Goal: Task Accomplishment & Management: Use online tool/utility

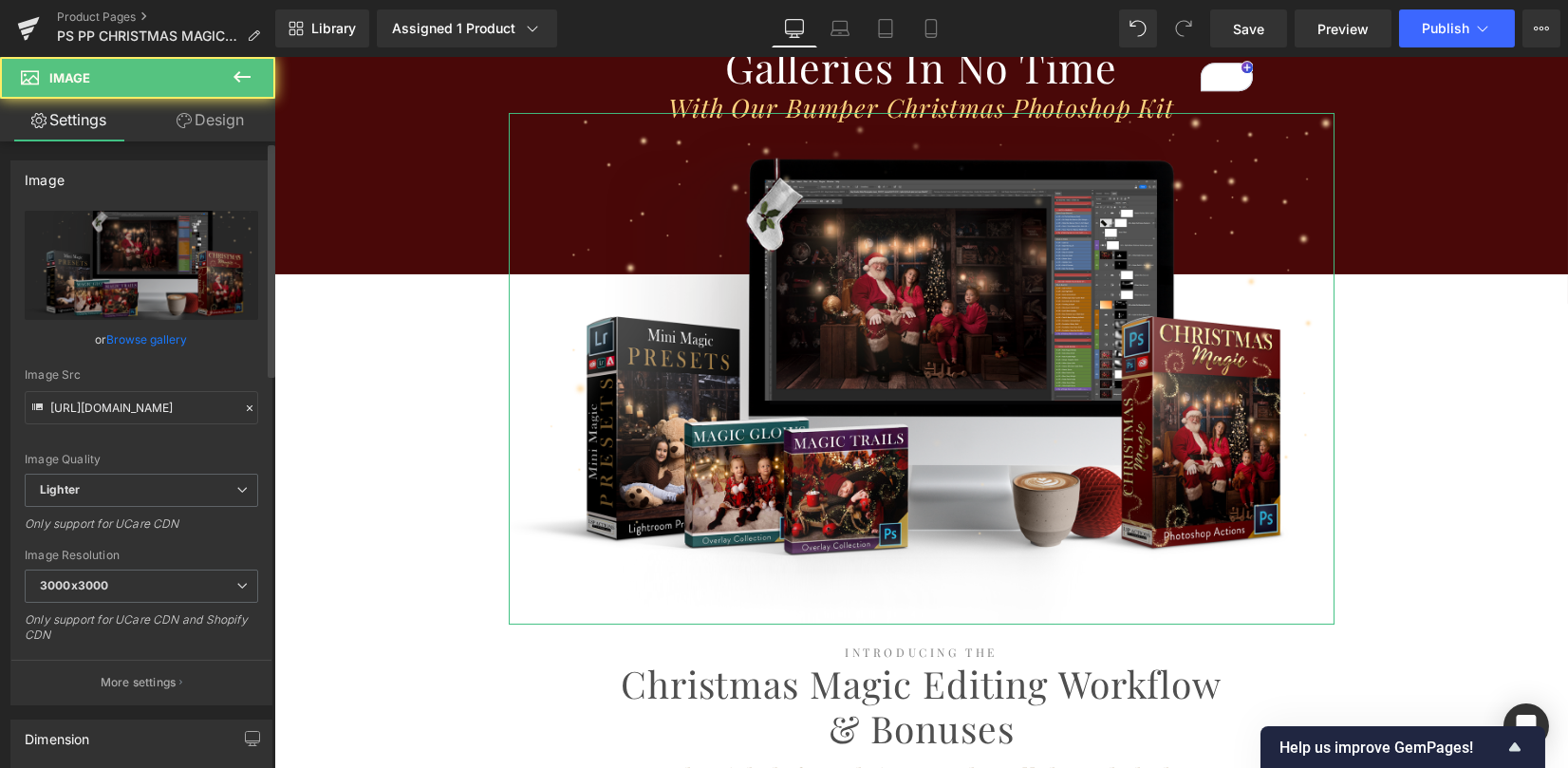
scroll to position [1899, 0]
click at [168, 346] on link "Browse gallery" at bounding box center [147, 339] width 80 height 33
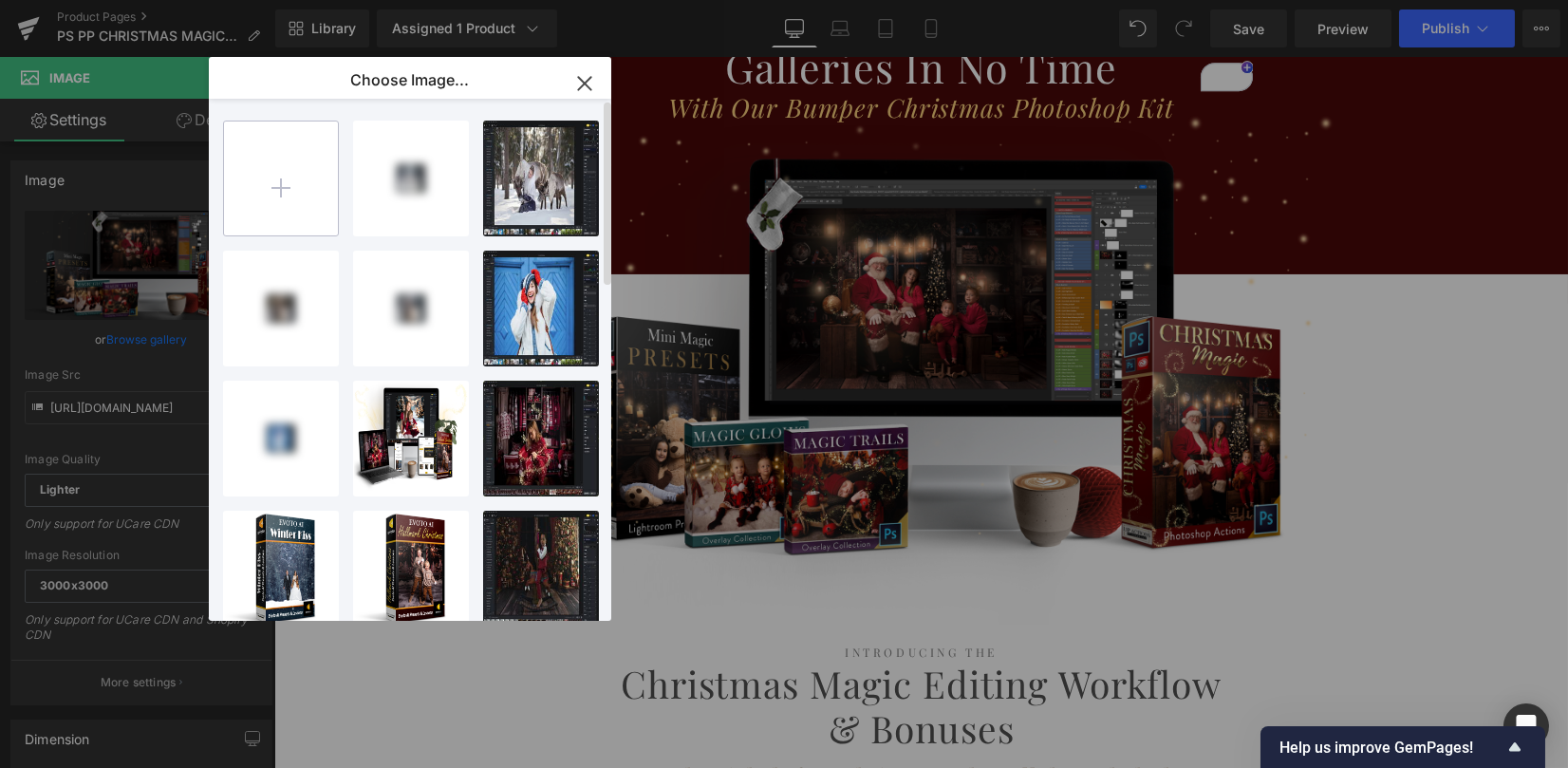
click at [293, 166] on input "file" at bounding box center [280, 179] width 114 height 114
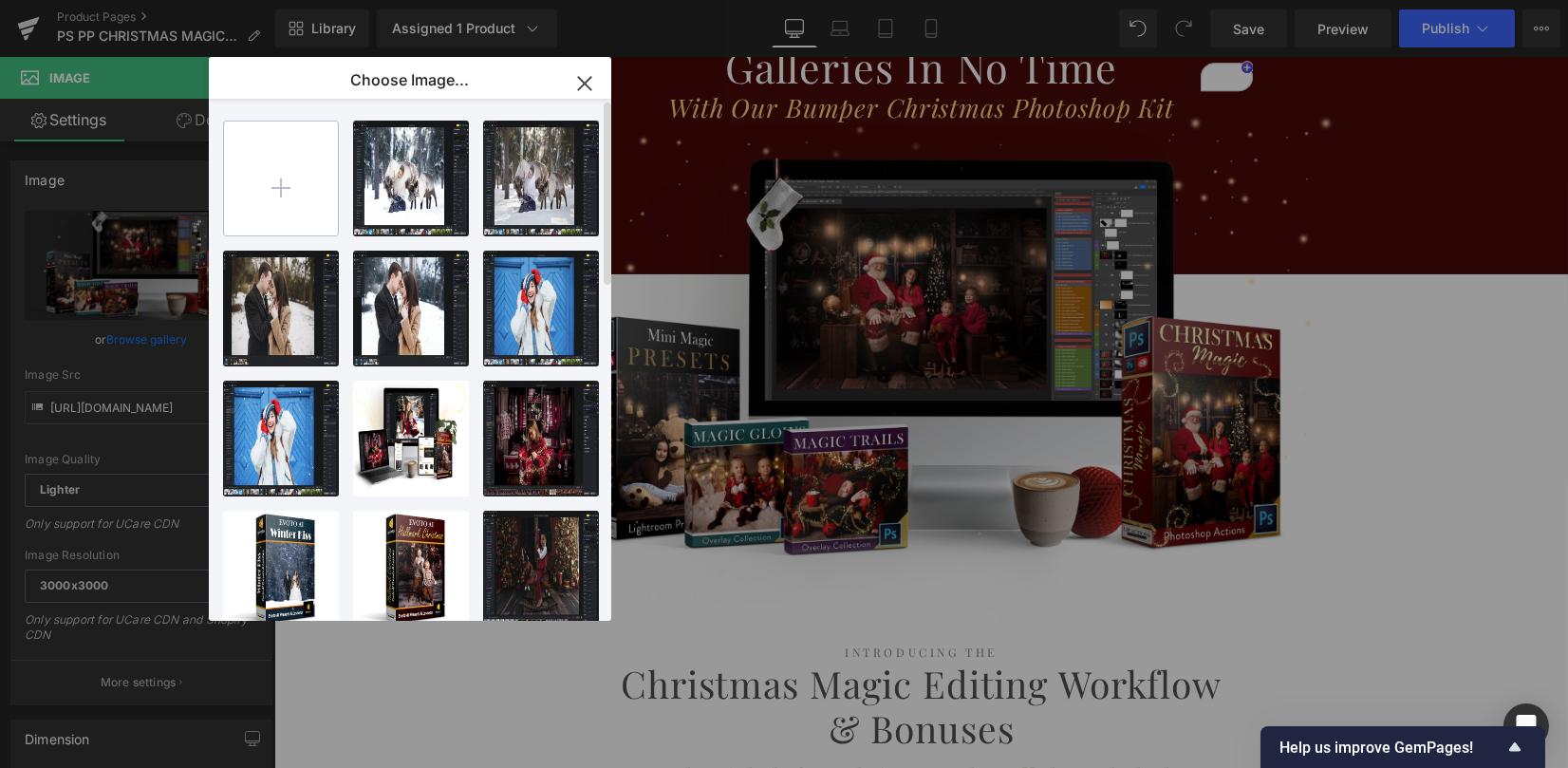
type input "C:\fakepath\Christmas-Mini-Photoshop-Actions-glow-overlays-glitter.png"
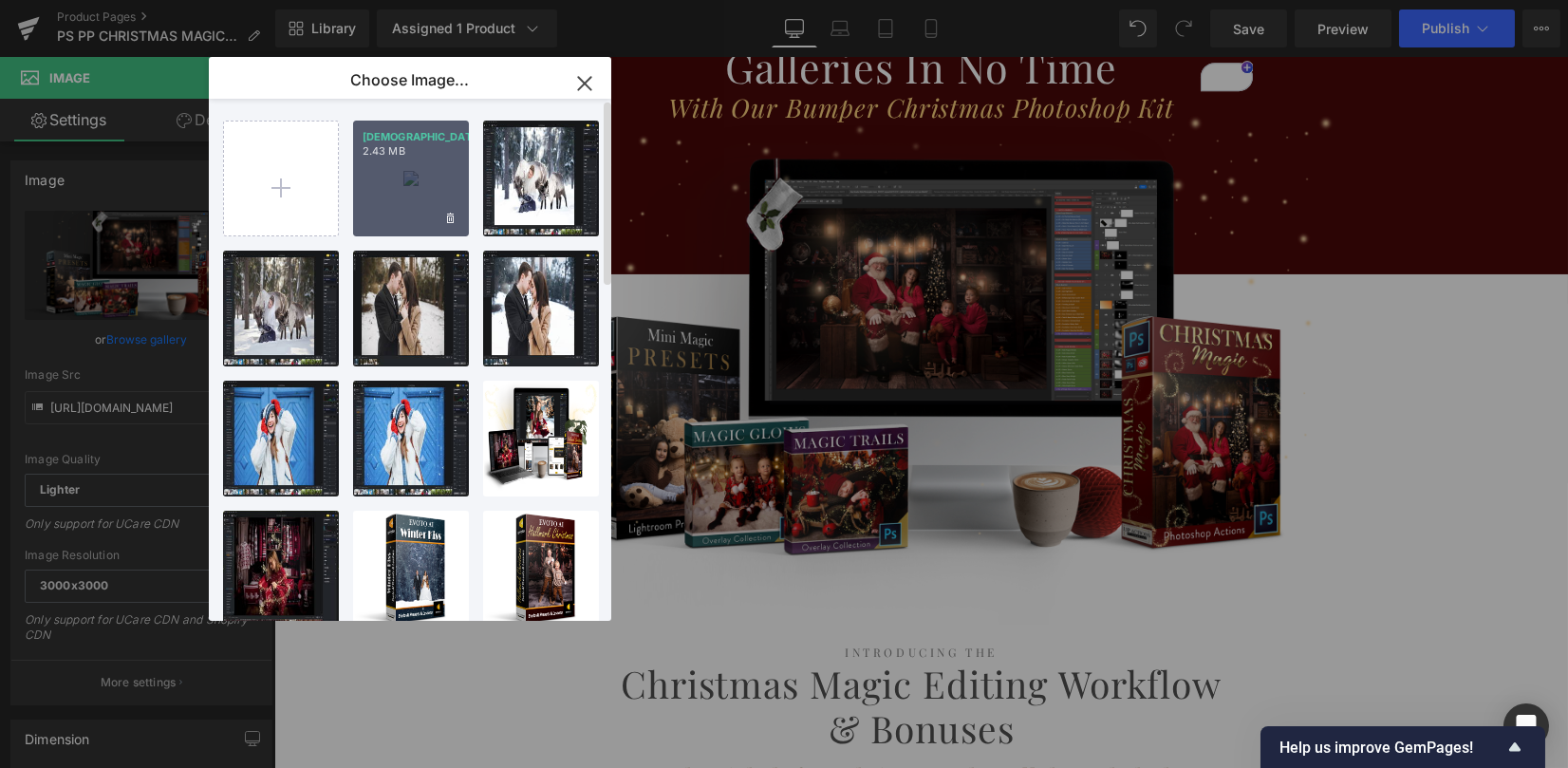
click at [418, 191] on div "Christm...tter.png 2.43 MB" at bounding box center [411, 179] width 116 height 116
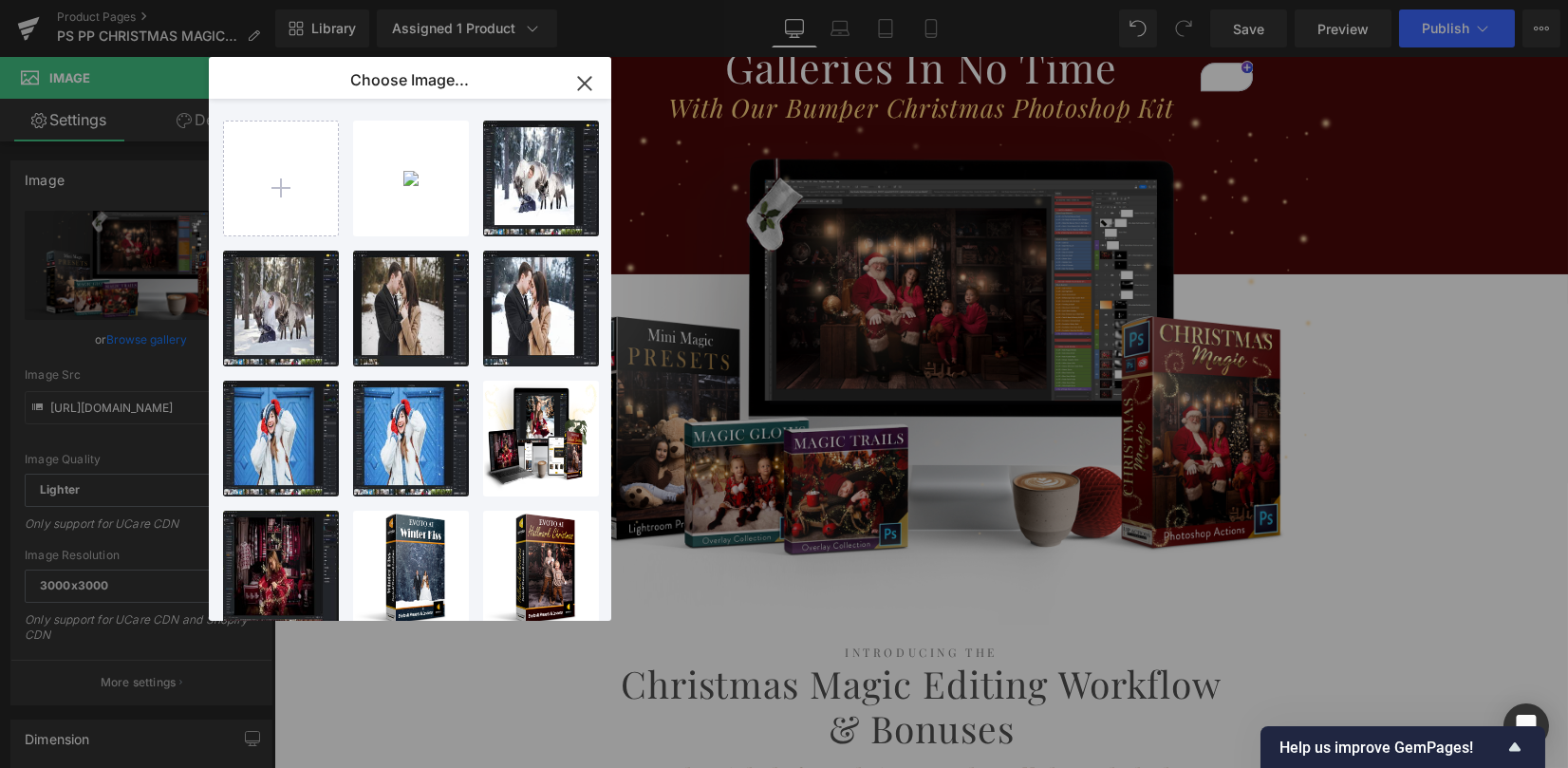
type input "https://ucarecdn.com/ab102680-648a-4cbb-b4e1-9b70cc8eb41e/-/format/auto/-/previ…"
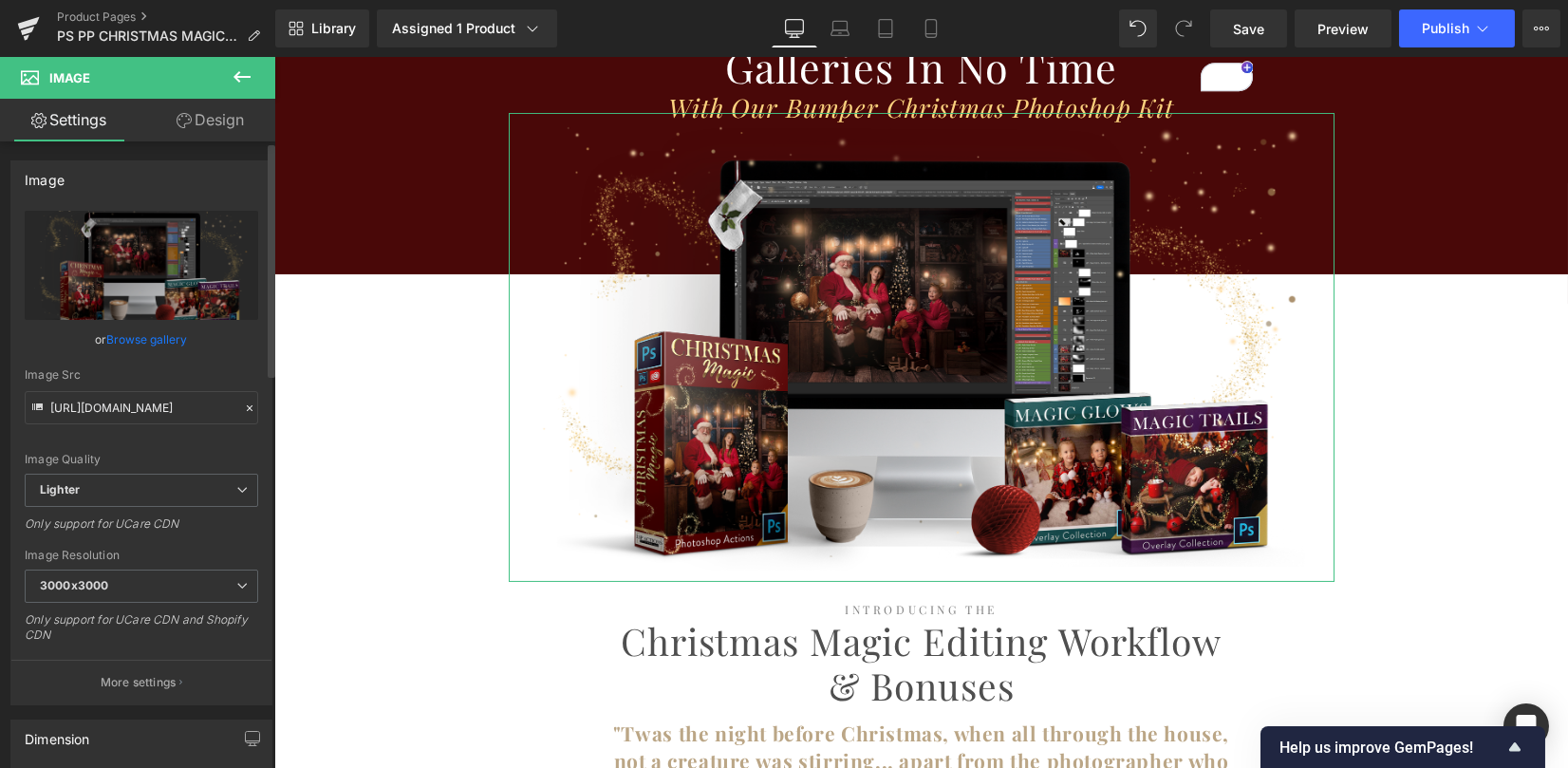
drag, startPoint x: 151, startPoint y: 337, endPoint x: 329, endPoint y: 198, distance: 225.8
click at [151, 337] on link "Browse gallery" at bounding box center [147, 339] width 80 height 33
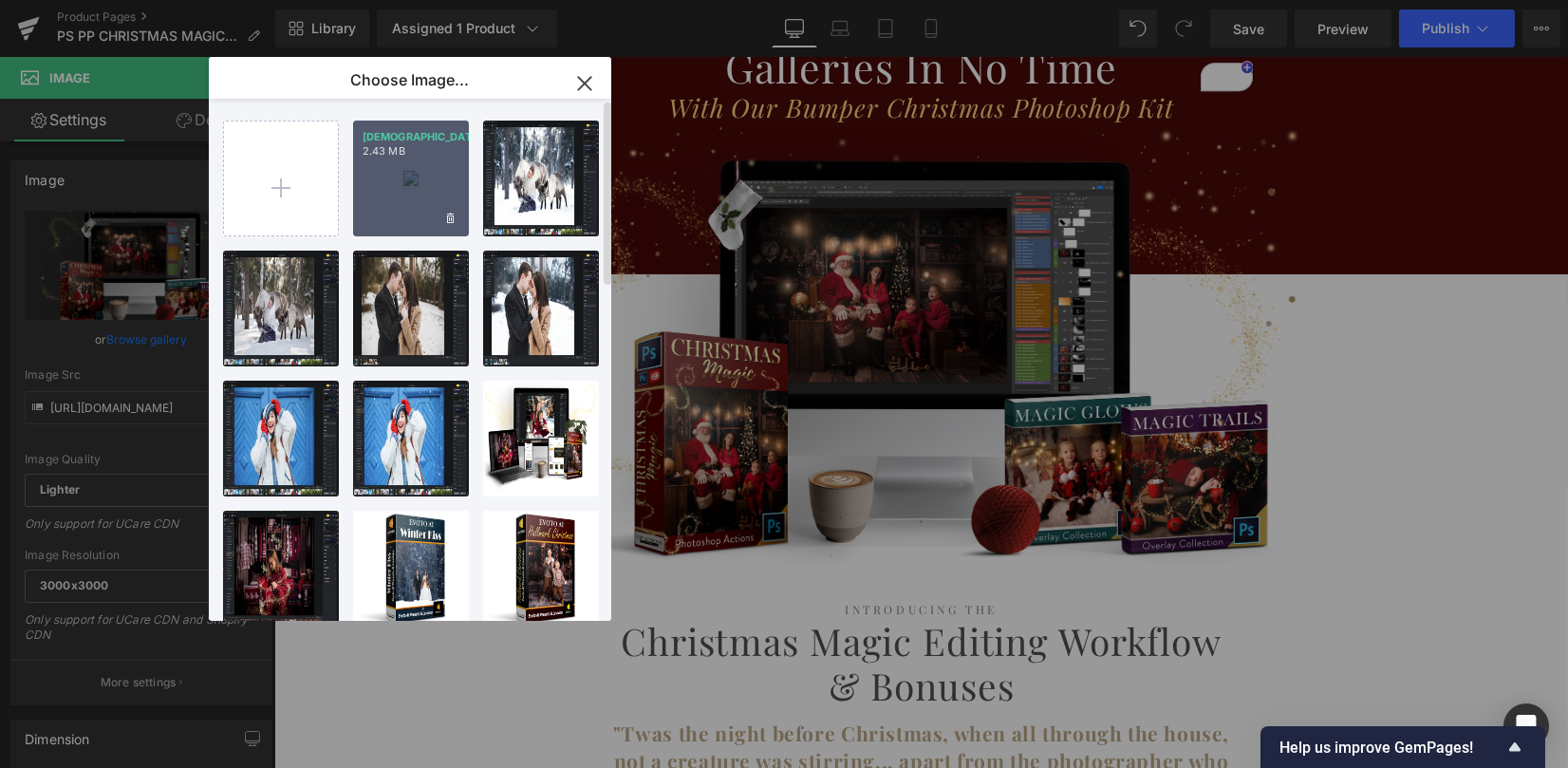
click at [408, 200] on div "Christm...tter.png 2.43 MB" at bounding box center [411, 179] width 116 height 116
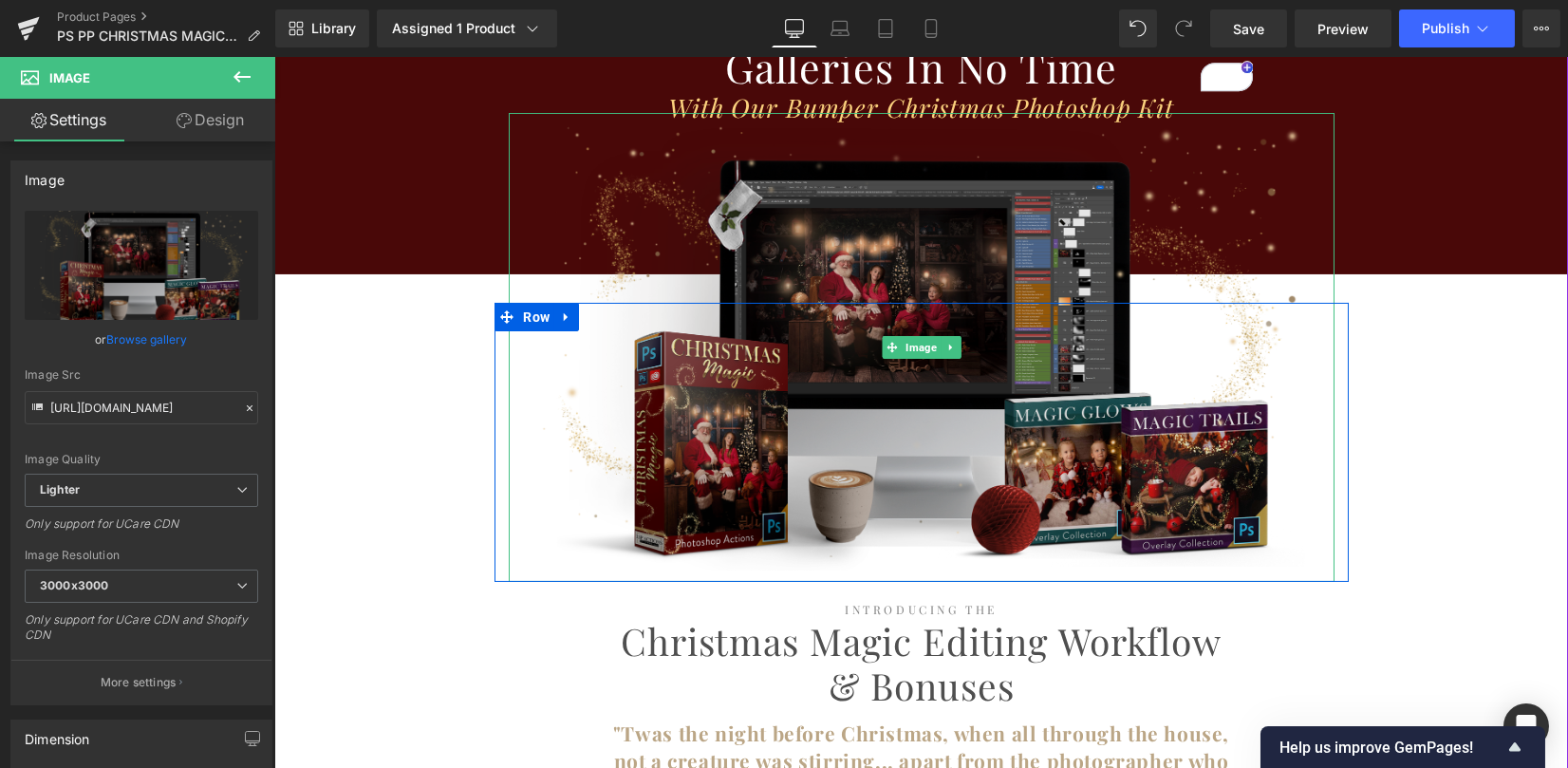
scroll to position [2024, 0]
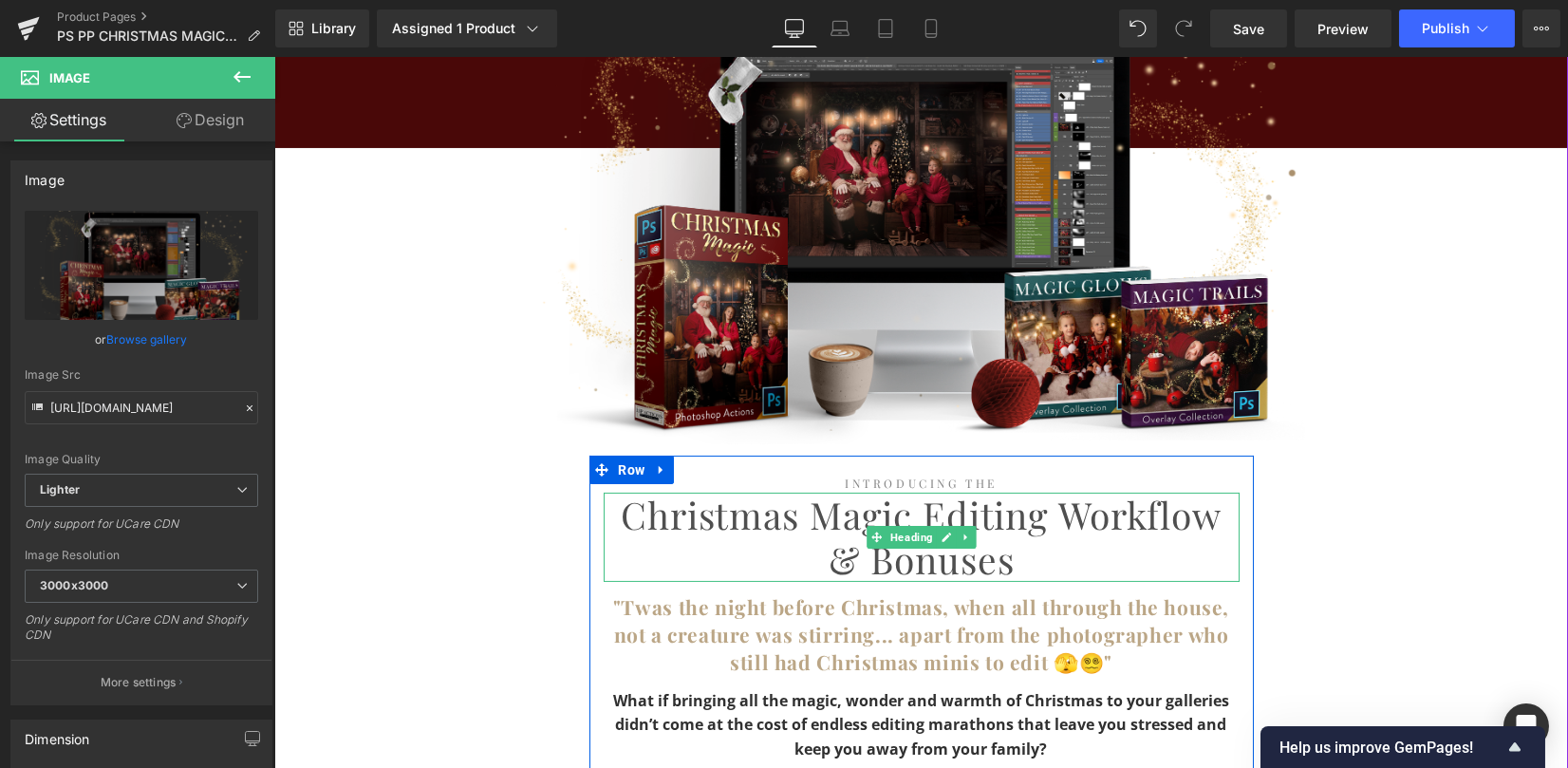
click at [1044, 513] on h1 "Christmas Magic Editing Workflow & Bonuses" at bounding box center [921, 537] width 635 height 89
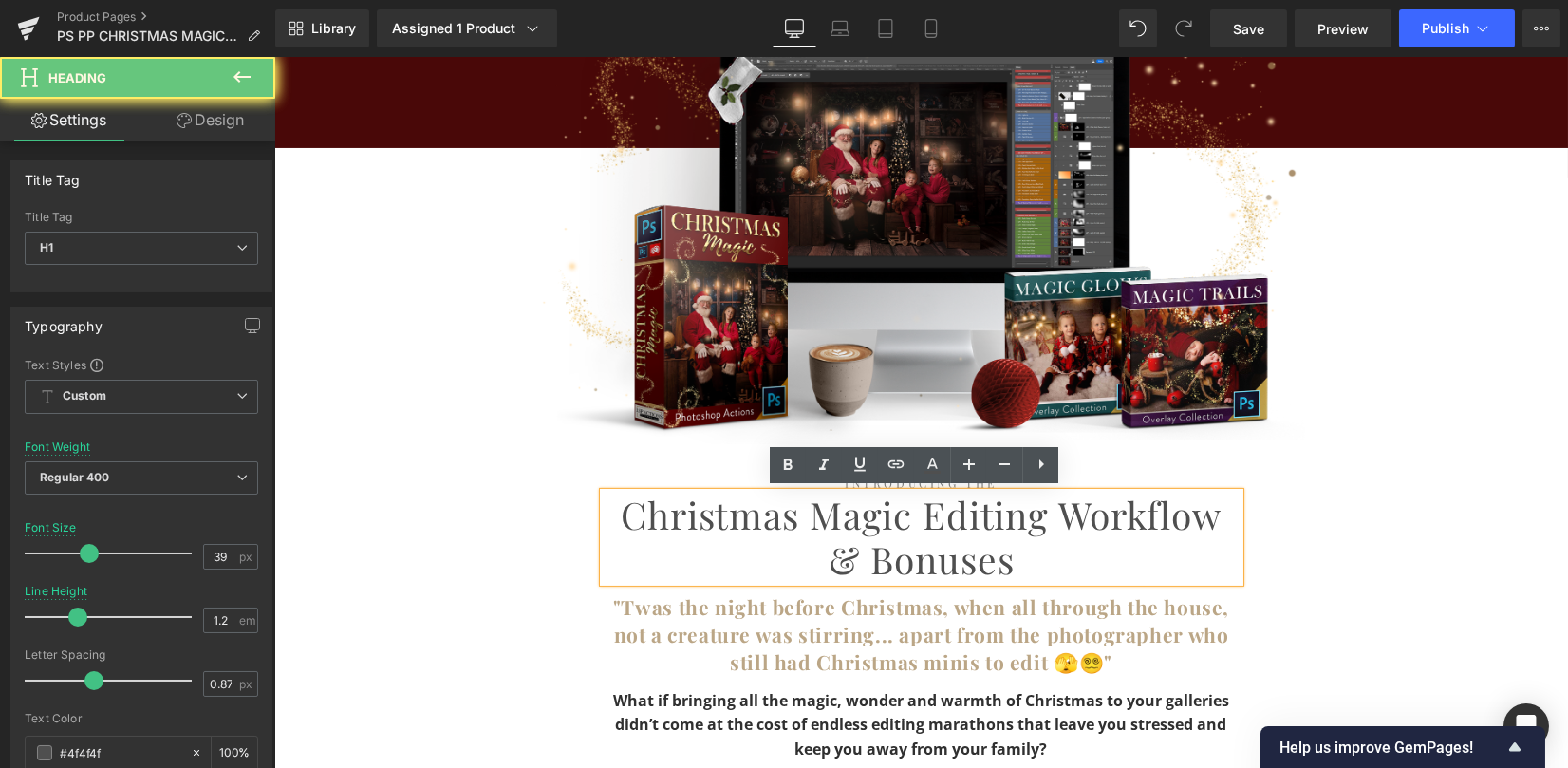
click at [1050, 511] on h1 "Christmas Magic Editing Workflow & Bonuses" at bounding box center [921, 537] width 635 height 89
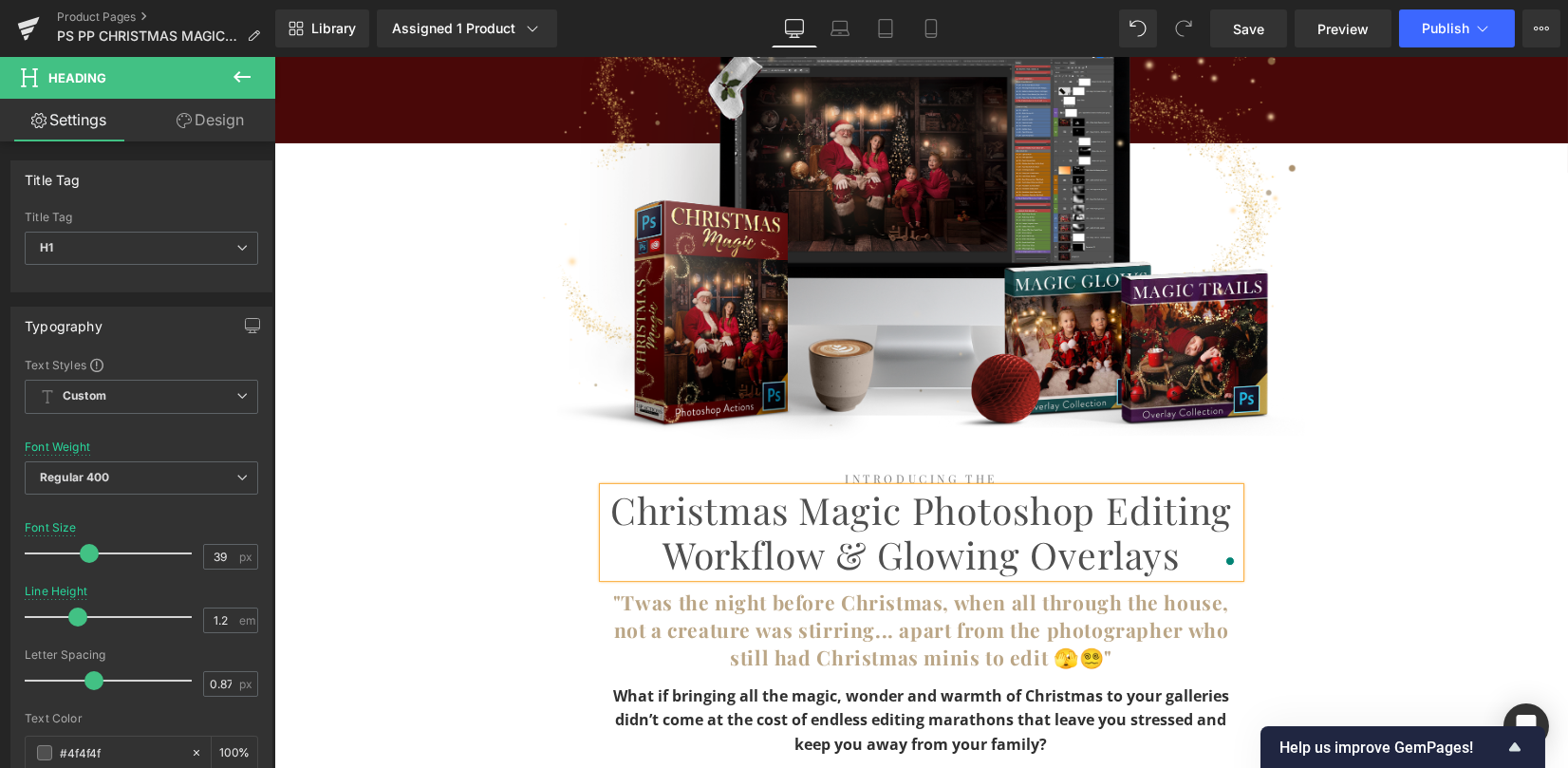
scroll to position [2278, 0]
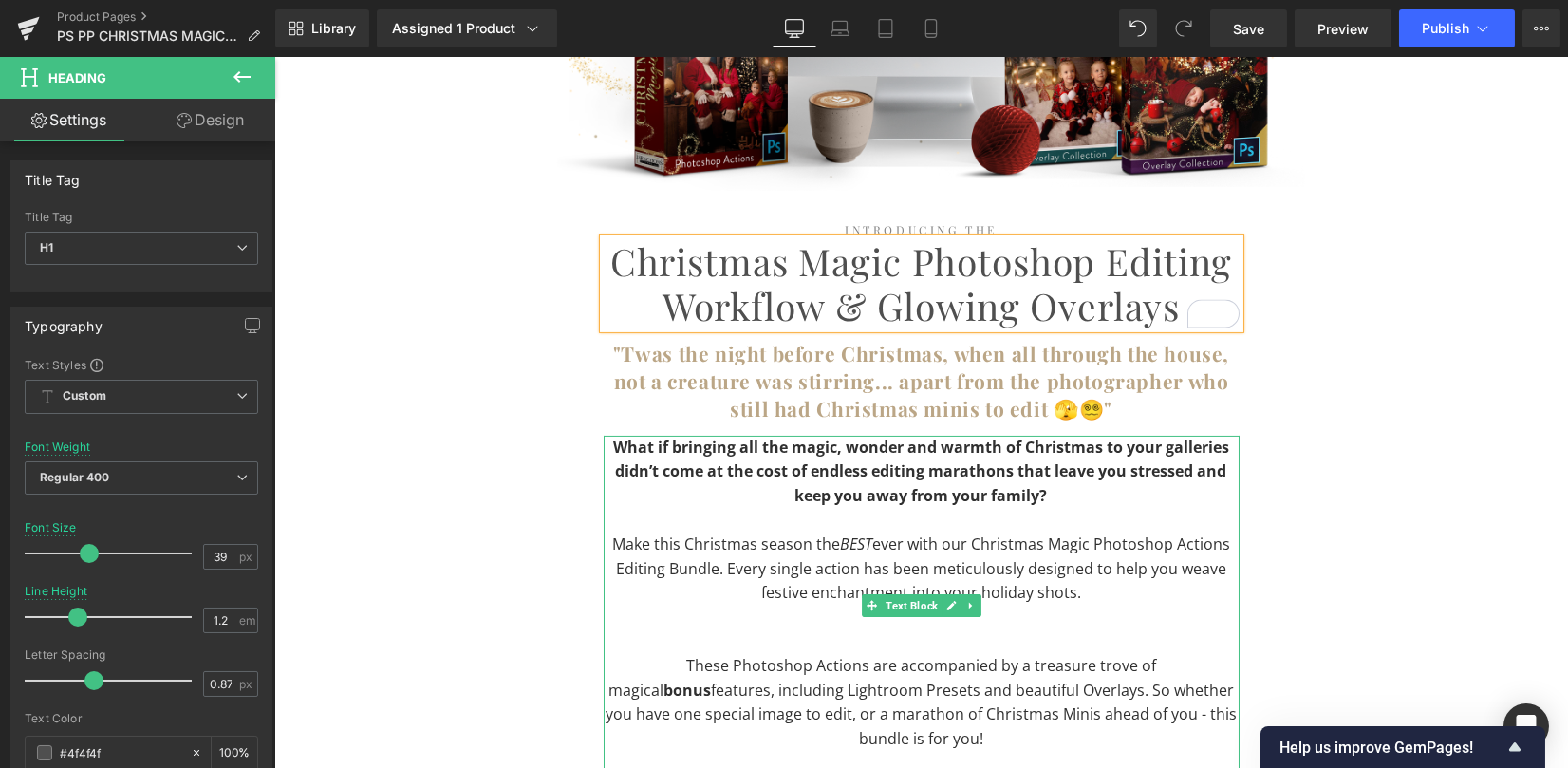
click at [923, 448] on b "What if bringing all the magic, wonder and warmth of Christmas to your gallerie…" at bounding box center [921, 471] width 616 height 70
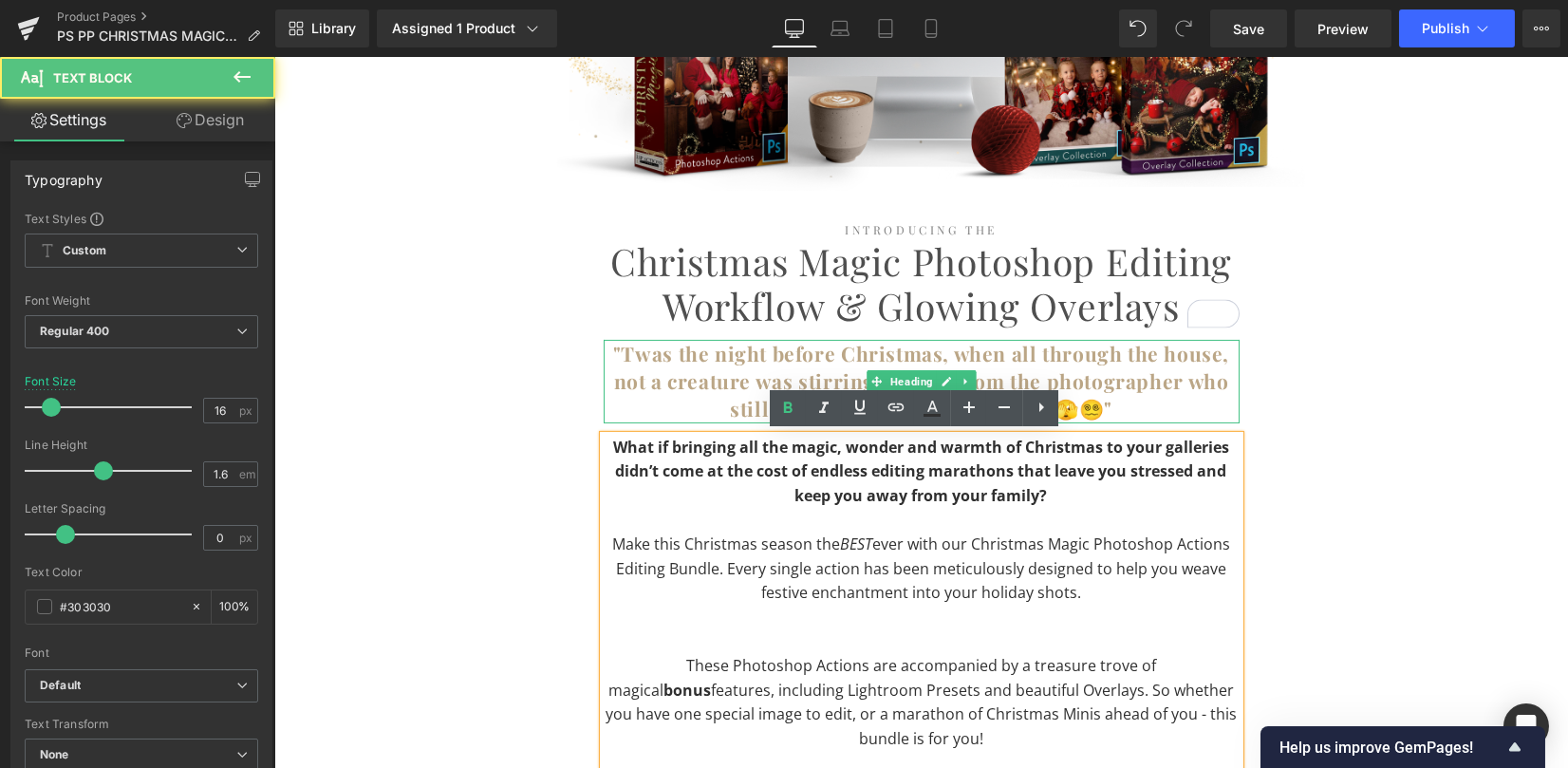
drag, startPoint x: 1113, startPoint y: 390, endPoint x: 1150, endPoint y: 401, distance: 38.6
click at [1113, 390] on b ""Twas the night before Christmas, when all through the house, not a creature wa…" at bounding box center [921, 381] width 616 height 82
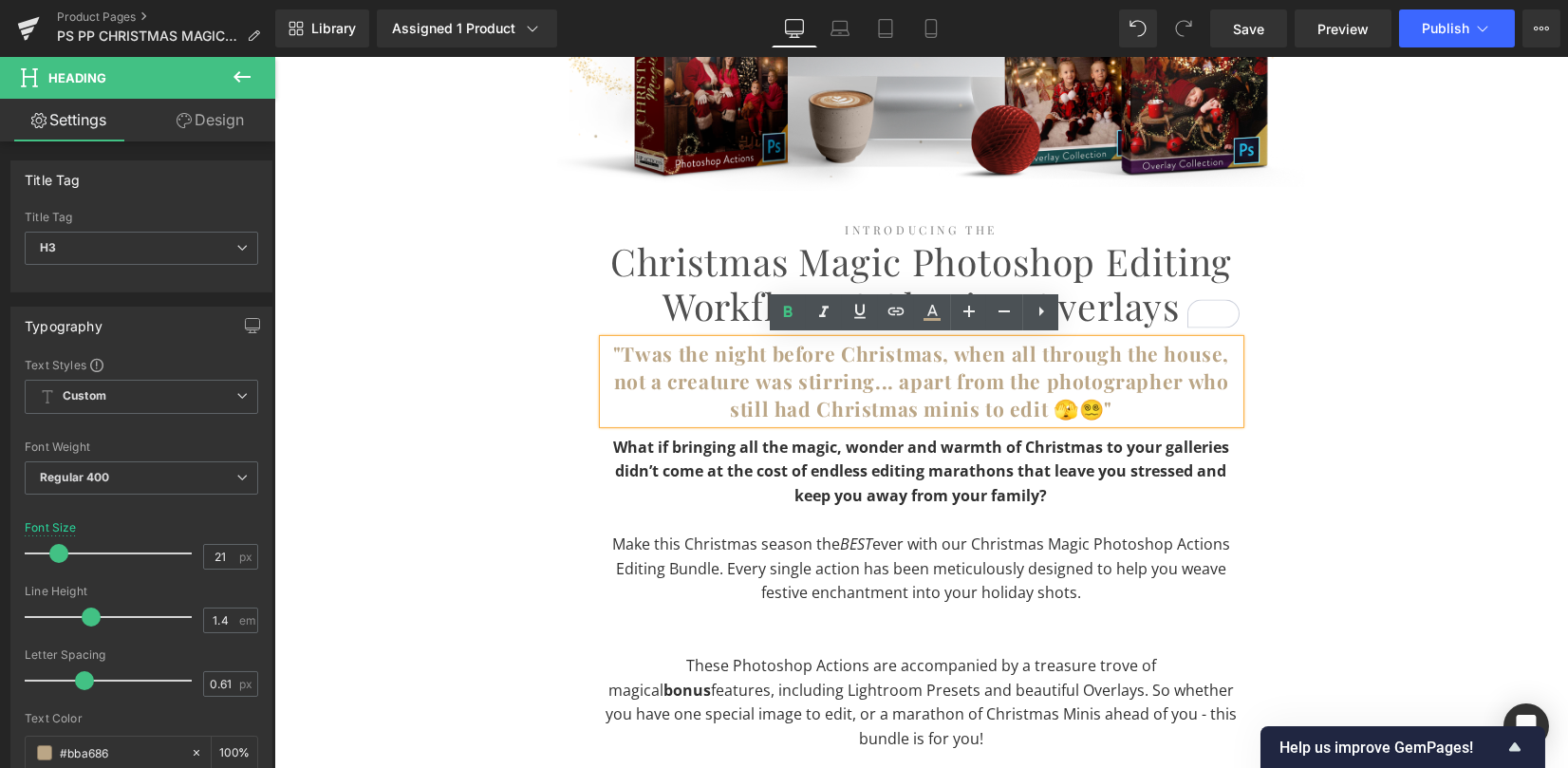
click at [1353, 388] on div "Image Row Introducing The Heading Christmas Magic Photoshop Editing Workflow & …" at bounding box center [921, 659] width 1293 height 1472
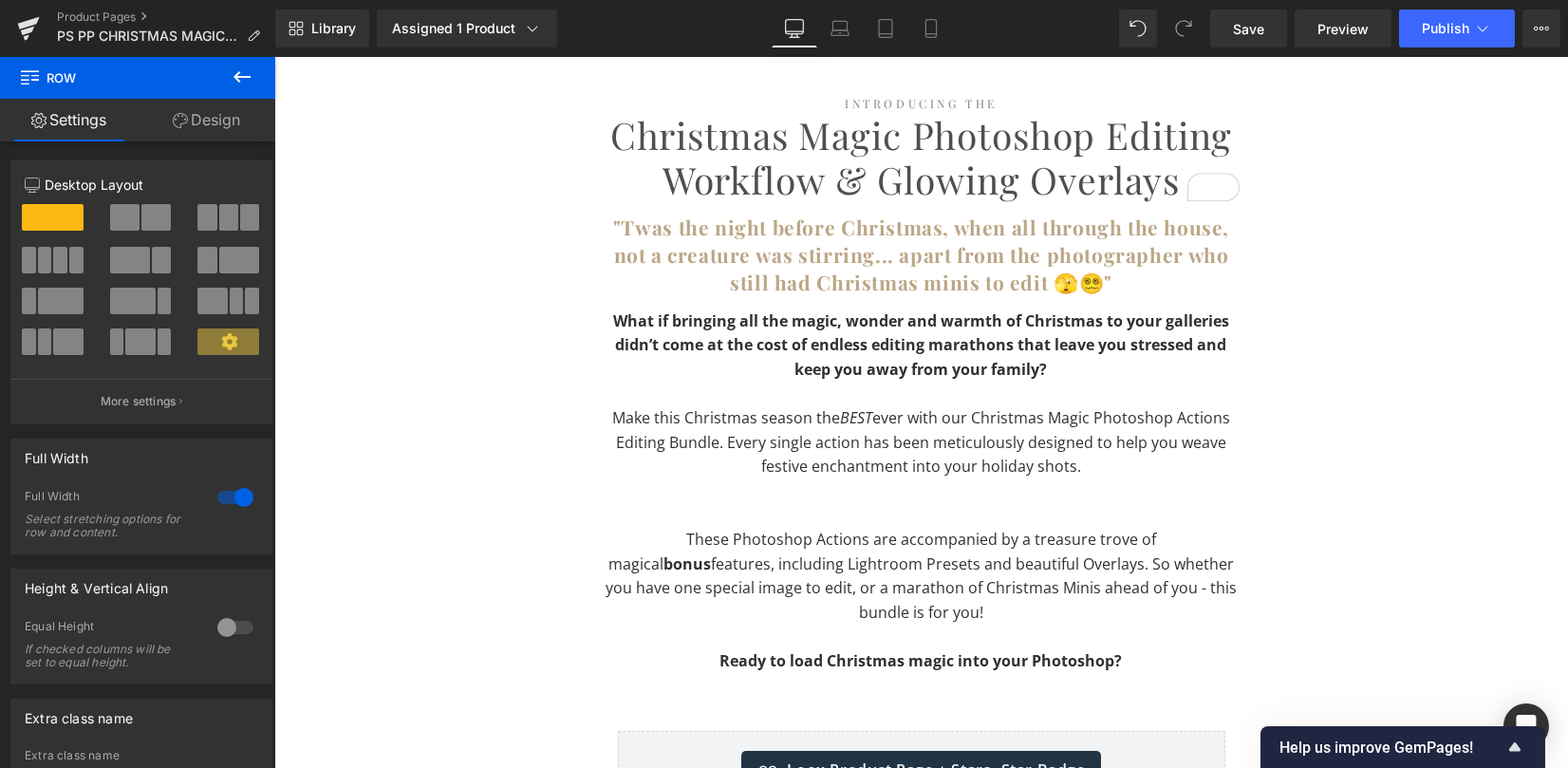
scroll to position [2531, 0]
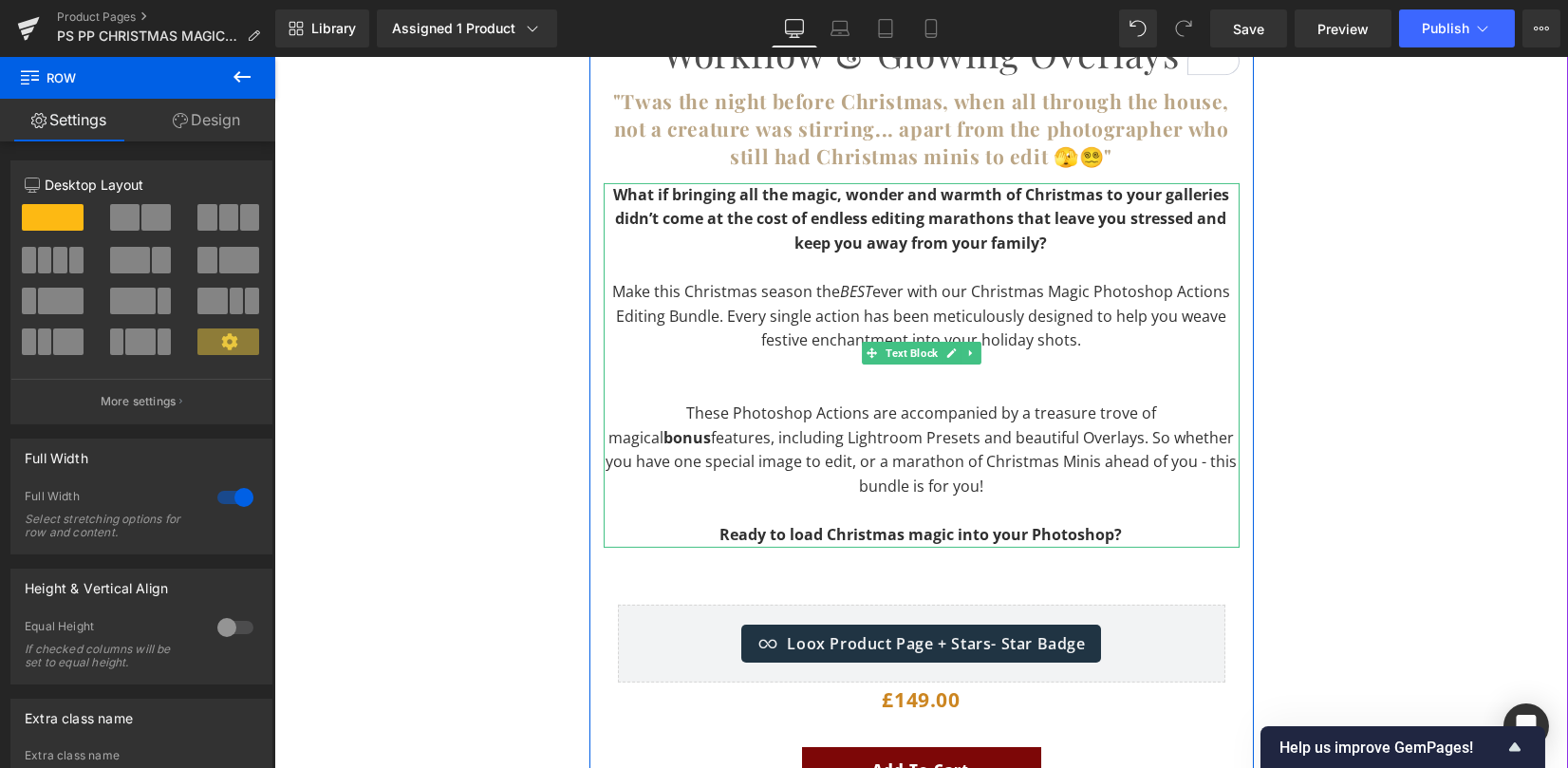
click at [903, 390] on p at bounding box center [921, 389] width 635 height 25
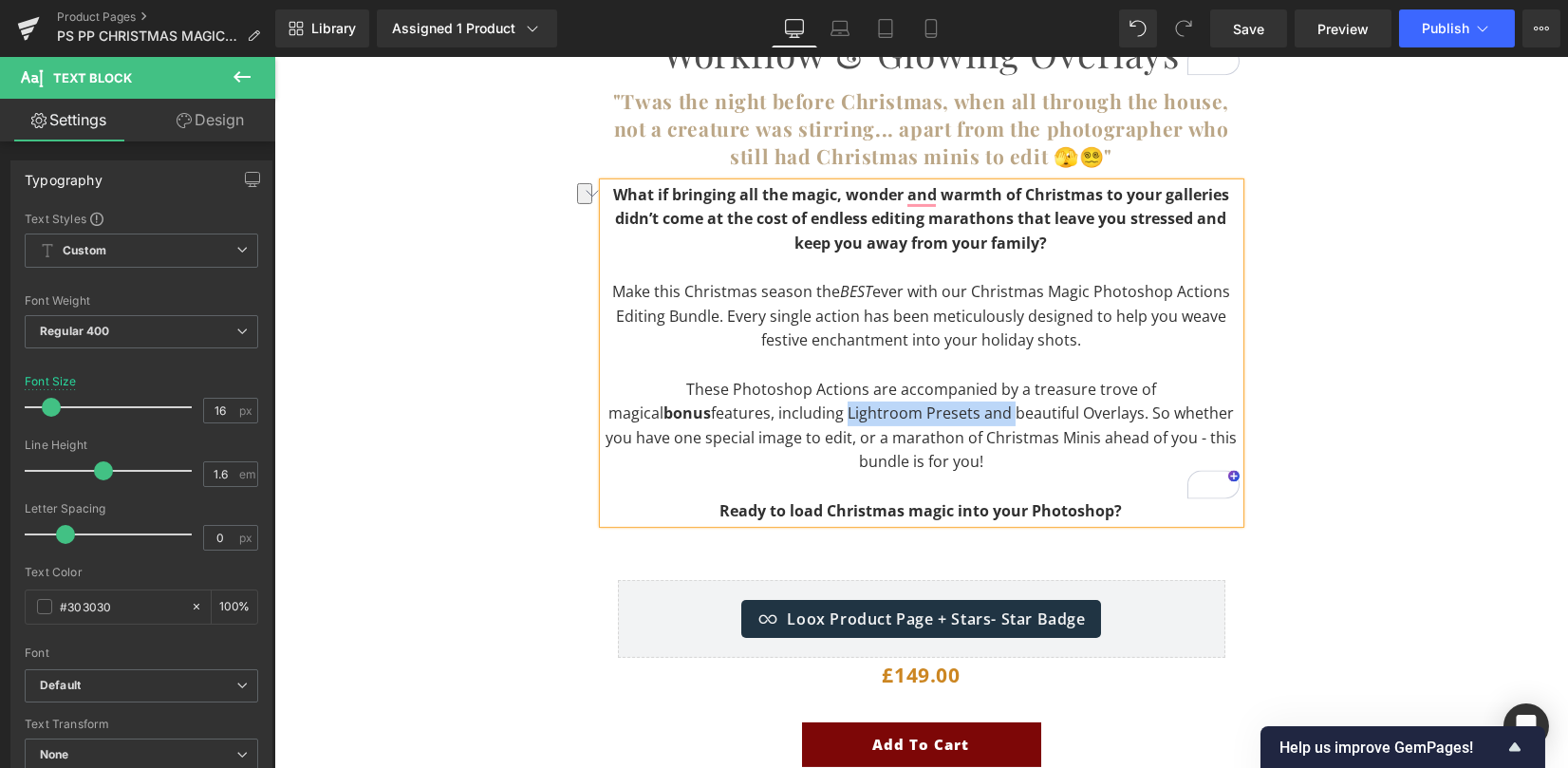
drag, startPoint x: 683, startPoint y: 410, endPoint x: 846, endPoint y: 419, distance: 163.2
click at [844, 414] on p "These Photoshop Actions are accompanied by a treasure trove of magical bonus fe…" at bounding box center [921, 426] width 635 height 97
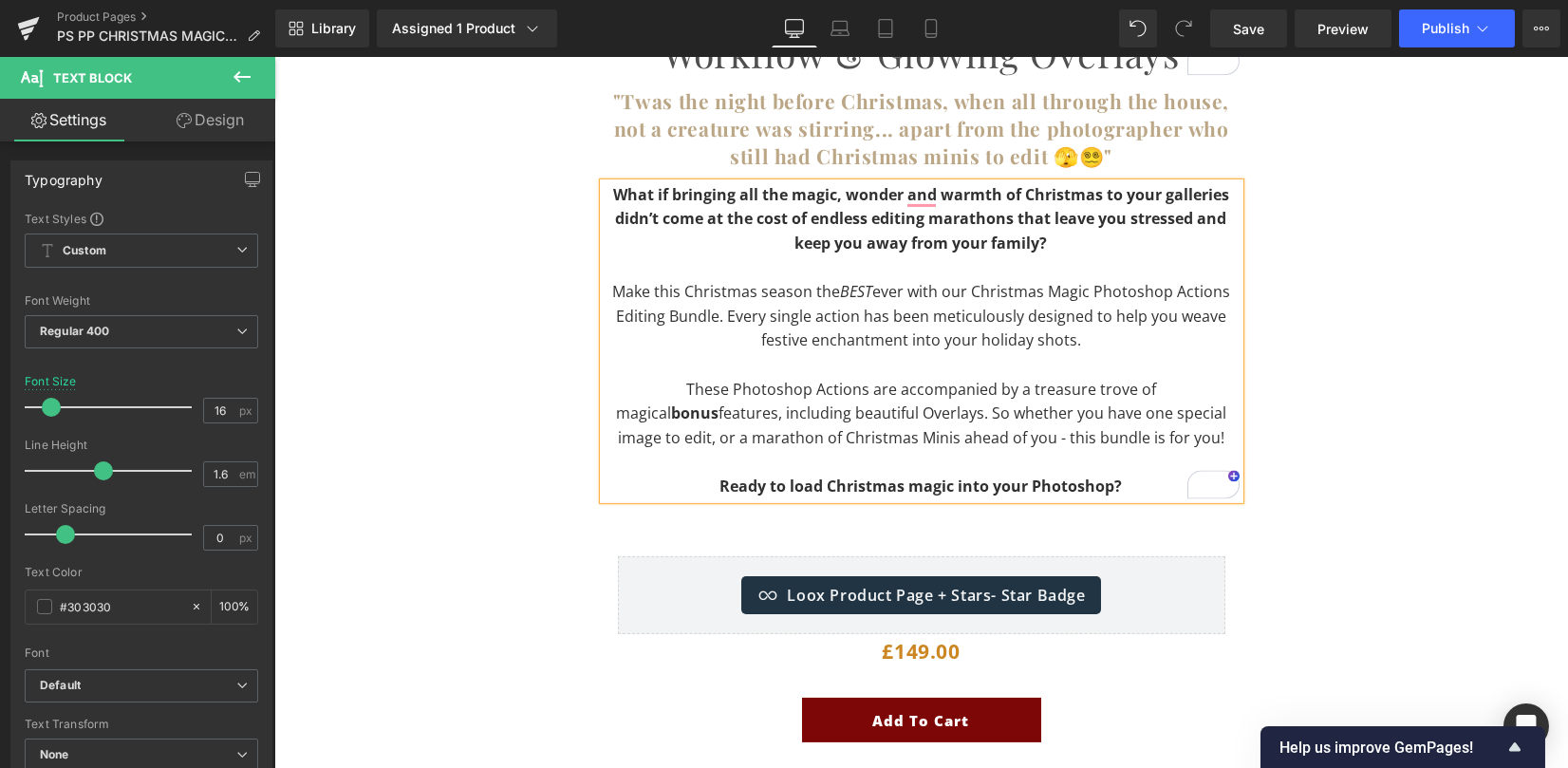
drag, startPoint x: 763, startPoint y: 411, endPoint x: 773, endPoint y: 427, distance: 18.9
click at [763, 411] on p "These Photoshop Actions are accompanied by a treasure trove of magical bonus fe…" at bounding box center [921, 414] width 635 height 74
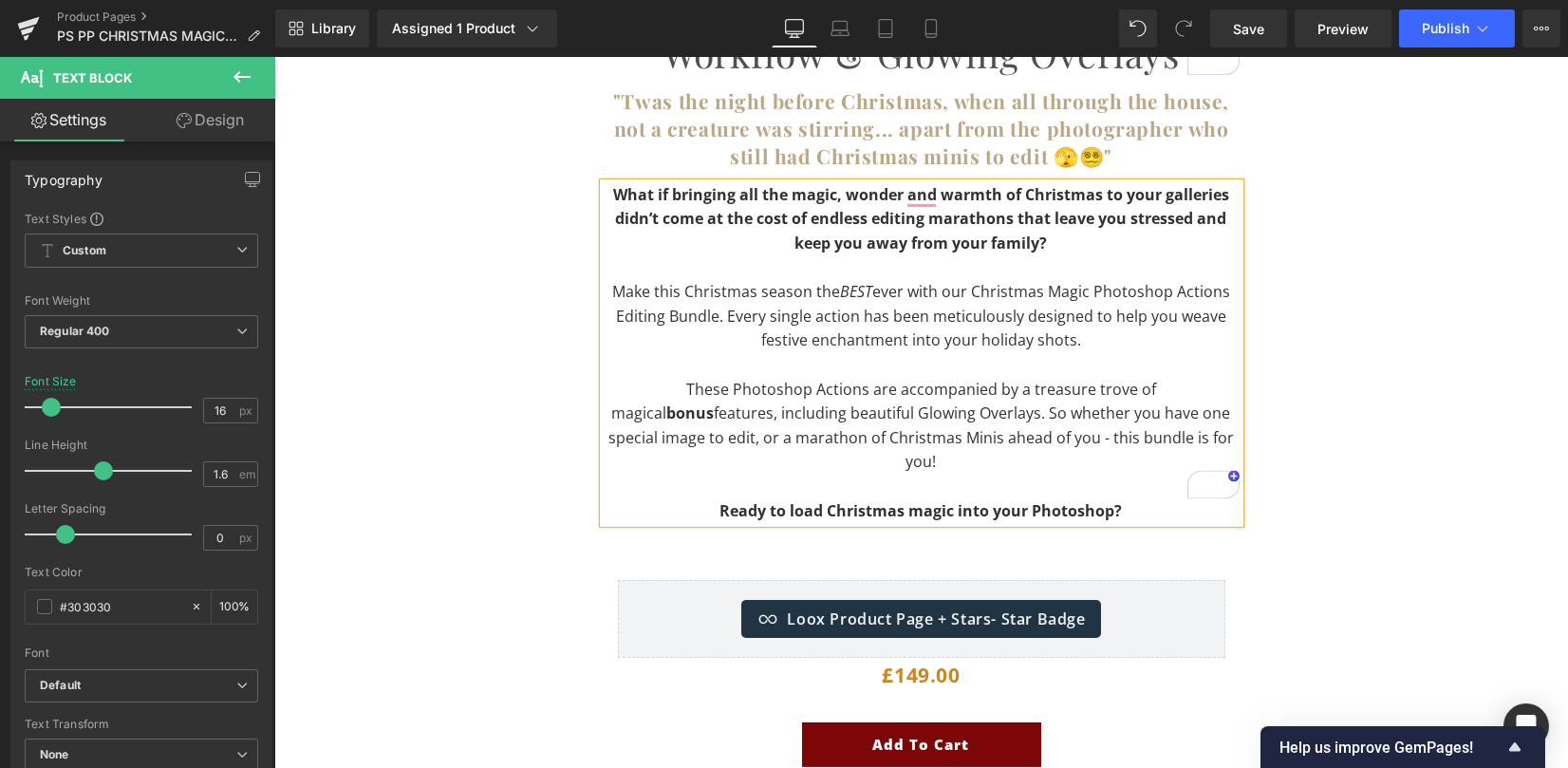
click at [1330, 371] on div "Image Row Introducing The Heading Christmas Magic Photoshop Editing Workflow & …" at bounding box center [921, 394] width 1293 height 1449
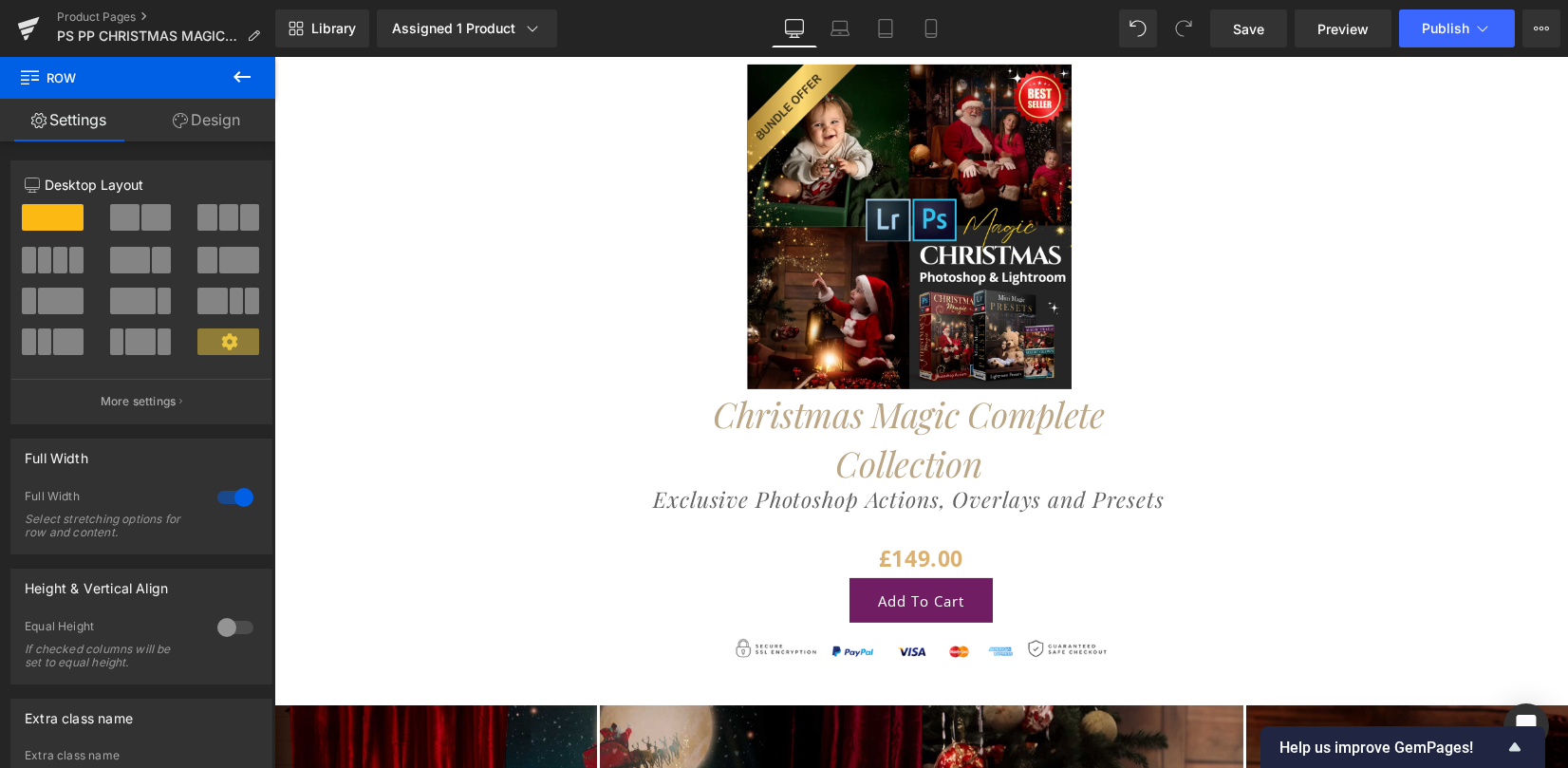
scroll to position [3669, 0]
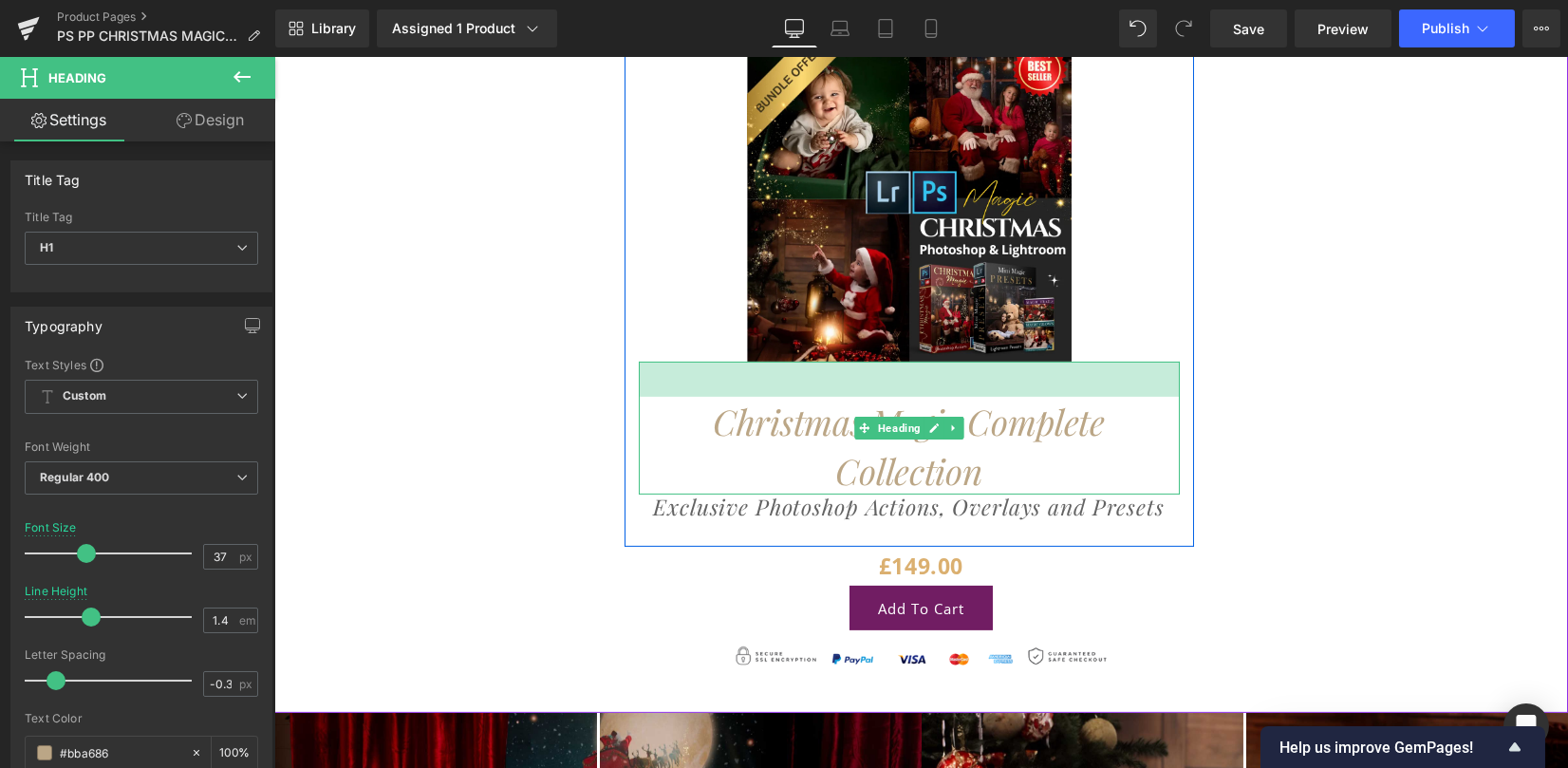
drag, startPoint x: 890, startPoint y: 360, endPoint x: 894, endPoint y: 371, distance: 11.7
click at [894, 371] on div "Christmas Magic Complete Collection Heading 37px" at bounding box center [909, 429] width 541 height 133
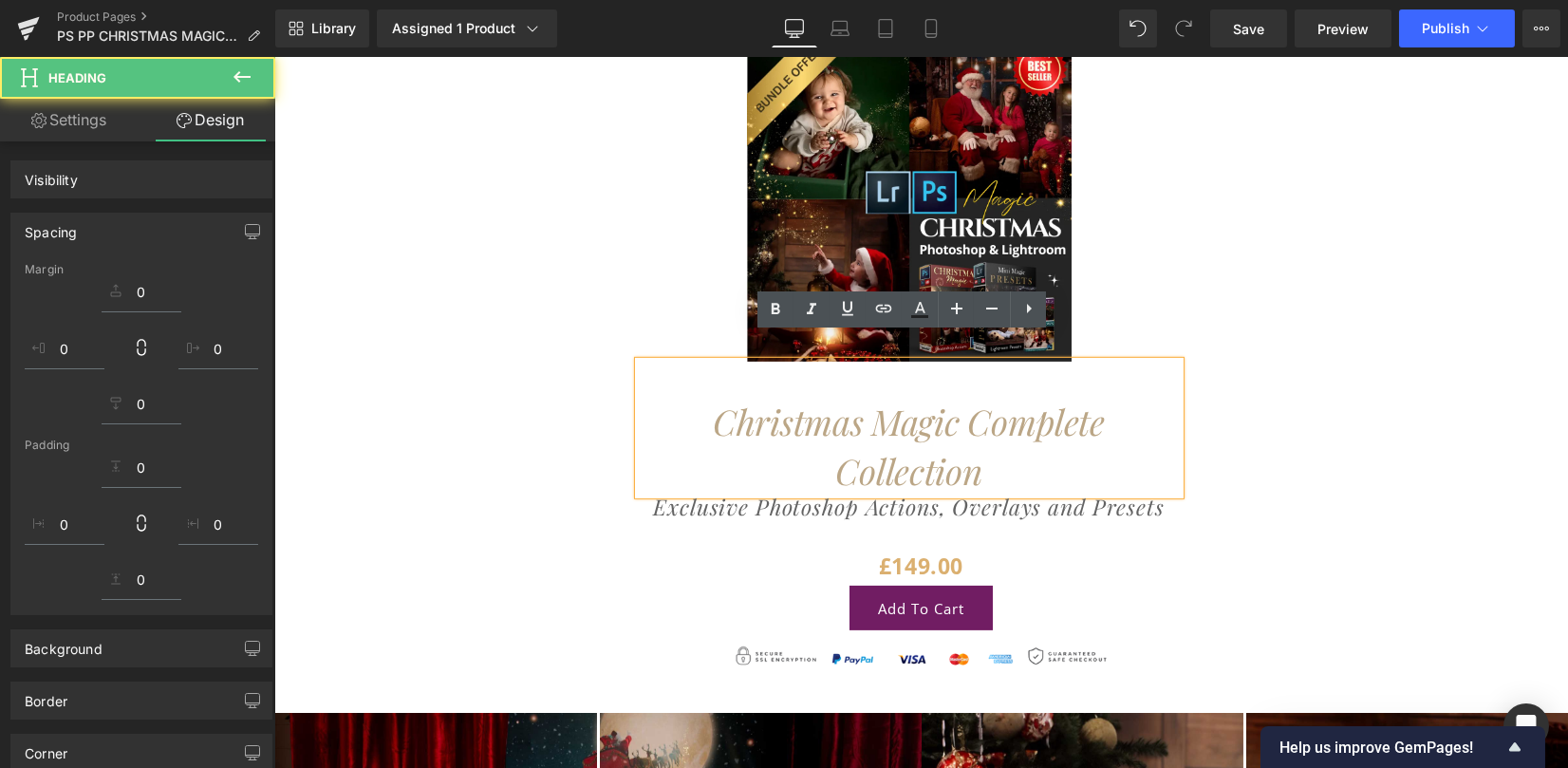
click at [1303, 431] on div "Sale Off (P) Image Christmas Magic Complete Collection Heading 37px Exclusive P…" at bounding box center [908, 278] width 1021 height 538
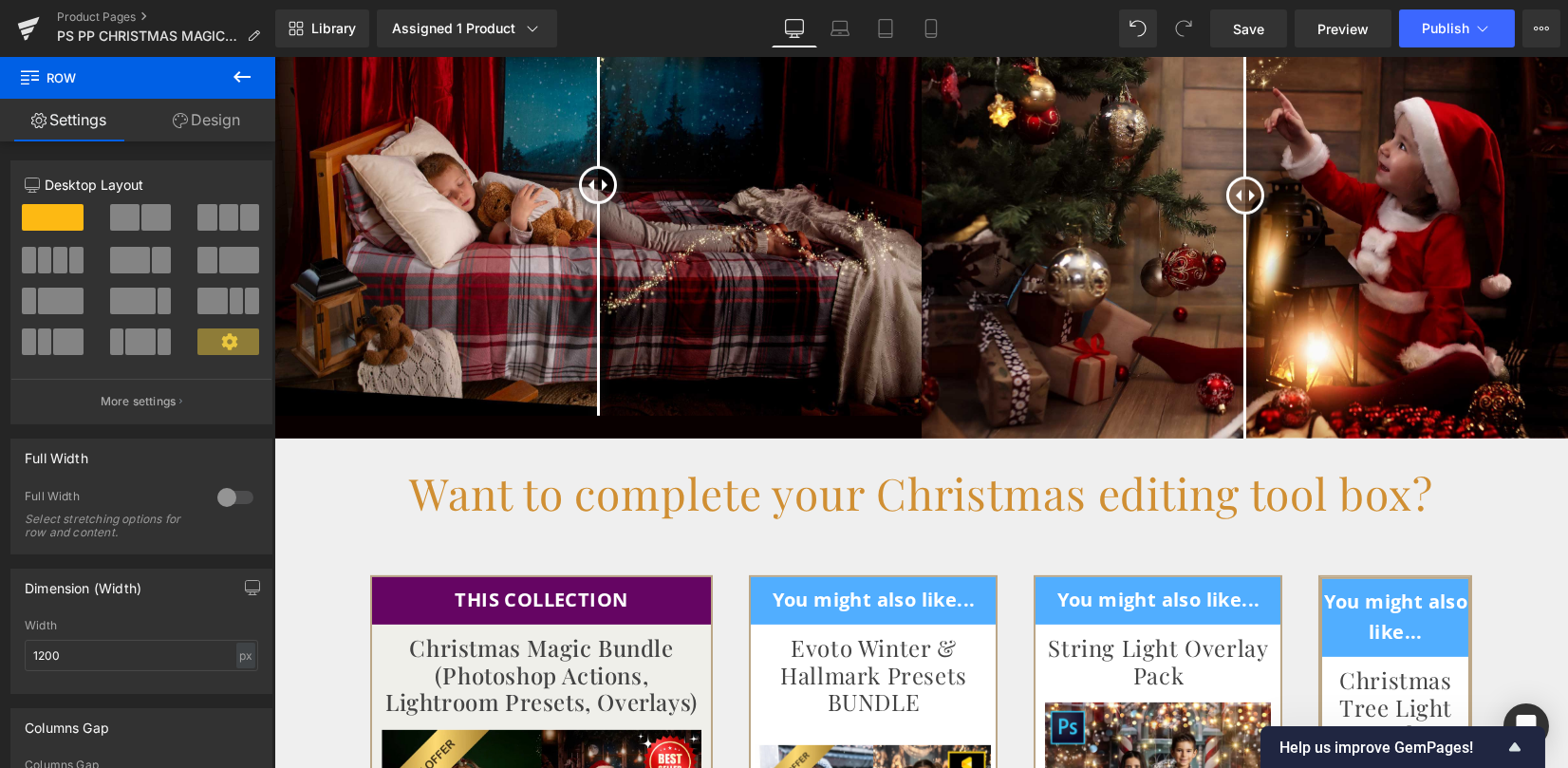
scroll to position [4809, 0]
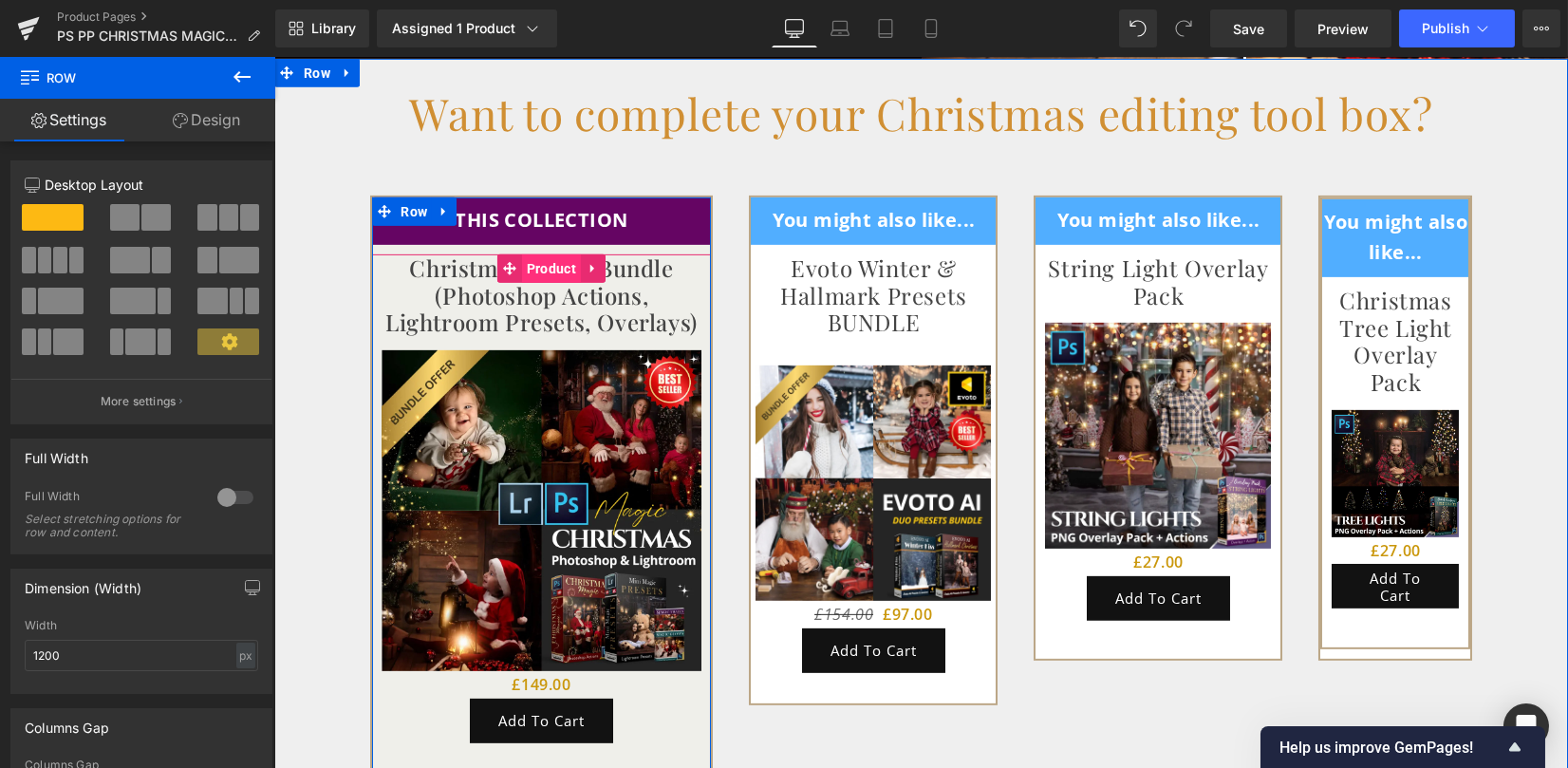
click at [557, 254] on span "Product" at bounding box center [551, 268] width 59 height 28
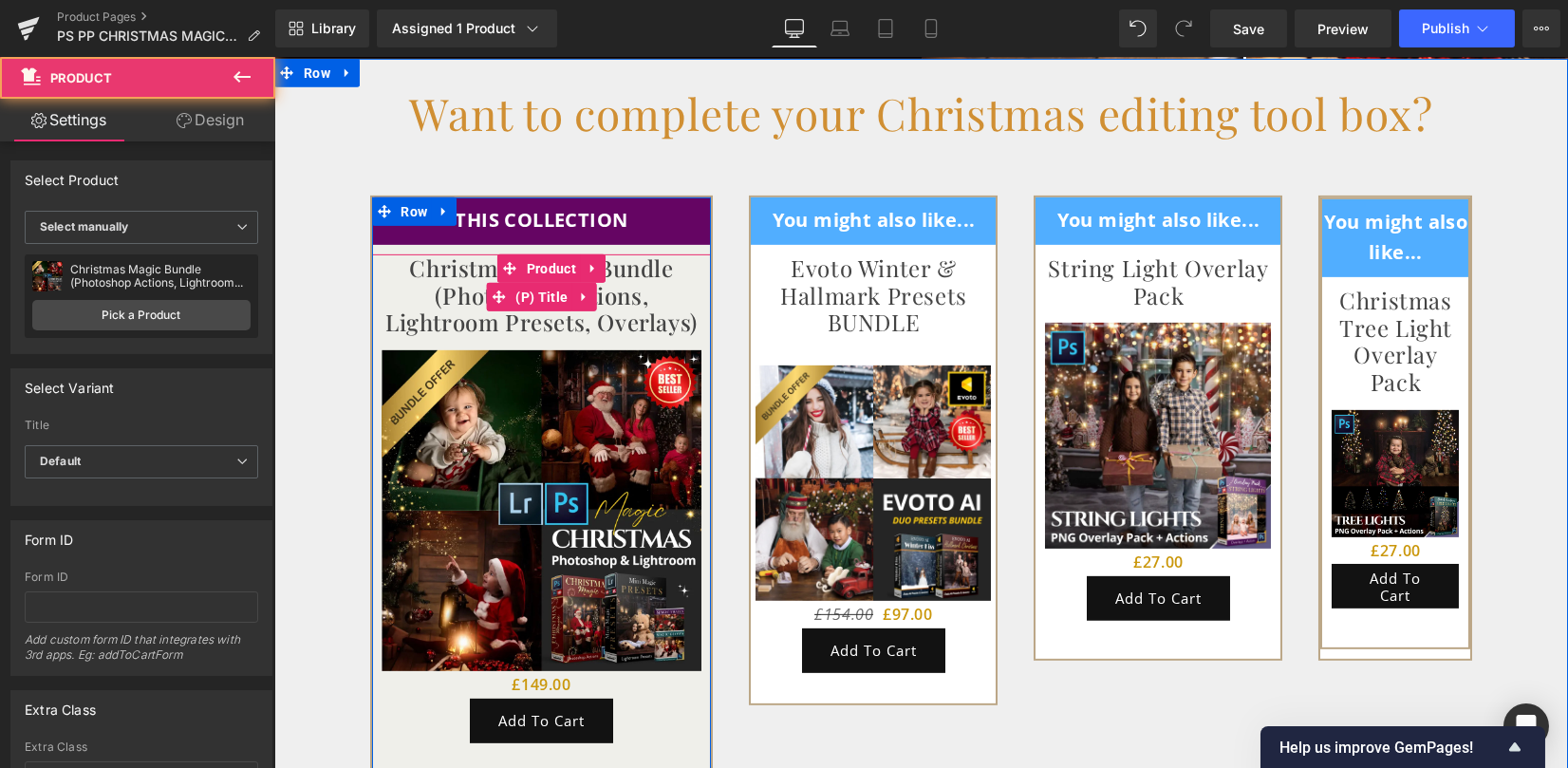
click at [531, 306] on link "Christmas Magic Bundle (Photoshop Actions, Lightroom Presets, Overlays)" at bounding box center [541, 294] width 321 height 81
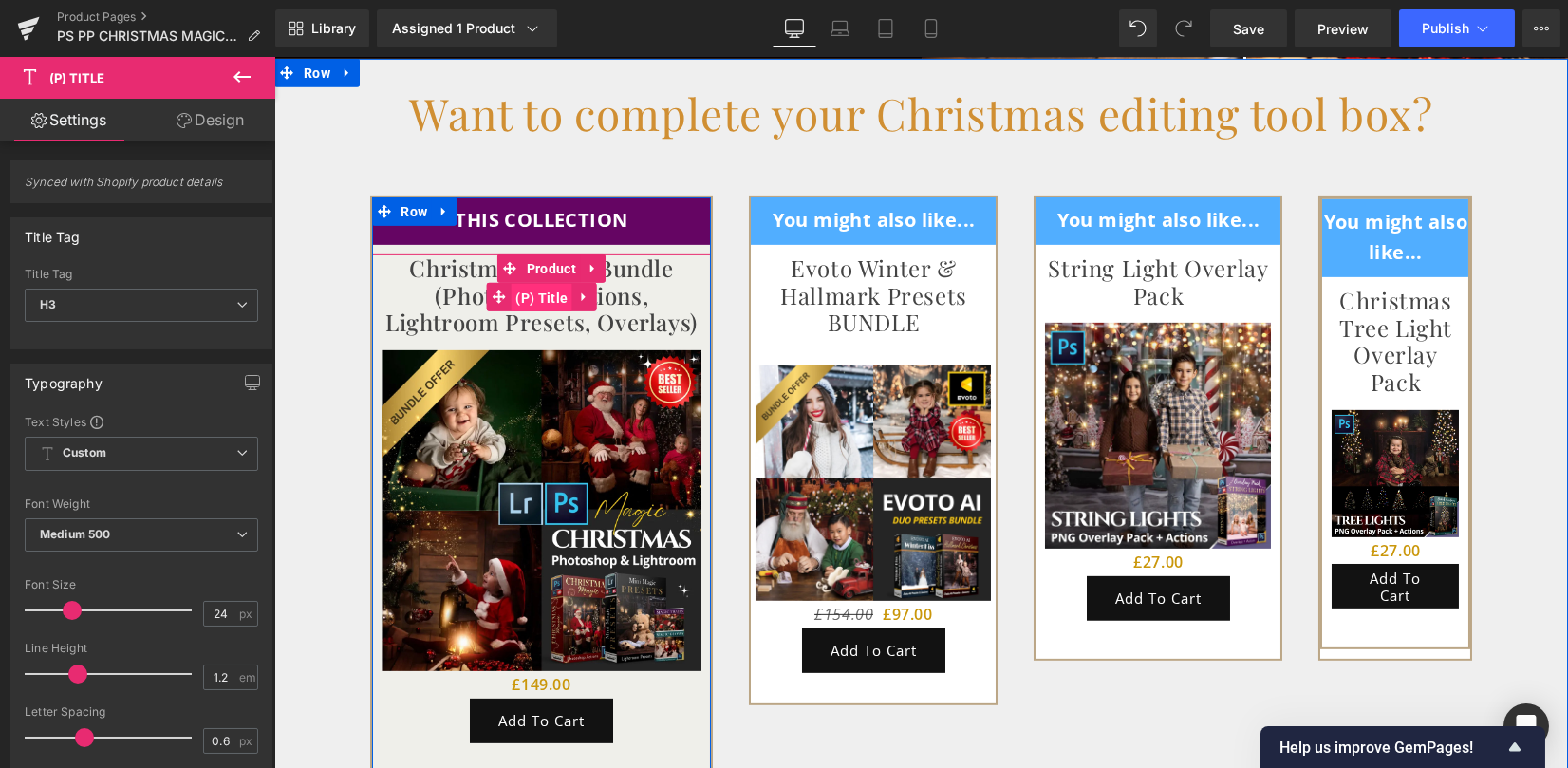
click at [532, 283] on span "(P) Title" at bounding box center [541, 297] width 62 height 28
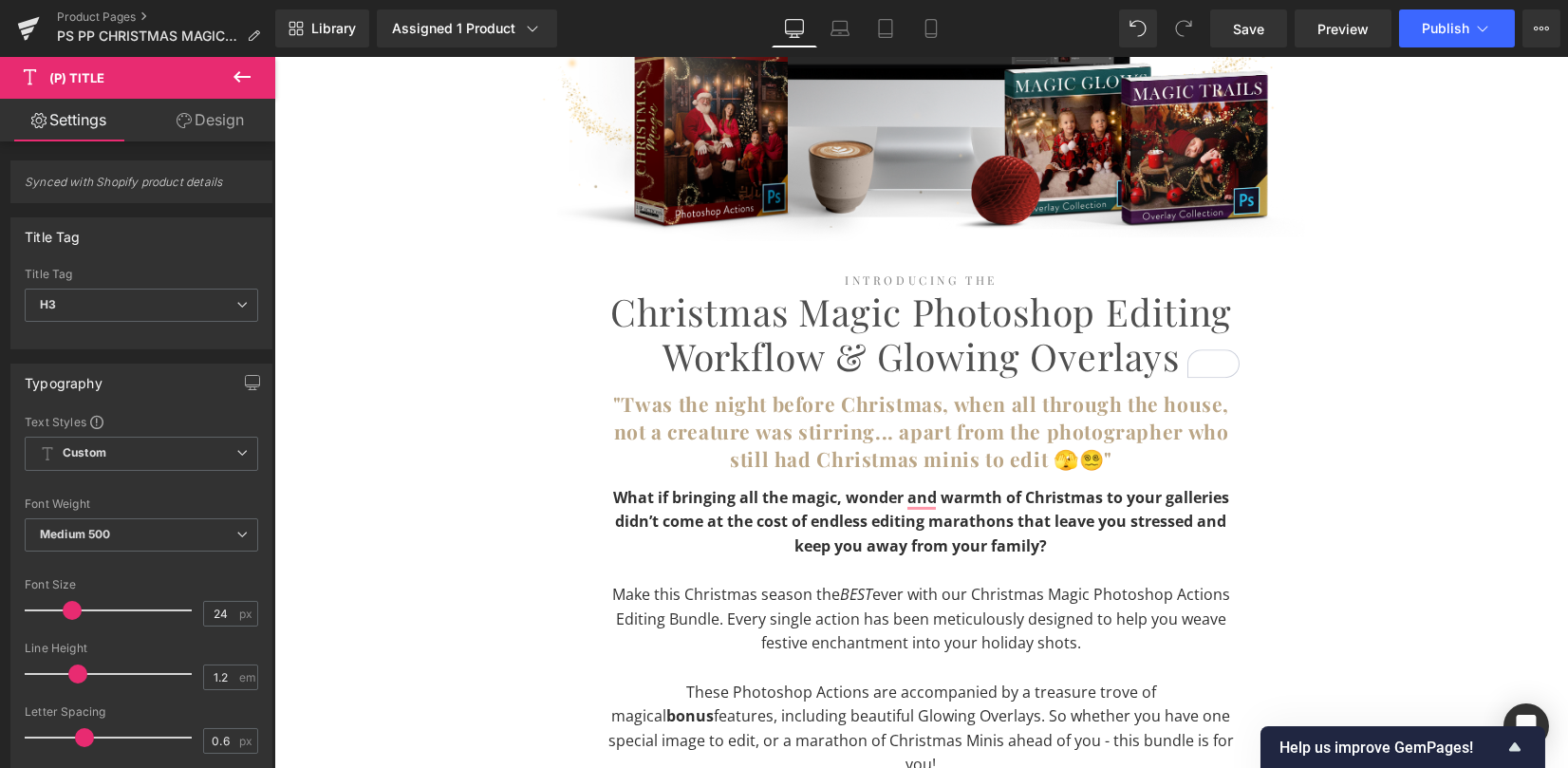
scroll to position [0, 0]
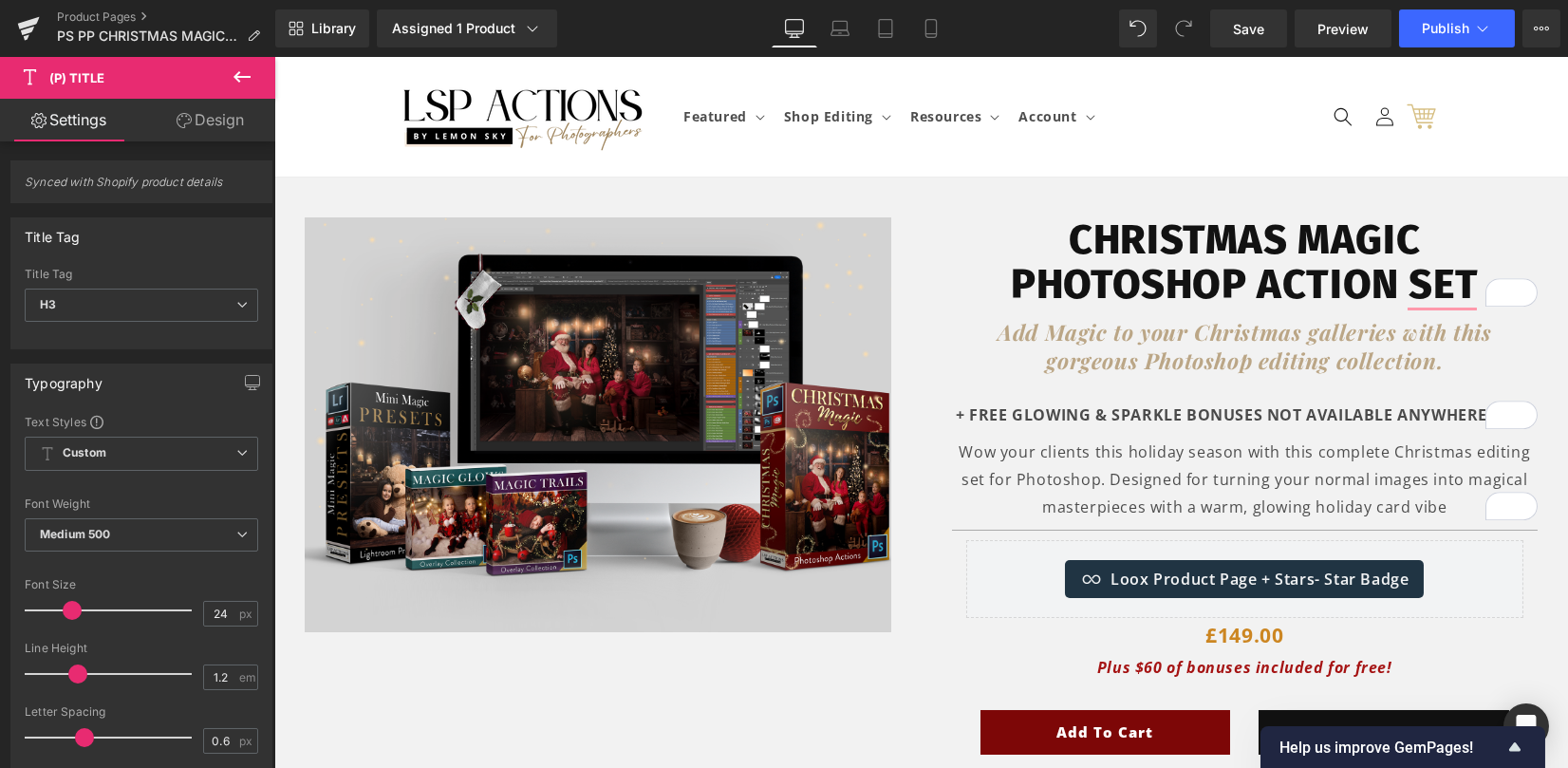
drag, startPoint x: 1559, startPoint y: 296, endPoint x: 1829, endPoint y: 96, distance: 336.0
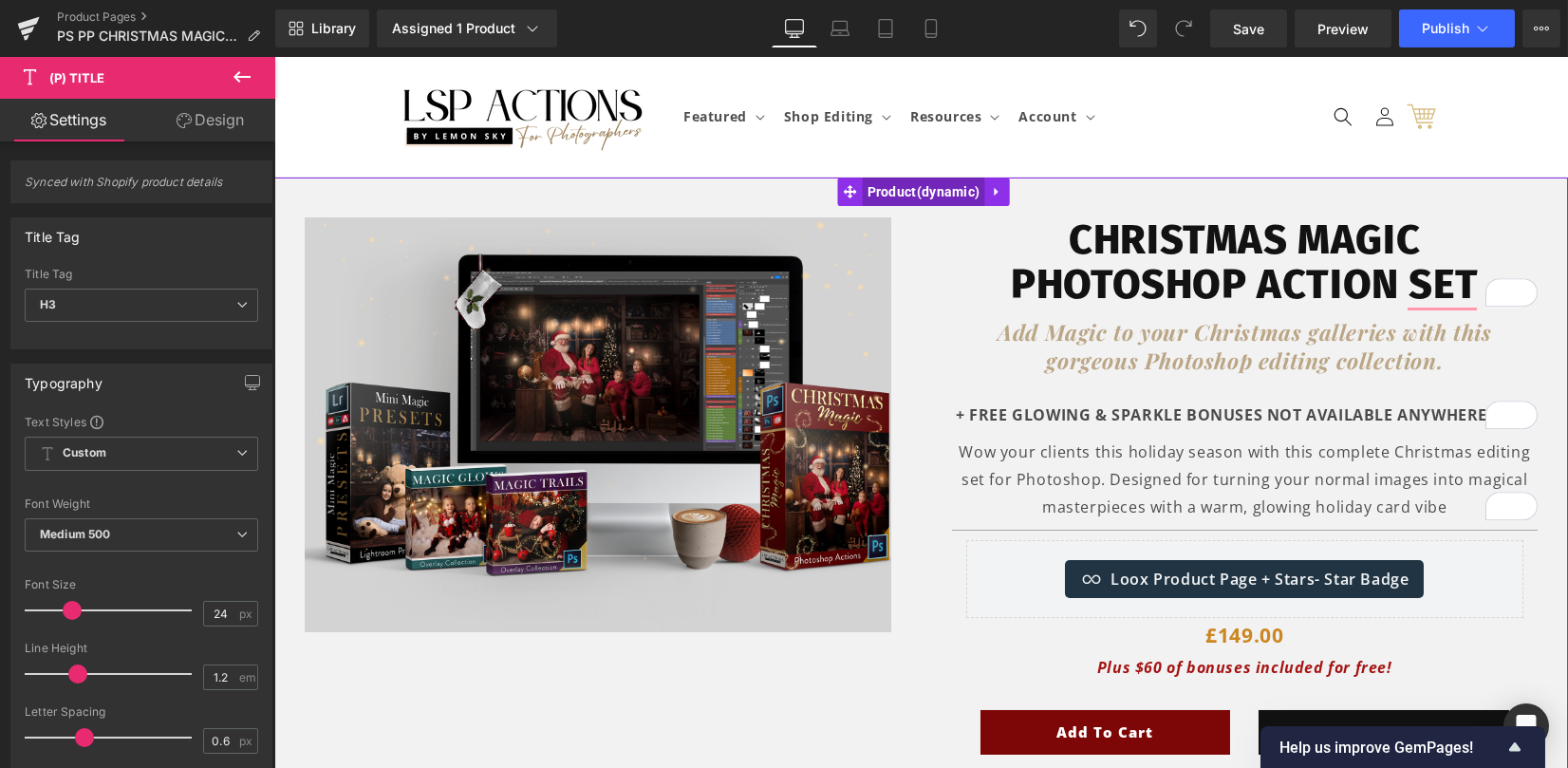
click at [909, 193] on span "Product" at bounding box center [924, 191] width 123 height 28
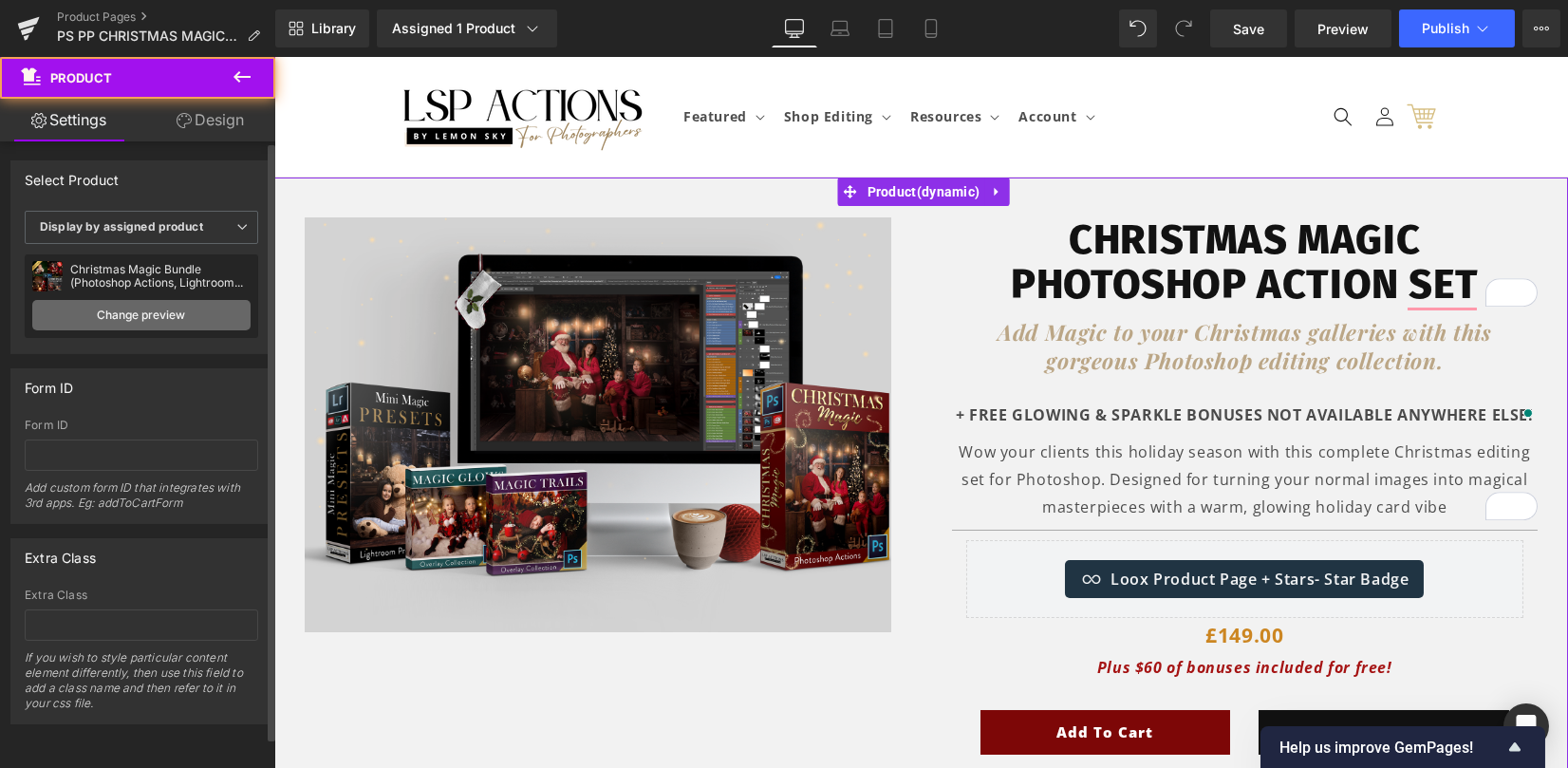
click at [100, 324] on link "Change preview" at bounding box center [141, 315] width 219 height 30
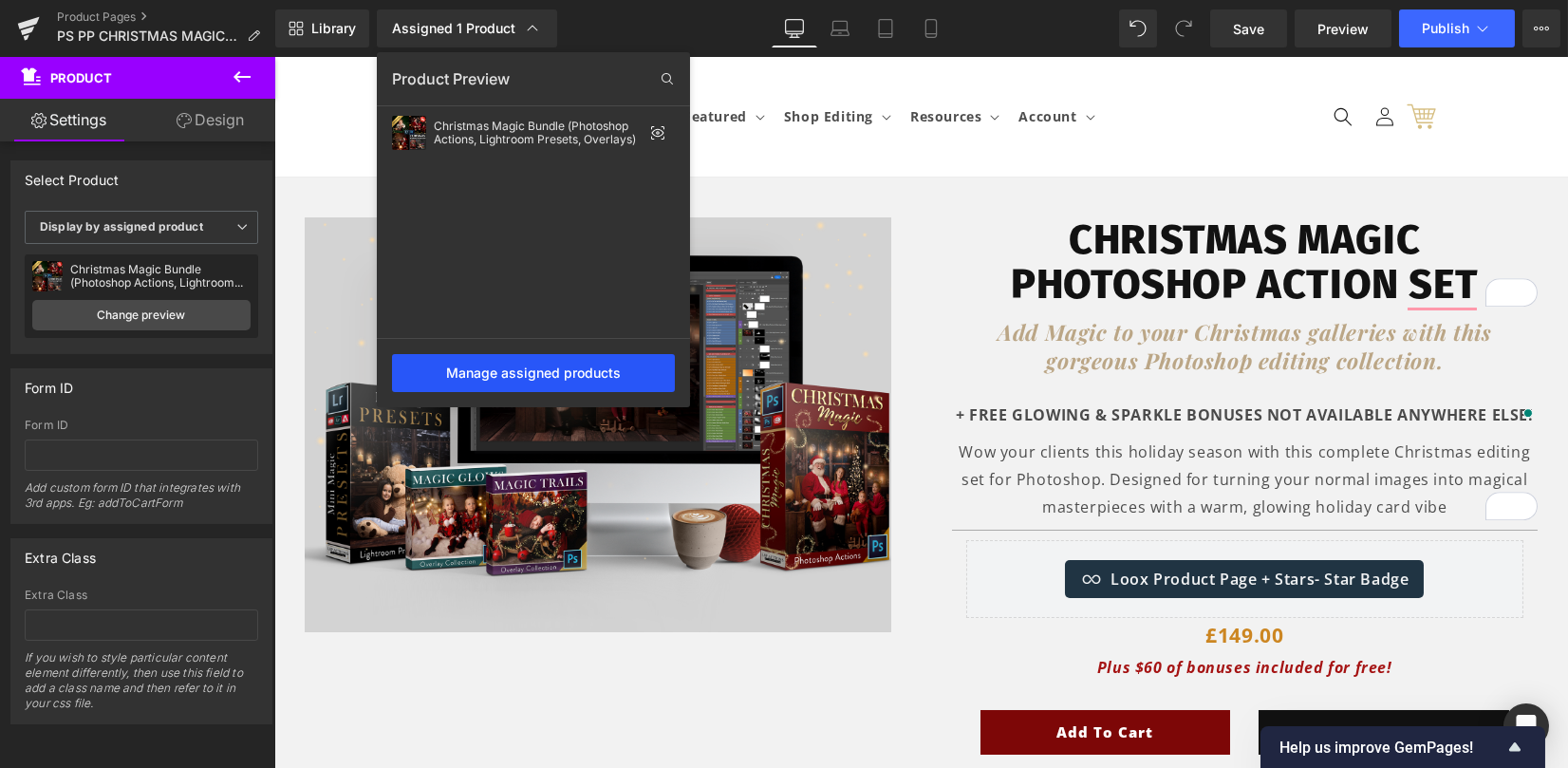
click at [473, 381] on div "Manage assigned products" at bounding box center [533, 373] width 282 height 38
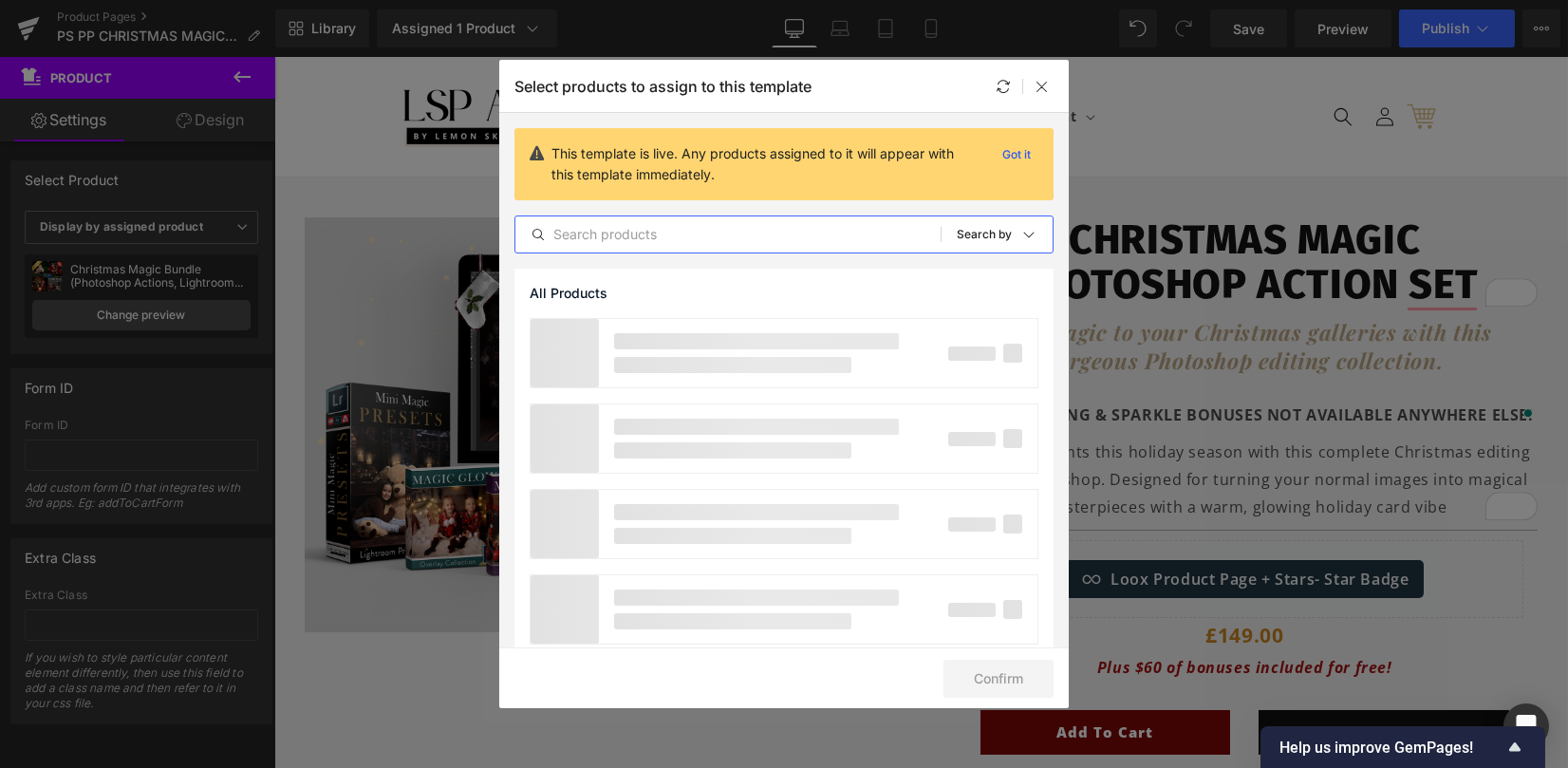
click at [595, 227] on input "text" at bounding box center [728, 233] width 426 height 23
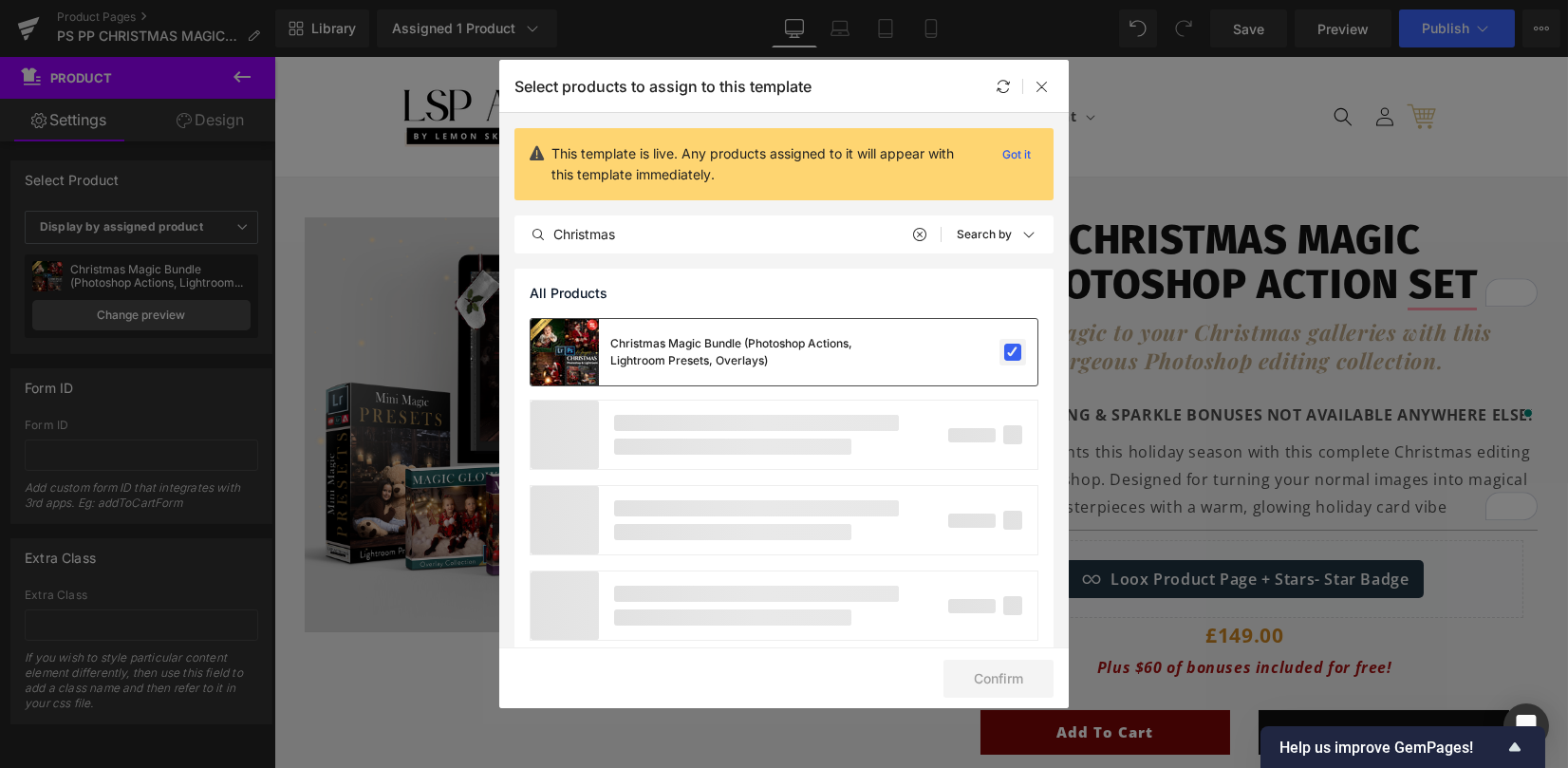
click at [1006, 354] on label at bounding box center [1012, 351] width 17 height 17
click at [1013, 352] on input "checkbox" at bounding box center [1013, 352] width 0 height 0
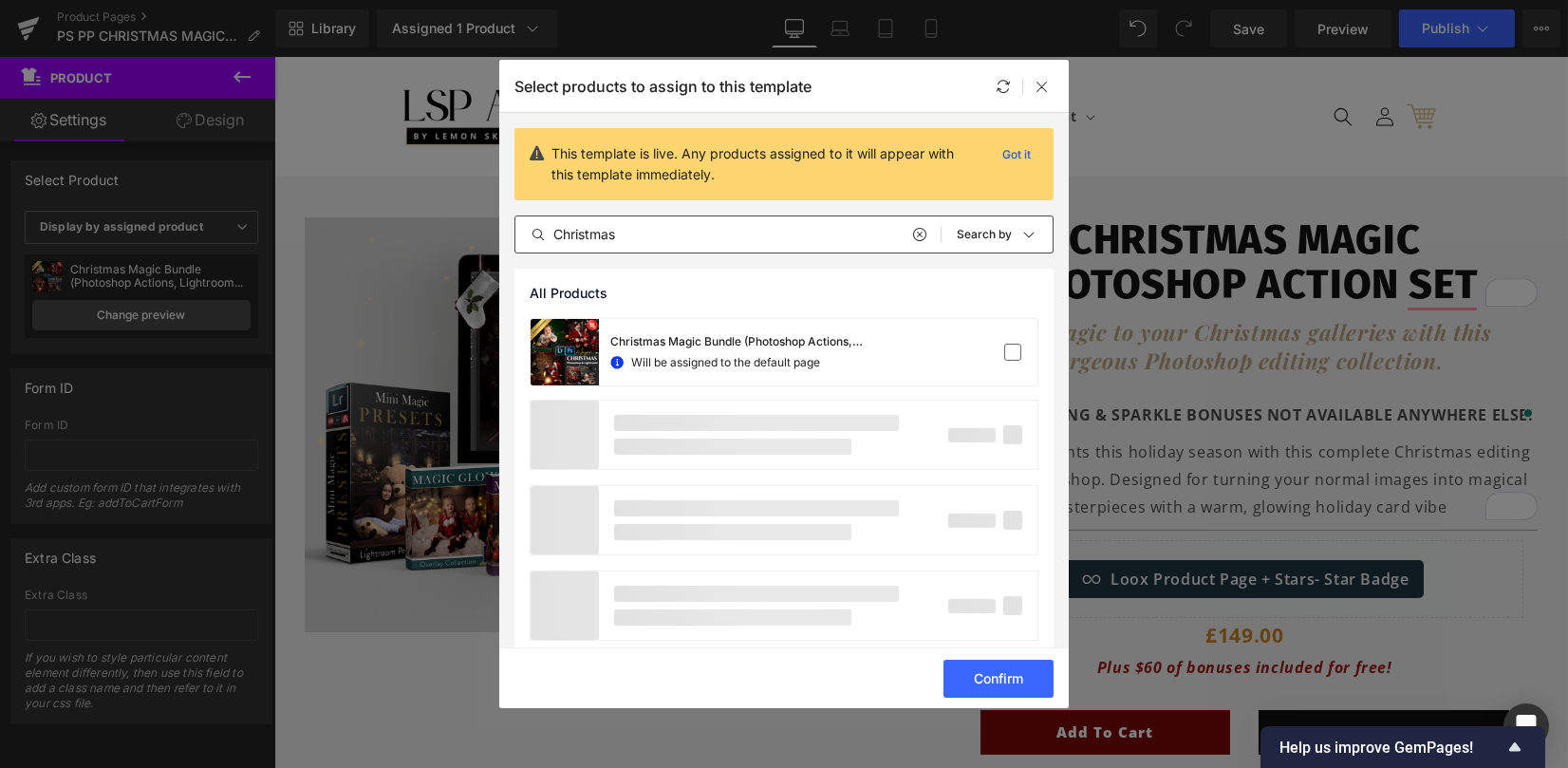
click at [642, 236] on input "Christmas" at bounding box center [728, 233] width 426 height 23
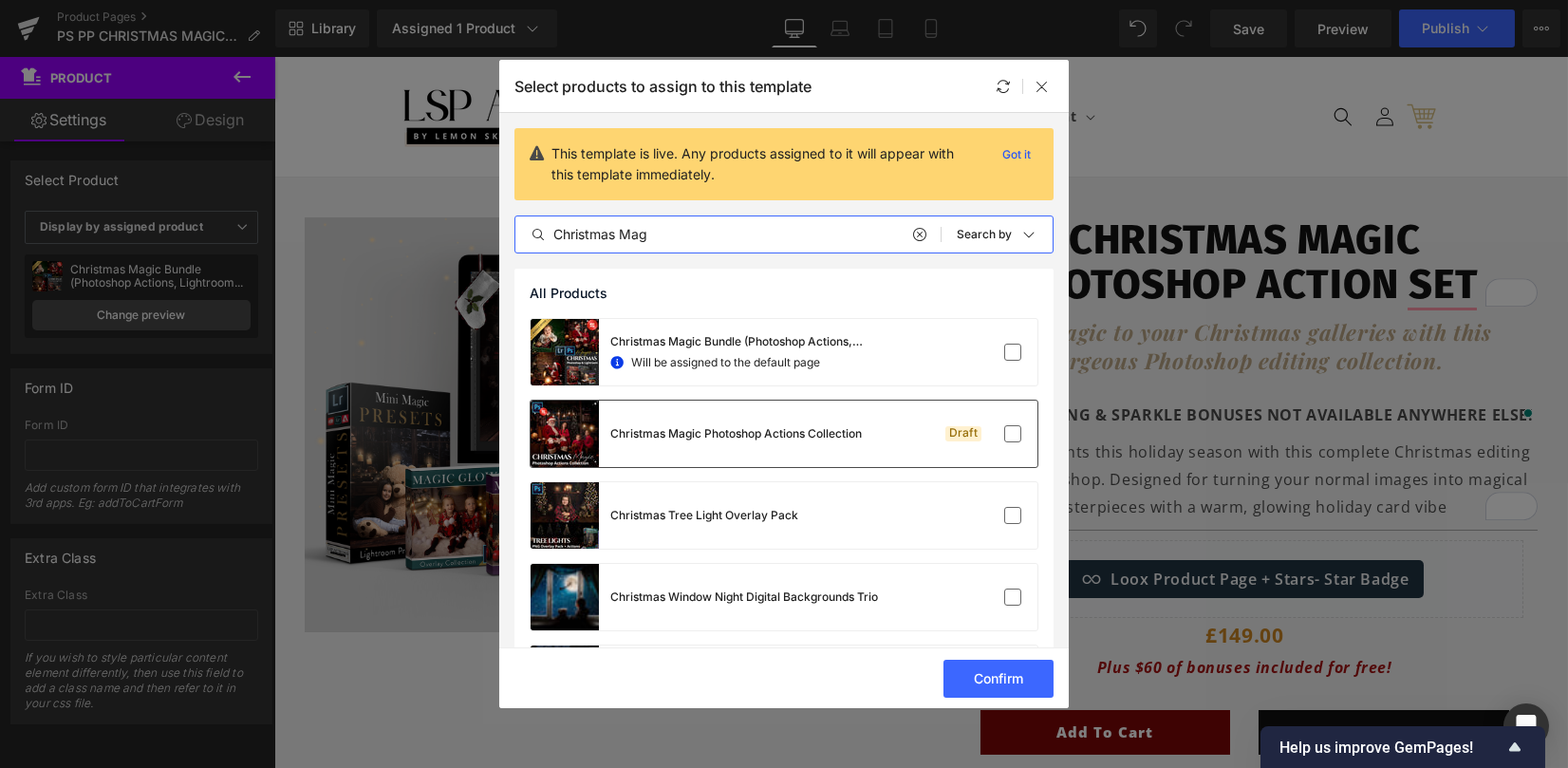
type input "Christmas Mag"
click at [804, 431] on div "Christmas Magic Photoshop Actions Collection" at bounding box center [735, 434] width 251 height 17
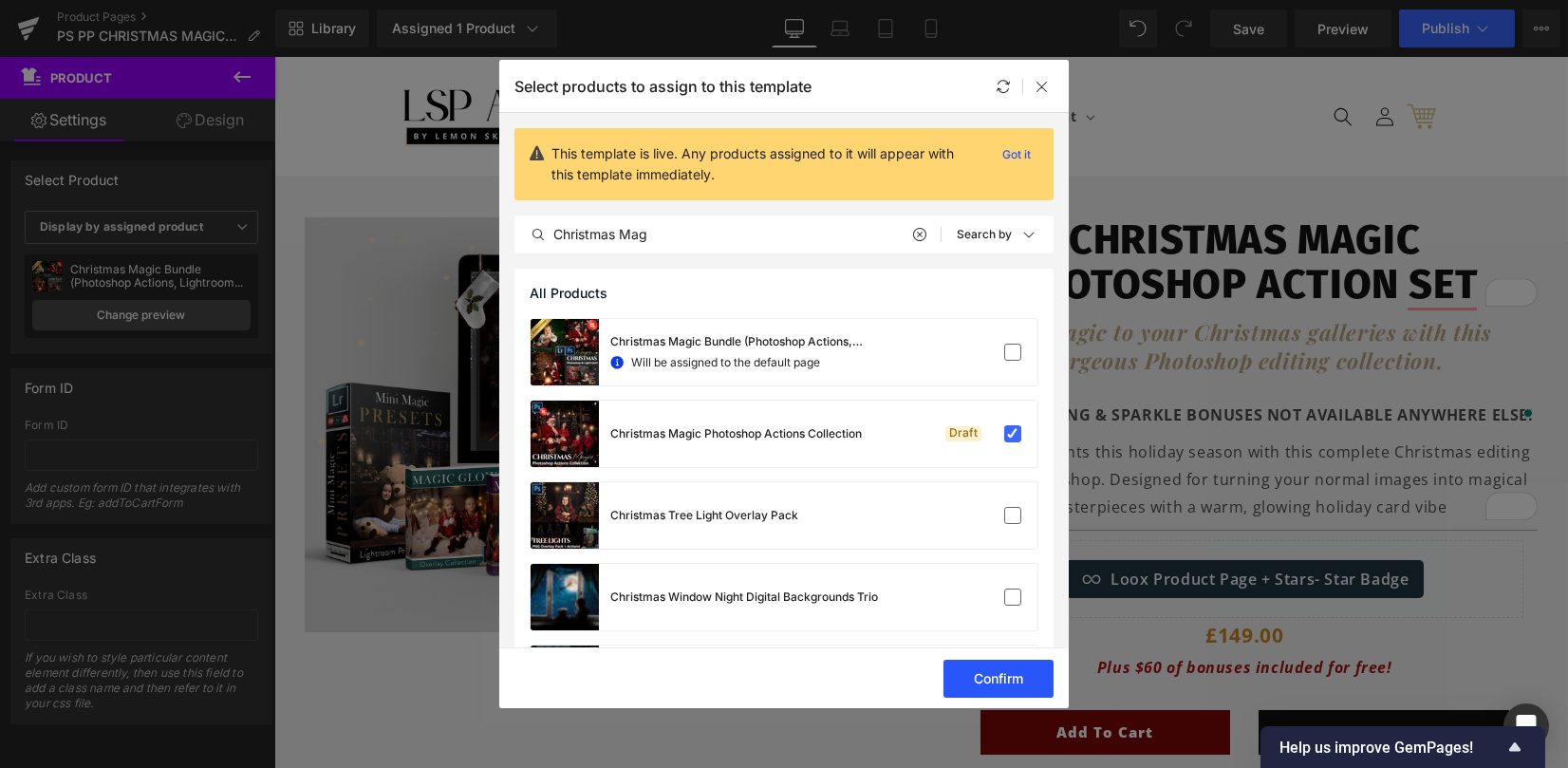
click at [985, 673] on button "Confirm" at bounding box center [998, 679] width 110 height 38
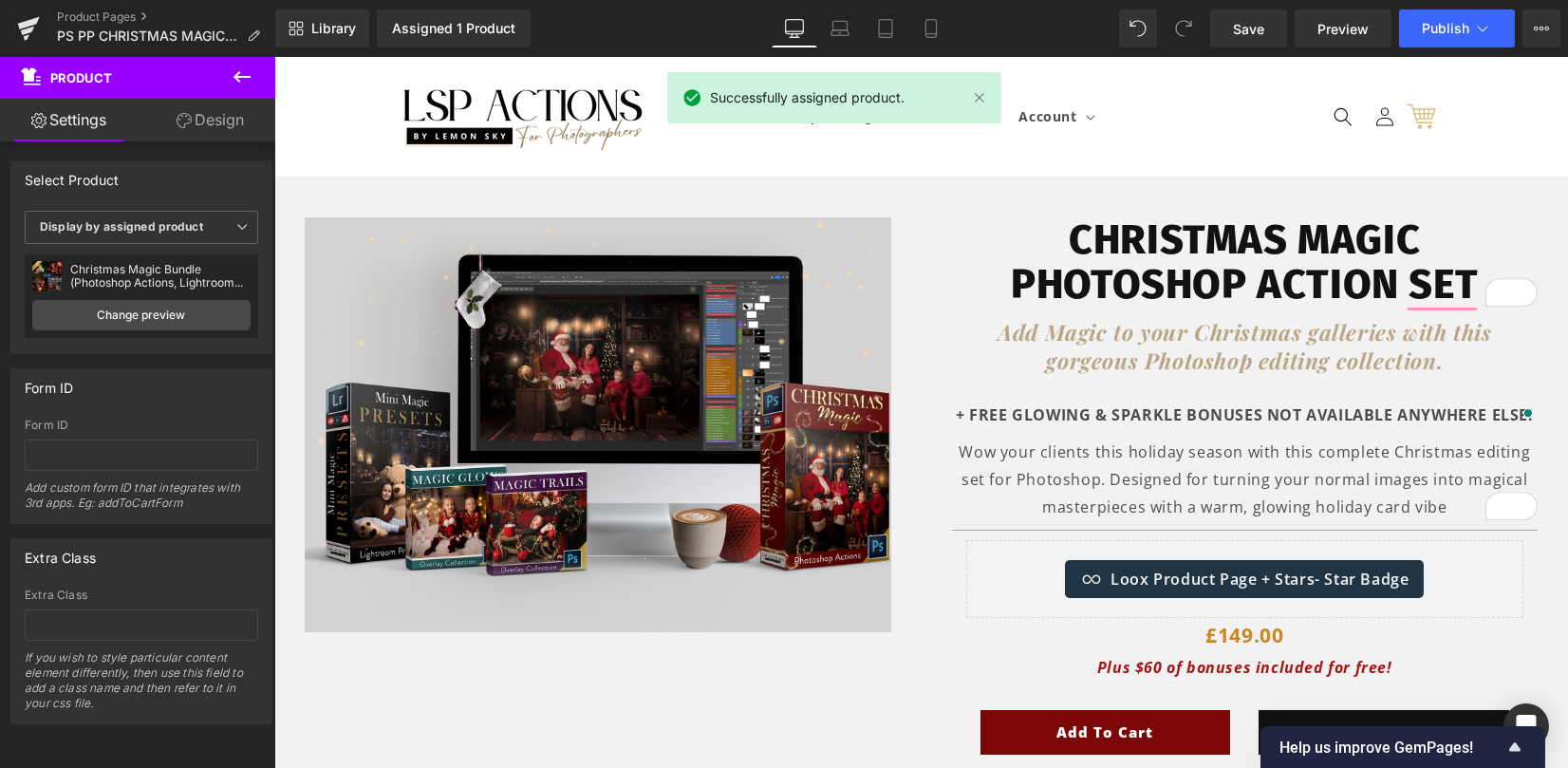
click at [1036, 84] on header "Featured Featured FAVORITES 🌸 BUNDLES & SALE Evoto AI Presets Timeless Generati…" at bounding box center [921, 117] width 1138 height 120
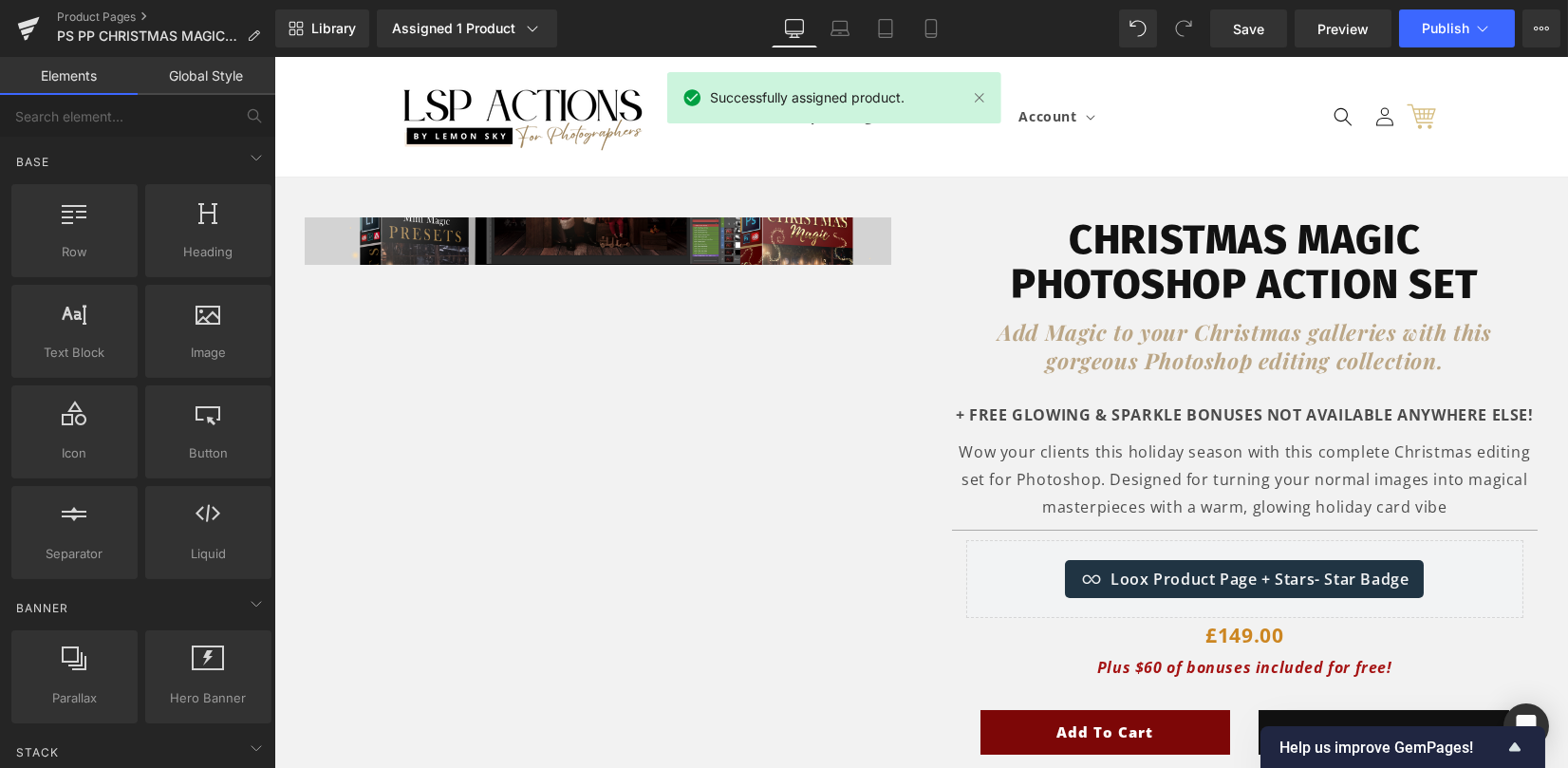
scroll to position [252, 0]
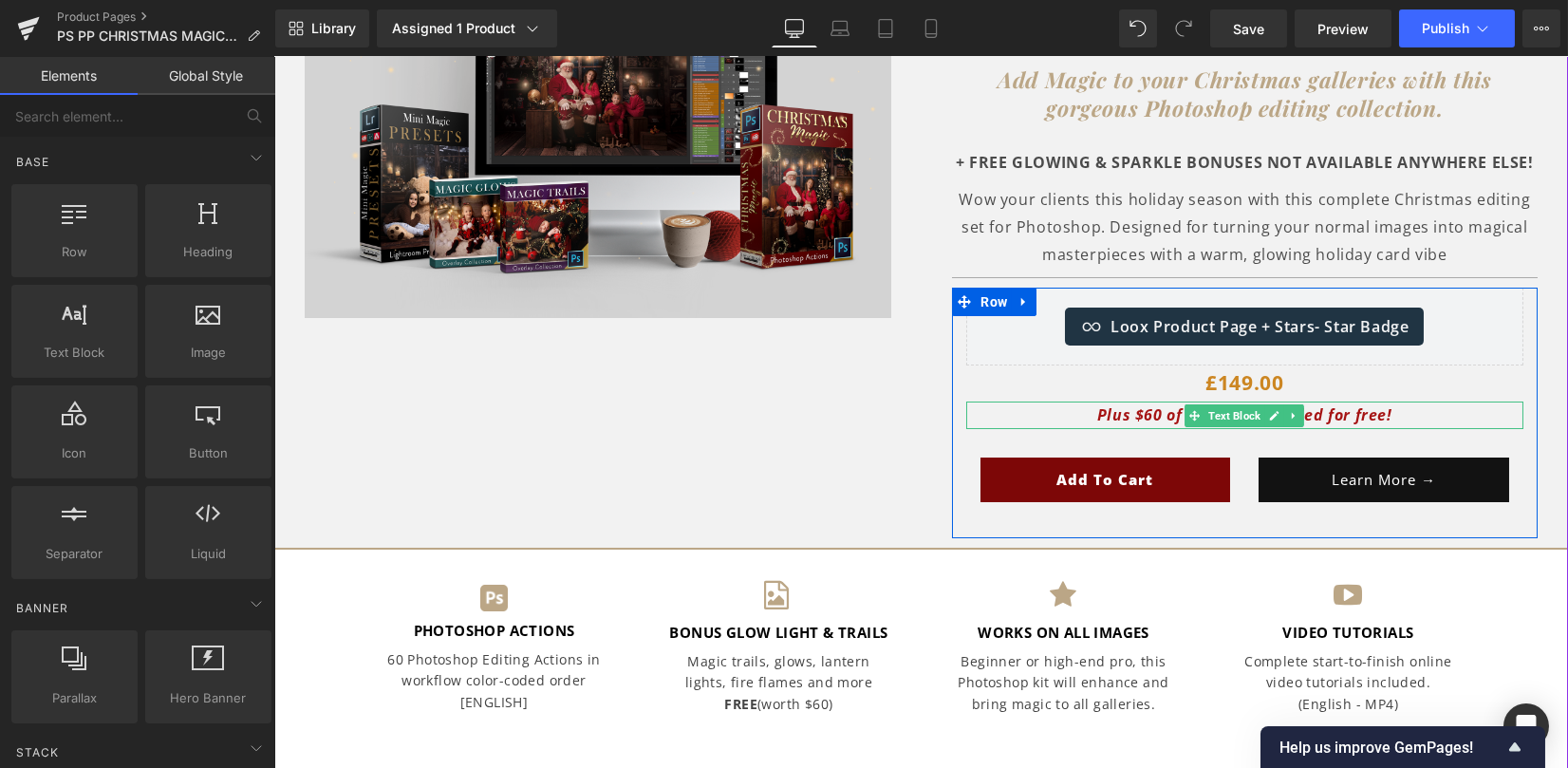
click at [1127, 404] on icon "Plus $60 of bonuses included for free!" at bounding box center [1244, 414] width 295 height 21
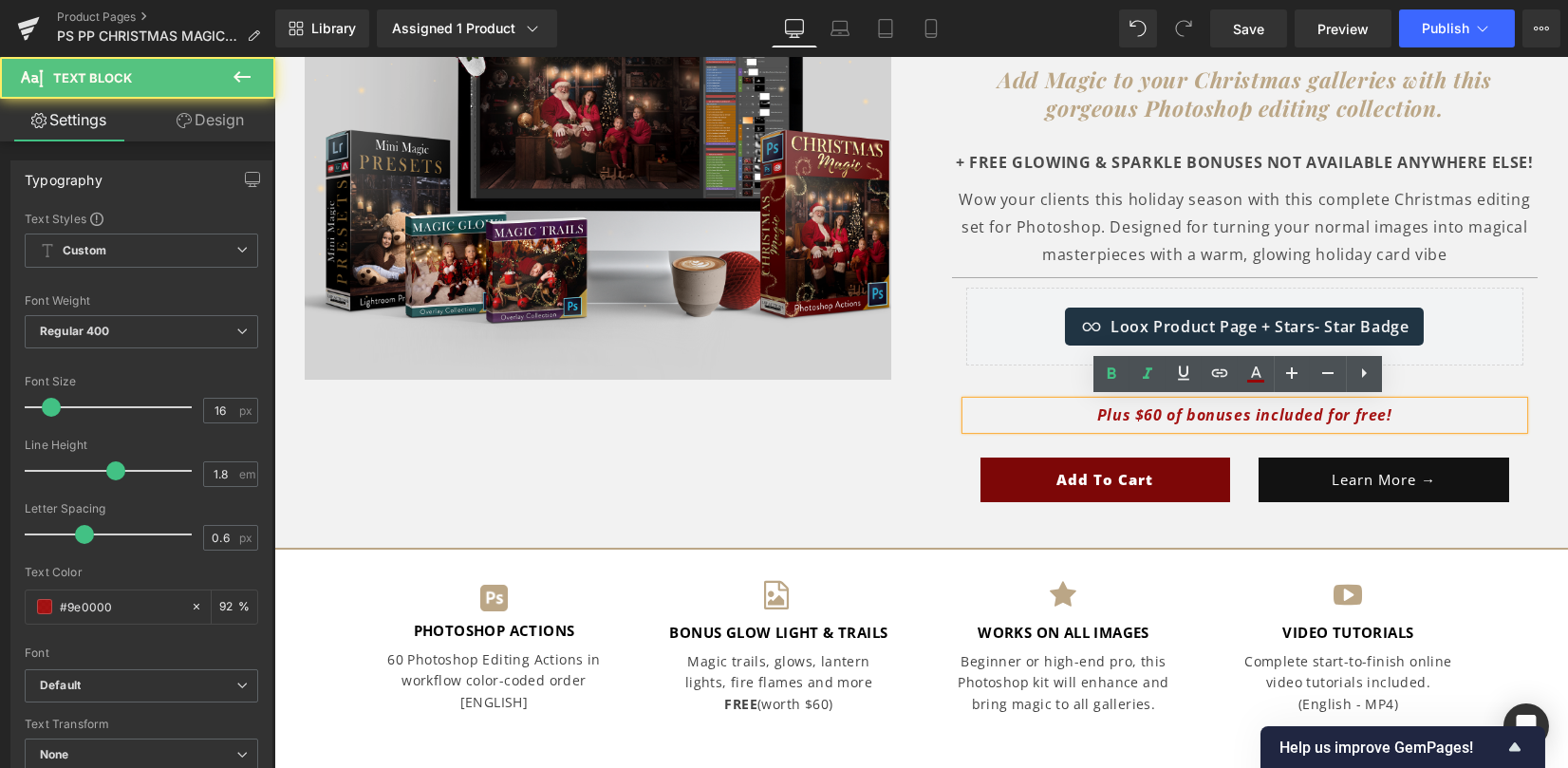
scroll to position [0, 0]
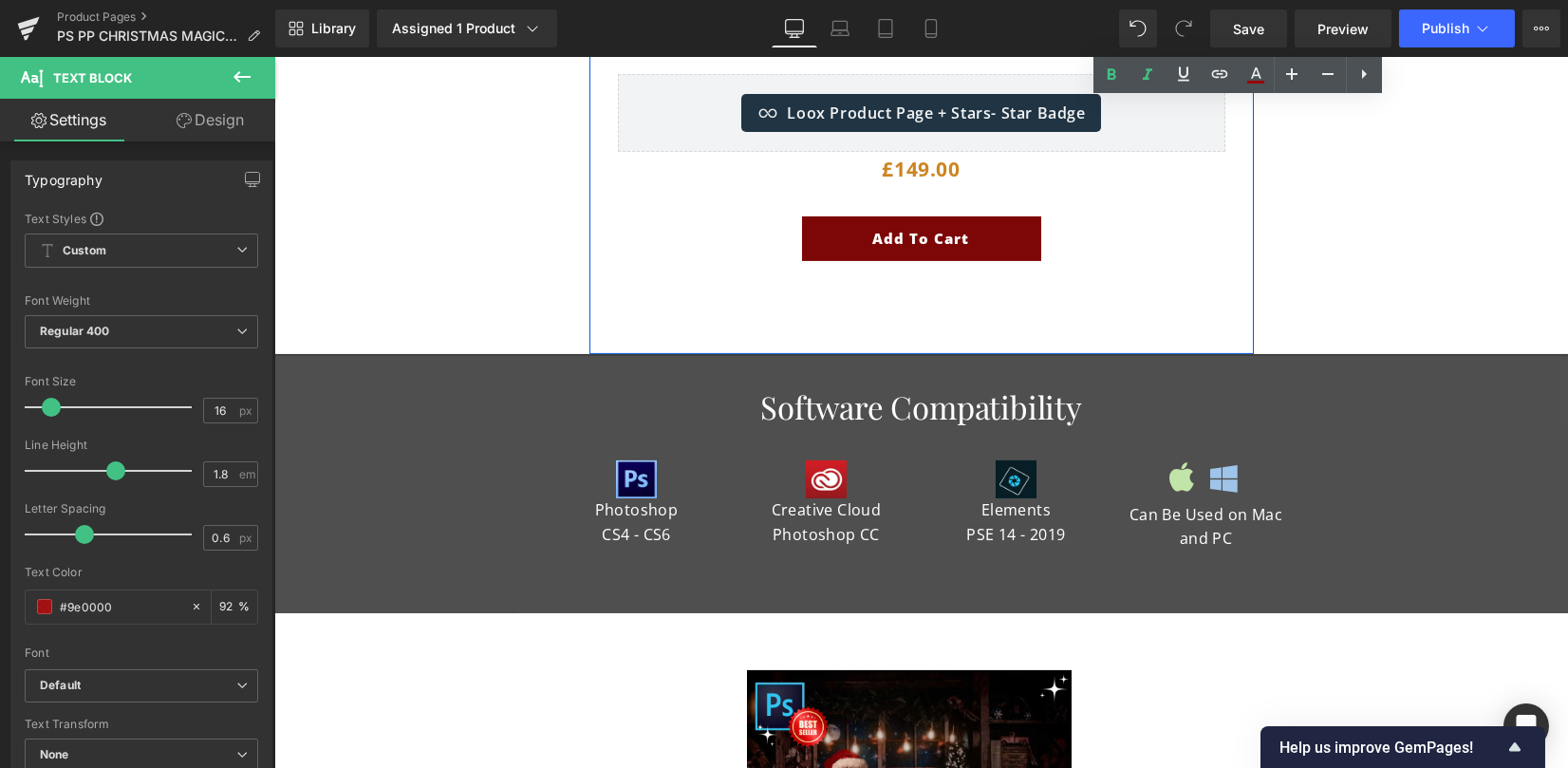
scroll to position [3038, 0]
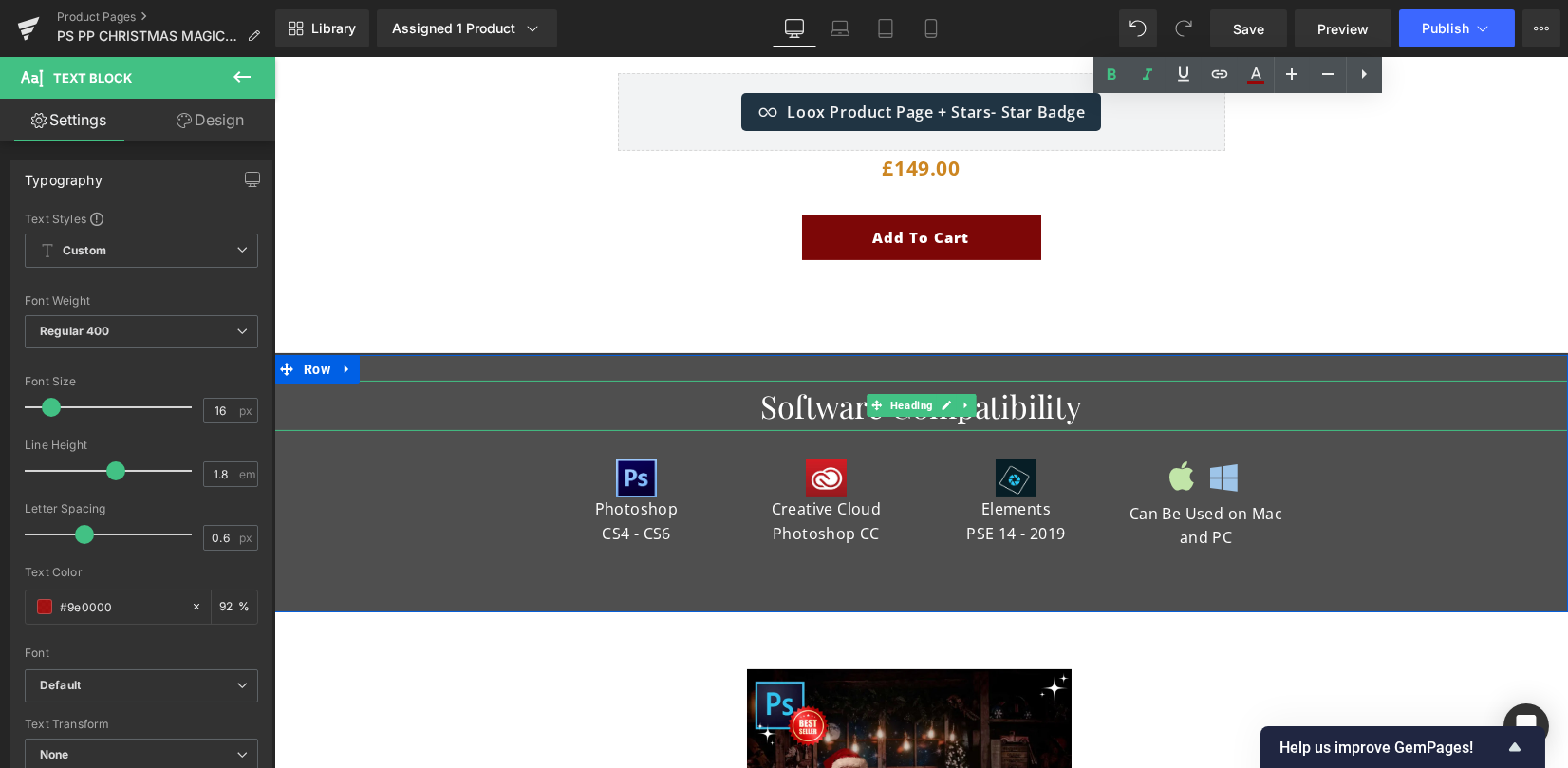
click at [1083, 383] on h1 "Software Compatibility" at bounding box center [921, 405] width 1293 height 50
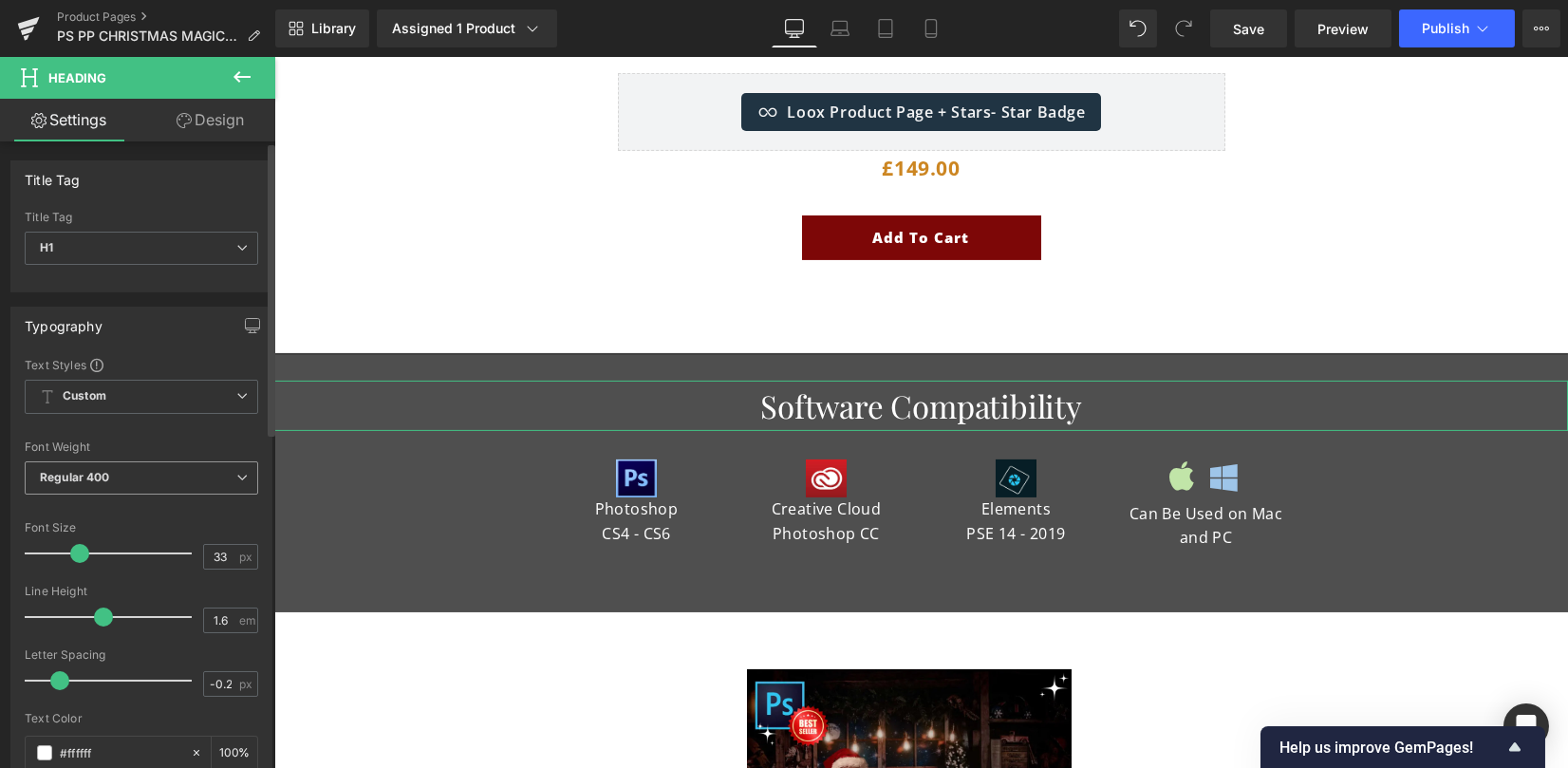
click at [83, 486] on span "Regular 400" at bounding box center [141, 478] width 233 height 33
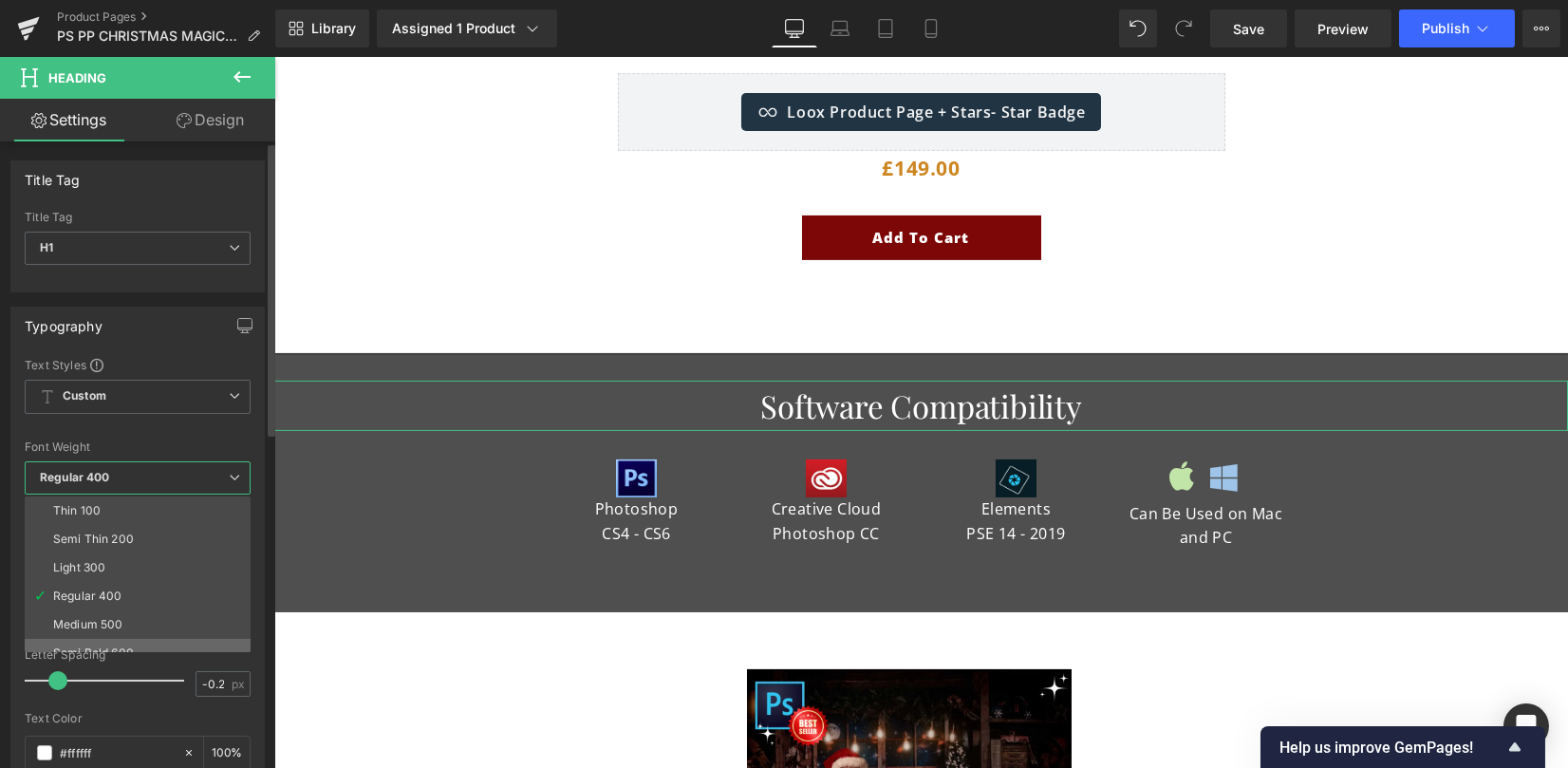
click at [110, 639] on li "Semi Bold 600" at bounding box center [141, 652] width 234 height 28
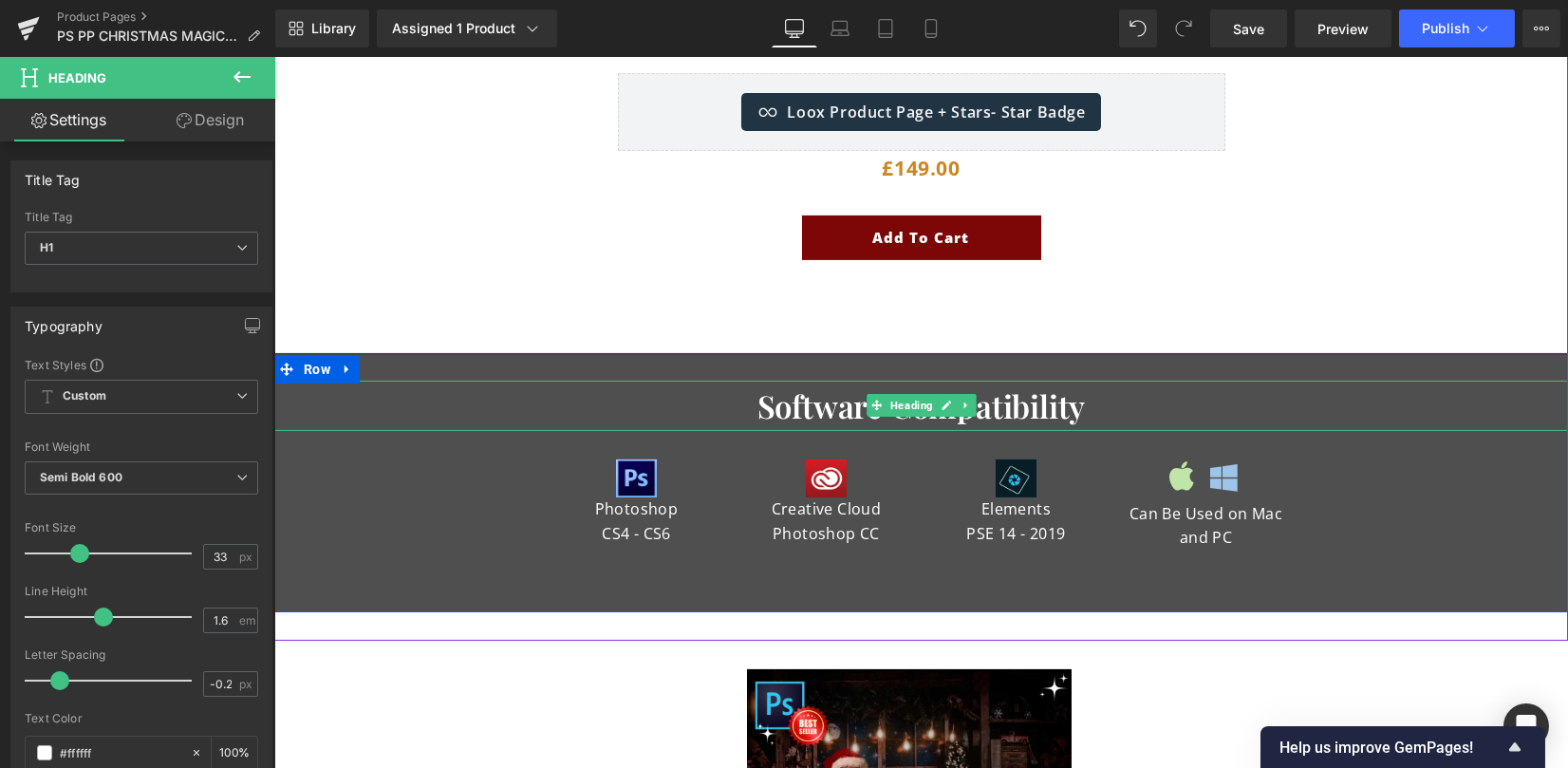
click at [759, 384] on span "Software Compatibility" at bounding box center [921, 405] width 329 height 42
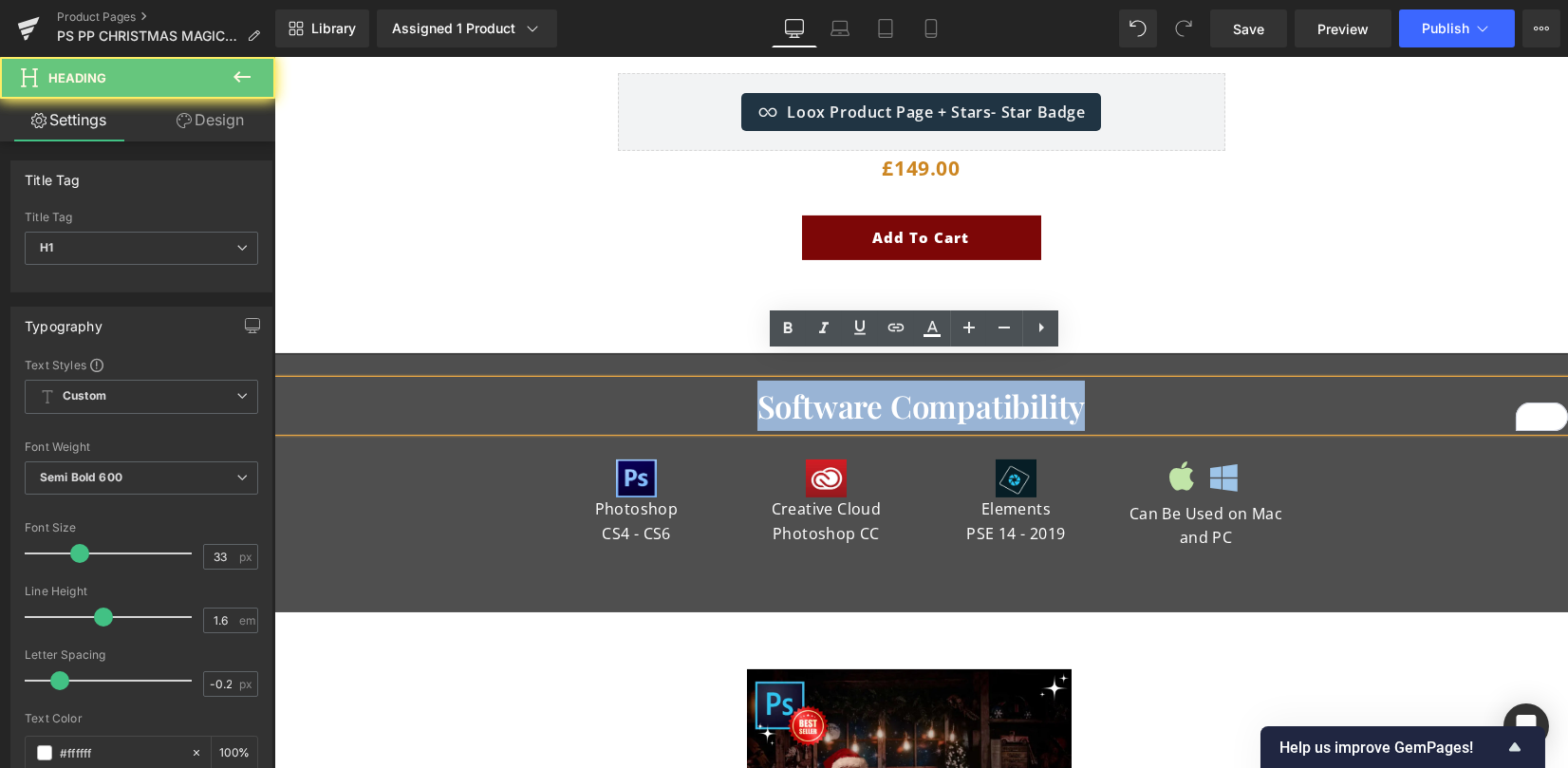
drag, startPoint x: 726, startPoint y: 376, endPoint x: 1073, endPoint y: 369, distance: 347.1
click at [1073, 381] on h1 "Software Compatibility" at bounding box center [921, 405] width 1293 height 50
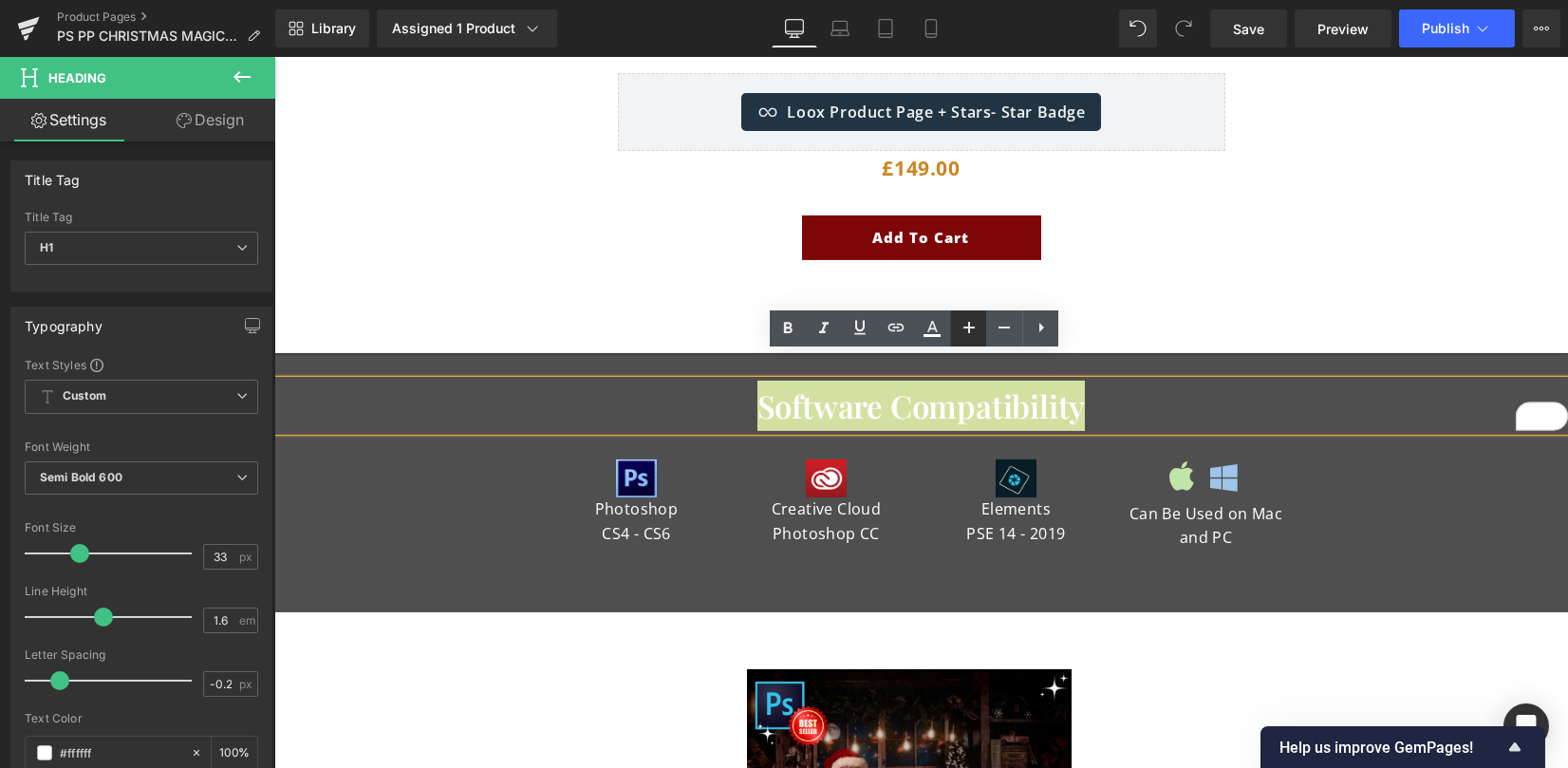
click at [966, 325] on icon at bounding box center [968, 327] width 23 height 23
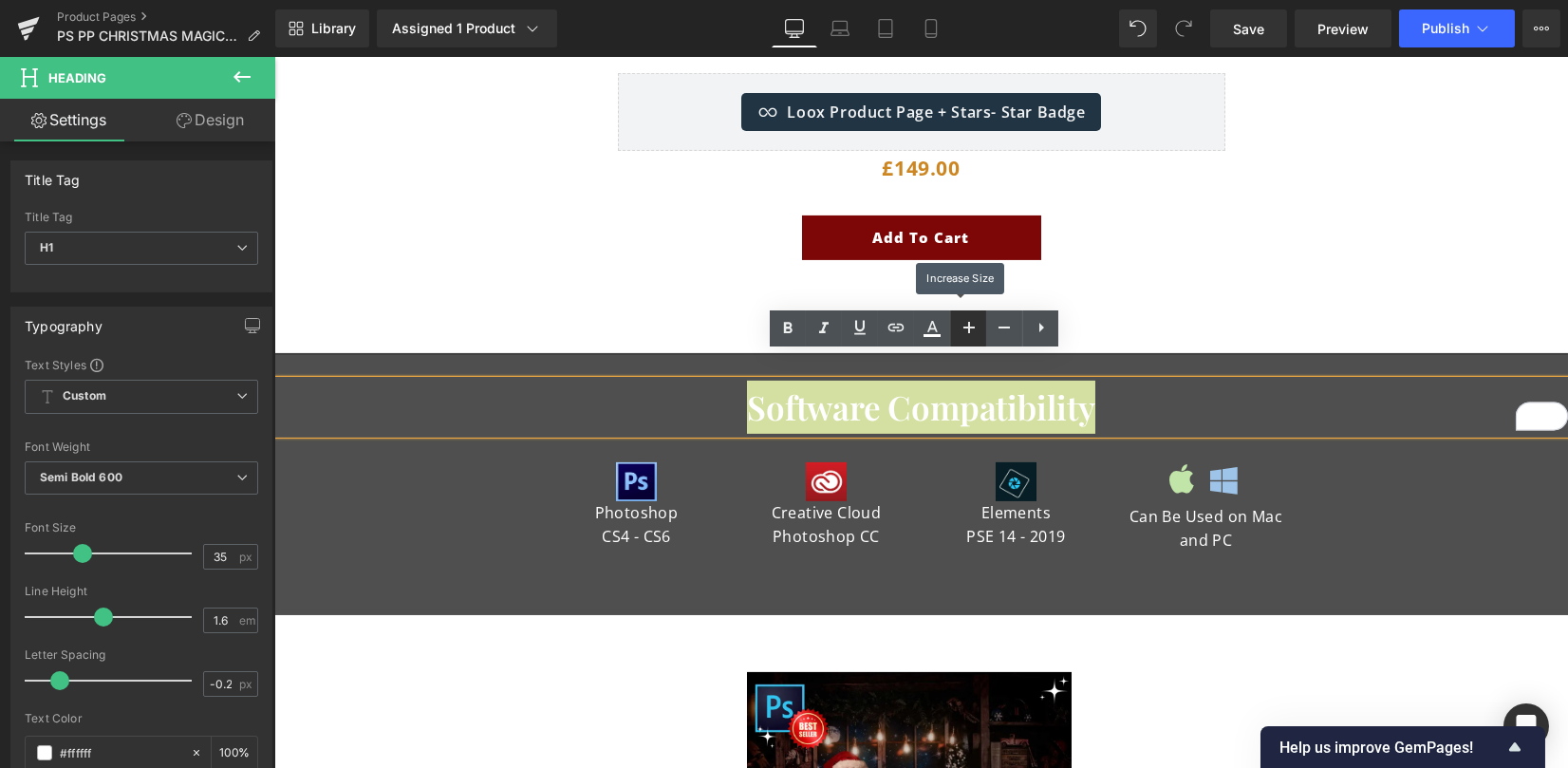
click at [966, 325] on icon at bounding box center [968, 327] width 23 height 23
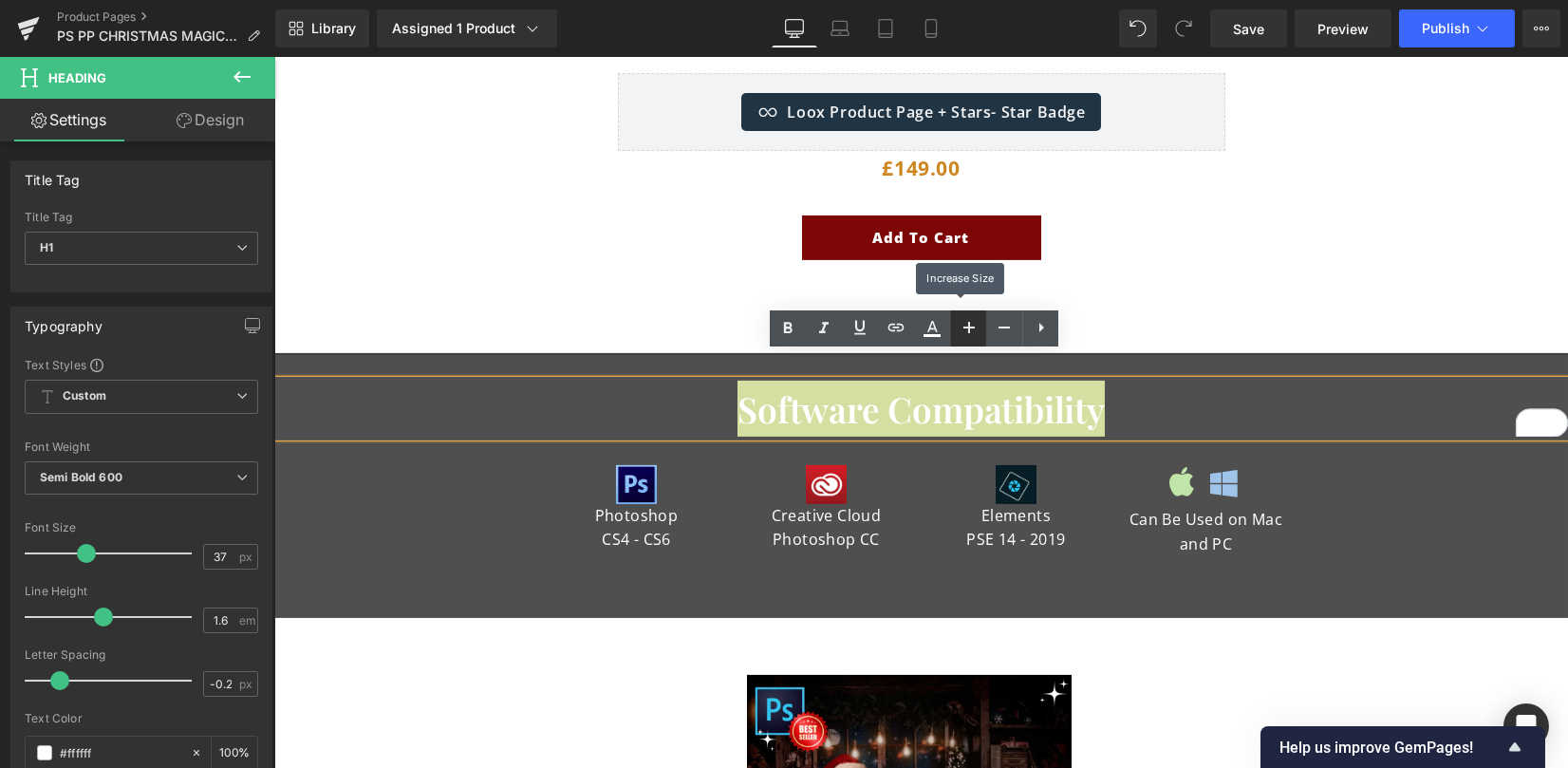
click at [966, 325] on icon at bounding box center [968, 327] width 23 height 23
type input "39"
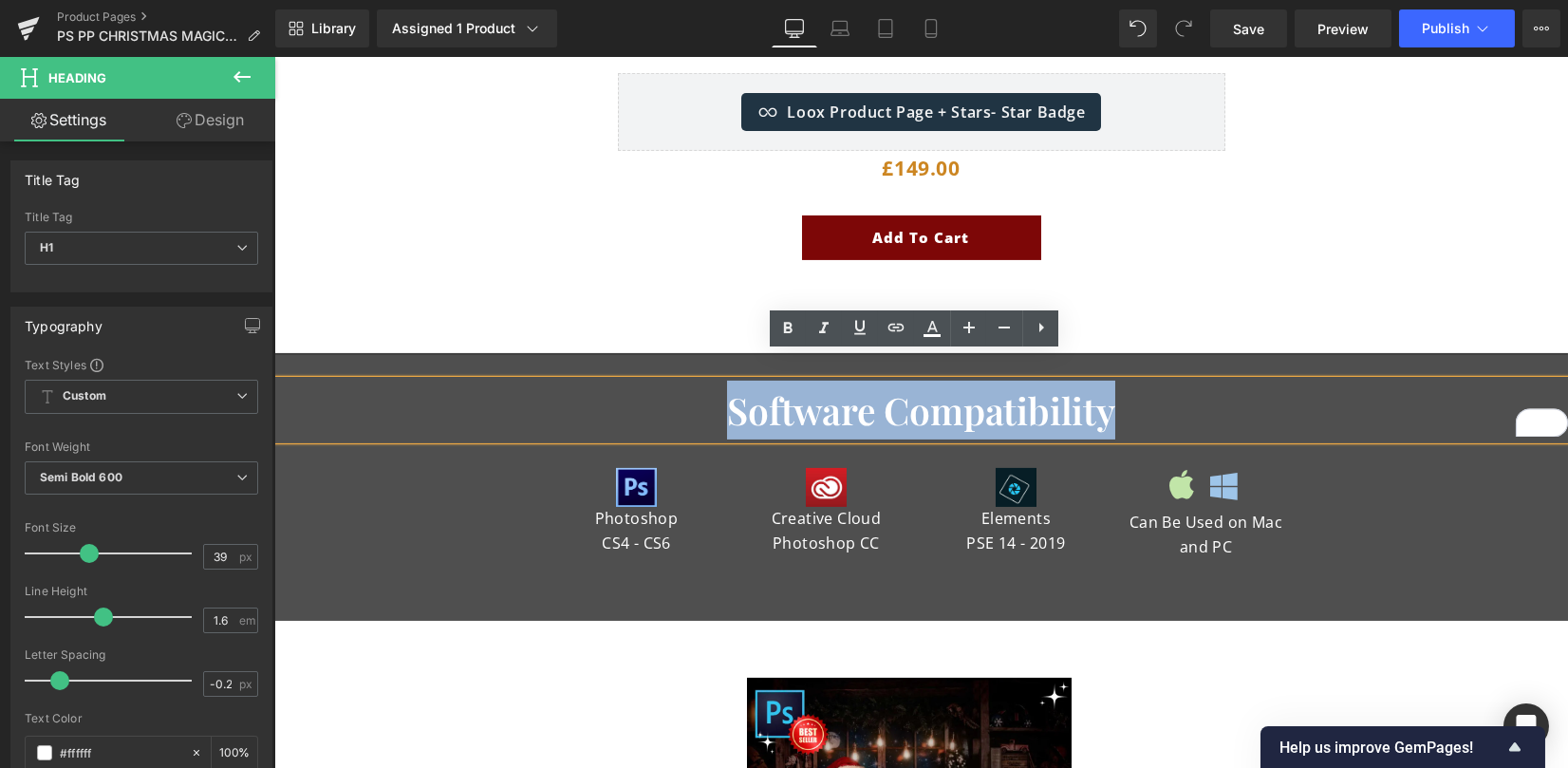
click at [511, 355] on div "Software Compatibility Heading Image Photoshop CS4 - CS6 Text Block Image Creat…" at bounding box center [921, 462] width 1293 height 214
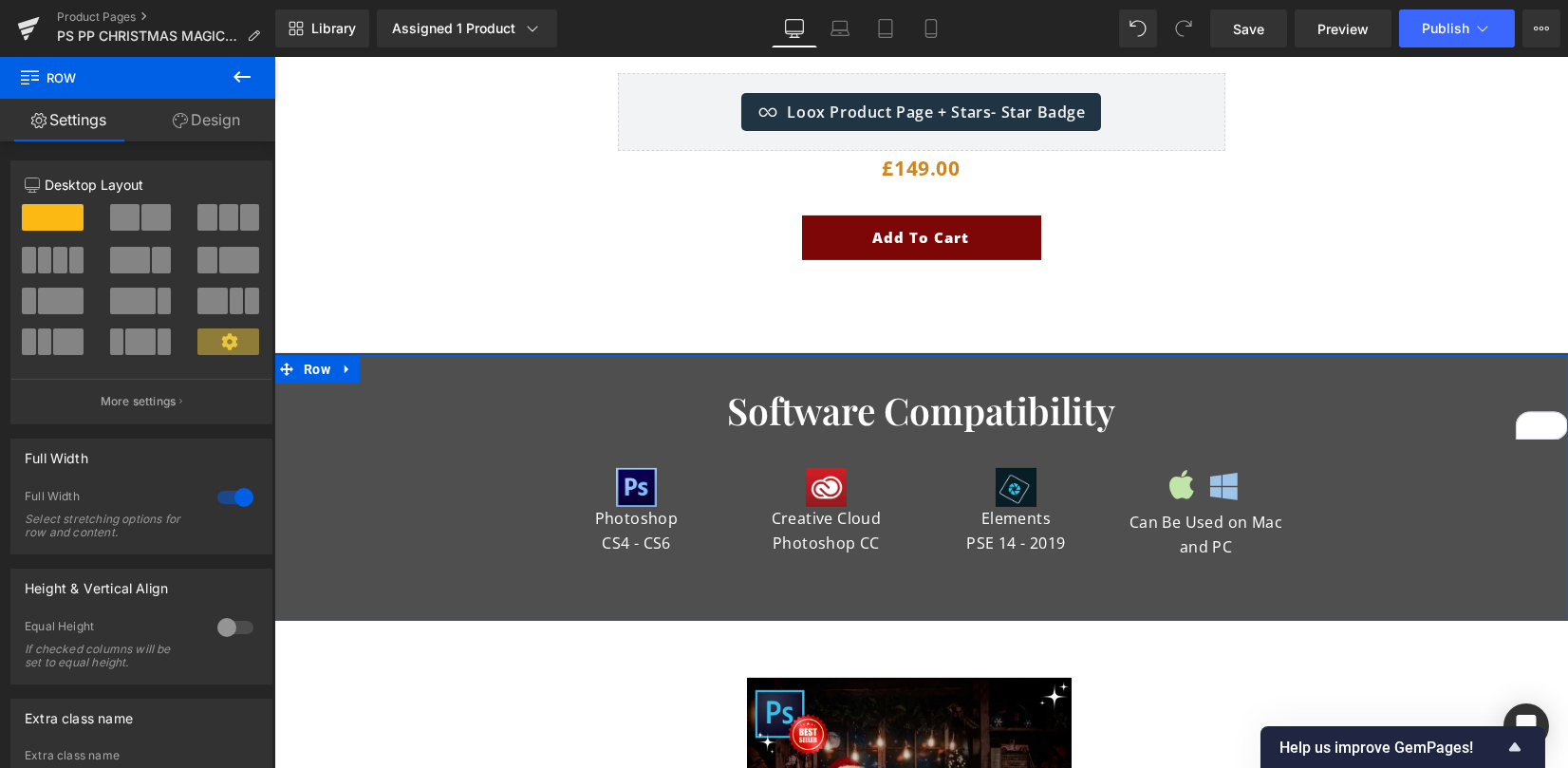
click at [224, 113] on link "Design" at bounding box center [206, 121] width 137 height 43
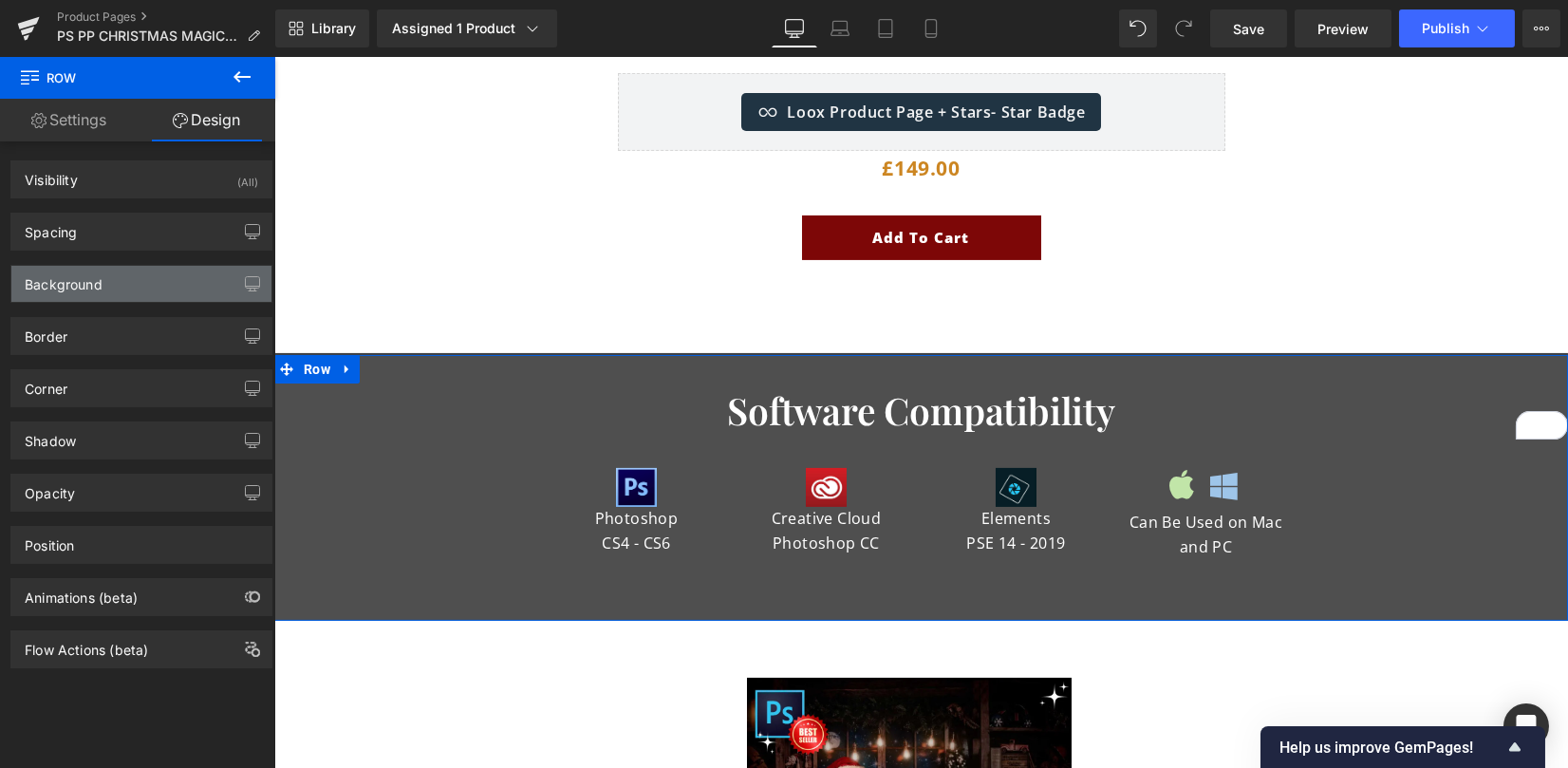
click at [72, 286] on div "Background" at bounding box center [63, 279] width 77 height 26
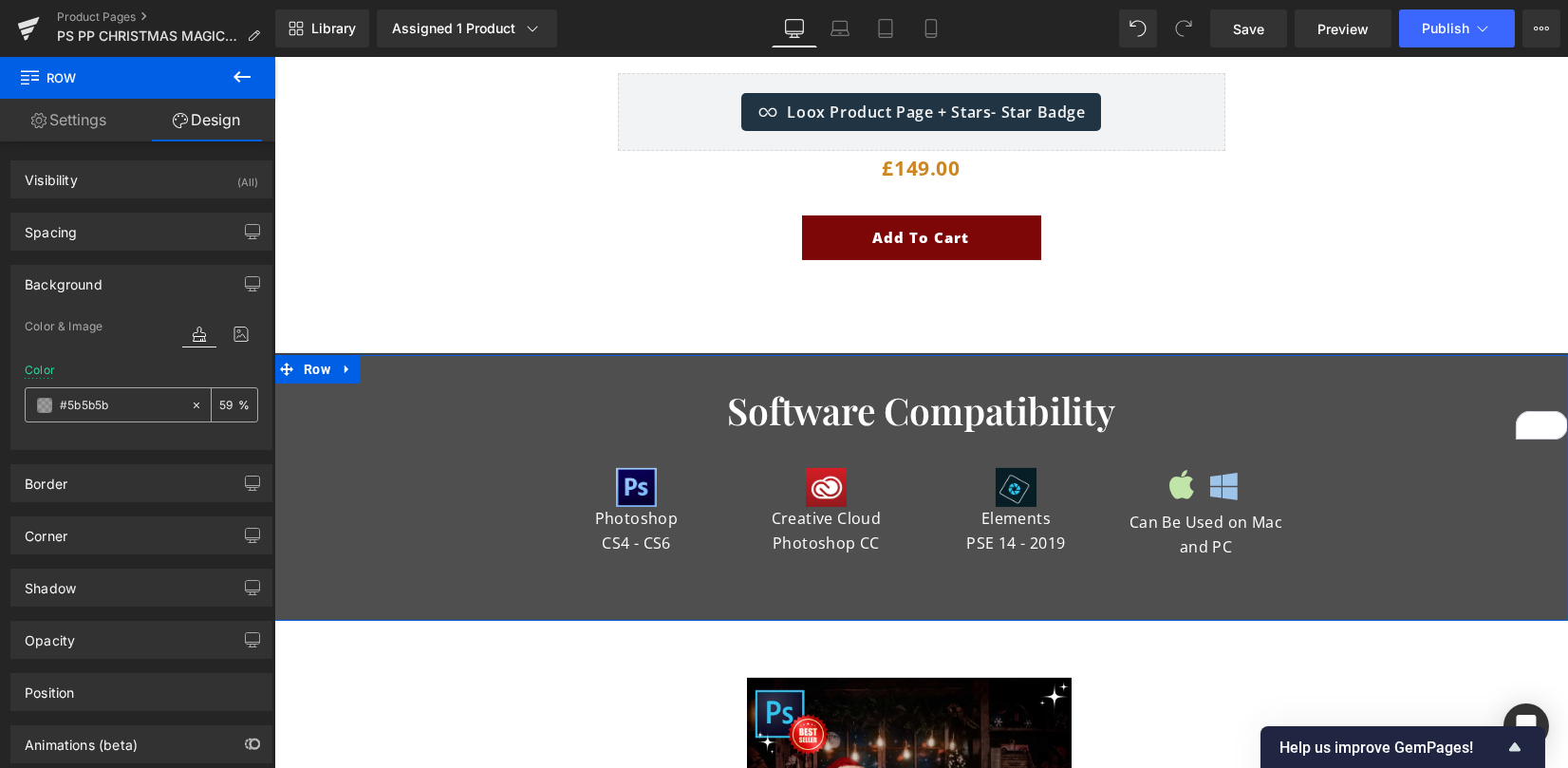
click at [44, 407] on span at bounding box center [44, 404] width 15 height 15
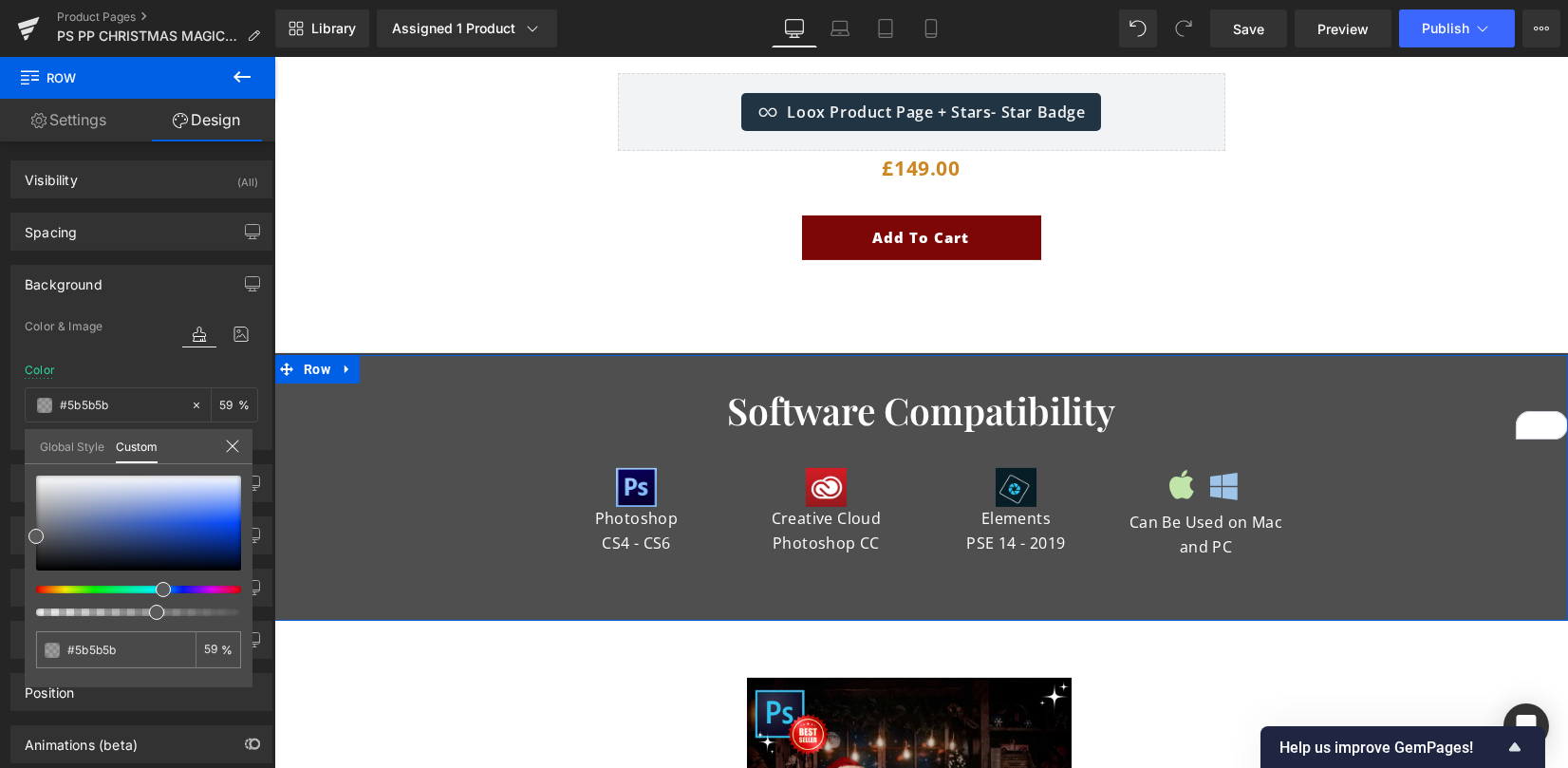
drag, startPoint x: 144, startPoint y: 591, endPoint x: 156, endPoint y: 589, distance: 12.2
click at [156, 589] on div at bounding box center [130, 589] width 205 height 8
type input "#808eb1"
type input "#7f8db2"
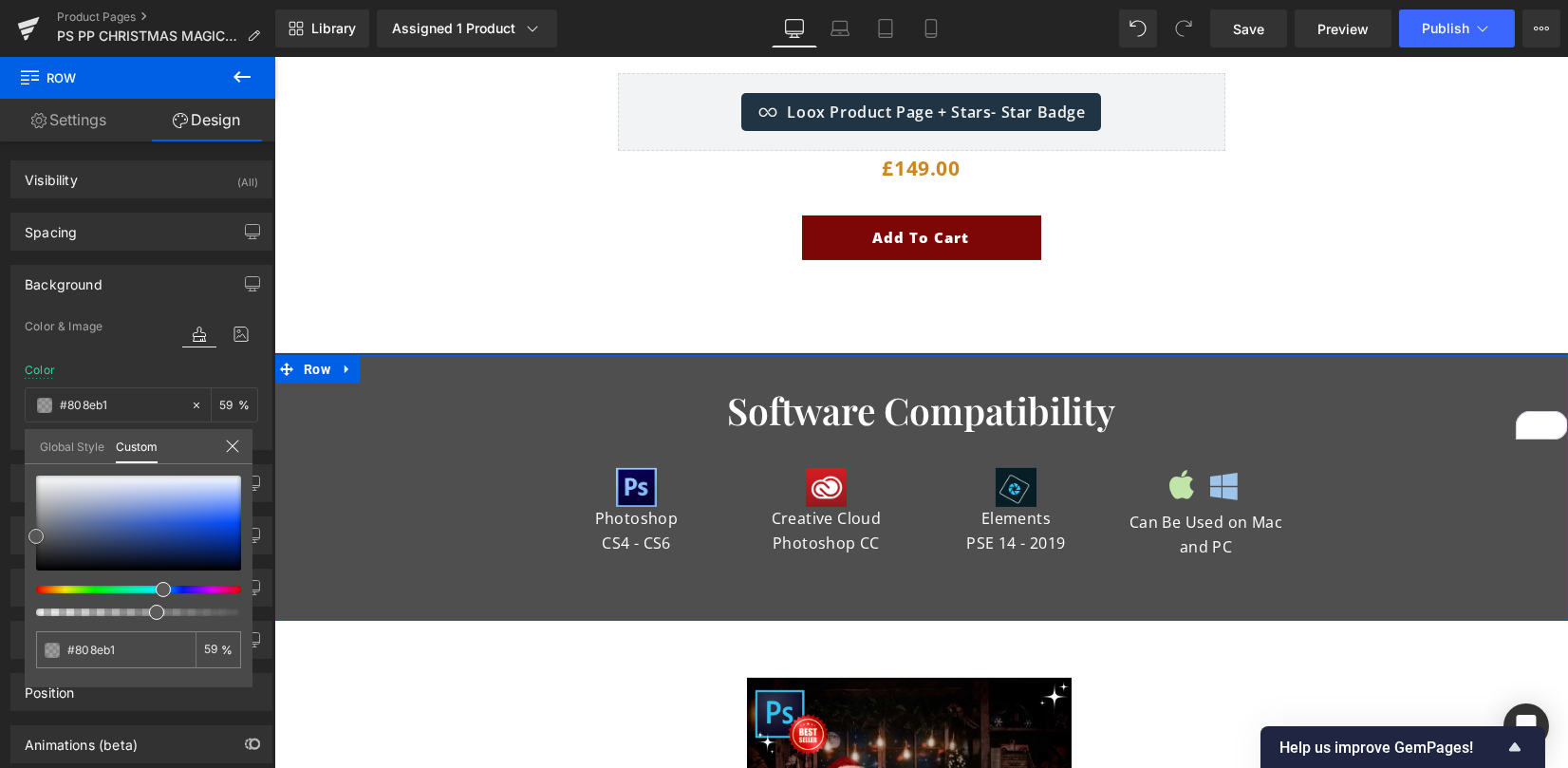
type input "#7f8db2"
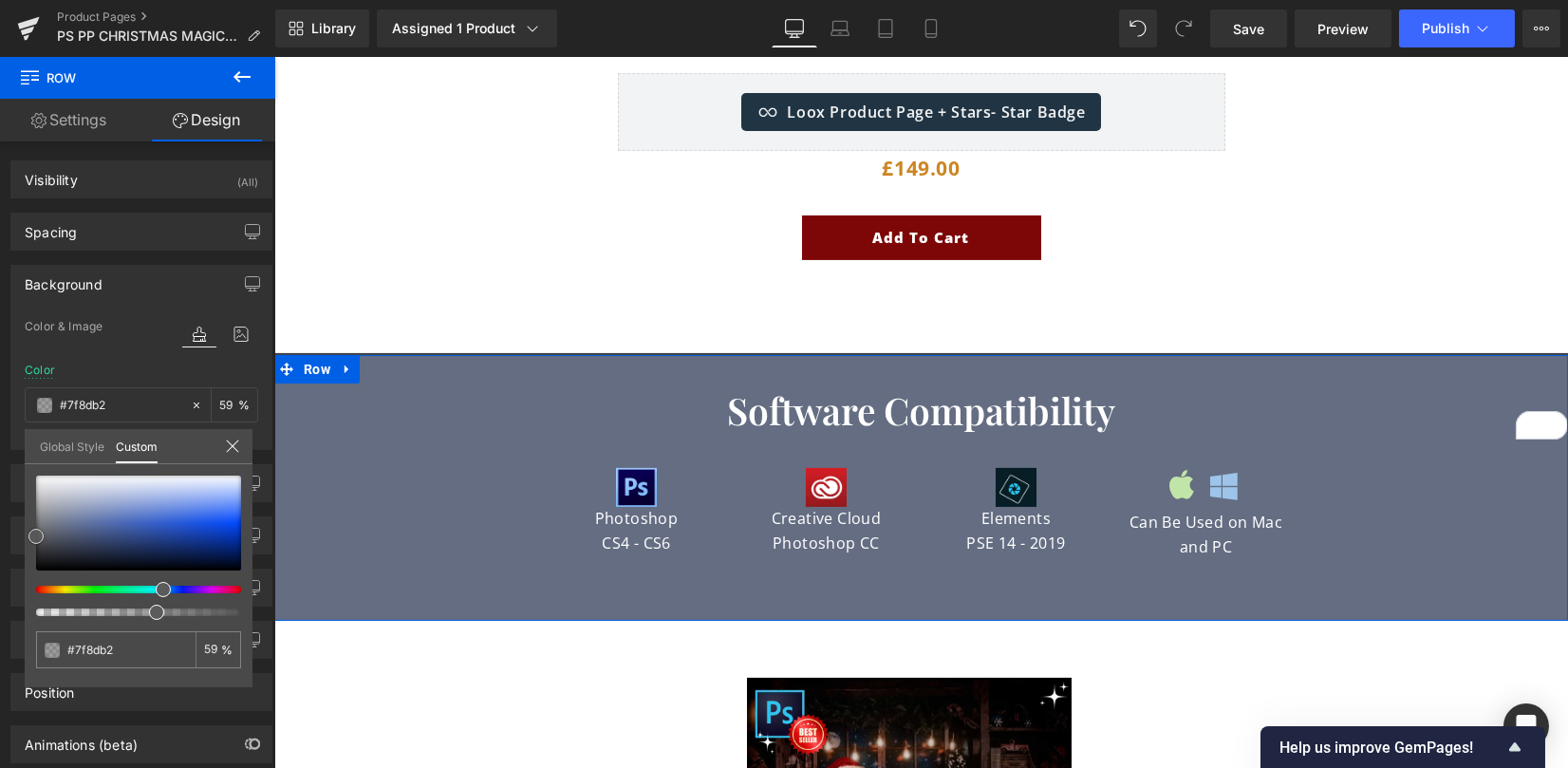
type input "#5a70aa"
type input "#435892"
type input "#33477e"
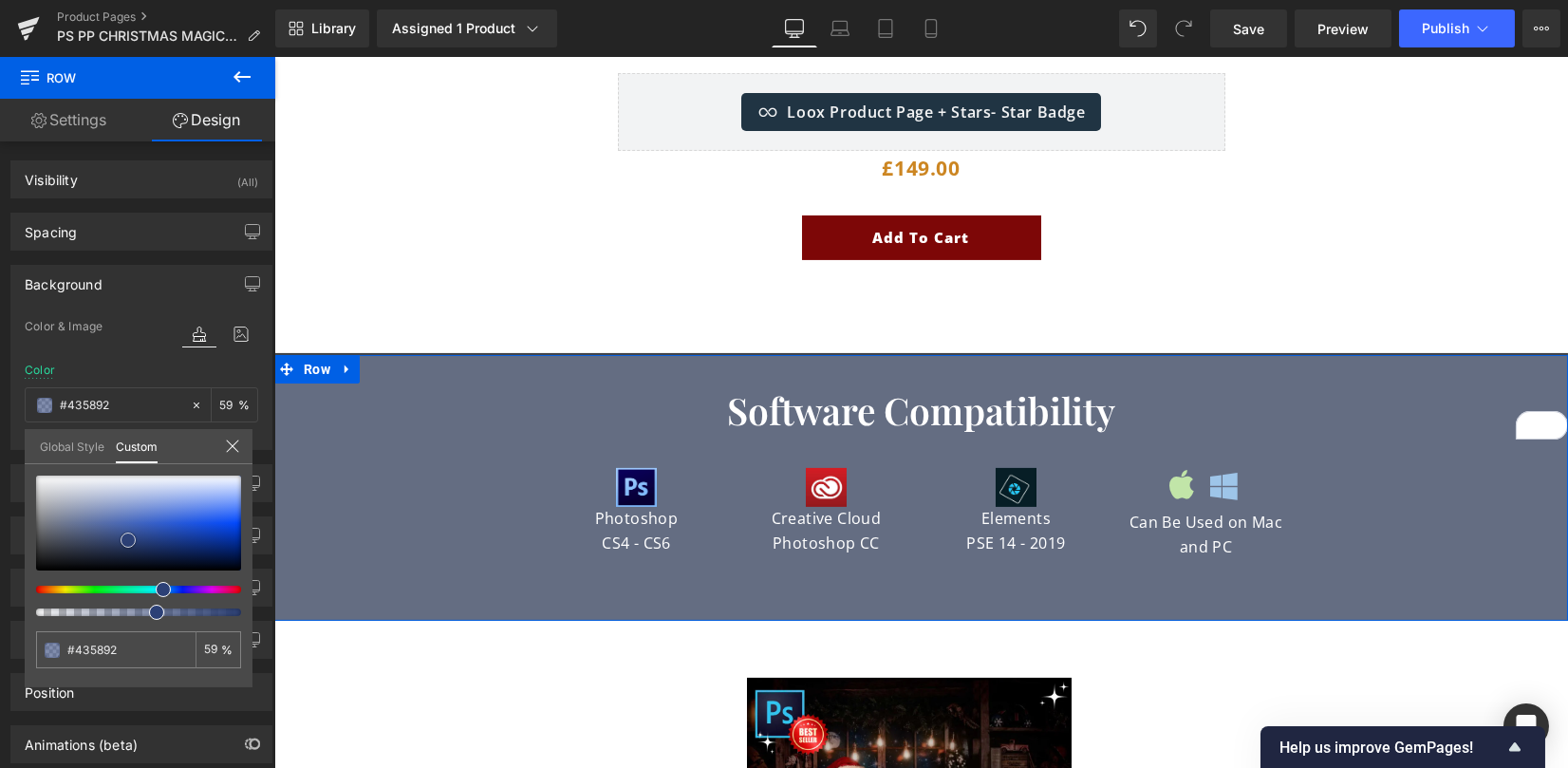
type input "#33477e"
type input "#2e427a"
type input "#2a3e73"
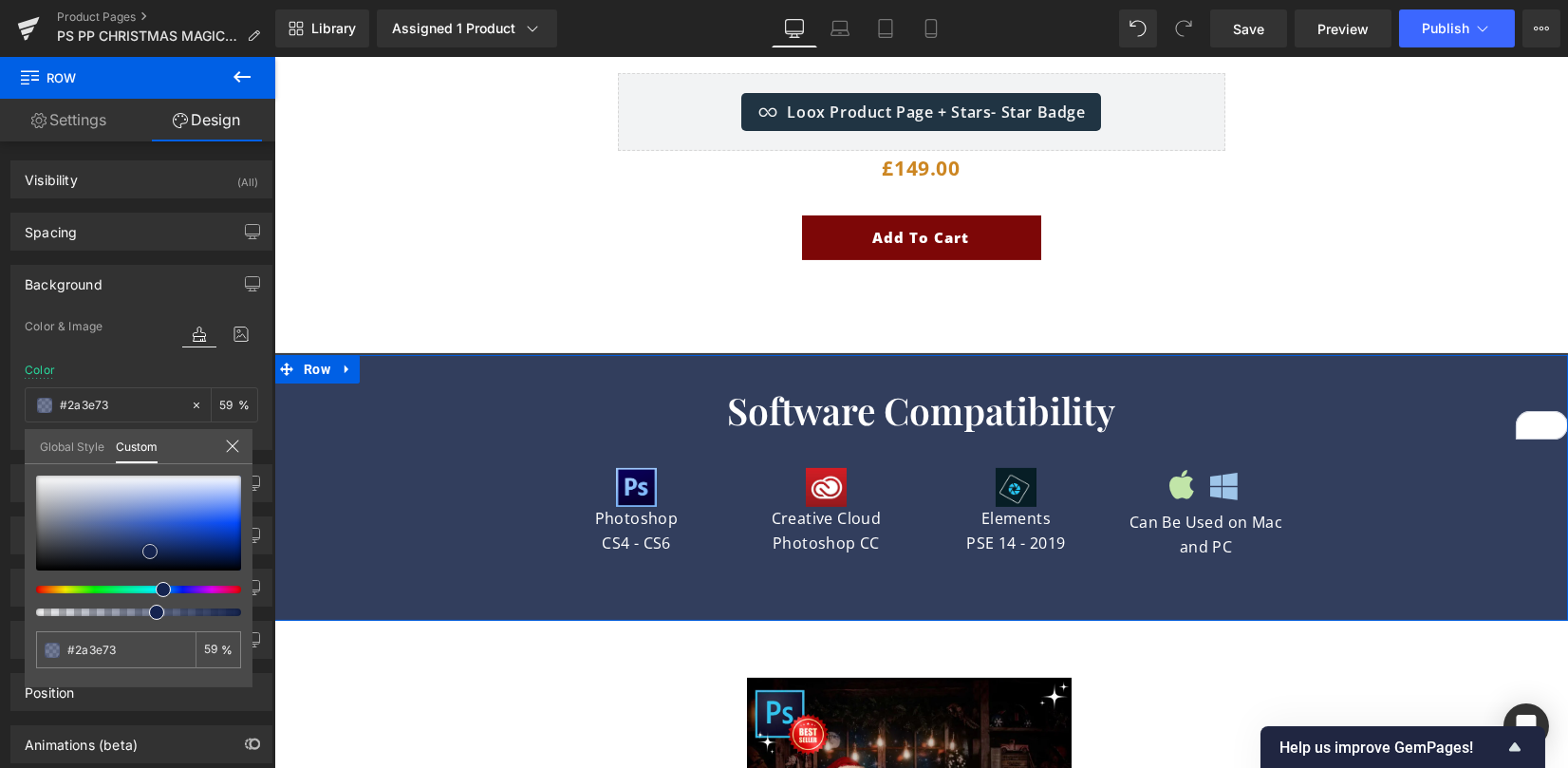
type input "#293c6f"
type input "#182753"
type input "#142147"
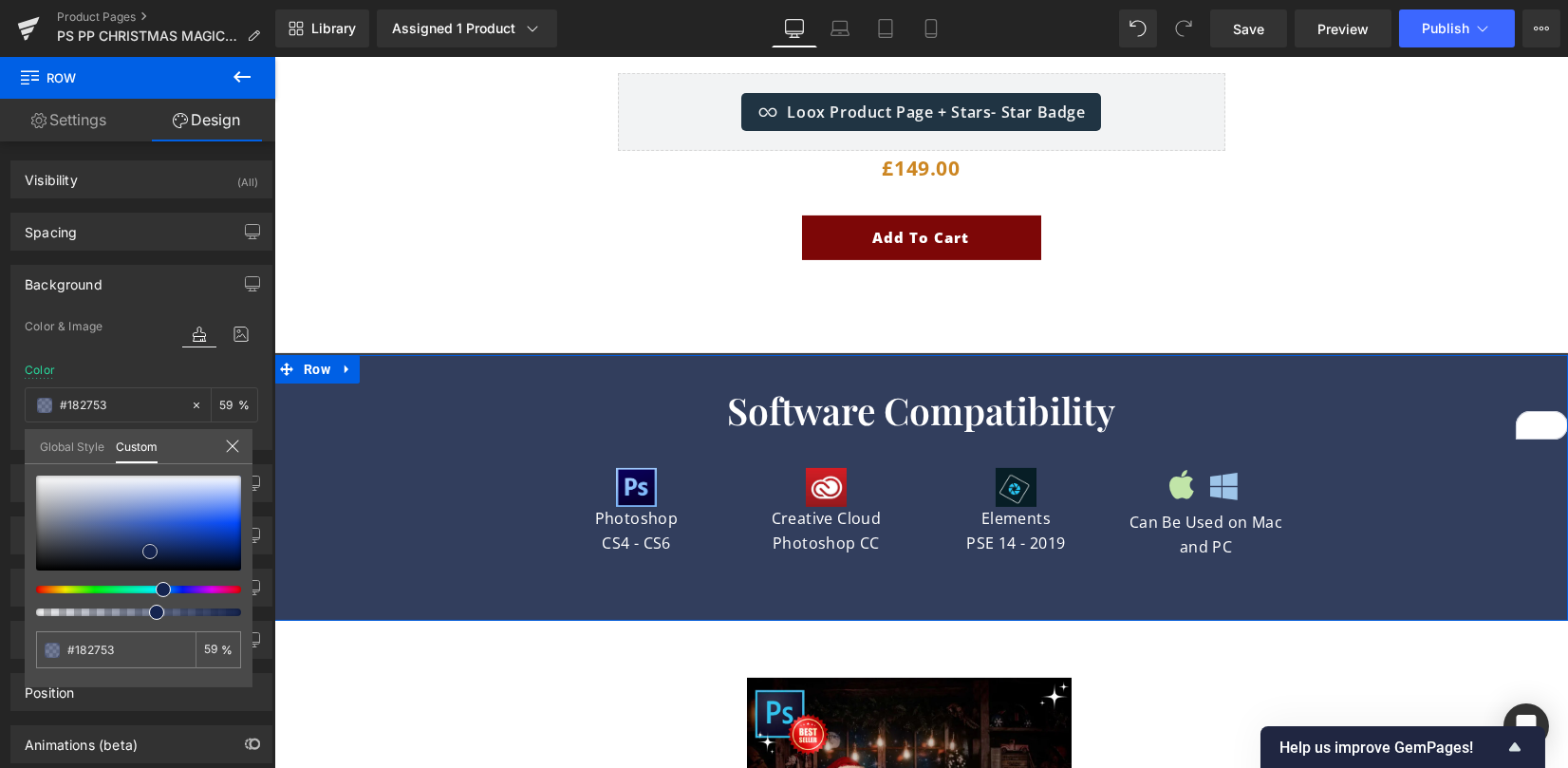
type input "#142147"
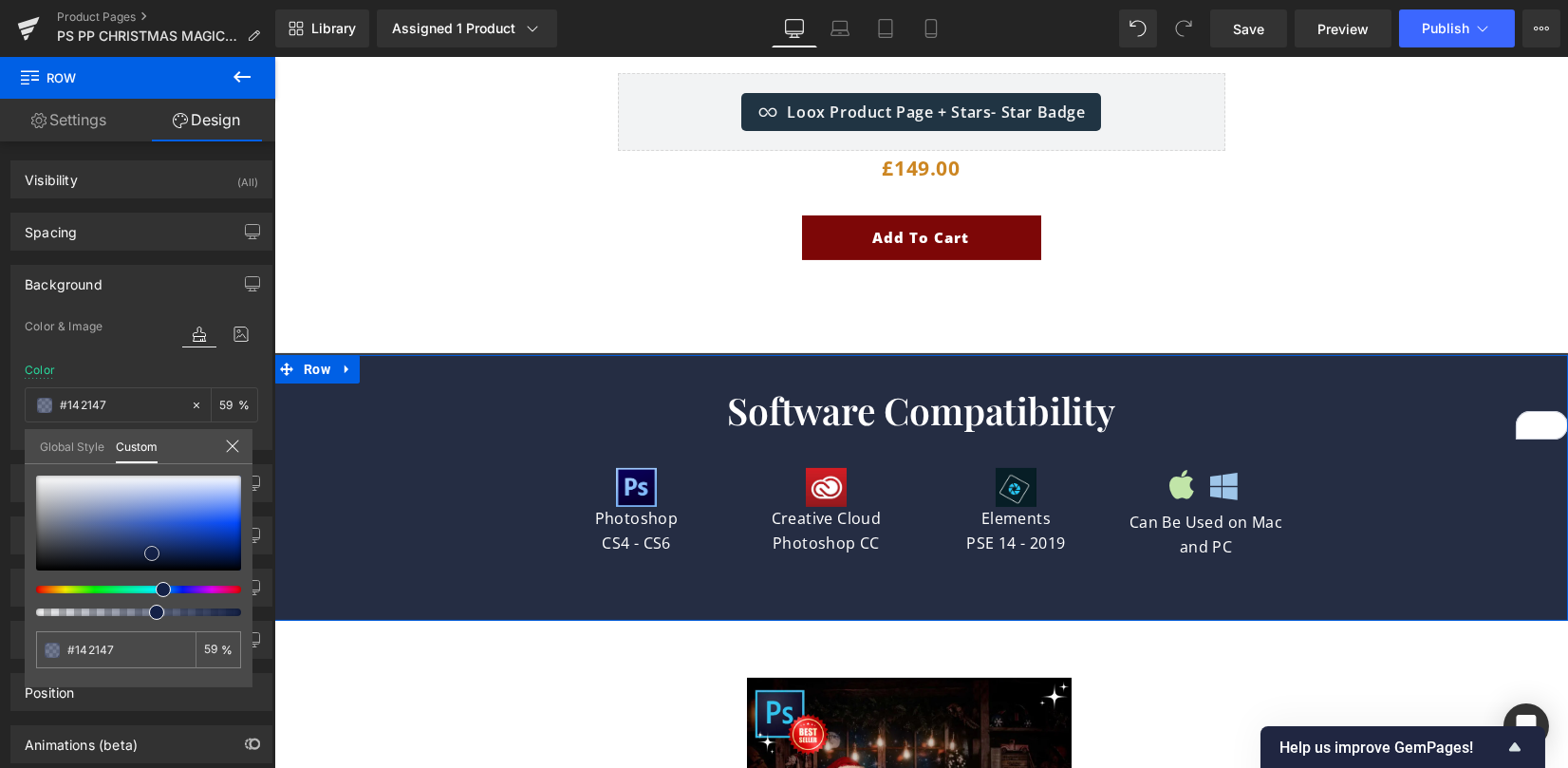
drag, startPoint x: 113, startPoint y: 532, endPoint x: 152, endPoint y: 553, distance: 44.3
click at [152, 553] on div at bounding box center [138, 523] width 205 height 95
drag, startPoint x: 1310, startPoint y: 591, endPoint x: 1320, endPoint y: 582, distance: 13.5
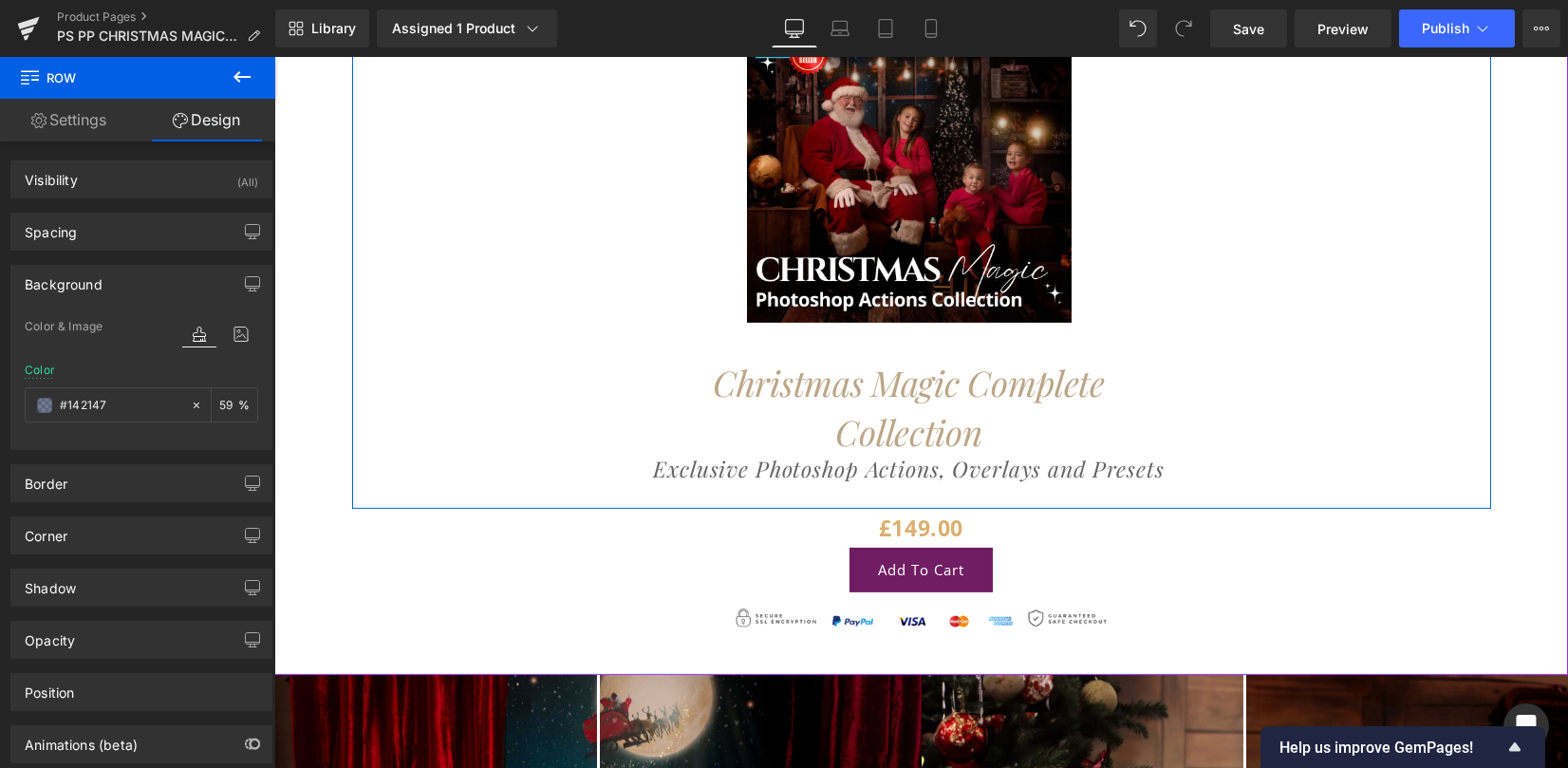
scroll to position [3797, 0]
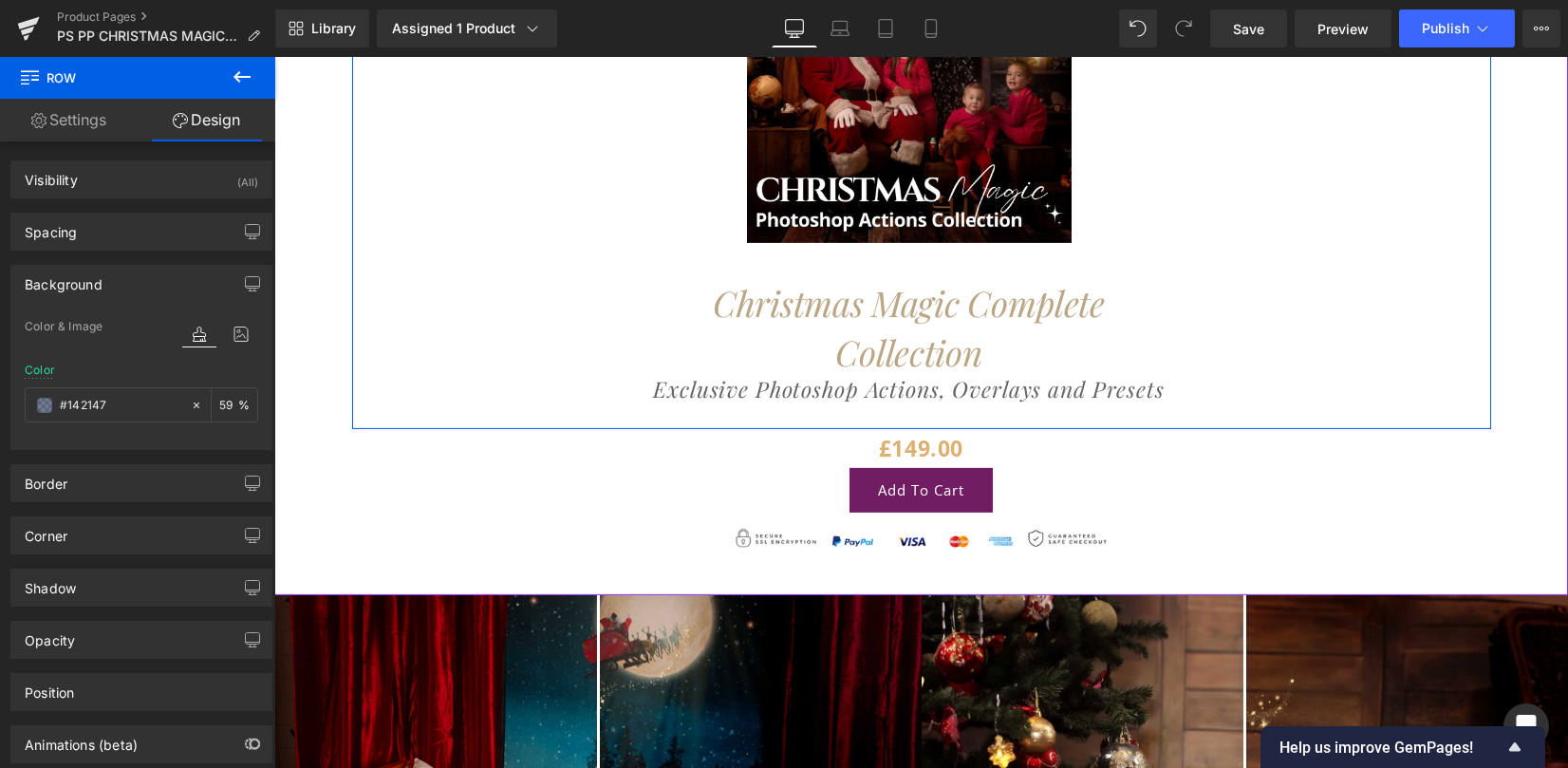
click at [1105, 374] on icon "Exclusive Photoshop Actions, Overlays and Presets" at bounding box center [909, 388] width 512 height 29
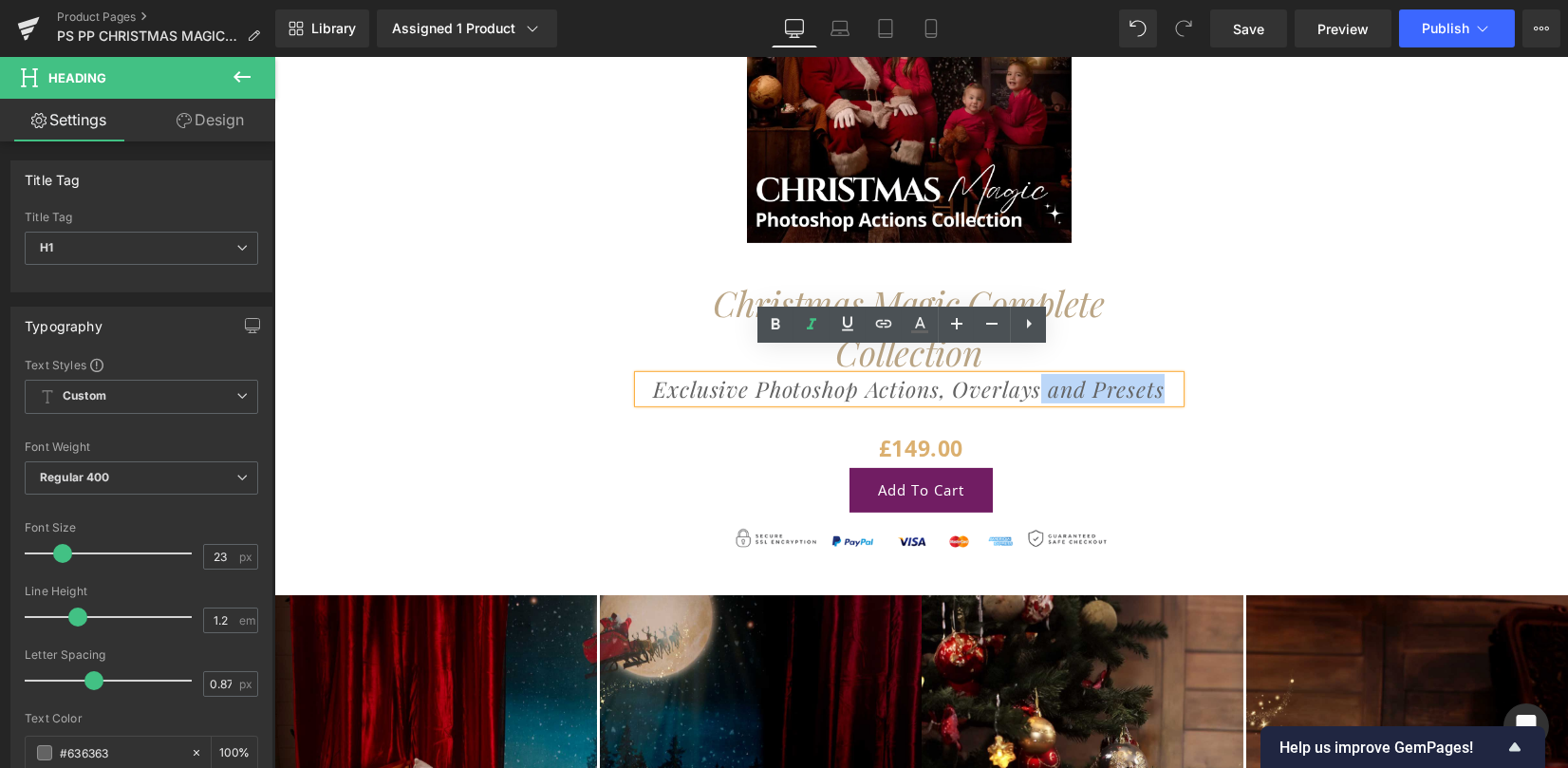
drag, startPoint x: 1033, startPoint y: 364, endPoint x: 1193, endPoint y: 365, distance: 160.0
click at [1193, 365] on div "Sale Off (P) Image Christmas Magic Complete Collection Heading Exclusive Photos…" at bounding box center [908, 159] width 1021 height 538
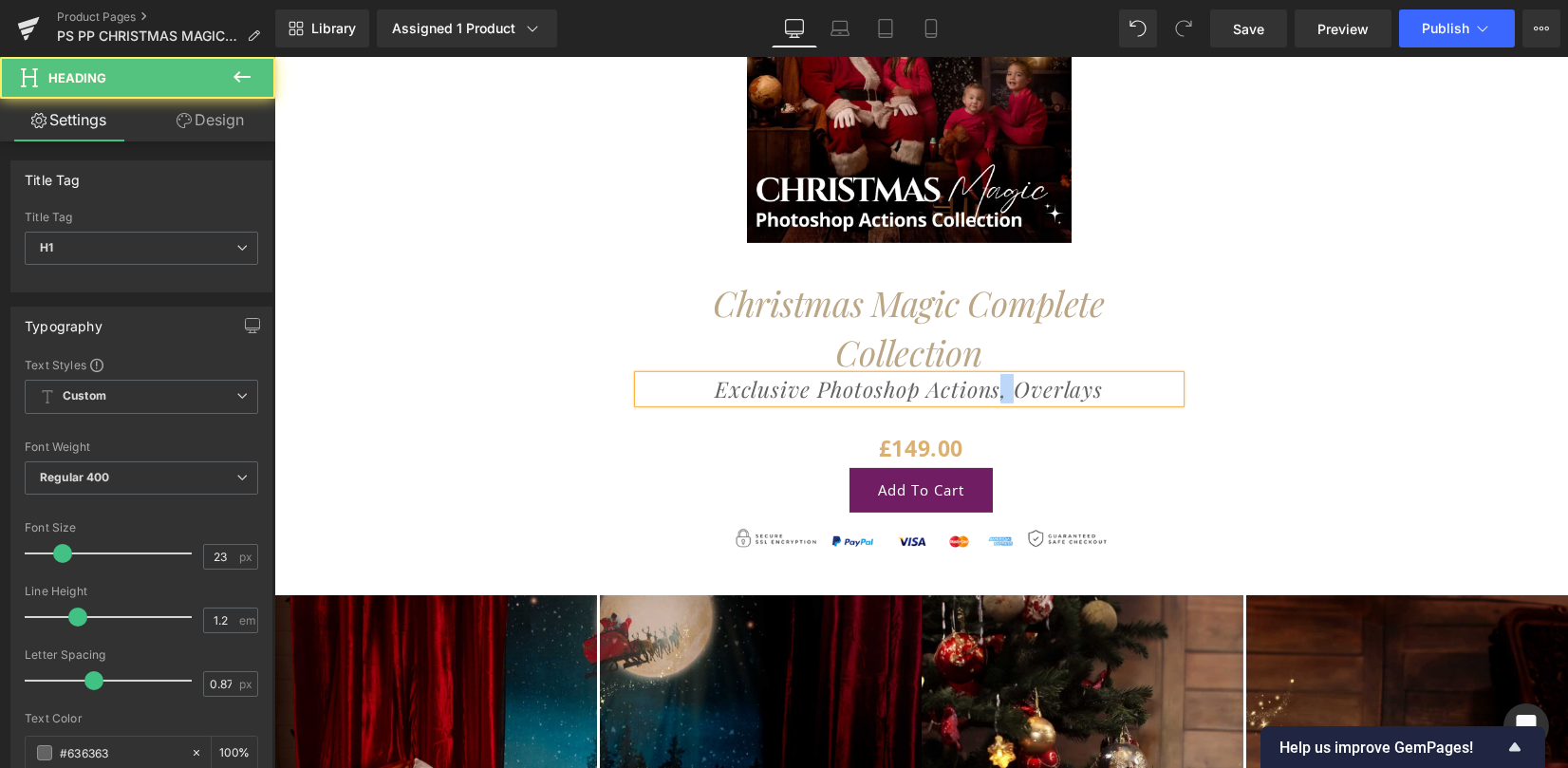
drag, startPoint x: 1003, startPoint y: 365, endPoint x: 989, endPoint y: 362, distance: 14.3
click at [989, 374] on icon "Exclusive Photoshop Actions, Overlays" at bounding box center [909, 388] width 388 height 29
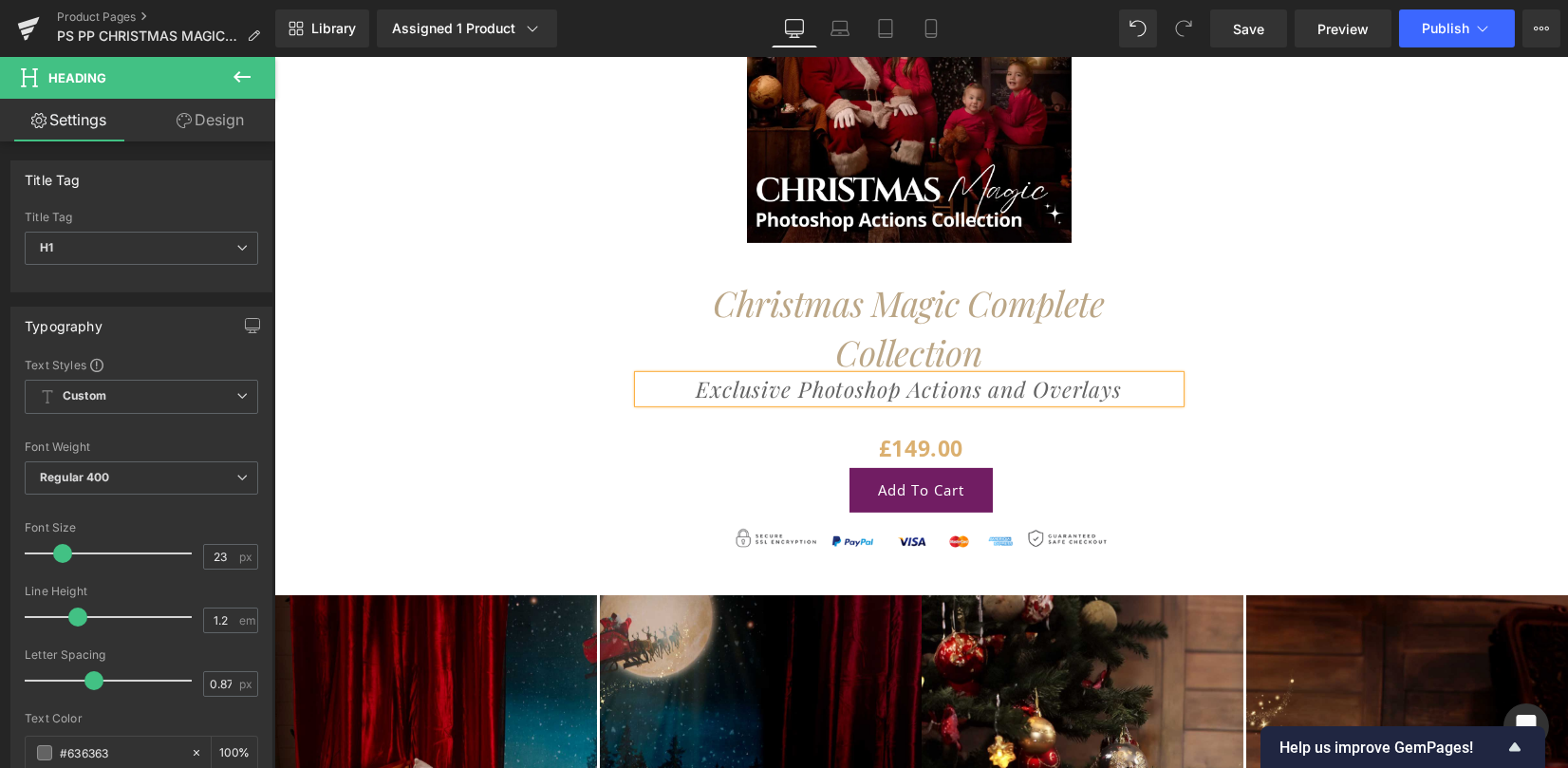
click at [1359, 384] on div "Sale Off (P) Image Christmas Magic Complete Collection Heading Exclusive Photos…" at bounding box center [908, 159] width 1021 height 538
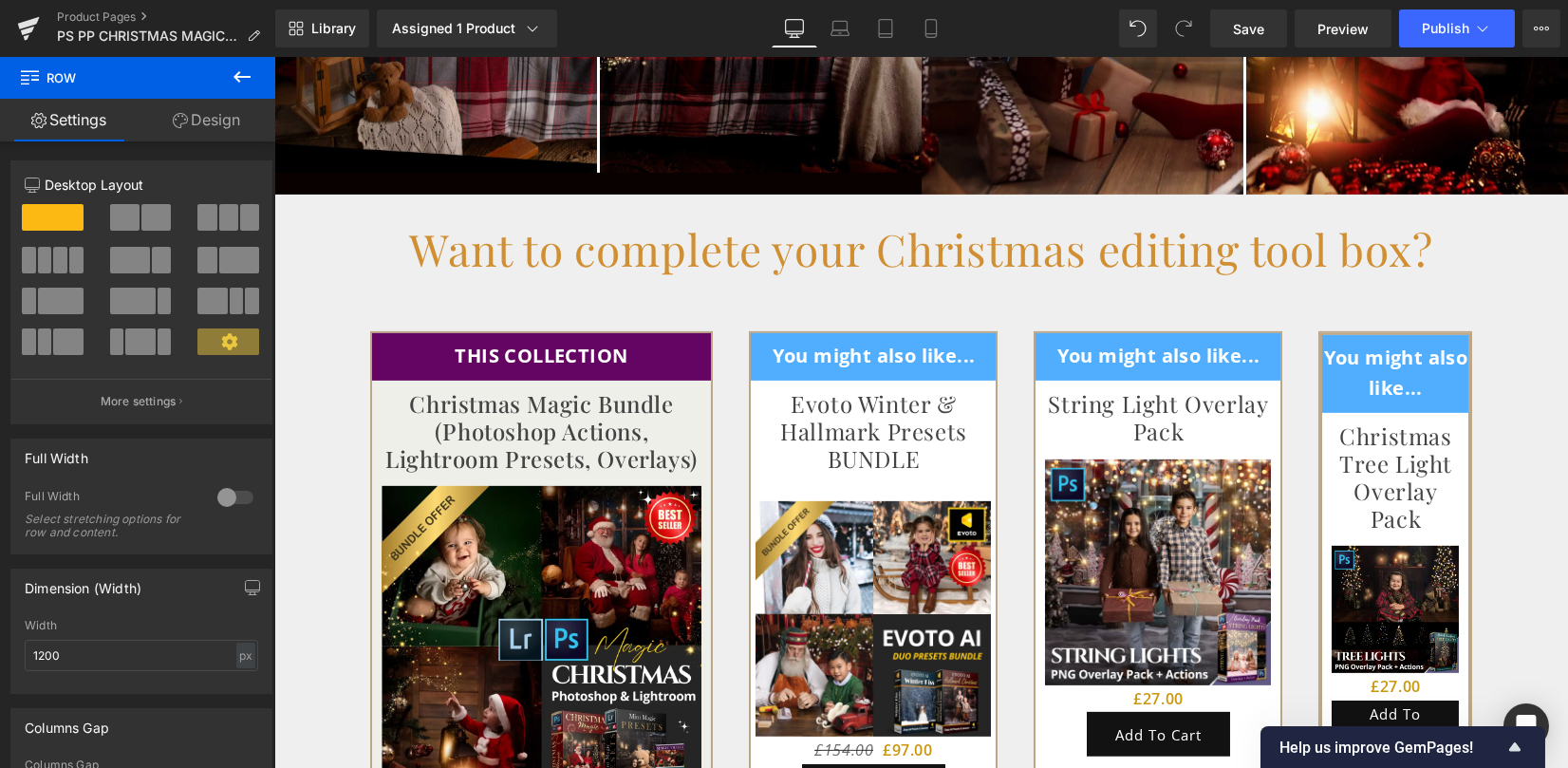
scroll to position [4683, 0]
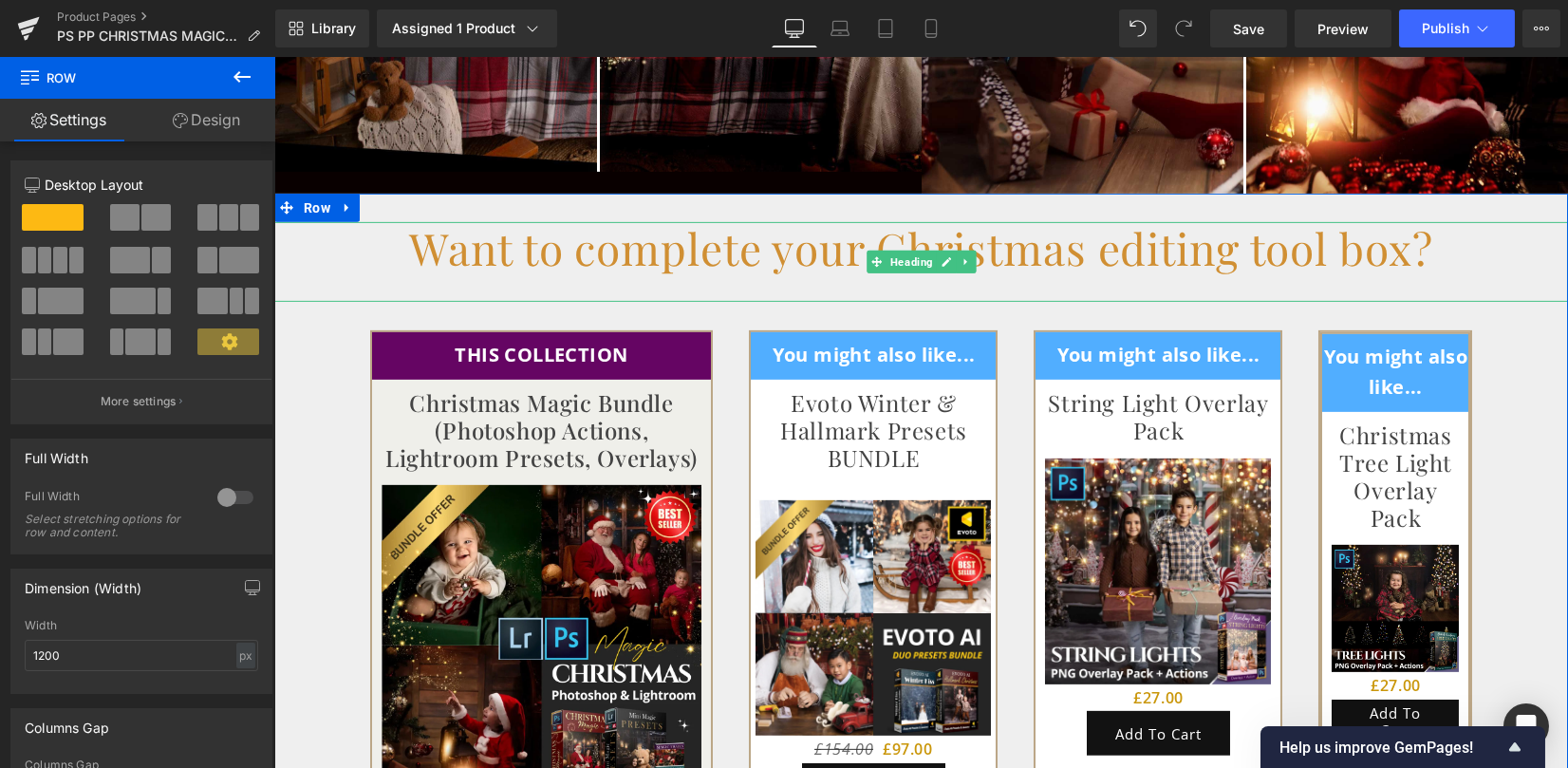
click at [557, 228] on h1 "Want to complete your Christmas editing tool box?" at bounding box center [921, 247] width 1293 height 52
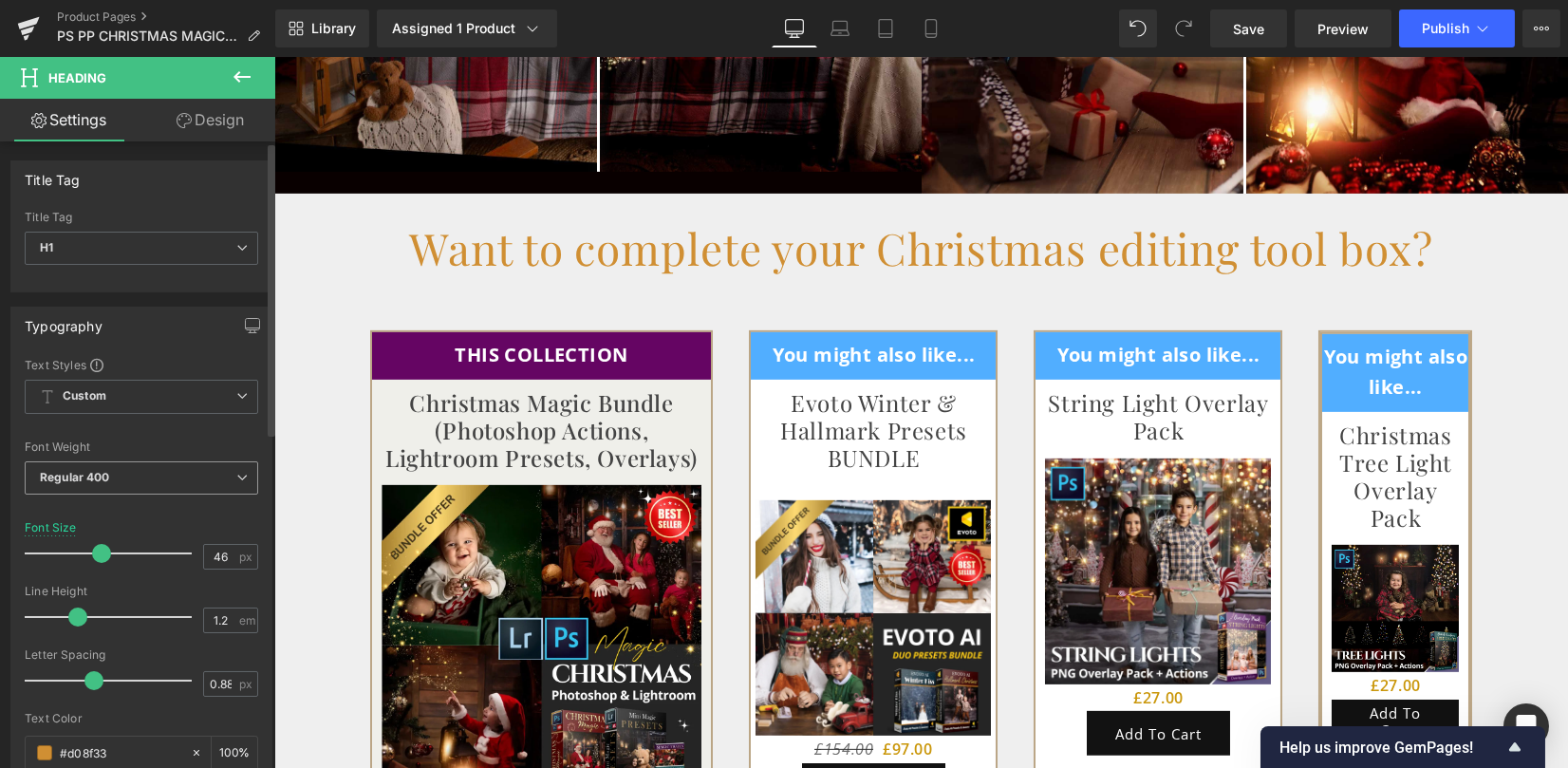
click at [116, 486] on span "Regular 400" at bounding box center [141, 478] width 233 height 33
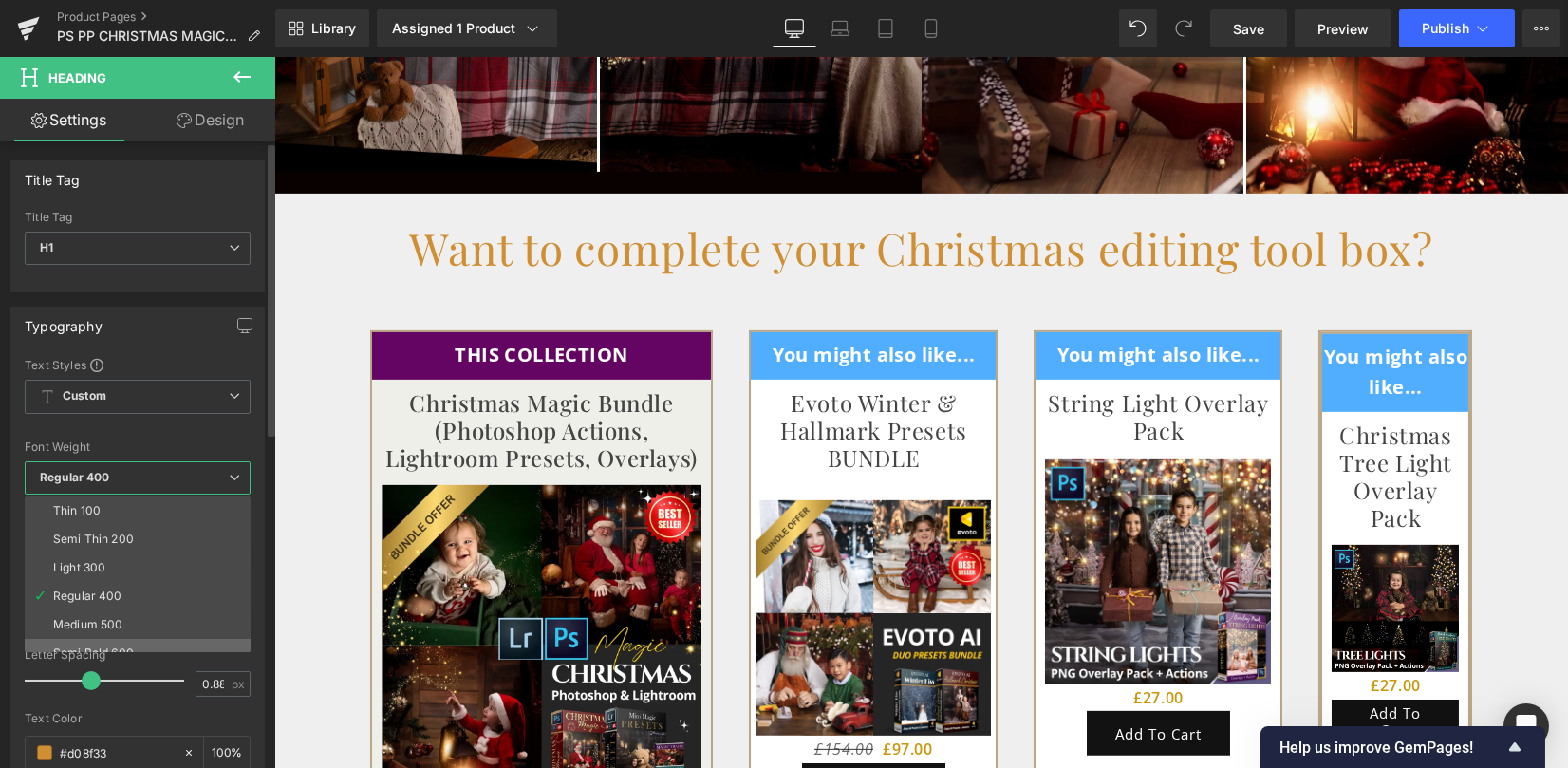
click at [103, 641] on li "Semi Bold 600" at bounding box center [141, 652] width 234 height 28
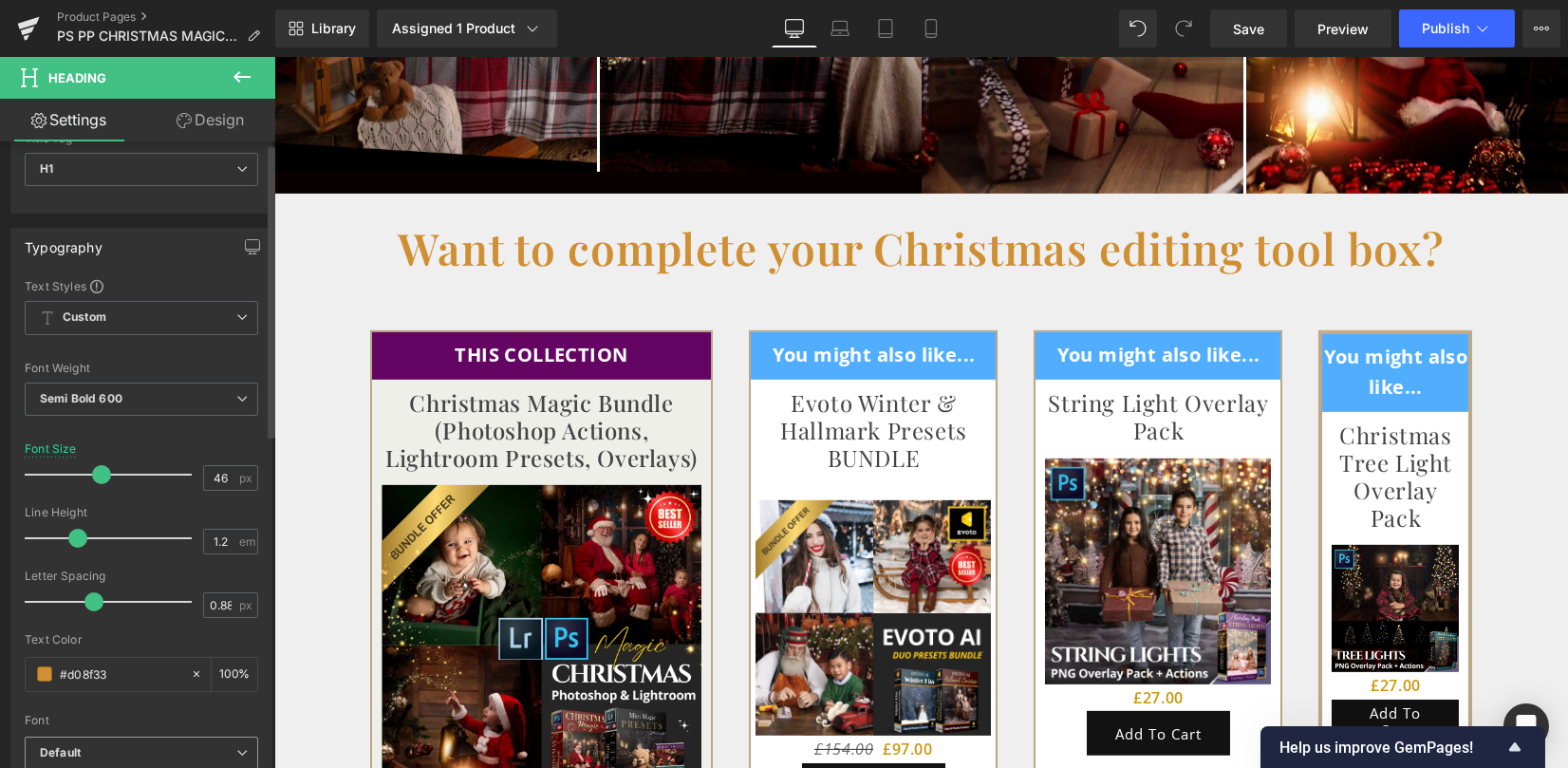
scroll to position [252, 0]
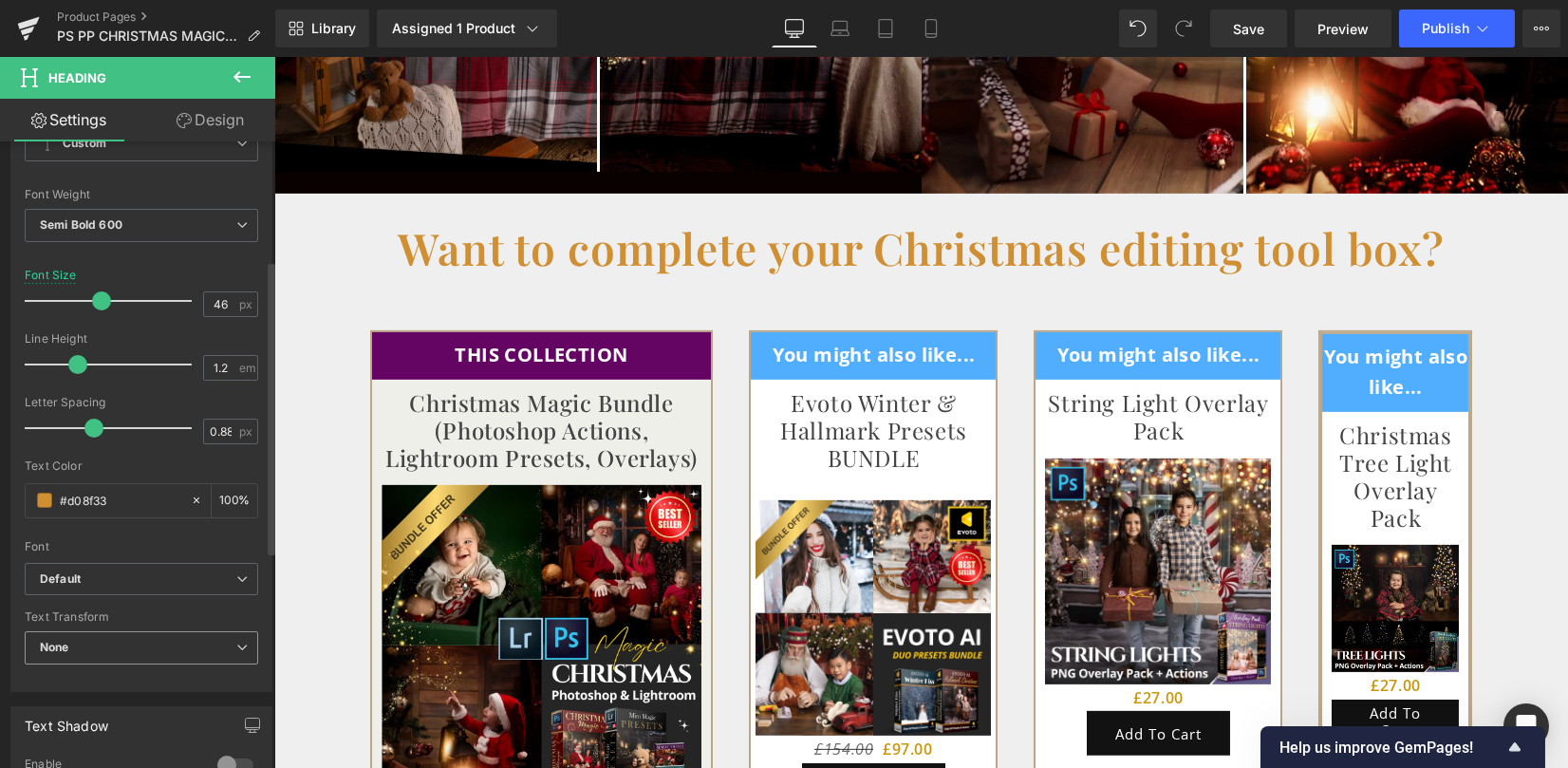
click at [117, 640] on span "None" at bounding box center [141, 648] width 233 height 33
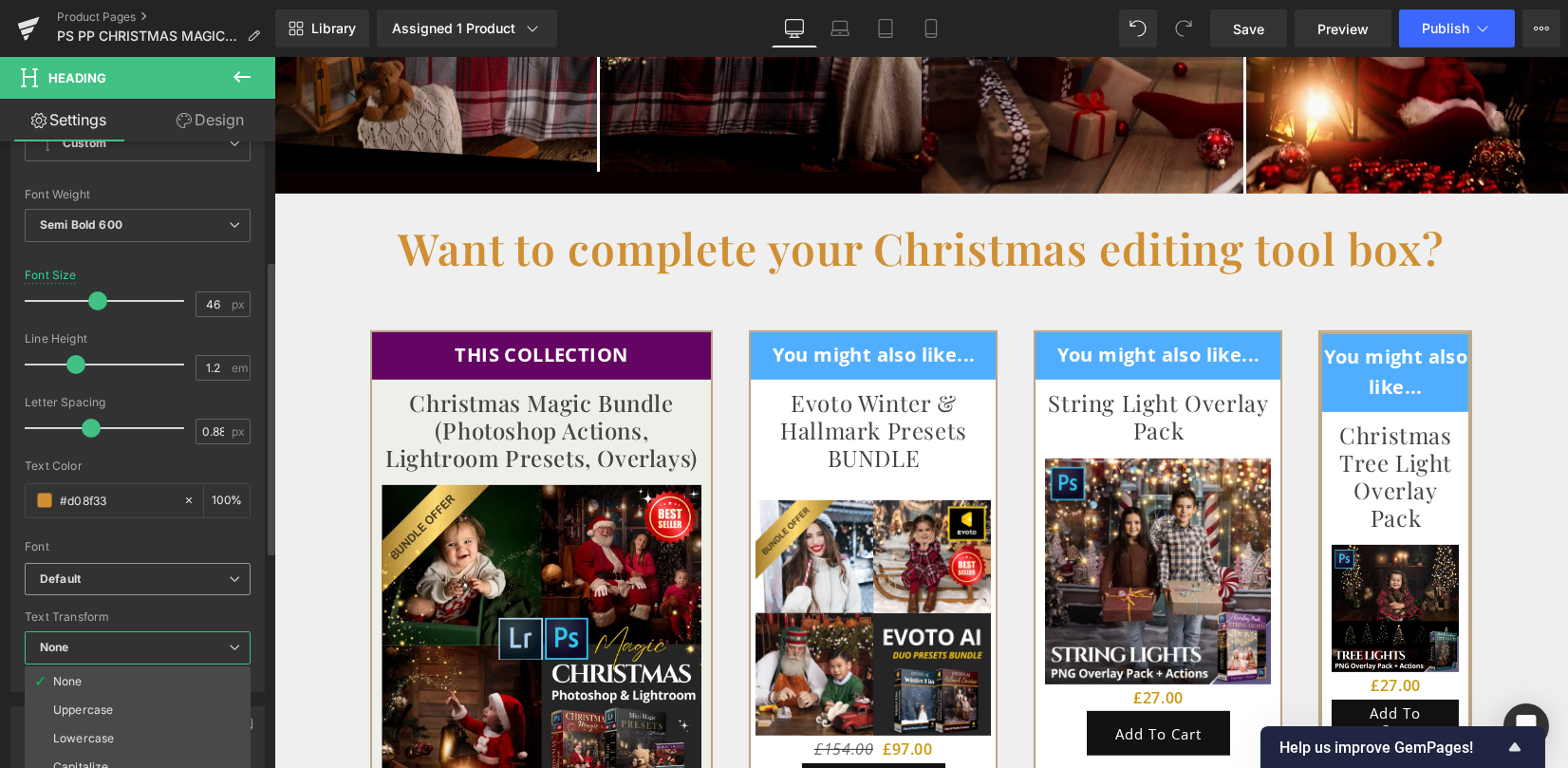
click at [124, 573] on b "Default" at bounding box center [134, 580] width 189 height 16
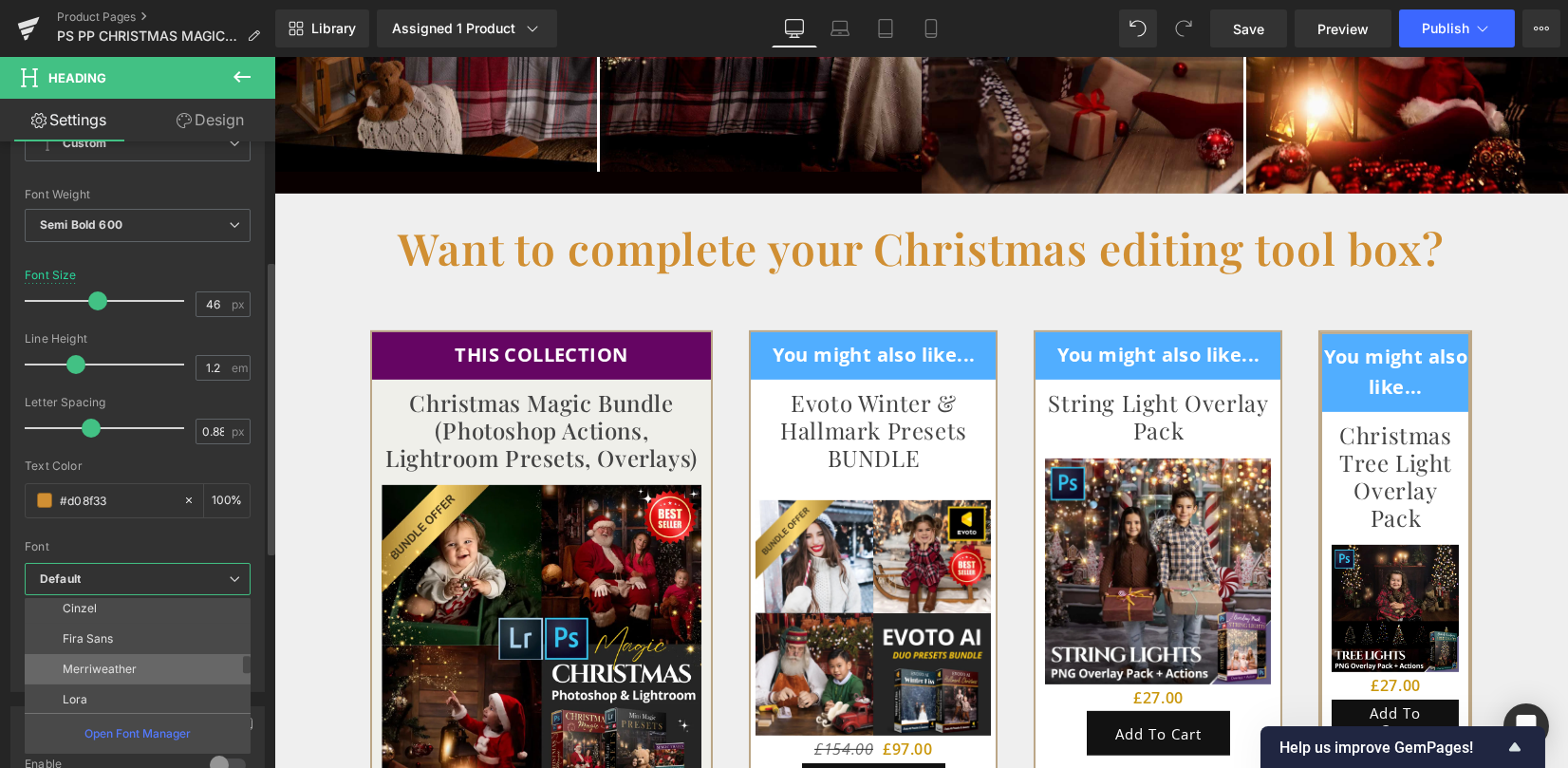
scroll to position [380, 0]
click at [137, 626] on li "Fira Sans" at bounding box center [141, 628] width 234 height 30
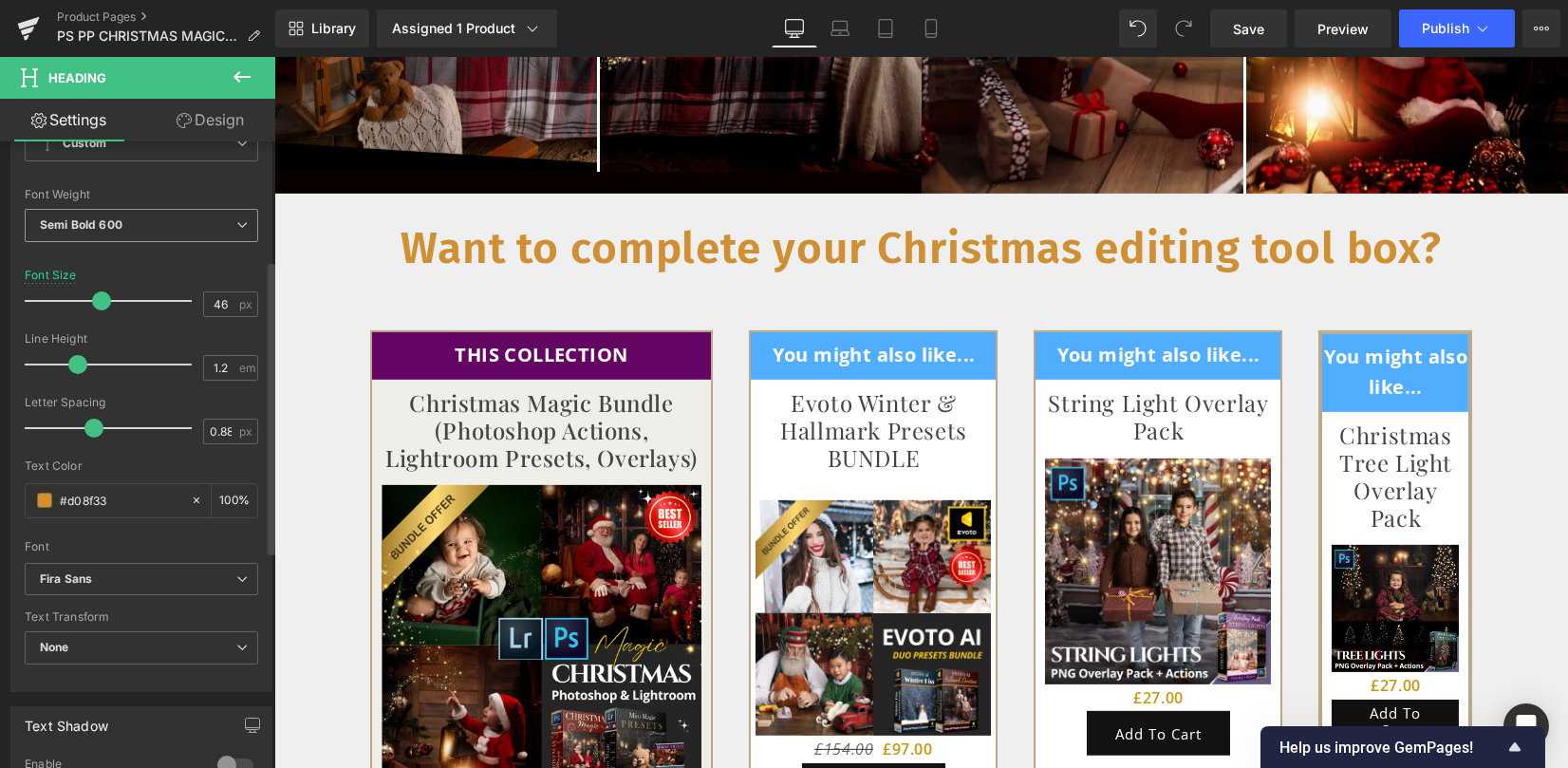
click at [119, 225] on b "Semi Bold 600" at bounding box center [81, 225] width 82 height 15
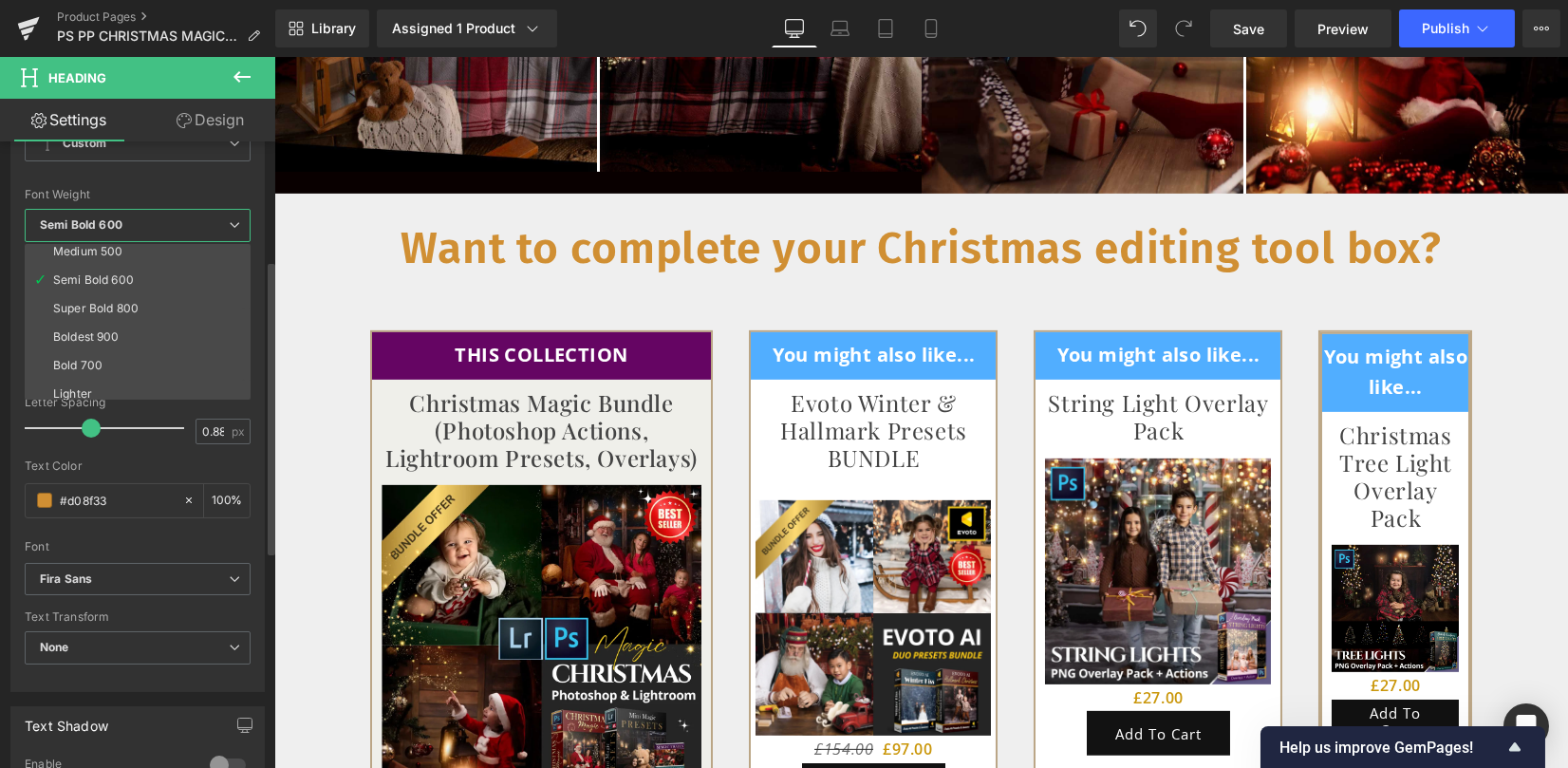
scroll to position [127, 0]
click at [133, 307] on li "Super Bold 800" at bounding box center [141, 302] width 234 height 28
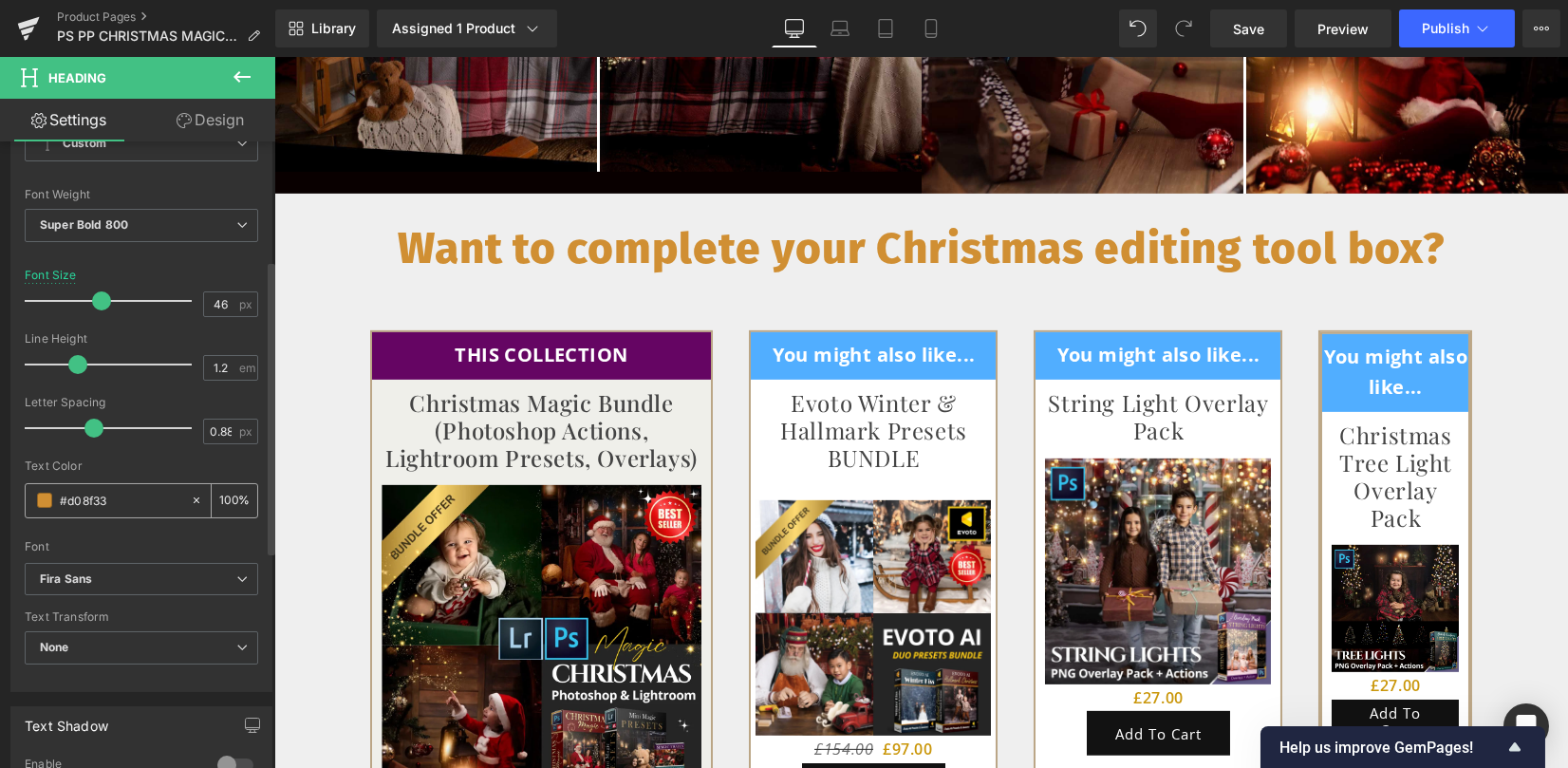
click at [41, 497] on span at bounding box center [44, 499] width 15 height 15
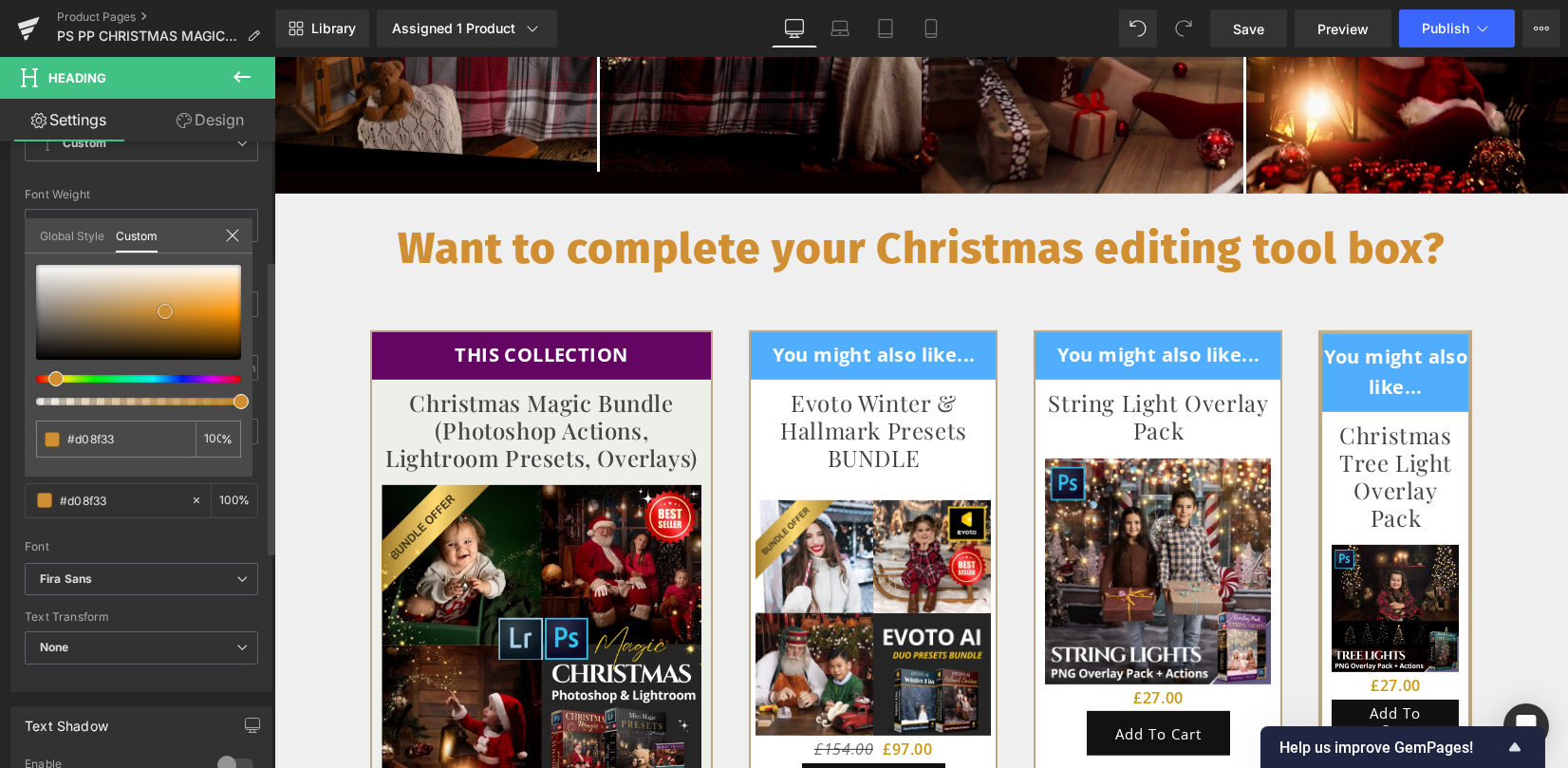
type input "#ce8e35"
type input "#b88d51"
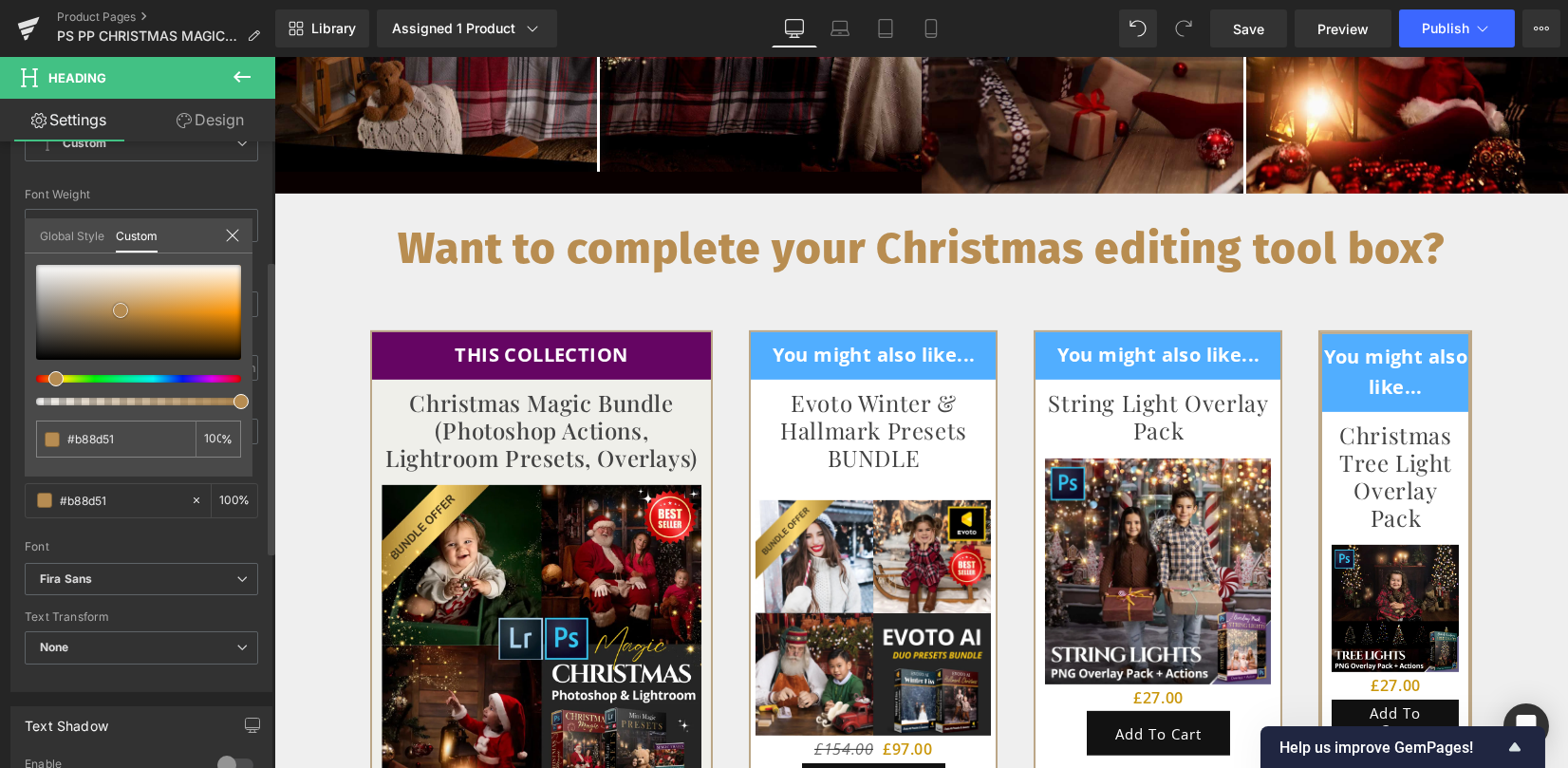
type input "#b18c57"
type input "#aa885a"
drag, startPoint x: 162, startPoint y: 317, endPoint x: 99, endPoint y: 317, distance: 63.0
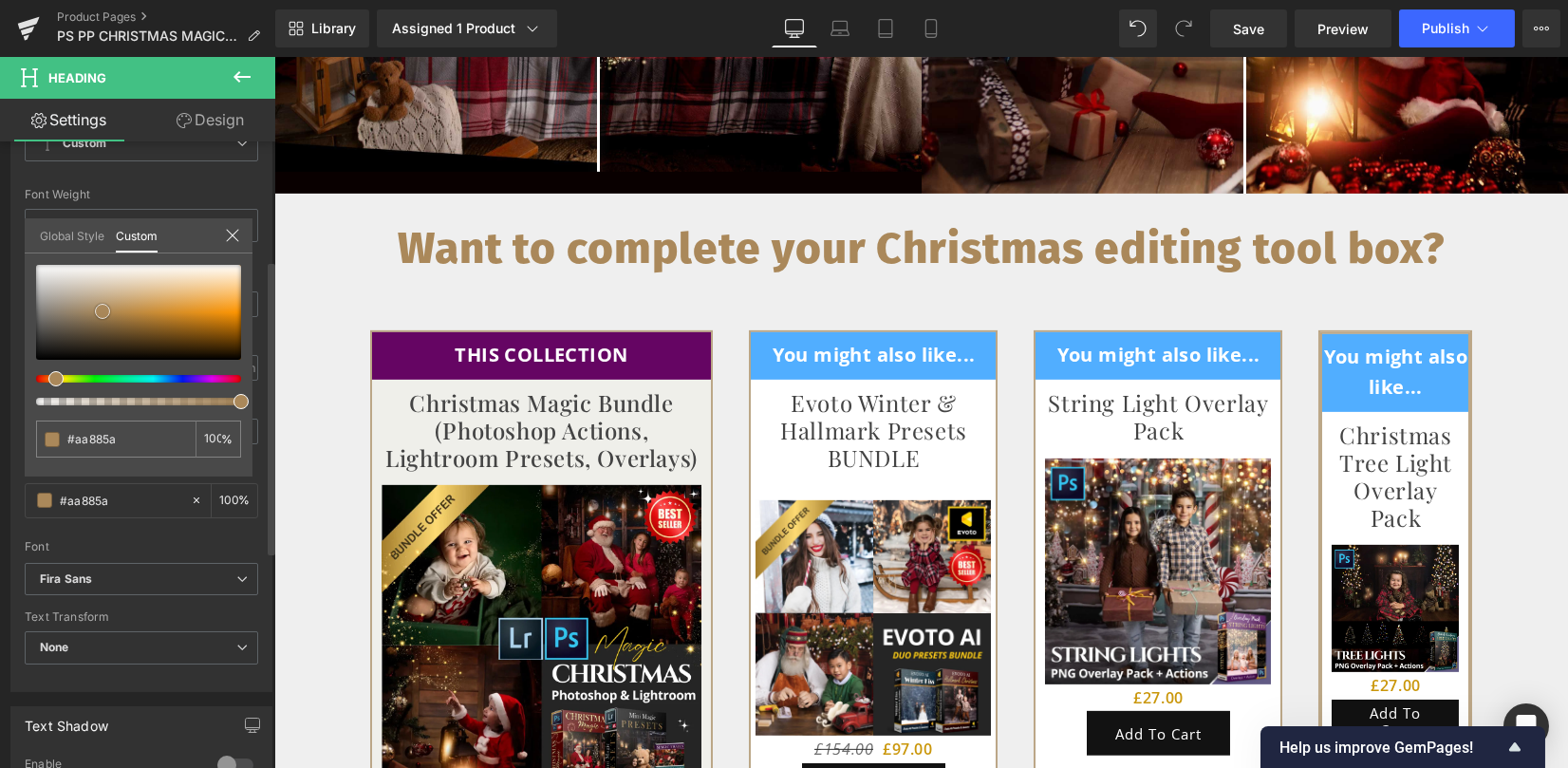
click at [99, 317] on span at bounding box center [102, 311] width 15 height 15
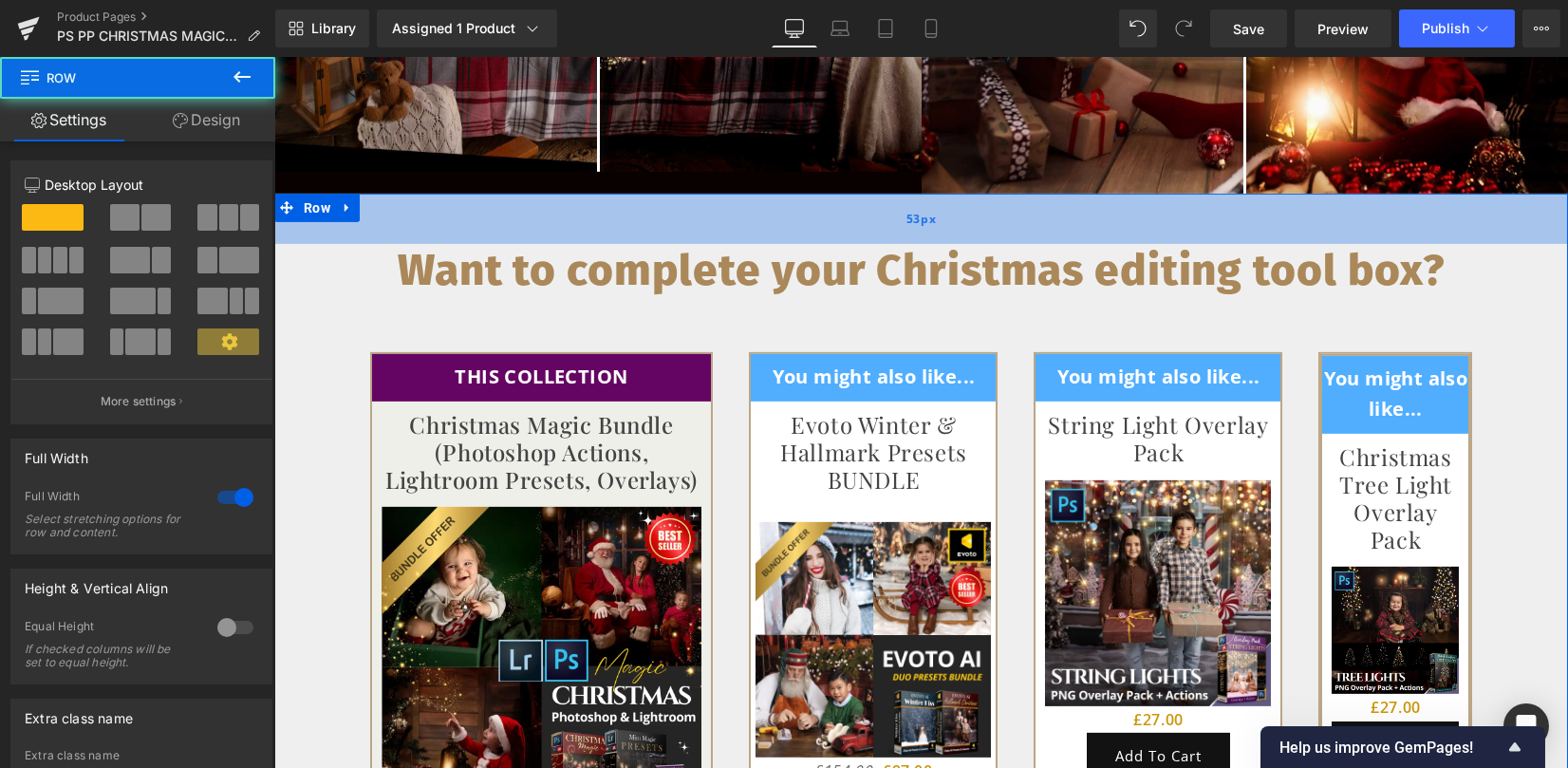
drag, startPoint x: 802, startPoint y: 175, endPoint x: 805, endPoint y: 197, distance: 22.2
click at [805, 197] on div "53px" at bounding box center [921, 218] width 1293 height 50
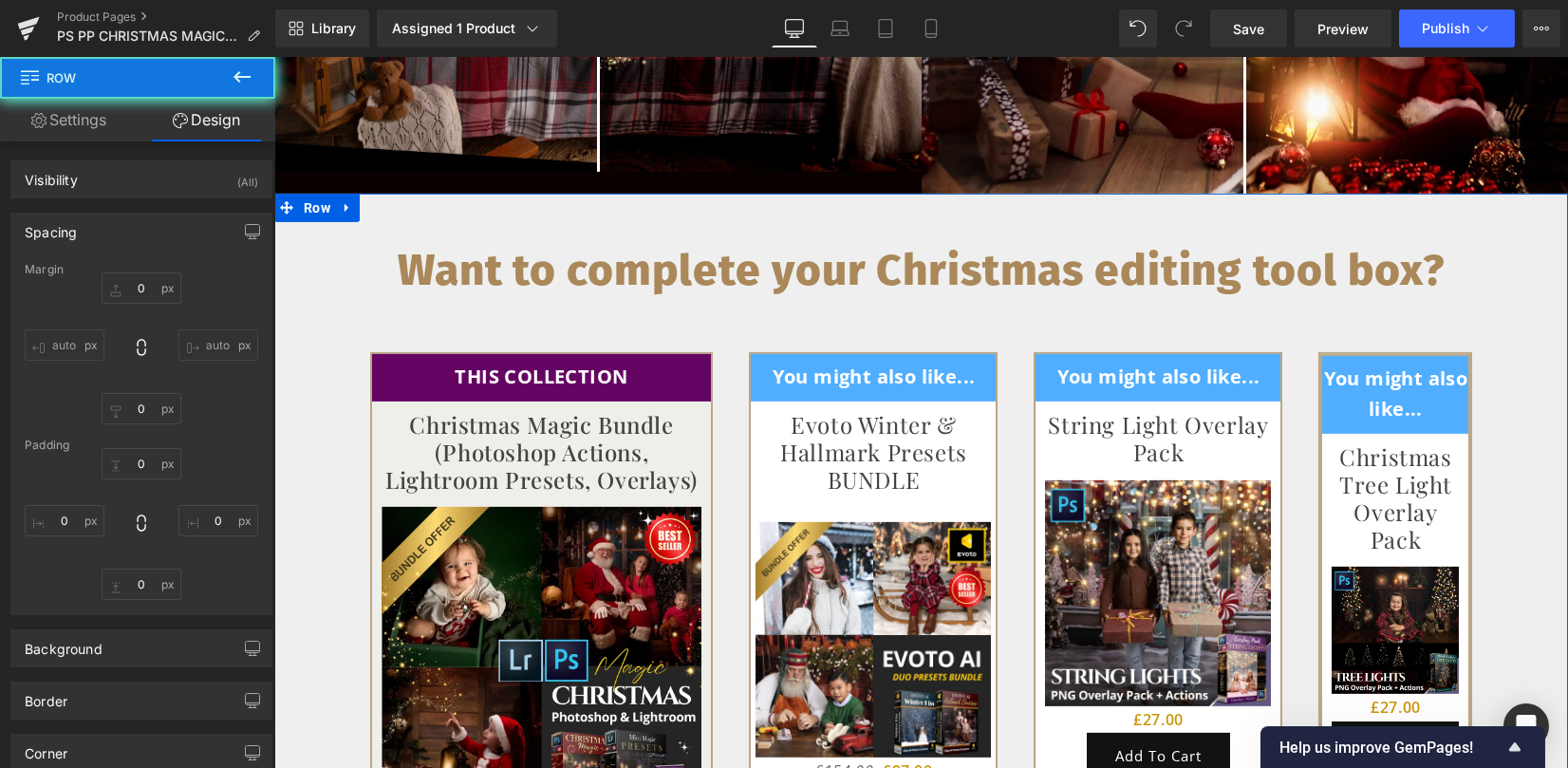
type input "0"
type input "53"
type input "0"
type input "10"
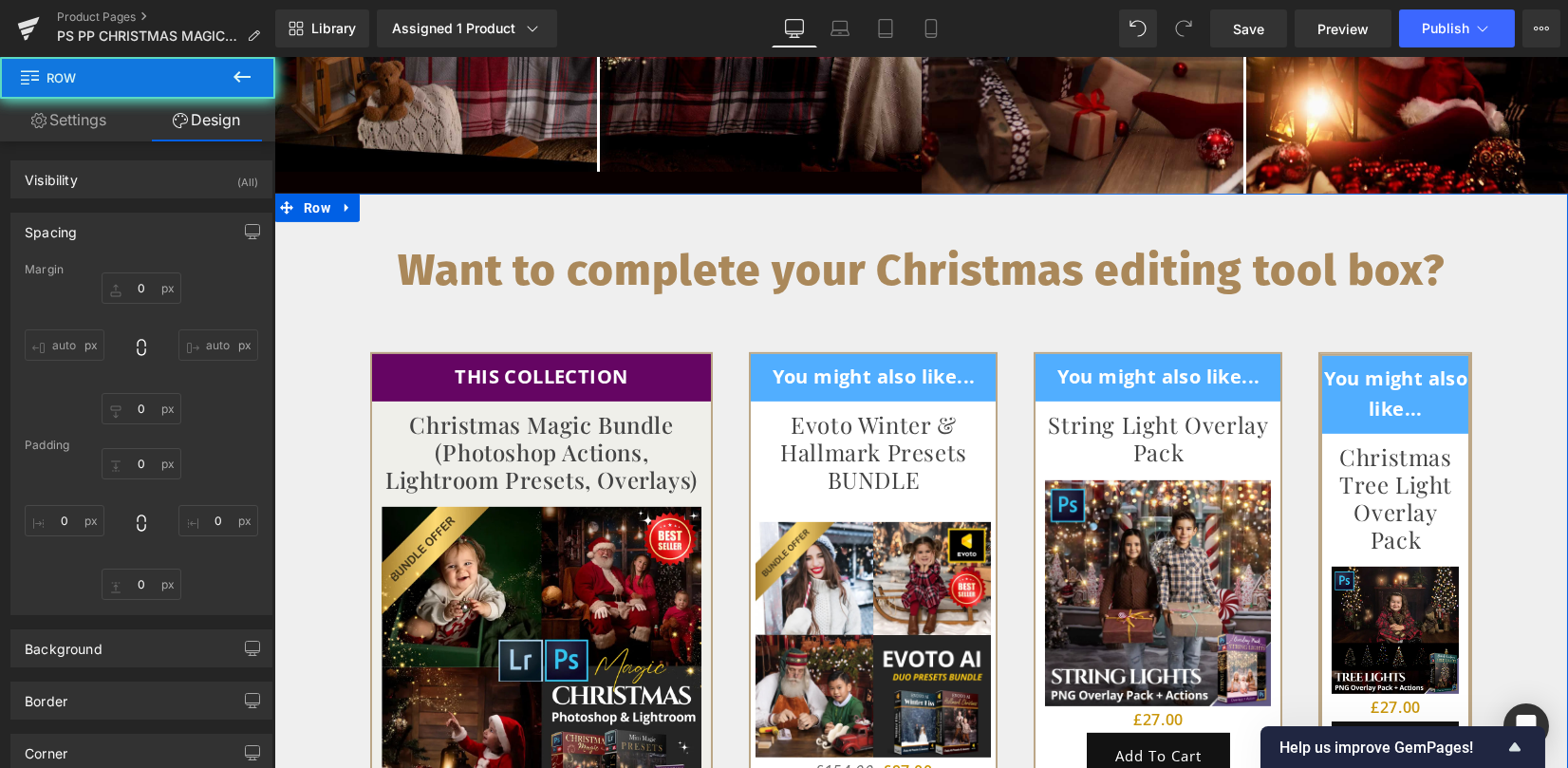
type input "0"
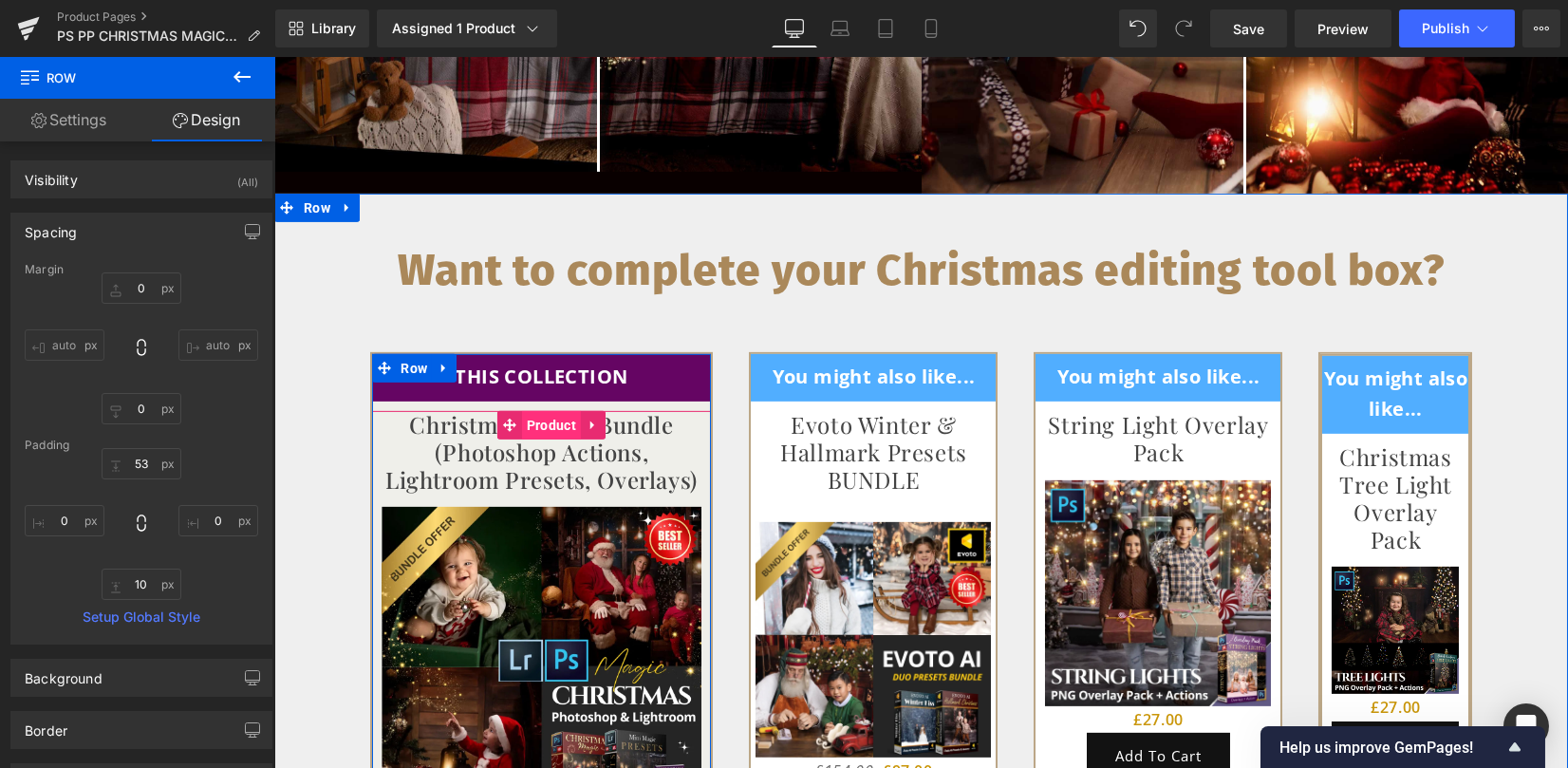
click at [546, 411] on span "Product" at bounding box center [551, 425] width 59 height 28
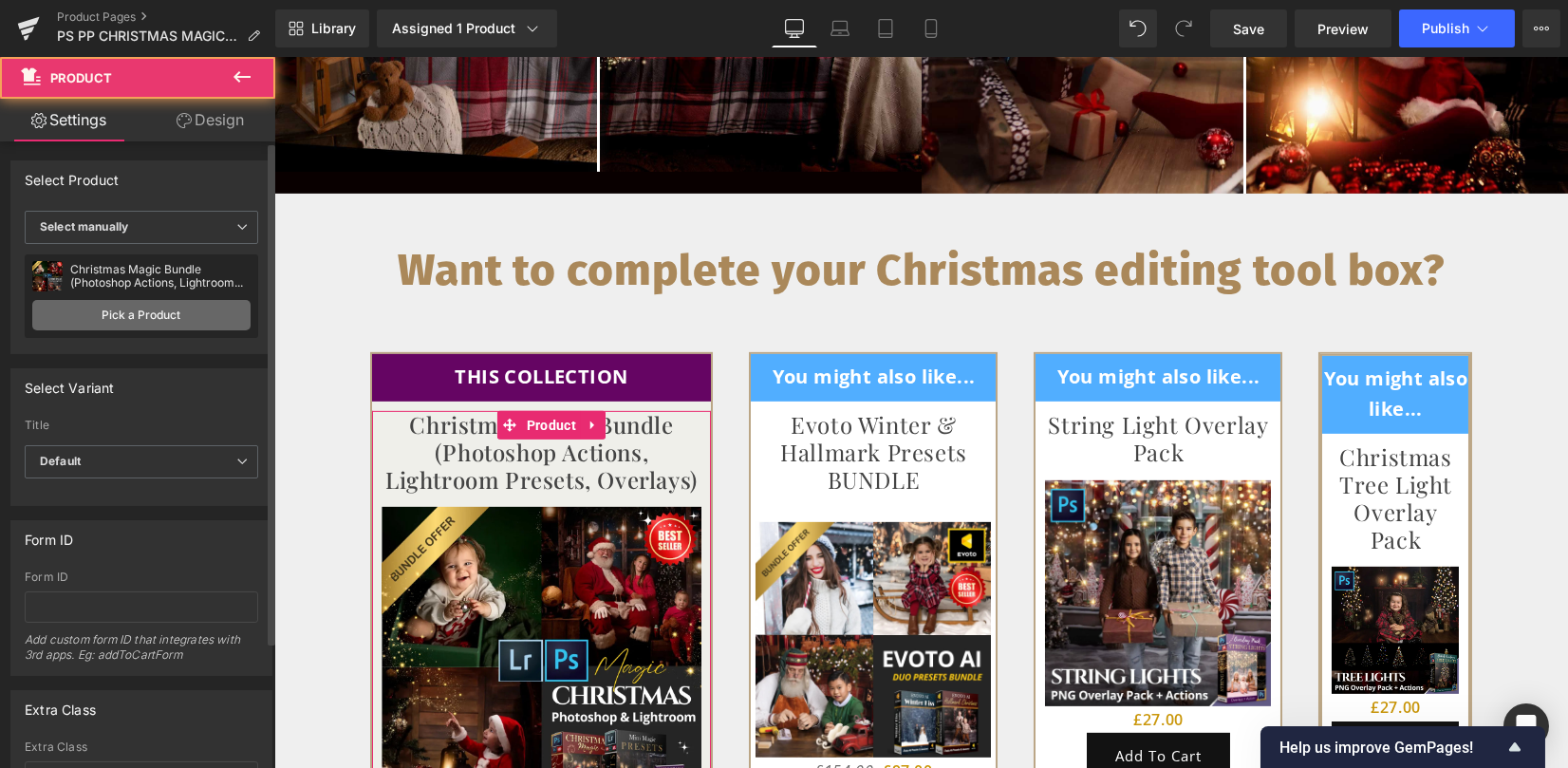
click at [90, 312] on link "Pick a Product" at bounding box center [141, 315] width 219 height 30
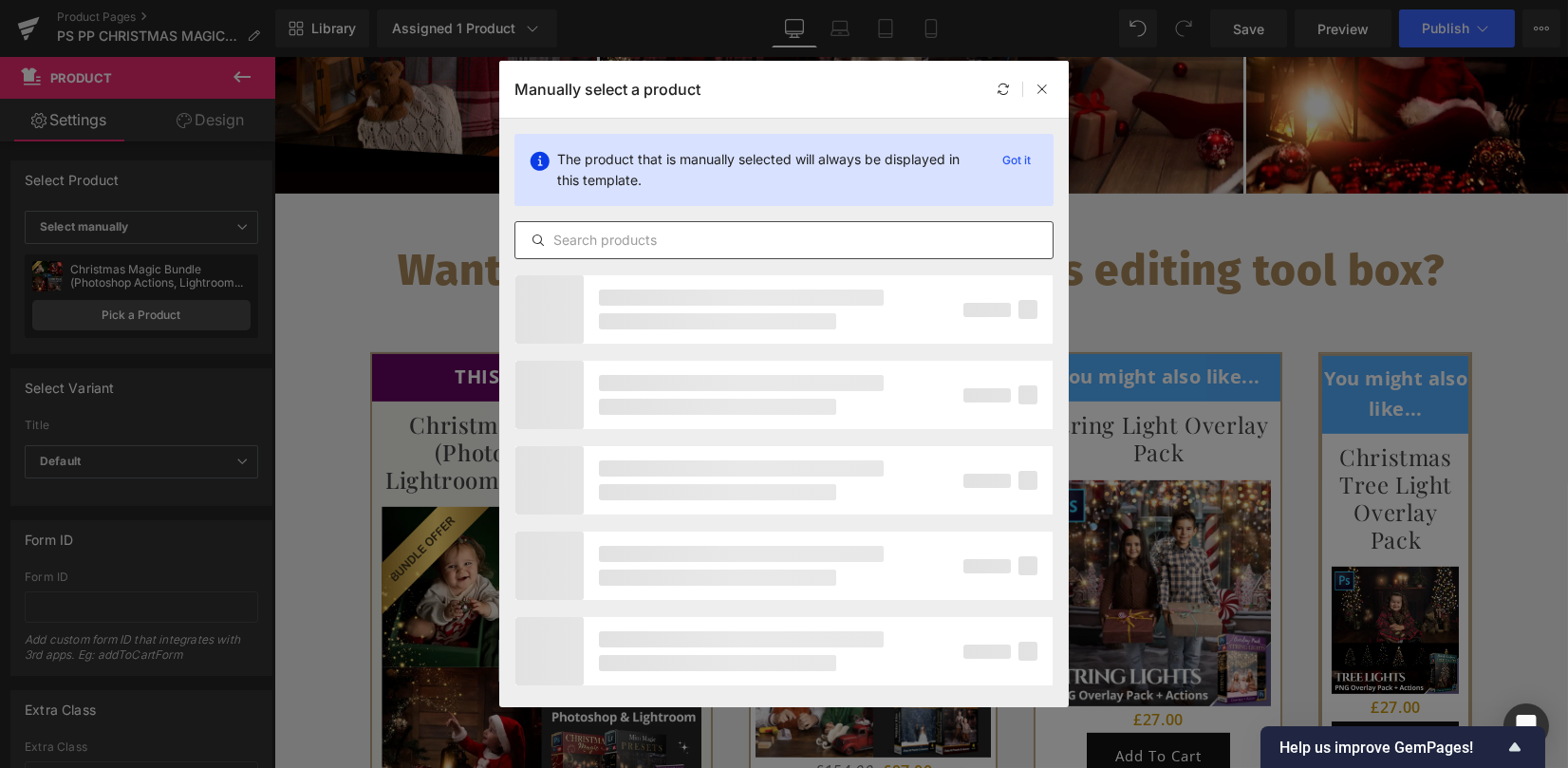
click at [628, 234] on input "text" at bounding box center [784, 239] width 537 height 23
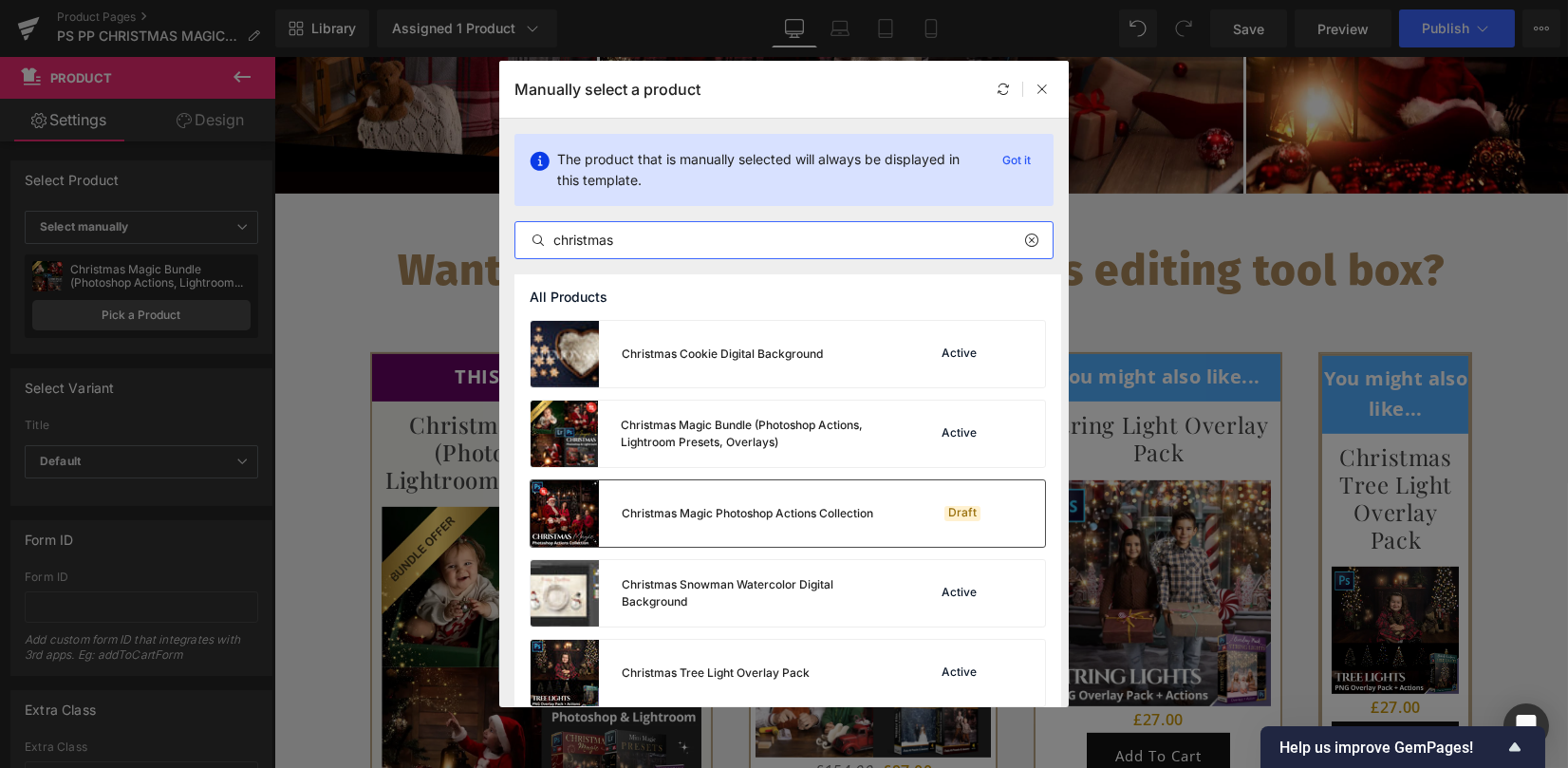
type input "christmas"
click at [706, 528] on div "Christmas Magic Photoshop Actions Collection" at bounding box center [701, 514] width 342 height 67
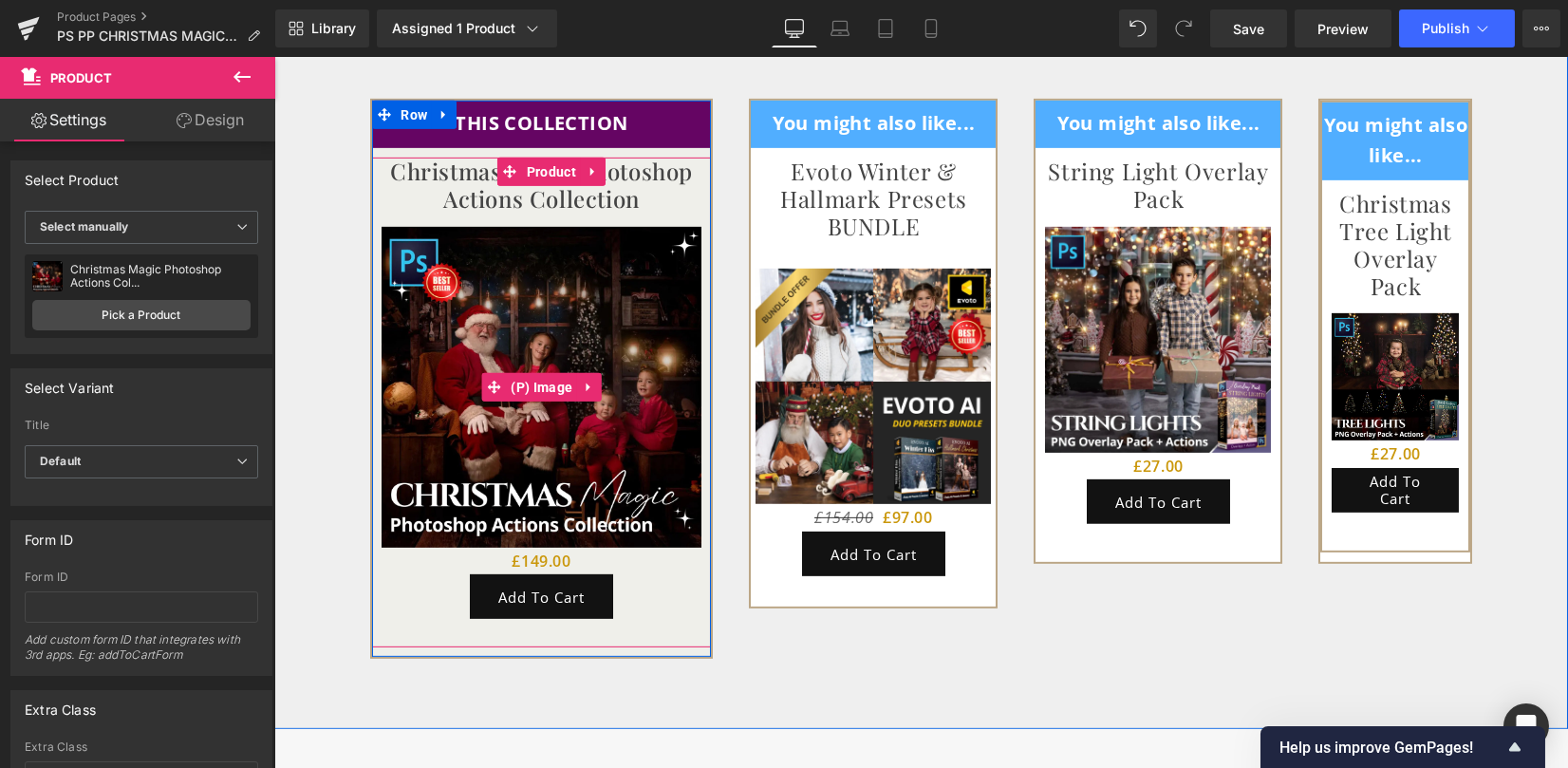
scroll to position [4809, 0]
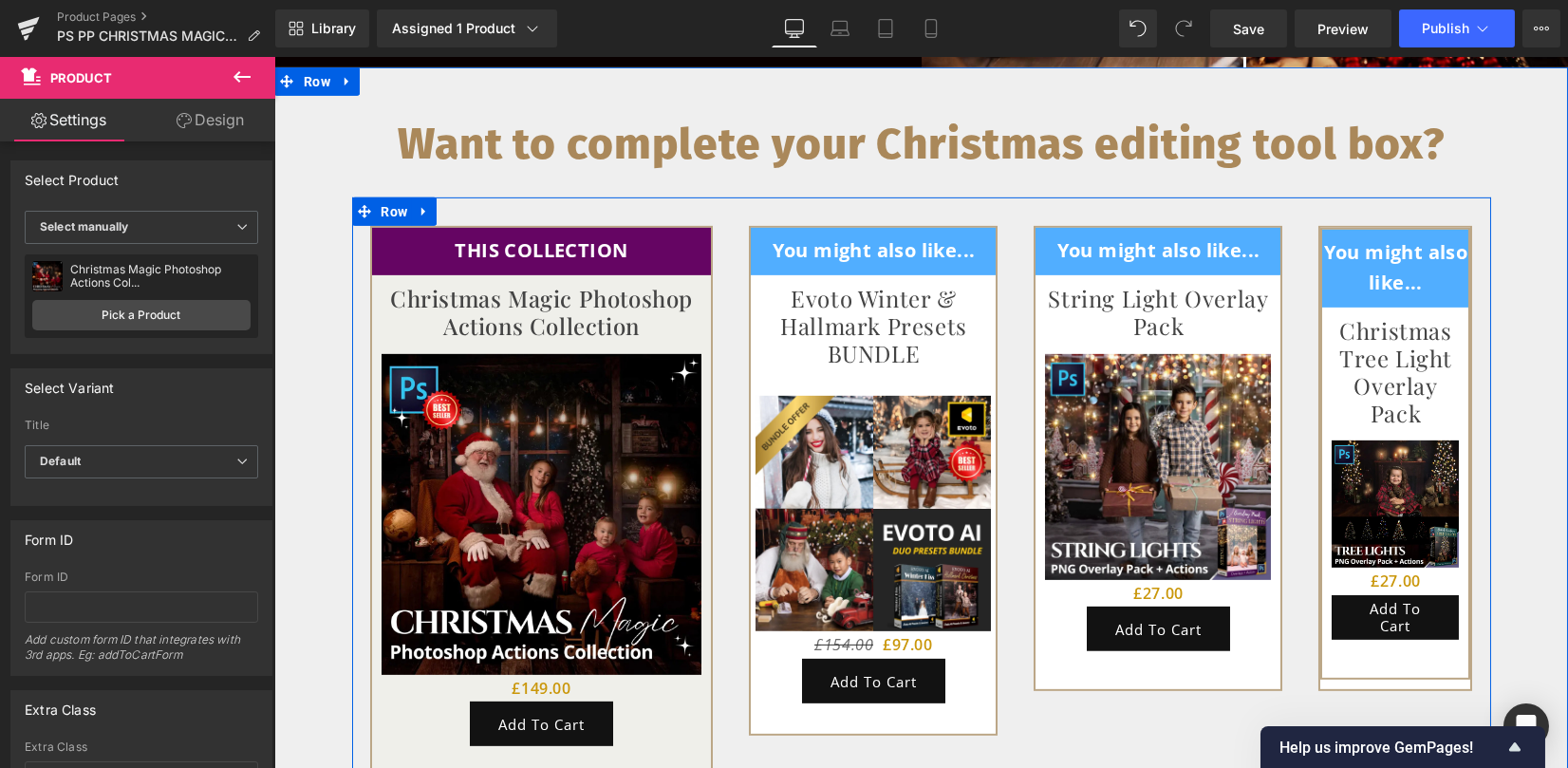
click at [1284, 296] on div "You might also like... Text Block Row String Light Overlay Pack (P) Title Sale …" at bounding box center [1157, 458] width 284 height 465
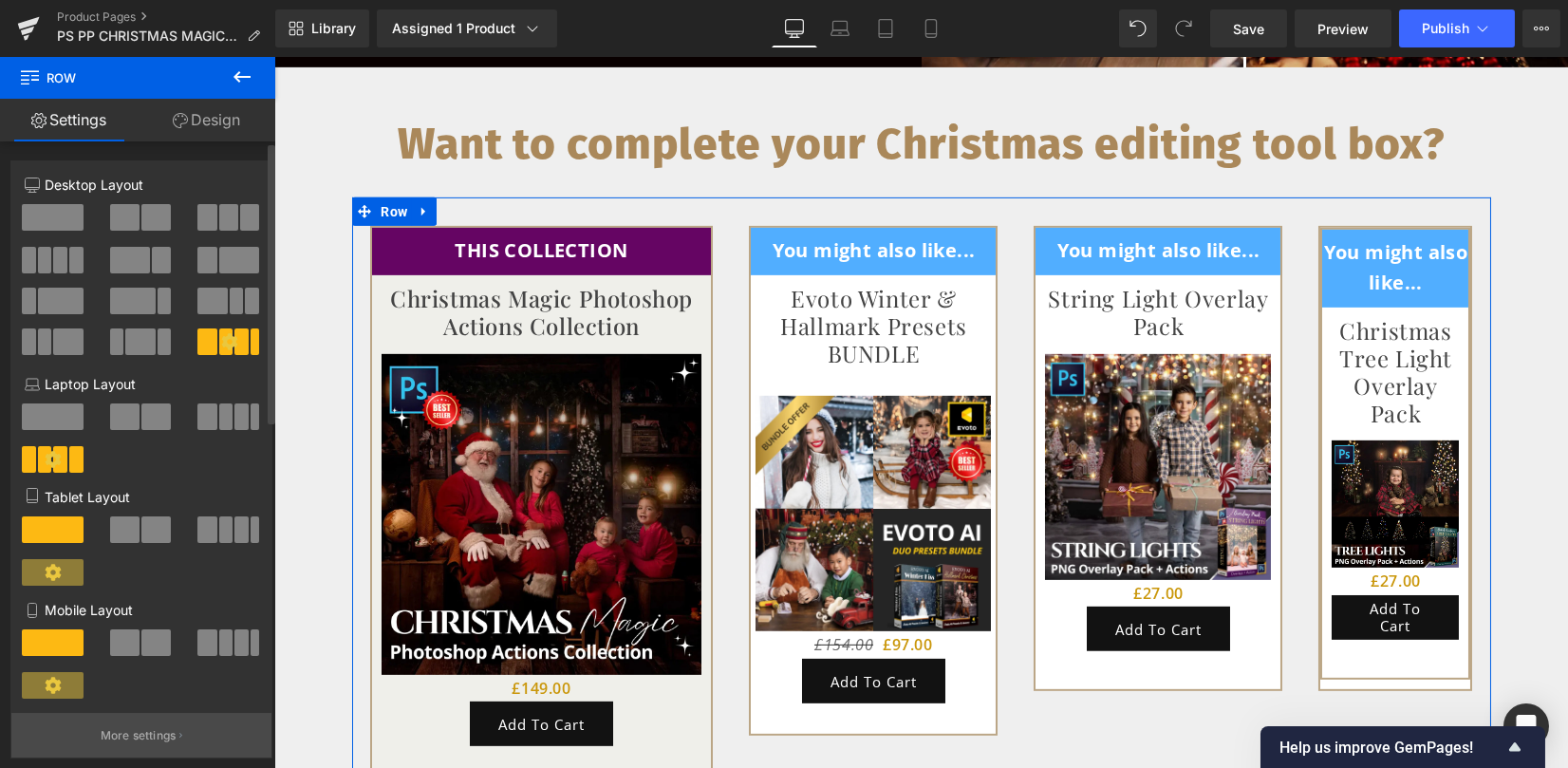
click at [145, 741] on p "More settings" at bounding box center [138, 735] width 76 height 17
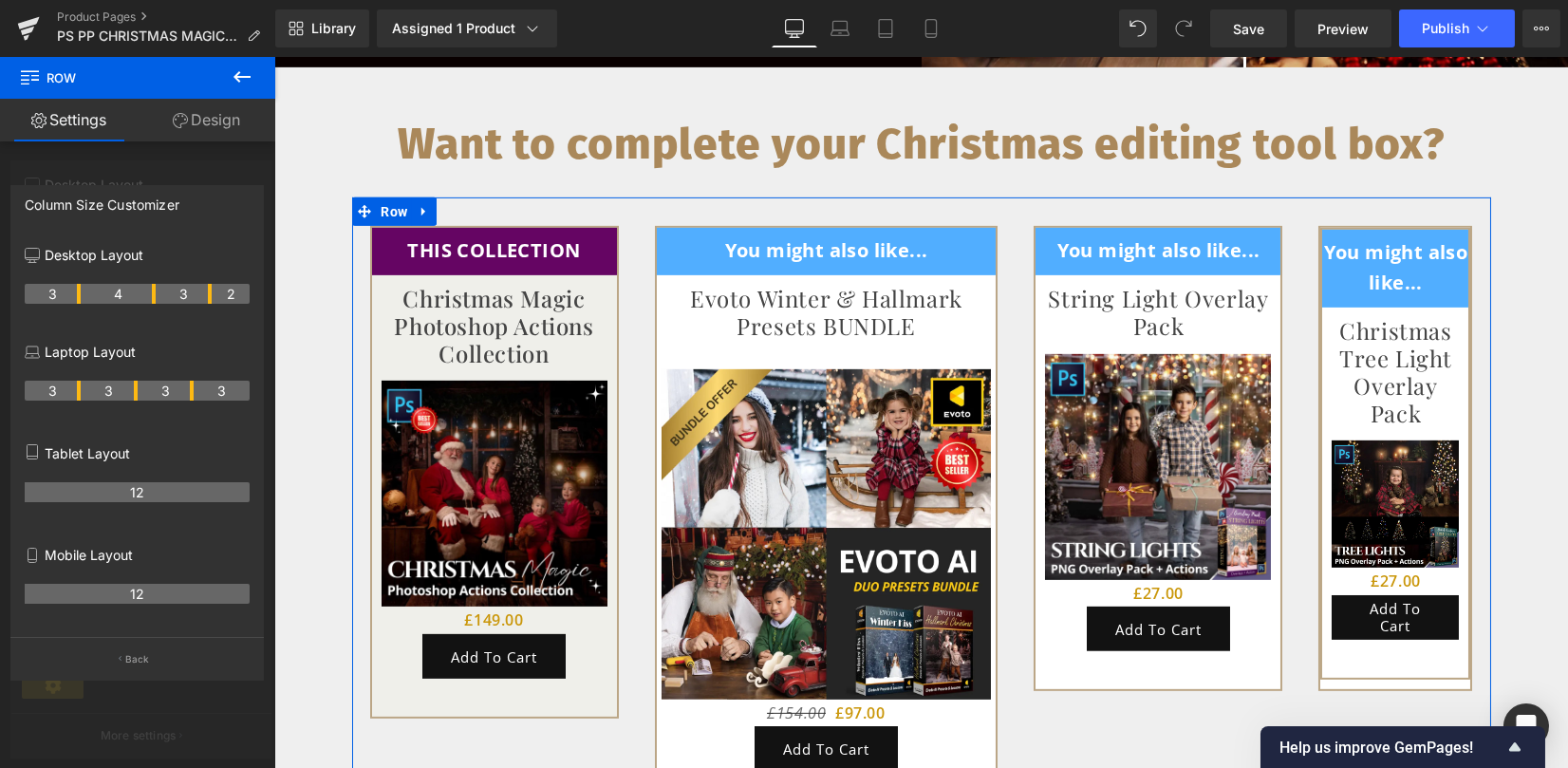
drag, startPoint x: 99, startPoint y: 296, endPoint x: 88, endPoint y: 296, distance: 11.0
drag, startPoint x: 152, startPoint y: 300, endPoint x: 134, endPoint y: 297, distance: 18.2
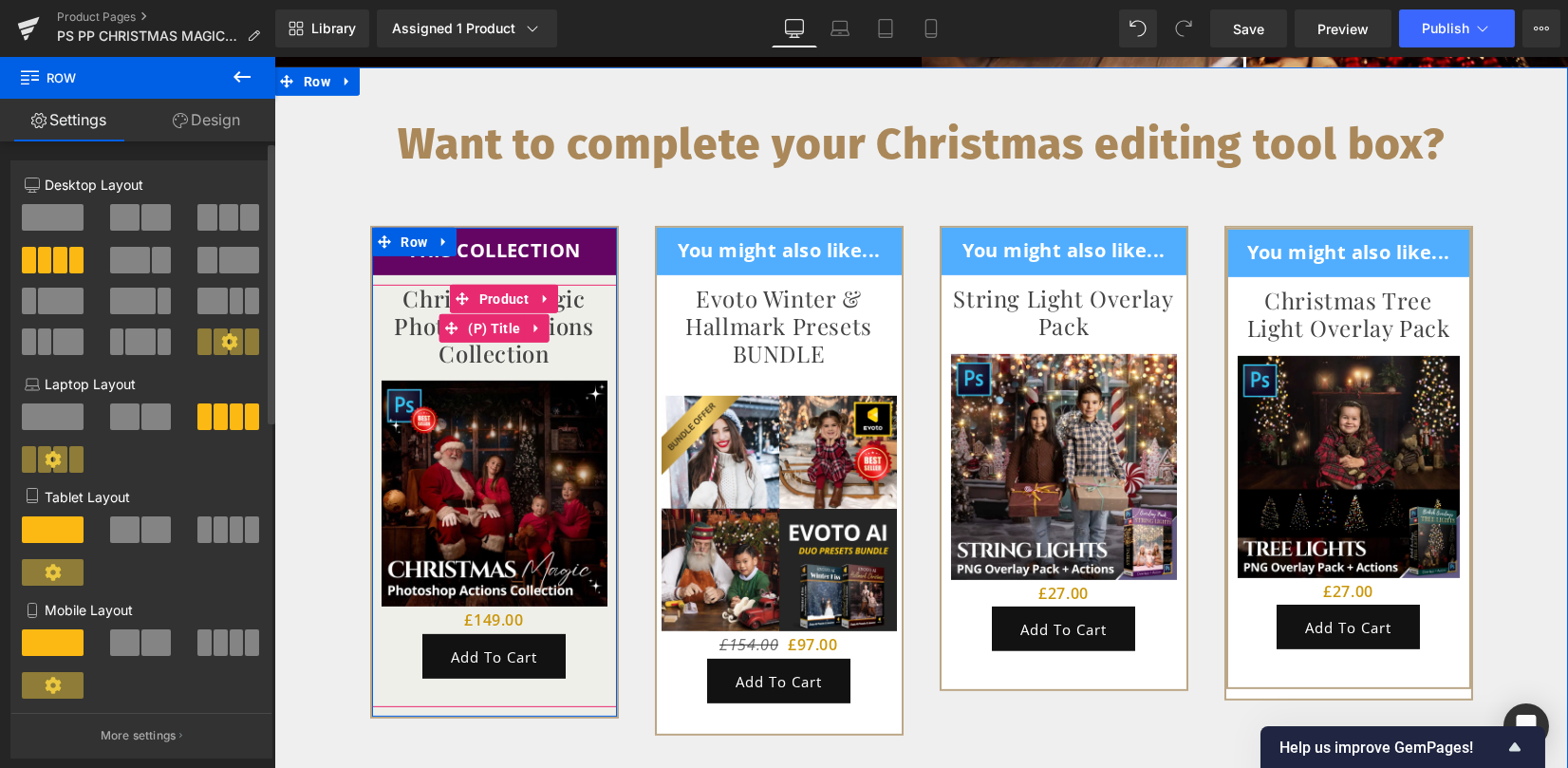
click at [519, 322] on link "Christmas Magic Photoshop Actions Collection" at bounding box center [494, 325] width 226 height 81
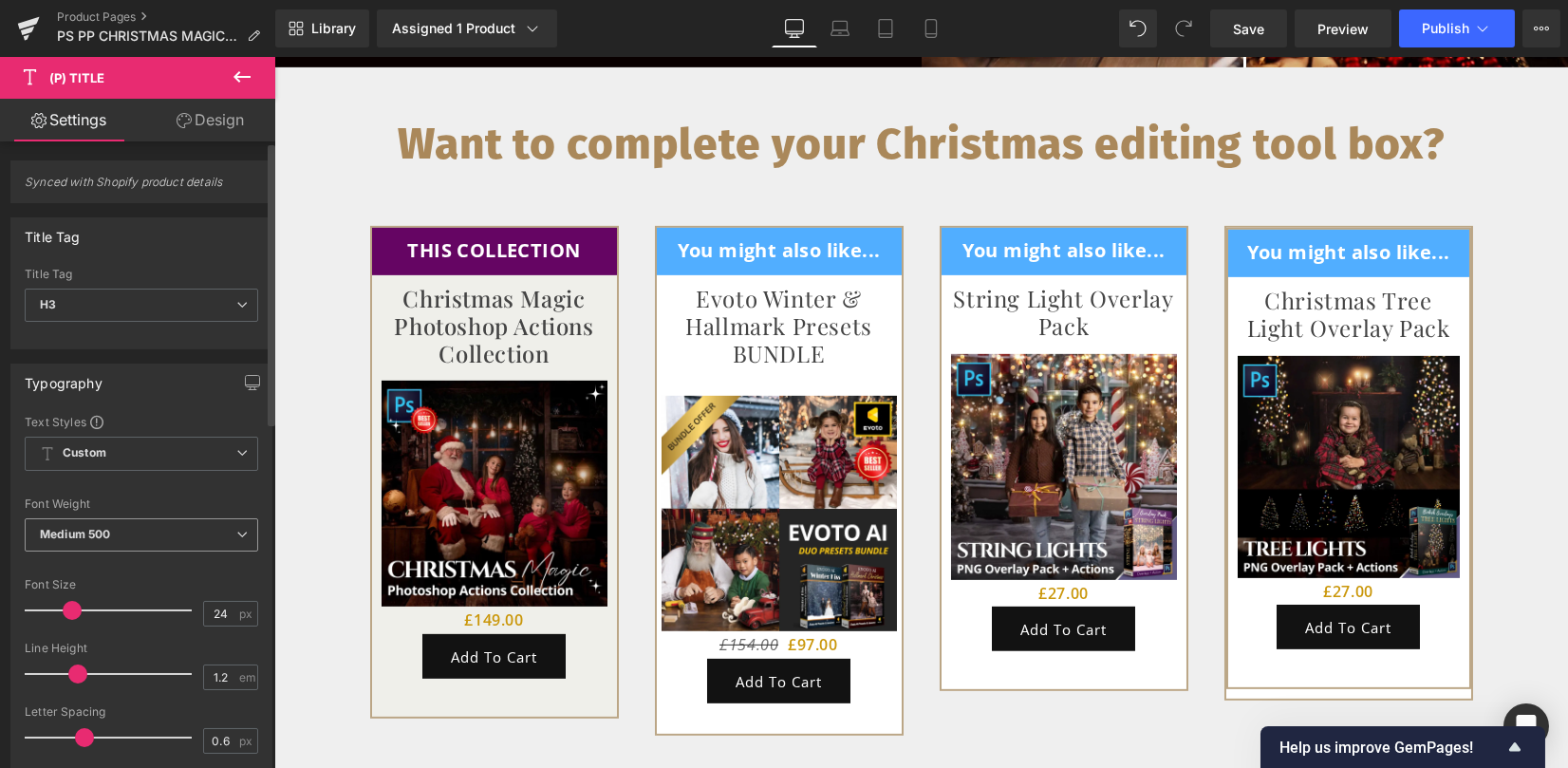
click at [136, 533] on span "Medium 500" at bounding box center [141, 535] width 233 height 33
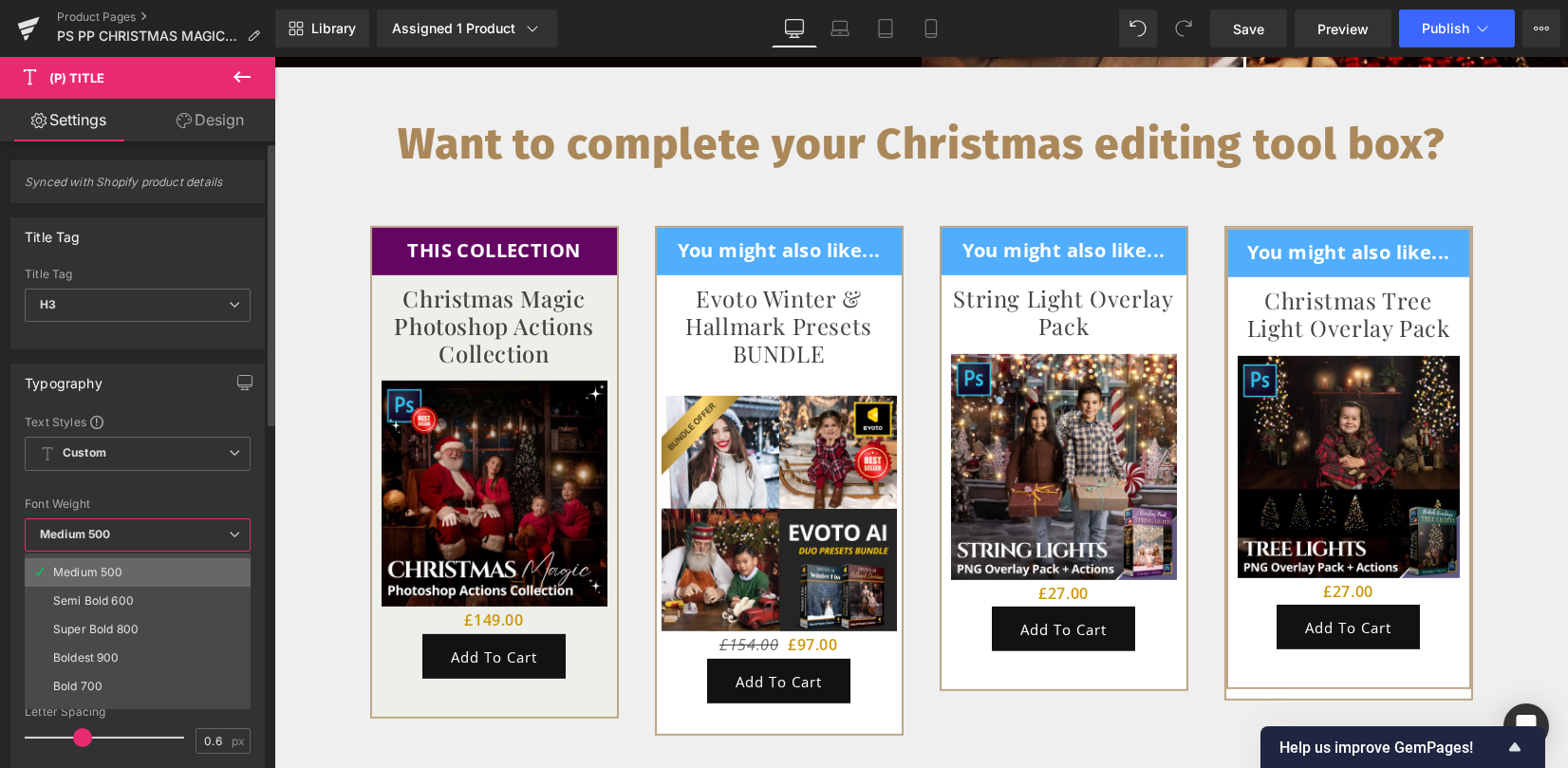
scroll to position [127, 0]
click at [133, 611] on div "Super Bold 800" at bounding box center [95, 612] width 85 height 14
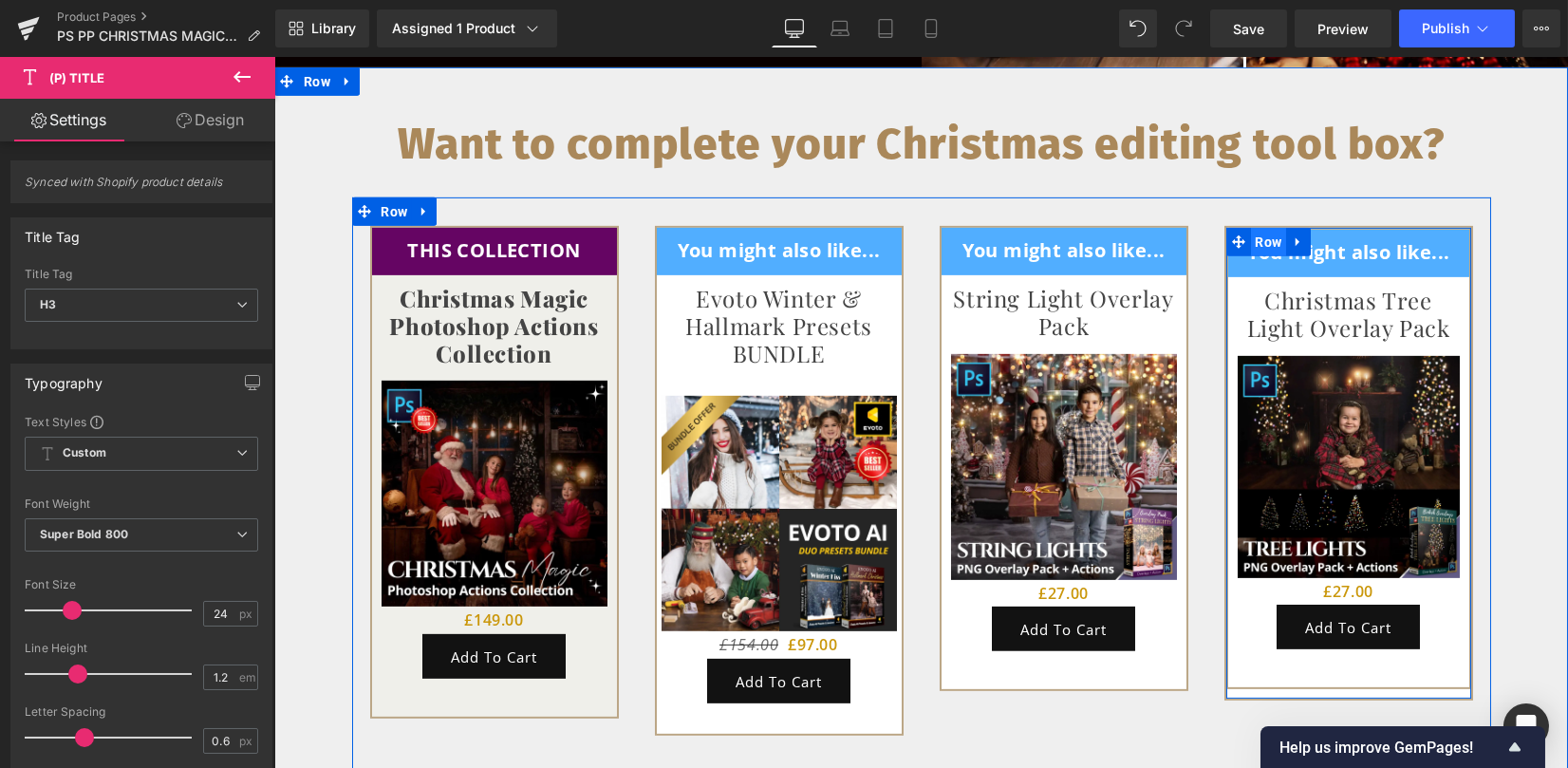
click at [1258, 228] on span "Row" at bounding box center [1269, 241] width 36 height 28
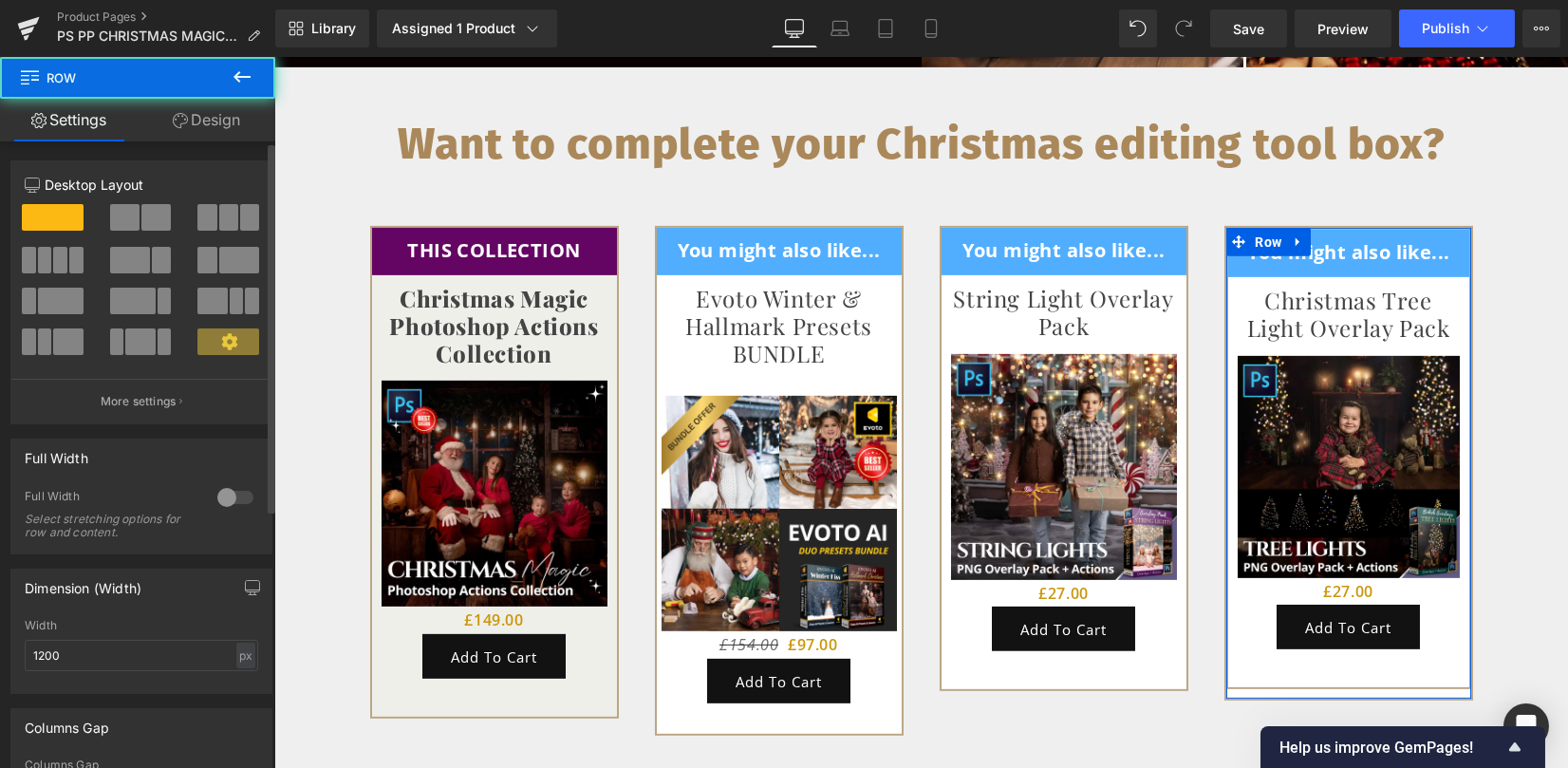
click at [169, 375] on div at bounding box center [141, 286] width 233 height 184
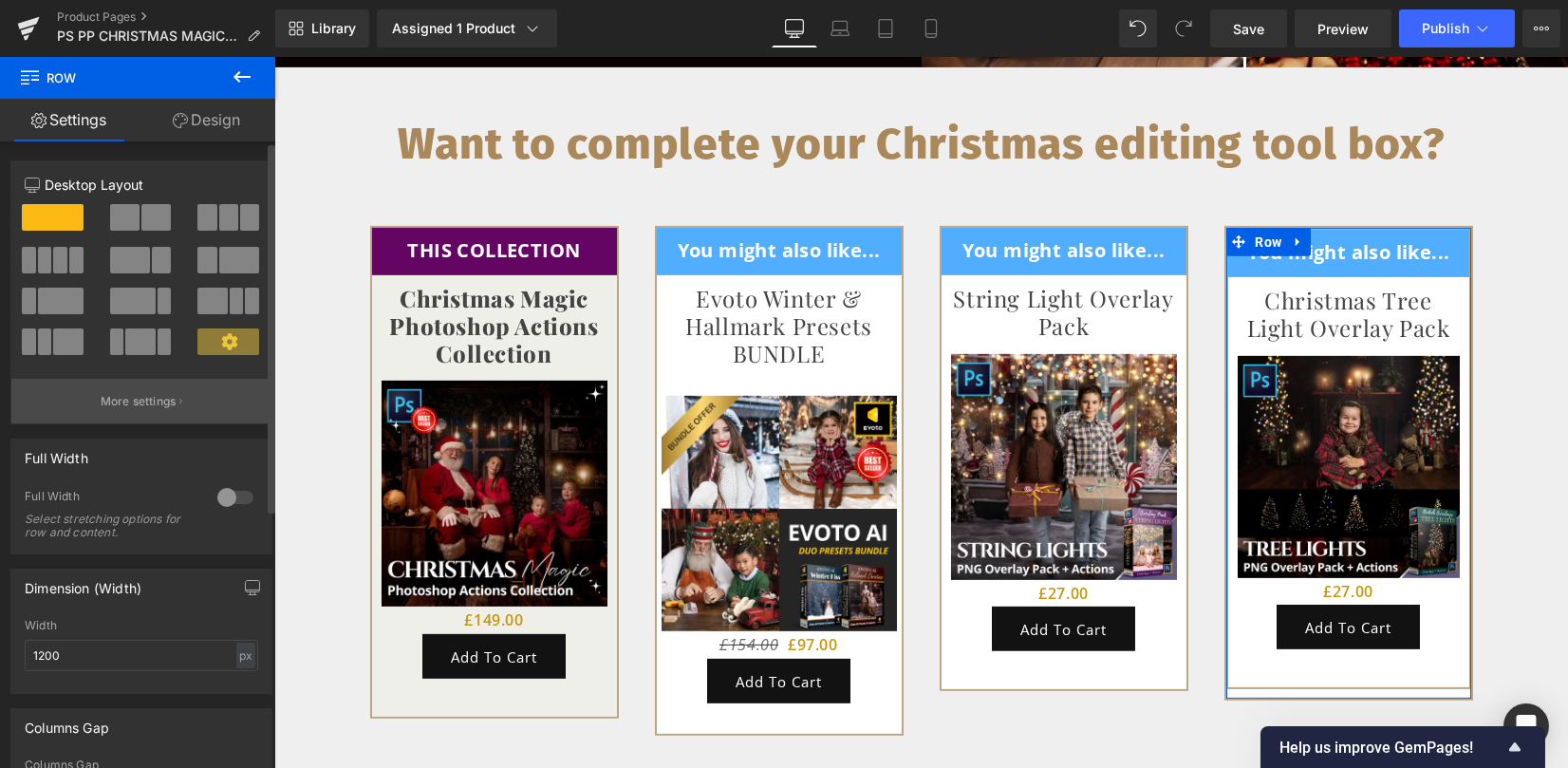
click at [172, 394] on p "More settings" at bounding box center [138, 401] width 76 height 17
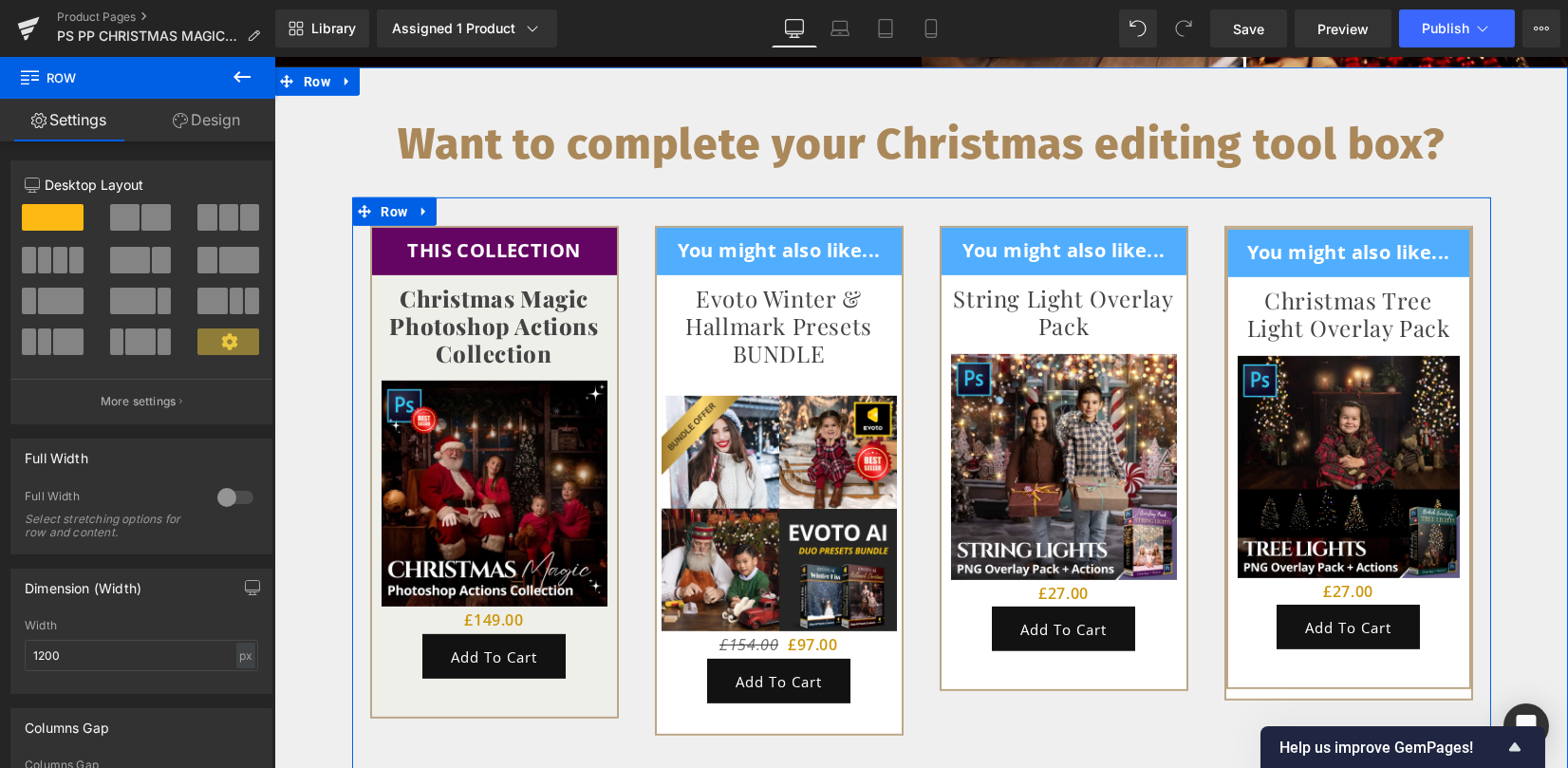
click at [352, 266] on div "THIS COLLECTION Text Block Row Christmas Magic Photoshop Actions Collection (P)…" at bounding box center [494, 472] width 284 height 492
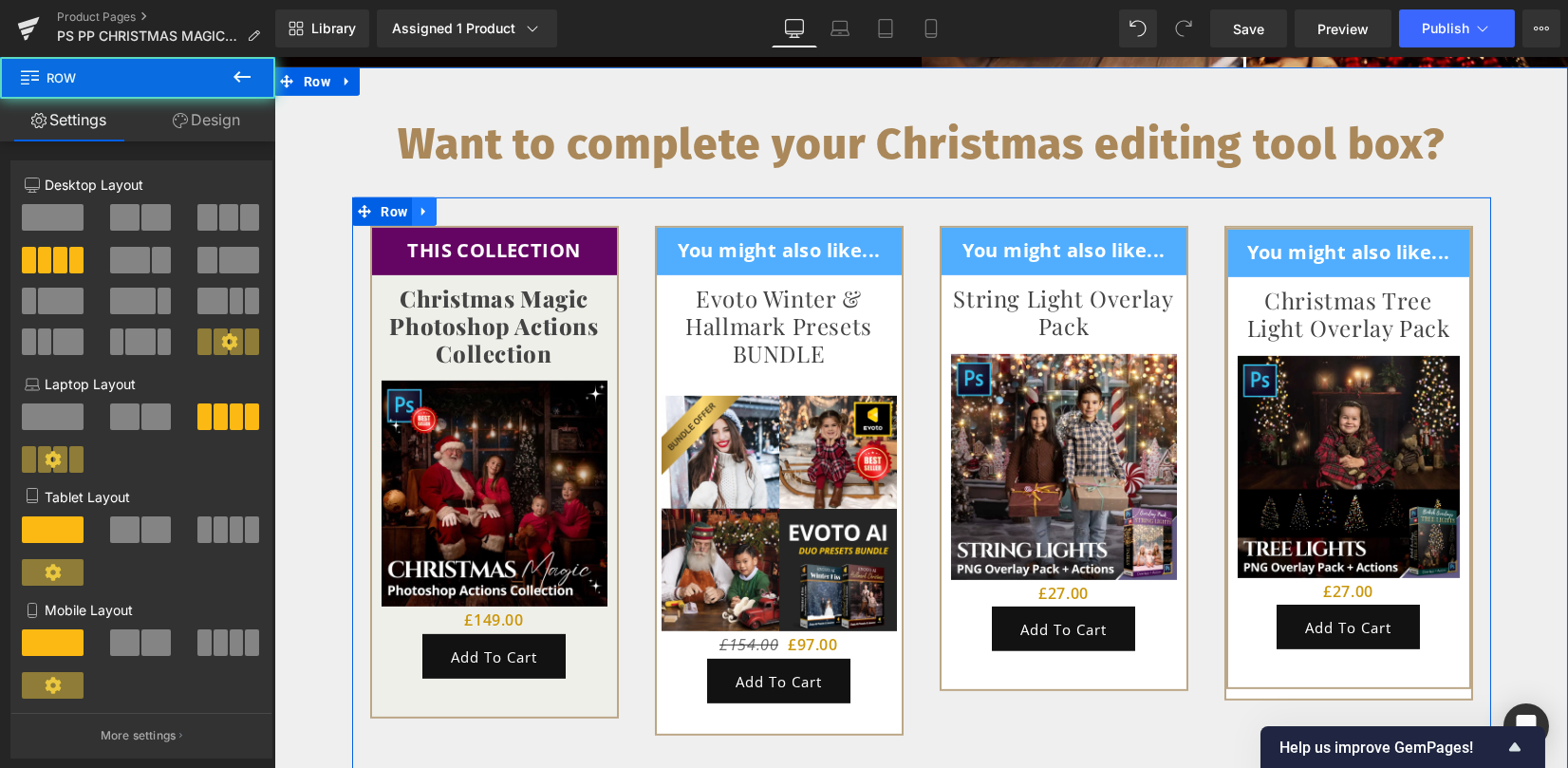
click at [426, 205] on icon at bounding box center [425, 212] width 14 height 15
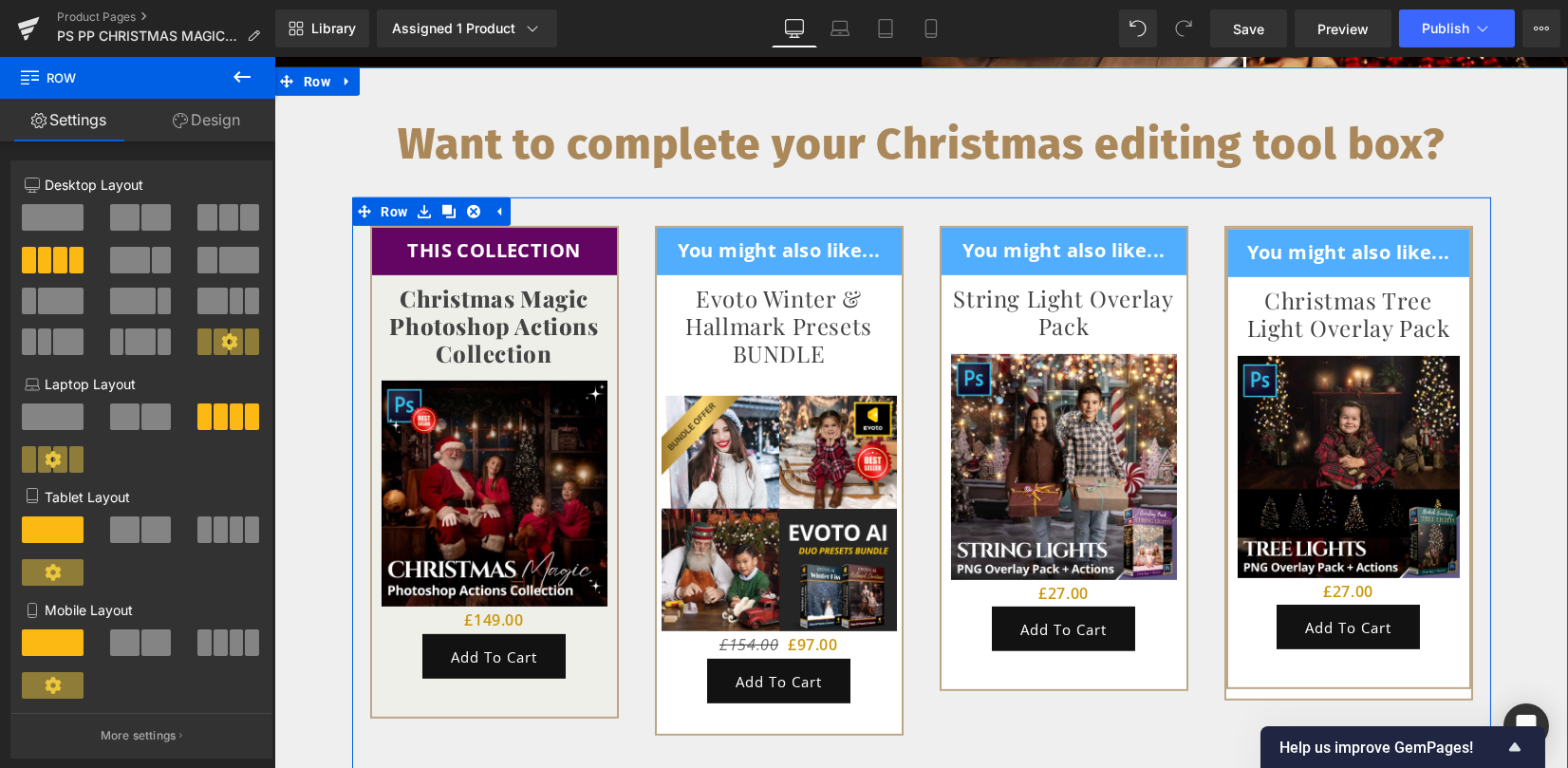
click at [436, 197] on link at bounding box center [448, 211] width 25 height 28
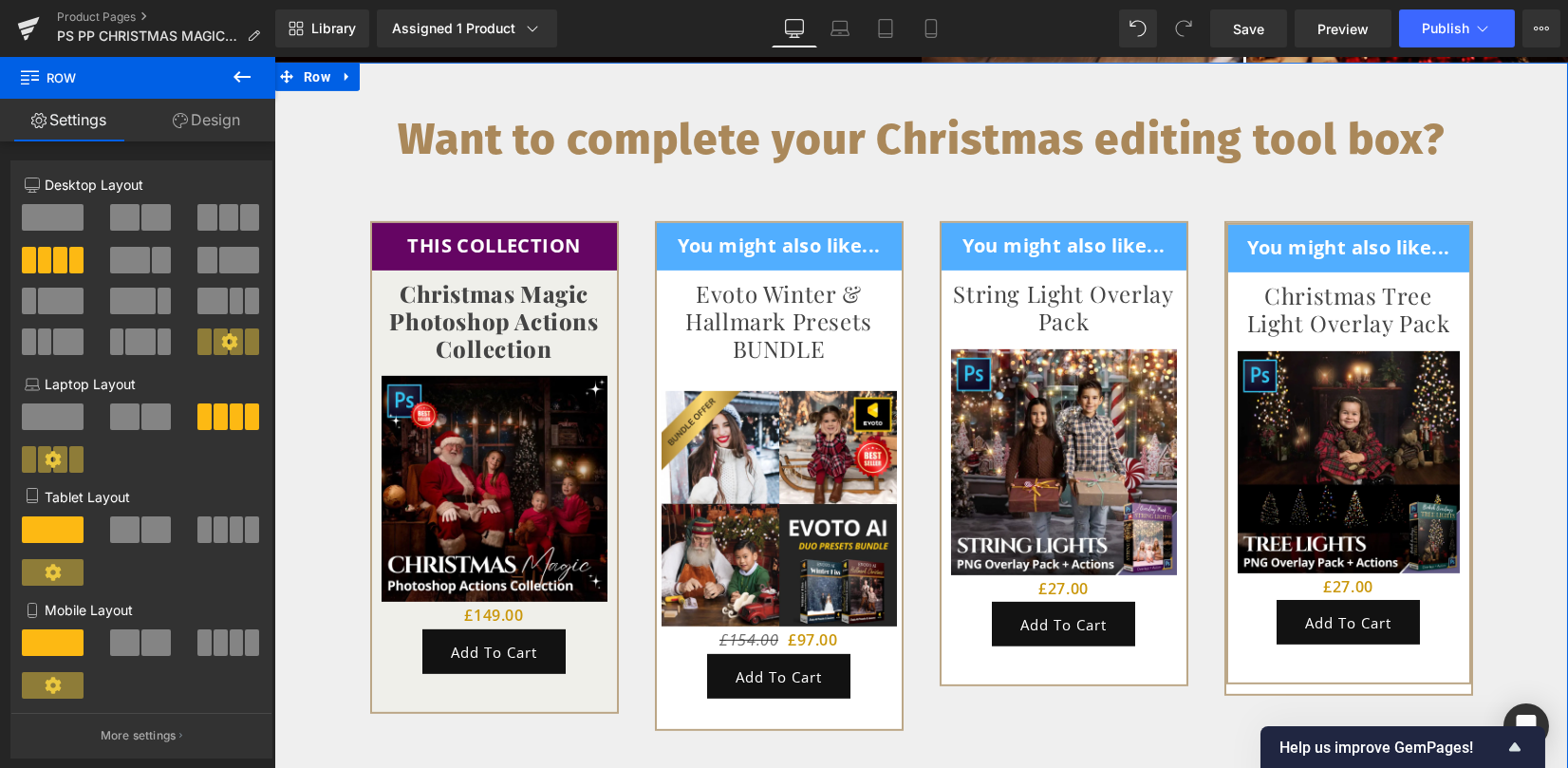
scroll to position [4687, 0]
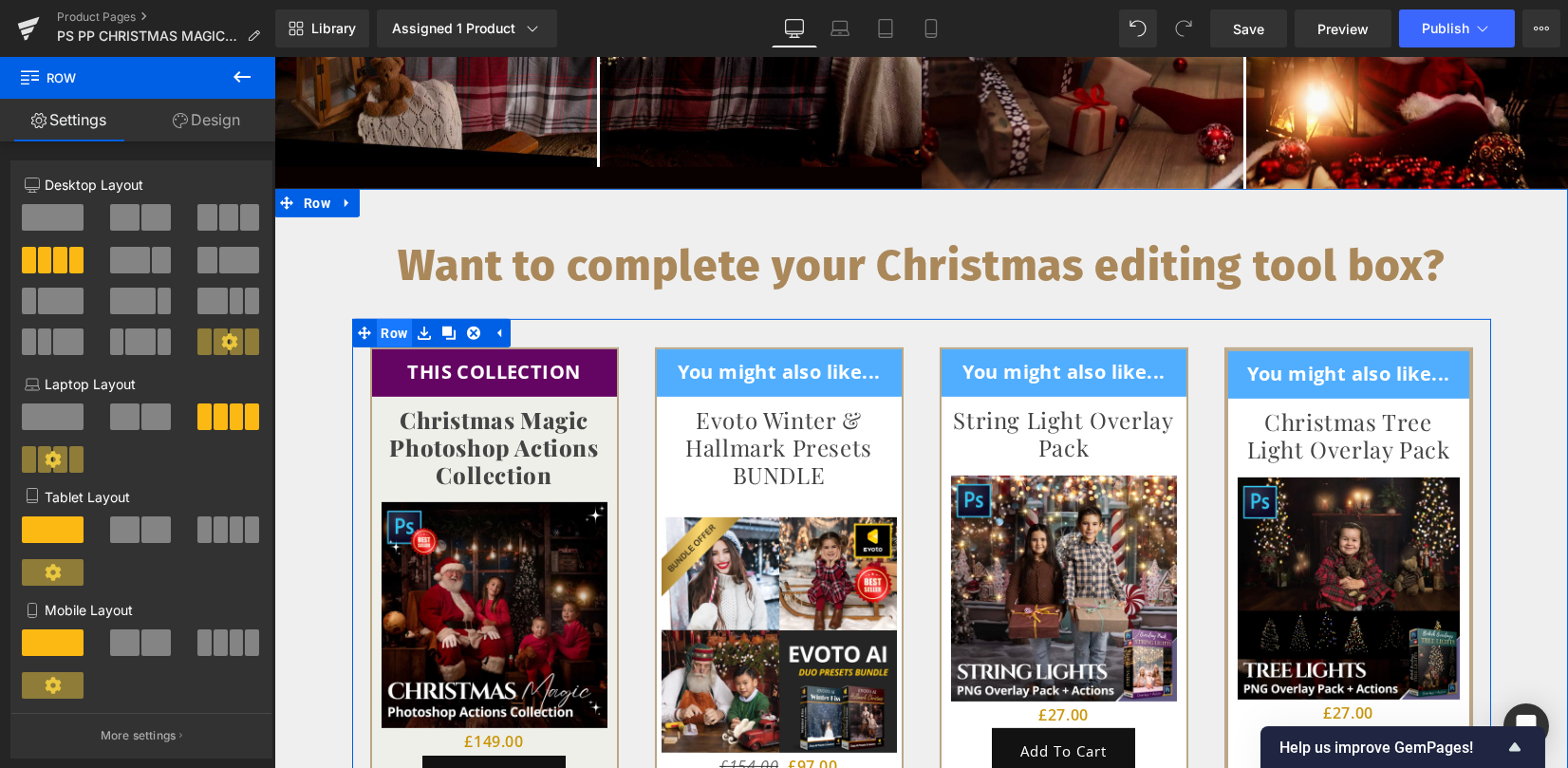
click at [387, 319] on span "Row" at bounding box center [394, 333] width 36 height 28
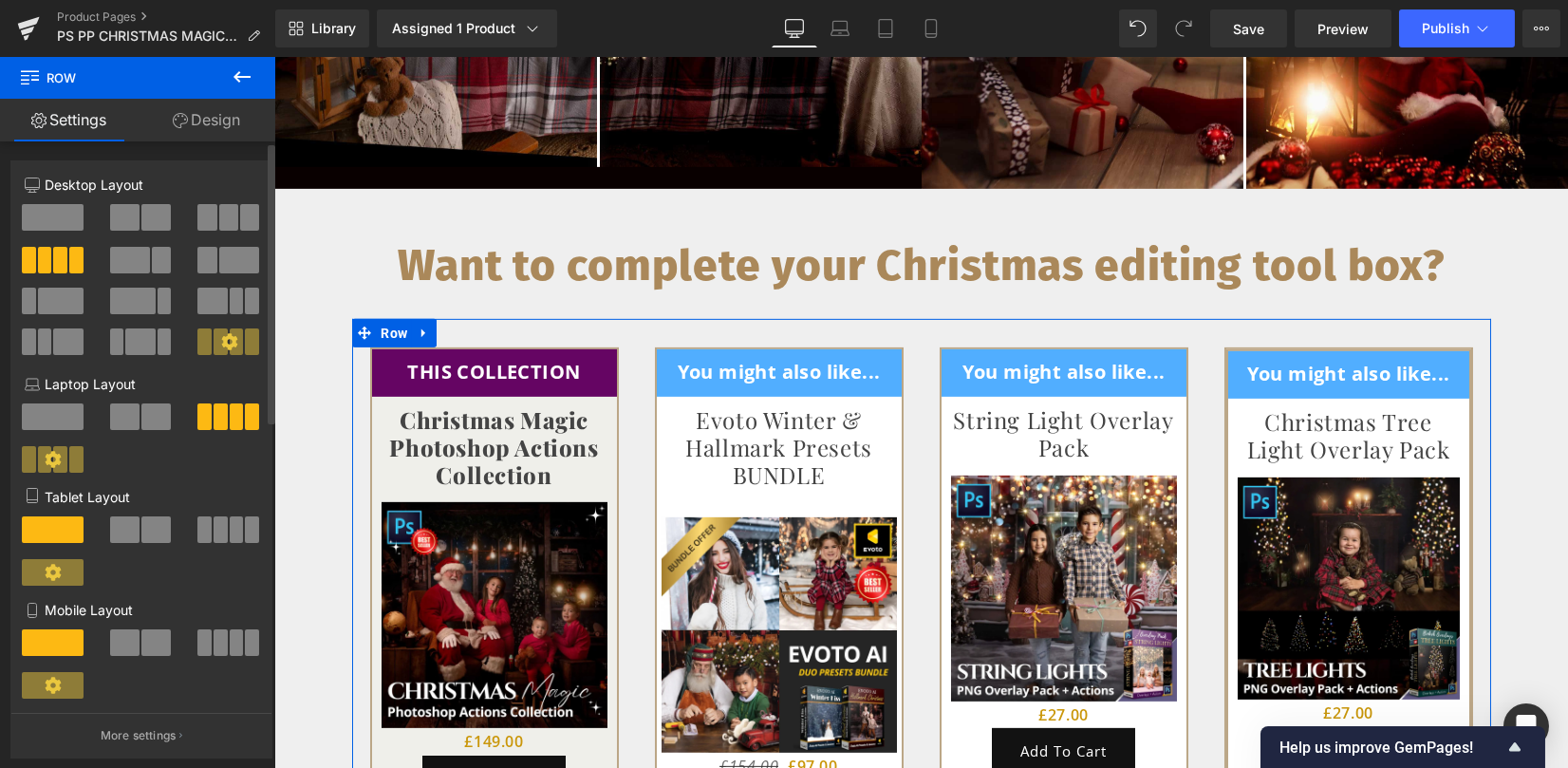
click at [220, 263] on span at bounding box center [239, 260] width 40 height 26
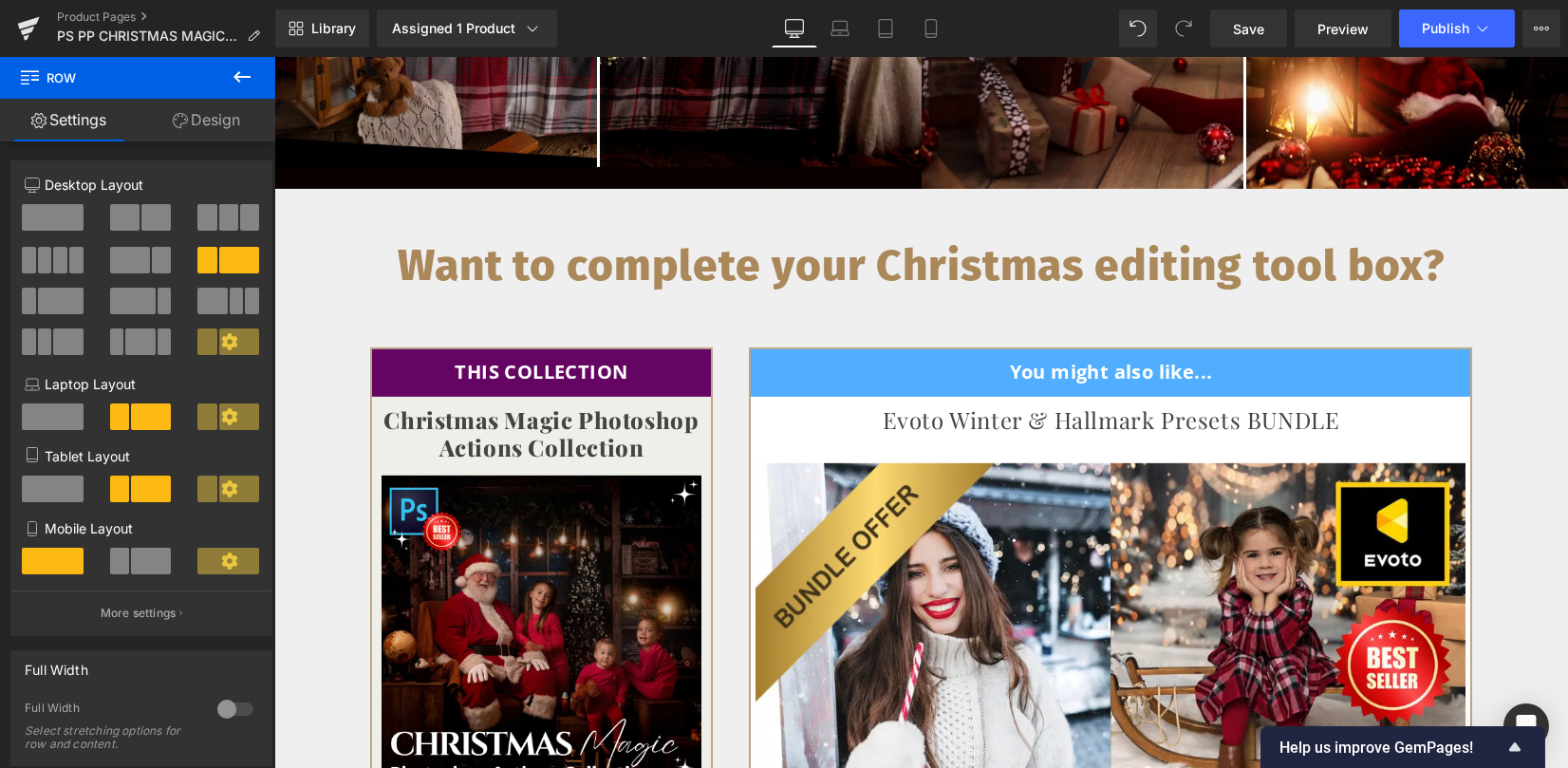
click at [250, 70] on icon at bounding box center [241, 77] width 23 height 23
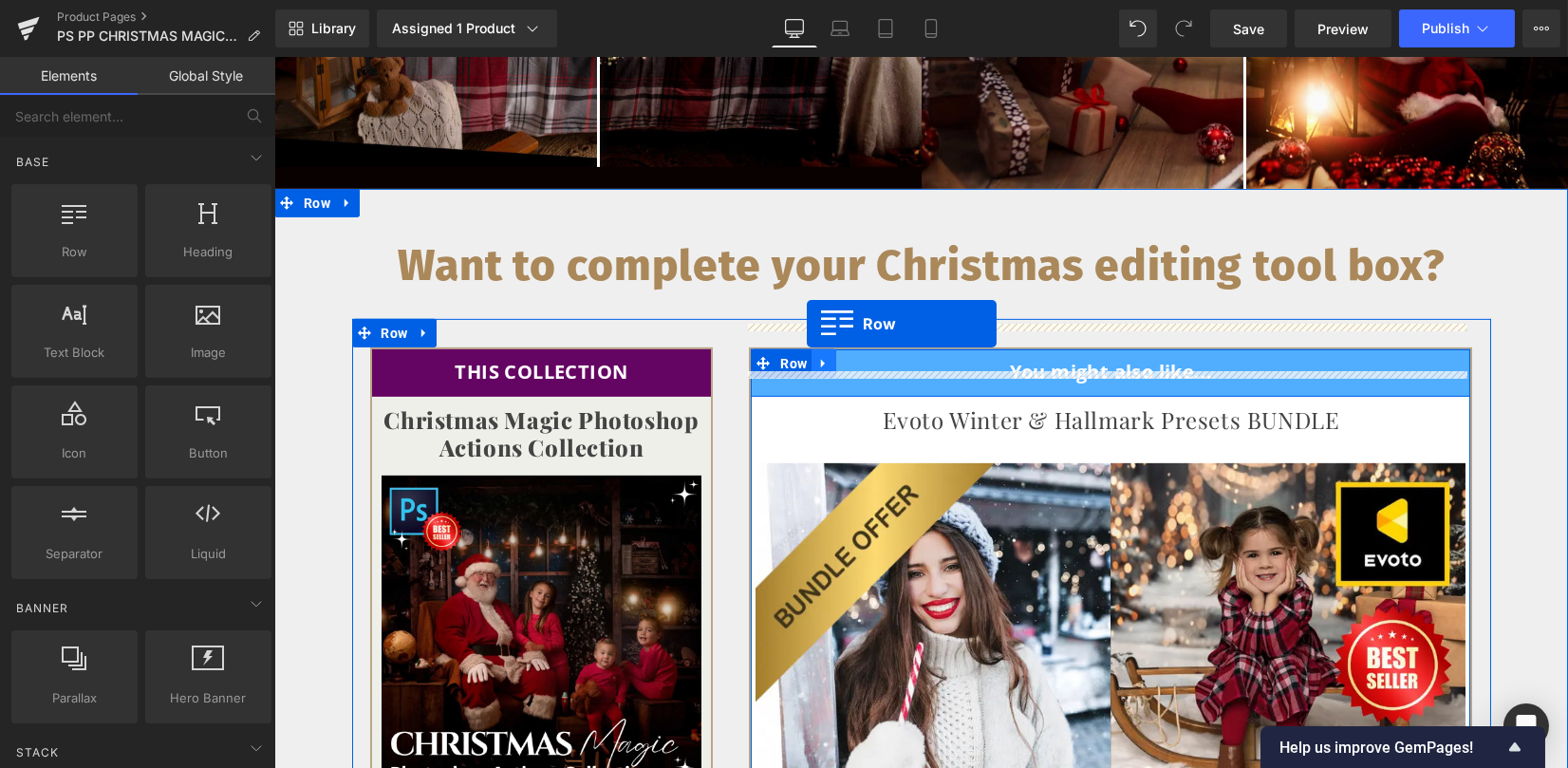
drag, startPoint x: 352, startPoint y: 292, endPoint x: 807, endPoint y: 323, distance: 456.1
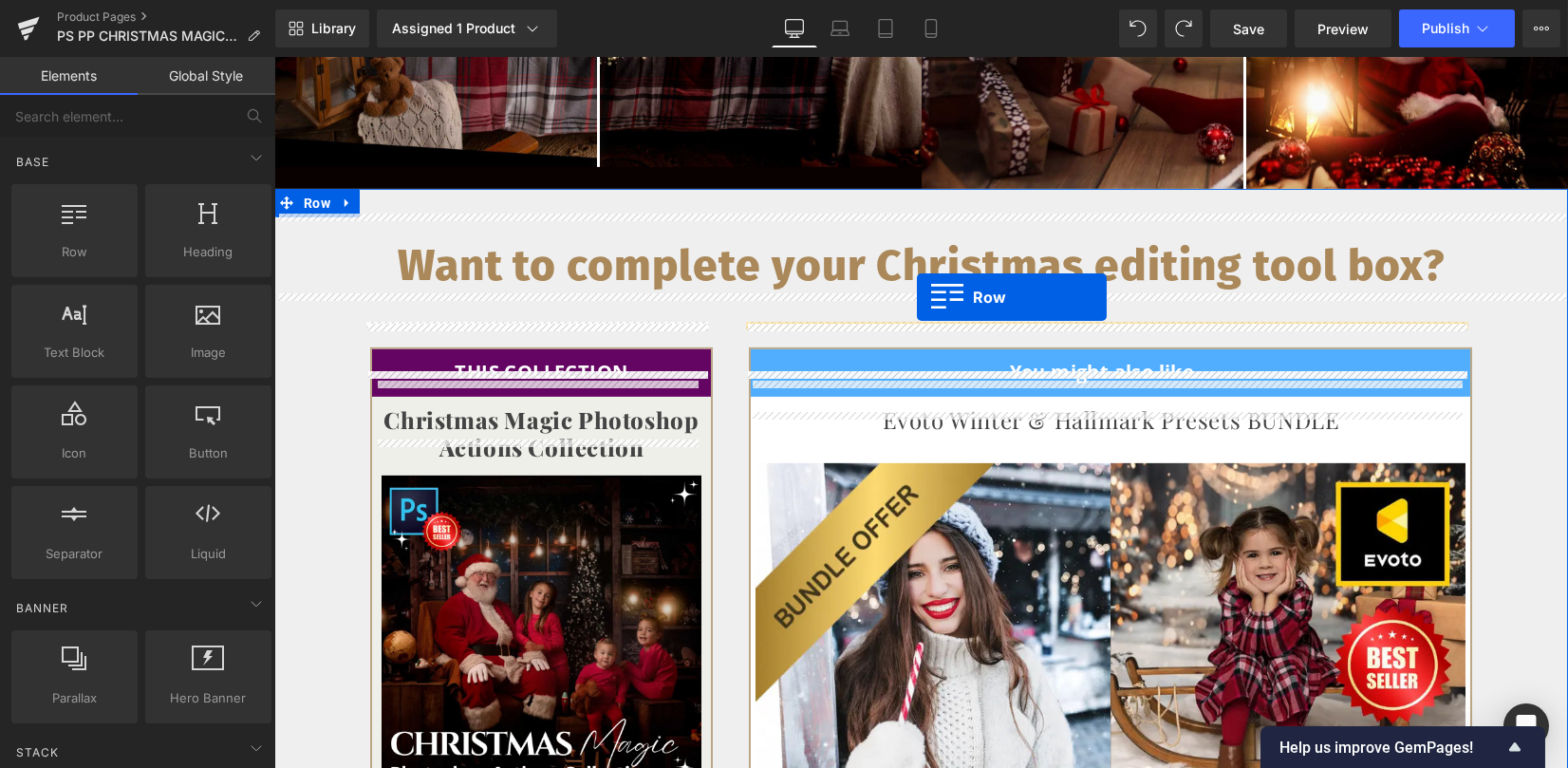
drag, startPoint x: 350, startPoint y: 271, endPoint x: 917, endPoint y: 297, distance: 567.6
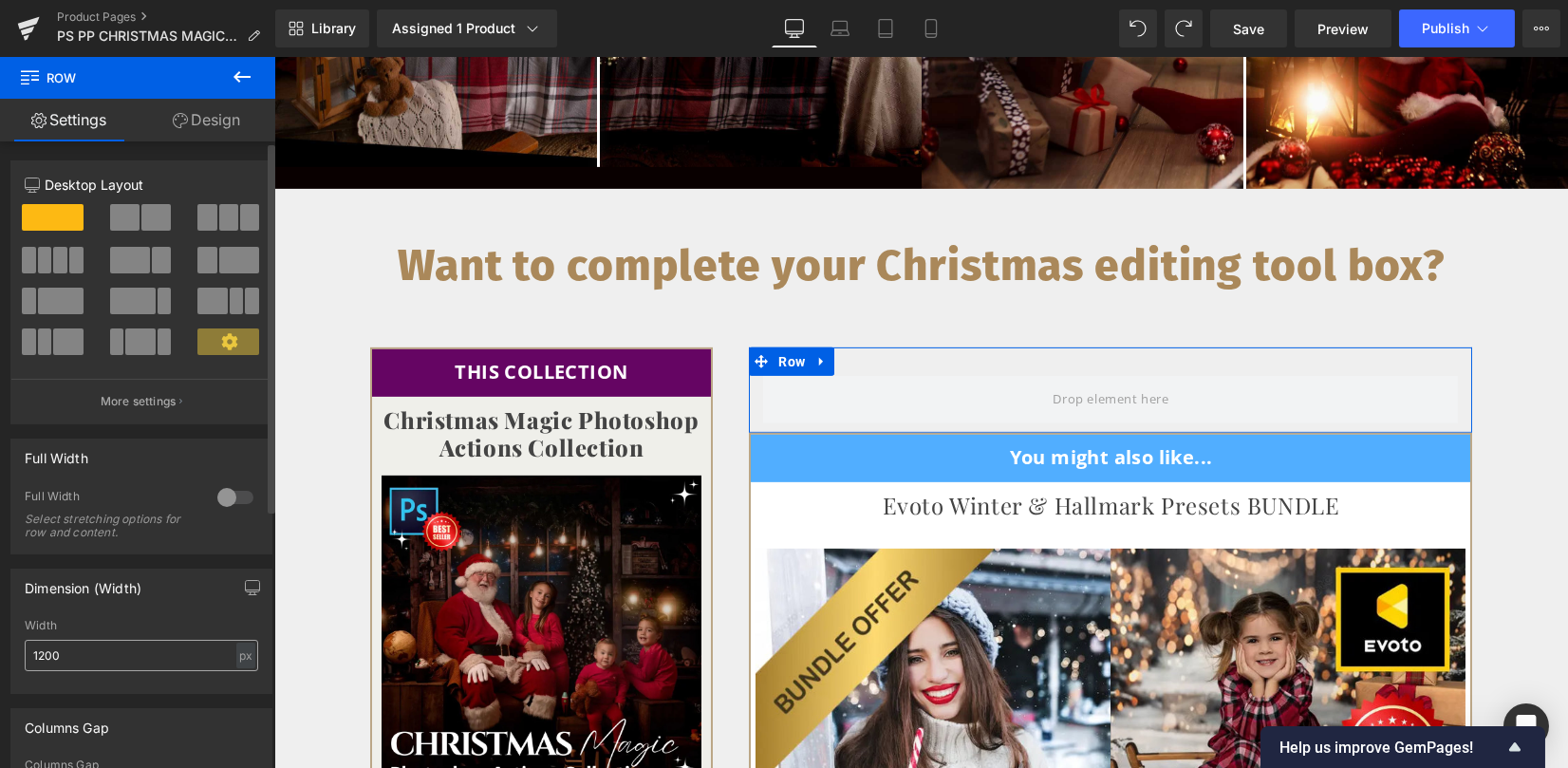
scroll to position [252, 0]
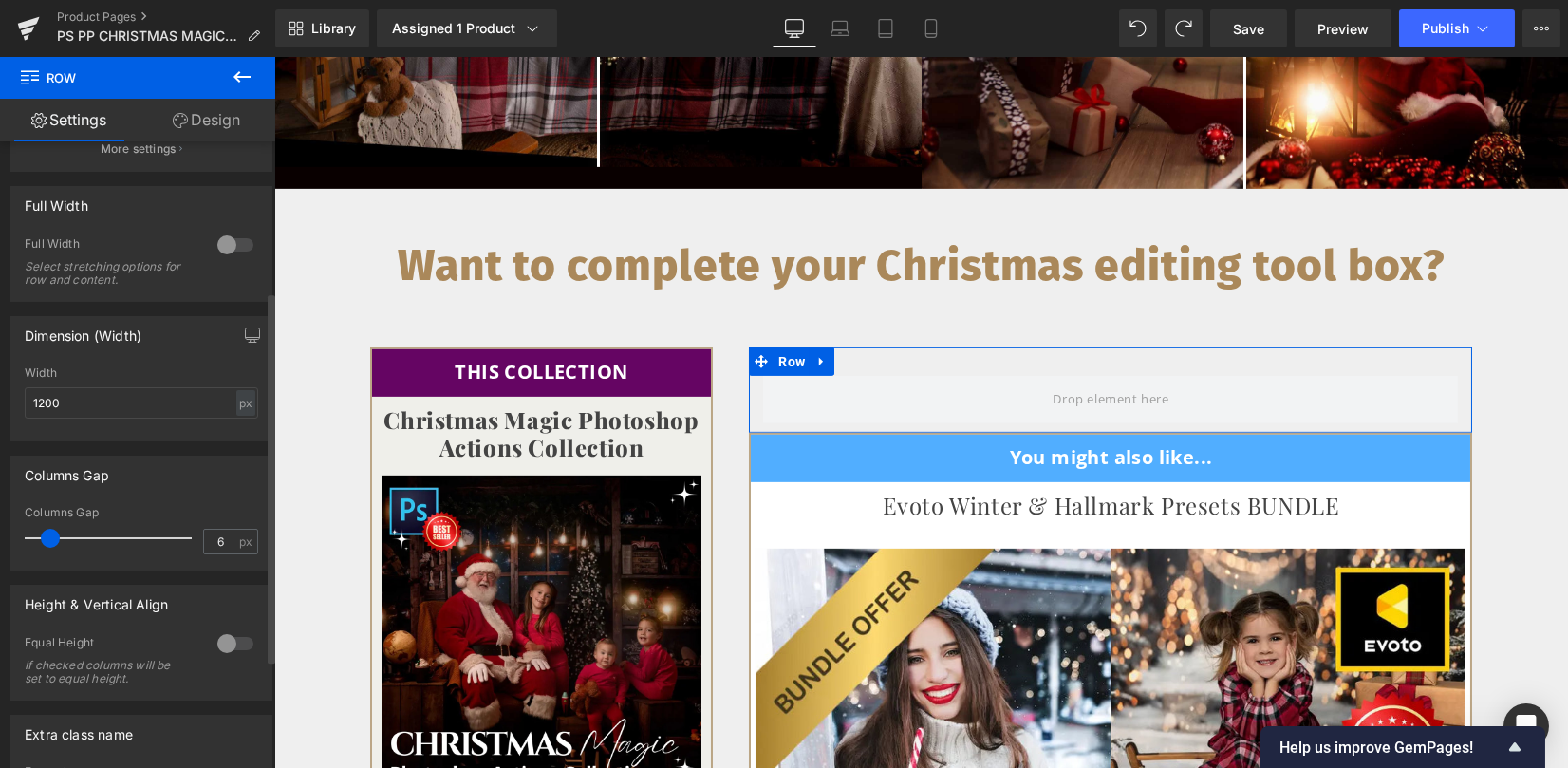
type input "0"
drag, startPoint x: 48, startPoint y: 538, endPoint x: 15, endPoint y: 534, distance: 33.2
click at [15, 534] on div "0px Columns Gap 0 px" at bounding box center [141, 538] width 260 height 64
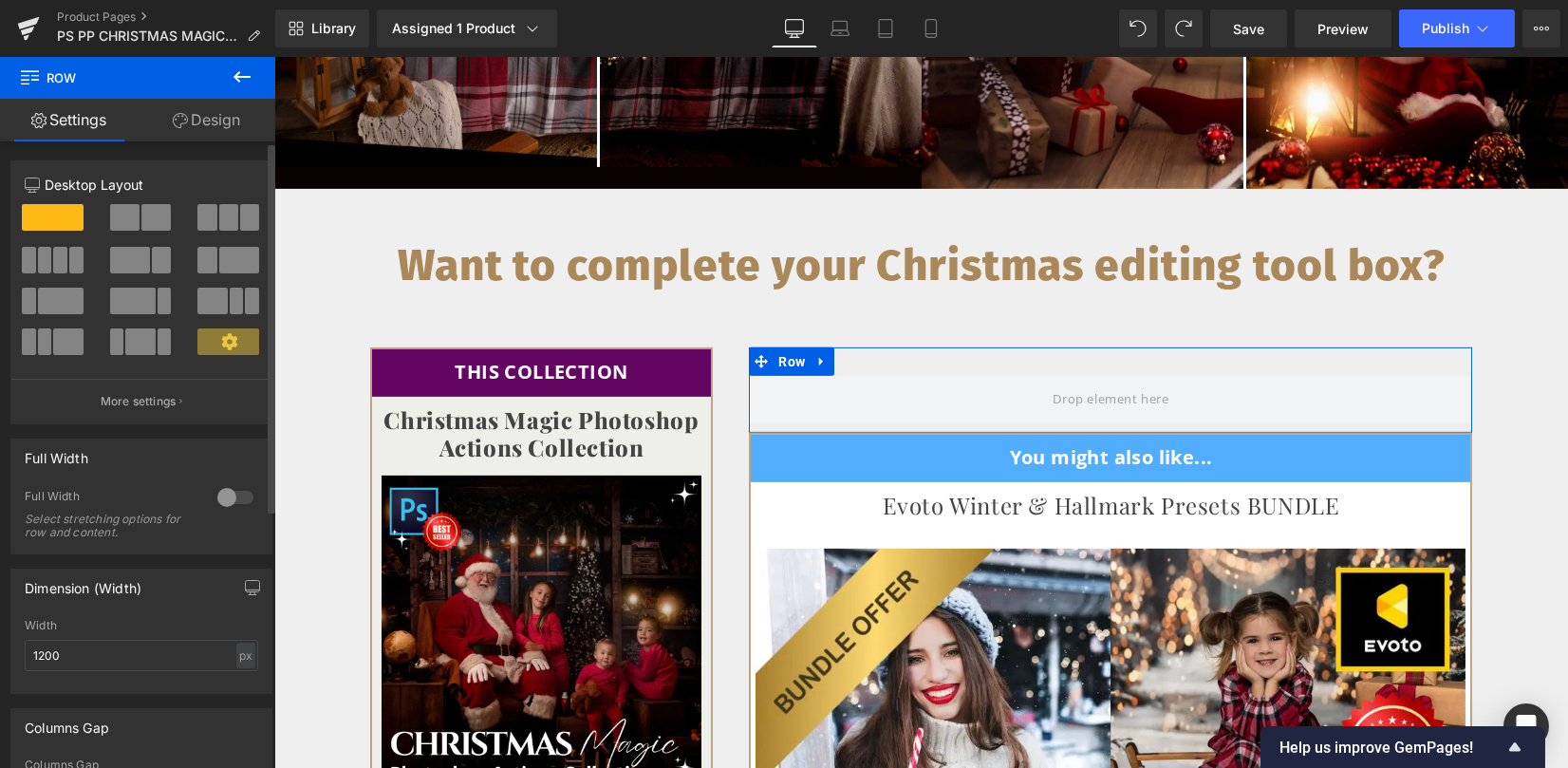
click at [154, 215] on span at bounding box center [156, 217] width 29 height 26
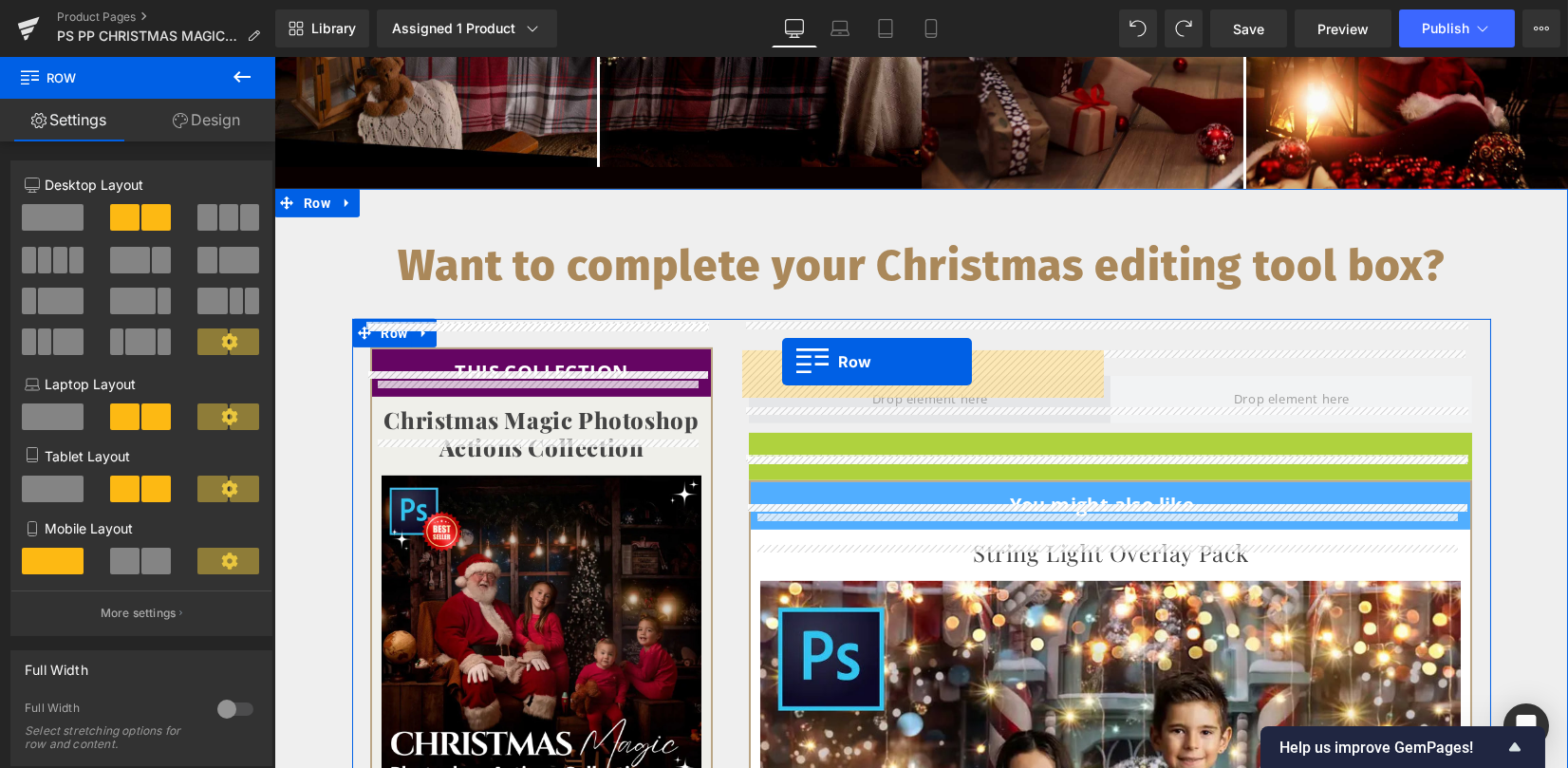
drag, startPoint x: 777, startPoint y: 424, endPoint x: 782, endPoint y: 362, distance: 62.2
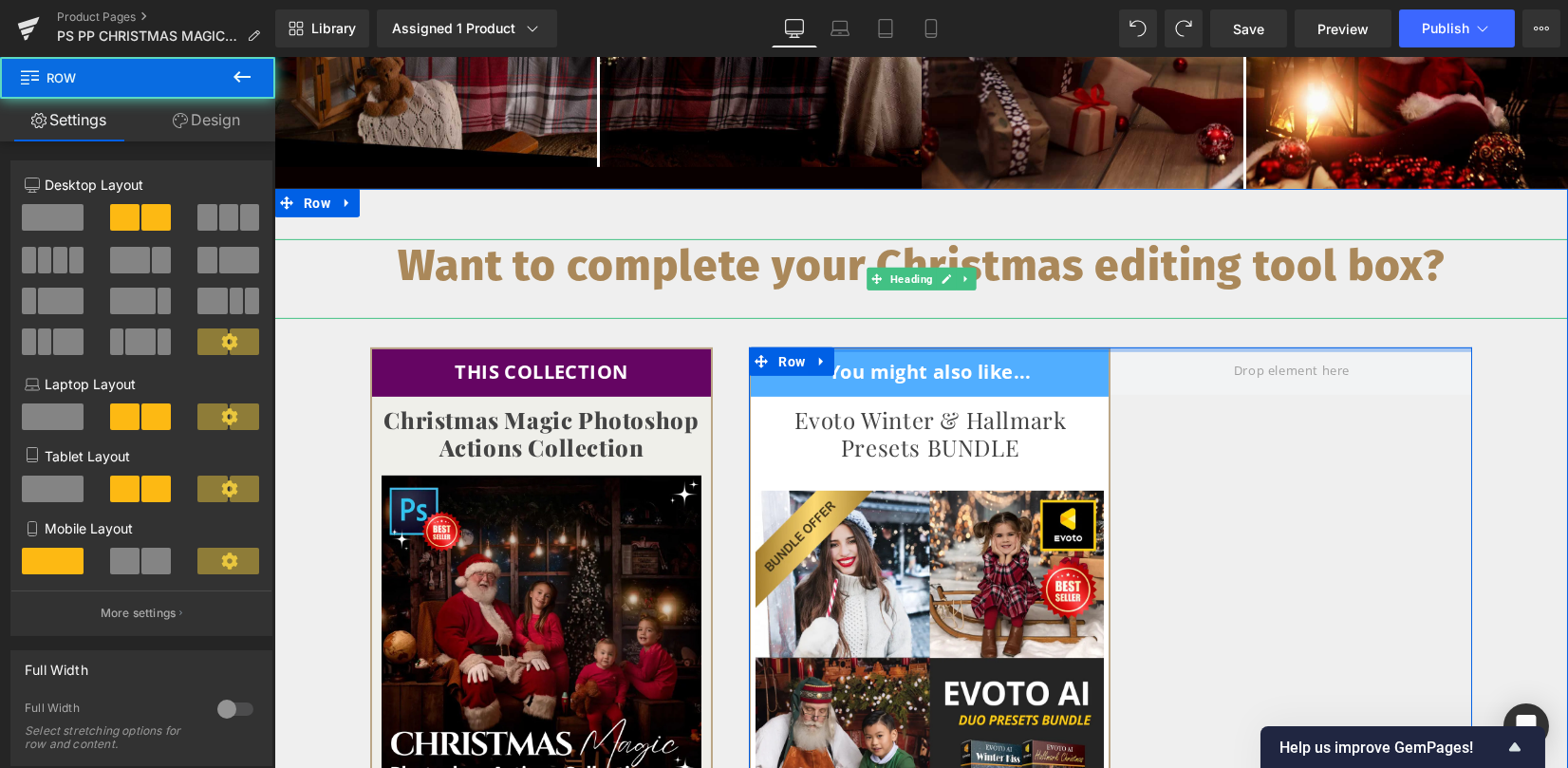
drag, startPoint x: 847, startPoint y: 325, endPoint x: 849, endPoint y: 287, distance: 38.1
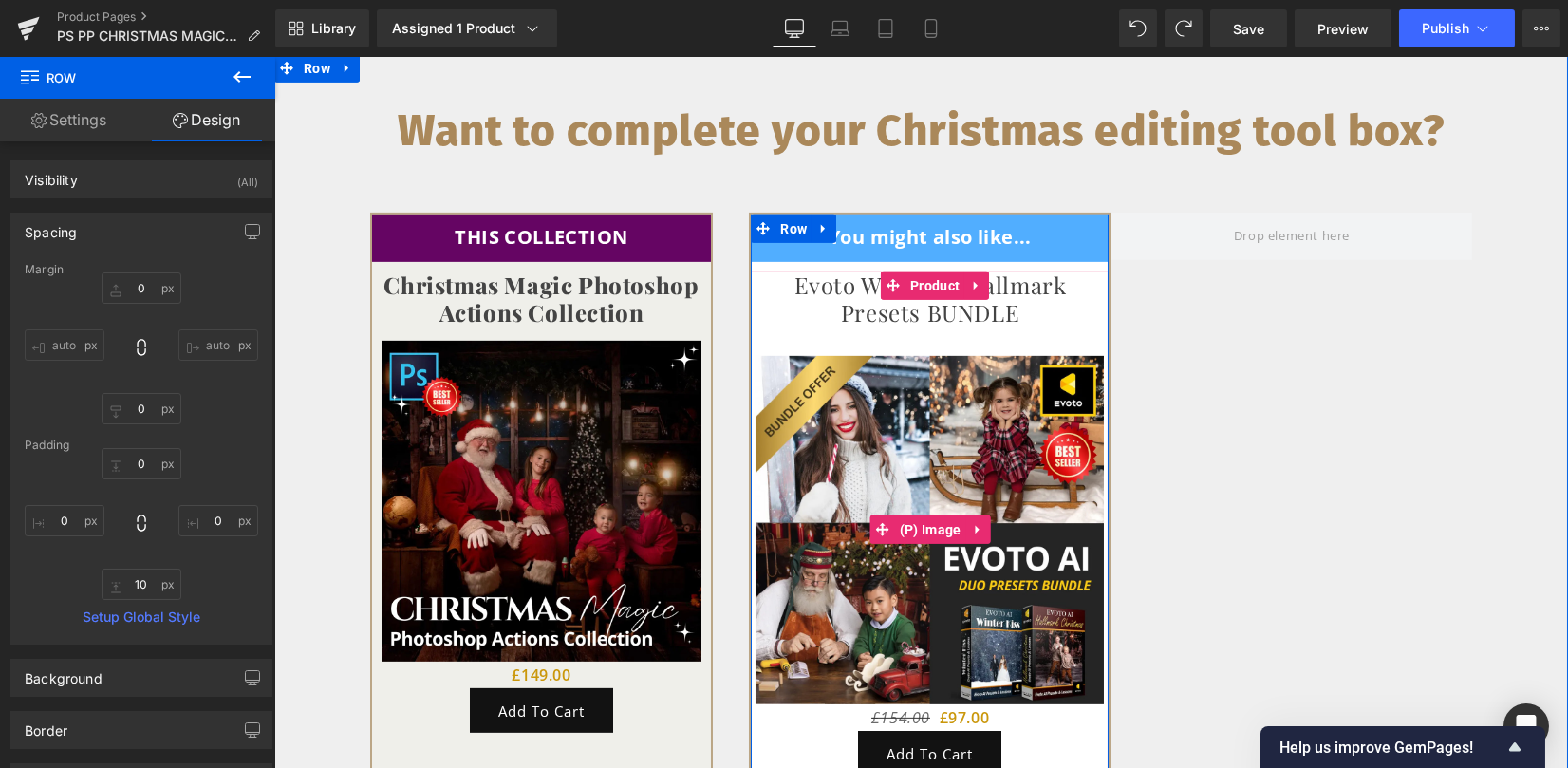
scroll to position [4813, 0]
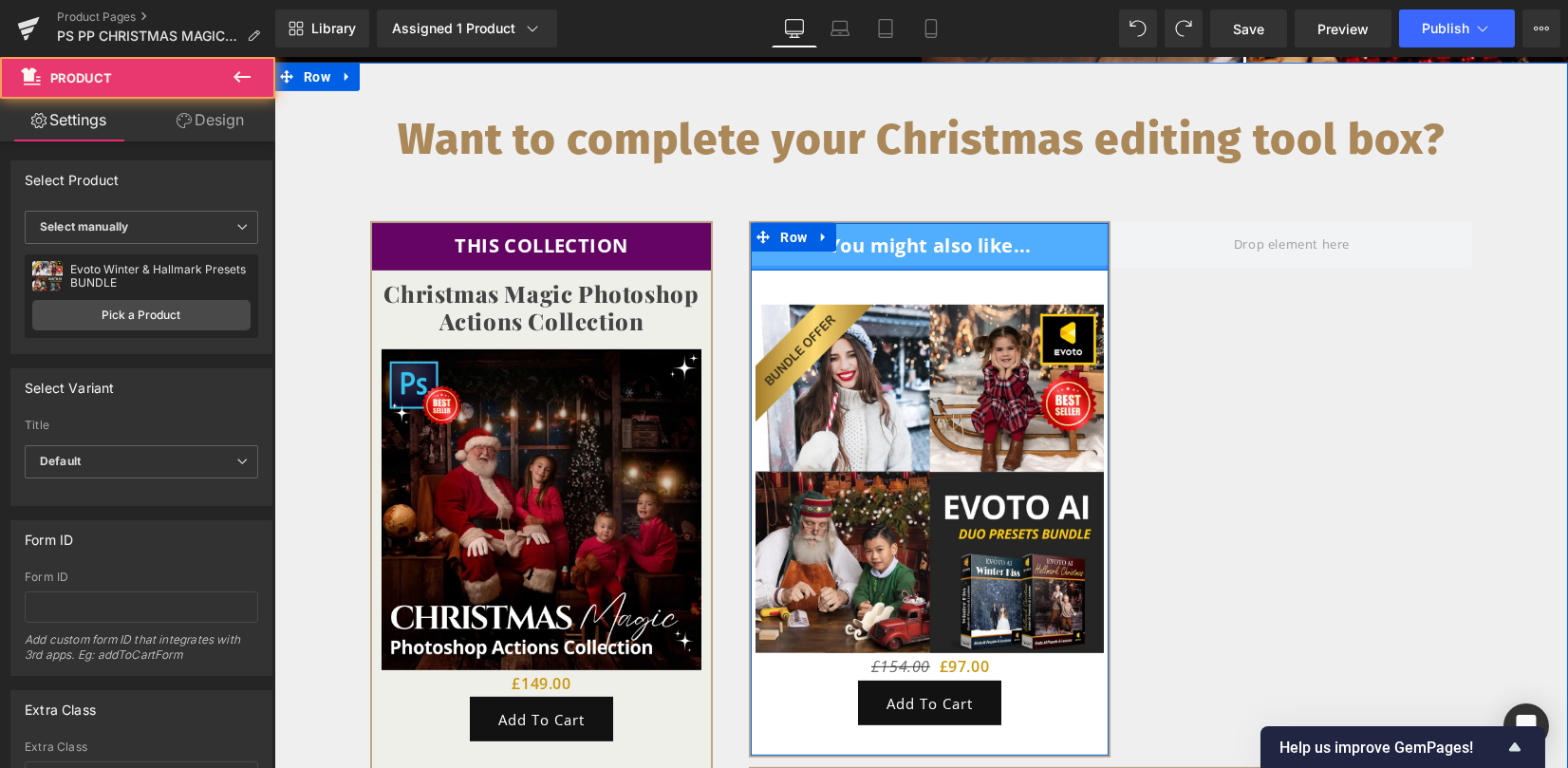
drag, startPoint x: 1006, startPoint y: 257, endPoint x: 1006, endPoint y: 240, distance: 17.0
click at [1006, 240] on div "You might also like... Text Block Row Sale Off (P) Image £154.00 £97.00 (P) Pri…" at bounding box center [929, 484] width 358 height 523
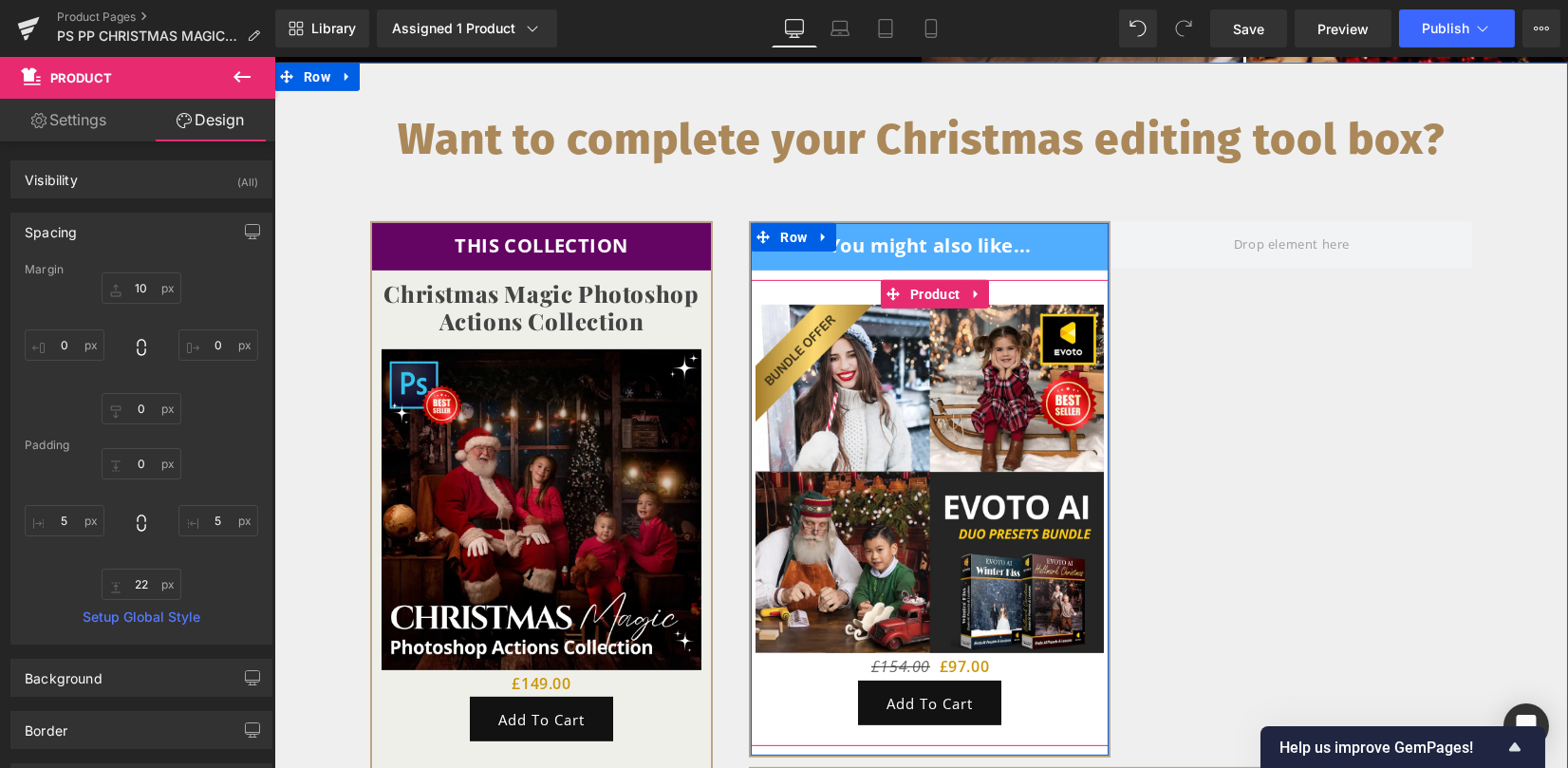
click at [1001, 280] on div "Sale Off (P) Image £154.00 £97.00 (P) Price Add To Cart (P) Cart Button" at bounding box center [929, 502] width 348 height 445
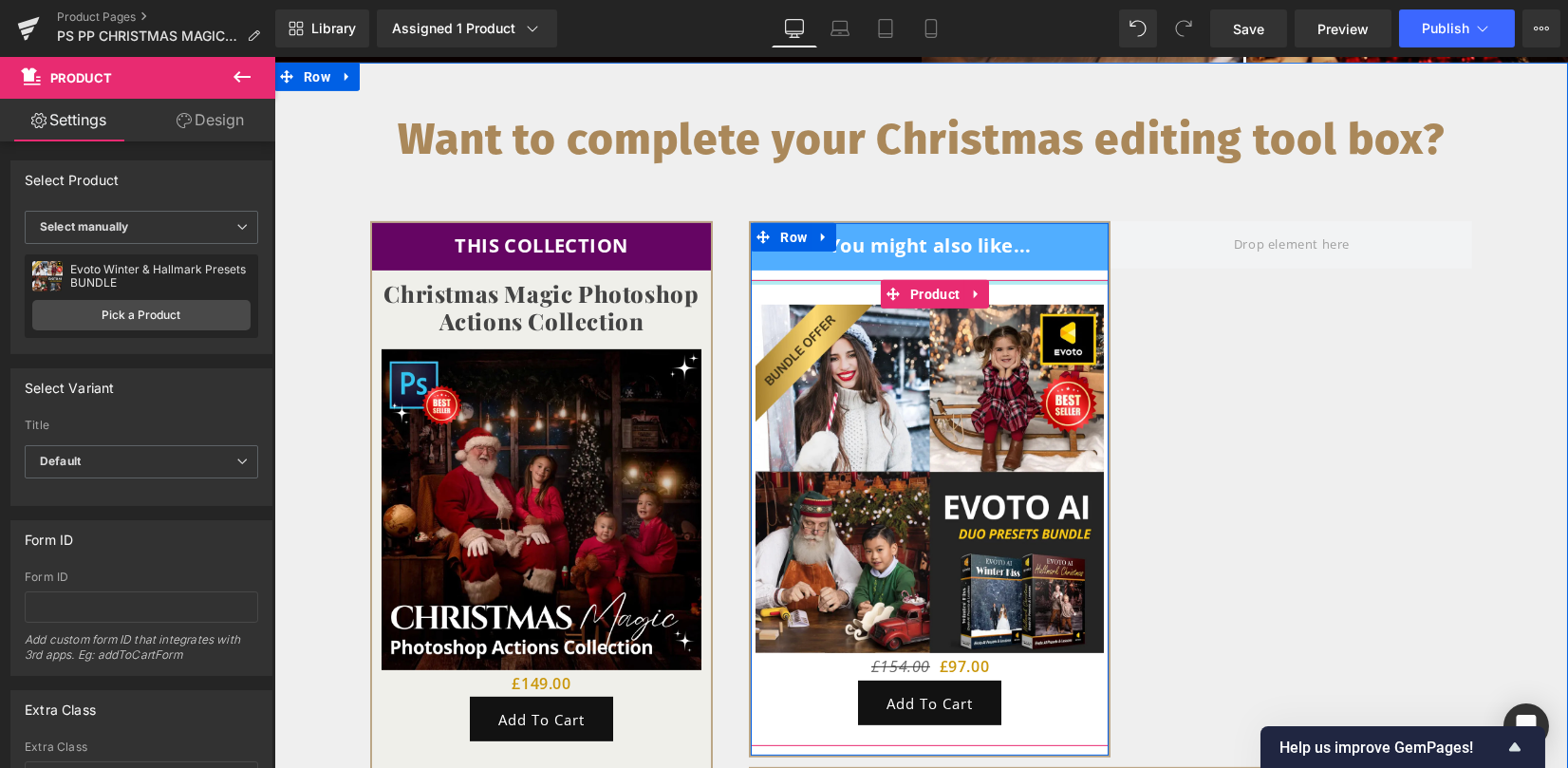
click at [994, 280] on div at bounding box center [929, 282] width 358 height 5
click at [945, 312] on img at bounding box center [929, 479] width 348 height 348
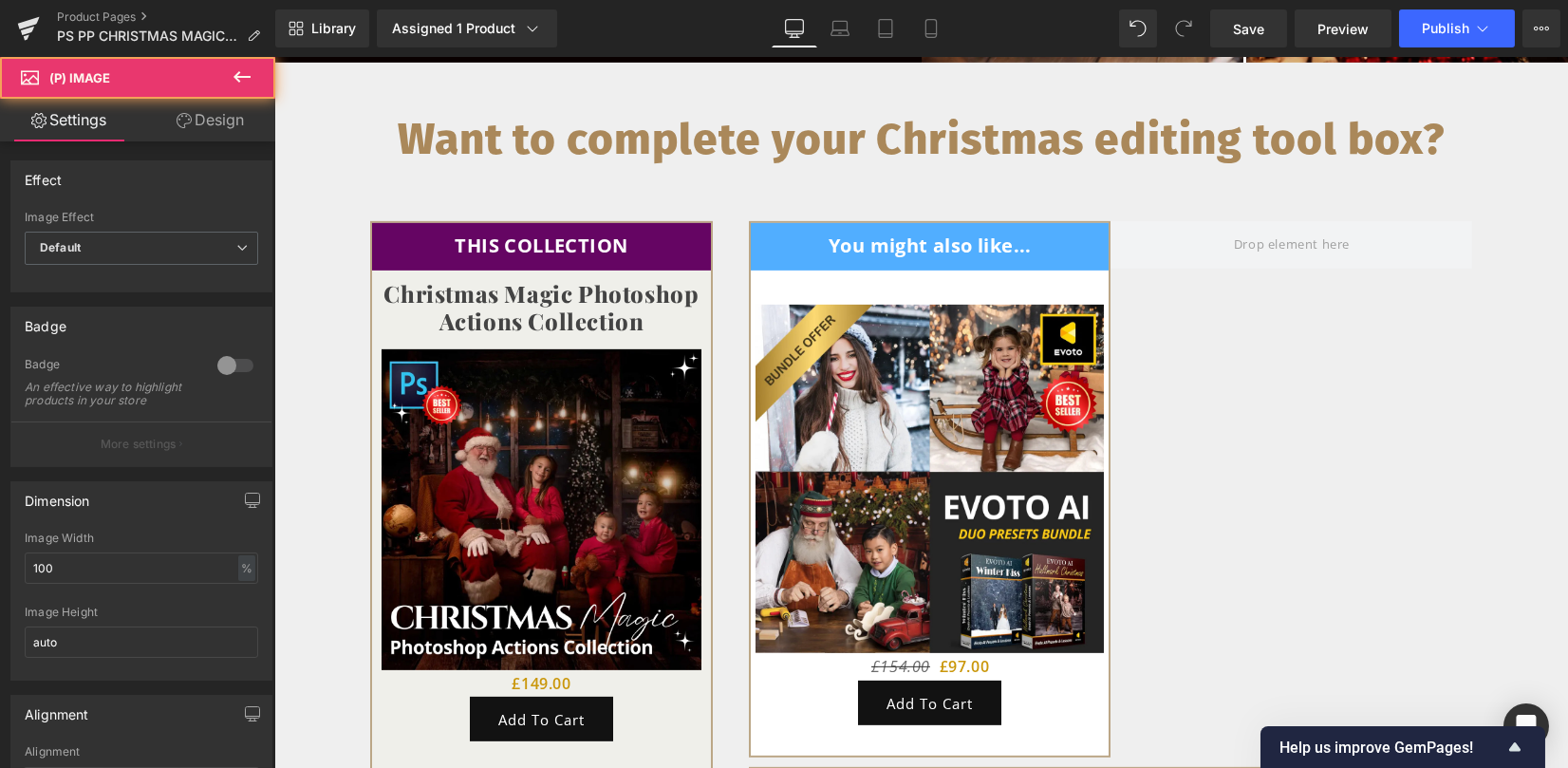
drag, startPoint x: 198, startPoint y: 124, endPoint x: 139, endPoint y: 235, distance: 125.7
click at [199, 123] on link "Design" at bounding box center [210, 121] width 137 height 43
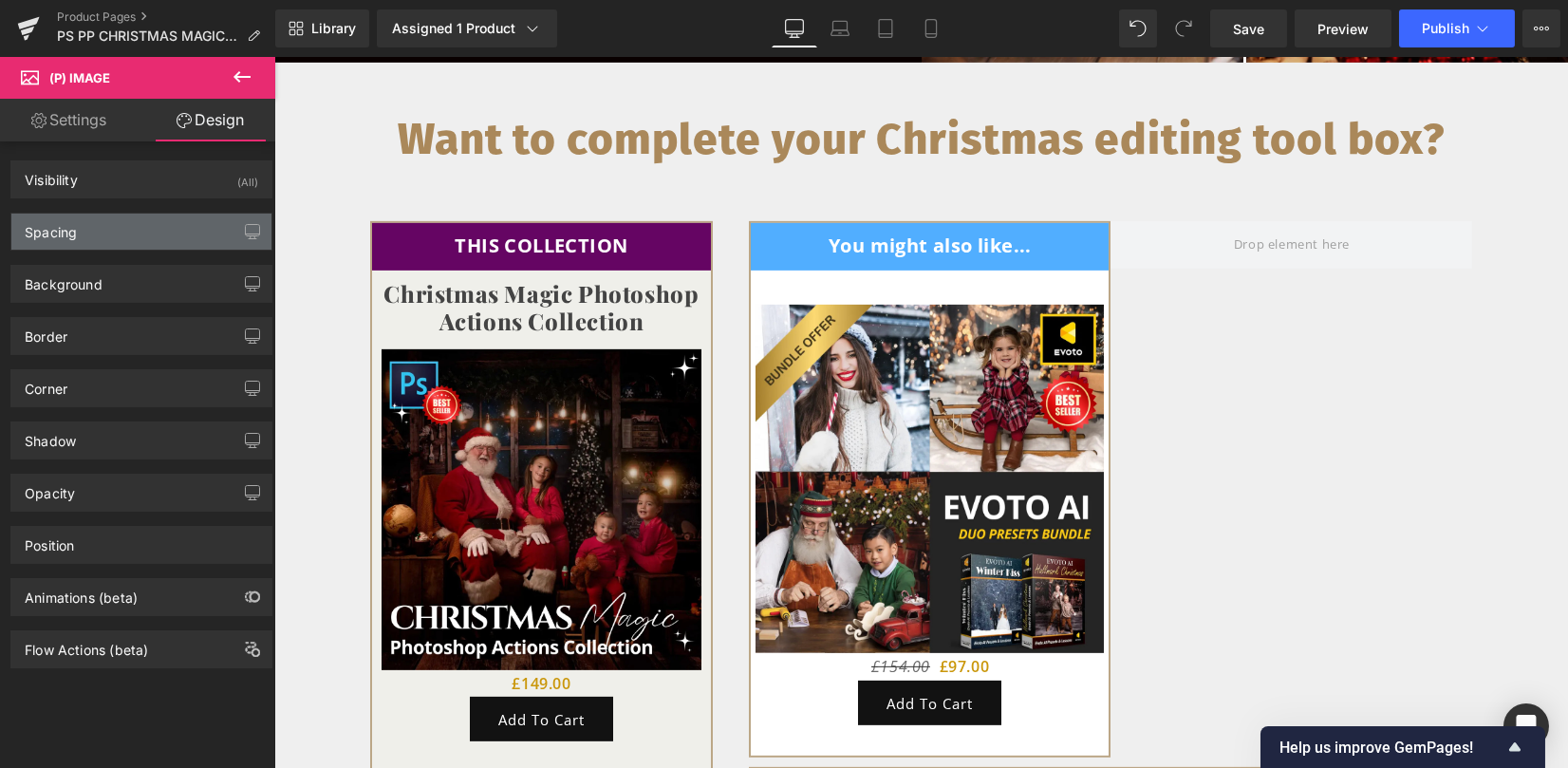
type input "26"
type input "0"
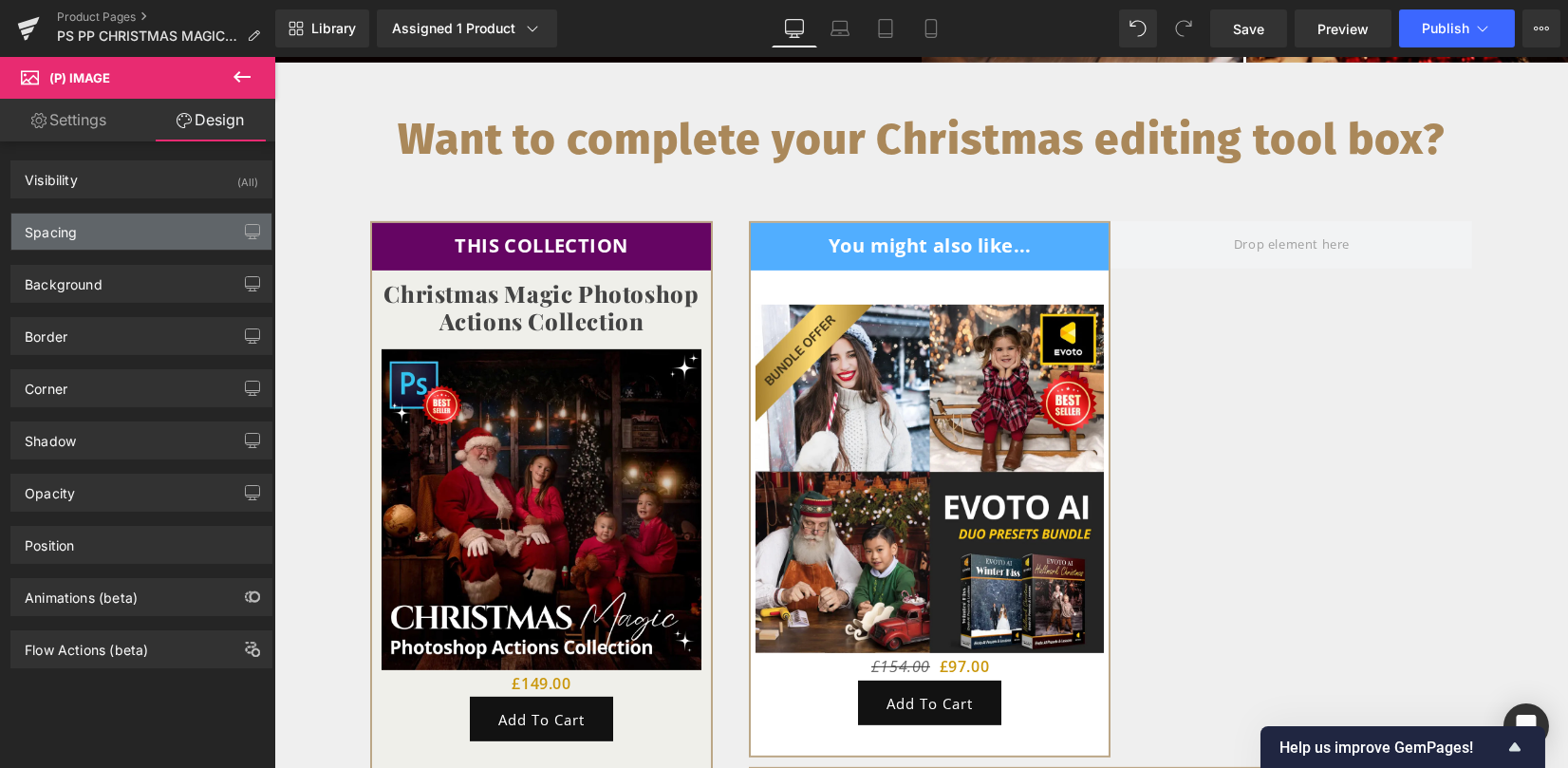
type input "0"
click at [139, 235] on div "Spacing" at bounding box center [141, 231] width 260 height 36
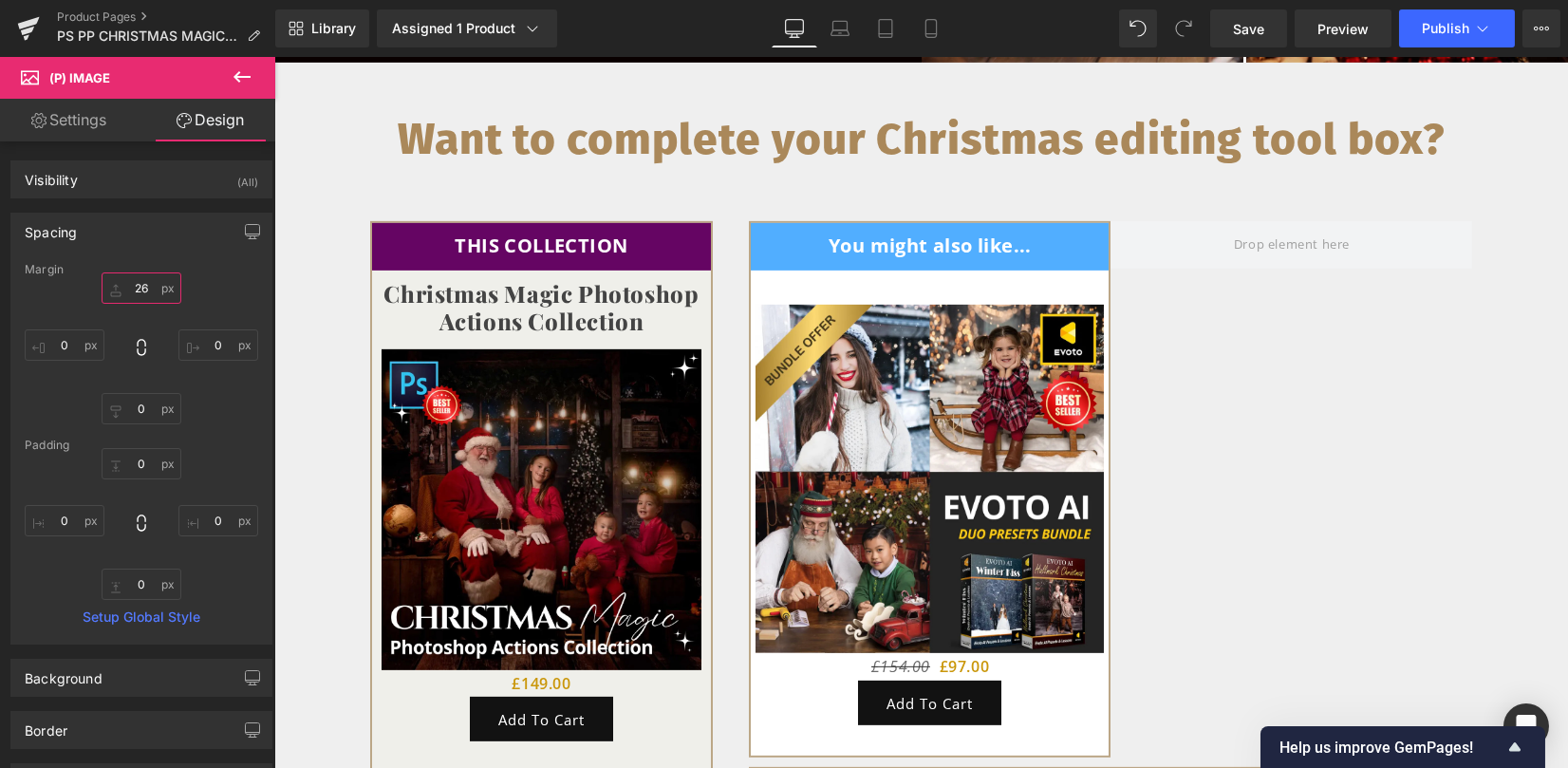
click at [145, 281] on input "26" at bounding box center [141, 288] width 79 height 31
type input "0"
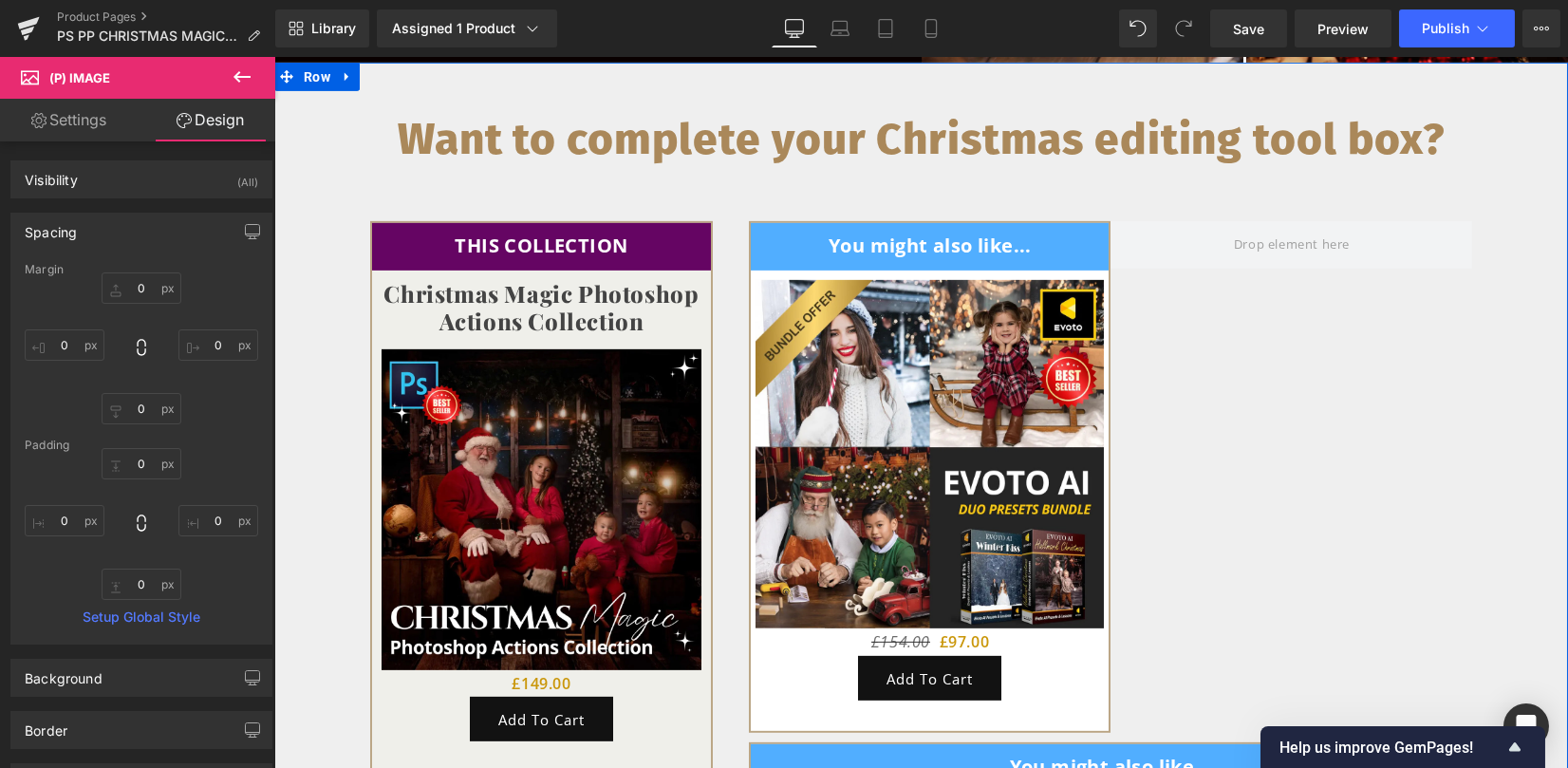
click at [1174, 448] on div "You might also like... Text Block Row Sale Off (P) Image £154.00 £97.00 (P) Pri…" at bounding box center [1110, 481] width 723 height 521
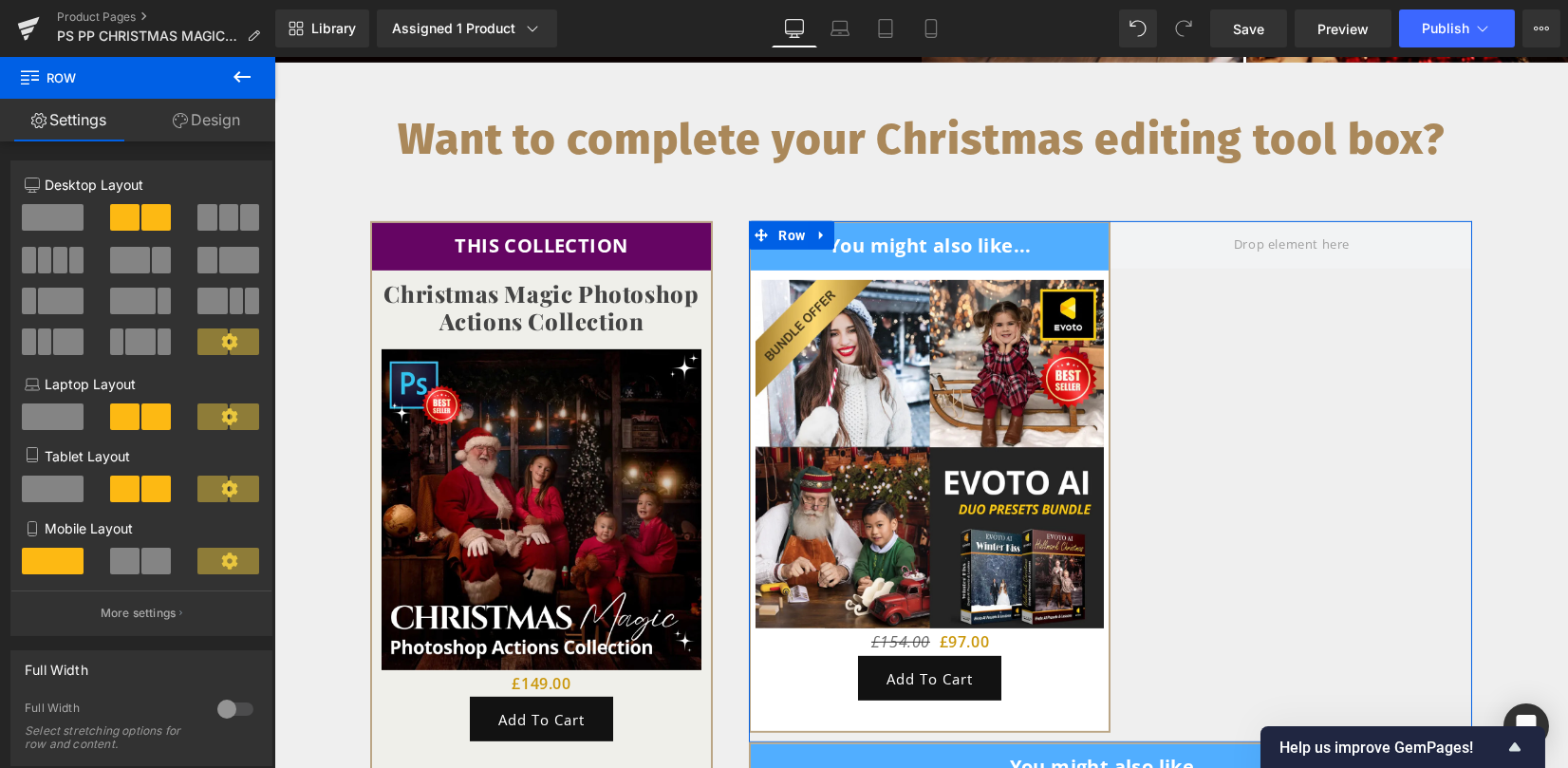
drag, startPoint x: 225, startPoint y: 220, endPoint x: 208, endPoint y: 212, distance: 18.8
click at [225, 220] on span at bounding box center [228, 217] width 19 height 26
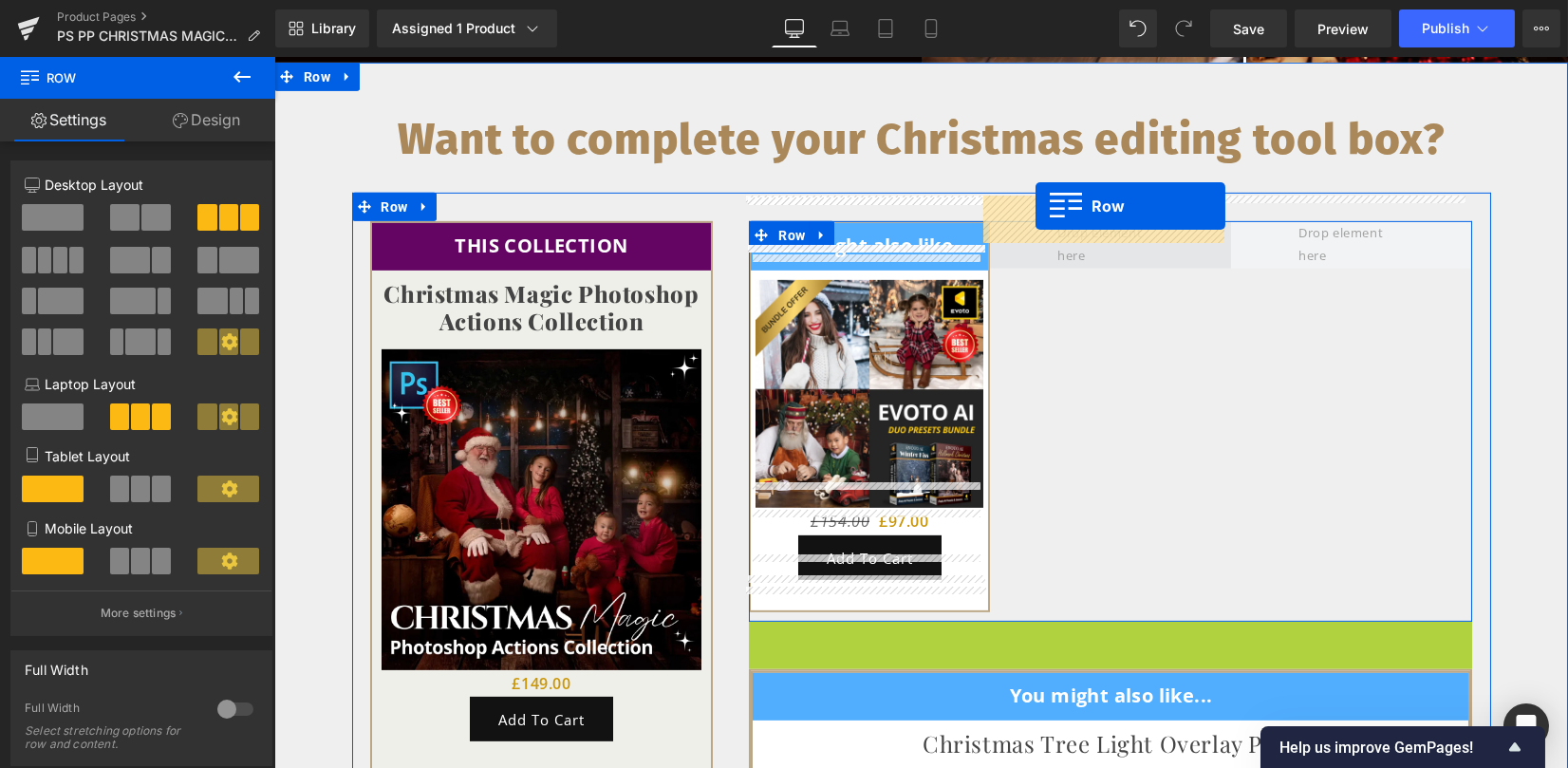
drag, startPoint x: 784, startPoint y: 609, endPoint x: 1036, endPoint y: 206, distance: 475.3
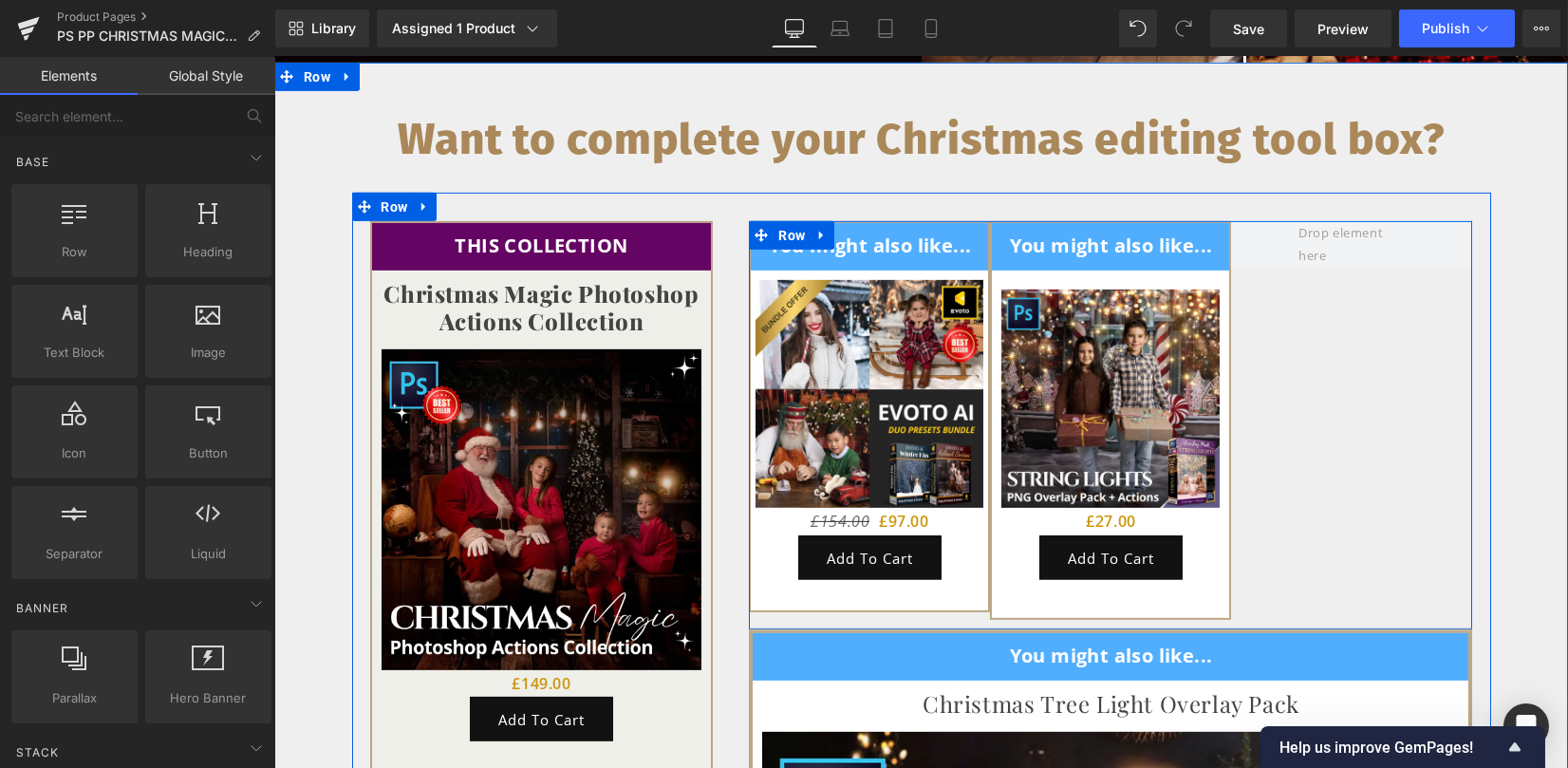
click at [932, 595] on div "You might also like... Text Block Row Sale Off (P) Image £154.00 £97.00 (P) Pri…" at bounding box center [1110, 425] width 723 height 408
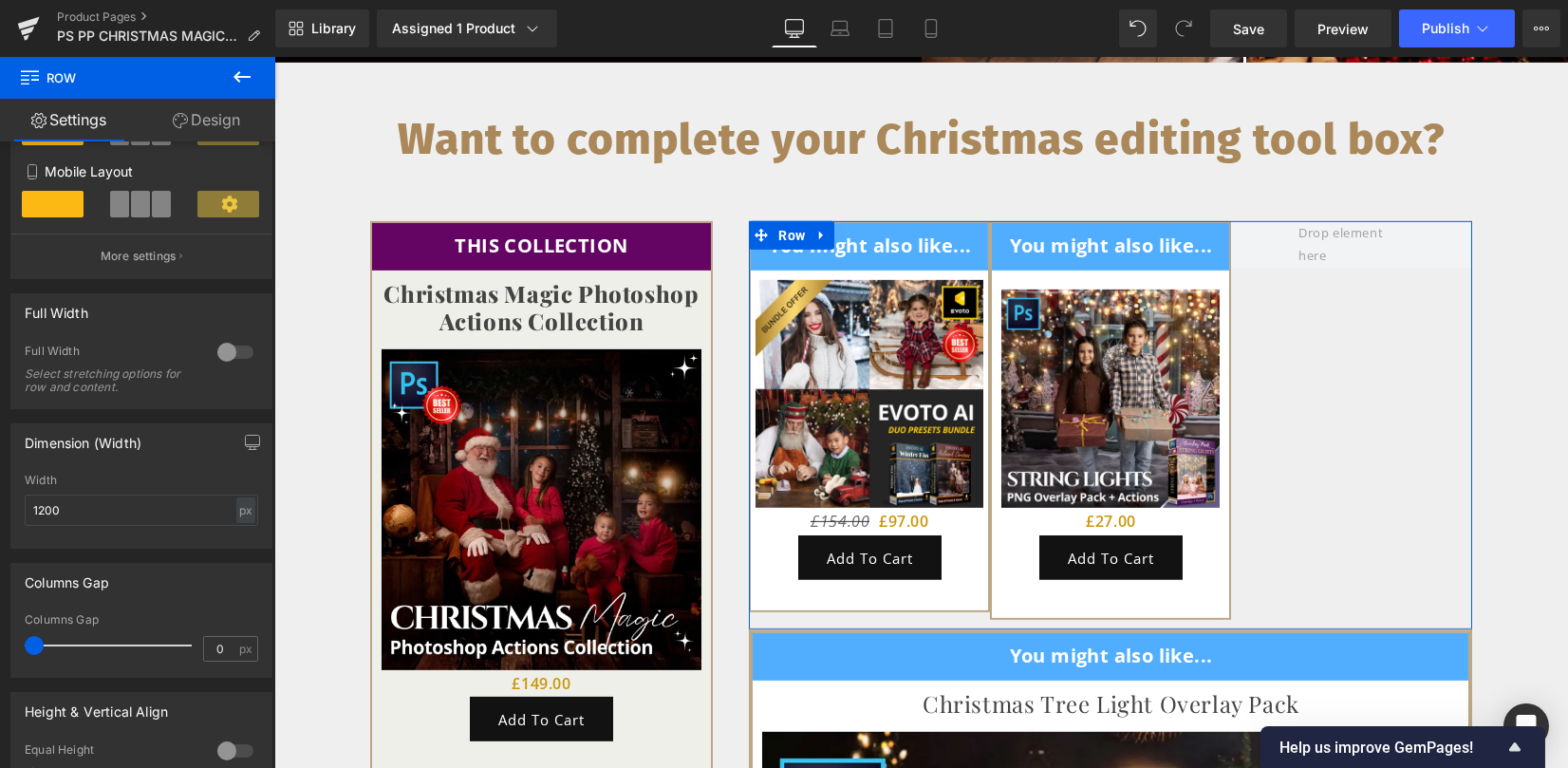
scroll to position [380, 0]
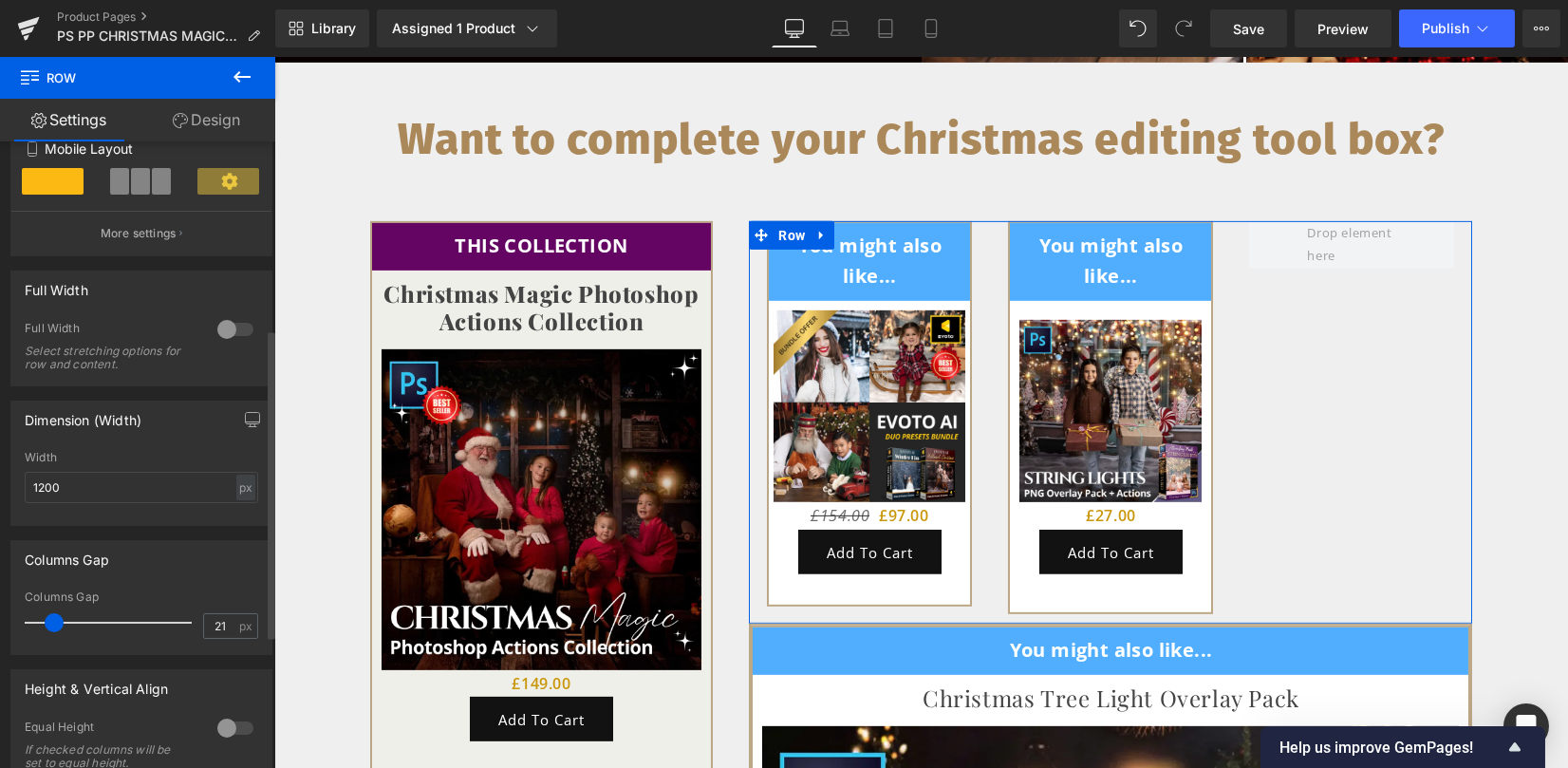
type input "23"
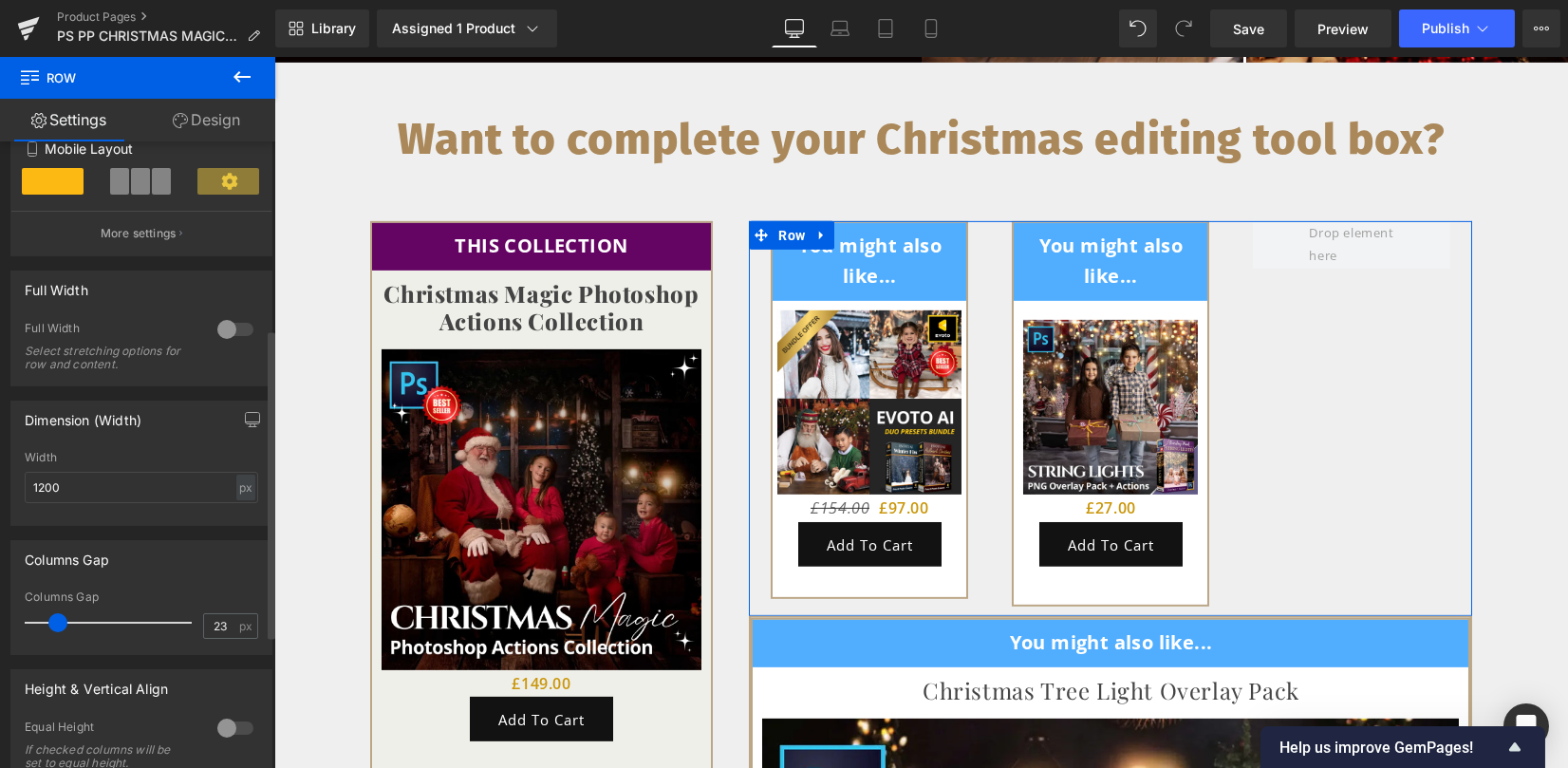
drag, startPoint x: 38, startPoint y: 623, endPoint x: 61, endPoint y: 621, distance: 23.1
click at [61, 621] on span at bounding box center [57, 622] width 19 height 19
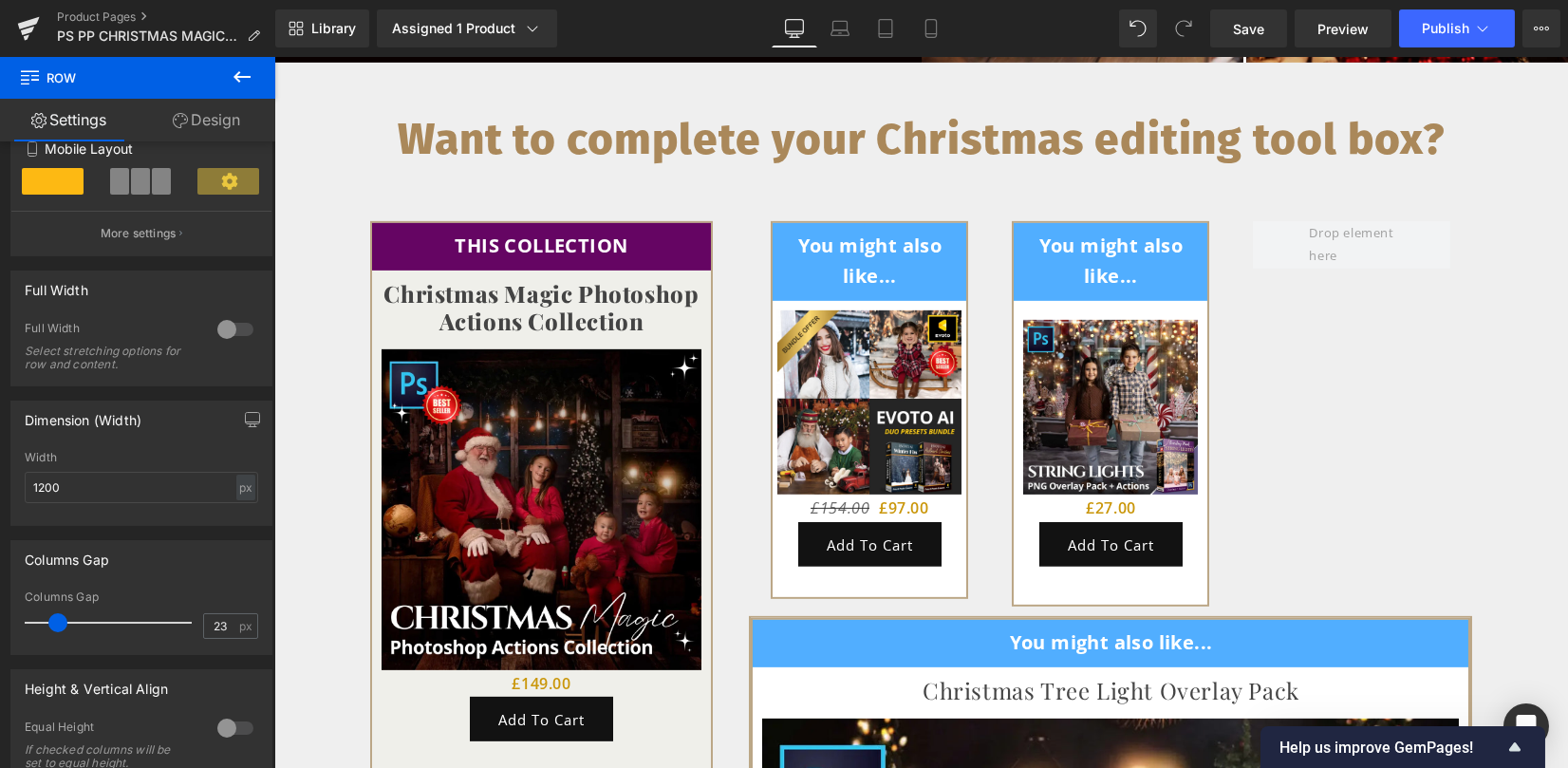
click at [1093, 236] on span "Text Block" at bounding box center [1123, 247] width 60 height 23
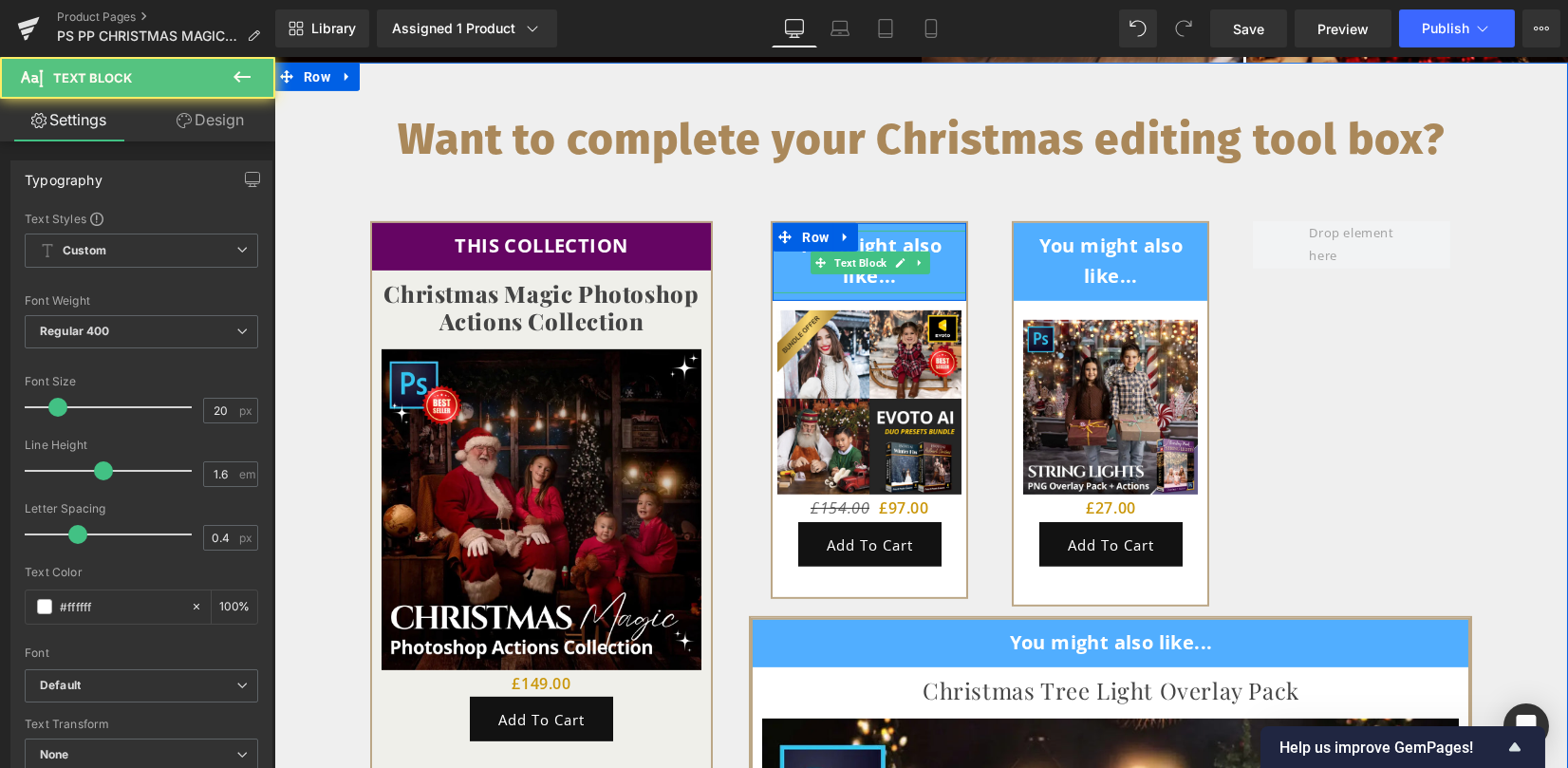
click at [872, 232] on strong "You might also like..." at bounding box center [870, 260] width 144 height 56
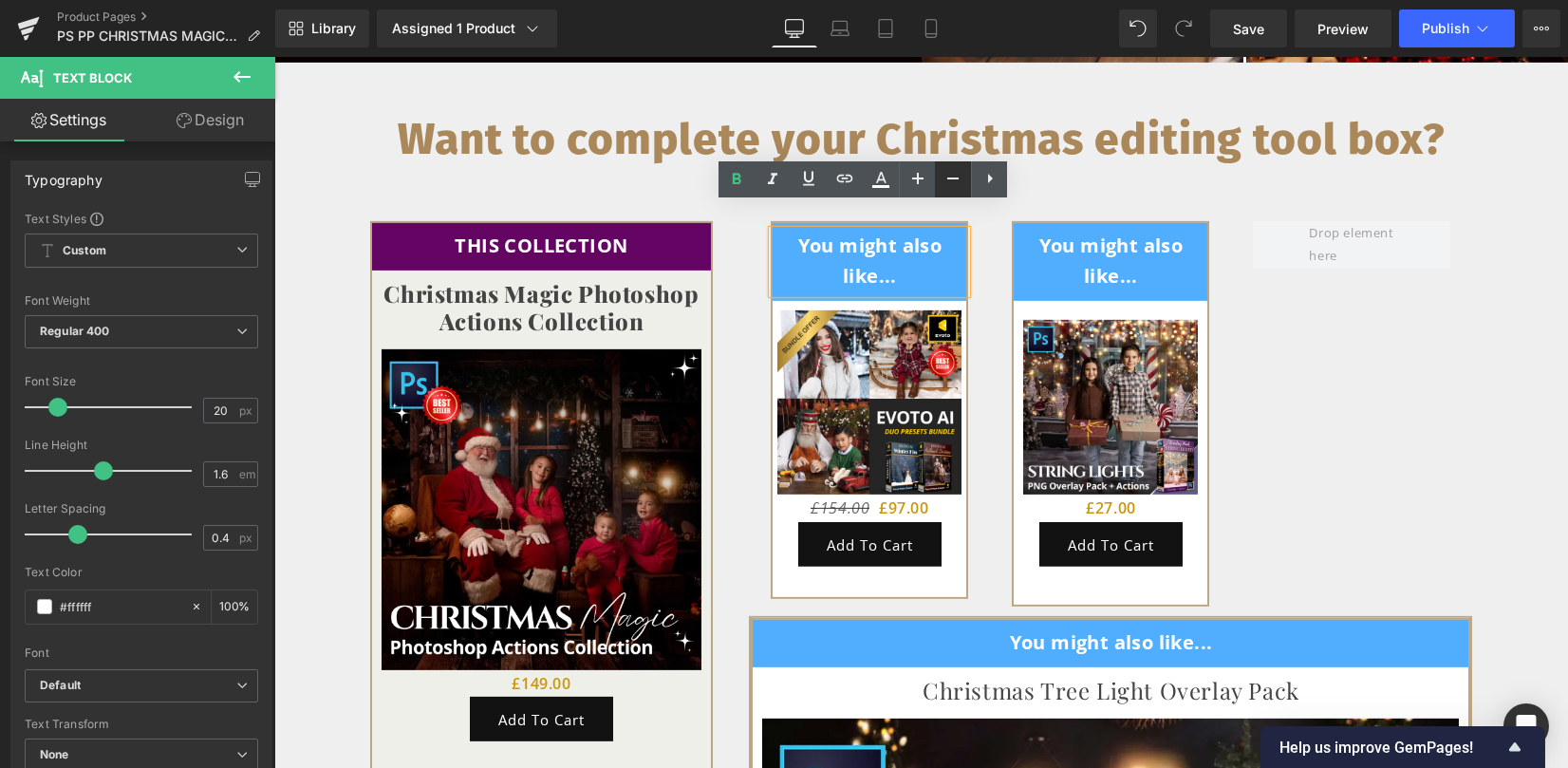
click at [956, 178] on icon at bounding box center [953, 179] width 12 height 2
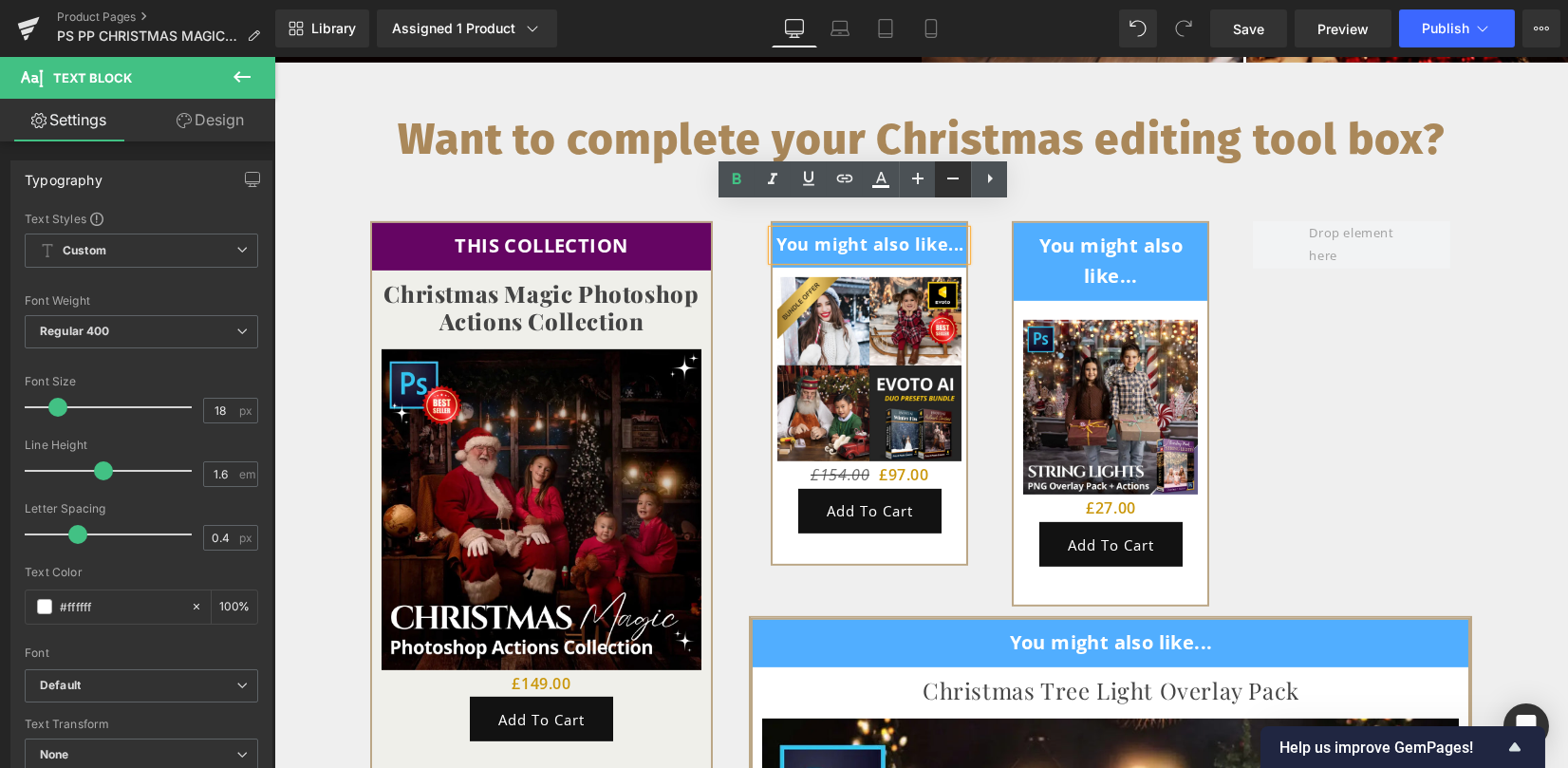
click at [956, 178] on icon at bounding box center [953, 179] width 12 height 2
type input "16"
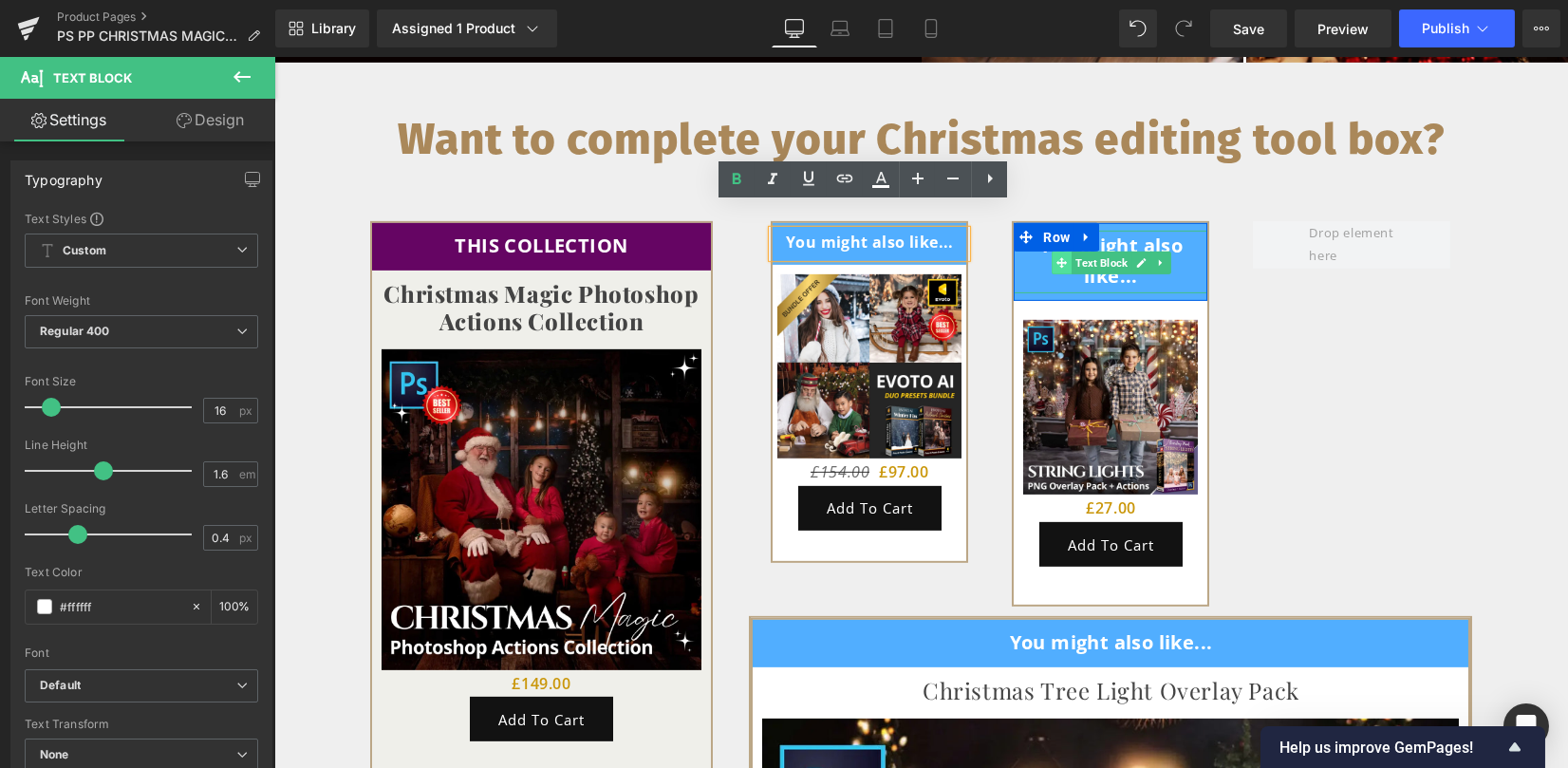
click at [1059, 251] on span at bounding box center [1061, 262] width 20 height 23
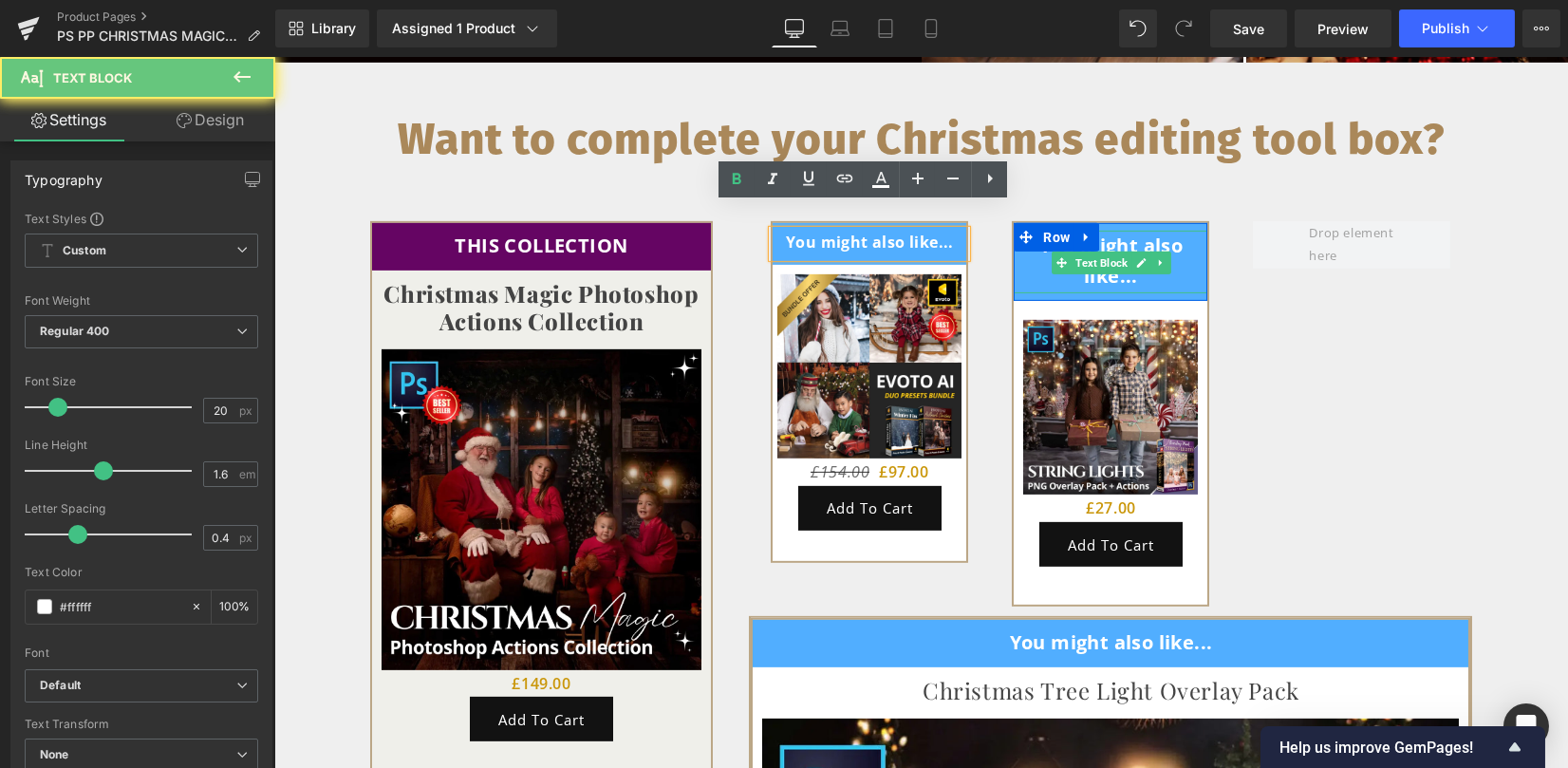
click at [1123, 232] on strong "You might also like..." at bounding box center [1111, 260] width 144 height 56
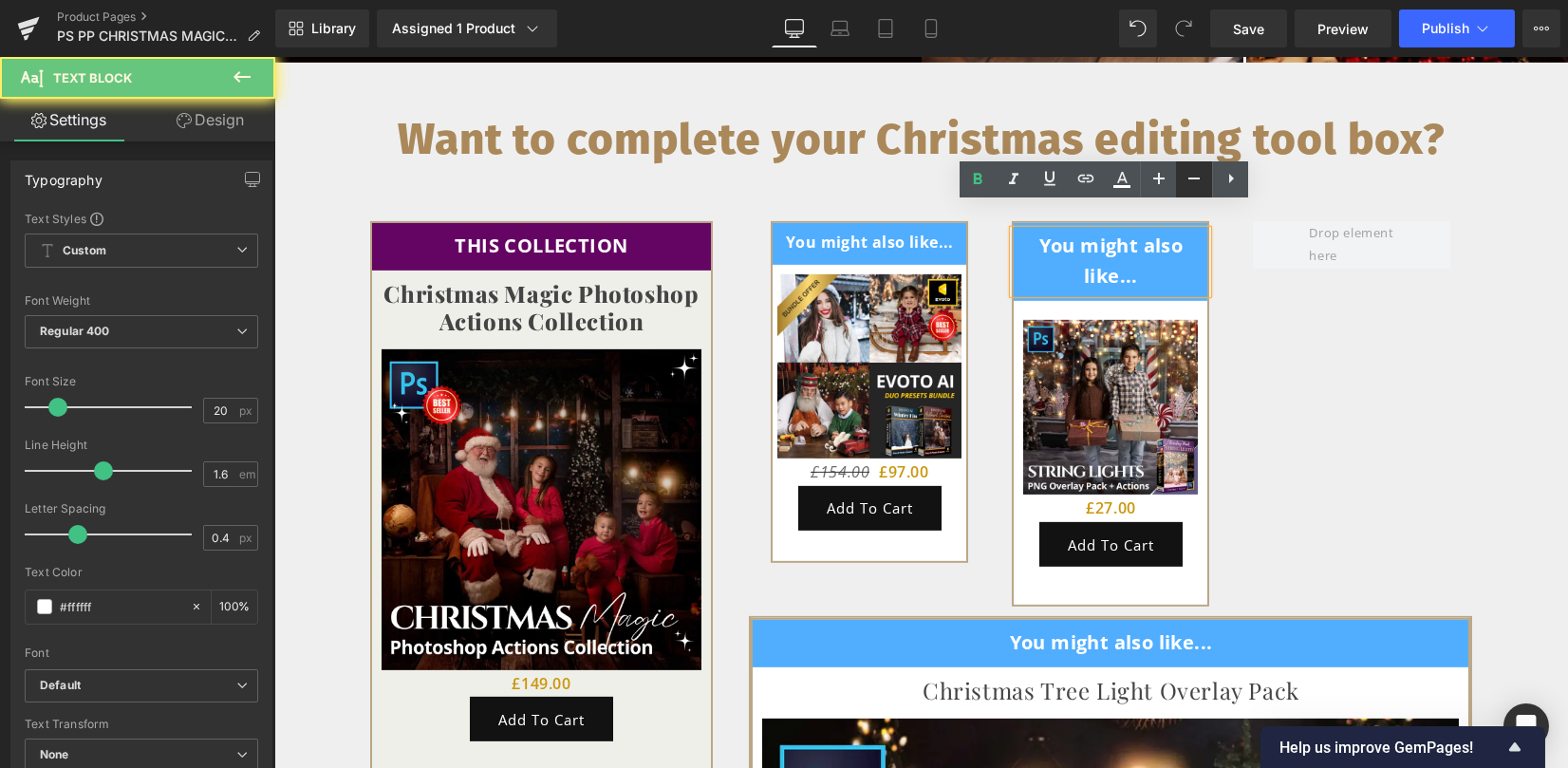
click at [1200, 181] on icon at bounding box center [1193, 178] width 23 height 23
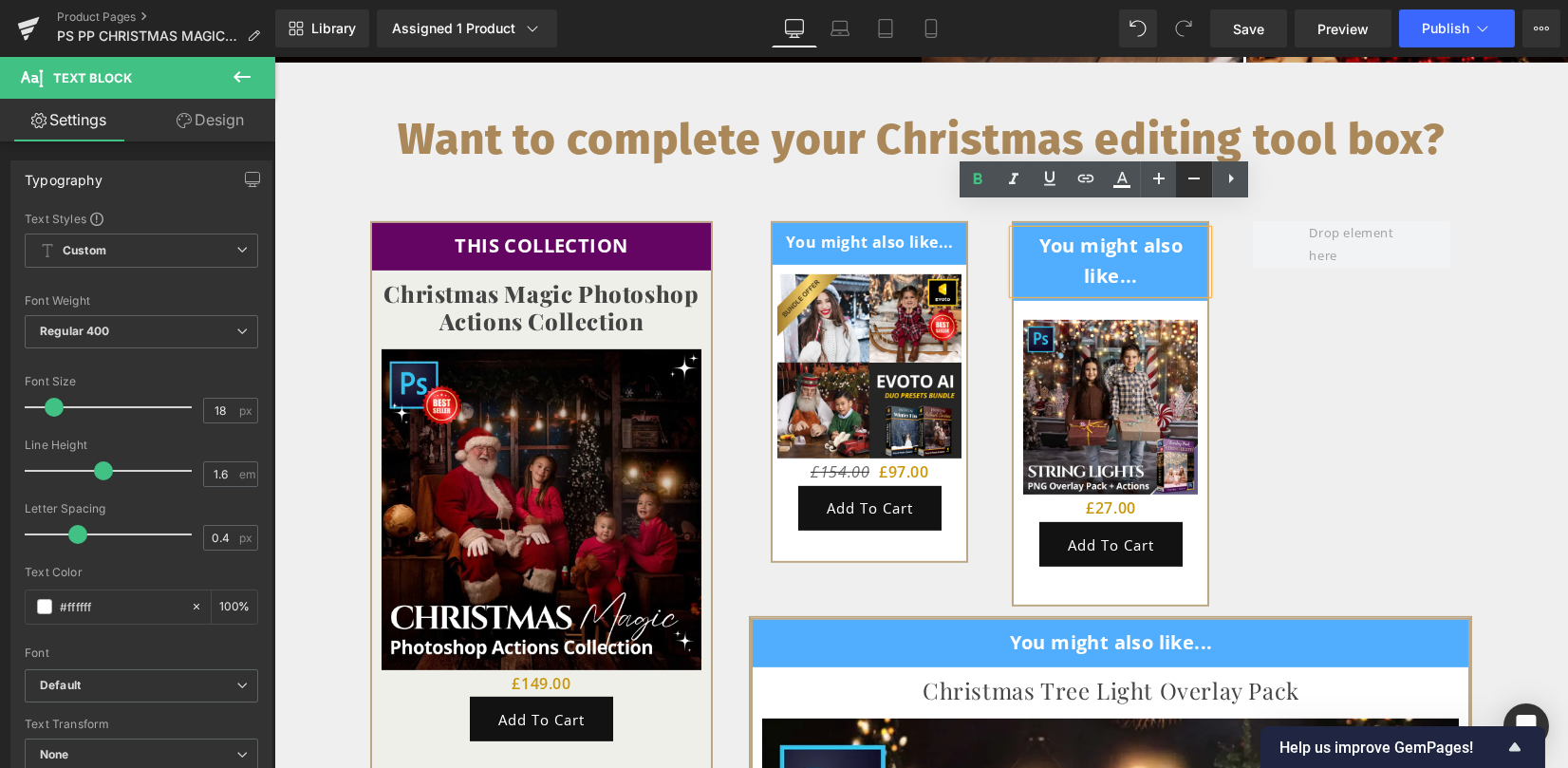
click at [1200, 181] on icon at bounding box center [1193, 178] width 23 height 23
type input "16"
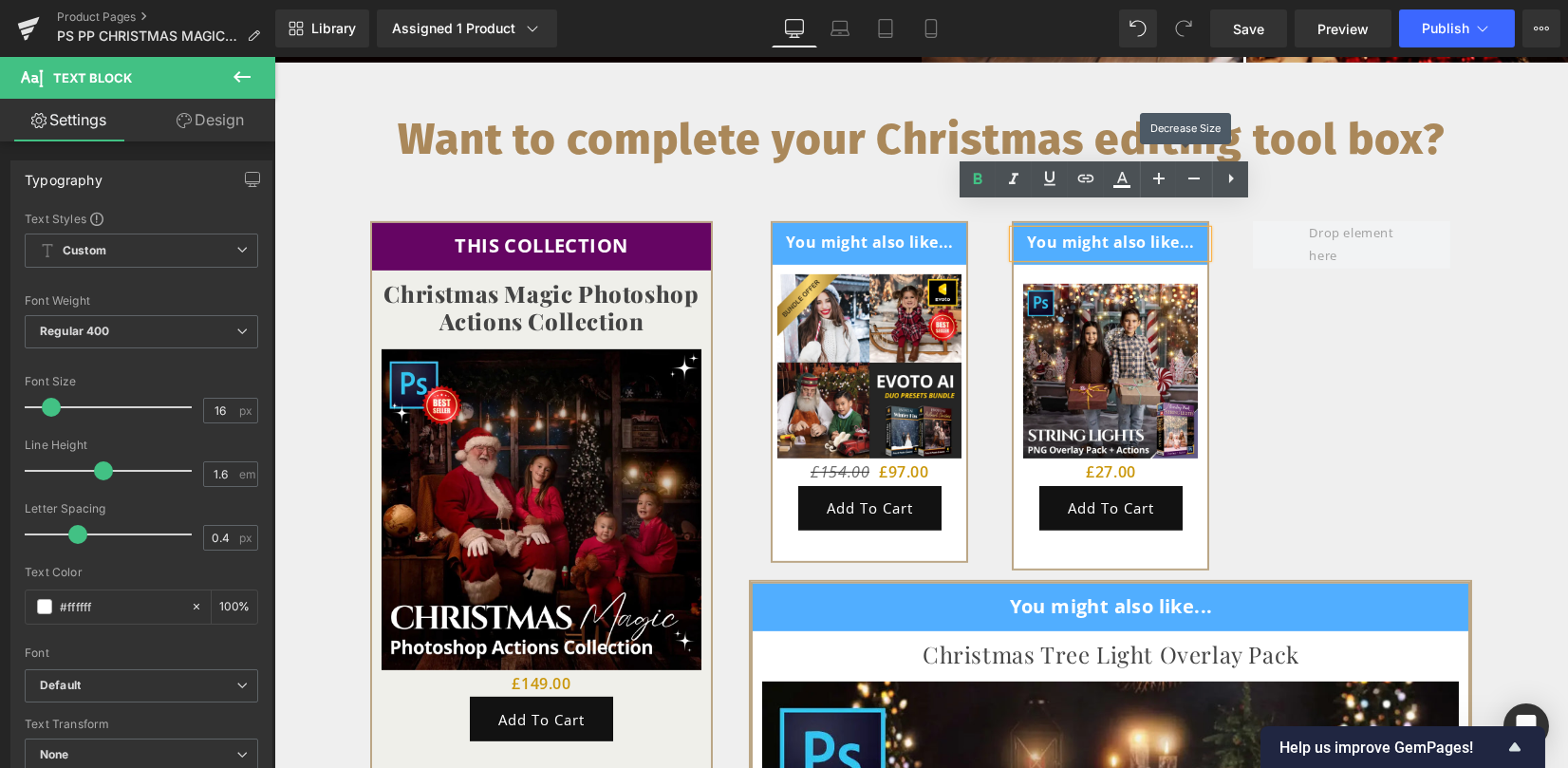
click at [1258, 398] on div "You might also like... Text Block Row Sale Off (P) Image £154.00 £97.00 (P) Pri…" at bounding box center [1110, 399] width 723 height 358
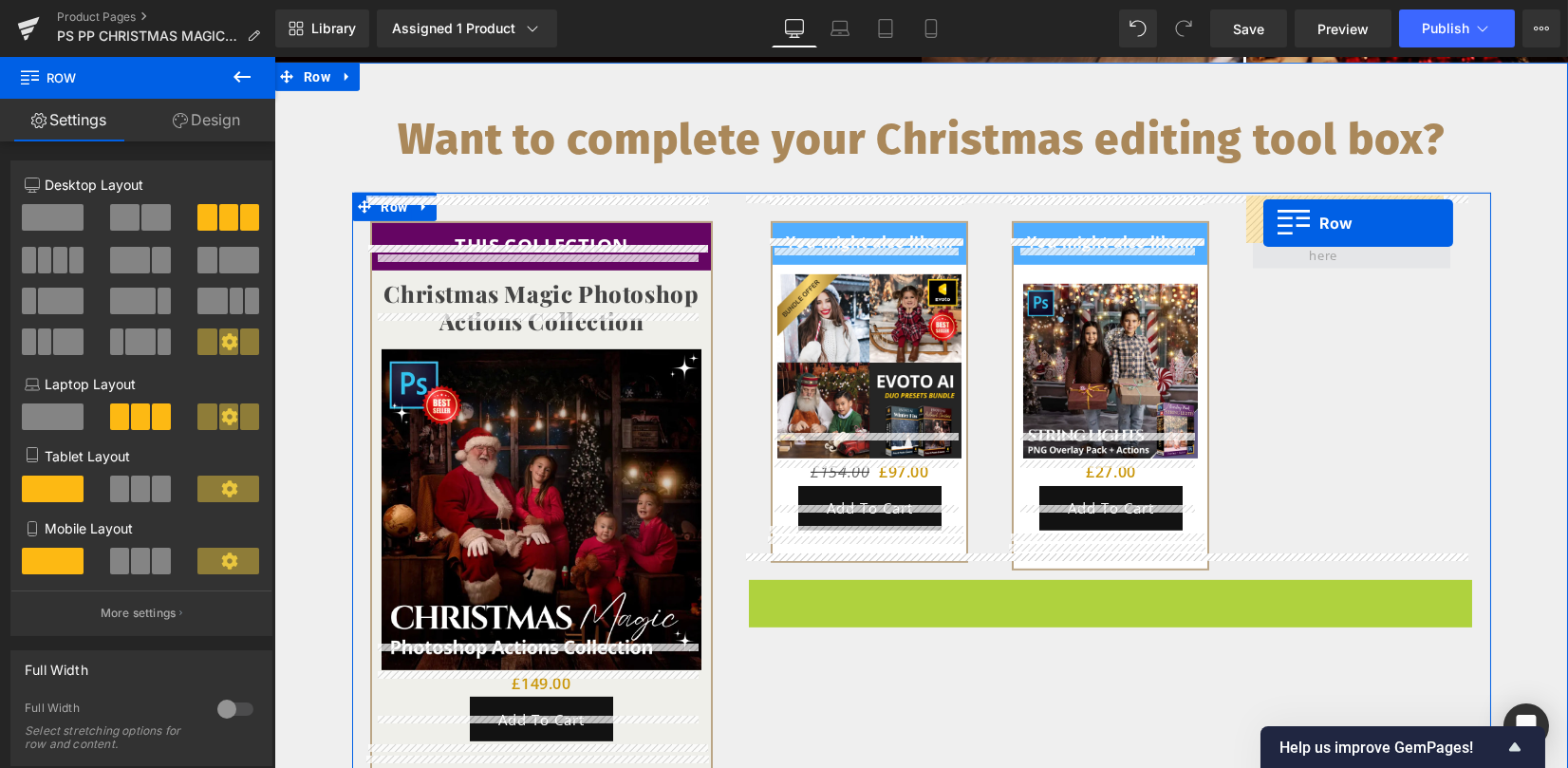
drag, startPoint x: 778, startPoint y: 569, endPoint x: 1263, endPoint y: 222, distance: 596.4
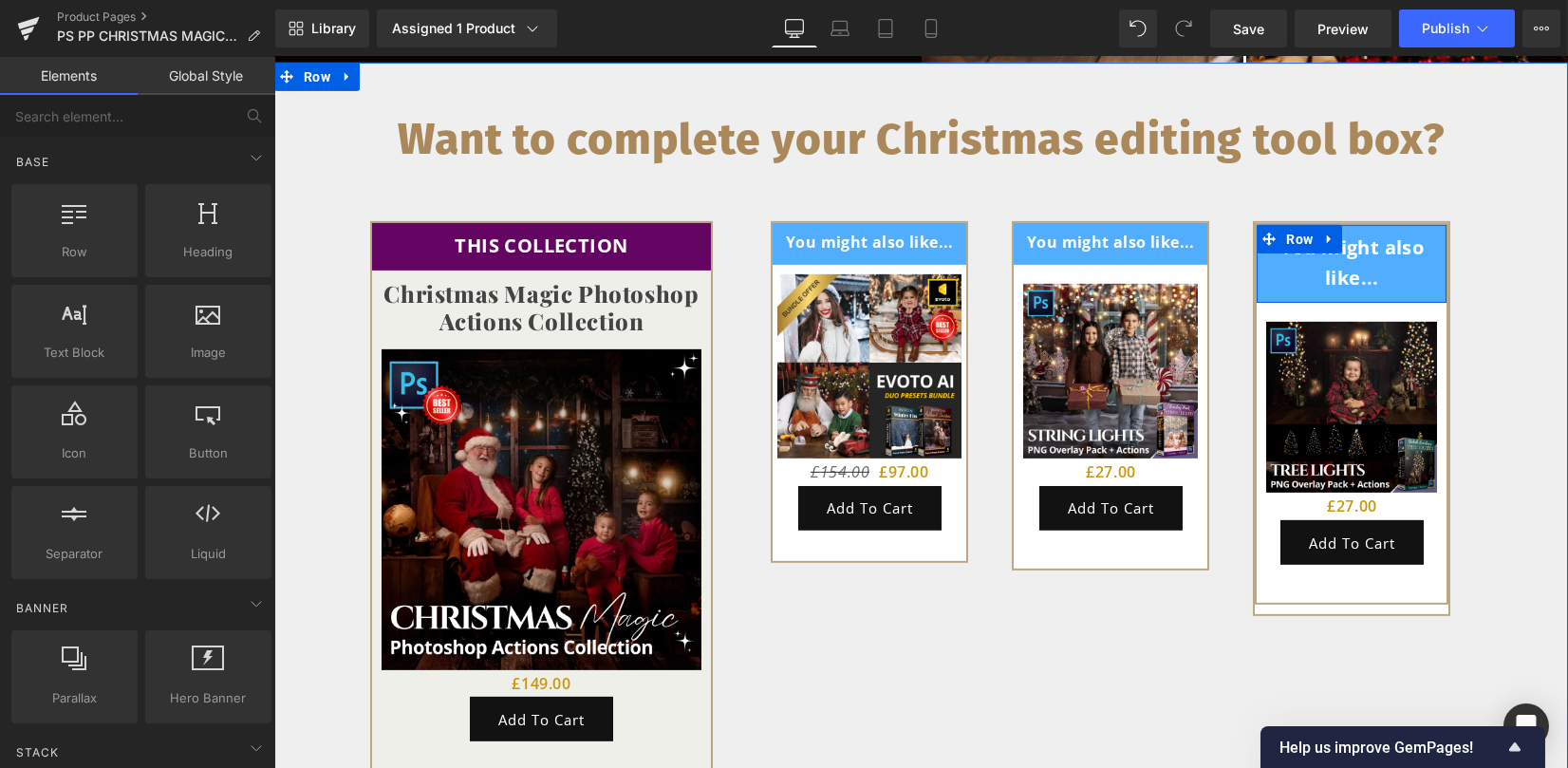
click at [1315, 228] on link at bounding box center [1324, 238] width 20 height 23
click at [1325, 254] on span "Text Block" at bounding box center [1341, 265] width 60 height 23
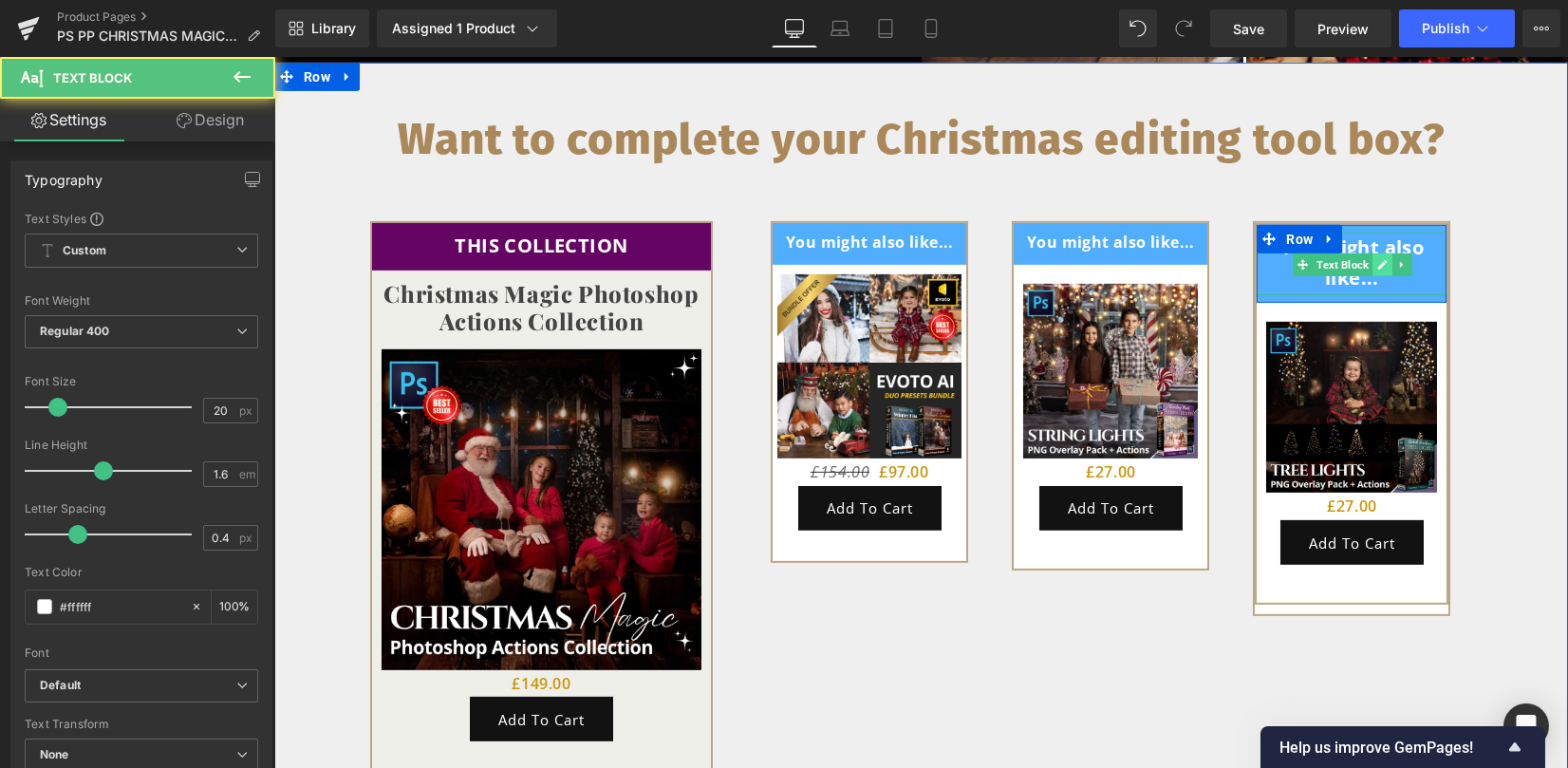
click at [1377, 259] on icon at bounding box center [1382, 265] width 11 height 12
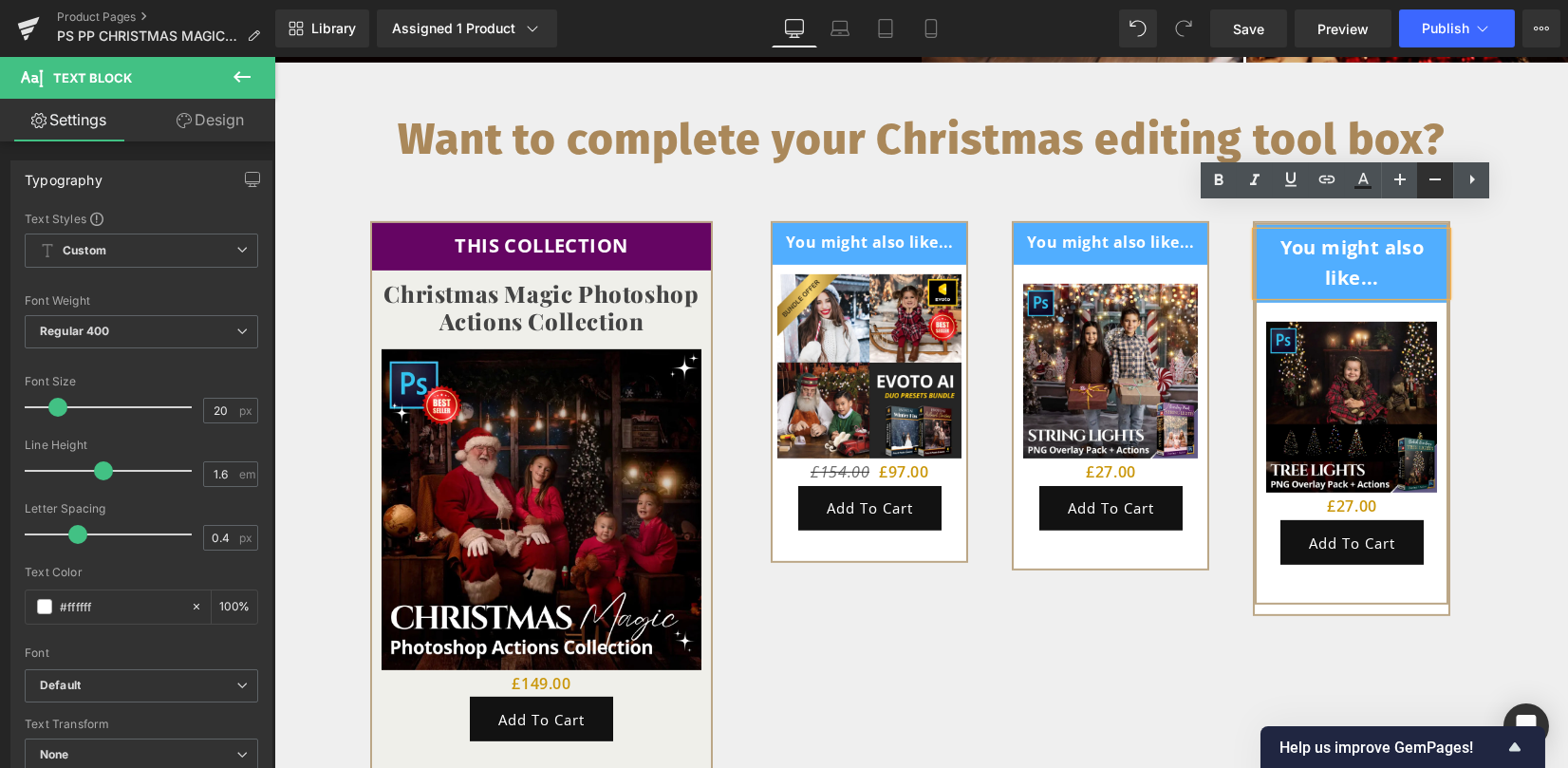
click at [1427, 179] on icon at bounding box center [1435, 179] width 23 height 23
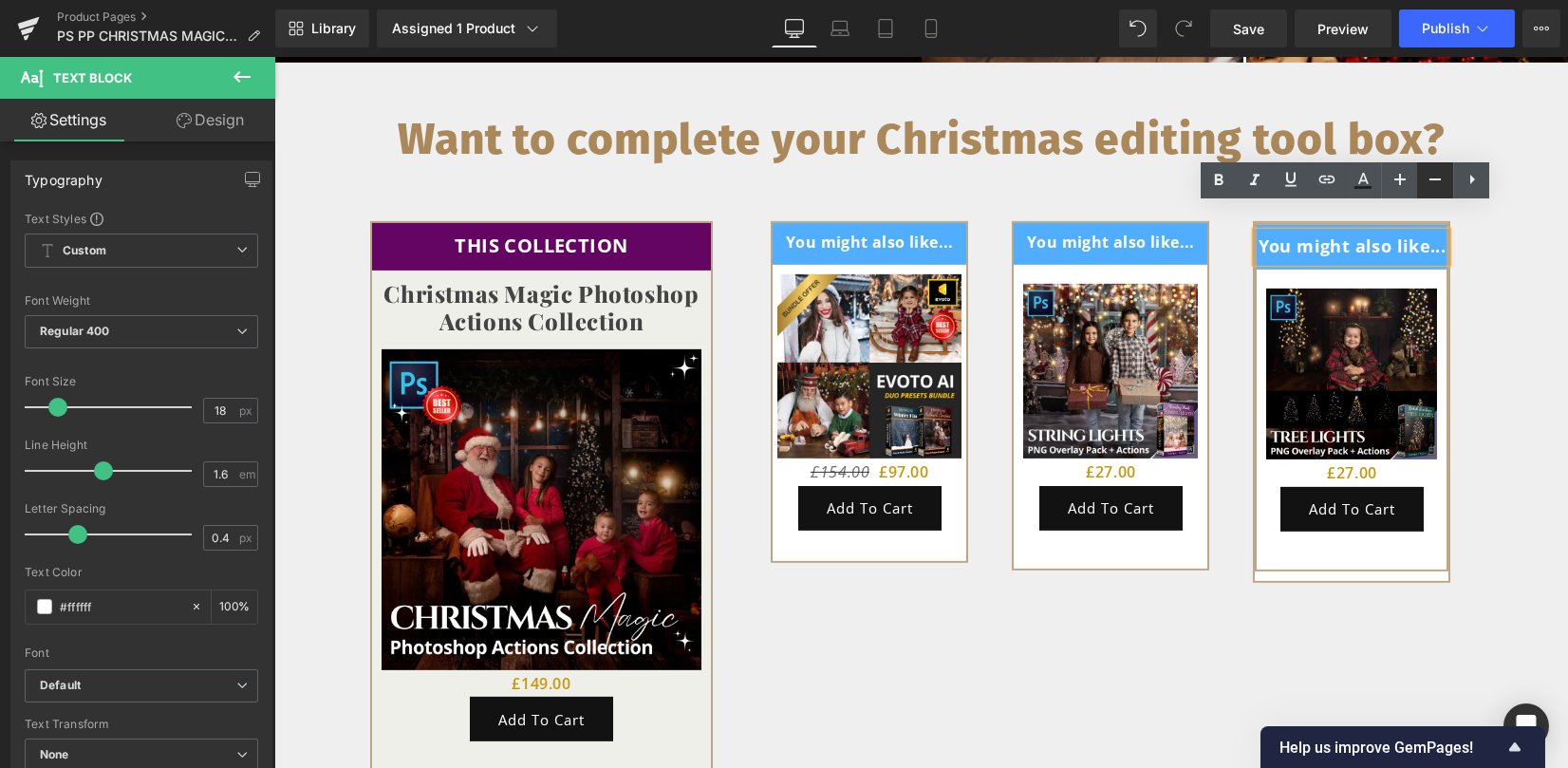
click at [1427, 179] on icon at bounding box center [1435, 179] width 23 height 23
type input "16"
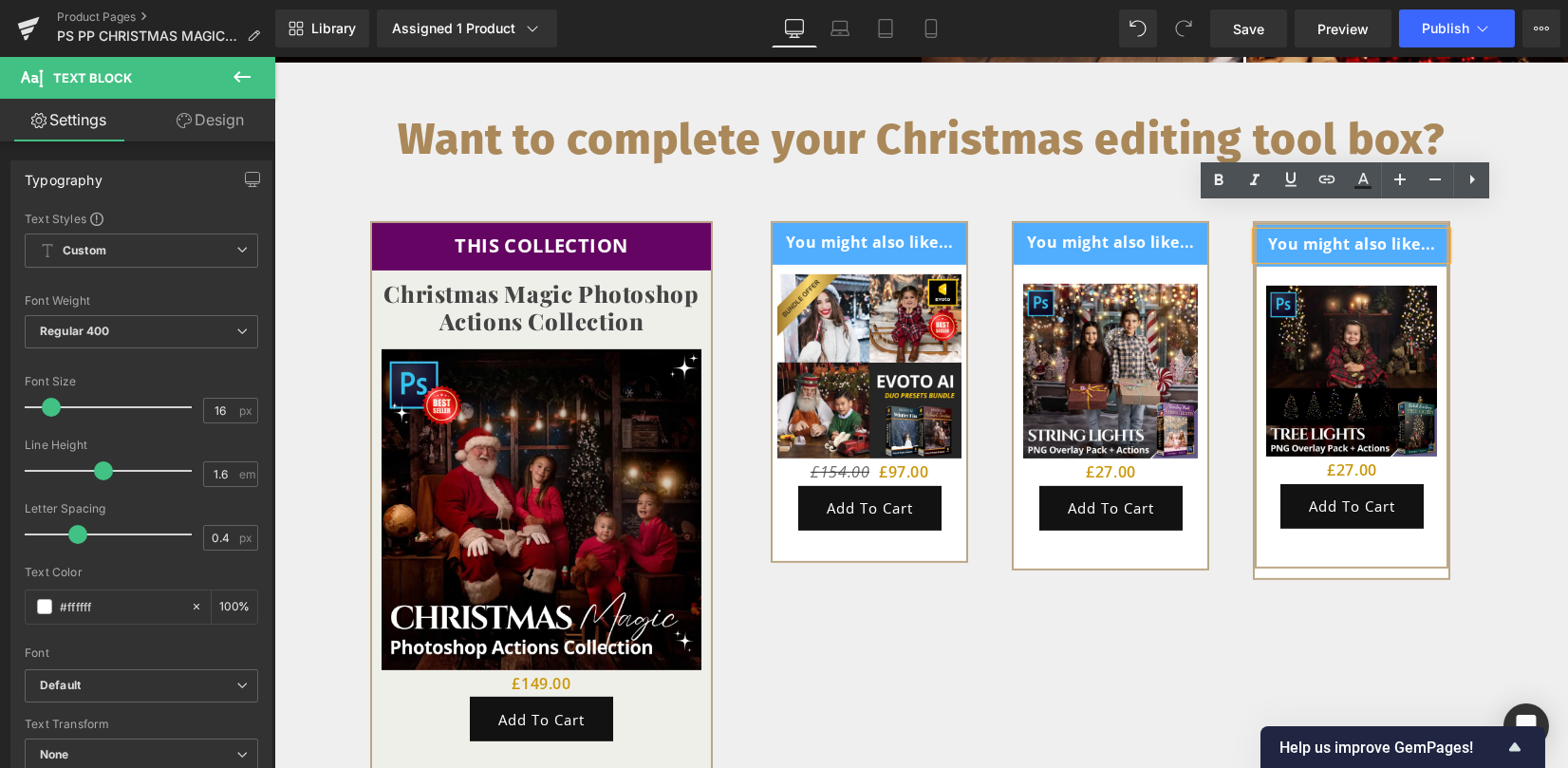
click at [1276, 542] on div "You might also like... Text Block Row Sale Off (P) Image £0 £27.00 (P) Price Ad…" at bounding box center [1350, 394] width 193 height 344
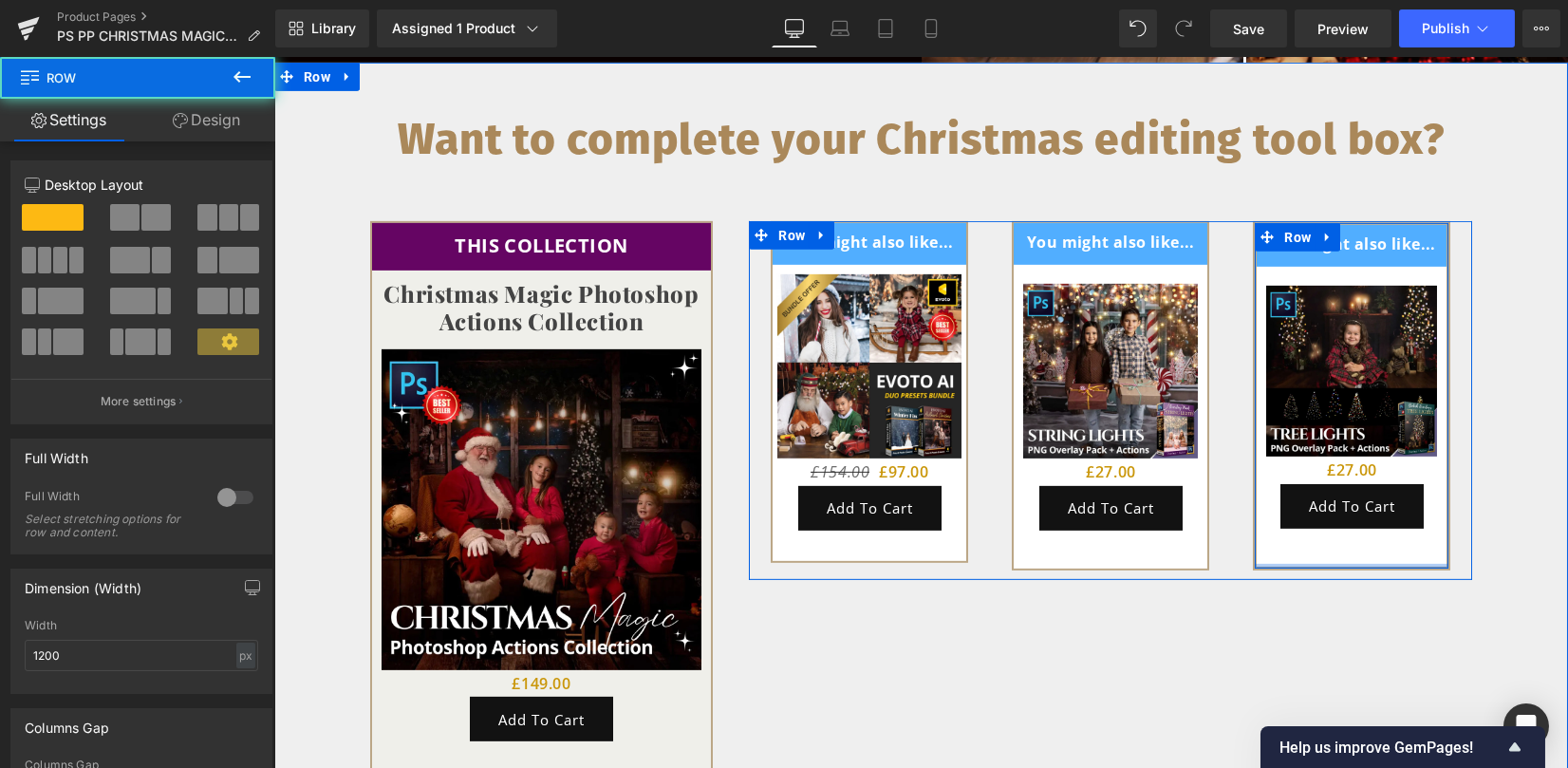
drag, startPoint x: 1278, startPoint y: 549, endPoint x: 1279, endPoint y: 538, distance: 11.0
click at [1279, 564] on div at bounding box center [1350, 566] width 193 height 5
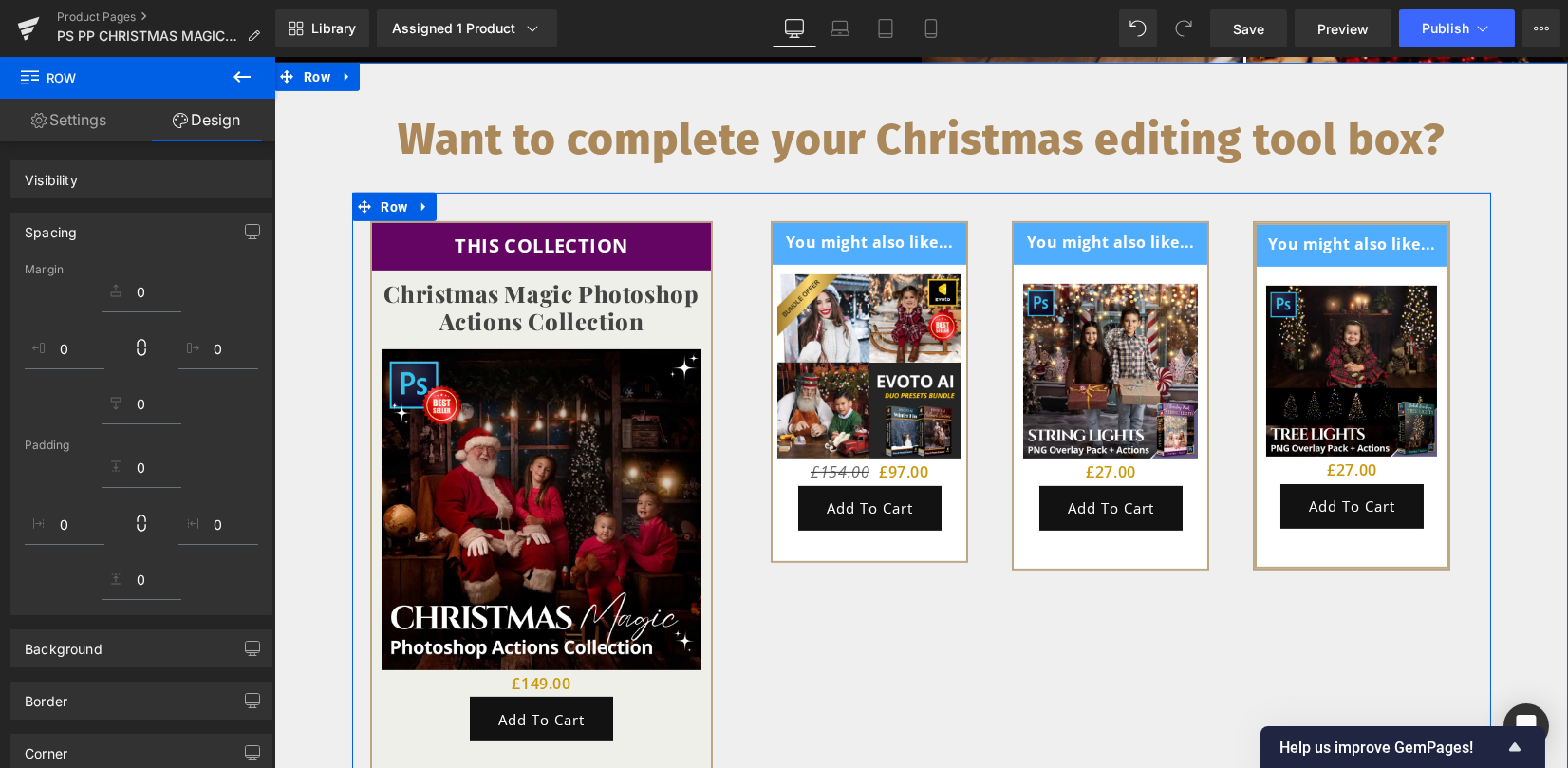
click at [1287, 600] on div "THIS COLLECTION Text Block Row Christmas Magic Photoshop Actions Collection (P)…" at bounding box center [921, 517] width 1138 height 649
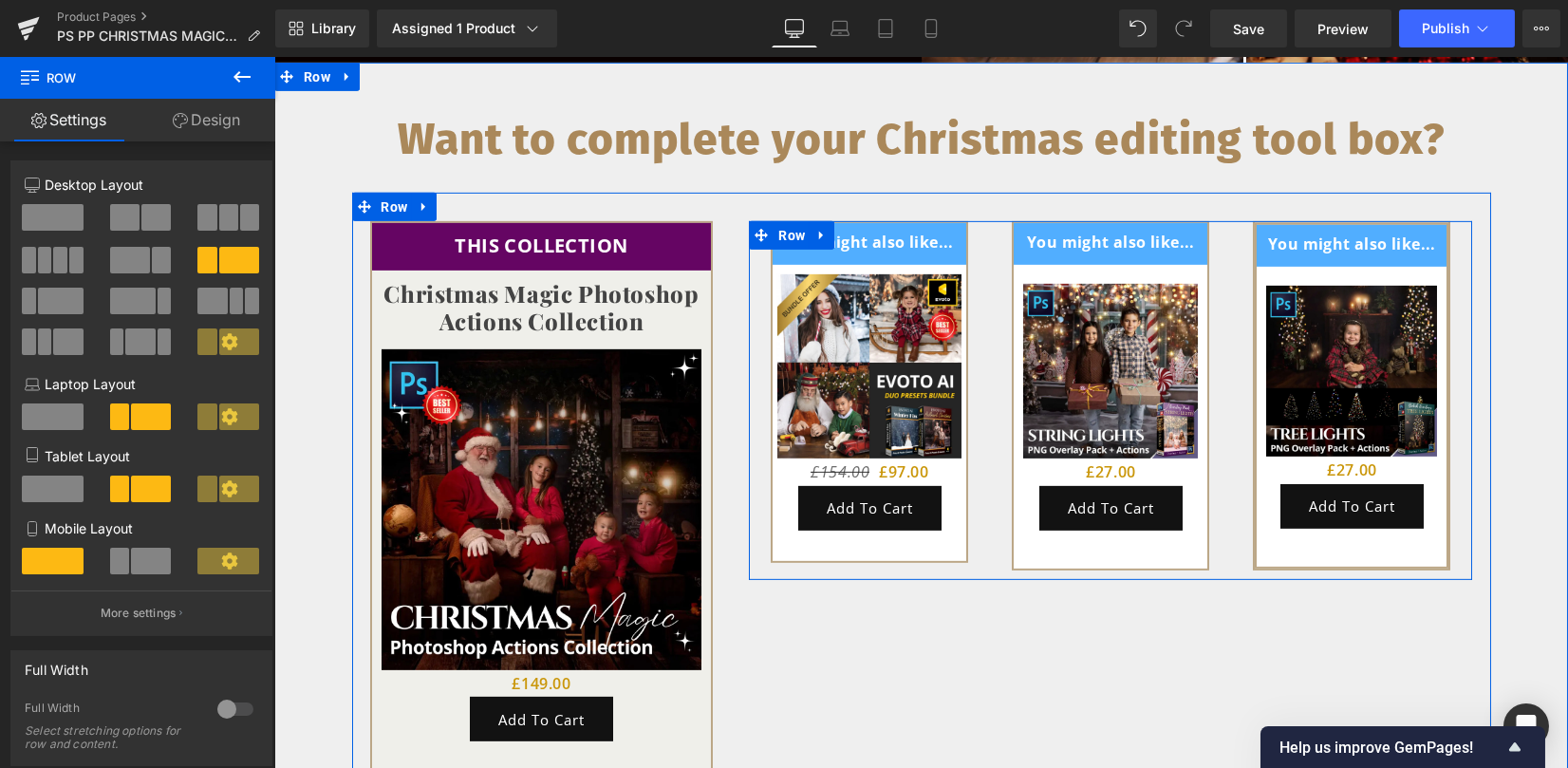
click at [823, 229] on icon at bounding box center [822, 235] width 14 height 15
click at [839, 229] on icon at bounding box center [846, 235] width 14 height 14
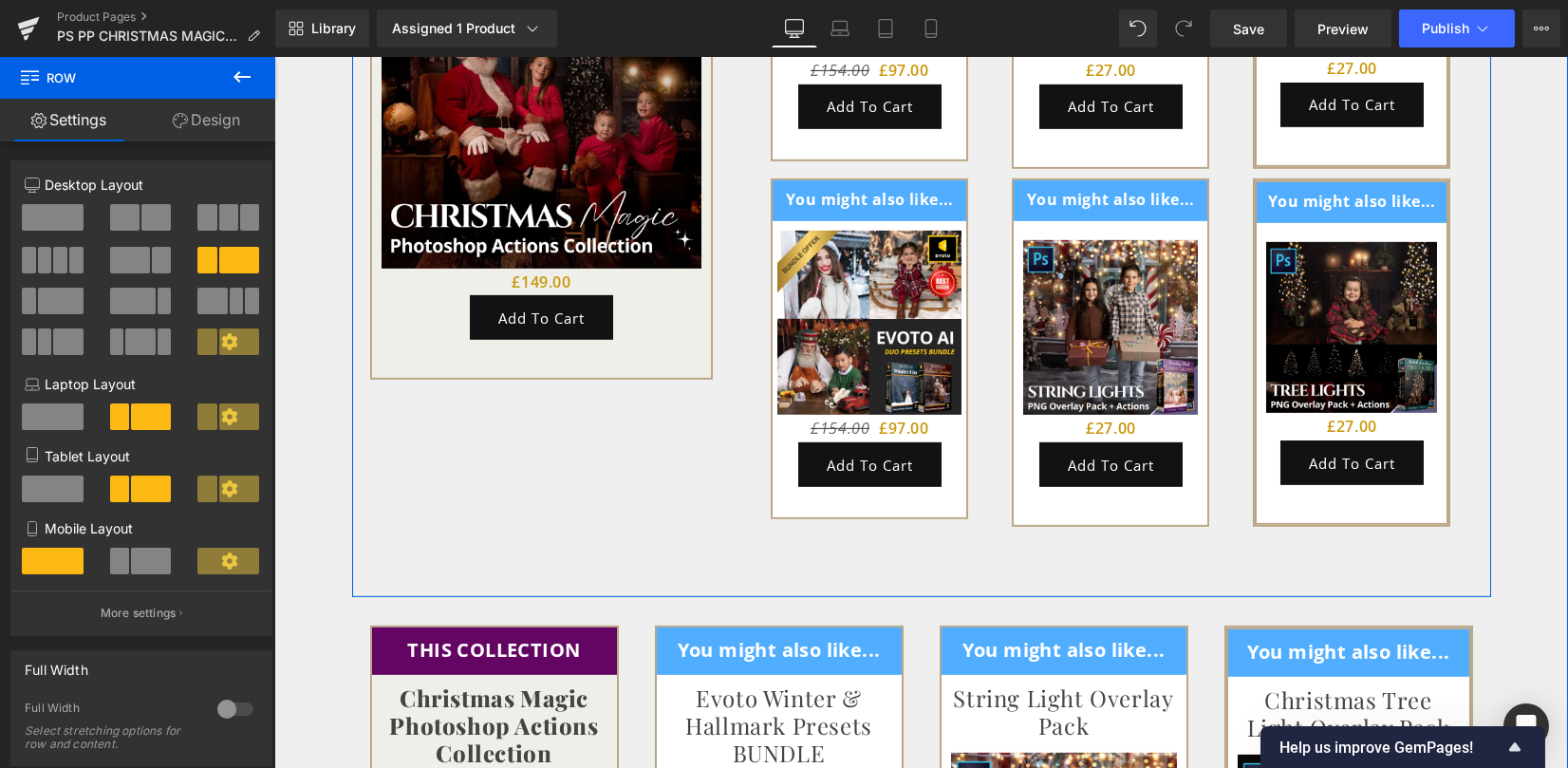
scroll to position [5234, 0]
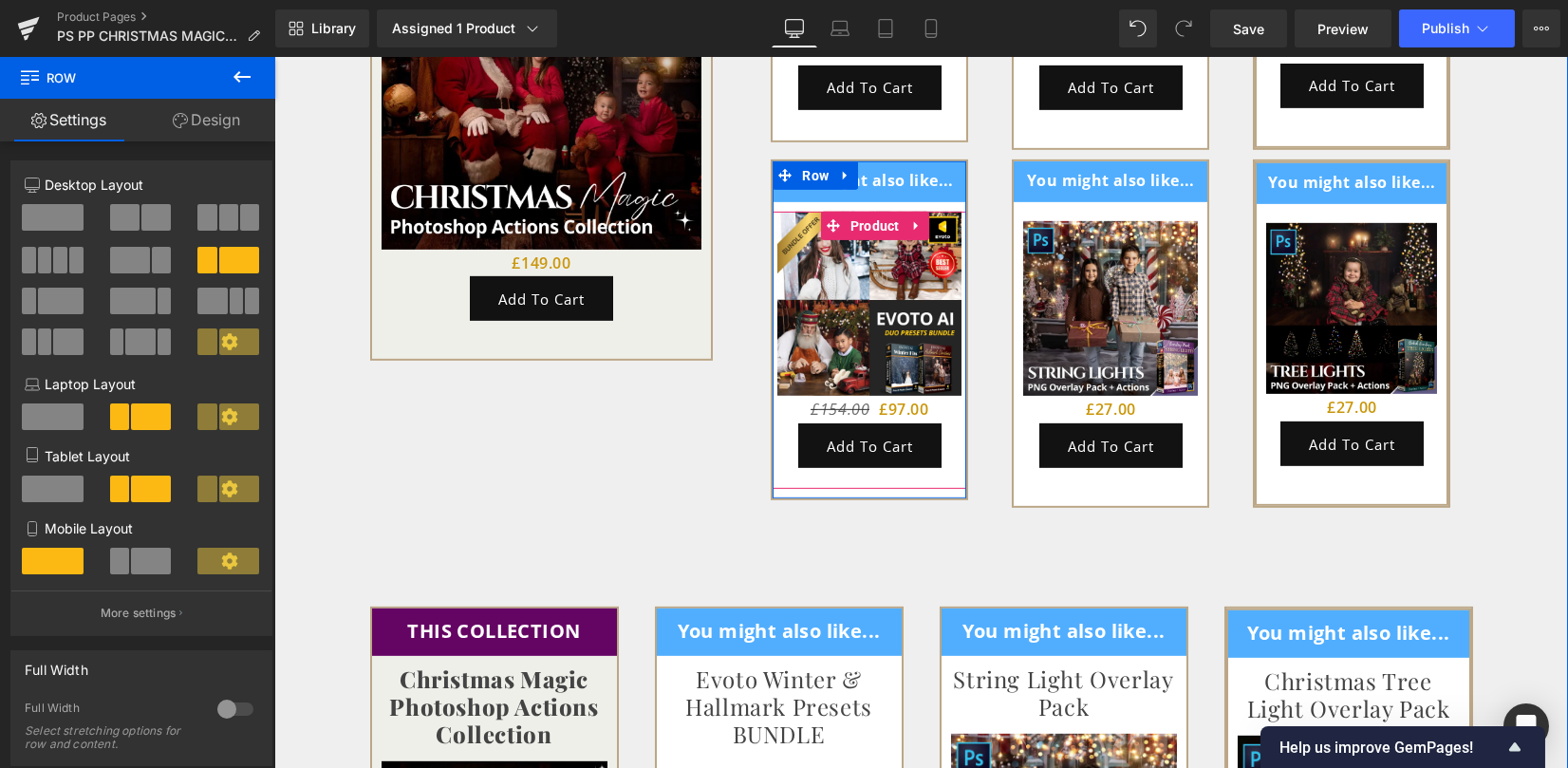
click at [860, 212] on span "Product" at bounding box center [875, 226] width 59 height 28
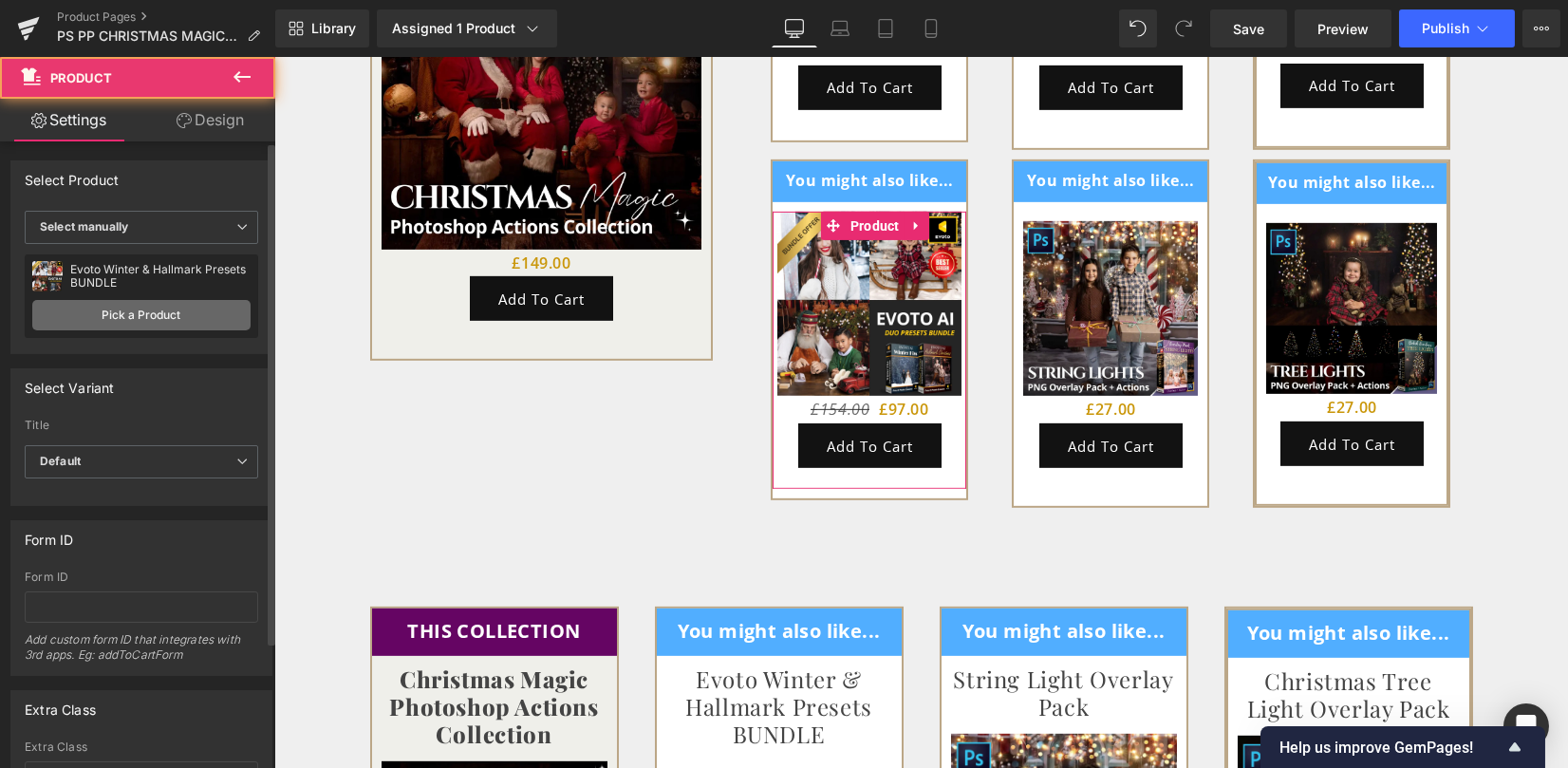
click at [163, 312] on link "Pick a Product" at bounding box center [141, 315] width 219 height 30
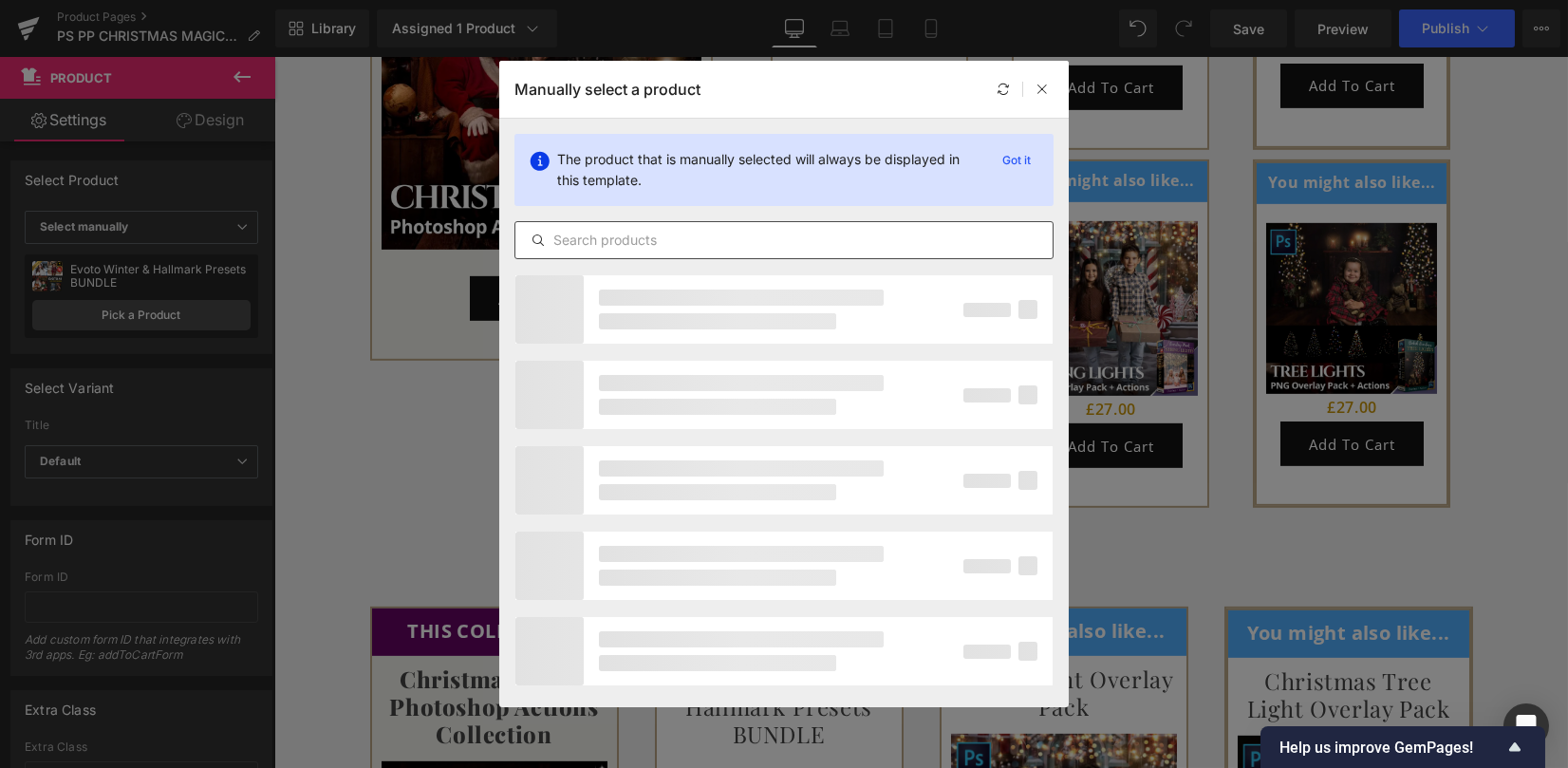
click at [602, 237] on input "text" at bounding box center [784, 239] width 537 height 23
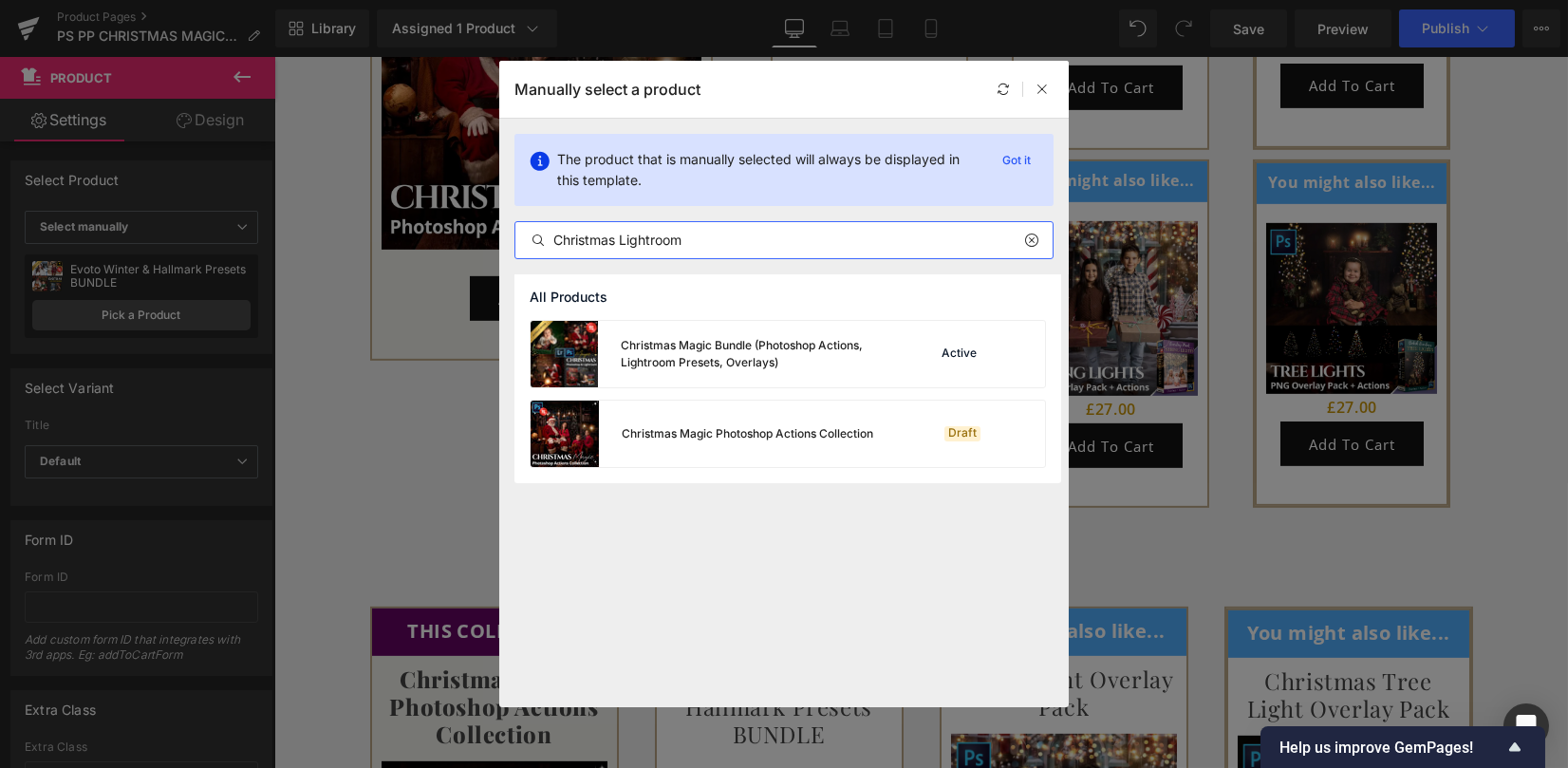
drag, startPoint x: 697, startPoint y: 235, endPoint x: 326, endPoint y: 204, distance: 372.3
click at [329, 205] on div "Manually select a product The product that is manually selected will always be …" at bounding box center [784, 384] width 1568 height 768
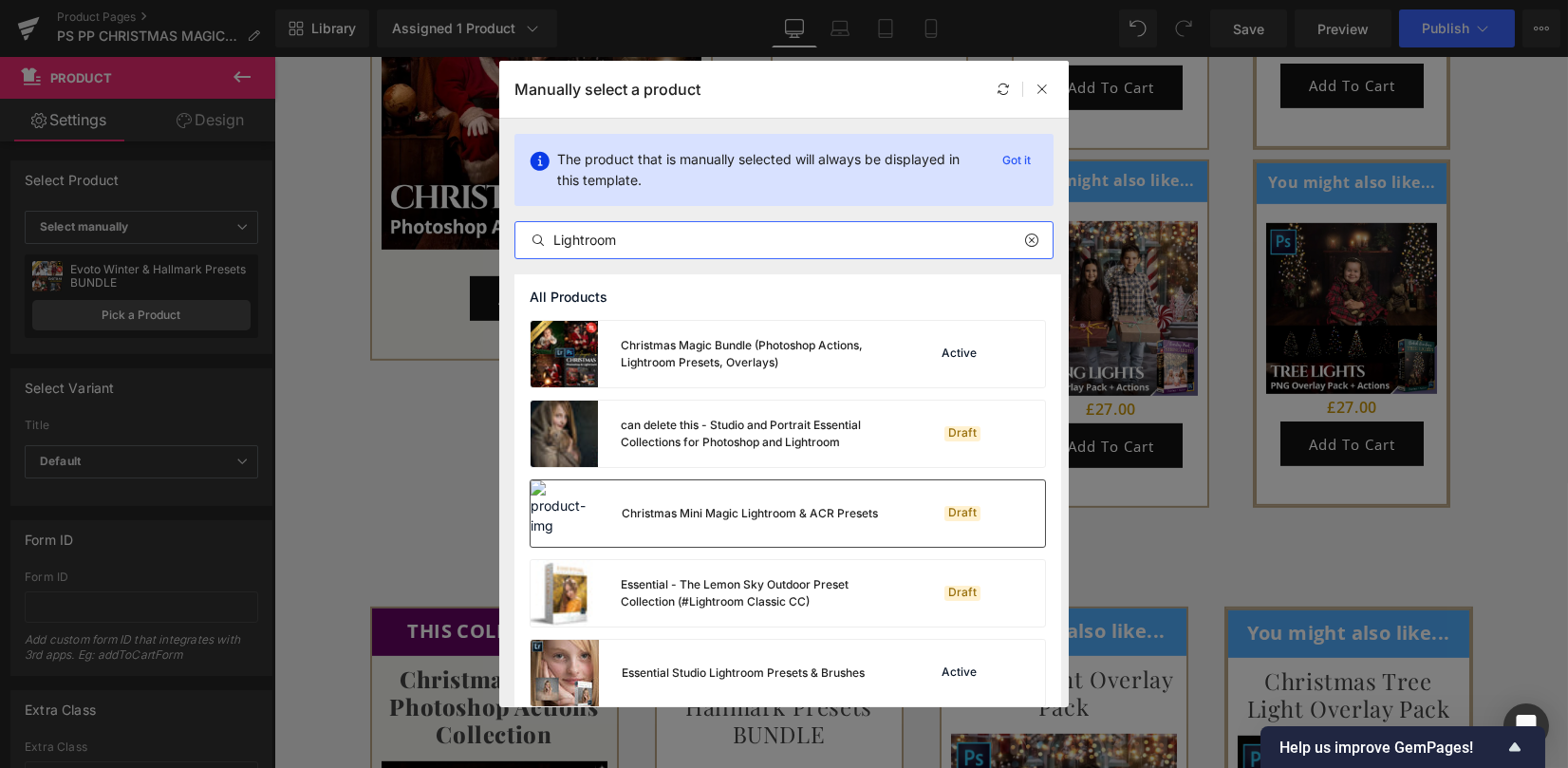
type input "Lightroom"
click at [885, 521] on div "Christmas Mini Magic Lightroom & ACR Presets Draft" at bounding box center [787, 514] width 515 height 67
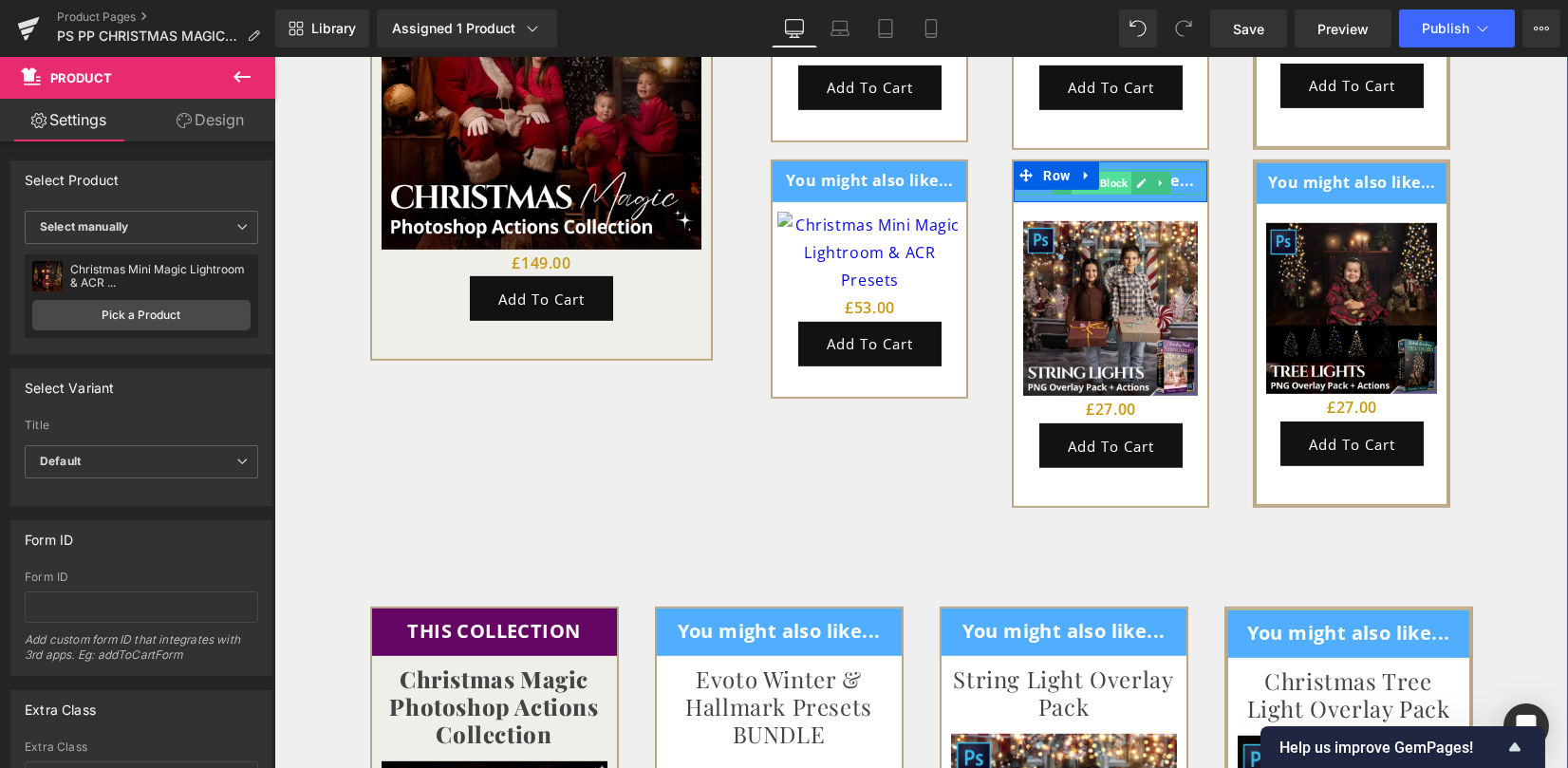
click at [1109, 172] on span "Text Block" at bounding box center [1101, 182] width 60 height 23
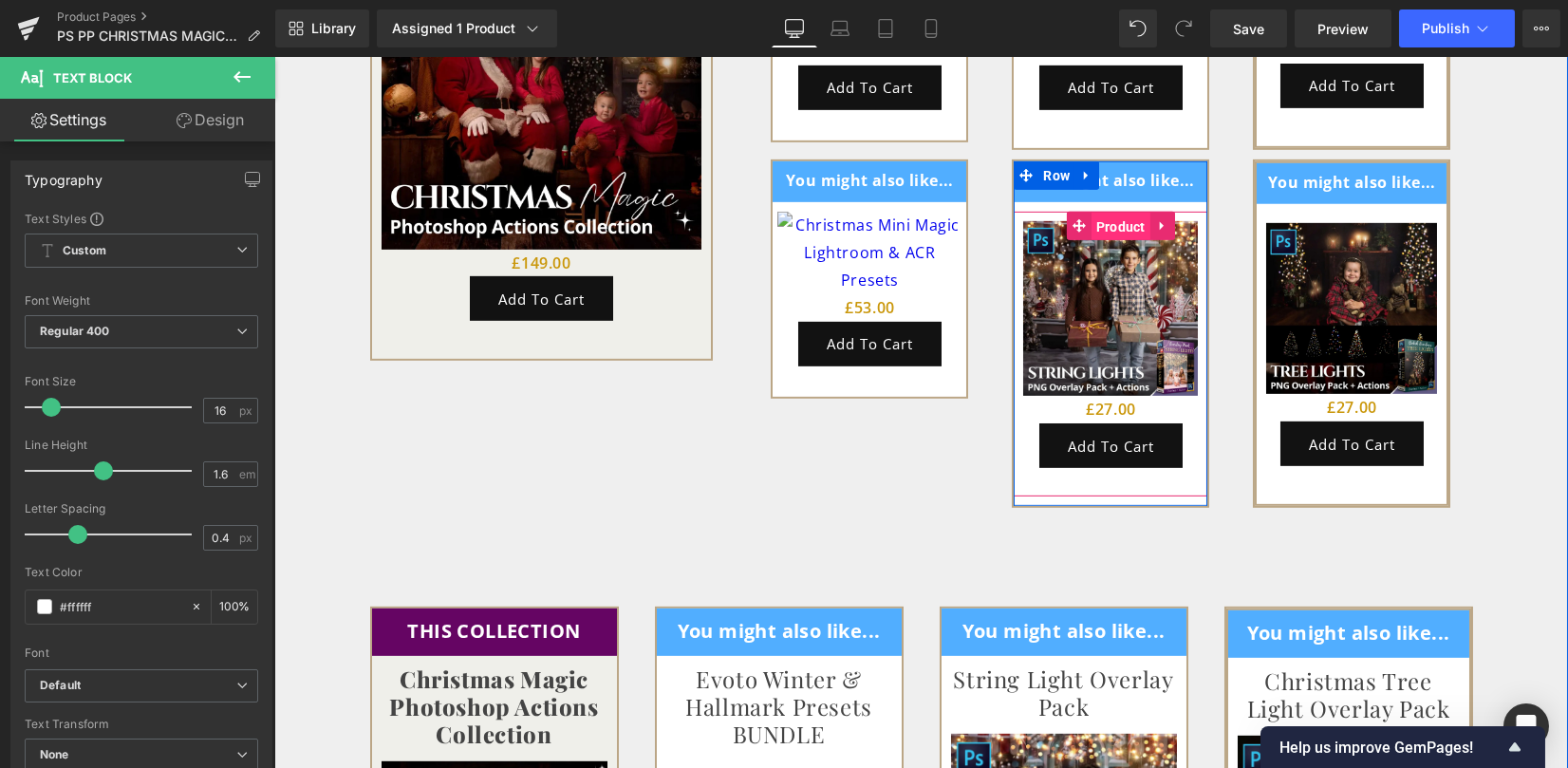
click at [1103, 213] on span "Product" at bounding box center [1121, 227] width 59 height 28
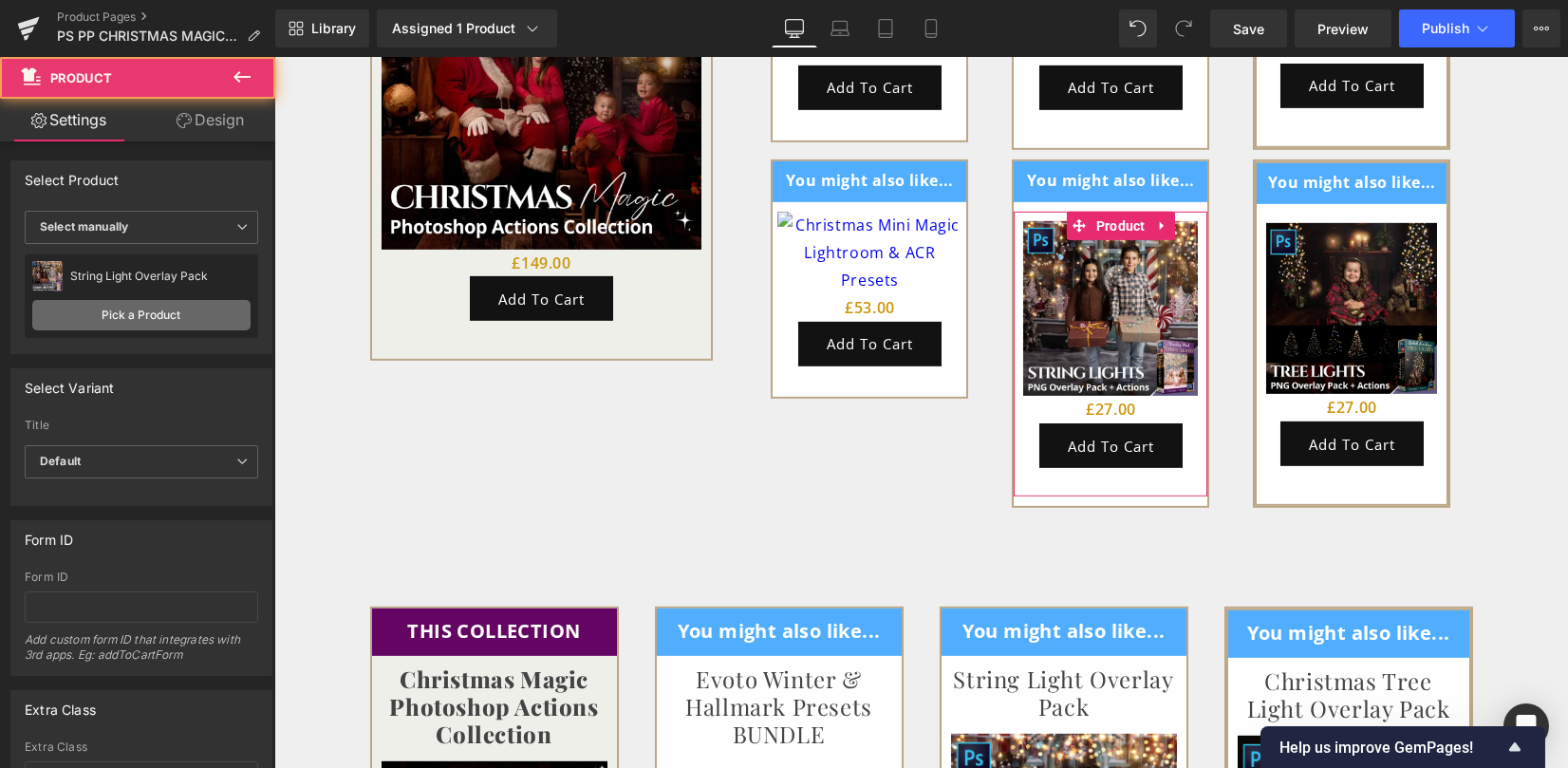
click at [149, 318] on link "Pick a Product" at bounding box center [141, 315] width 219 height 30
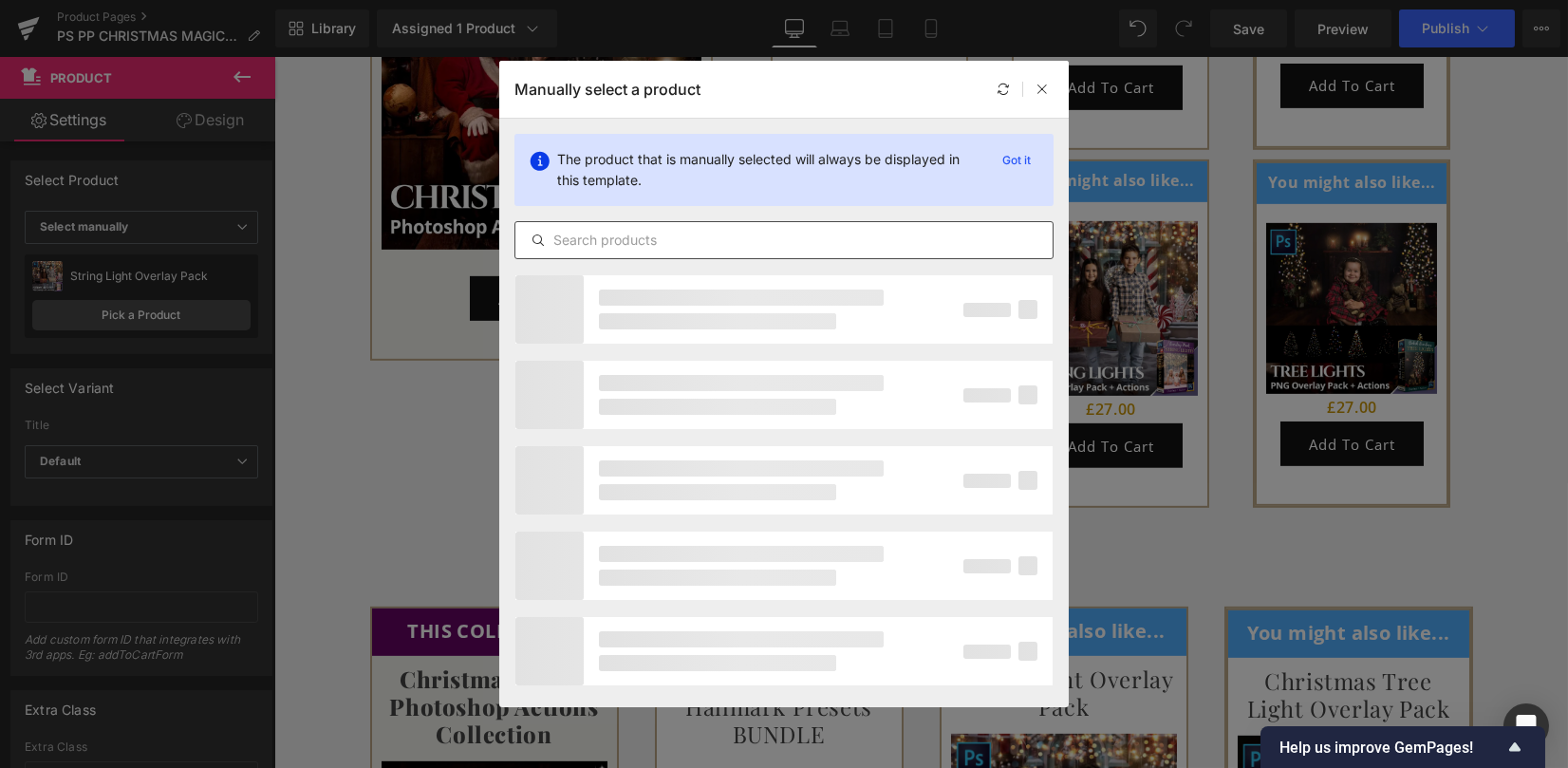
click at [626, 230] on input "text" at bounding box center [784, 239] width 537 height 23
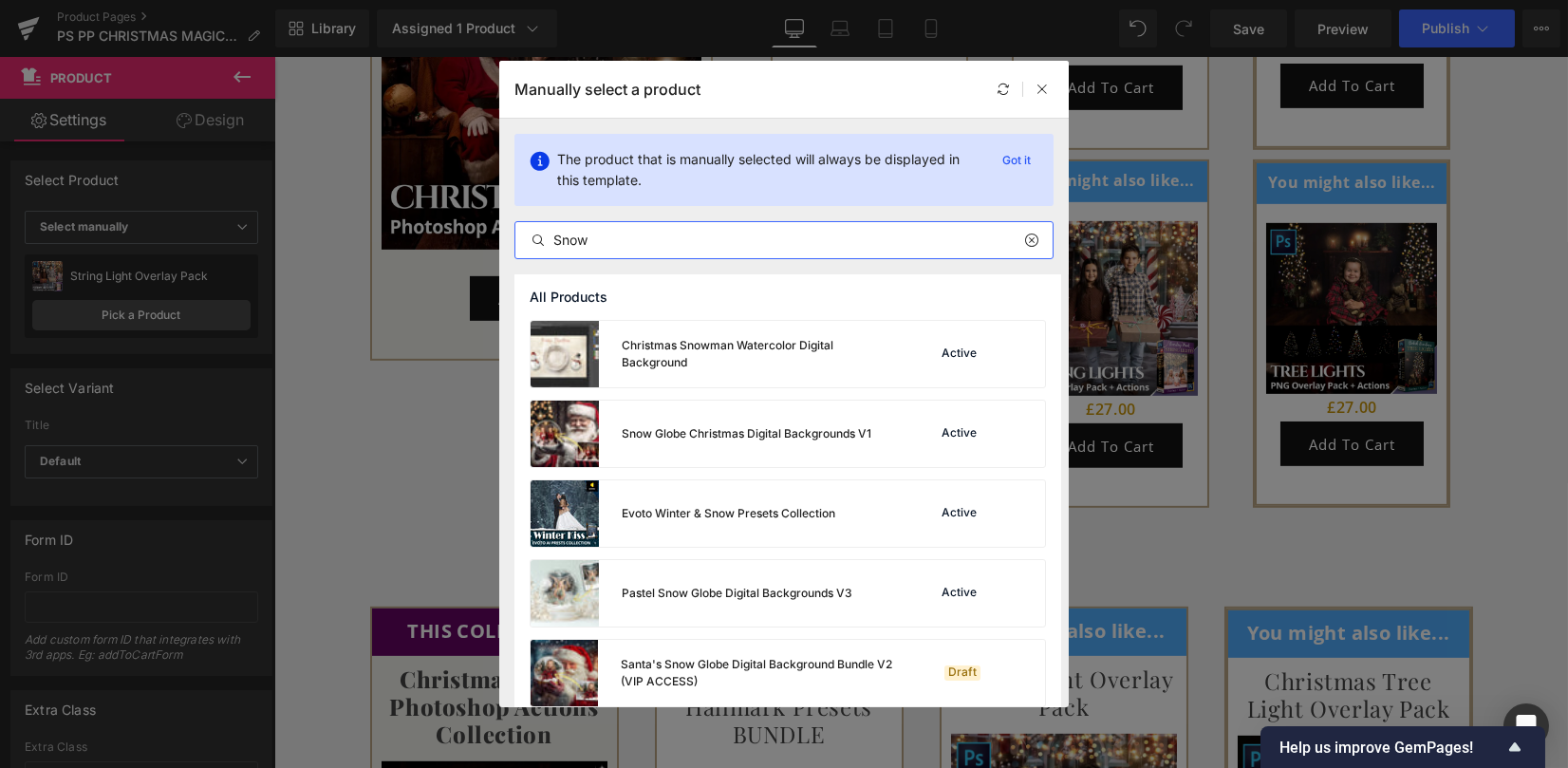
scroll to position [94, 0]
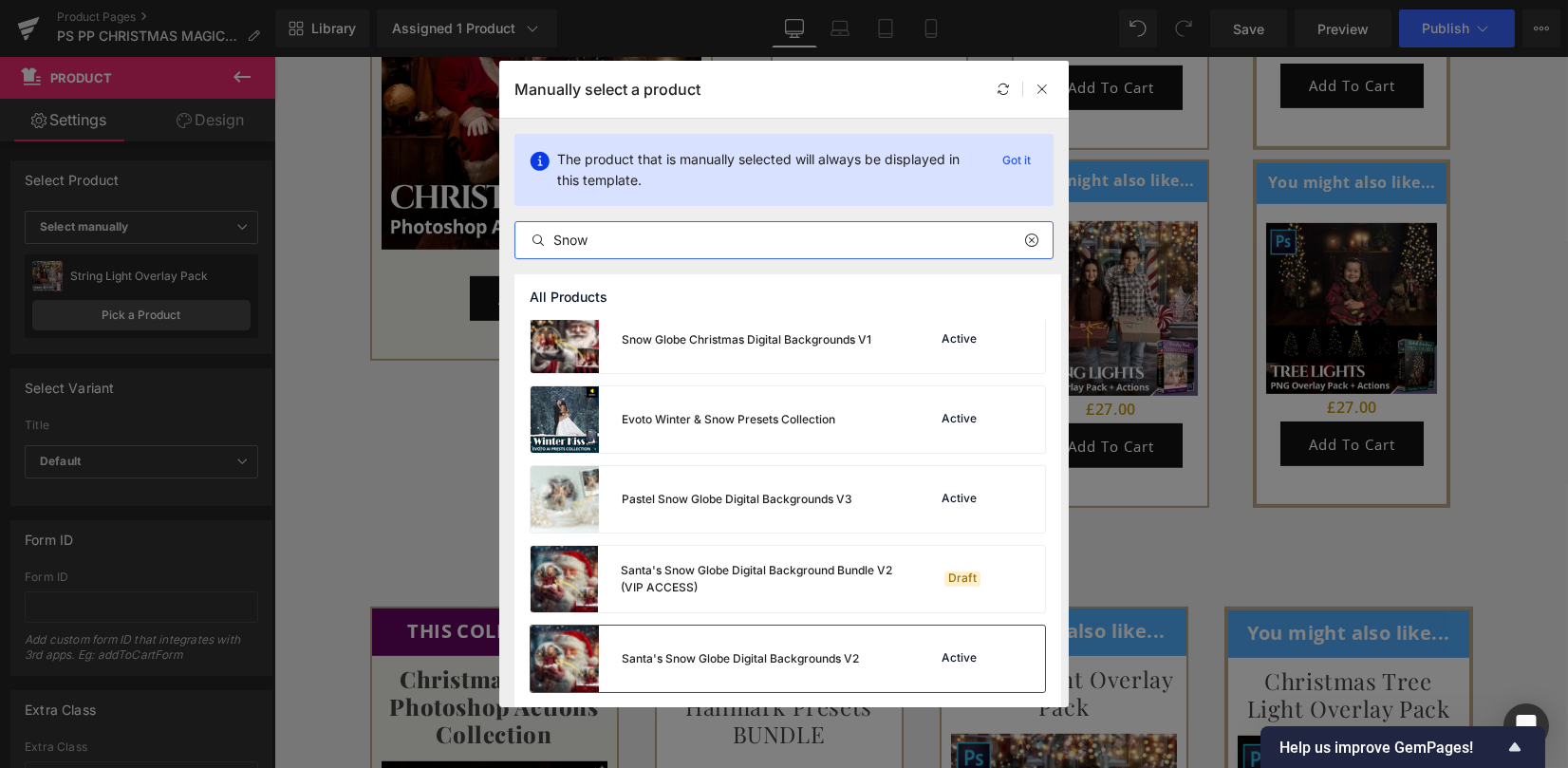
type input "Snow"
click at [755, 647] on div "Santa's Snow Globe Digital Backgrounds V2" at bounding box center [694, 659] width 329 height 67
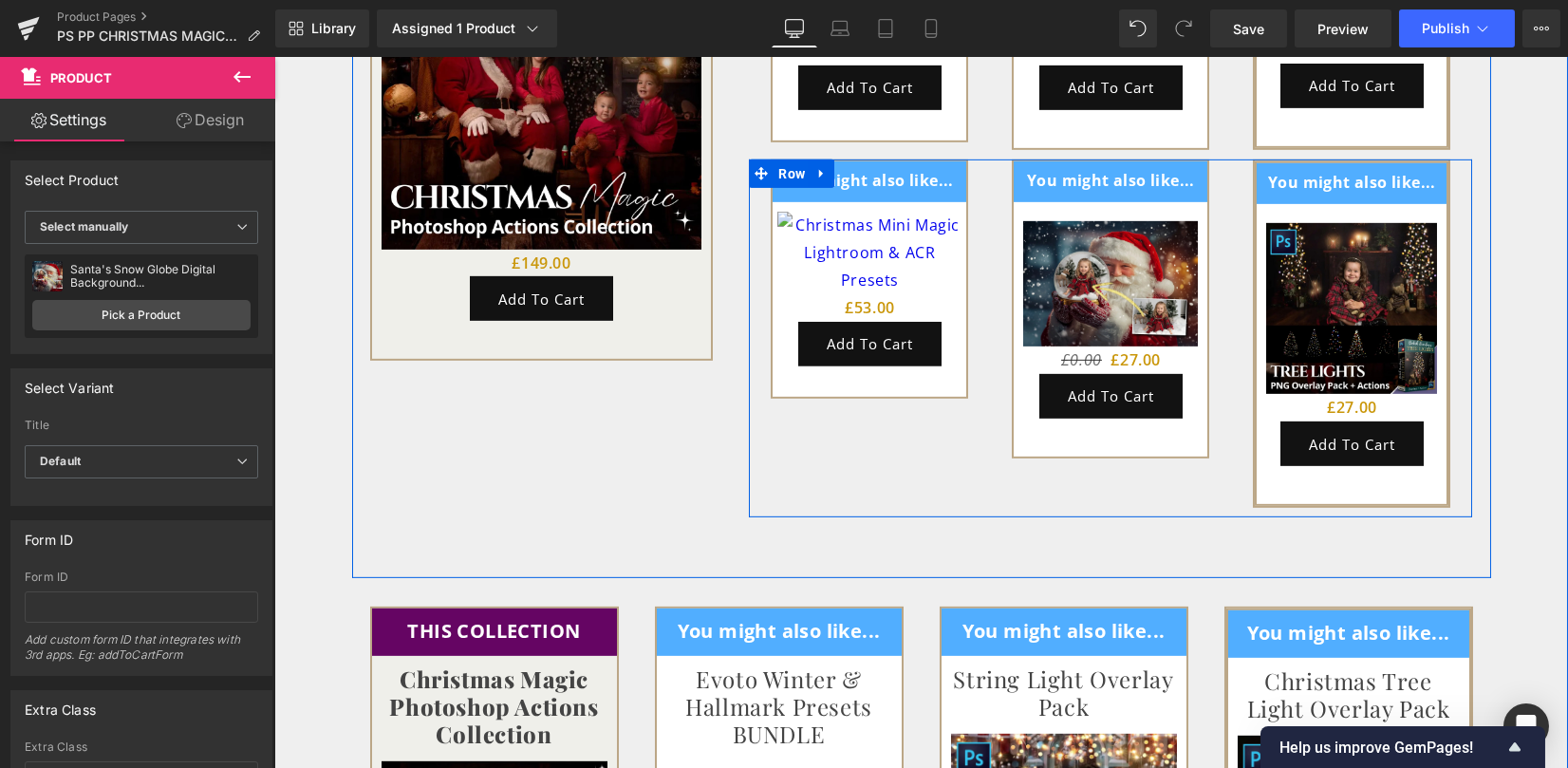
scroll to position [5107, 0]
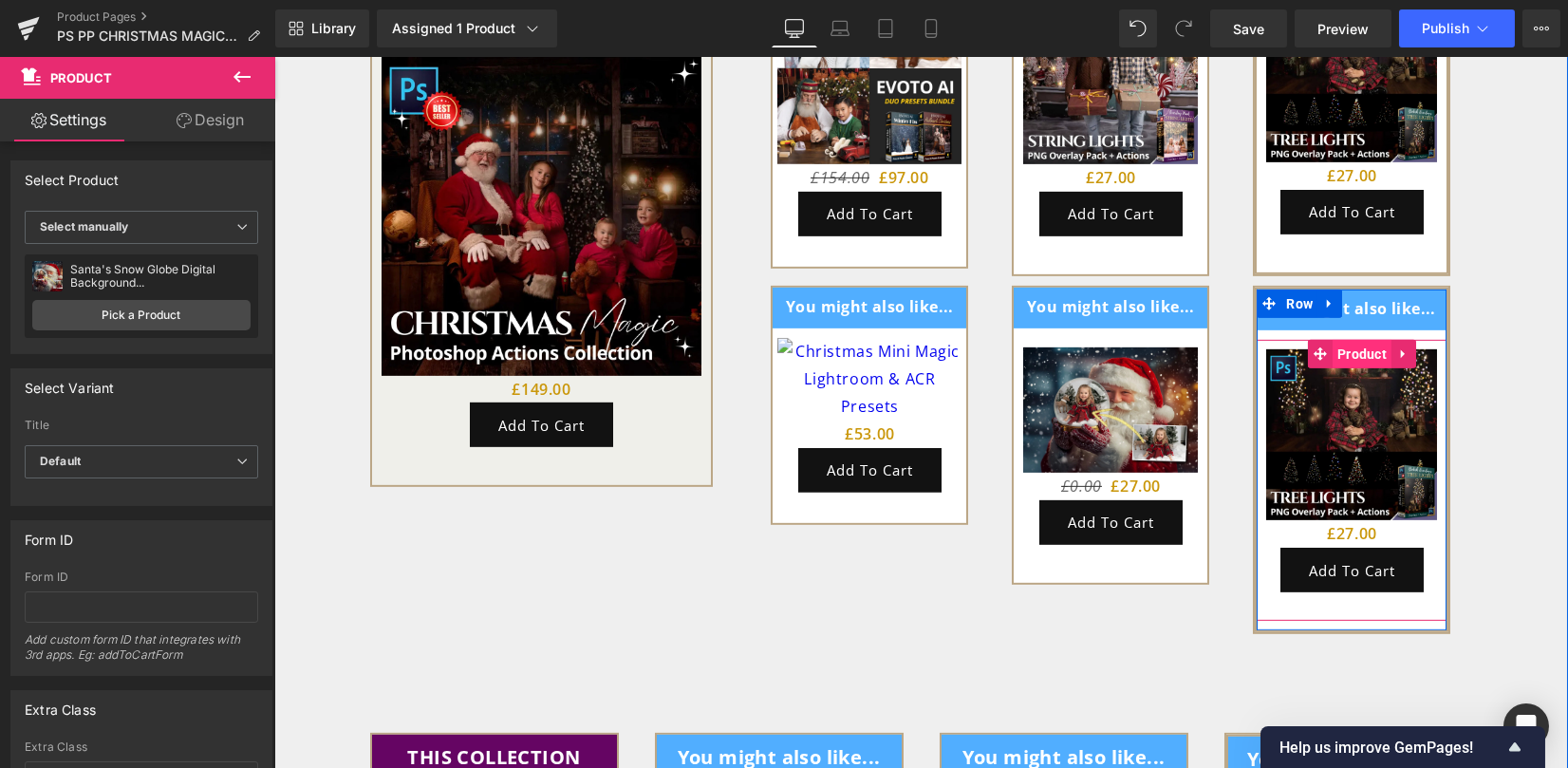
click at [1348, 339] on span "Product" at bounding box center [1362, 353] width 59 height 28
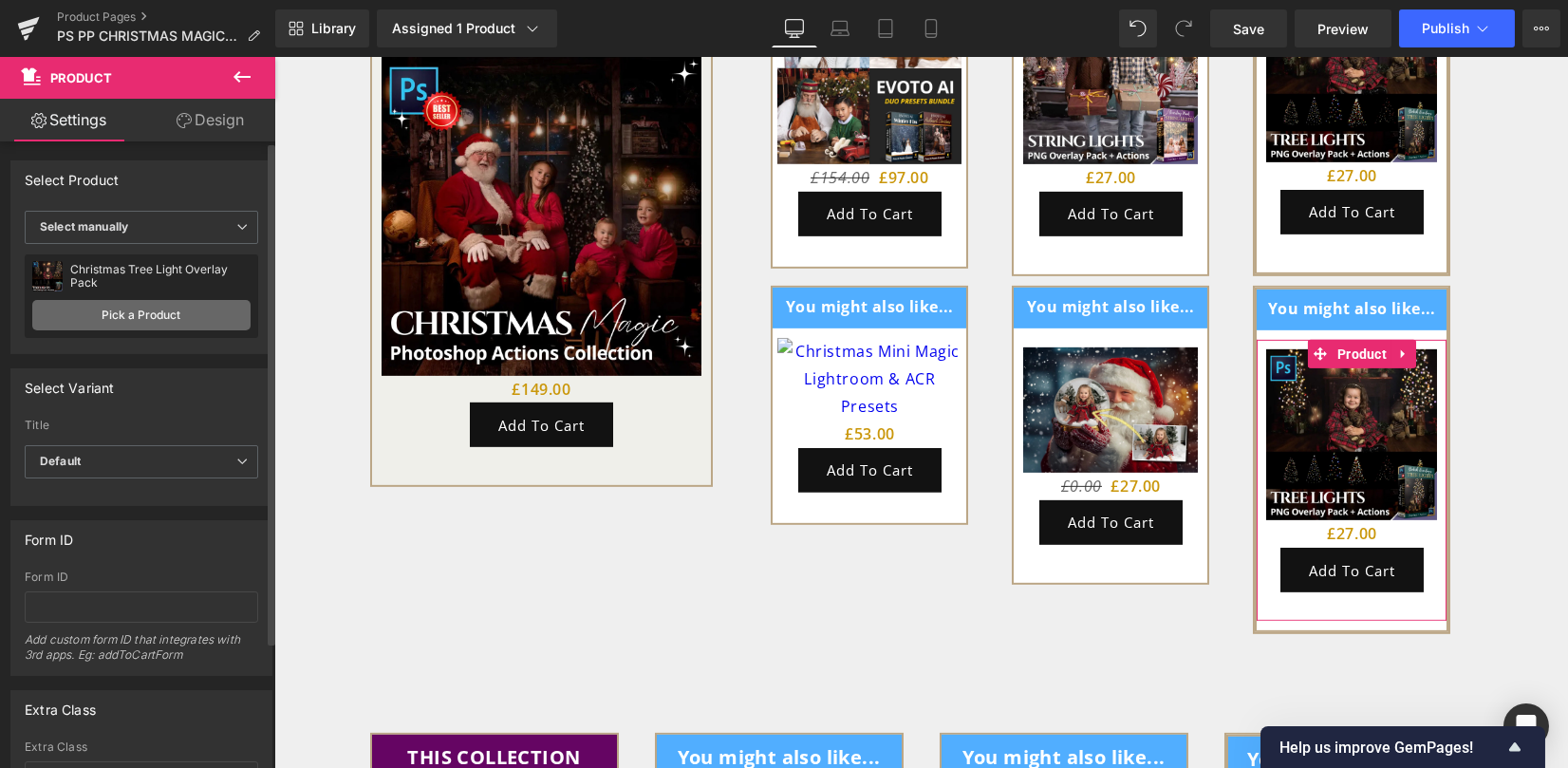
click at [138, 321] on link "Pick a Product" at bounding box center [141, 315] width 219 height 30
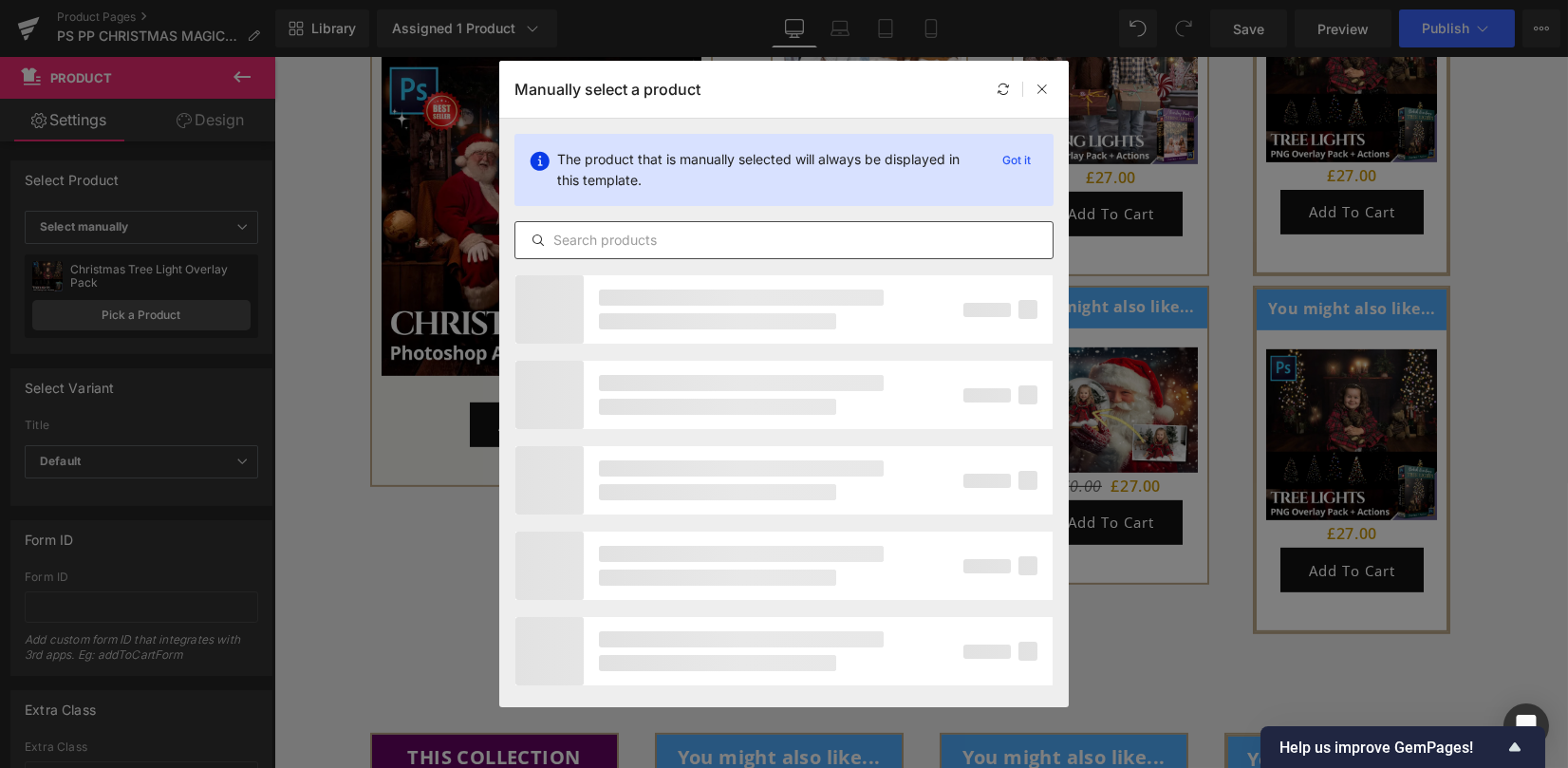
click at [651, 246] on input "text" at bounding box center [784, 239] width 537 height 23
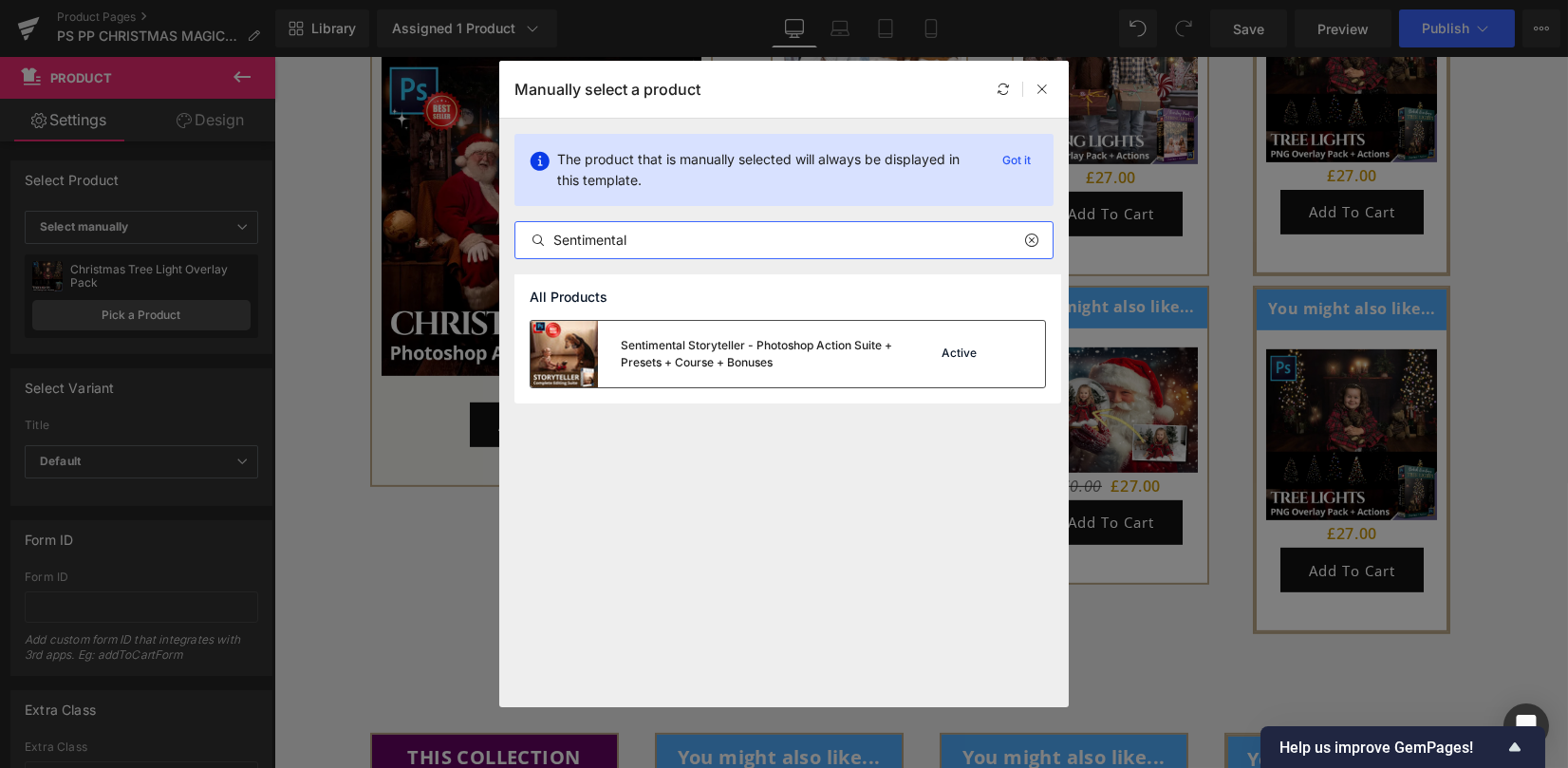
type input "Sentimental"
click at [714, 348] on div "Sentimental Storyteller - Photoshop Action Suite + Presets + Course + Bonuses" at bounding box center [761, 354] width 280 height 34
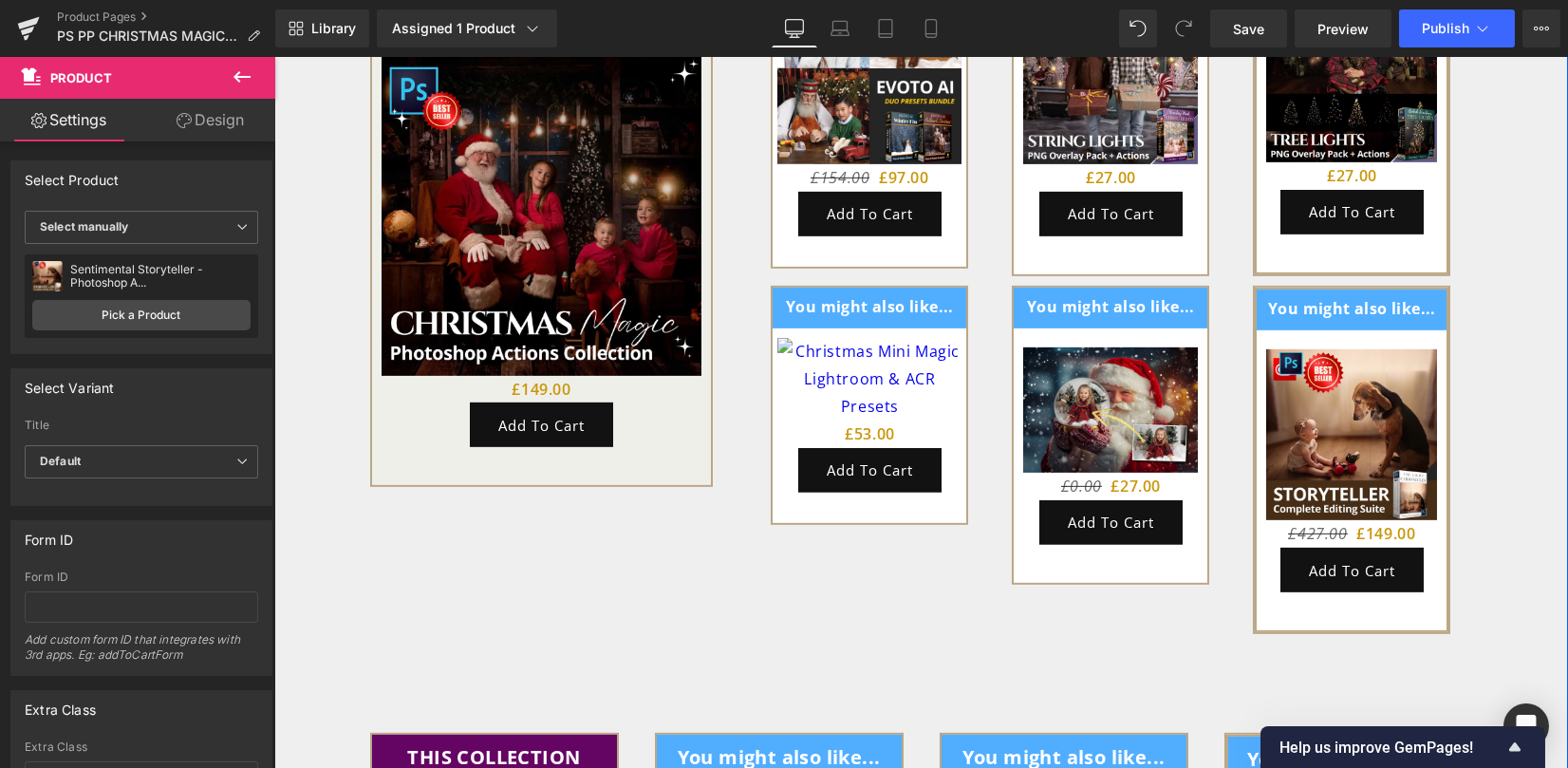
click at [1496, 366] on div "Want to complete your Christmas editing tool box? Heading THIS COLLECTION Text …" at bounding box center [921, 561] width 1293 height 1485
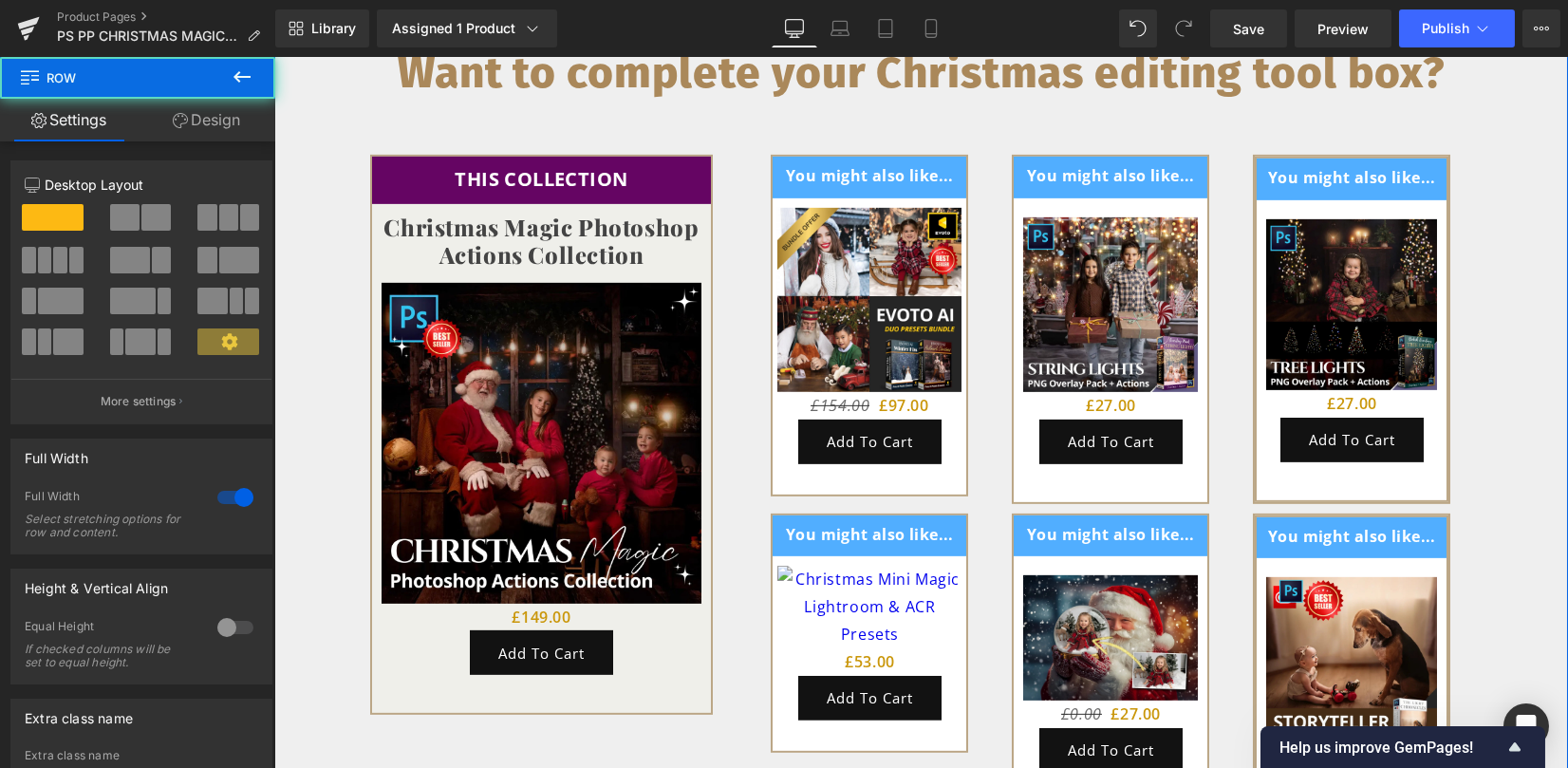
scroll to position [4728, 0]
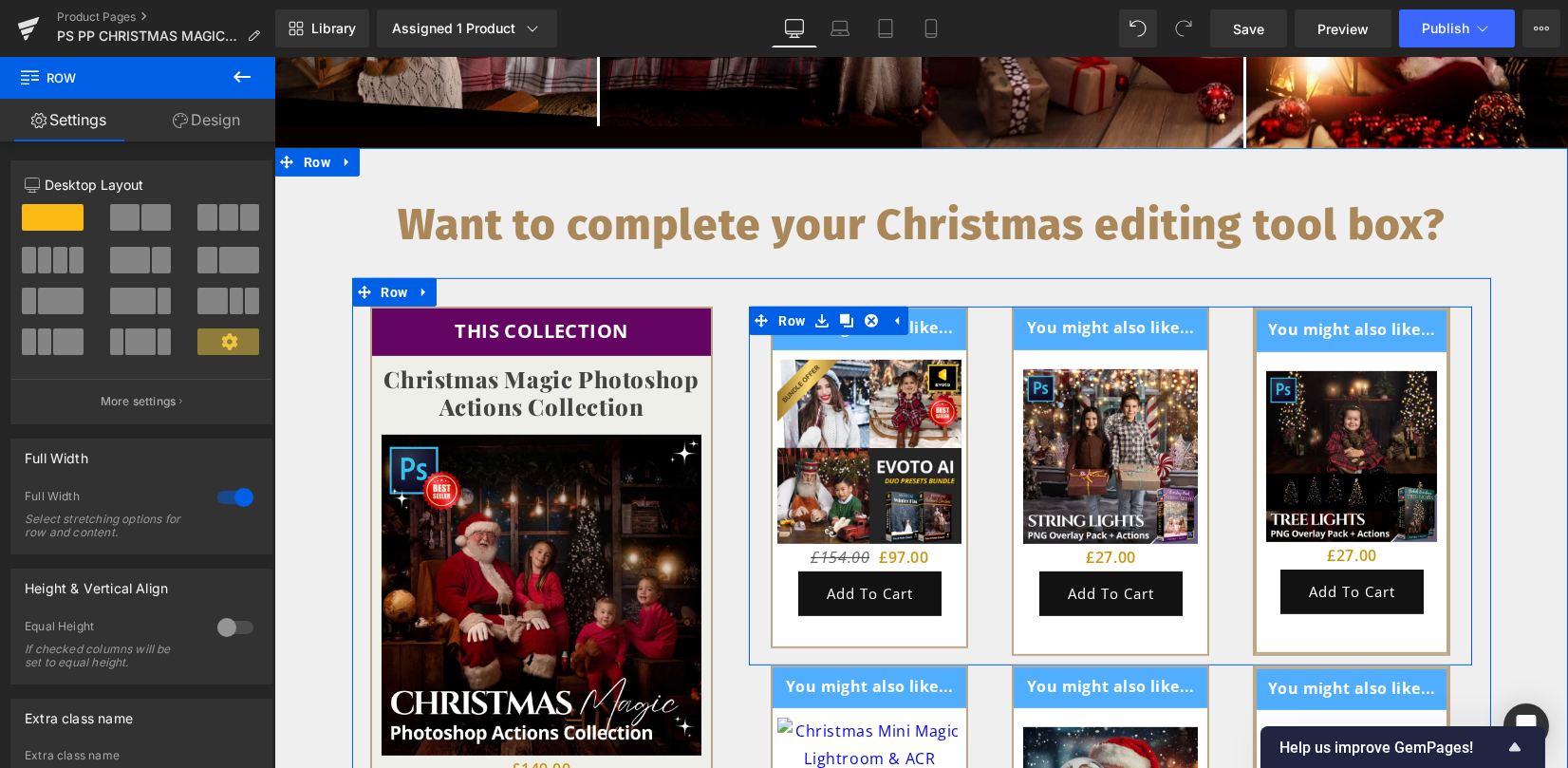
click at [970, 447] on div "You might also like... Text Block Row Sale Off (P) Image £154.00 £97.00 (P) Pri…" at bounding box center [870, 477] width 241 height 340
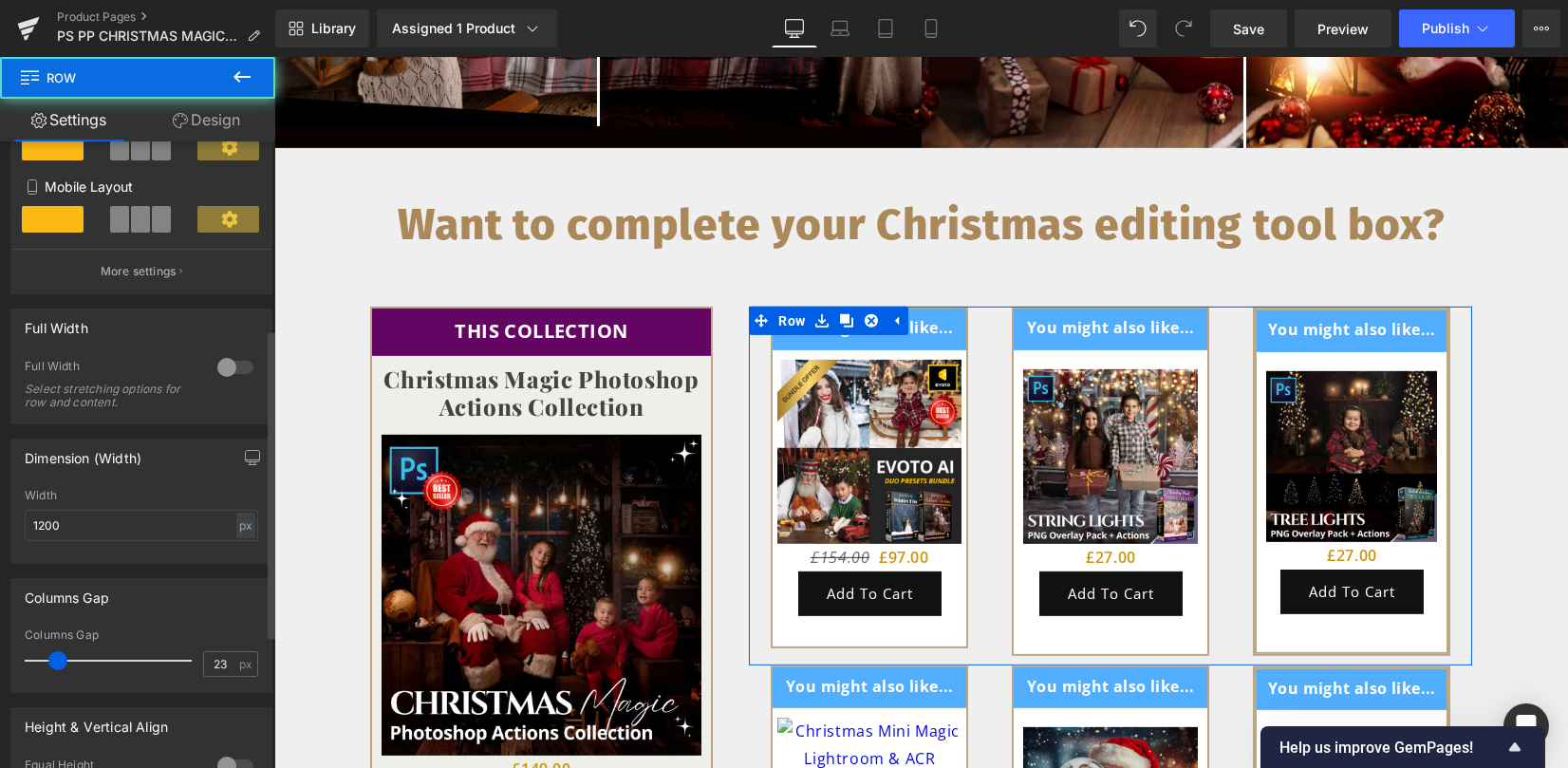
scroll to position [380, 0]
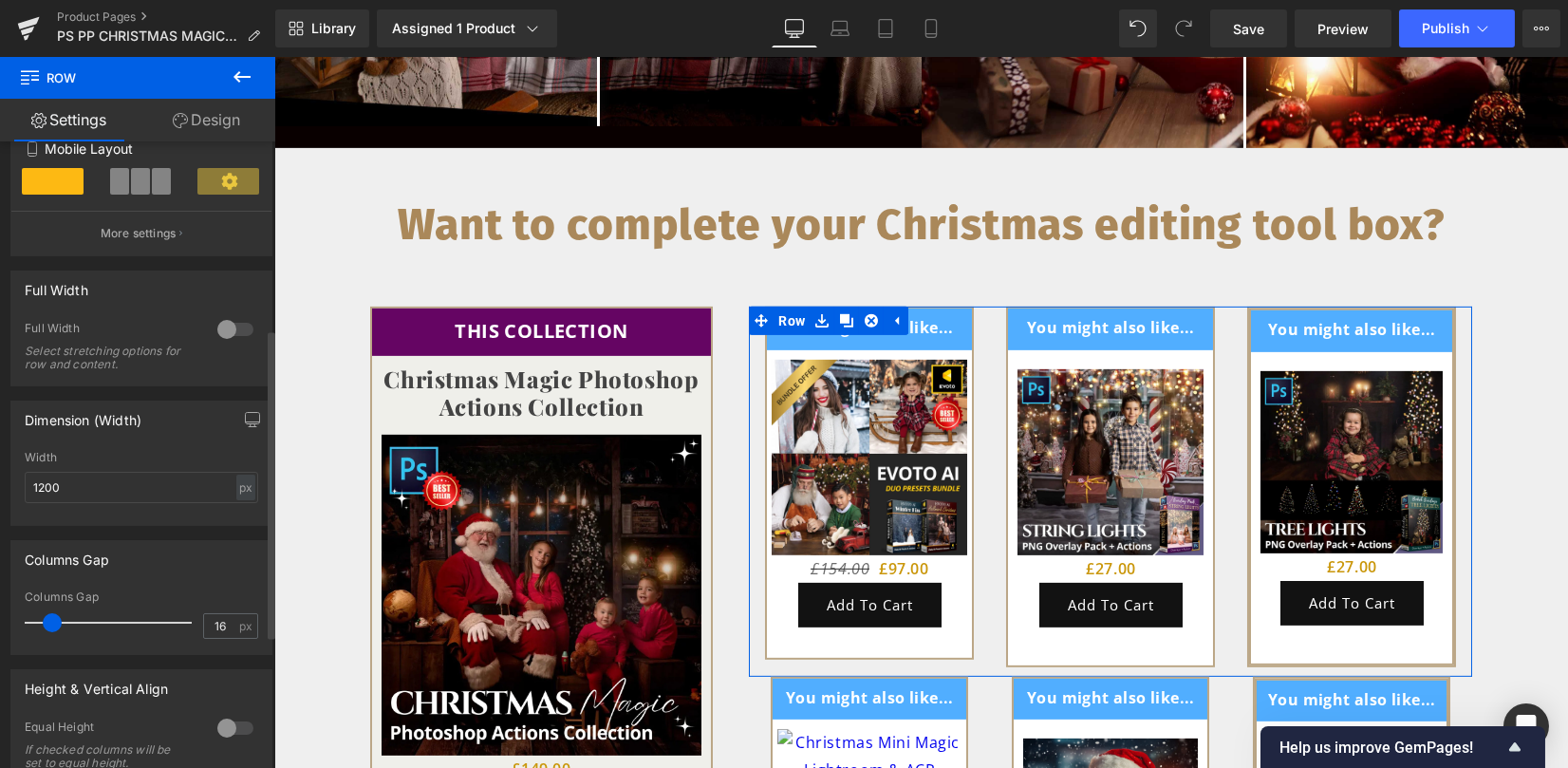
type input "15"
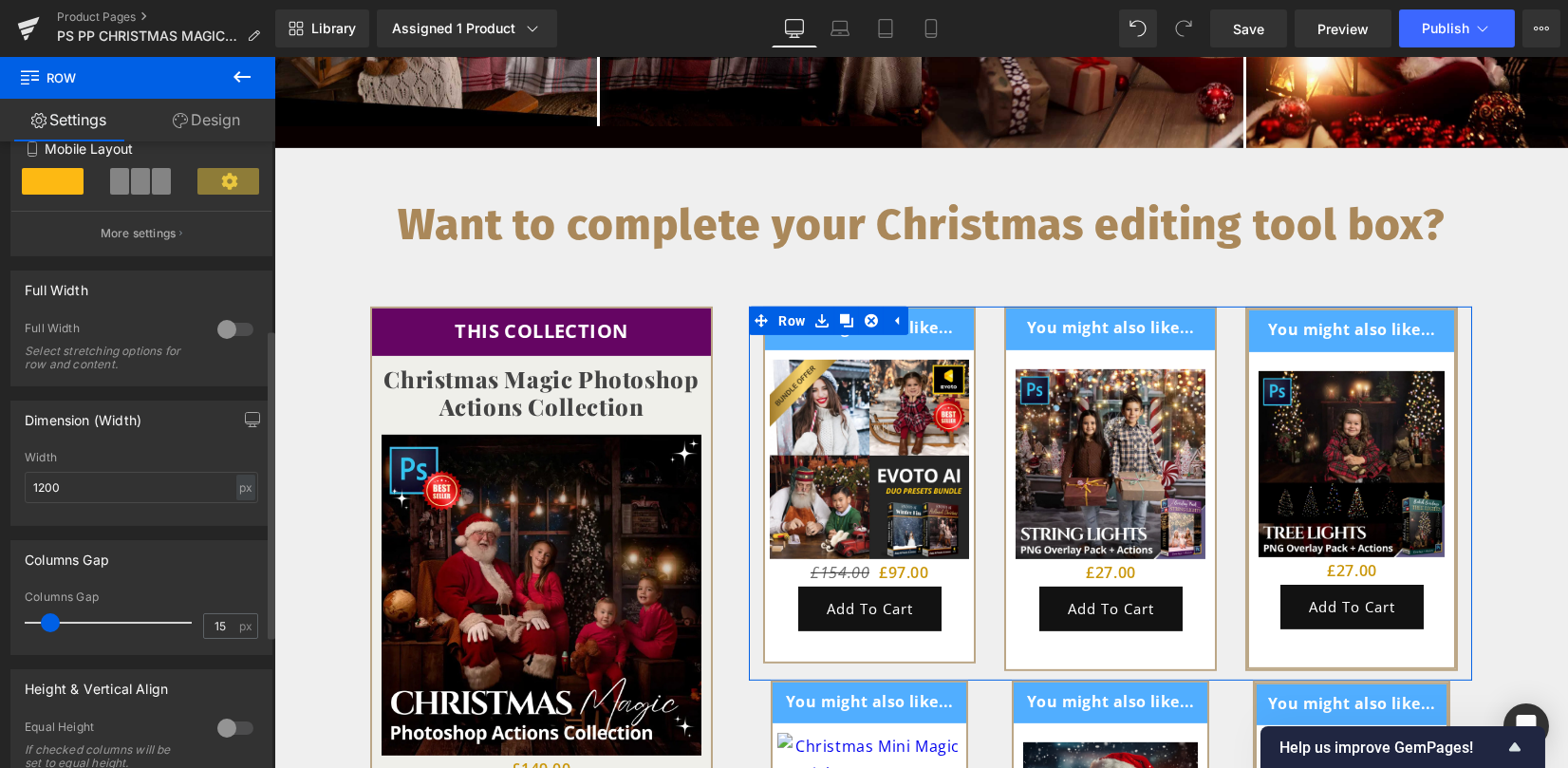
click at [50, 618] on span at bounding box center [50, 622] width 19 height 19
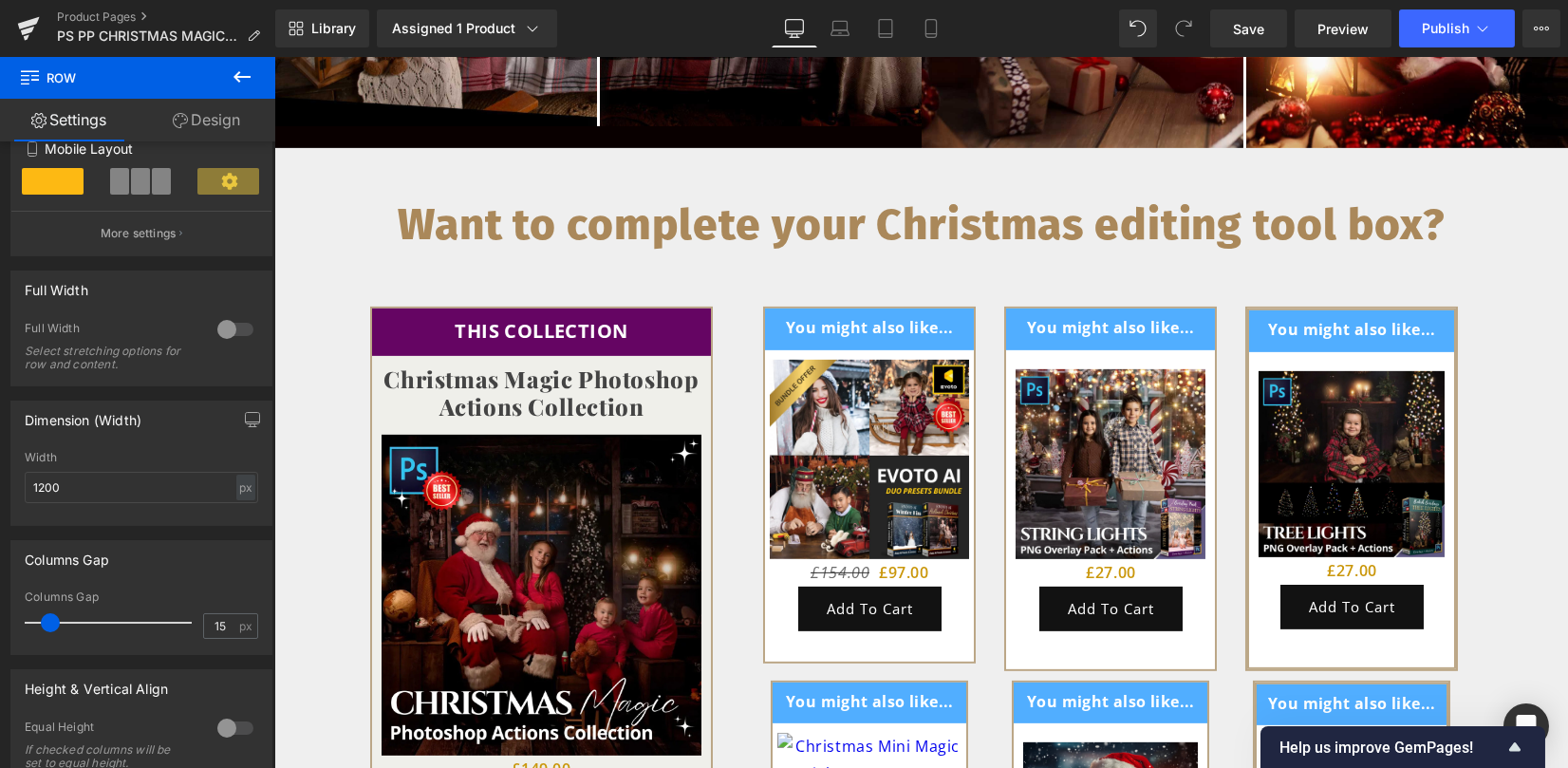
scroll to position [4854, 0]
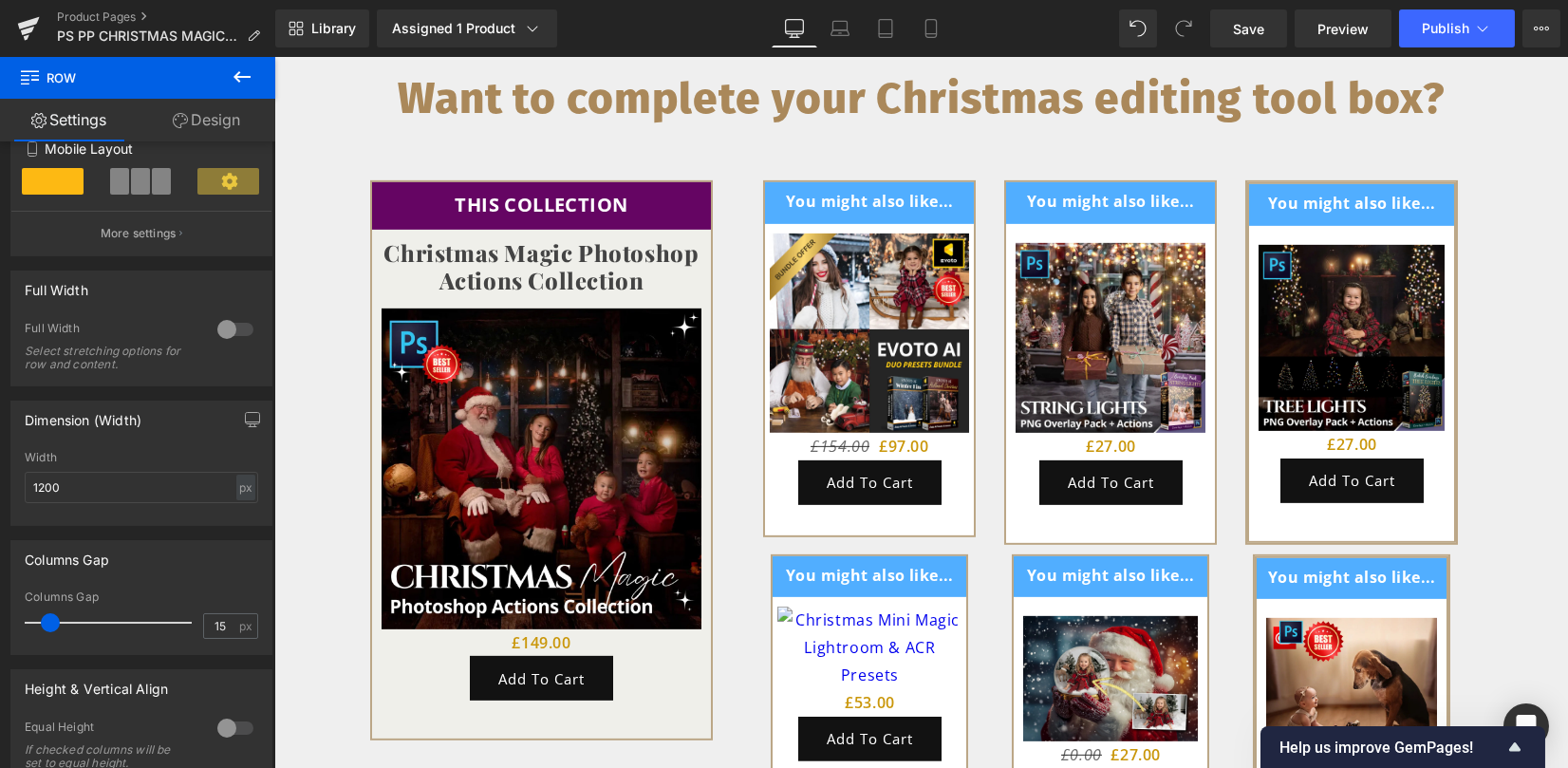
click at [962, 589] on div "You might also like... Text Block Row Sale Off (P) Image £0 £53.00 (P) Price Ad…" at bounding box center [870, 674] width 241 height 239
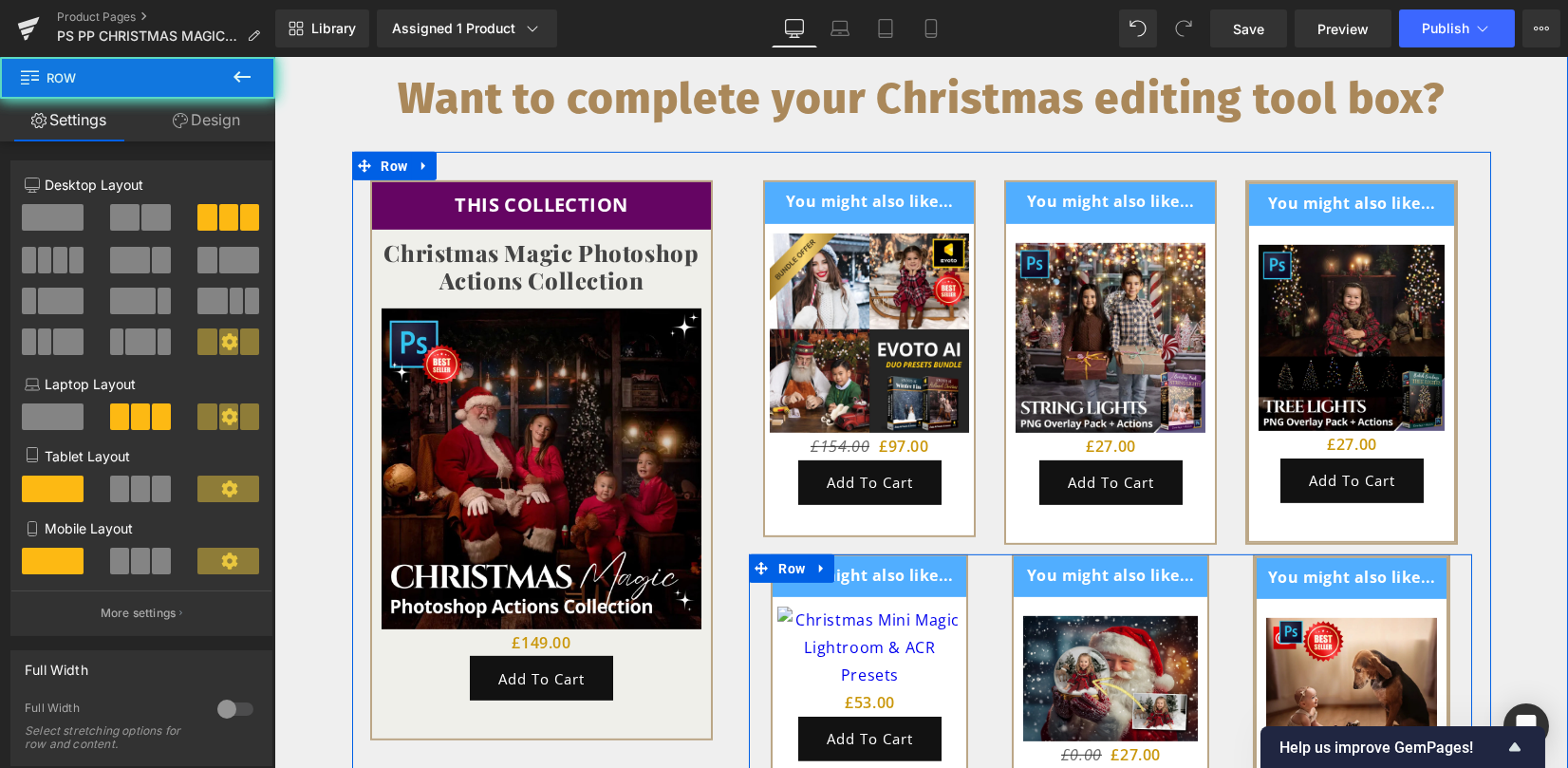
click at [971, 593] on div "You might also like... Text Block Row Sale Off (P) Image £0 £53.00 (P) Price Ad…" at bounding box center [870, 674] width 241 height 239
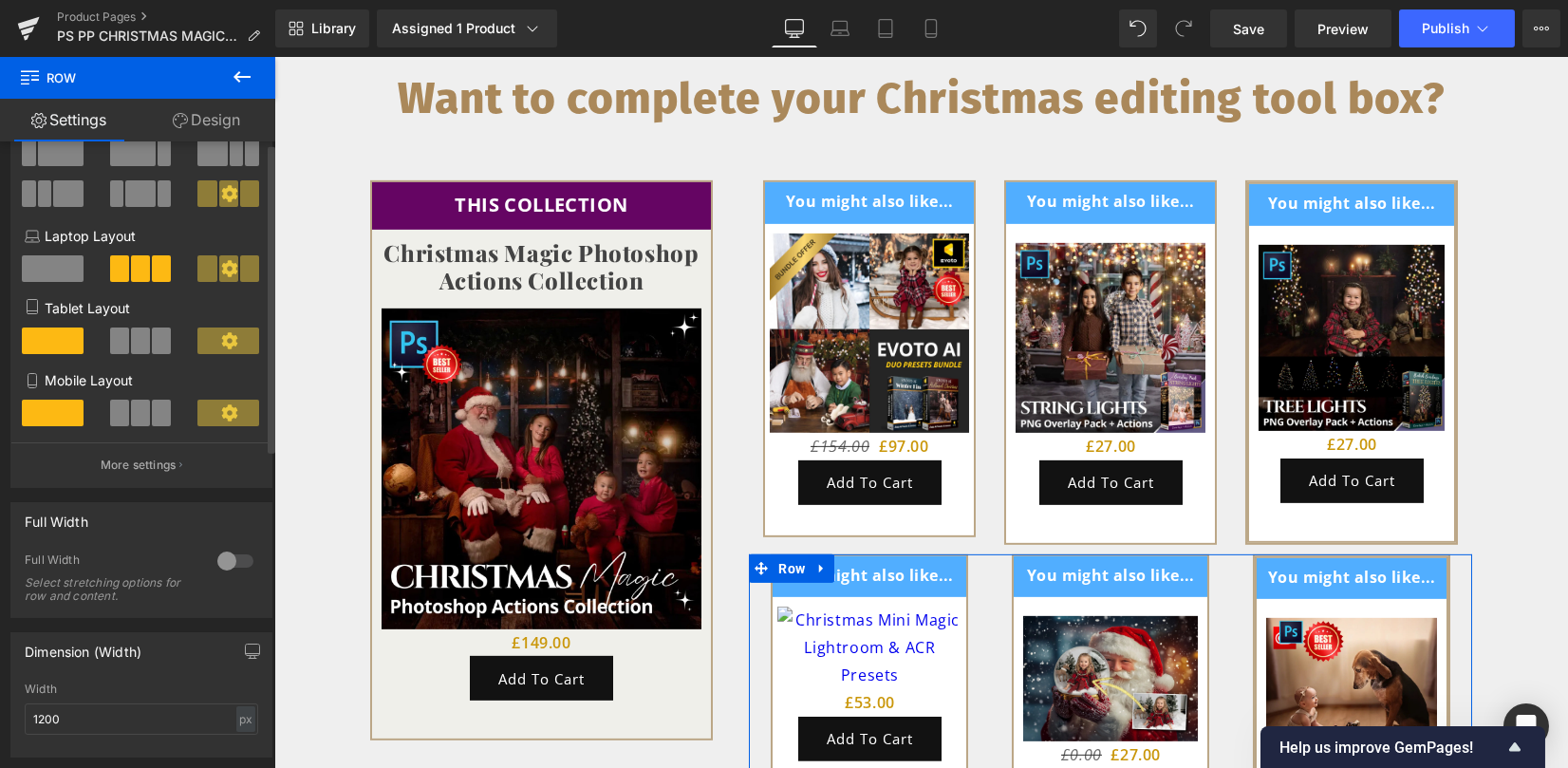
scroll to position [252, 0]
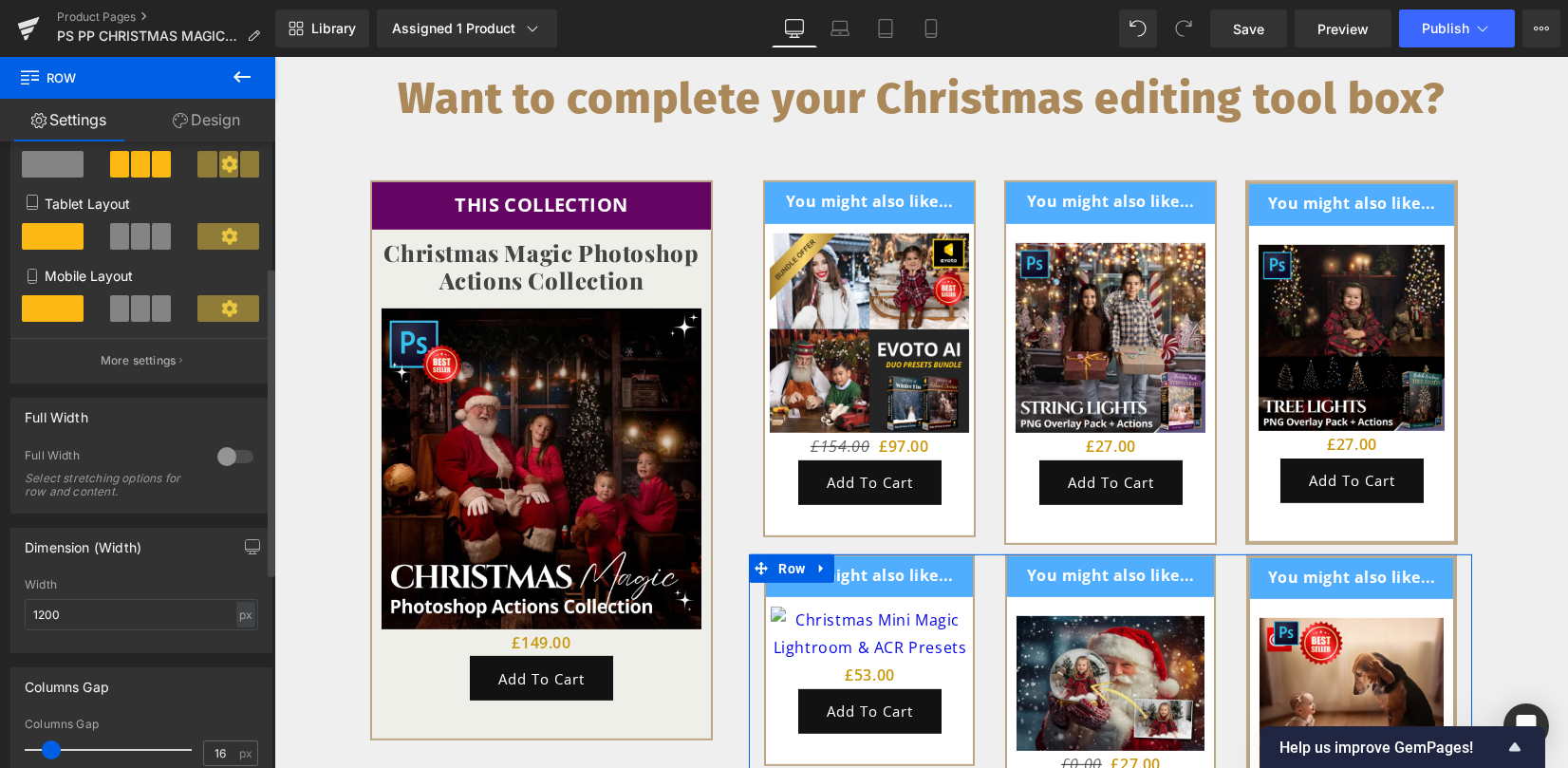
type input "15"
click at [51, 746] on span at bounding box center [50, 749] width 19 height 19
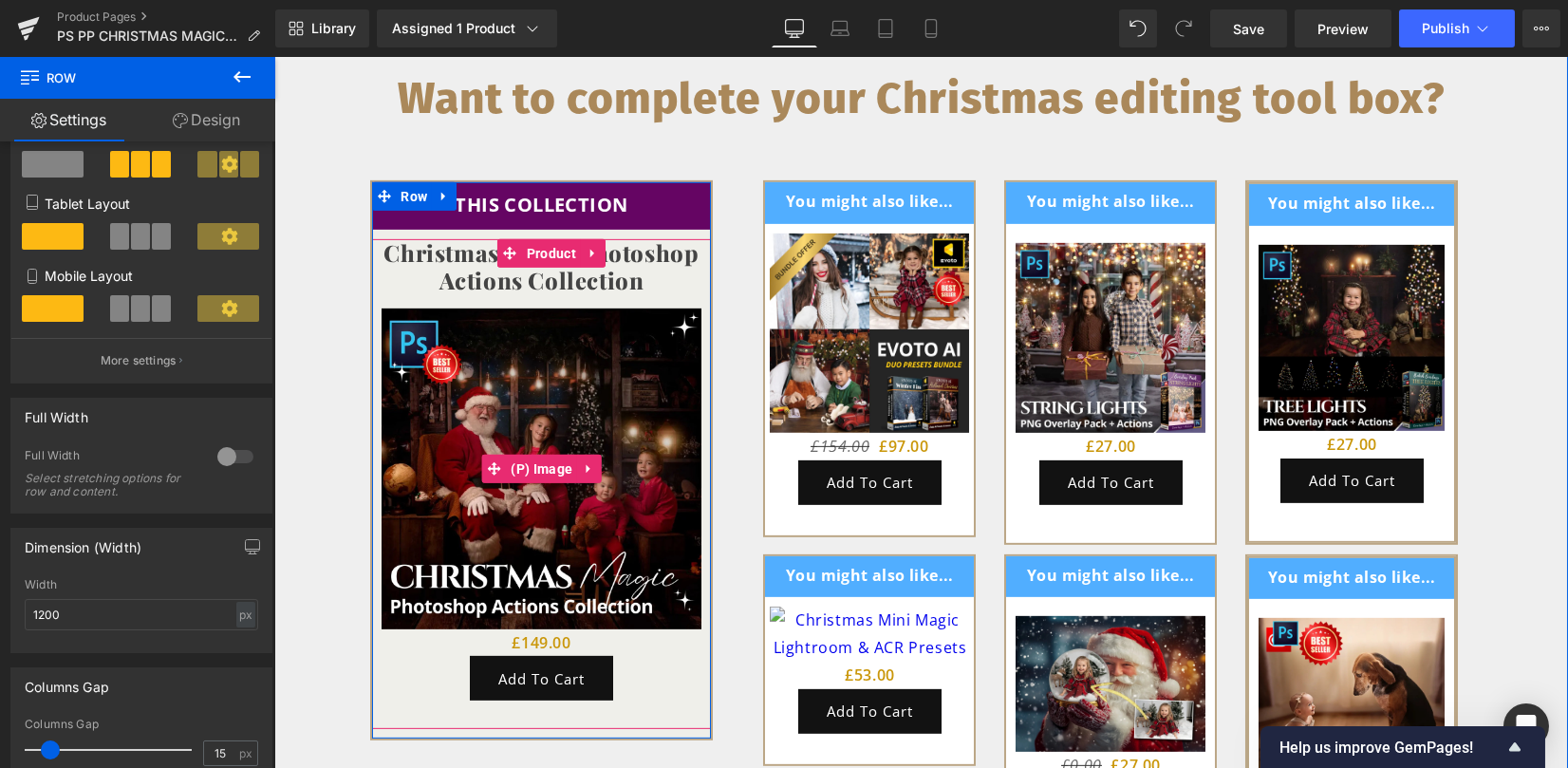
scroll to position [5488, 0]
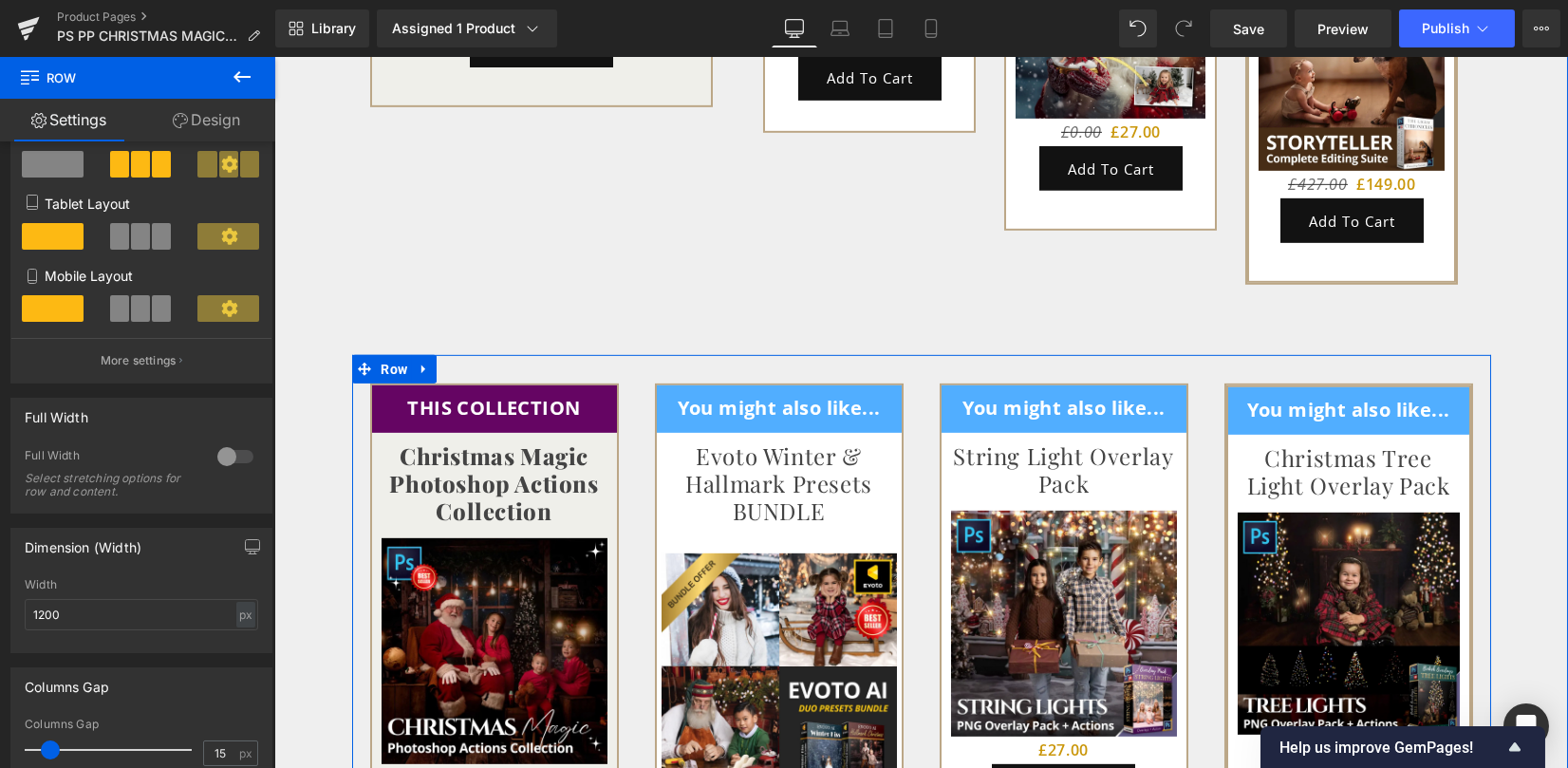
click at [622, 355] on div at bounding box center [921, 369] width 1138 height 28
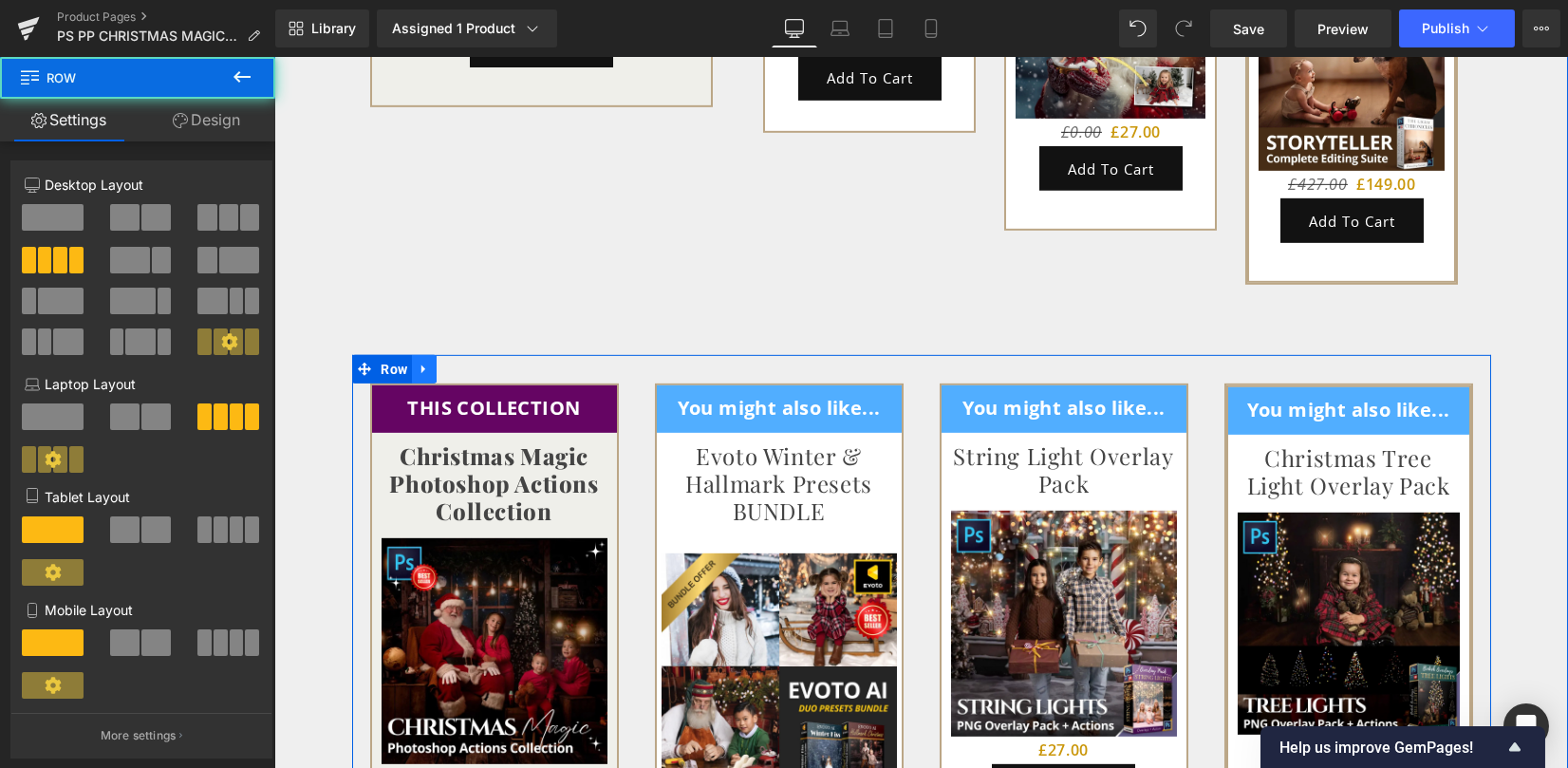
click at [422, 363] on icon at bounding box center [425, 370] width 14 height 15
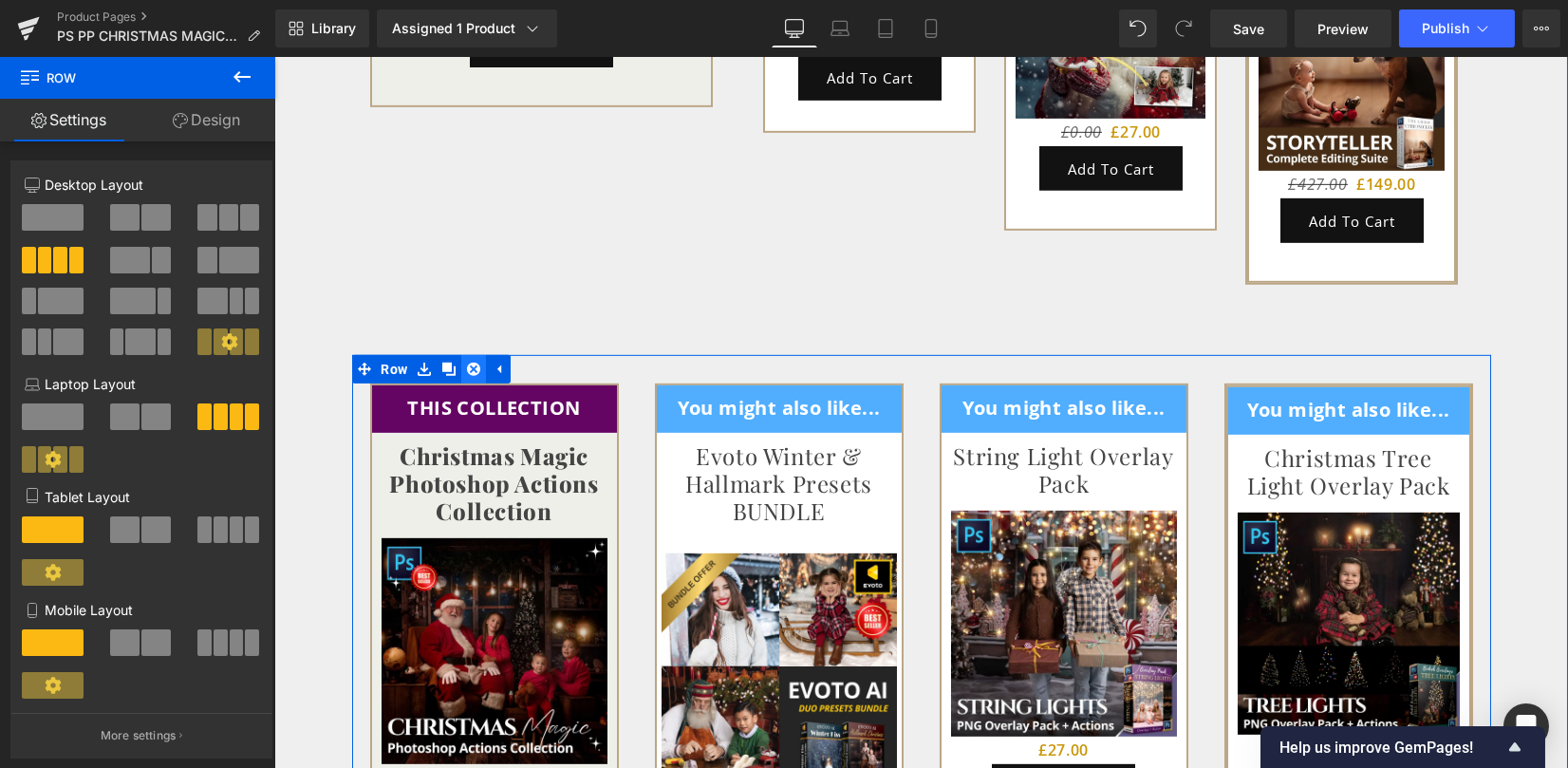
click at [468, 363] on icon at bounding box center [474, 370] width 14 height 14
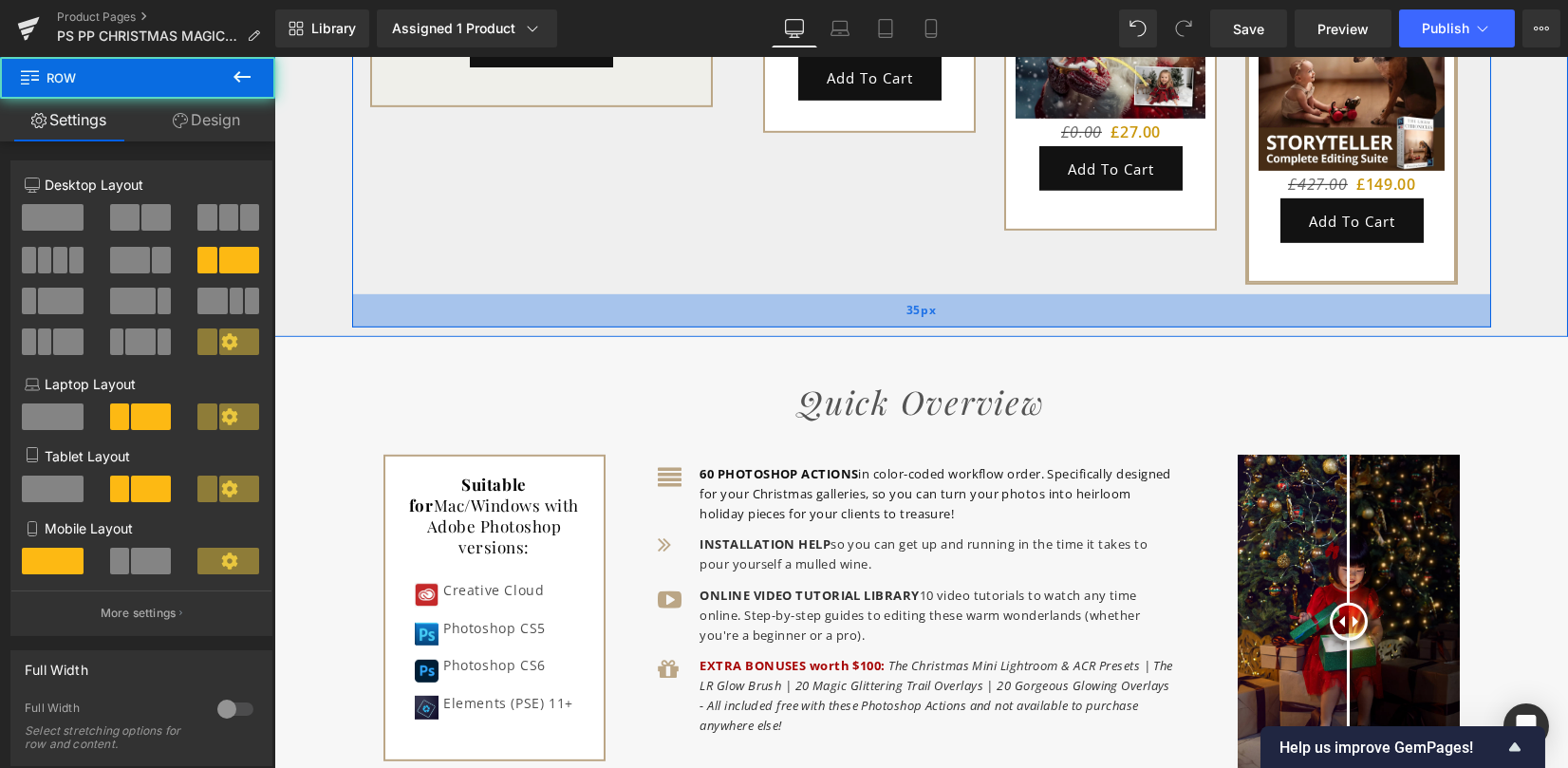
drag, startPoint x: 1075, startPoint y: 309, endPoint x: 1075, endPoint y: 280, distance: 29.0
click at [1075, 294] on div "35px" at bounding box center [921, 311] width 1138 height 33
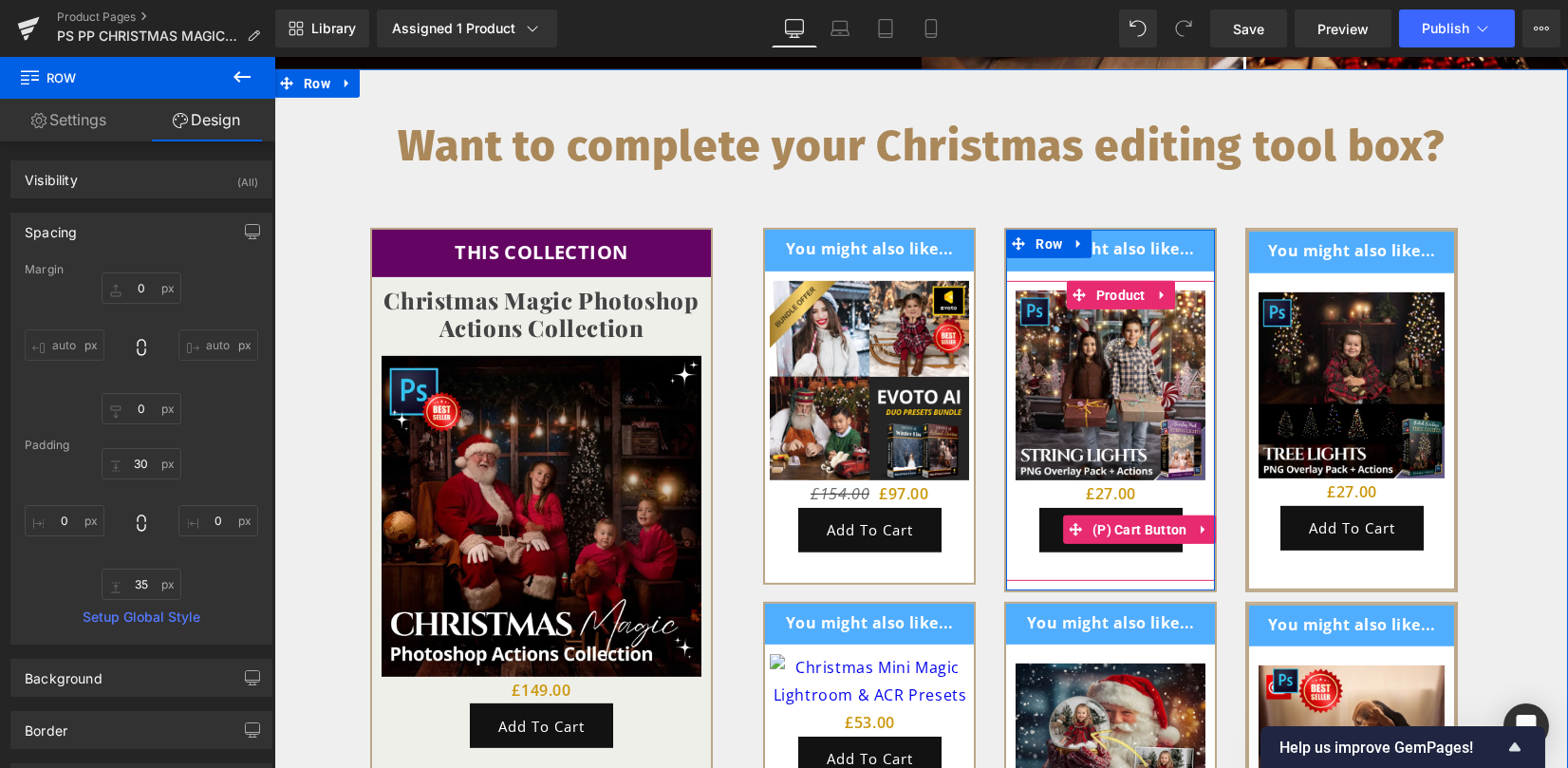
scroll to position [4728, 0]
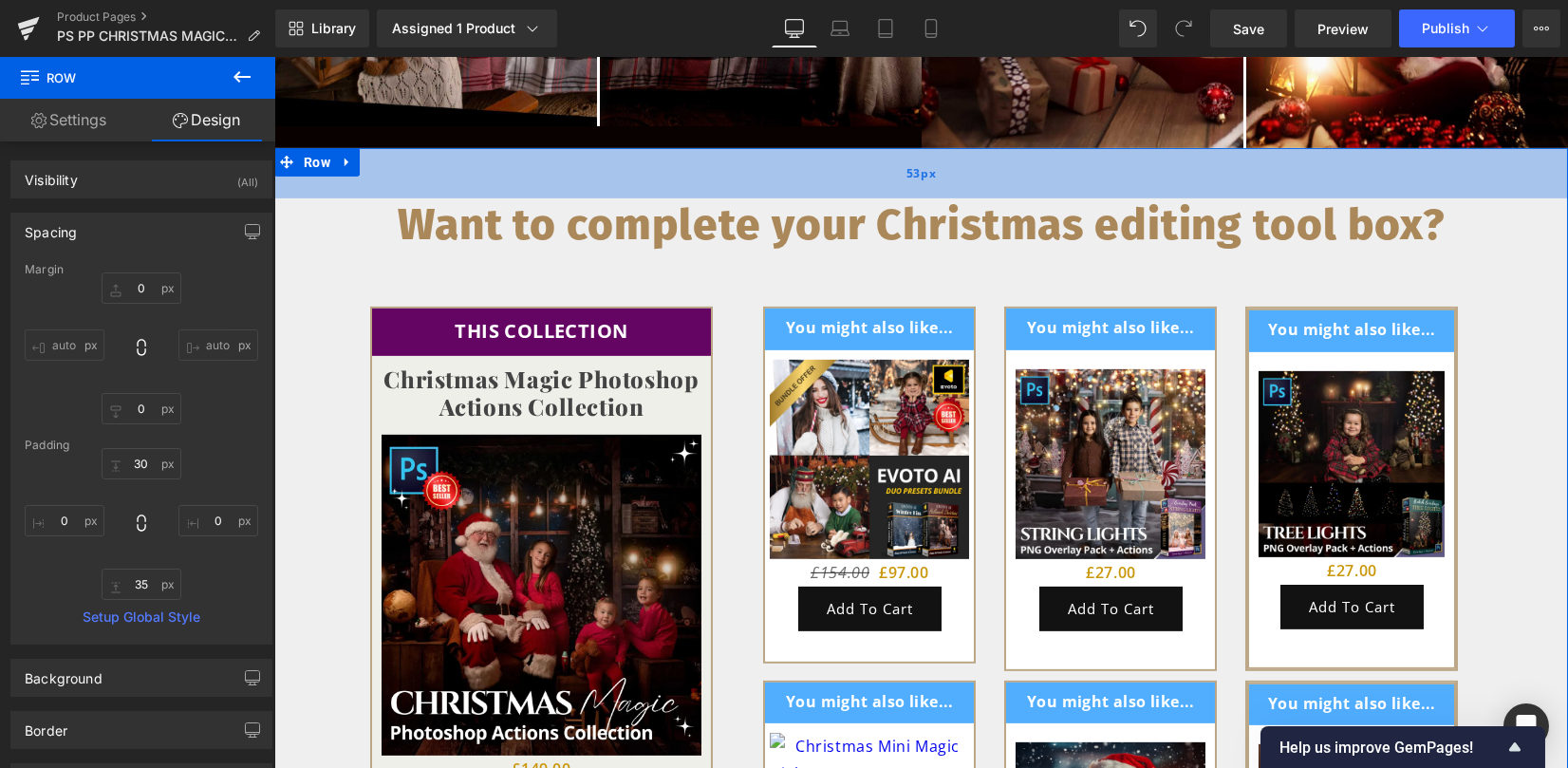
click at [544, 151] on div "53px" at bounding box center [921, 173] width 1293 height 50
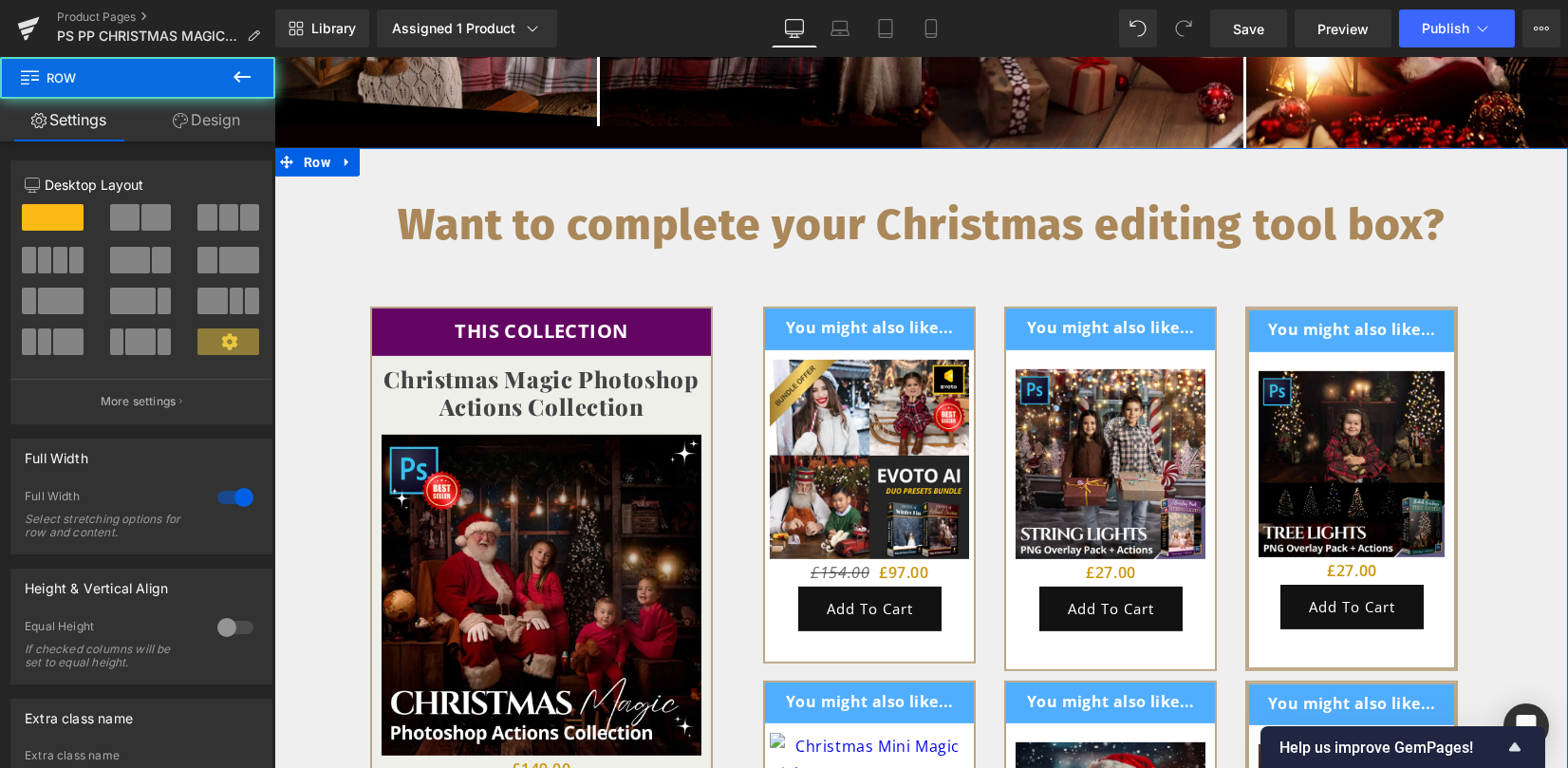
click at [210, 105] on link "Design" at bounding box center [206, 121] width 137 height 43
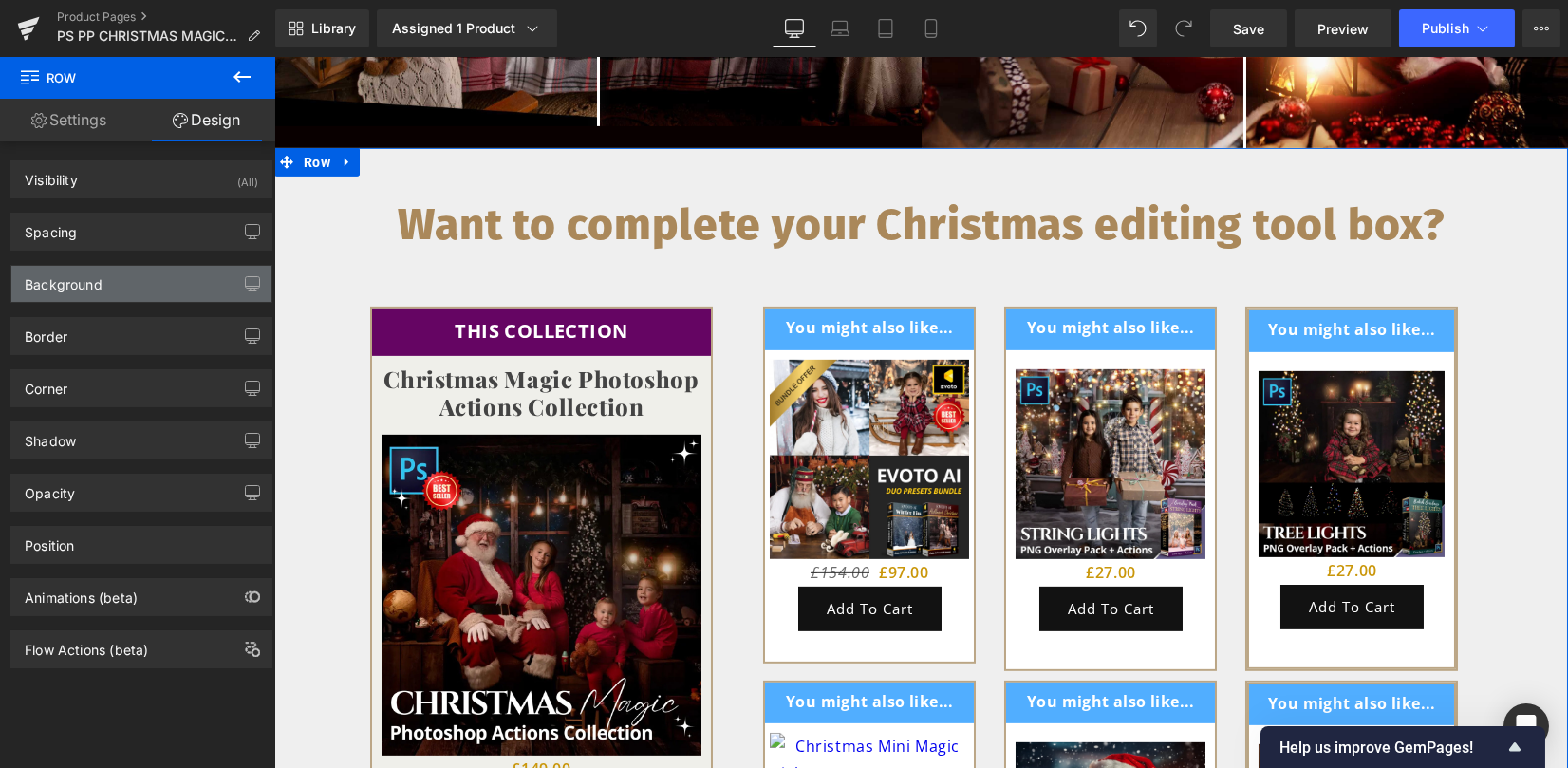
click at [88, 297] on div "Background" at bounding box center [141, 283] width 260 height 36
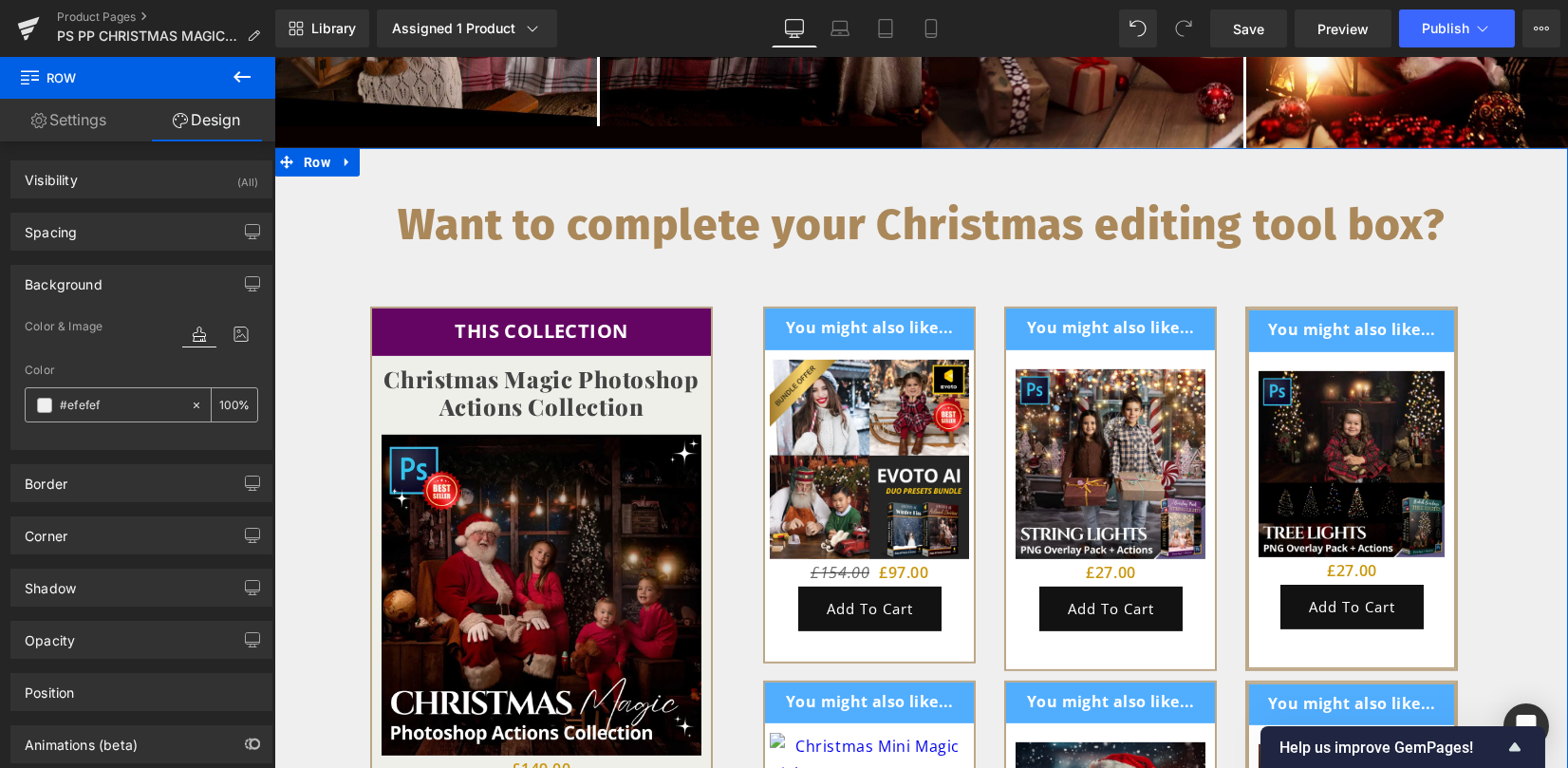
click at [42, 401] on span at bounding box center [44, 404] width 15 height 15
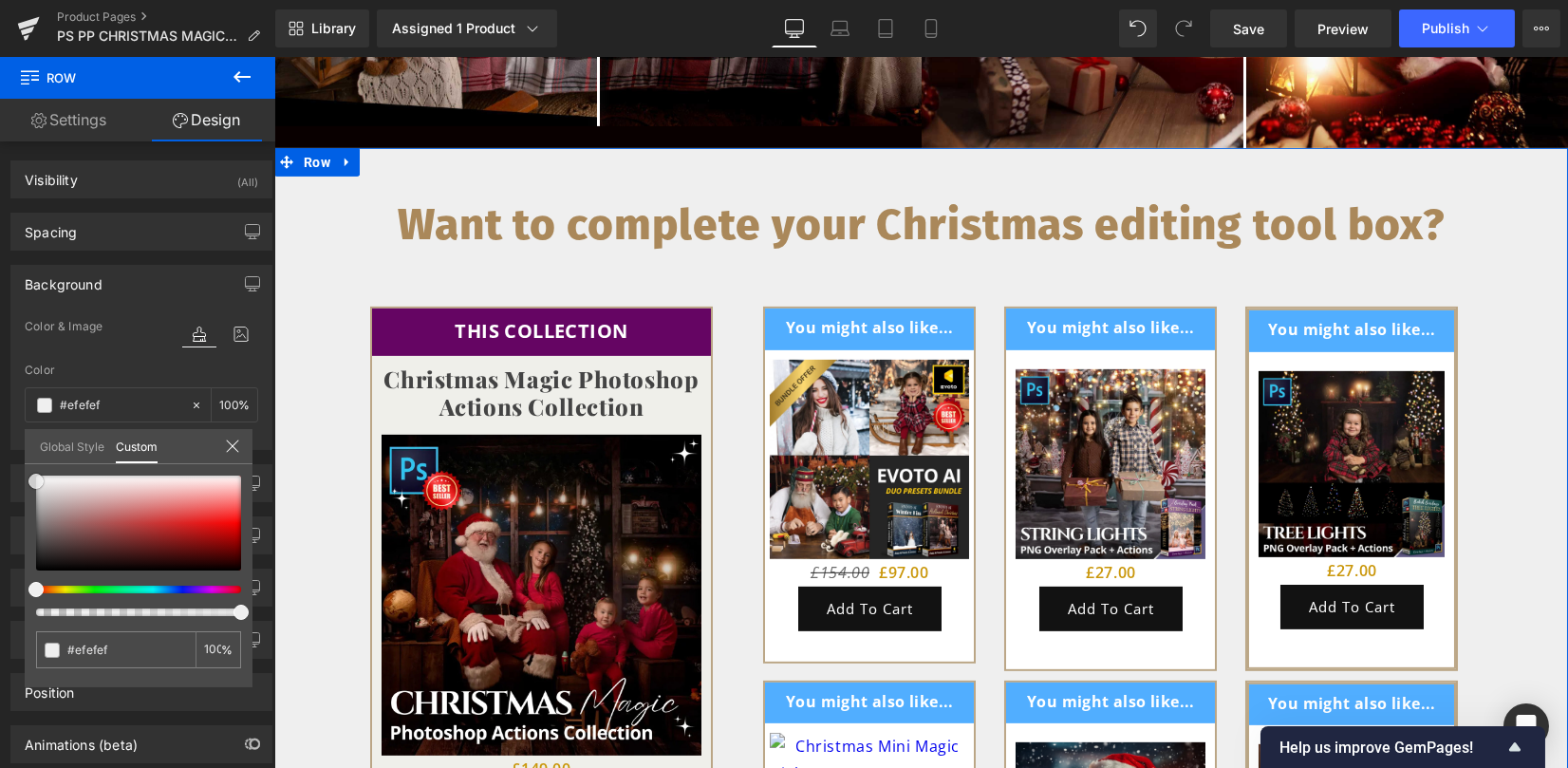
type input "#a79494"
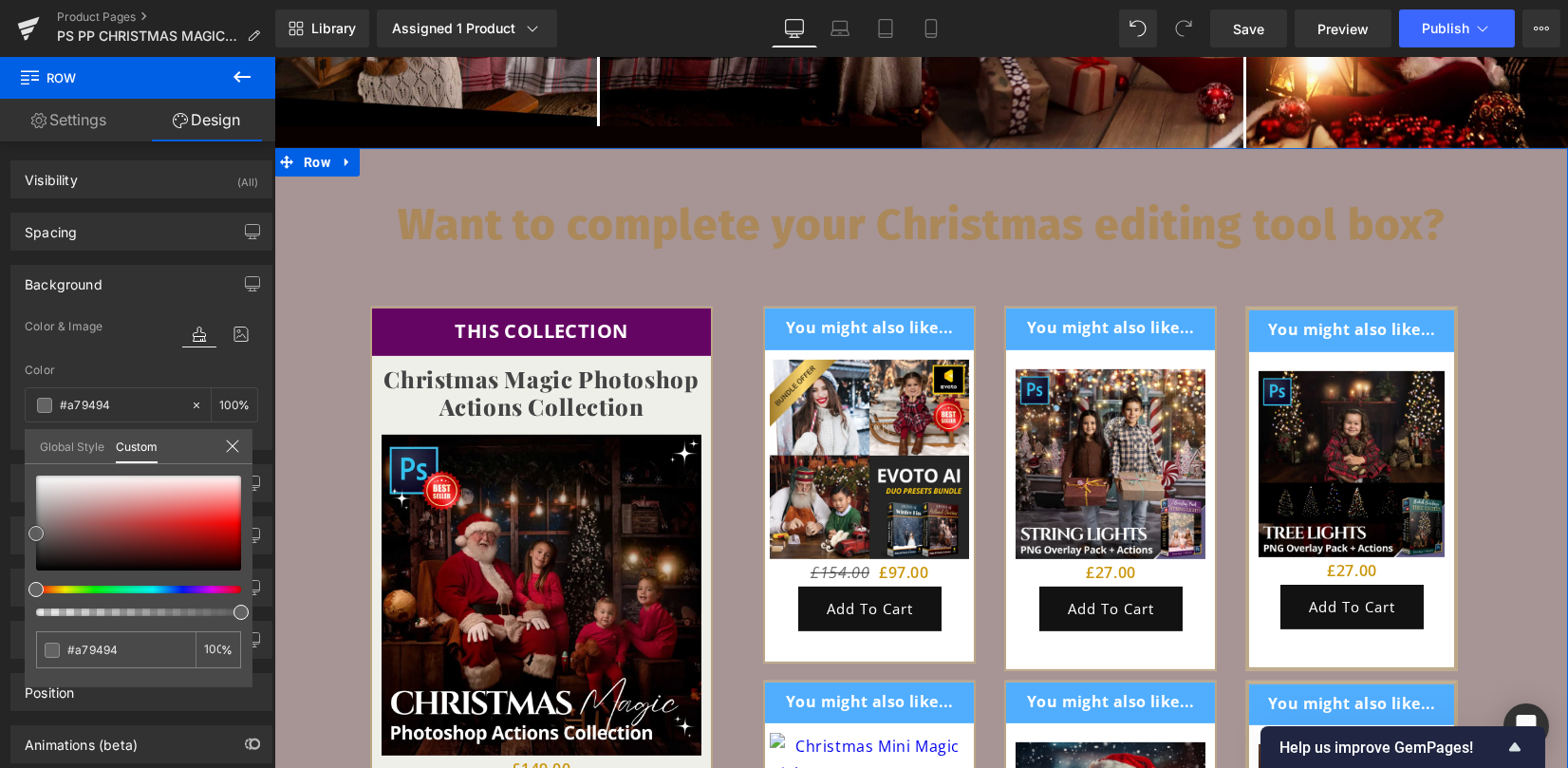
type input "#757575"
type input "#636363"
type input "#565656"
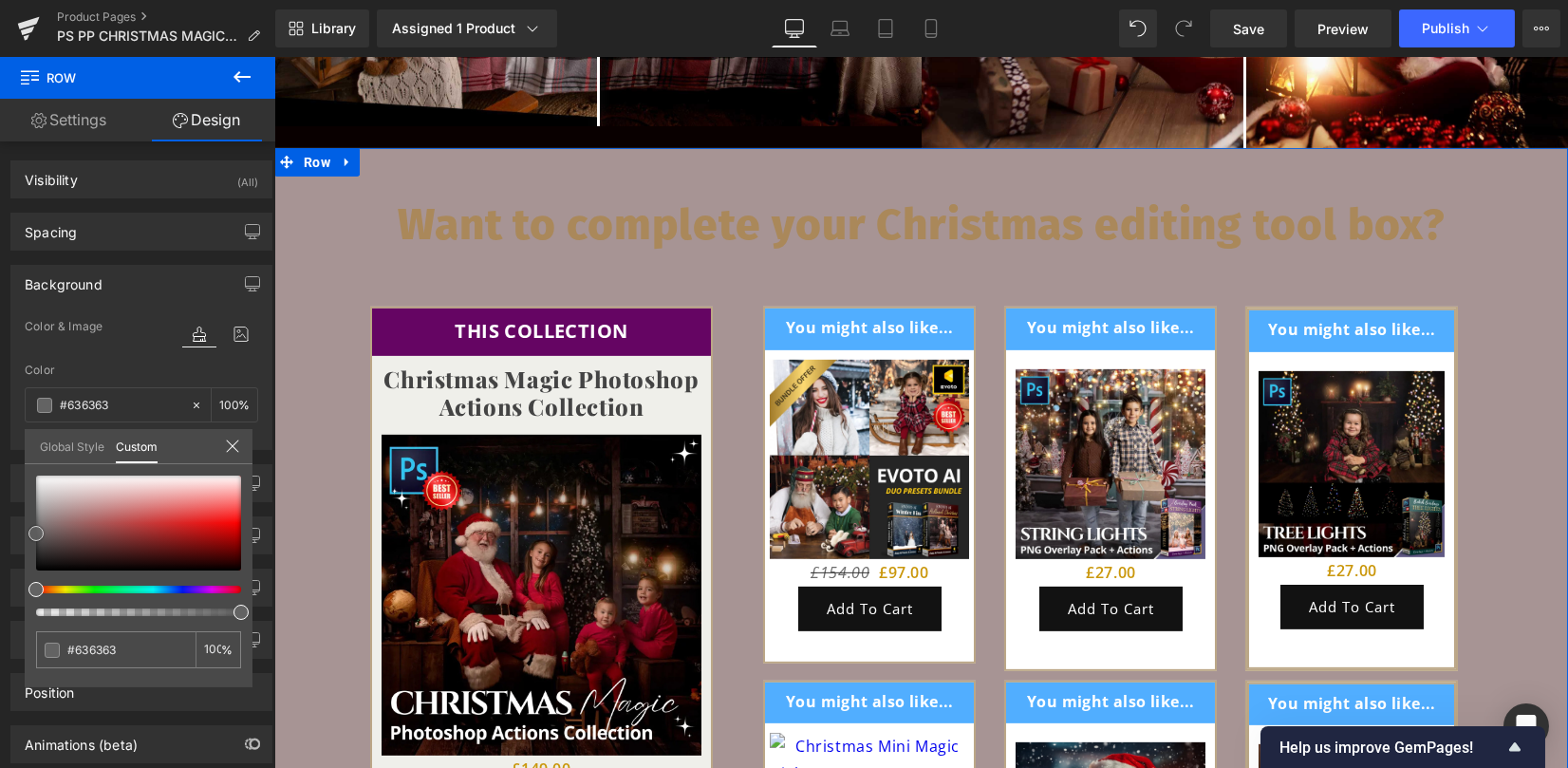
type input "#565656"
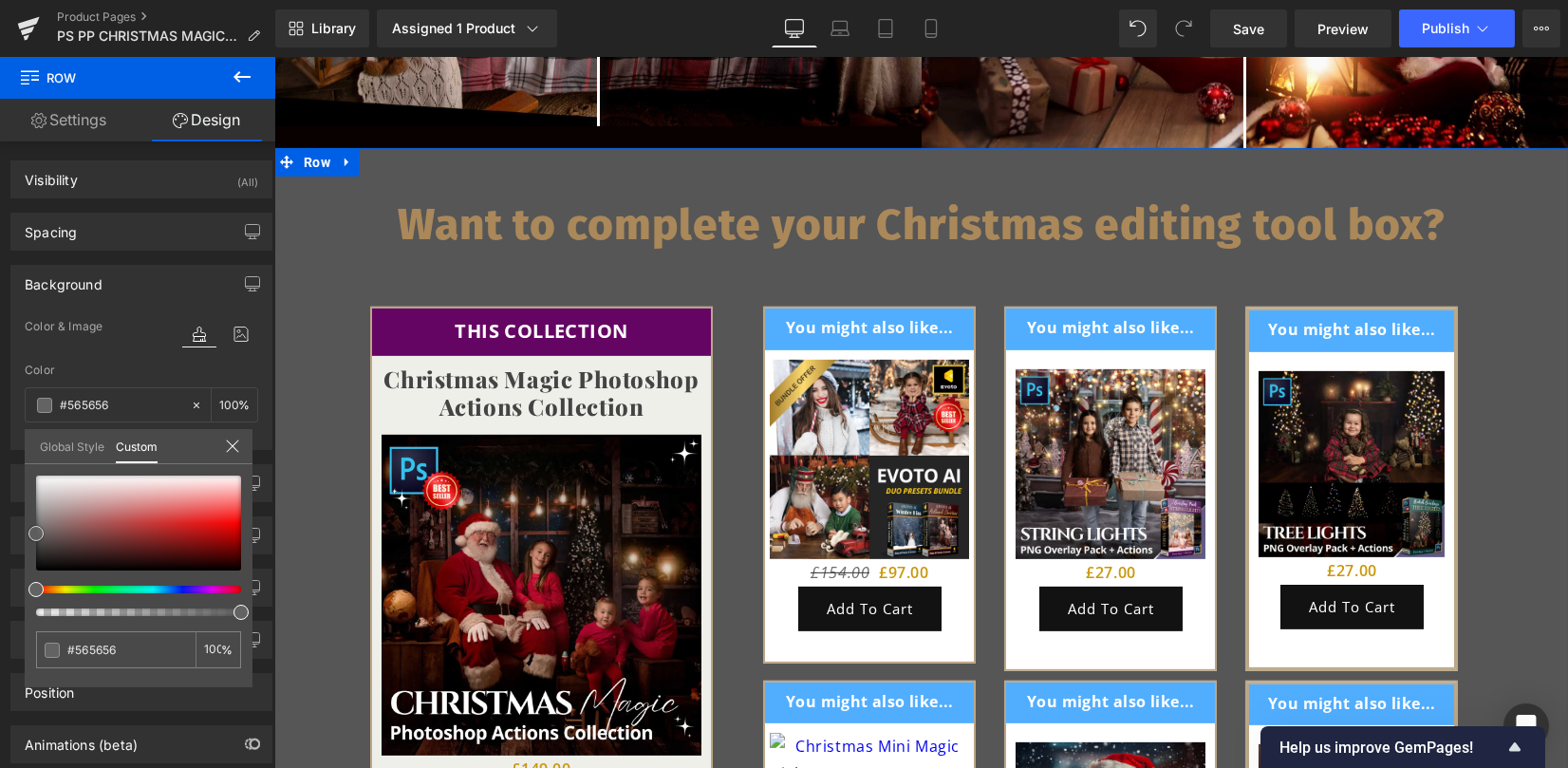
type input "#4f4f4f"
type input "#444444"
type input "#383838"
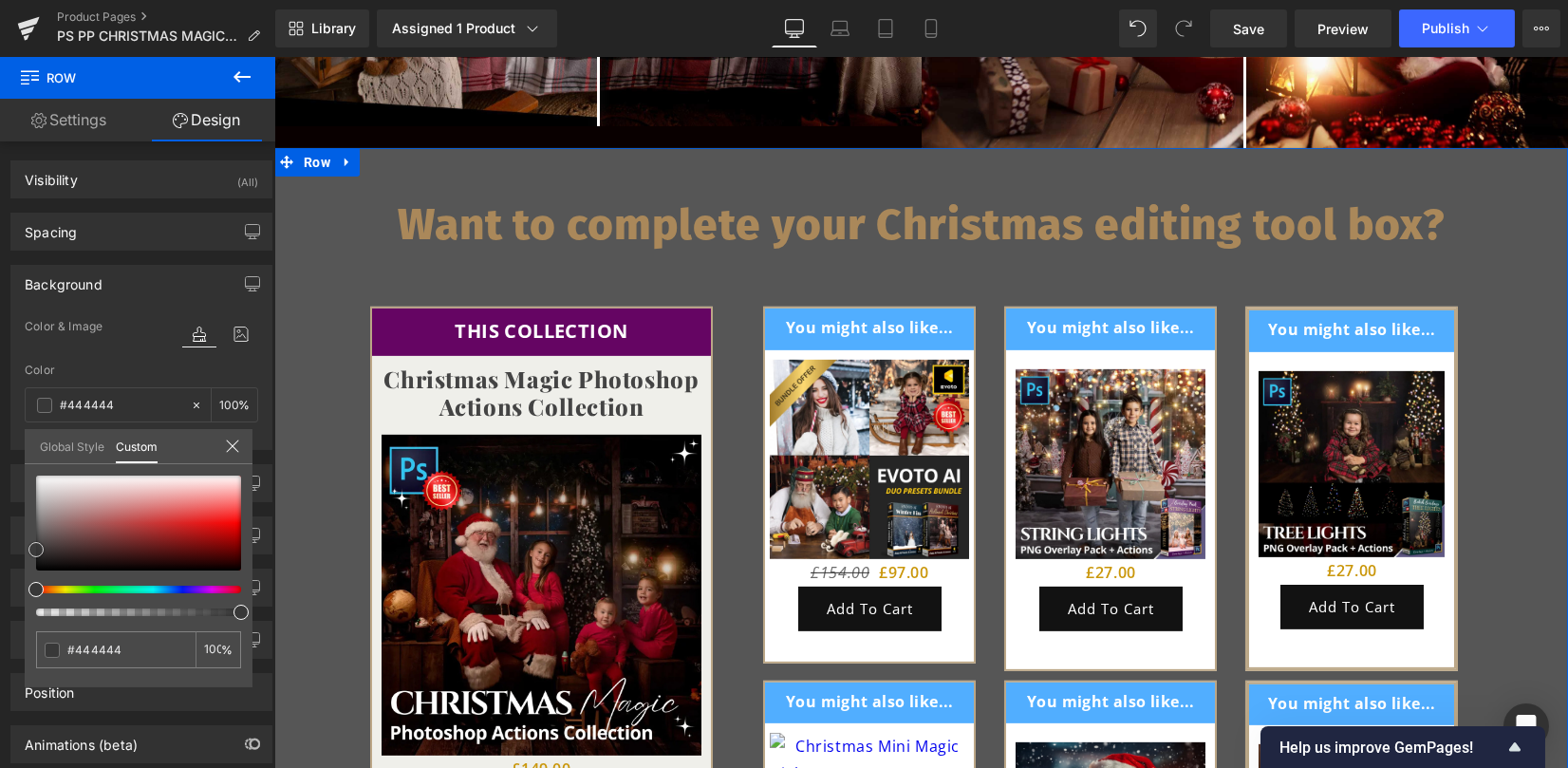
type input "#383838"
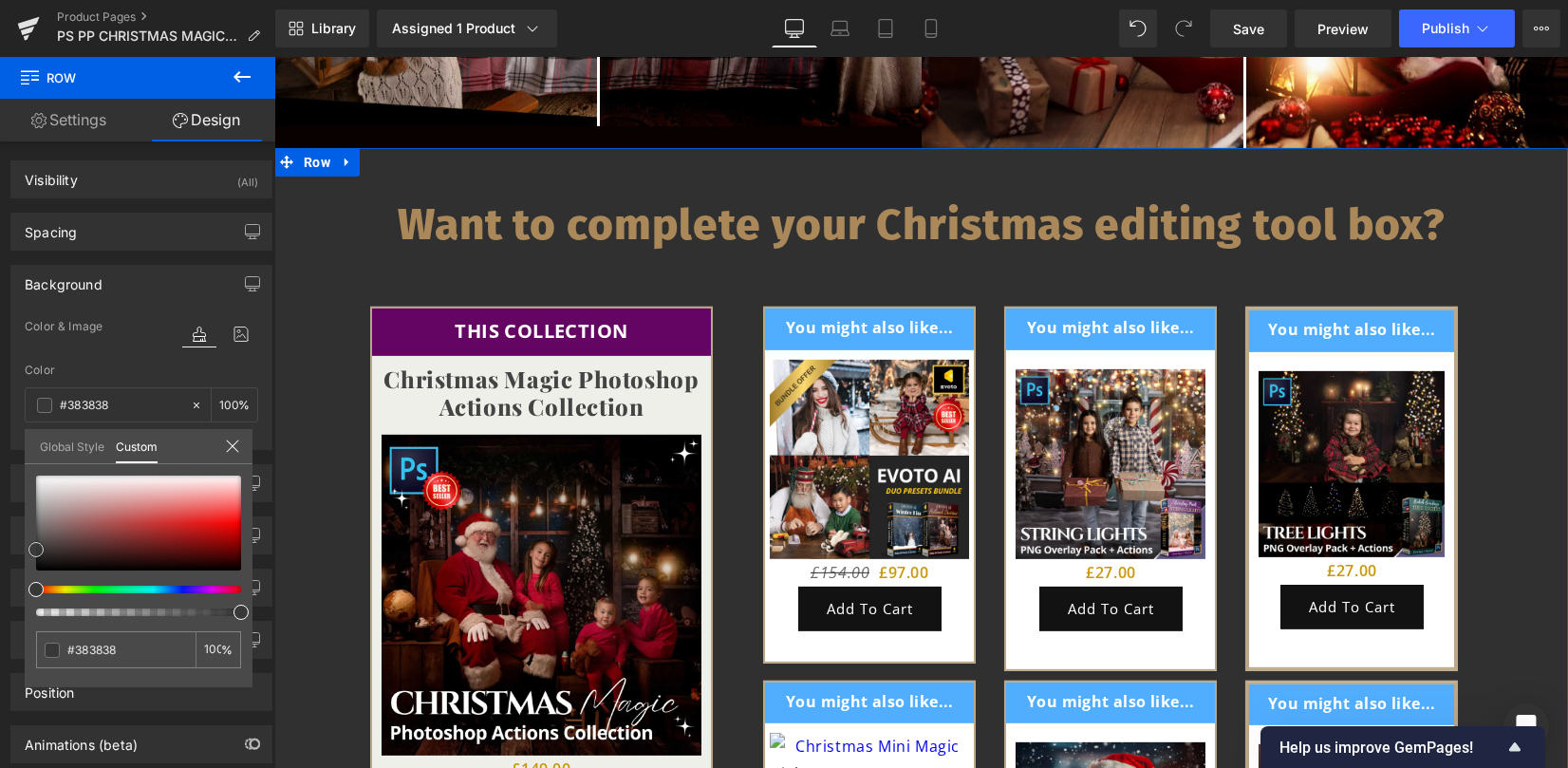
type input "#303030"
type input "#232323"
type input "#212121"
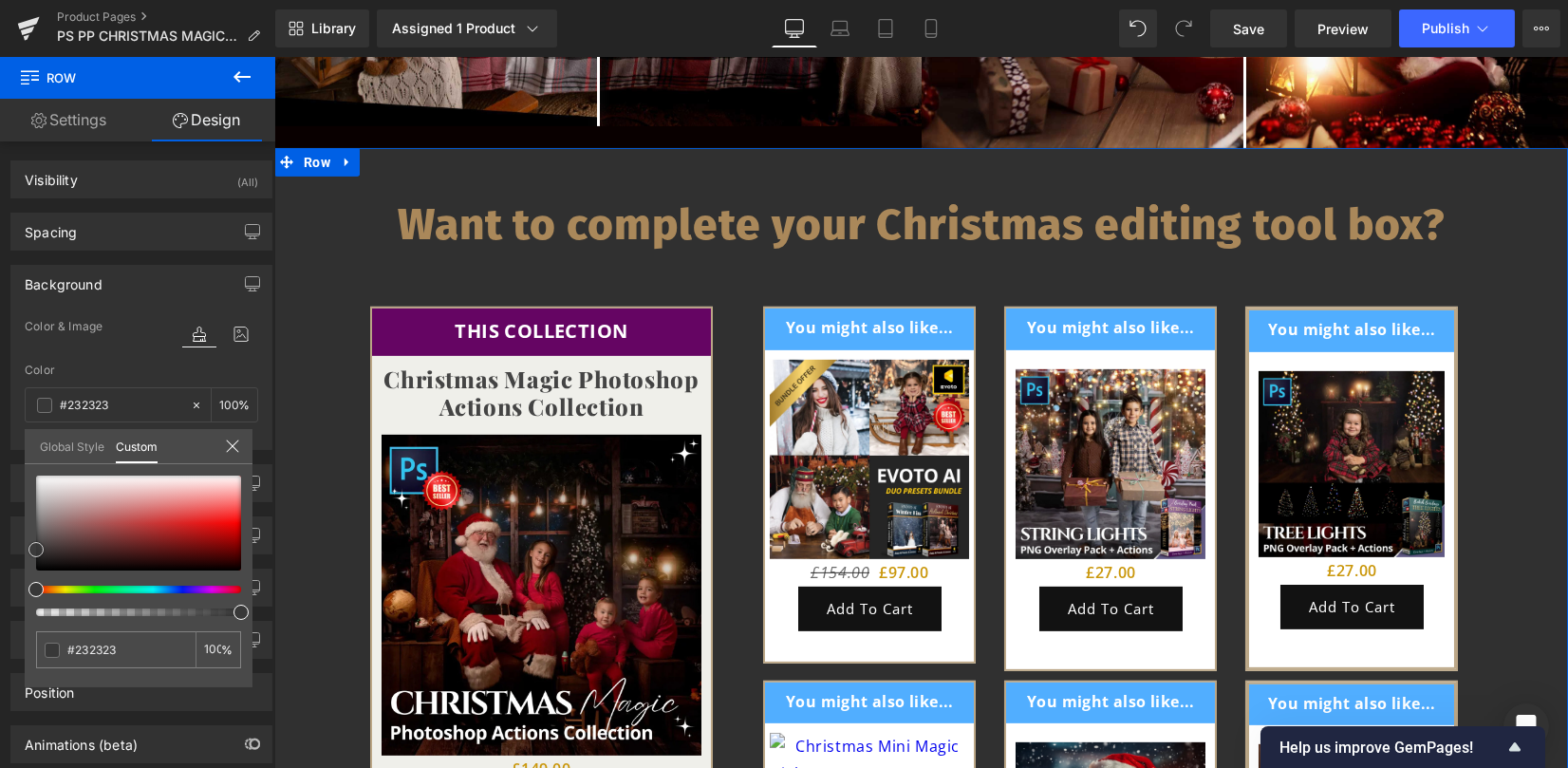
type input "#212121"
type input "#1e1e1e"
type input "#161616"
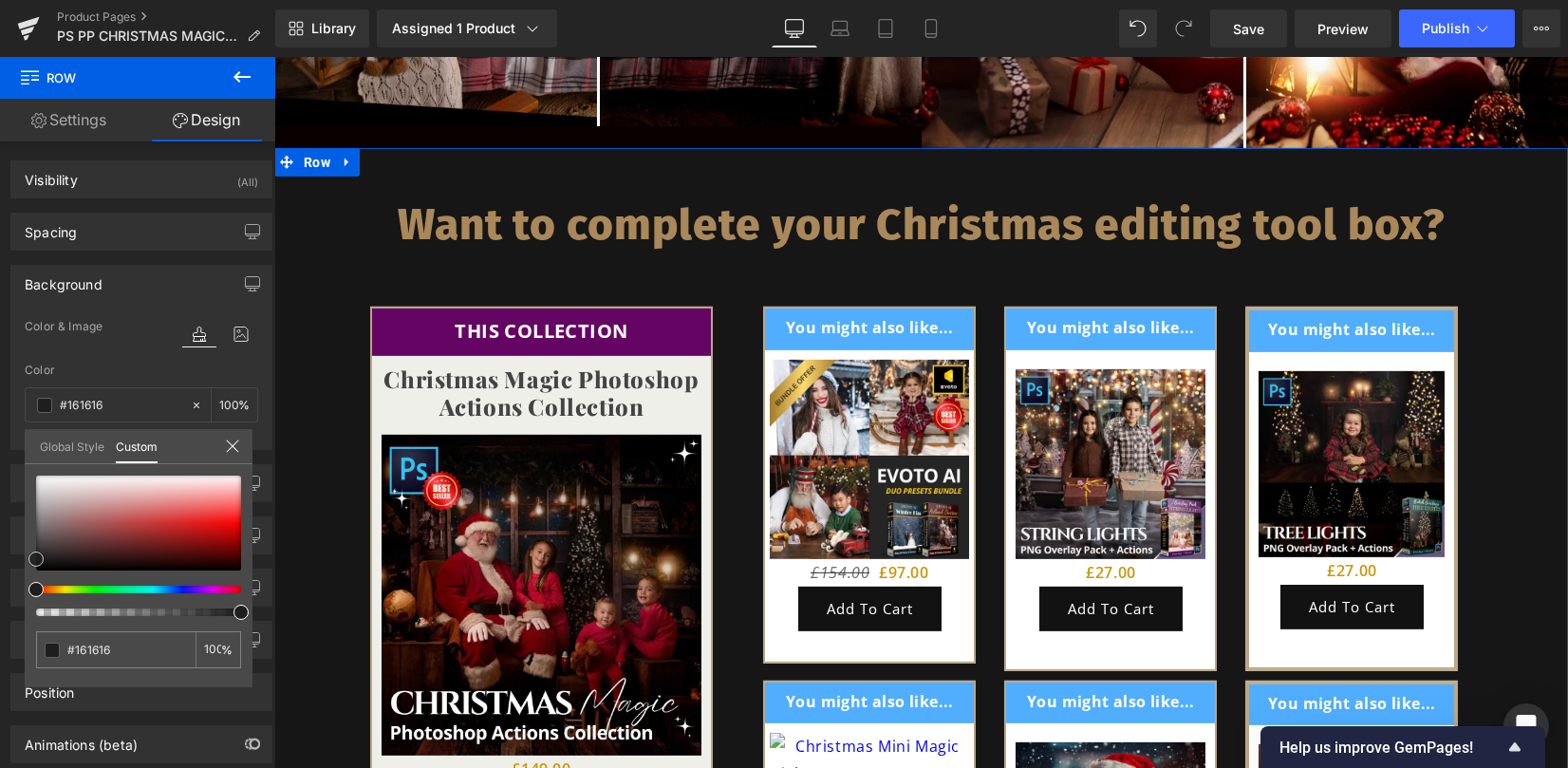
type input "#141414"
type input "#0f0f0f"
type input "#0c0c0c"
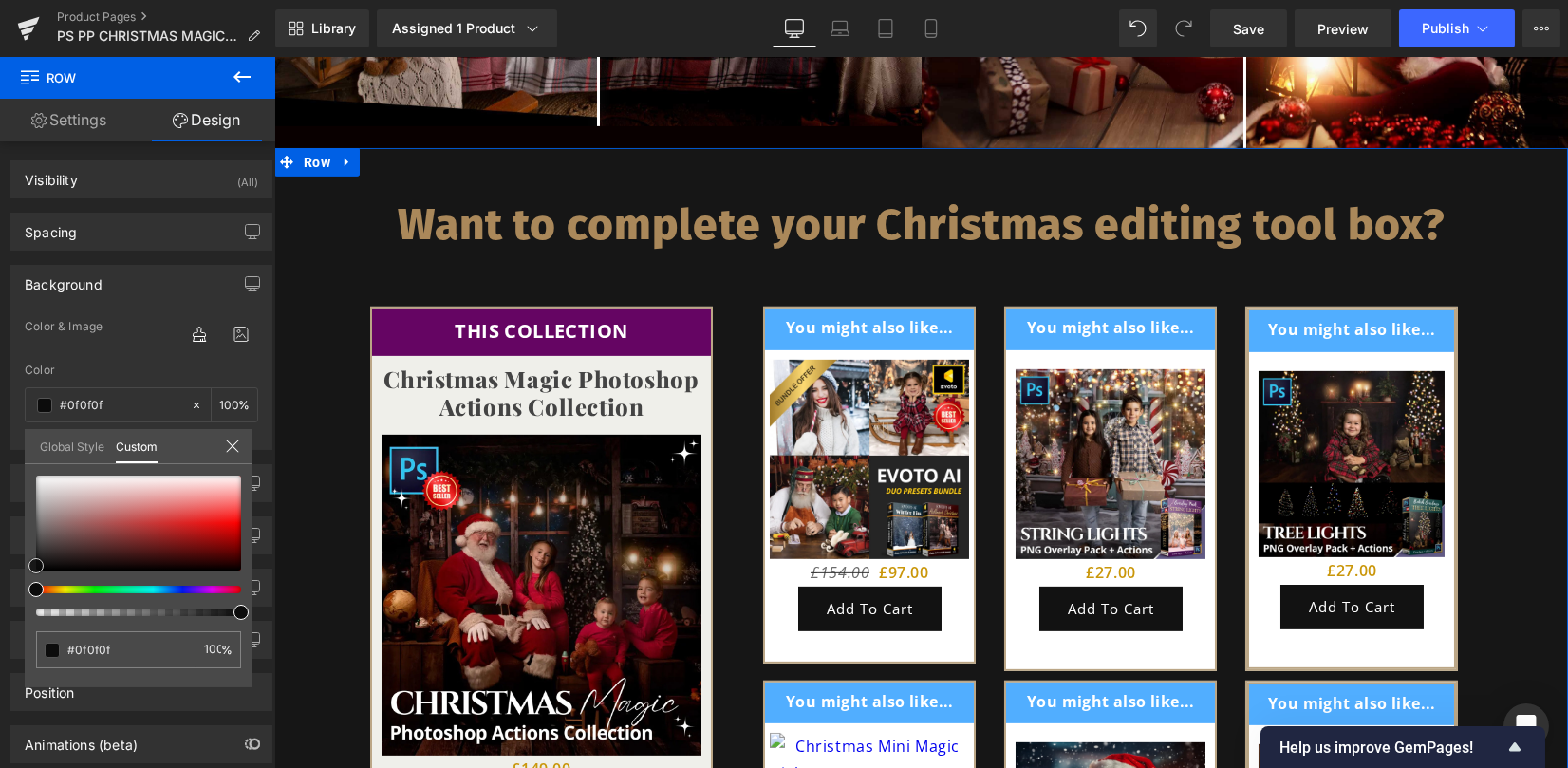
type input "#0c0c0c"
type input "#070707"
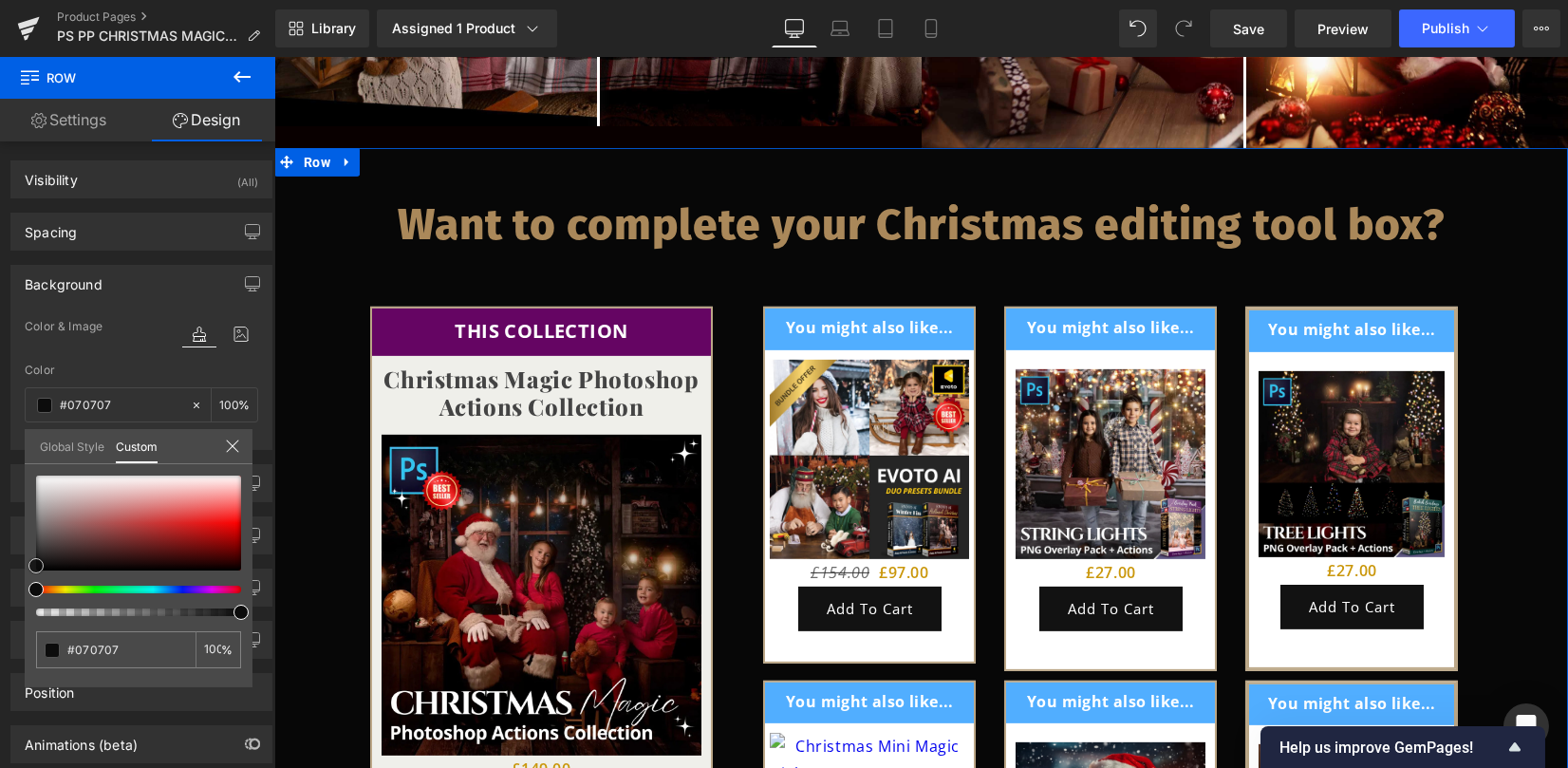
type input "#050505"
type input "#070707"
type input "#0f0f0f"
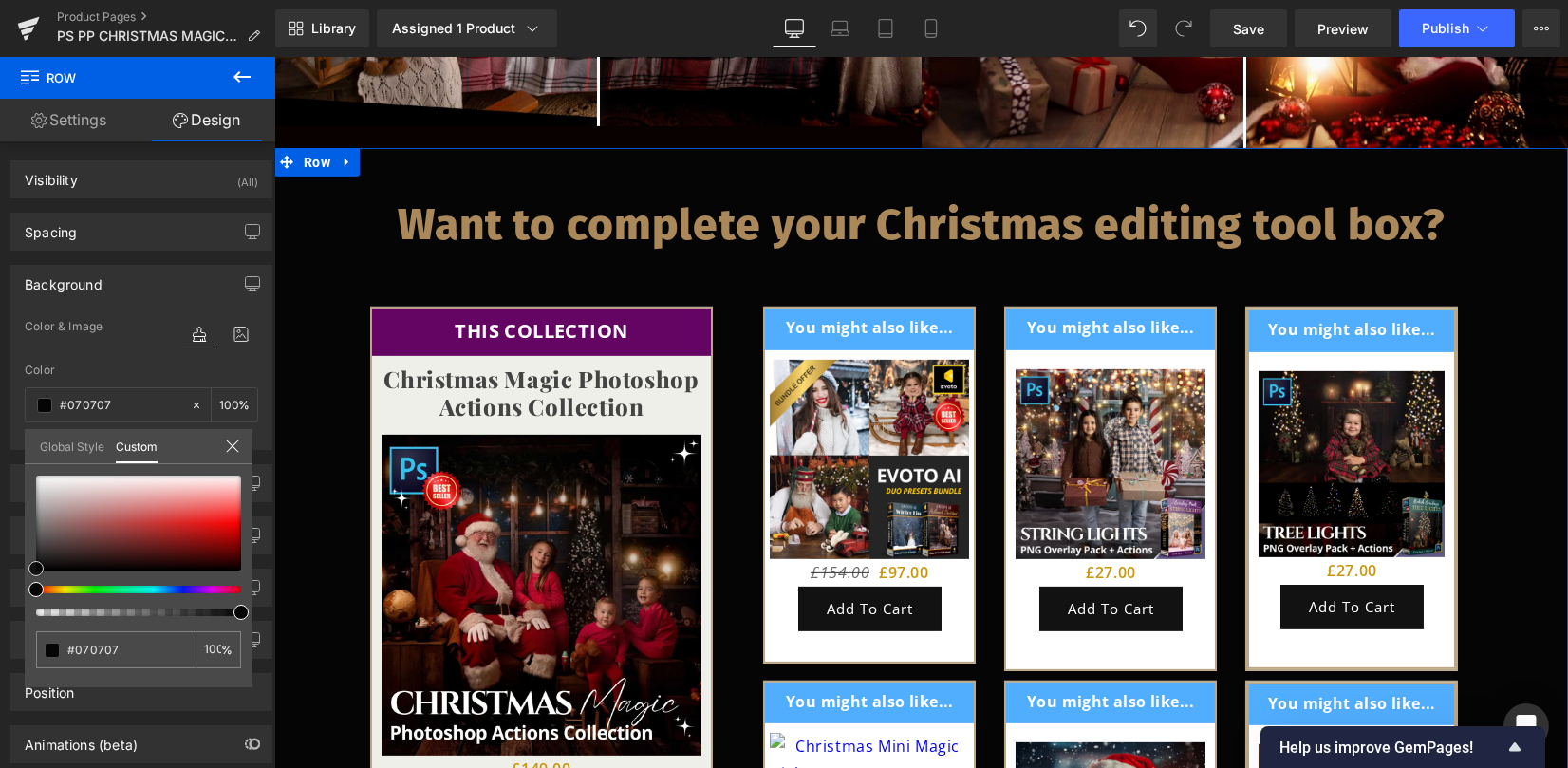
type input "#0f0f0f"
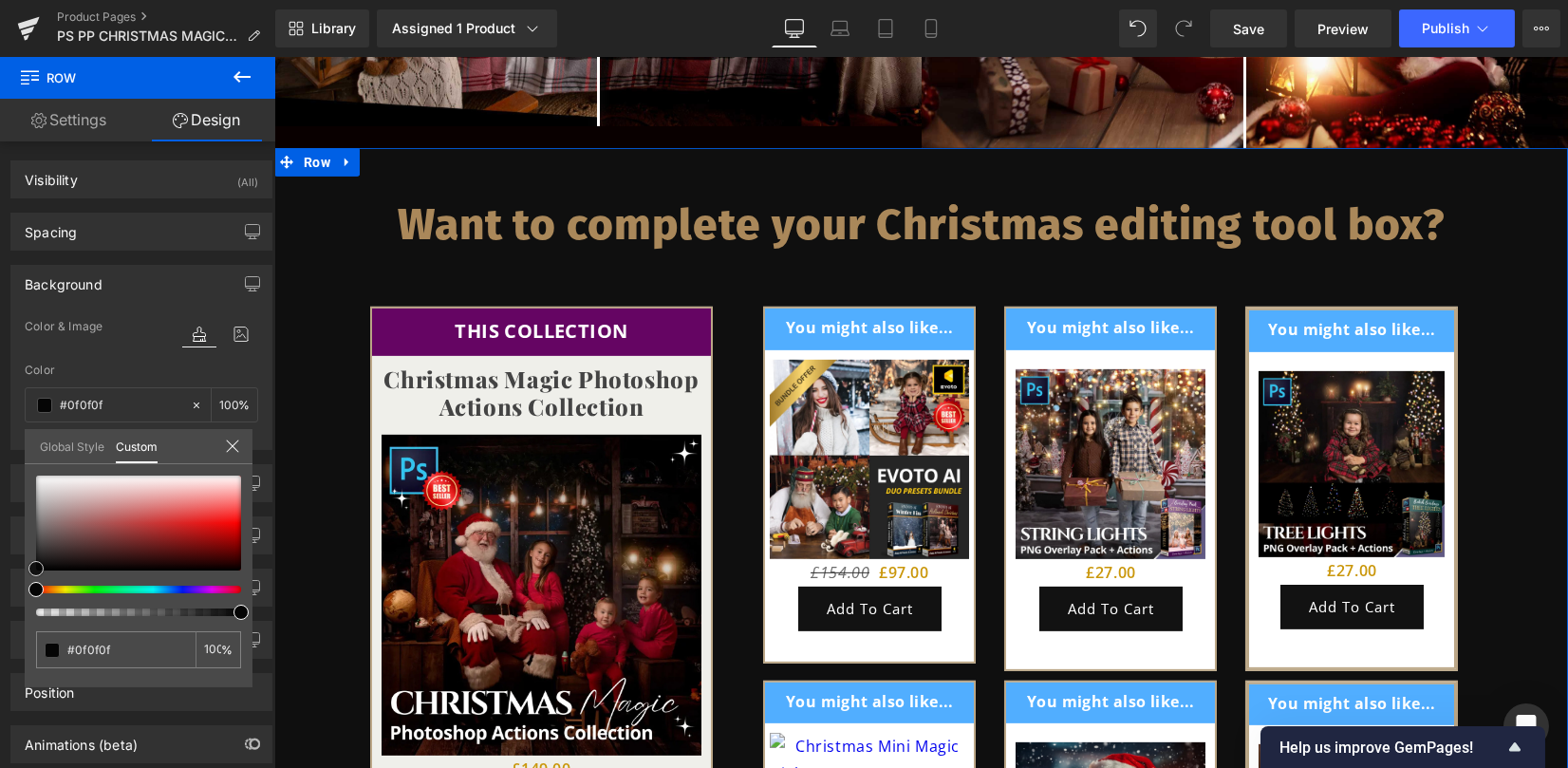
type input "#111111"
type input "#141414"
type input "#1e1e1e"
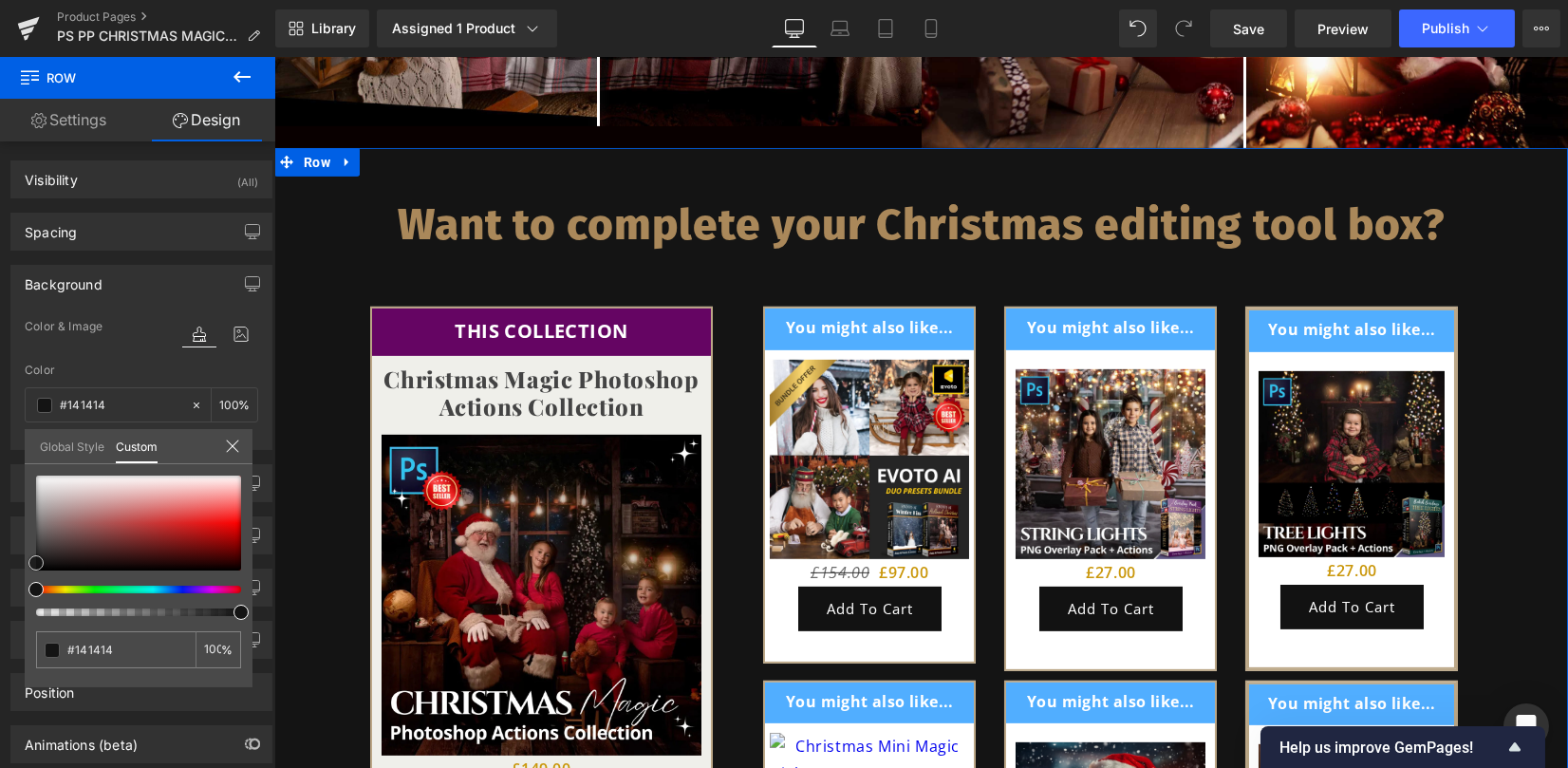
type input "#1e1e1e"
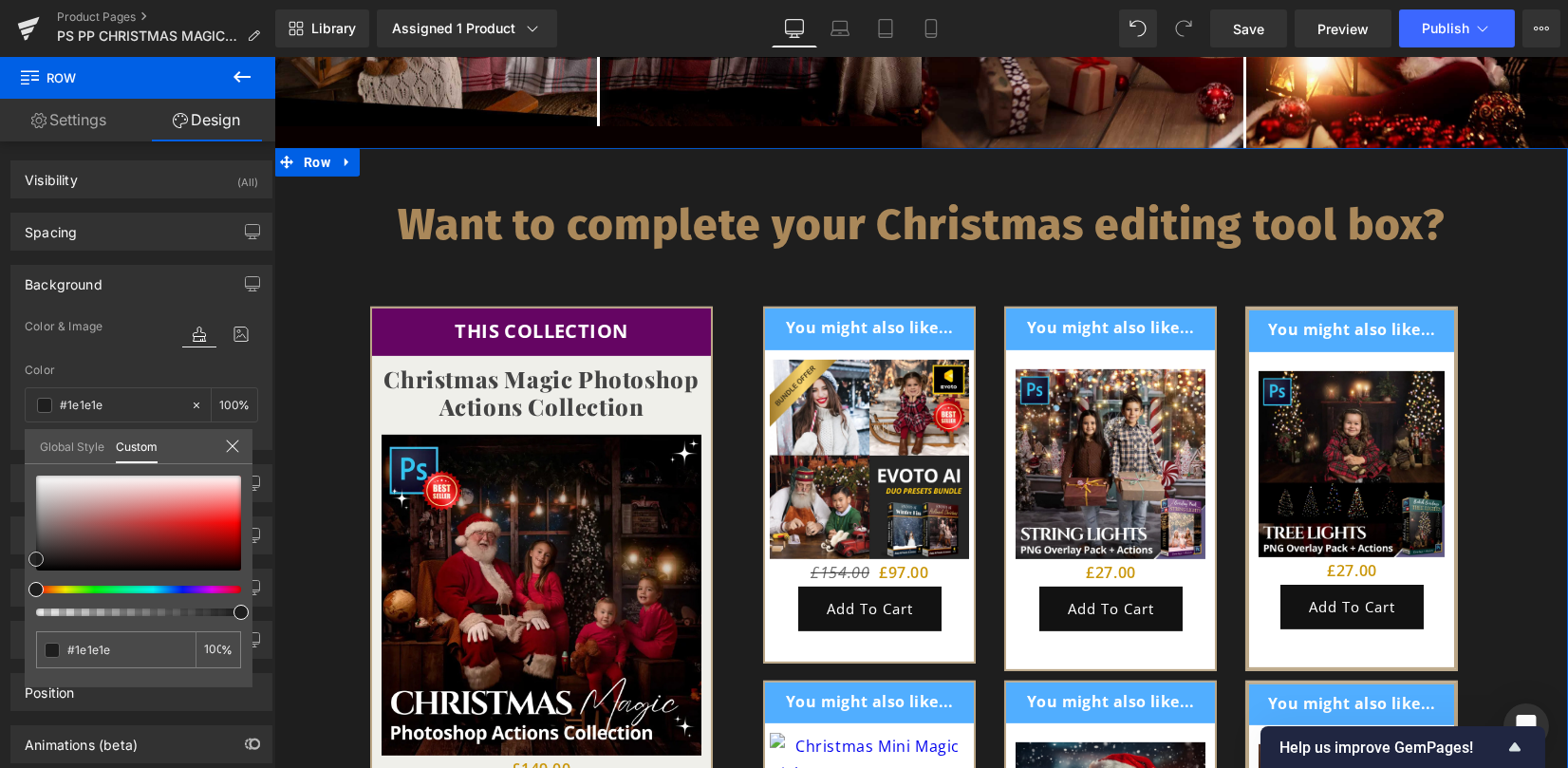
drag, startPoint x: 35, startPoint y: 529, endPoint x: 25, endPoint y: 559, distance: 31.6
click at [25, 559] on div "#1e1e1e 100 %" at bounding box center [138, 582] width 228 height 212
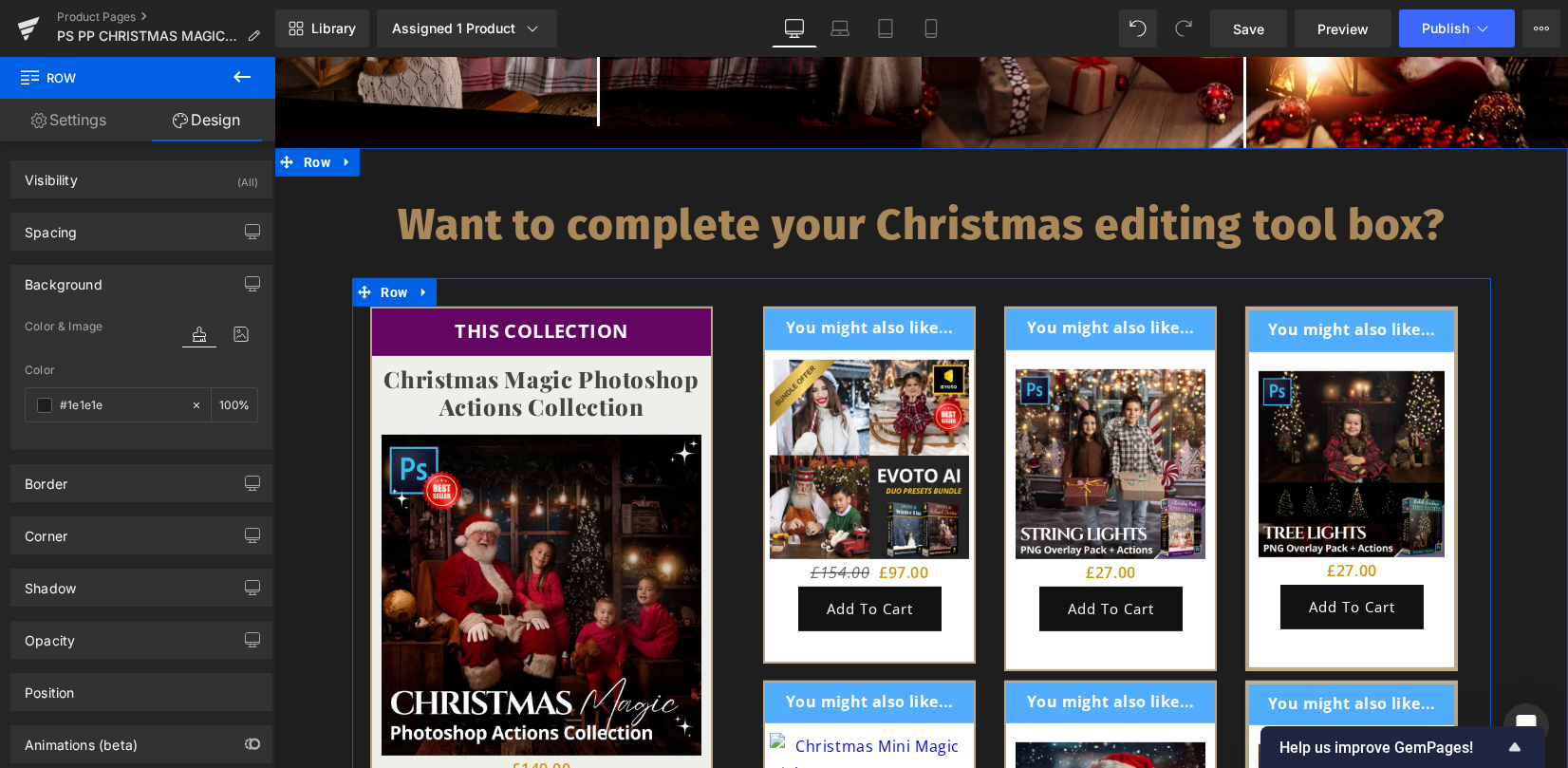
click at [737, 508] on div "You might also like... Text Block Row Sale Off (P) Image £154.00 £97.00 (P) Pri…" at bounding box center [1110, 681] width 759 height 747
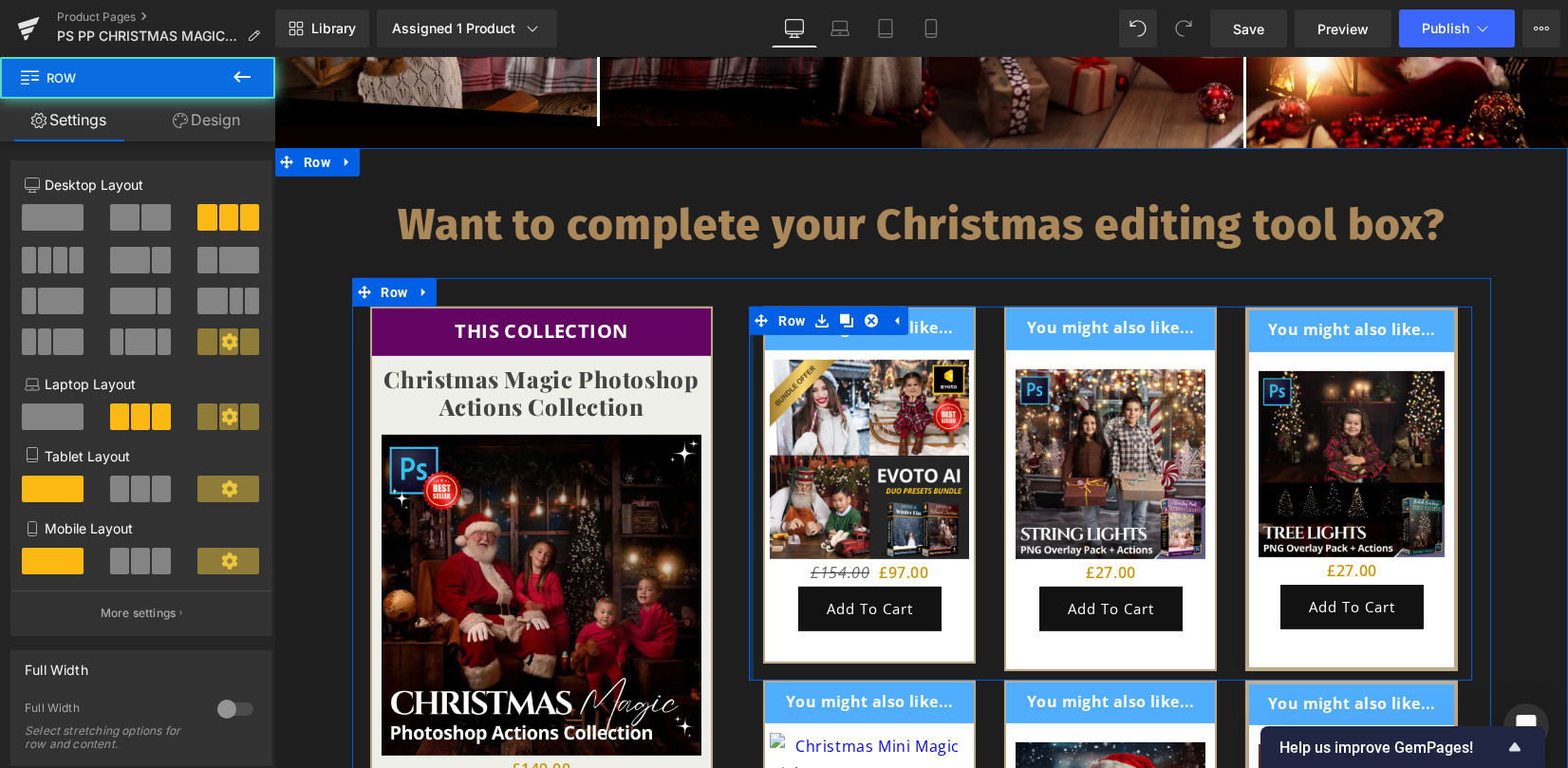
click at [749, 509] on div at bounding box center [751, 493] width 5 height 373
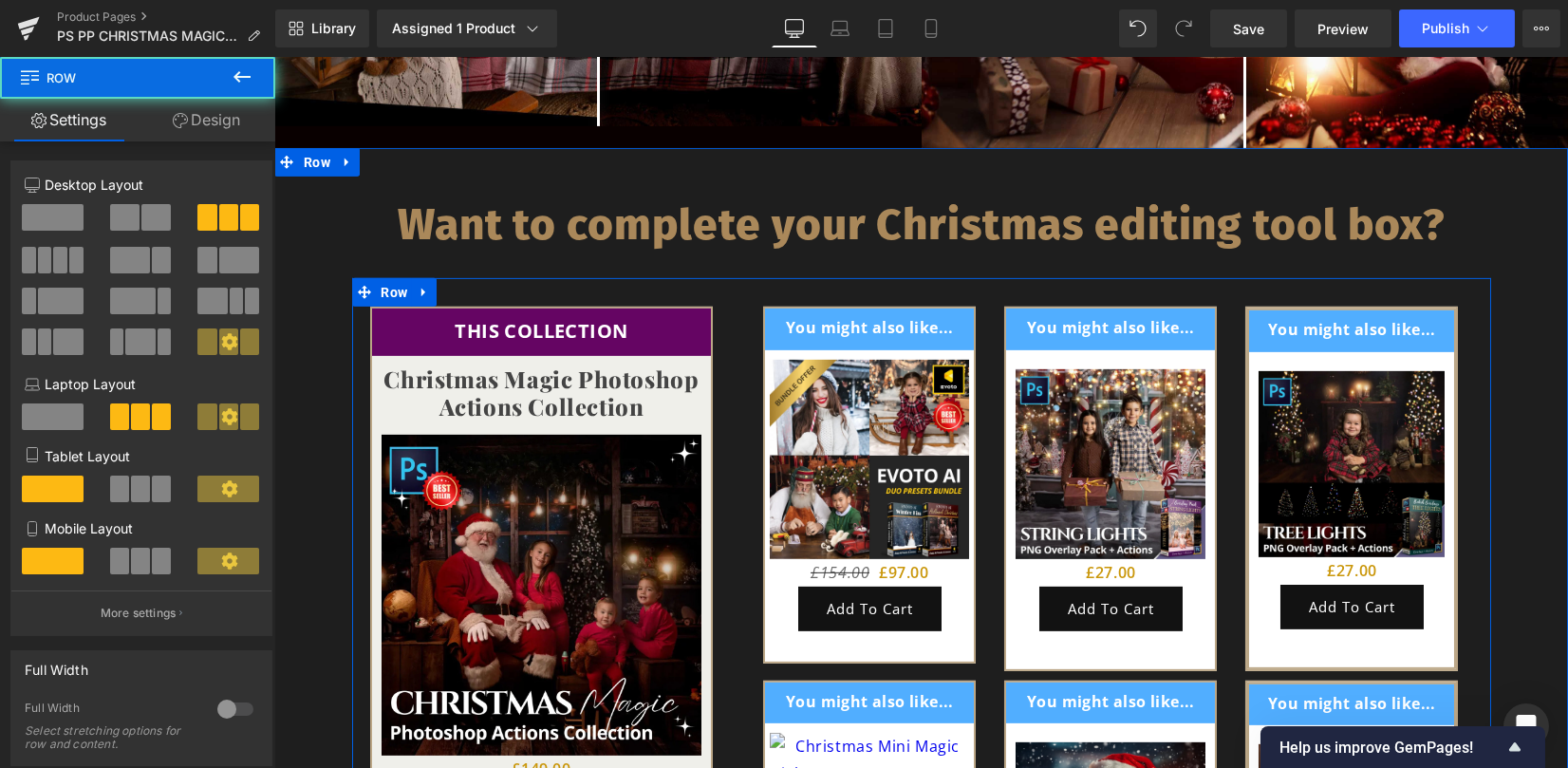
click at [731, 508] on div "You might also like... Text Block Row Sale Off (P) Image £154.00 £97.00 (P) Pri…" at bounding box center [1110, 681] width 759 height 747
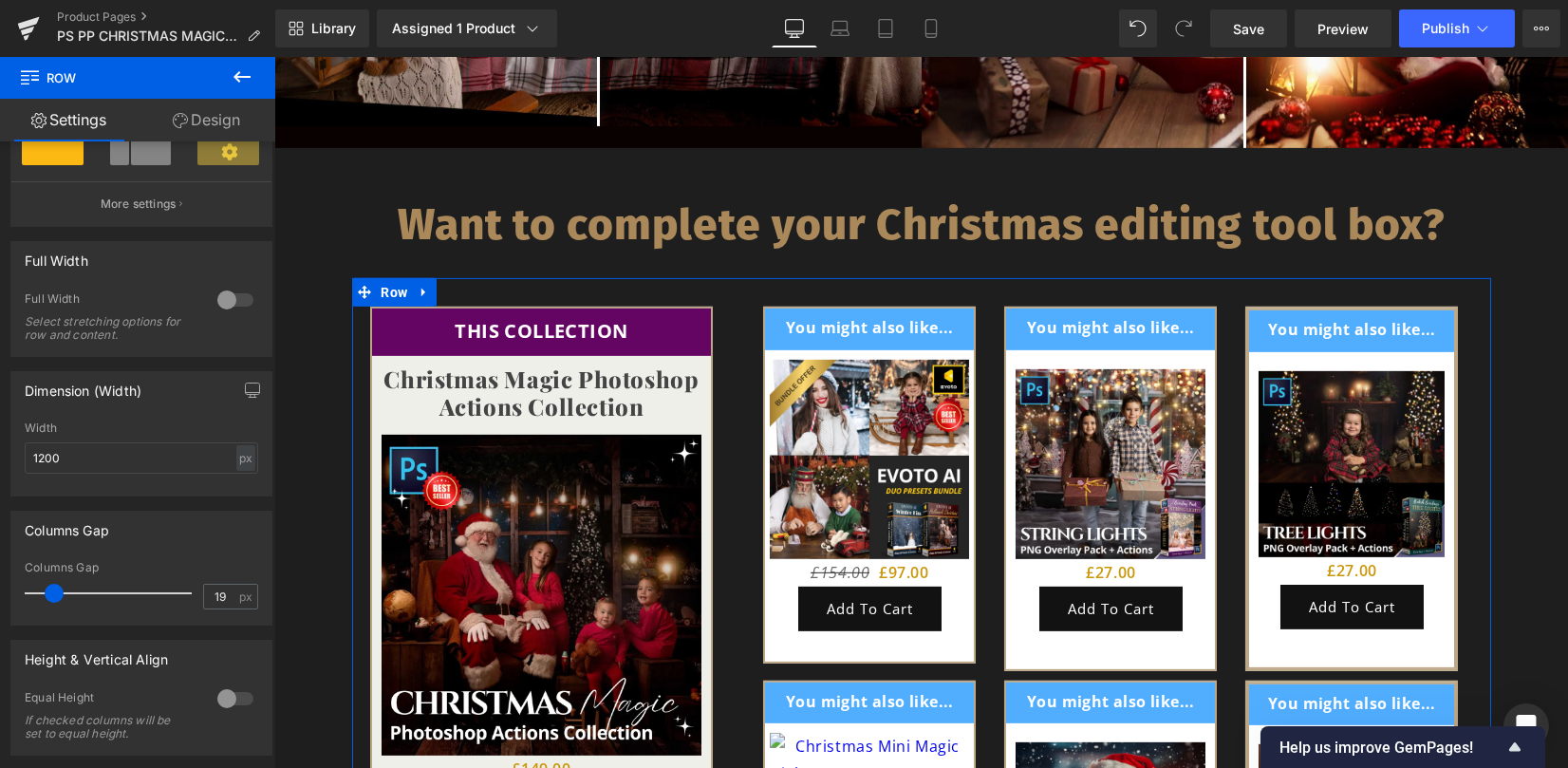
scroll to position [506, 0]
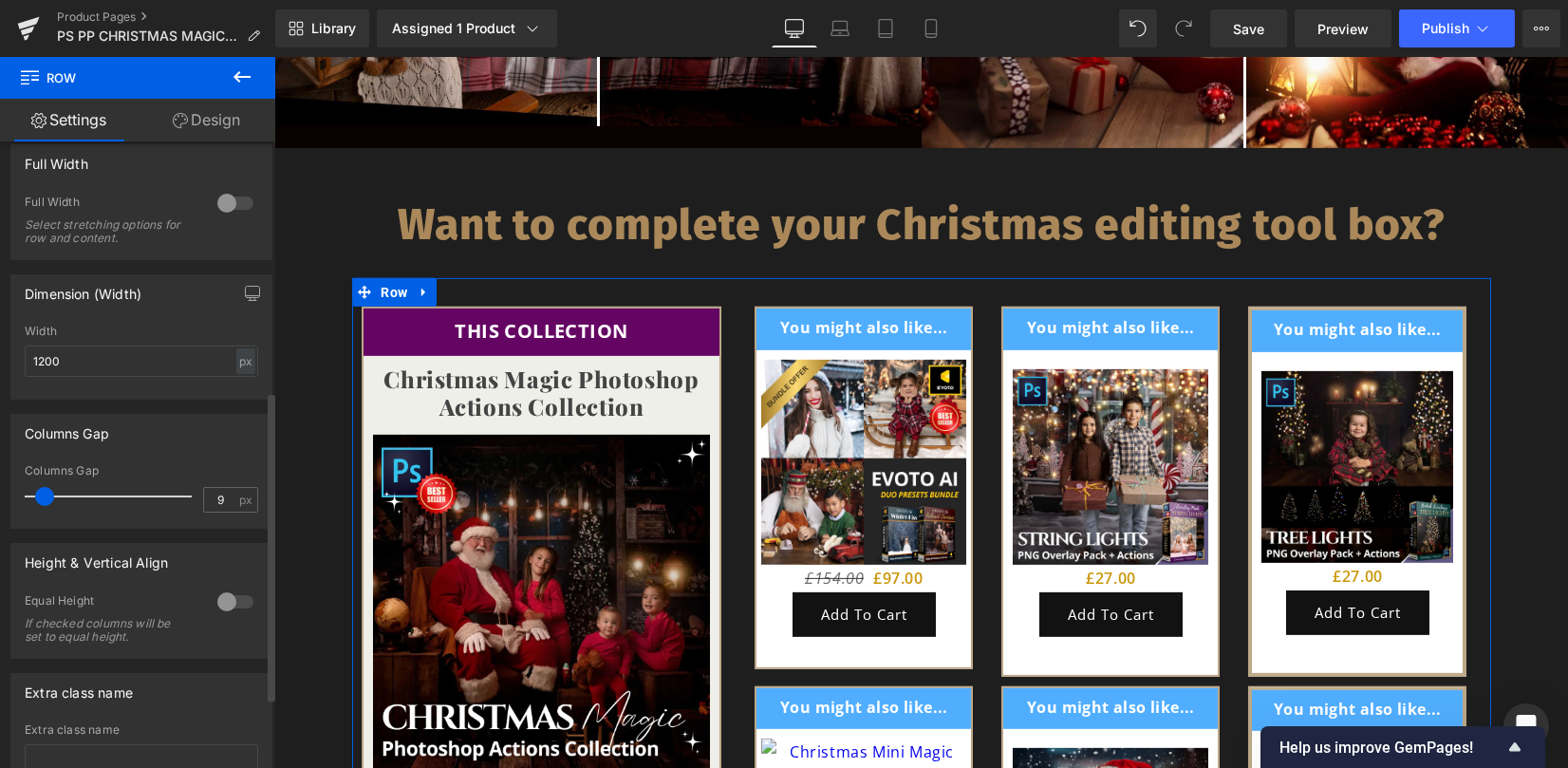
type input "8"
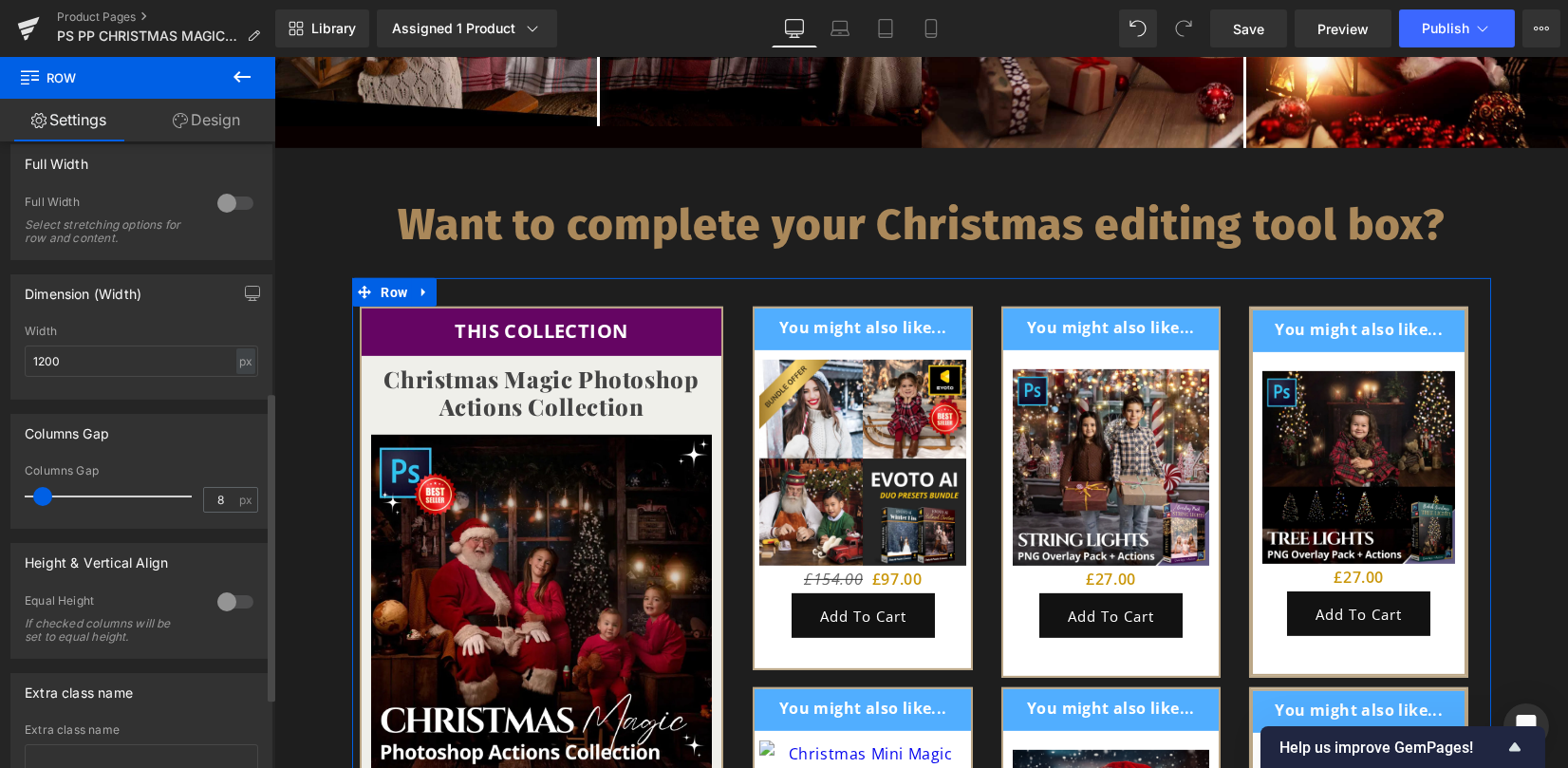
drag, startPoint x: 49, startPoint y: 501, endPoint x: 38, endPoint y: 504, distance: 11.4
click at [38, 504] on span at bounding box center [42, 495] width 19 height 19
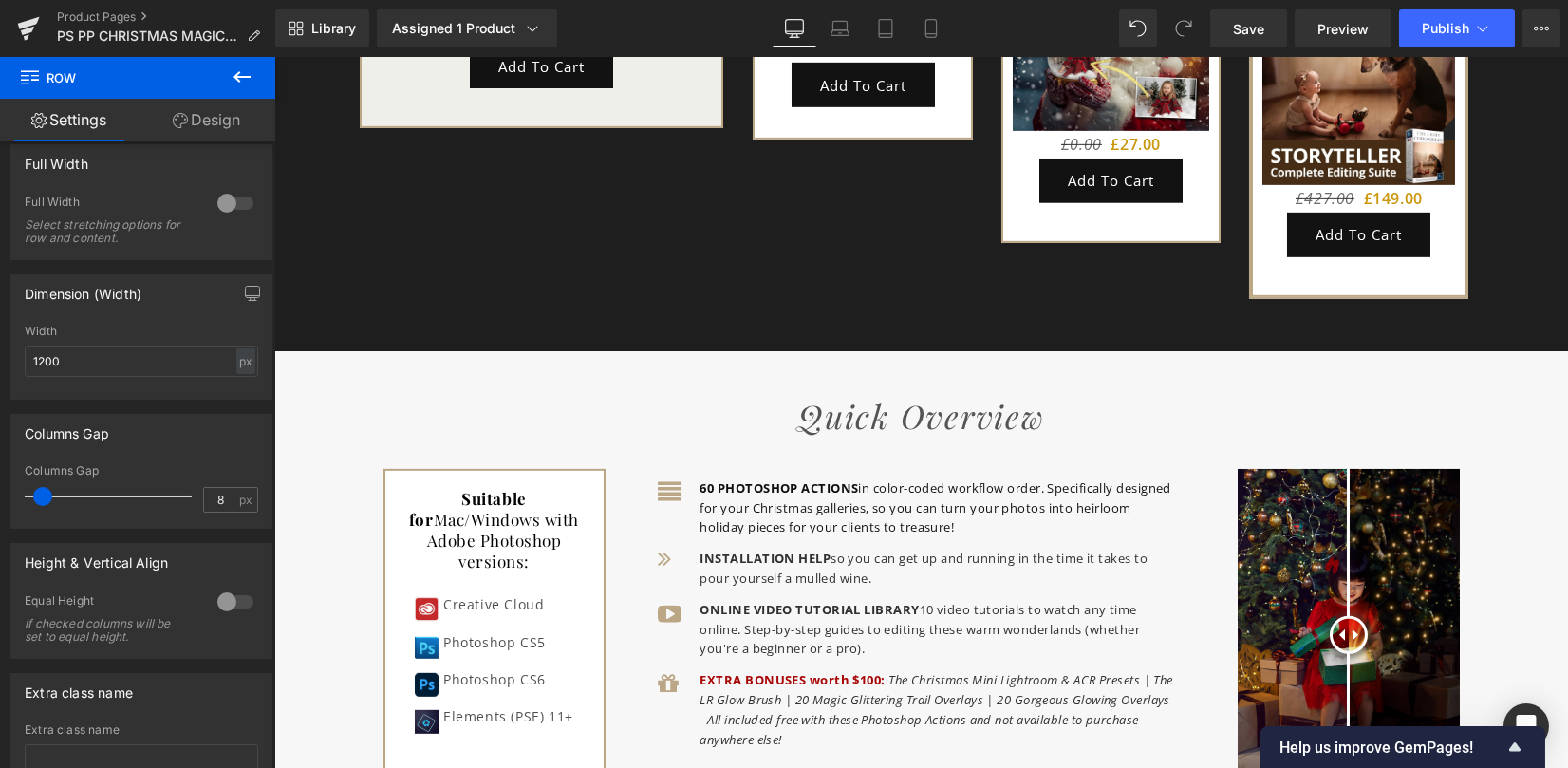
scroll to position [5867, 0]
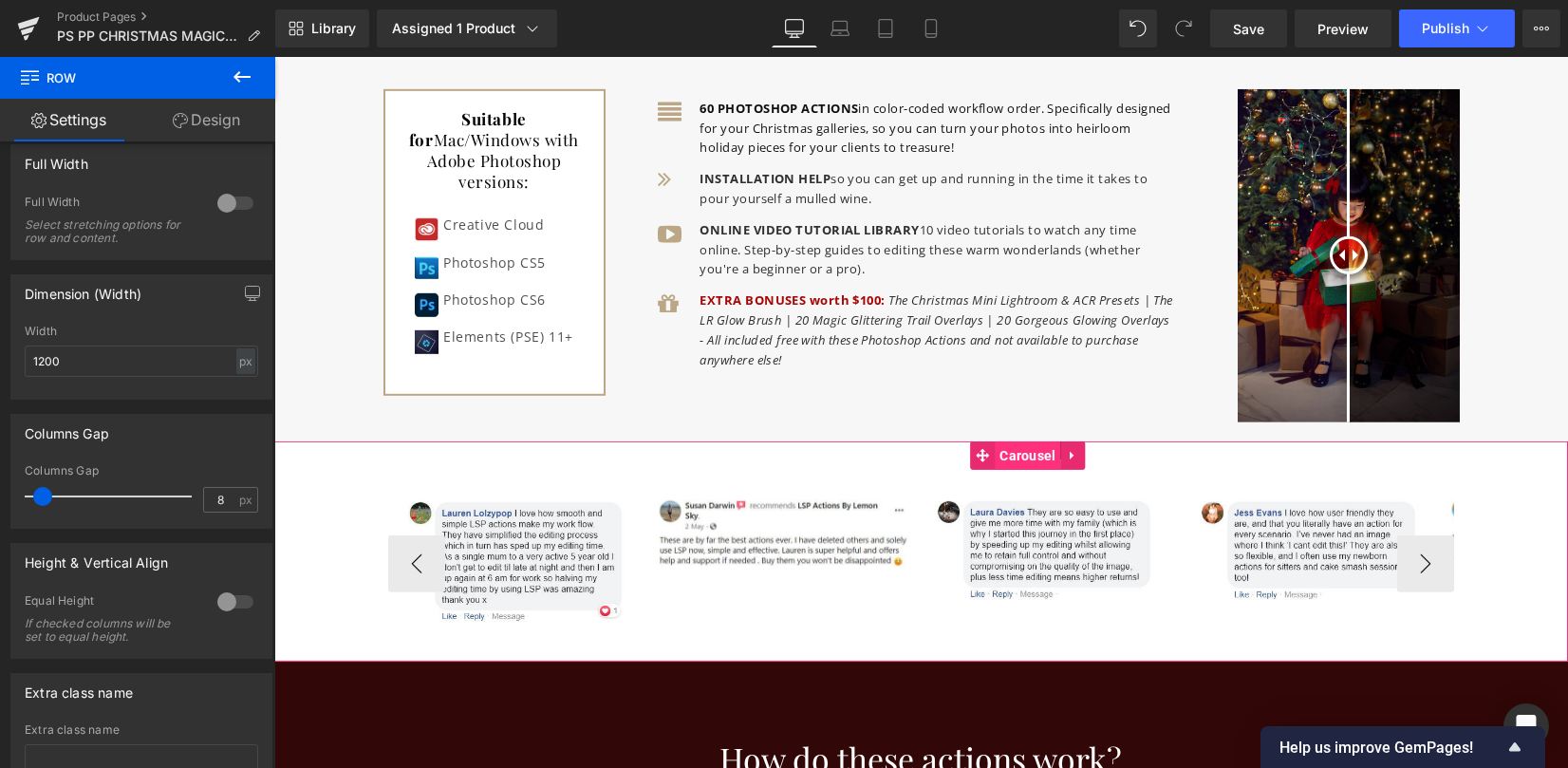
click at [1030, 441] on span "Carousel" at bounding box center [1027, 455] width 66 height 28
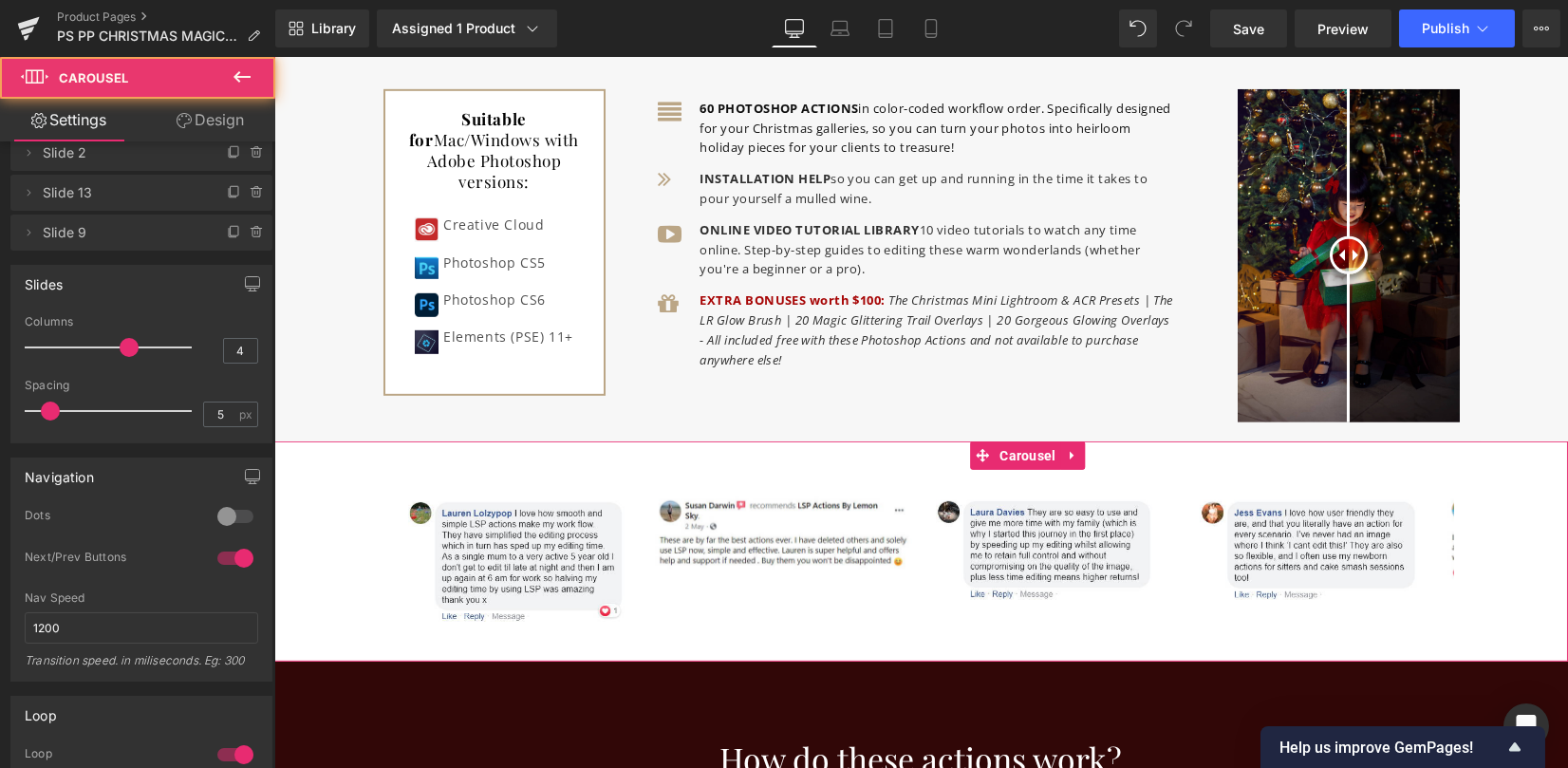
scroll to position [506, 0]
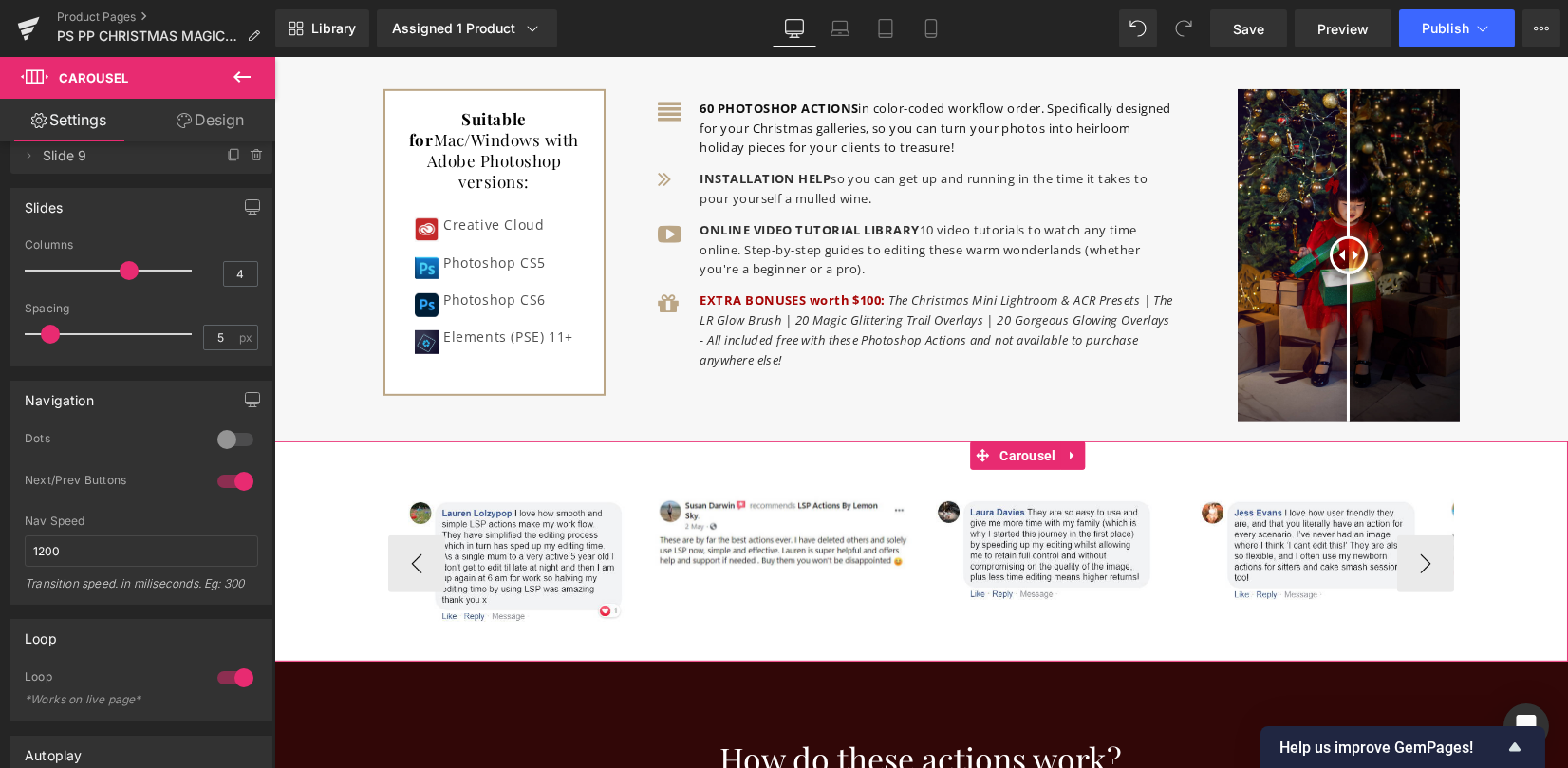
click at [427, 455] on div "Image Image Image Image" at bounding box center [921, 551] width 1293 height 221
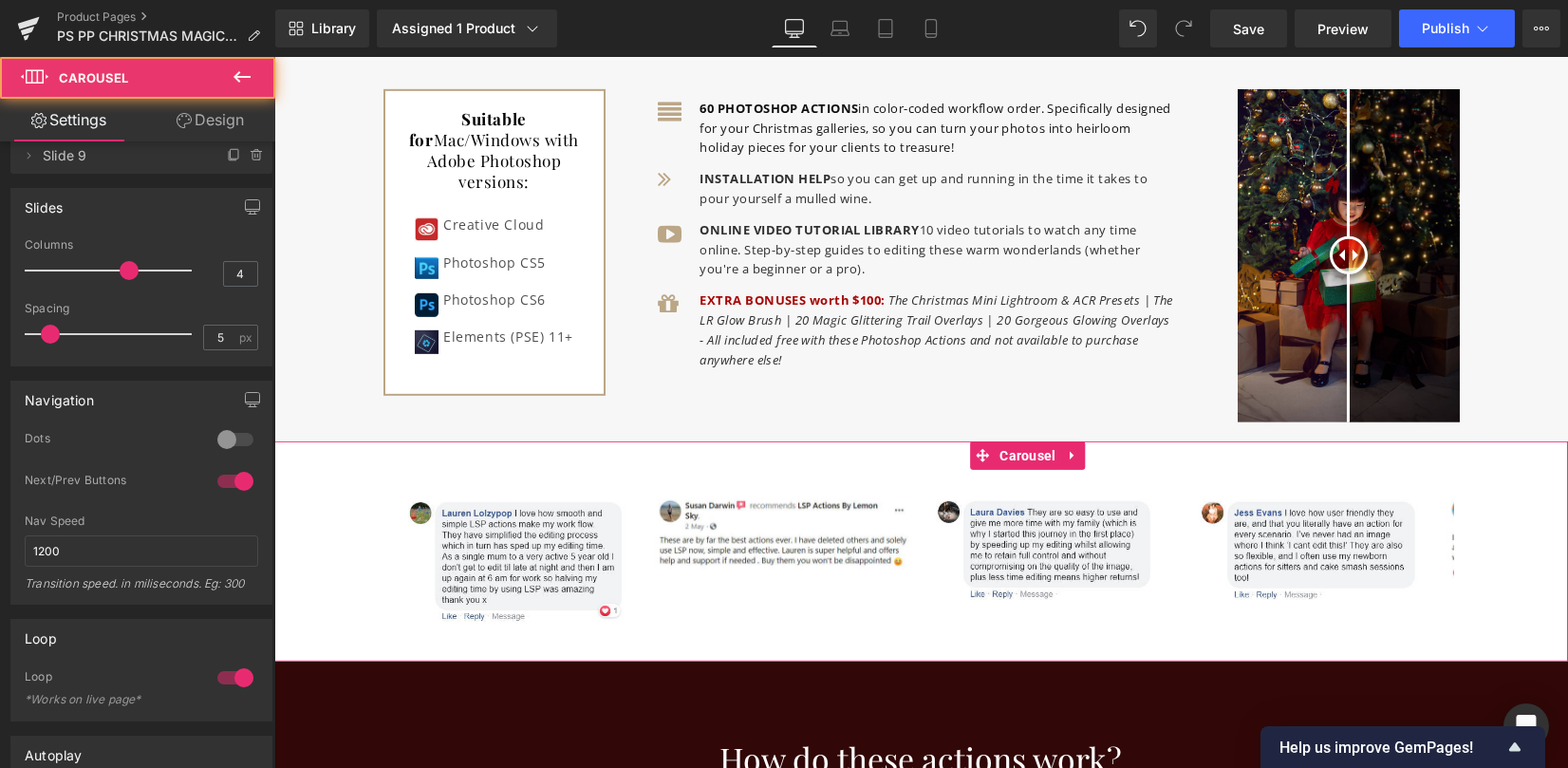
click at [201, 121] on link "Design" at bounding box center [210, 121] width 137 height 43
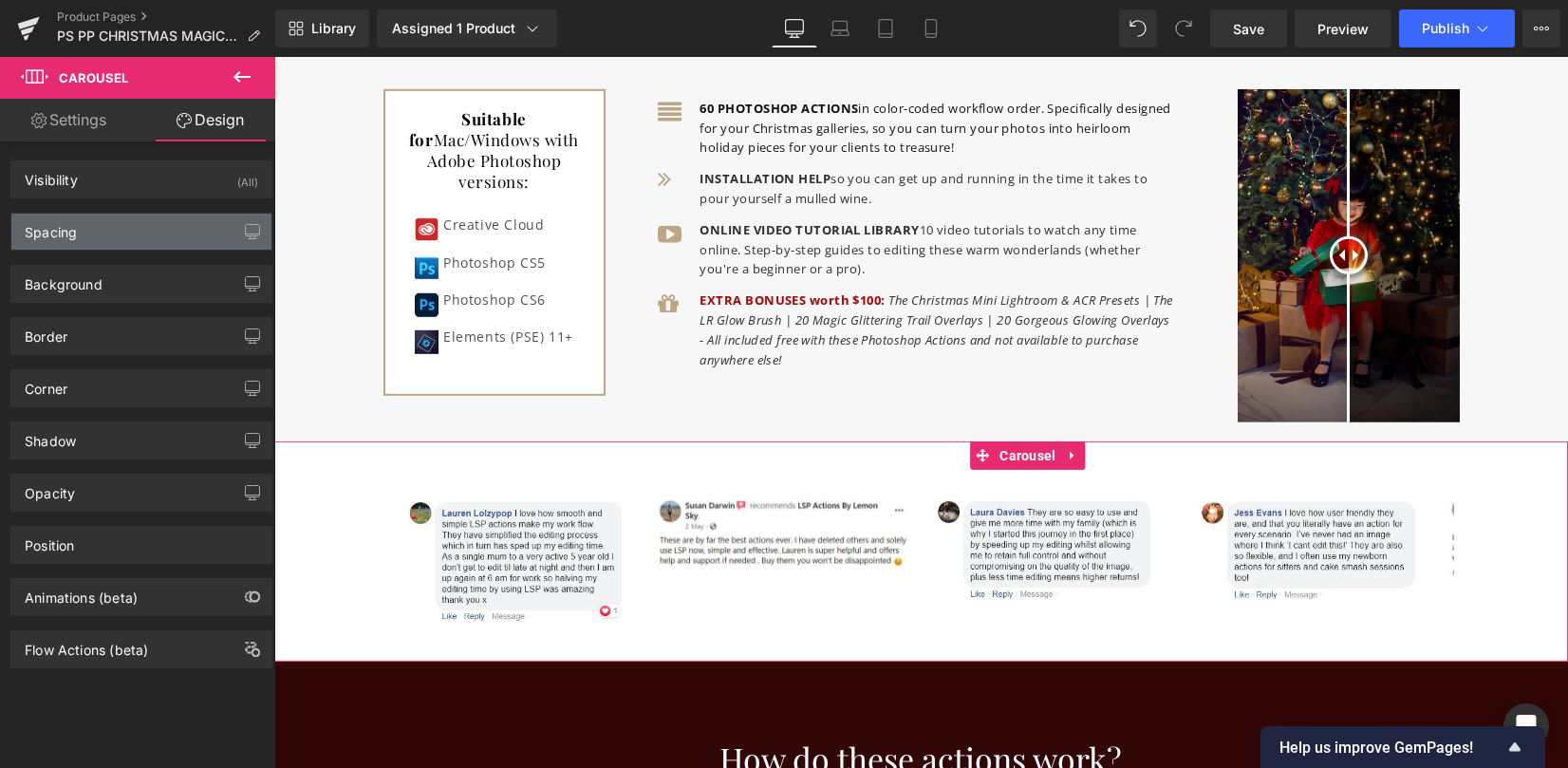
click at [122, 234] on div "Spacing" at bounding box center [141, 231] width 260 height 36
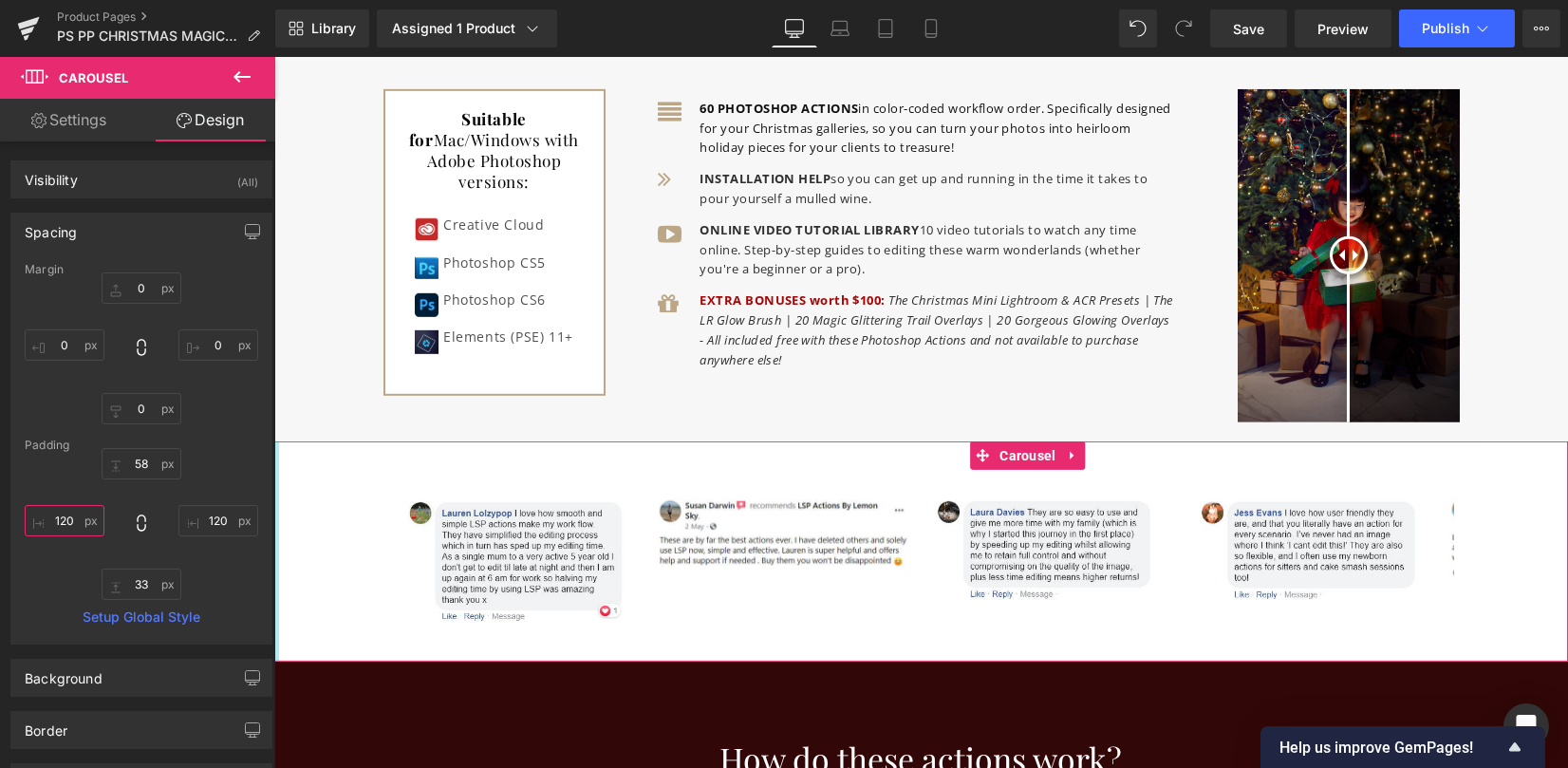
click at [64, 510] on input "120" at bounding box center [64, 521] width 79 height 31
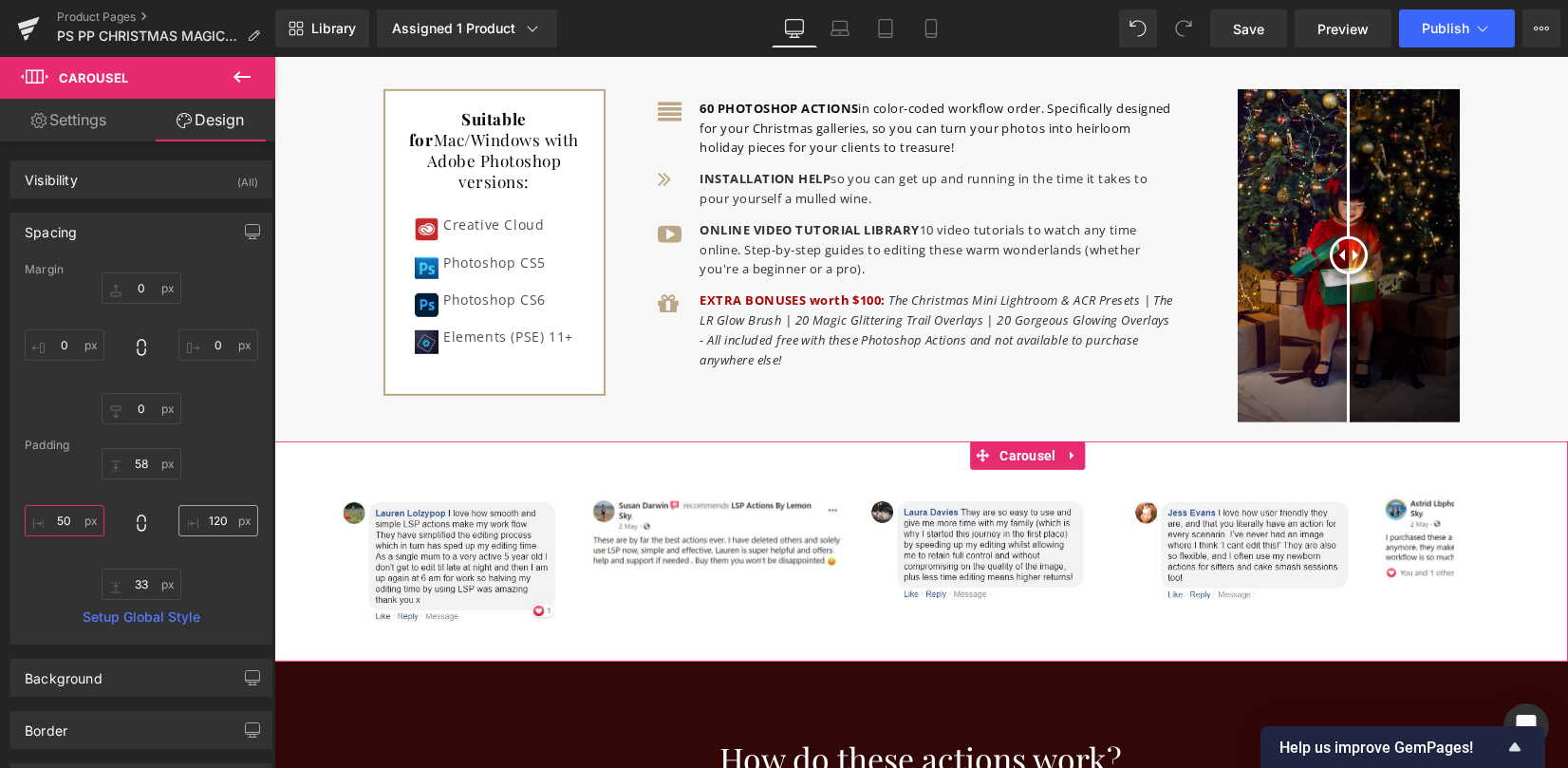
type input "50"
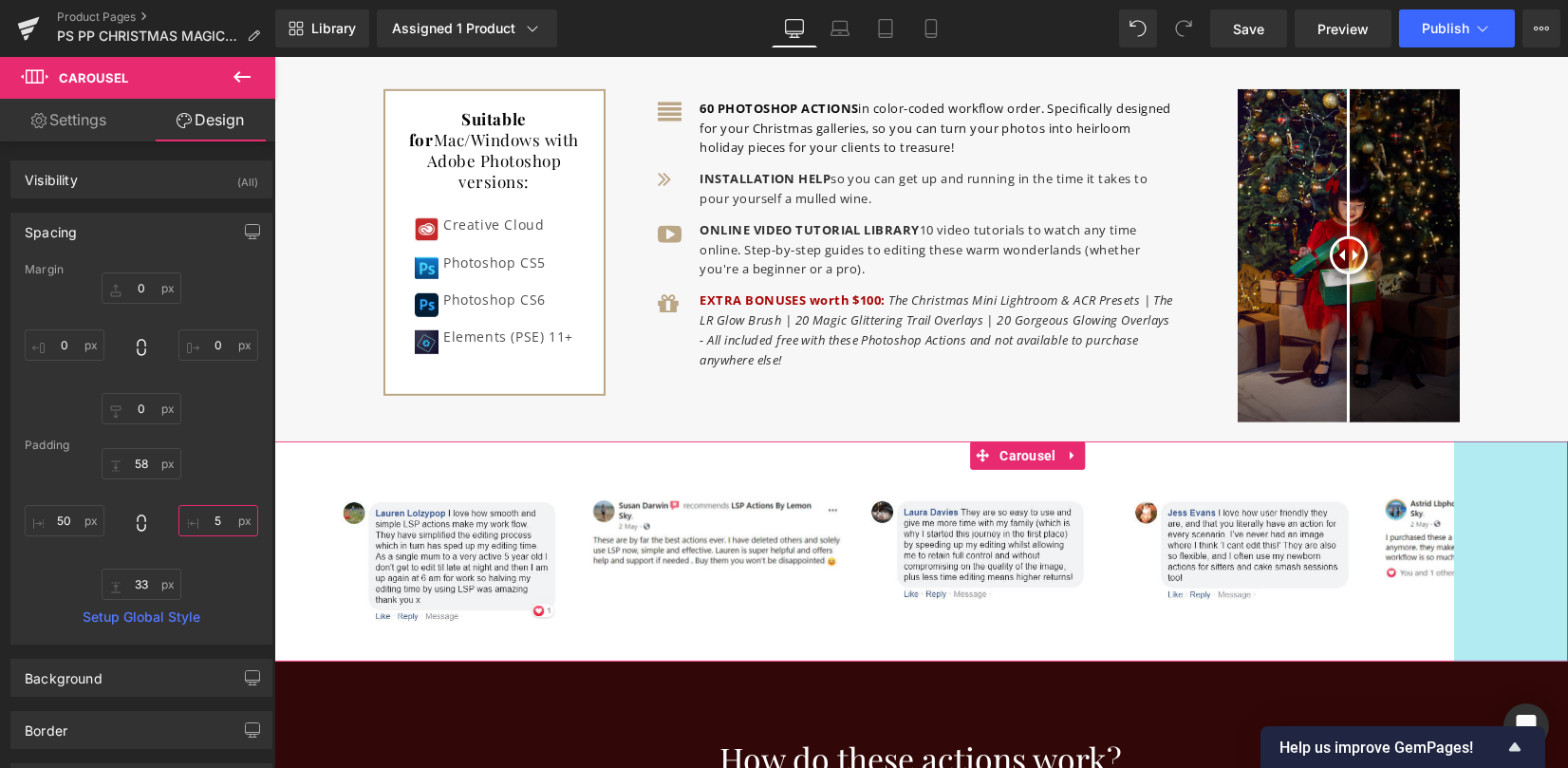
type input "50"
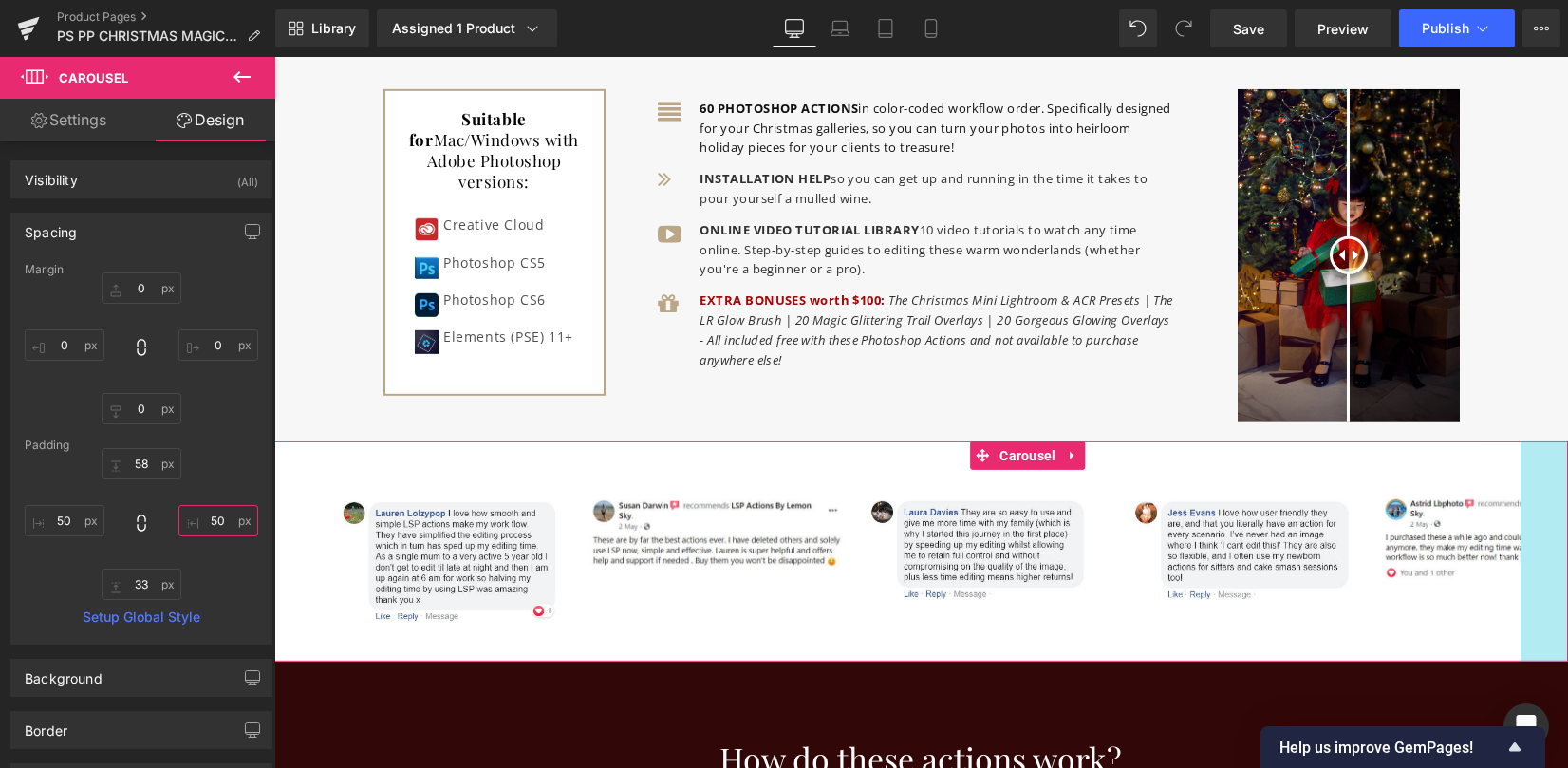
scroll to position [6120, 0]
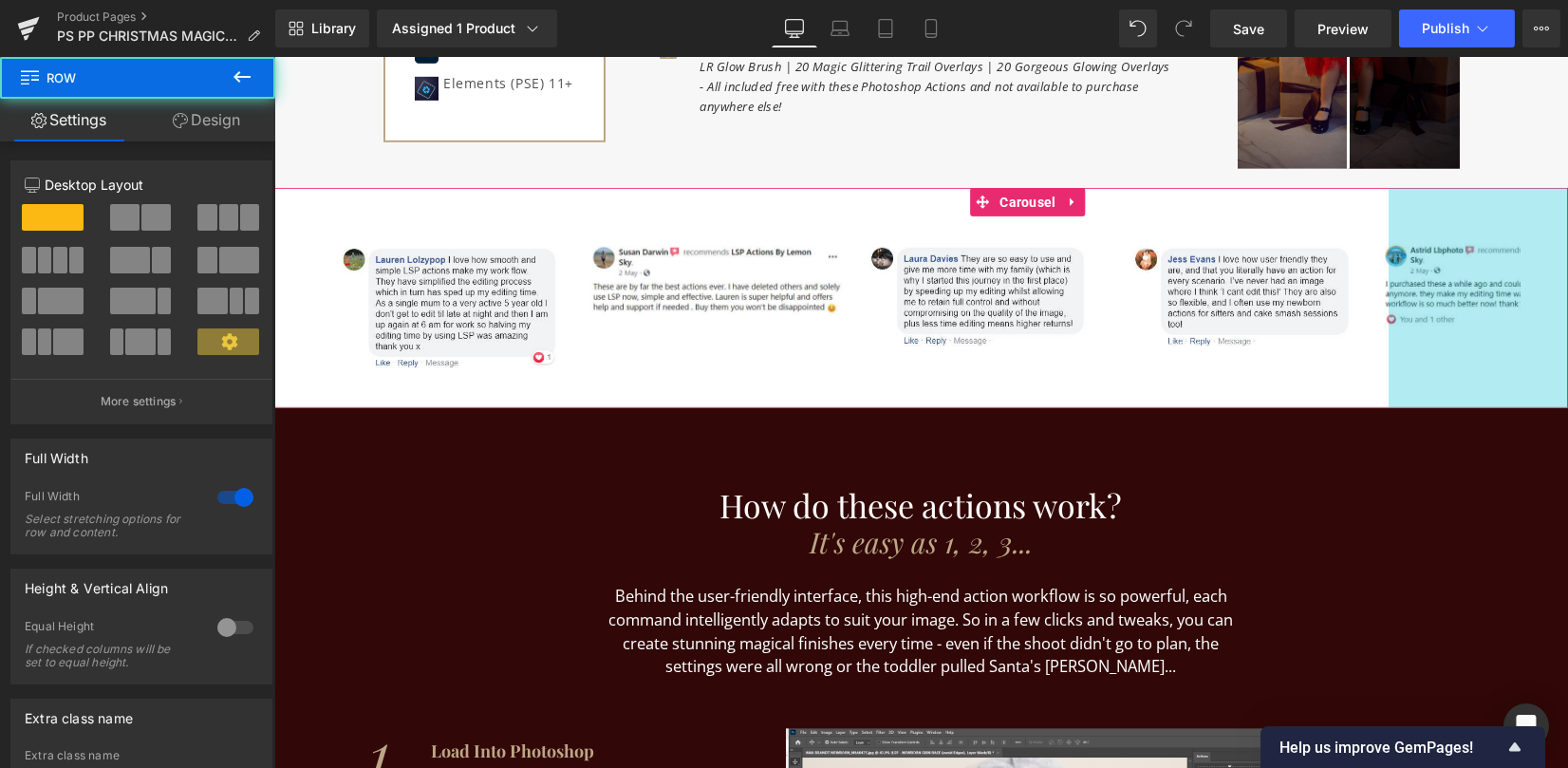
drag, startPoint x: 269, startPoint y: 457, endPoint x: 1, endPoint y: 400, distance: 274.0
click at [269, 457] on div "Full Width 1 Full Width Select stretching options for row and content." at bounding box center [141, 489] width 283 height 130
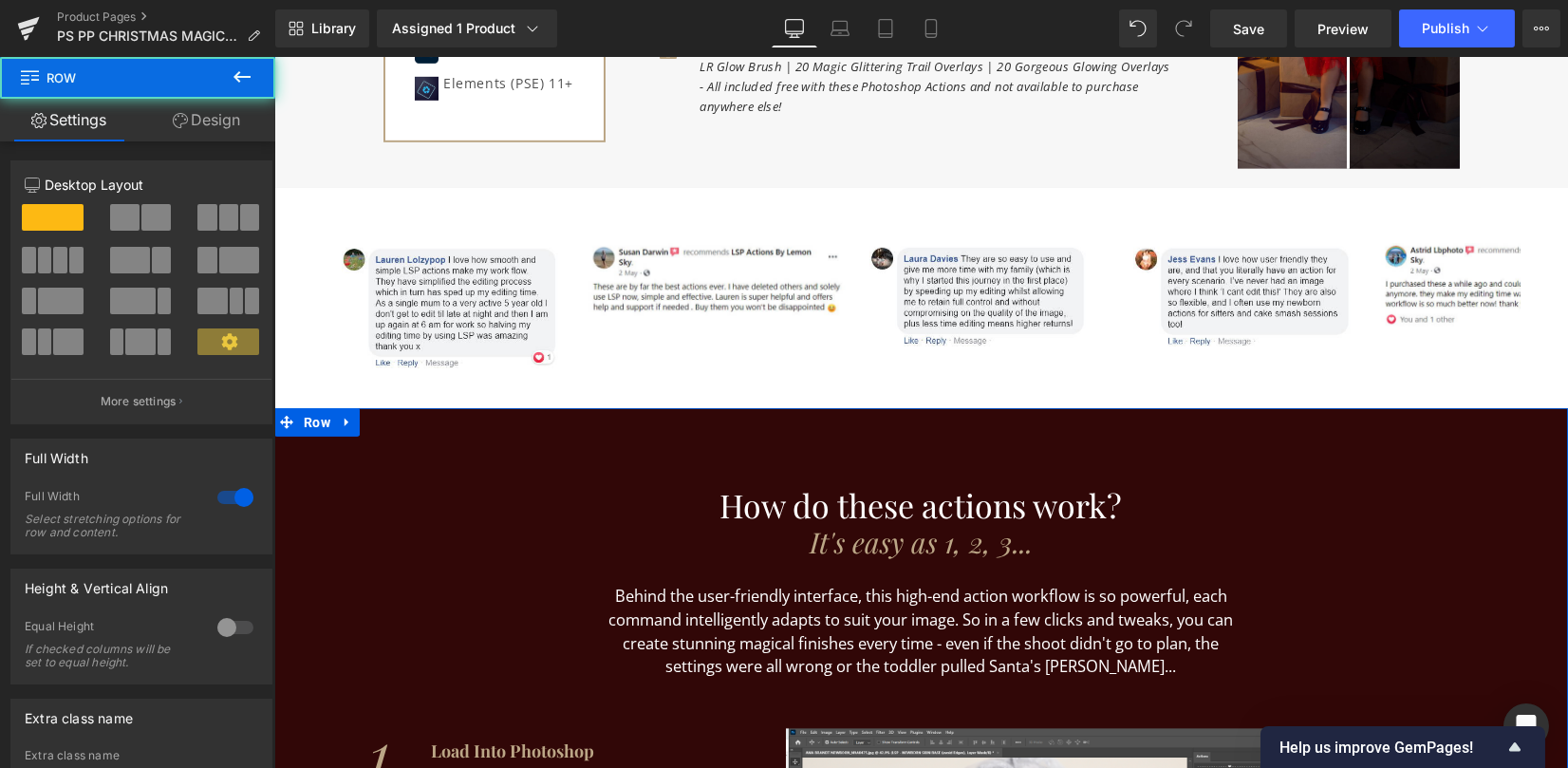
click at [241, 120] on link "Design" at bounding box center [206, 121] width 137 height 43
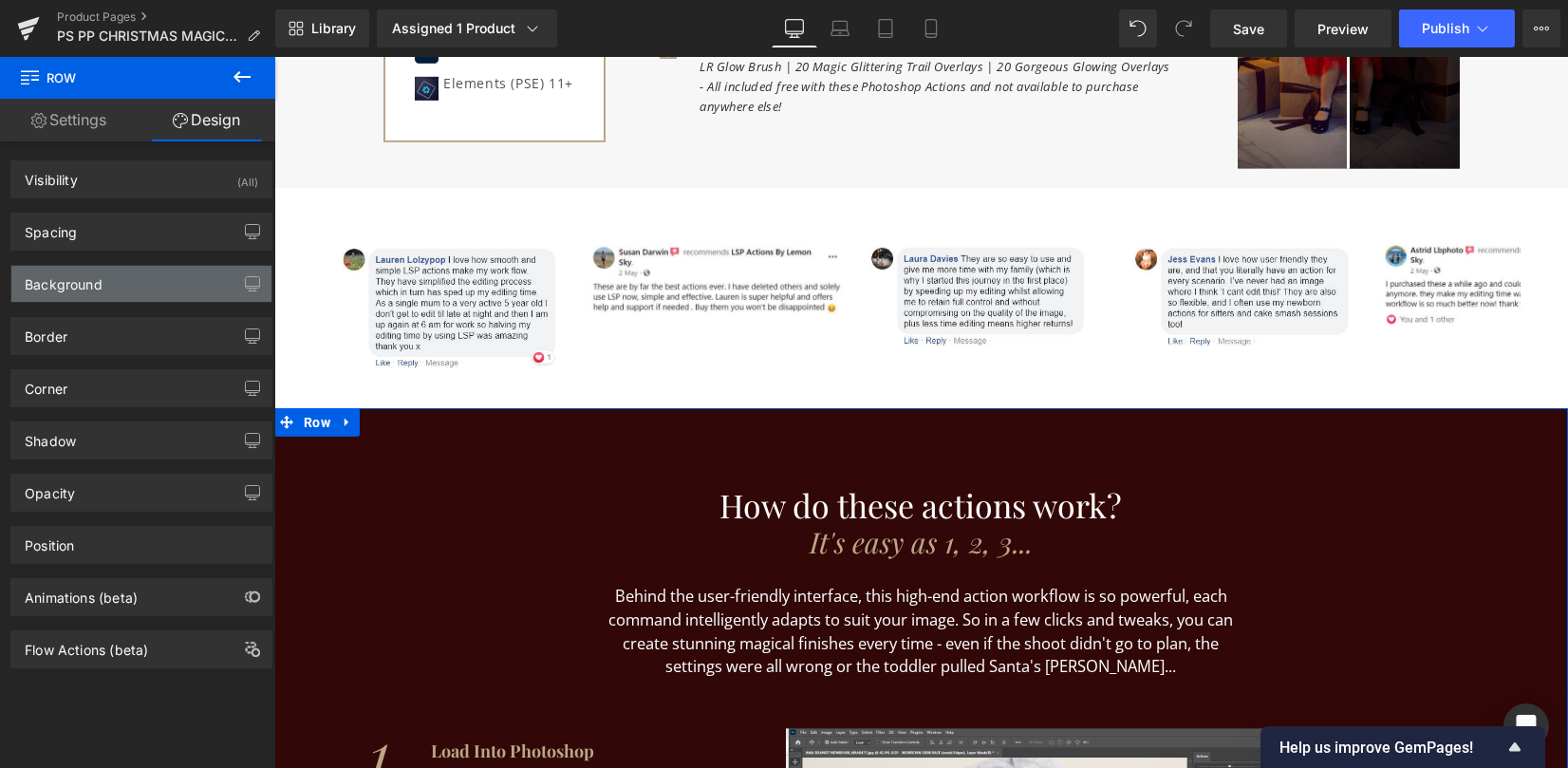
click at [64, 286] on div "Background" at bounding box center [63, 279] width 77 height 26
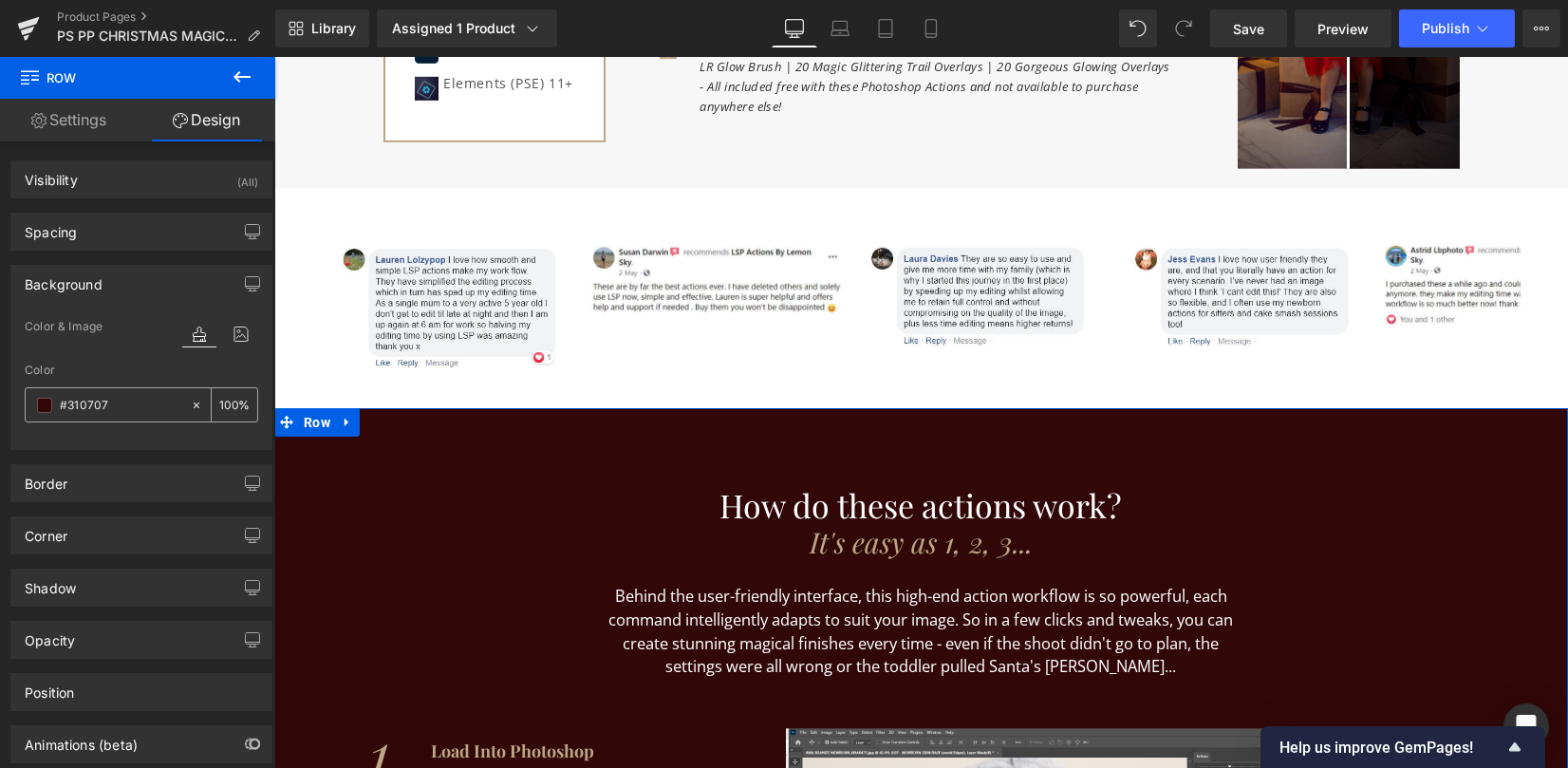
click at [44, 402] on span at bounding box center [44, 404] width 15 height 15
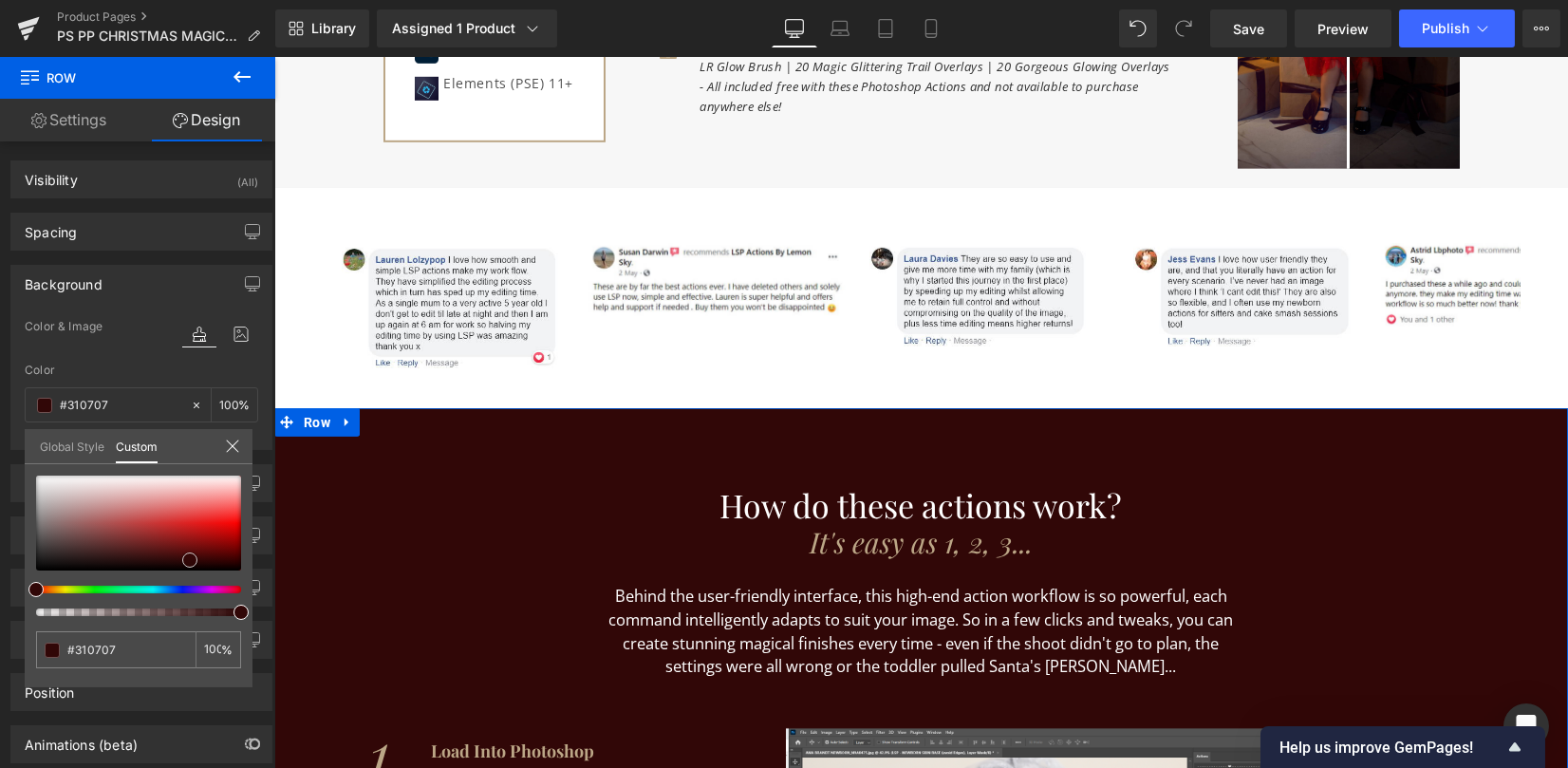
type input "#360606"
type input "#4a0707"
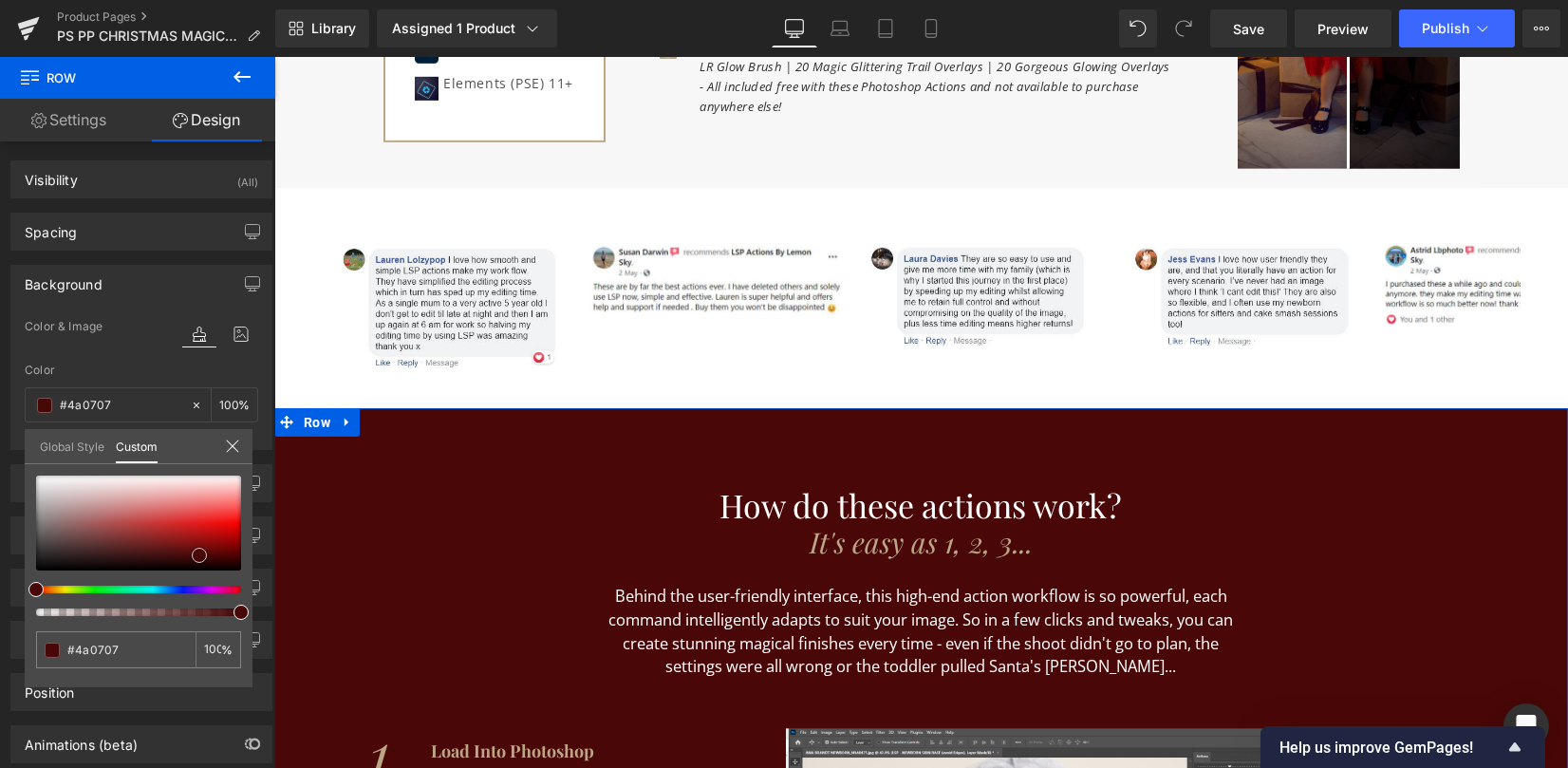
drag, startPoint x: 189, startPoint y: 561, endPoint x: 186, endPoint y: 435, distance: 126.0
click at [198, 556] on span at bounding box center [198, 554] width 15 height 15
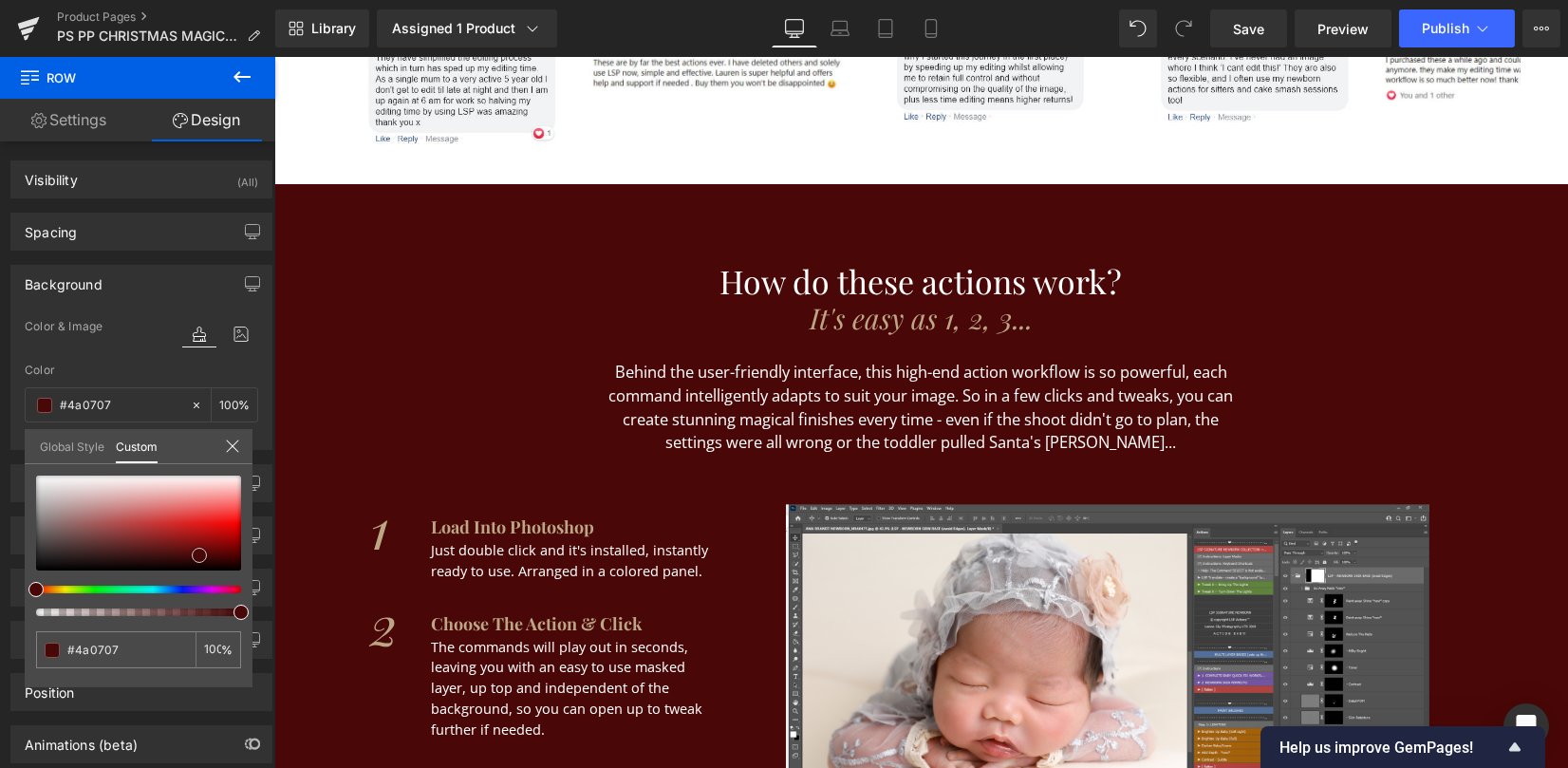
scroll to position [6374, 0]
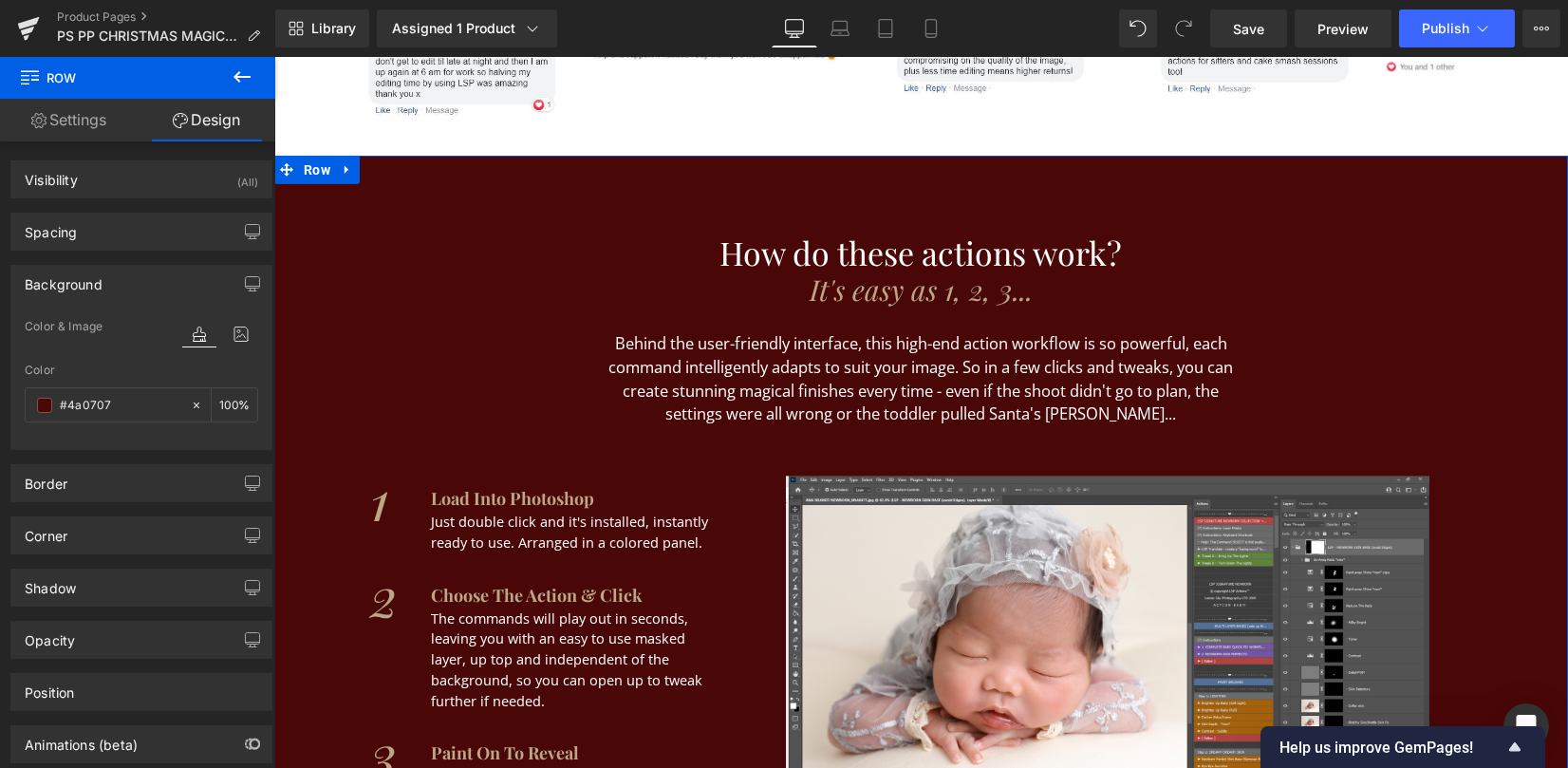
click at [1290, 372] on div "How do these actions work? Heading It's easy as 1, 2, 3... Heading Behind the u…" at bounding box center [921, 584] width 1293 height 757
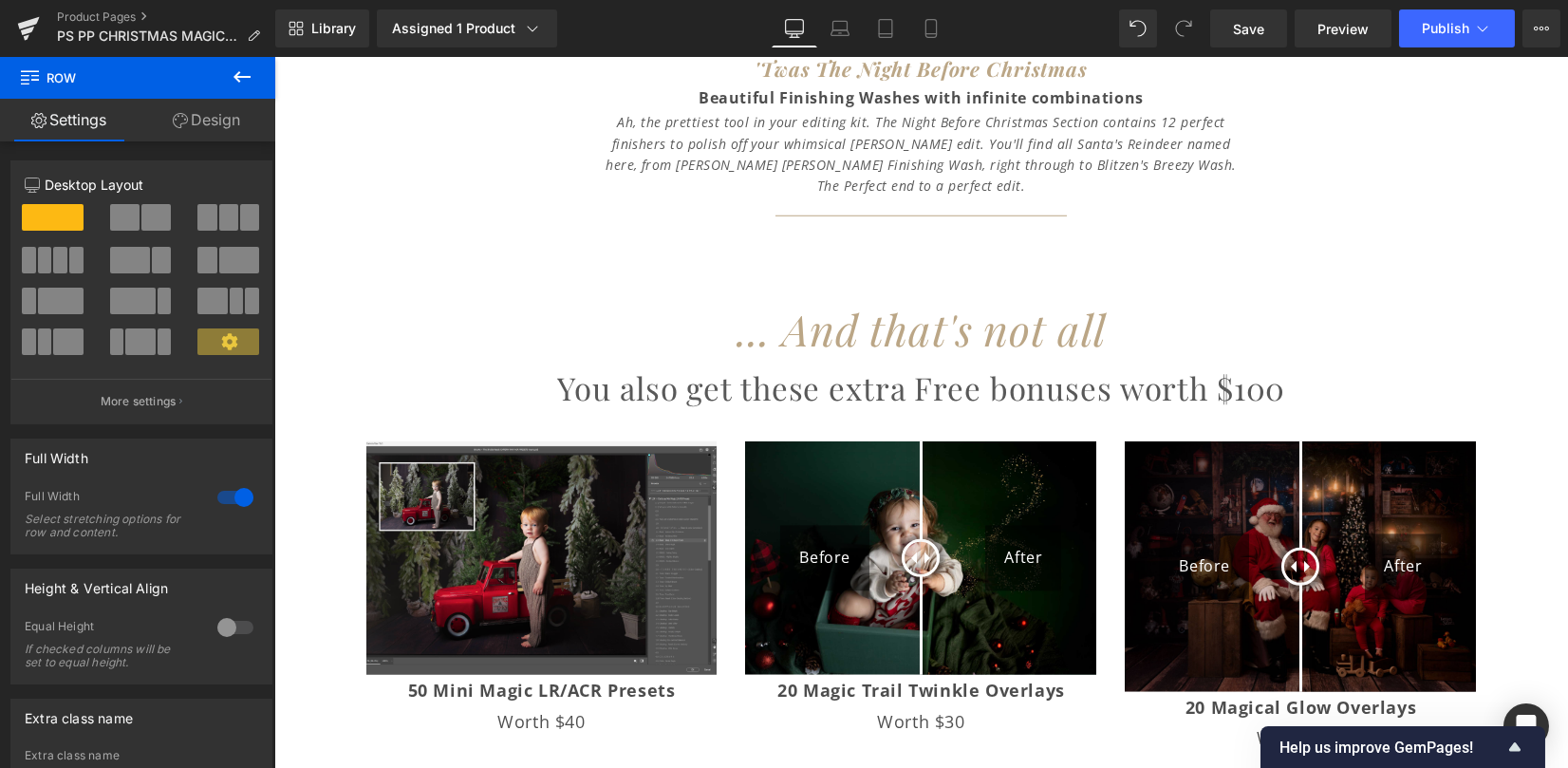
scroll to position [8779, 0]
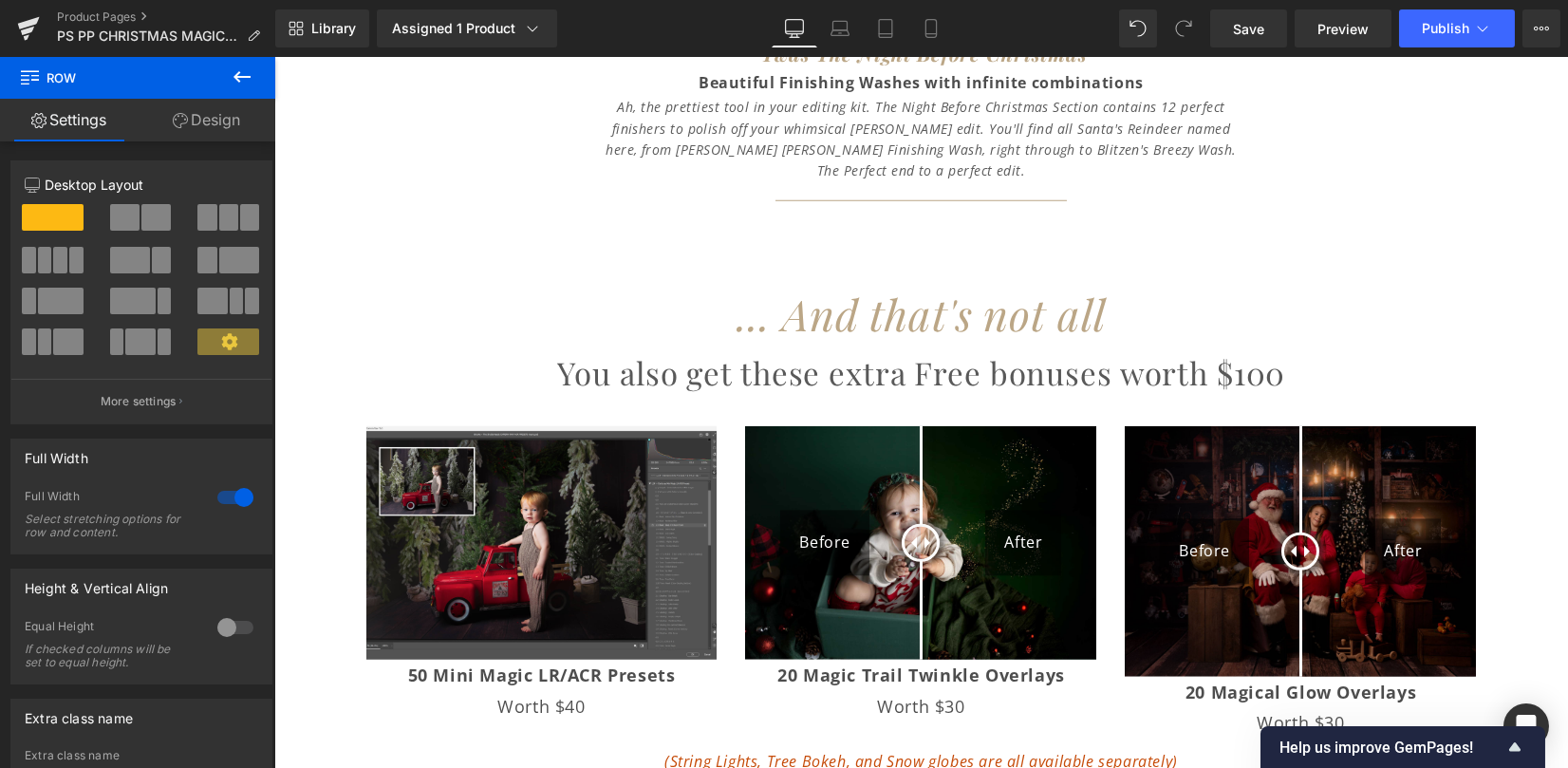
click at [1210, 347] on h1 "You also get these extra Free bonuses worth $100" at bounding box center [921, 372] width 1293 height 50
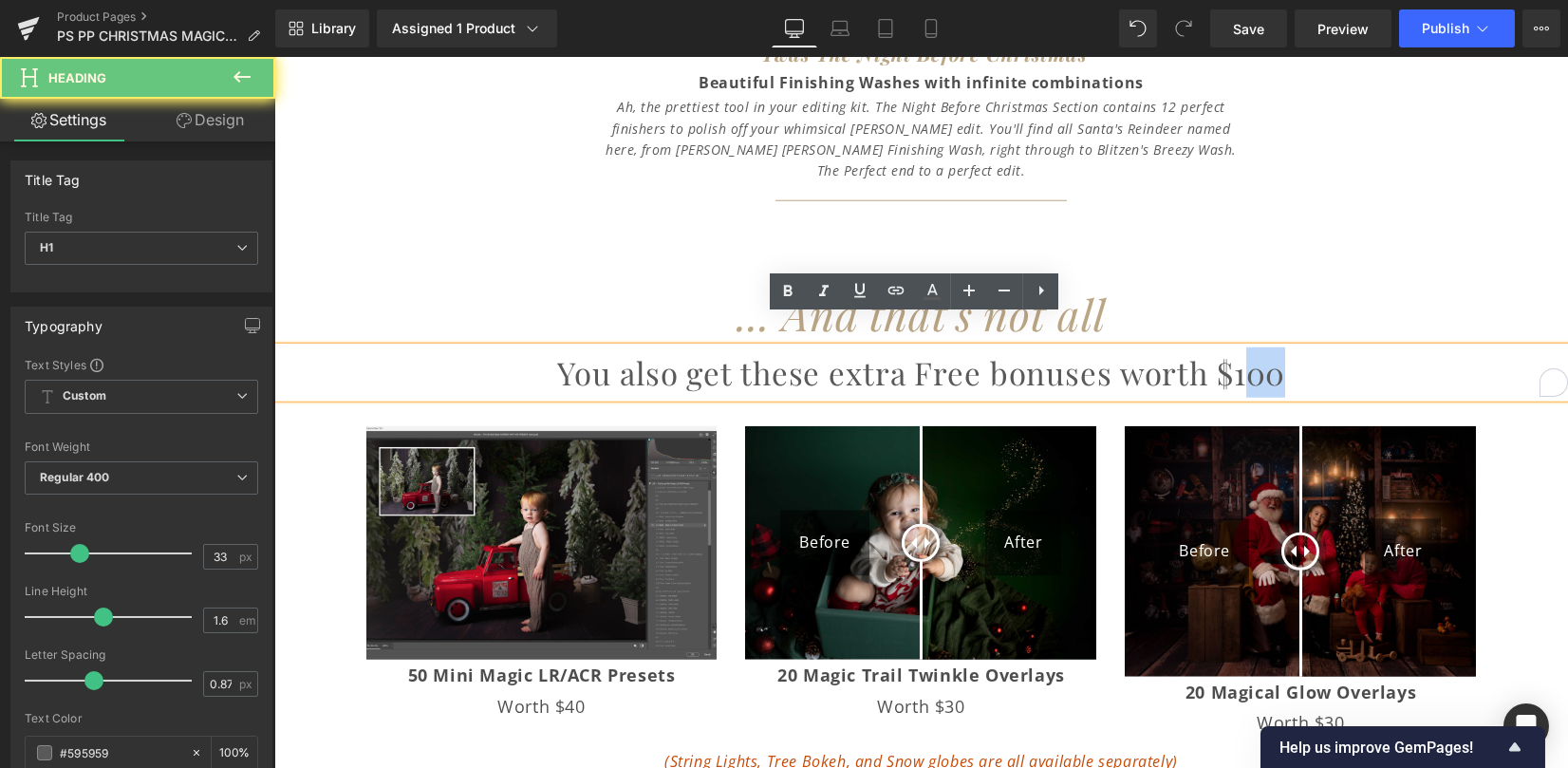
drag, startPoint x: 1232, startPoint y: 349, endPoint x: 1283, endPoint y: 351, distance: 51.0
click at [1283, 351] on h1 "You also get these extra Free bonuses worth $100" at bounding box center [921, 372] width 1293 height 50
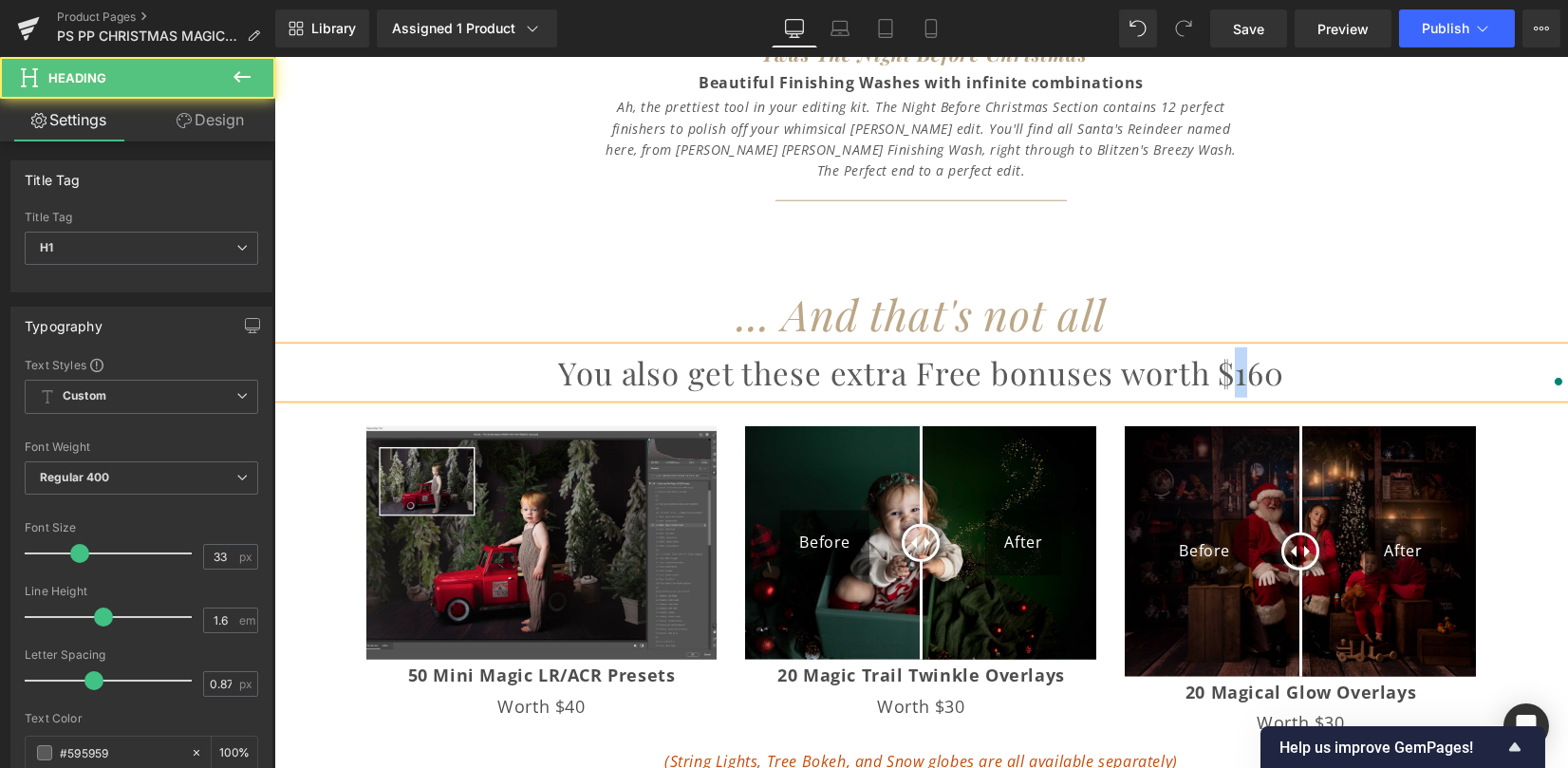
click at [1239, 352] on h1 "You also get these extra Free bonuses worth $160" at bounding box center [921, 372] width 1293 height 50
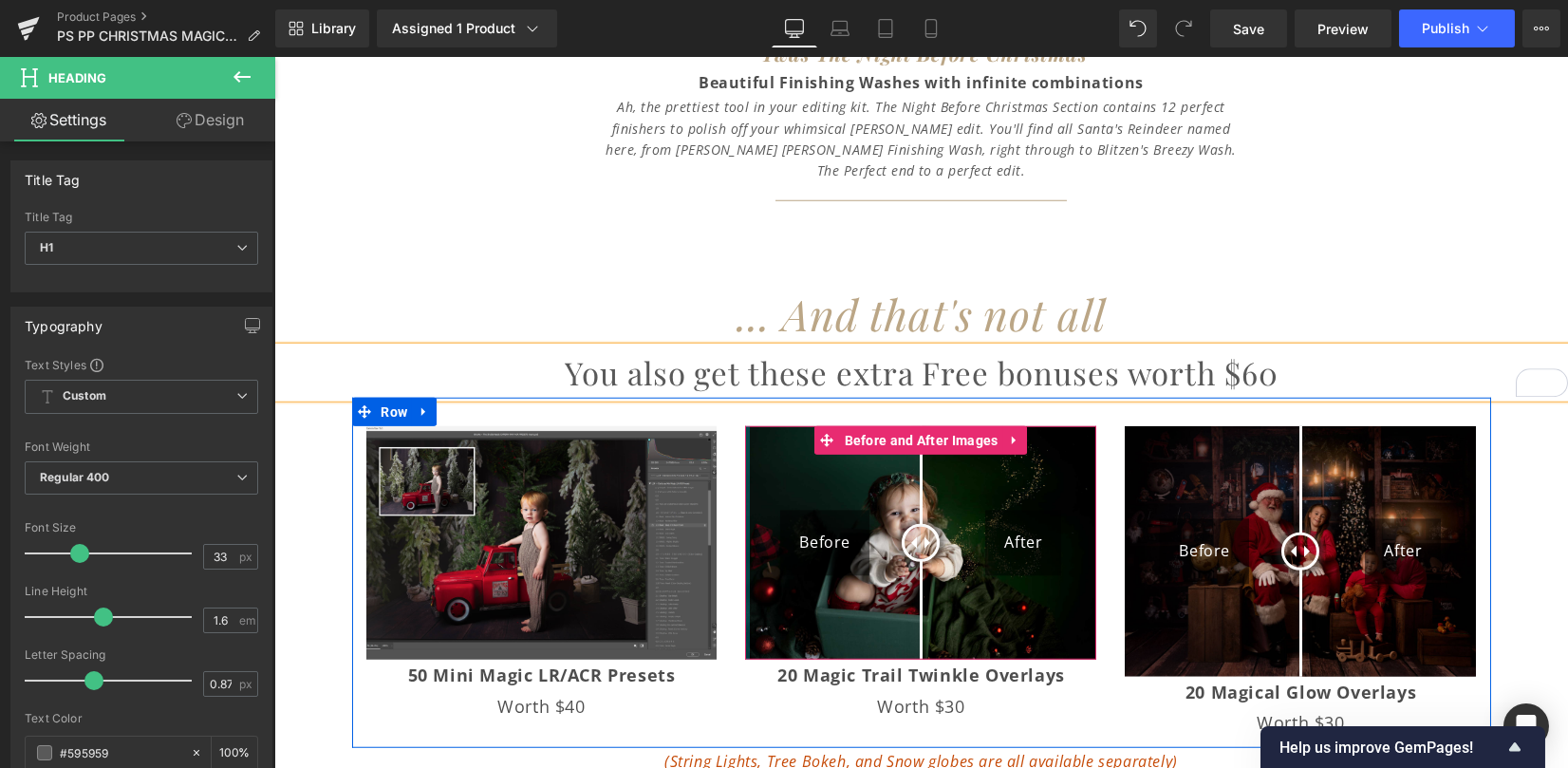
click at [731, 522] on div "Before After Before and After Images 20 Magic Trail Twinkle Overlays Worth $30 …" at bounding box center [920, 574] width 379 height 295
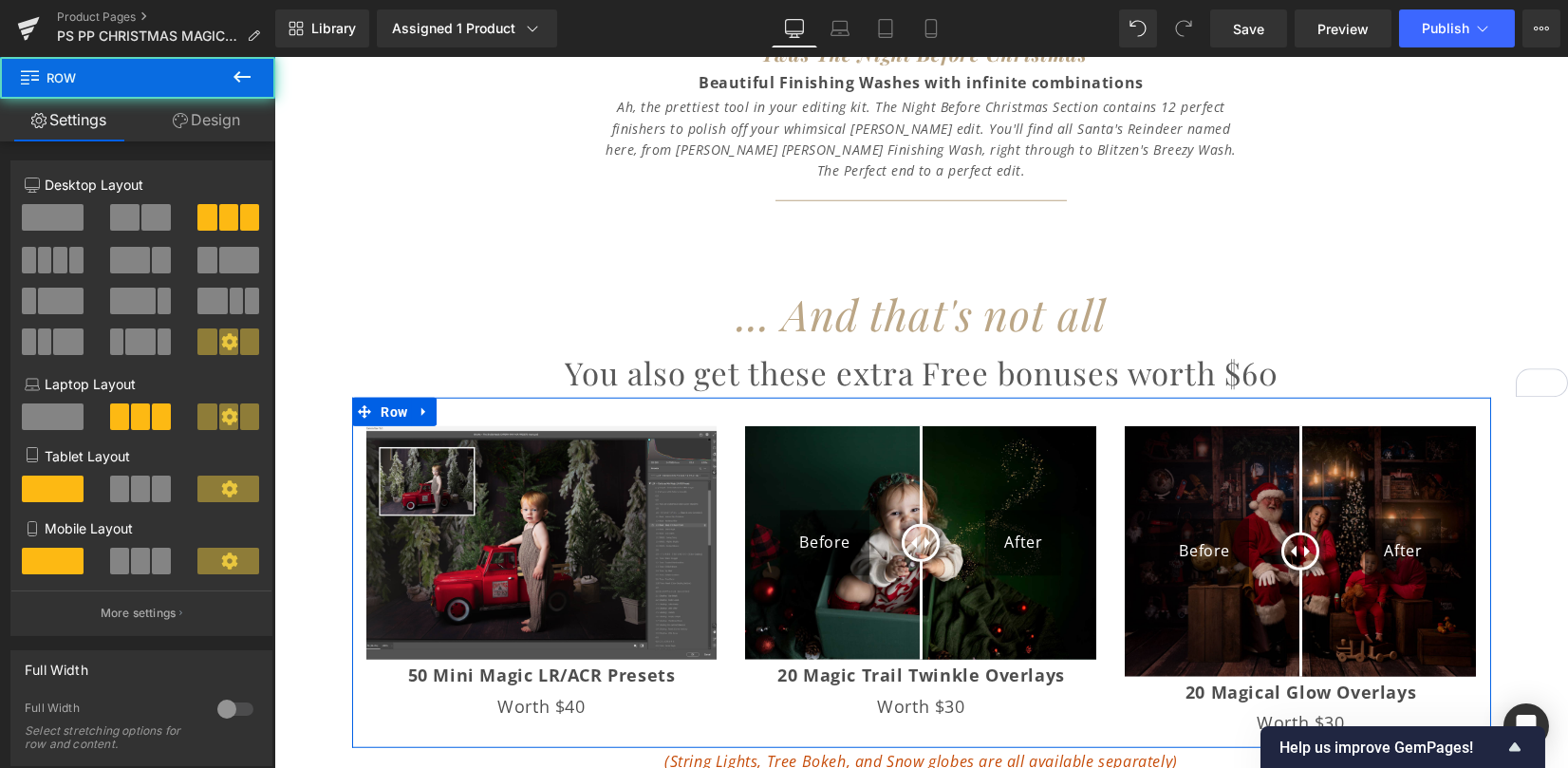
drag, startPoint x: 131, startPoint y: 215, endPoint x: 129, endPoint y: 322, distance: 107.0
click at [131, 215] on span at bounding box center [125, 217] width 29 height 26
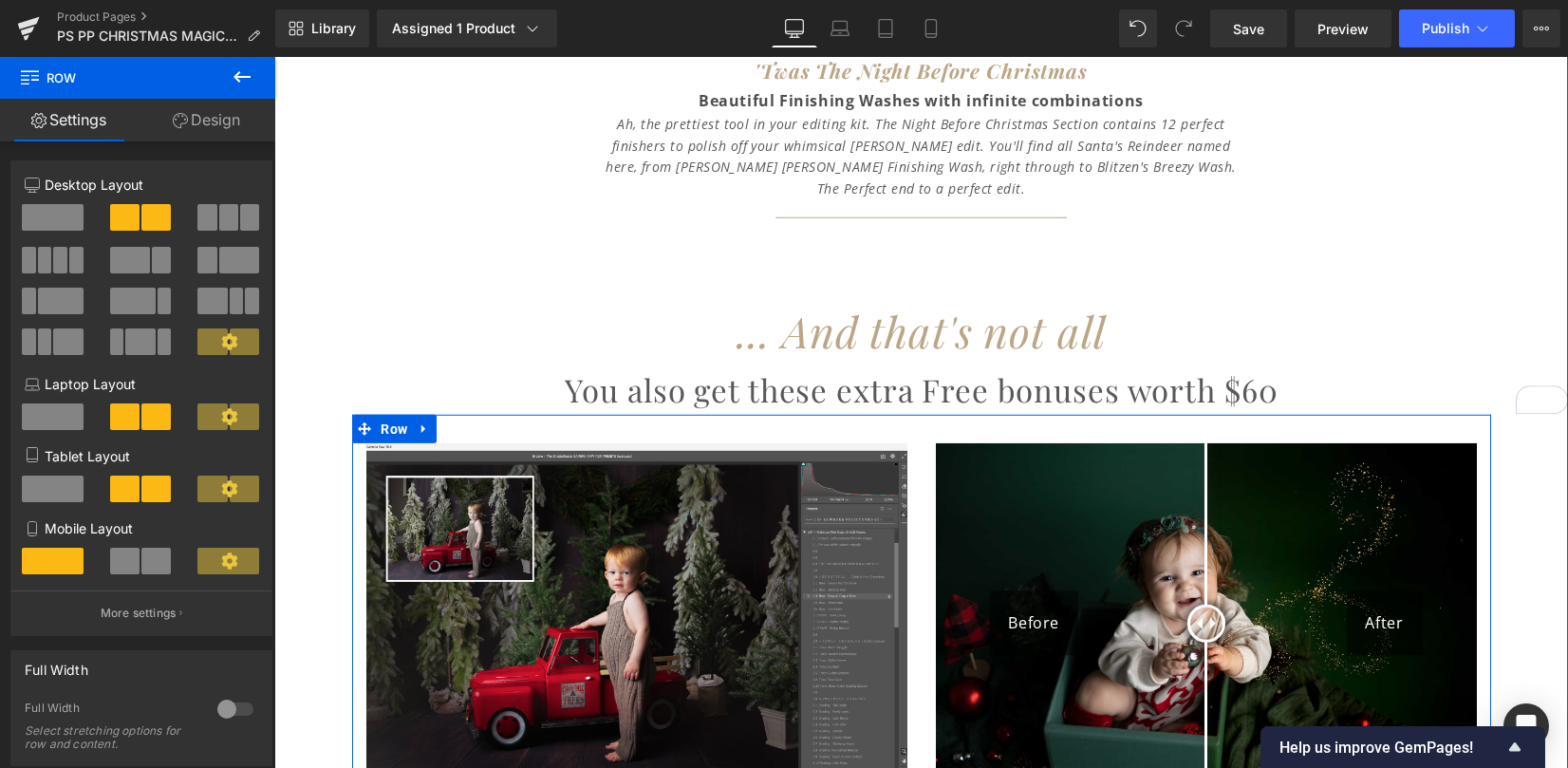
scroll to position [8795, 0]
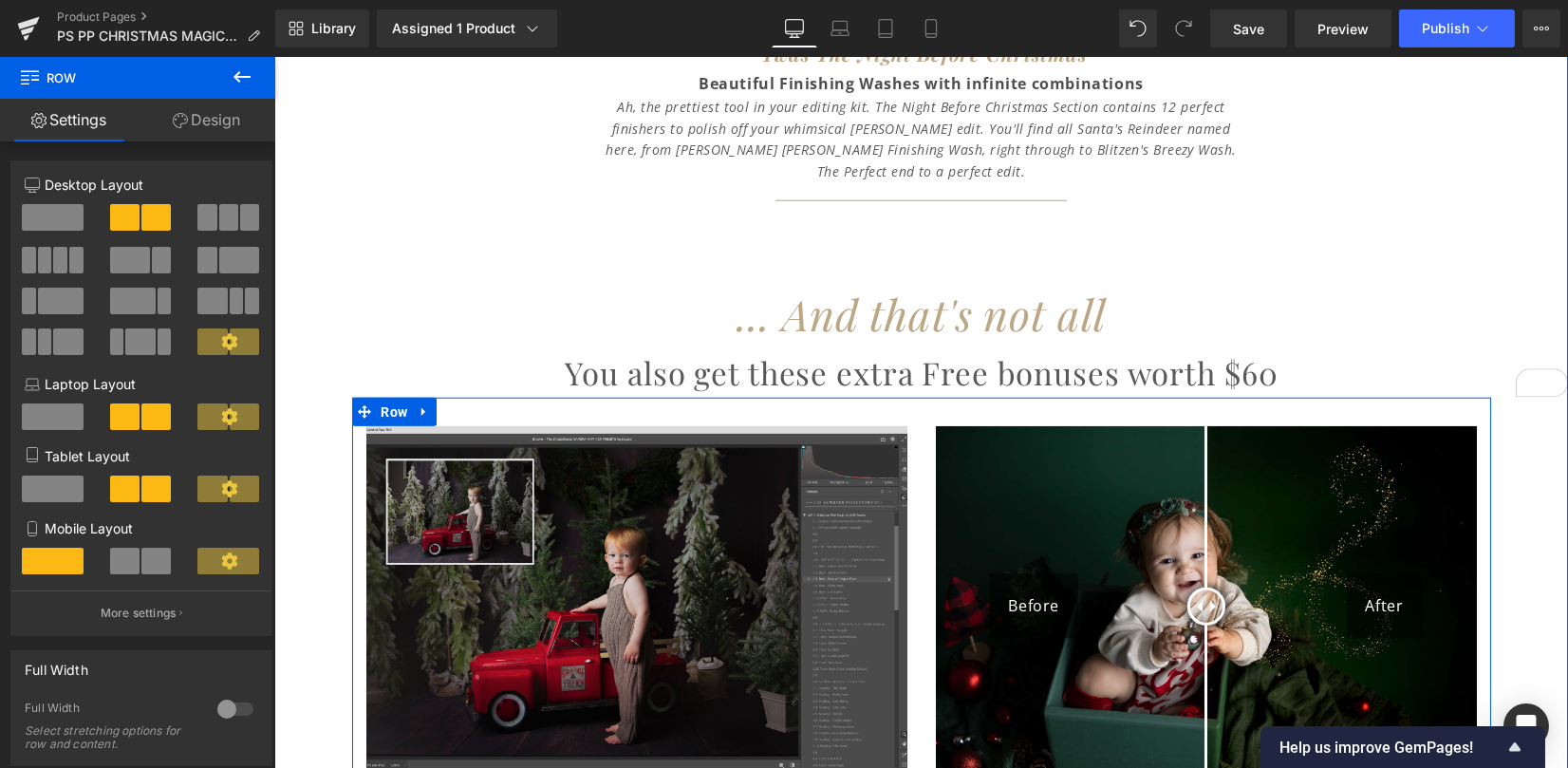
click at [594, 427] on img at bounding box center [637, 607] width 541 height 361
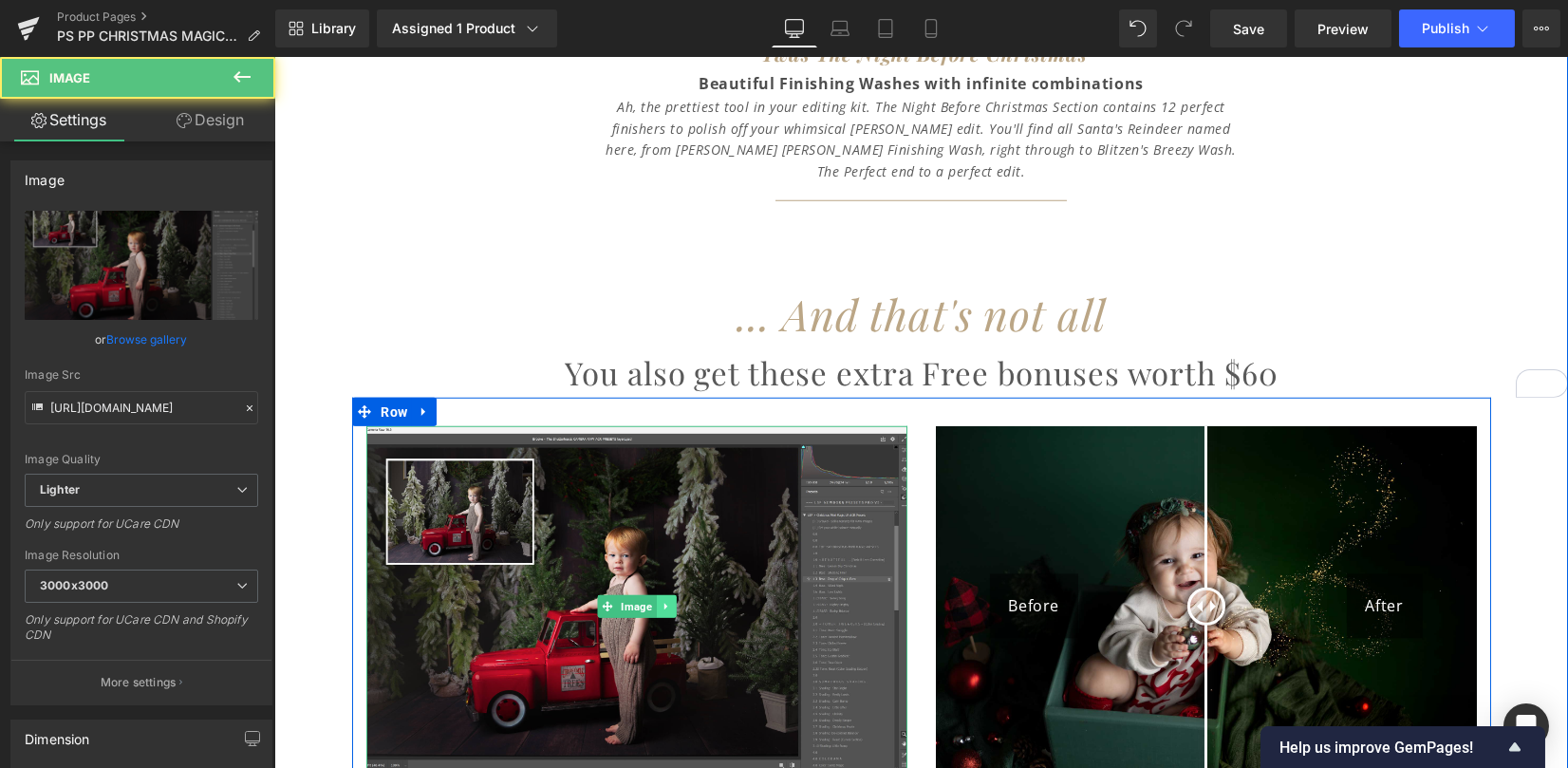
click at [657, 595] on link at bounding box center [666, 606] width 20 height 23
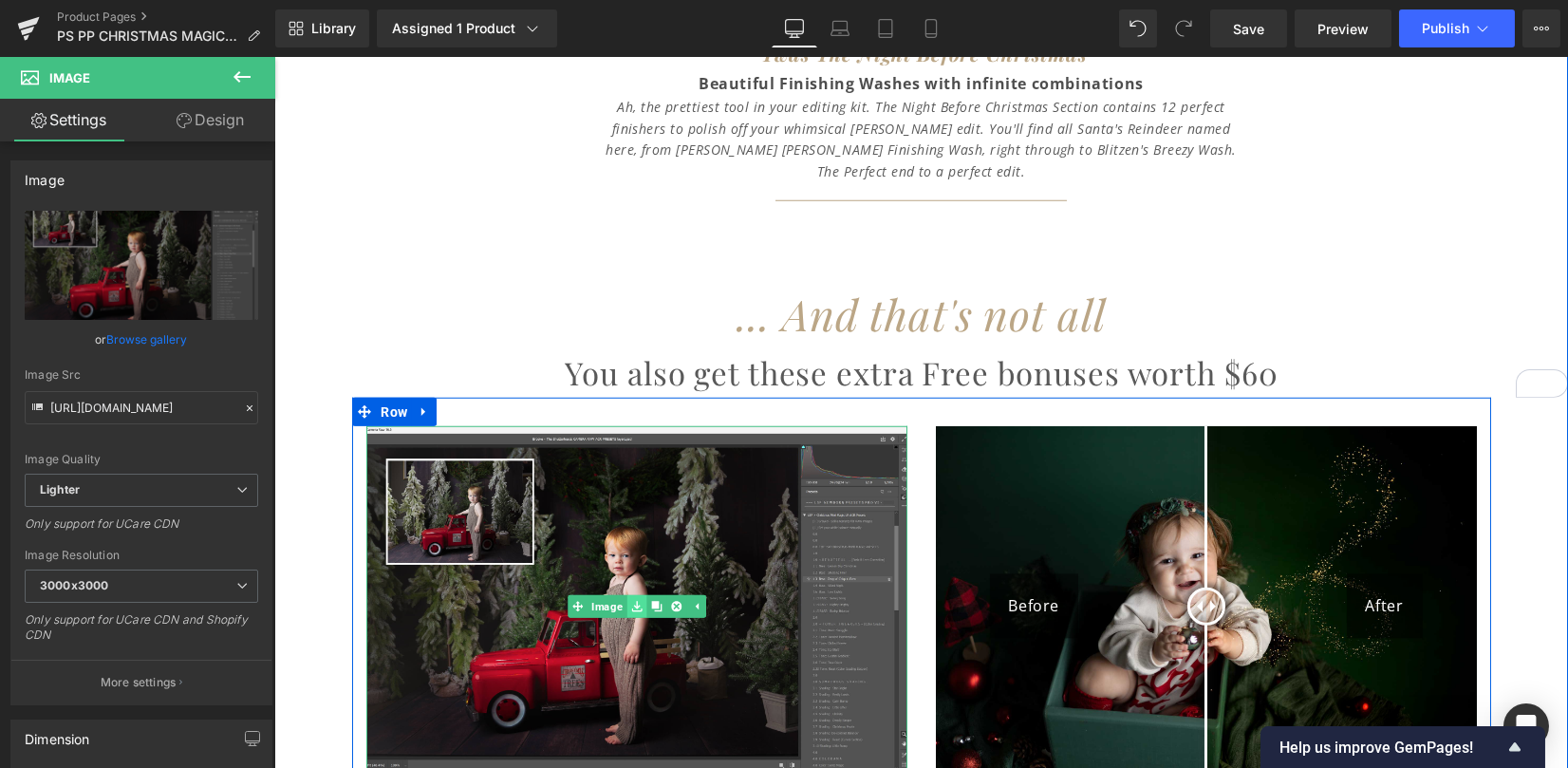
click at [632, 601] on icon at bounding box center [636, 607] width 11 height 12
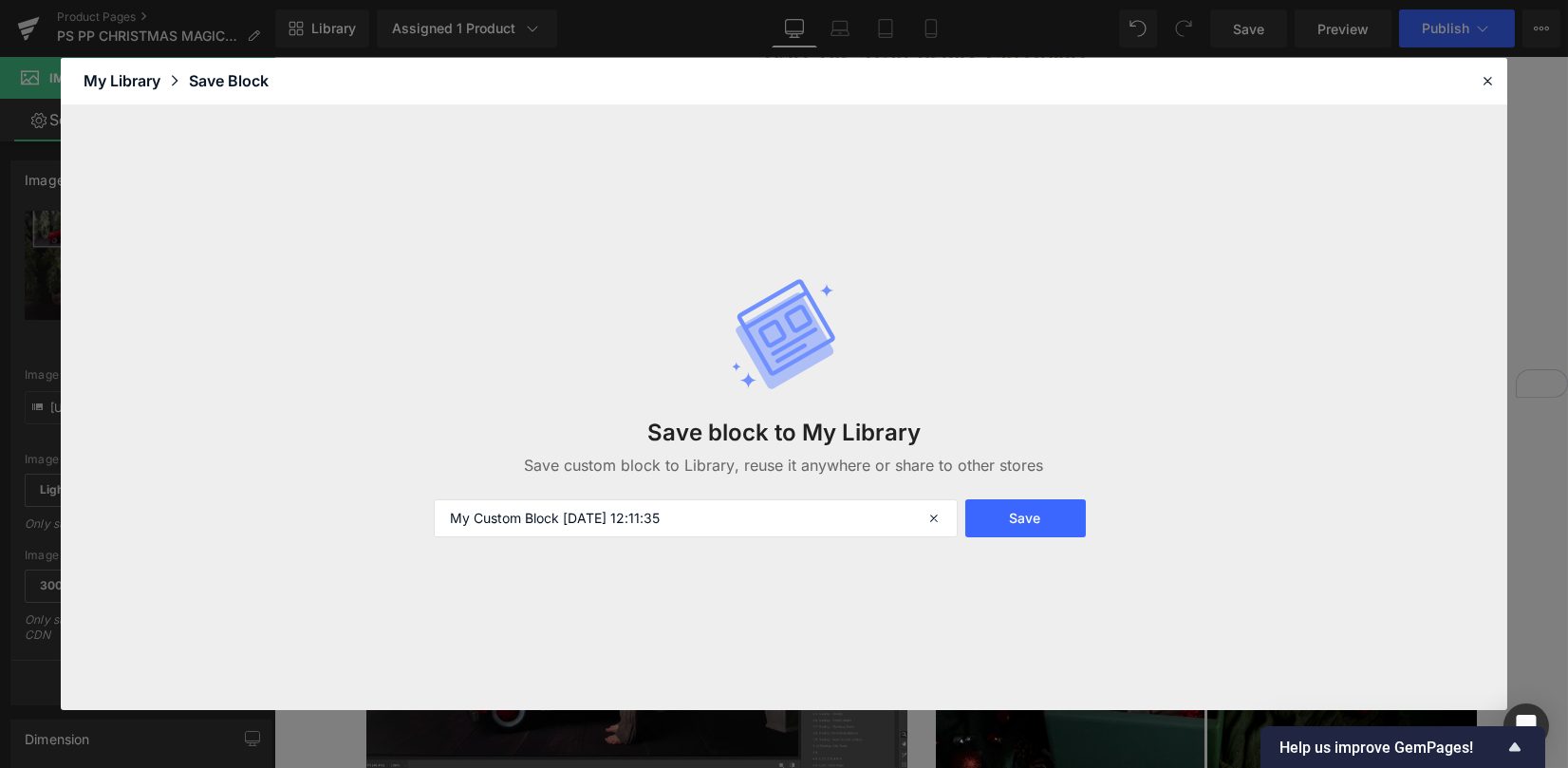
drag, startPoint x: 718, startPoint y: 520, endPoint x: 172, endPoint y: 498, distance: 546.4
click at [162, 498] on div "Save block to My Library Save custom block to Library, reuse it anywhere or sha…" at bounding box center [784, 407] width 1446 height 605
type input "lr image"
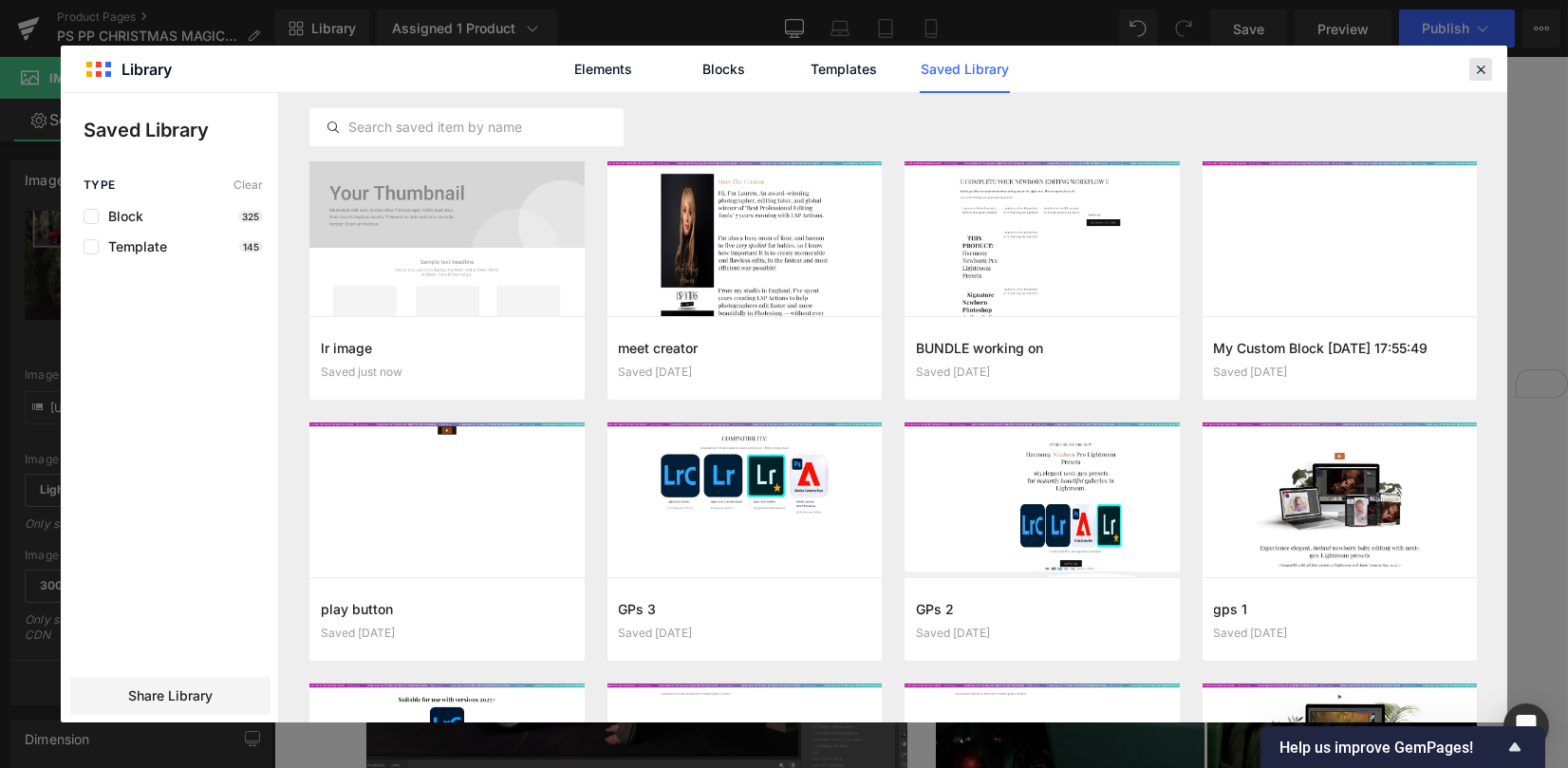
drag, startPoint x: 1476, startPoint y: 72, endPoint x: 1201, endPoint y: 15, distance: 280.8
click at [1476, 72] on icon at bounding box center [1480, 69] width 17 height 17
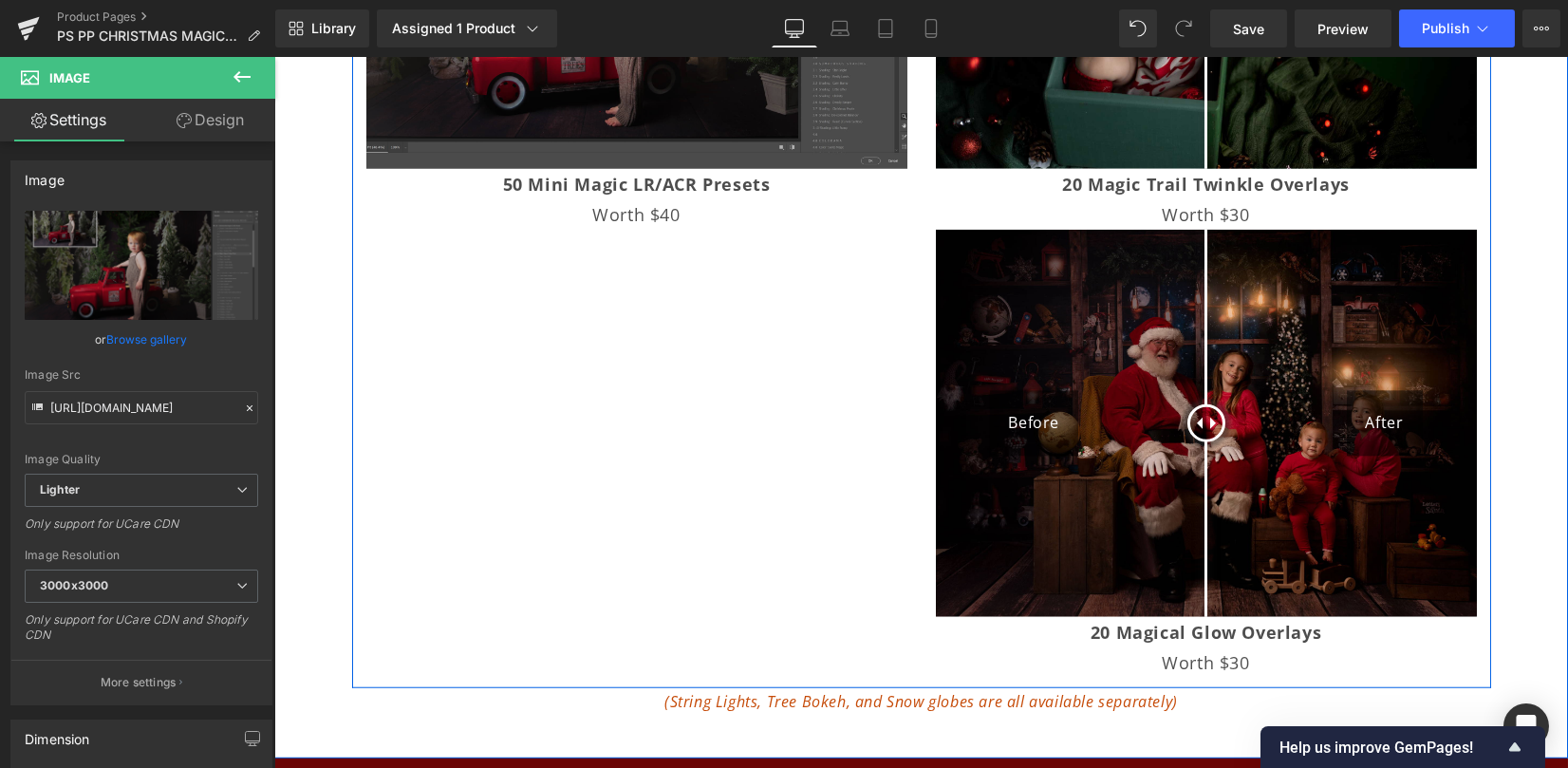
scroll to position [9048, 0]
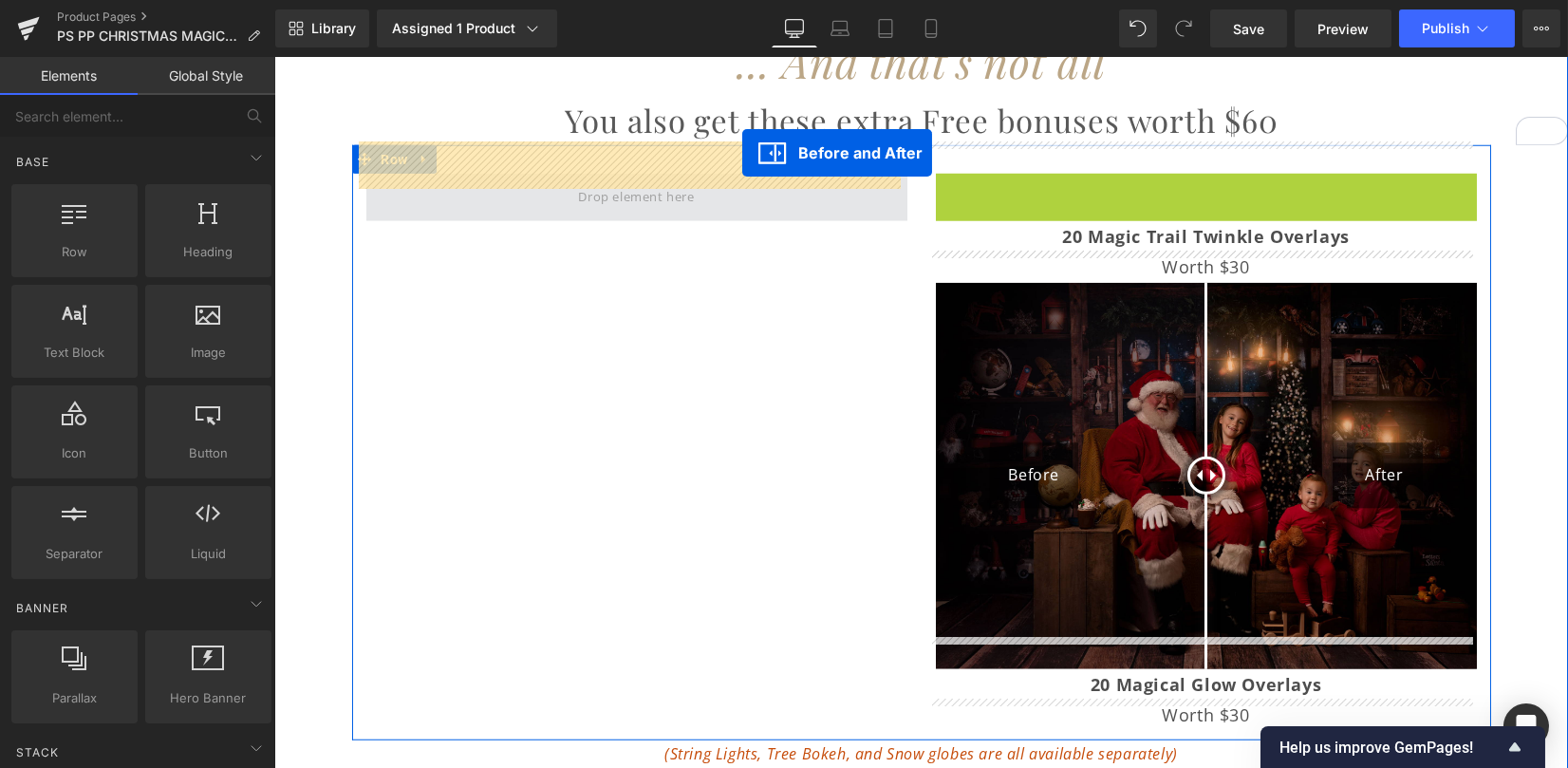
drag, startPoint x: 1195, startPoint y: 161, endPoint x: 742, endPoint y: 154, distance: 453.1
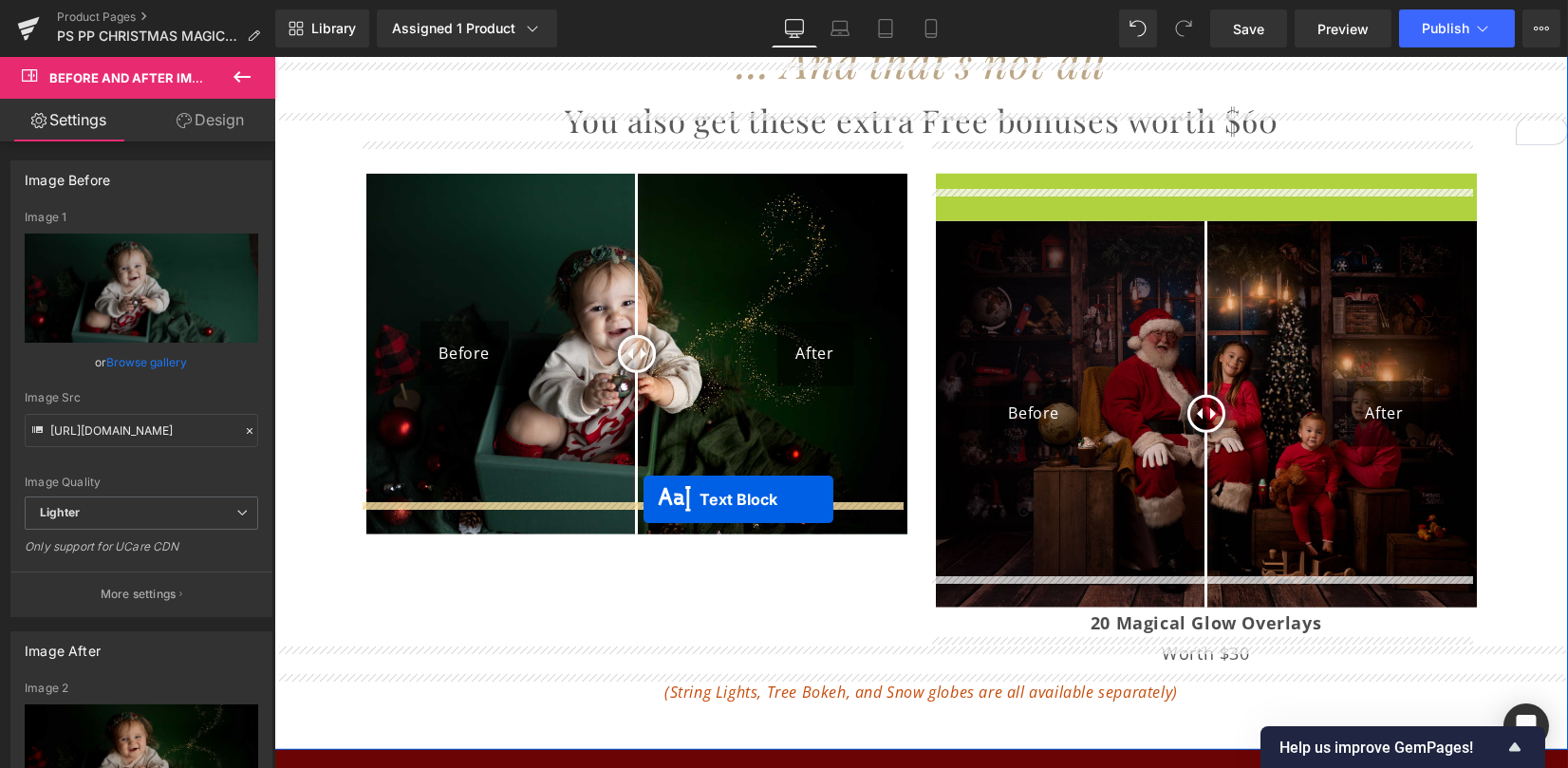
drag, startPoint x: 1196, startPoint y: 174, endPoint x: 643, endPoint y: 499, distance: 641.4
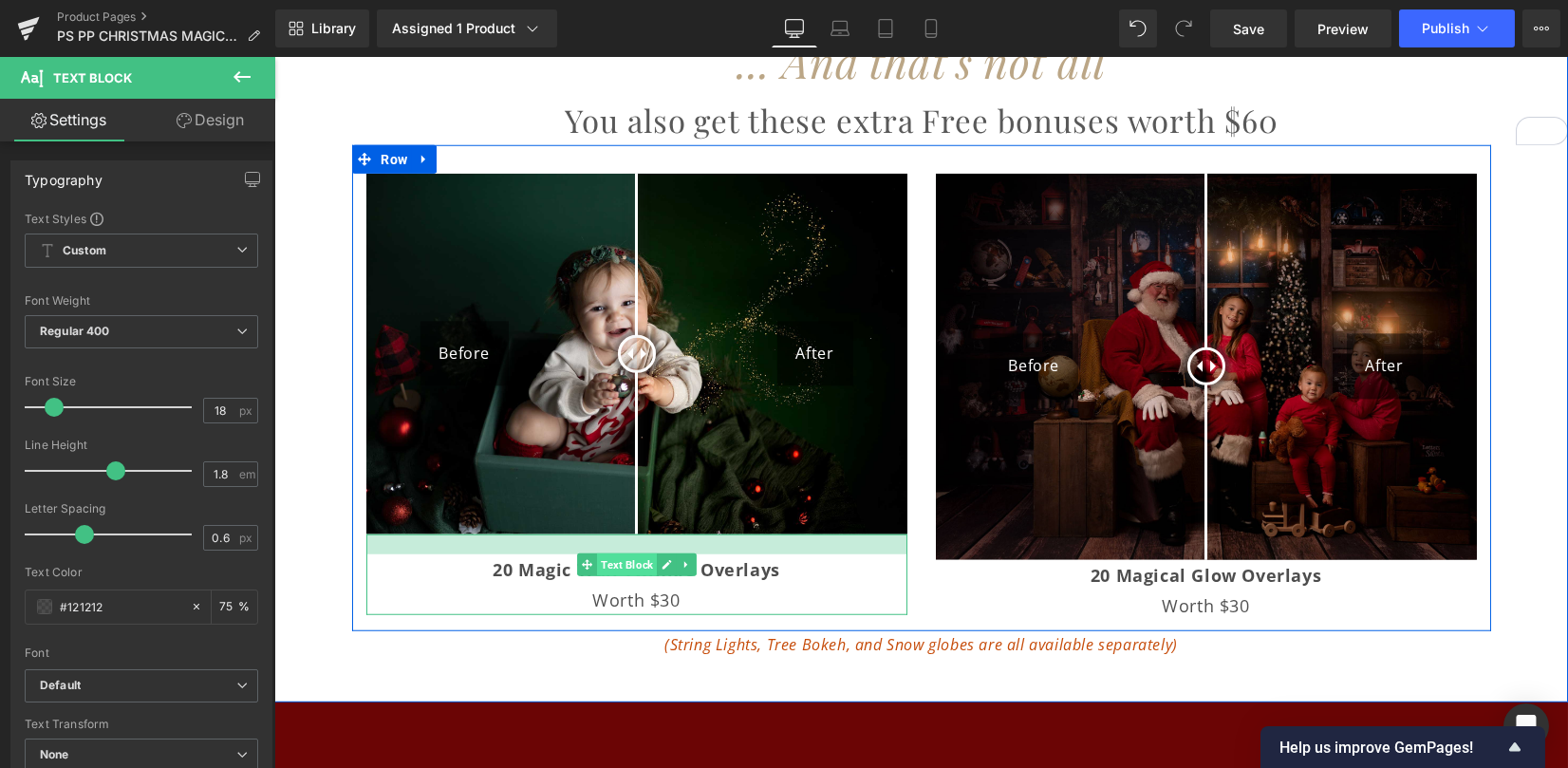
drag, startPoint x: 648, startPoint y: 503, endPoint x: 645, endPoint y: 523, distance: 20.2
click at [645, 535] on div "20 Magic Trail Twinkle Overlays Worth $30 Text Block" at bounding box center [637, 575] width 541 height 81
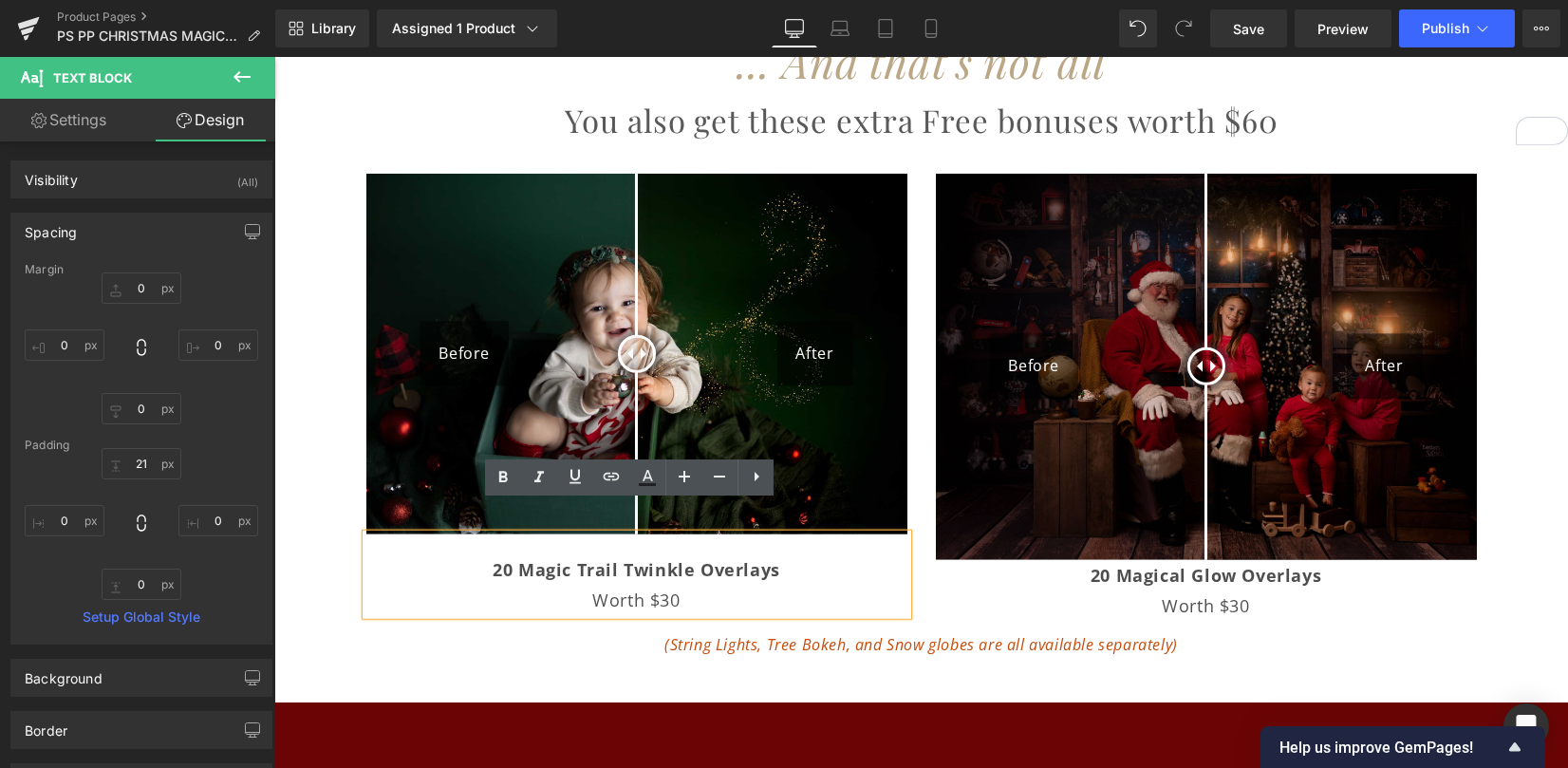
click at [922, 407] on div "Before After Before and After Images 20 Magical Glow Overlays Worth $30 Text Bl…" at bounding box center [1206, 397] width 570 height 448
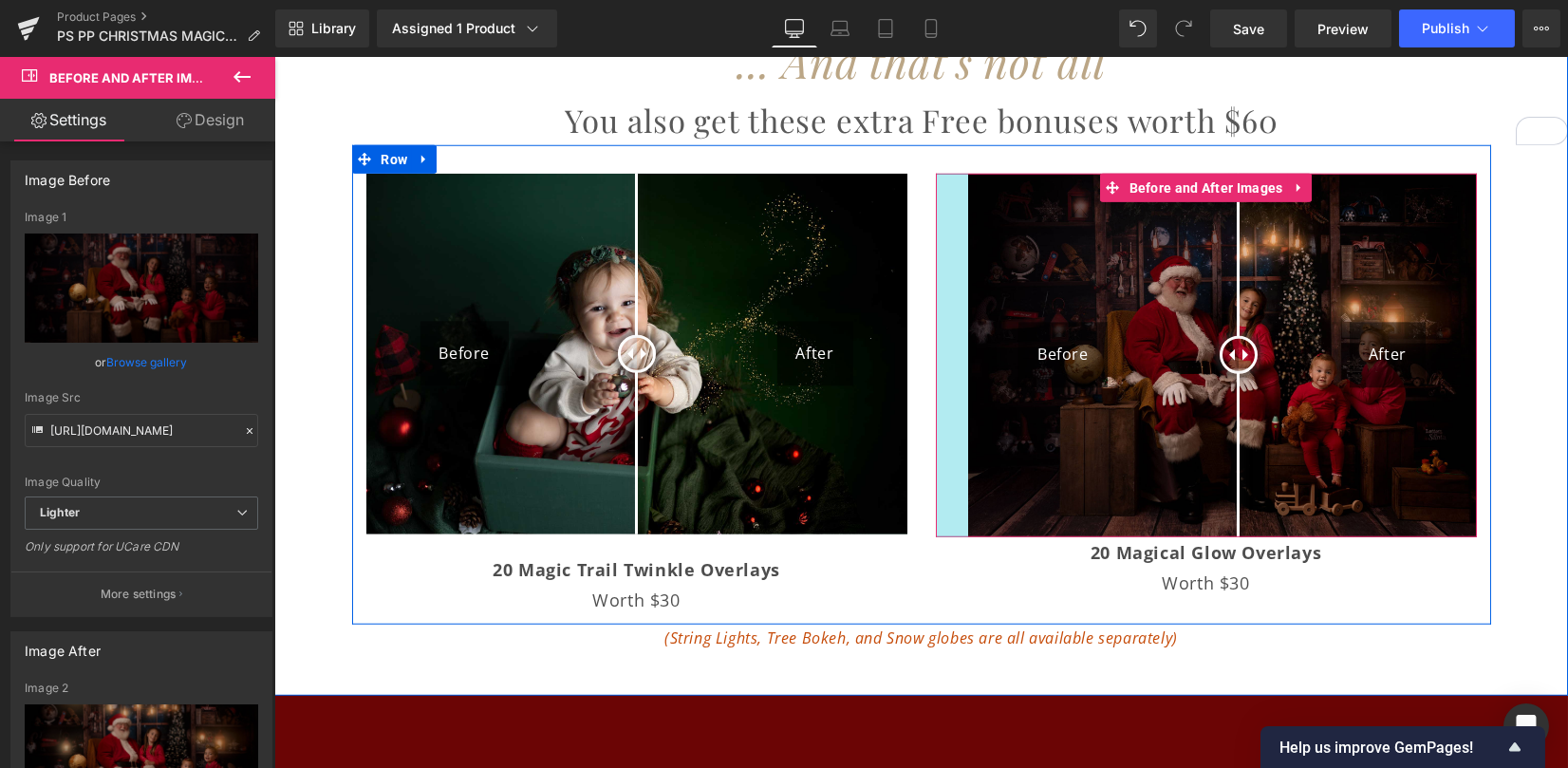
drag, startPoint x: 928, startPoint y: 412, endPoint x: 960, endPoint y: 425, distance: 34.5
click at [960, 425] on div "Before After Before and After Images 34px" at bounding box center [1206, 355] width 541 height 364
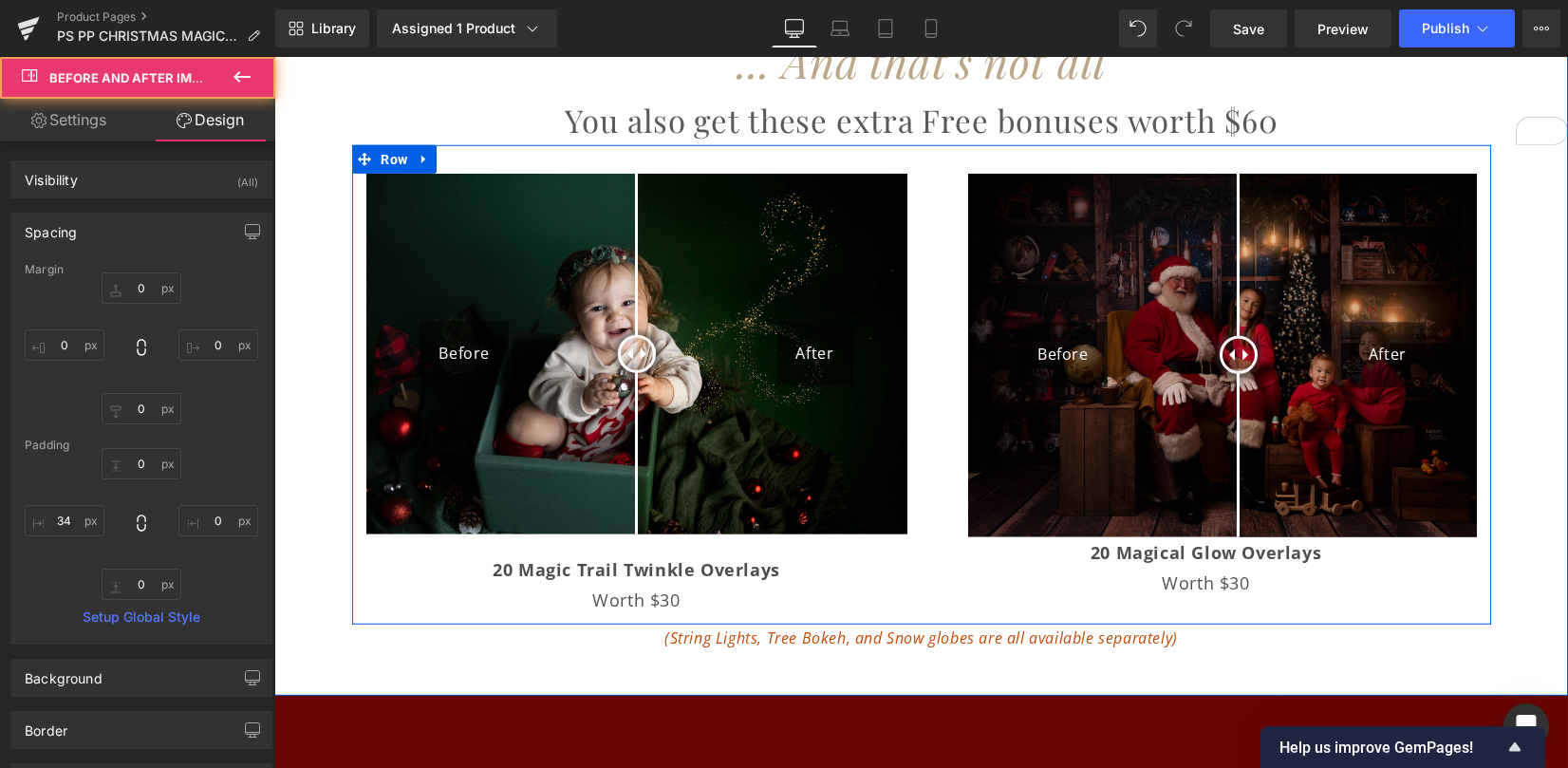
click at [988, 568] on p "Worth $30" at bounding box center [1206, 583] width 541 height 30
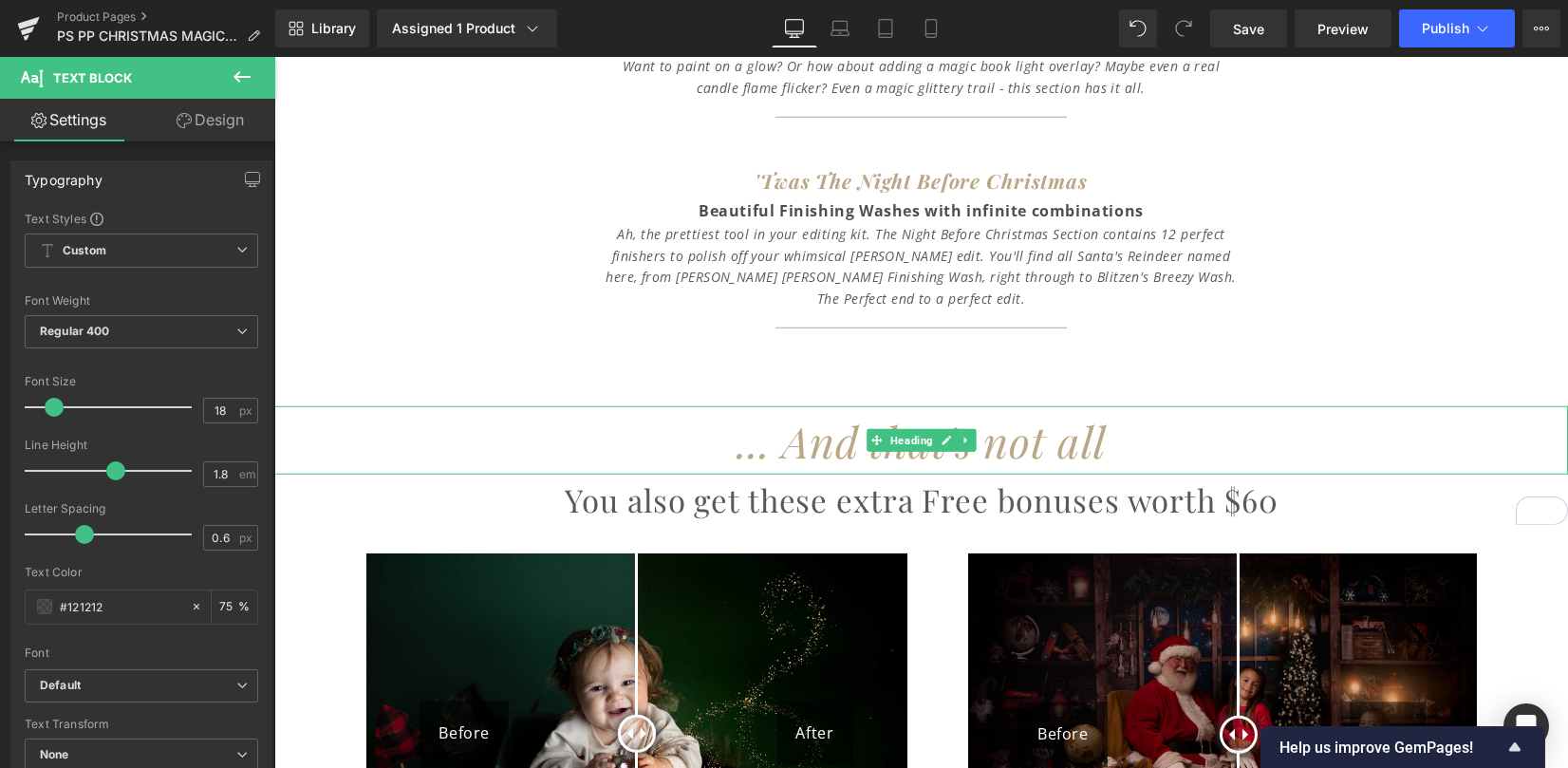
scroll to position [8922, 0]
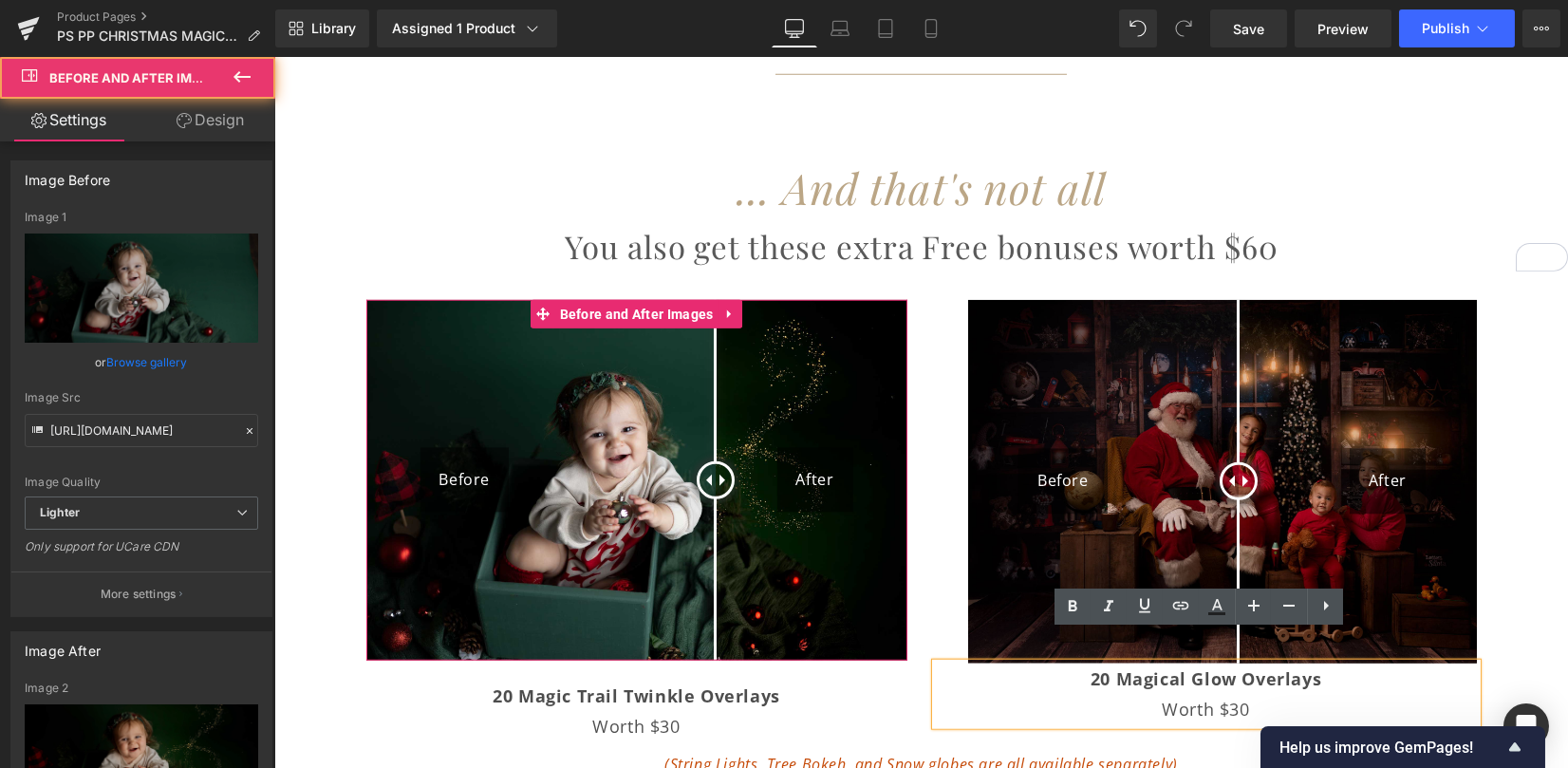
drag, startPoint x: 627, startPoint y: 455, endPoint x: 714, endPoint y: 453, distance: 87.0
click at [714, 461] on div at bounding box center [715, 480] width 38 height 38
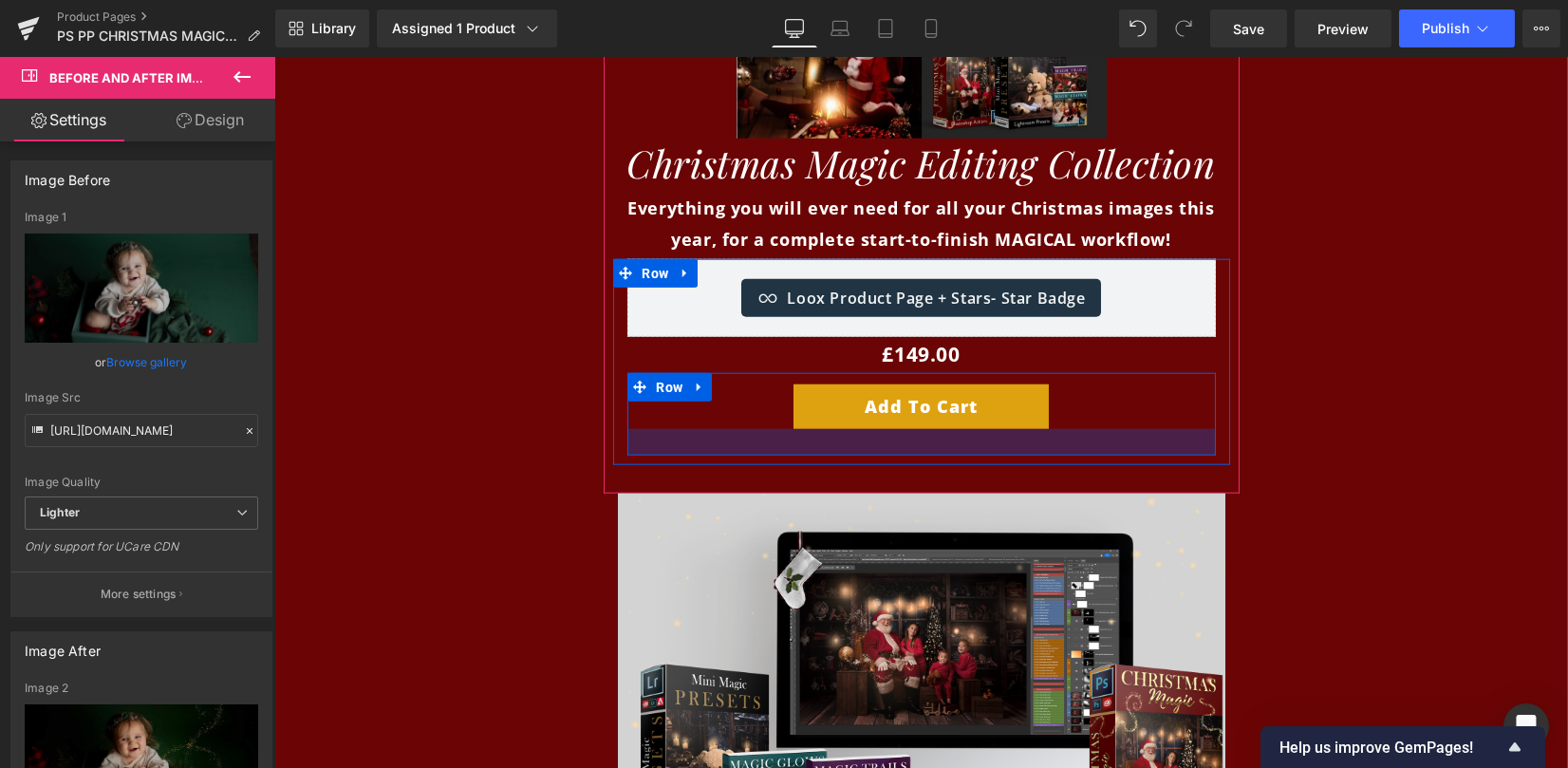
scroll to position [10315, 0]
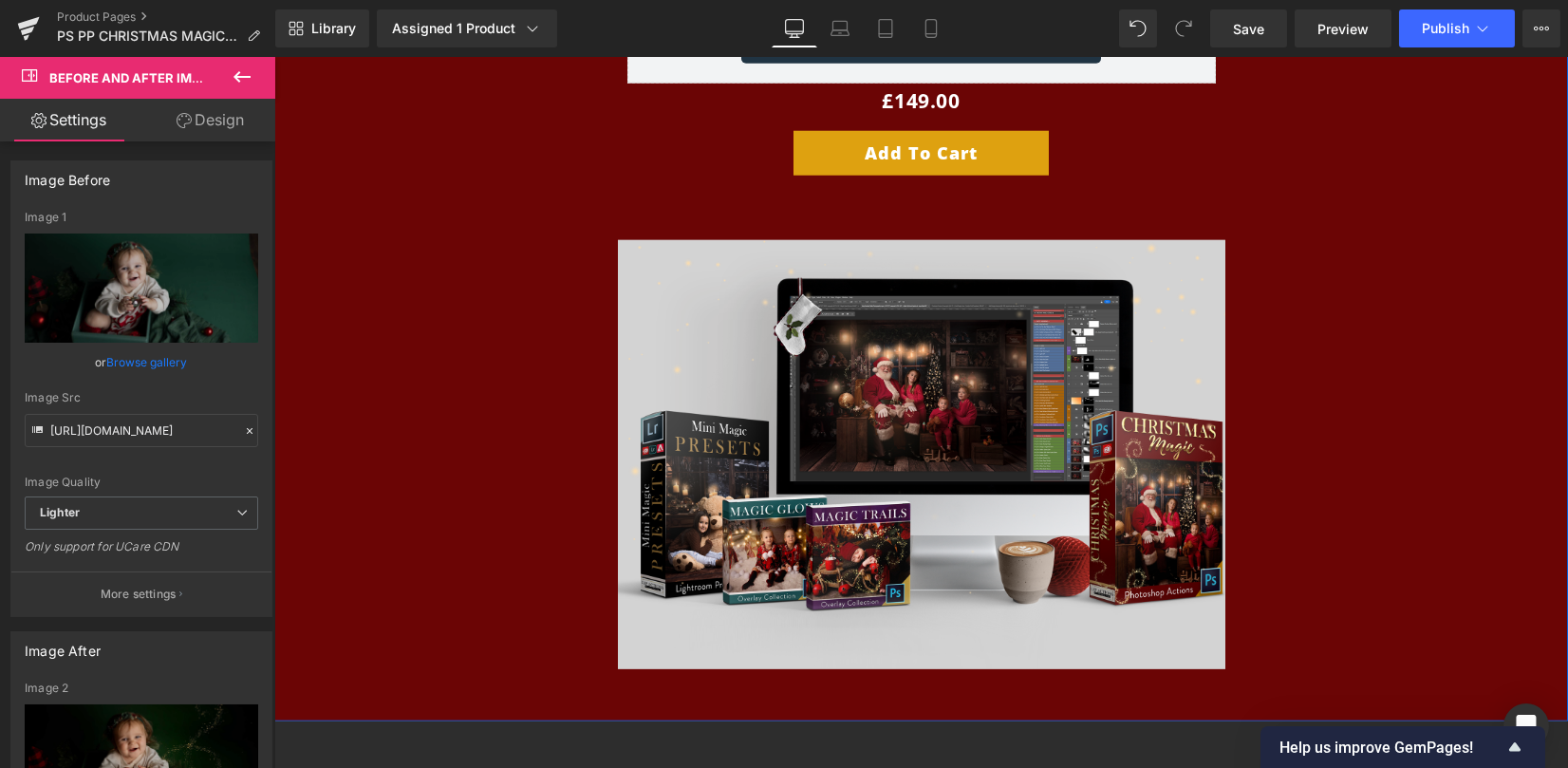
click at [1285, 460] on div "Sale Off (P) Image Christmas Magic Editing Collection Heading Everything you wi…" at bounding box center [921, 83] width 1293 height 1253
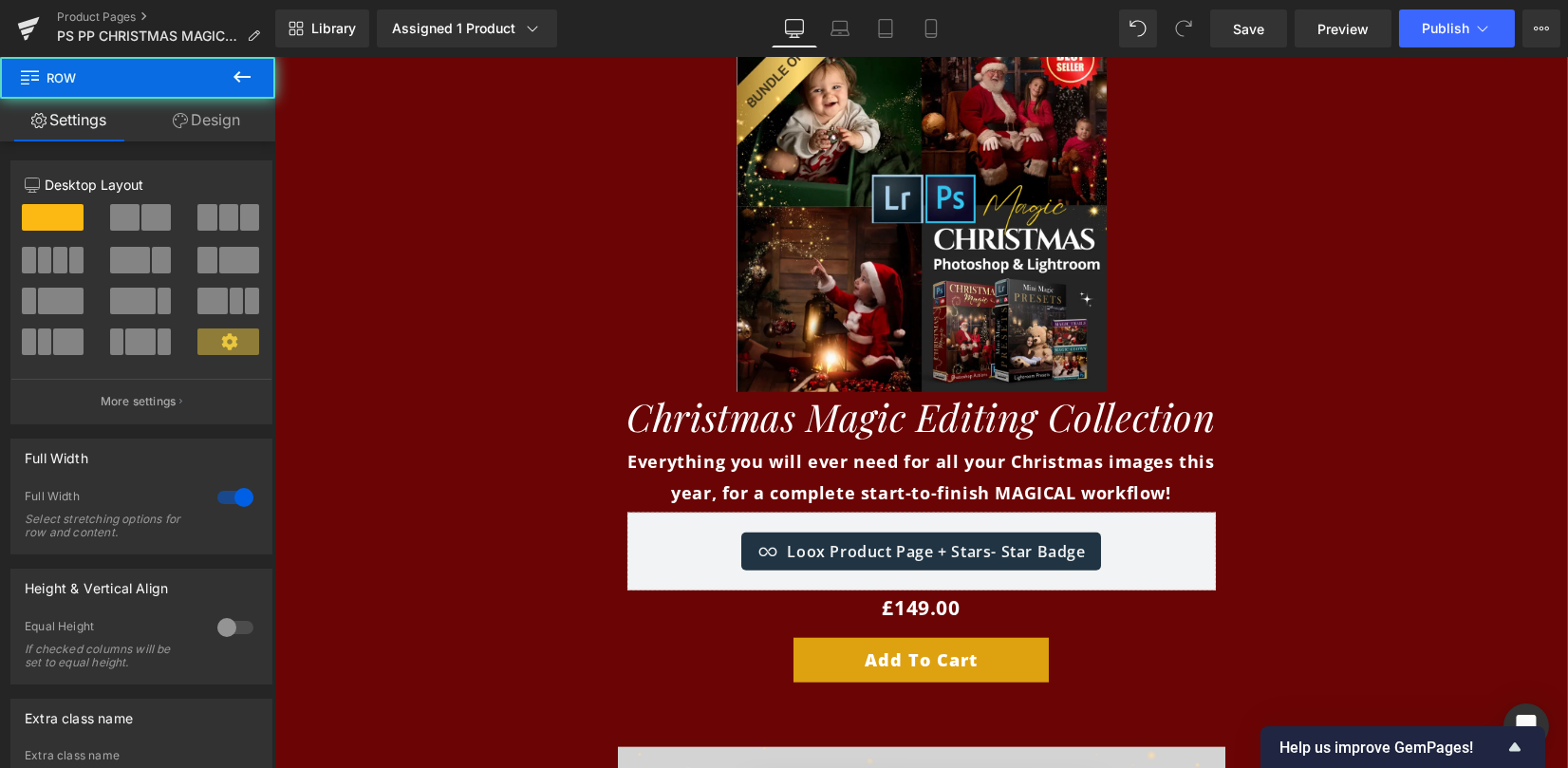
scroll to position [9554, 0]
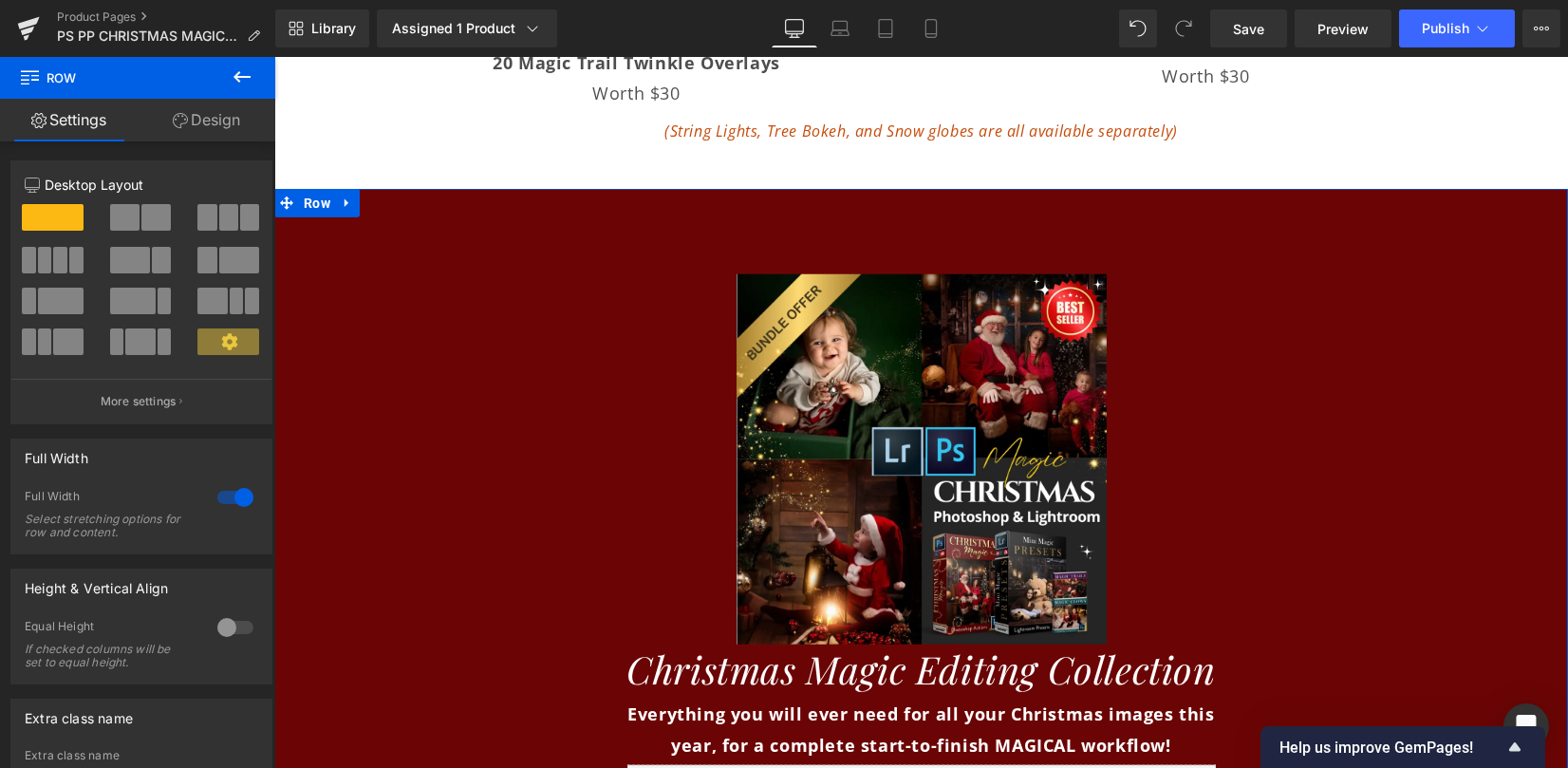
drag, startPoint x: 421, startPoint y: 274, endPoint x: 589, endPoint y: 179, distance: 193.0
click at [245, 68] on icon at bounding box center [241, 77] width 23 height 23
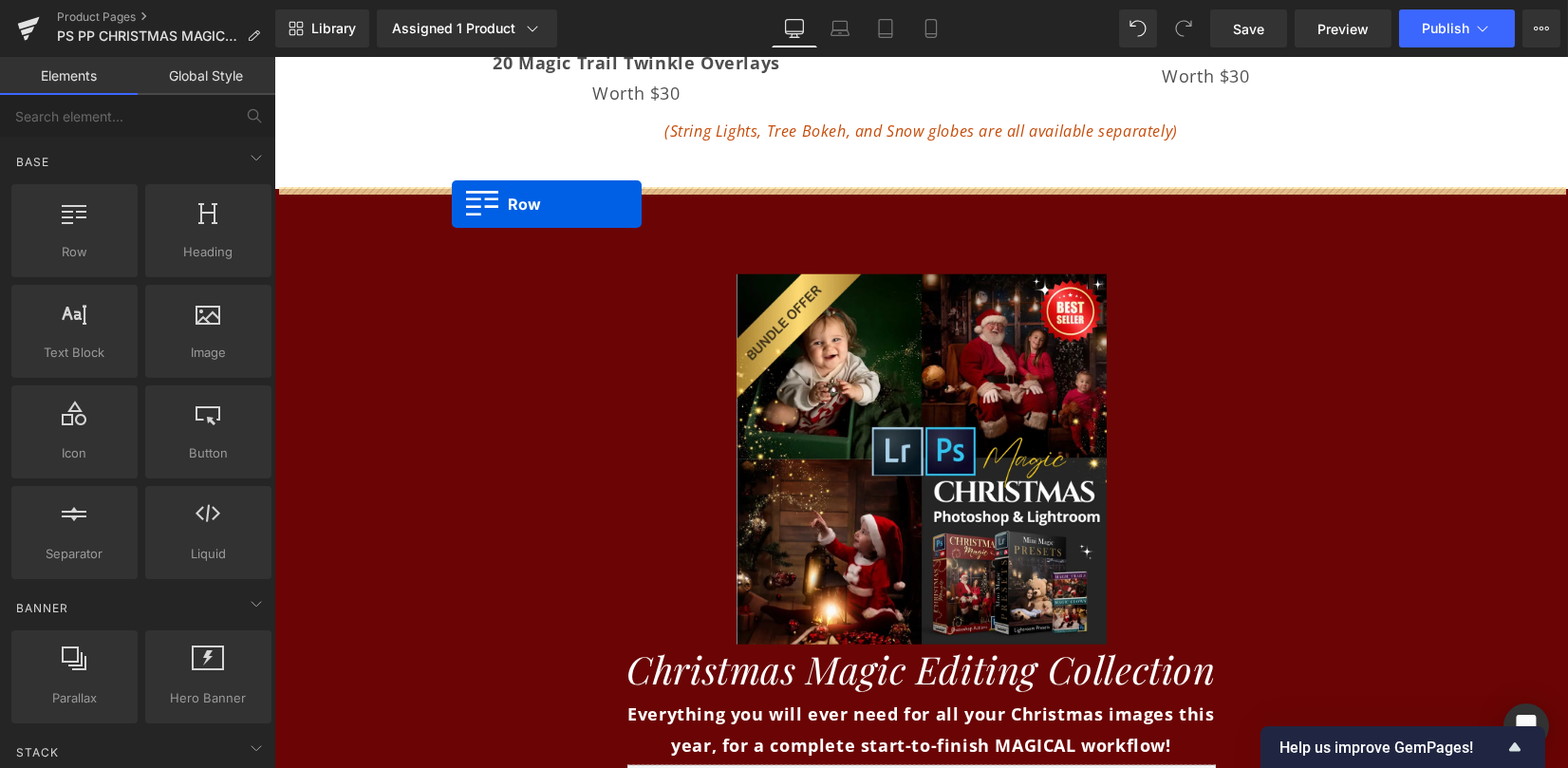
drag, startPoint x: 337, startPoint y: 267, endPoint x: 535, endPoint y: 267, distance: 198.0
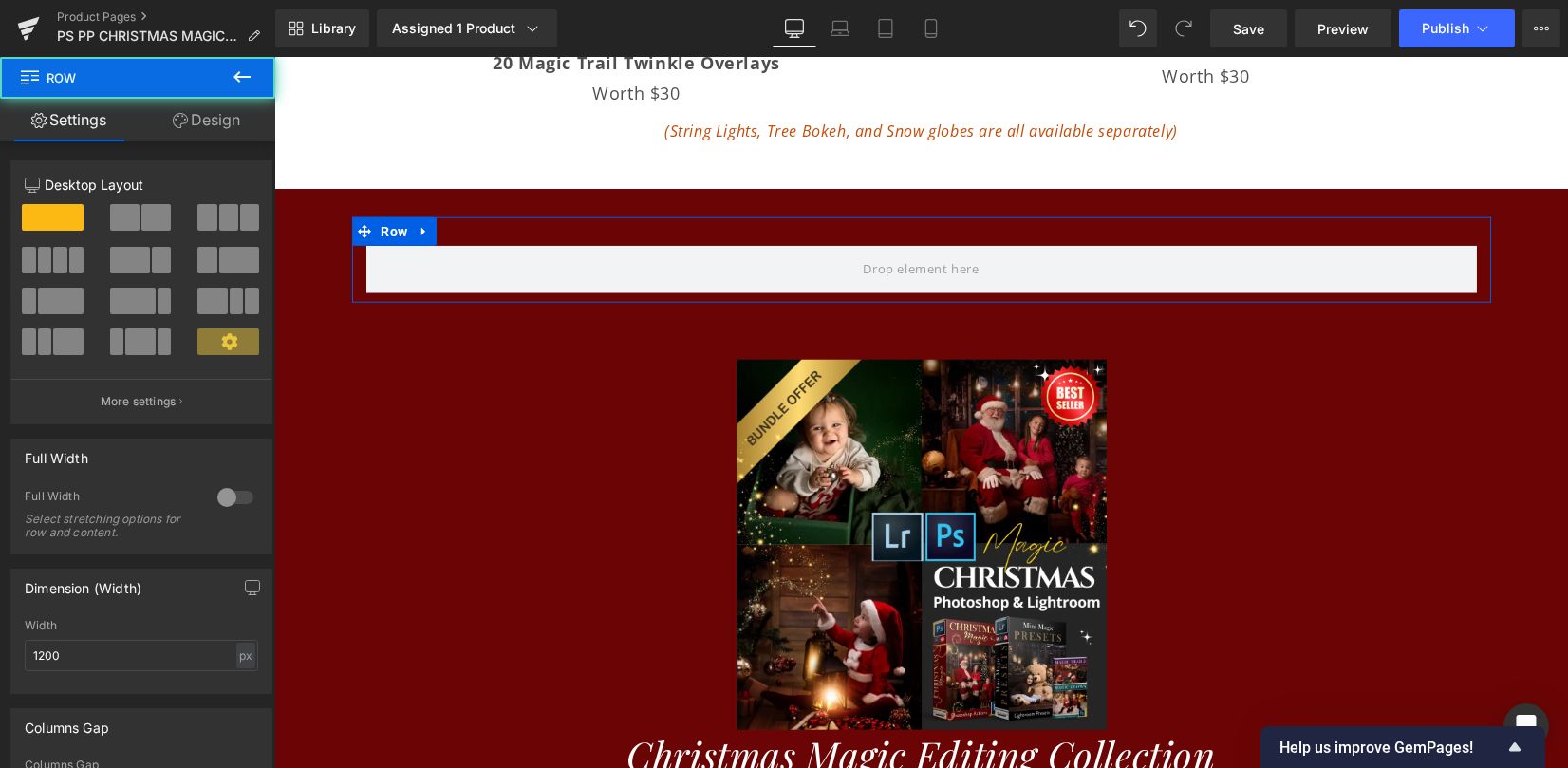
click at [132, 222] on span at bounding box center [125, 217] width 29 height 26
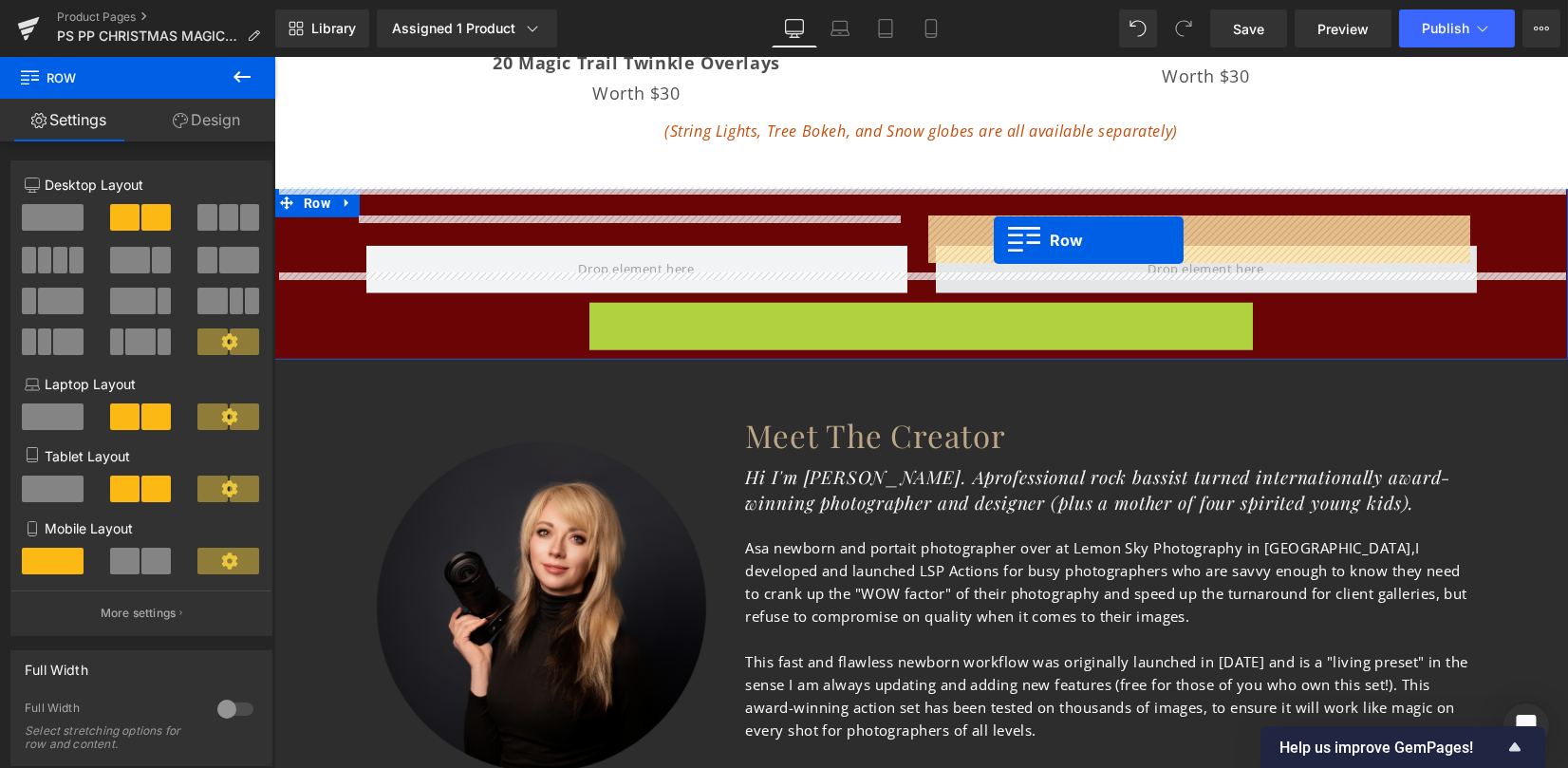
drag, startPoint x: 614, startPoint y: 285, endPoint x: 993, endPoint y: 239, distance: 381.8
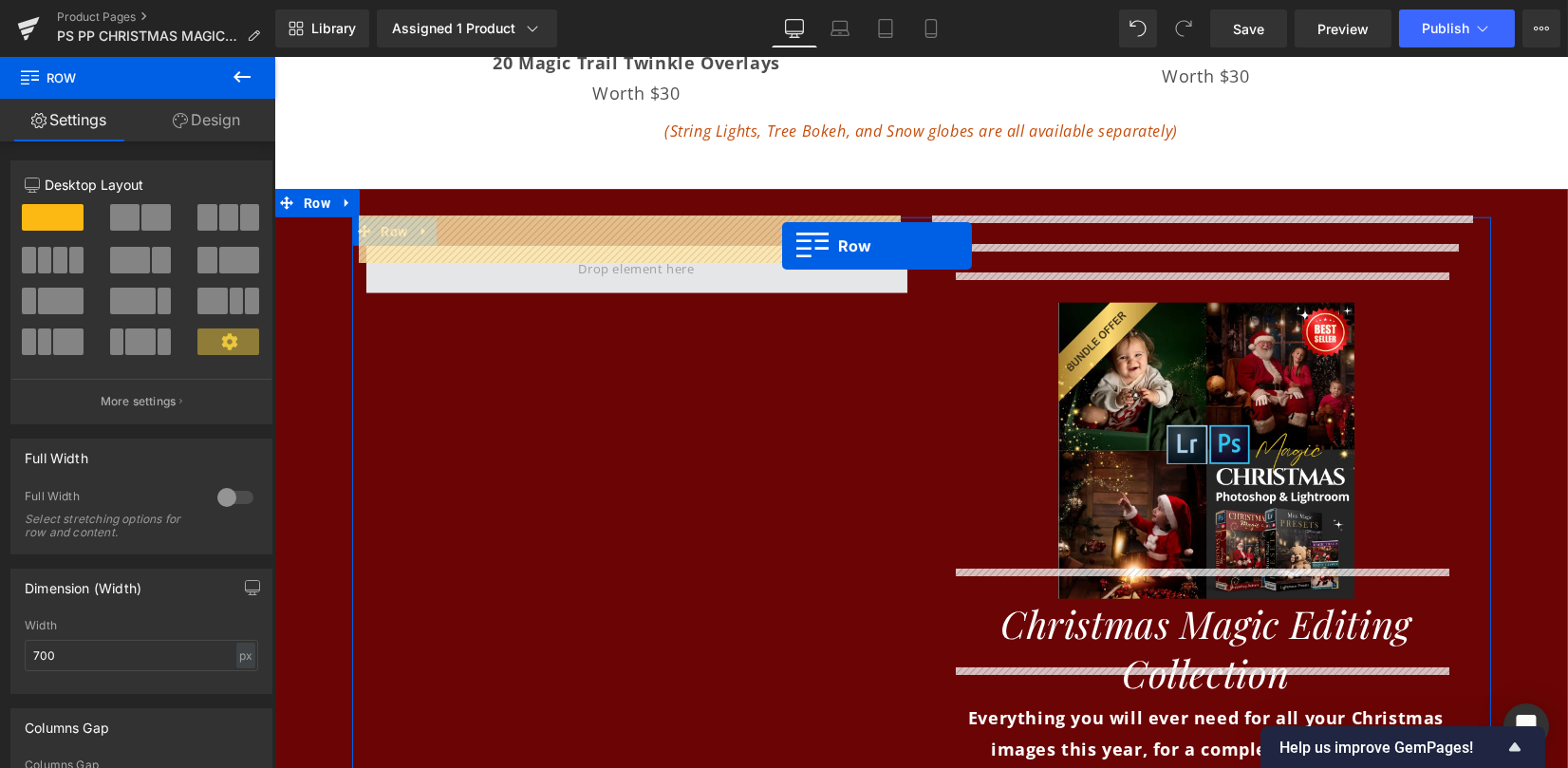
drag, startPoint x: 986, startPoint y: 387, endPoint x: 782, endPoint y: 246, distance: 248.0
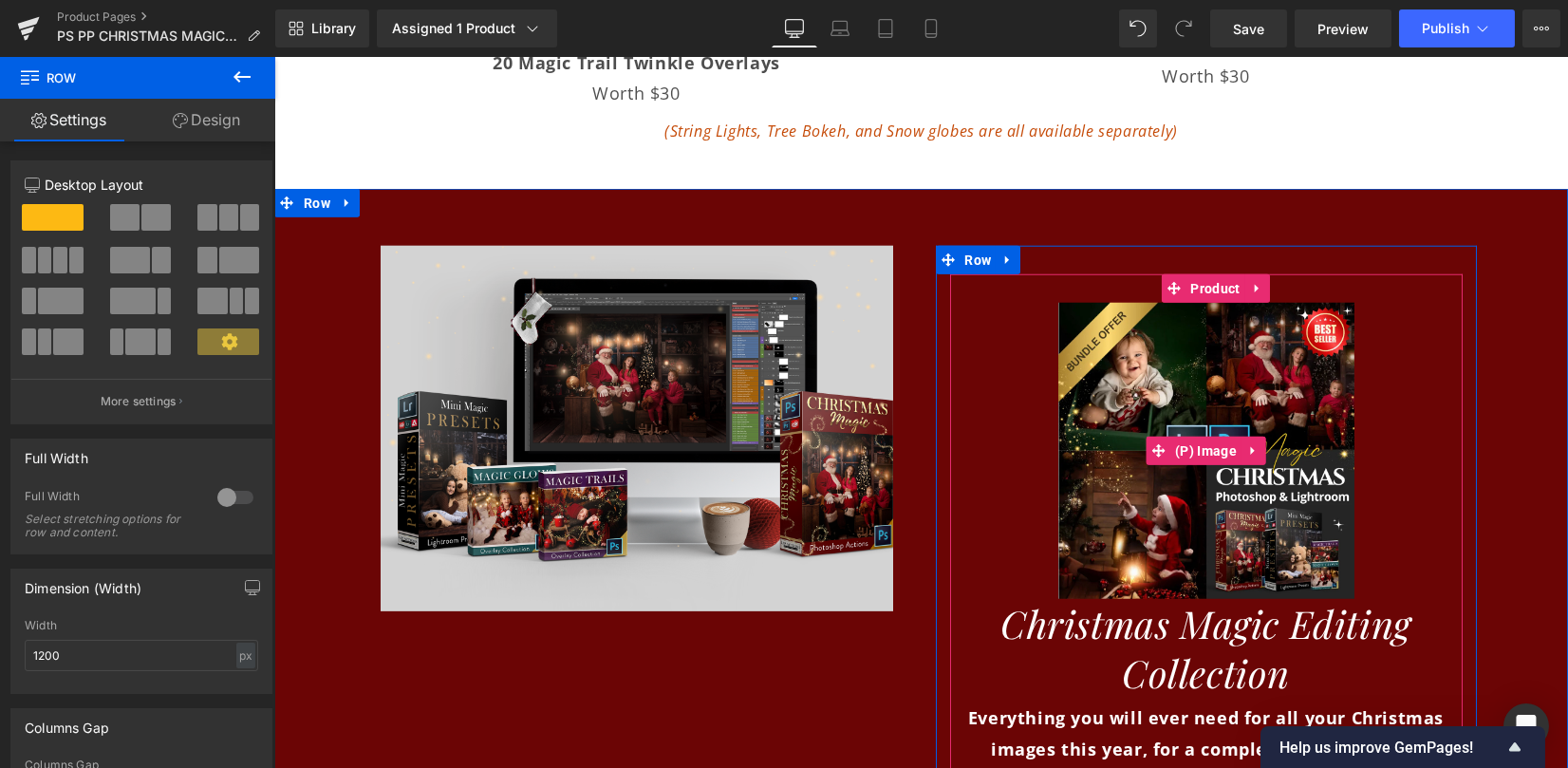
click at [1157, 344] on img at bounding box center [1206, 451] width 296 height 296
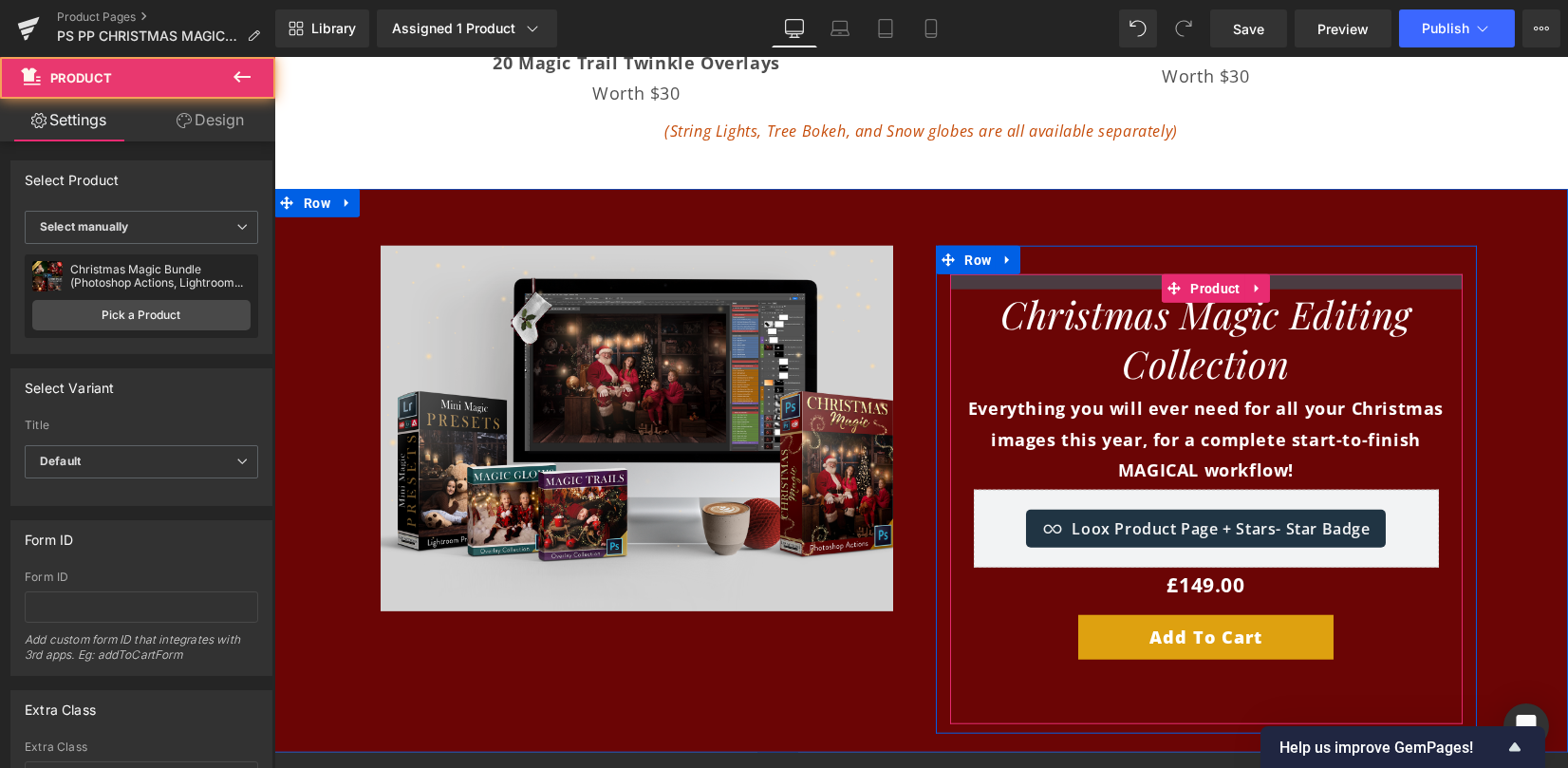
drag, startPoint x: 1128, startPoint y: 261, endPoint x: 1129, endPoint y: 249, distance: 12.0
click at [1129, 275] on div at bounding box center [1206, 282] width 513 height 15
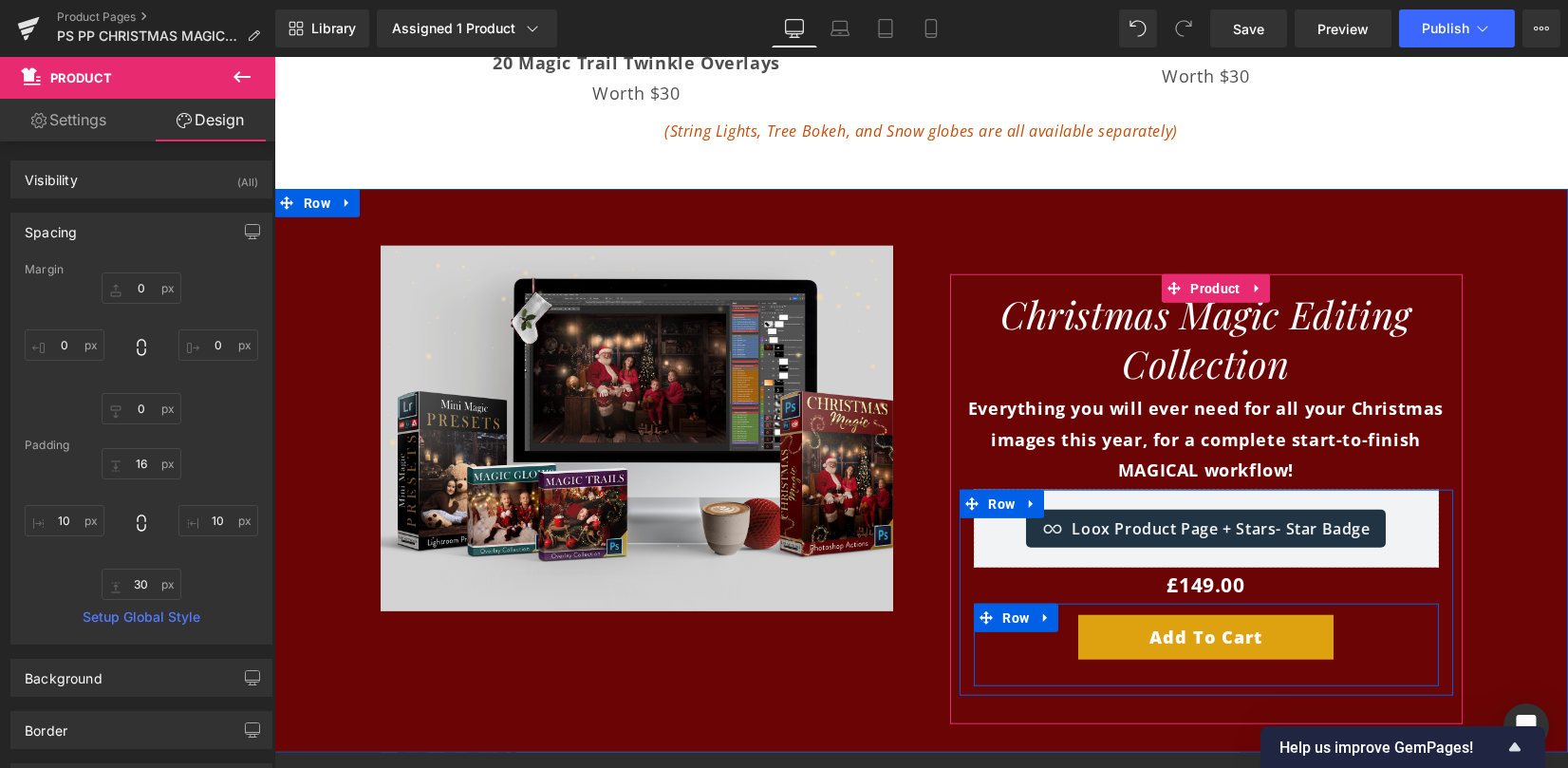
click at [1222, 615] on div "Add To Cart (P) Cart Button" at bounding box center [1205, 637] width 436 height 44
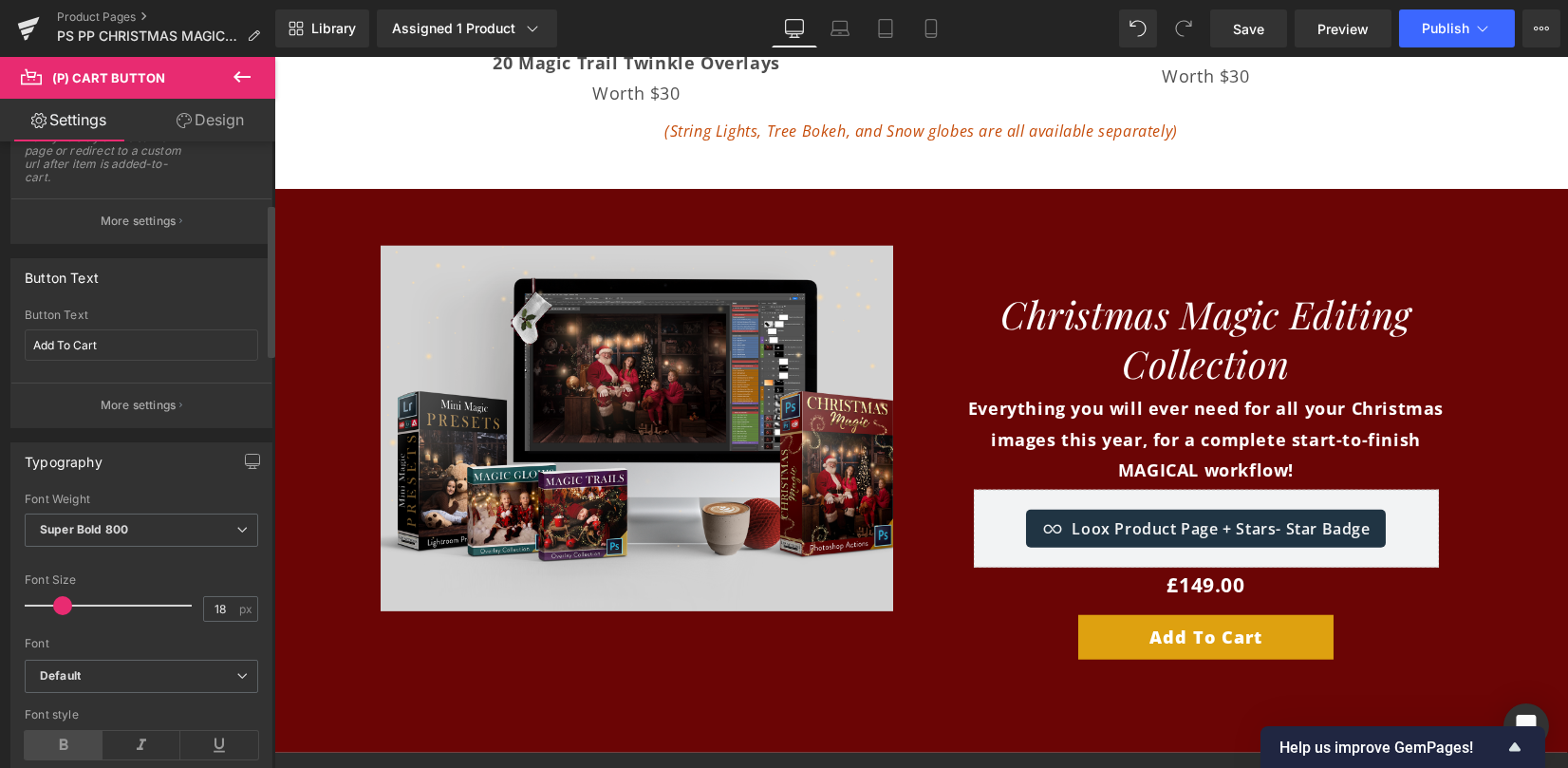
scroll to position [633, 0]
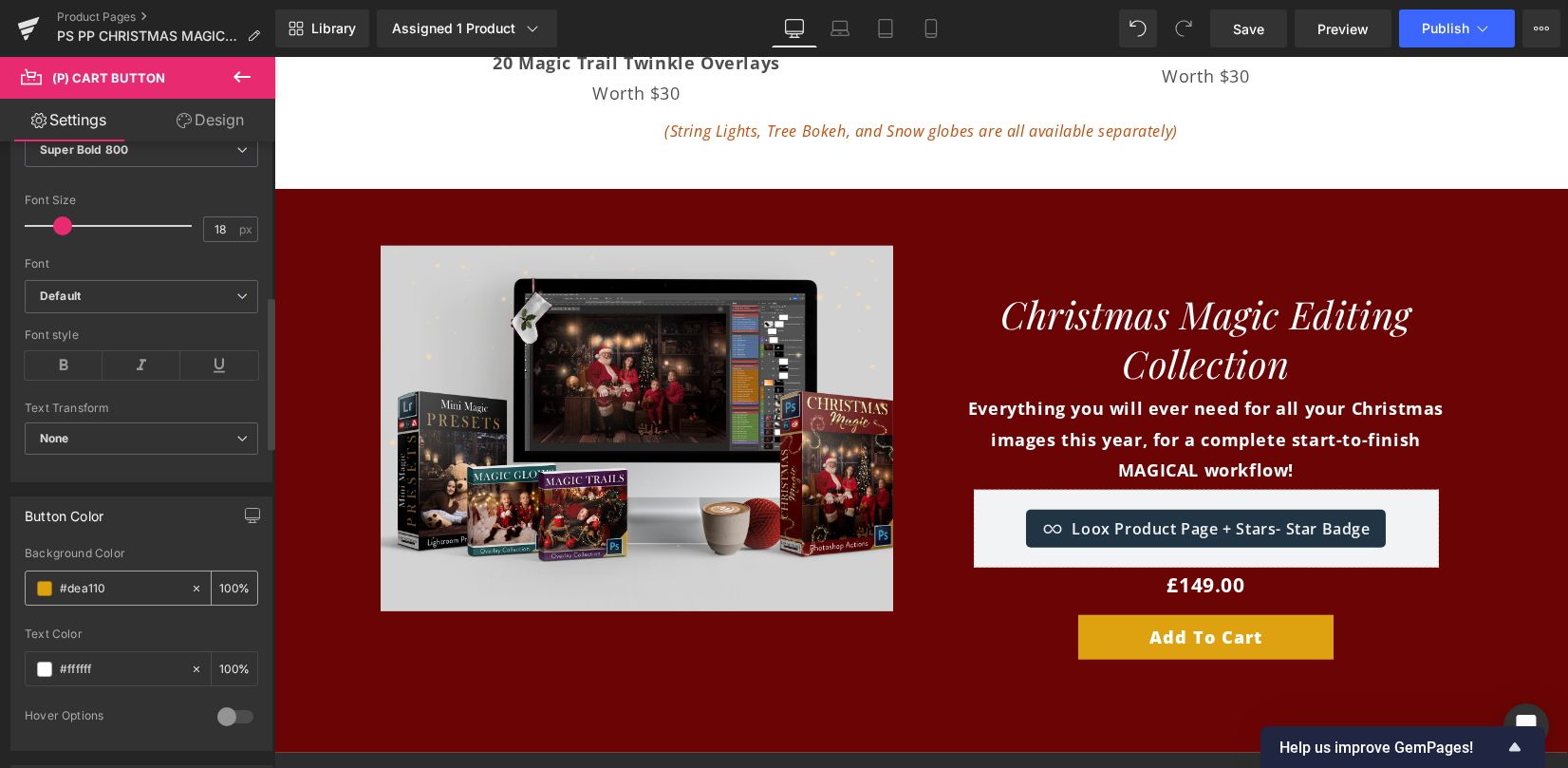
click at [46, 581] on span at bounding box center [44, 588] width 15 height 15
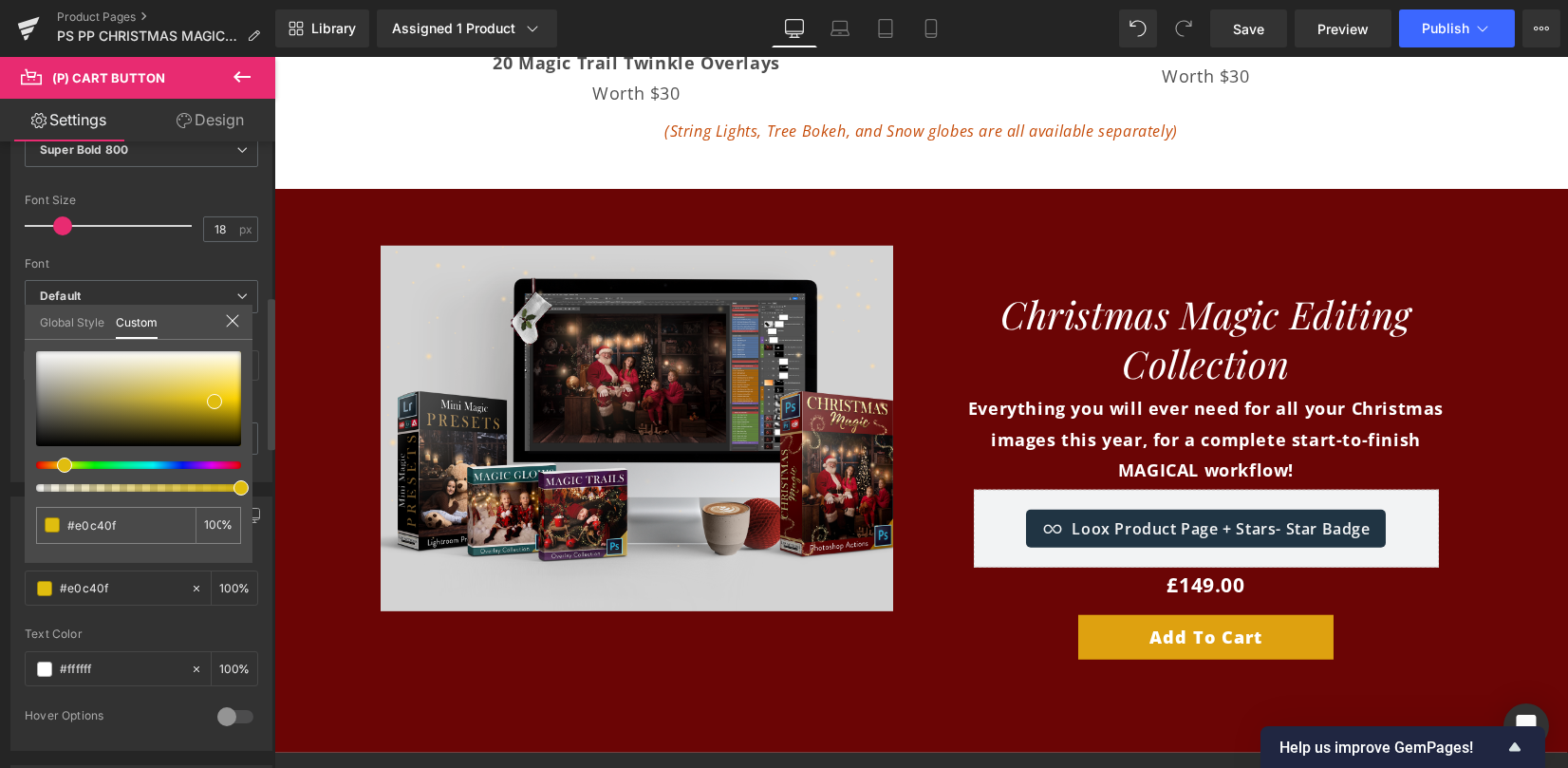
type input "#e0c40f"
type input "#e0bd0f"
type input "#e0b90f"
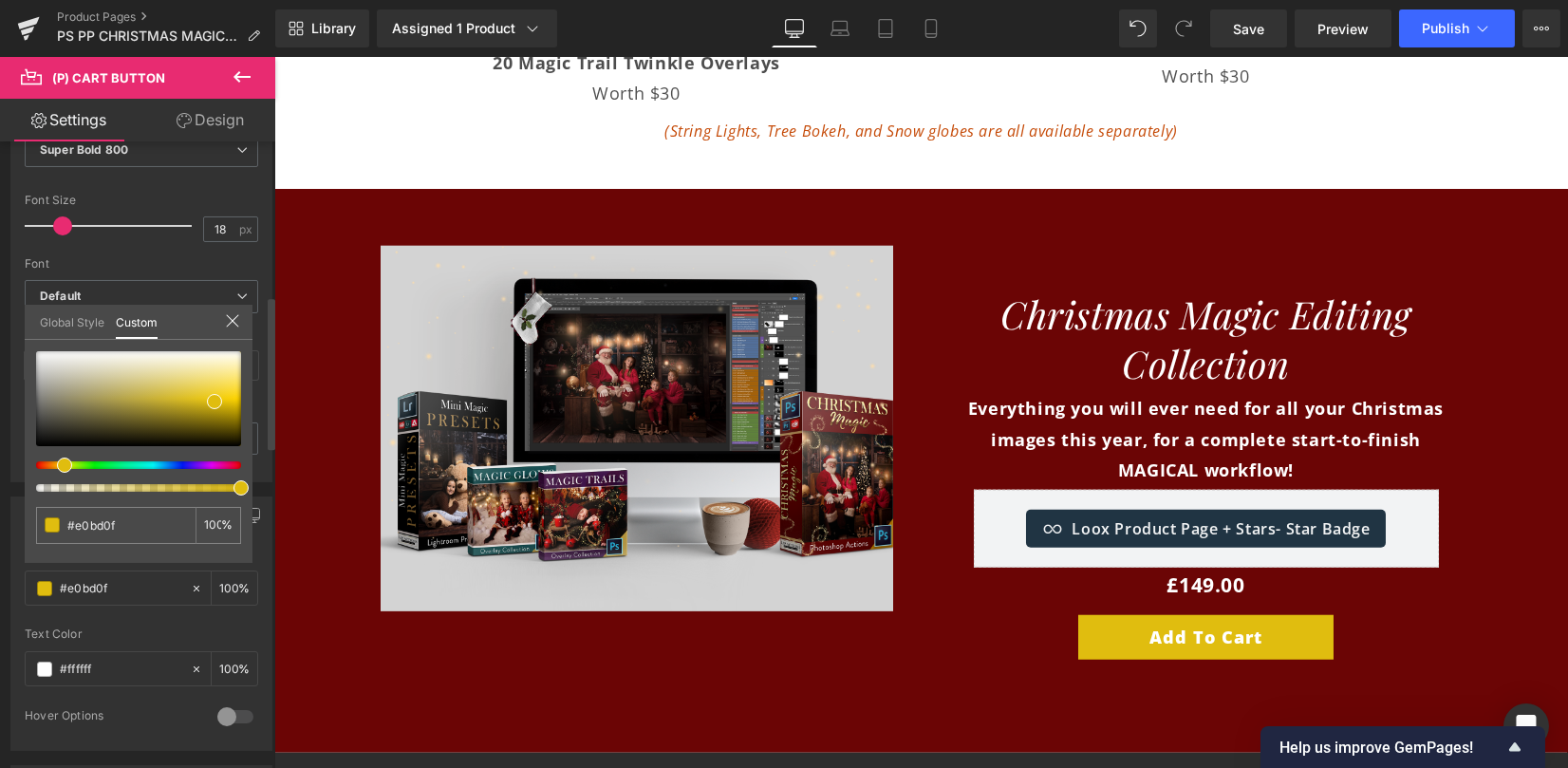
type input "#e0b90f"
type input "#e0b20f"
type input "#e0a80f"
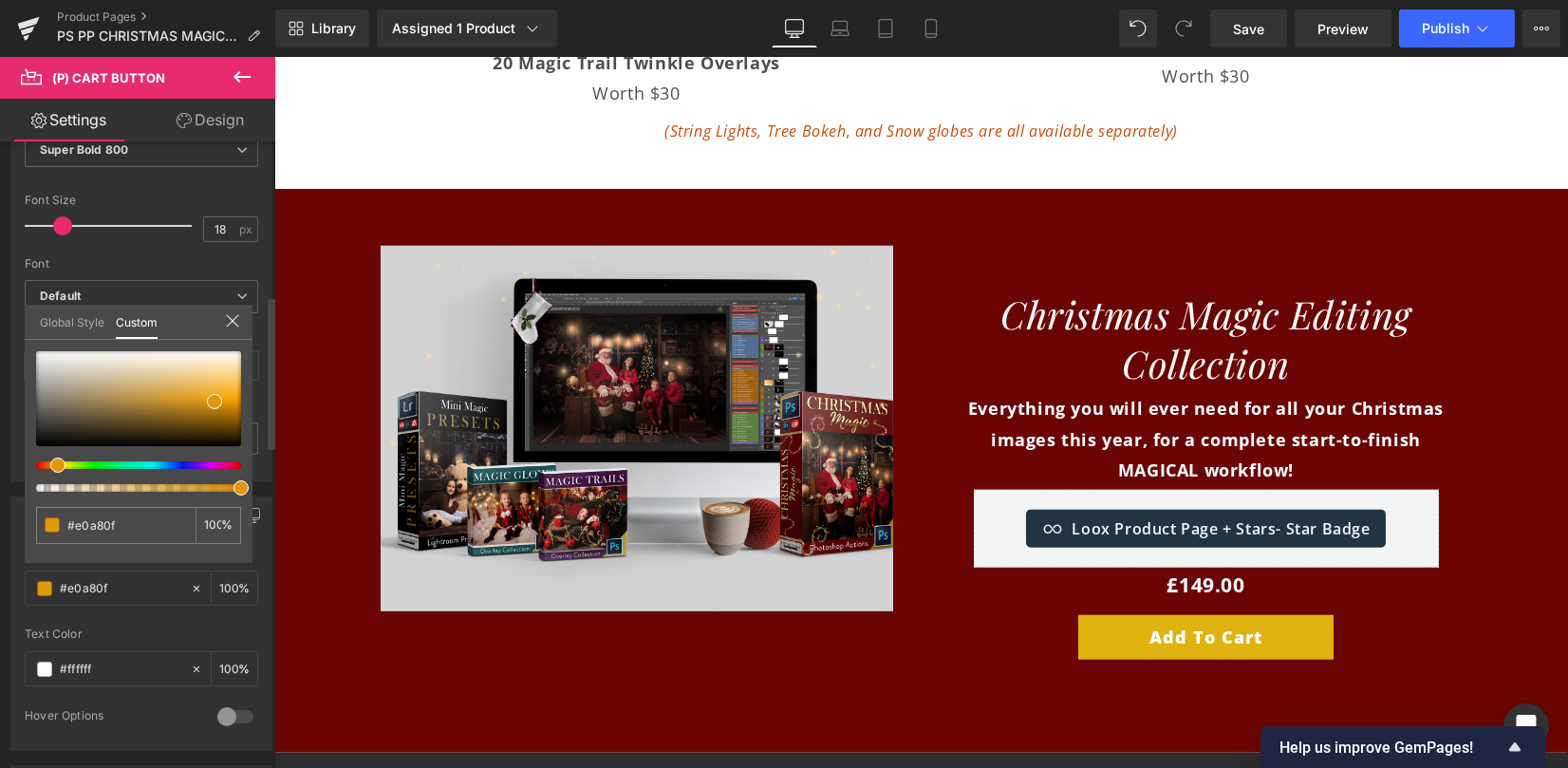
type input "#e09a0f"
type input "#e0970f"
click at [47, 468] on div at bounding box center [138, 421] width 205 height 140
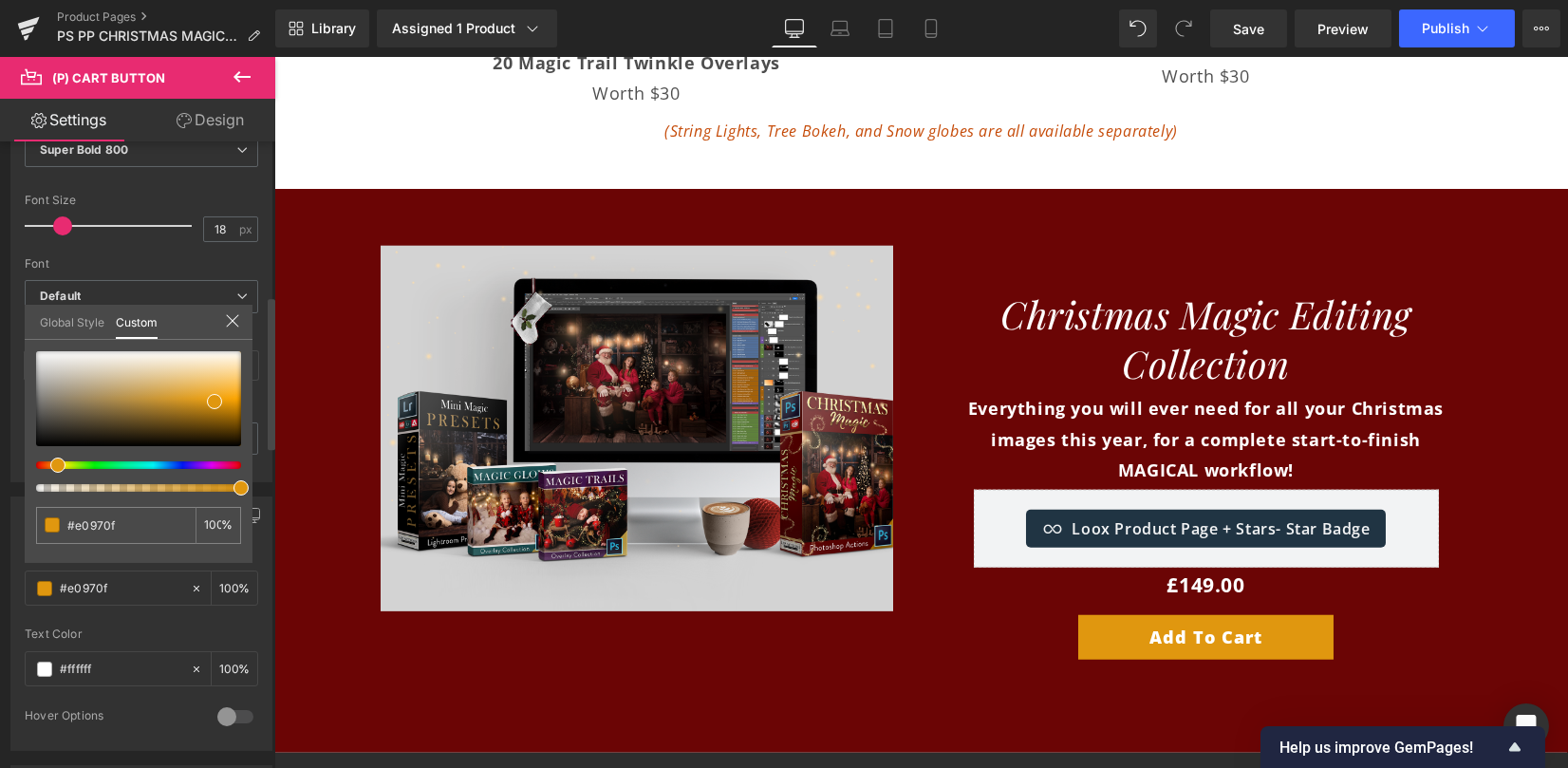
type input "#e0900f"
type input "#e19213"
type input "#b7822d"
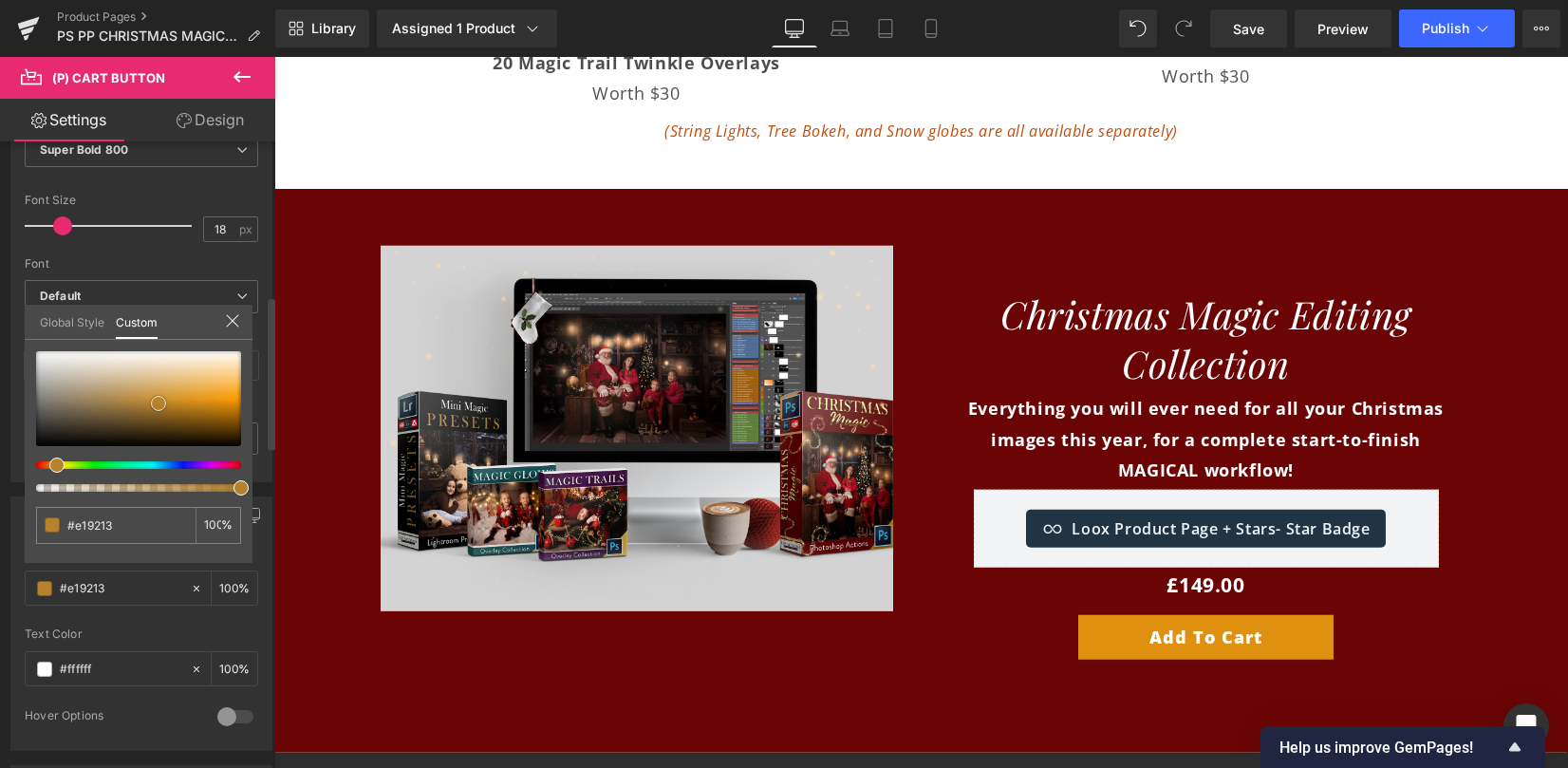
type input "#b7822d"
type input "#b6822f"
type input "#b48231"
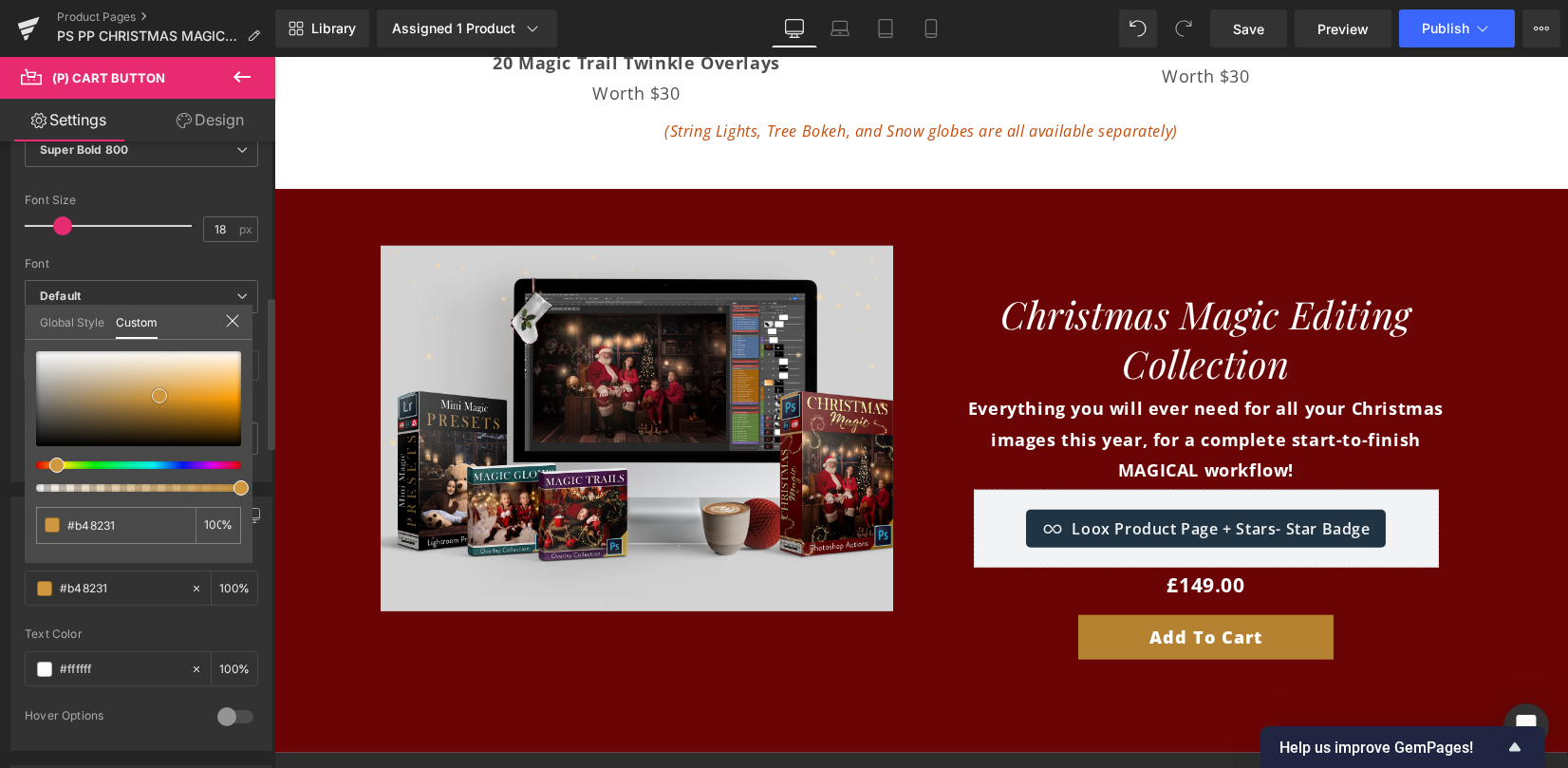
type input "#cf973f"
type input "#d09a43"
type input "#cd9945"
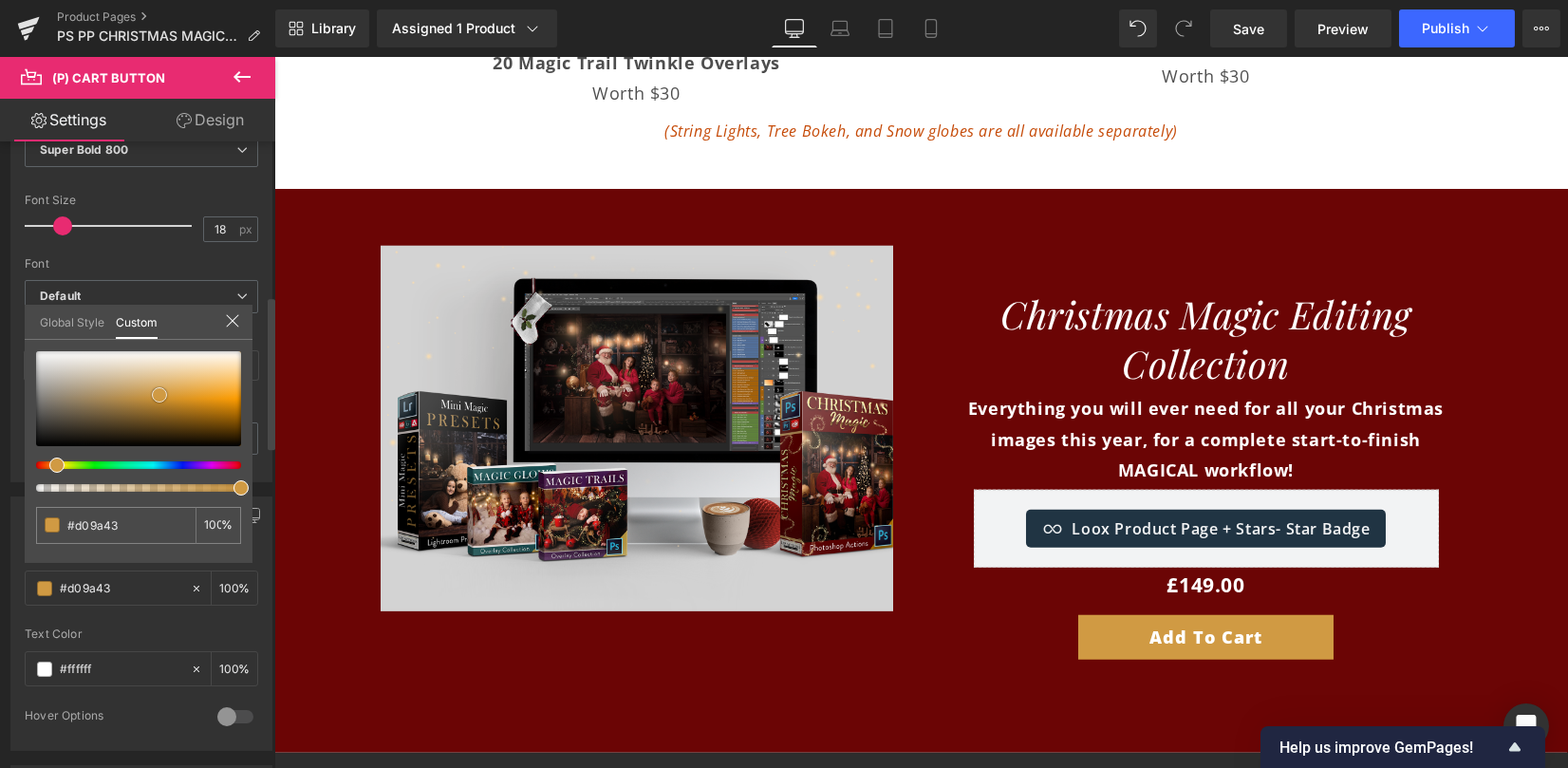
type input "#cd9945"
type input "#ca9a4e"
type input "#cfa767"
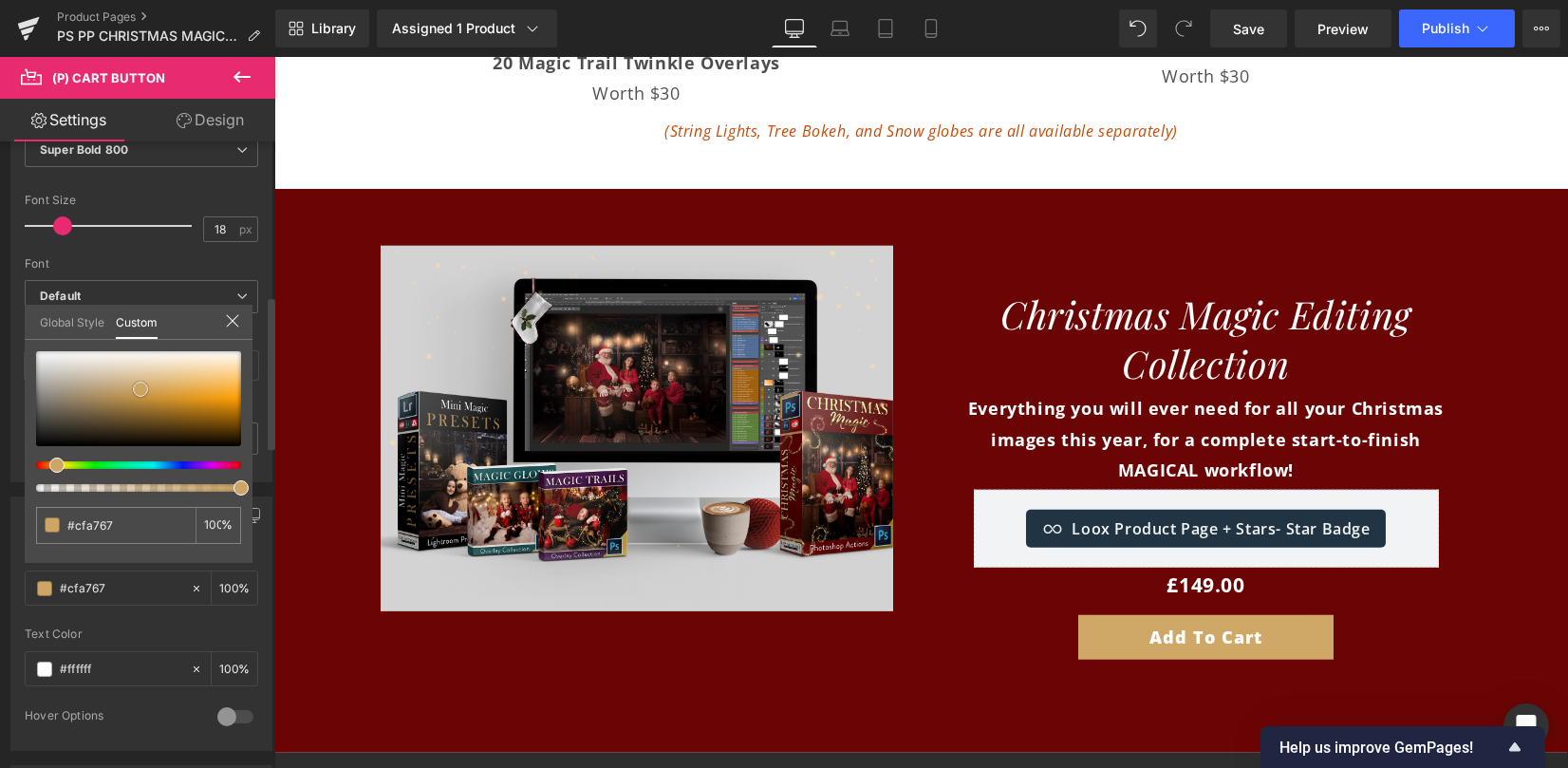
type input "#cea768"
type input "#c9a05e"
type input "#c79d5b"
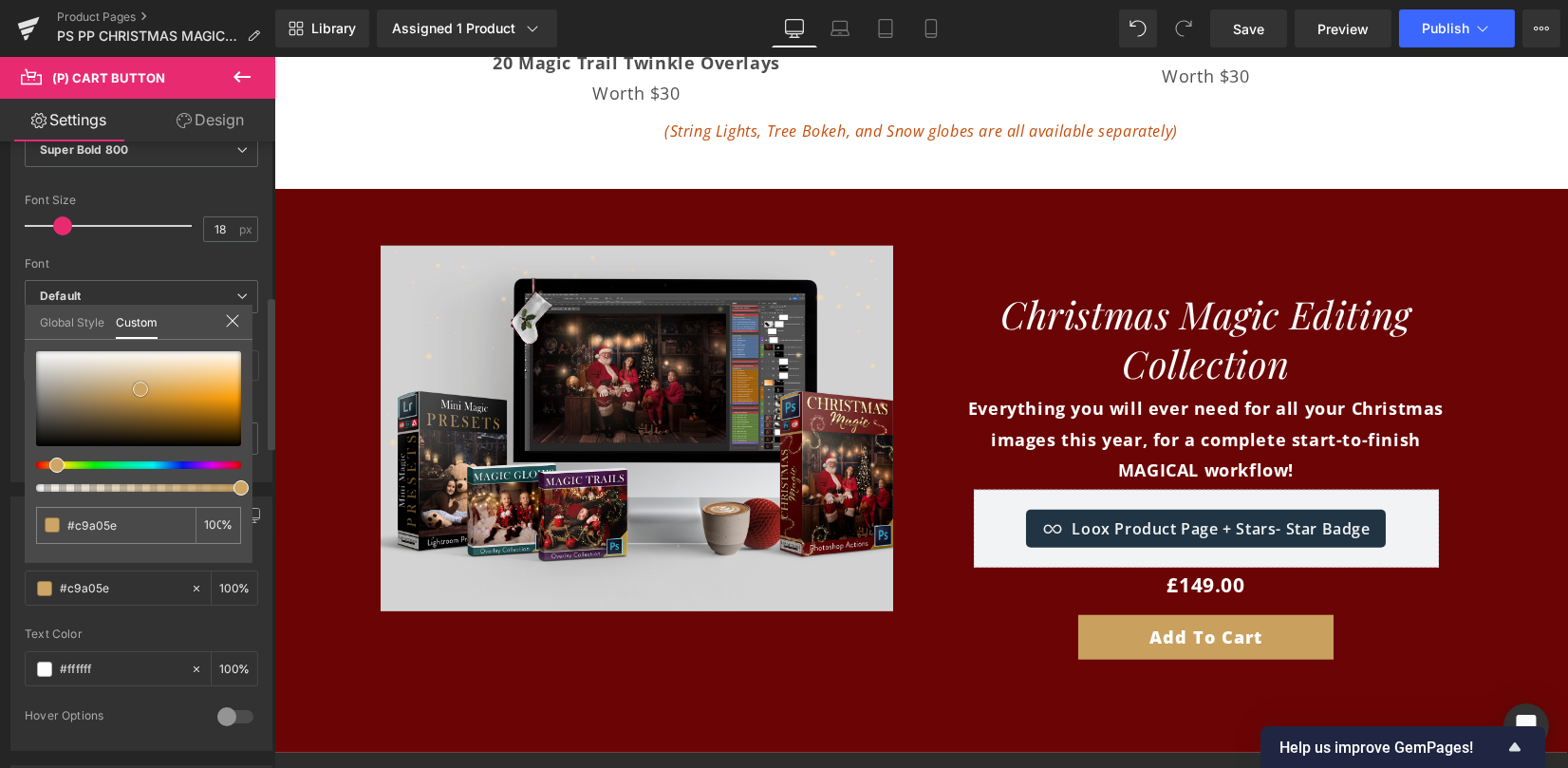
type input "#c79d5b"
type input "#caa05d"
type input "#cba05c"
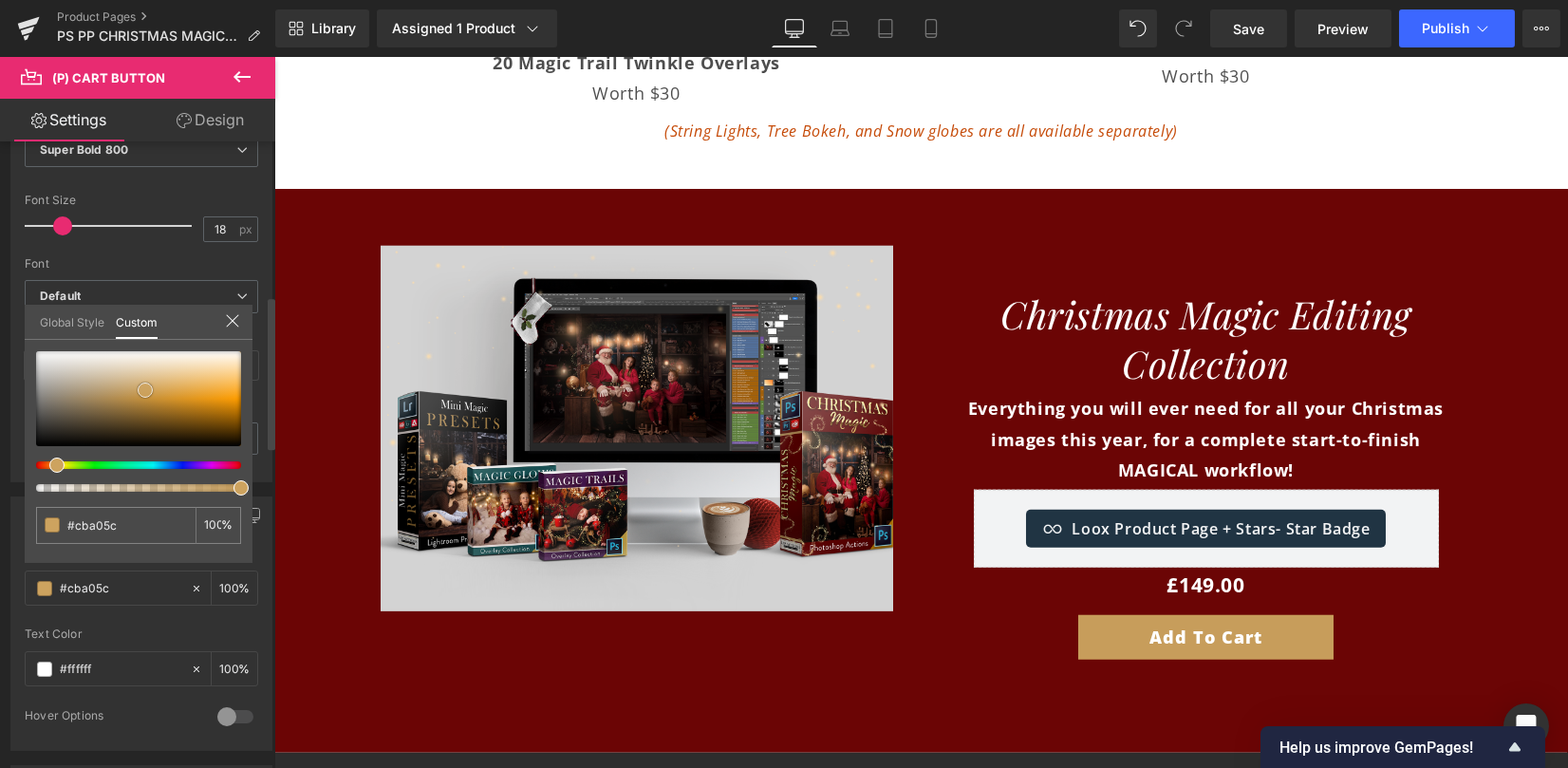
type input "#cda35f"
type input "#cea35d"
type input "#cfa35c"
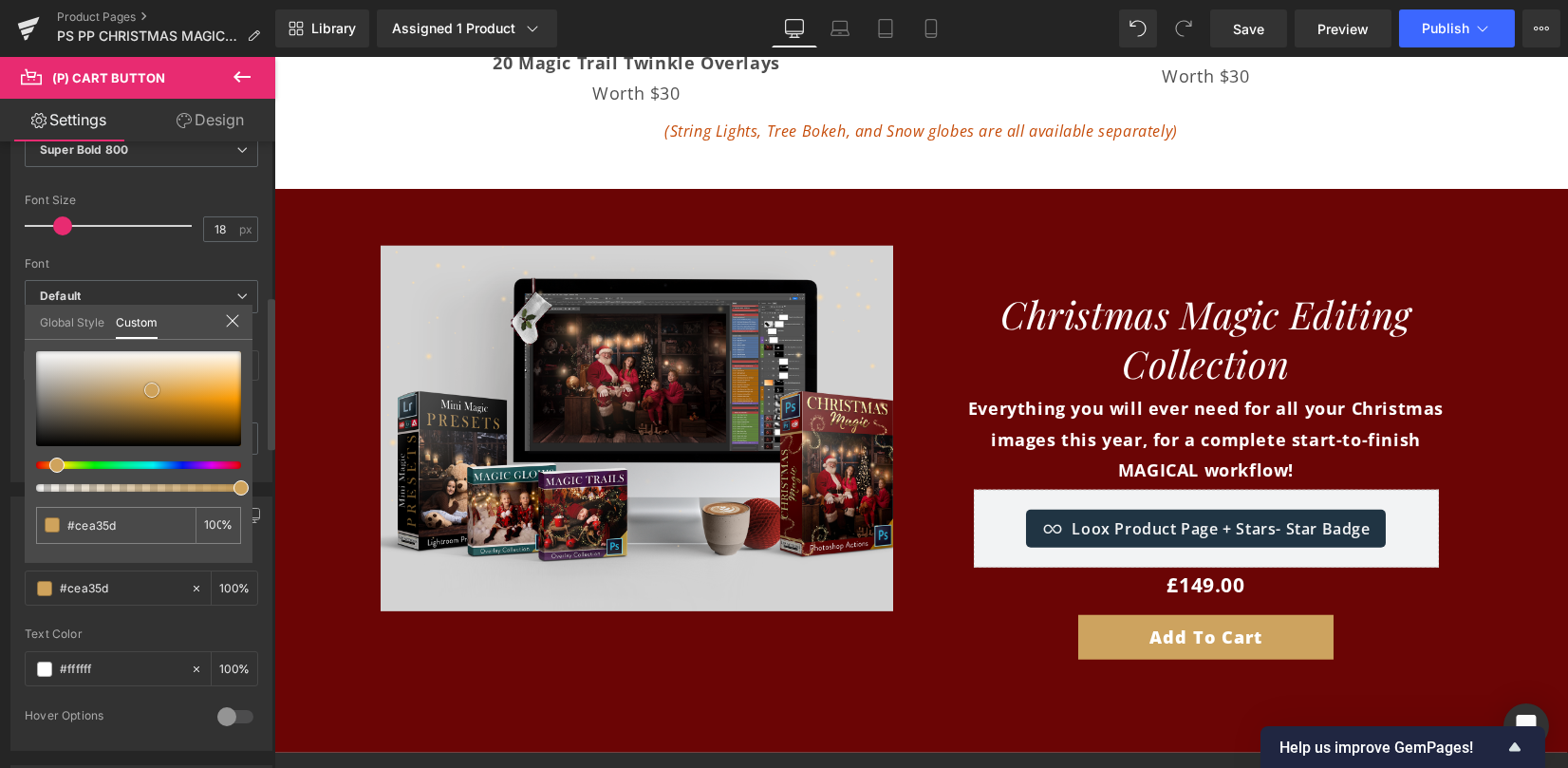
type input "#cfa35c"
type input "#d2a45a"
type input "#d5a75c"
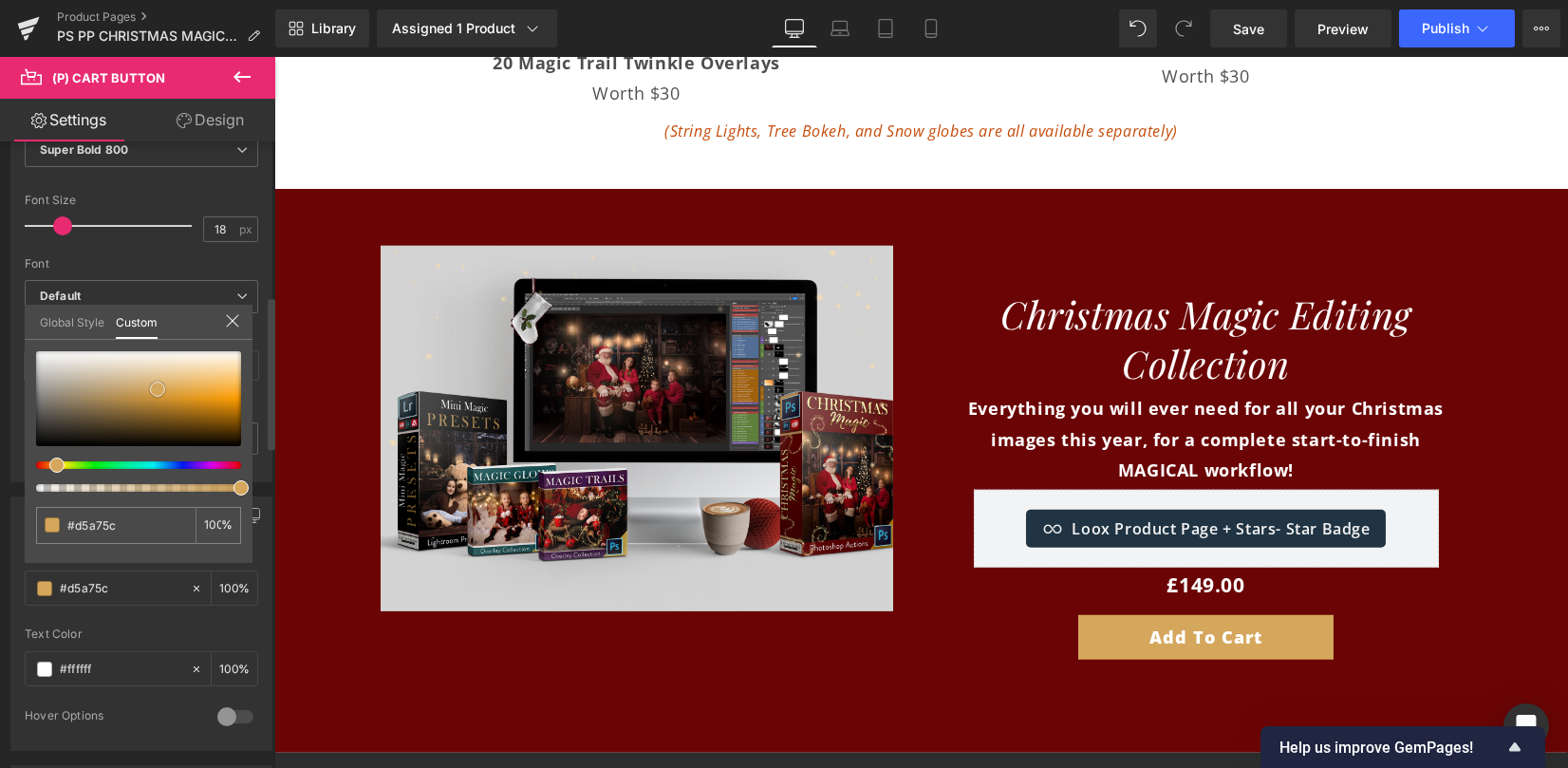
type input "#d6a75b"
type input "#d9a758"
type input "#daa857"
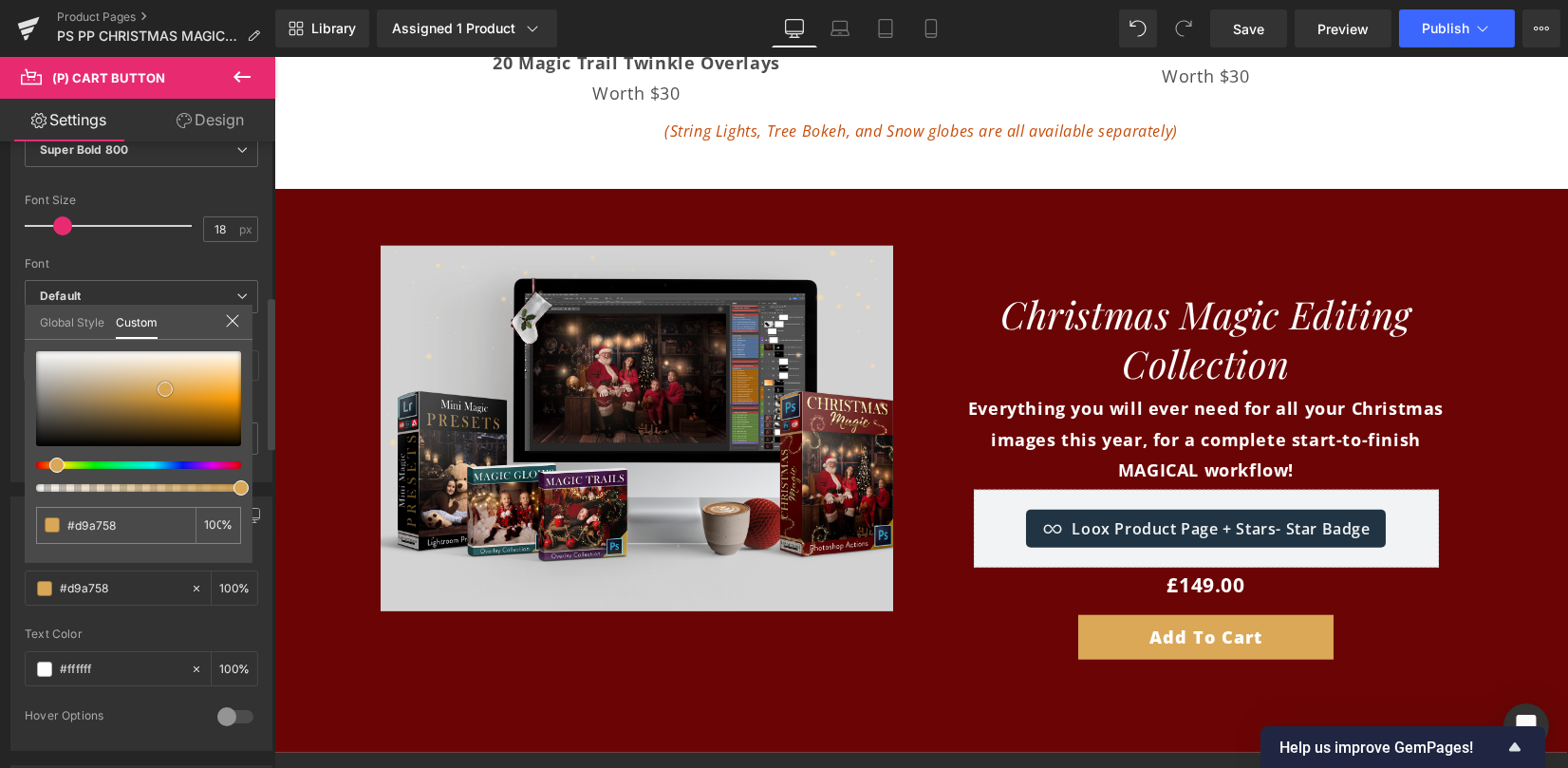
type input "#daa857"
type input "#dda854"
type input "#dda74f"
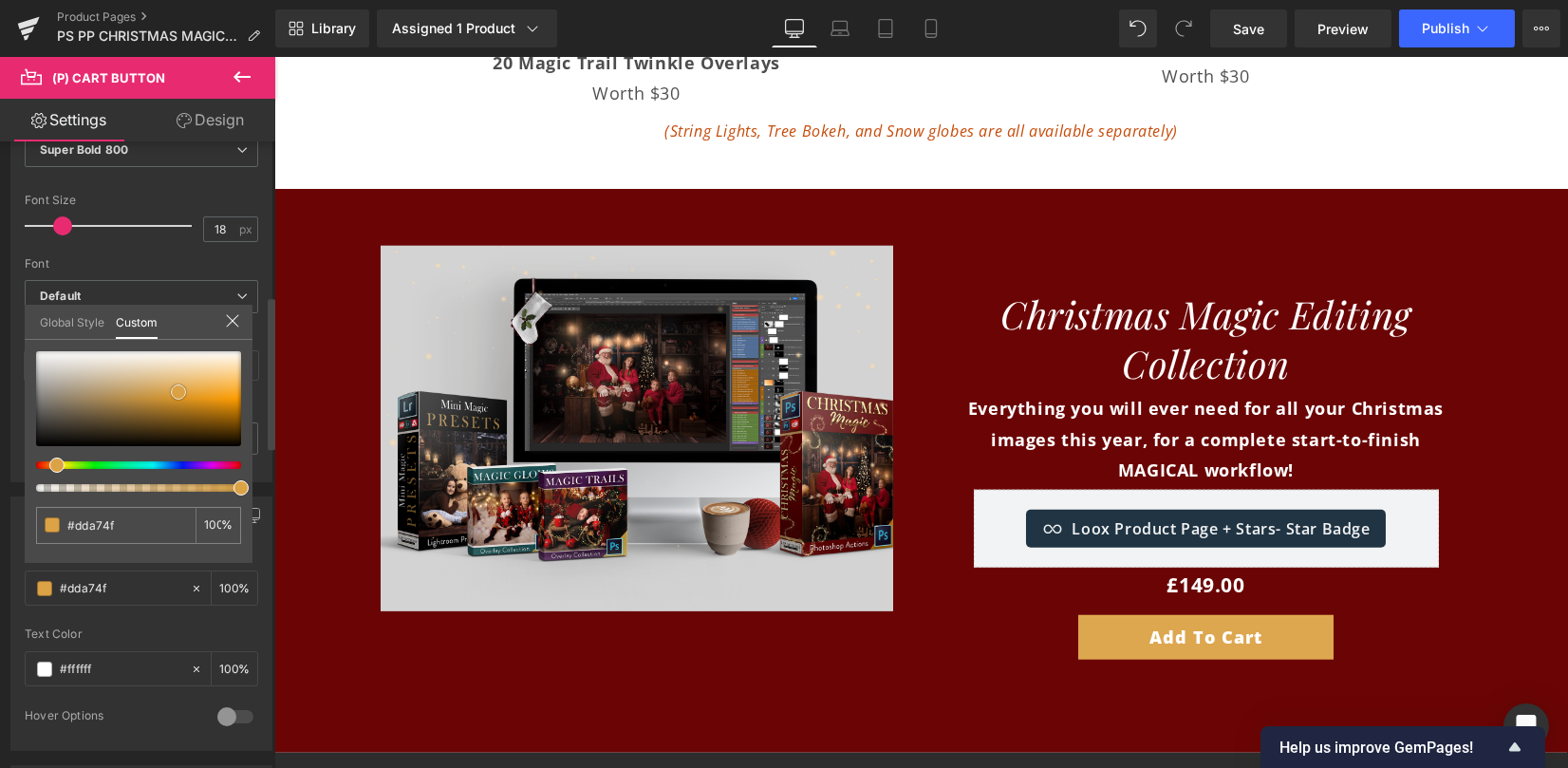
type input "#dca44b"
type input "#dea344"
drag, startPoint x: 213, startPoint y: 402, endPoint x: 177, endPoint y: 393, distance: 37.1
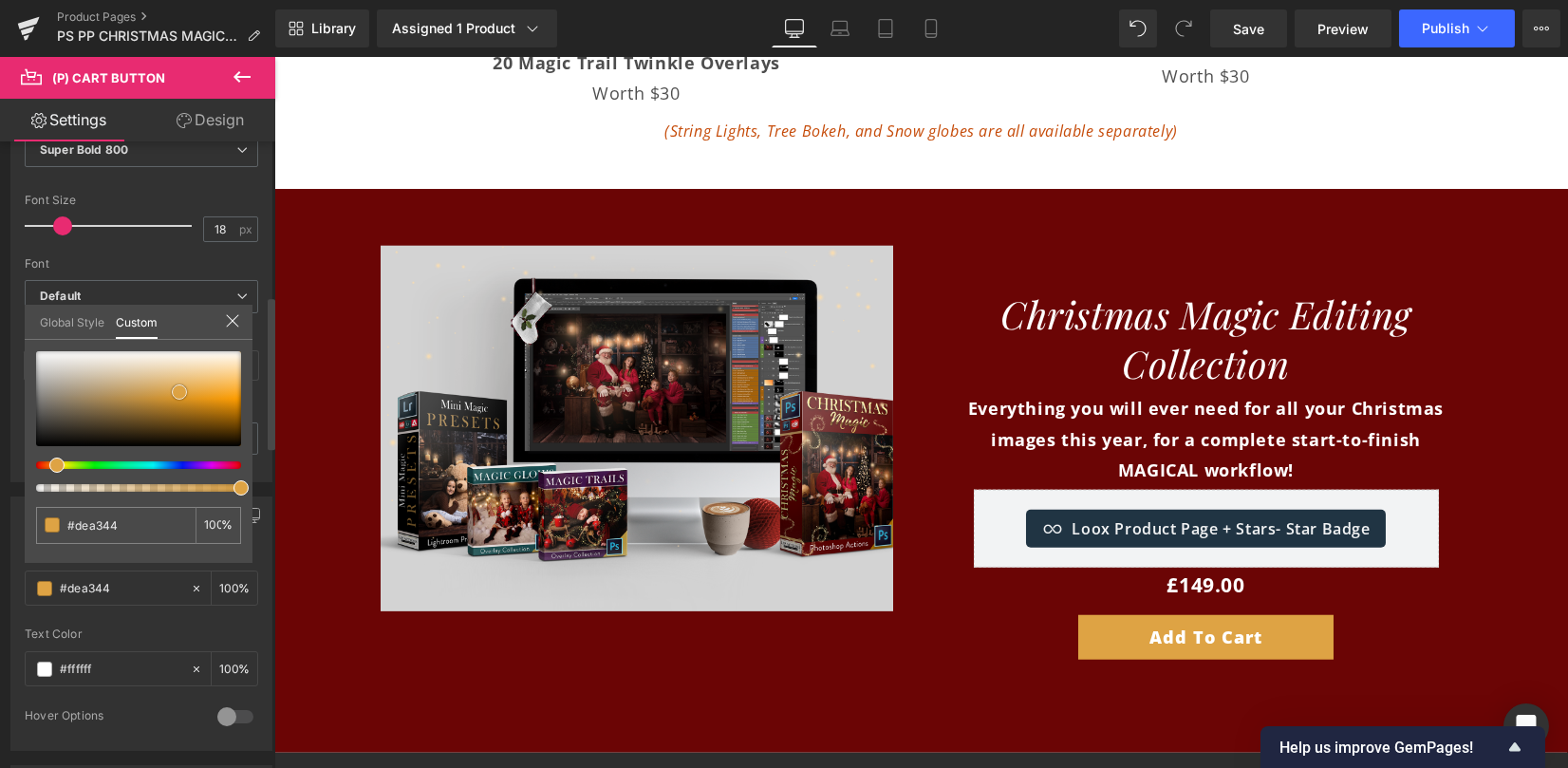
click at [177, 393] on span at bounding box center [178, 391] width 15 height 15
type input "#d5952e"
click at [174, 397] on div at bounding box center [138, 398] width 205 height 95
type input "#d4932a"
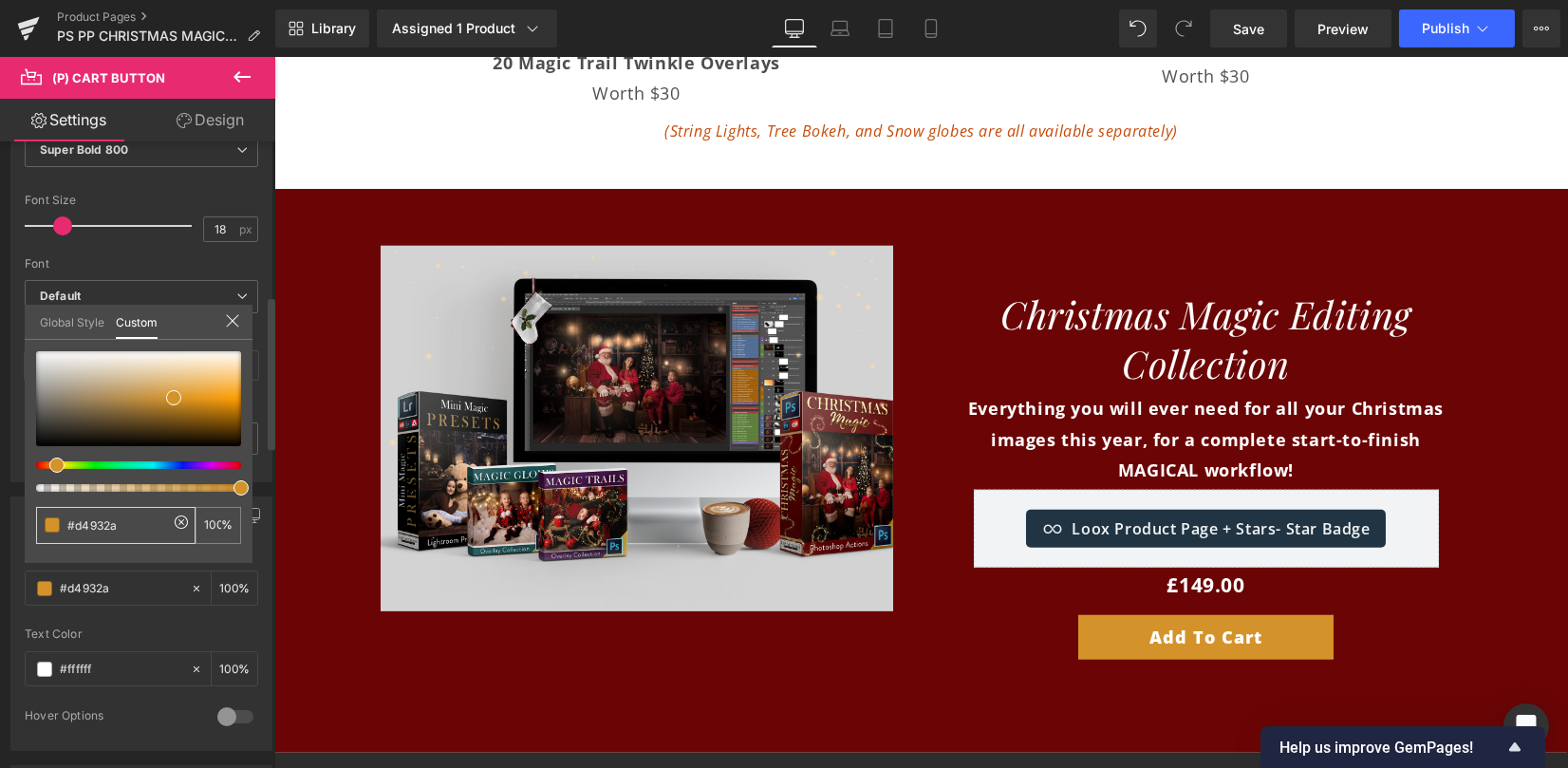
drag, startPoint x: 76, startPoint y: 520, endPoint x: 183, endPoint y: 522, distance: 107.0
click at [183, 522] on div "#d4932a 100 %" at bounding box center [138, 526] width 205 height 37
type input "#b"
type input "0"
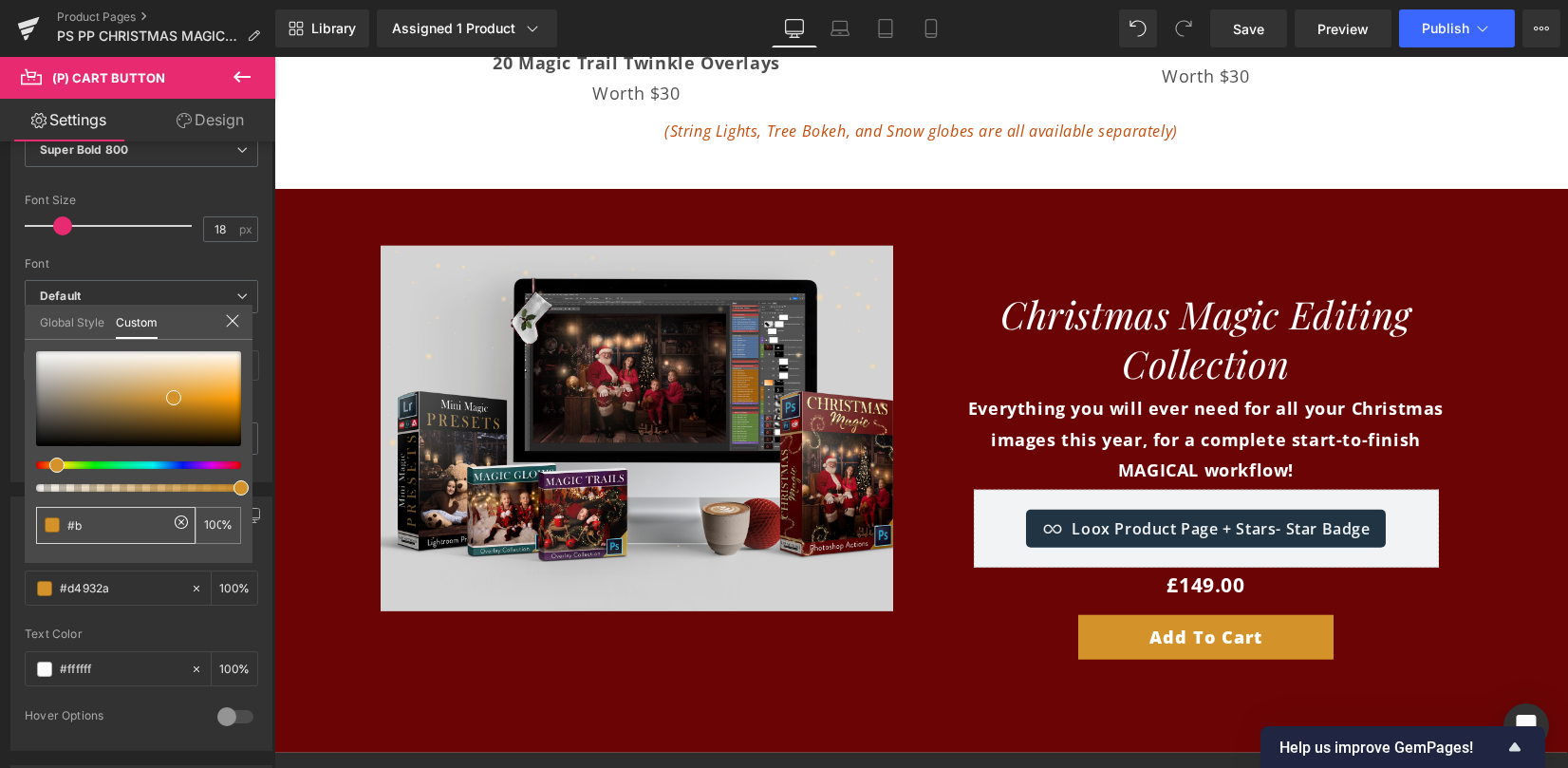
type input "0"
type input "#bb"
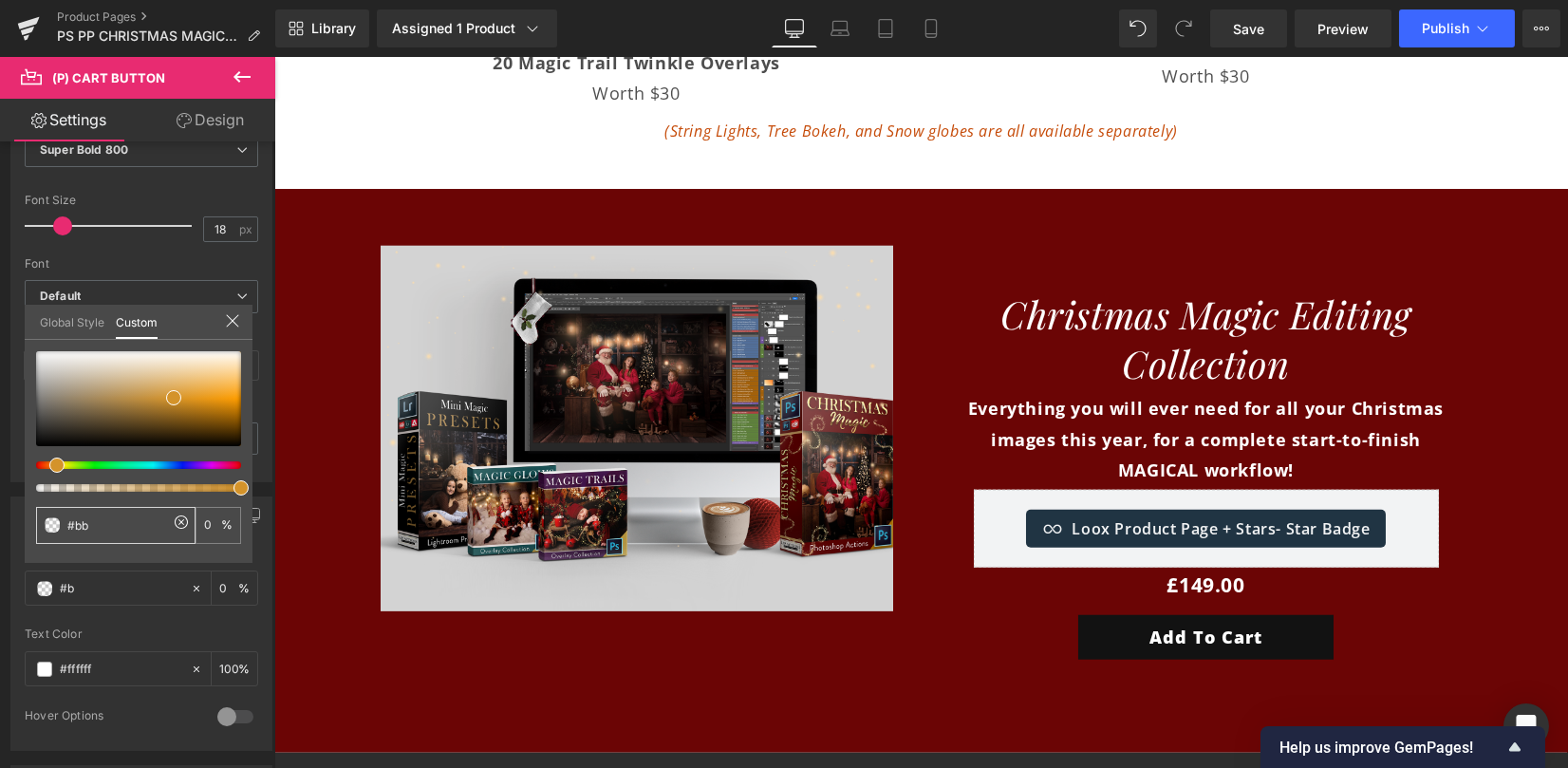
type input "#bb"
type input "#bba"
type input "100"
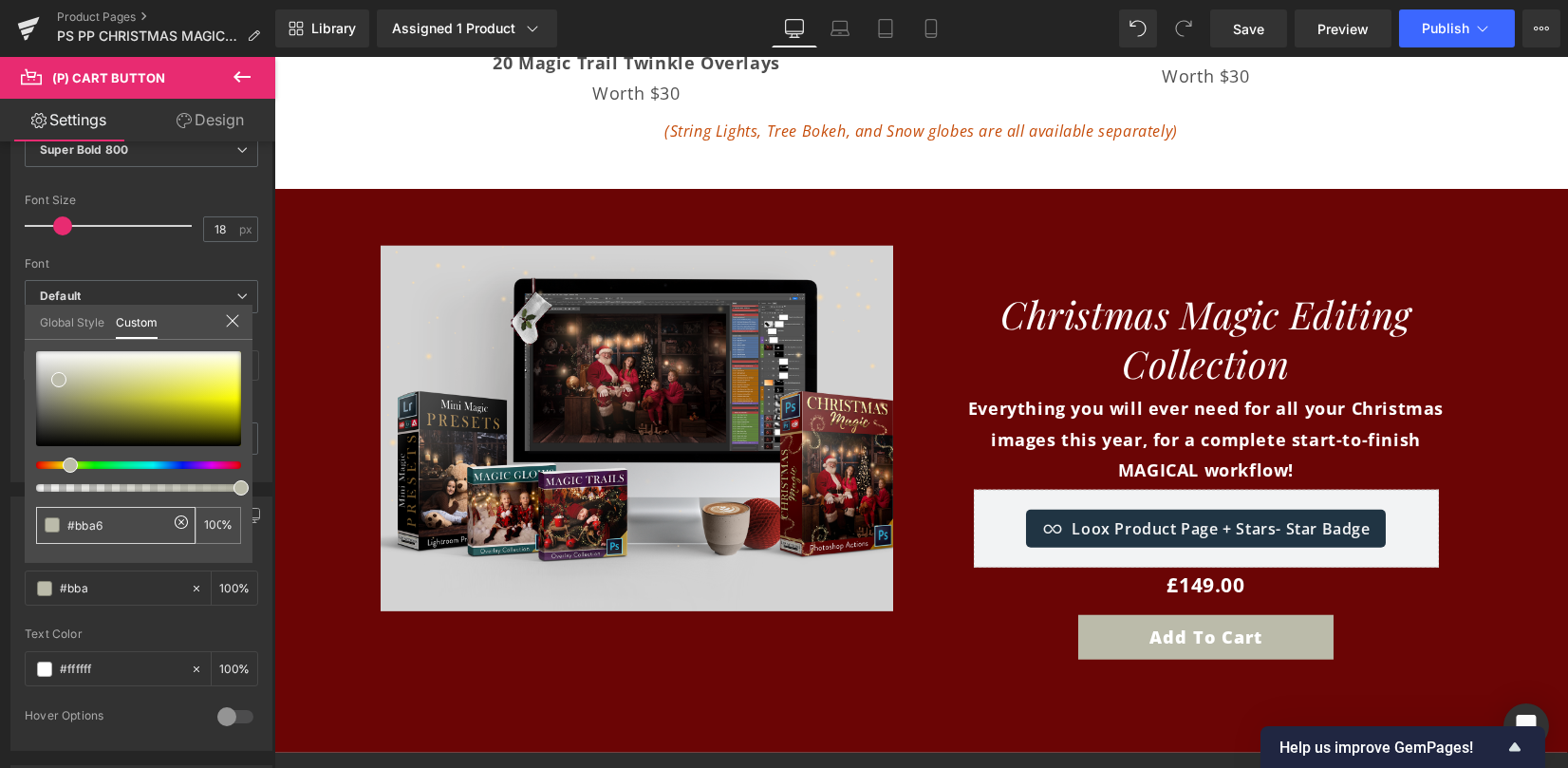
type input "#bba68"
type input "0"
type input "#bba686"
type input "0"
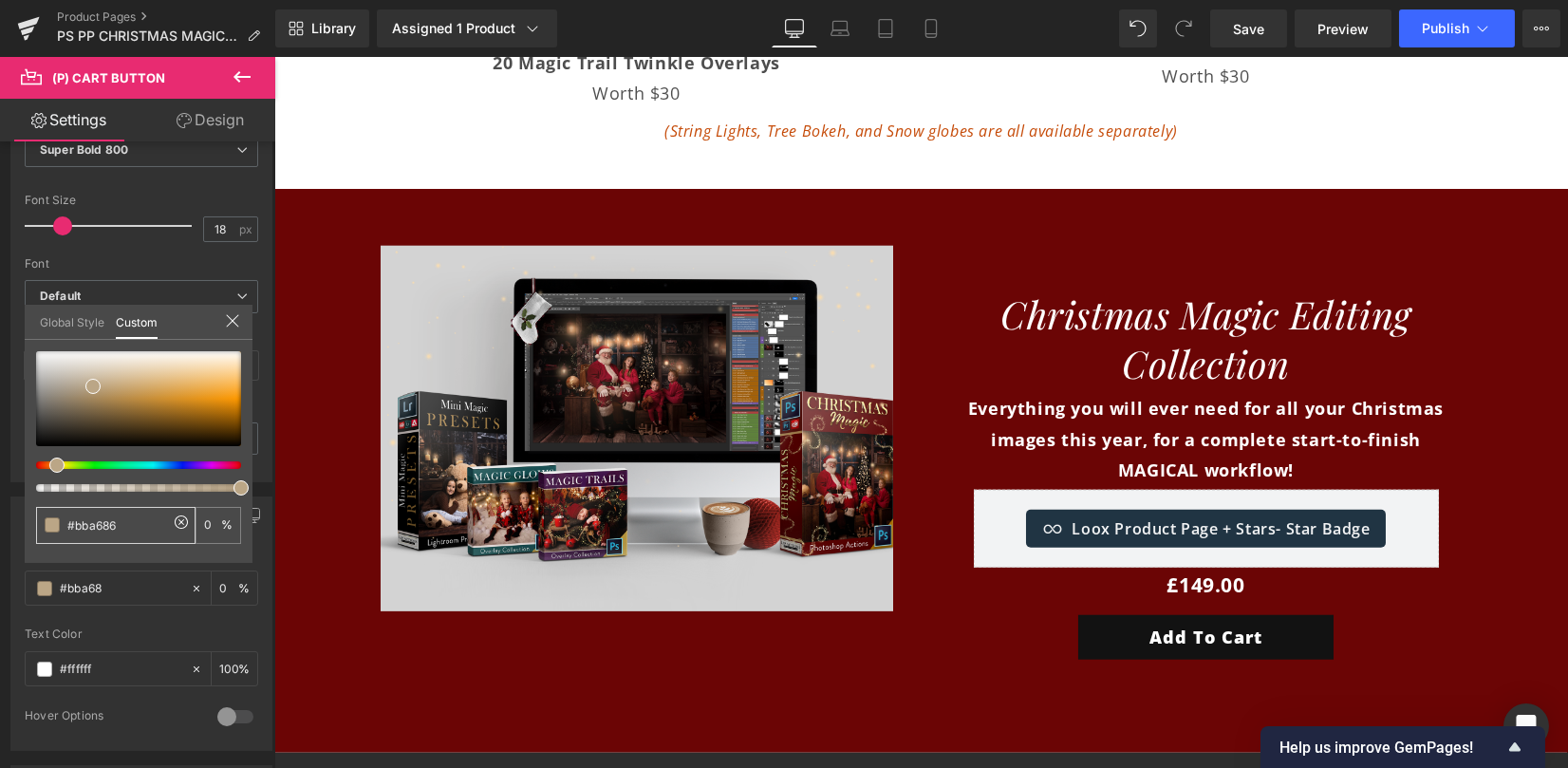
type input "#bba686"
type input "100"
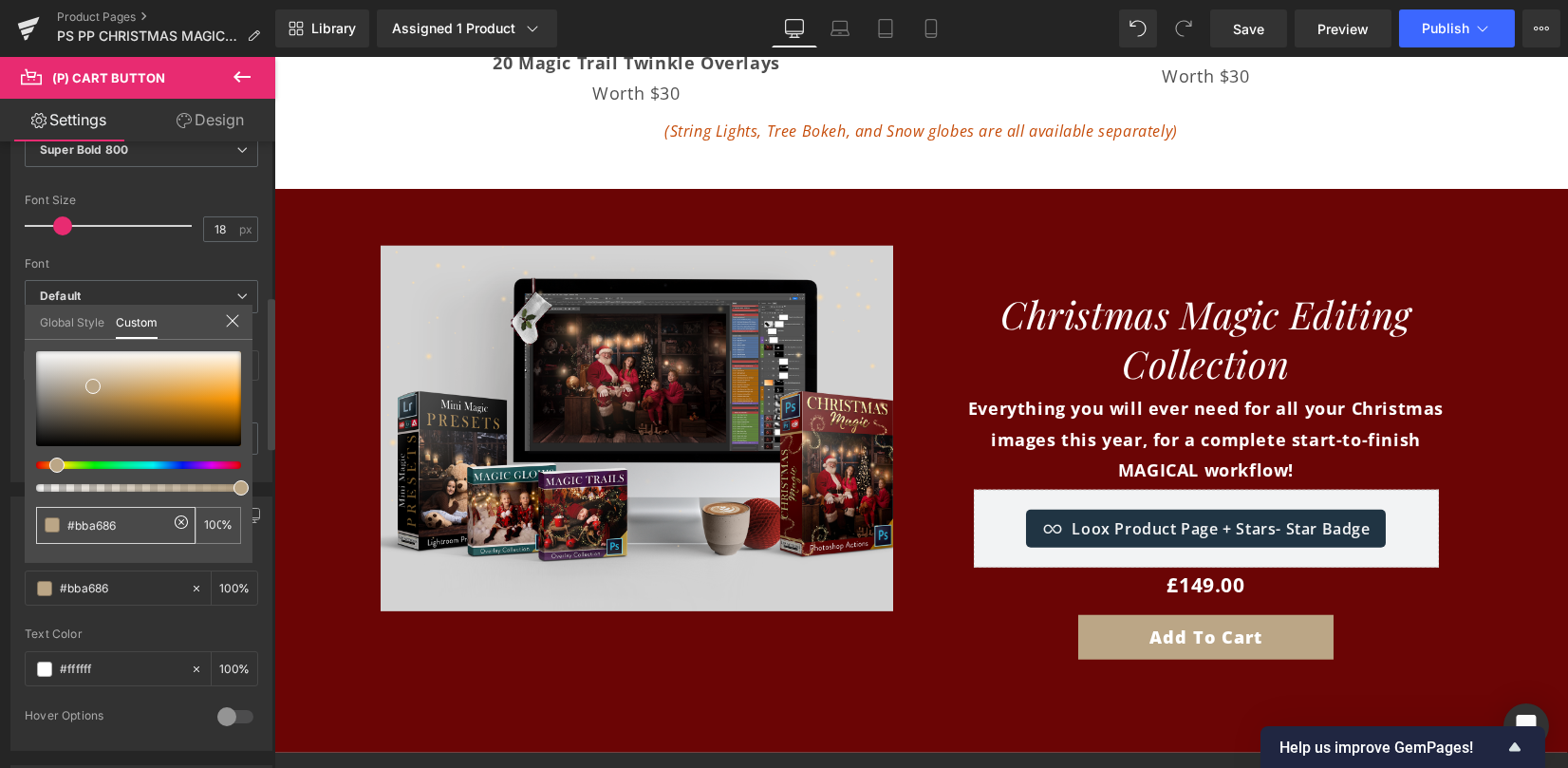
type input "#bba686"
type input "#bda683"
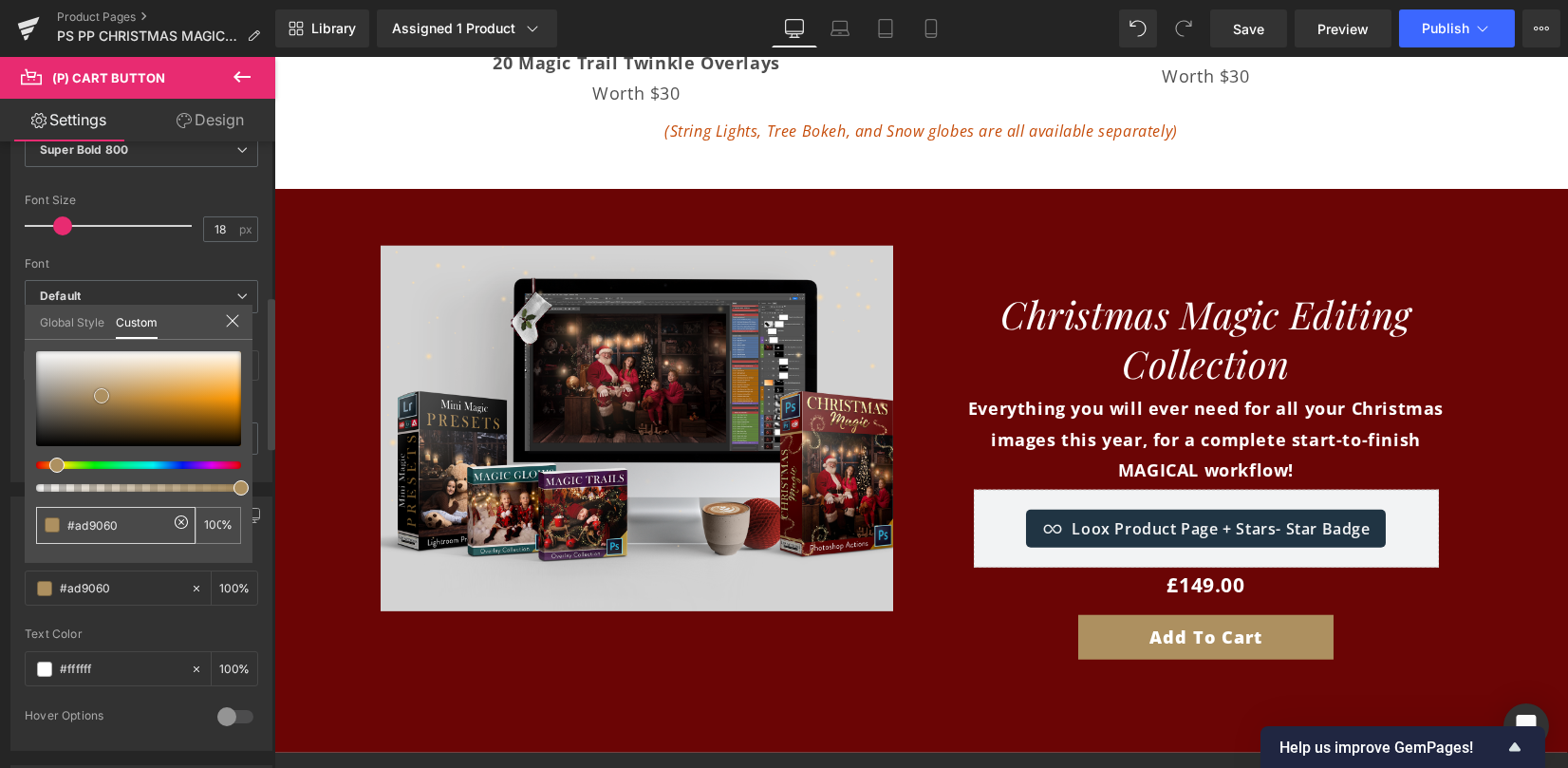
drag, startPoint x: 93, startPoint y: 383, endPoint x: 102, endPoint y: 392, distance: 12.7
click at [102, 392] on span at bounding box center [101, 395] width 15 height 15
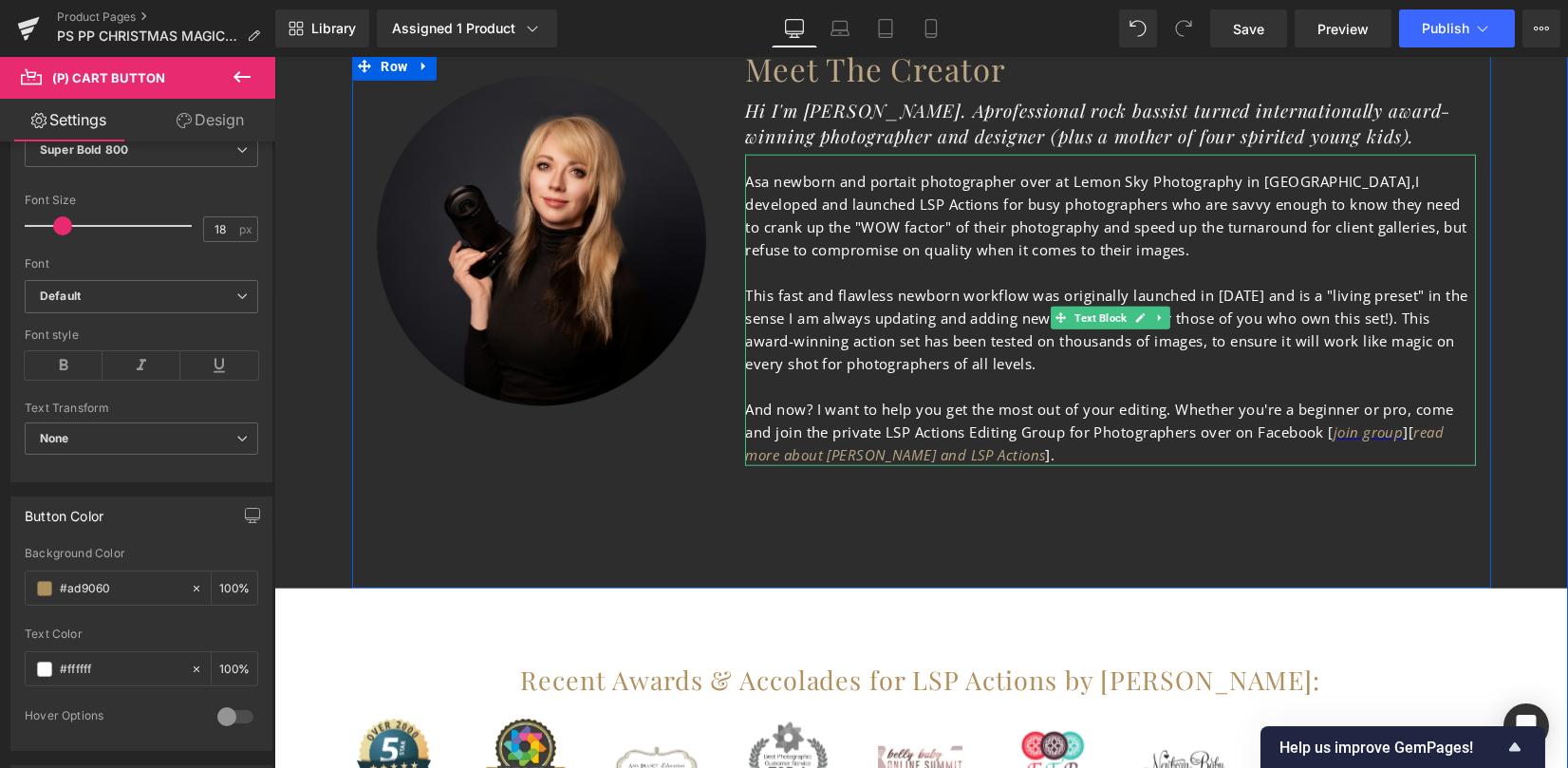
scroll to position [10061, 0]
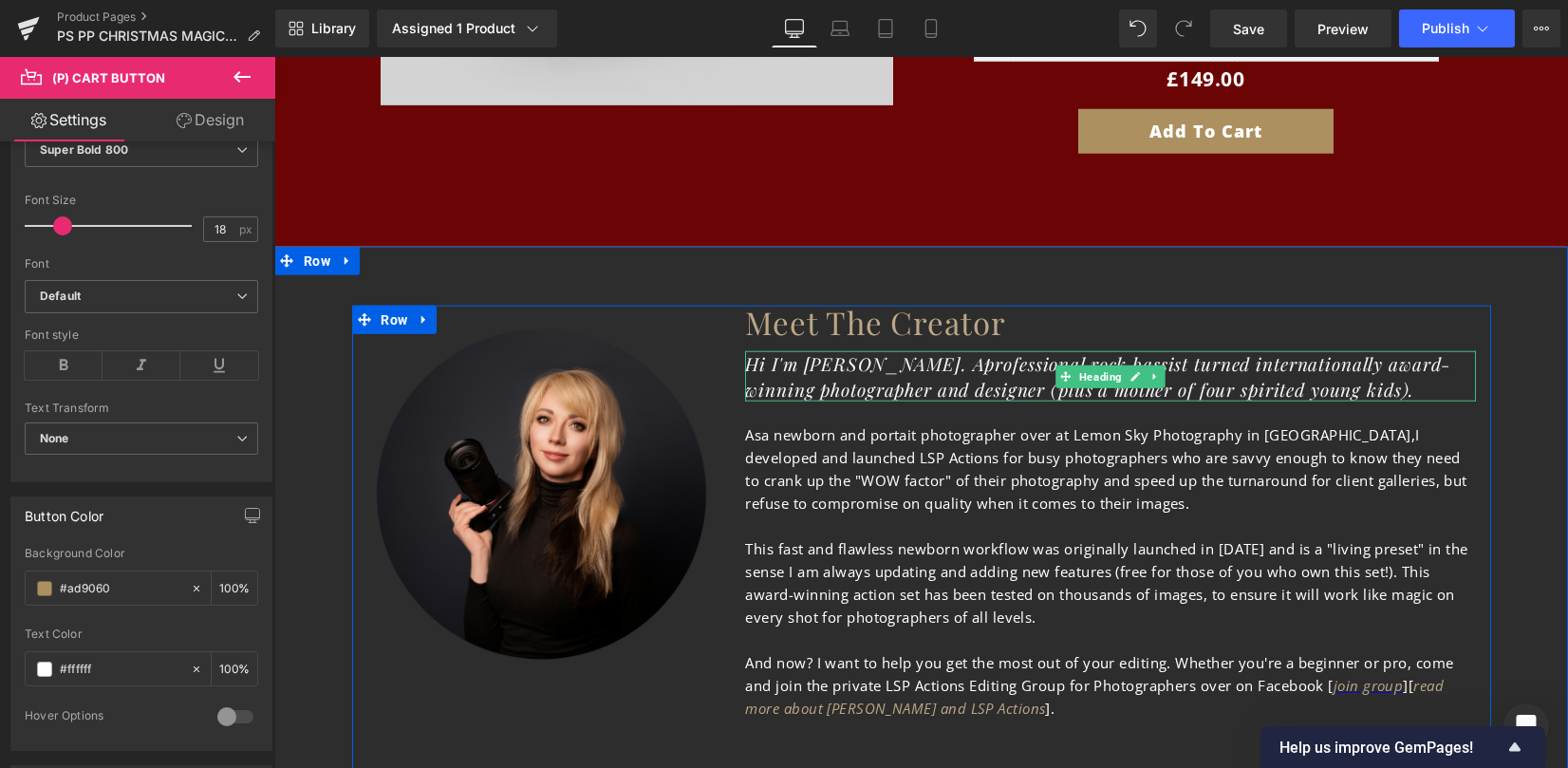
click at [897, 351] on icon "professional rock bassist turned internationally award-winning photographer and…" at bounding box center [1098, 376] width 706 height 50
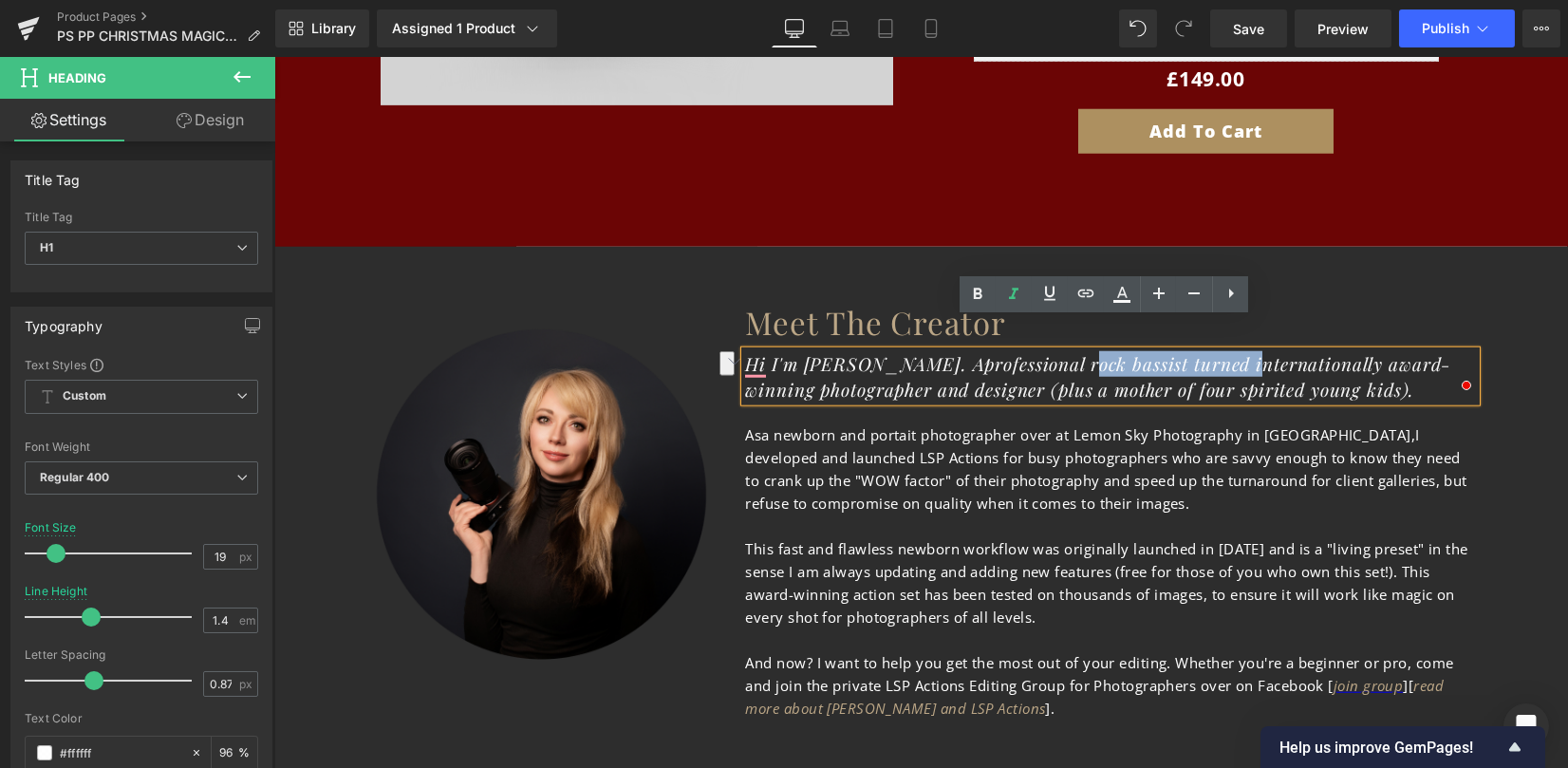
drag, startPoint x: 1004, startPoint y: 333, endPoint x: 1155, endPoint y: 330, distance: 151.0
click at [1155, 351] on icon "professional rock bassist turned internationally award-winning photographer and…" at bounding box center [1098, 376] width 706 height 50
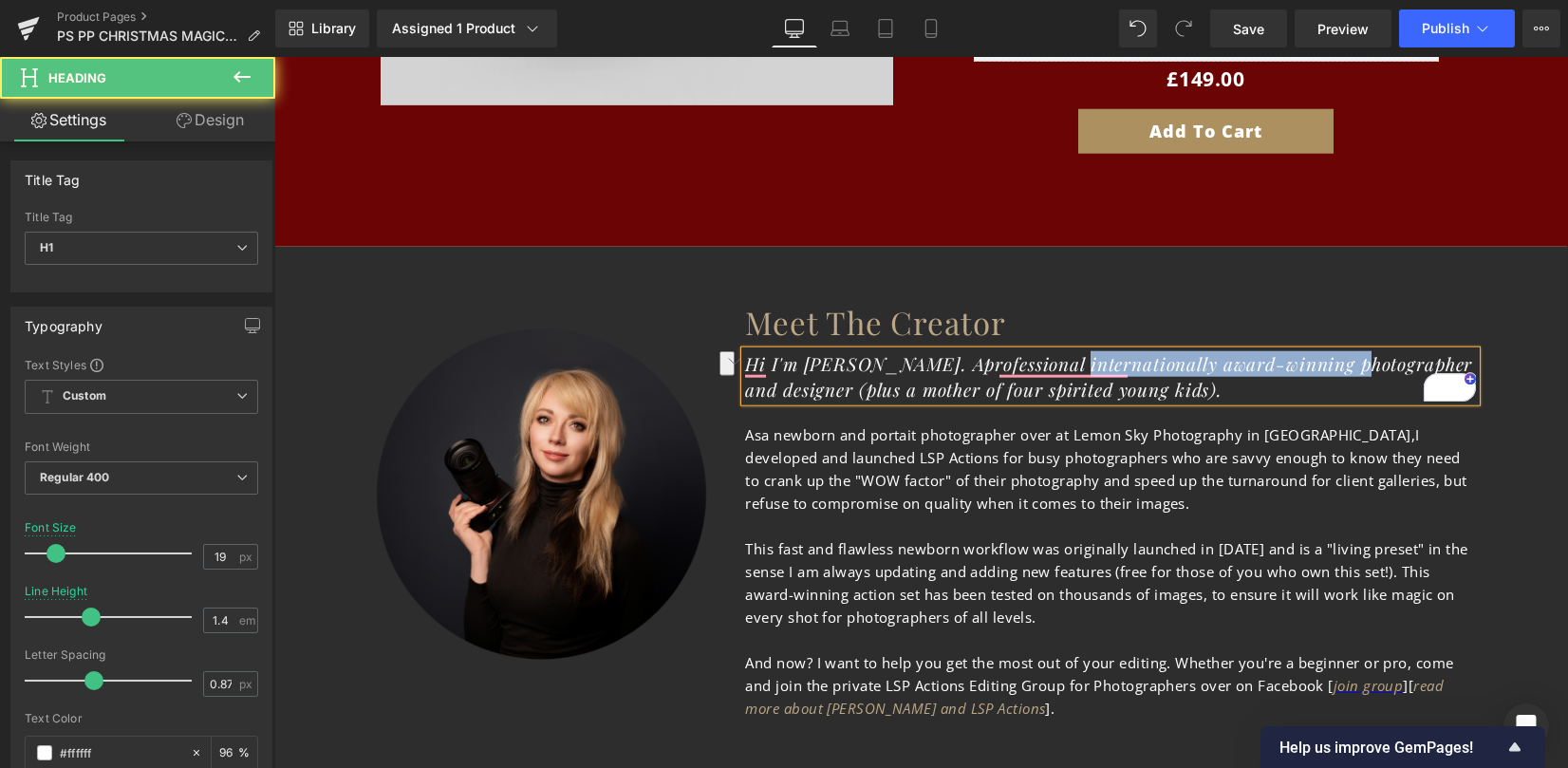
drag, startPoint x: 989, startPoint y: 335, endPoint x: 1263, endPoint y: 333, distance: 274.0
click at [1263, 351] on icon "professional internationally award-winning photographer and designer (plus a mo…" at bounding box center [1108, 376] width 727 height 50
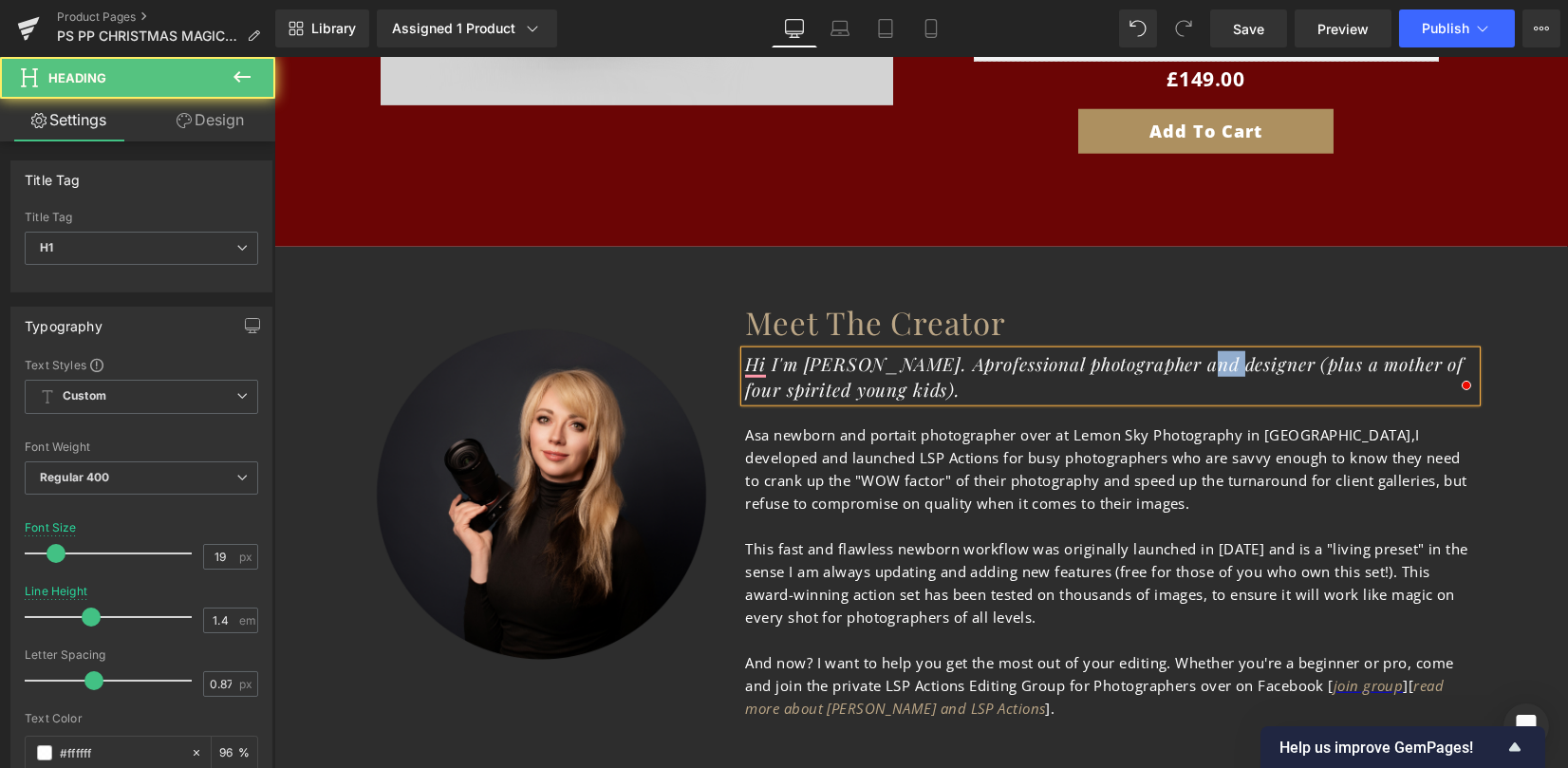
drag, startPoint x: 1141, startPoint y: 337, endPoint x: 1110, endPoint y: 339, distance: 31.1
click at [1110, 351] on icon "professional photographer and designer (plus a mother of four spirited young ki…" at bounding box center [1104, 376] width 719 height 50
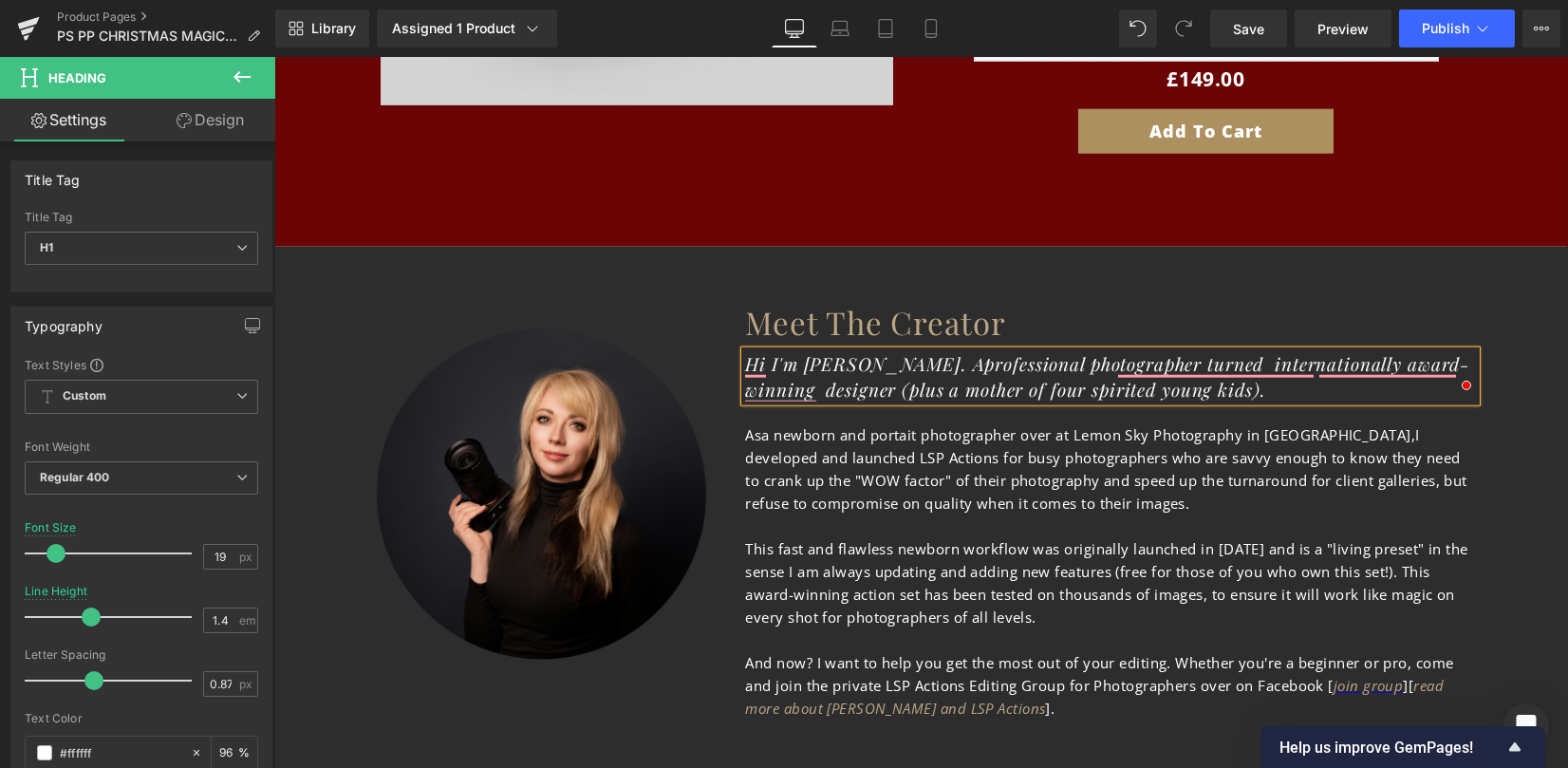
click at [1480, 461] on div "Meet The Creator Heading Hi I'm Lauren. A professional photographer turned inte…" at bounding box center [1110, 513] width 759 height 413
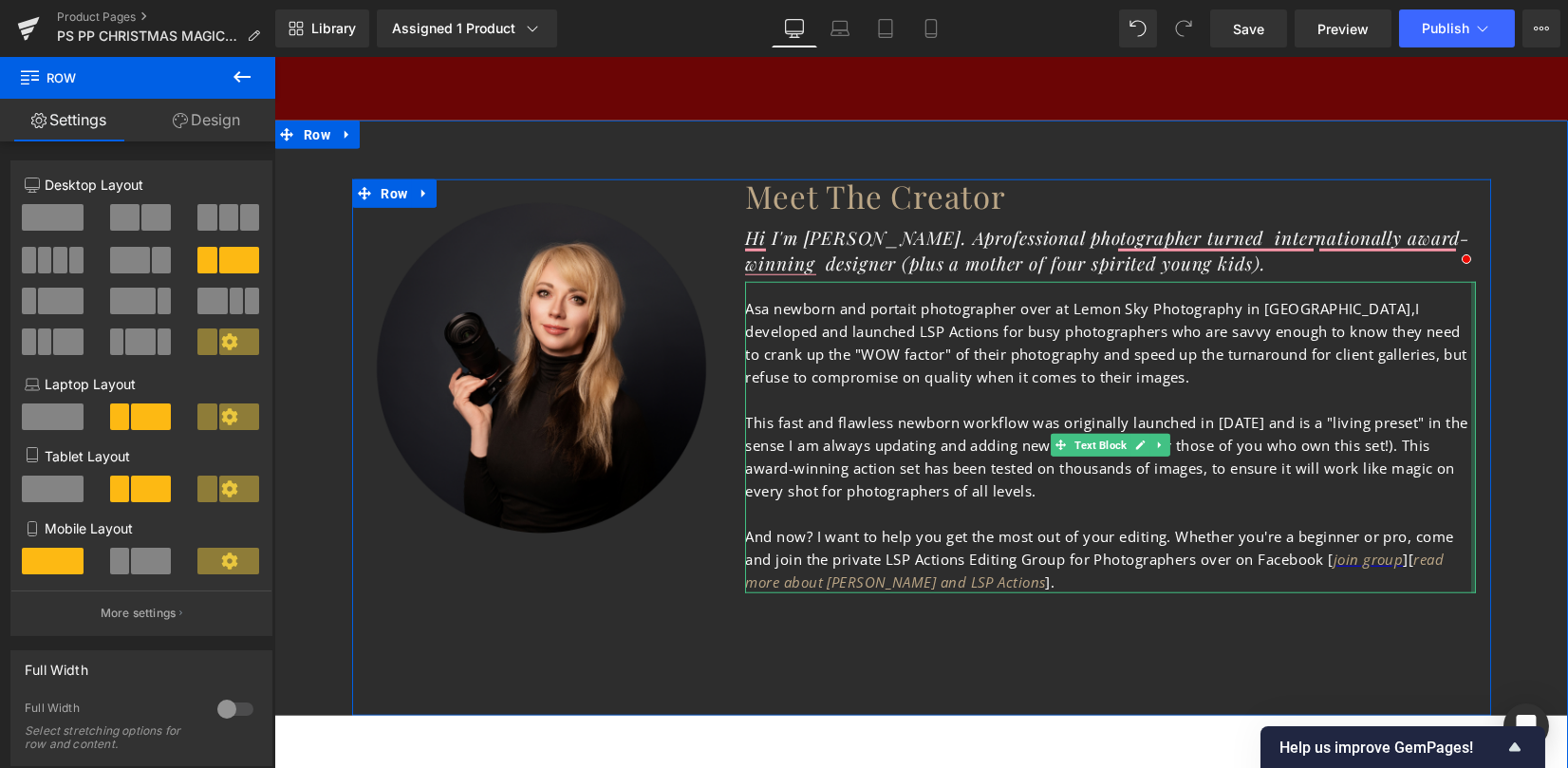
scroll to position [10315, 0]
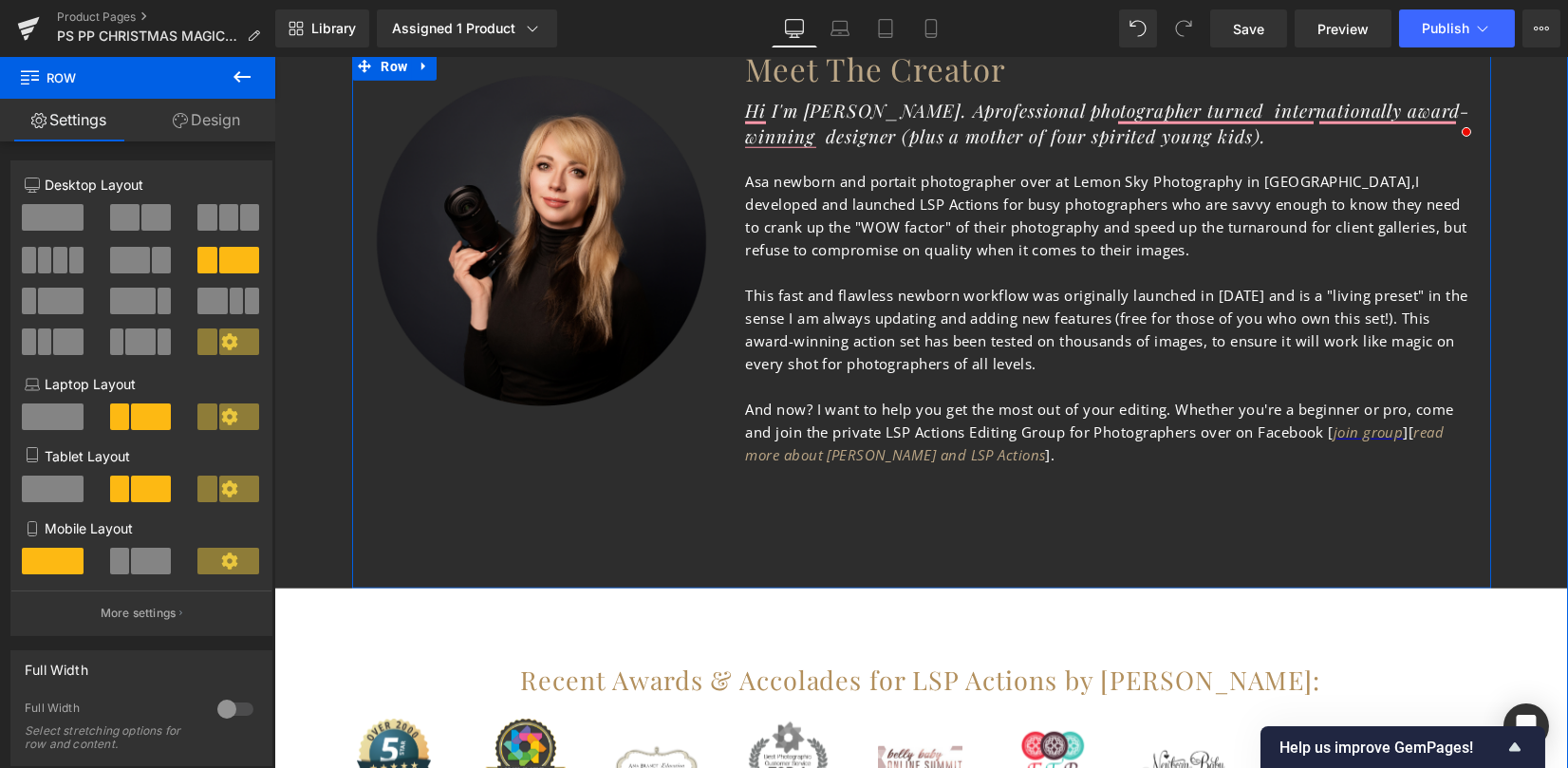
click at [1136, 207] on p "As a newborn and portait photographer over at Lemon Sky Photography in England,…" at bounding box center [1110, 215] width 731 height 91
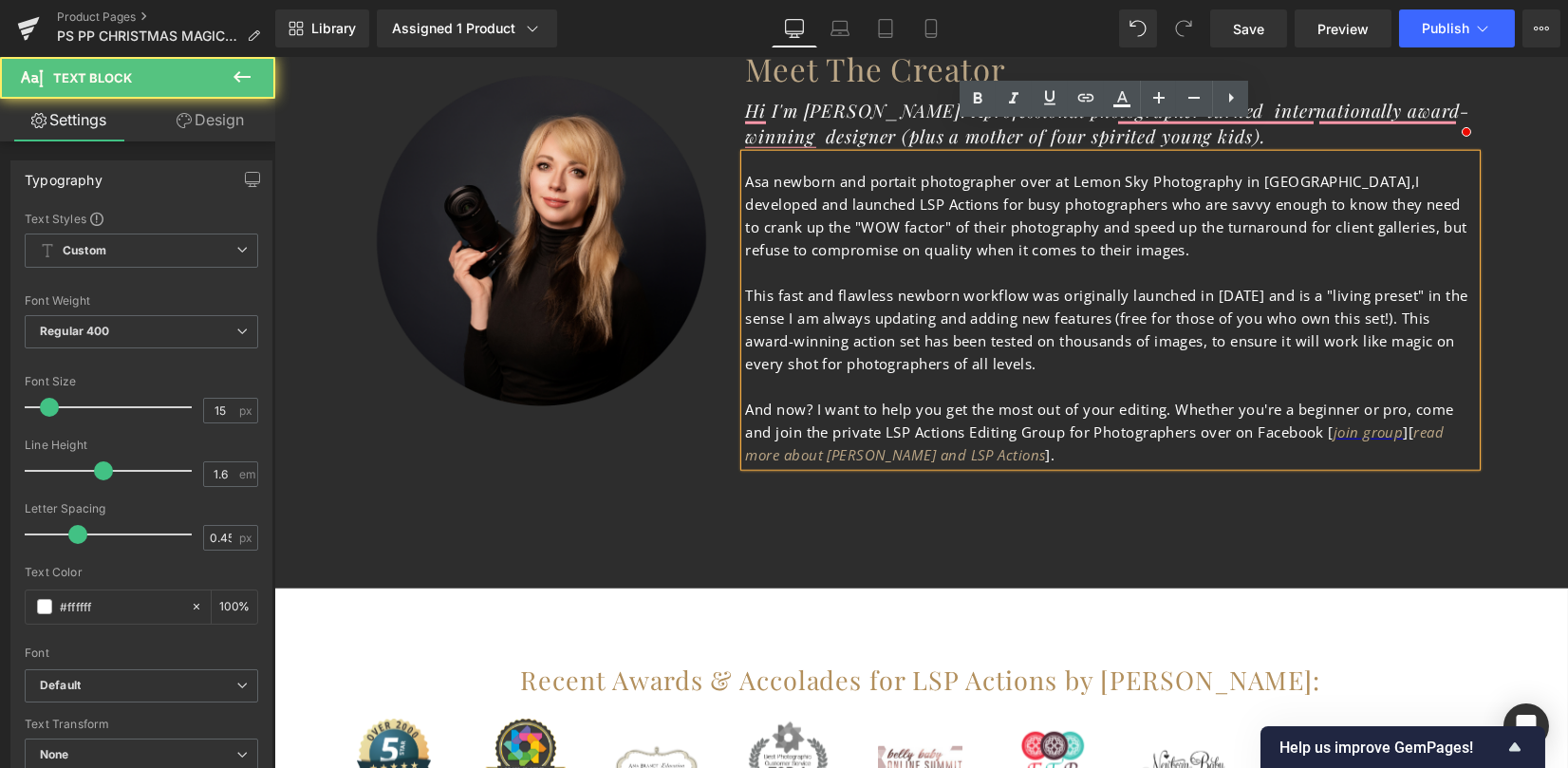
click at [971, 175] on span "I developed and launched LSP Actions for busy photographers who are savvy enoug…" at bounding box center [1105, 215] width 721 height 87
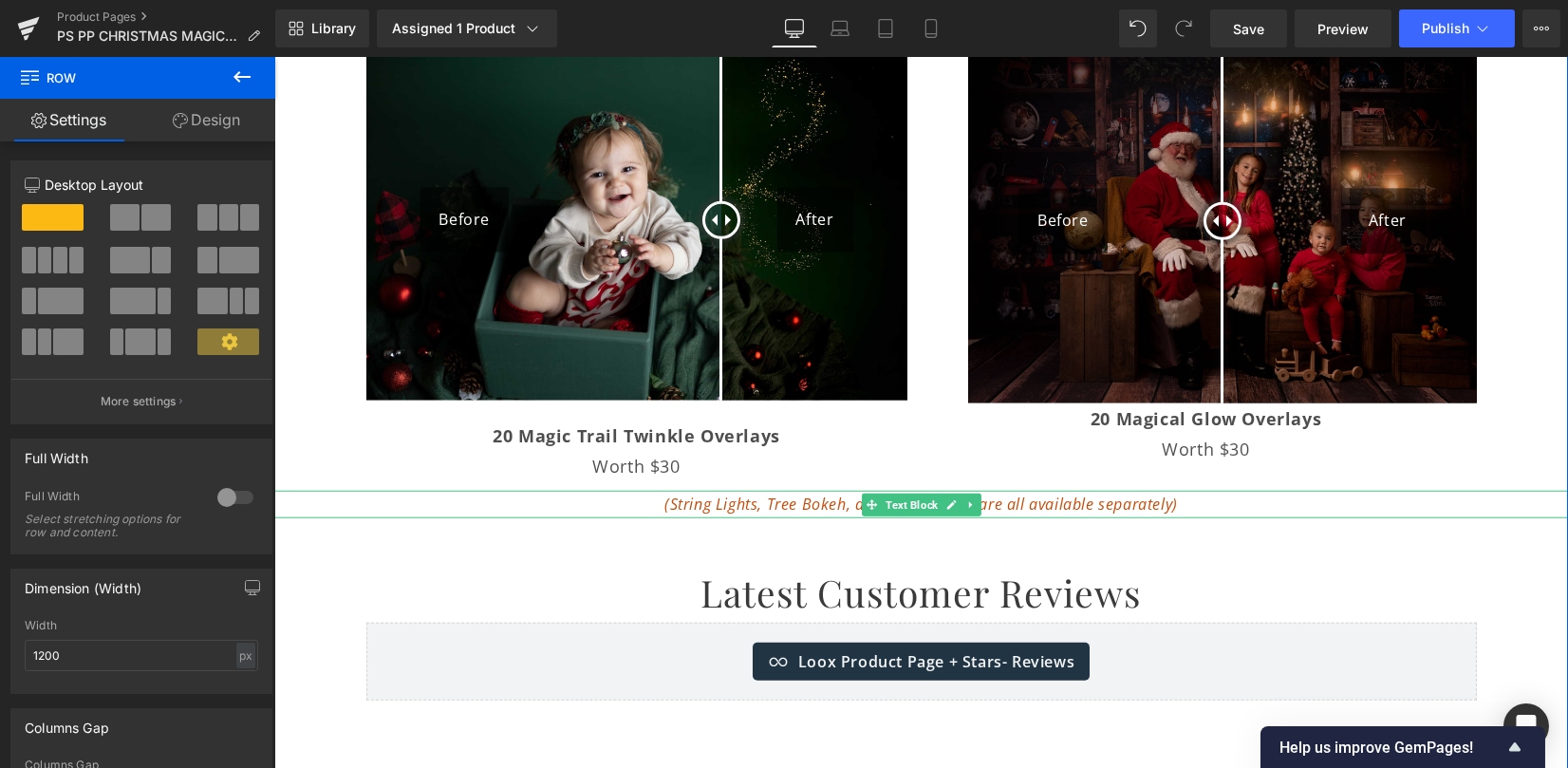
click at [1037, 493] on span "(String Lights, Tree Bokeh, and Snow globes are all available separately)" at bounding box center [921, 503] width 514 height 21
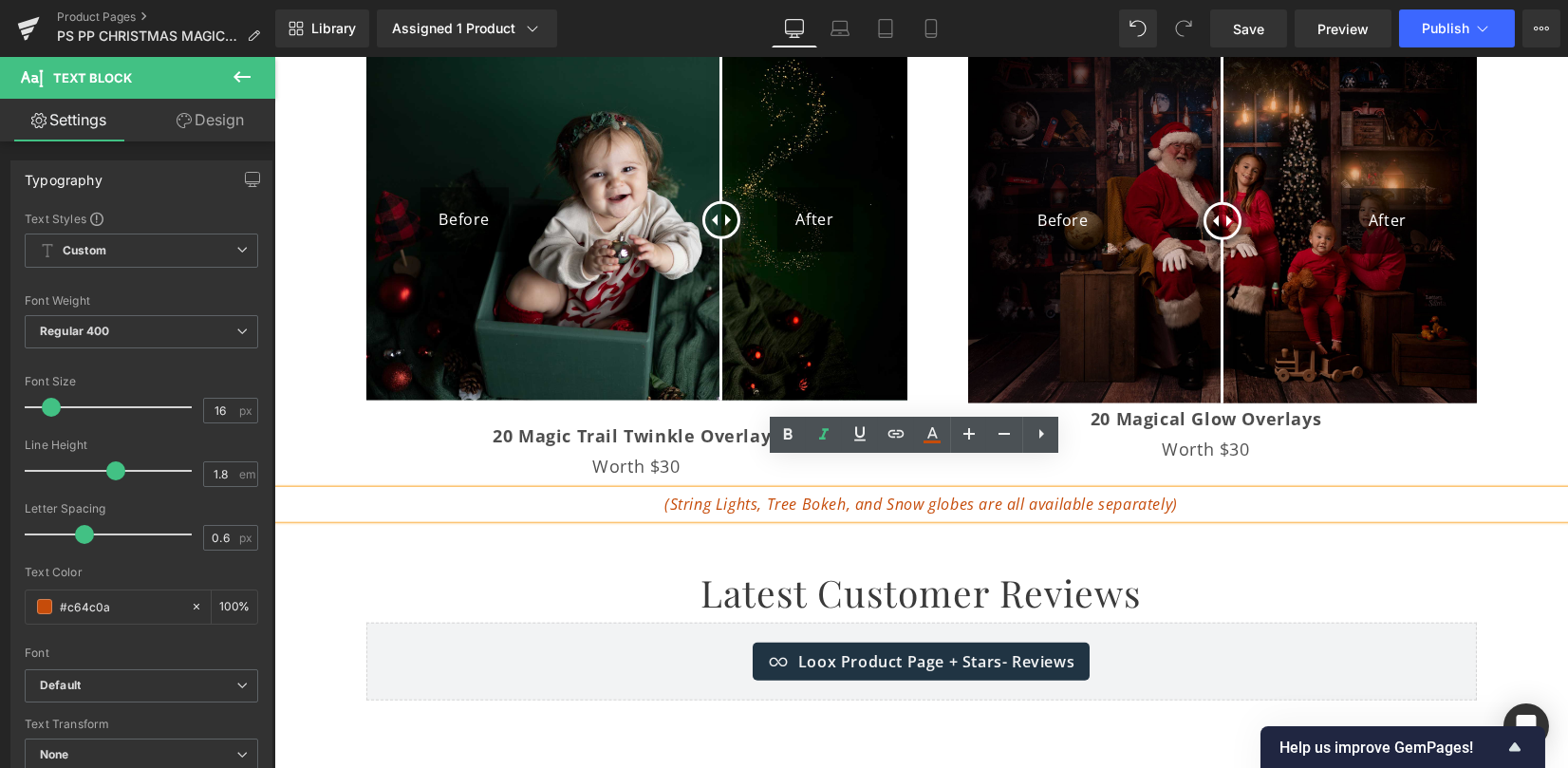
click at [1239, 490] on p "(String Lights, Tree Bokeh, and Snow globes are all available separately)" at bounding box center [921, 504] width 1293 height 27
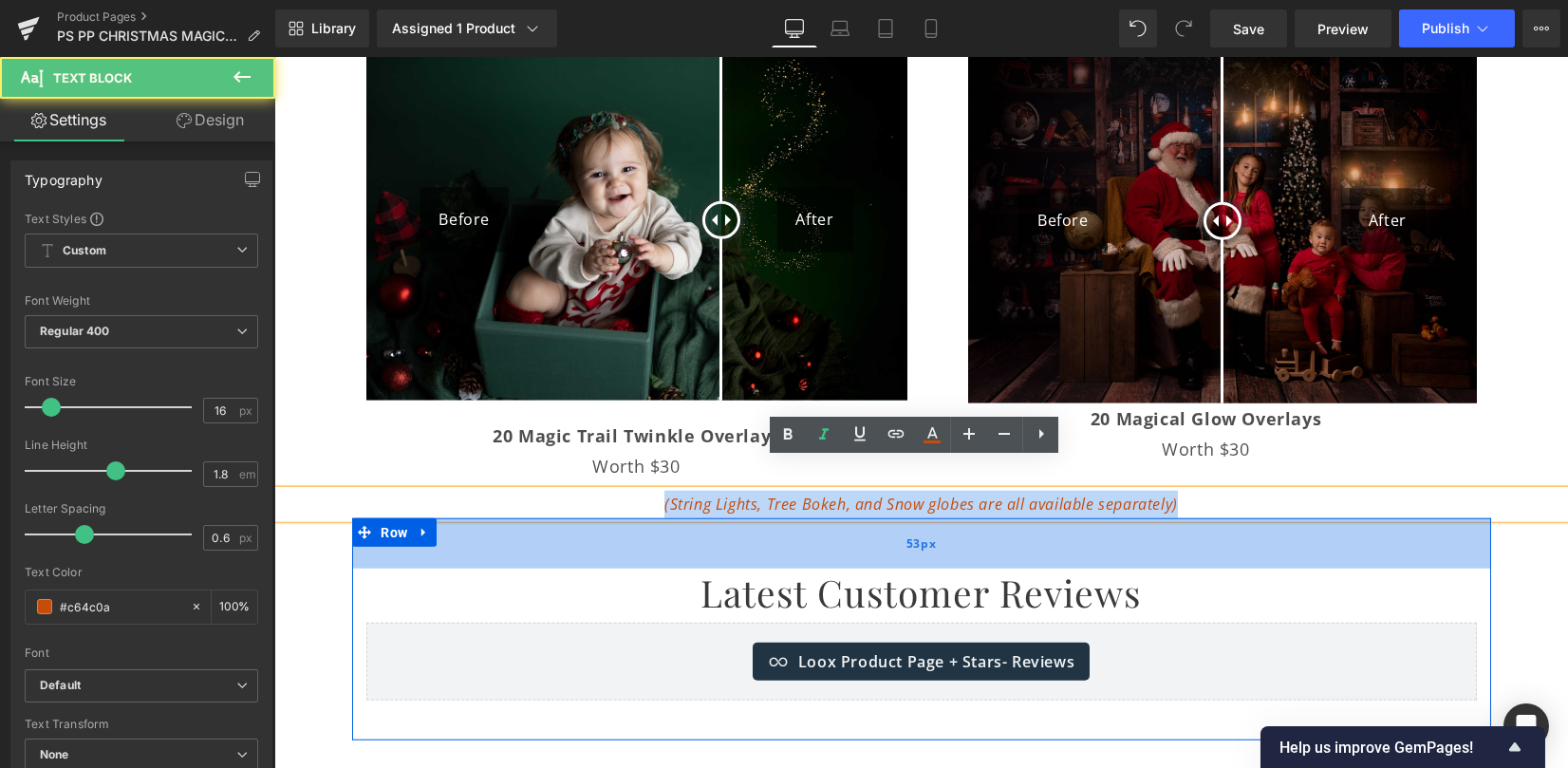
drag, startPoint x: 640, startPoint y: 476, endPoint x: 1293, endPoint y: 504, distance: 653.6
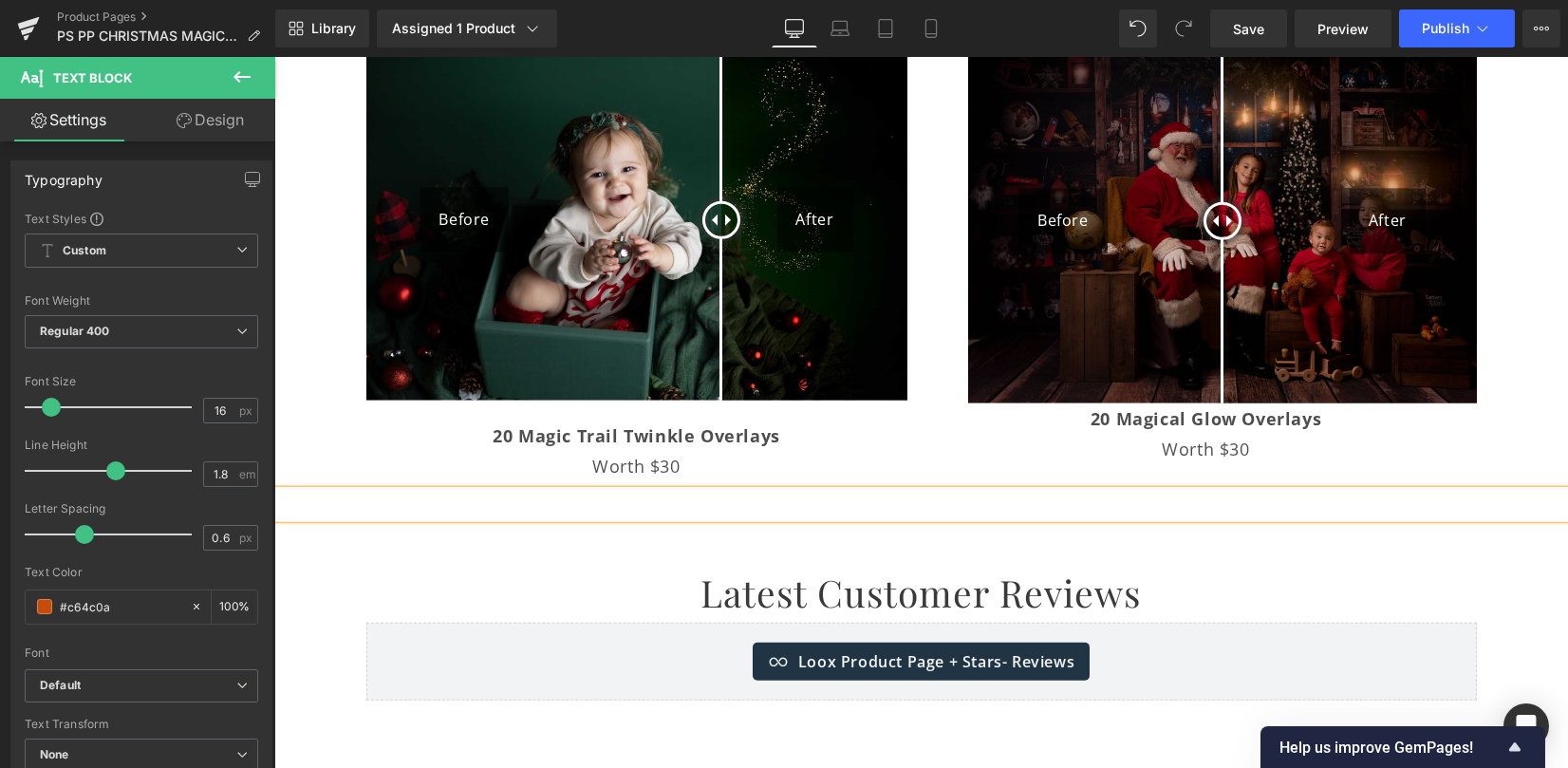
drag, startPoint x: 1541, startPoint y: 545, endPoint x: 1524, endPoint y: 542, distance: 17.3
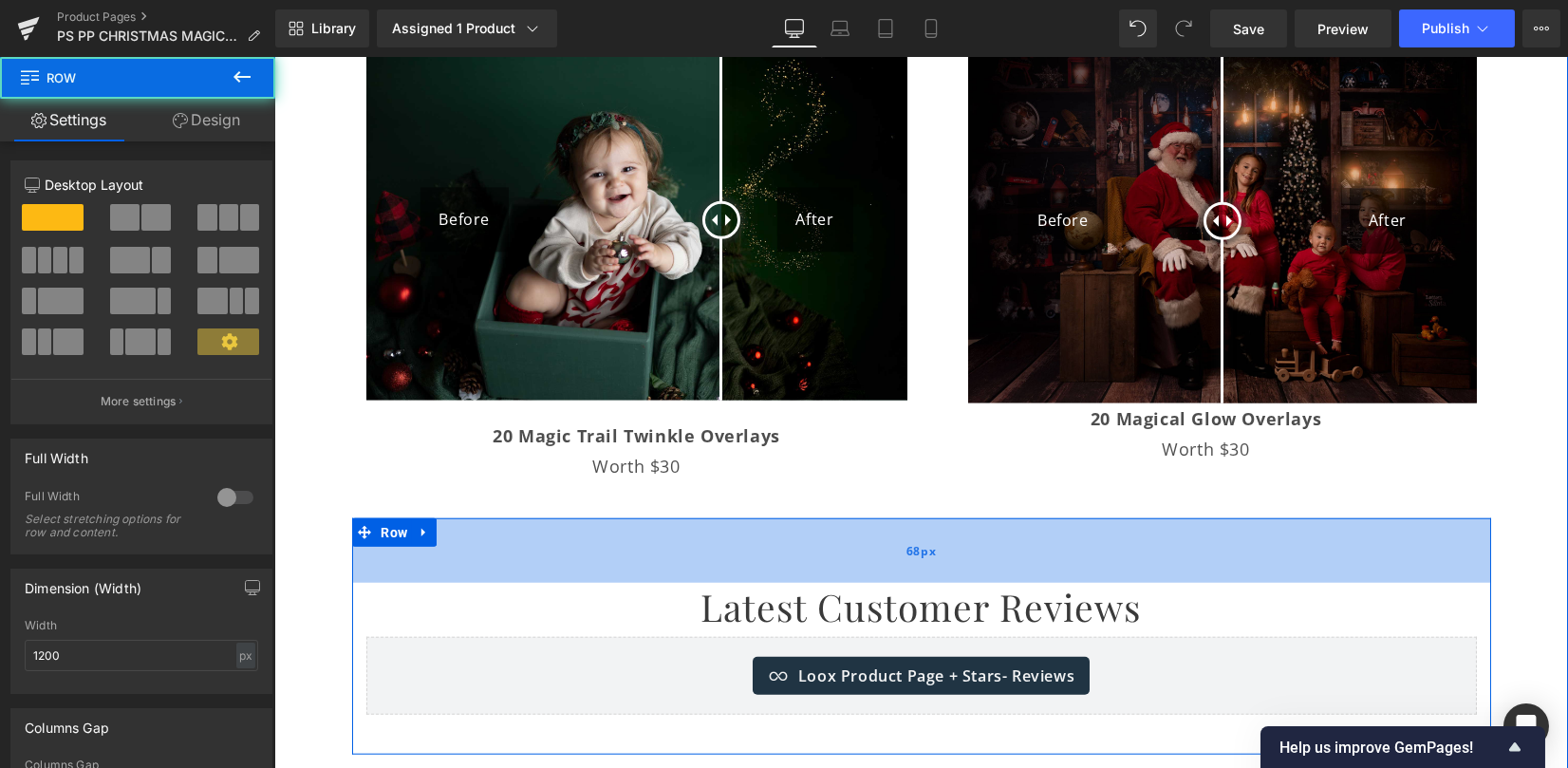
click at [821, 525] on div "68px" at bounding box center [921, 550] width 1138 height 65
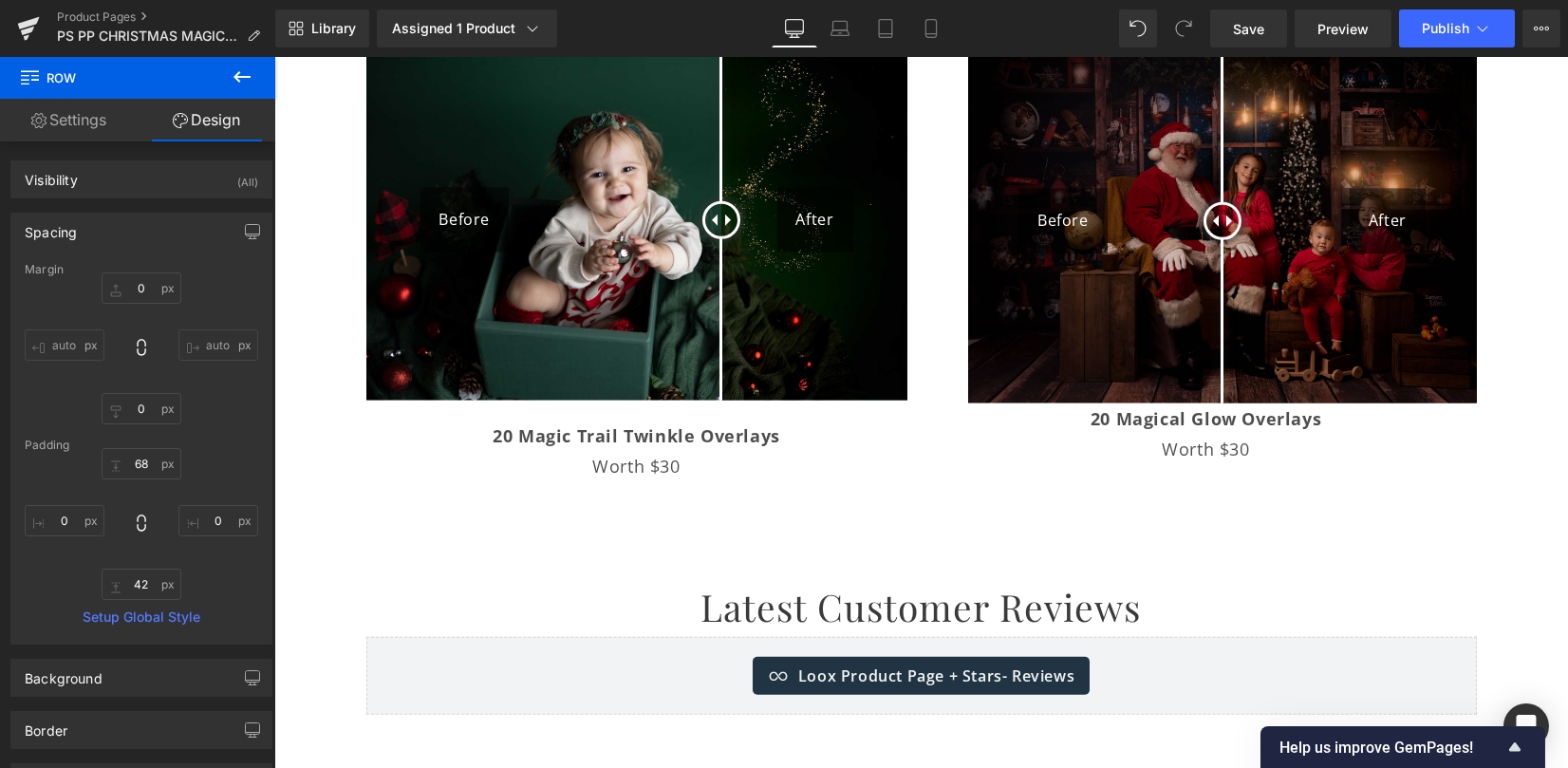
click at [244, 69] on icon at bounding box center [241, 77] width 23 height 23
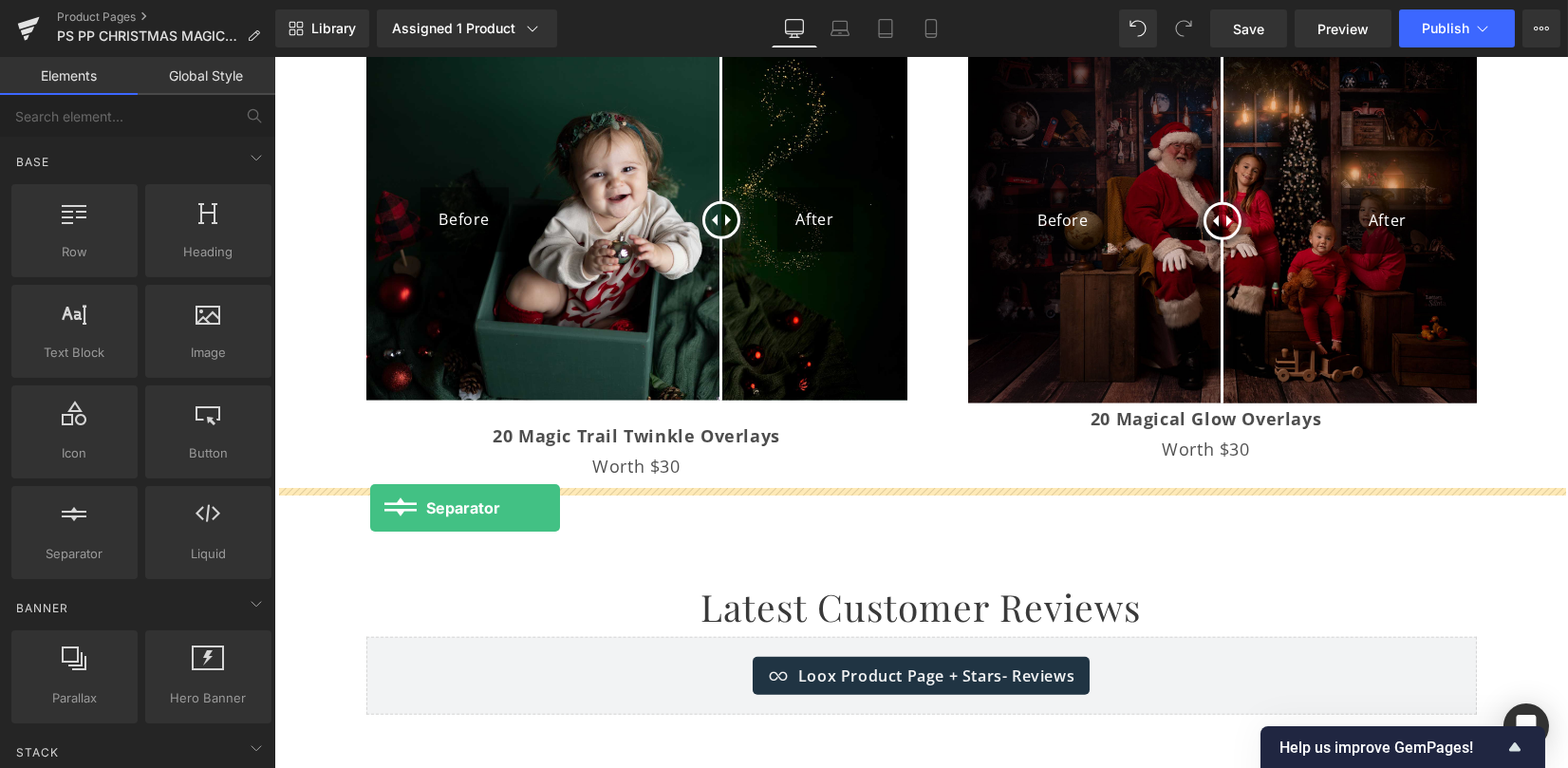
drag, startPoint x: 338, startPoint y: 591, endPoint x: 370, endPoint y: 508, distance: 89.0
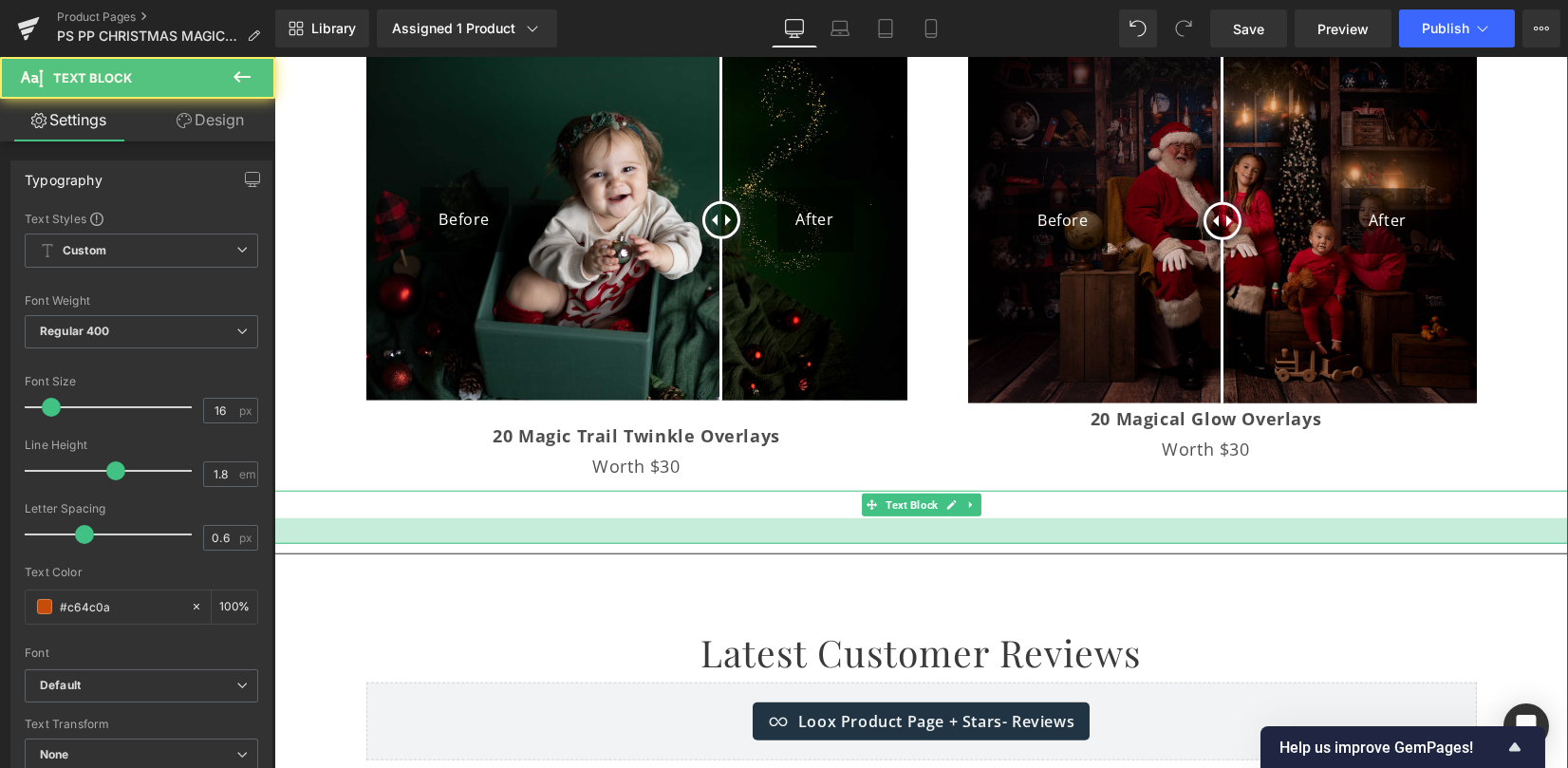
drag, startPoint x: 752, startPoint y: 486, endPoint x: 752, endPoint y: 513, distance: 27.0
click at [752, 518] on div at bounding box center [921, 531] width 1293 height 26
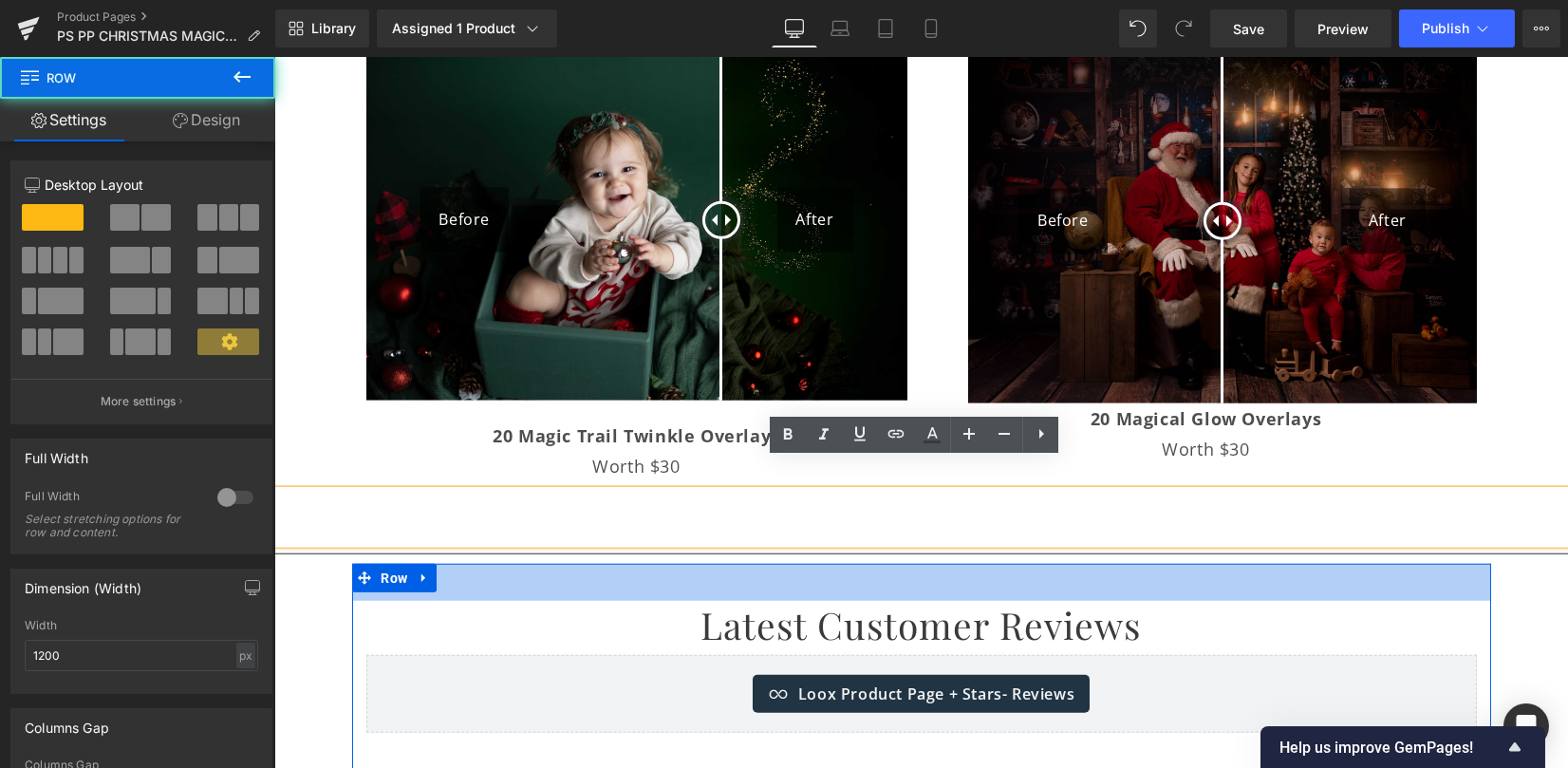
drag, startPoint x: 747, startPoint y: 559, endPoint x: 723, endPoint y: 581, distance: 32.6
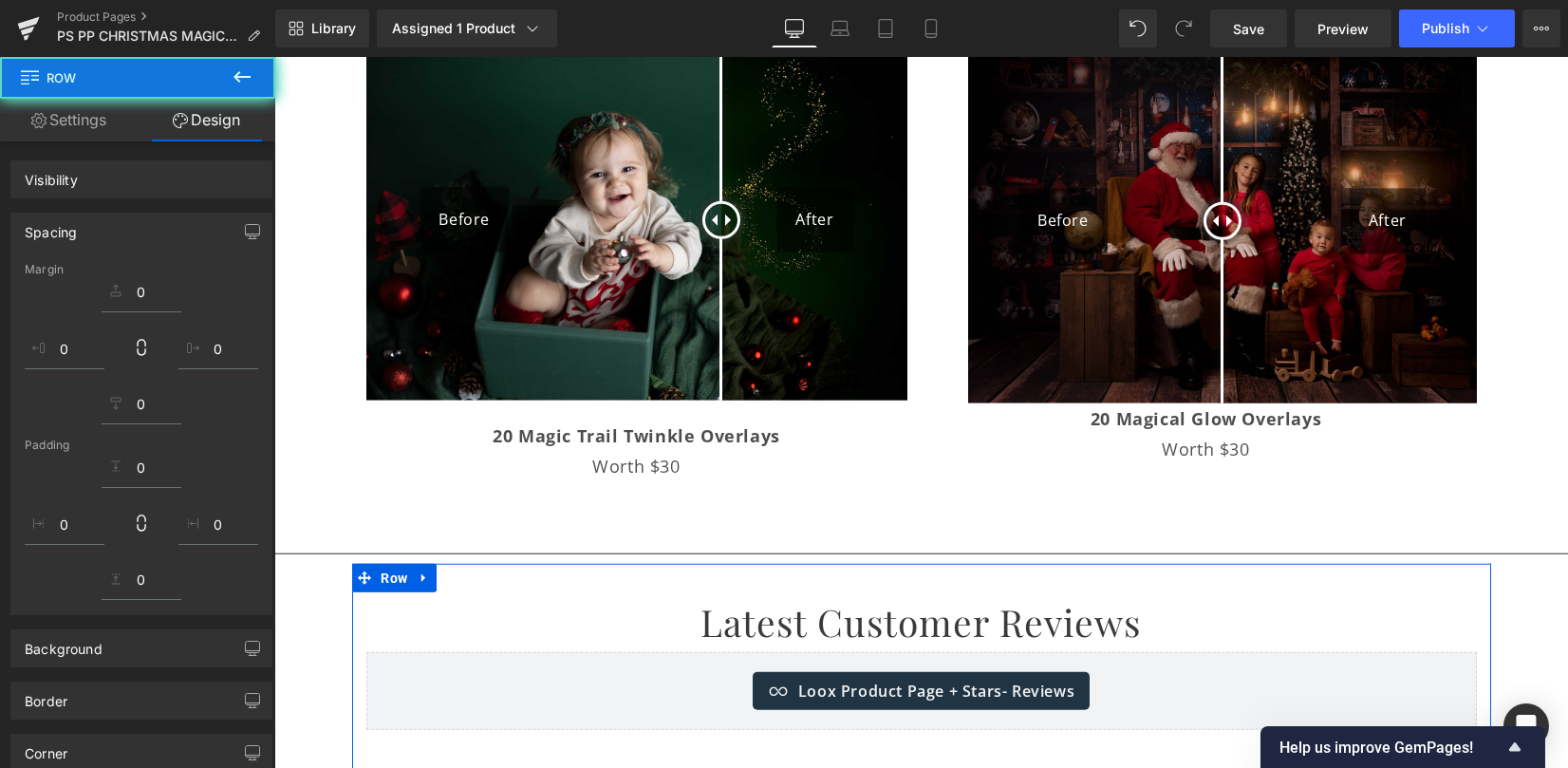
click at [723, 598] on h1 "Latest Customer Reviews" at bounding box center [922, 622] width 1110 height 48
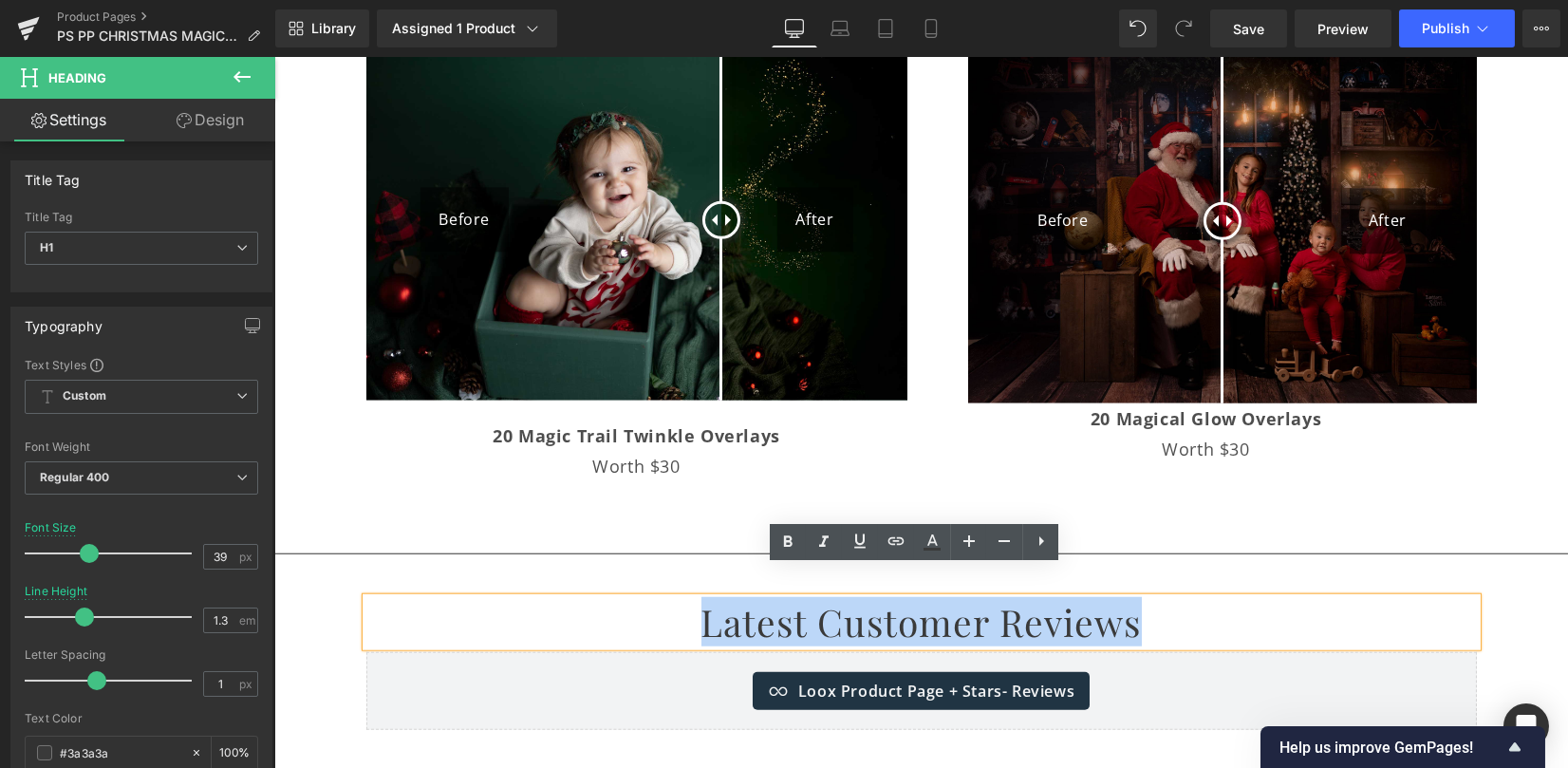
drag, startPoint x: 683, startPoint y: 588, endPoint x: 1159, endPoint y: 575, distance: 476.2
click at [1170, 598] on h1 "Latest Customer Reviews" at bounding box center [922, 622] width 1110 height 48
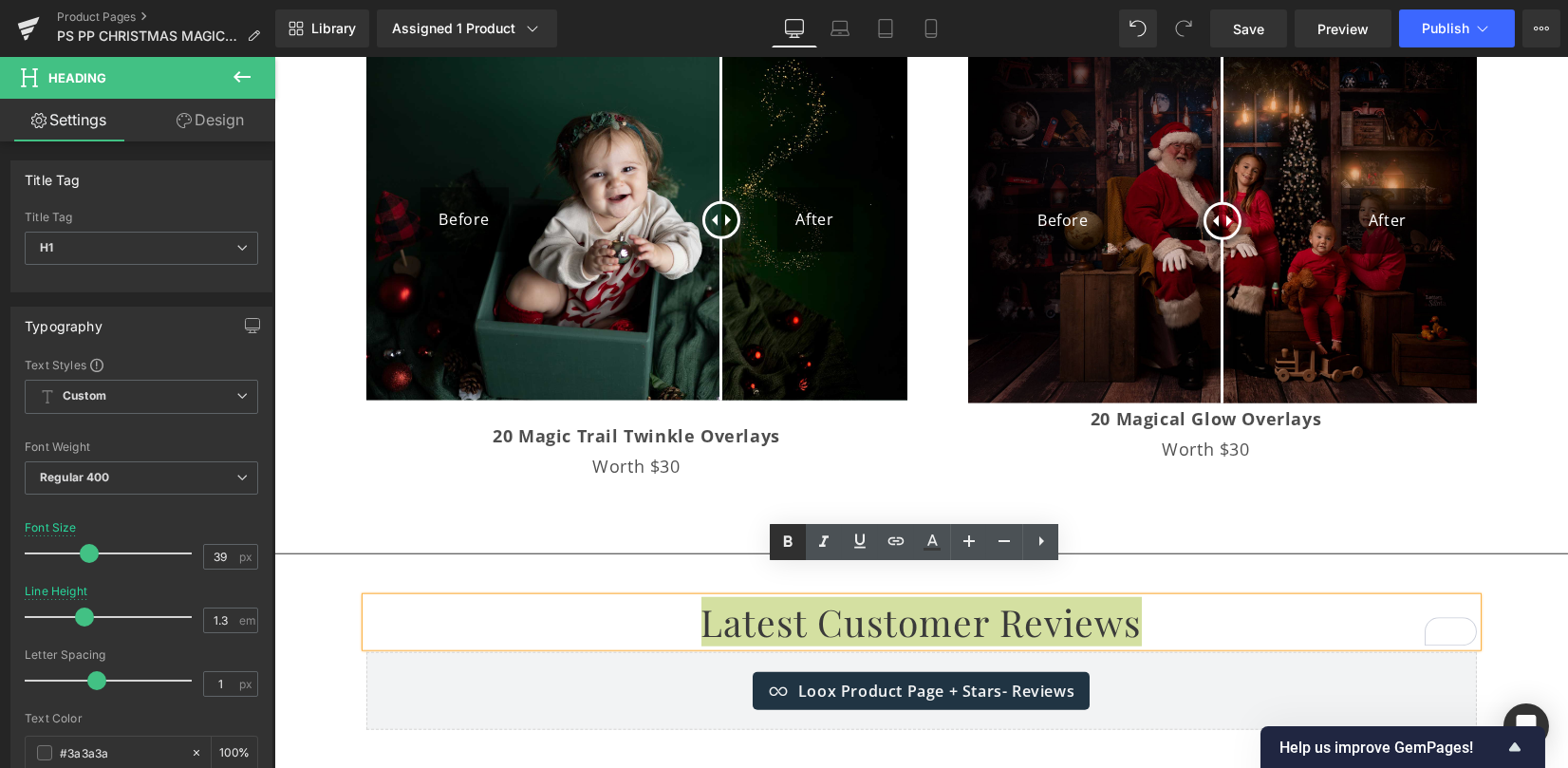
click at [784, 542] on icon at bounding box center [787, 541] width 9 height 12
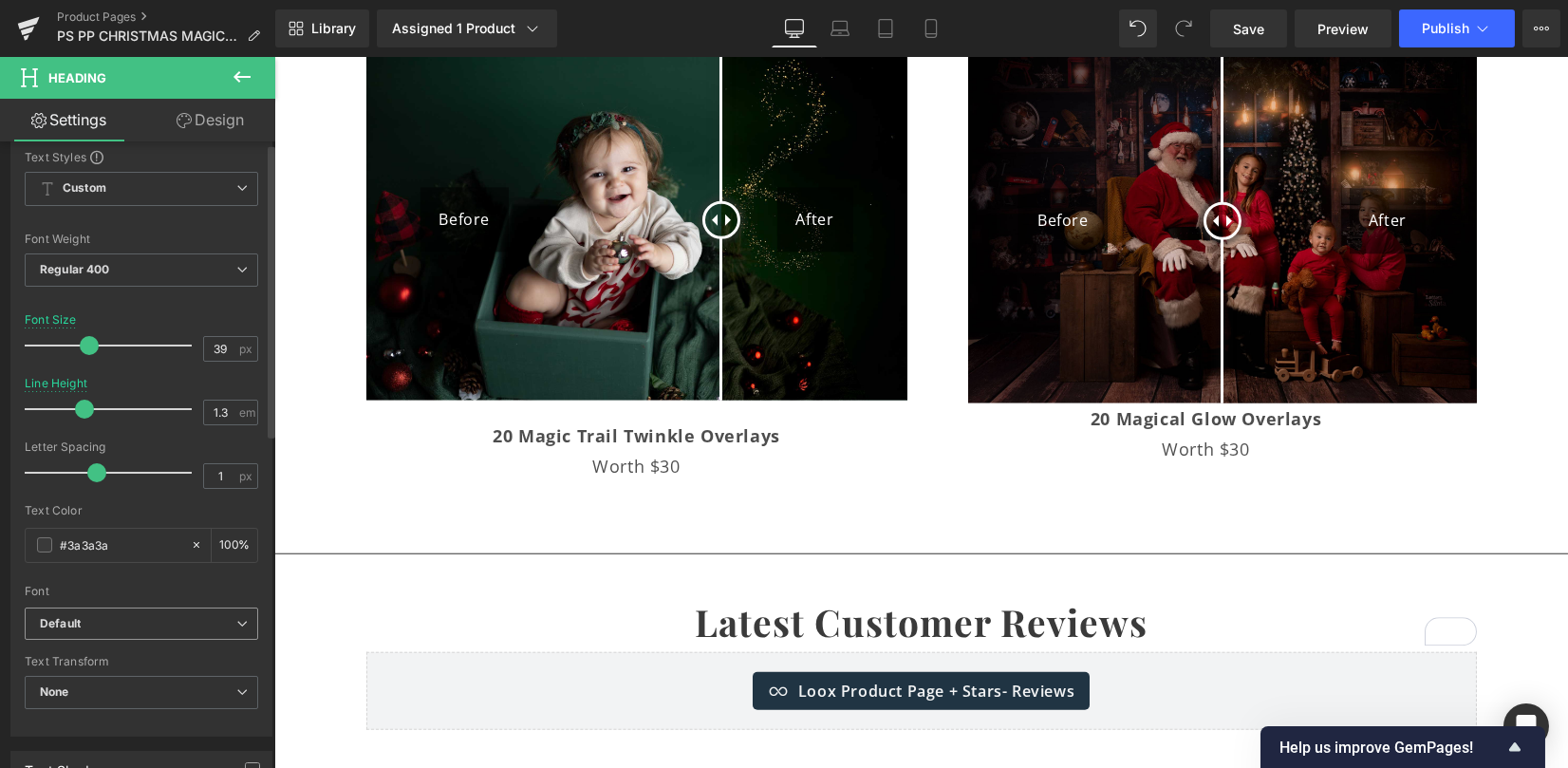
scroll to position [252, 0]
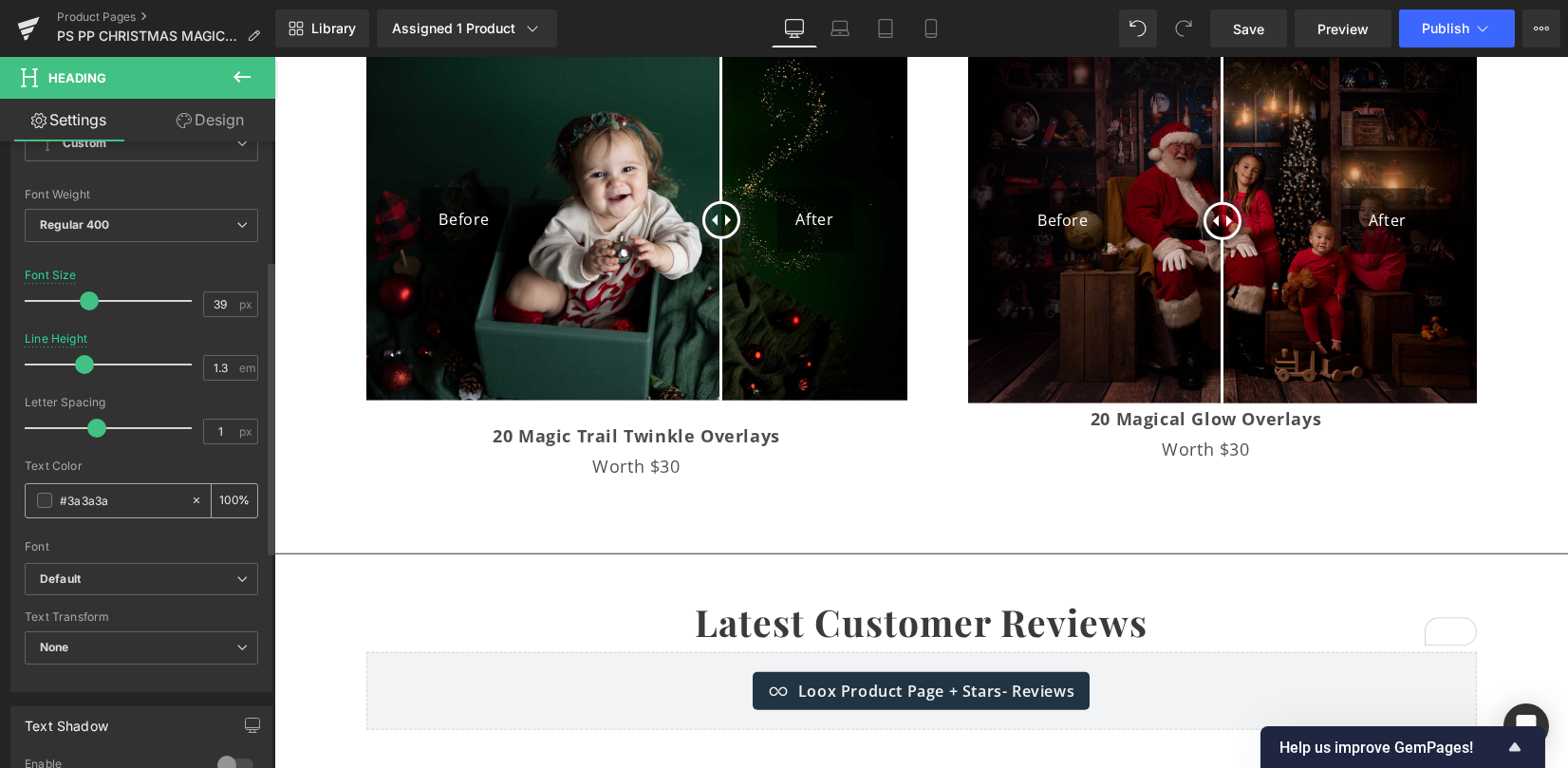
click at [41, 492] on span at bounding box center [44, 499] width 15 height 15
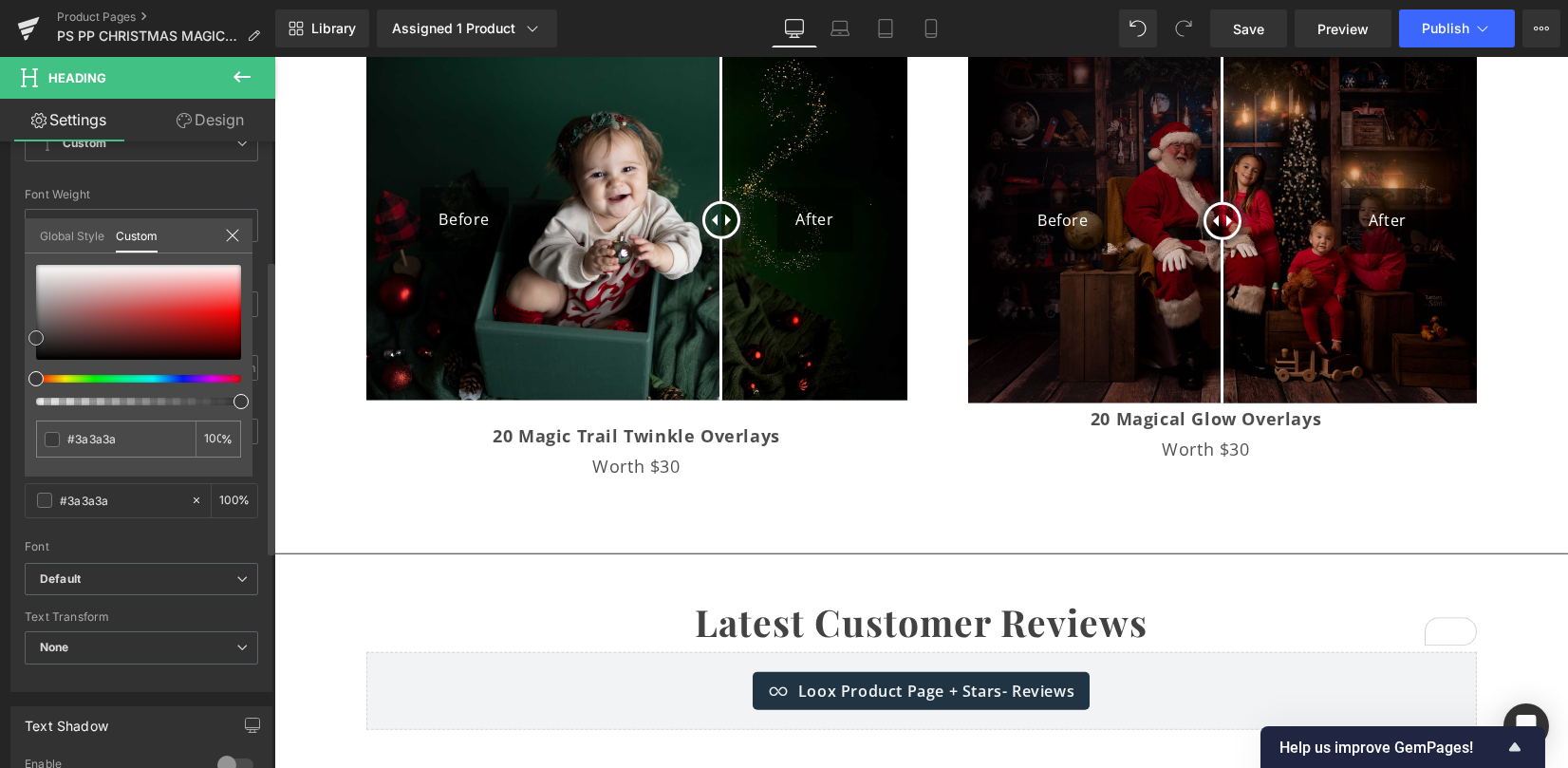
type input "#424242"
type input "#5b5b5b"
type input "#5e5e5e"
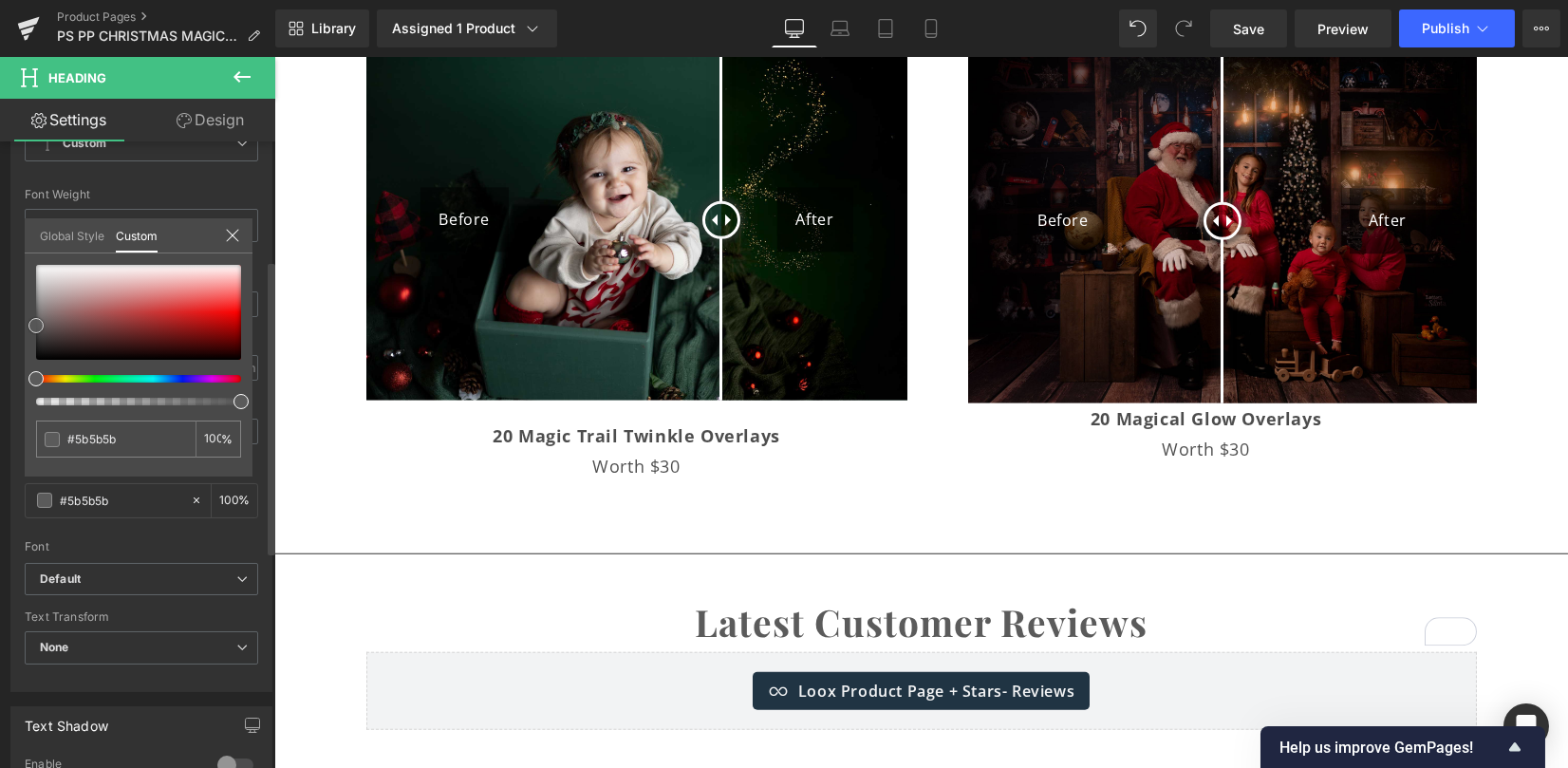
type input "#5e5e5e"
type input "#6b6b6b"
drag, startPoint x: 37, startPoint y: 339, endPoint x: 35, endPoint y: 322, distance: 17.1
click at [35, 322] on span at bounding box center [35, 319] width 15 height 15
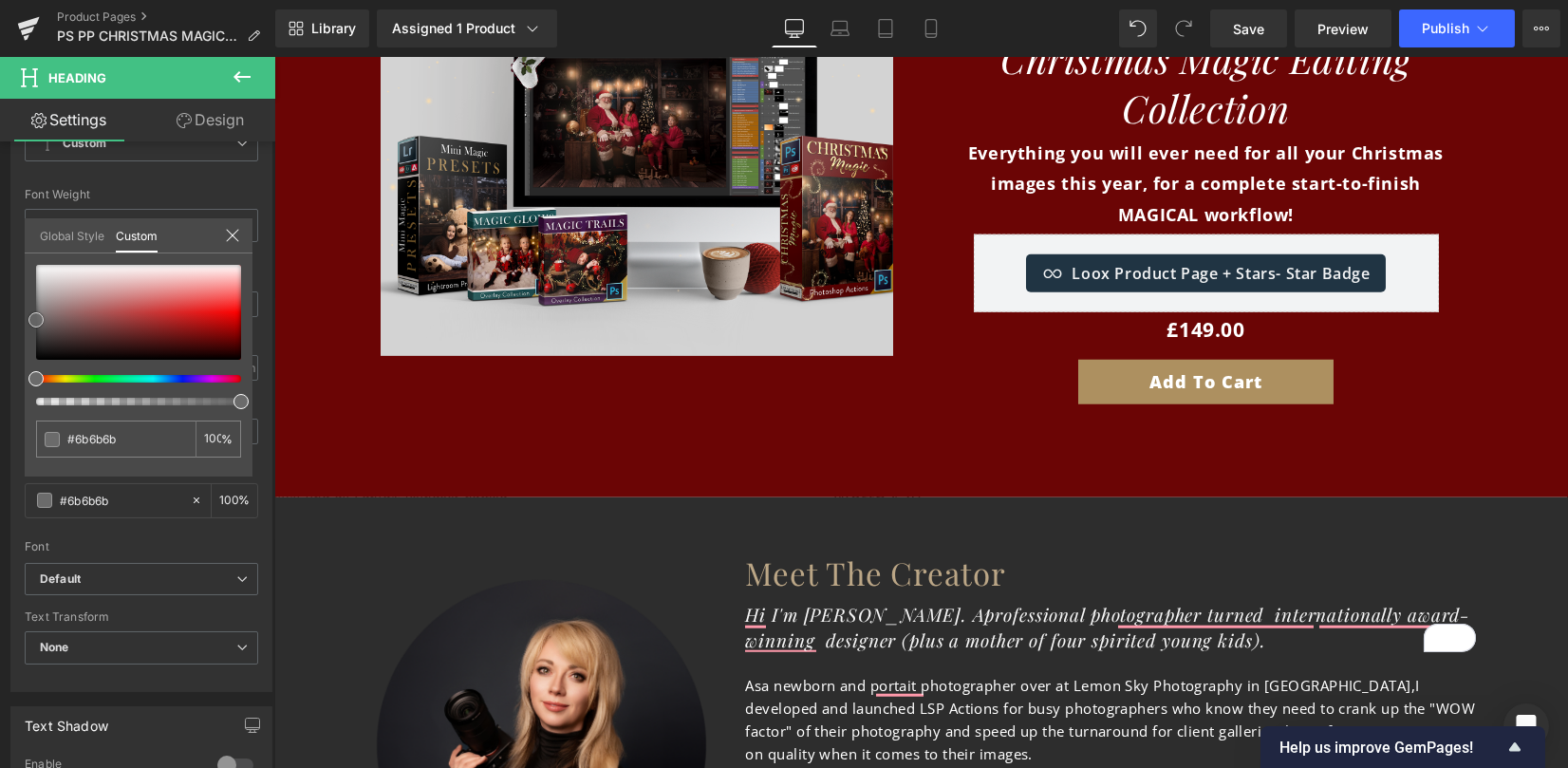
scroll to position [9997, 0]
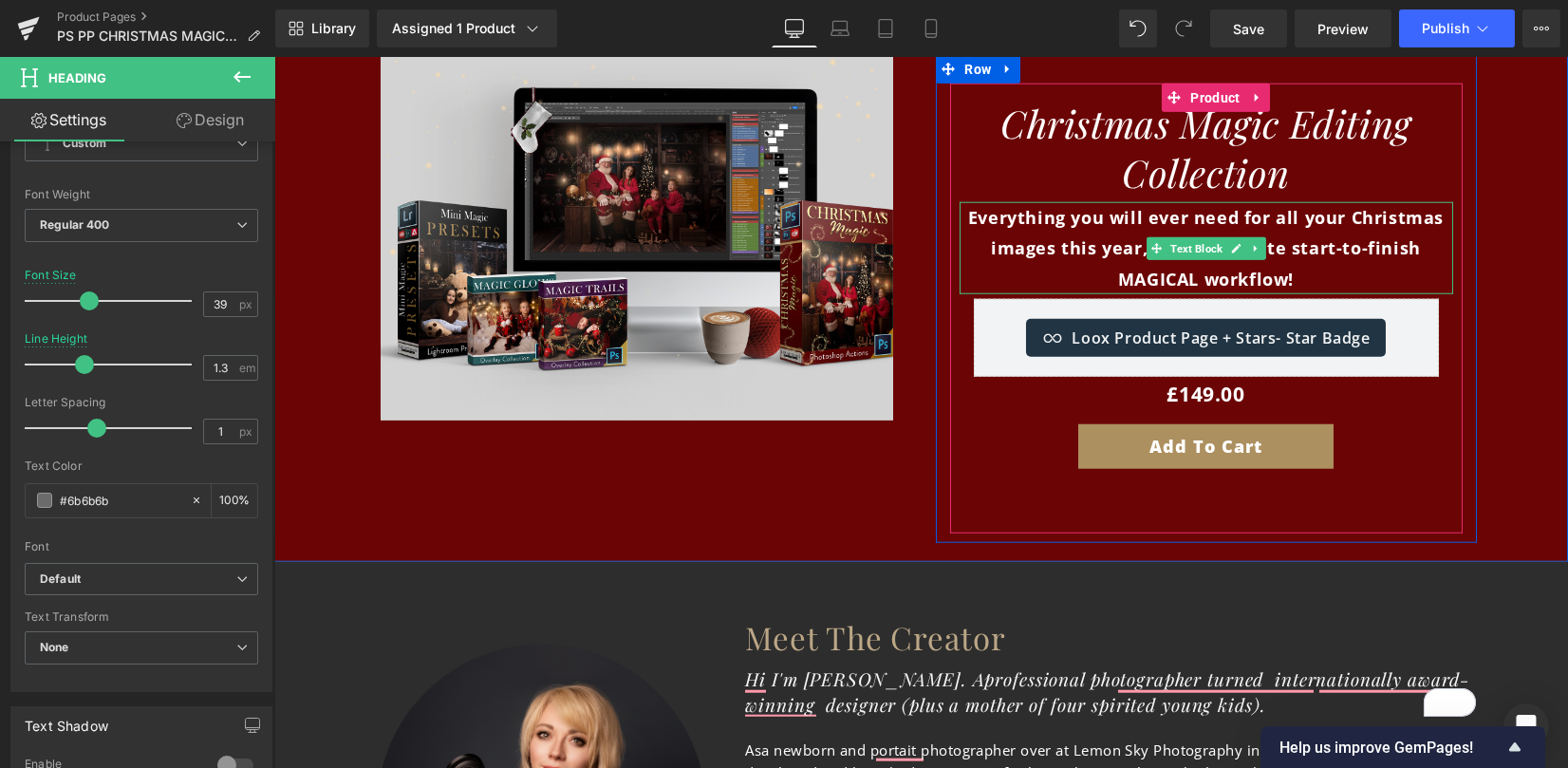
click at [1312, 241] on p "Everything you will ever need for all your Christmas images this year, for a co…" at bounding box center [1205, 248] width 493 height 92
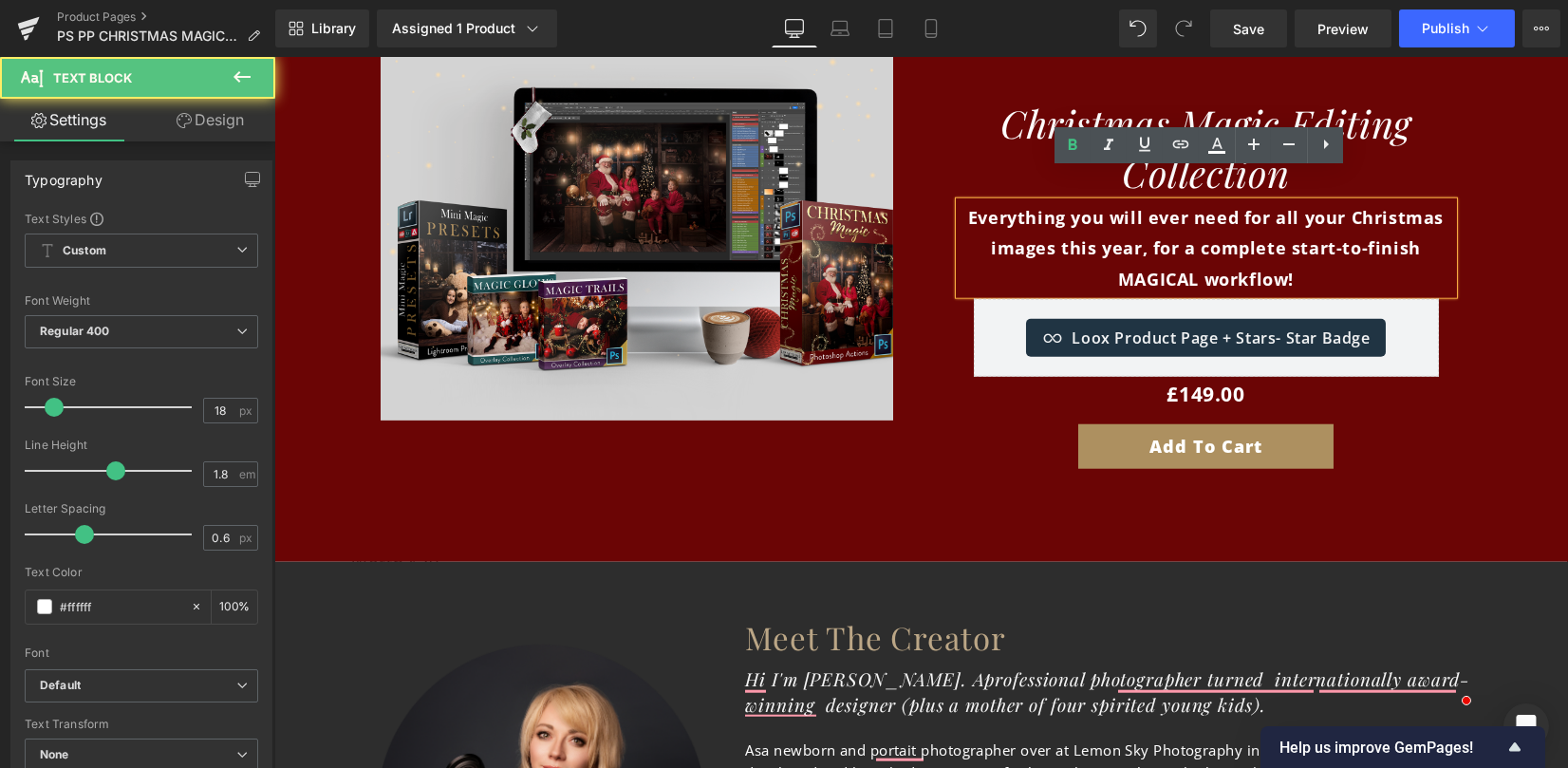
click at [1286, 250] on span "Everything you will ever need for all your Christmas images this year, for a co…" at bounding box center [1205, 248] width 476 height 84
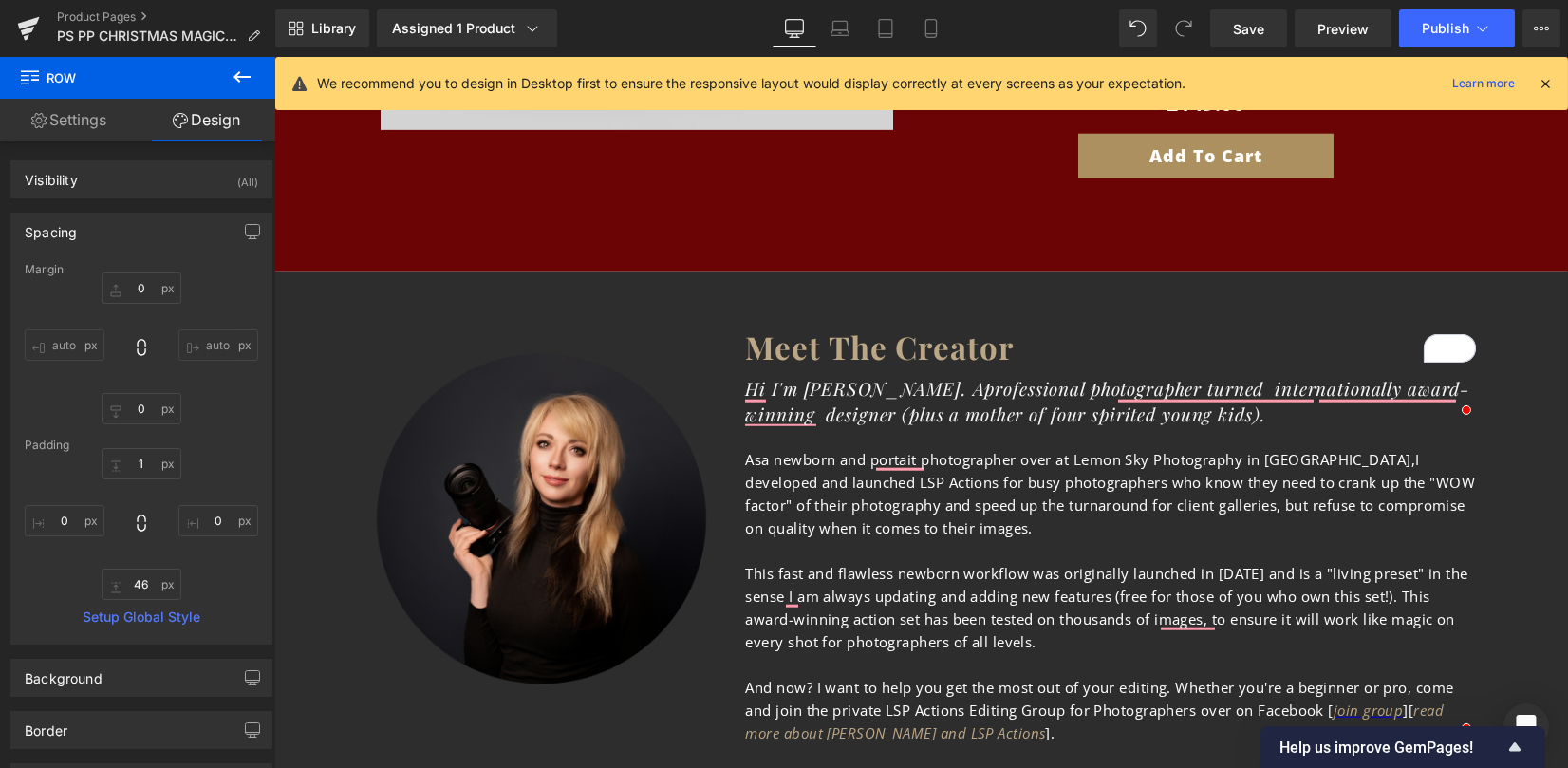
scroll to position [10400, 0]
click at [1225, 16] on link "Save" at bounding box center [1248, 28] width 76 height 38
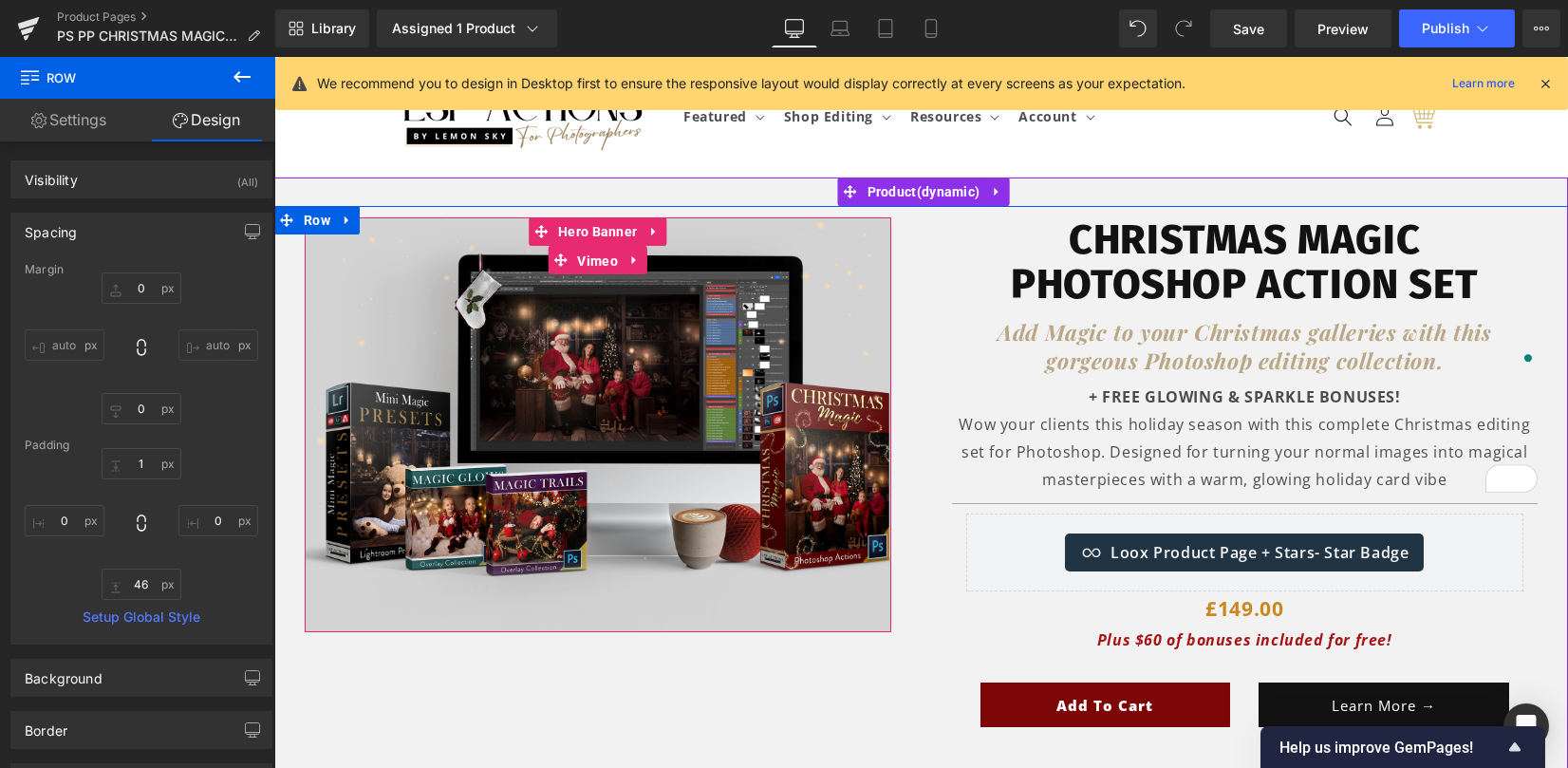
click at [579, 258] on span "Vimeo" at bounding box center [598, 261] width 50 height 28
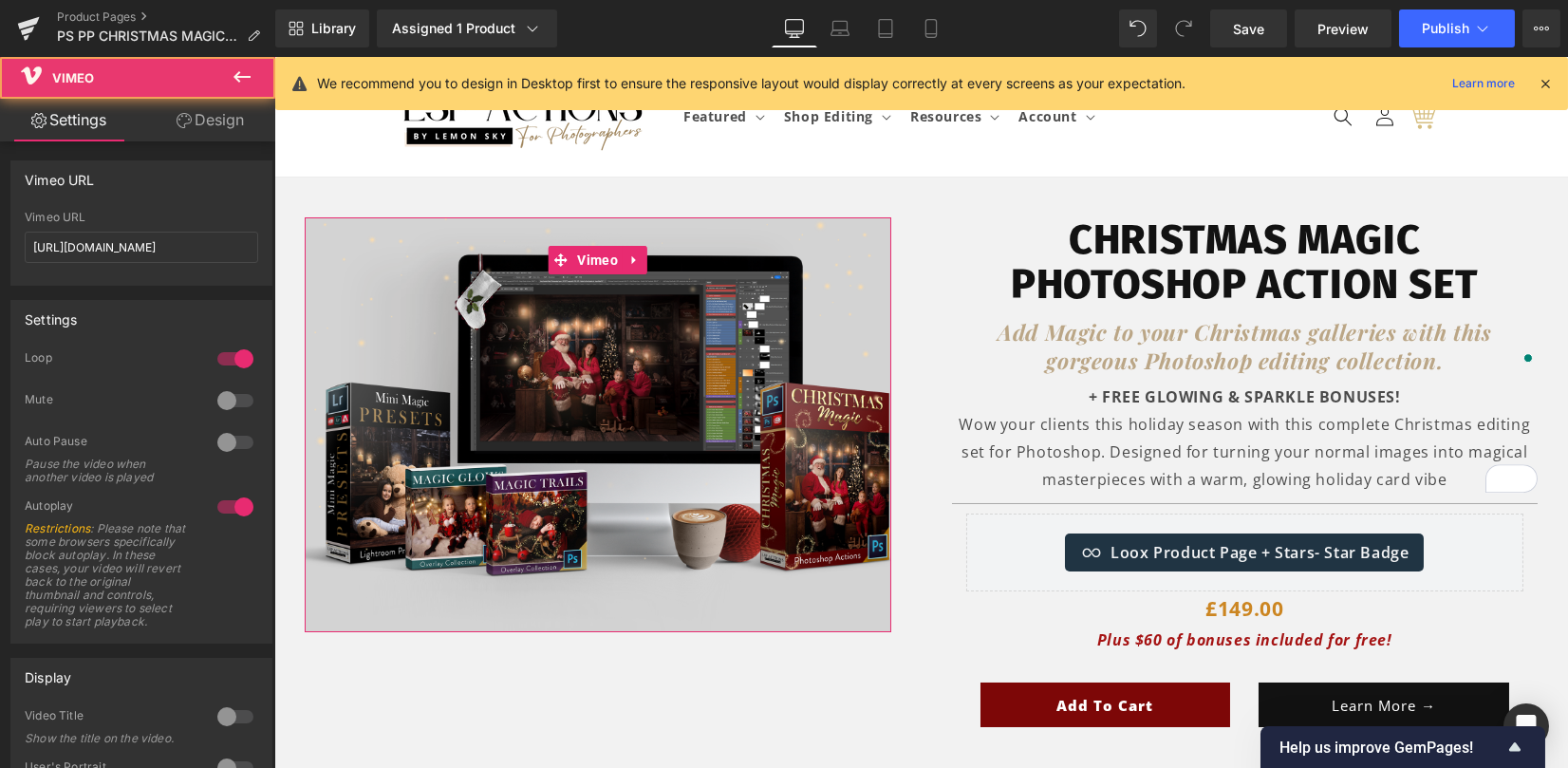
click at [207, 111] on link "Design" at bounding box center [210, 121] width 137 height 43
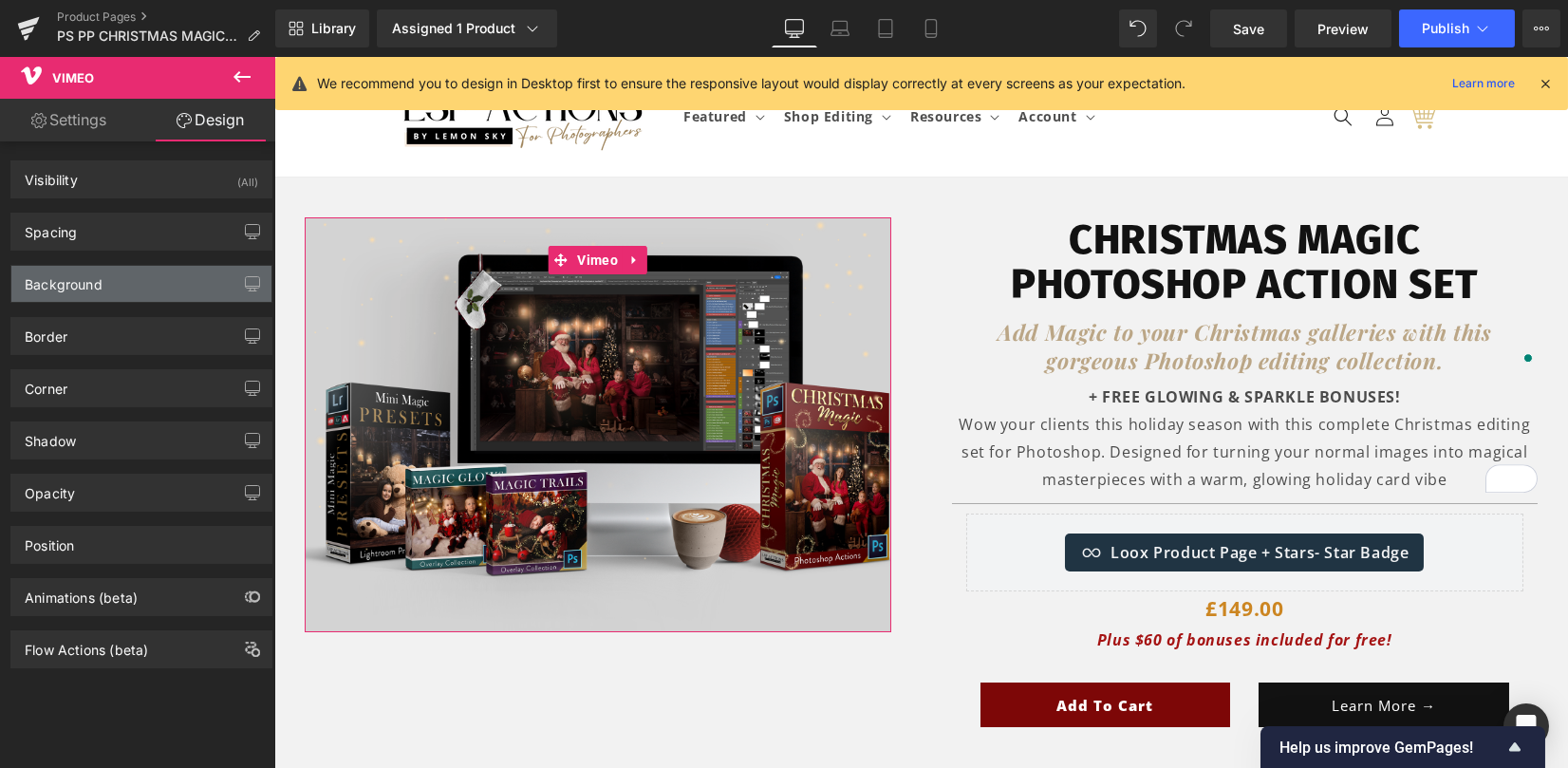
click at [146, 294] on div "Background" at bounding box center [141, 283] width 260 height 36
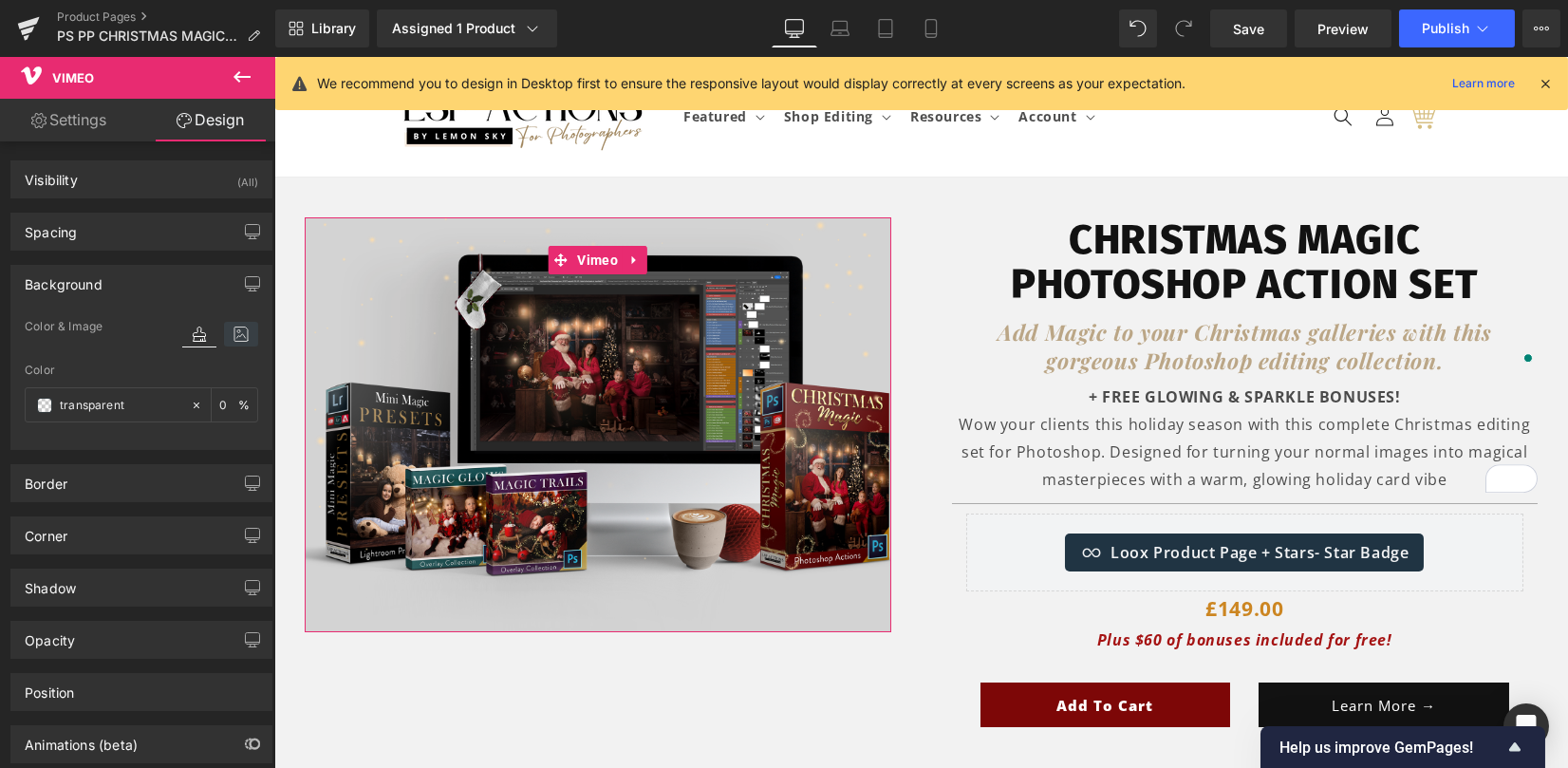
click at [231, 337] on icon at bounding box center [240, 333] width 34 height 25
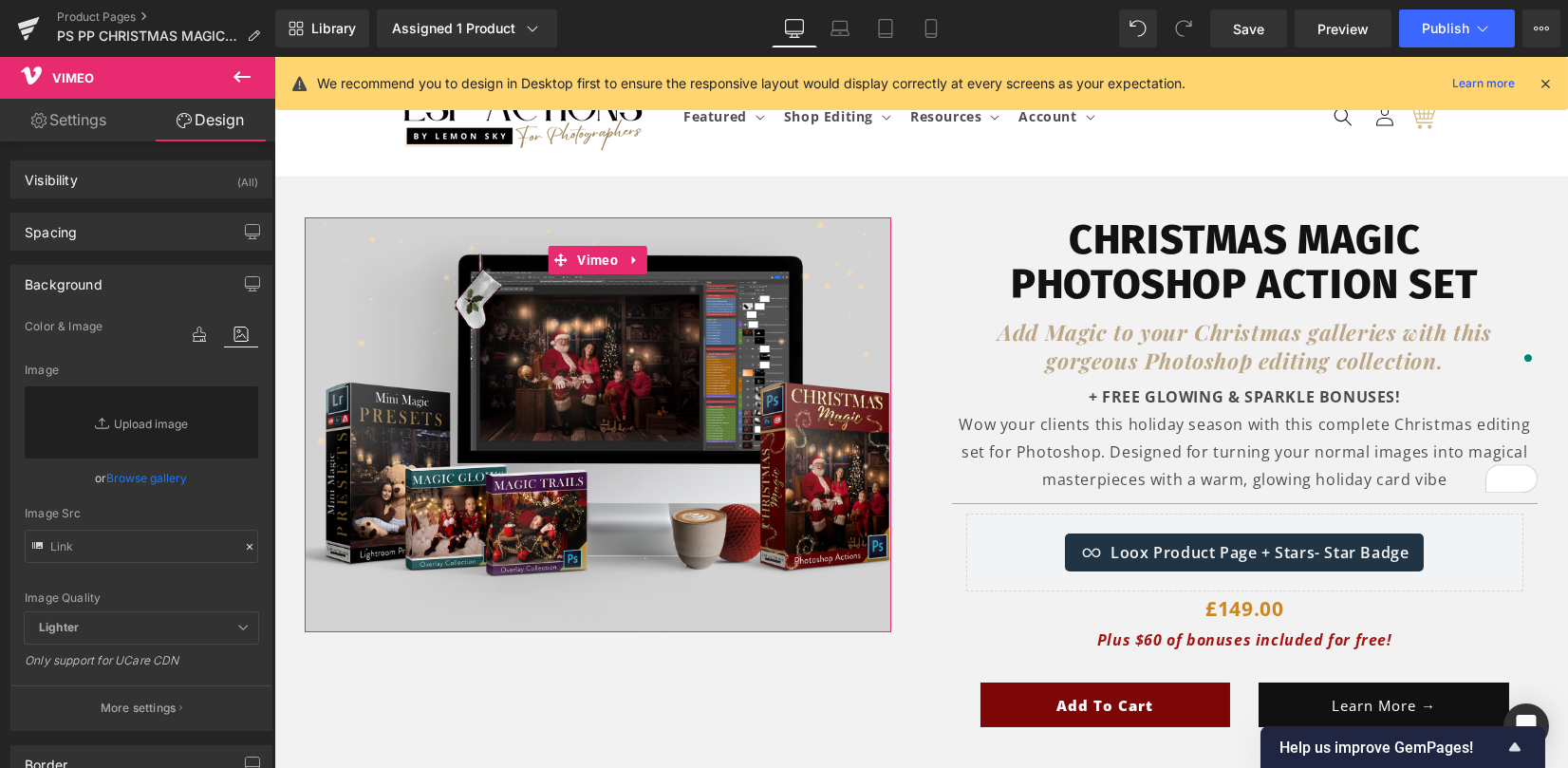
click at [50, 128] on link "Settings" at bounding box center [69, 121] width 137 height 43
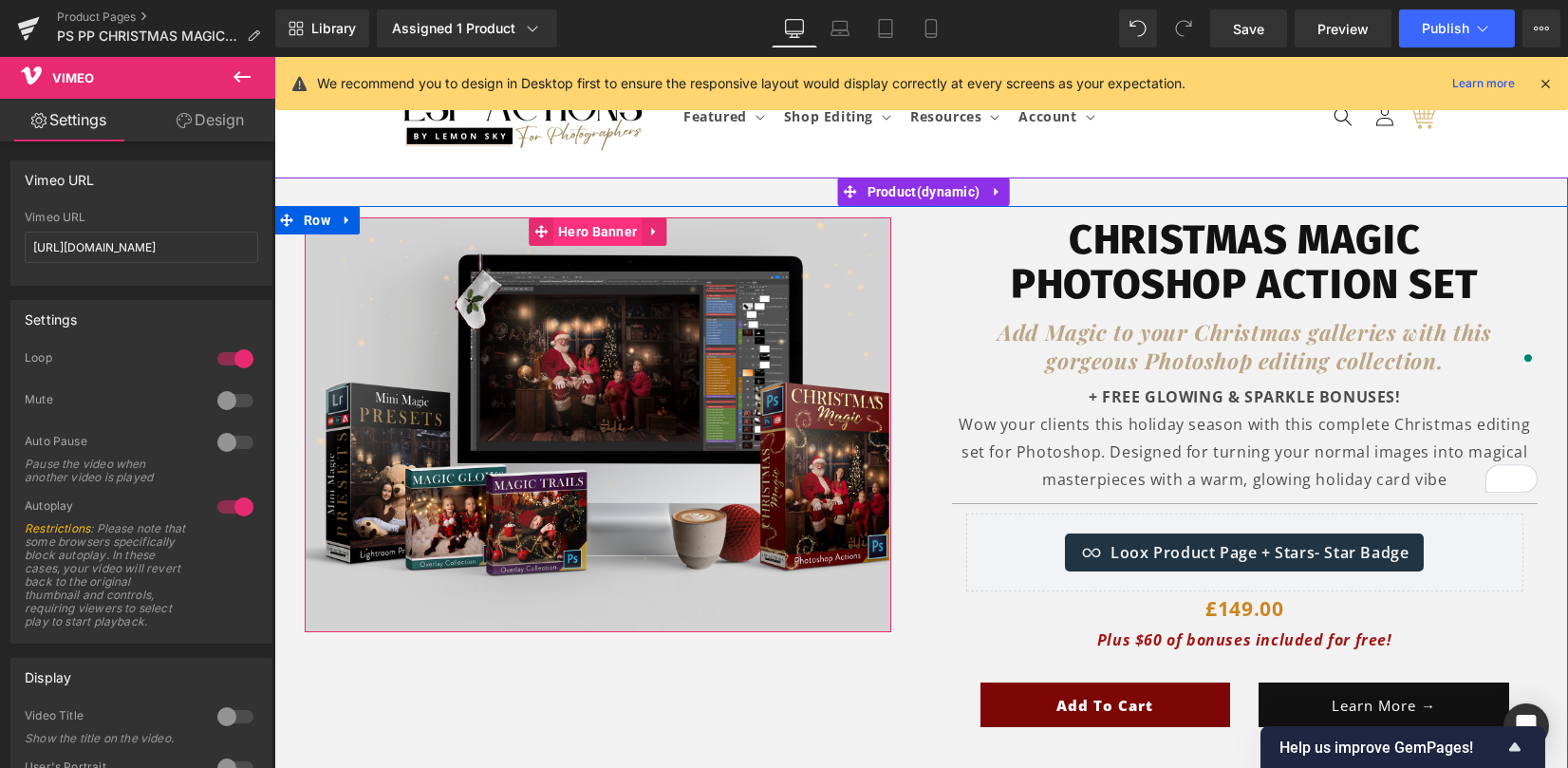
click at [581, 238] on span "Hero Banner" at bounding box center [597, 231] width 88 height 28
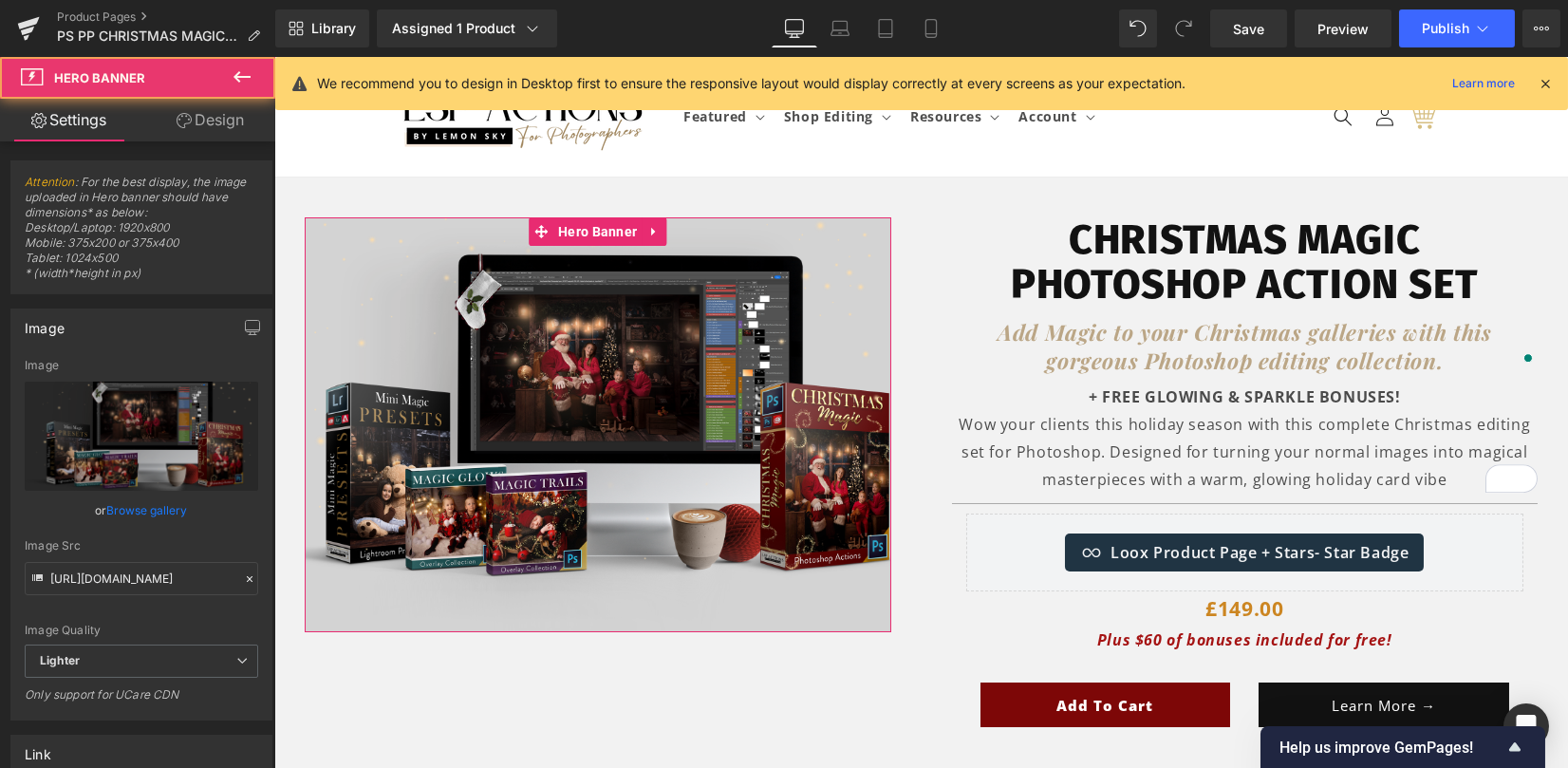
click at [174, 516] on link "Browse gallery" at bounding box center [147, 510] width 80 height 33
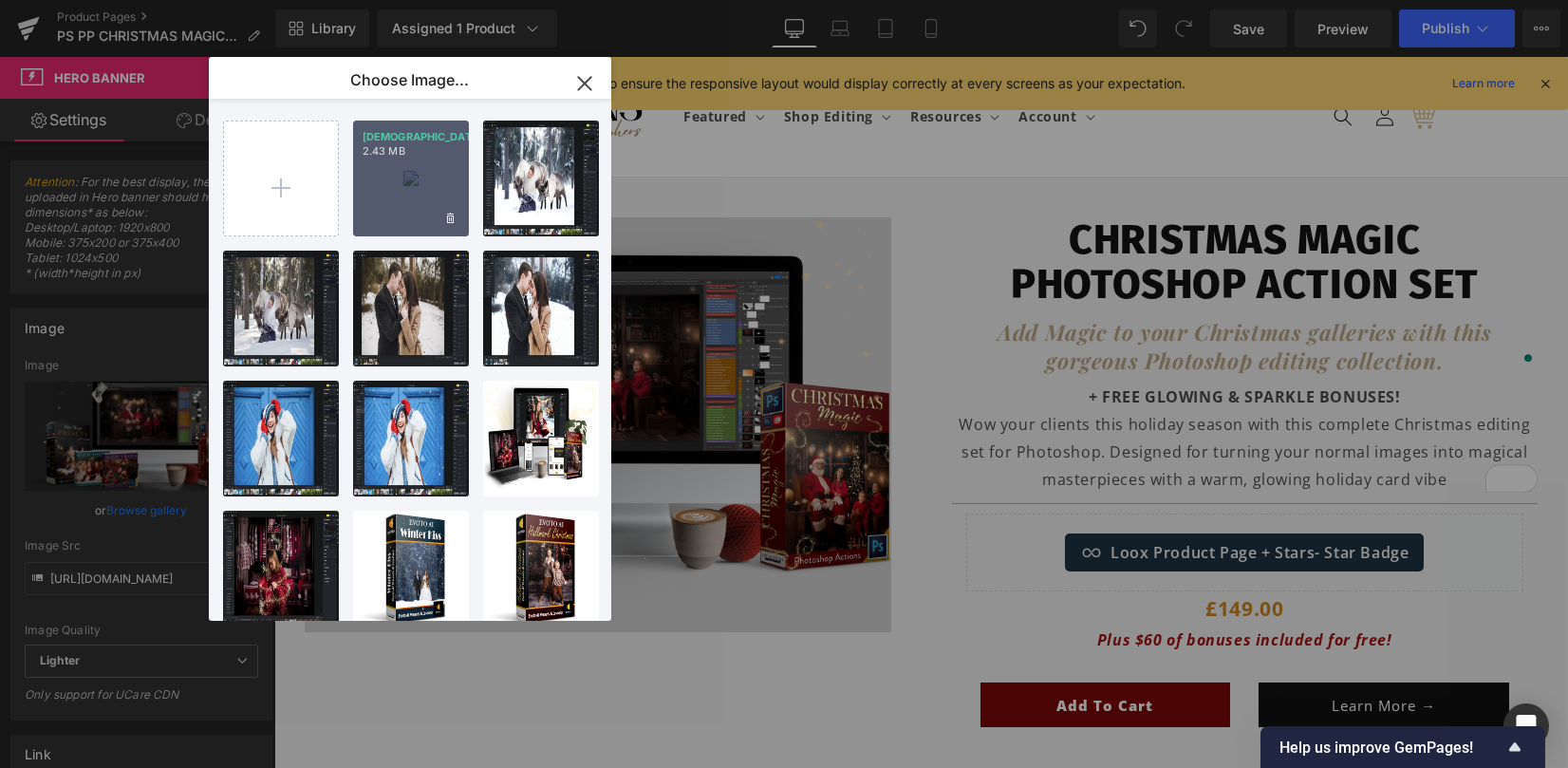
click at [405, 208] on div "Christm...tter.png 2.43 MB" at bounding box center [411, 179] width 116 height 116
type input "https://ucarecdn.com/ab102680-648a-4cbb-b4e1-9b70cc8eb41e/-/format/auto/-/previ…"
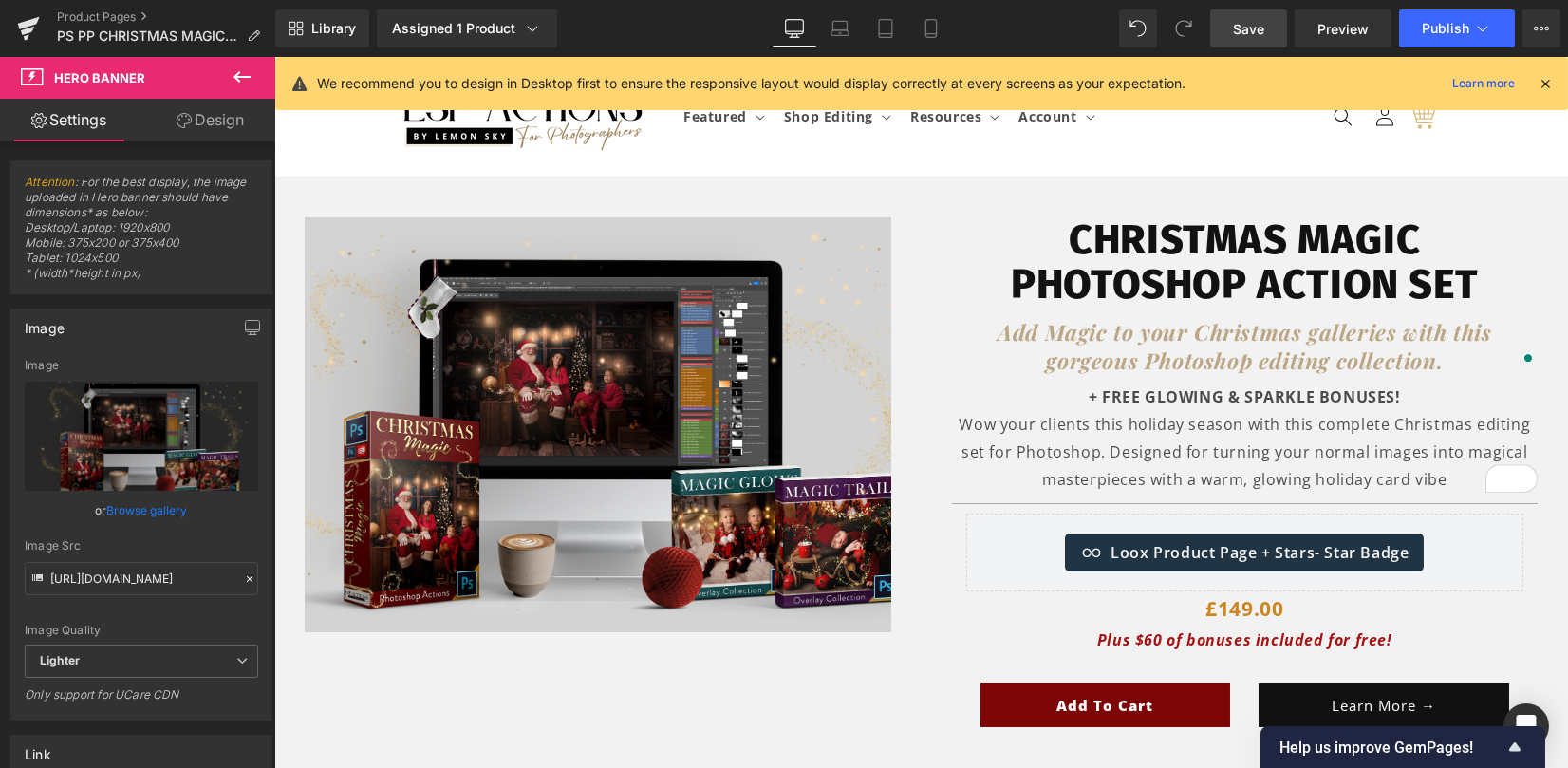
click at [1243, 30] on span "Save" at bounding box center [1248, 28] width 31 height 20
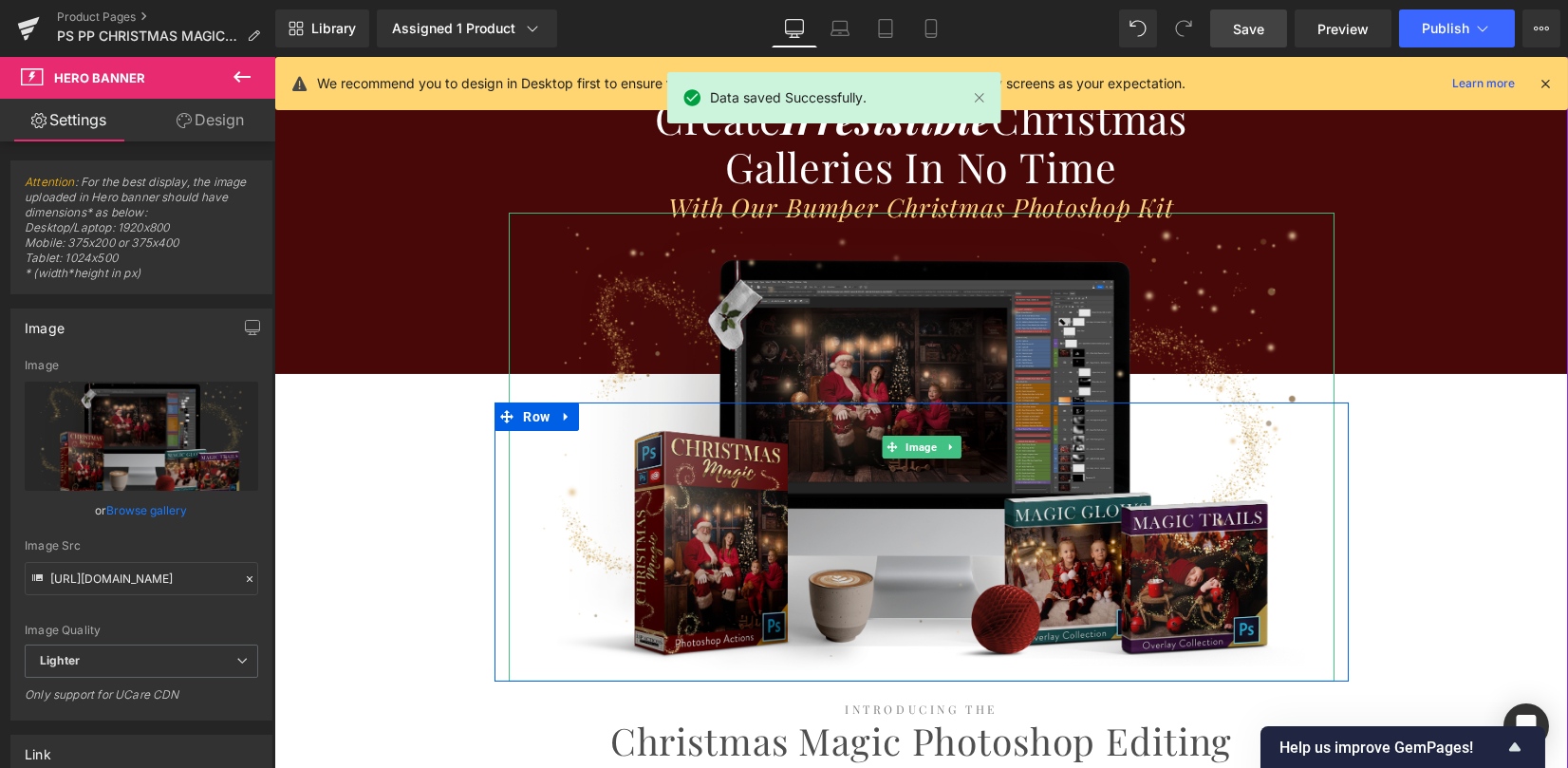
scroll to position [2151, 0]
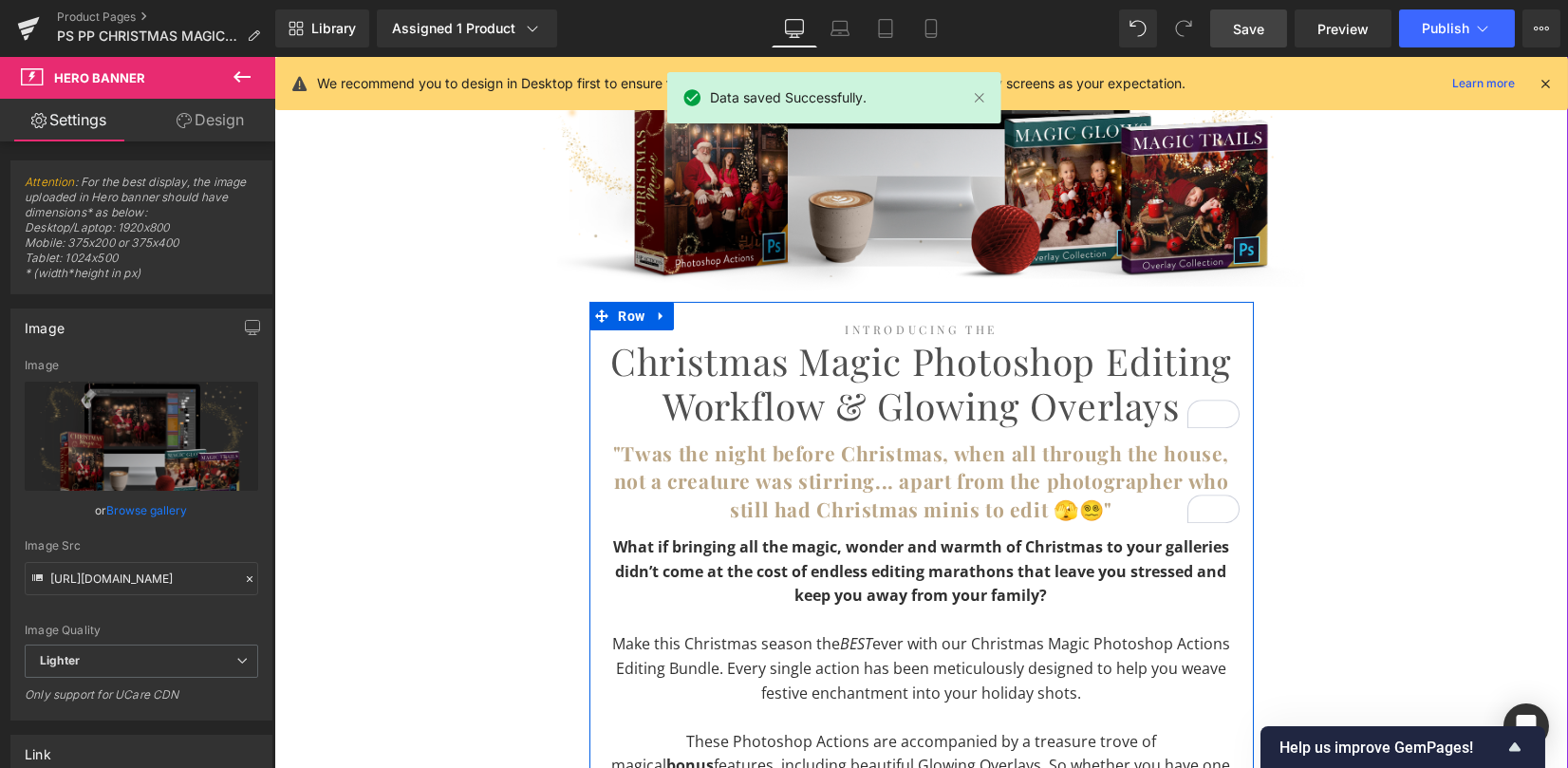
click at [714, 373] on h1 "Christmas Magic Photoshop Editing Workflow & Glowing Overlays" at bounding box center [921, 383] width 635 height 89
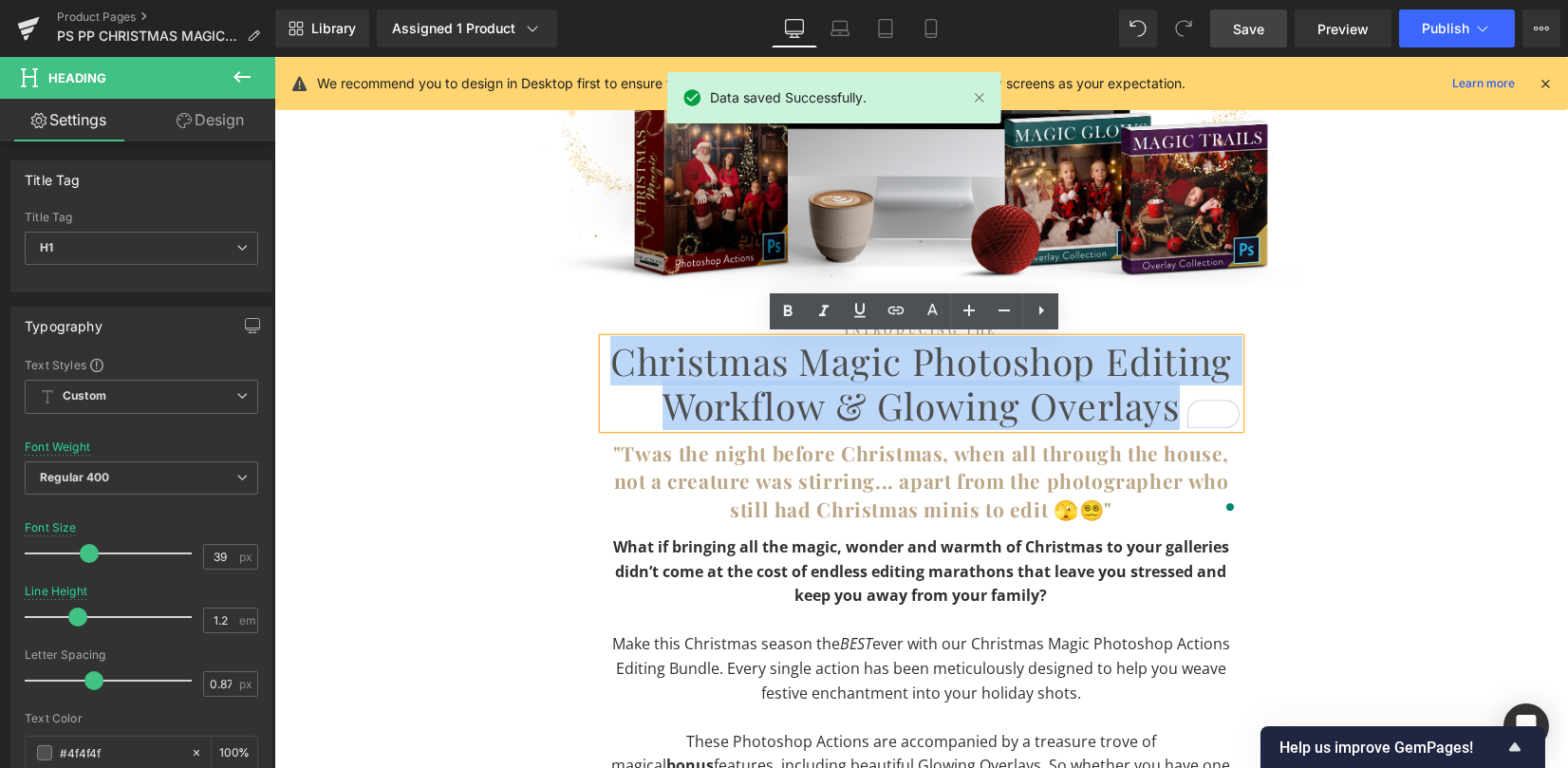
drag, startPoint x: 607, startPoint y: 359, endPoint x: 1163, endPoint y: 406, distance: 558.0
click at [1205, 426] on div "Christmas Magic Photoshop Editing Workflow & Glowing Overlays Heading" at bounding box center [921, 383] width 635 height 89
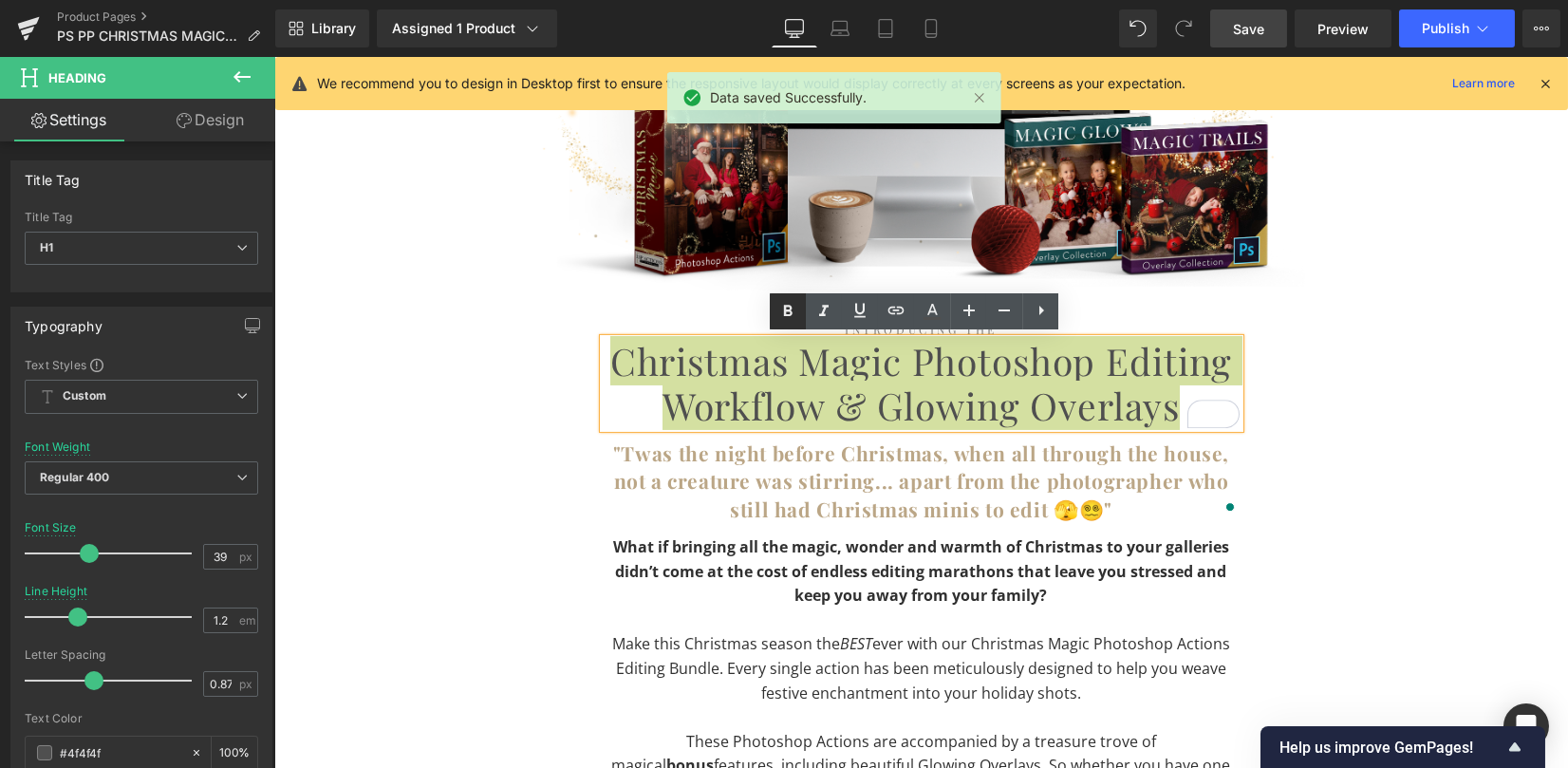
click at [787, 308] on icon at bounding box center [787, 311] width 23 height 23
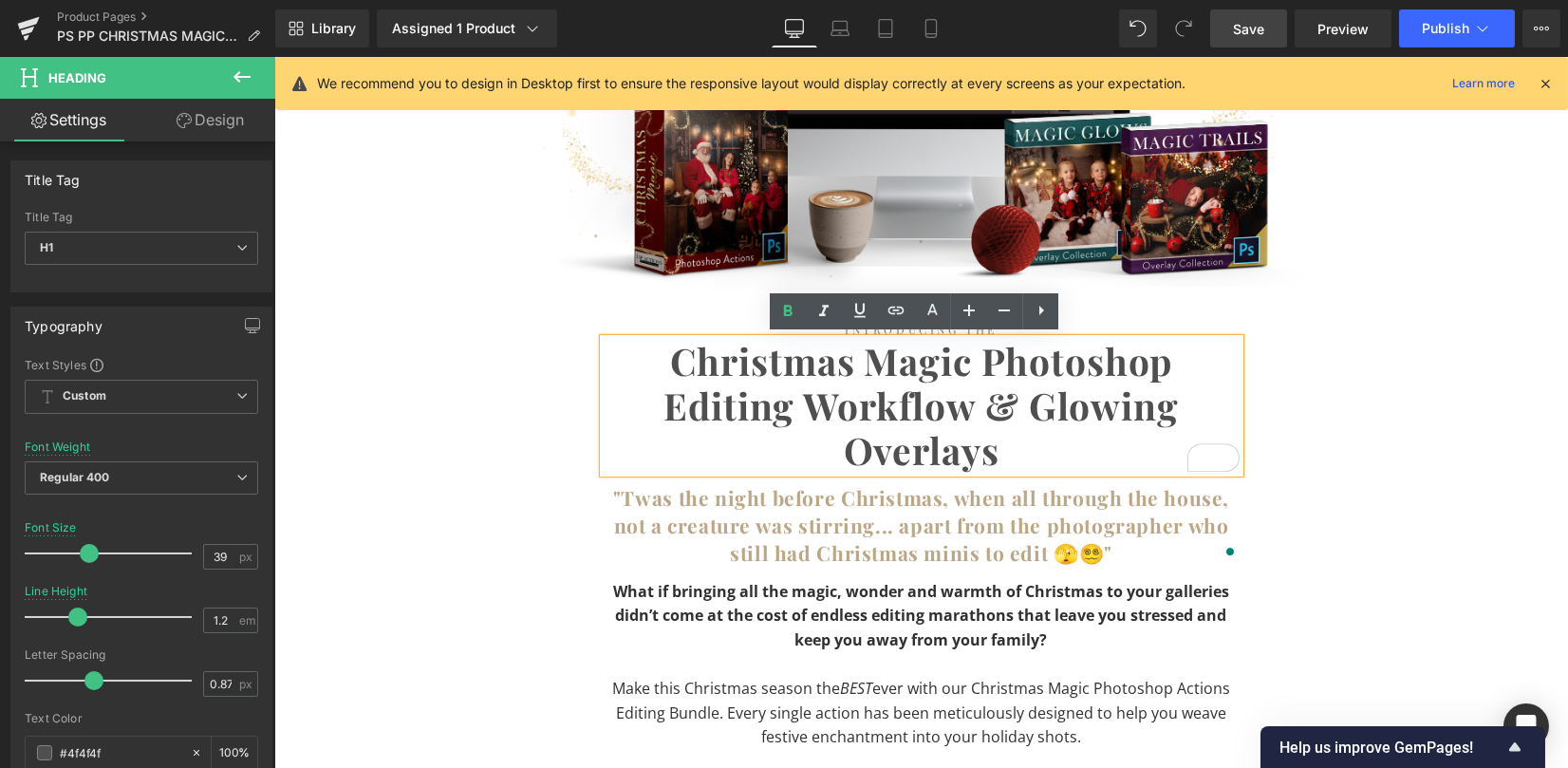
click at [1271, 369] on div "Image Row Introducing The Heading Christmas Magic Photoshop Editing Workflow & …" at bounding box center [921, 773] width 1293 height 1502
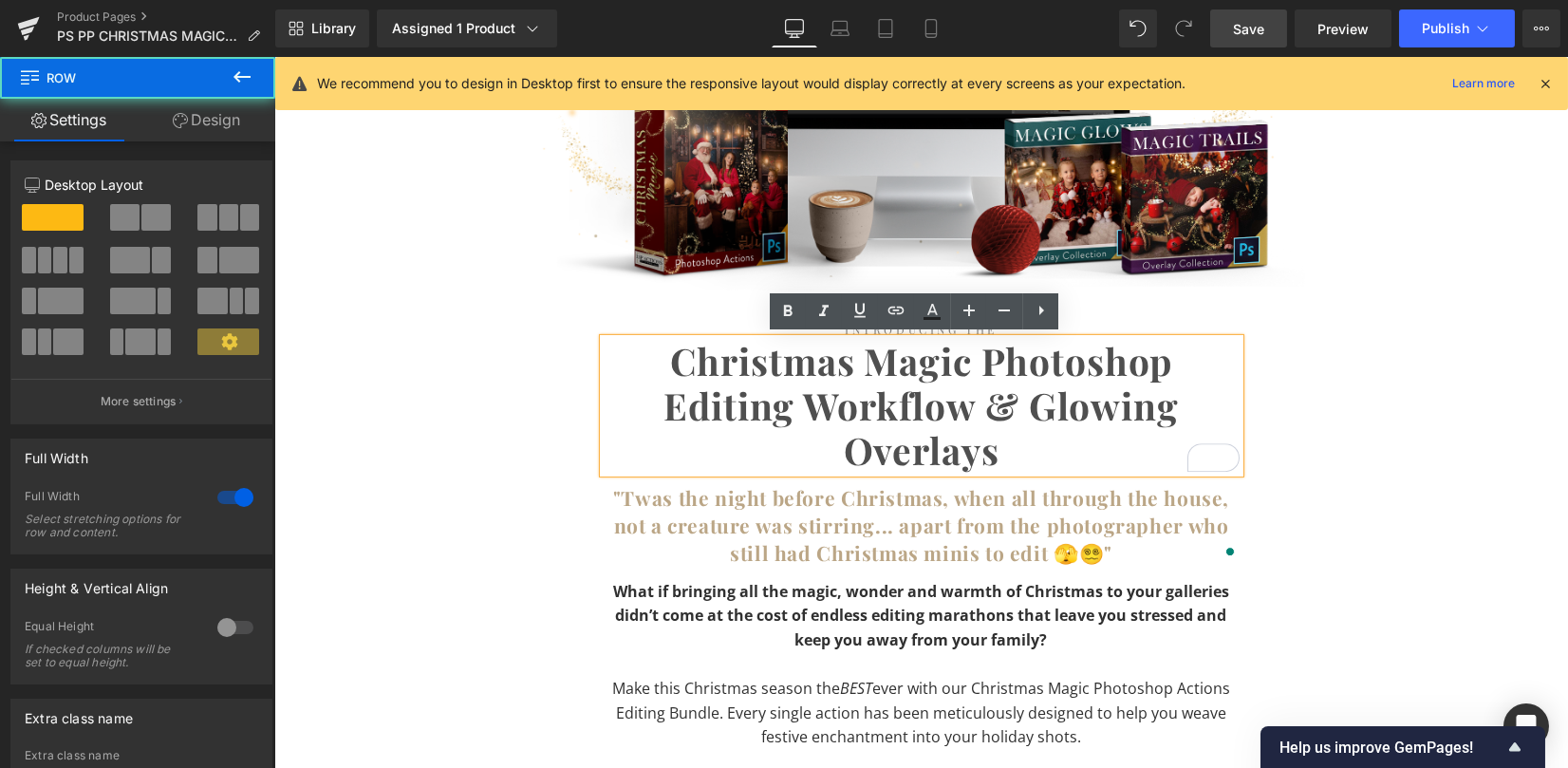
click at [972, 529] on b ""Twas the night before Christmas, when all through the house, not a creature wa…" at bounding box center [921, 526] width 616 height 82
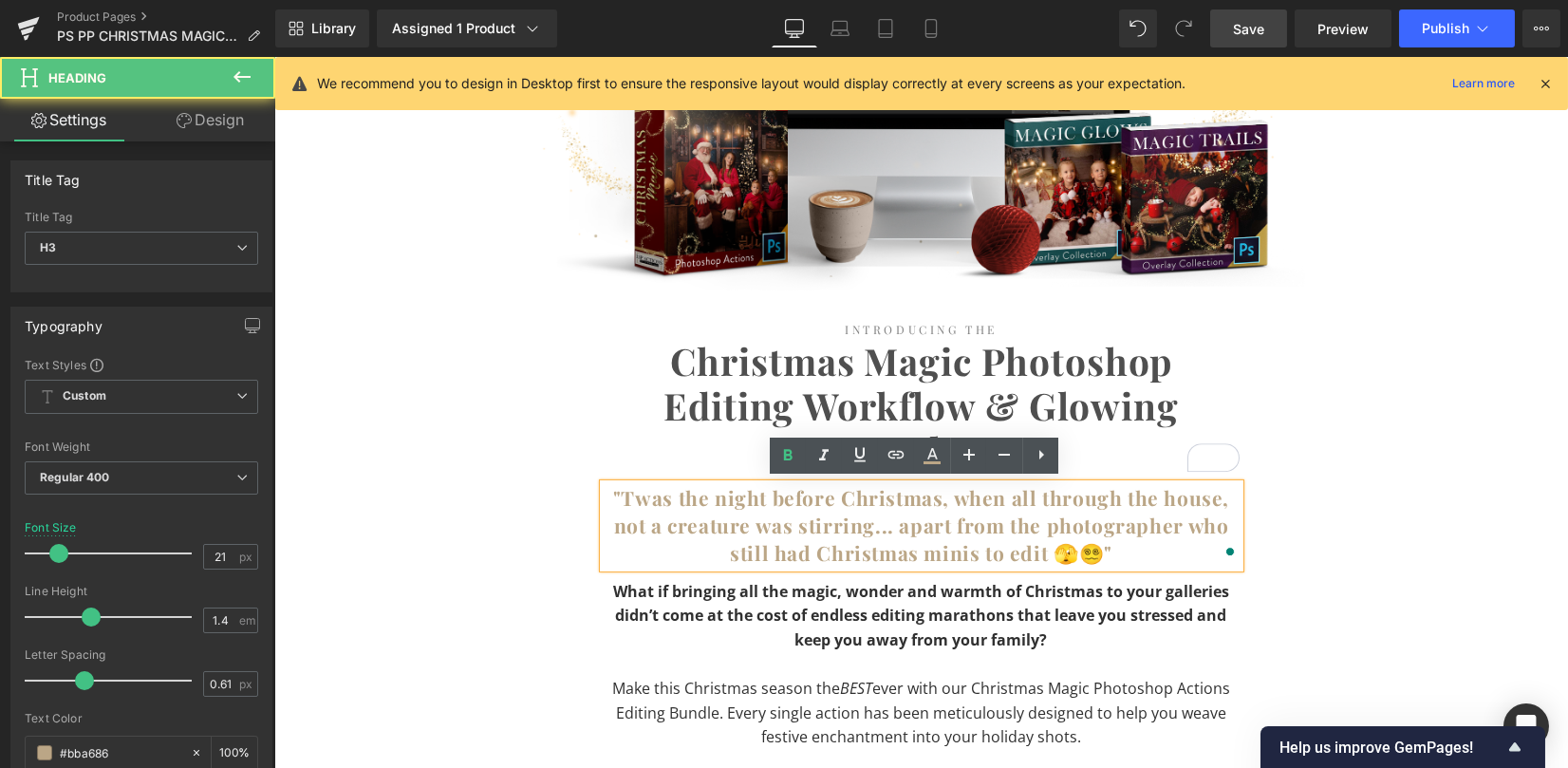
click at [1088, 549] on b ""Twas the night before Christmas, when all through the house, not a creature wa…" at bounding box center [921, 526] width 616 height 82
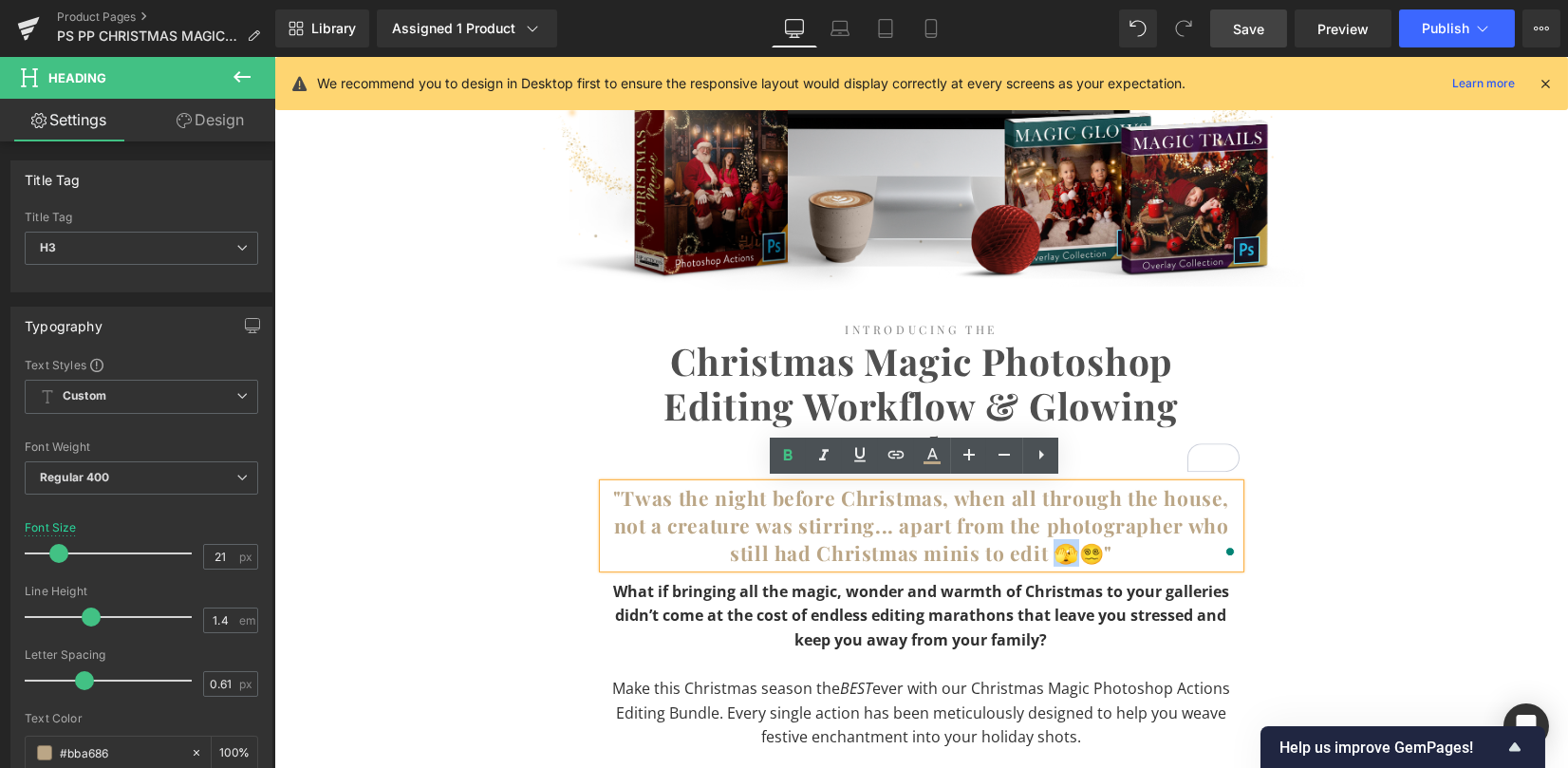
drag, startPoint x: 1057, startPoint y: 546, endPoint x: 1042, endPoint y: 542, distance: 15.5
click at [1042, 542] on b ""Twas the night before Christmas, when all through the house, not a creature wa…" at bounding box center [921, 526] width 616 height 82
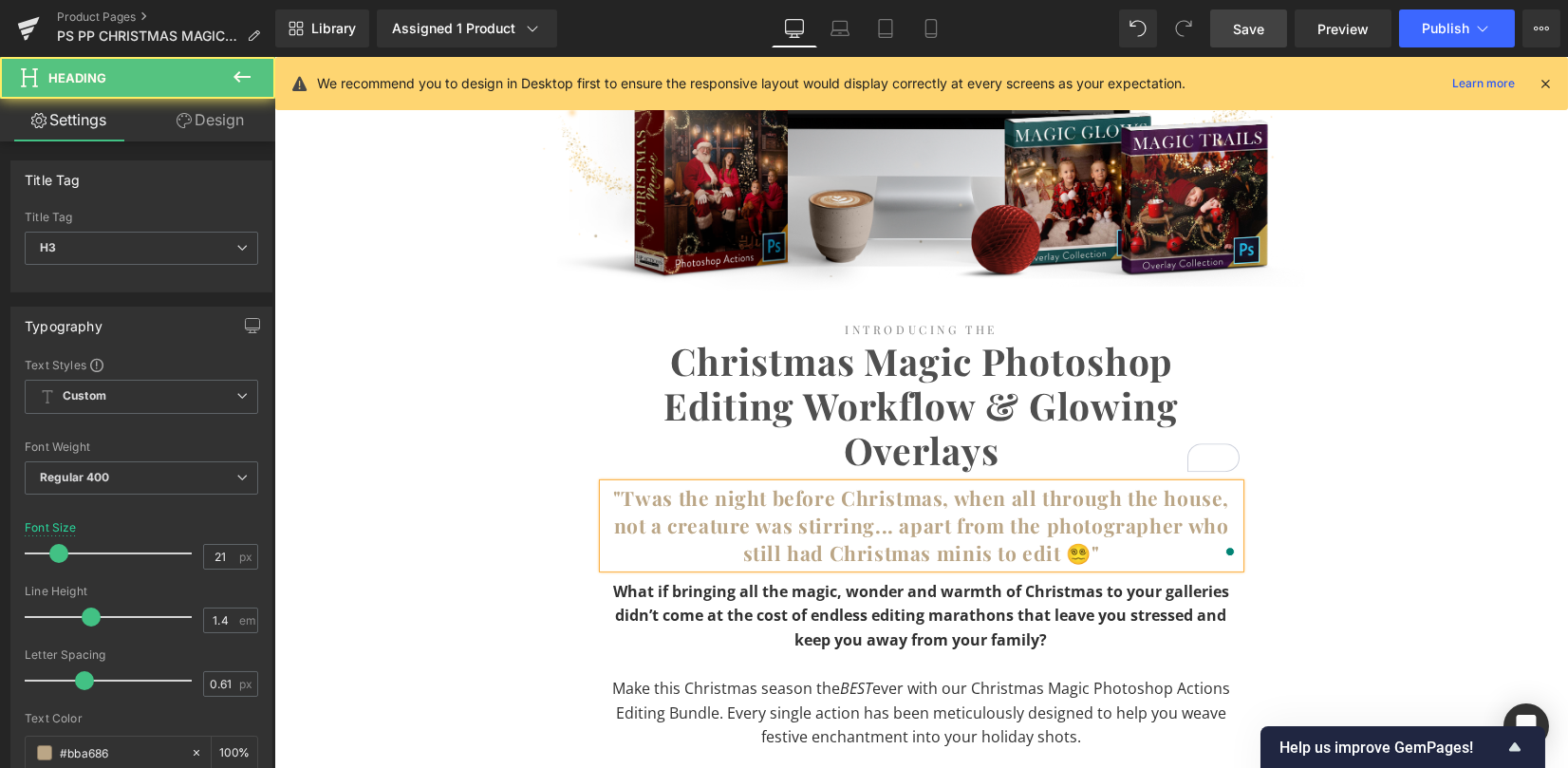
drag, startPoint x: 841, startPoint y: 542, endPoint x: 610, endPoint y: 488, distance: 237.2
click at [610, 488] on h3 ""Twas the night before Christmas, when all through the house, not a creature wa…" at bounding box center [921, 526] width 635 height 83
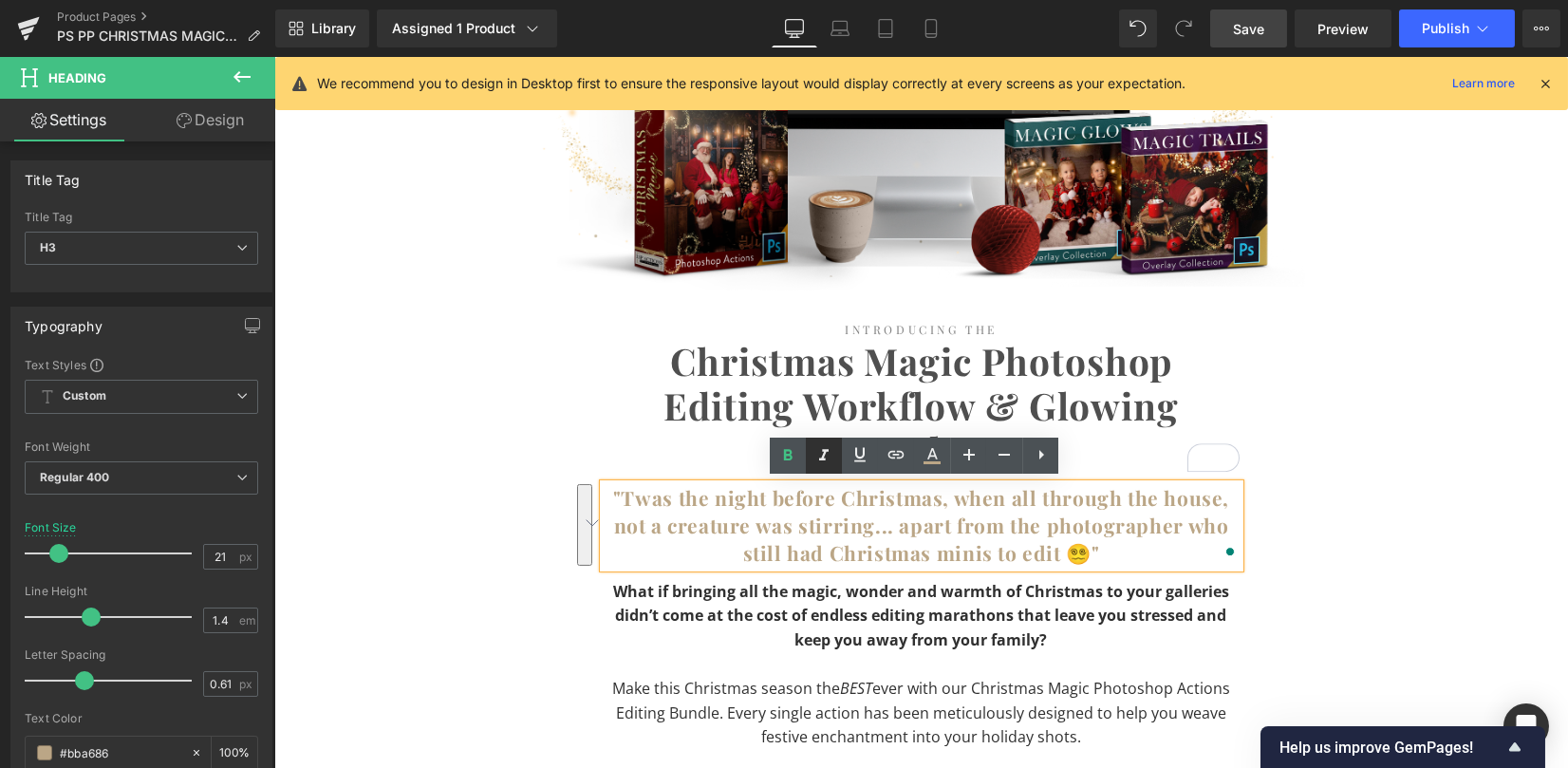
click at [826, 451] on icon at bounding box center [824, 456] width 10 height 12
click at [1263, 31] on span "Save" at bounding box center [1248, 28] width 31 height 20
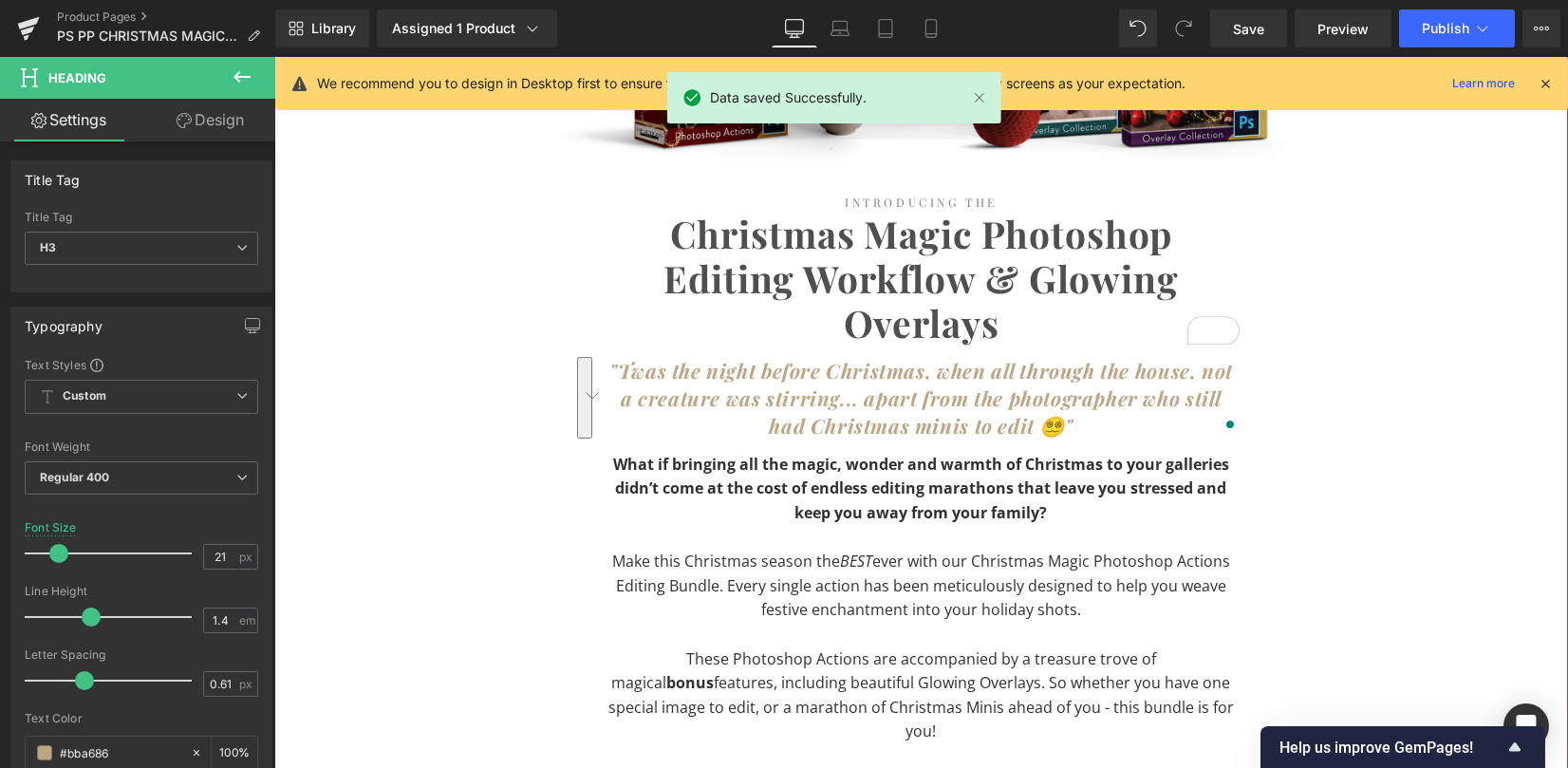
scroll to position [2531, 0]
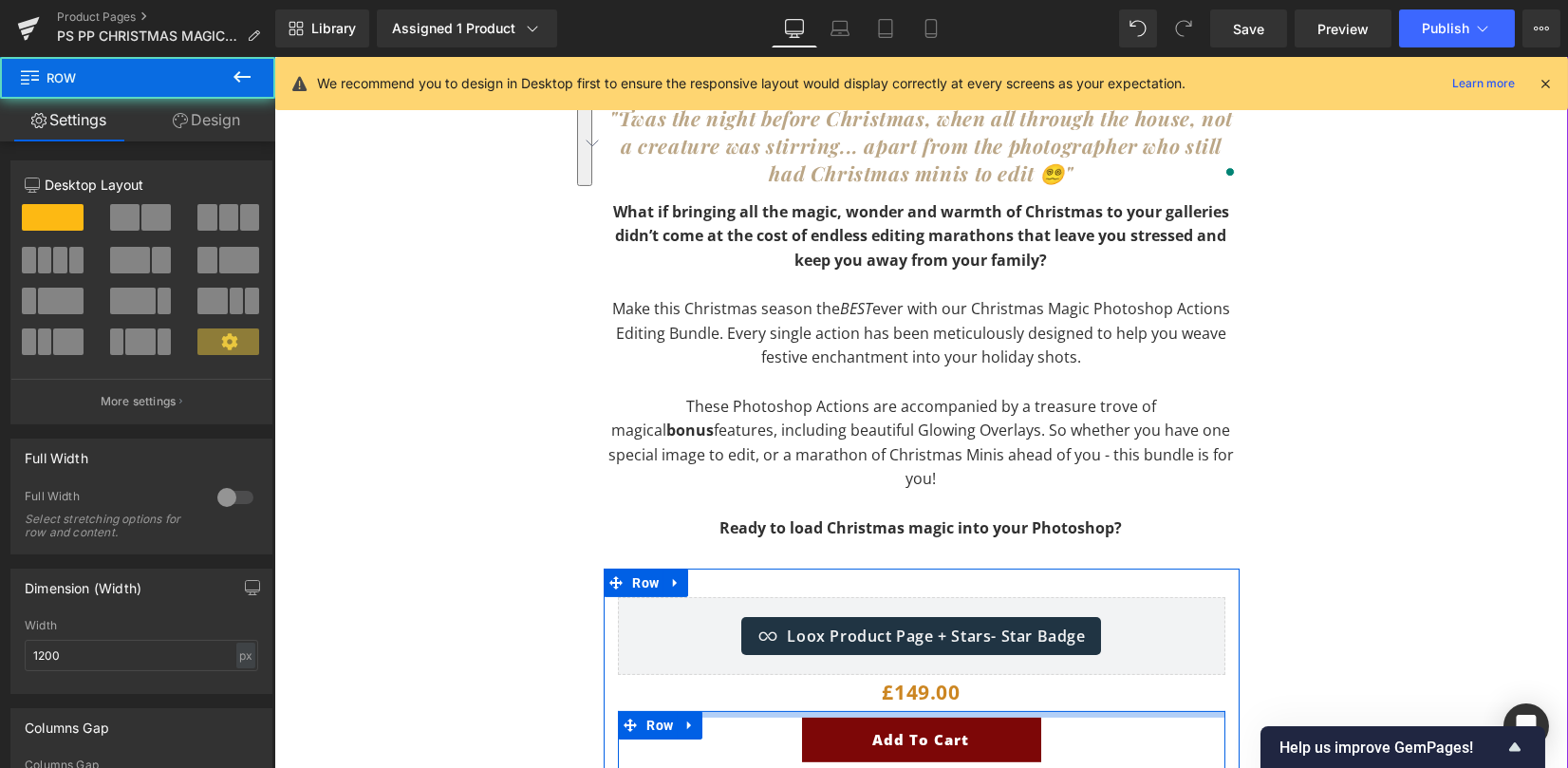
drag, startPoint x: 913, startPoint y: 691, endPoint x: 912, endPoint y: 670, distance: 21.0
click at [912, 670] on div "Loox Product Page + Stars - Star Badge Loox Product Page + Stars £0 £149.00 (P)…" at bounding box center [921, 692] width 635 height 191
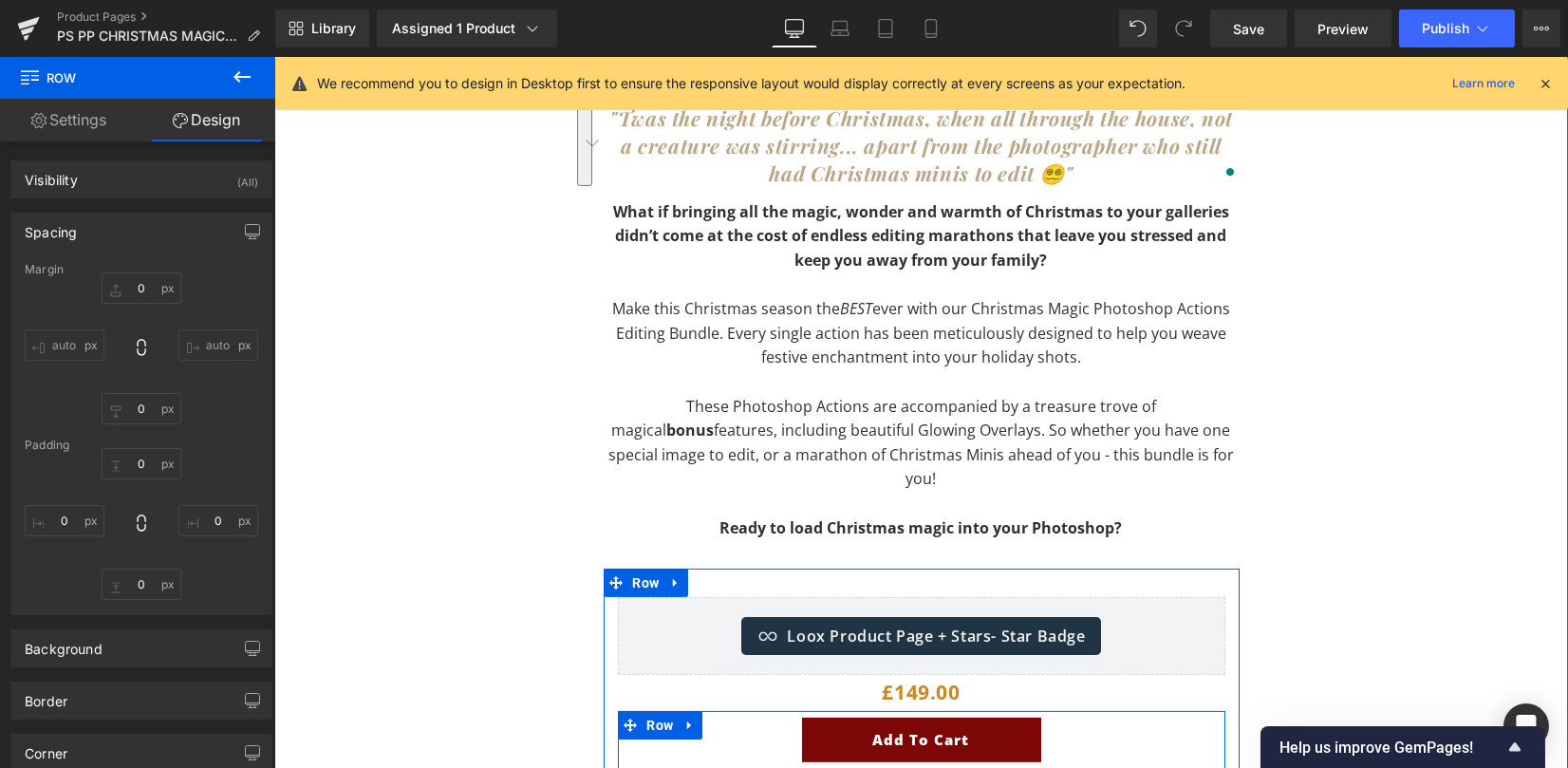
type input "0"
type input "7"
type input "0"
type input "28"
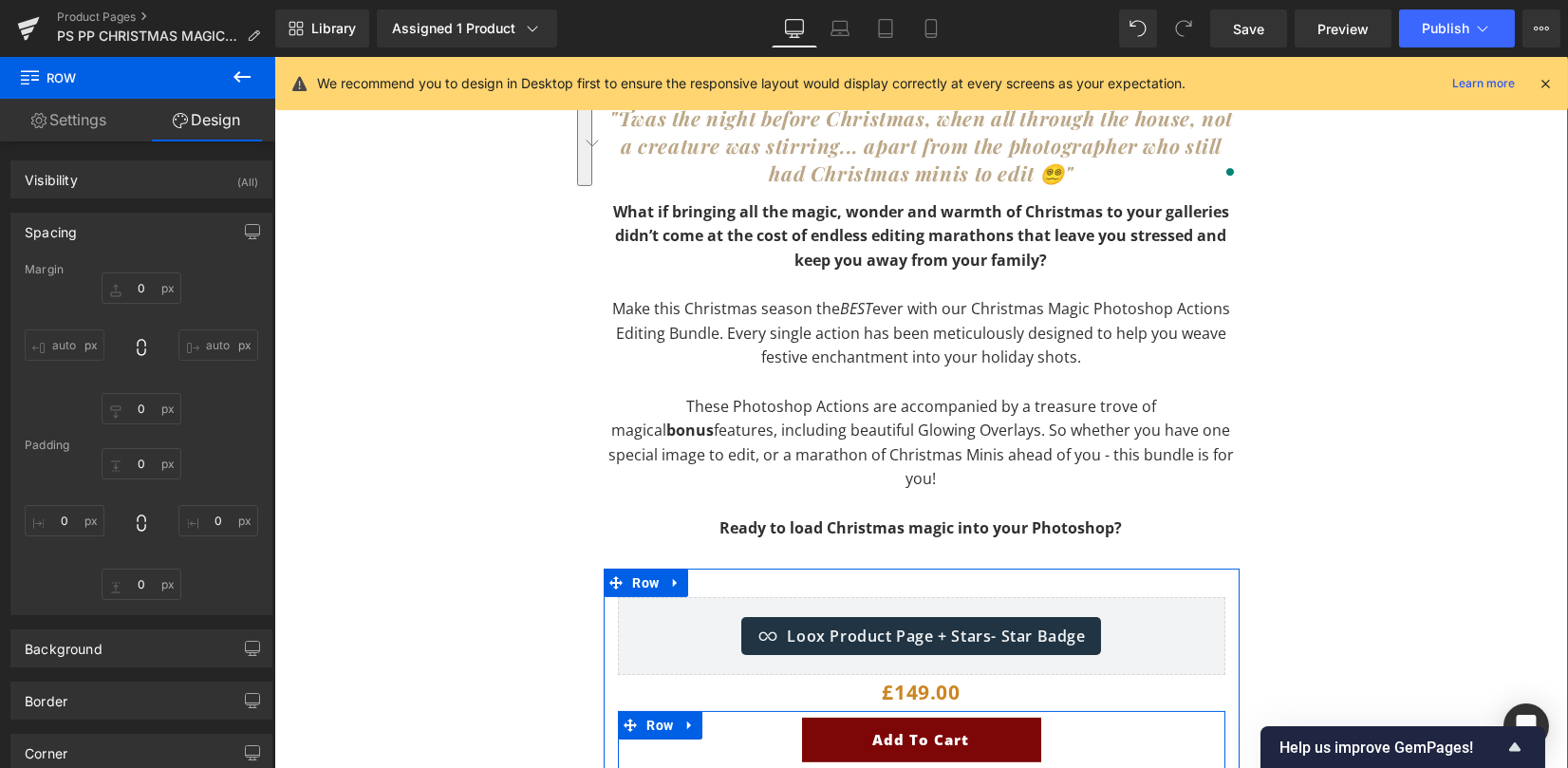
type input "0"
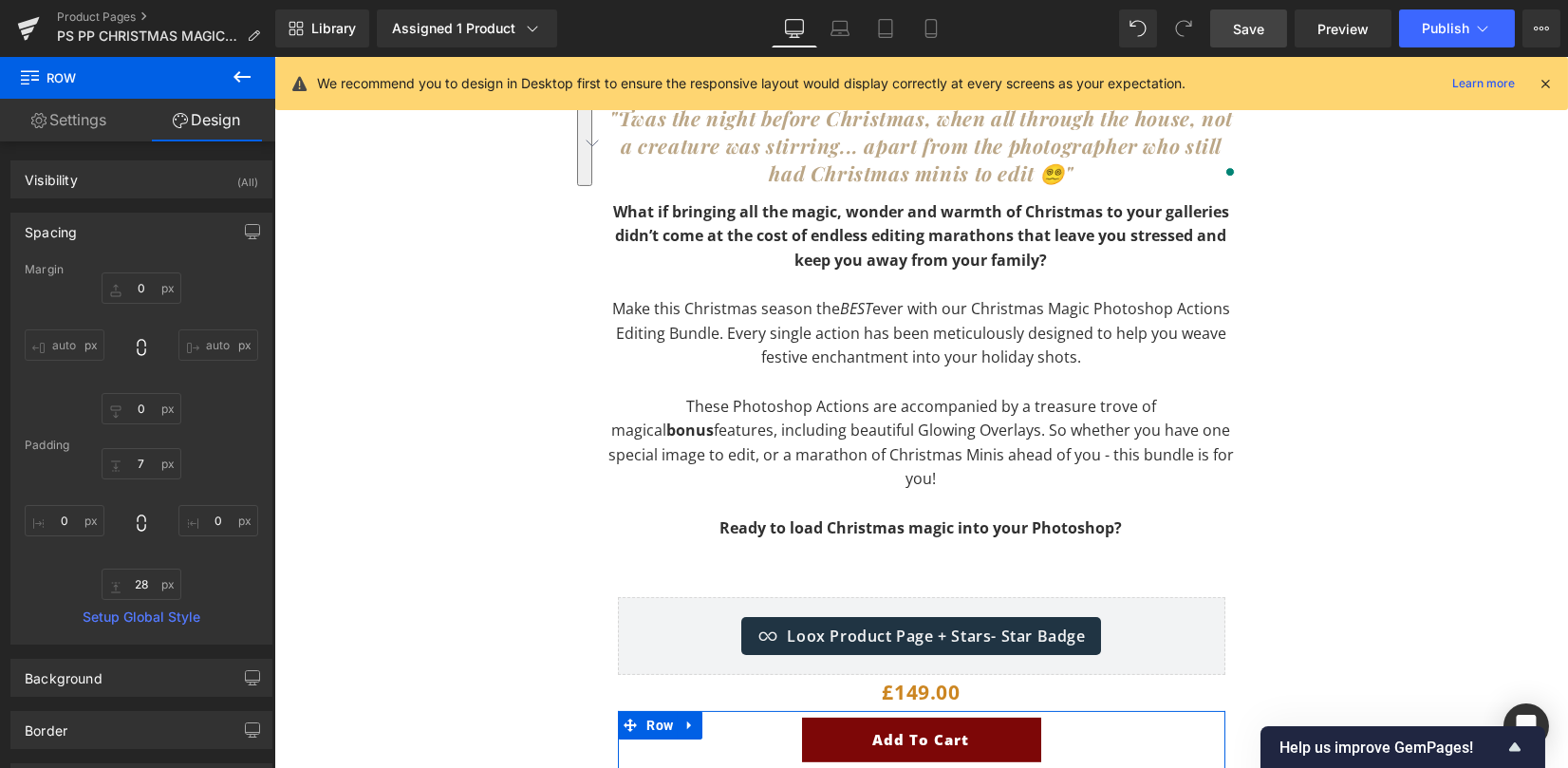
click at [1256, 23] on span "Save" at bounding box center [1248, 28] width 31 height 20
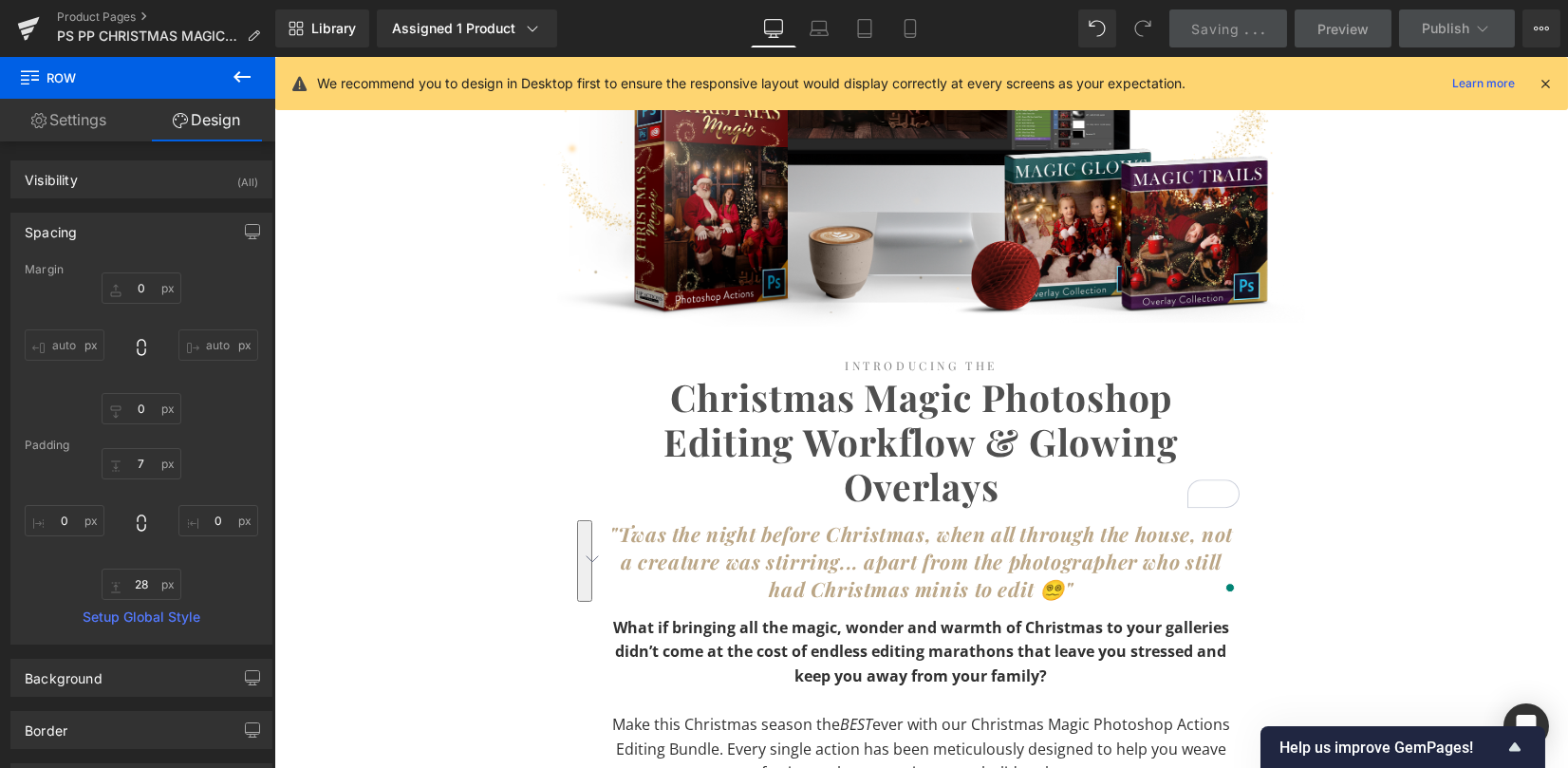
scroll to position [1332, 0]
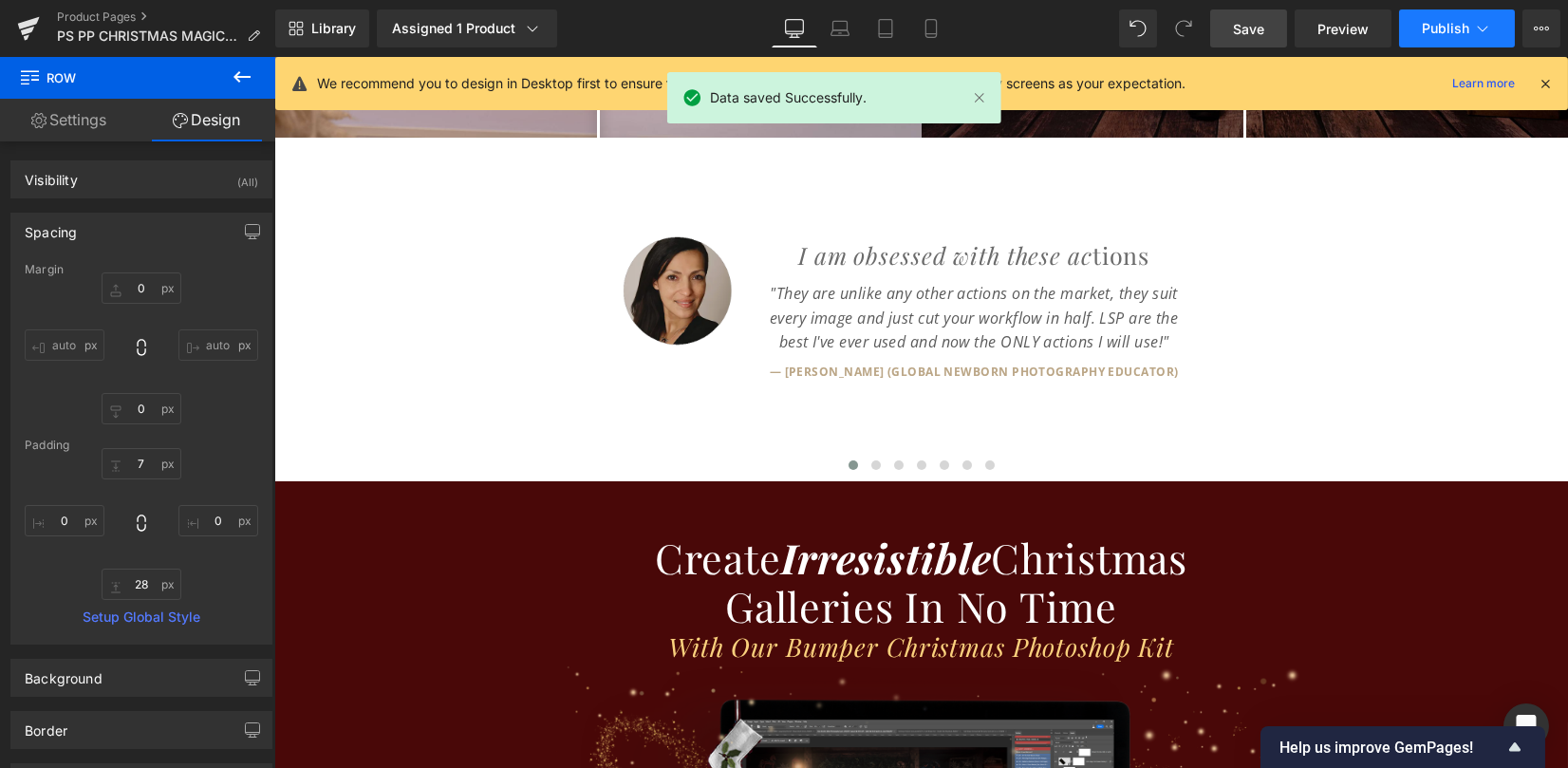
click at [1457, 21] on span "Publish" at bounding box center [1445, 27] width 47 height 15
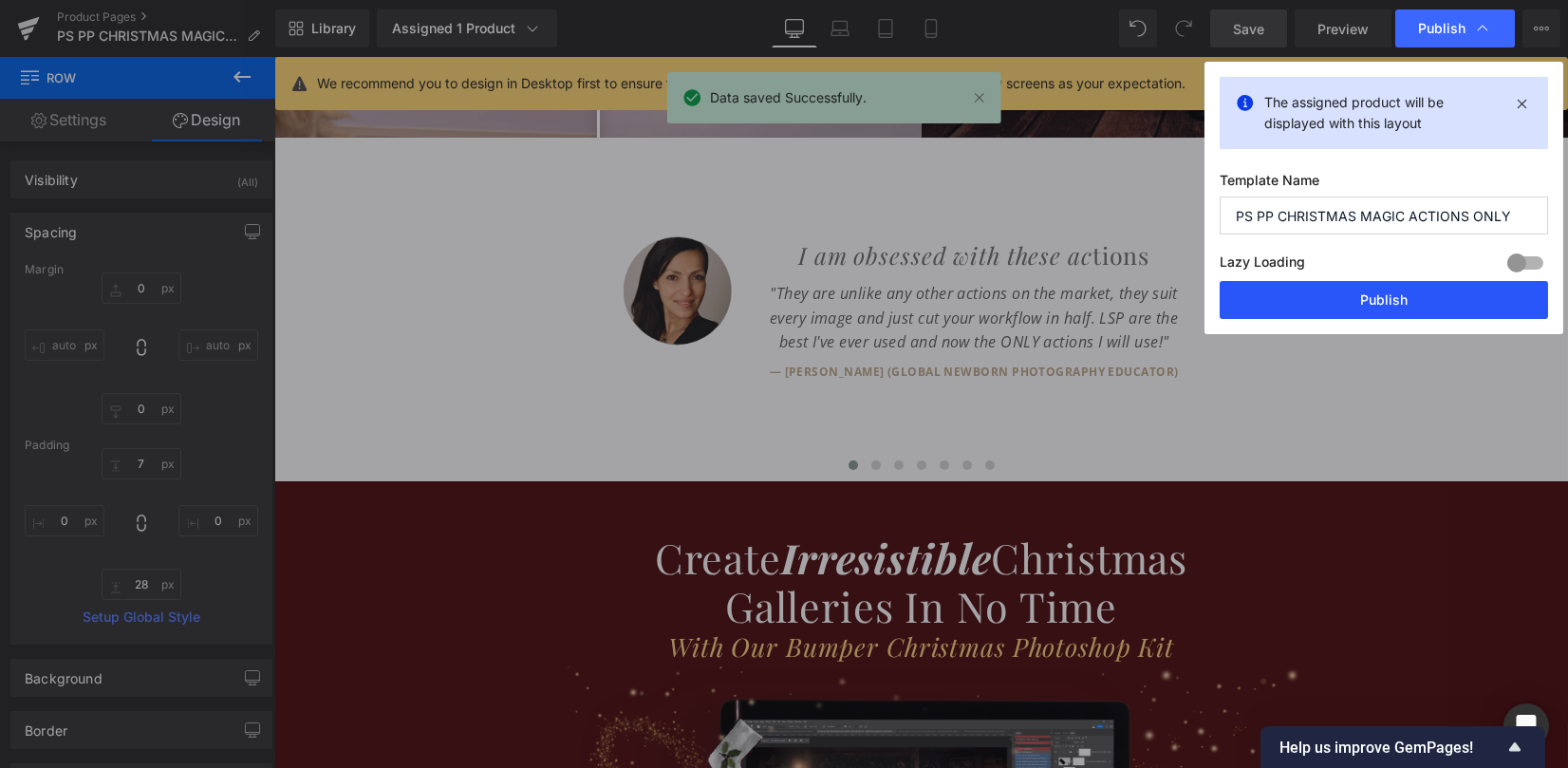
click at [1310, 293] on button "Publish" at bounding box center [1384, 299] width 329 height 38
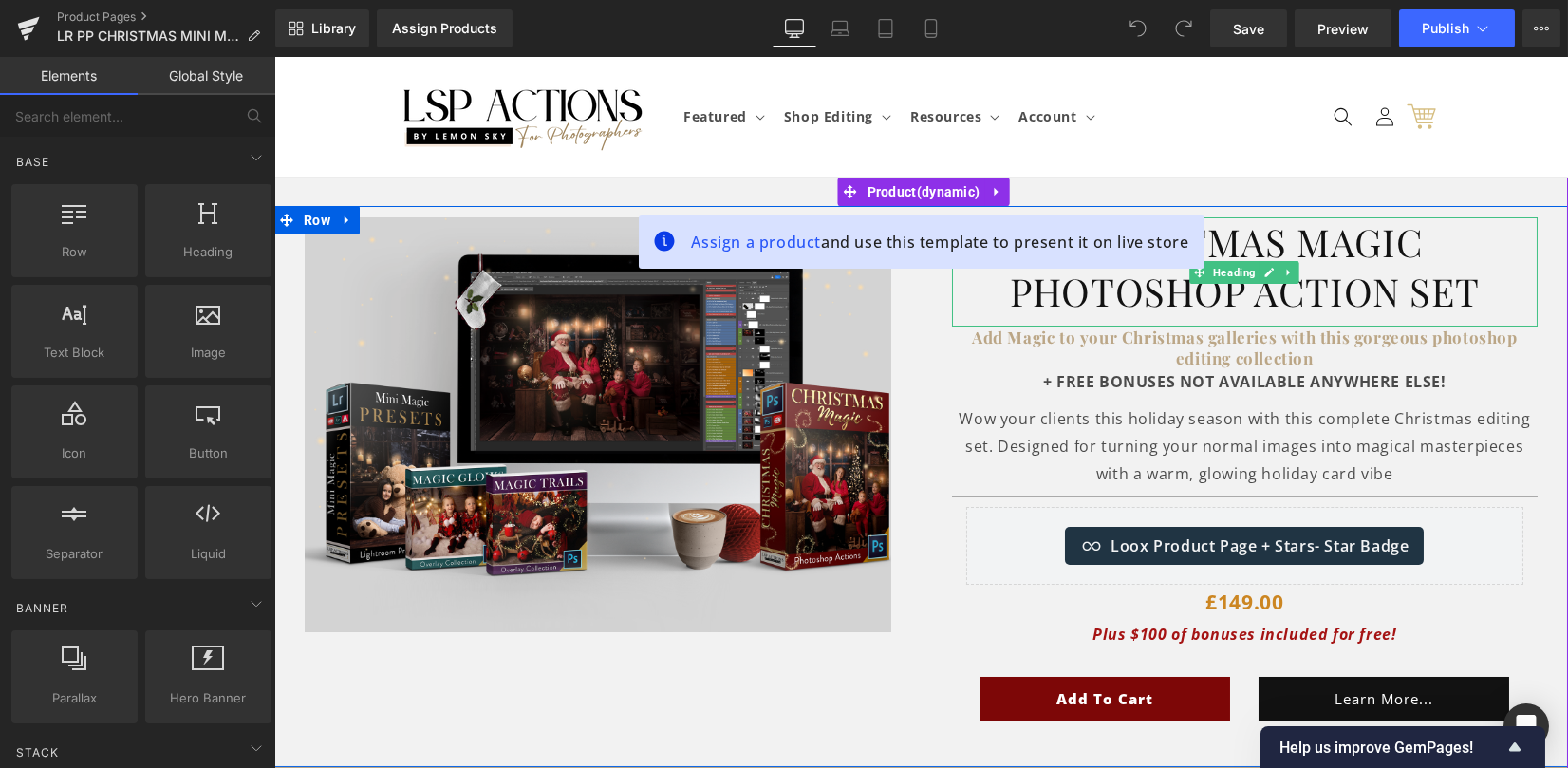
click at [1217, 270] on span "Heading" at bounding box center [1234, 272] width 50 height 23
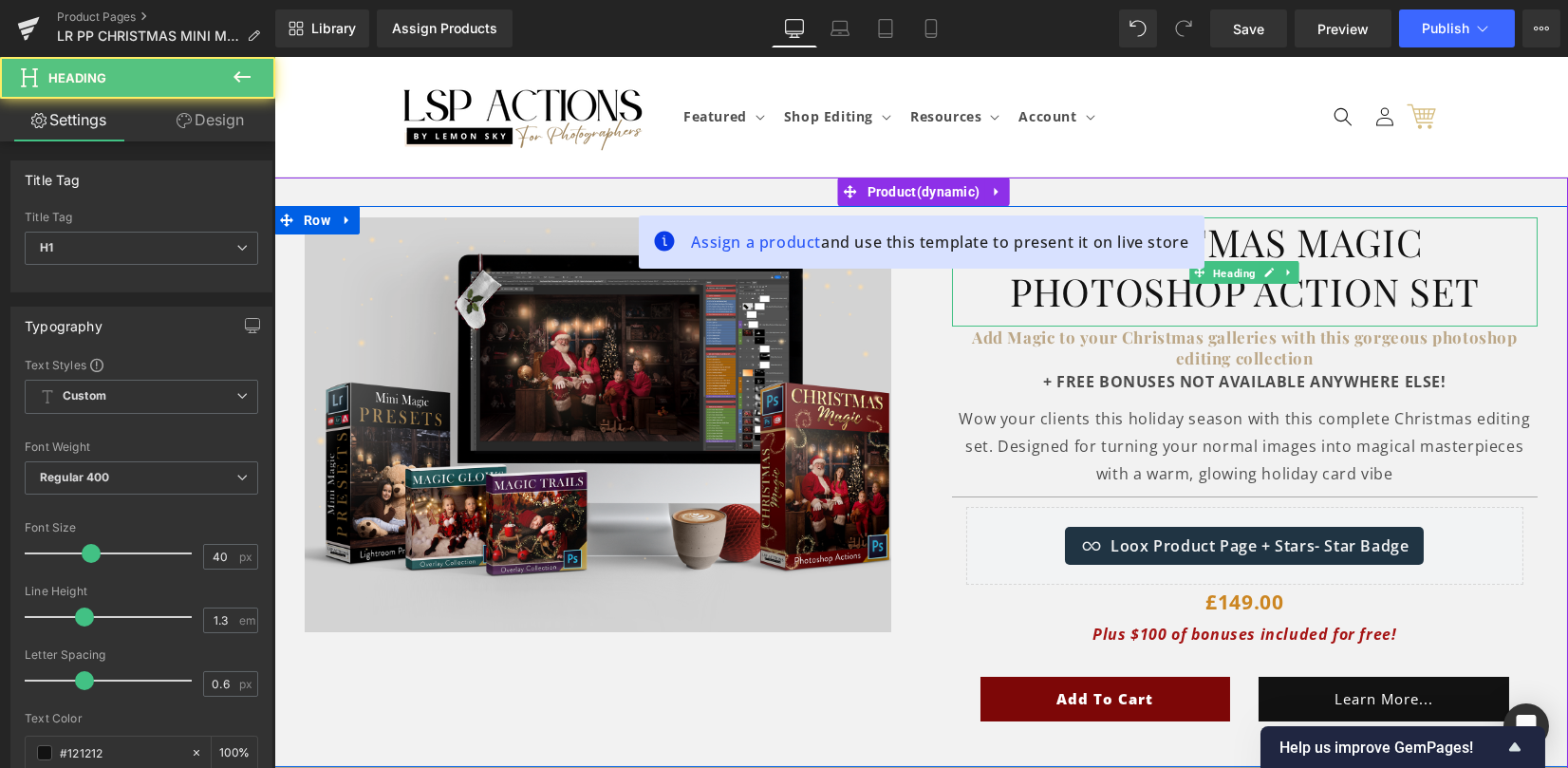
click at [1240, 238] on h1 "Christmas Magic Photoshop Action sEt" at bounding box center [1245, 267] width 586 height 99
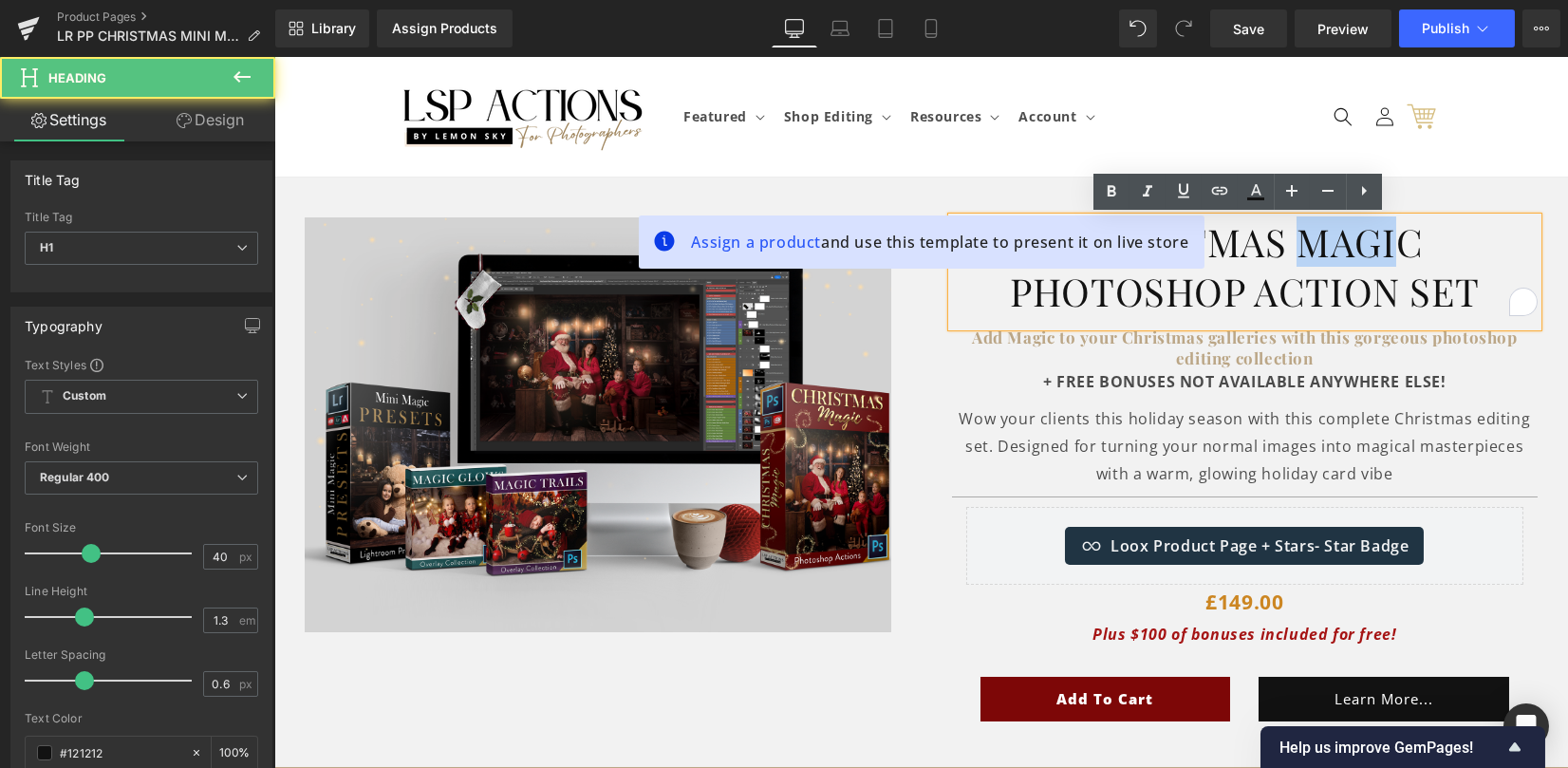
drag, startPoint x: 1299, startPoint y: 244, endPoint x: 1399, endPoint y: 250, distance: 100.2
click at [1399, 250] on h1 "Christmas Magic Photoshop Action sEt" at bounding box center [1245, 267] width 586 height 99
click at [772, 239] on span "Assign a product" at bounding box center [756, 241] width 130 height 21
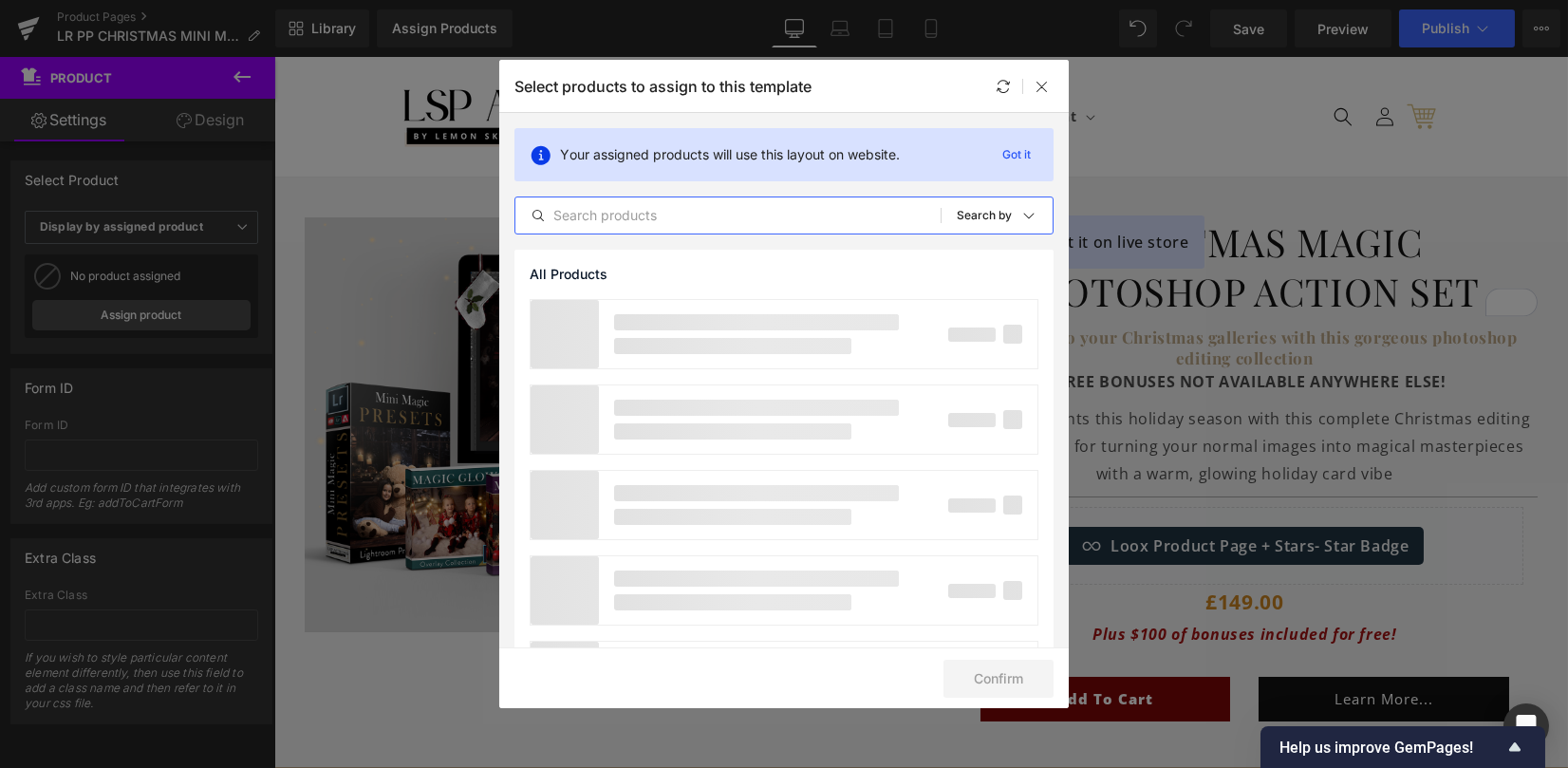
click at [679, 222] on input "text" at bounding box center [728, 215] width 426 height 23
type input "Lightroom"
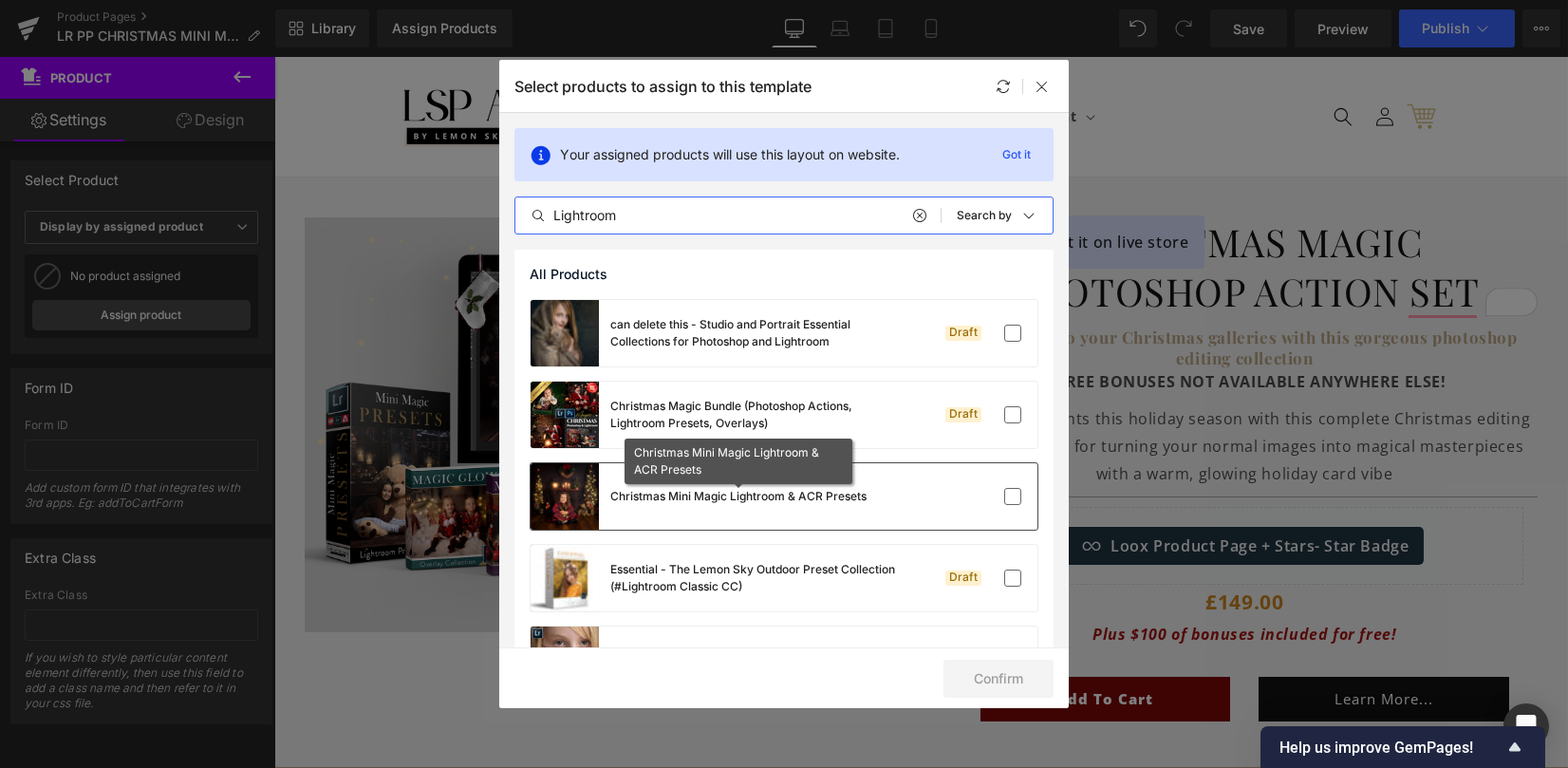
click at [706, 503] on div "Christmas Mini Magic Lightroom & ACR Presets" at bounding box center [737, 495] width 256 height 17
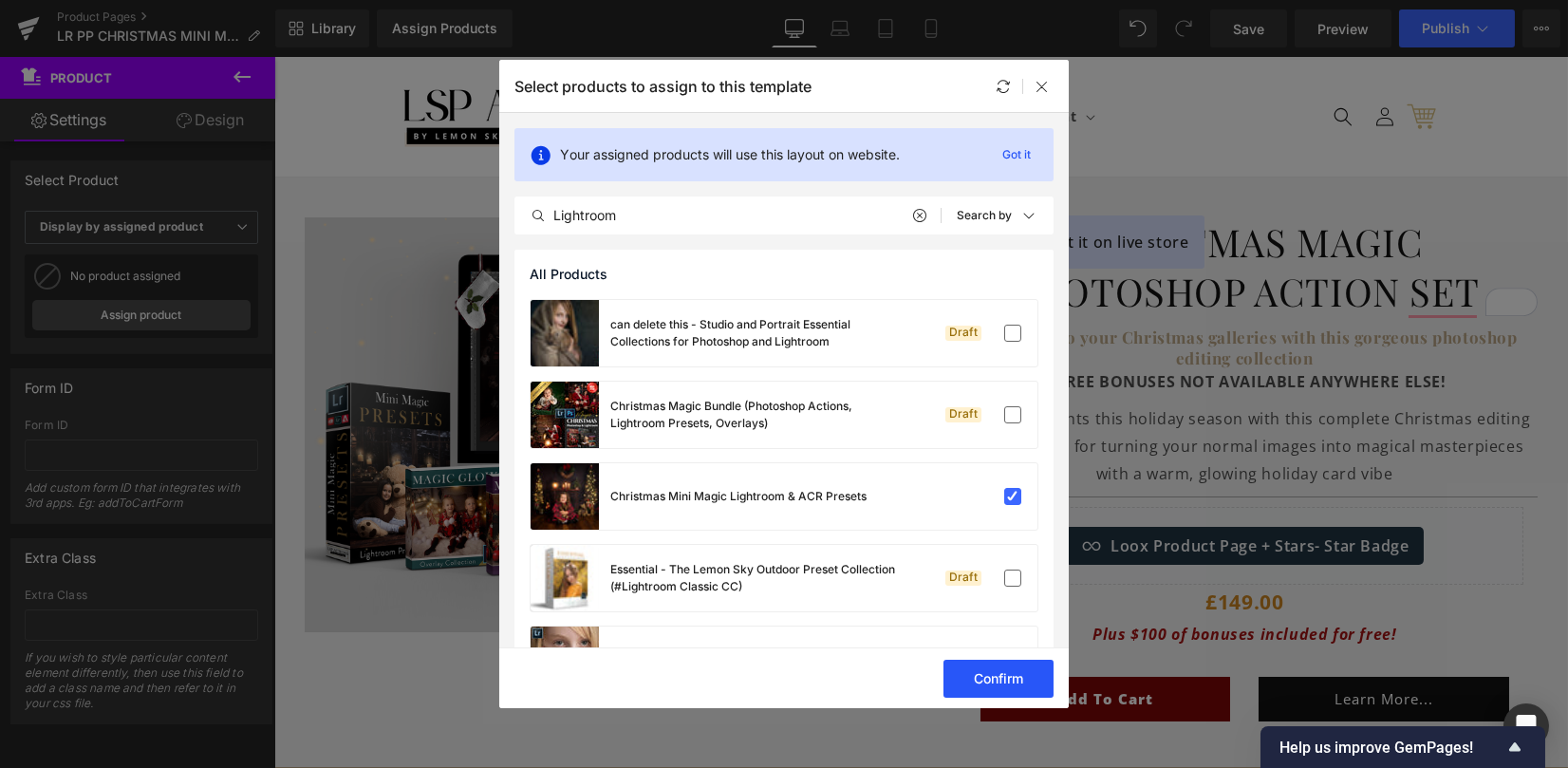
click at [980, 671] on button "Confirm" at bounding box center [998, 679] width 110 height 38
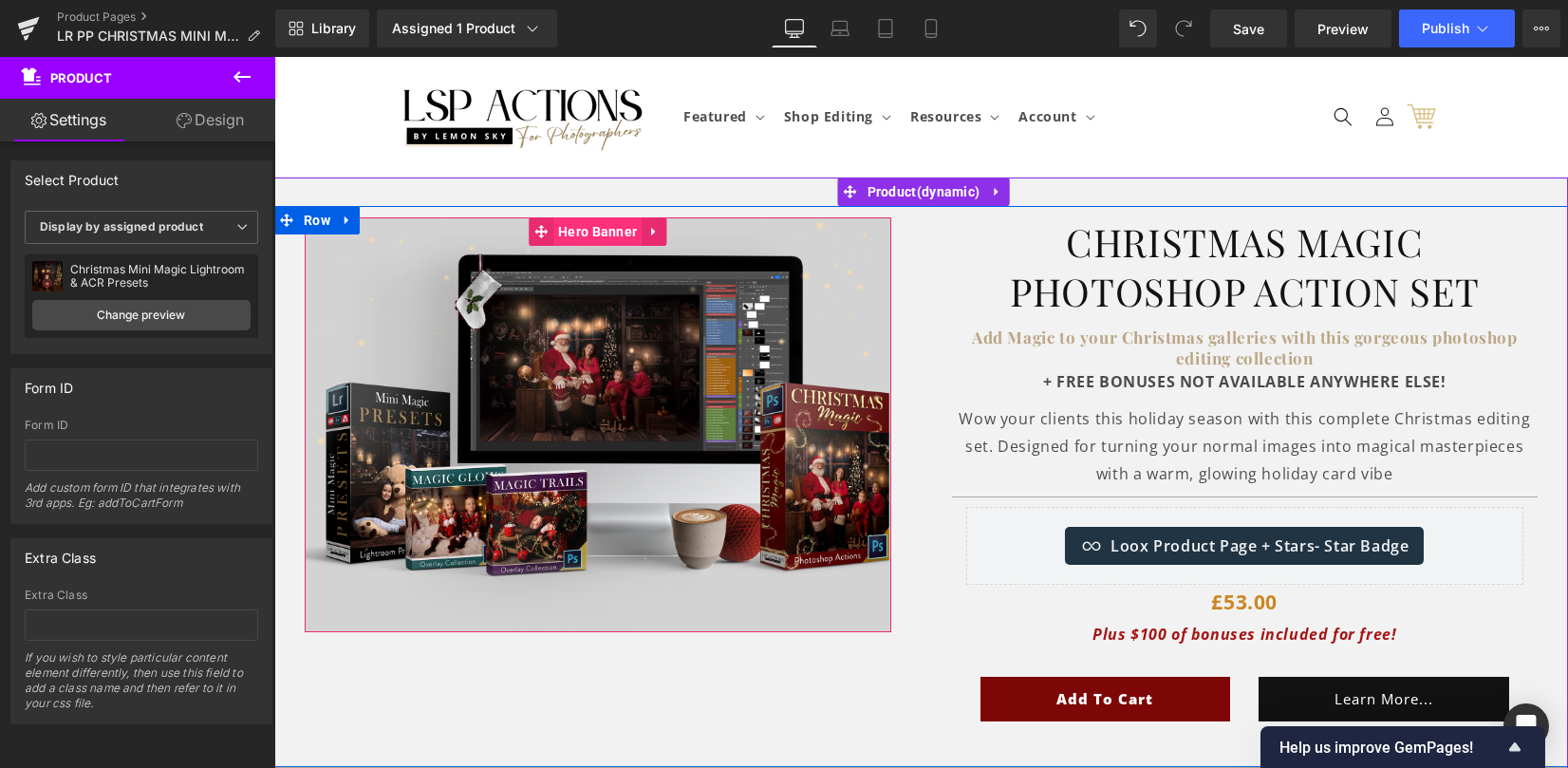
click at [577, 223] on span "Hero Banner" at bounding box center [597, 231] width 88 height 28
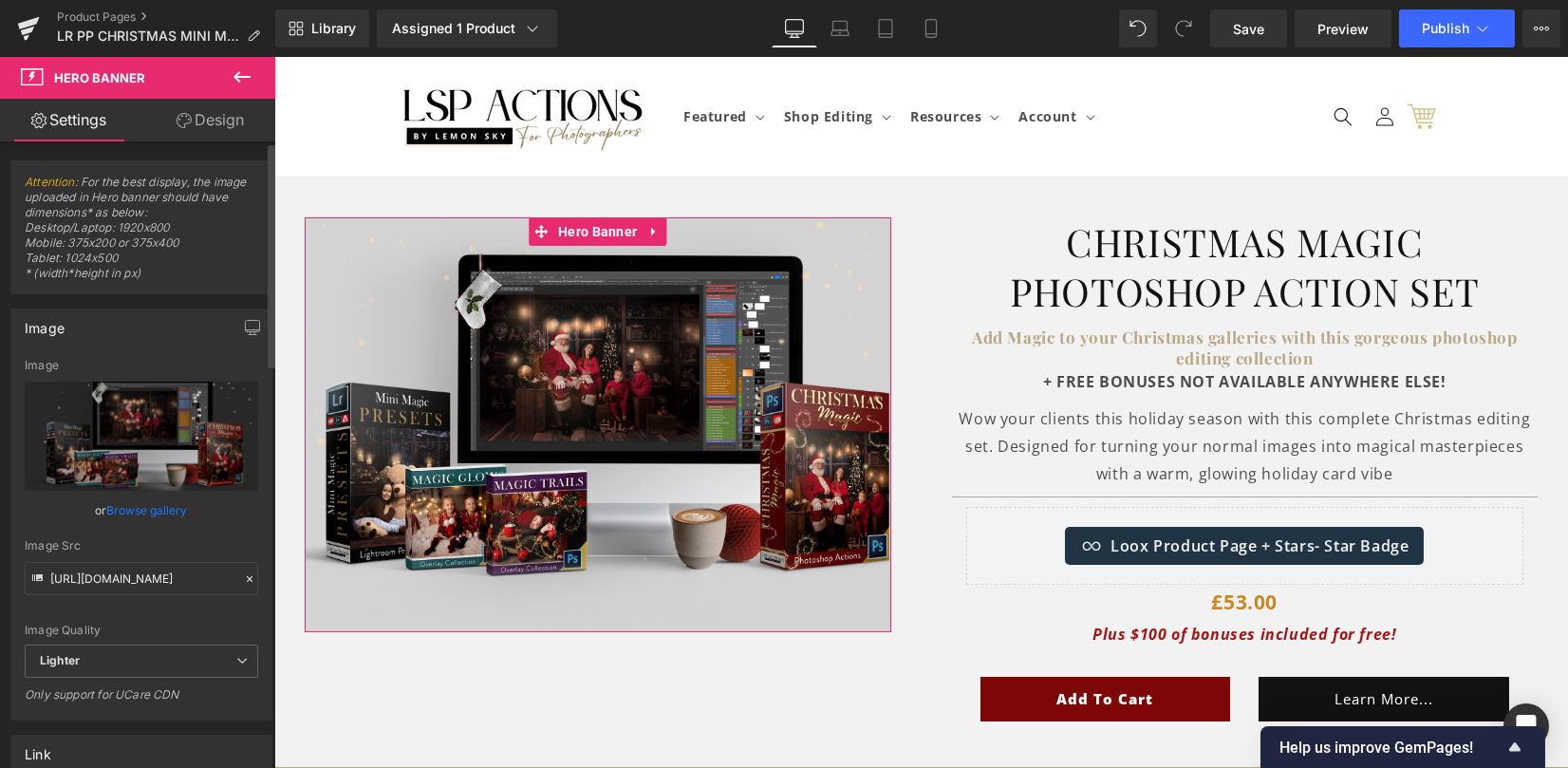
click at [144, 504] on link "Browse gallery" at bounding box center [147, 510] width 80 height 33
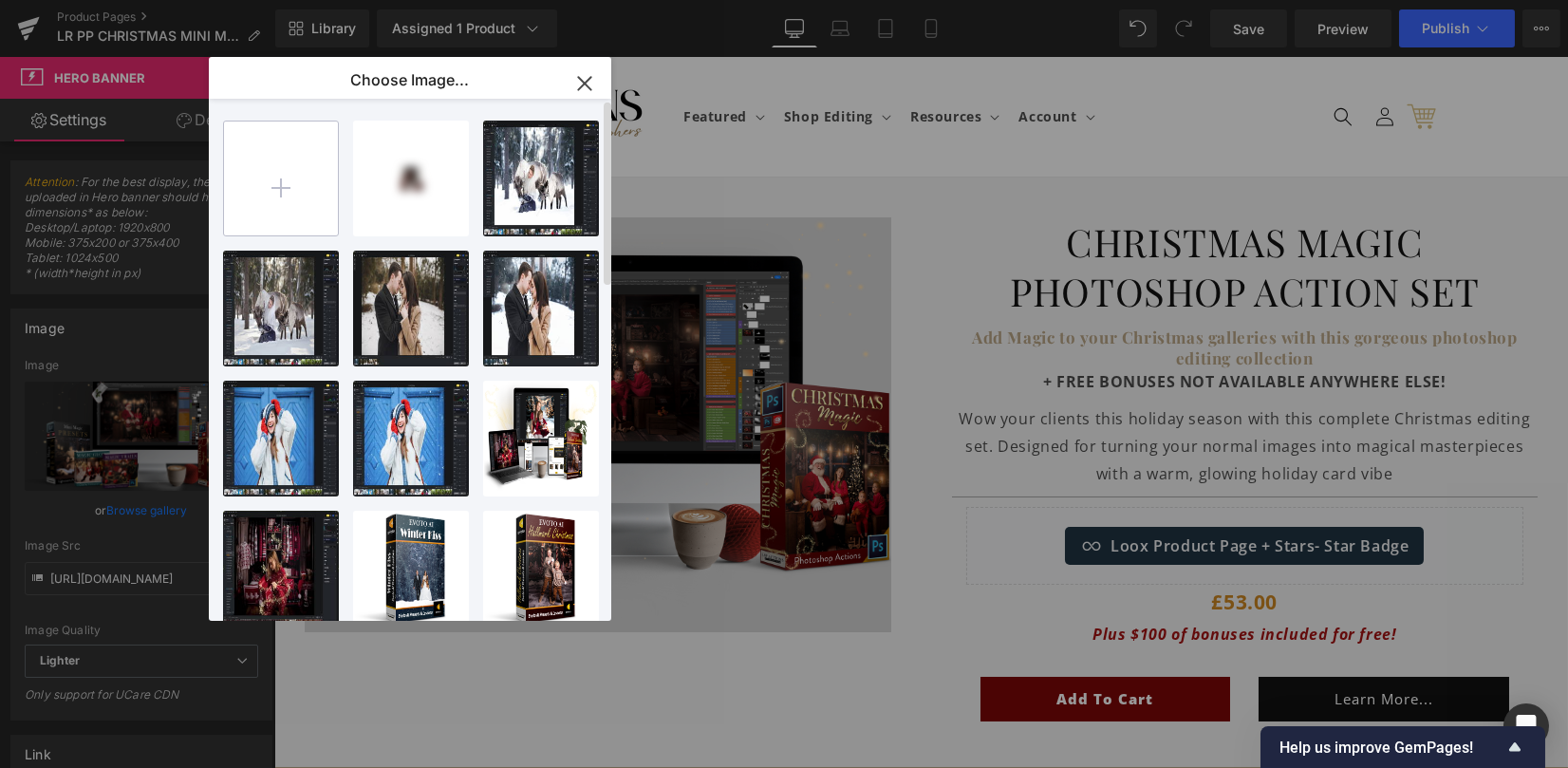
click at [248, 169] on input "file" at bounding box center [280, 179] width 114 height 114
type input "C:\fakepath\Lightroom-Christmas-Minis-Presets-Mini-Magic-LR-ACR-Presets.png"
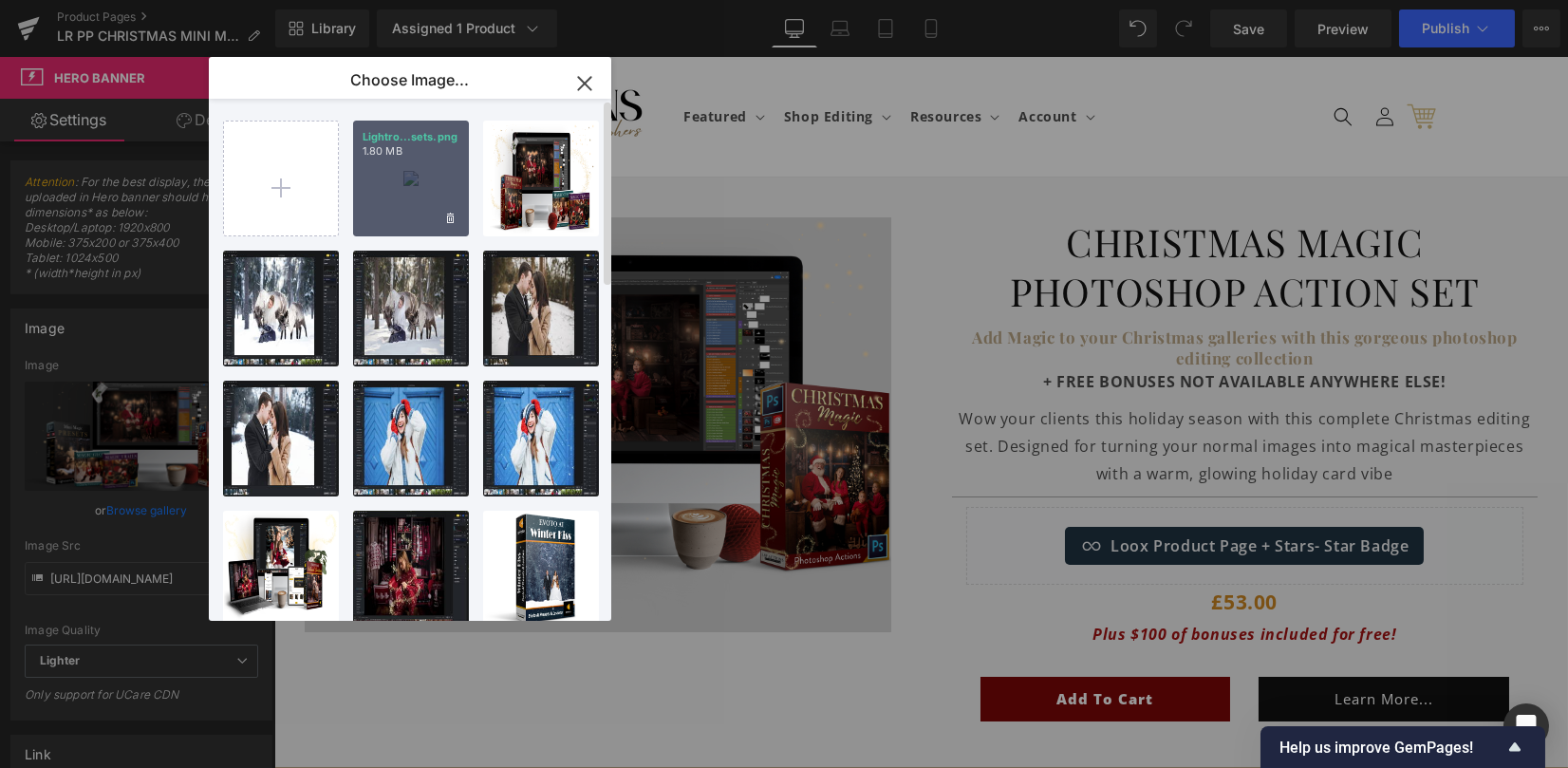
drag, startPoint x: 429, startPoint y: 200, endPoint x: 126, endPoint y: 158, distance: 305.9
click at [429, 200] on div "Lightro...sets.png 1.80 MB" at bounding box center [411, 179] width 116 height 116
type input "https://ucarecdn.com/c51bf852-0aee-4cc9-a74d-f2f1c597aa4d/-/format/auto/-/previ…"
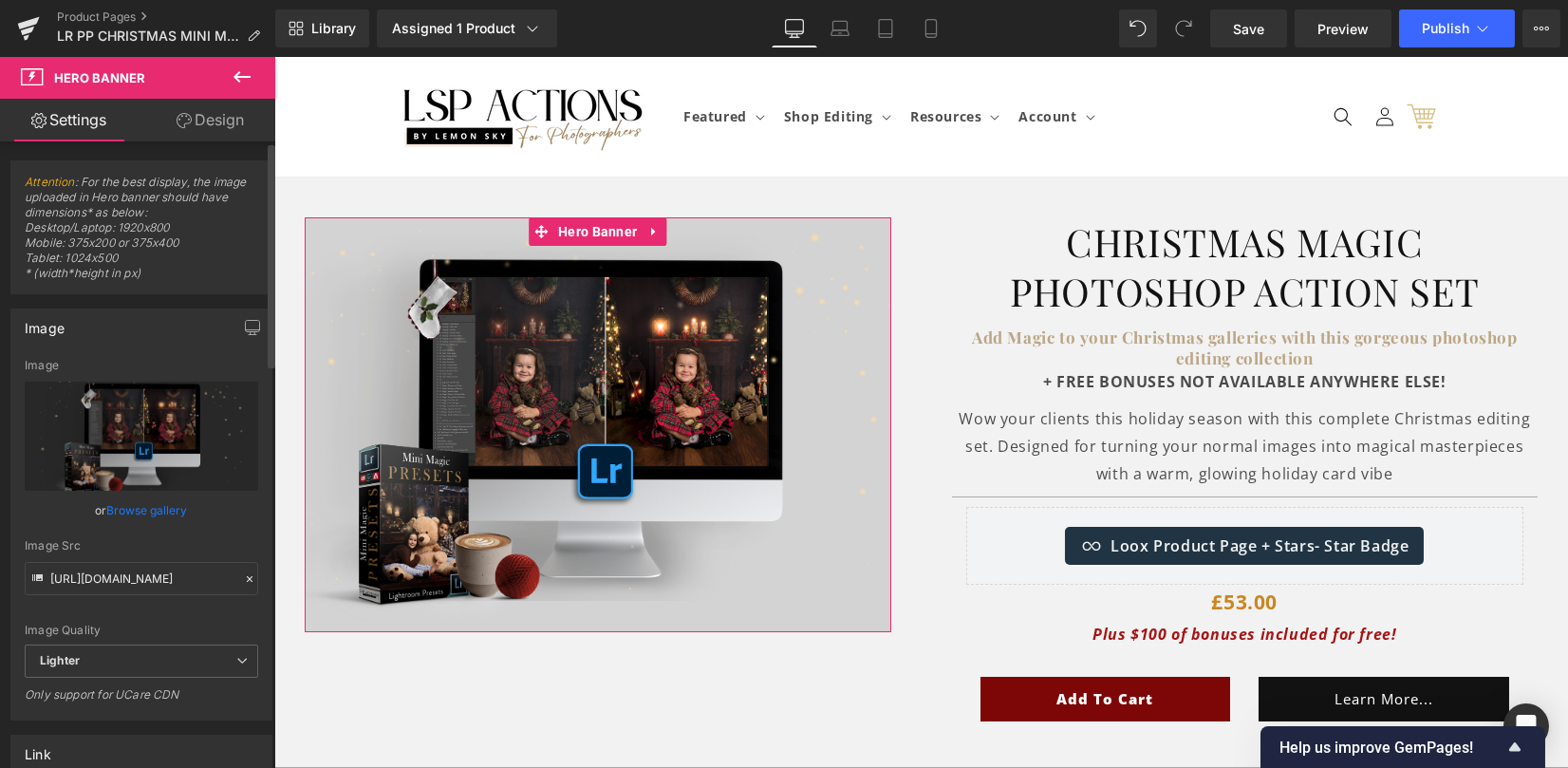
click at [168, 513] on link "Browse gallery" at bounding box center [147, 510] width 80 height 33
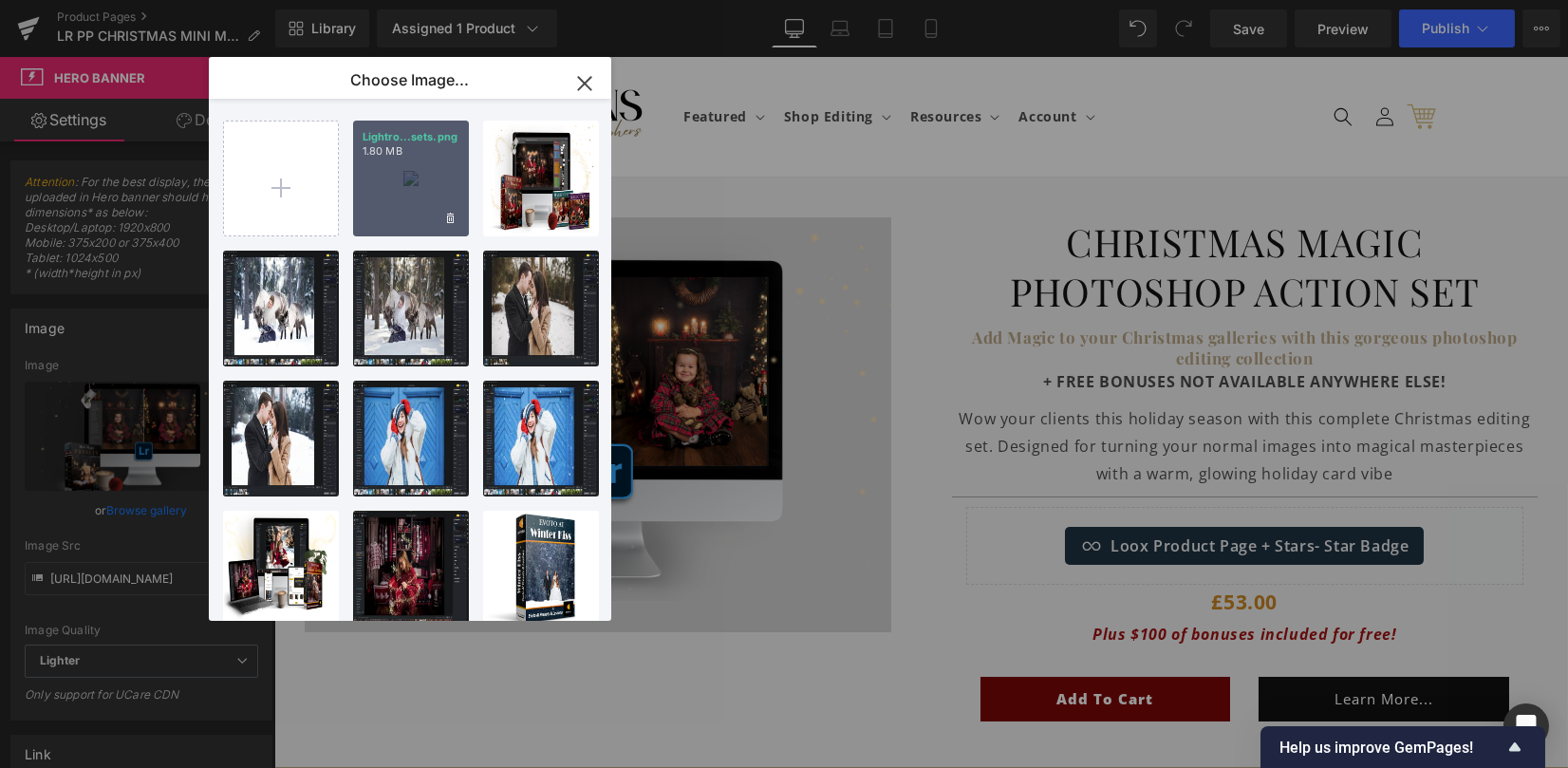
drag, startPoint x: 391, startPoint y: 193, endPoint x: 118, endPoint y: 138, distance: 278.5
click at [391, 193] on div "Lightro...sets.png 1.80 MB" at bounding box center [411, 179] width 116 height 116
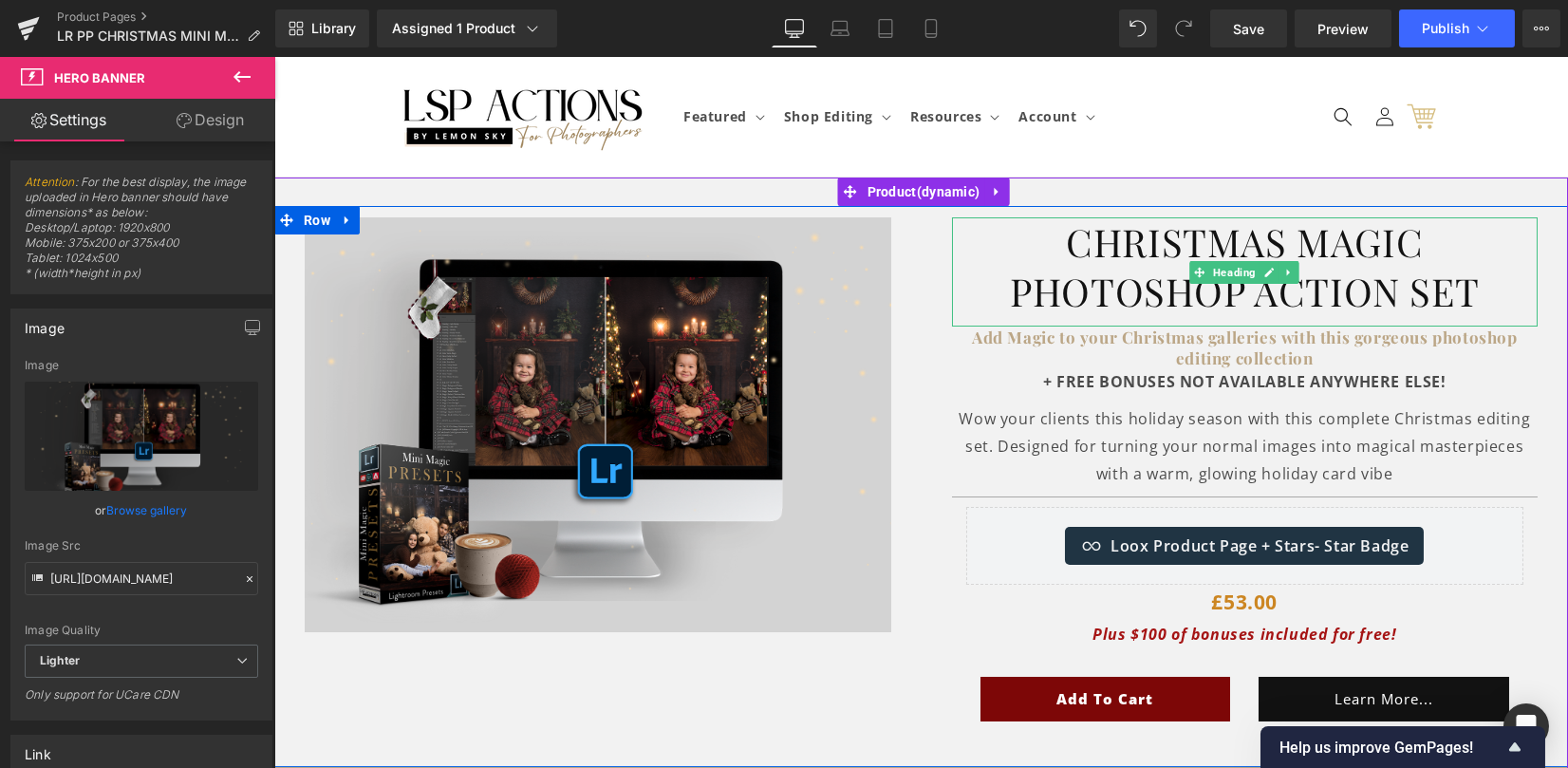
click at [1073, 254] on h1 "Christmas Magic Photoshop Action sEt" at bounding box center [1245, 267] width 586 height 99
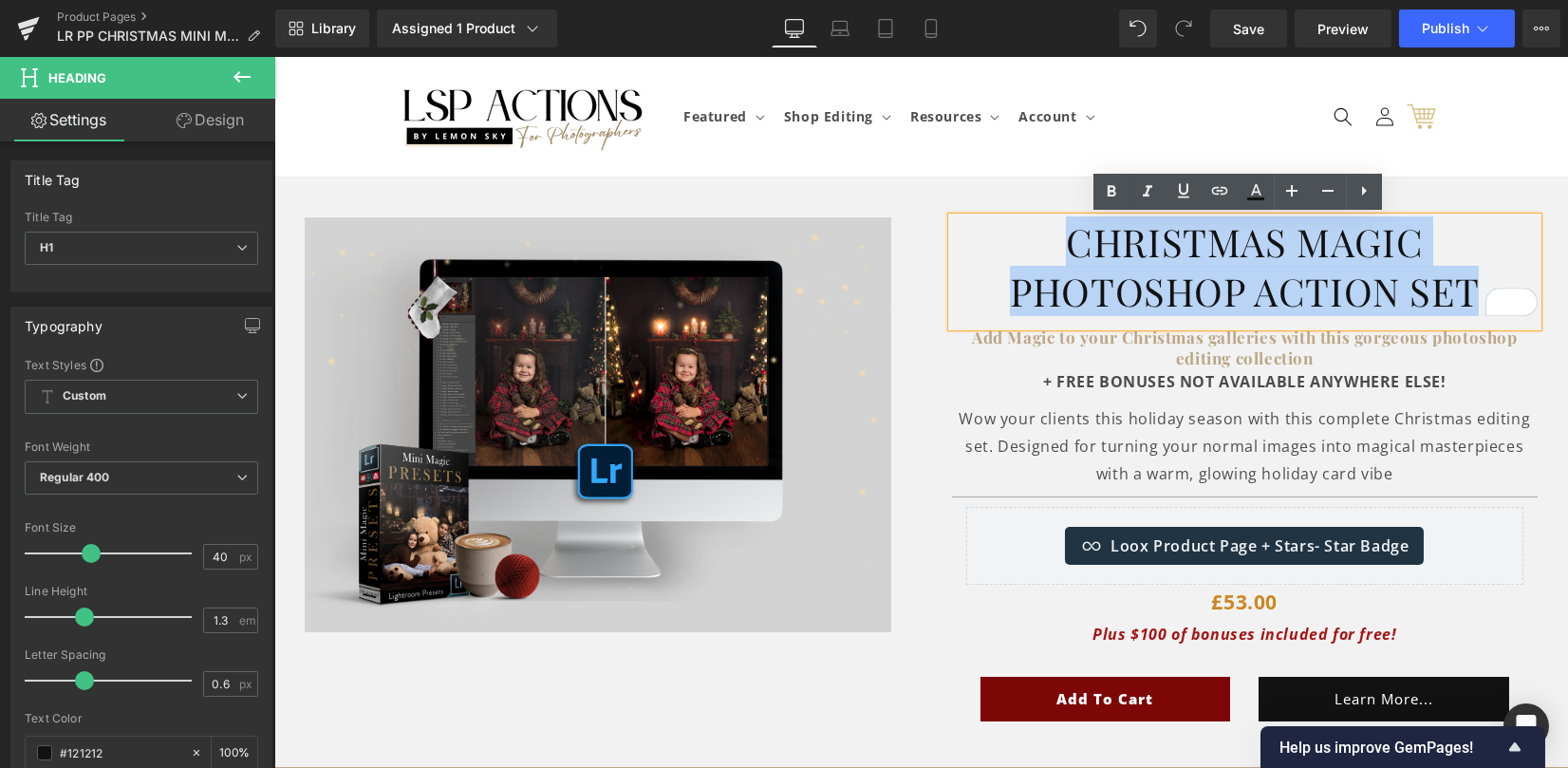
drag, startPoint x: 1053, startPoint y: 246, endPoint x: 1469, endPoint y: 282, distance: 417.6
click at [1469, 282] on h1 "Christmas Magic Photoshop Action sEt" at bounding box center [1245, 267] width 586 height 99
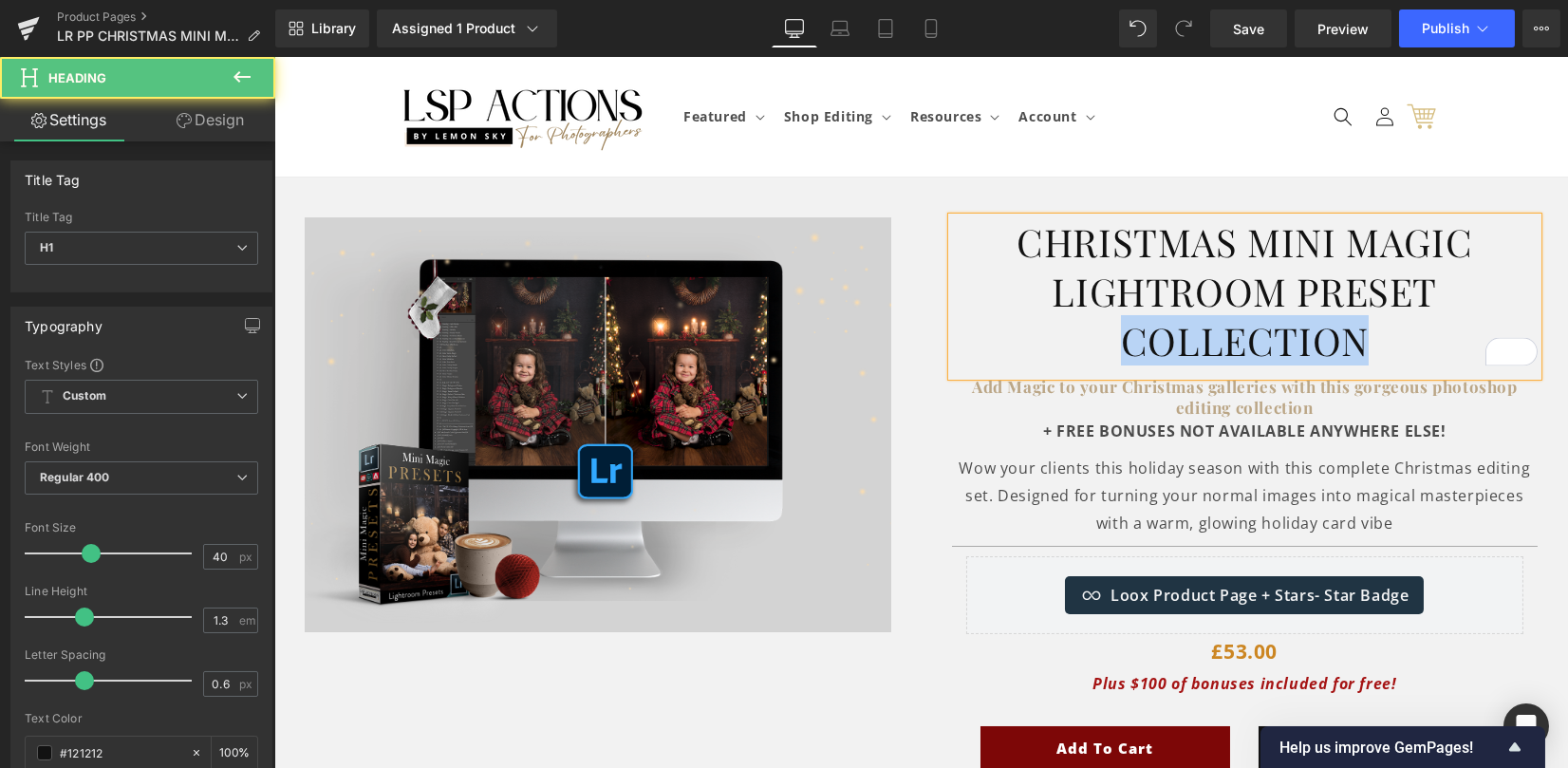
drag, startPoint x: 1220, startPoint y: 357, endPoint x: 1067, endPoint y: 349, distance: 153.2
click at [1067, 349] on h1 "Christmas Mini Magic LIghtroom Preset collection" at bounding box center [1245, 291] width 586 height 148
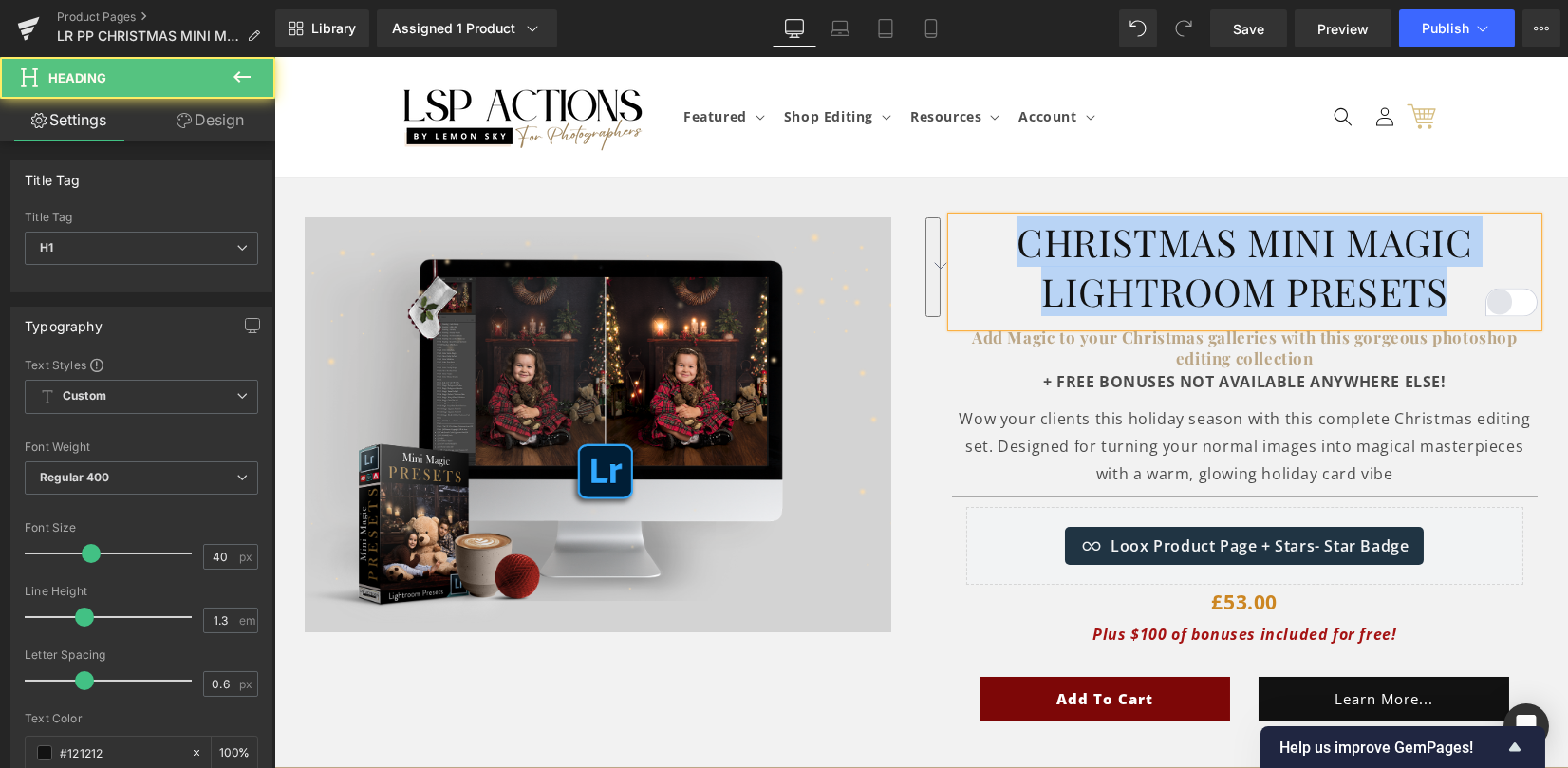
drag, startPoint x: 1020, startPoint y: 232, endPoint x: 1496, endPoint y: 292, distance: 479.8
click at [1506, 296] on div "Christmas Mini Magic LIghtroom PresetS Heading" at bounding box center [1245, 272] width 586 height 109
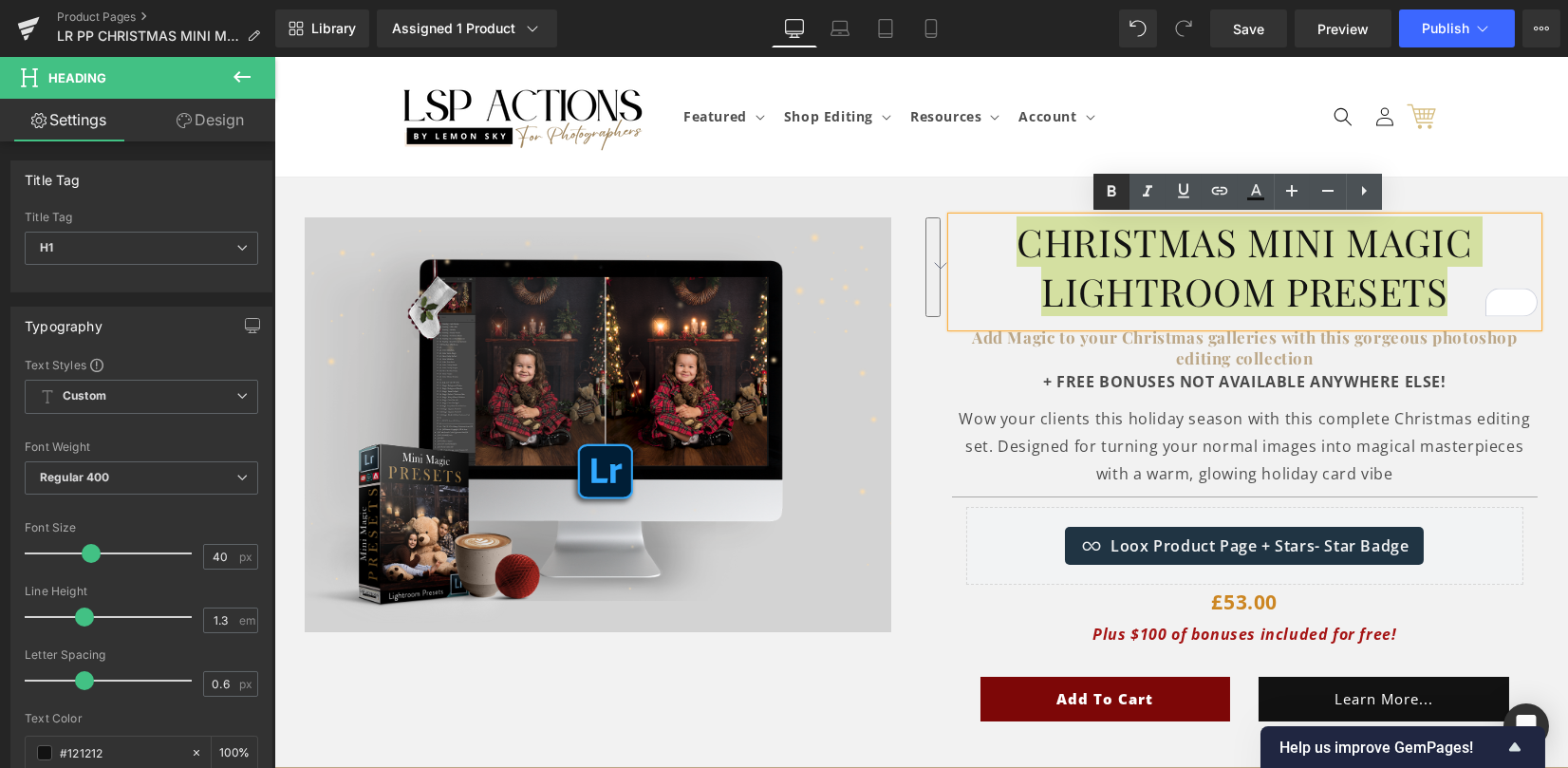
click at [1100, 198] on icon at bounding box center [1111, 191] width 23 height 23
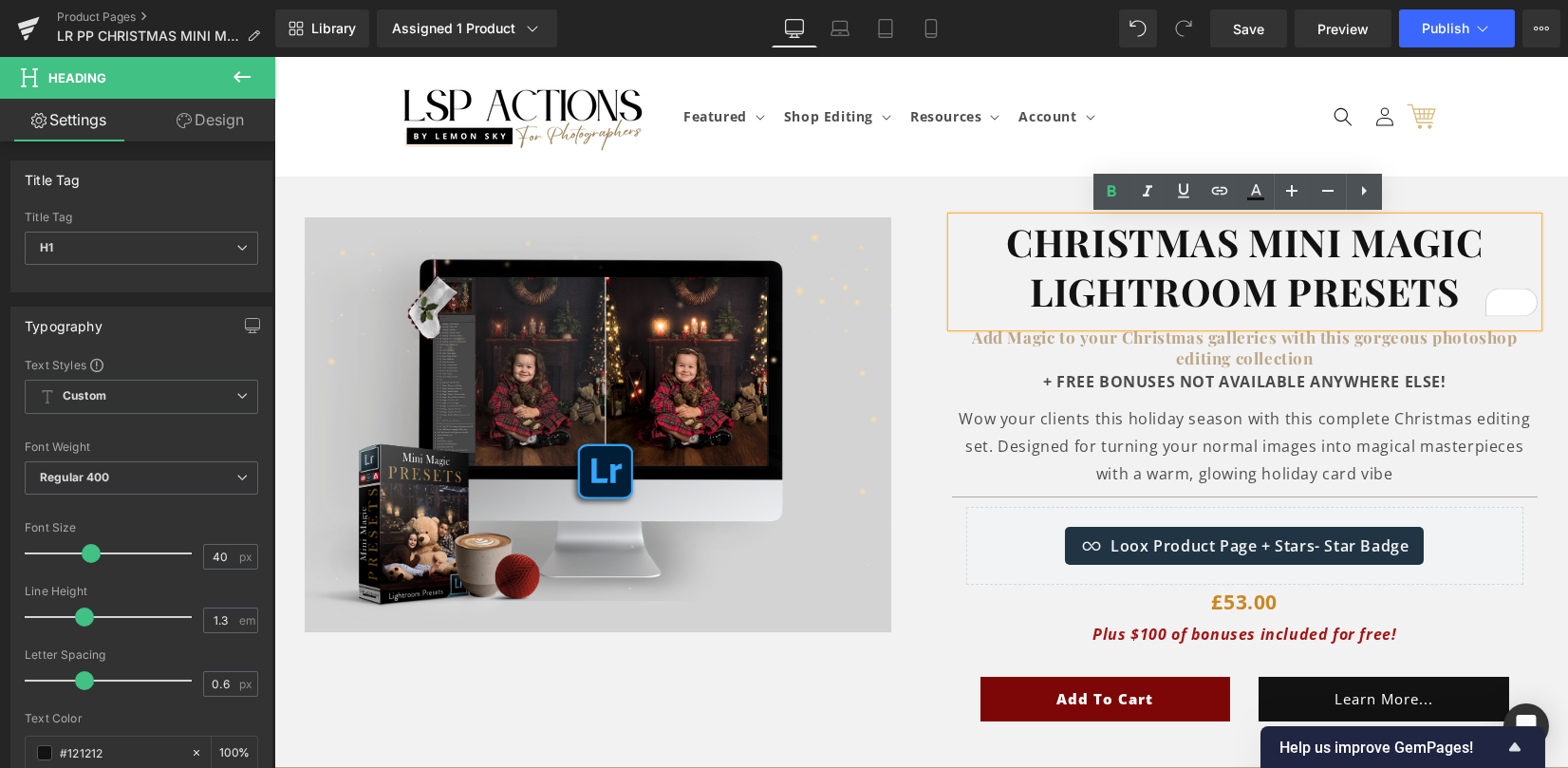
click at [275, 57] on div at bounding box center [275, 57] width 0 height 0
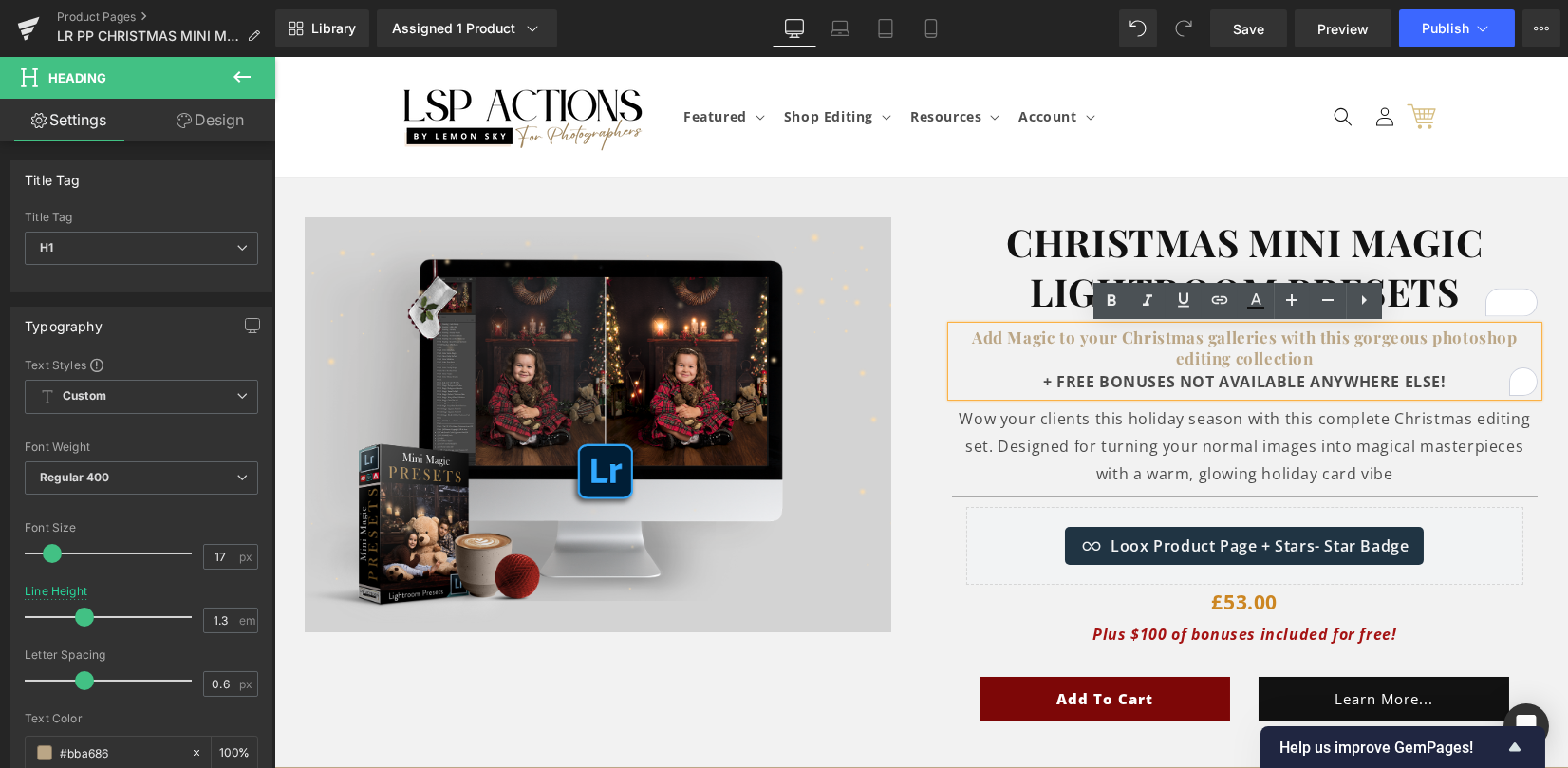
click at [1115, 336] on strong "Add Magic to your Christmas galleries with this gorgeous photoshop editing coll…" at bounding box center [1244, 347] width 545 height 42
drag, startPoint x: 1422, startPoint y: 340, endPoint x: 1516, endPoint y: 338, distance: 94.0
click at [1516, 338] on h1 "Add Magic to your Christmas galleries with this gorgeous photoshop editing coll…" at bounding box center [1245, 347] width 586 height 42
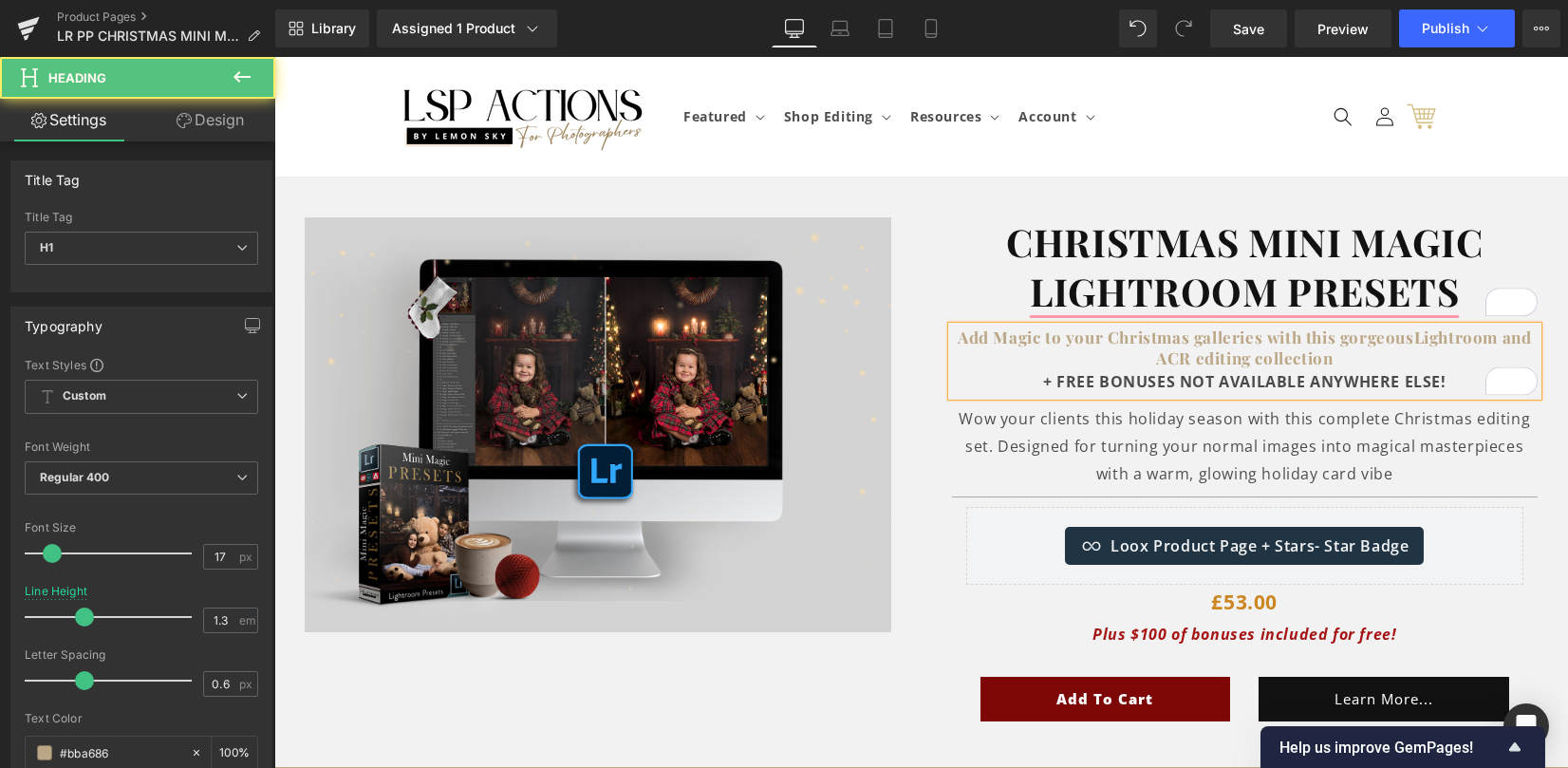
click at [1405, 341] on strong "Add Magic to your Christmas galleries with this gorgeousLightroom and ACR editi…" at bounding box center [1243, 347] width 574 height 42
click at [1146, 377] on strong "+ FREE BONUSES NOT AVAILABLE ANYWHERE ELSE!" at bounding box center [1244, 381] width 403 height 21
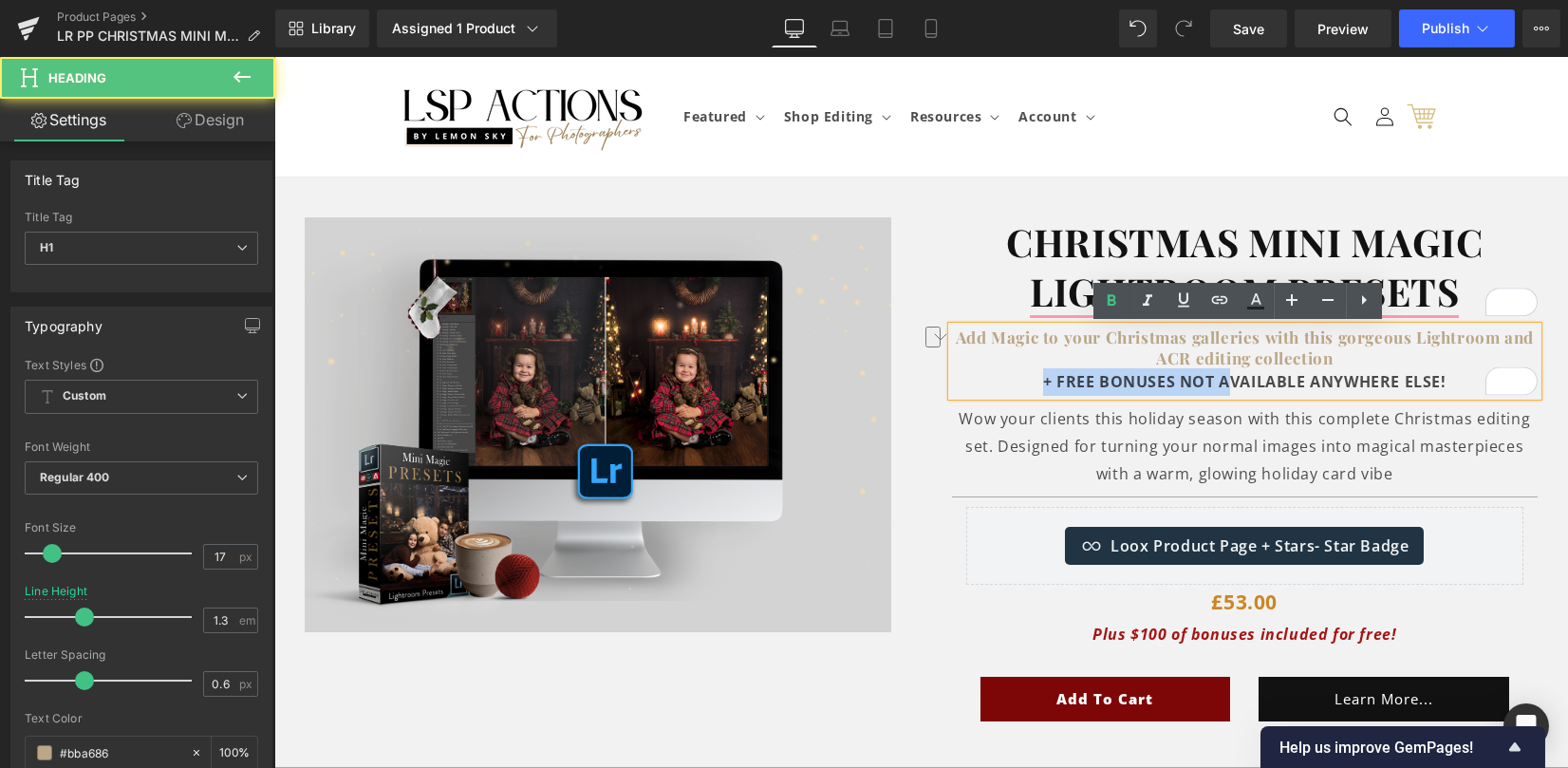
drag, startPoint x: 996, startPoint y: 386, endPoint x: 1221, endPoint y: 382, distance: 225.0
click at [1221, 382] on div "+ FREE BONUSES NOT AVAILABLE ANYWHERE ELSE!" at bounding box center [1245, 382] width 586 height 27
click at [1176, 377] on strong "+ FREE BONUSES NOT AVAILABLE ANYWHERE ELSE!" at bounding box center [1244, 381] width 403 height 21
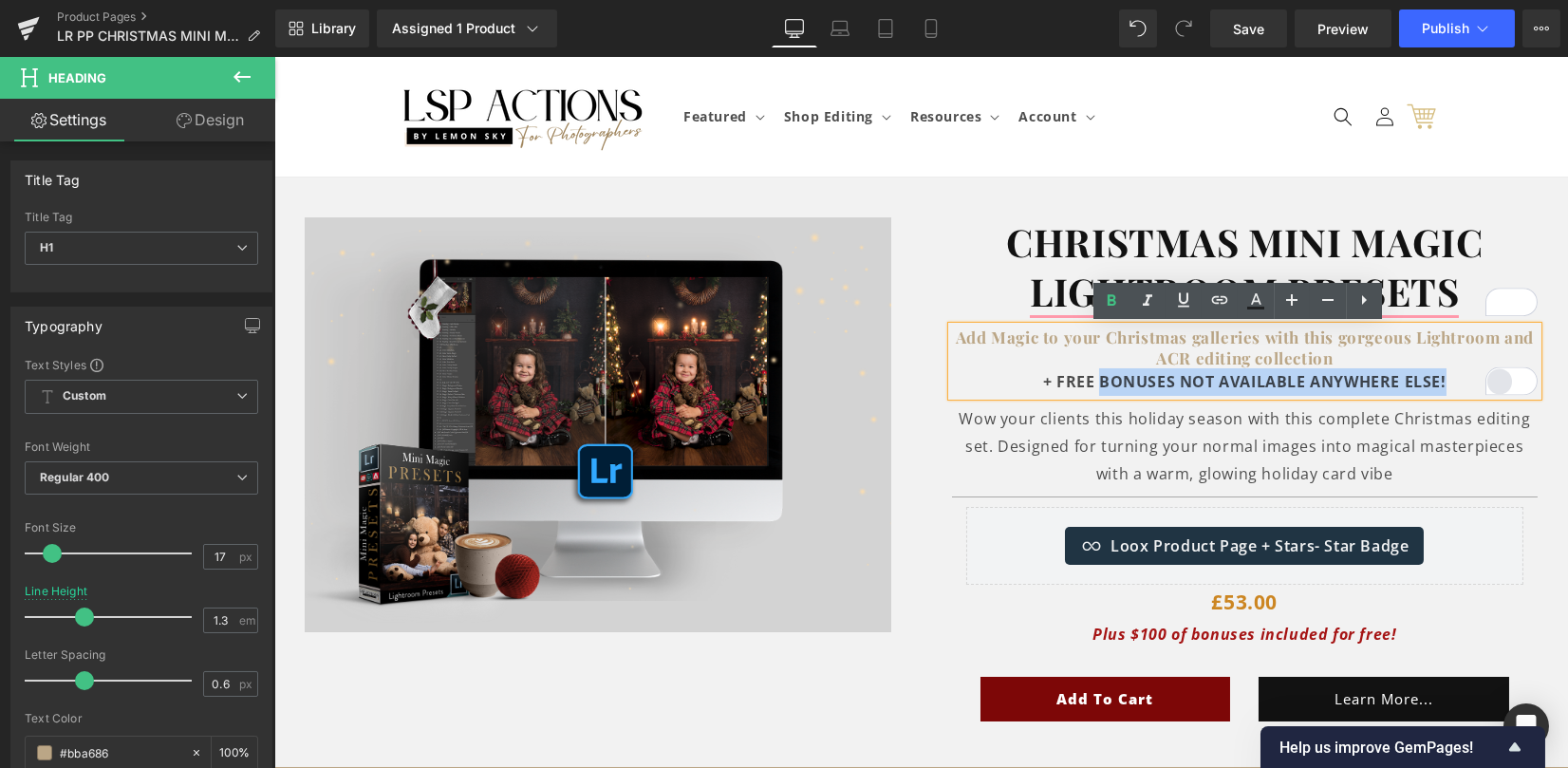
drag, startPoint x: 1091, startPoint y: 379, endPoint x: 1492, endPoint y: 375, distance: 401.0
click at [1492, 375] on div "Add Magic to your Christmas galleries with this gorgeous Lightroom and ACR edit…" at bounding box center [1245, 361] width 586 height 70
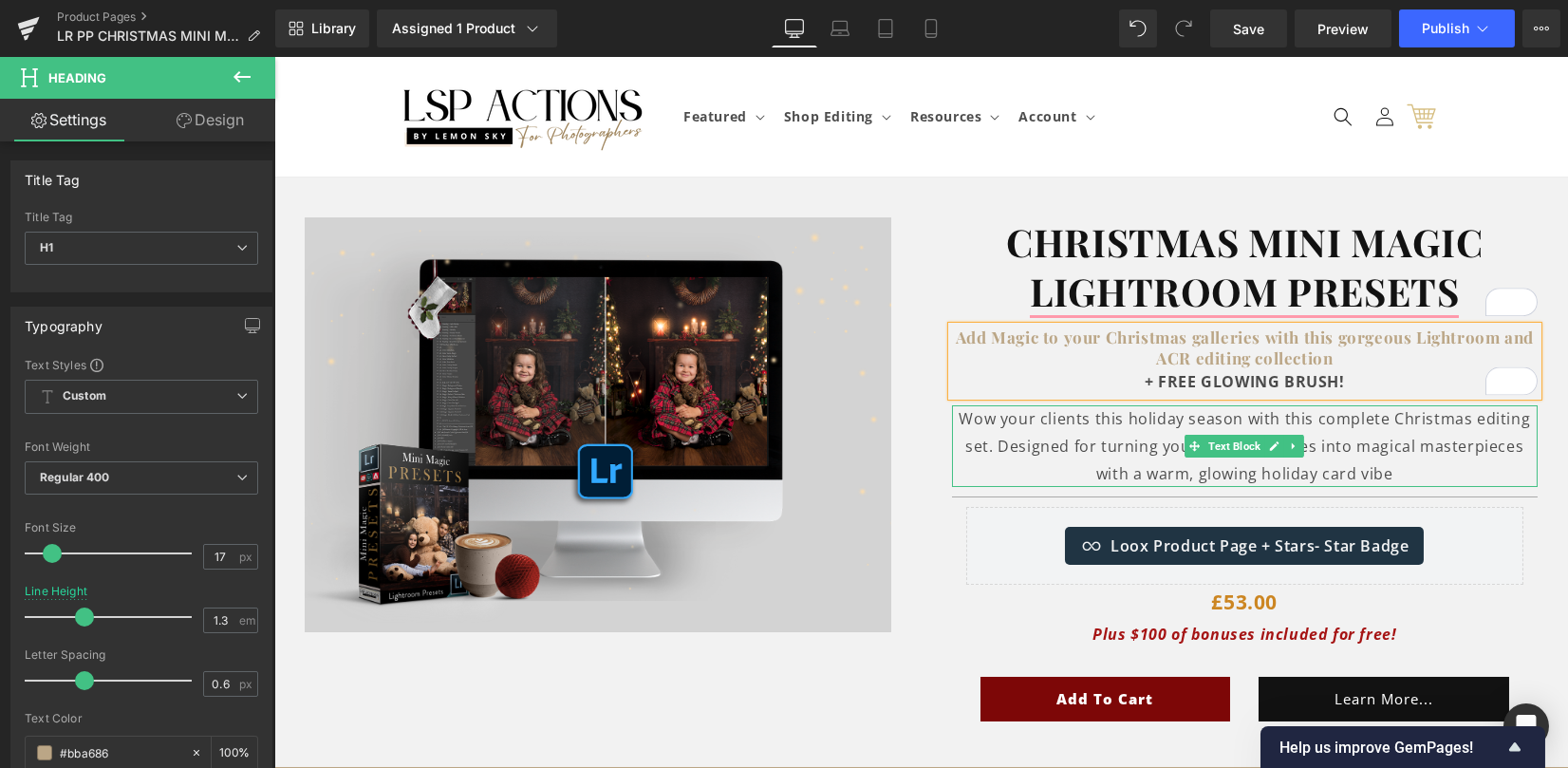
click at [1032, 447] on p "Wow your clients this holiday season with this complete Christmas editing set. …" at bounding box center [1245, 445] width 586 height 81
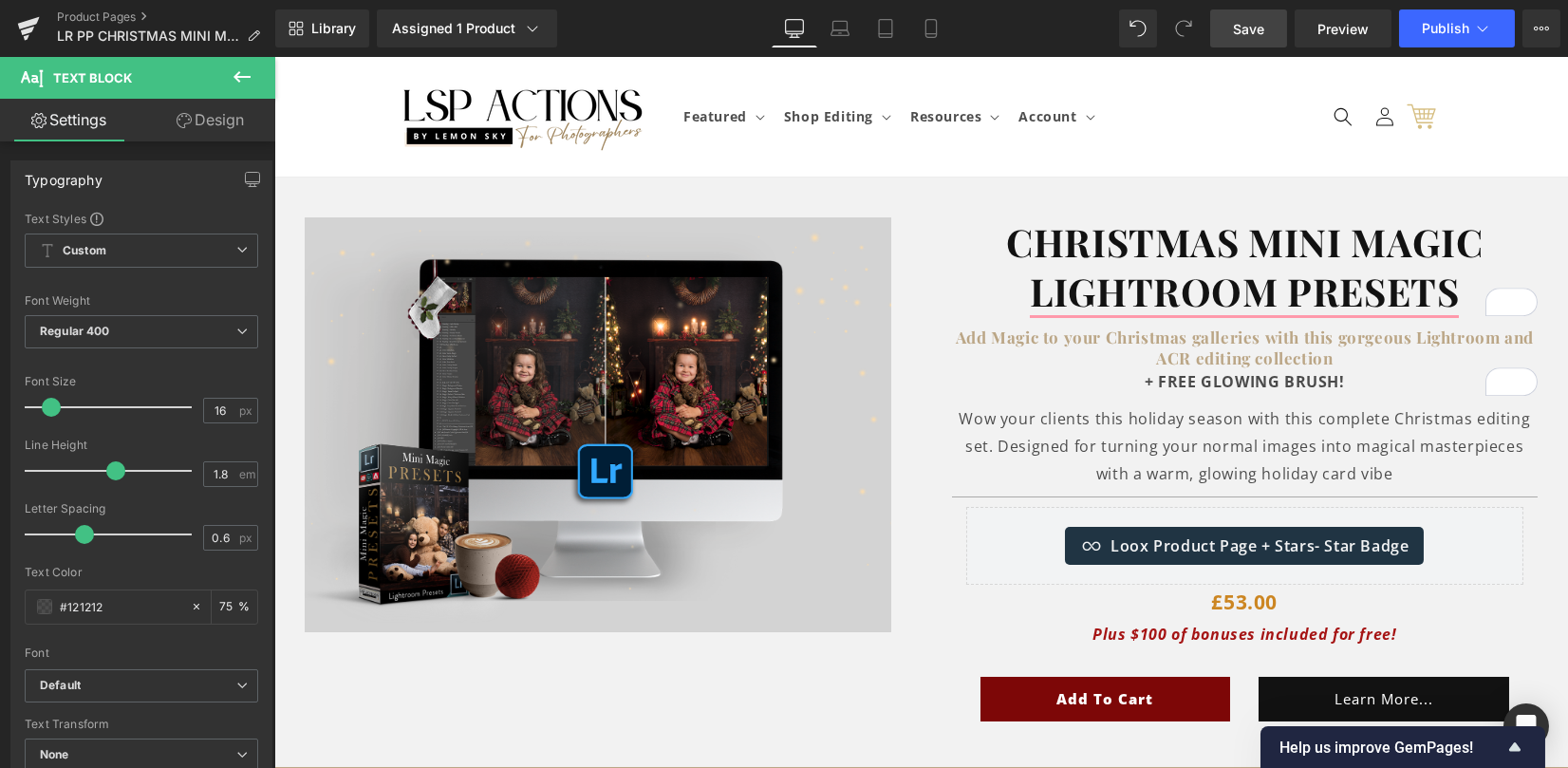
click at [1238, 25] on span "Save" at bounding box center [1248, 28] width 31 height 20
click at [1354, 28] on span "Preview" at bounding box center [1342, 28] width 51 height 20
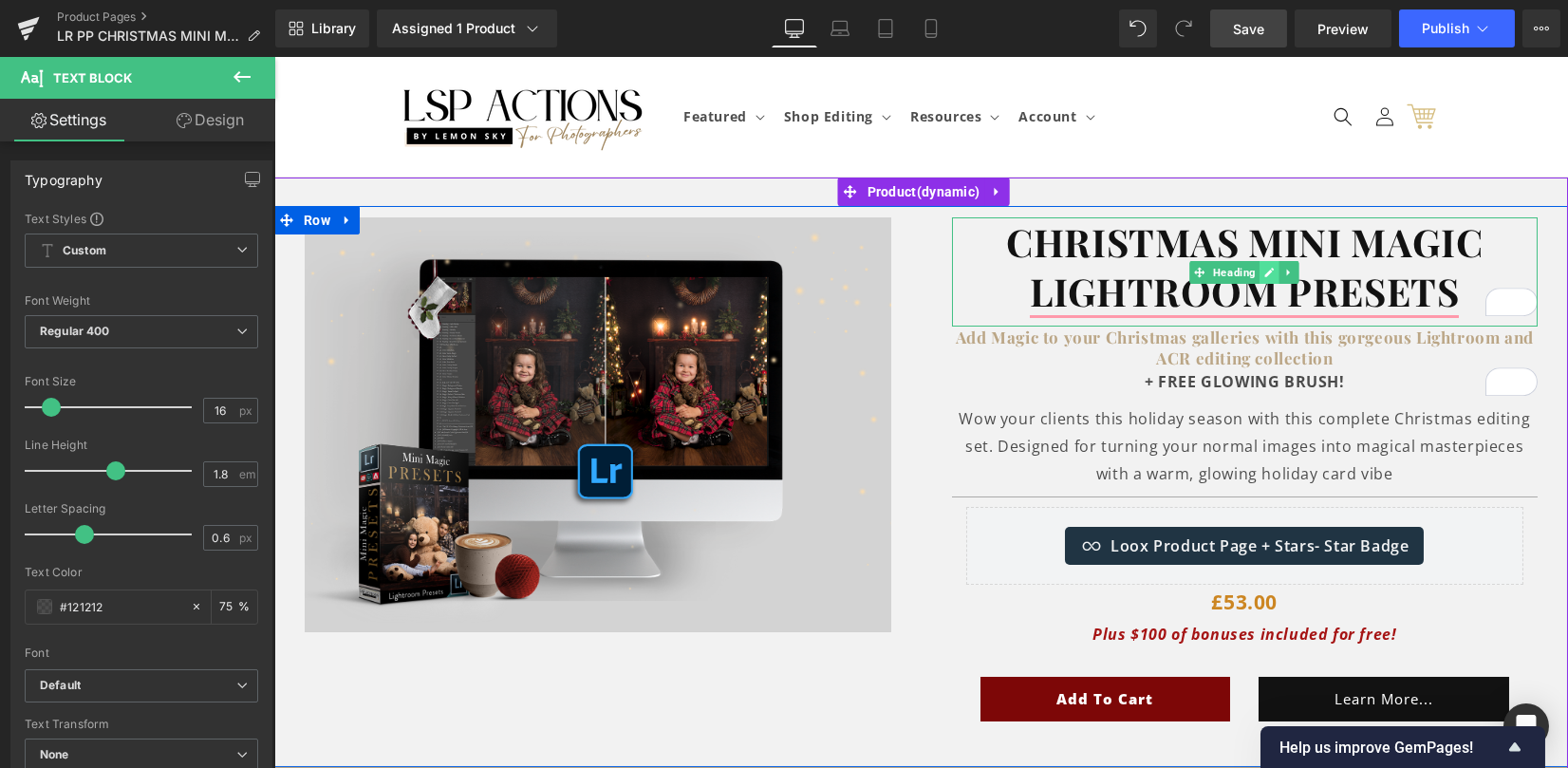
click at [1271, 259] on strong "Christmas Mini Magic LIghtroom PresetS" at bounding box center [1244, 267] width 477 height 100
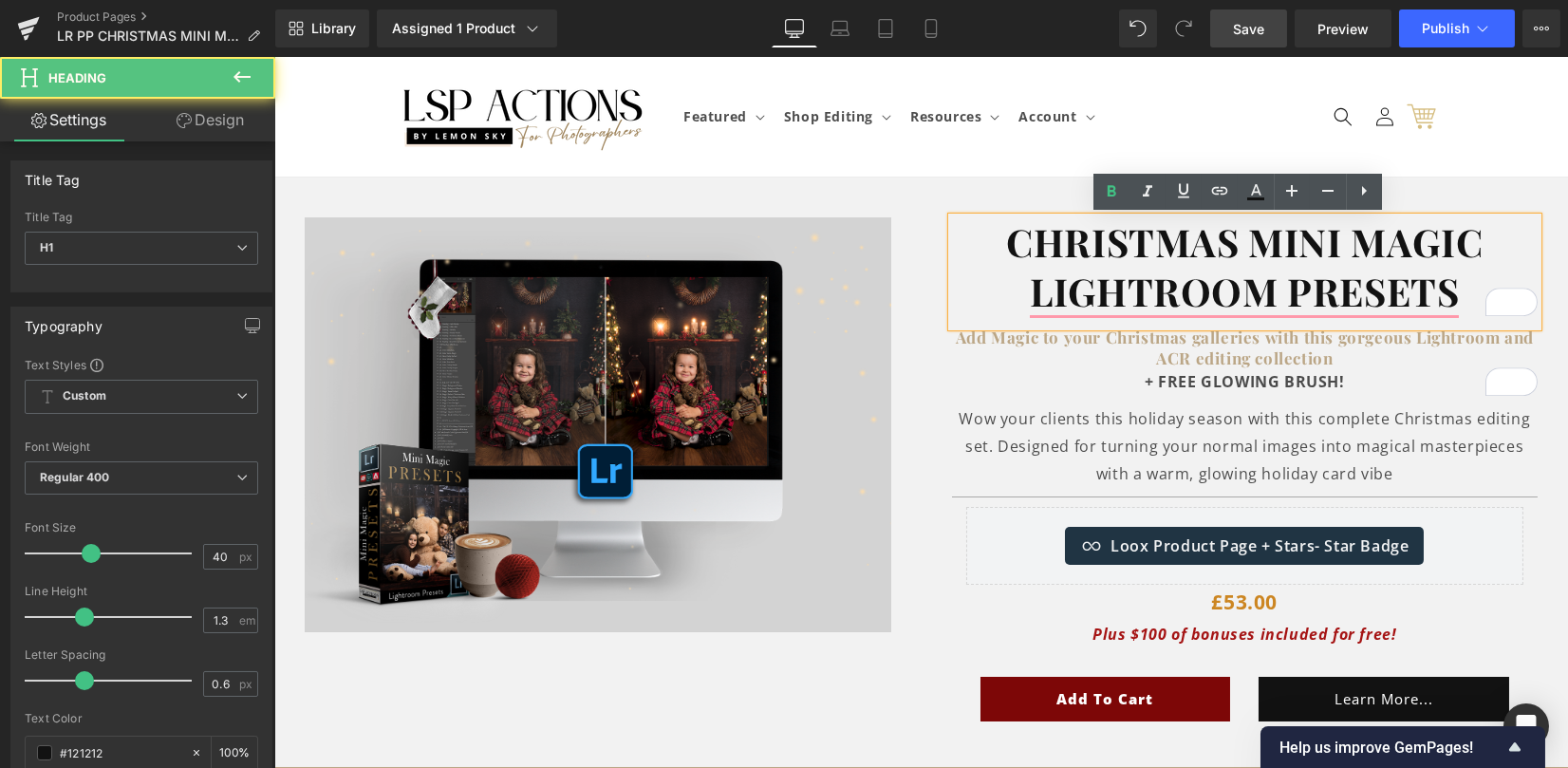
click at [1116, 262] on strong "Christmas Mini Magic LIghtroom PresetS" at bounding box center [1244, 267] width 477 height 100
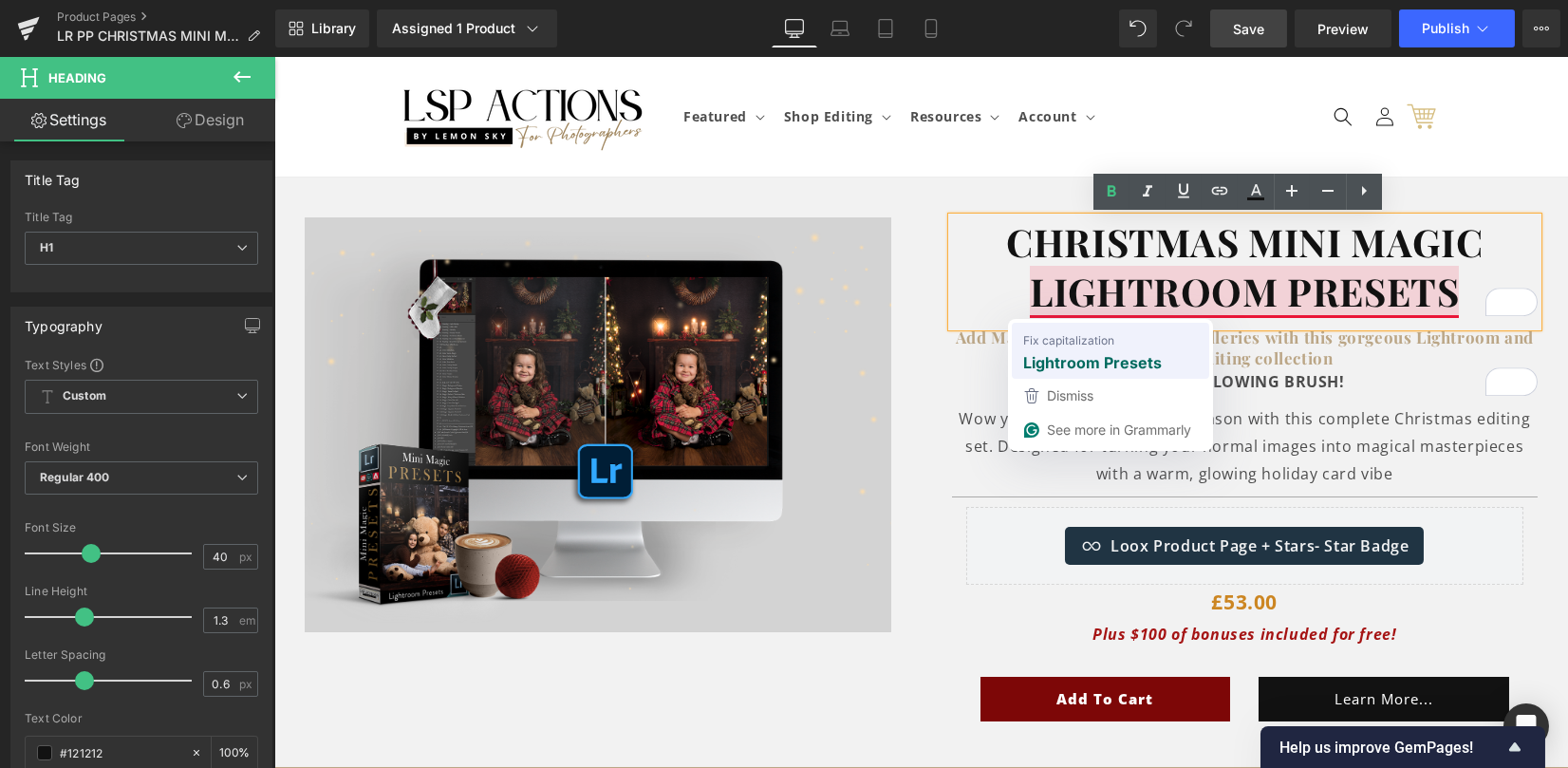
click at [1086, 350] on div "Lightroom Presets" at bounding box center [1110, 363] width 182 height 30
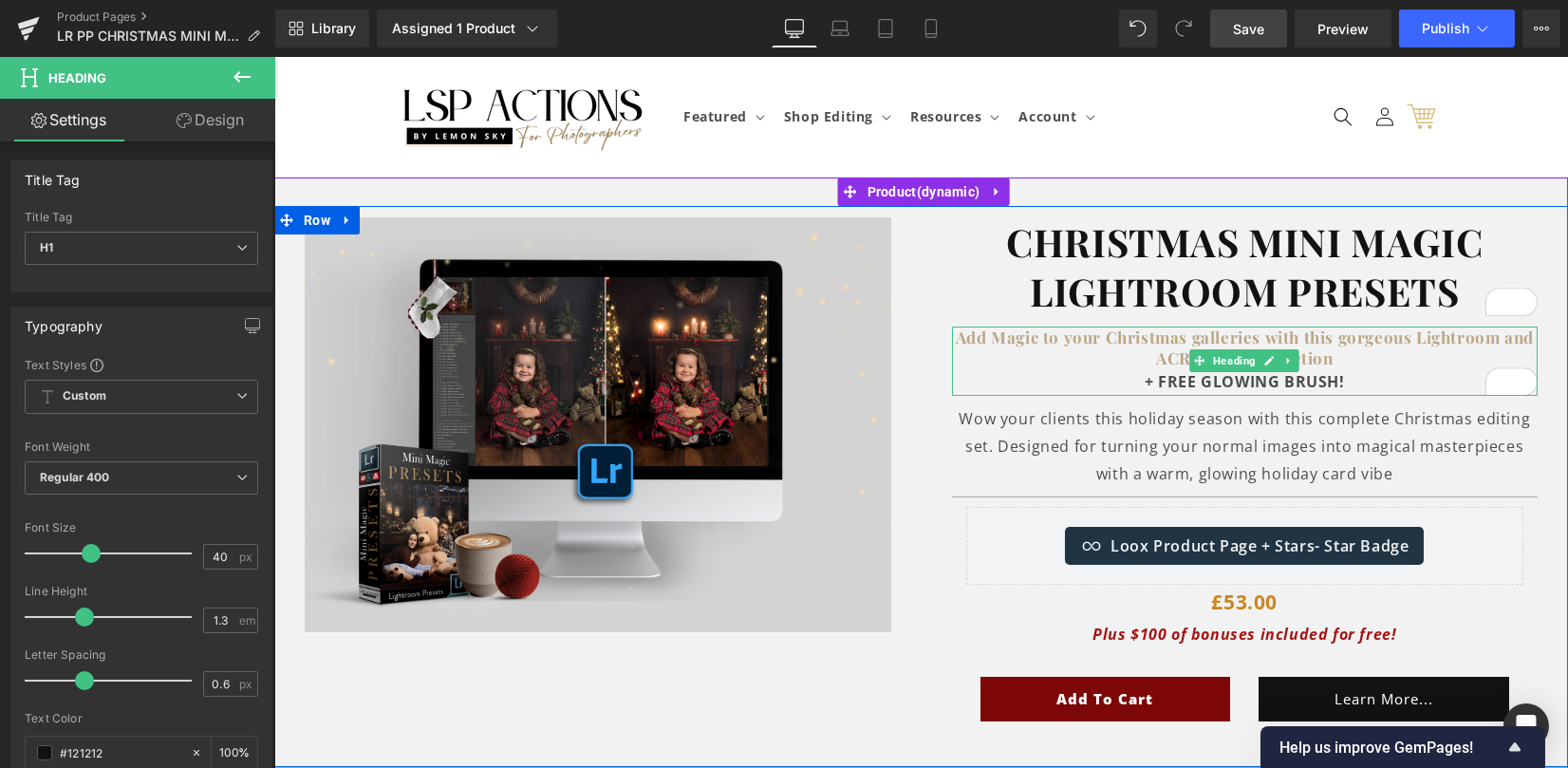
drag, startPoint x: 1025, startPoint y: 353, endPoint x: 972, endPoint y: 351, distance: 53.0
click at [1025, 353] on h1 "Add Magic to your Christmas galleries with this gorgeous Lightroom and ACR edit…" at bounding box center [1245, 347] width 586 height 42
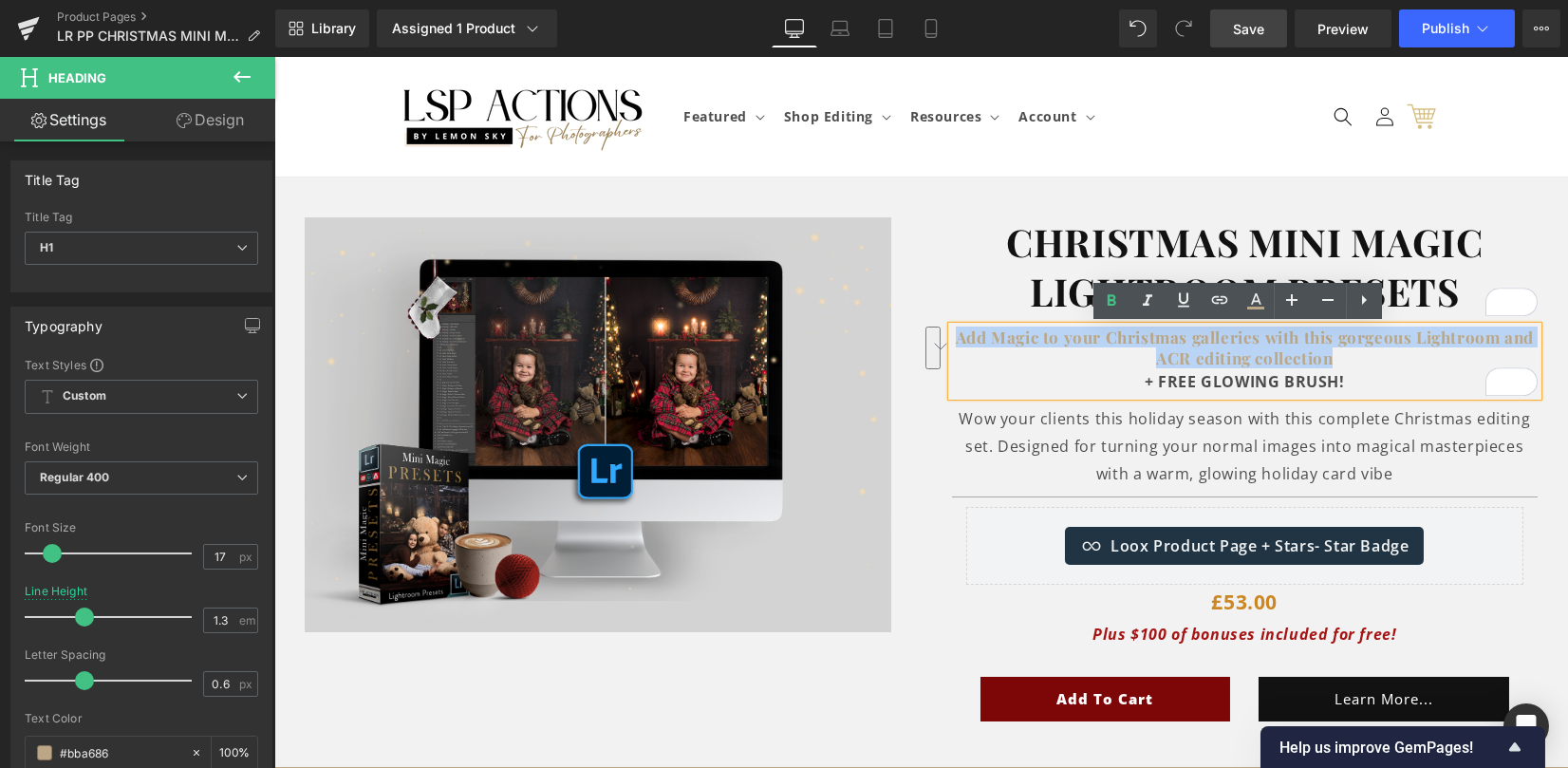
drag, startPoint x: 950, startPoint y: 340, endPoint x: 1353, endPoint y: 363, distance: 403.7
click at [1353, 363] on h1 "Add Magic to your Christmas galleries with this gorgeous Lightroom and ACR edit…" at bounding box center [1245, 347] width 586 height 42
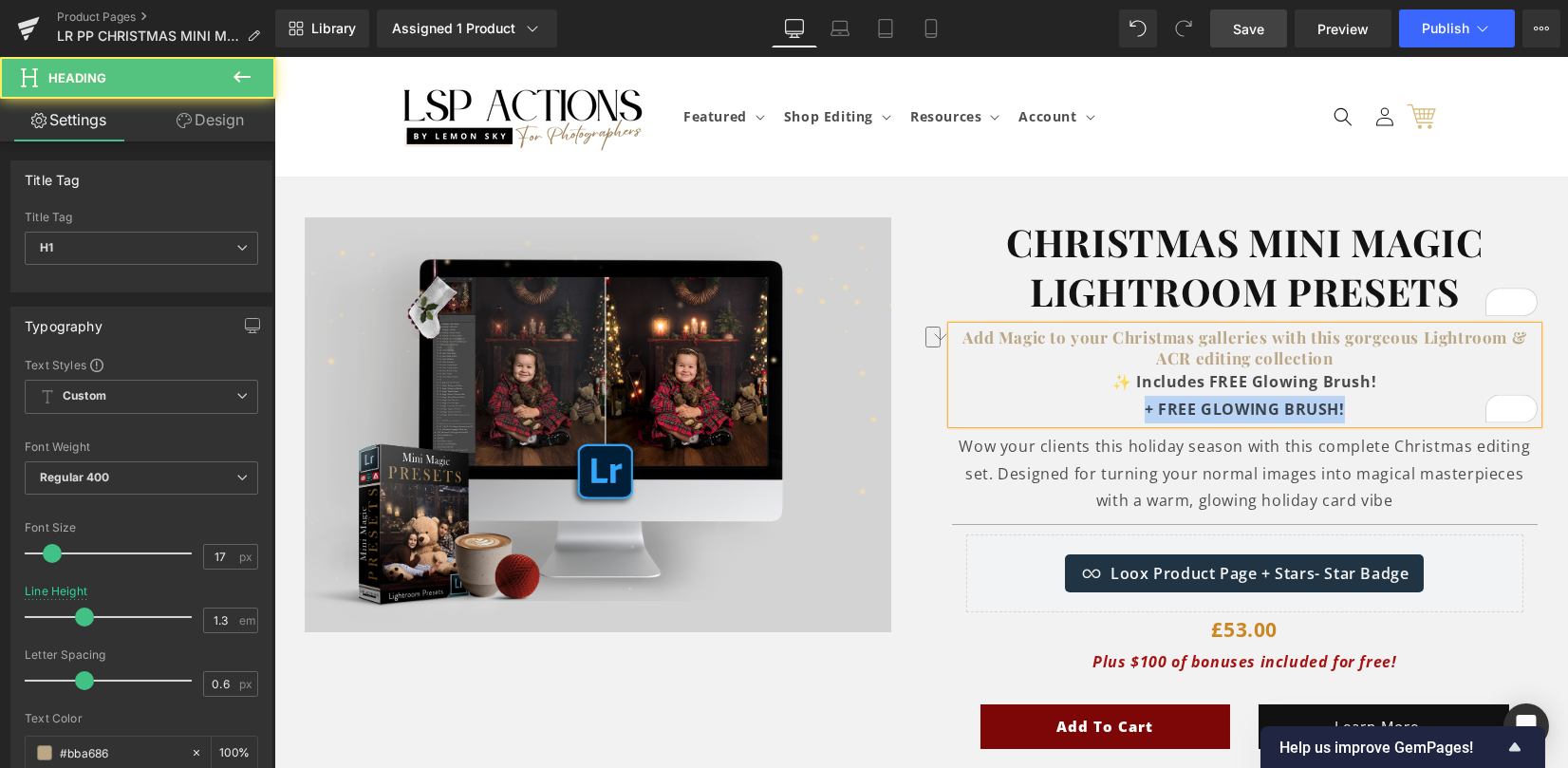
drag, startPoint x: 1337, startPoint y: 415, endPoint x: 1096, endPoint y: 402, distance: 241.4
click at [1096, 402] on div "+ FREE GLOWING BRUSH!" at bounding box center [1245, 410] width 586 height 27
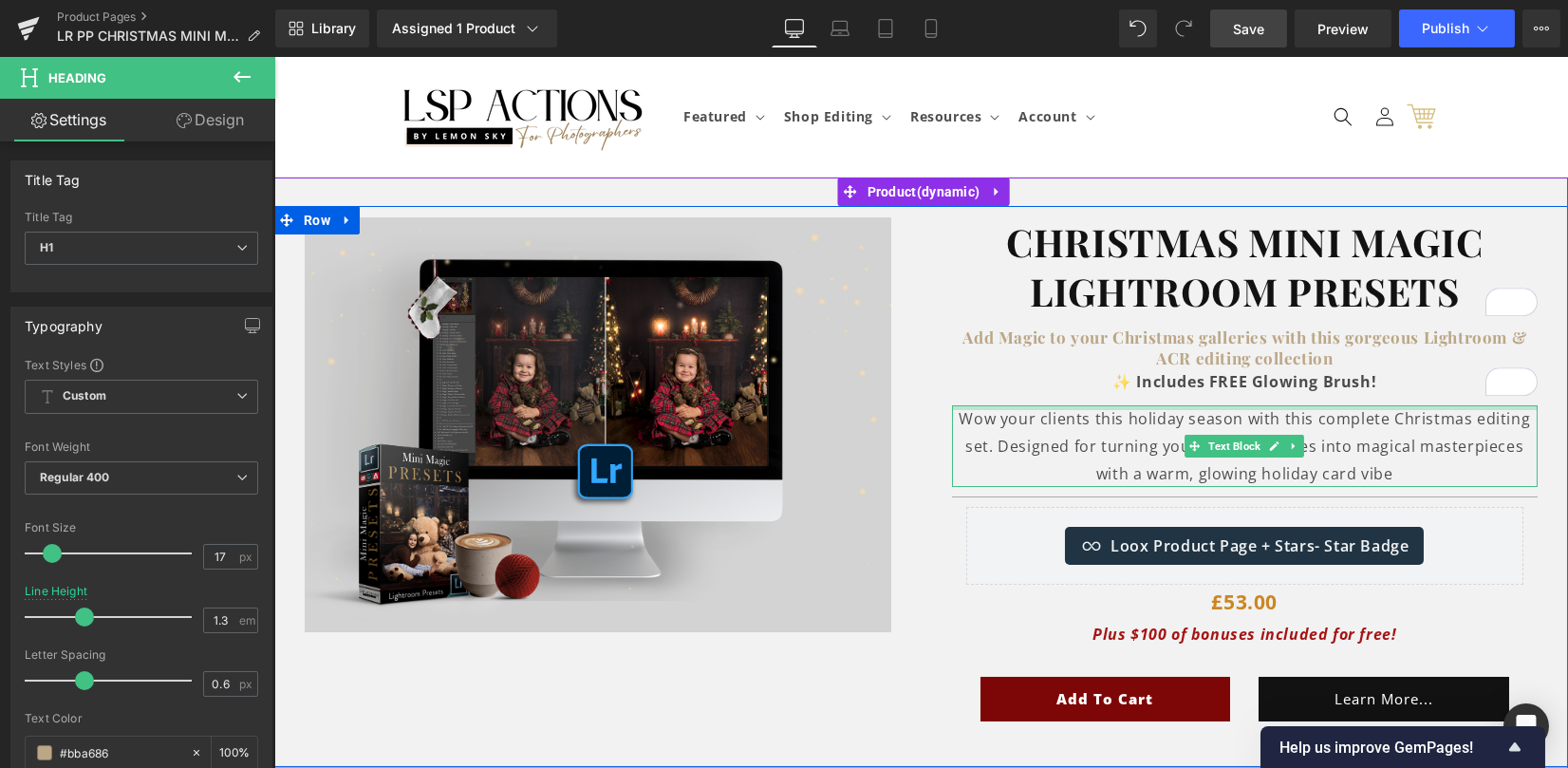
drag, startPoint x: 1010, startPoint y: 407, endPoint x: 954, endPoint y: 414, distance: 56.4
click at [1010, 406] on div at bounding box center [1245, 407] width 586 height 5
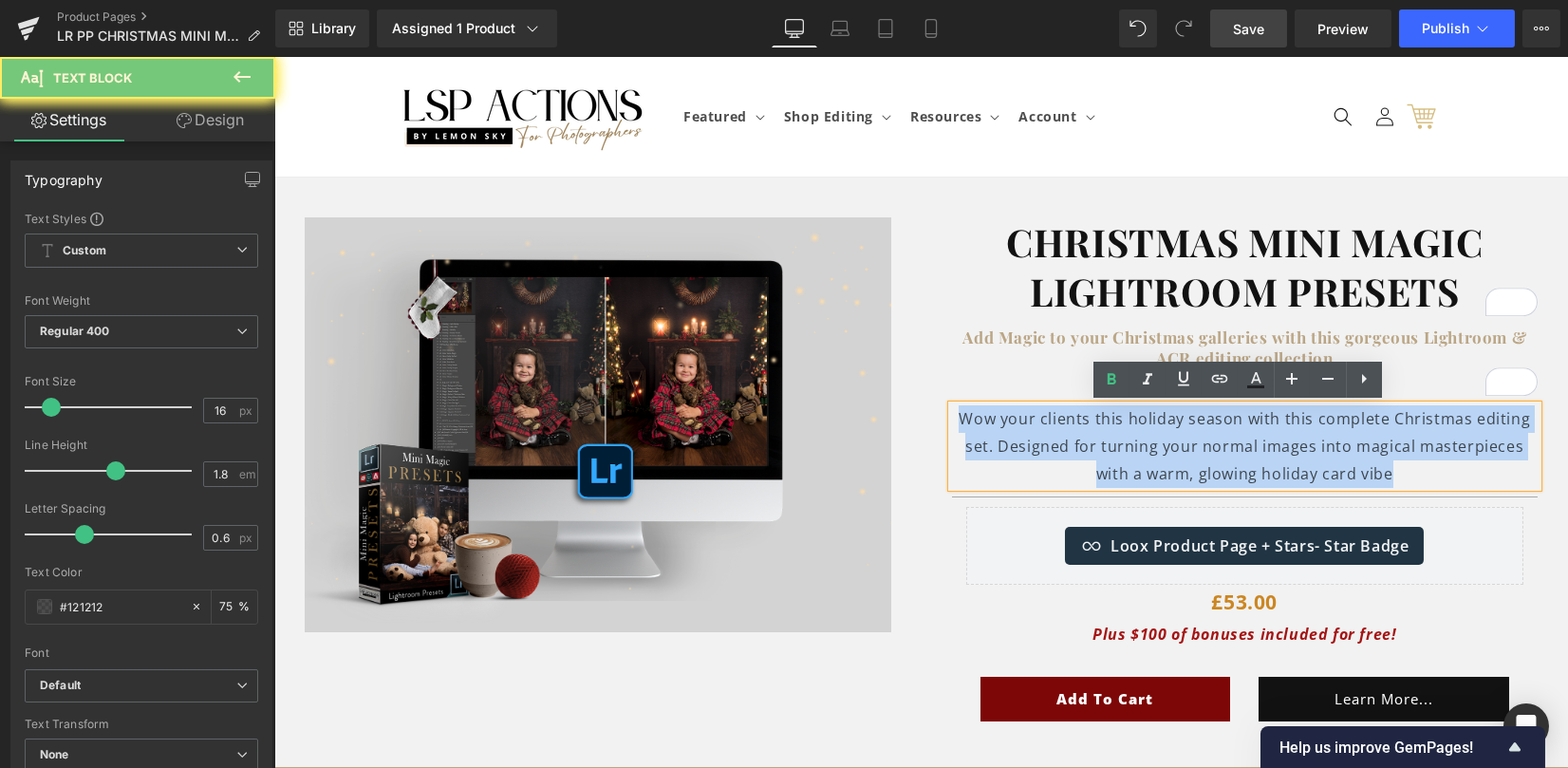
click at [1404, 475] on p "Wow your clients this holiday season with this complete Christmas editing set. …" at bounding box center [1245, 445] width 586 height 81
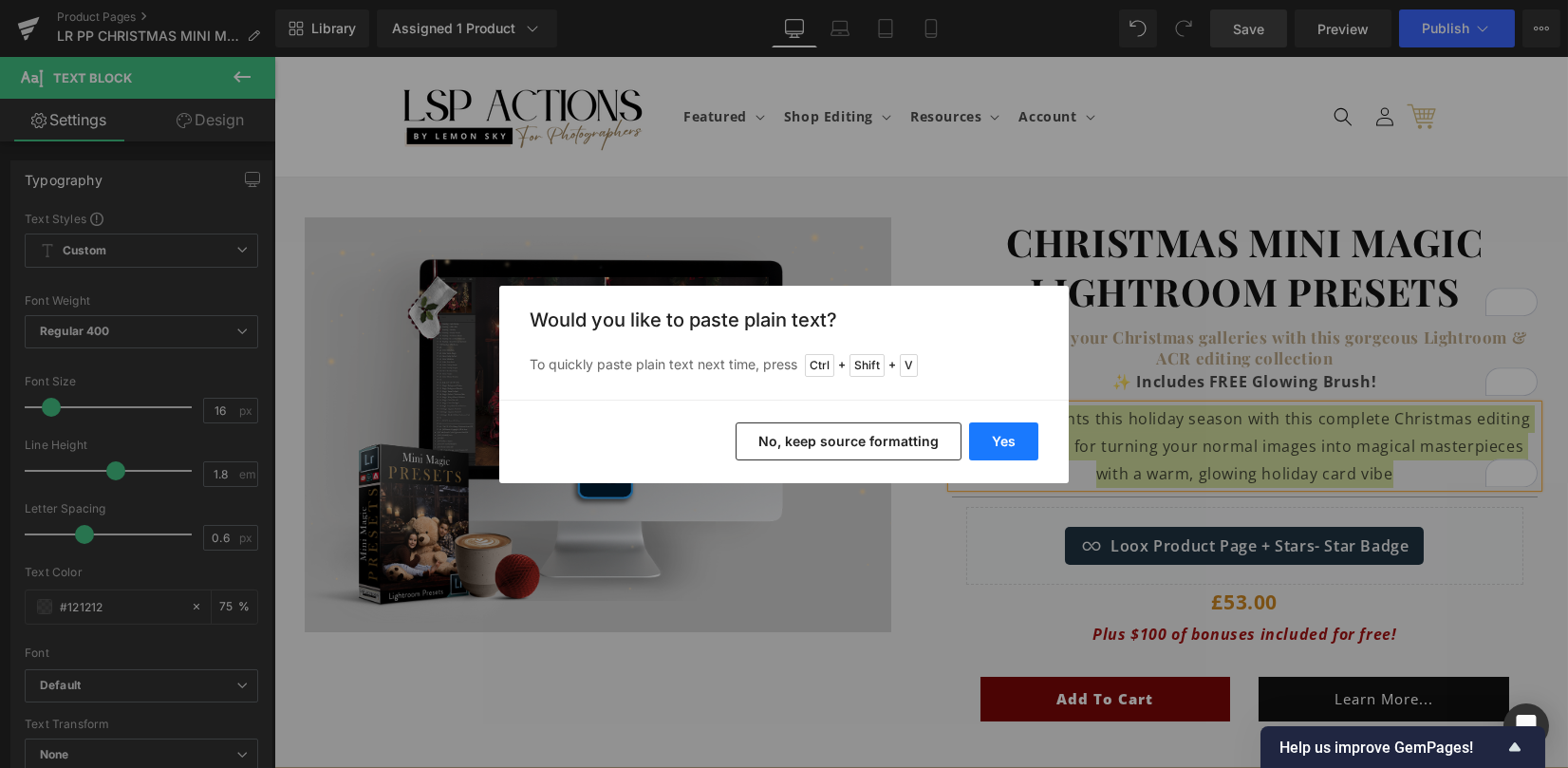
click at [1005, 439] on button "Yes" at bounding box center [1003, 441] width 70 height 38
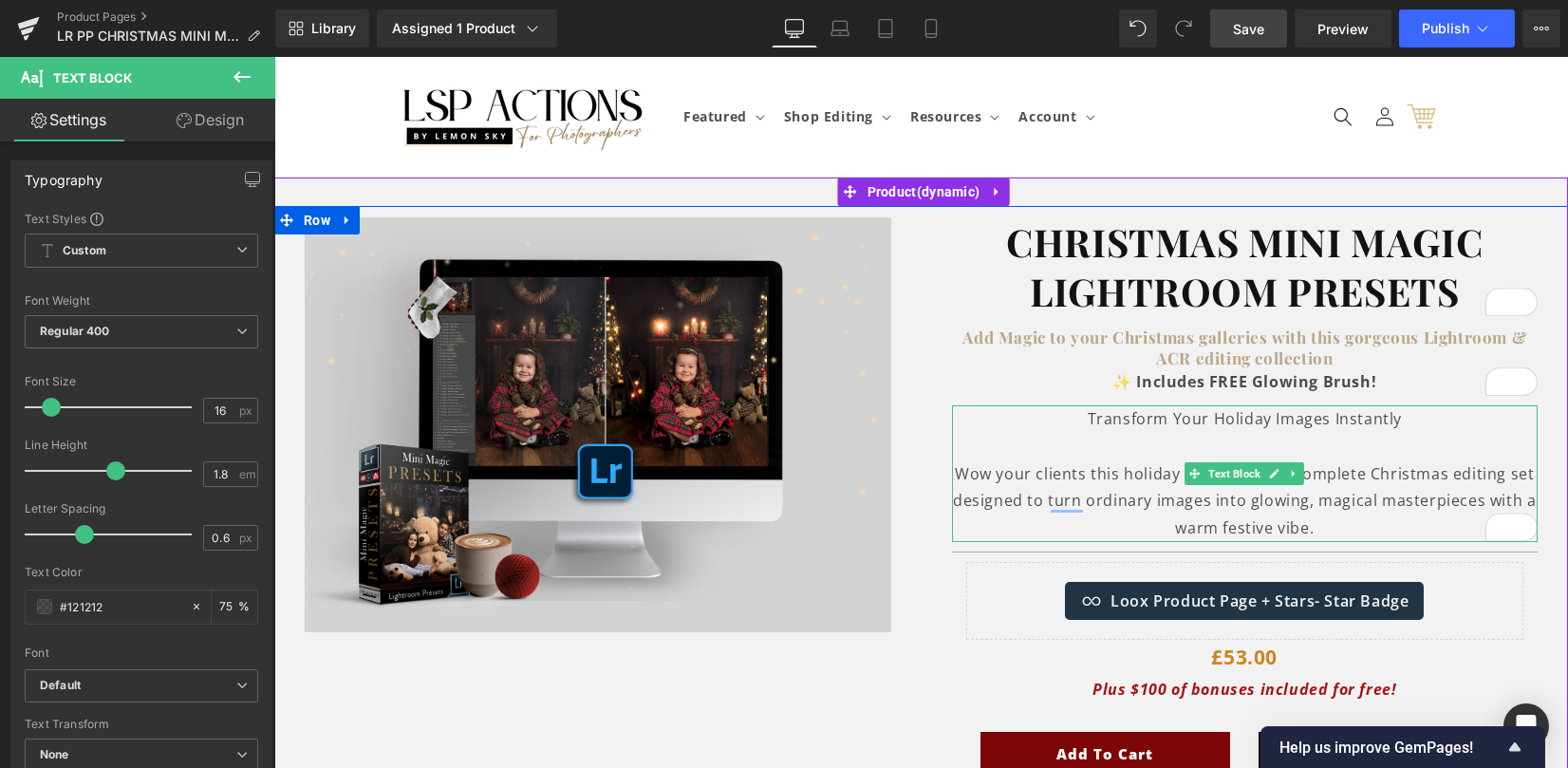
click at [952, 472] on p "Wow your clients this holiday season with a complete Christmas editing set desi…" at bounding box center [1245, 500] width 586 height 81
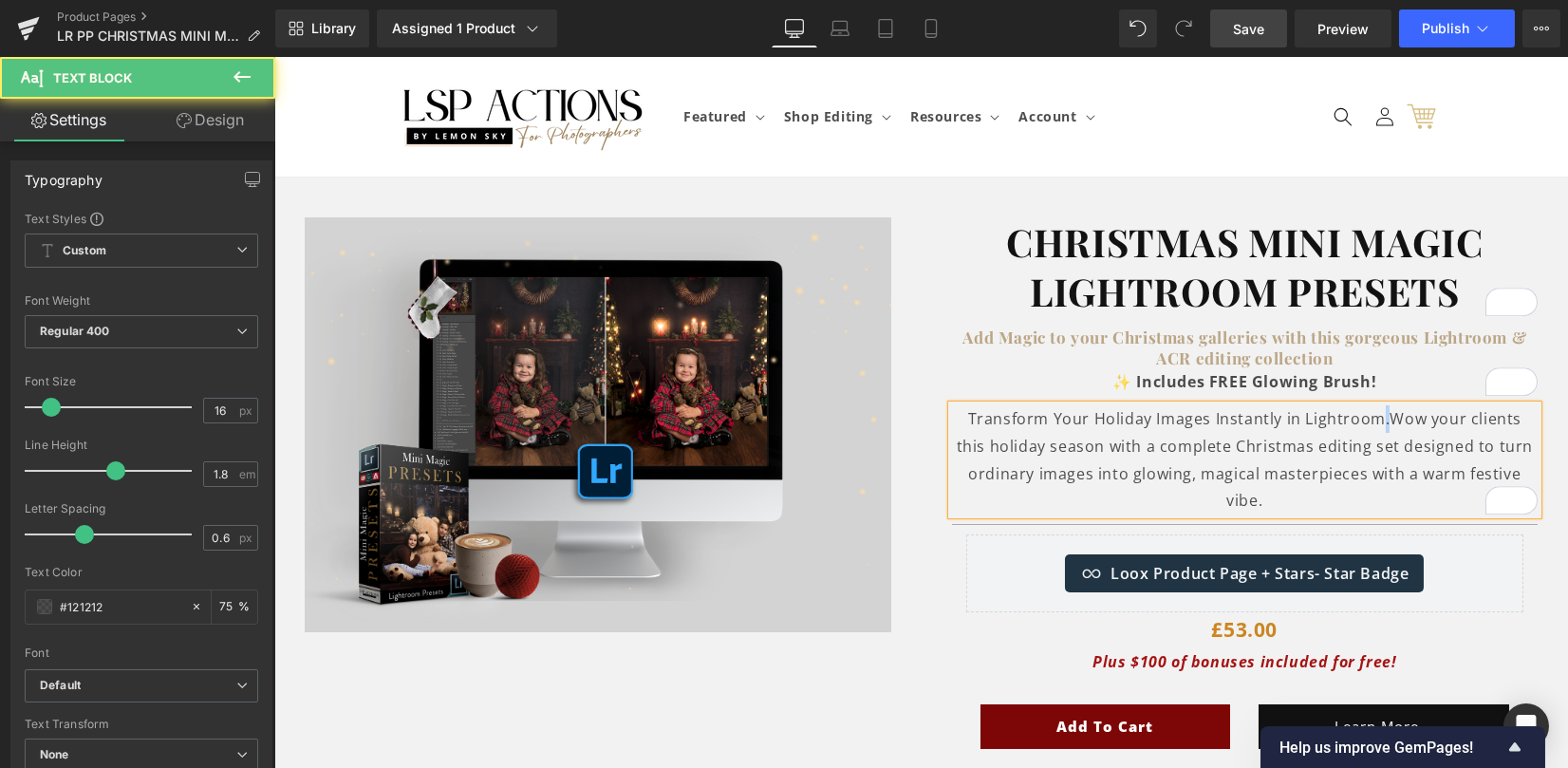
click at [1360, 416] on p "Transform Your Holiday Images Instantly in Lightroom. Wow your clients this hol…" at bounding box center [1245, 459] width 586 height 109
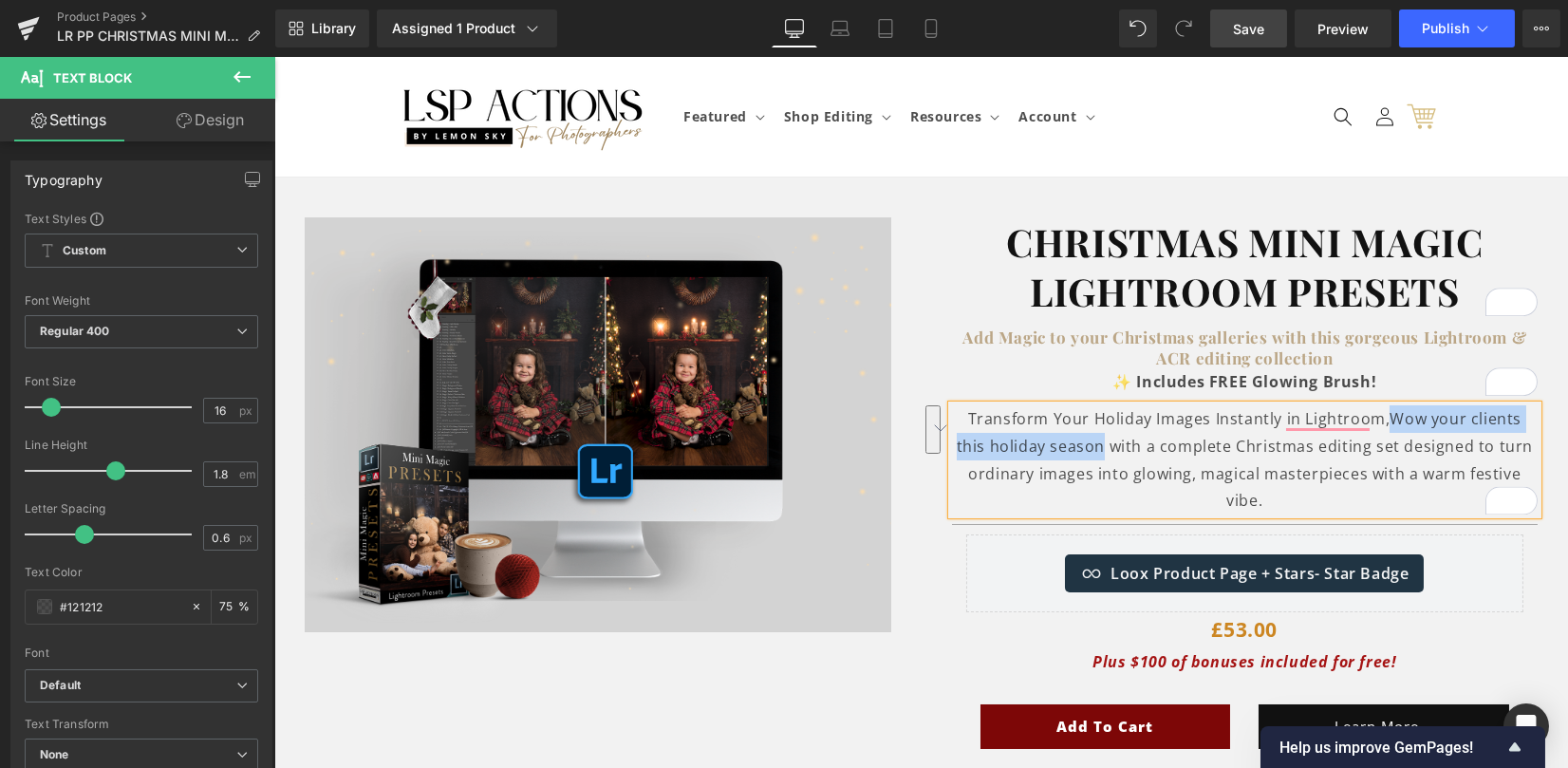
drag, startPoint x: 1373, startPoint y: 424, endPoint x: 1086, endPoint y: 446, distance: 287.8
click at [1086, 446] on span "Wow your clients this holiday season with a complete Christmas editing set desi…" at bounding box center [1243, 459] width 576 height 103
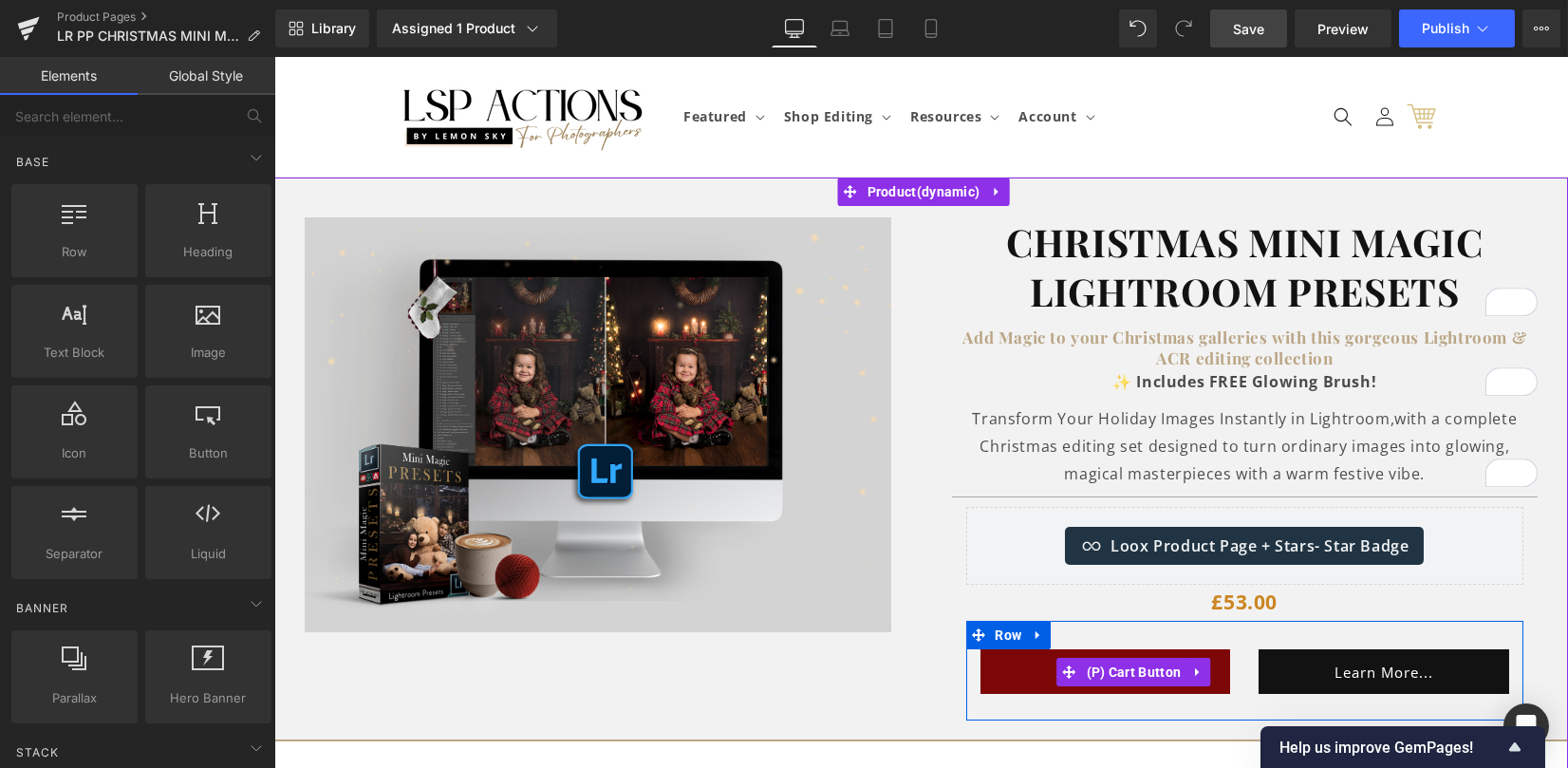
scroll to position [380, 0]
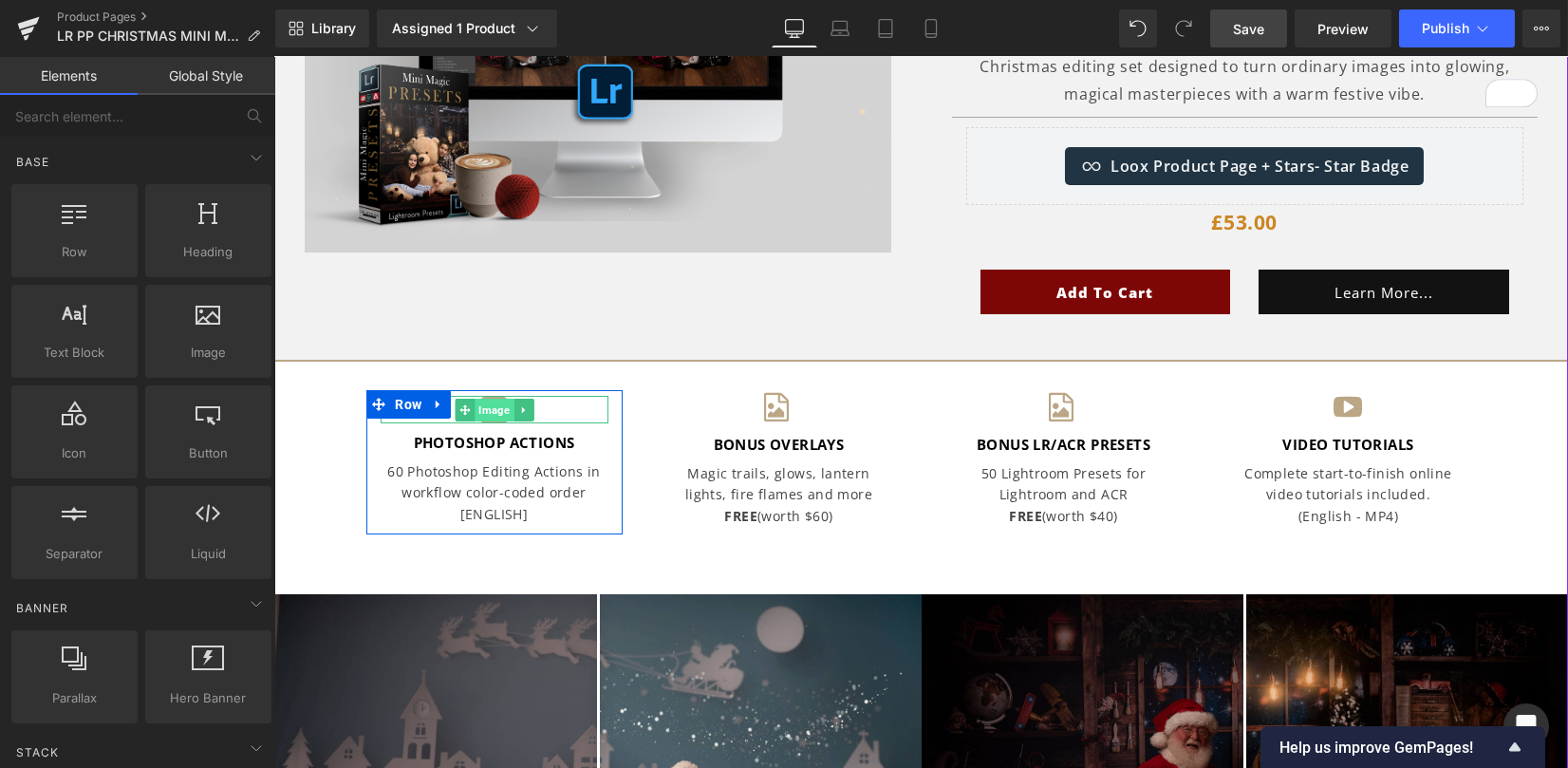
click at [486, 417] on span "Image" at bounding box center [494, 409] width 39 height 23
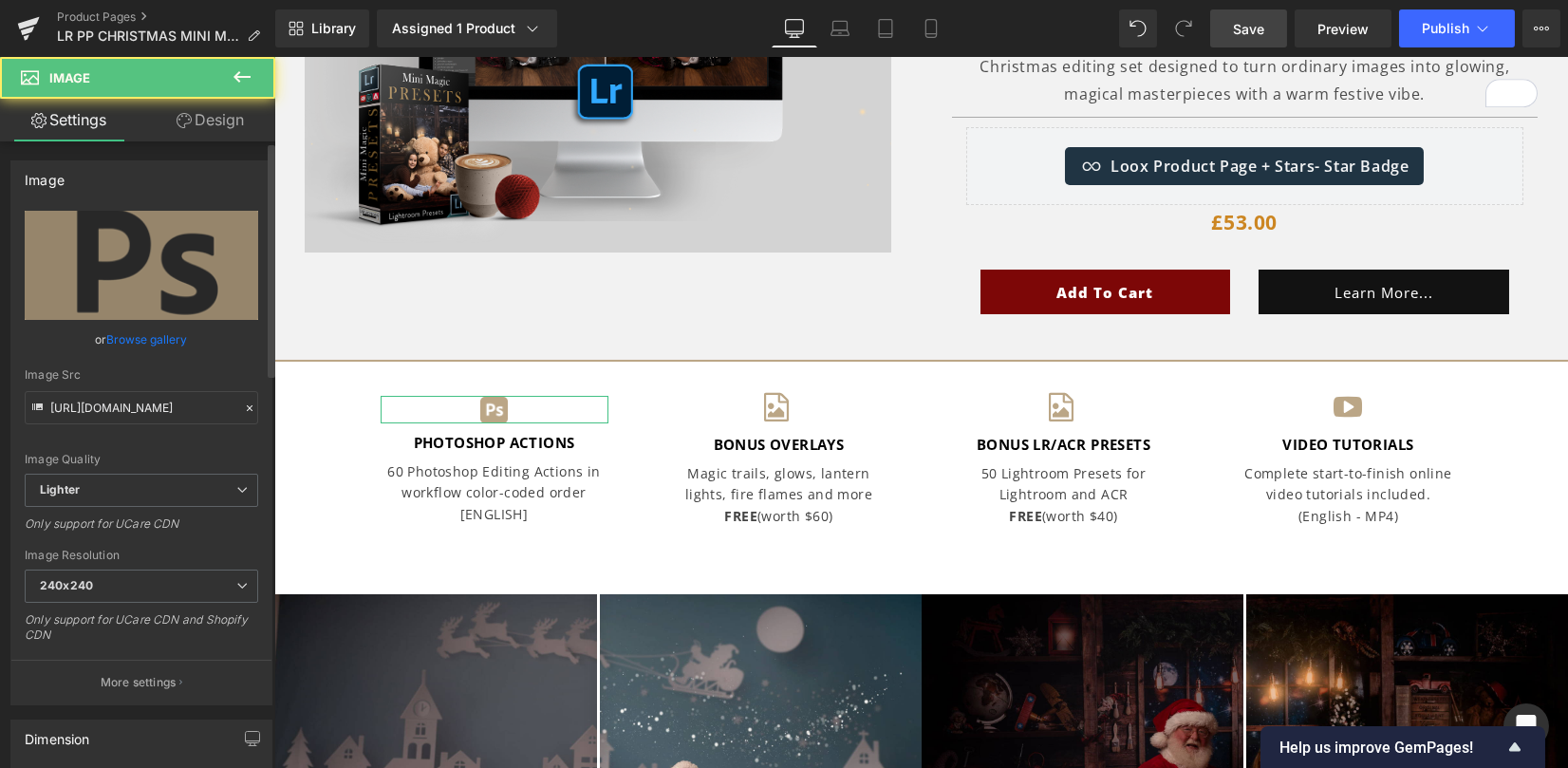
click at [115, 349] on link "Browse gallery" at bounding box center [147, 339] width 80 height 33
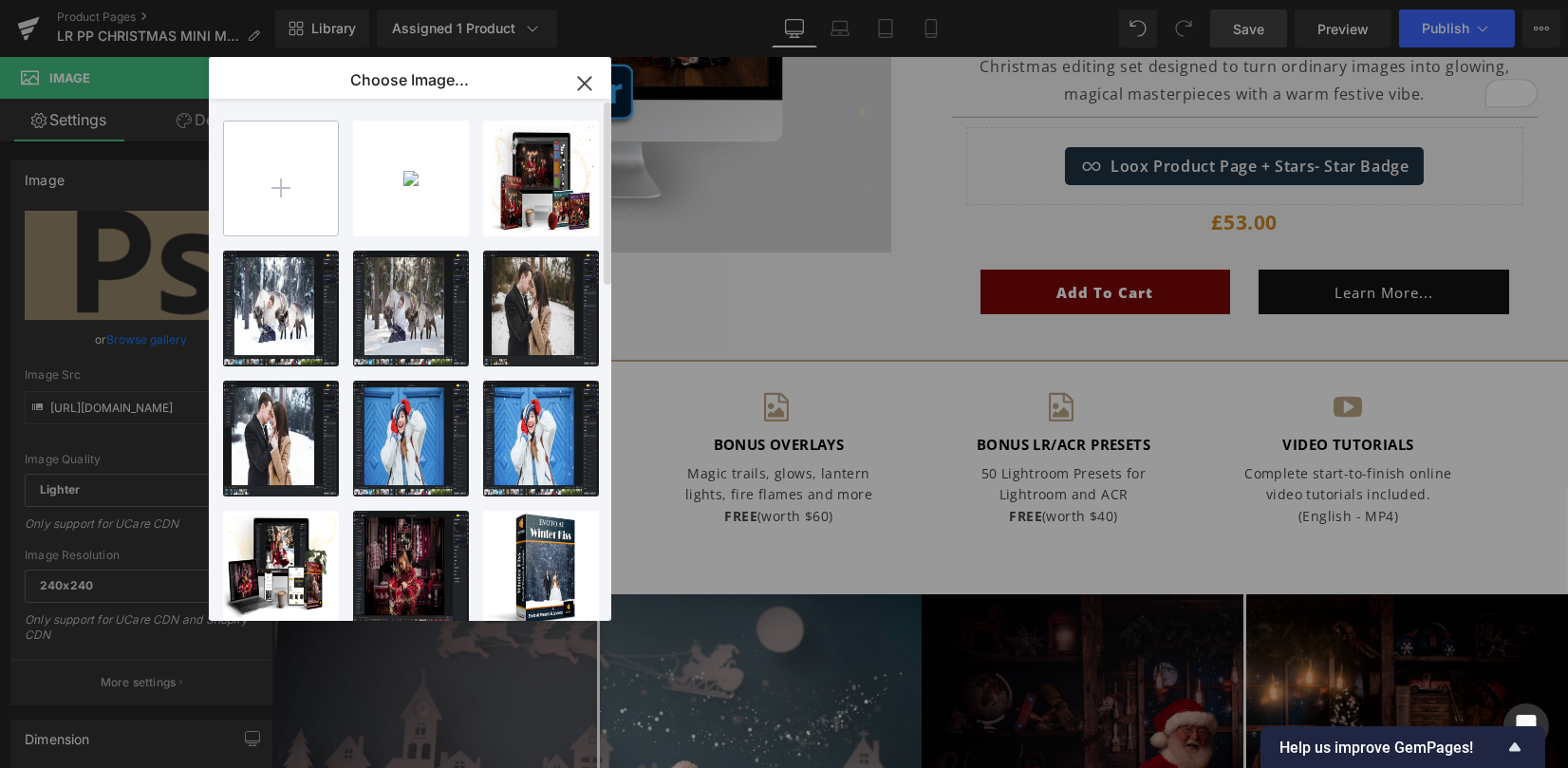
click at [299, 184] on input "file" at bounding box center [280, 179] width 114 height 114
type input "C:\fakepath\lr.png"
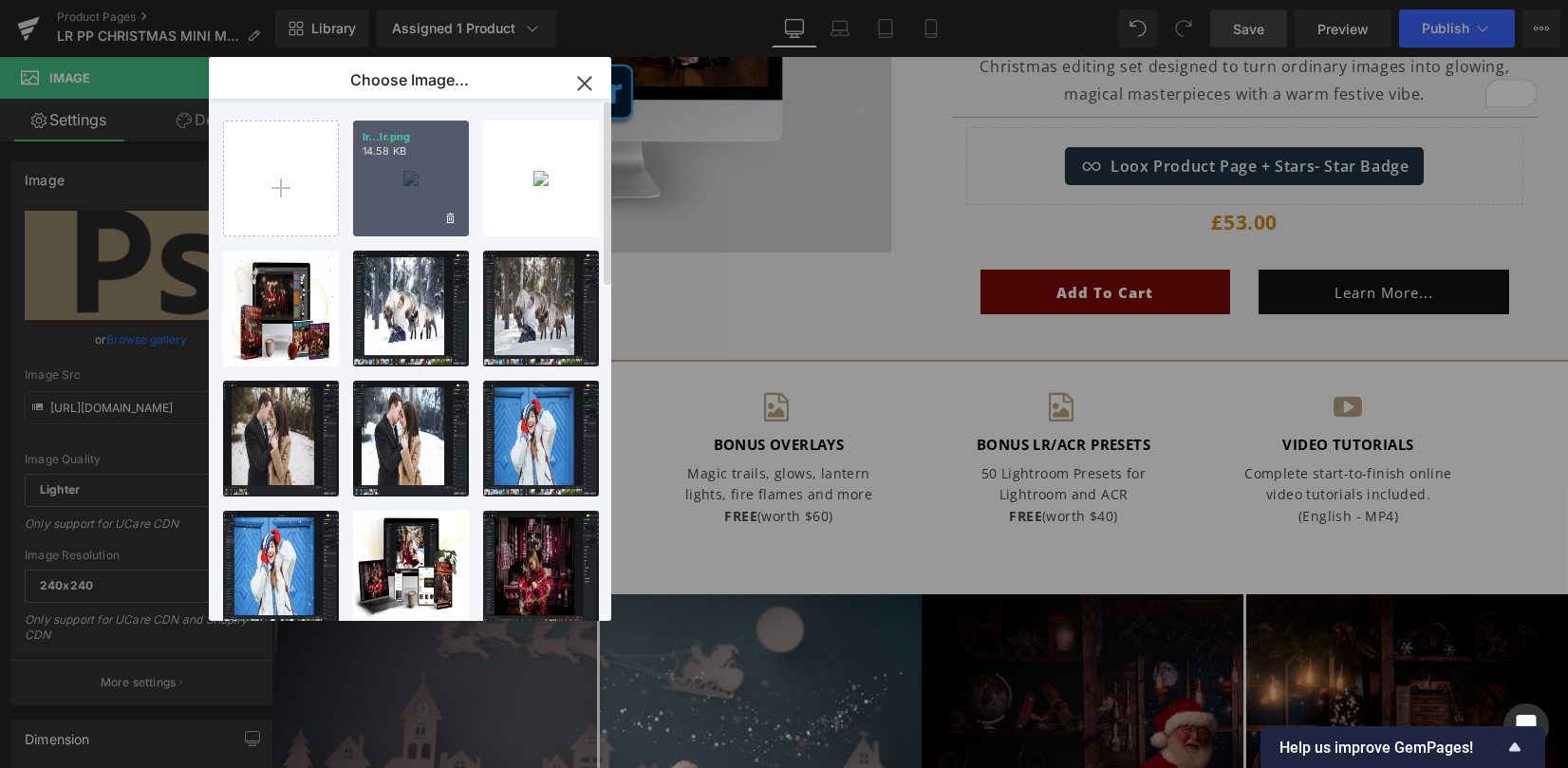
click at [385, 210] on div "lr...lr.png 14.58 KB" at bounding box center [411, 179] width 116 height 116
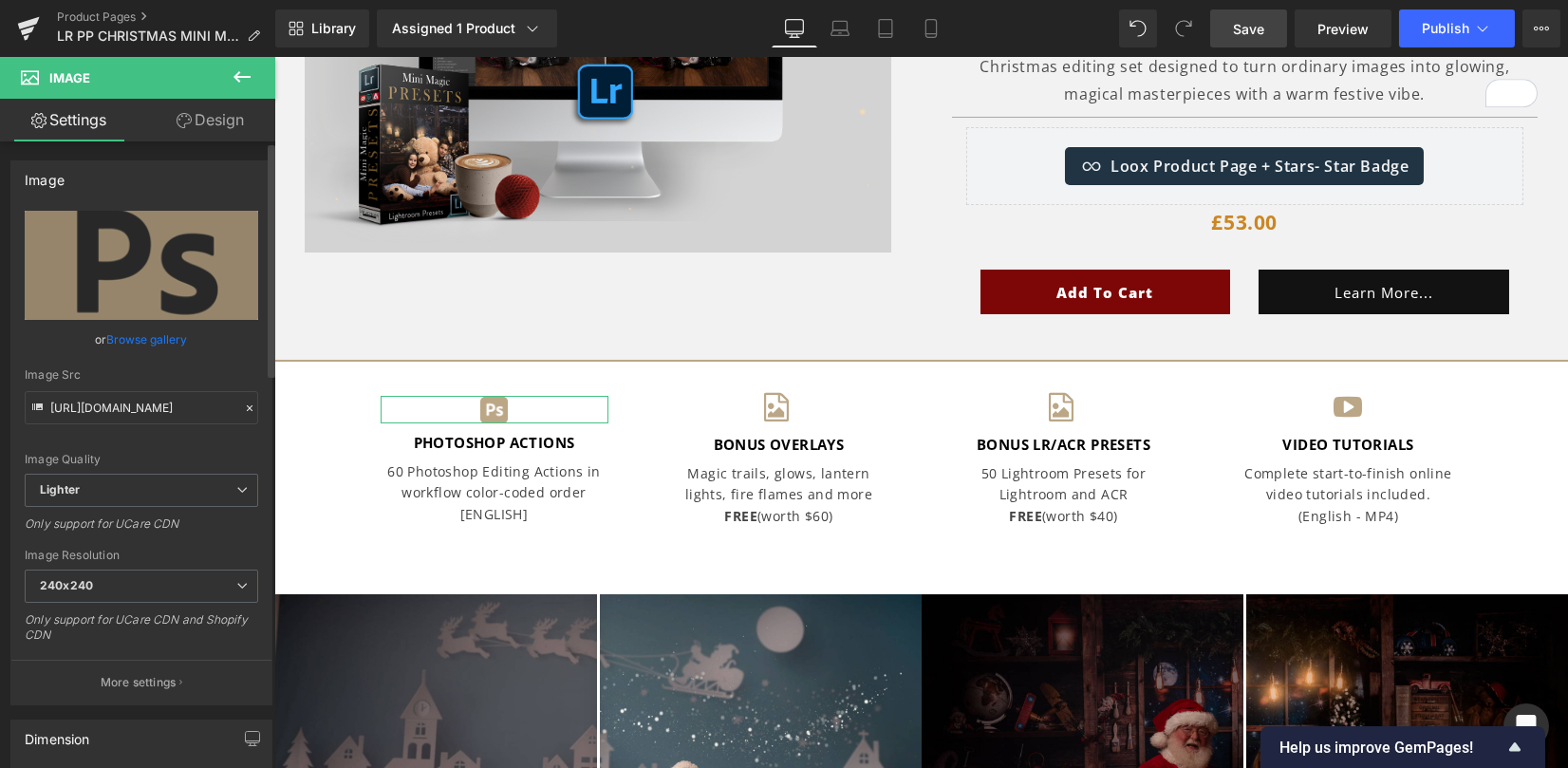
click at [152, 348] on link "Browse gallery" at bounding box center [147, 339] width 80 height 33
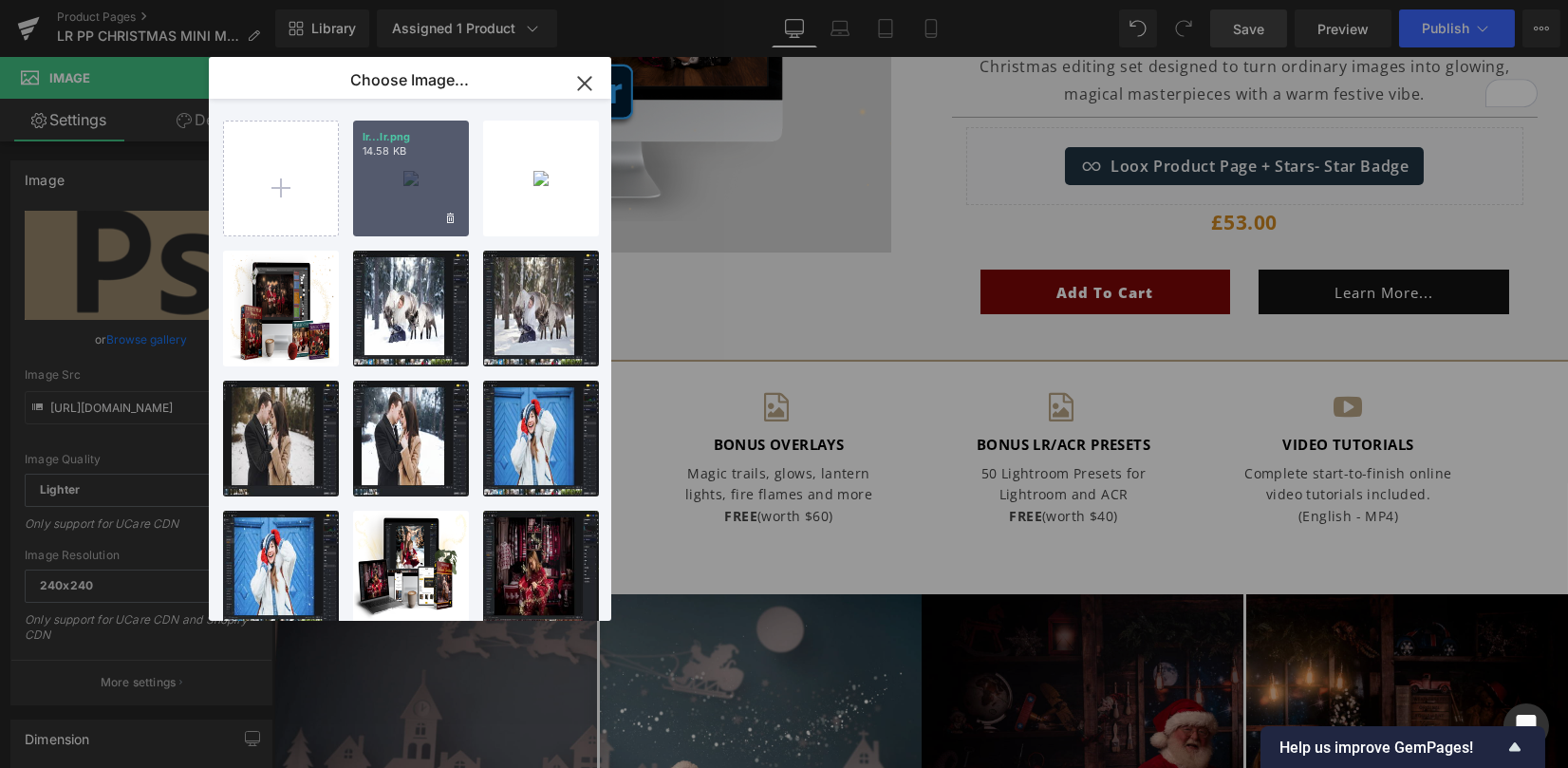
drag, startPoint x: 396, startPoint y: 206, endPoint x: 122, endPoint y: 150, distance: 279.7
click at [396, 206] on div "lr...lr.png 14.58 KB" at bounding box center [411, 179] width 116 height 116
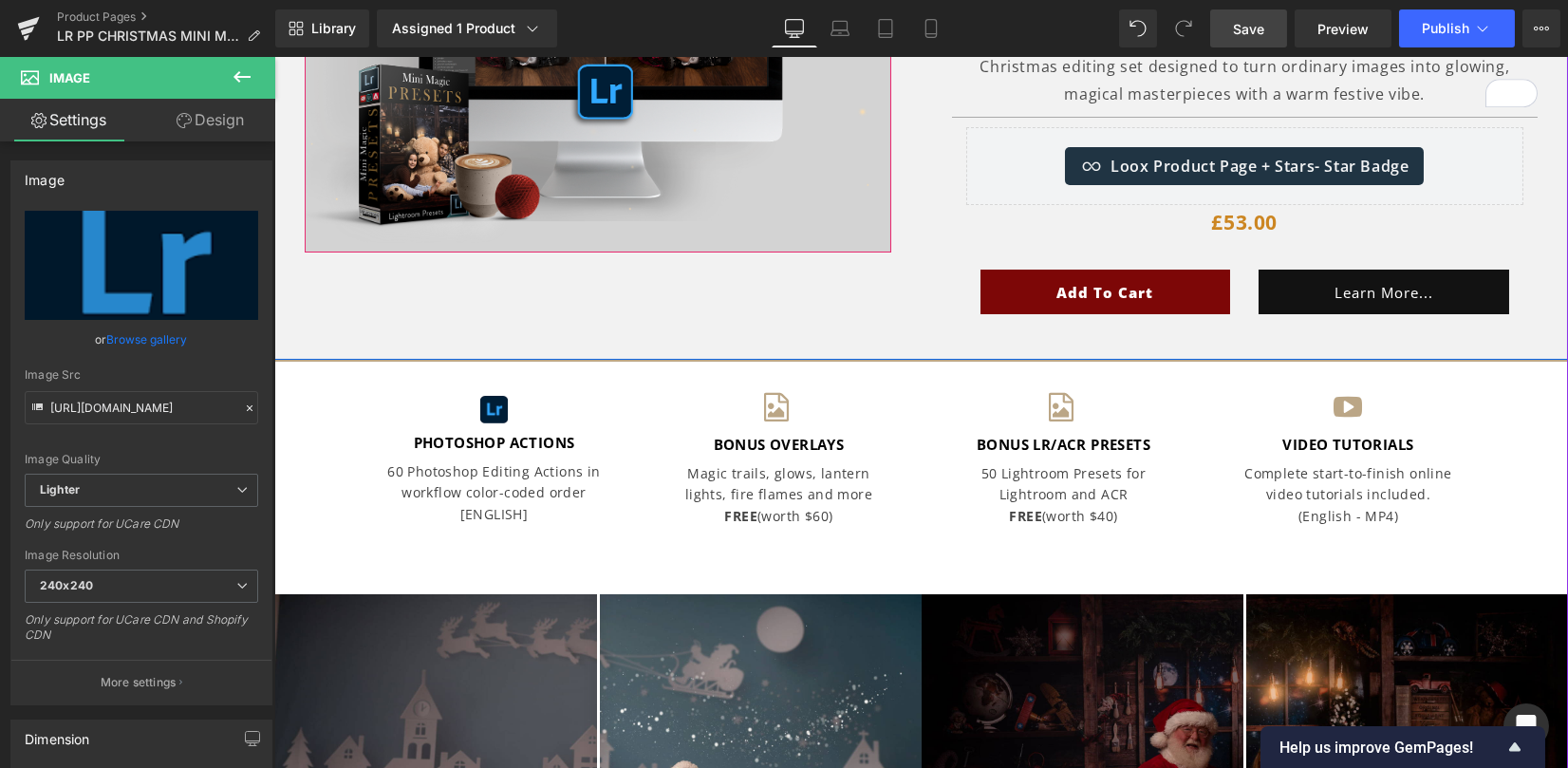
type input "https://ucarecdn.com/33f82dc3-38ae-4b40-ab13-ac1465b4e1cc/-/format/auto/-/previ…"
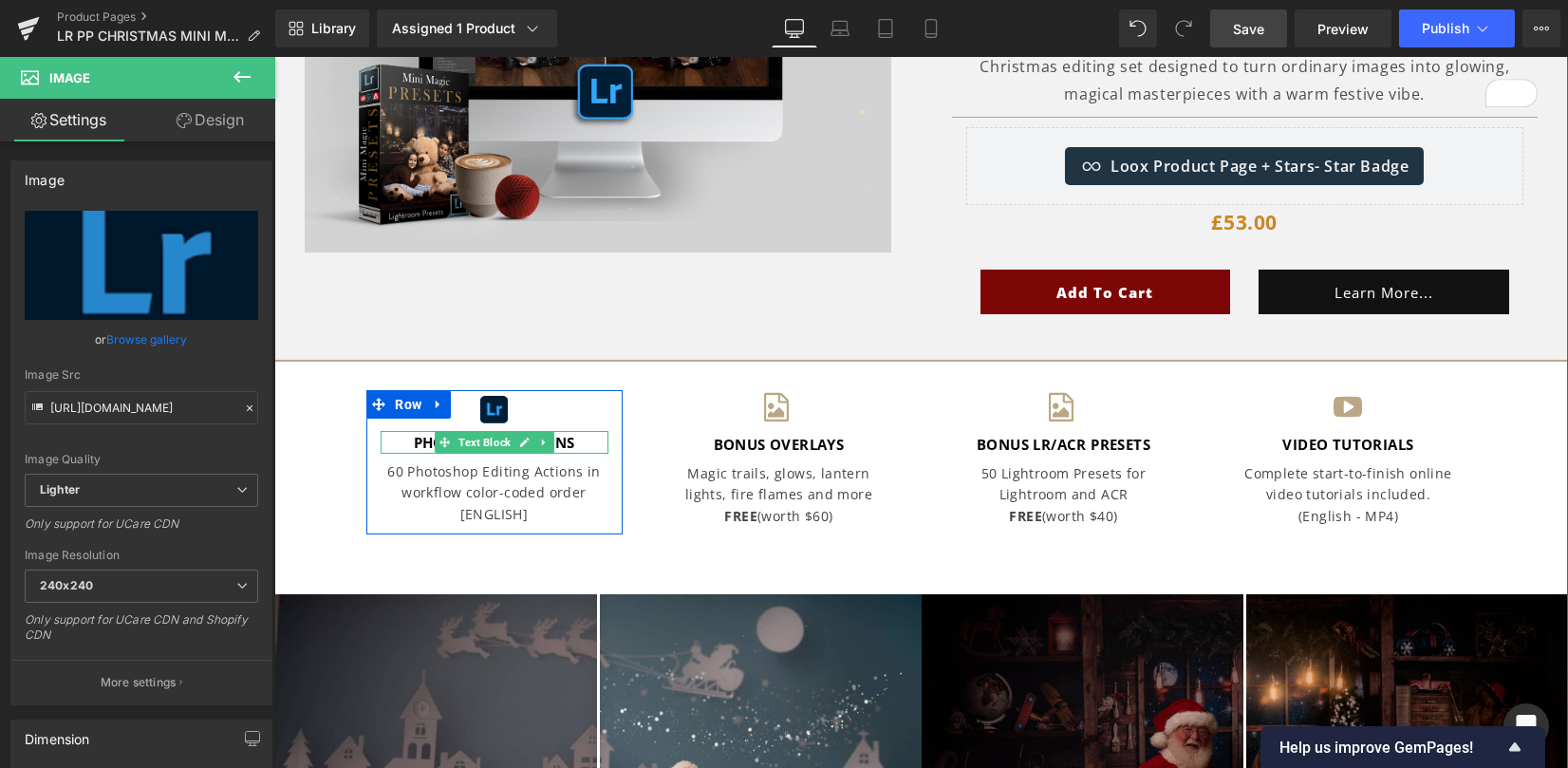
click at [425, 436] on strong "PHOTOSHOP ACTIONS" at bounding box center [494, 441] width 162 height 19
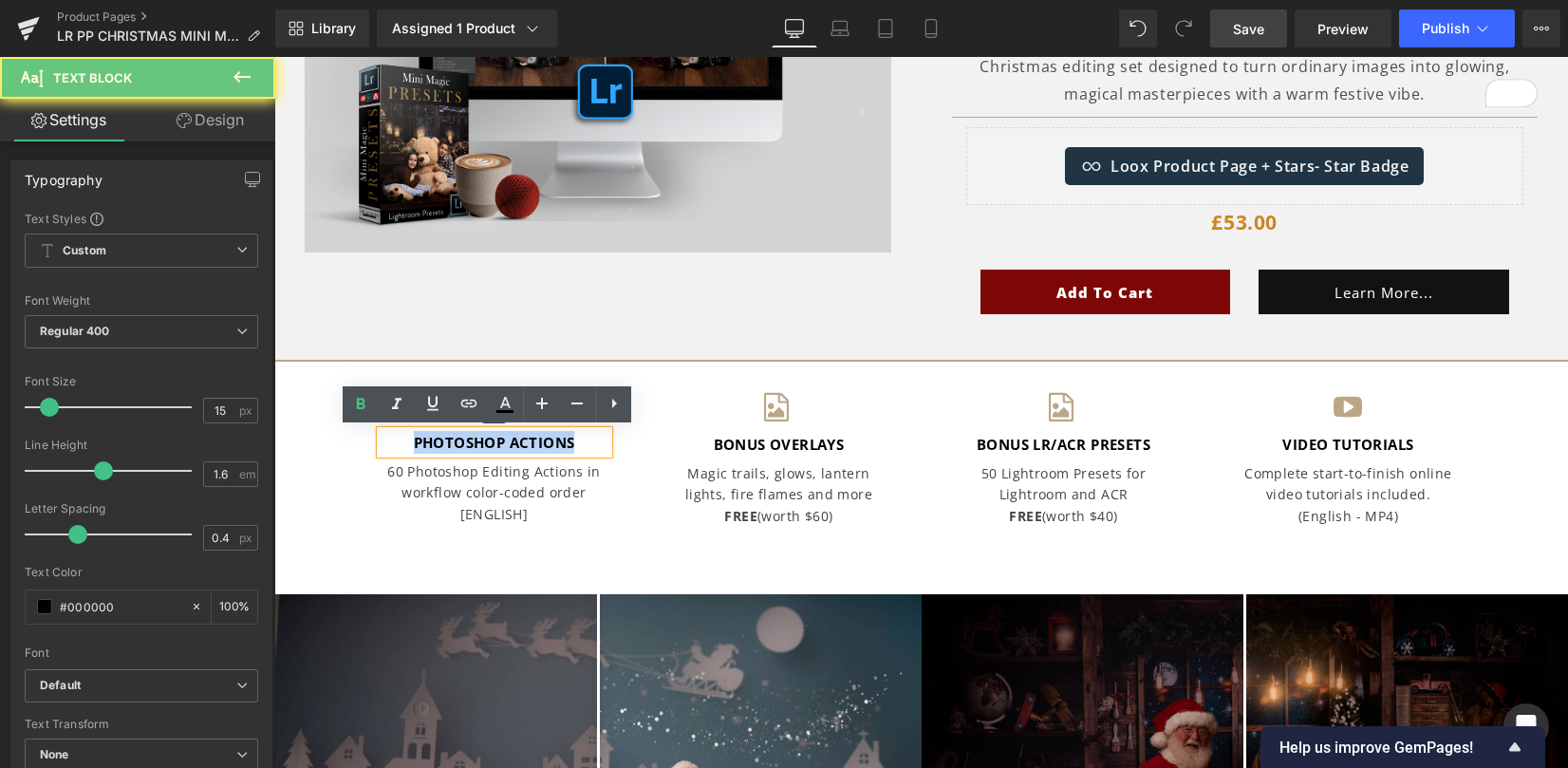
drag, startPoint x: 403, startPoint y: 437, endPoint x: 603, endPoint y: 432, distance: 200.1
click at [603, 432] on div "PHOTOSHOP ACTIONS" at bounding box center [494, 441] width 228 height 23
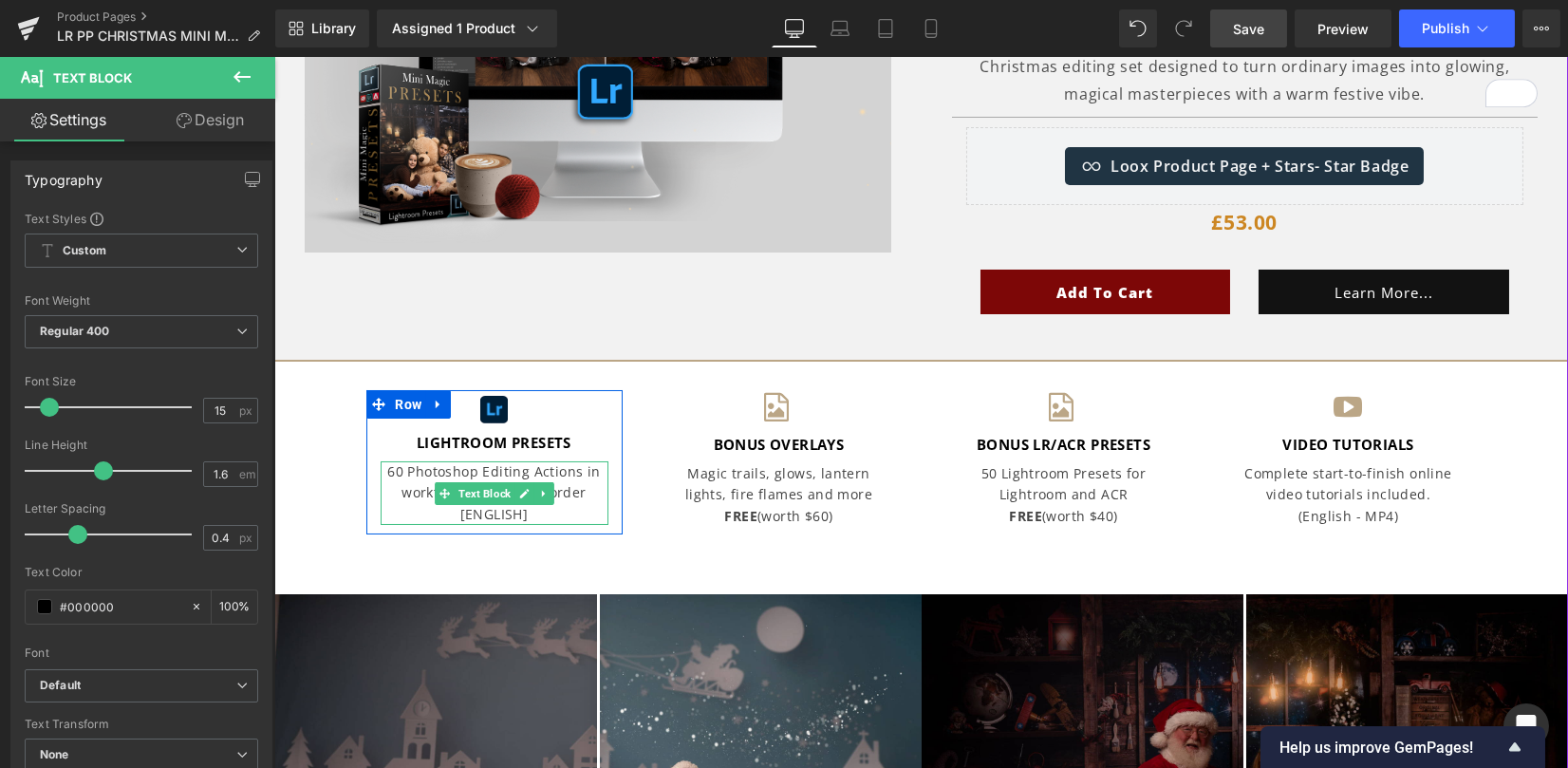
click at [405, 475] on p "60 Photoshop Editing Actions in workflow color-coded order" at bounding box center [494, 483] width 228 height 43
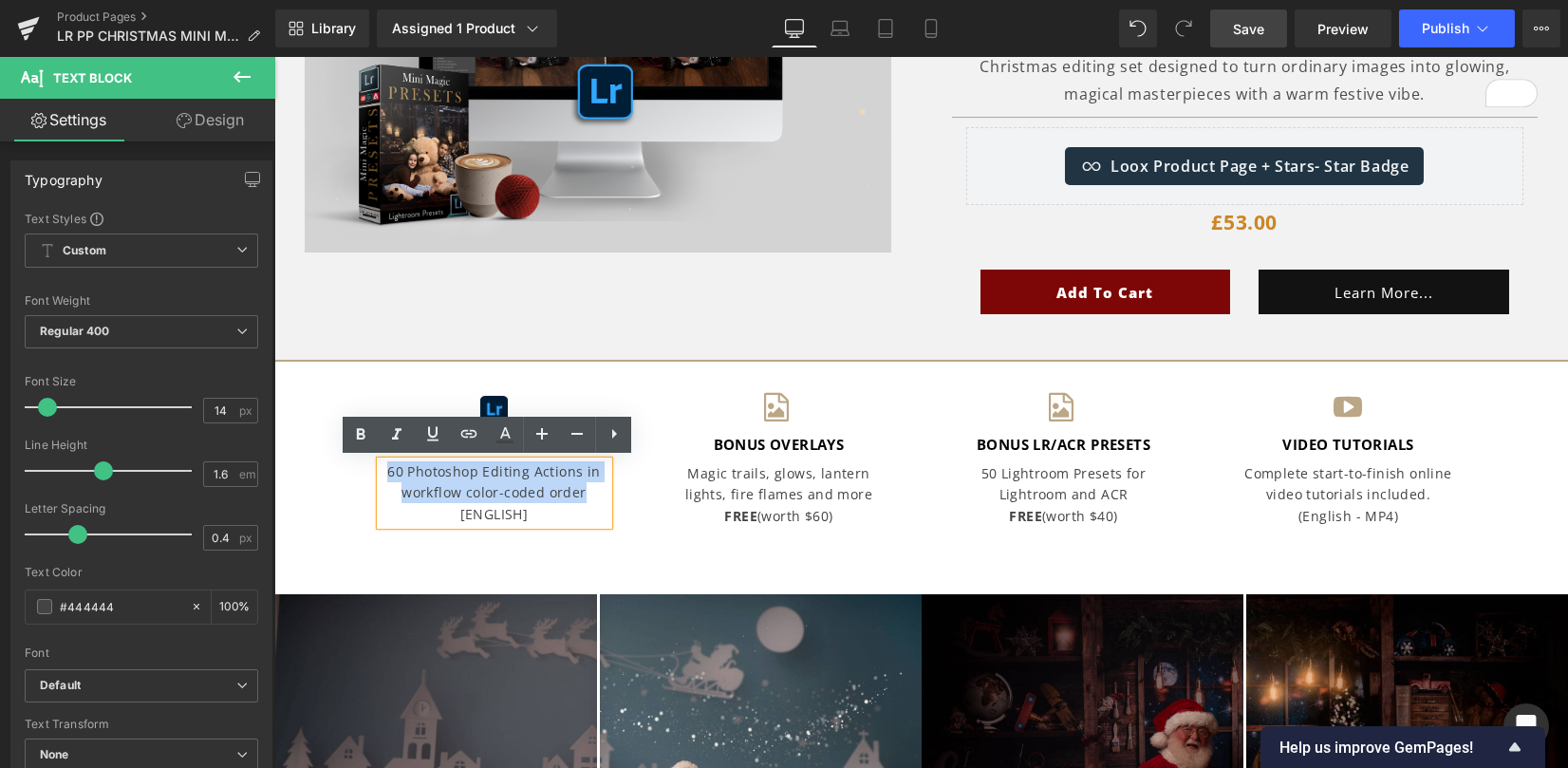
drag, startPoint x: 420, startPoint y: 478, endPoint x: 582, endPoint y: 489, distance: 162.4
click at [582, 493] on p "60 Photoshop Editing Actions in workflow color-coded order" at bounding box center [494, 483] width 228 height 43
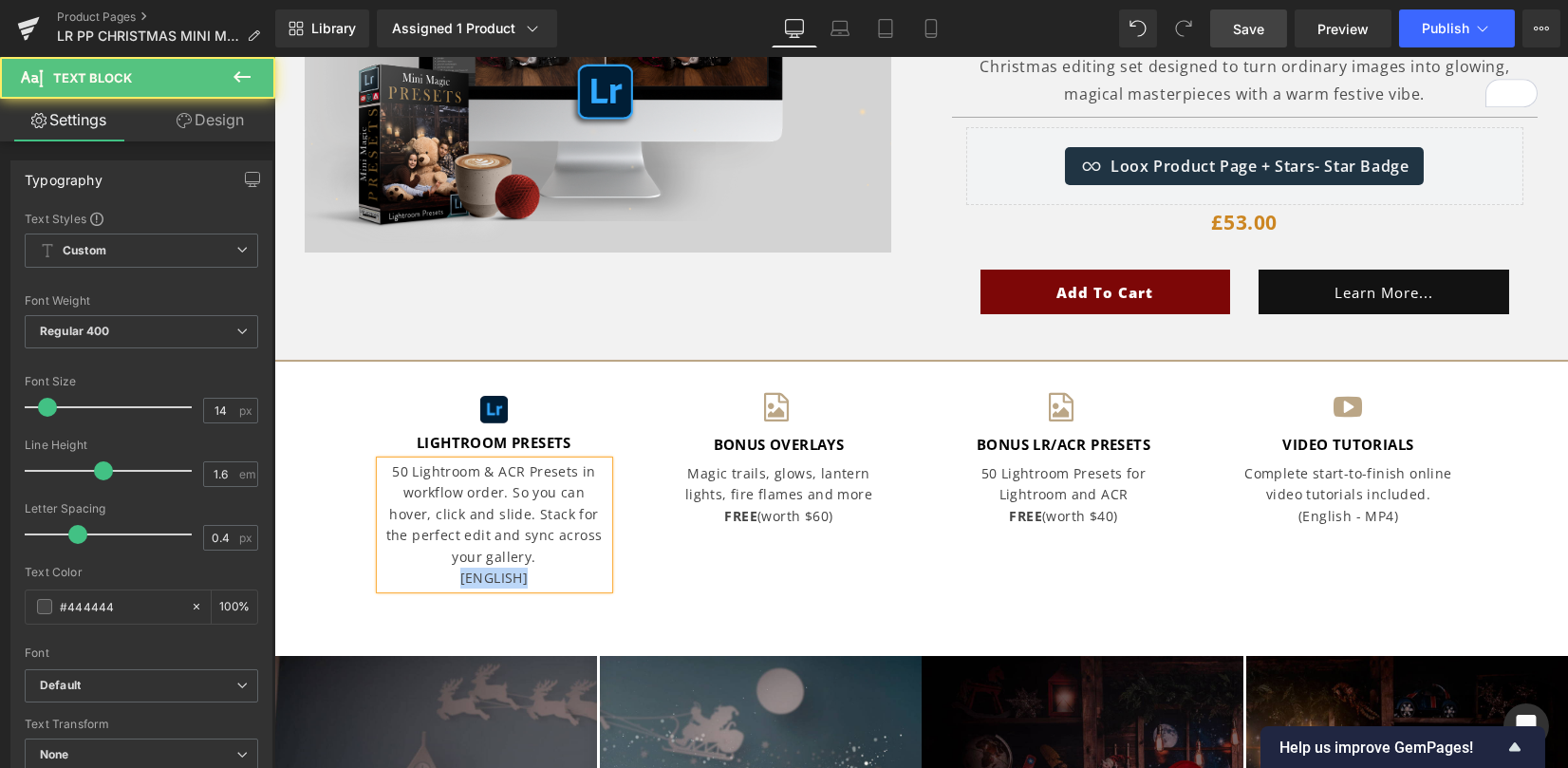
drag, startPoint x: 513, startPoint y: 574, endPoint x: 475, endPoint y: 581, distance: 38.6
click at [444, 574] on p "[ENGLISH]" at bounding box center [494, 578] width 228 height 21
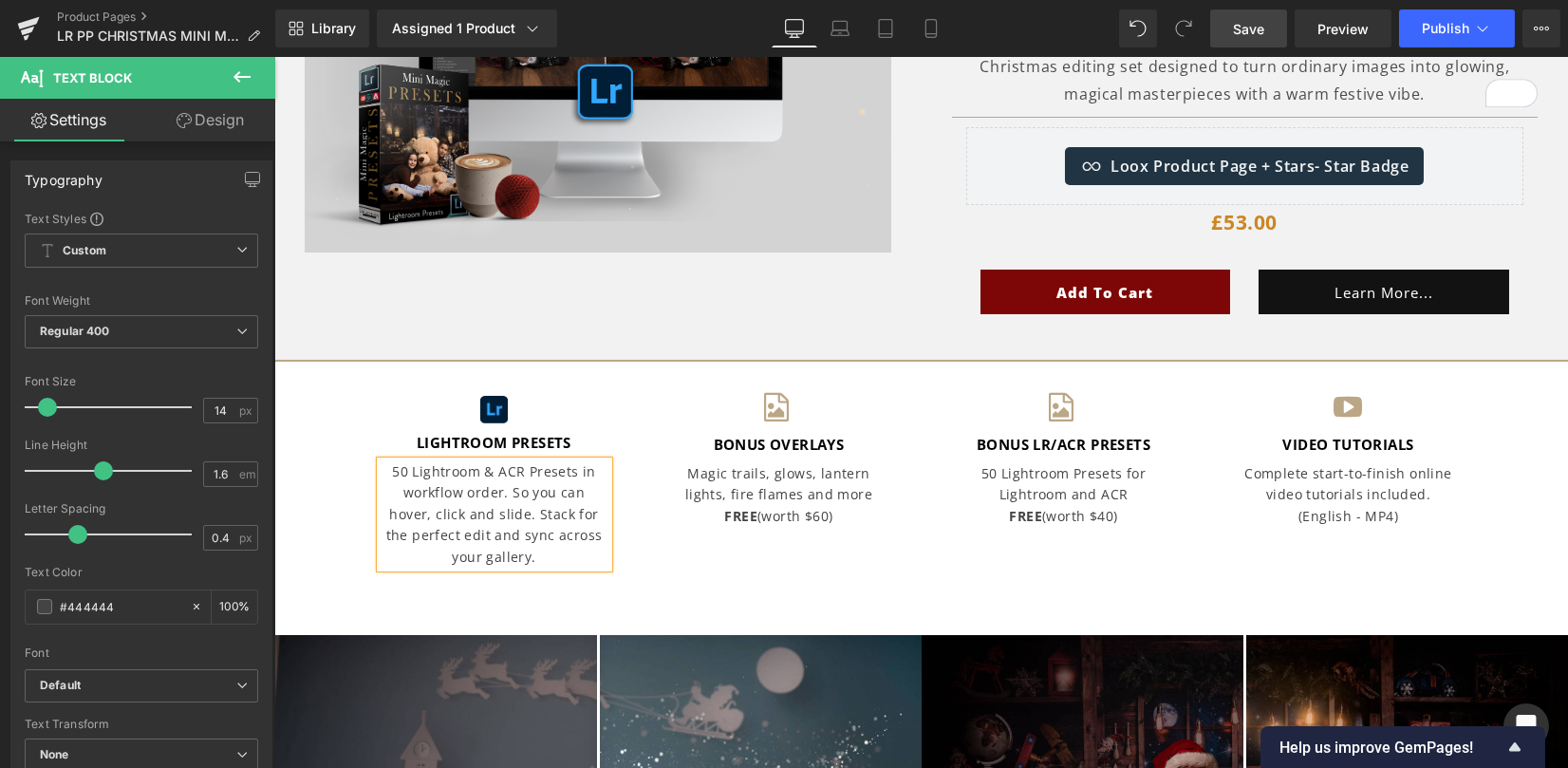
click at [741, 600] on div "Image LIGHTROOM PRESETS Text Block 50 Lightroom & ACR Presets in workflow order…" at bounding box center [921, 484] width 1293 height 247
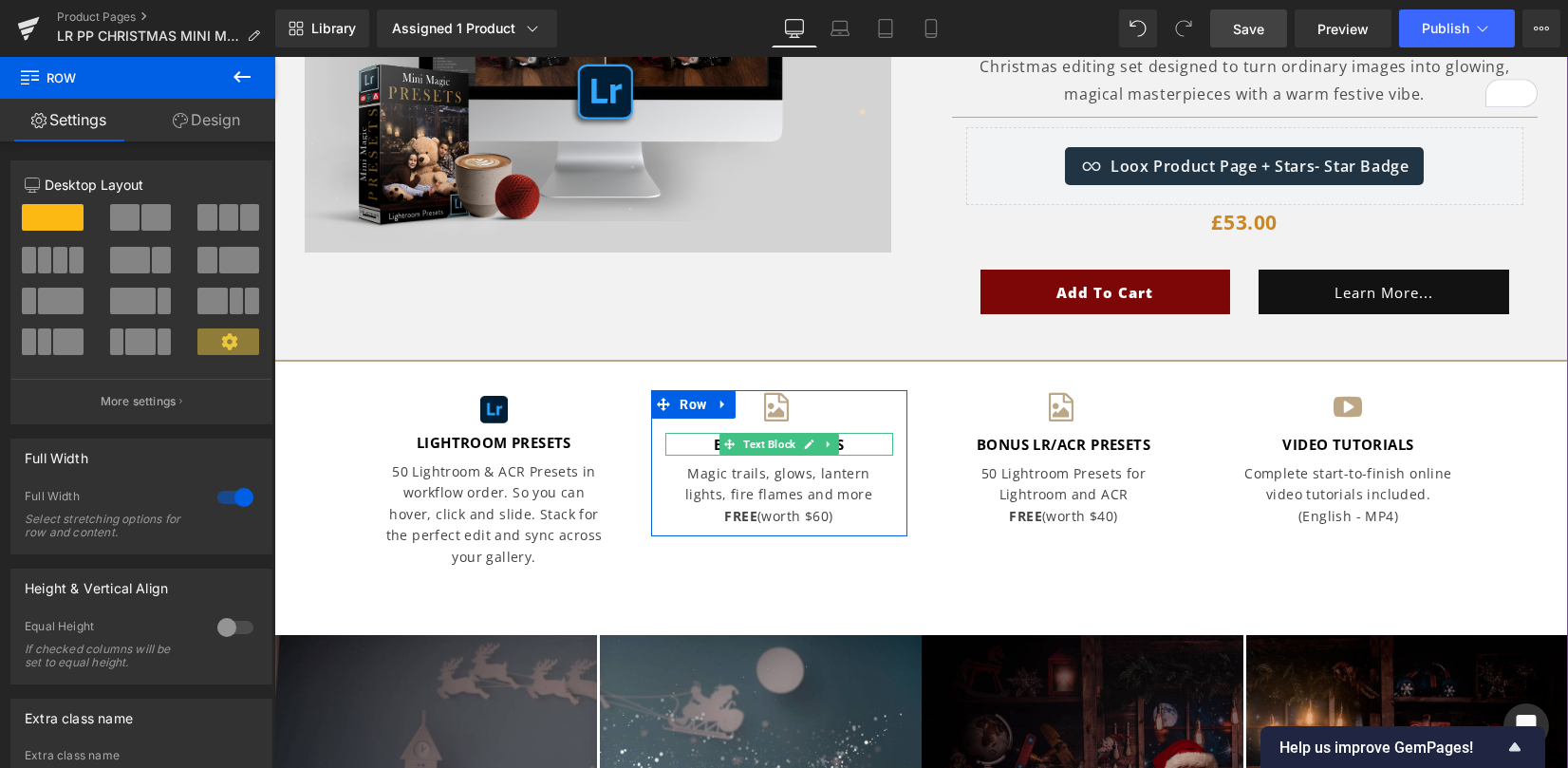
click at [720, 444] on span at bounding box center [730, 443] width 20 height 23
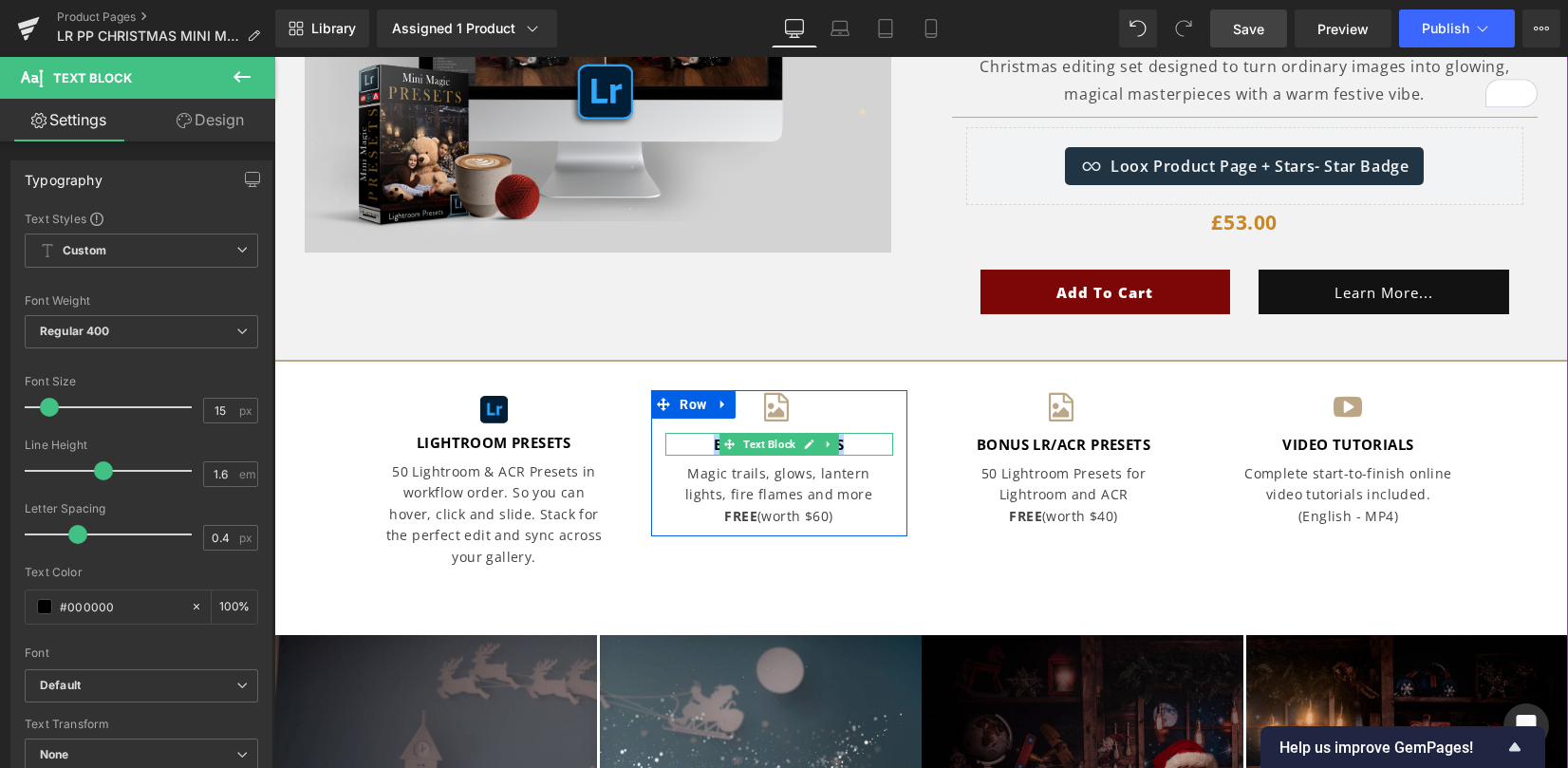
drag, startPoint x: 695, startPoint y: 442, endPoint x: 840, endPoint y: 448, distance: 145.1
click at [840, 448] on p "BONUS OVERLAYS" at bounding box center [779, 443] width 228 height 23
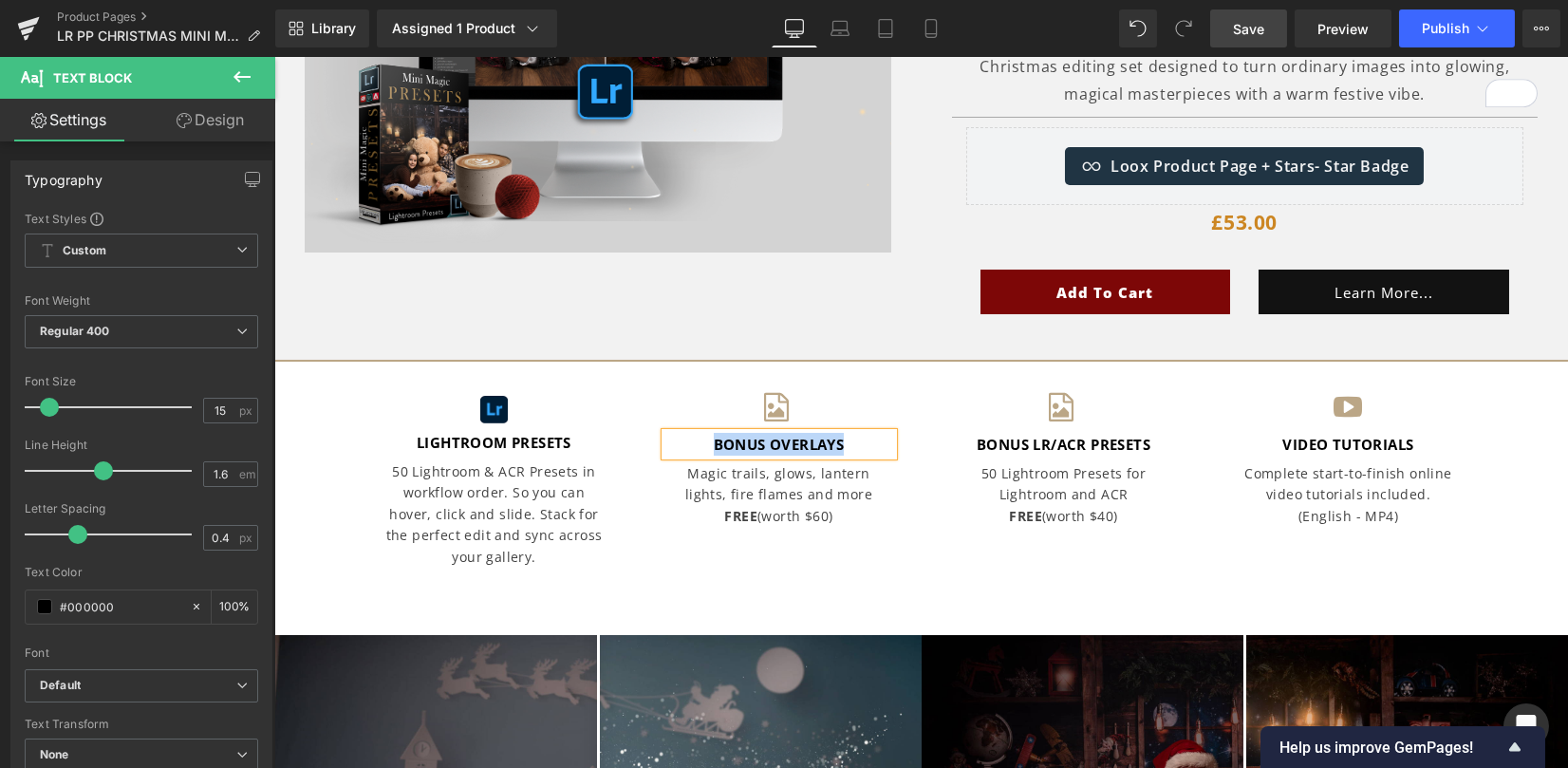
click at [714, 435] on strong "BONUS OVERLAYS" at bounding box center [780, 443] width 131 height 19
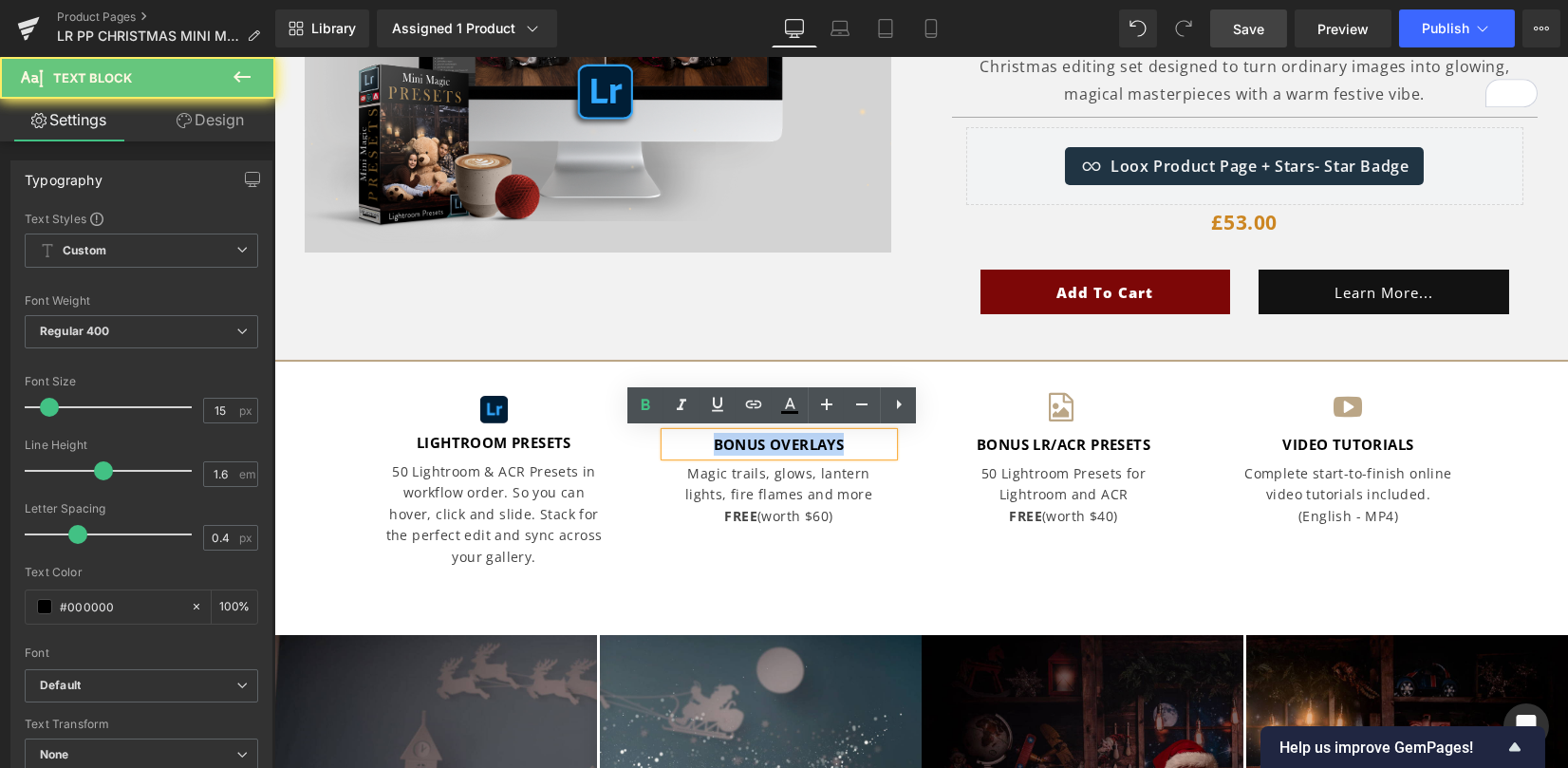
drag, startPoint x: 700, startPoint y: 437, endPoint x: 835, endPoint y: 446, distance: 135.3
click at [835, 446] on p "BONUS OVERLAYS" at bounding box center [779, 443] width 228 height 23
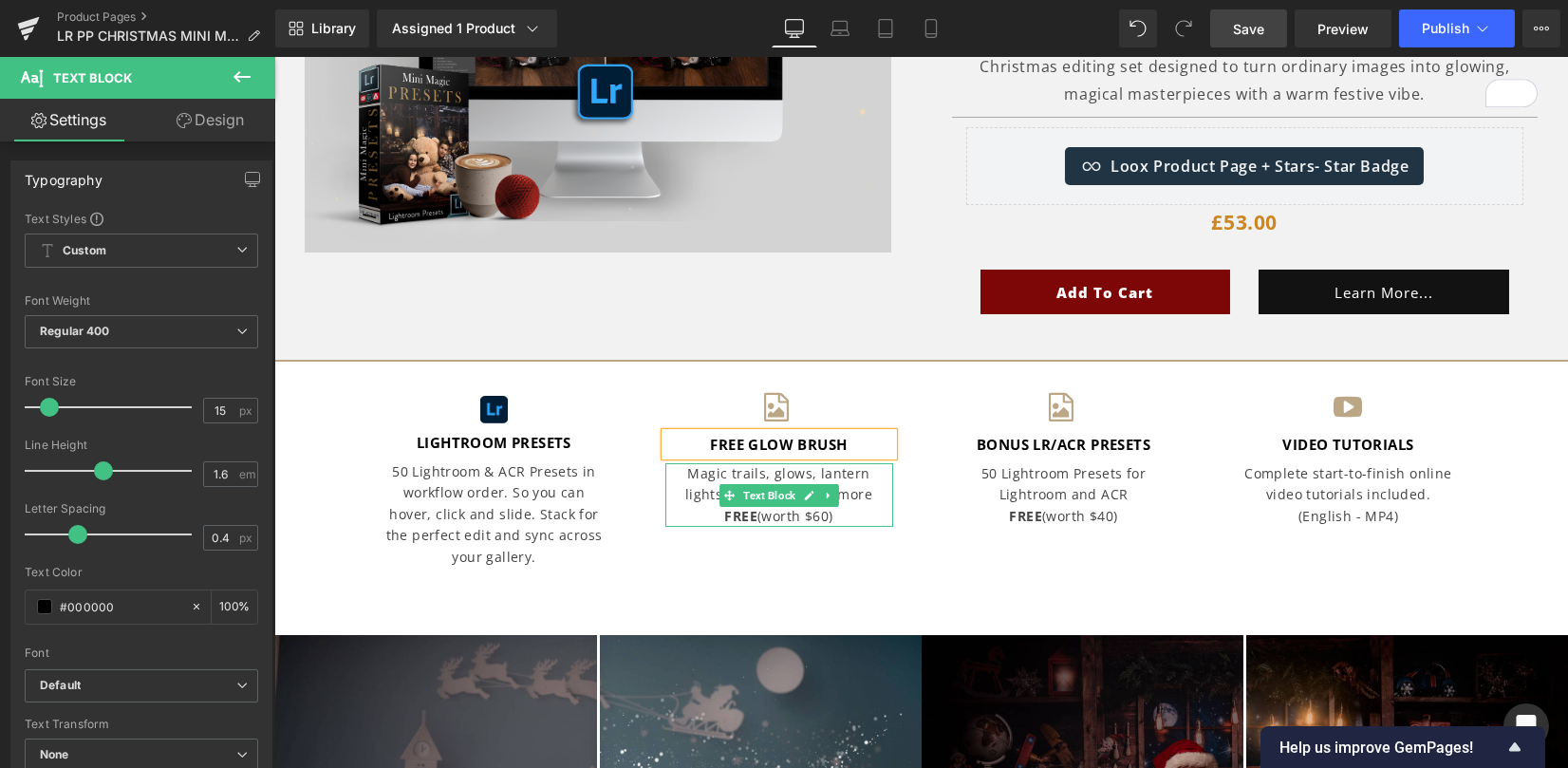
click at [715, 469] on p "Magic trails, glows, lantern lights, fire flames and more" at bounding box center [779, 485] width 228 height 43
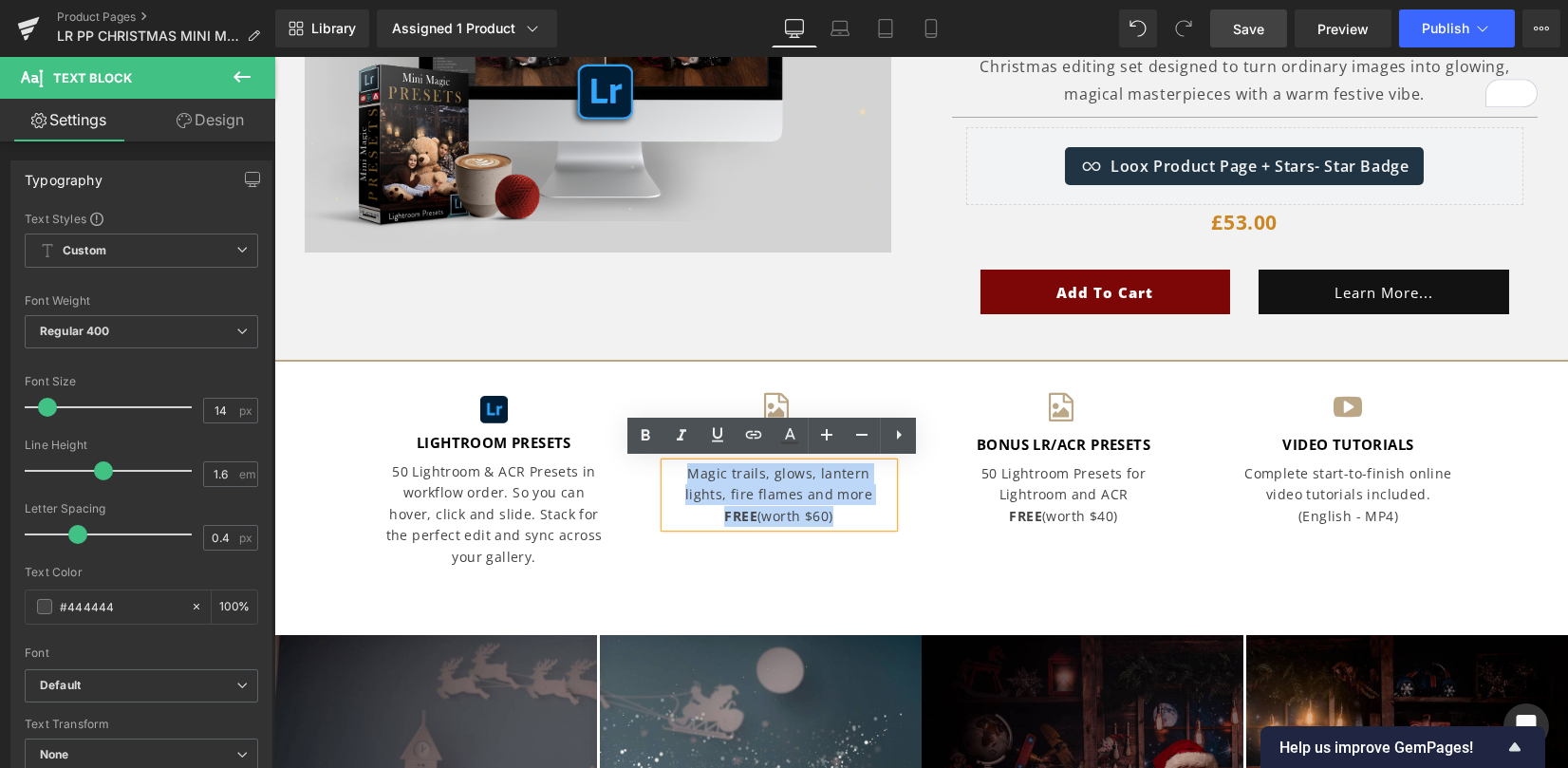
drag, startPoint x: 666, startPoint y: 474, endPoint x: 848, endPoint y: 518, distance: 187.2
click at [846, 518] on div "Magic trails, glows, lantern lights, fire flames and more FREE (worth $60)" at bounding box center [779, 494] width 228 height 64
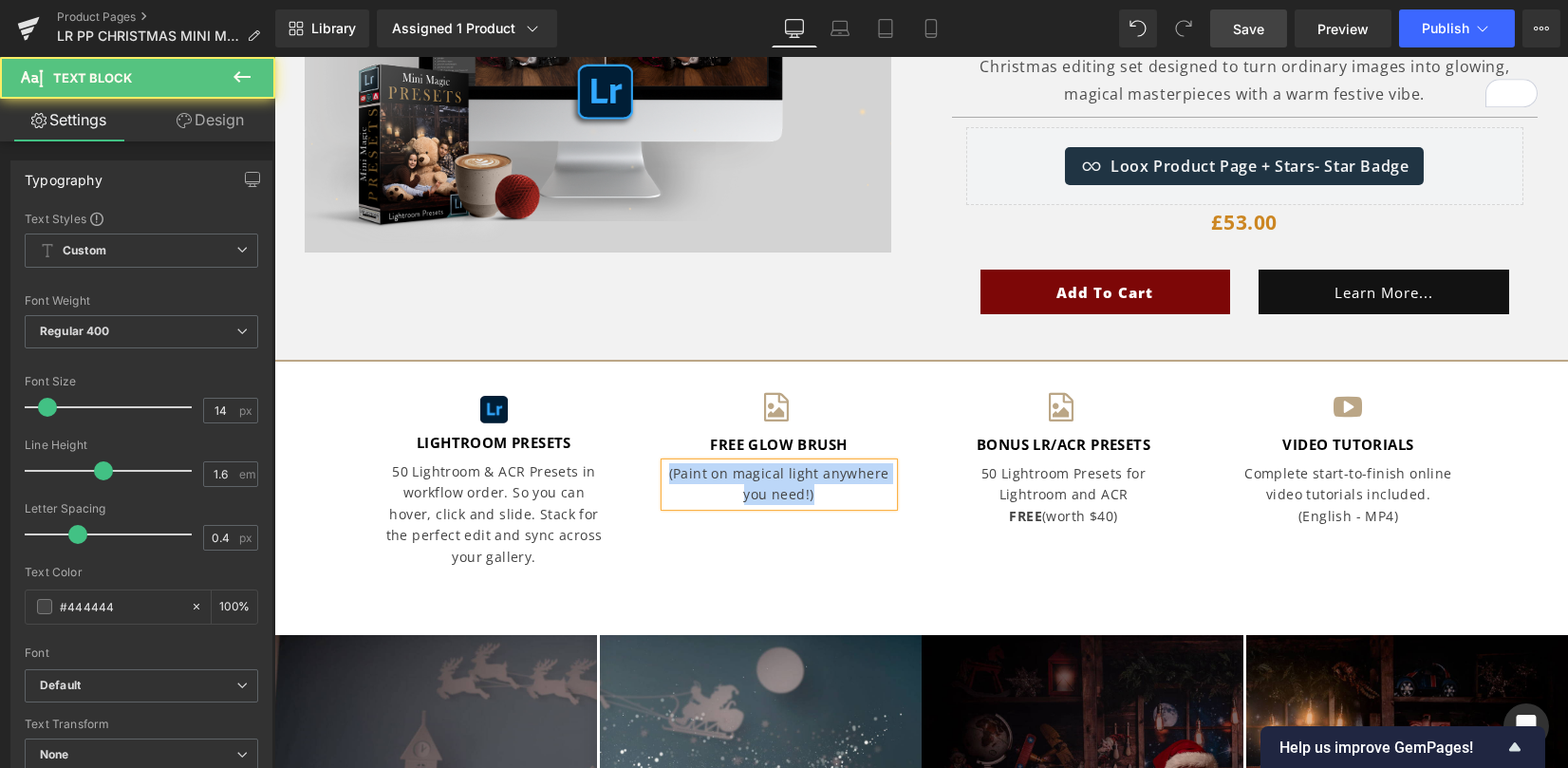
drag, startPoint x: 819, startPoint y: 500, endPoint x: 657, endPoint y: 471, distance: 164.6
click at [665, 471] on p "(Paint on magical light anywhere you need!)" at bounding box center [779, 485] width 228 height 43
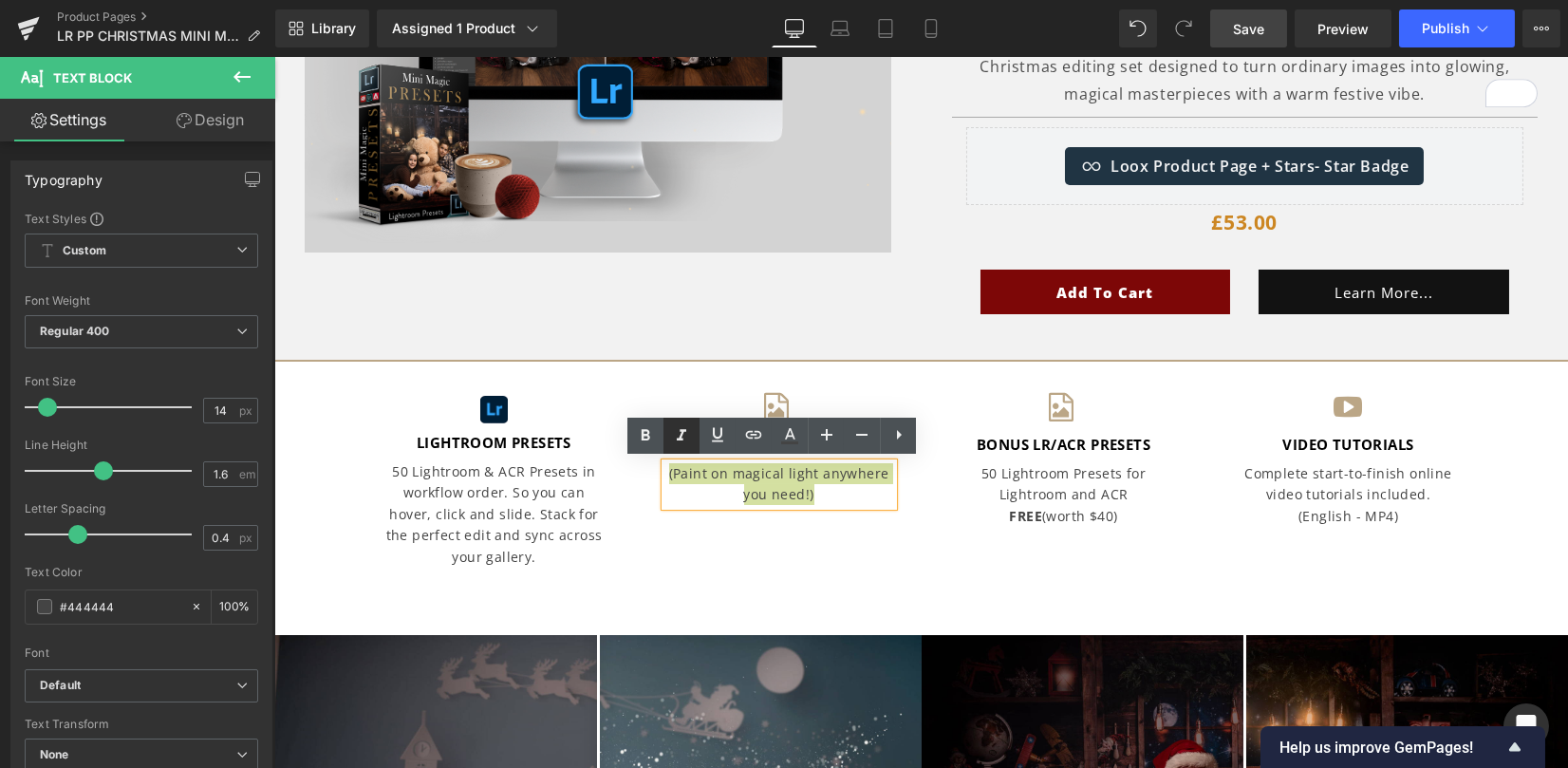
click at [691, 439] on icon at bounding box center [681, 435] width 23 height 23
click at [764, 405] on span "Icon" at bounding box center [779, 408] width 29 height 23
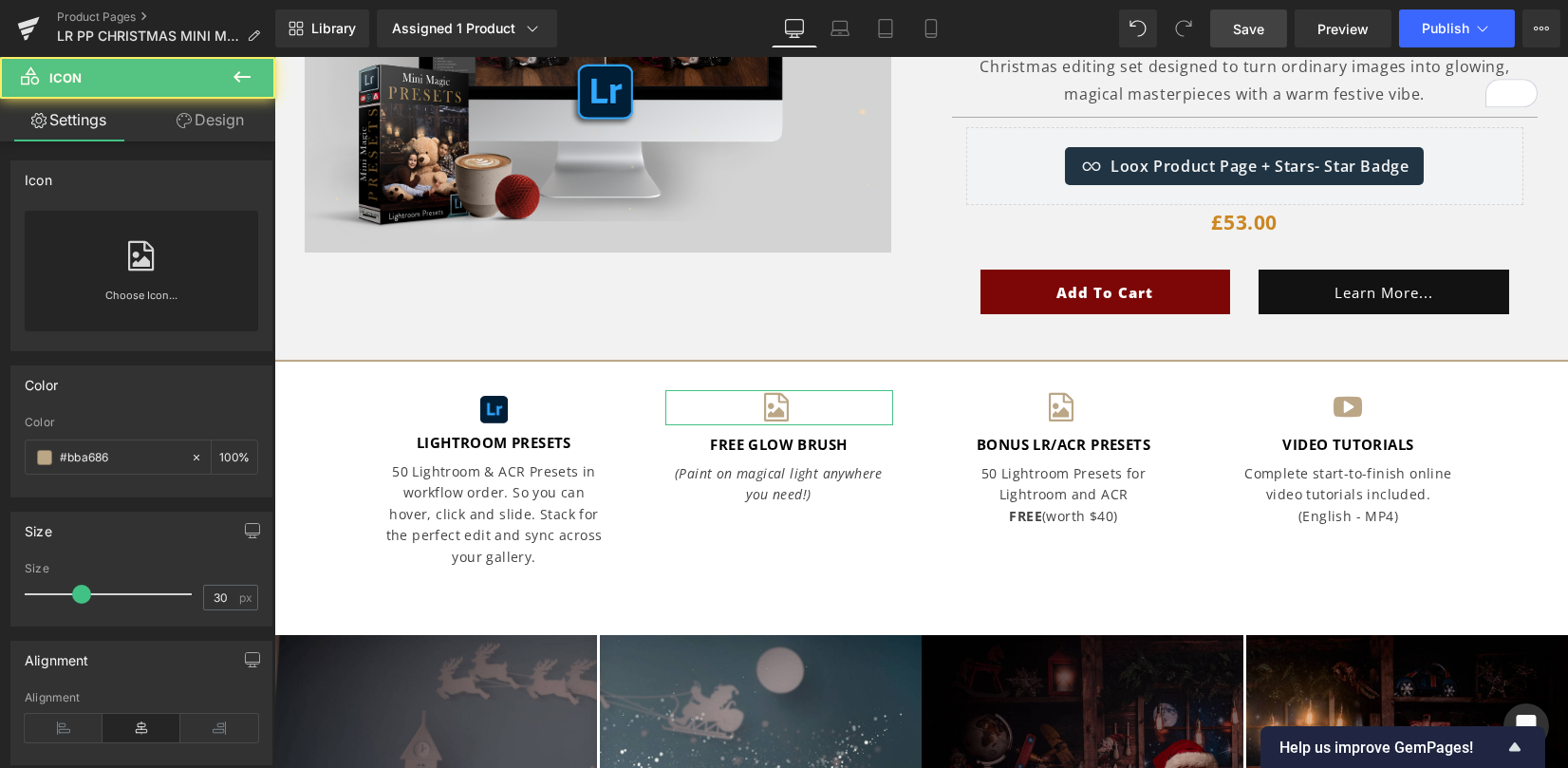
click at [120, 273] on div "Choose Icon..." at bounding box center [141, 271] width 233 height 121
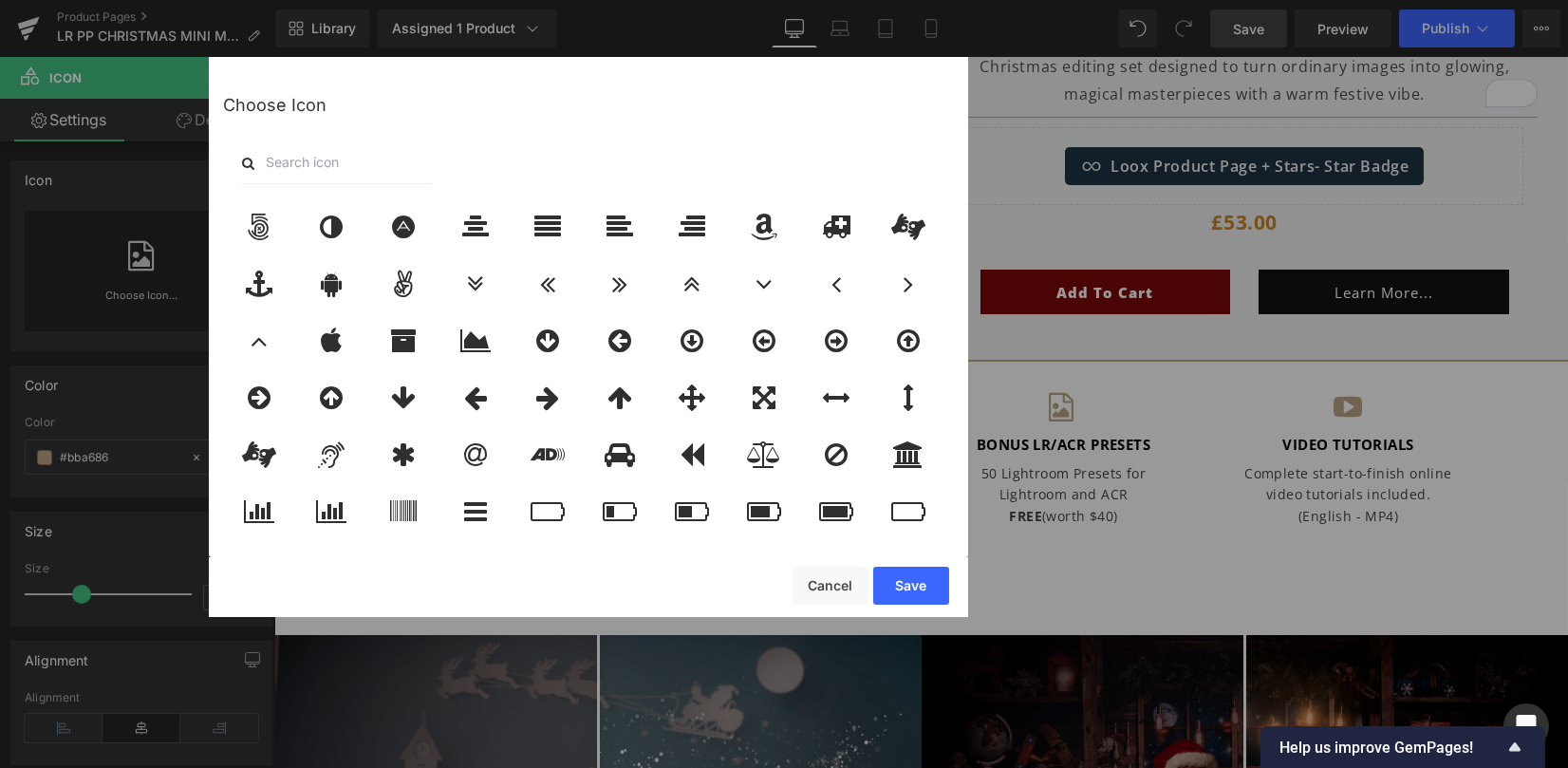
click at [366, 171] on input "text" at bounding box center [337, 163] width 190 height 42
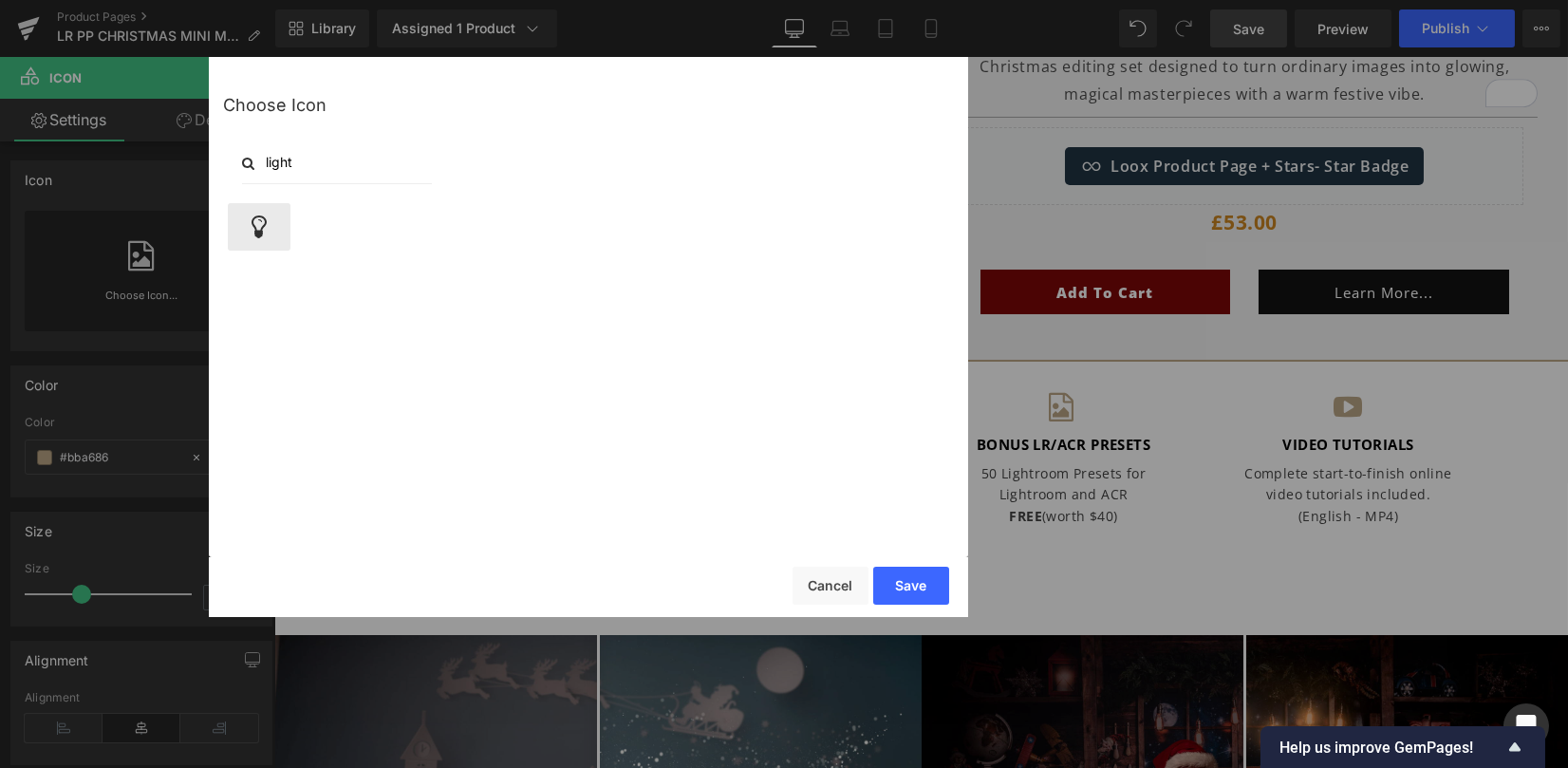
type input "light"
click at [263, 207] on div at bounding box center [259, 227] width 63 height 47
drag, startPoint x: 904, startPoint y: 583, endPoint x: 662, endPoint y: 519, distance: 250.3
click at [904, 583] on button "Save" at bounding box center [910, 586] width 76 height 38
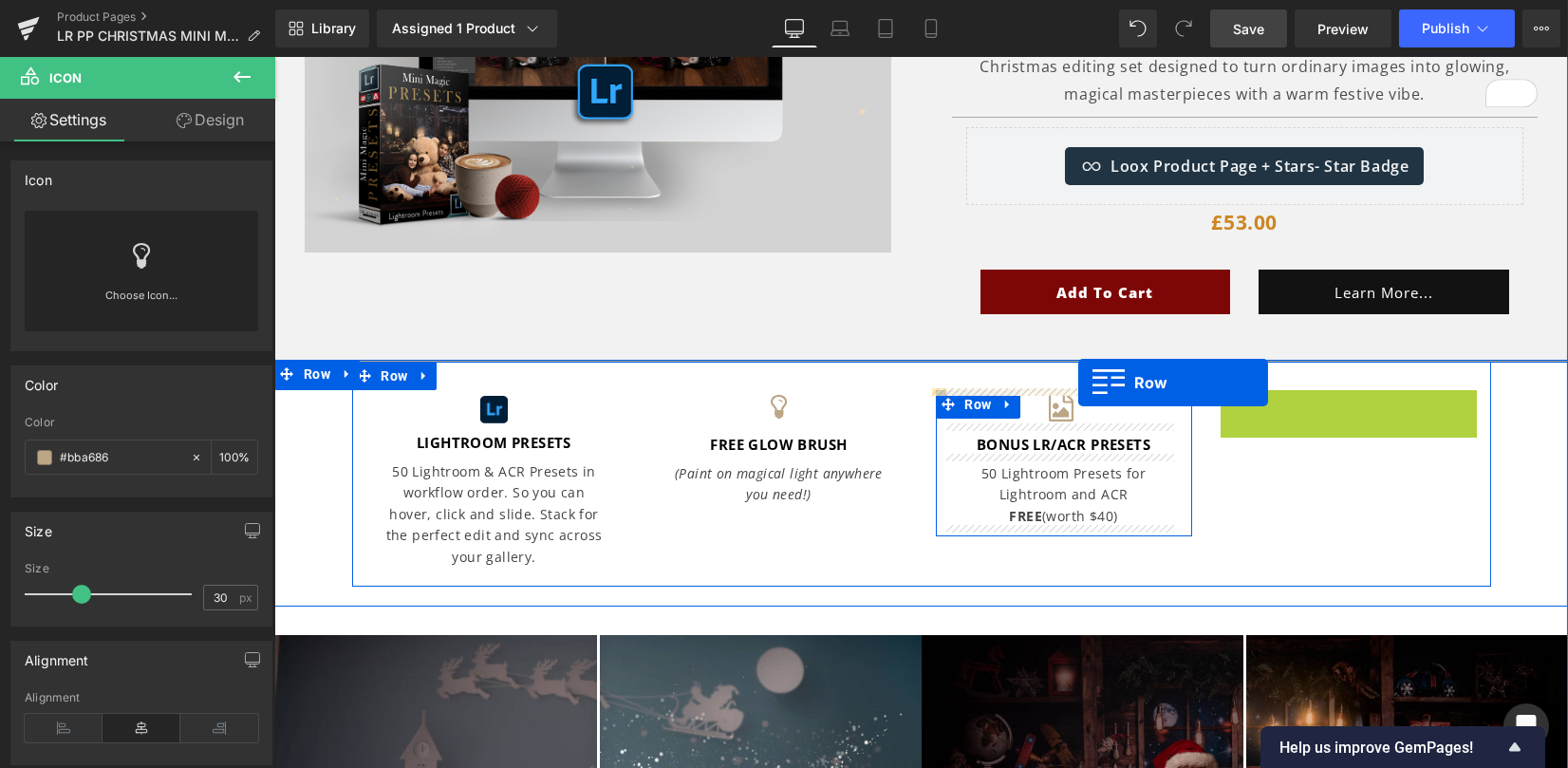
drag, startPoint x: 1244, startPoint y: 402, endPoint x: 1078, endPoint y: 383, distance: 167.1
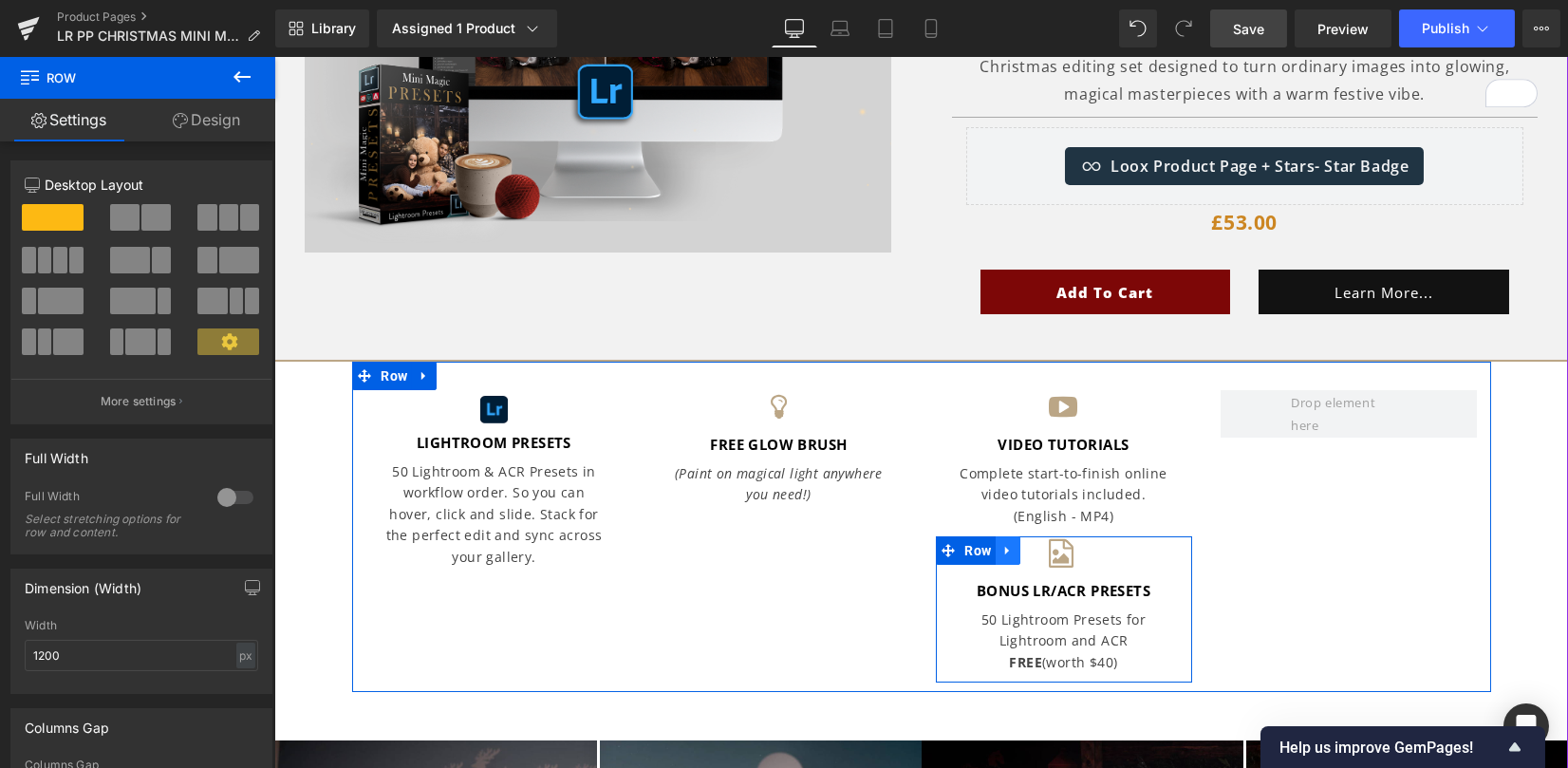
click at [1007, 553] on icon at bounding box center [1008, 551] width 14 height 15
click at [1051, 549] on icon at bounding box center [1057, 551] width 14 height 15
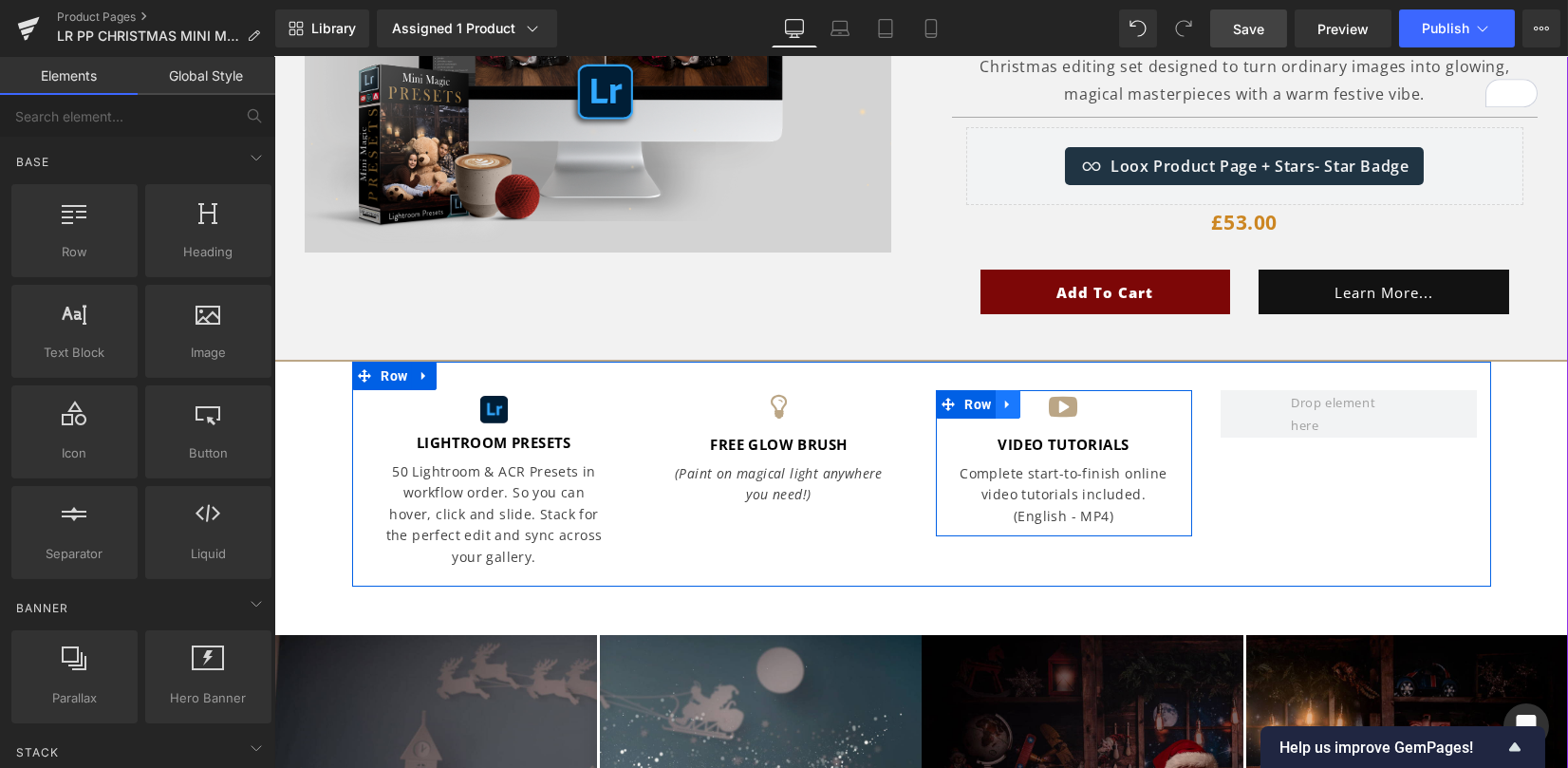
click at [1007, 404] on icon at bounding box center [1008, 404] width 14 height 15
click at [1020, 403] on link at bounding box center [1032, 404] width 25 height 28
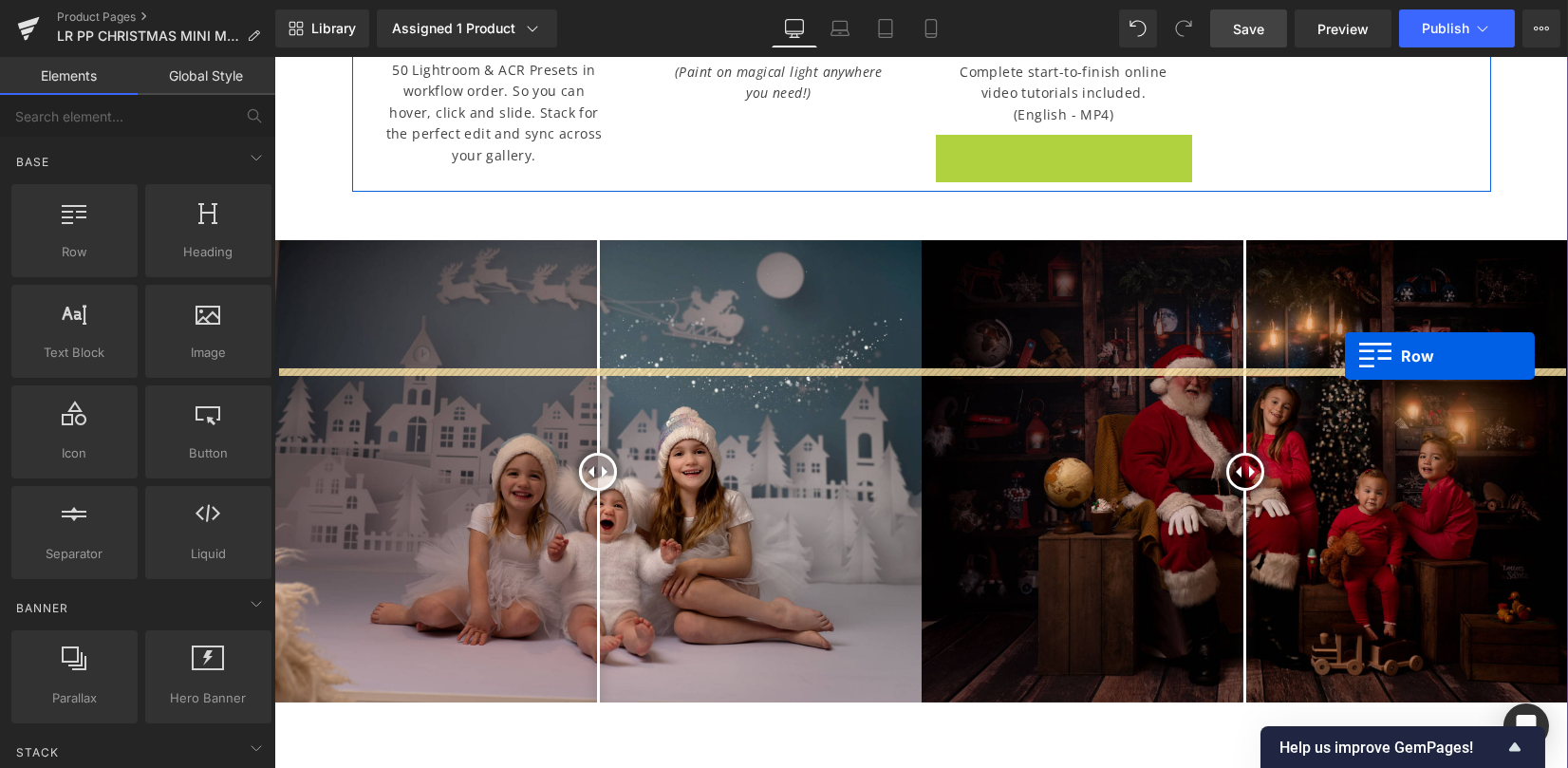
scroll to position [528, 0]
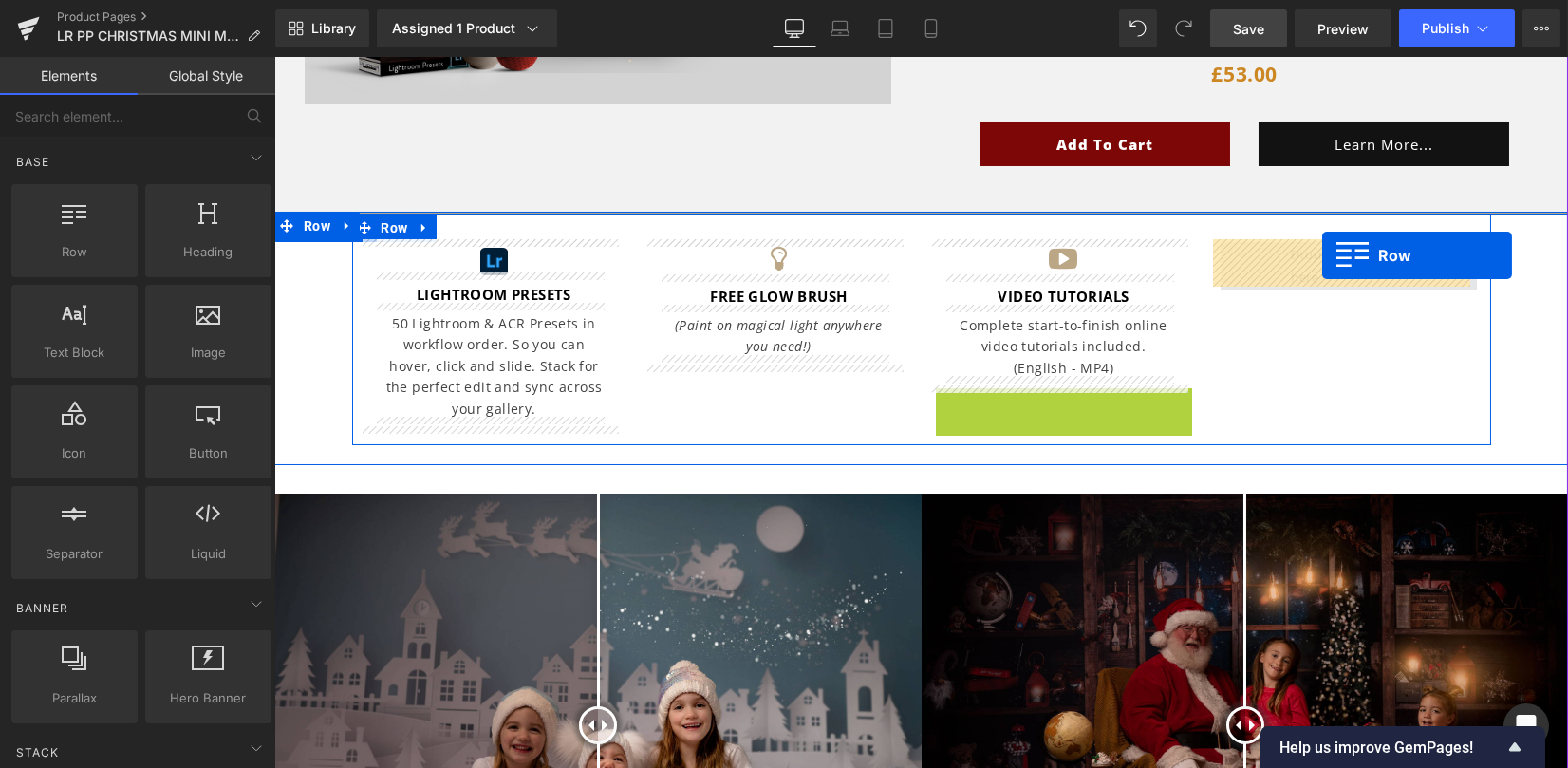
drag, startPoint x: 962, startPoint y: 147, endPoint x: 1322, endPoint y: 255, distance: 375.9
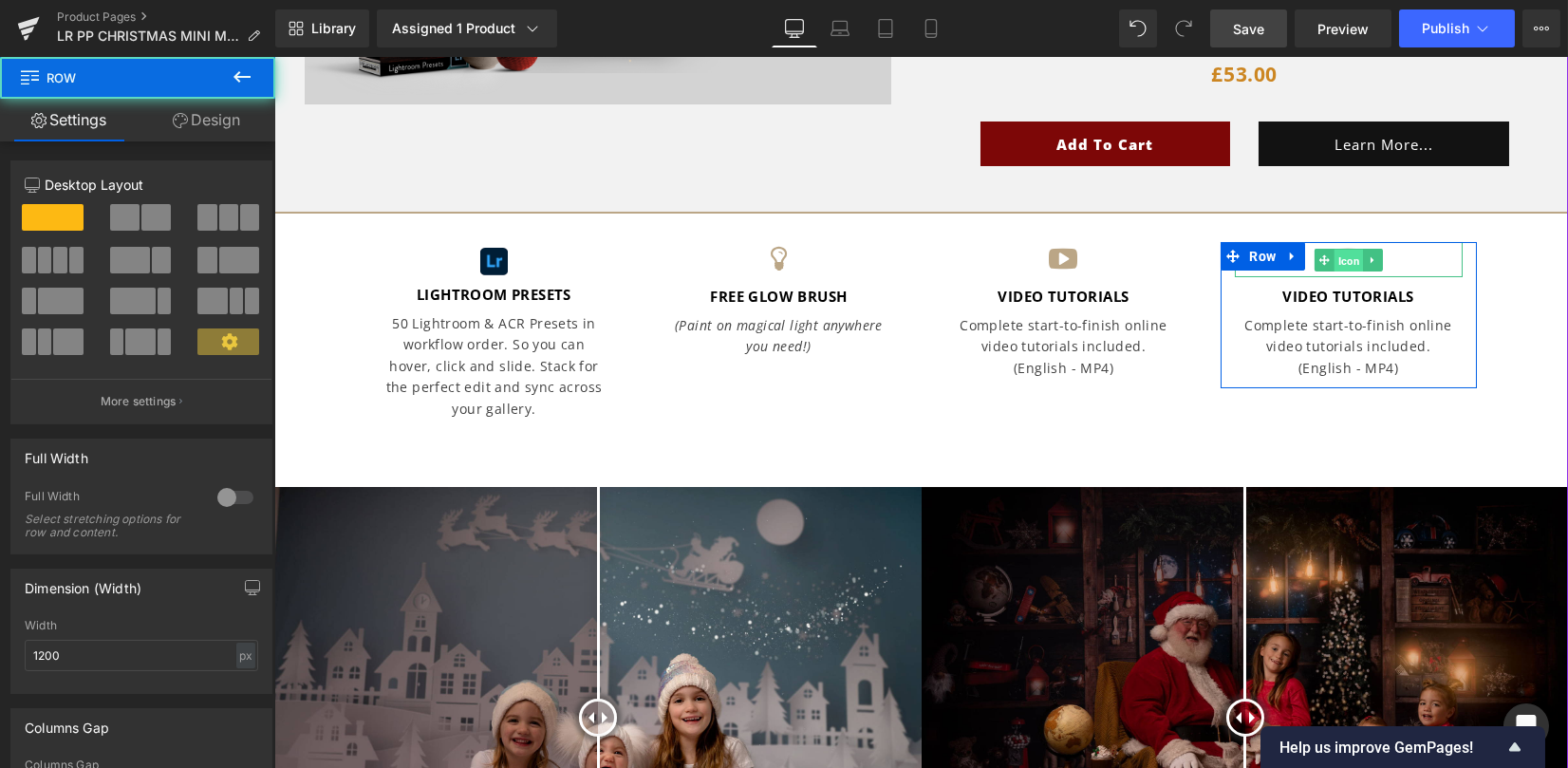
click at [1338, 261] on span "Icon" at bounding box center [1348, 260] width 29 height 23
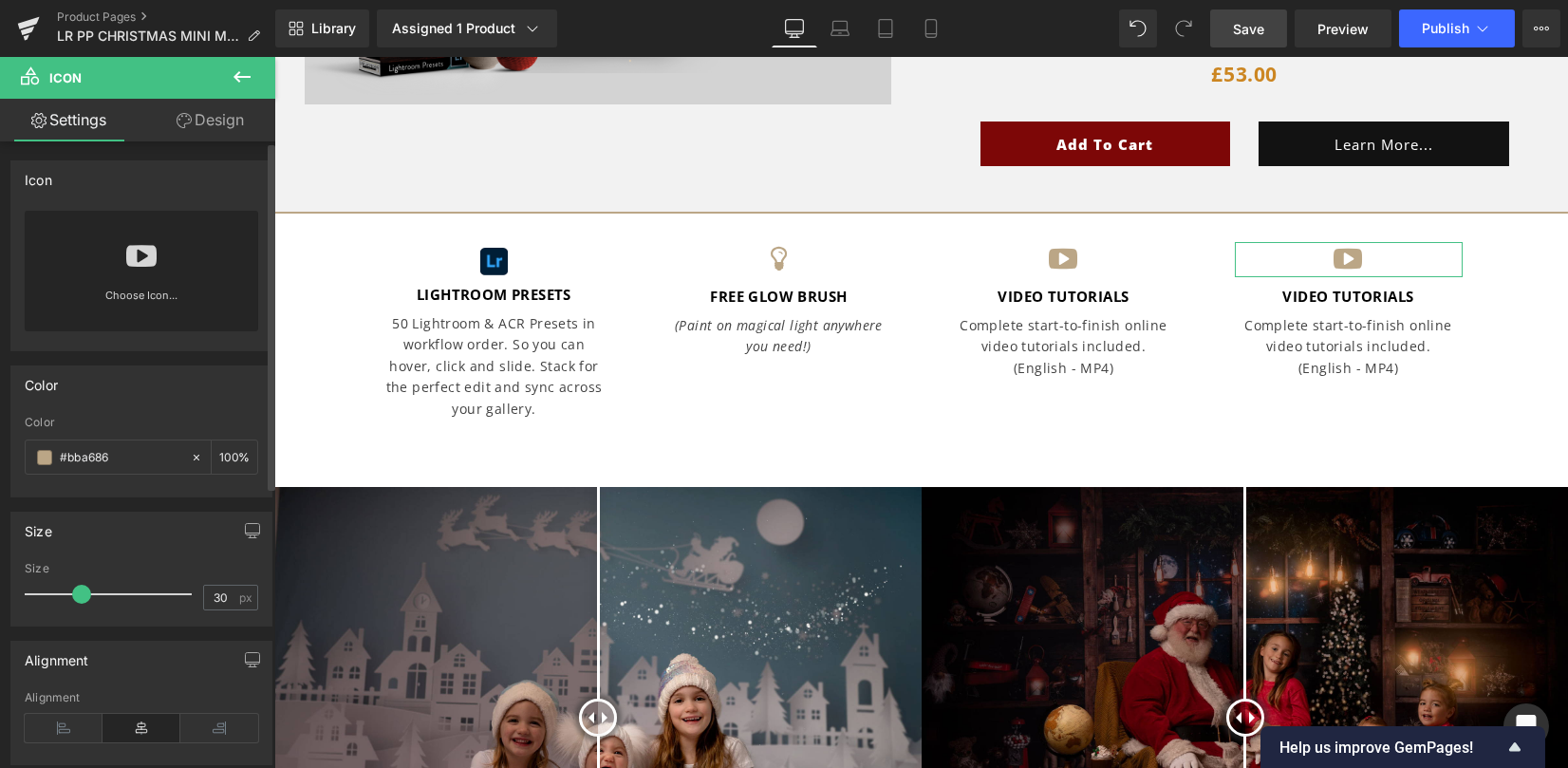
click at [122, 254] on div "Choose Icon..." at bounding box center [141, 271] width 233 height 121
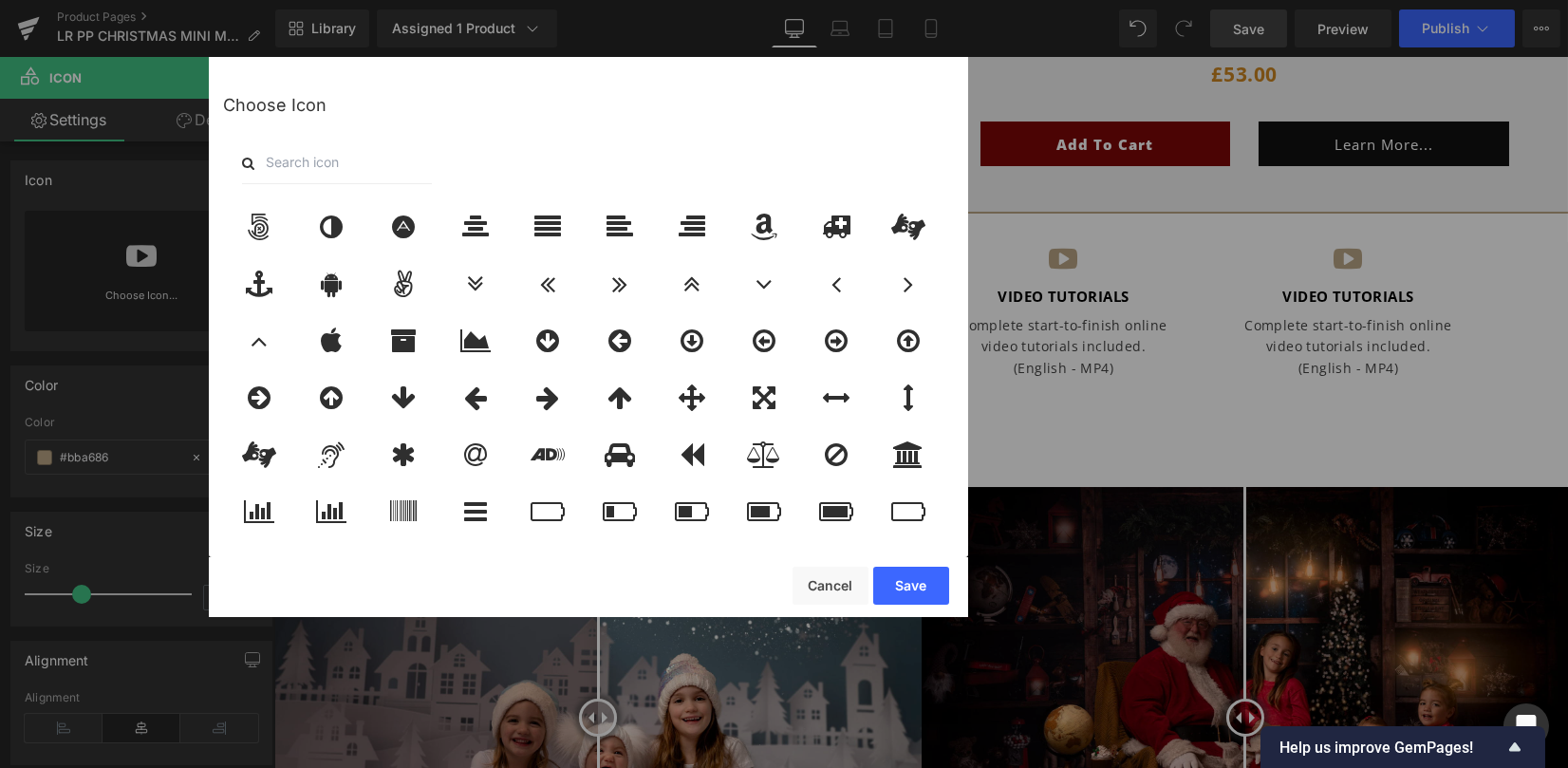
click at [394, 173] on input "text" at bounding box center [337, 163] width 190 height 42
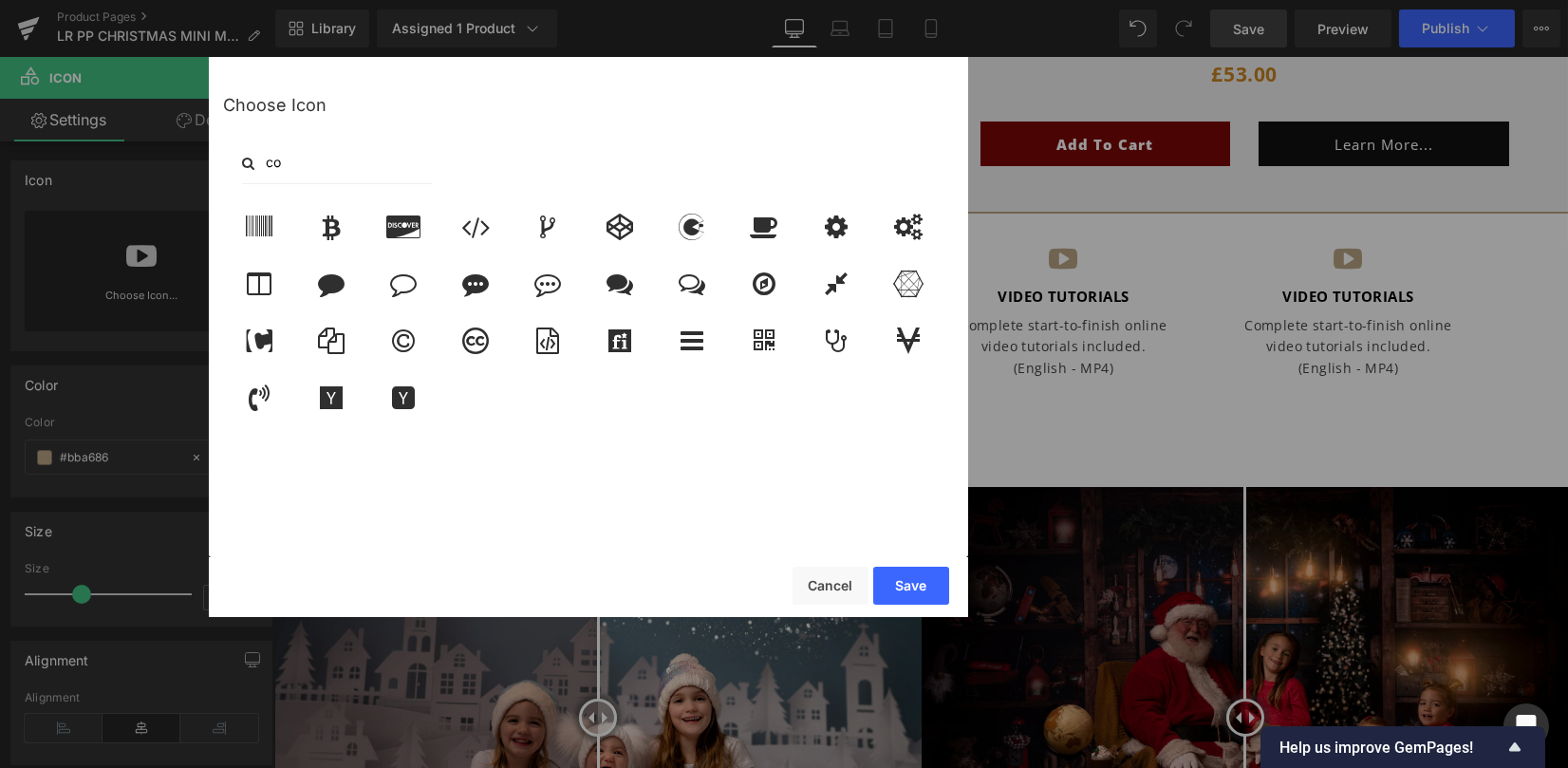
type input "c"
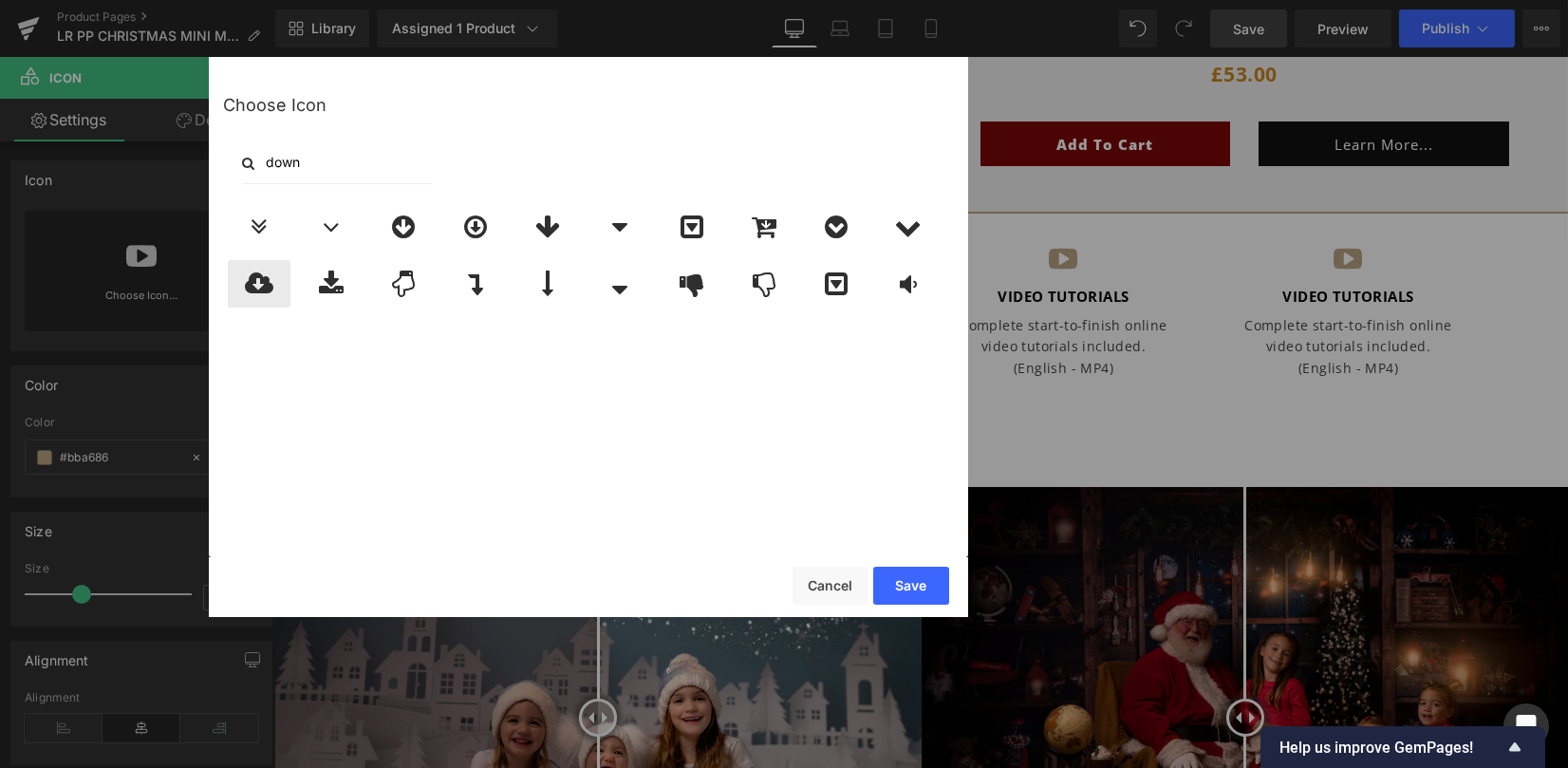
type input "down"
drag, startPoint x: 243, startPoint y: 286, endPoint x: 386, endPoint y: 334, distance: 150.8
click at [244, 286] on div at bounding box center [259, 283] width 63 height 47
click at [902, 586] on button "Save" at bounding box center [910, 586] width 76 height 38
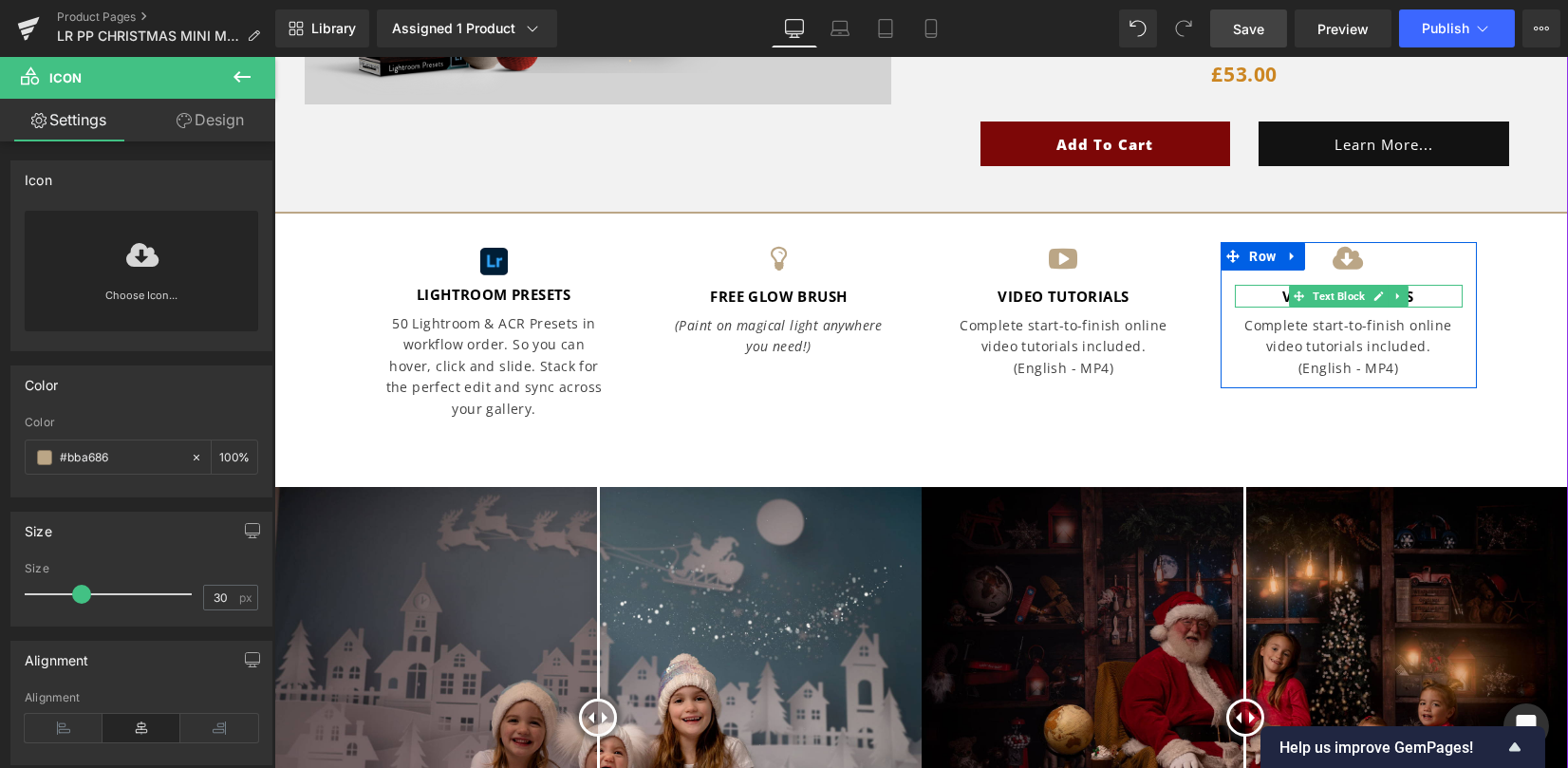
click at [1272, 286] on p "VIDEO TUTORIALS" at bounding box center [1348, 295] width 228 height 23
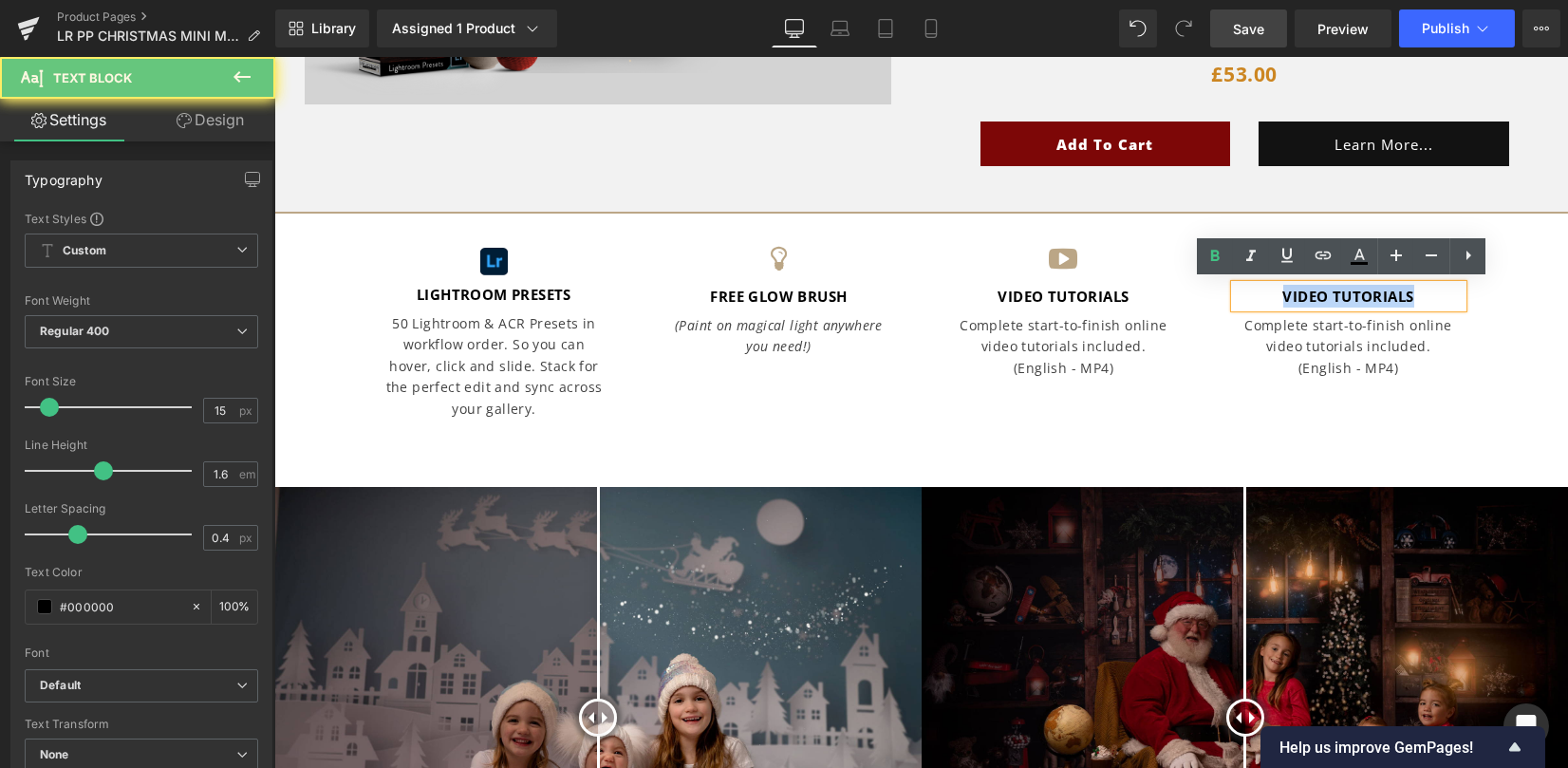
drag, startPoint x: 1257, startPoint y: 296, endPoint x: 1431, endPoint y: 290, distance: 174.1
click at [1431, 294] on p "VIDEO TUTORIALS" at bounding box center [1348, 295] width 228 height 23
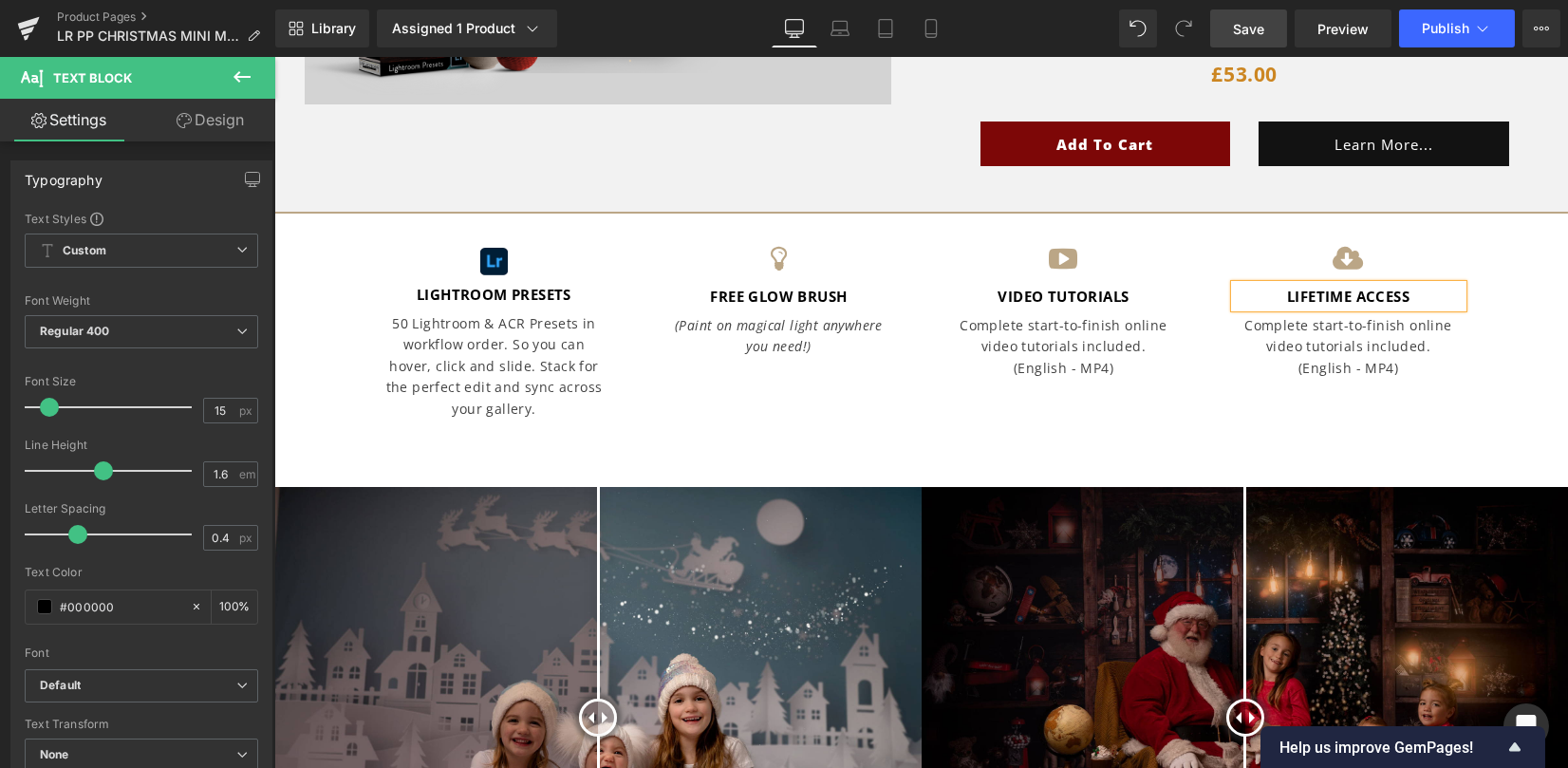
click at [1252, 335] on p "Complete start-to-finish online video tutorials included." at bounding box center [1348, 336] width 228 height 43
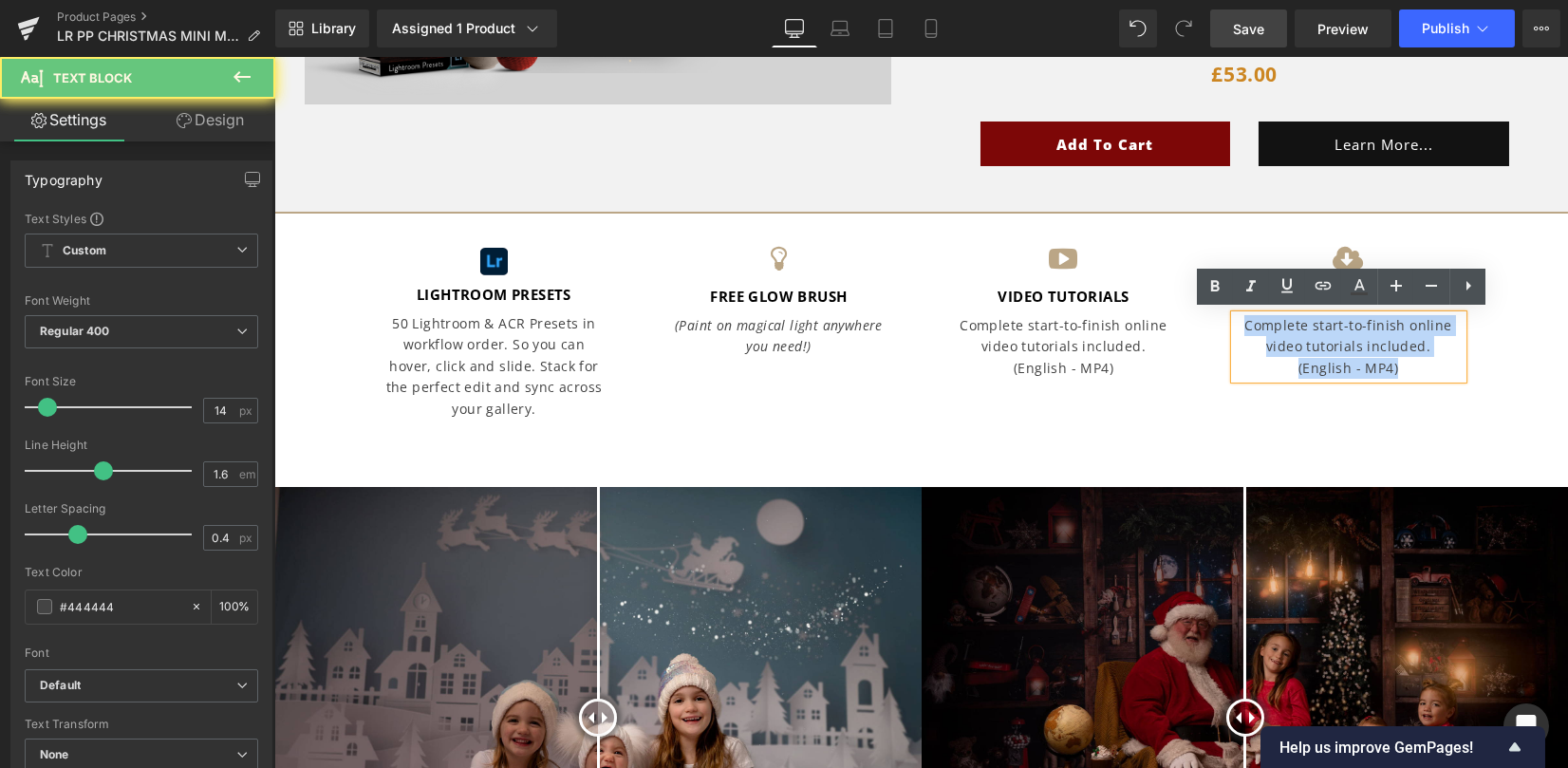
drag, startPoint x: 1243, startPoint y: 329, endPoint x: 1386, endPoint y: 366, distance: 147.7
click at [1388, 367] on div "Complete start-to-finish online video tutorials included. (English - MP4)" at bounding box center [1348, 346] width 228 height 64
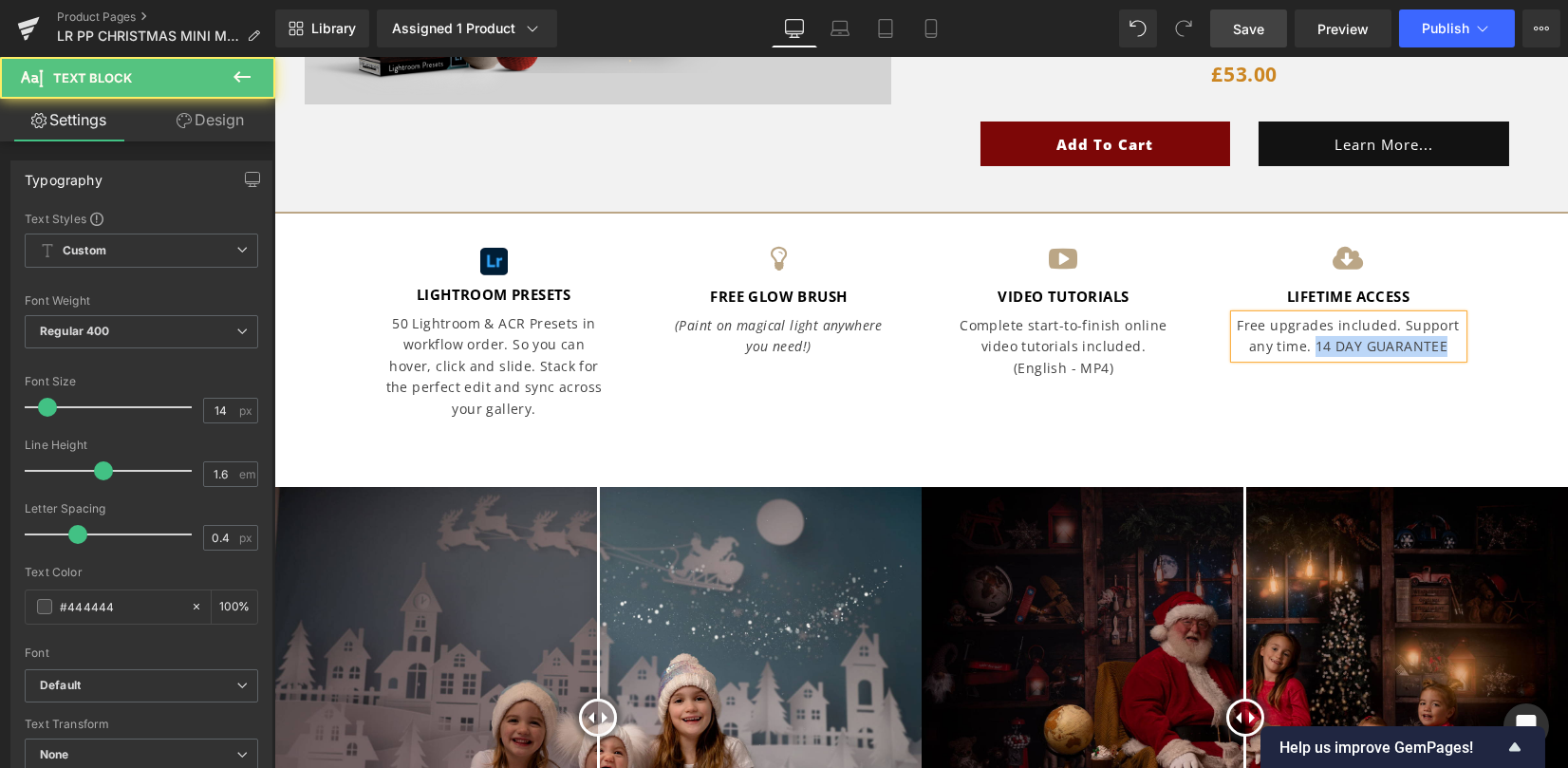
drag, startPoint x: 1306, startPoint y: 347, endPoint x: 1435, endPoint y: 339, distance: 129.2
click at [1435, 339] on p "Free upgrades included. Support any time. 14 DAY GUARANTEE" at bounding box center [1348, 336] width 228 height 43
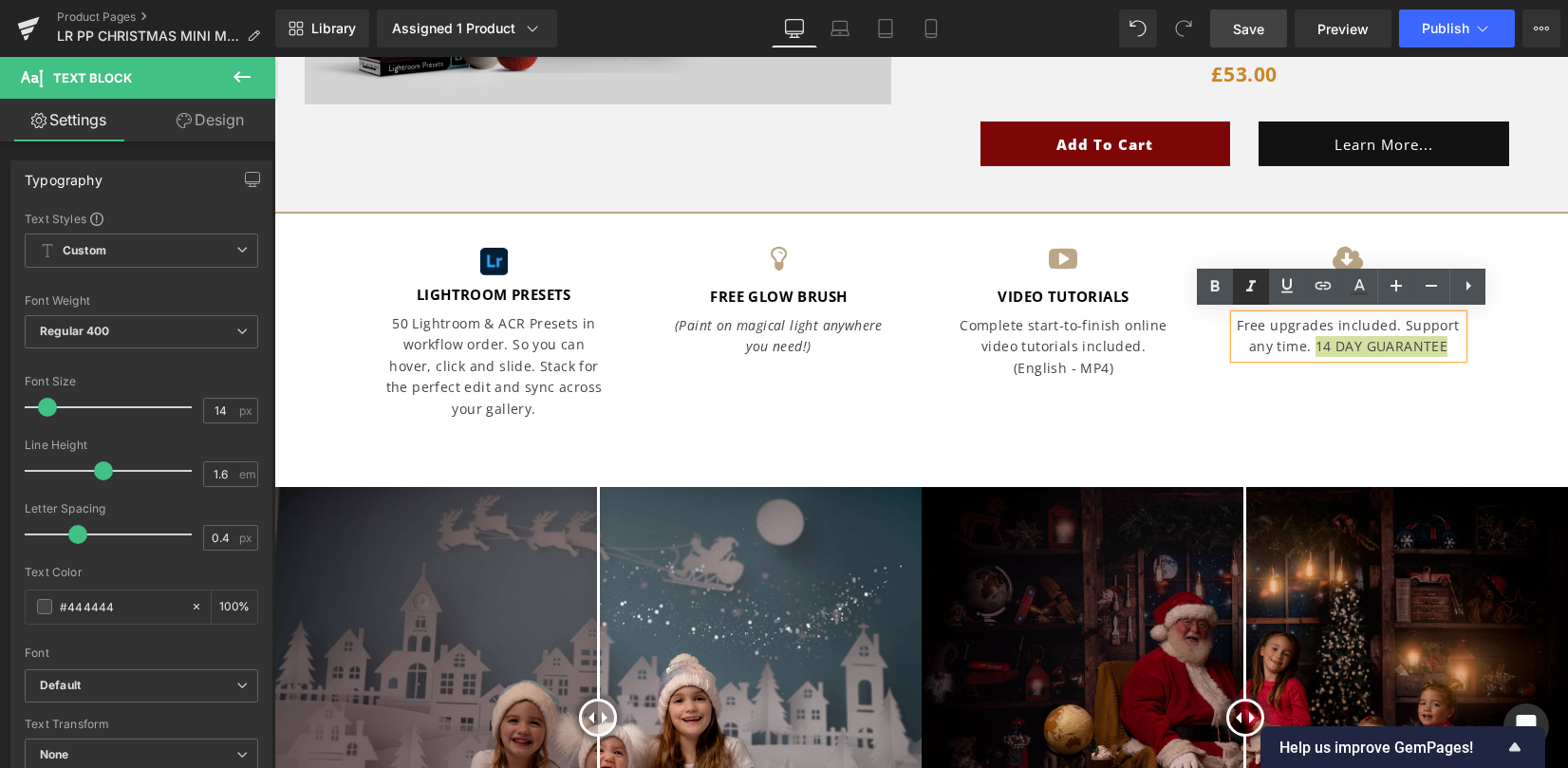
drag, startPoint x: 1223, startPoint y: 285, endPoint x: 1244, endPoint y: 302, distance: 27.0
click at [1223, 285] on icon at bounding box center [1214, 286] width 23 height 23
click at [1300, 345] on p "Free upgrades included. Support any time. 14 DAY GUARANTEE" at bounding box center [1348, 336] width 228 height 43
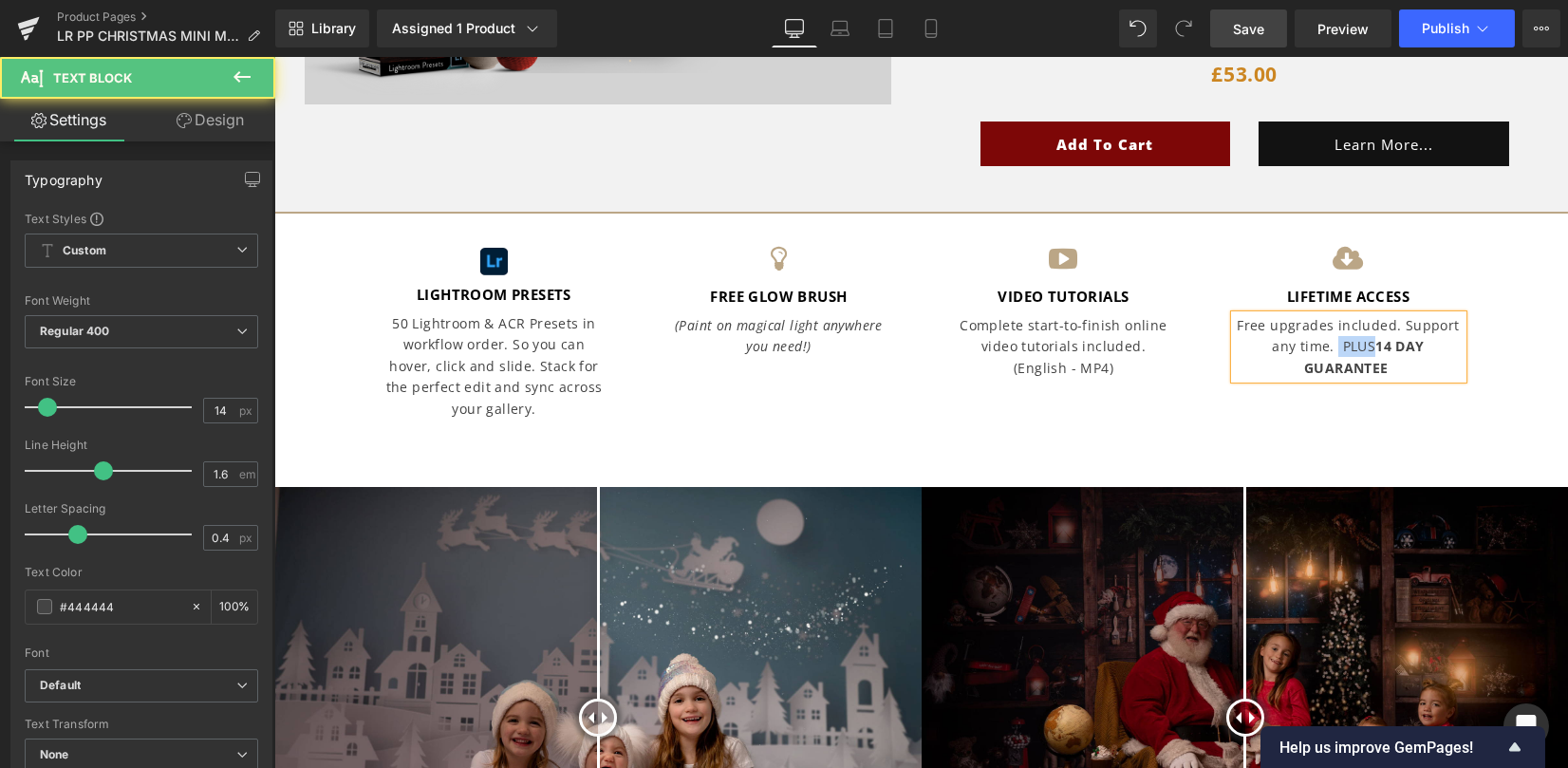
drag, startPoint x: 1326, startPoint y: 340, endPoint x: 1363, endPoint y: 340, distance: 37.0
click at [1363, 340] on p "Free upgrades included. Support any time. PLUS 14 DAY GUARANTEE" at bounding box center [1348, 346] width 228 height 64
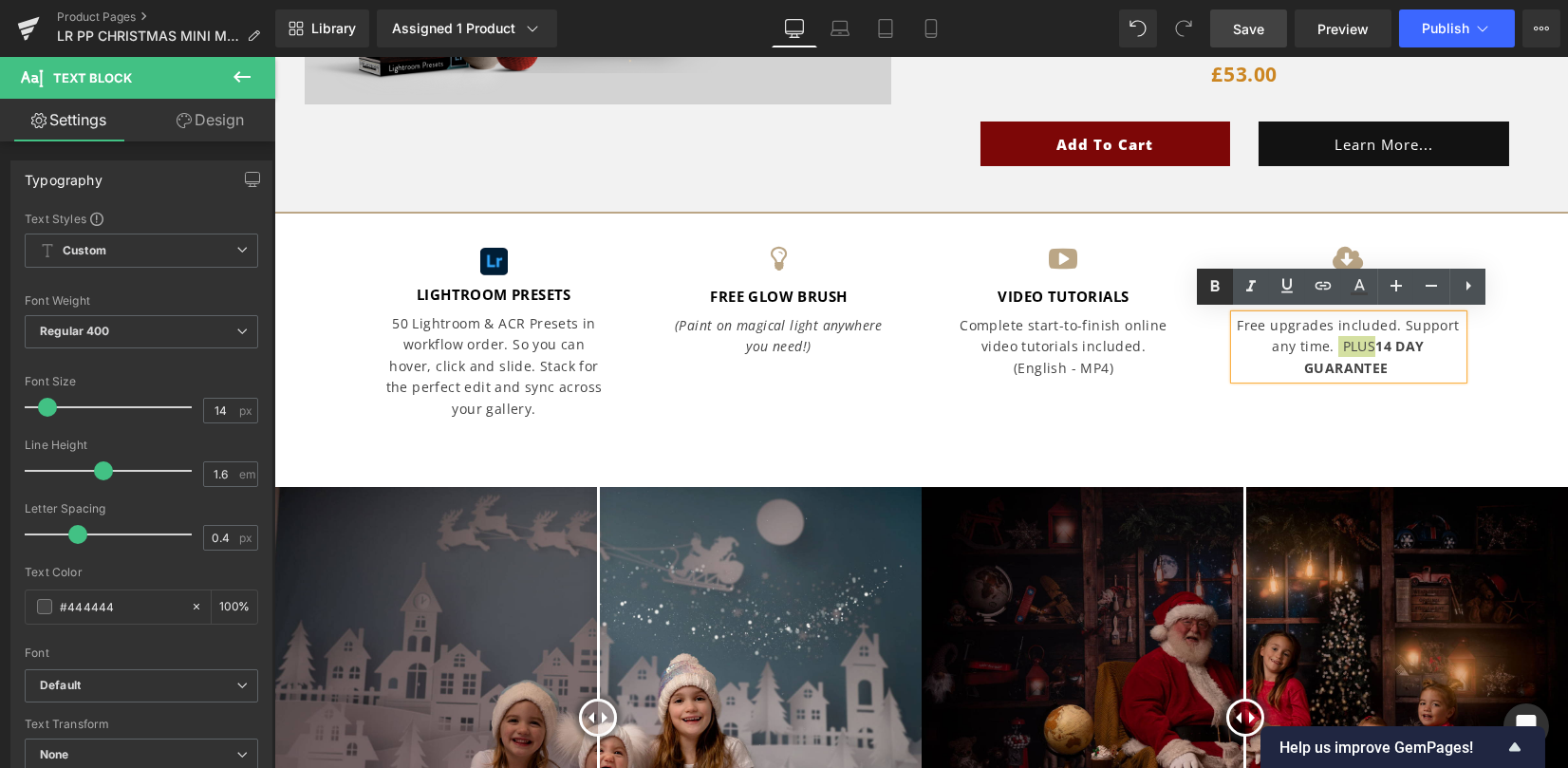
click at [1220, 287] on icon at bounding box center [1214, 286] width 23 height 23
click at [1340, 352] on strong "PLUS" at bounding box center [1353, 346] width 36 height 18
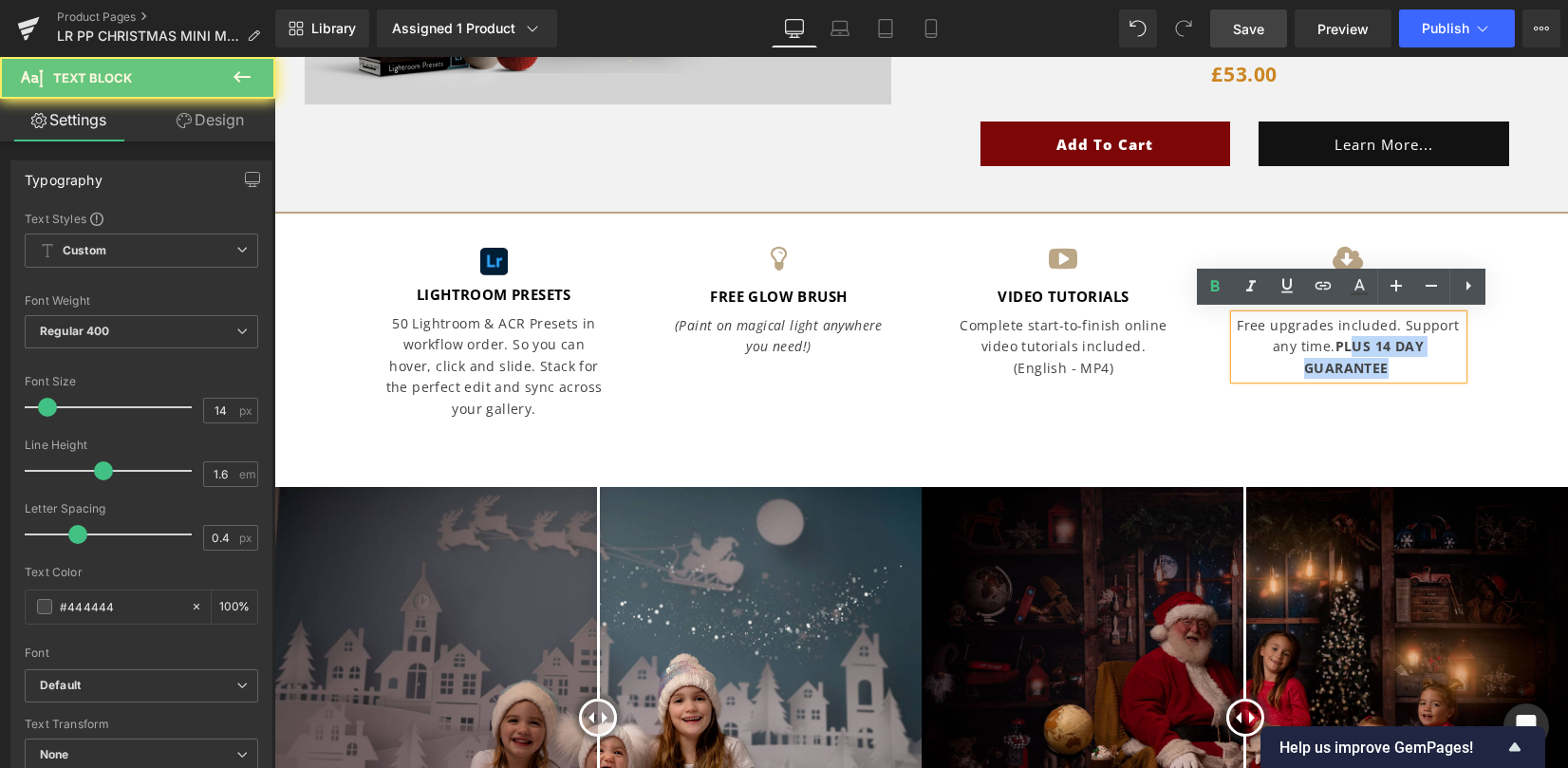
drag, startPoint x: 1337, startPoint y: 341, endPoint x: 1383, endPoint y: 372, distance: 55.5
click at [1383, 372] on p "Free upgrades included. Support any time. PLUS 14 DAY GUARANTEE" at bounding box center [1348, 346] width 228 height 64
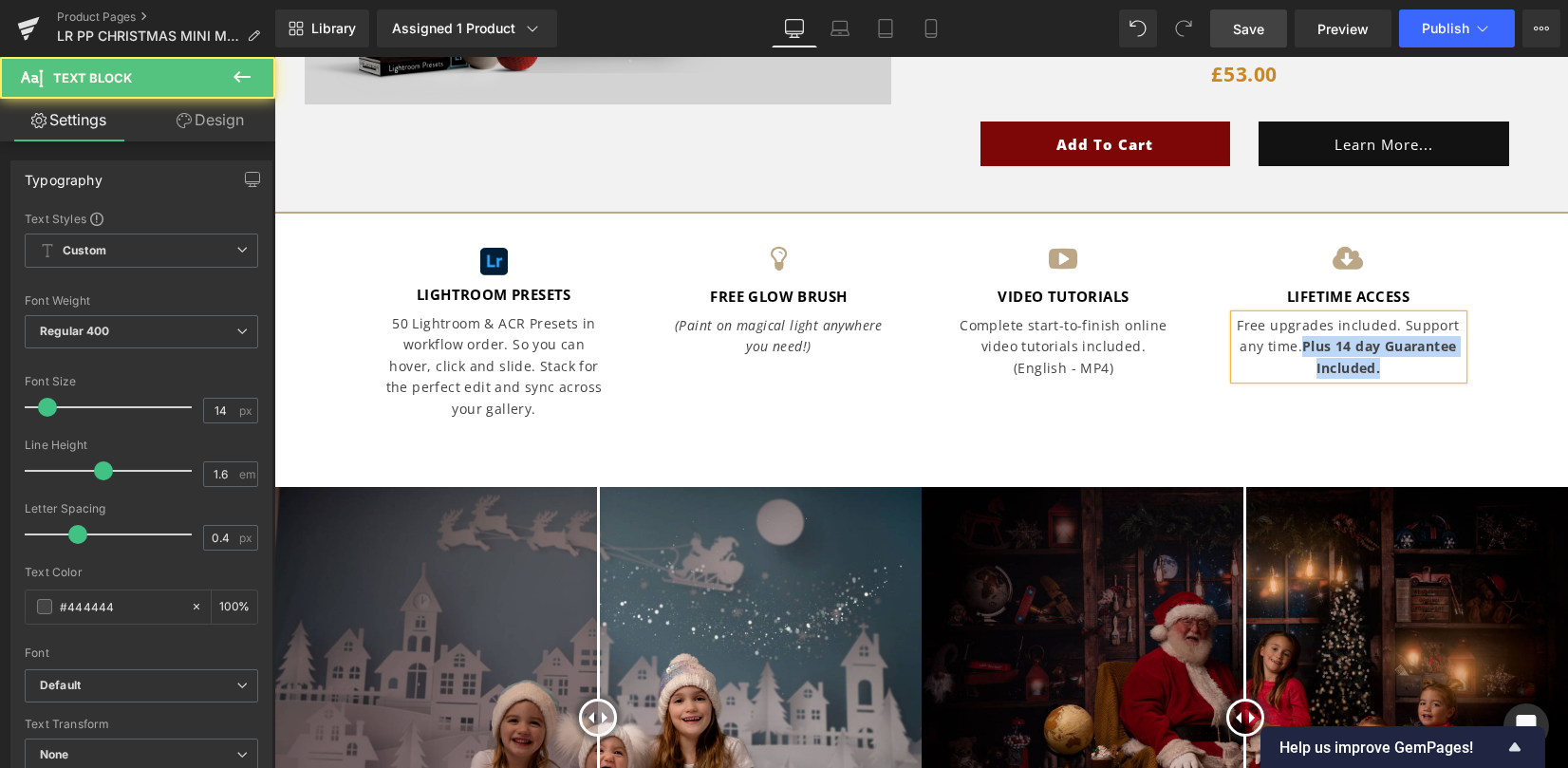
drag, startPoint x: 1390, startPoint y: 370, endPoint x: 1299, endPoint y: 342, distance: 95.2
click at [1299, 342] on p "Free upgrades included. Support any time. Plus 14 day Guarantee Included." at bounding box center [1348, 346] width 228 height 64
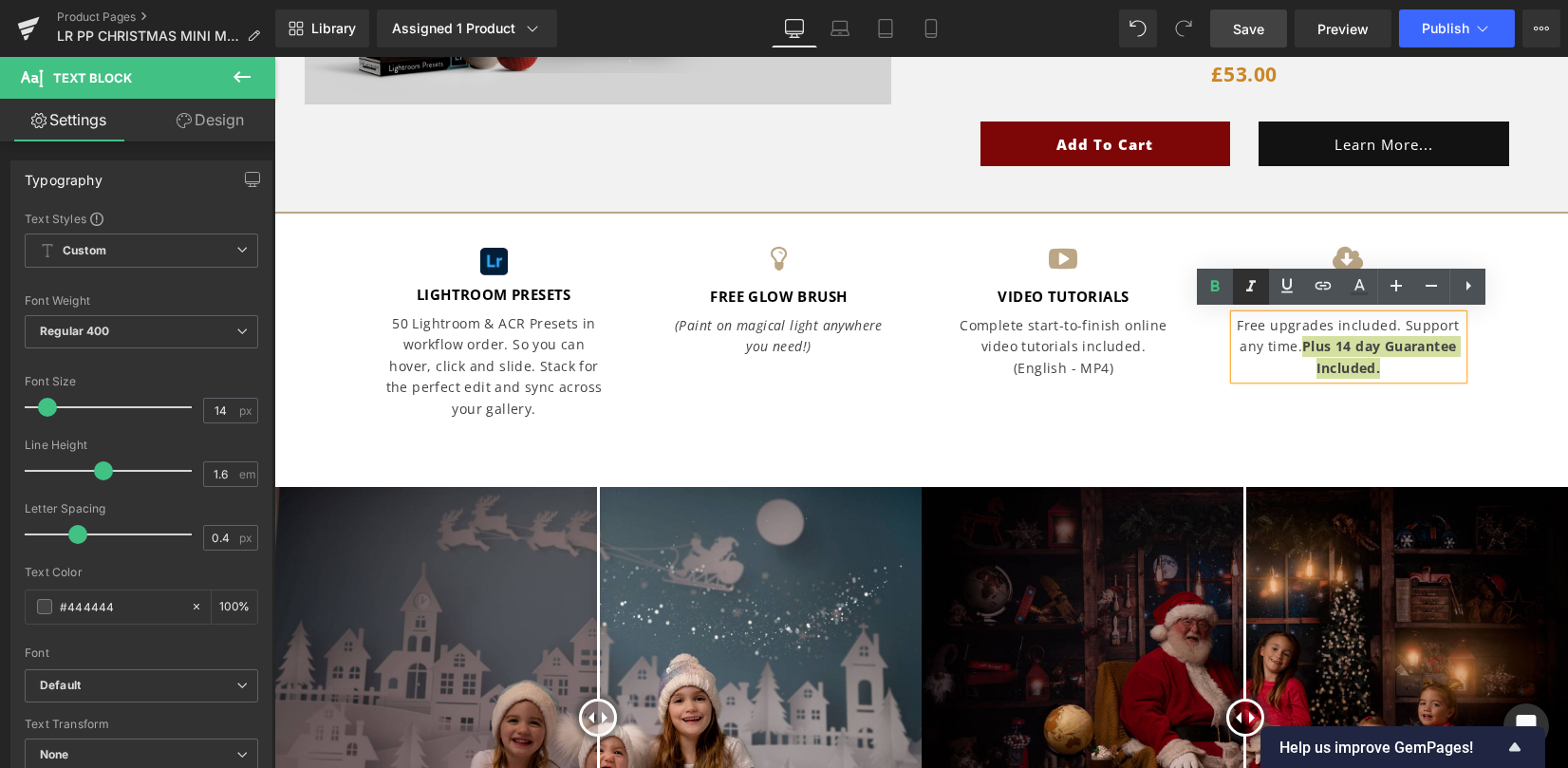
click at [1248, 278] on icon at bounding box center [1250, 286] width 23 height 23
click at [1492, 399] on div "Image LIGHTROOM PRESETS Text Block 50 Lightroom & ACR Presets in workflow order…" at bounding box center [921, 326] width 1293 height 225
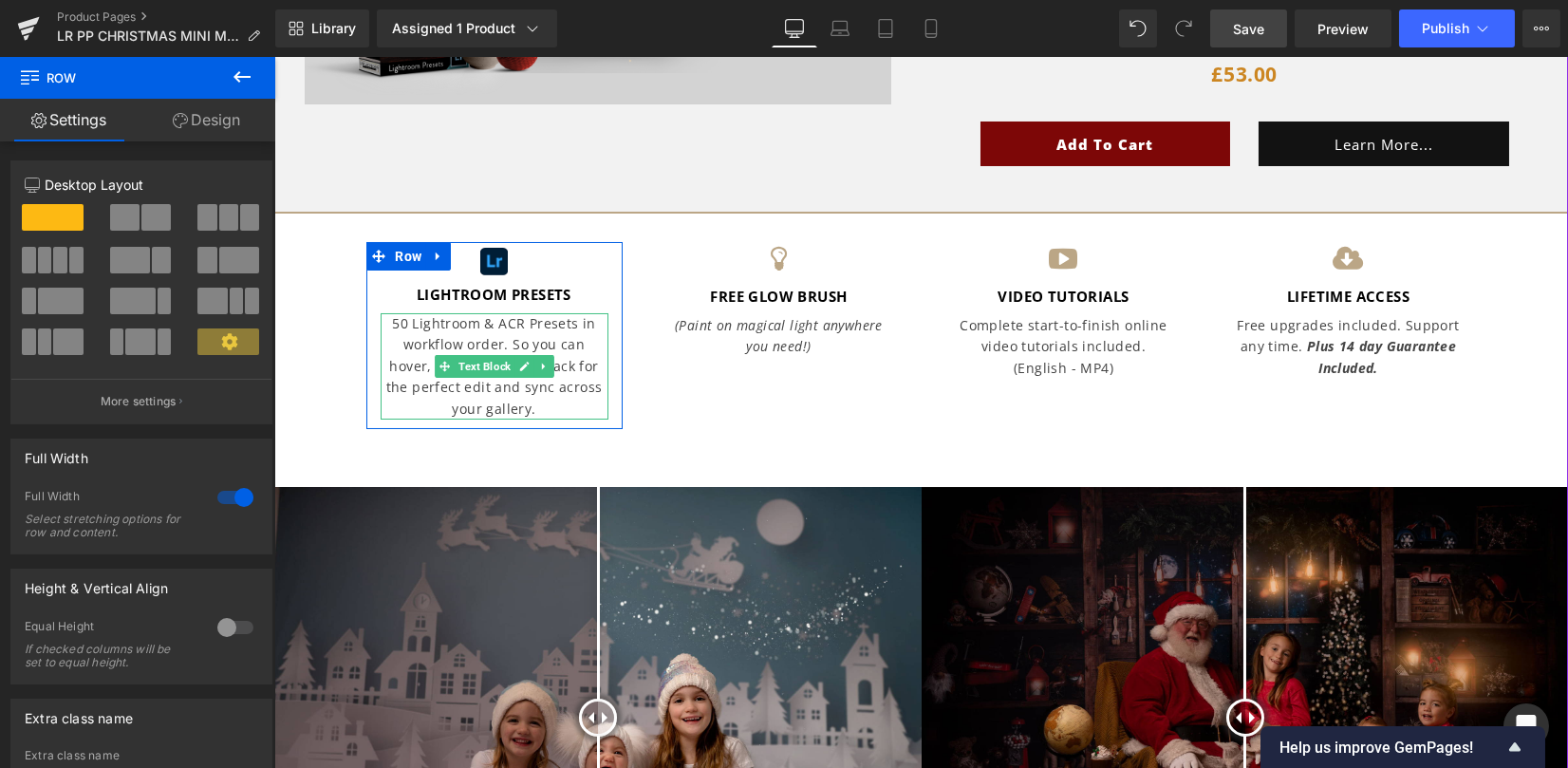
click at [427, 341] on p "50 Lightroom & ACR Presets in workflow order. So you can hover, click and slide…" at bounding box center [494, 366] width 228 height 106
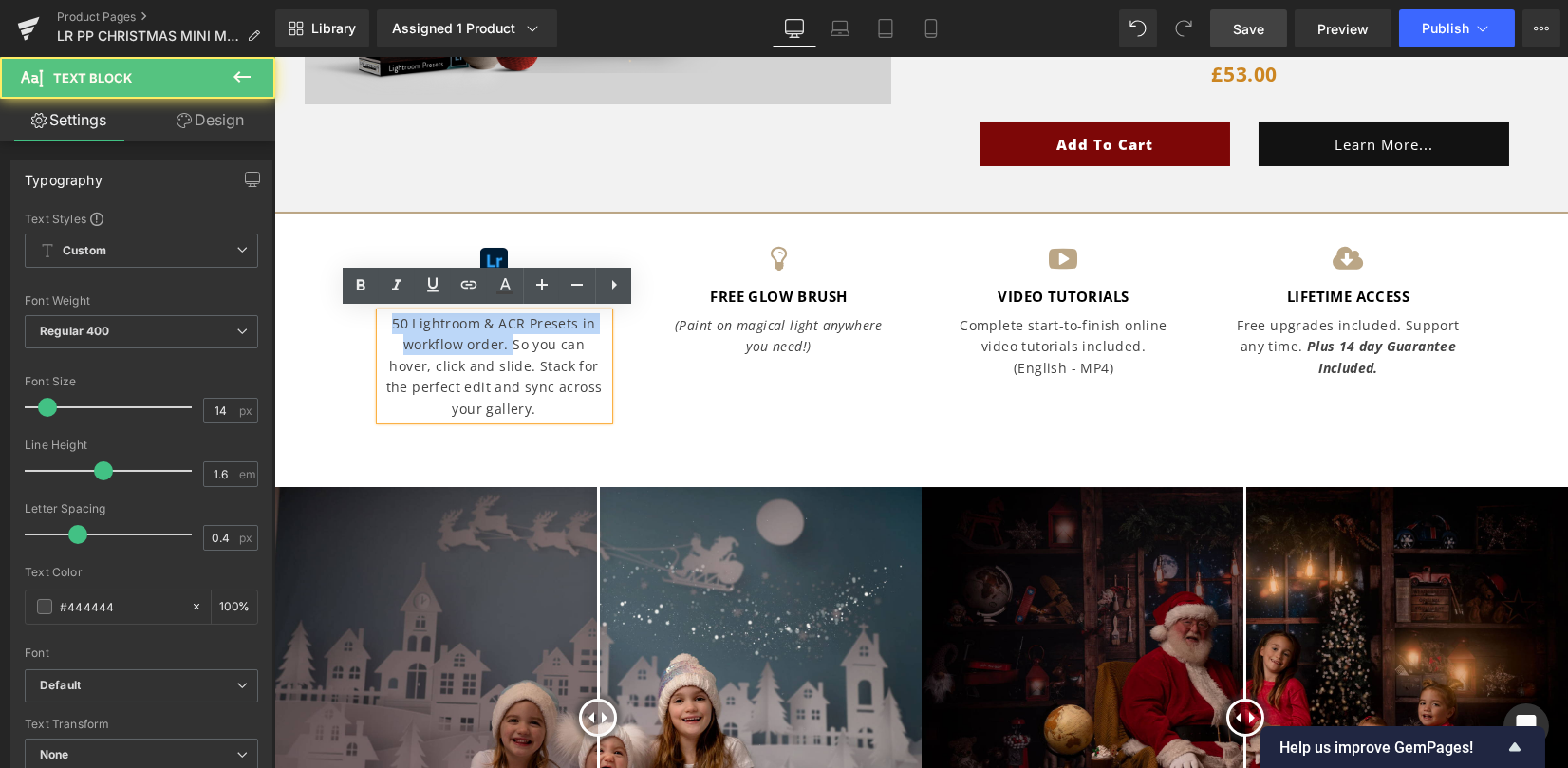
drag, startPoint x: 484, startPoint y: 342, endPoint x: 386, endPoint y: 320, distance: 100.4
click at [386, 320] on p "50 Lightroom & ACR Presets in workflow order. So you can hover, click and slide…" at bounding box center [494, 366] width 228 height 106
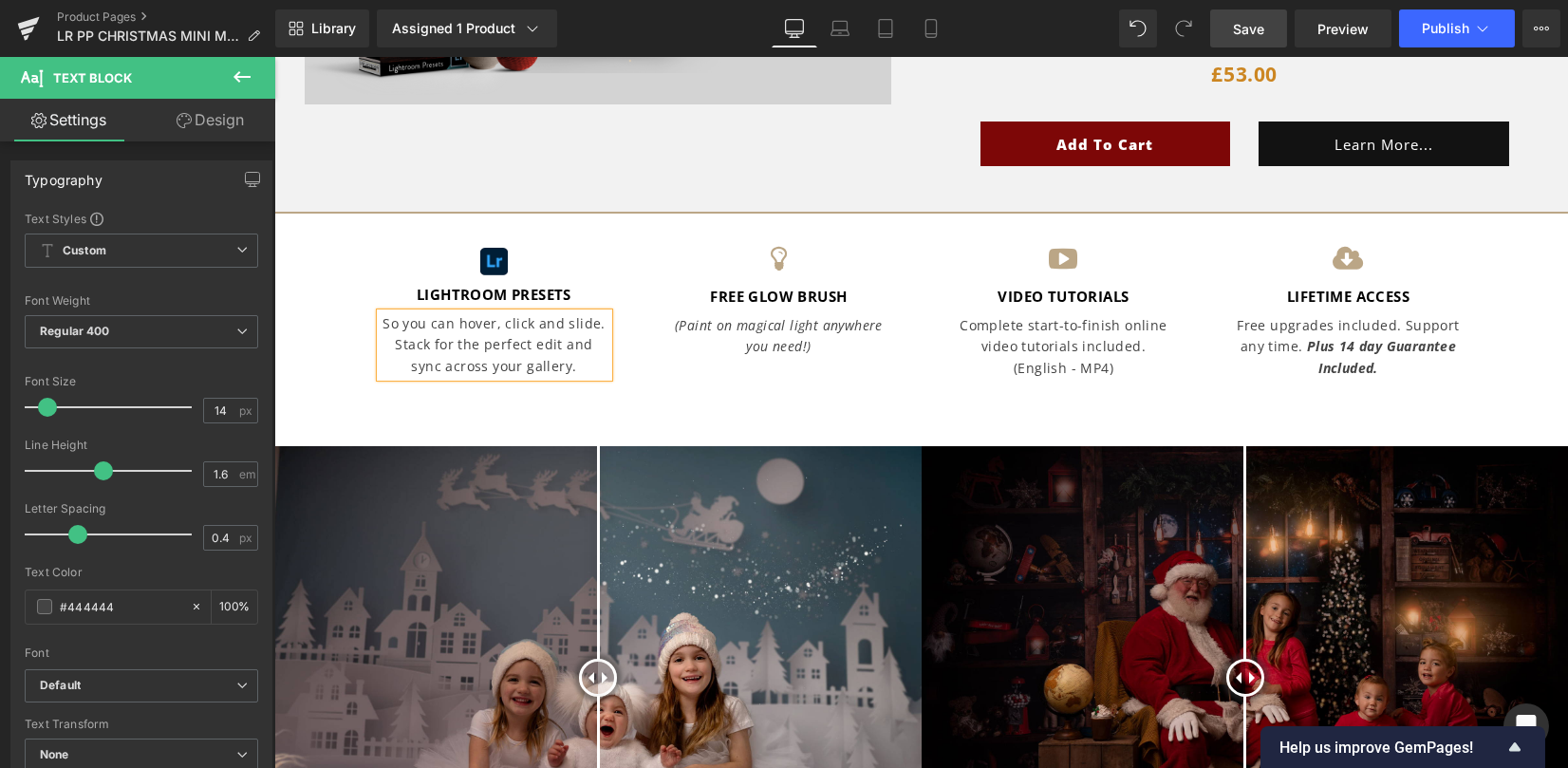
click at [695, 393] on div "Image LIGHTROOM PRESETS Text Block So you can hover, click and slide. Stack for…" at bounding box center [921, 306] width 1138 height 184
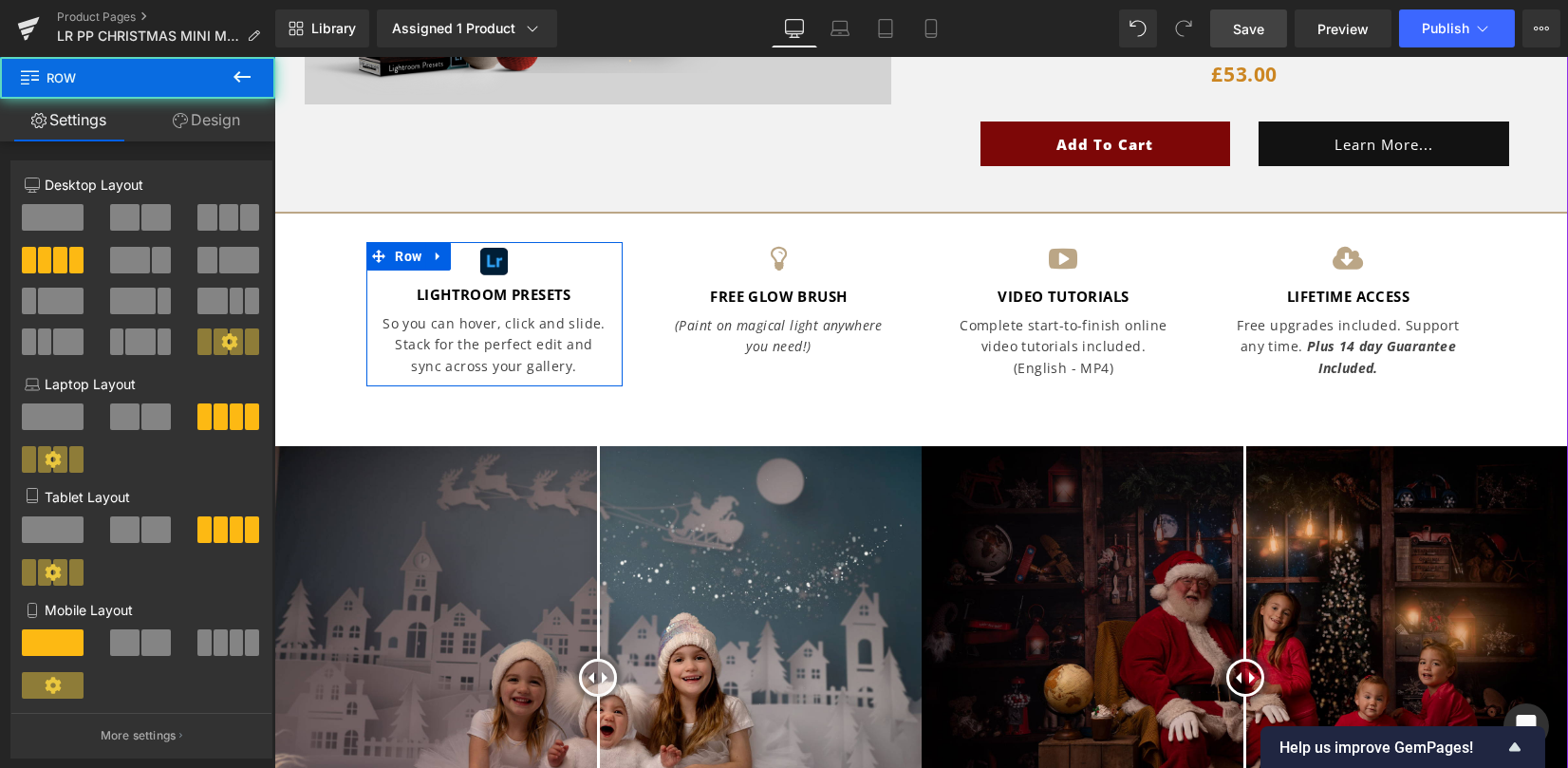
click at [515, 296] on link at bounding box center [525, 293] width 20 height 23
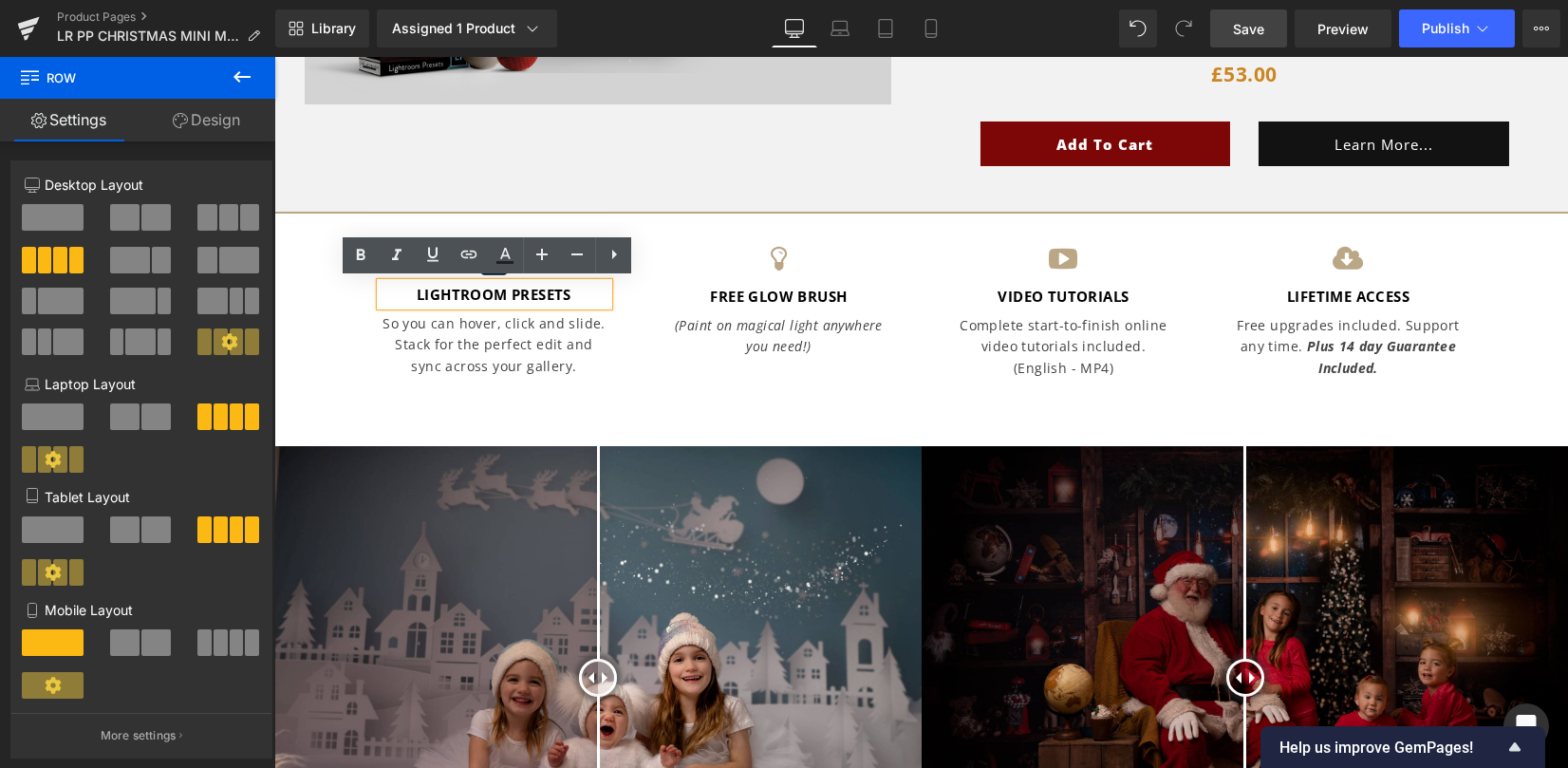
drag, startPoint x: 495, startPoint y: 289, endPoint x: 488, endPoint y: 297, distance: 10.6
click at [497, 288] on strong "LIGHTROOM PRESETS" at bounding box center [494, 293] width 155 height 19
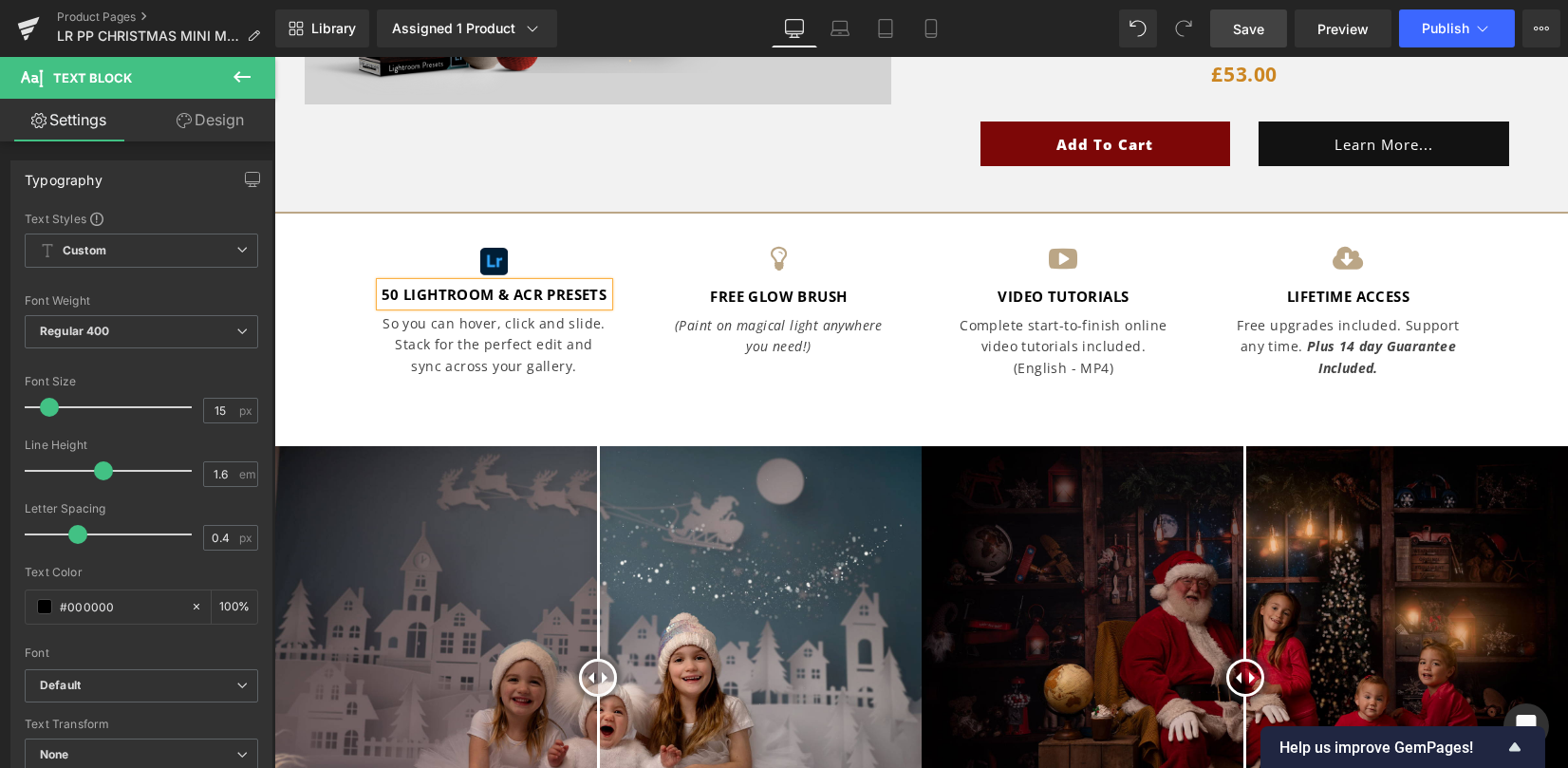
click at [784, 397] on div "Image 50 LIGHTROOM & ACR PRESETS Text Block So you can hover, click and slide. …" at bounding box center [921, 315] width 1293 height 206
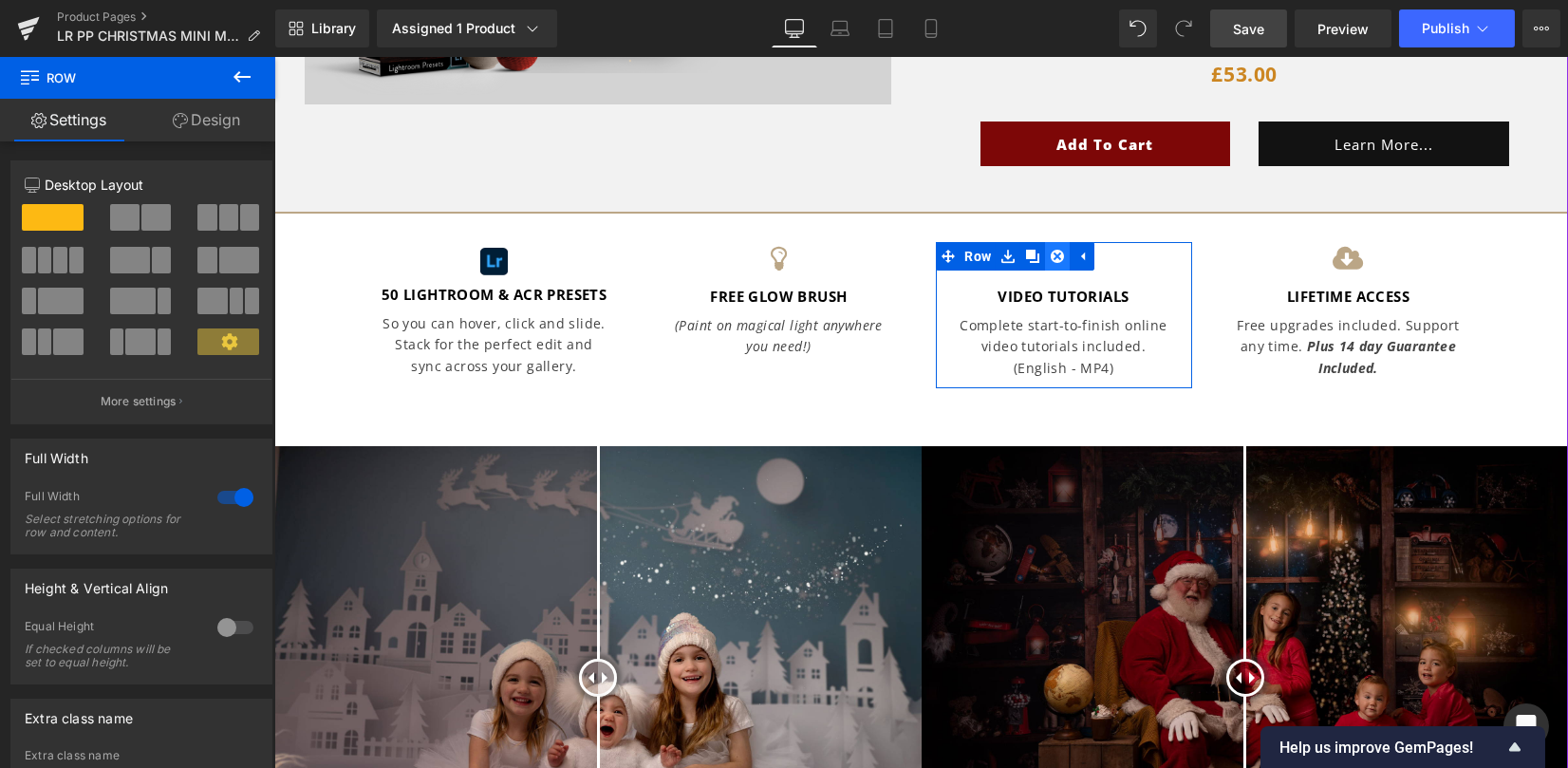
click at [1057, 256] on icon at bounding box center [1057, 257] width 14 height 14
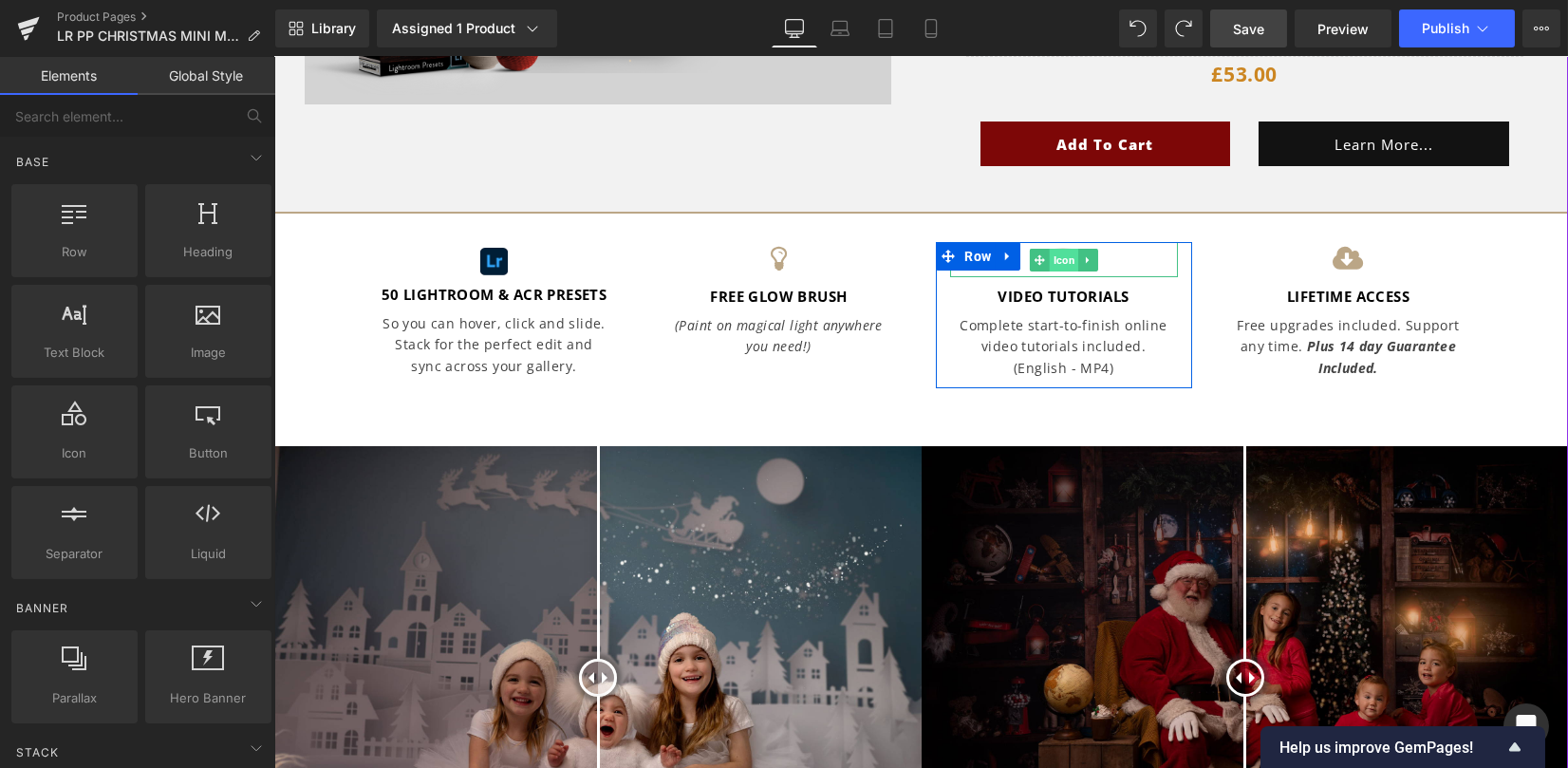
click at [1050, 258] on span "Icon" at bounding box center [1063, 260] width 29 height 23
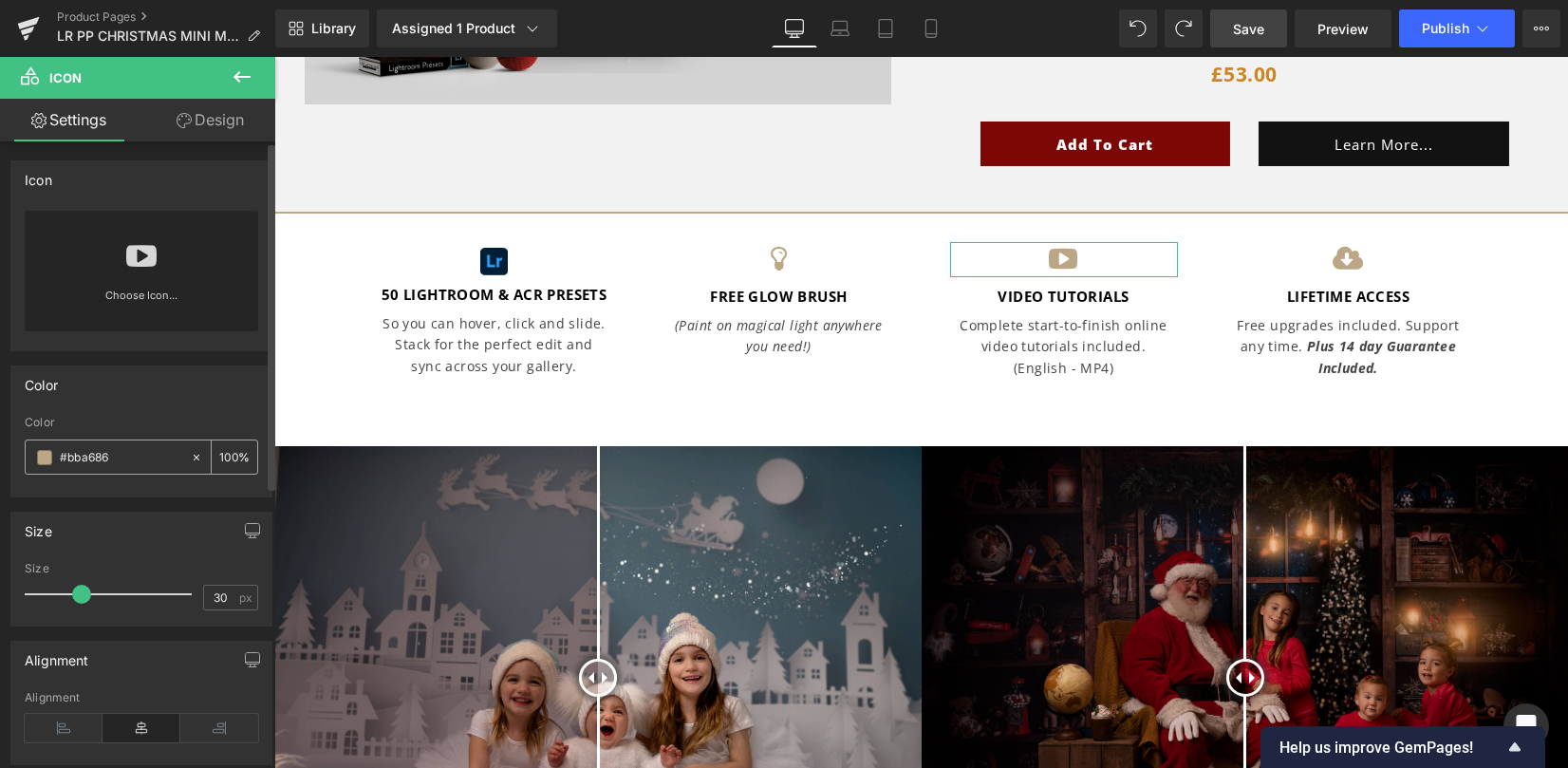
click at [37, 450] on div "#bba686" at bounding box center [107, 457] width 164 height 33
click at [45, 460] on span at bounding box center [44, 457] width 15 height 15
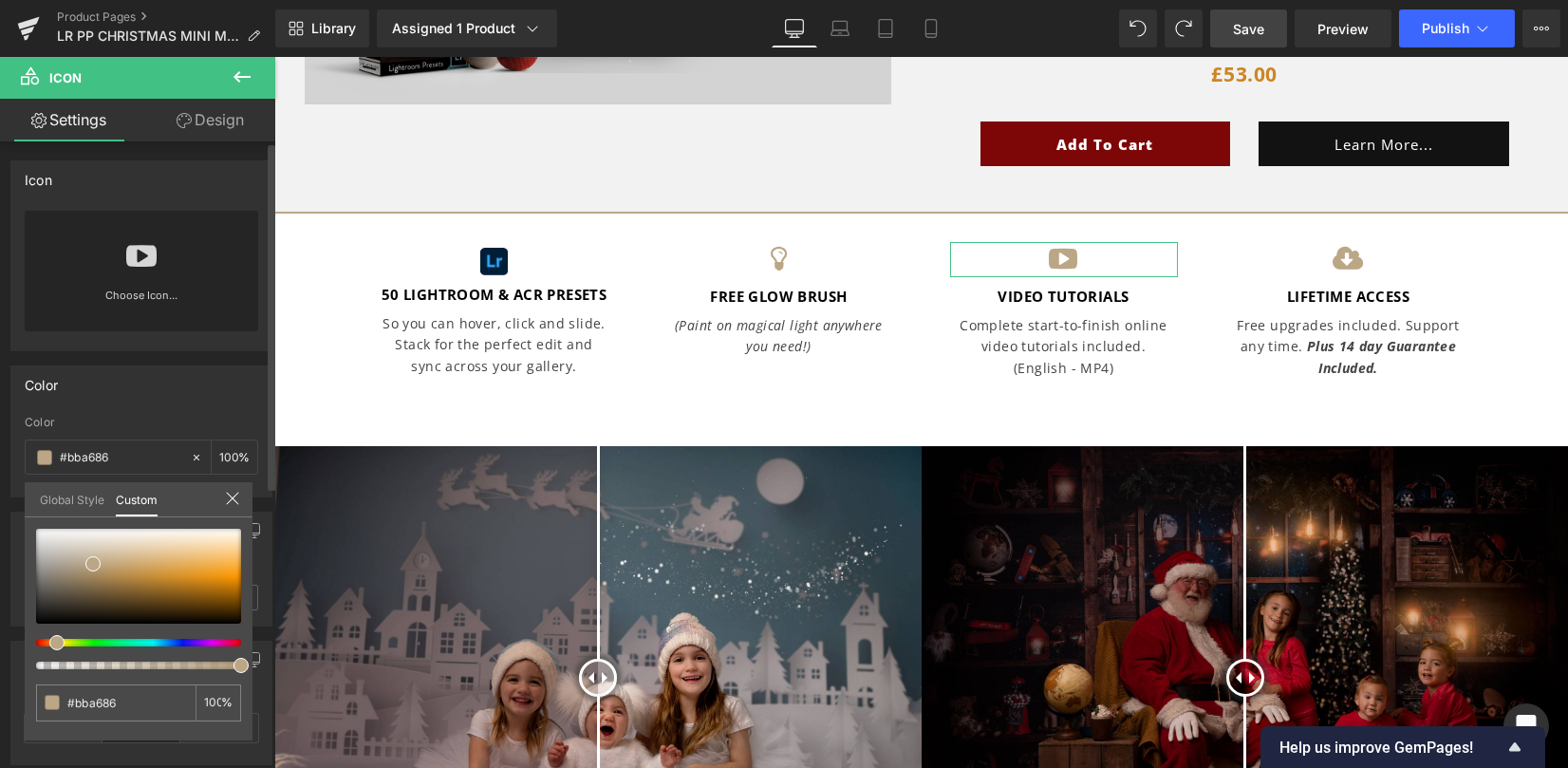
type input "#bbae86"
type input "#bba586"
type input "#bb8786"
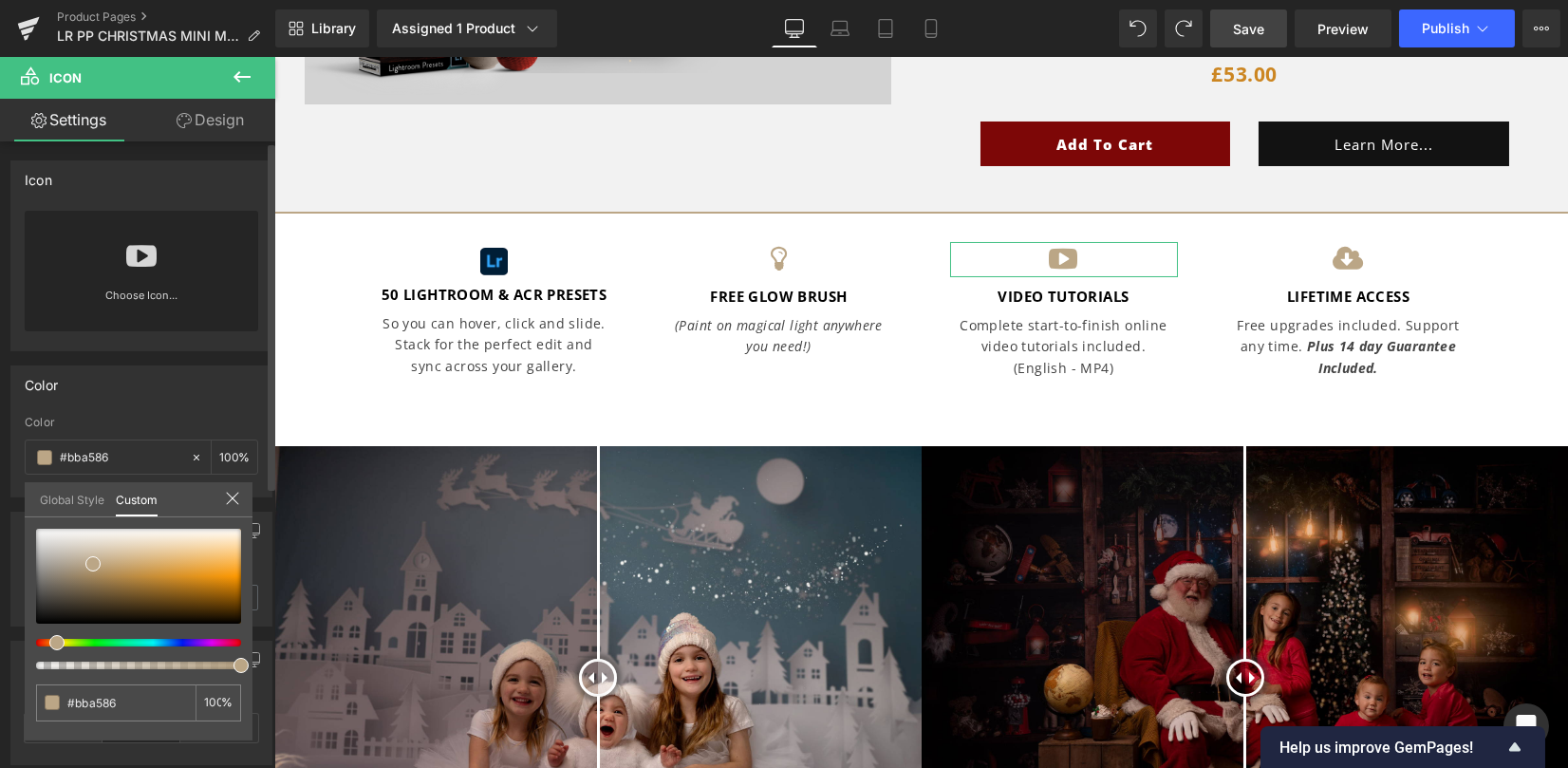
type input "#bb8786"
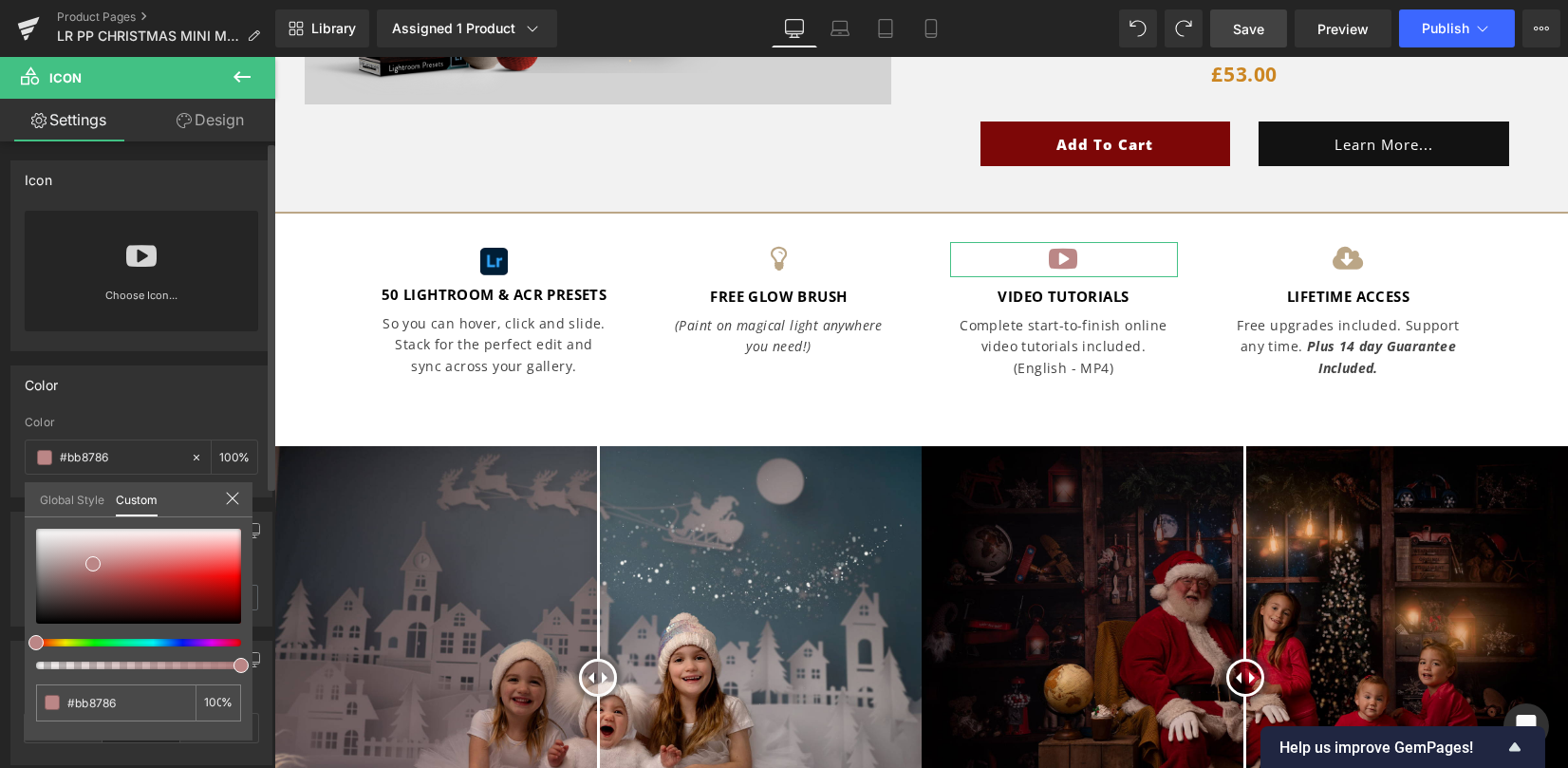
drag, startPoint x: 53, startPoint y: 643, endPoint x: 1, endPoint y: 637, distance: 52.3
click at [2, 497] on div "Color rgba(187, 135, 134, 1) Color #bb8786 100 % Global Style Custom Setup Glob…" at bounding box center [141, 424] width 283 height 146
type input "#b98282"
type input "#b77f7f"
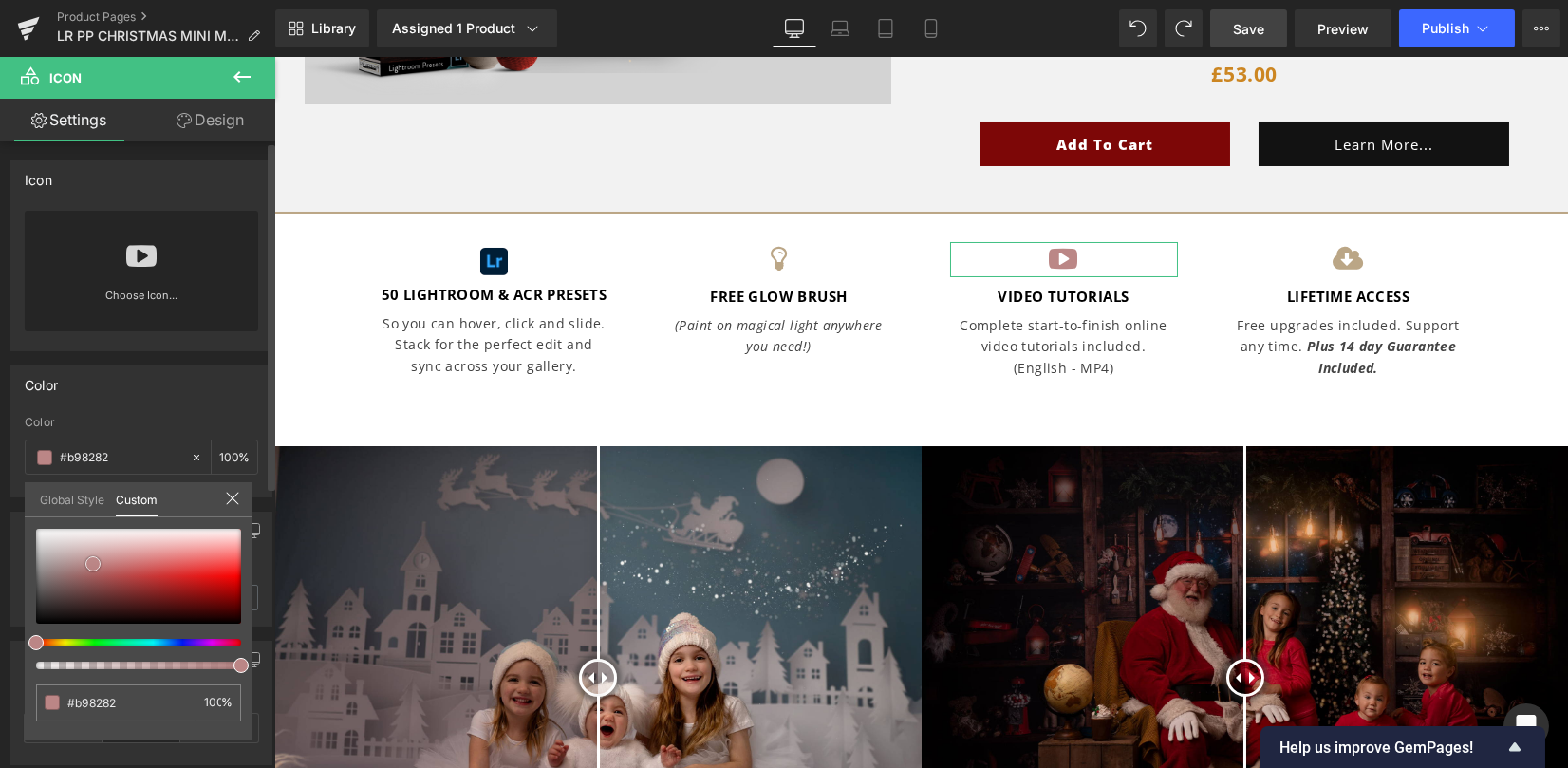
type input "#b77f7f"
type input "#b87e7e"
type input "#b97878"
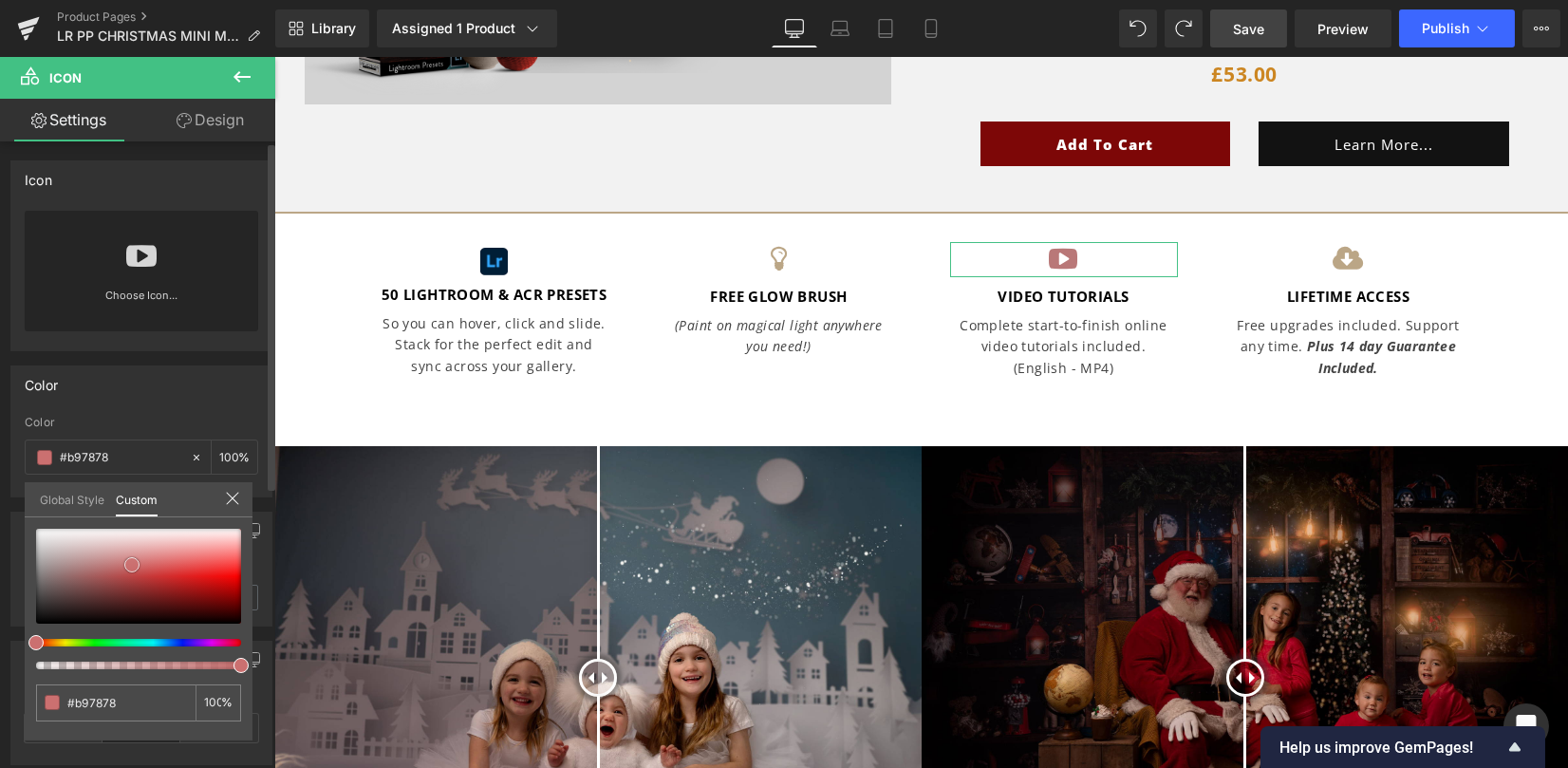
type input "#c57171"
type input "#d27373"
type input "#de7272"
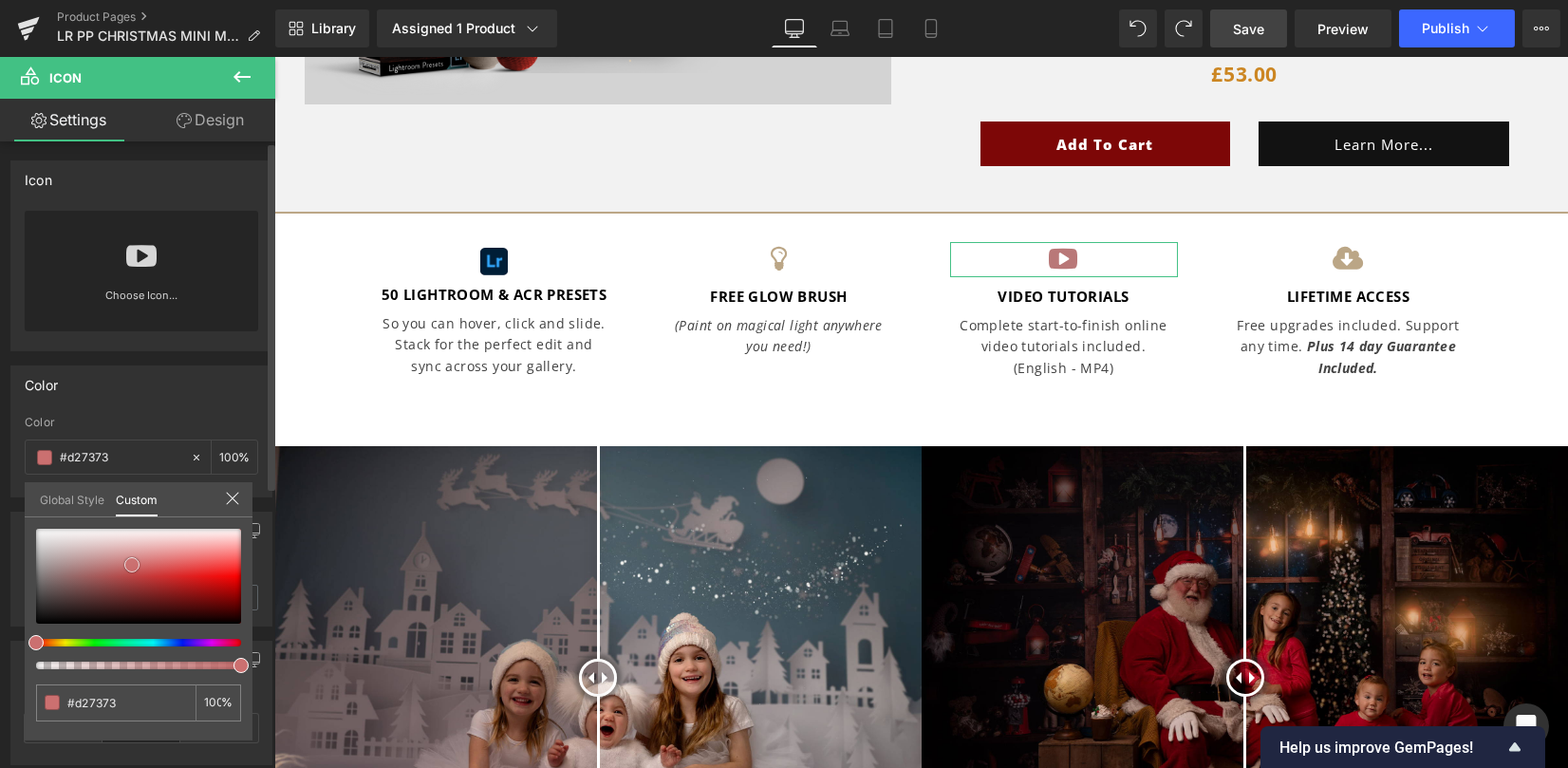
type input "#de7272"
type input "#e56666"
type input "#e24545"
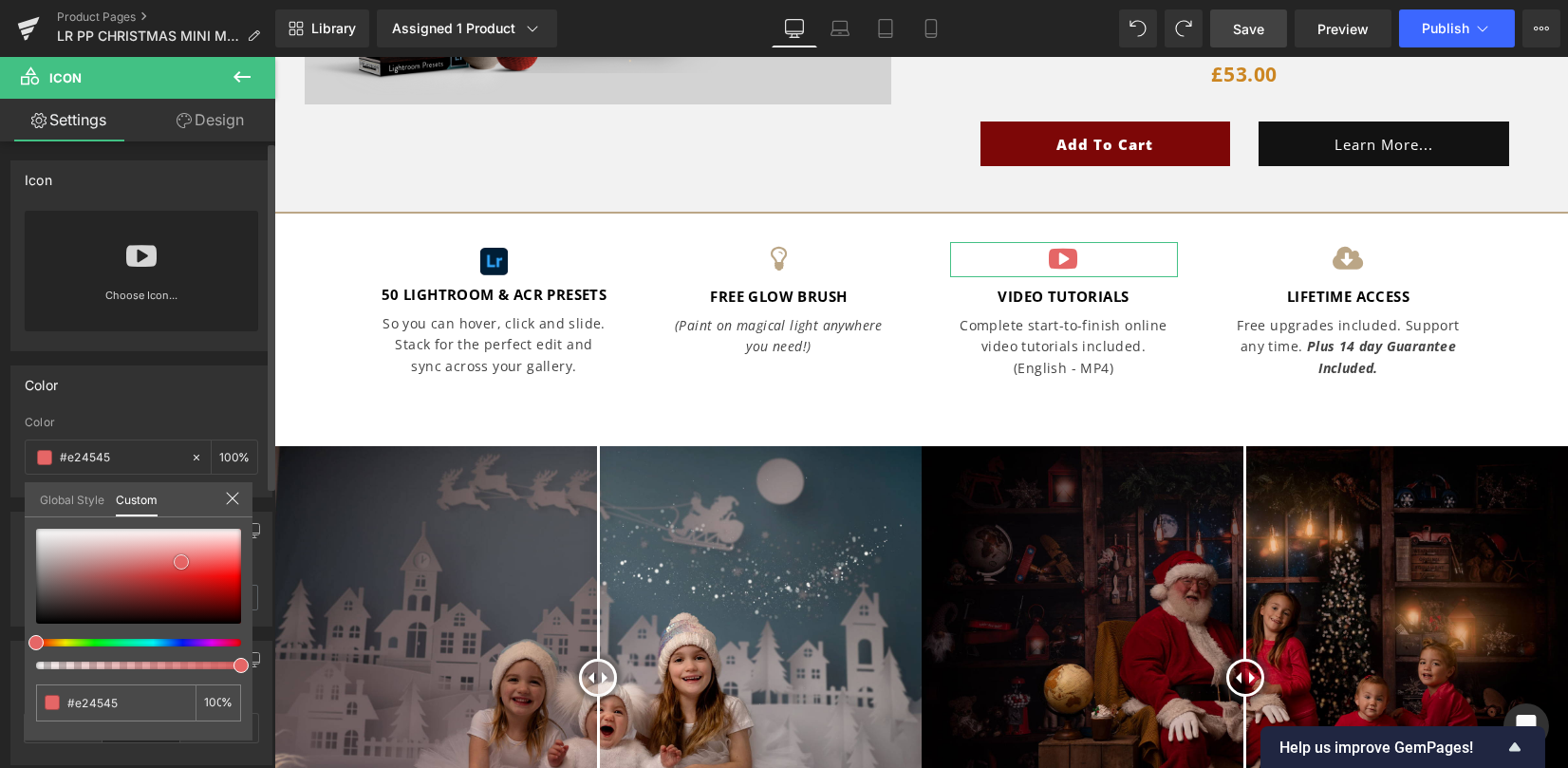
type input "#ce1616"
type input "#b41111"
type input "#b51010"
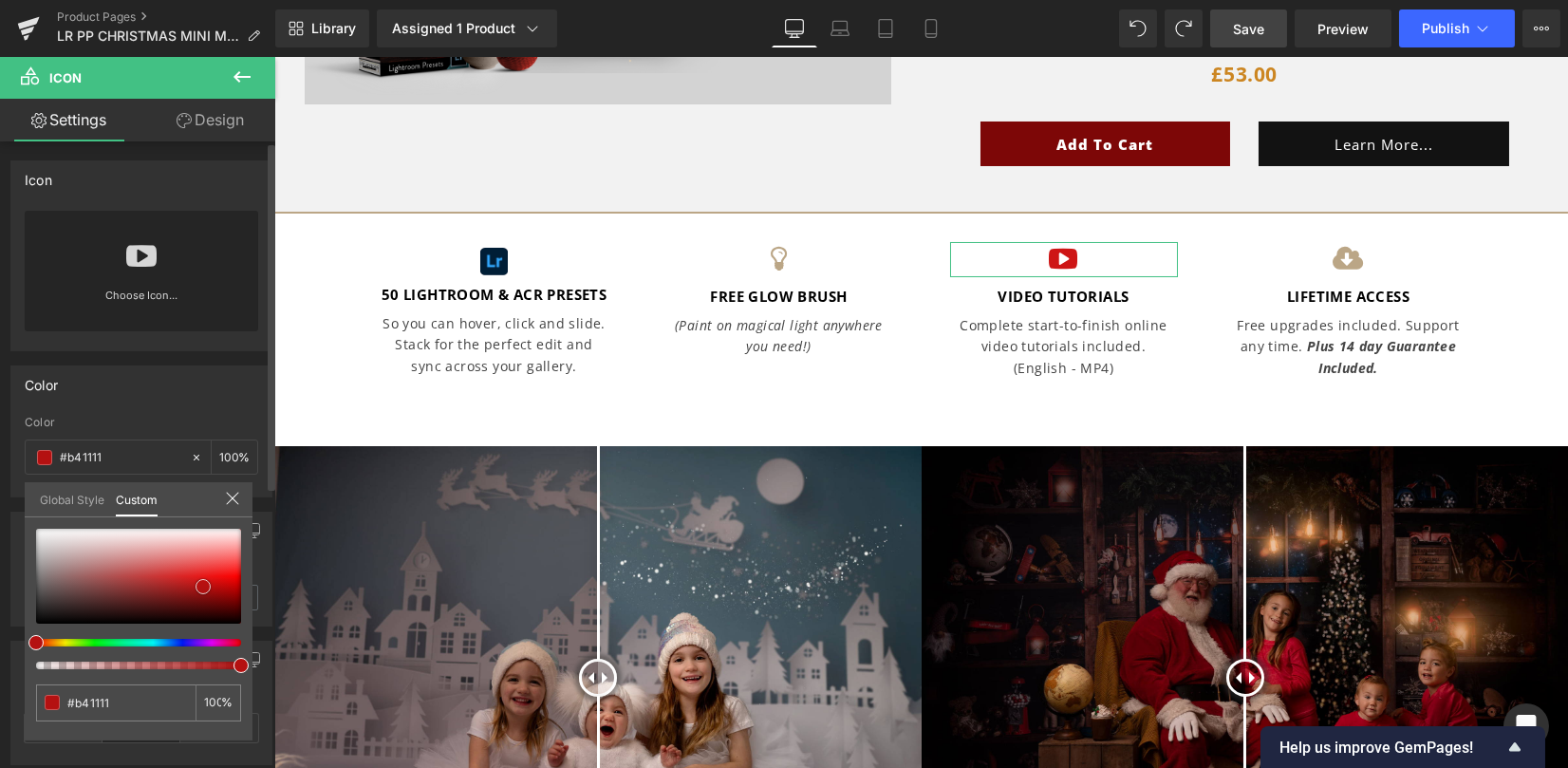
type input "#b51010"
drag, startPoint x: 100, startPoint y: 563, endPoint x: 198, endPoint y: 583, distance: 100.0
click at [198, 583] on span at bounding box center [203, 586] width 15 height 15
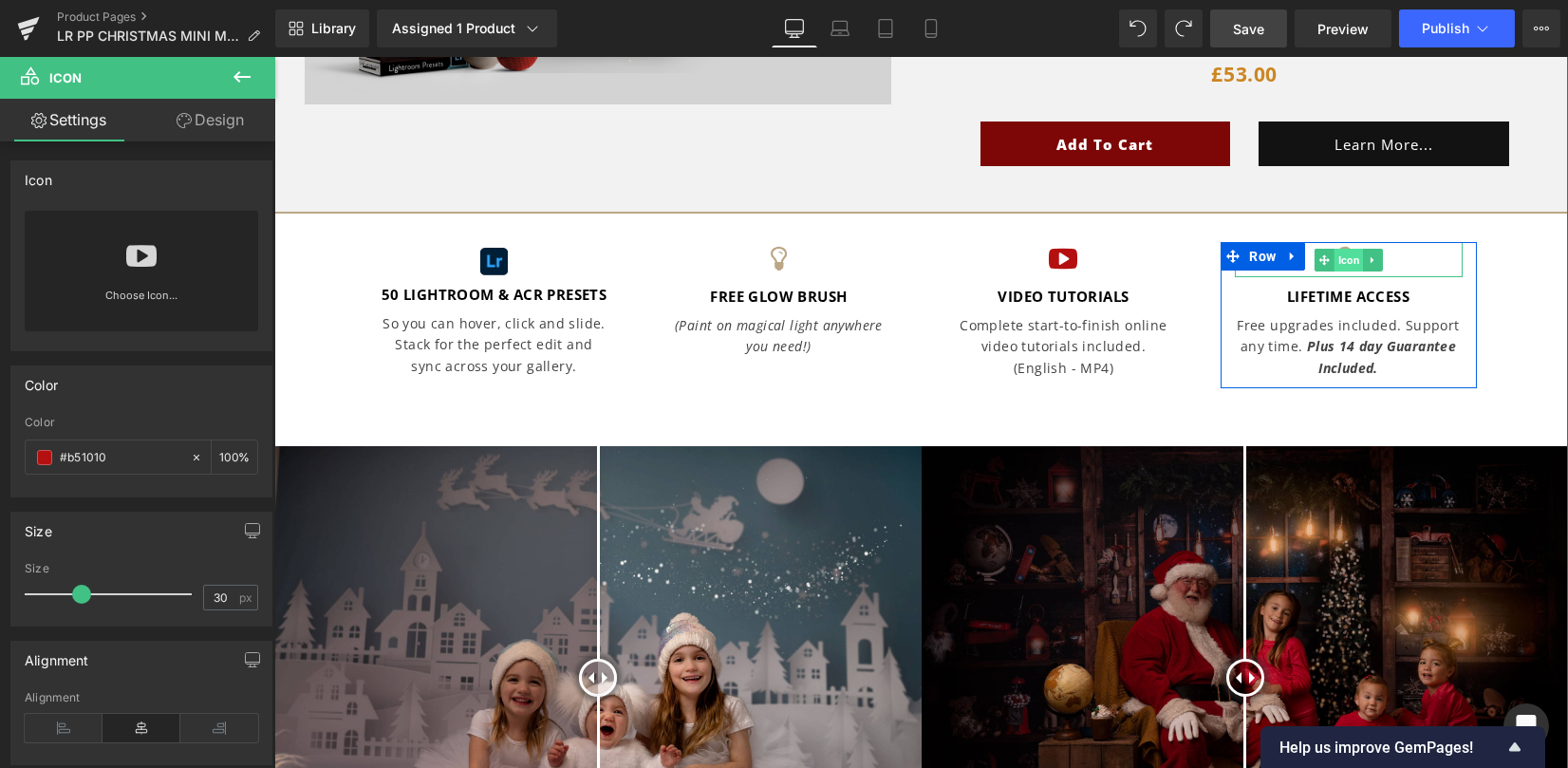
click at [1338, 265] on span "Icon" at bounding box center [1348, 260] width 29 height 23
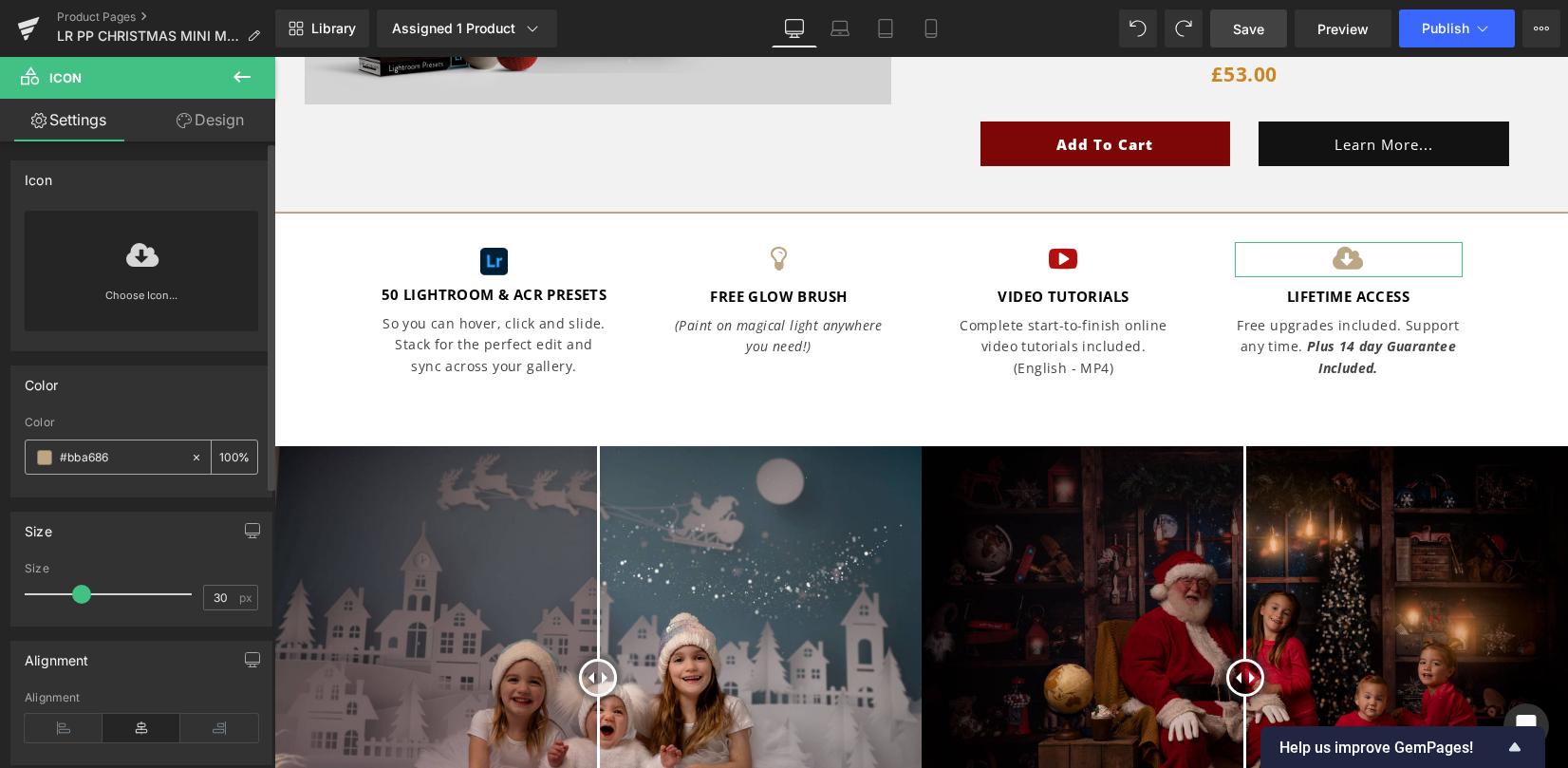
click at [44, 457] on span at bounding box center [44, 457] width 15 height 15
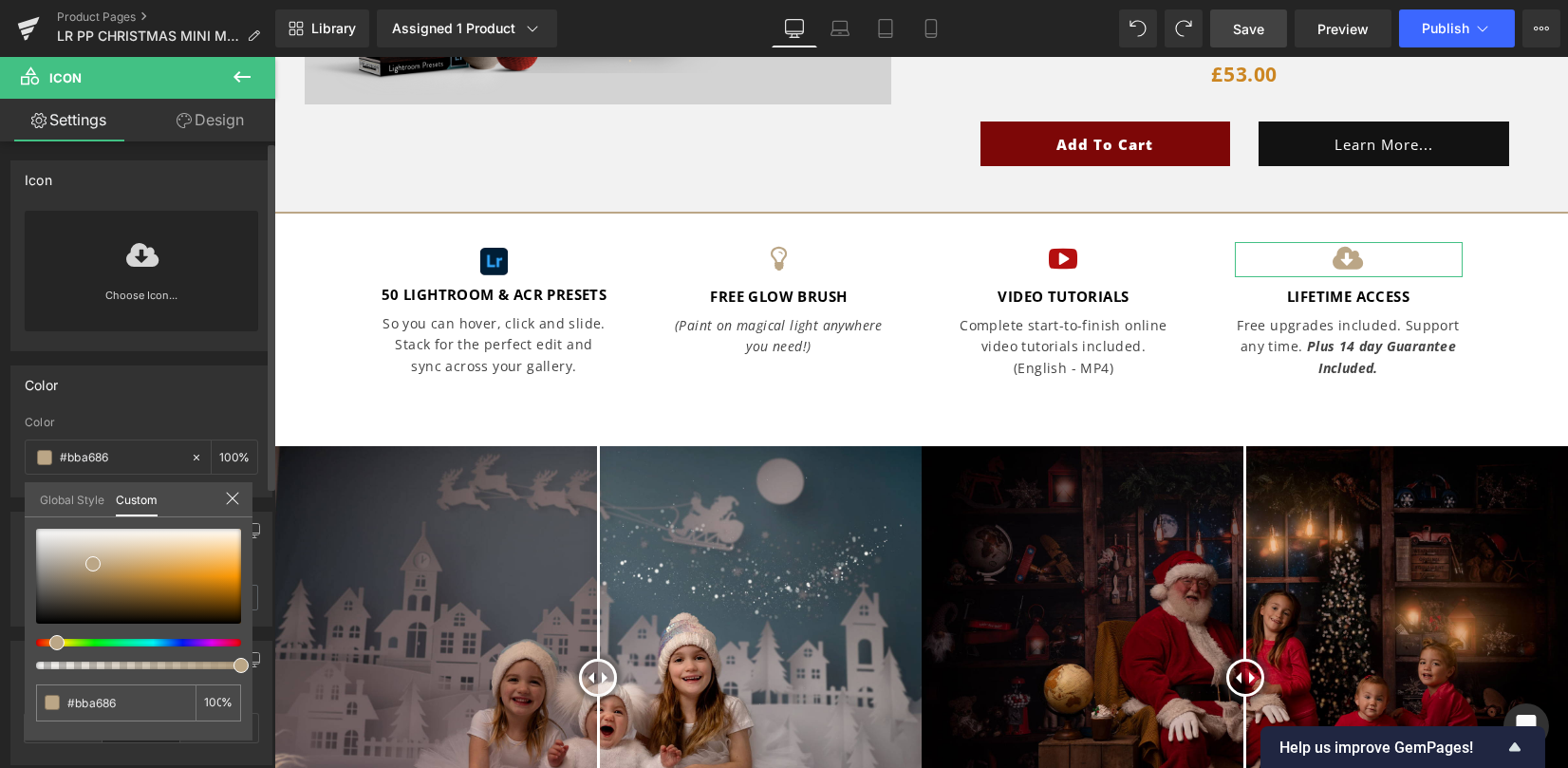
type input "#bbb186"
type input "#bbb786"
type input "#bbb986"
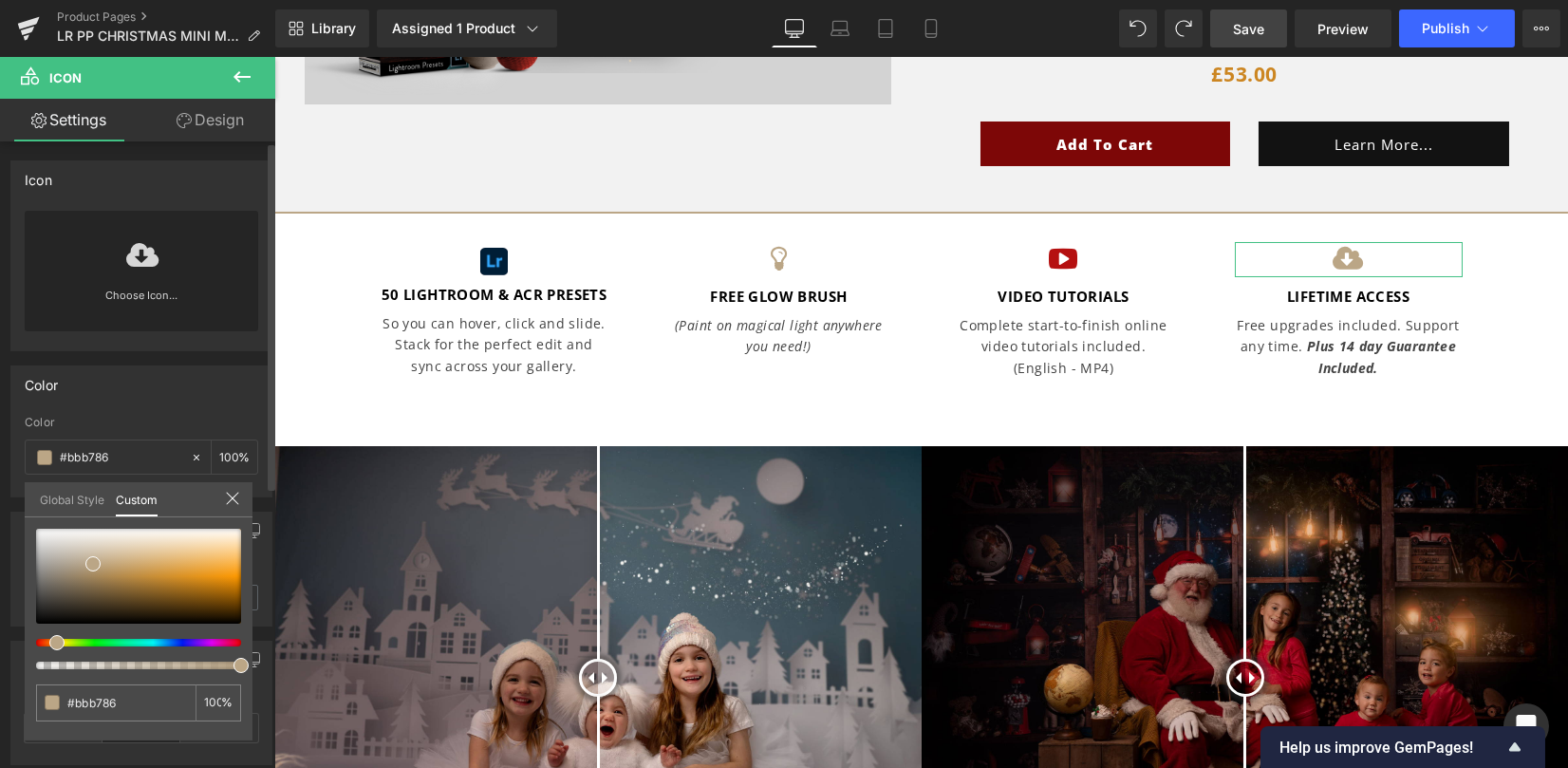
type input "#bbb986"
type input "#bbba86"
type input "#babb86"
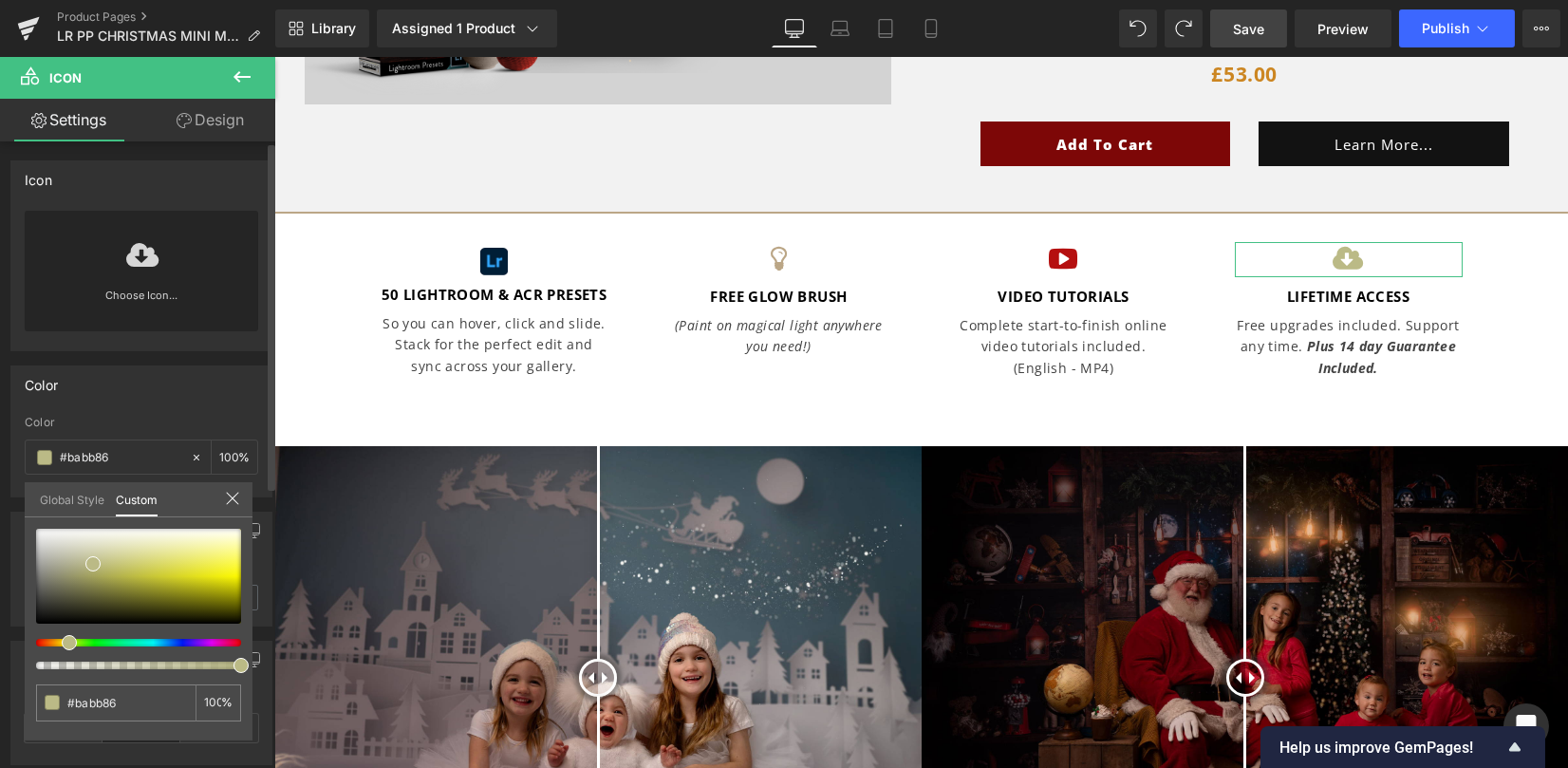
click at [67, 642] on span at bounding box center [69, 641] width 15 height 15
type input "#b9ba81"
type input "#b8b978"
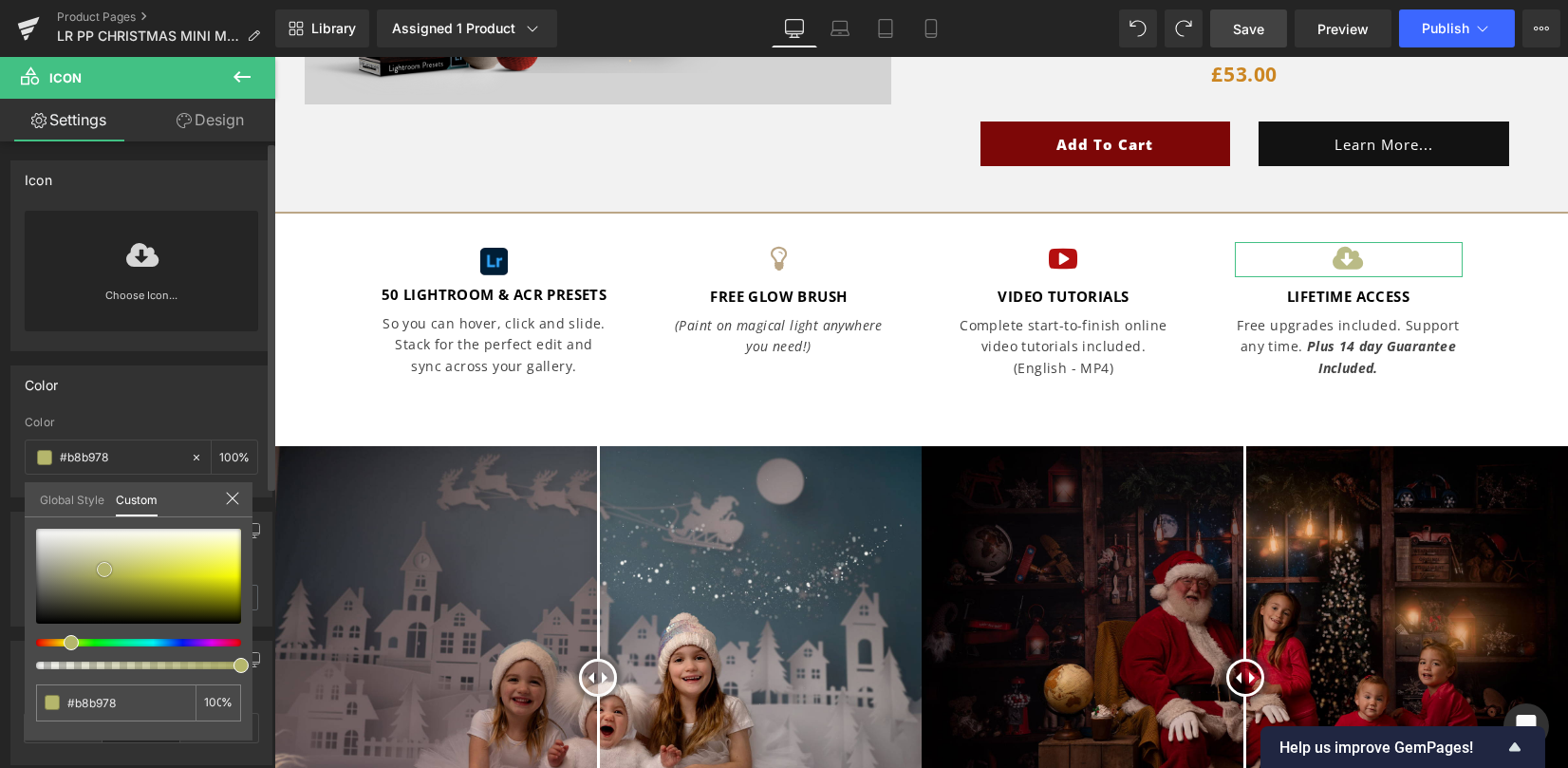
type input "#b1b251"
type input "#9b9c3e"
type input "#969739"
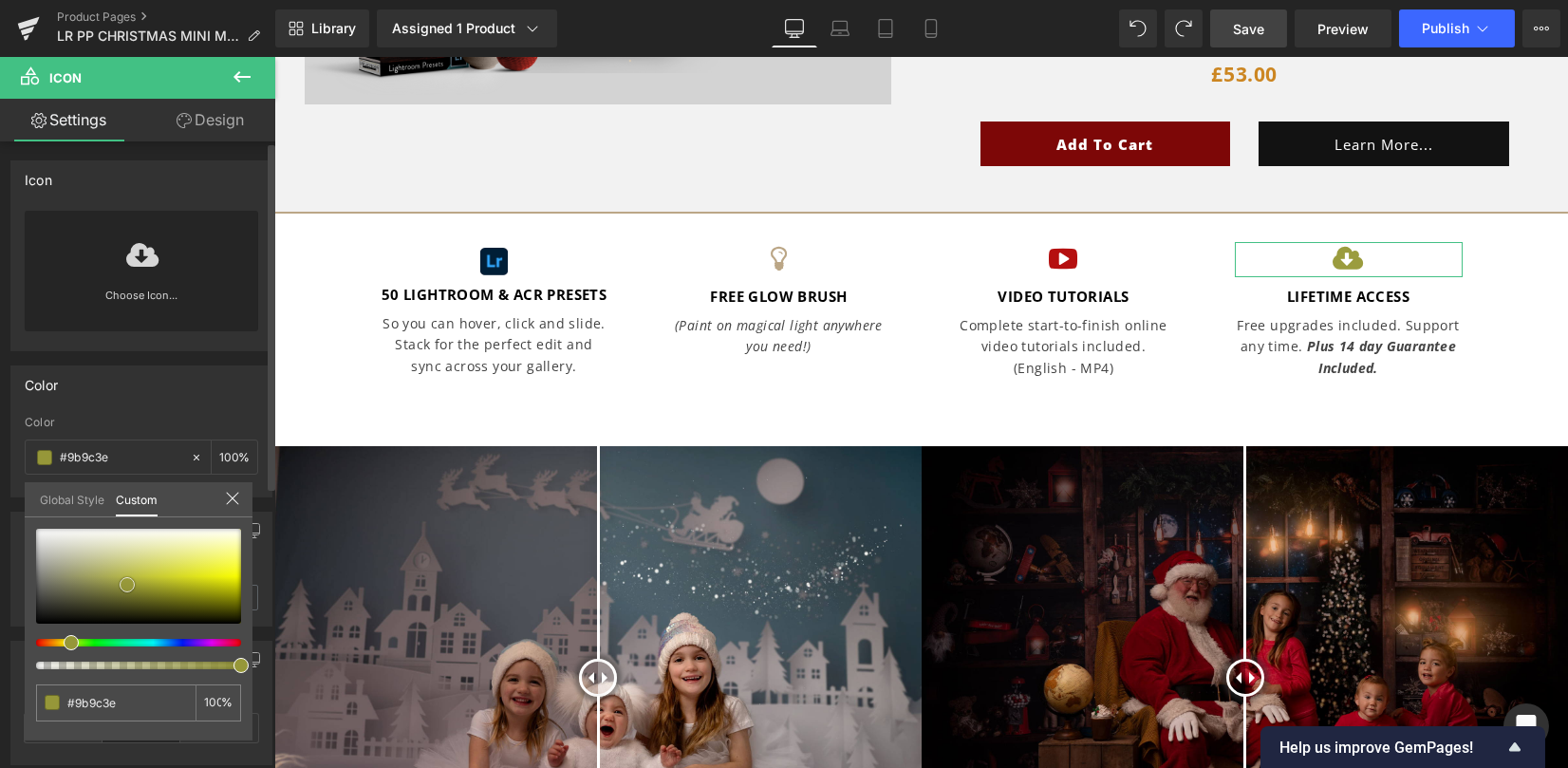
type input "#969739"
type input "#96982e"
type input "#9b9d23"
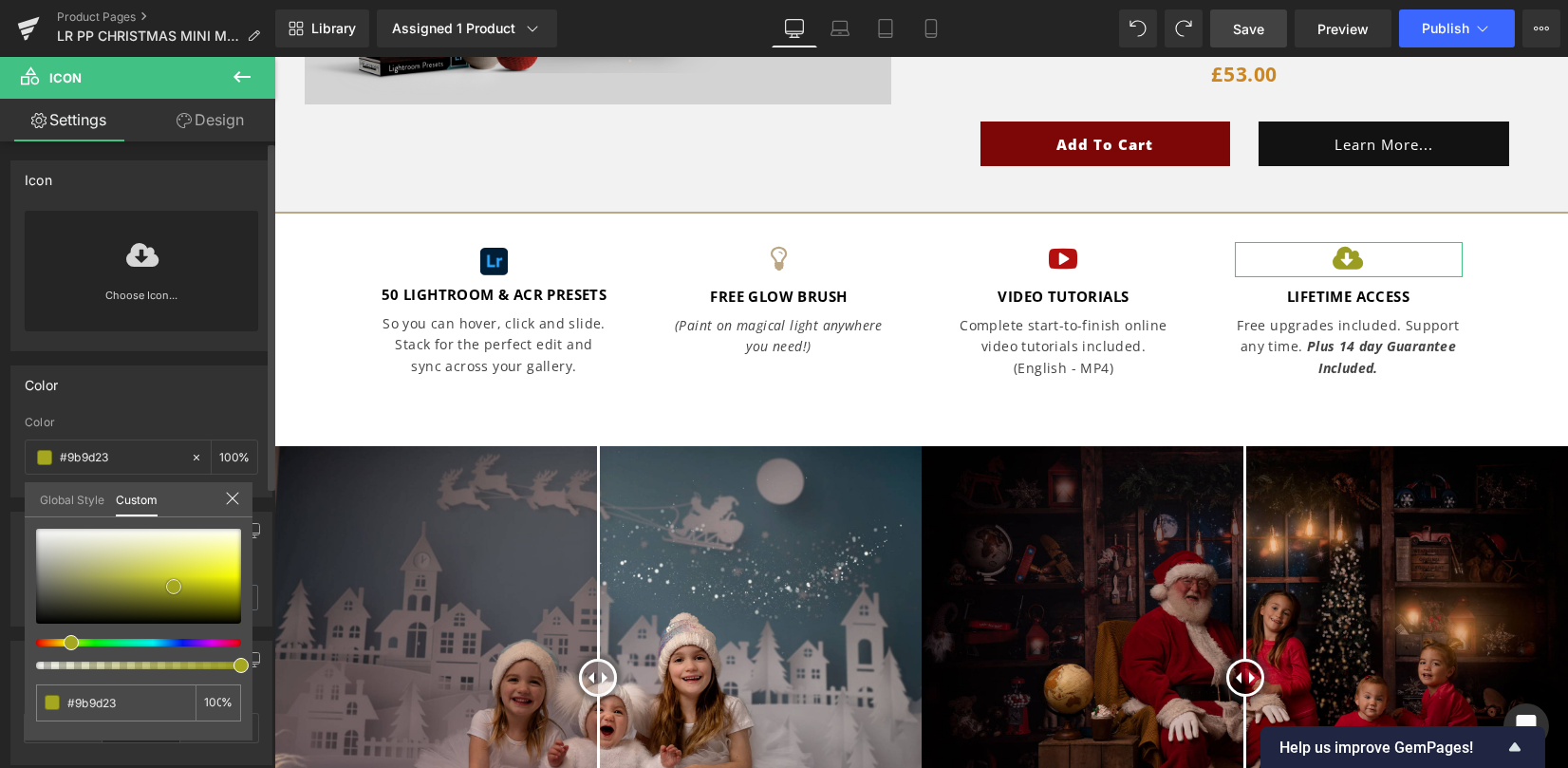
type input "#9d9f21"
type input "#a4a71f"
drag, startPoint x: 102, startPoint y: 569, endPoint x: 171, endPoint y: 586, distance: 71.1
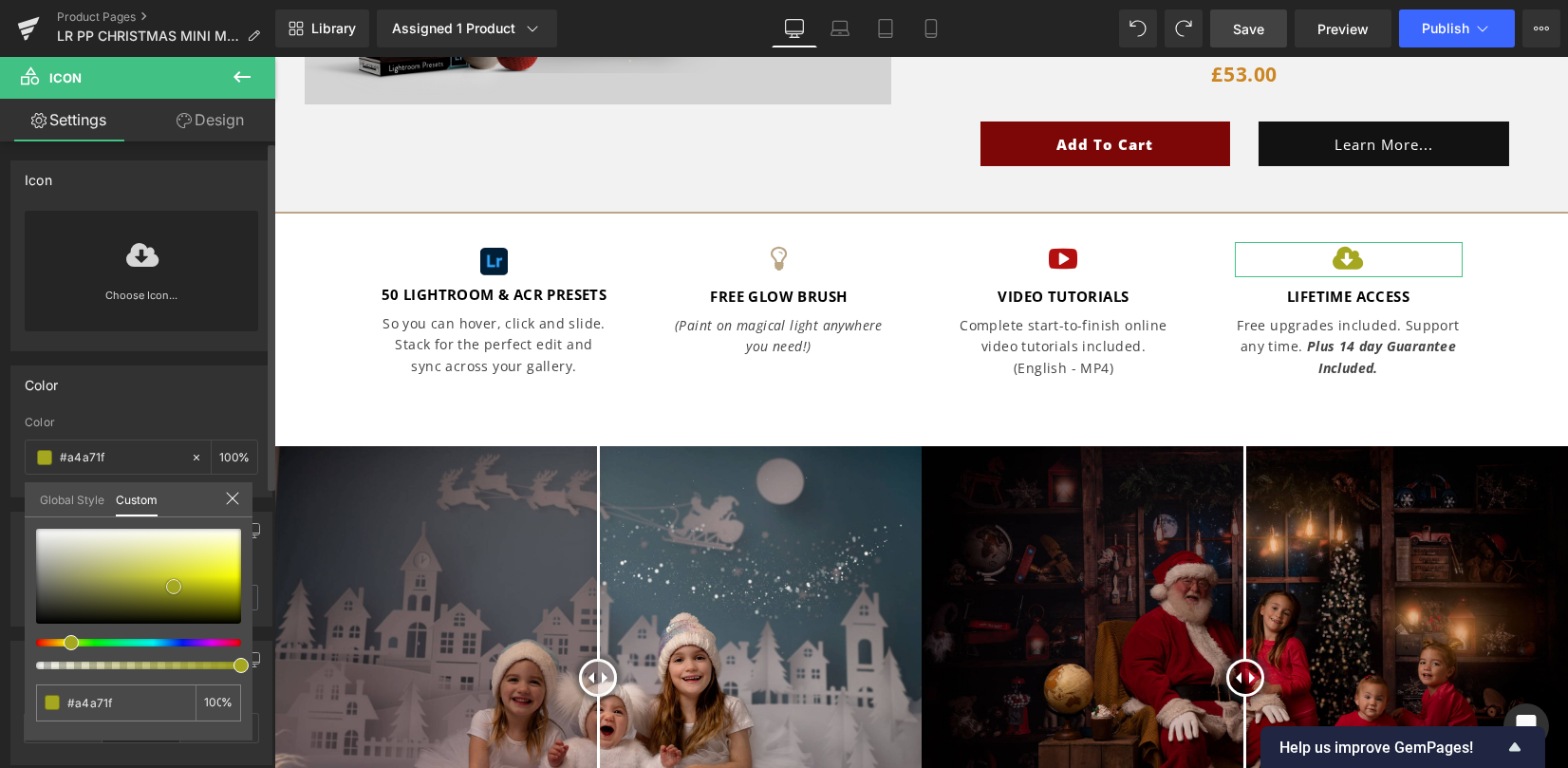
click at [171, 586] on span at bounding box center [173, 586] width 15 height 15
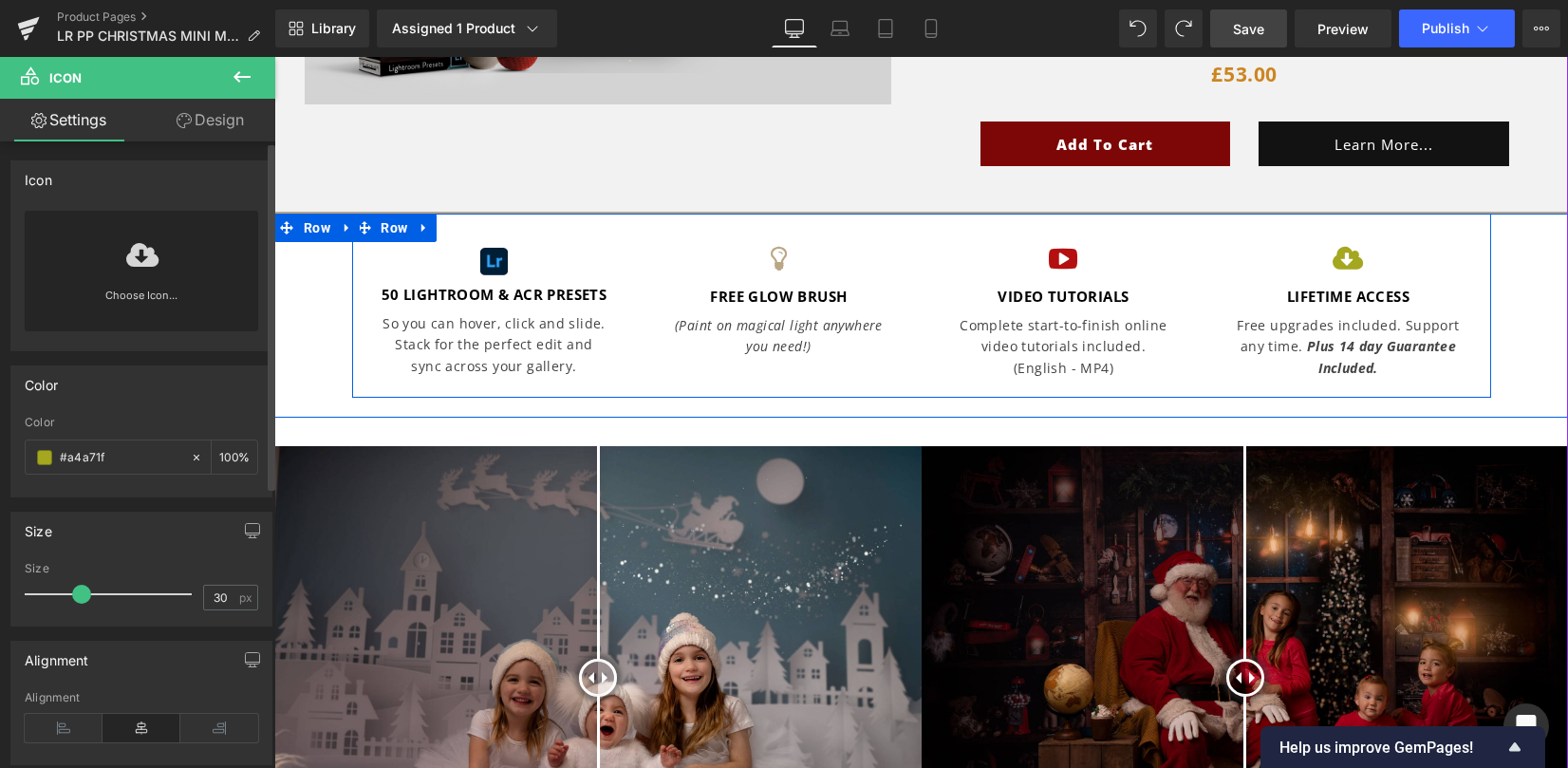
scroll to position [781, 0]
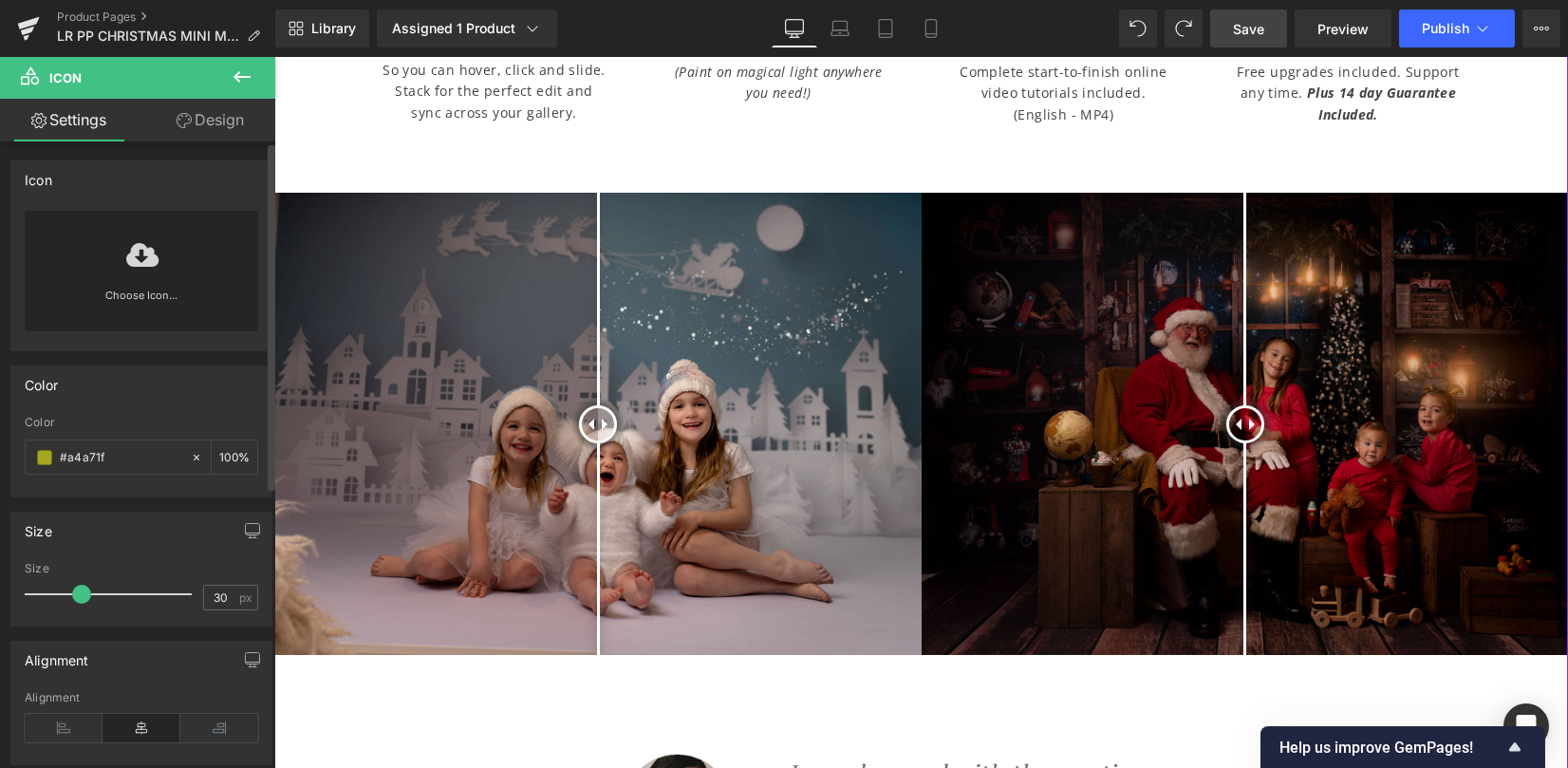
click at [782, 314] on img at bounding box center [598, 423] width 647 height 462
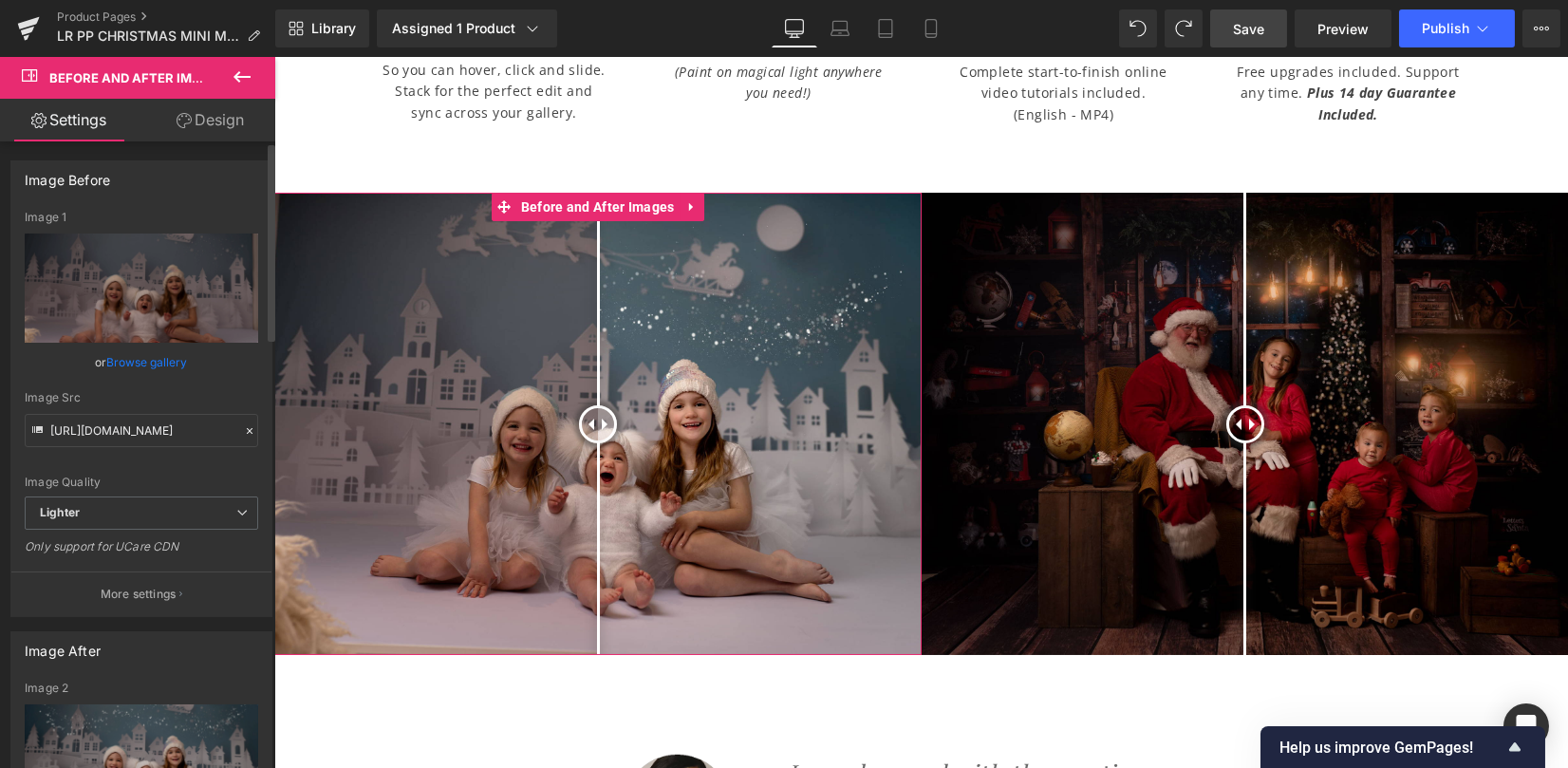
click at [145, 355] on link "Browse gallery" at bounding box center [147, 362] width 80 height 33
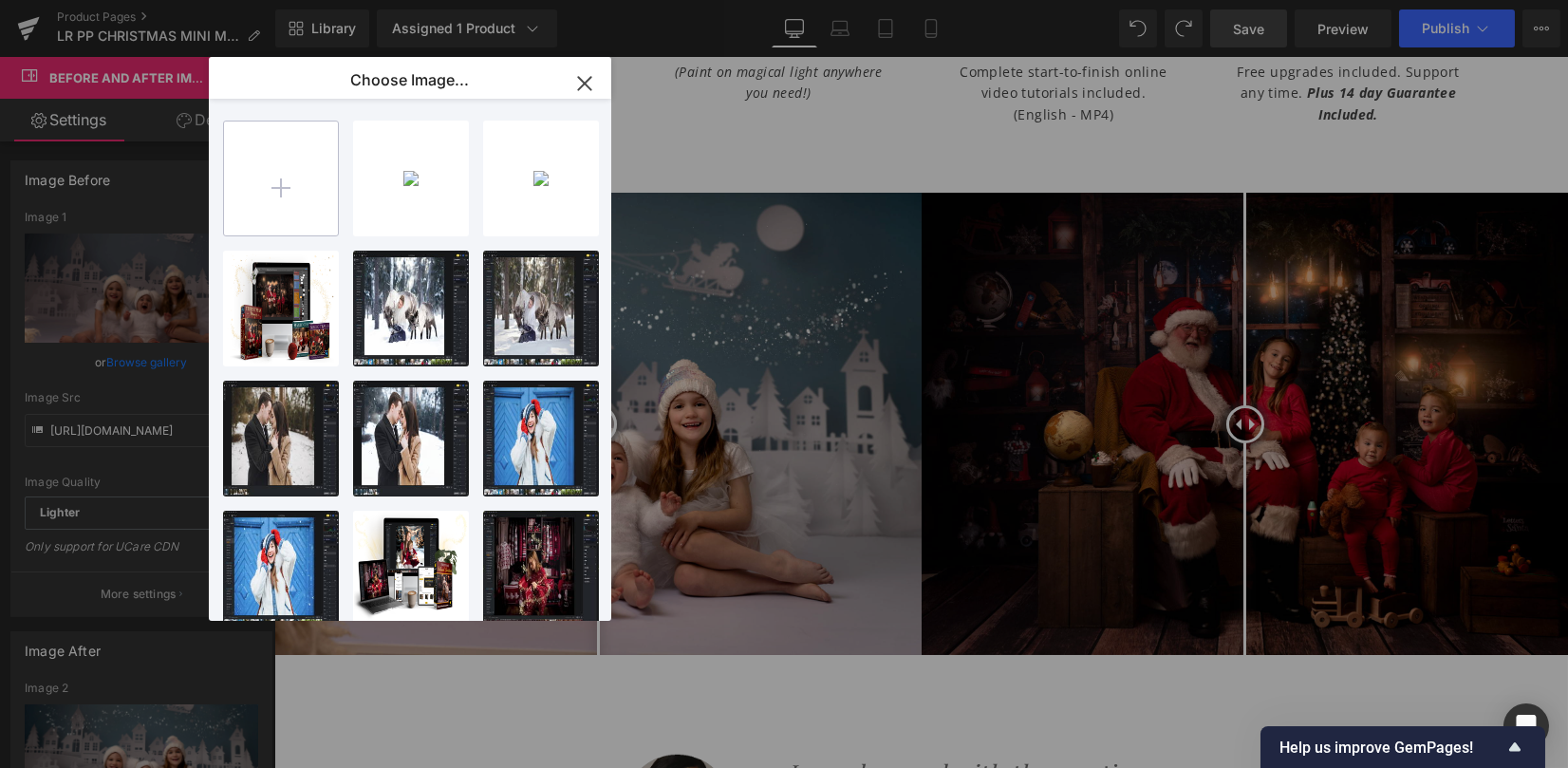
click at [266, 222] on input "file" at bounding box center [280, 179] width 114 height 114
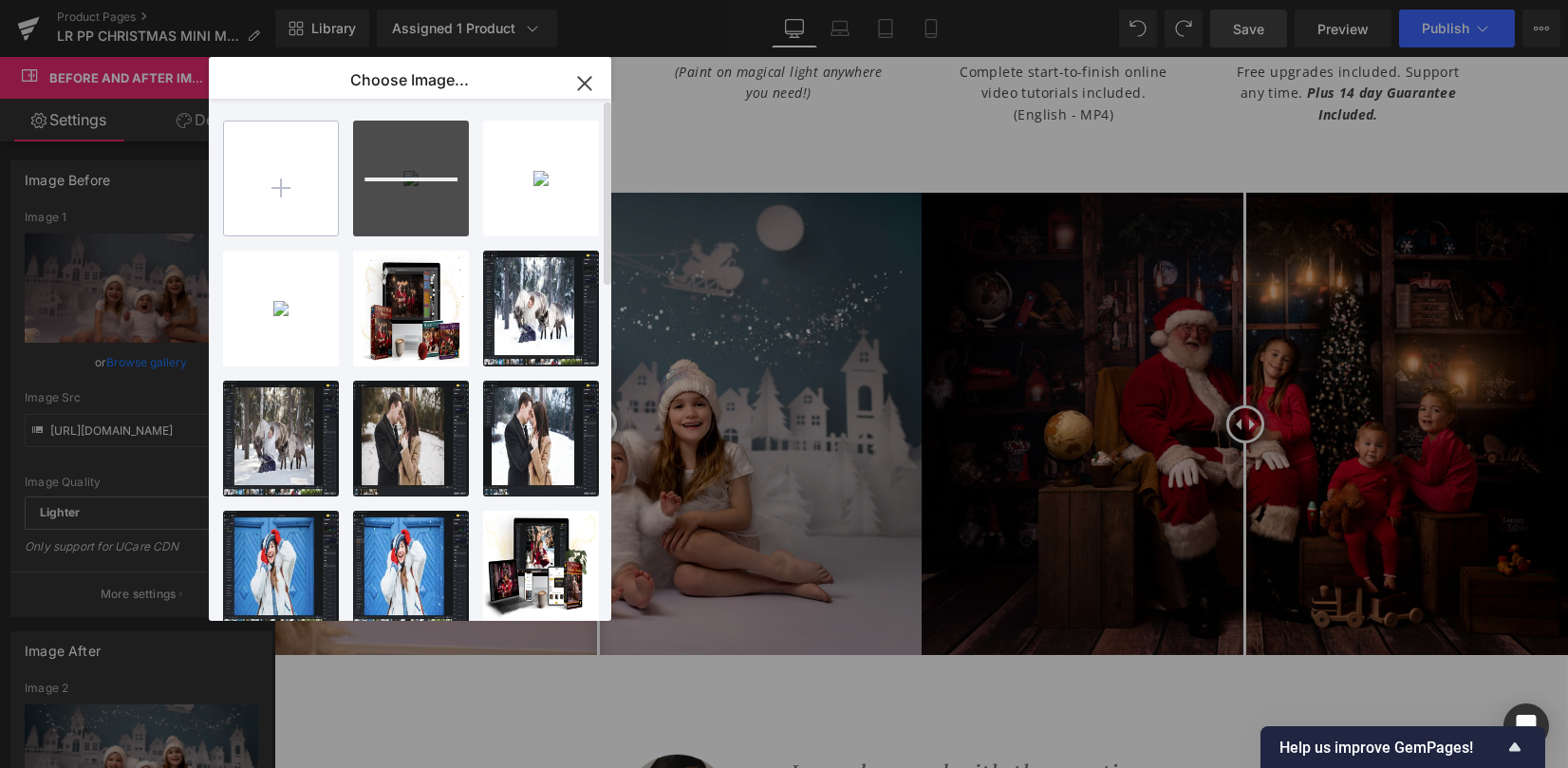
click at [303, 214] on input "file" at bounding box center [280, 179] width 114 height 114
type input "C:\fakepath\Lightroom christmas mini edit before after tutorial-1.jpg"
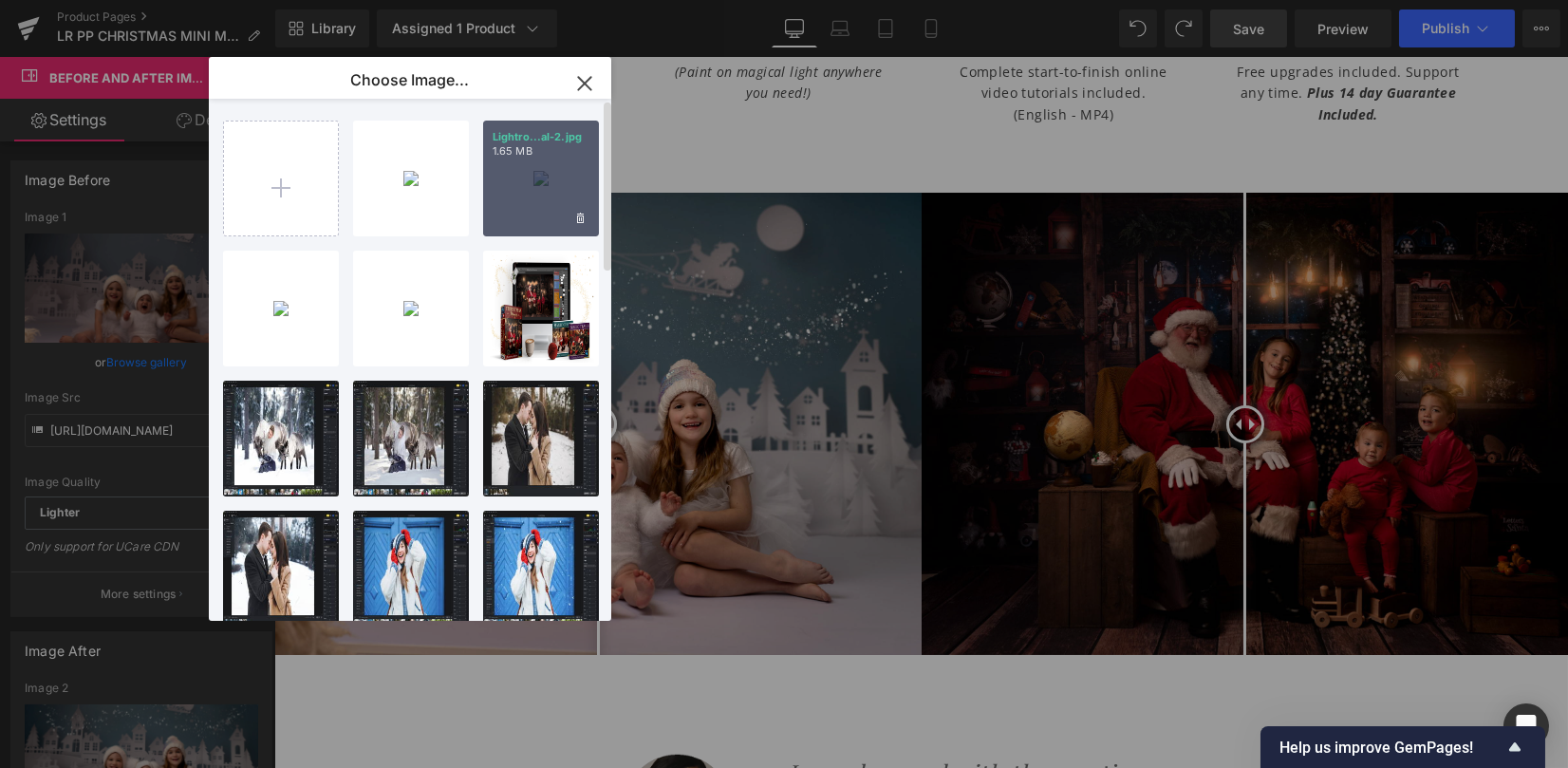
click at [545, 202] on div "Lightro...al-2.jpg 1.65 MB" at bounding box center [541, 179] width 116 height 116
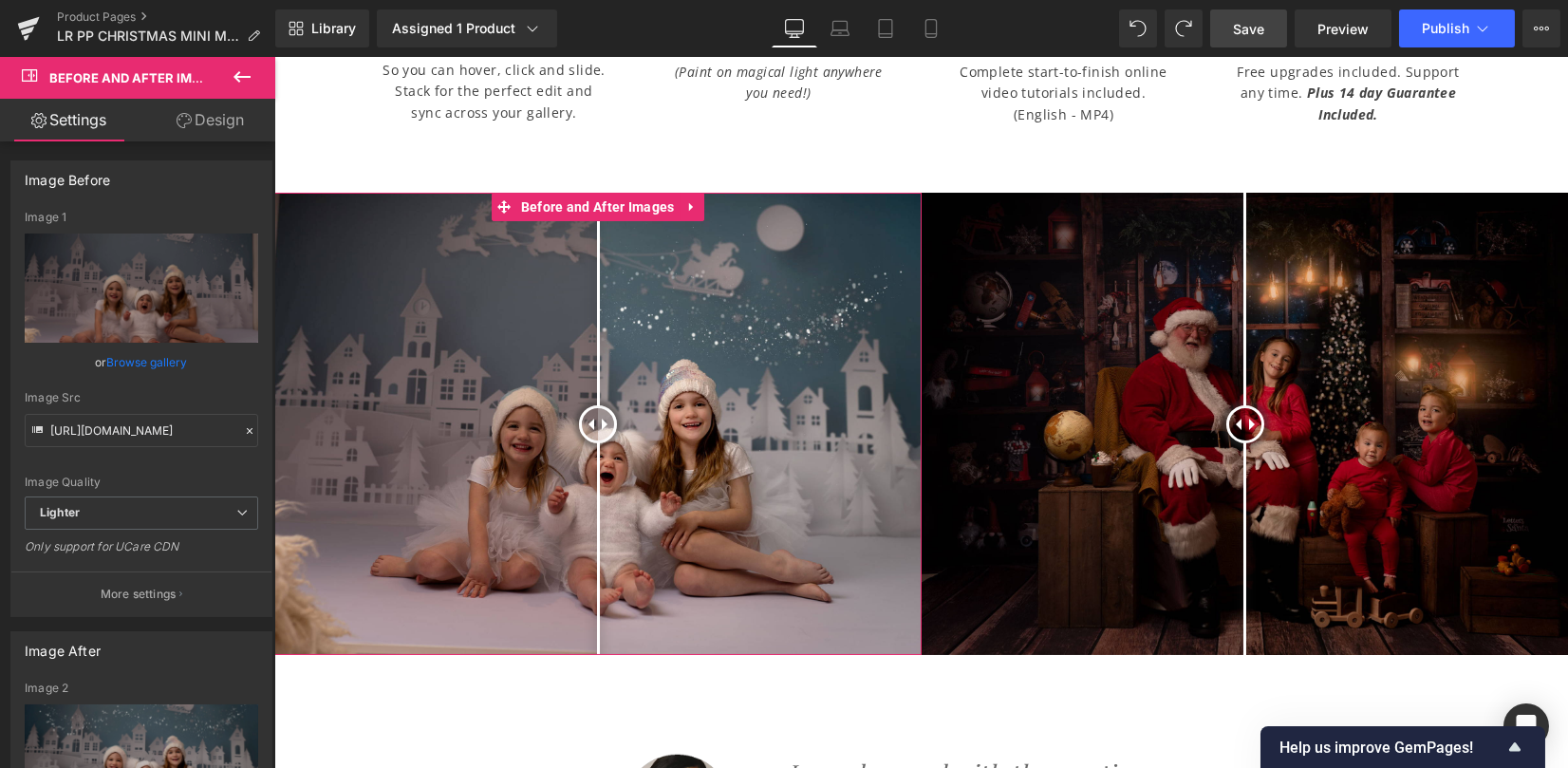
drag, startPoint x: 167, startPoint y: 363, endPoint x: 484, endPoint y: 232, distance: 343.0
click at [167, 363] on link "Browse gallery" at bounding box center [147, 362] width 80 height 33
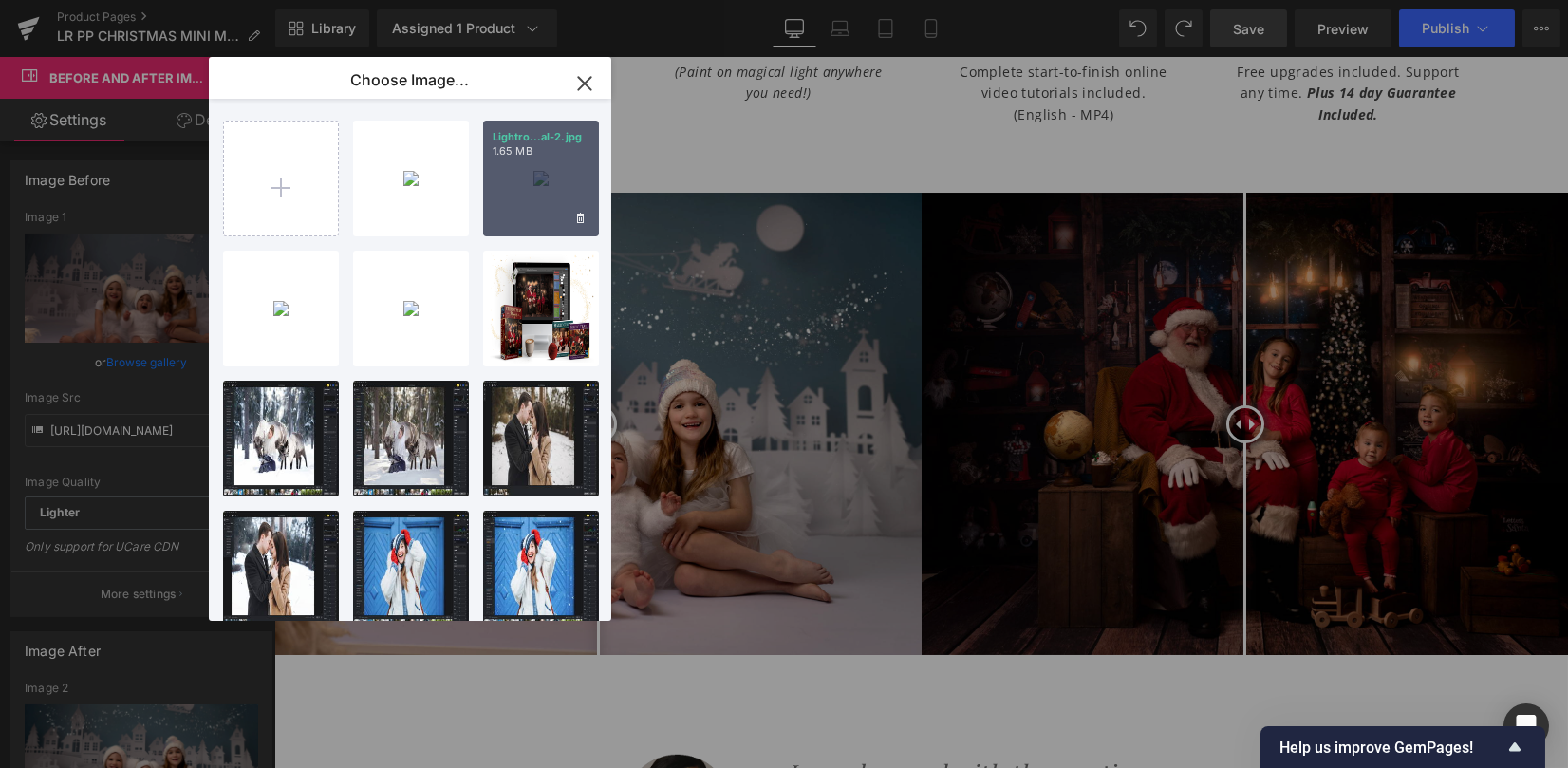
click at [553, 181] on div "Lightro...al-2.jpg 1.65 MB" at bounding box center [541, 179] width 116 height 116
type input "https://ucarecdn.com/3d1a768a-1bc3-49e0-b9f1-31239e79c19c/-/format/auto/-/previ…"
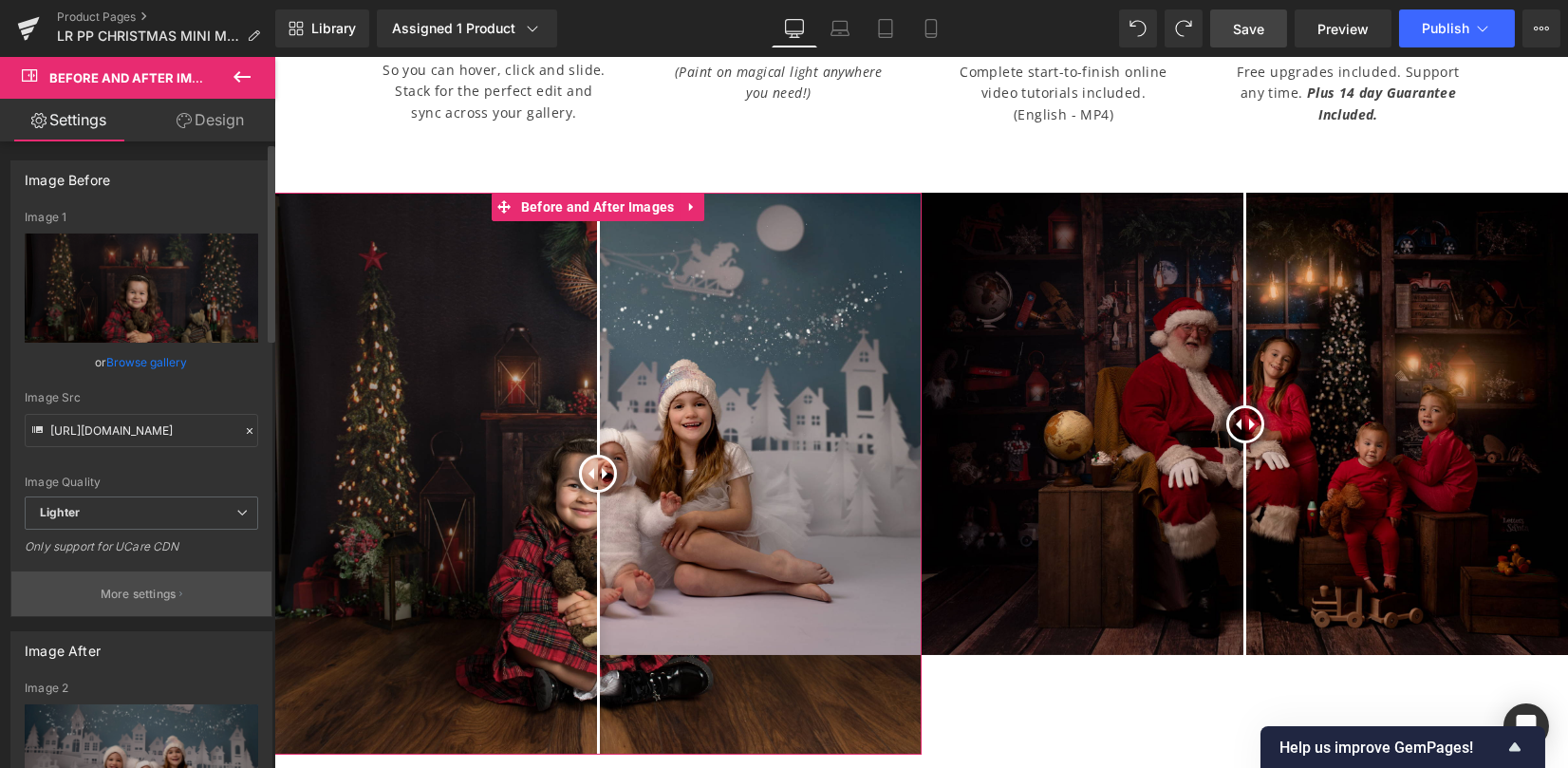
scroll to position [252, 0]
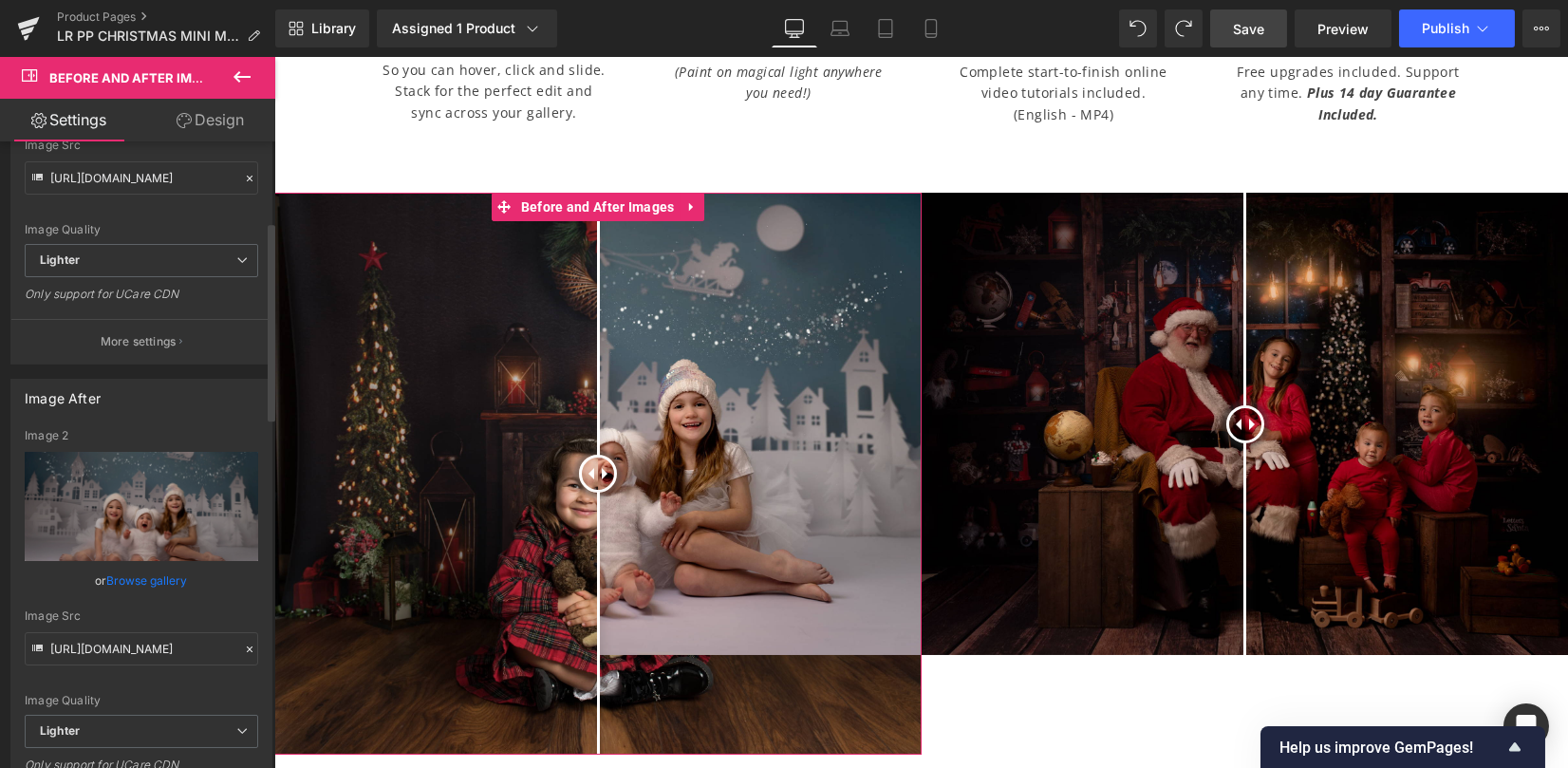
click at [140, 584] on link "Browse gallery" at bounding box center [147, 581] width 80 height 33
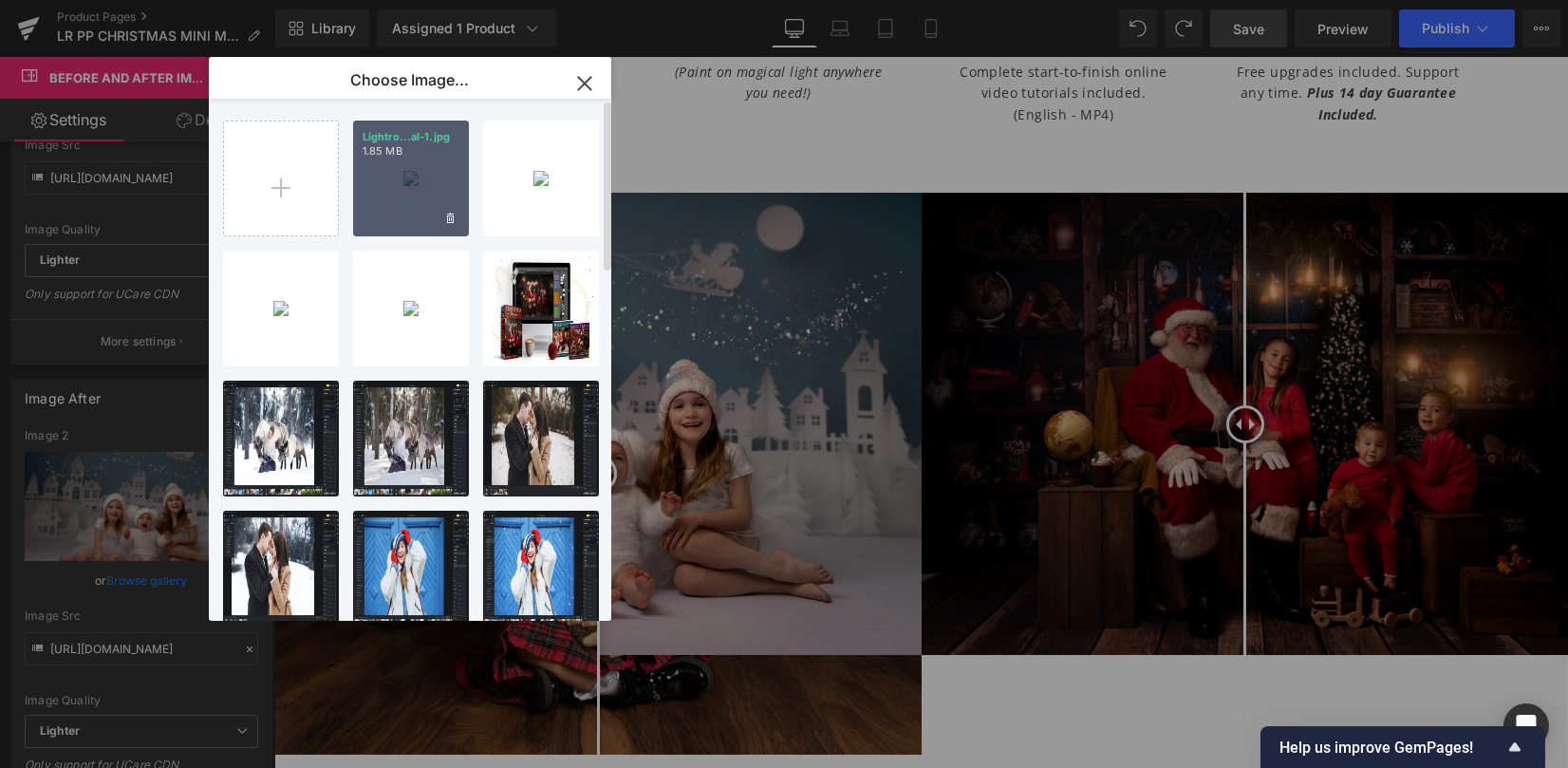
click at [392, 201] on div "Lightro...al-1.jpg 1.85 MB" at bounding box center [411, 179] width 116 height 116
type input "https://ucarecdn.com/4d5411ed-8577-42c5-8ef2-87025c1b84ce/-/format/auto/-/previ…"
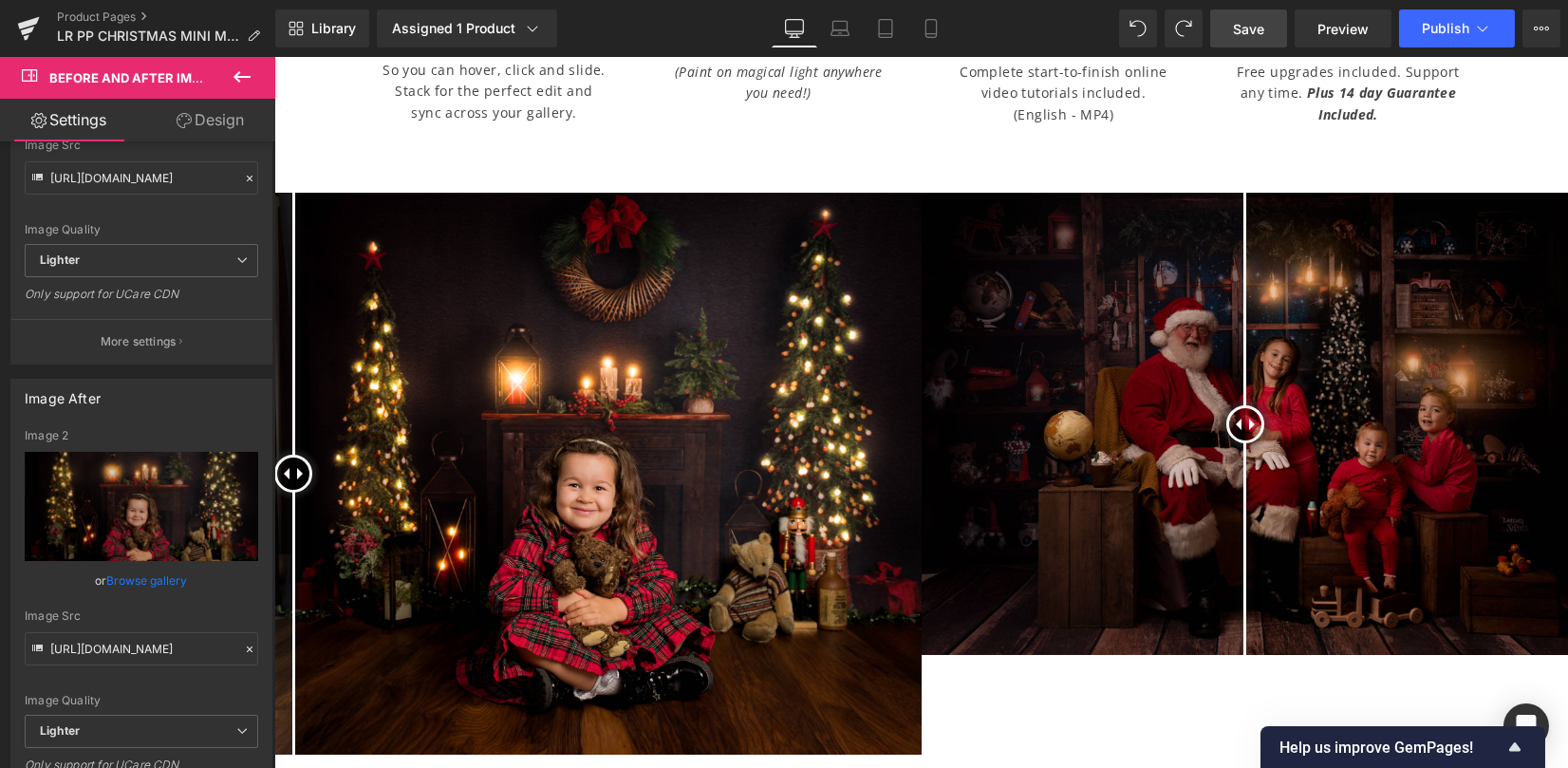
drag, startPoint x: 694, startPoint y: 476, endPoint x: 263, endPoint y: 458, distance: 431.4
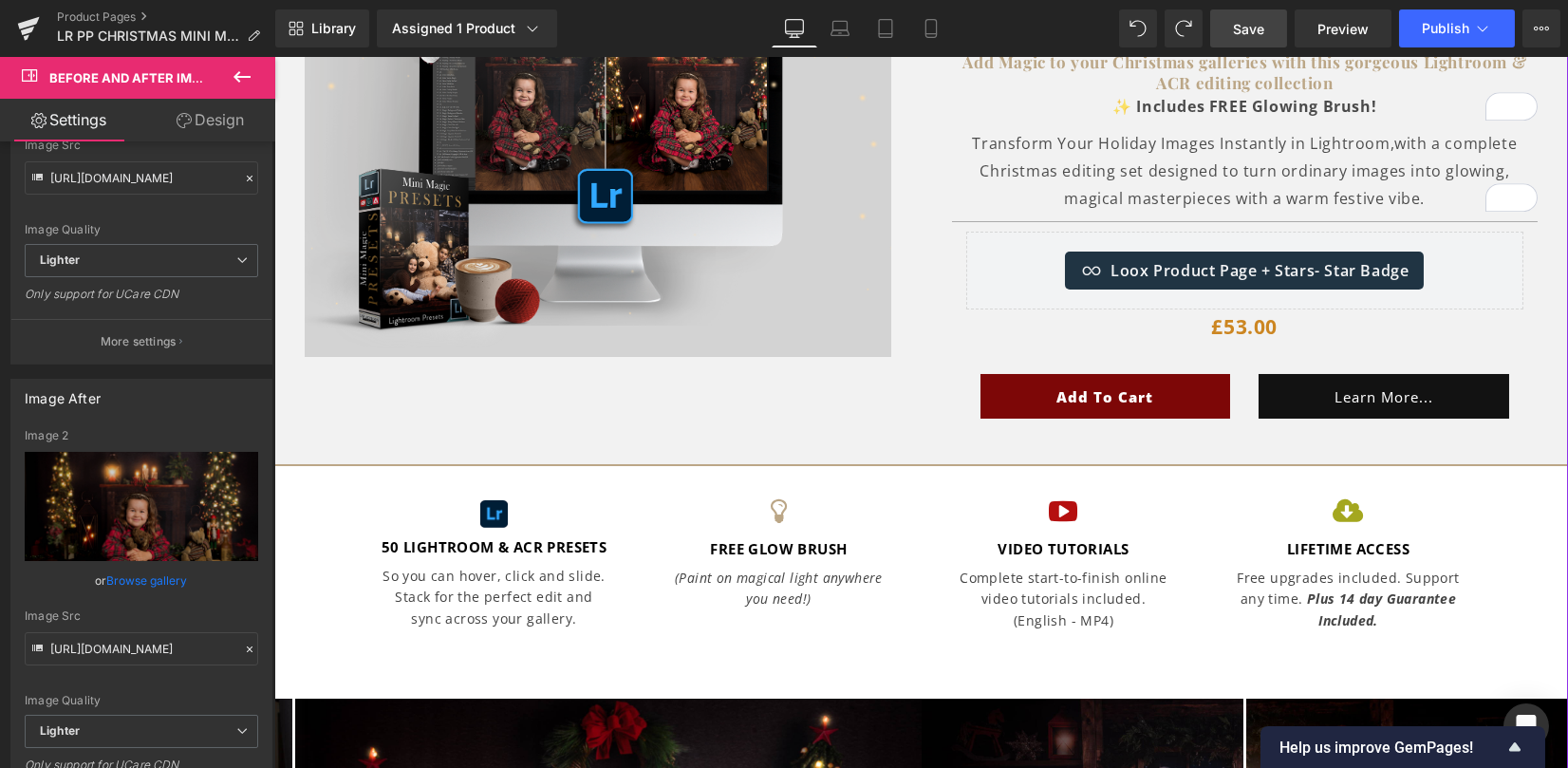
scroll to position [0, 0]
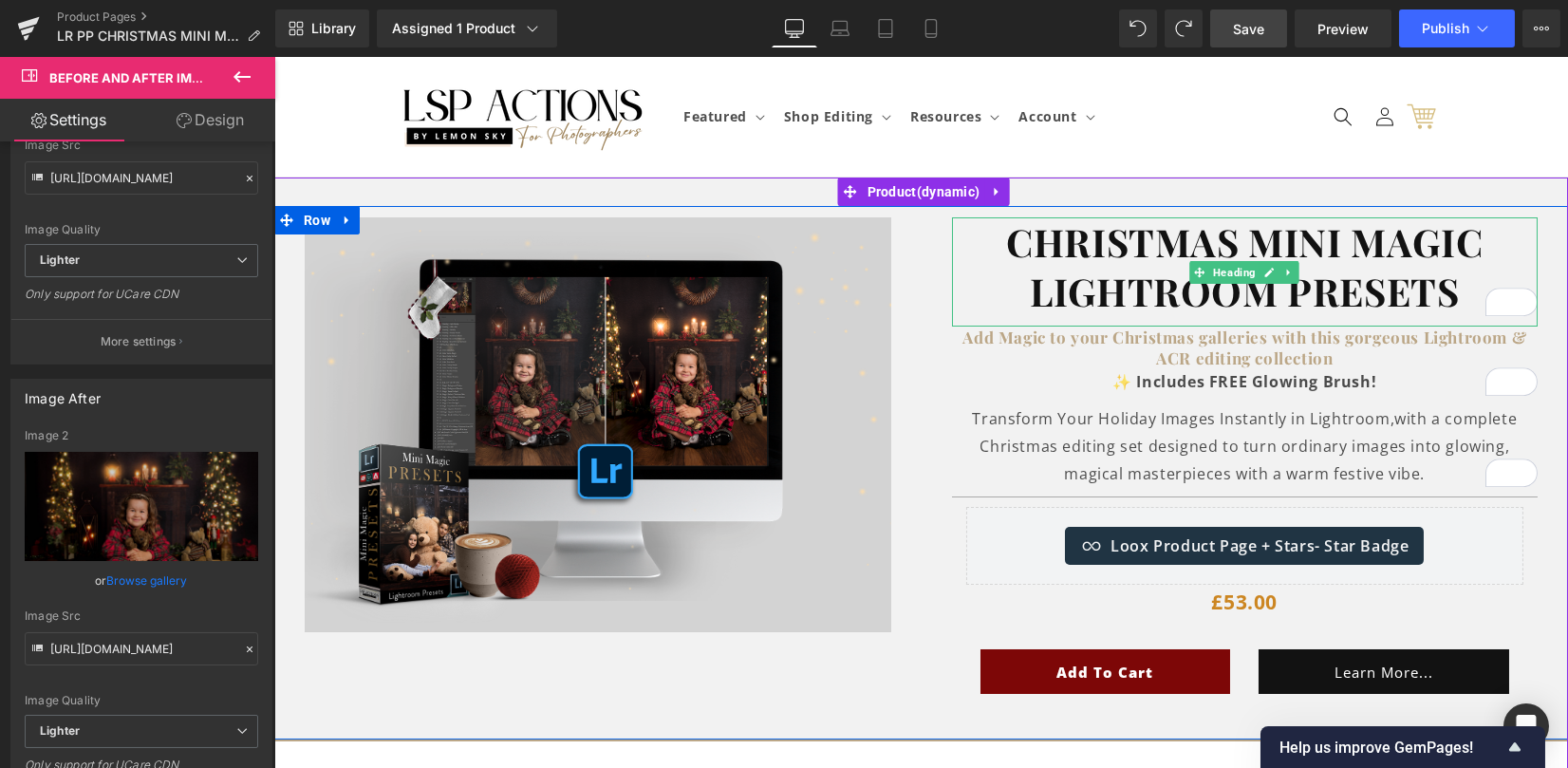
click at [1132, 278] on strong "Christmas Mini Magic Lightroom Presets" at bounding box center [1244, 267] width 477 height 100
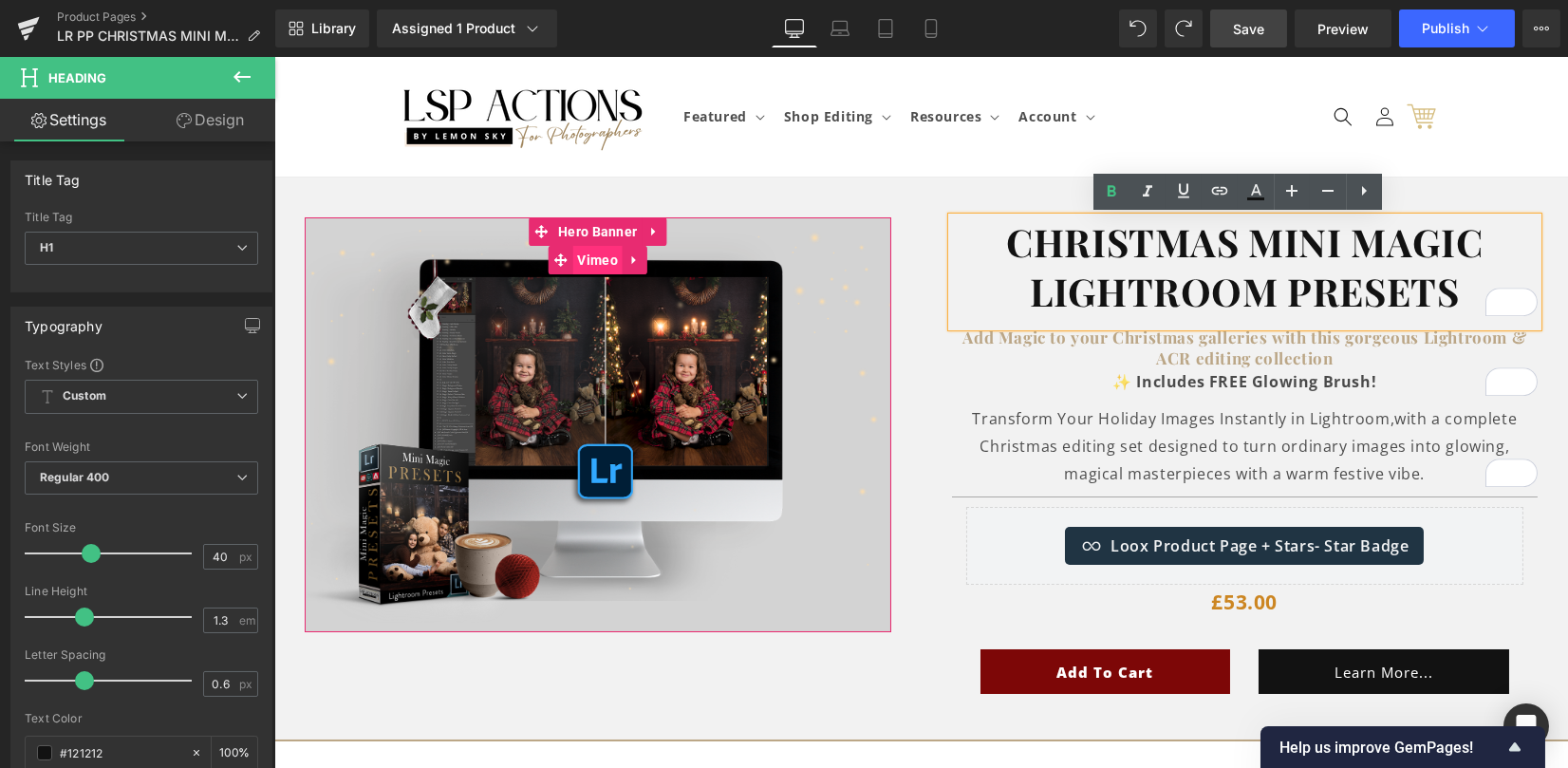
click at [582, 270] on span "Vimeo" at bounding box center [598, 260] width 50 height 28
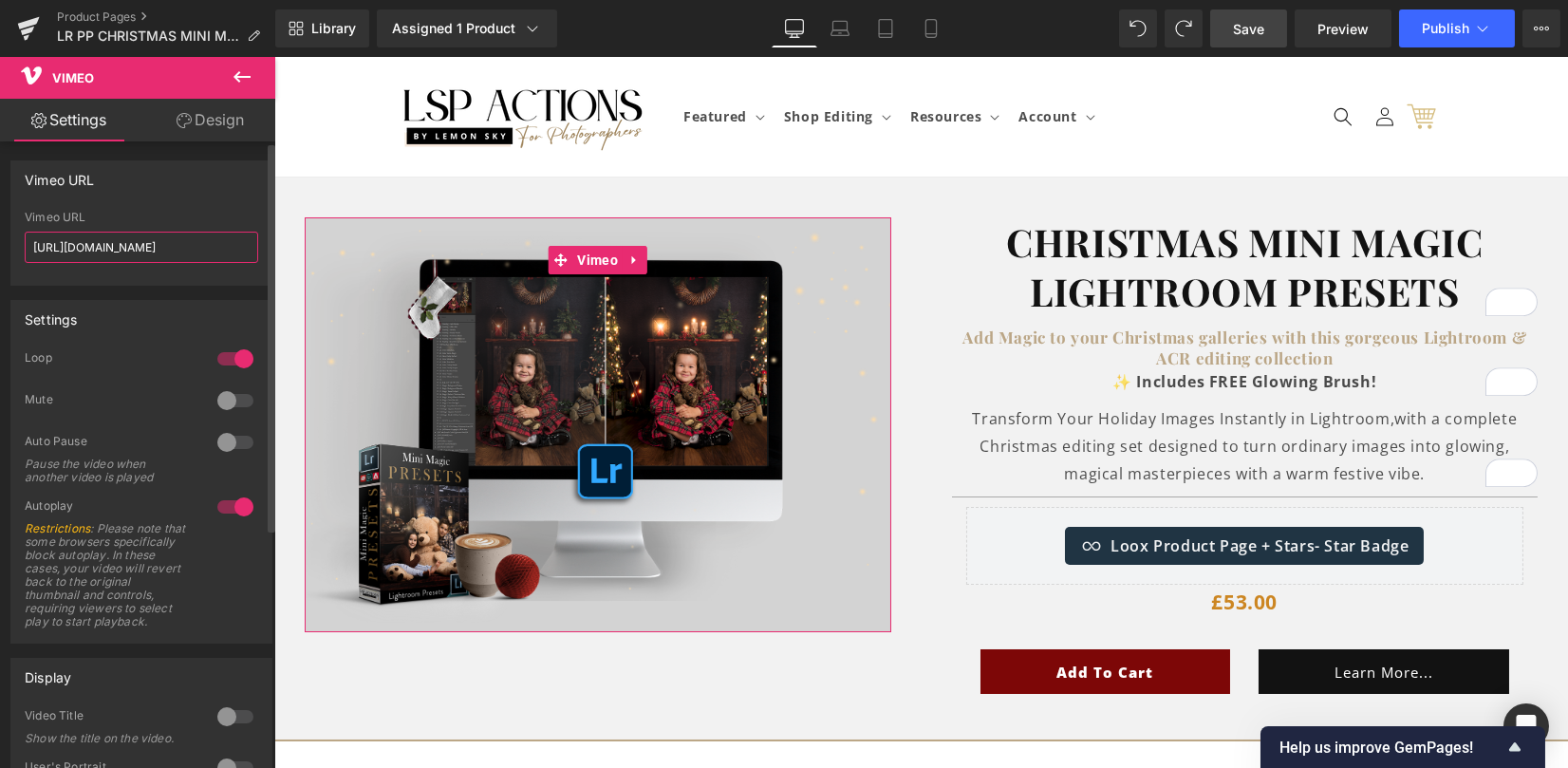
drag, startPoint x: 211, startPoint y: 244, endPoint x: 139, endPoint y: 243, distance: 72.0
click at [139, 243] on input "https://vimeo.com/868427016" at bounding box center [141, 247] width 233 height 31
type input "https://vimeo.com/8"
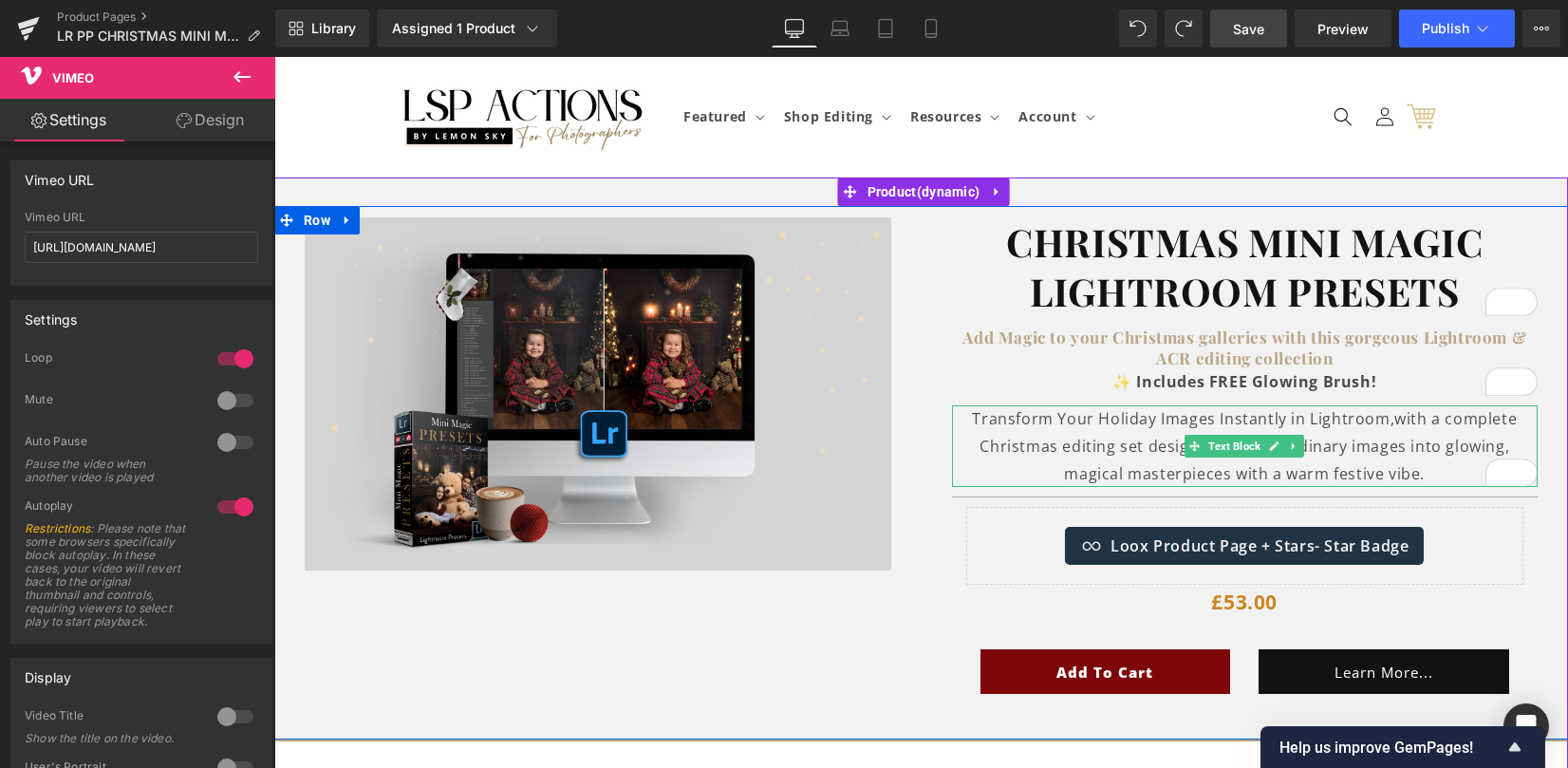
click at [1188, 419] on p "Transform Your Holiday Images Instantly in Lightroom, with a complete Christmas…" at bounding box center [1245, 445] width 586 height 81
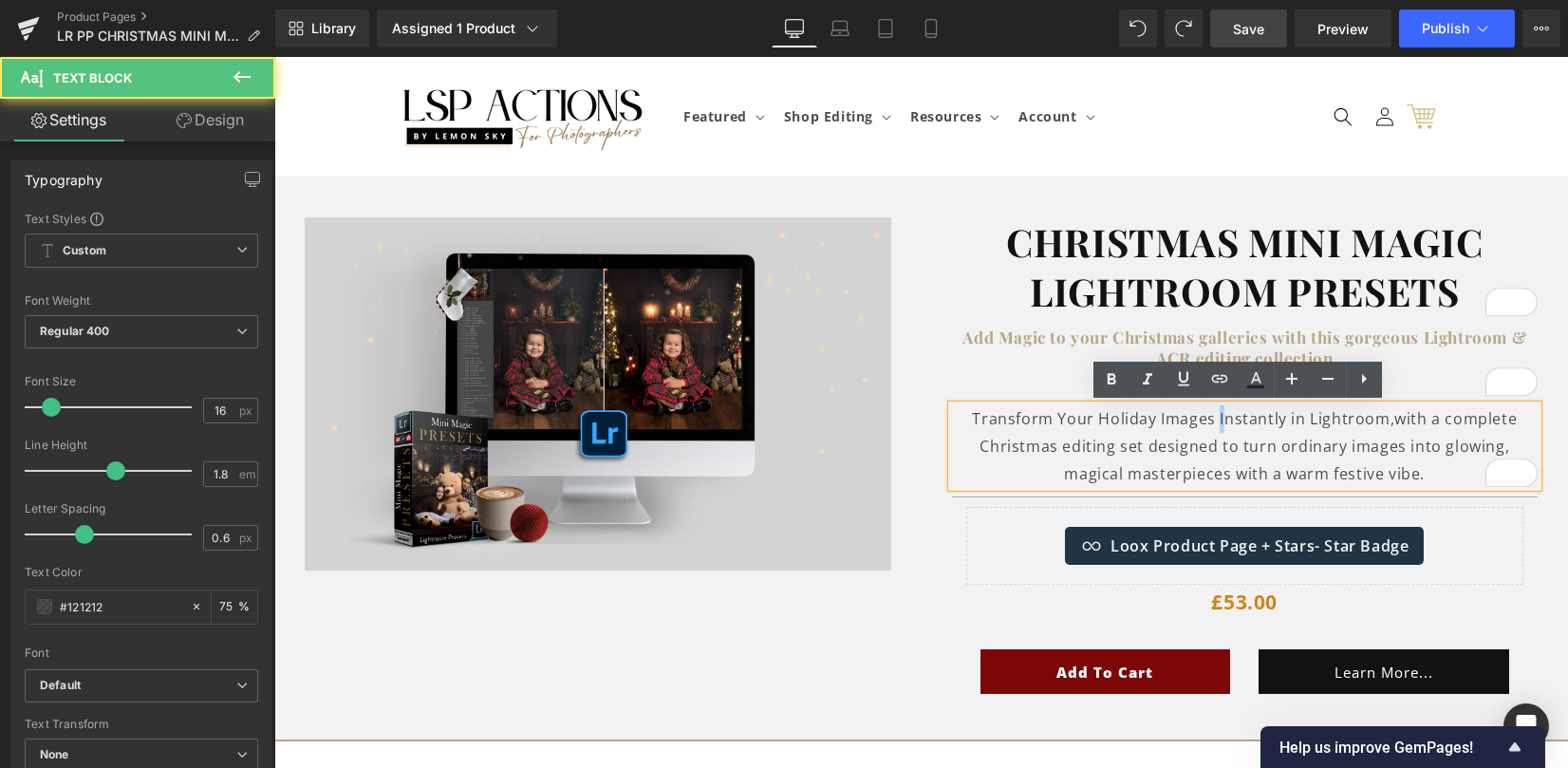
click at [1211, 417] on p "Transform Your Holiday Images Instantly in Lightroom, with a complete Christmas…" at bounding box center [1245, 445] width 586 height 81
drag, startPoint x: 1152, startPoint y: 418, endPoint x: 1221, endPoint y: 457, distance: 79.3
click at [1208, 416] on p "Transform Your Holiday Images instantly in Lightroom, with a complete Christmas…" at bounding box center [1245, 445] width 586 height 81
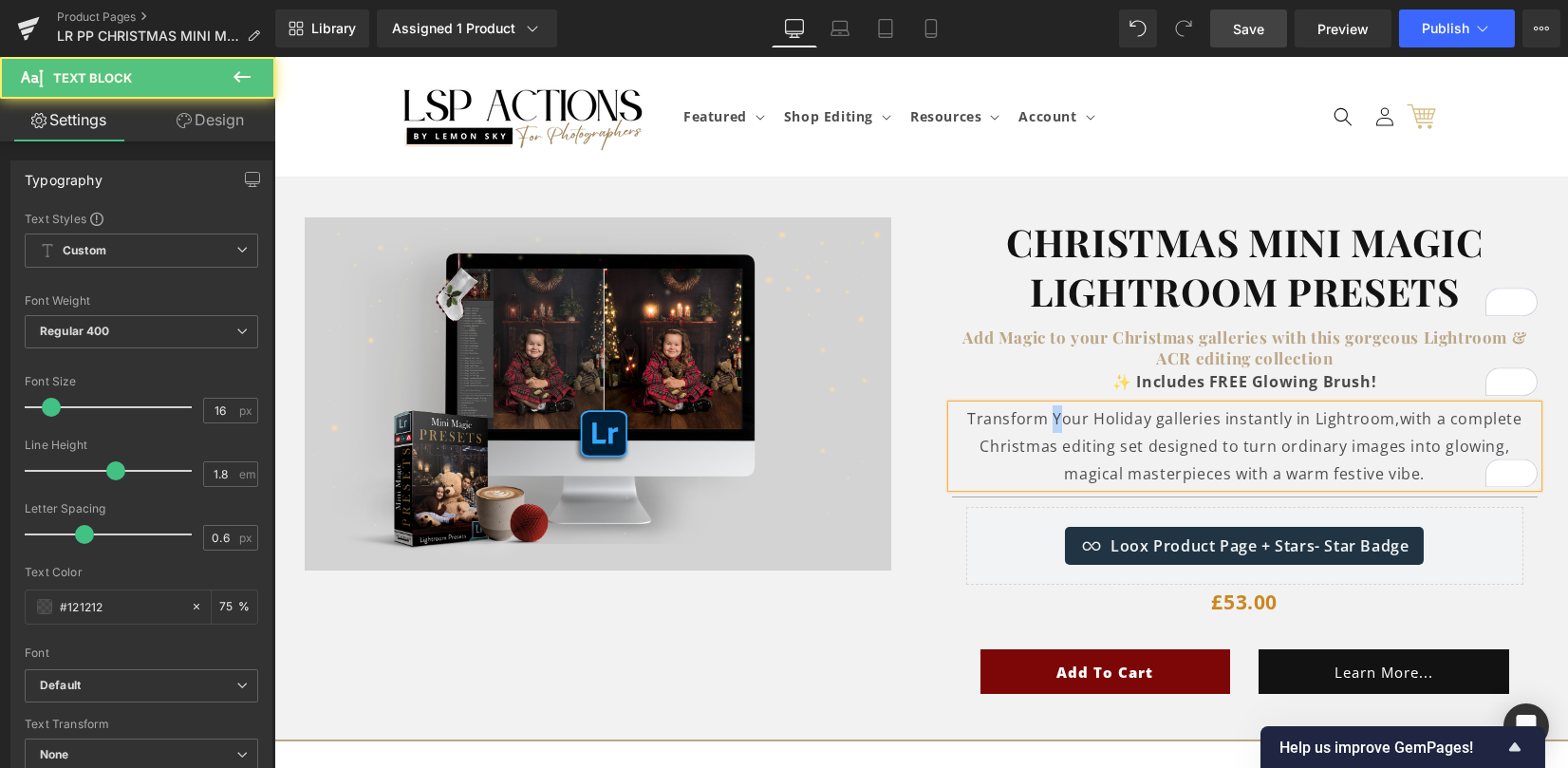
click at [1045, 412] on p "Transform Your Holiday galleries instantly in Lightroom, with a complete Christ…" at bounding box center [1245, 445] width 586 height 81
click at [1087, 421] on p "Transform your Holiday galleries instantly in Lightroom, with a complete Christ…" at bounding box center [1245, 445] width 586 height 81
click at [1148, 426] on p "Transform your holiday galleries instantly in Lightroom, with a complete Christ…" at bounding box center [1245, 445] width 586 height 81
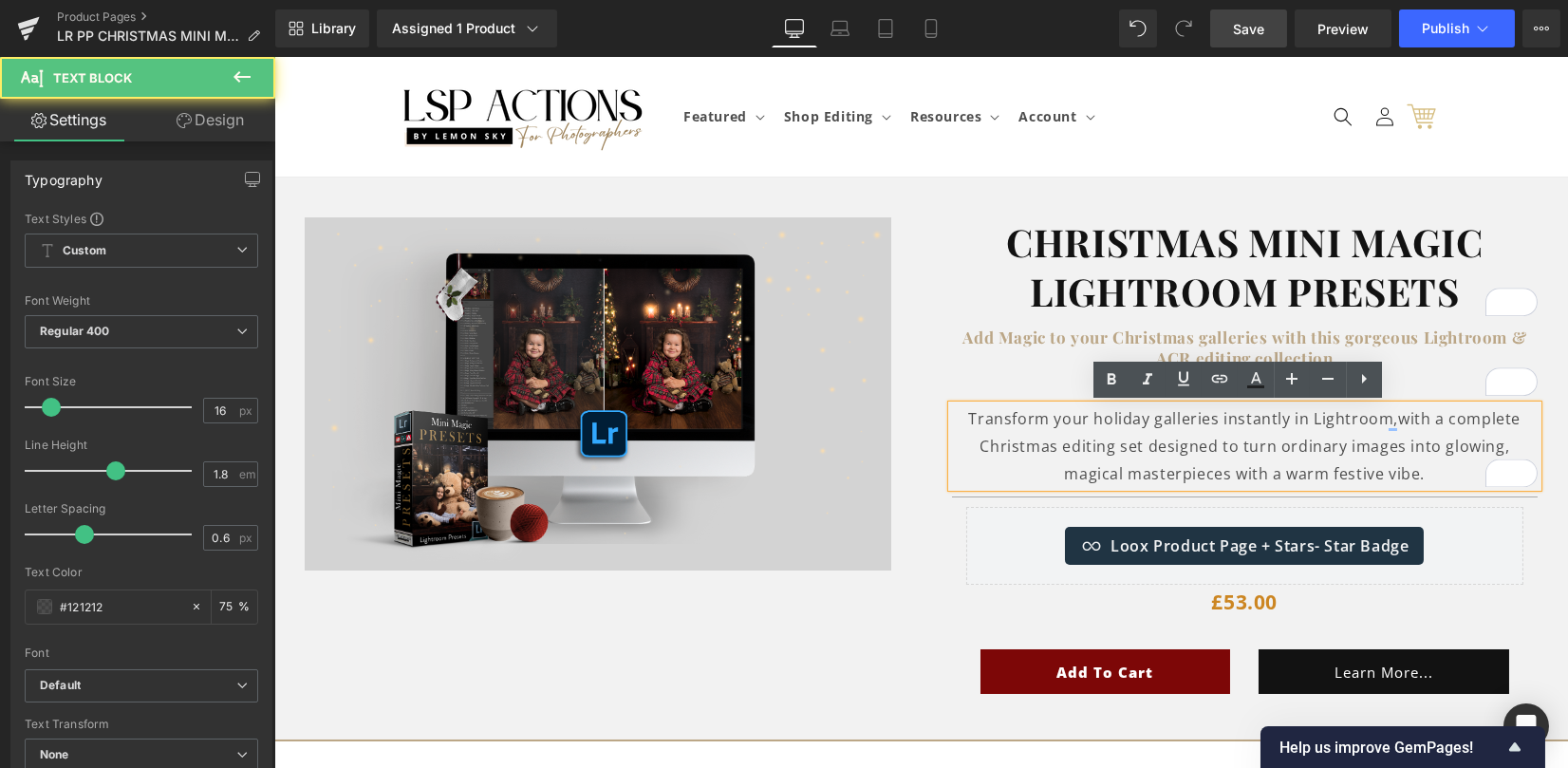
click at [1309, 460] on p "Transform your holiday galleries instantly in Lightroom, with a complete Christ…" at bounding box center [1245, 445] width 586 height 81
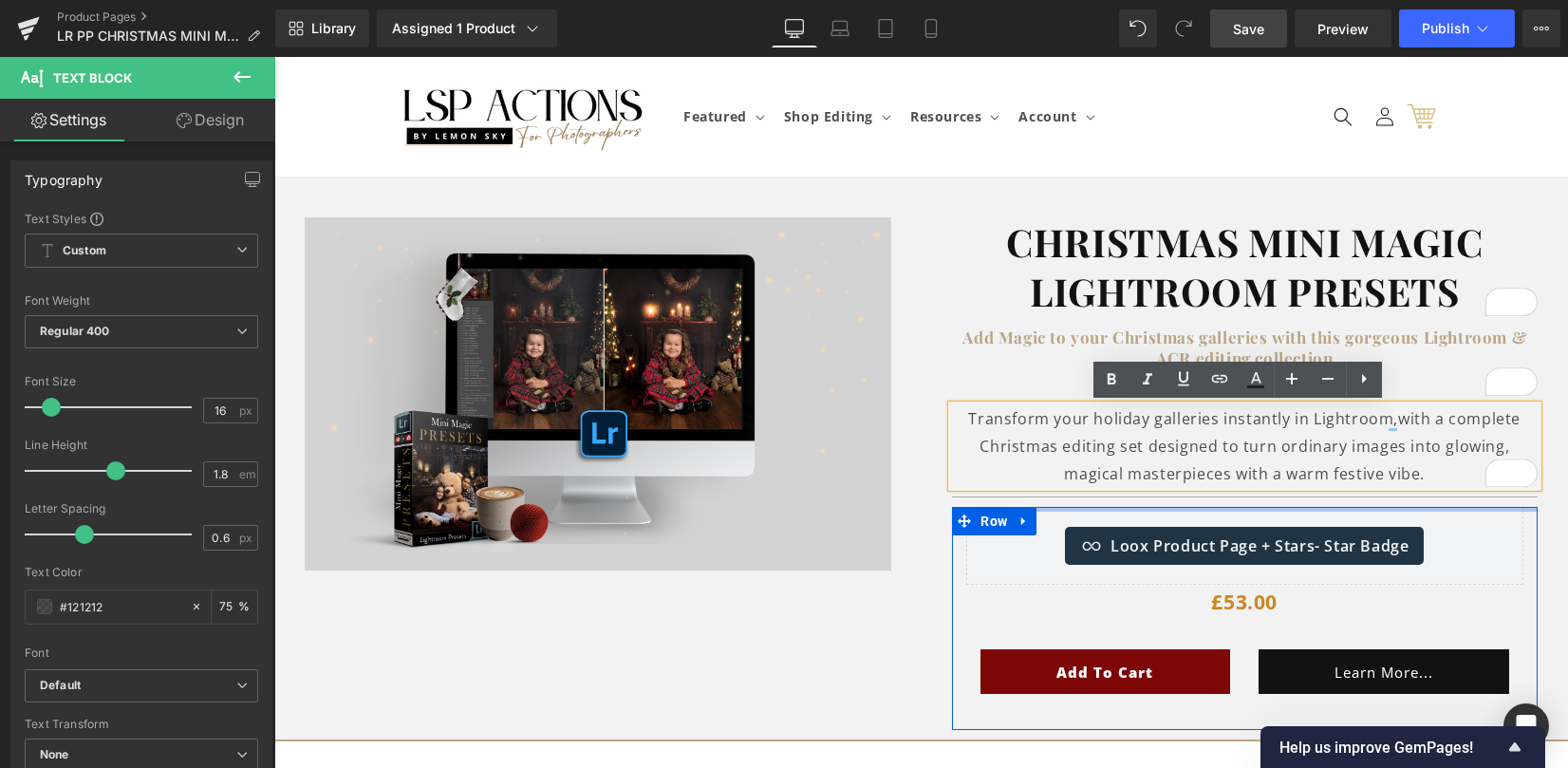
click at [1455, 510] on div at bounding box center [1245, 509] width 586 height 5
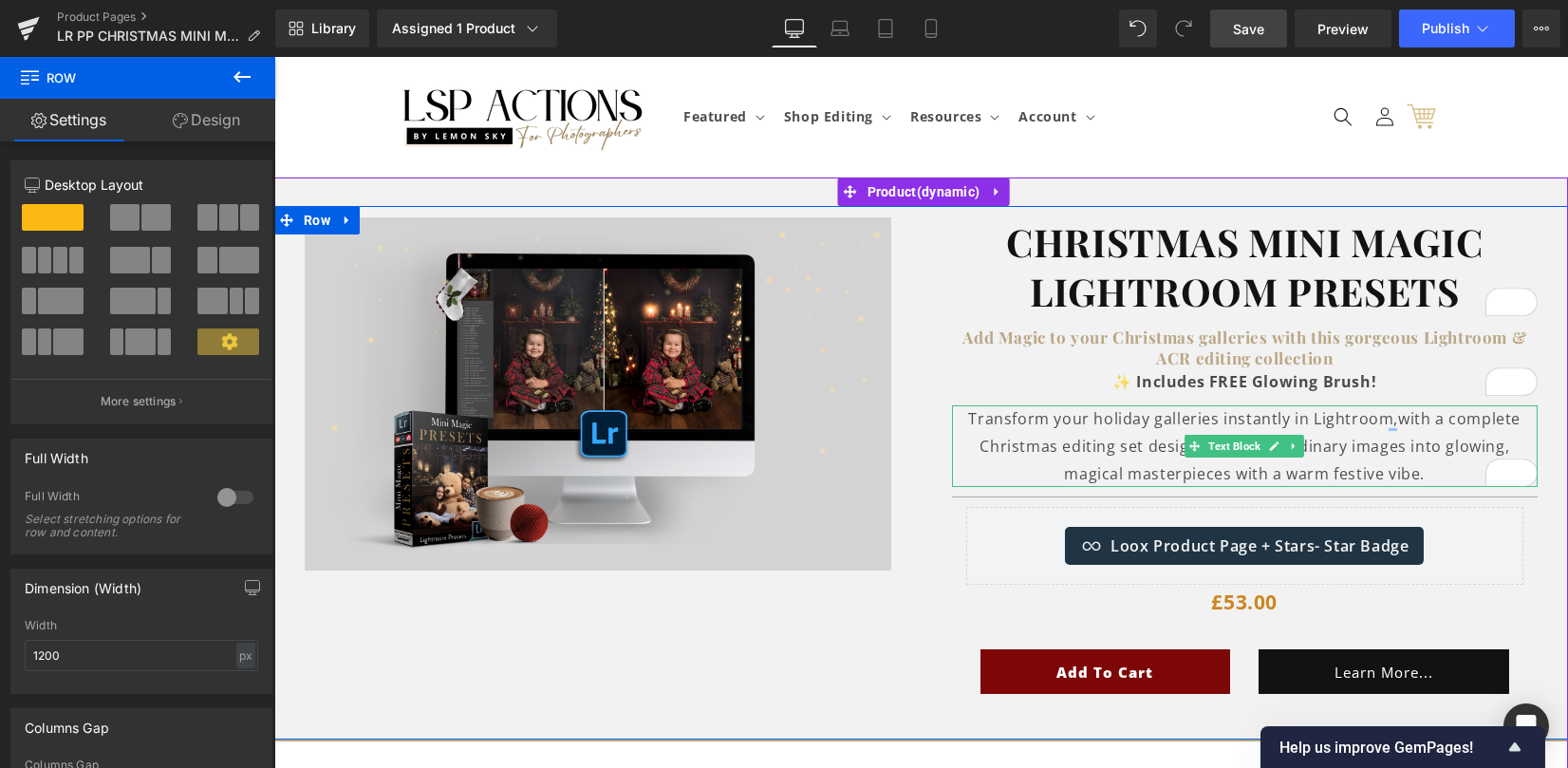
click at [1381, 473] on span "with a complete Christmas editing set designed to turn ordinary images into glo…" at bounding box center [1250, 445] width 541 height 76
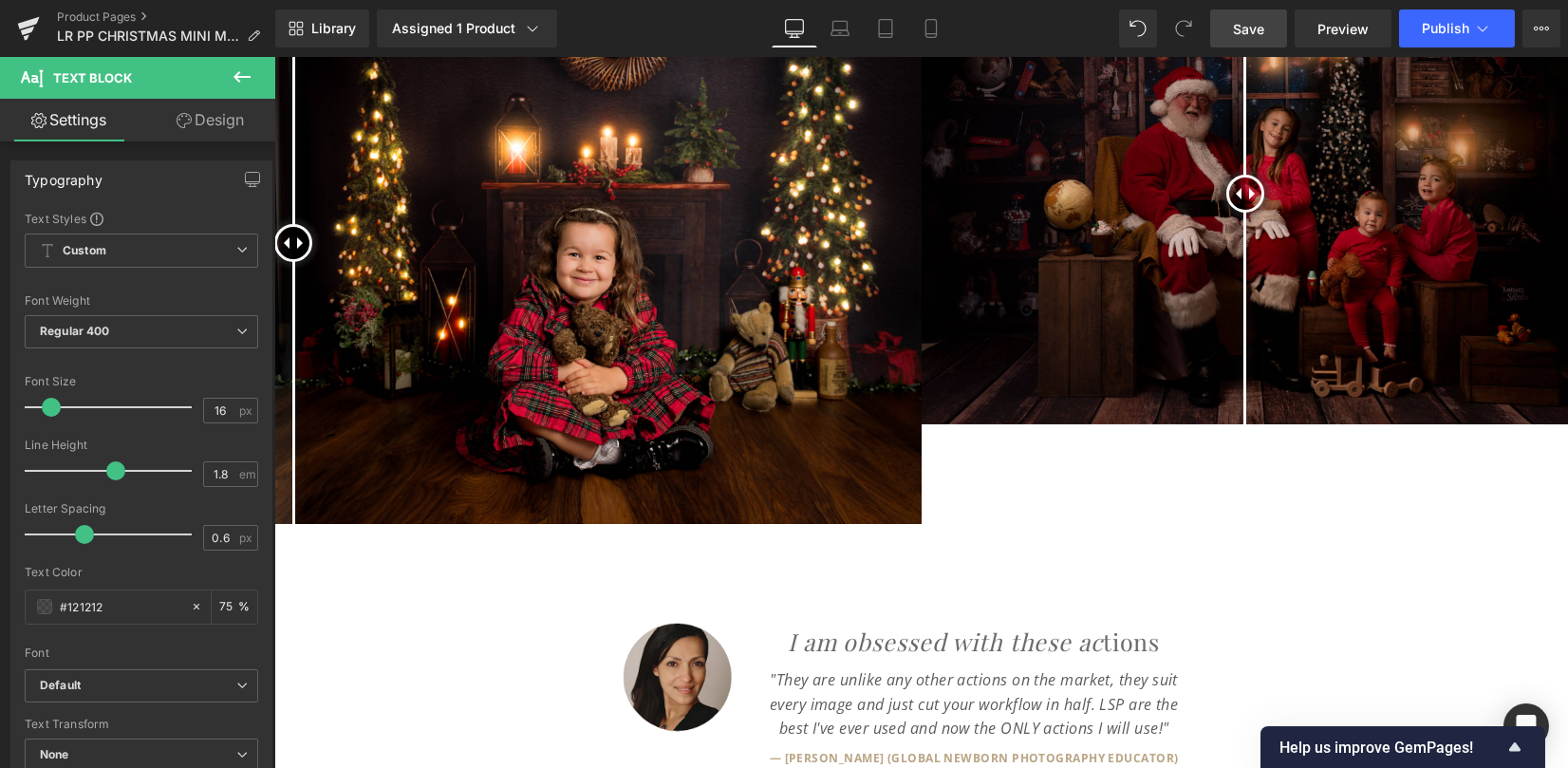
scroll to position [886, 0]
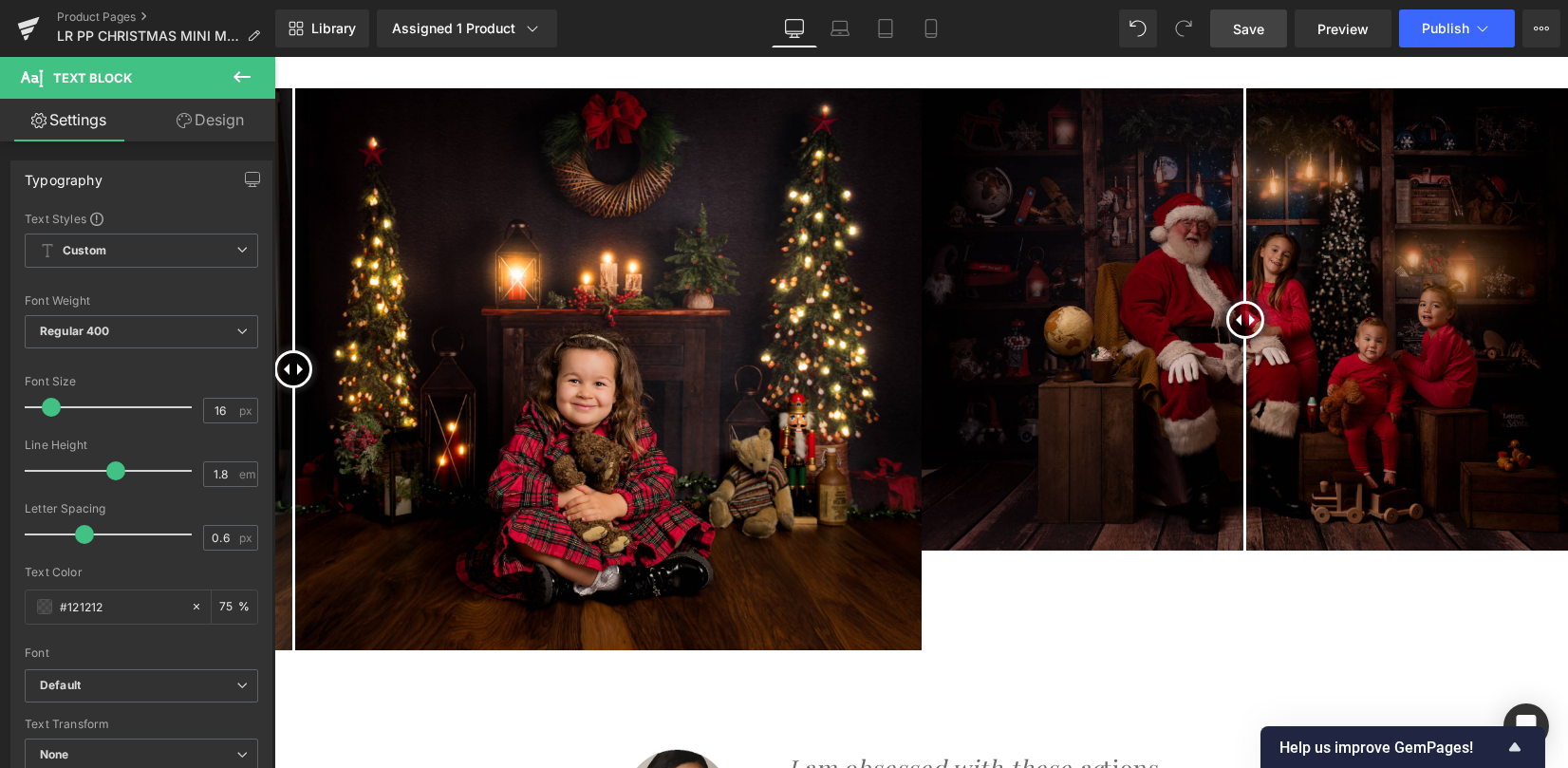
click at [463, 392] on img at bounding box center [598, 369] width 647 height 562
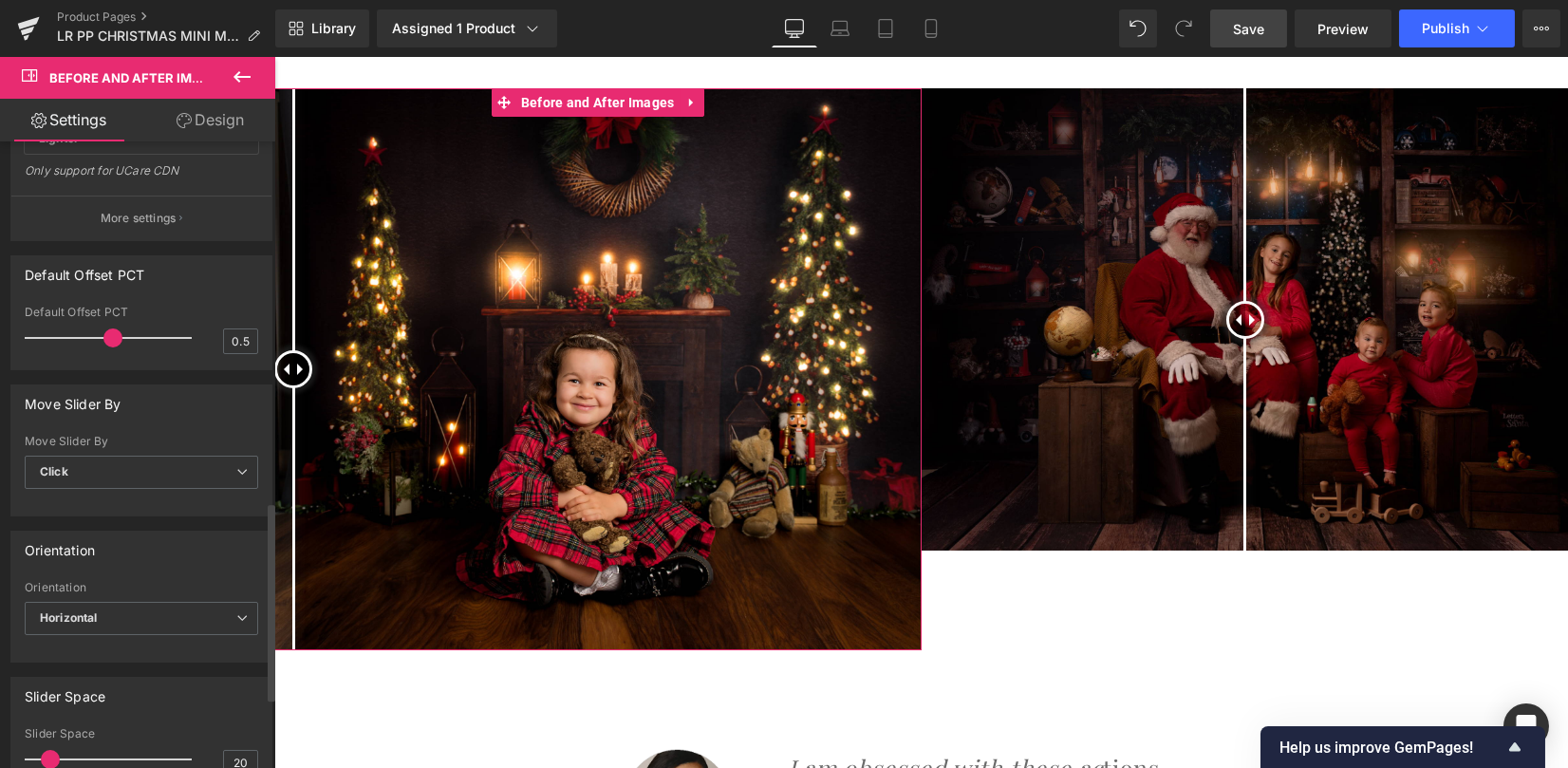
scroll to position [1139, 0]
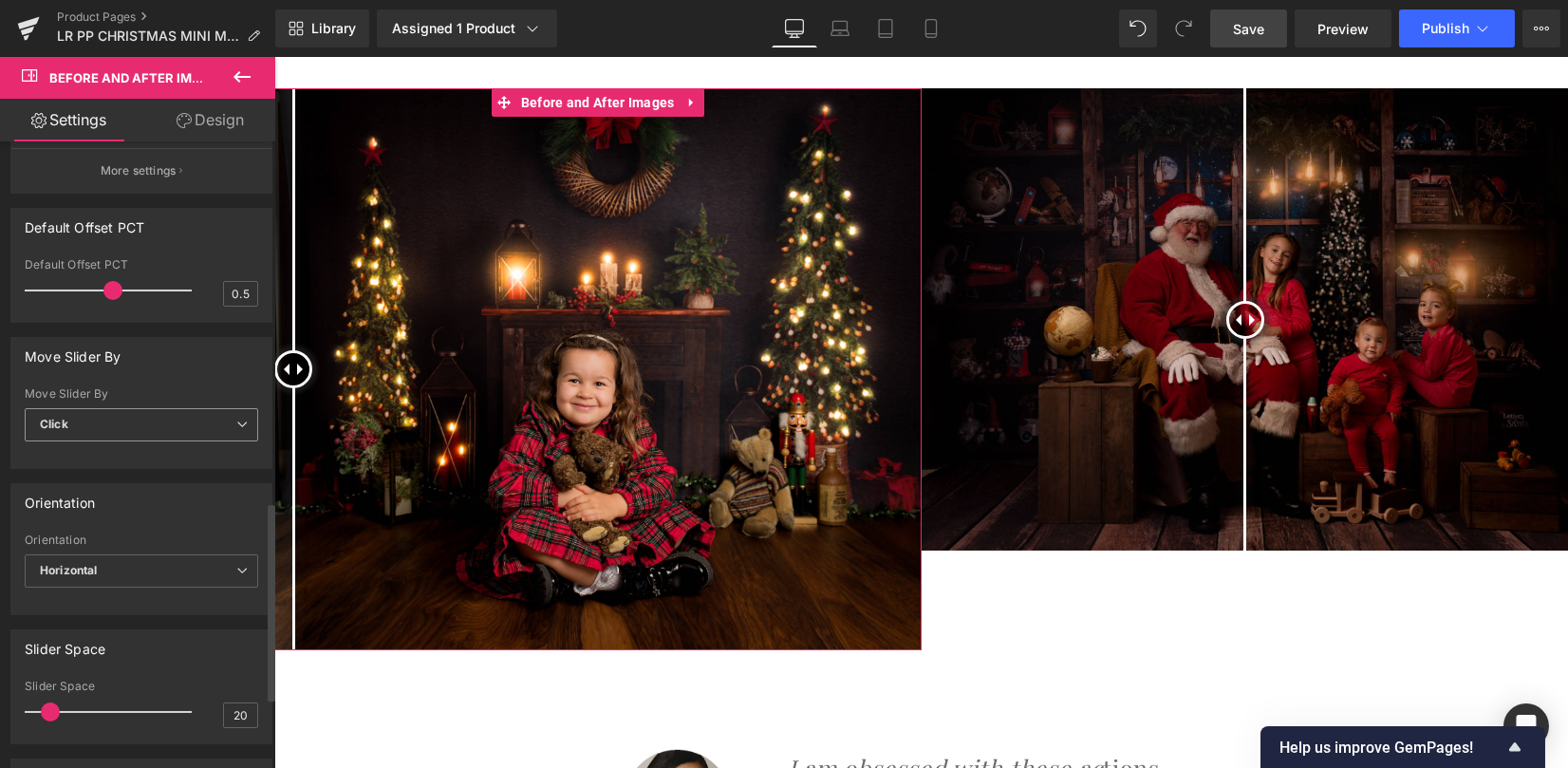
click at [126, 426] on span "Click" at bounding box center [141, 425] width 233 height 33
click at [115, 476] on li "Hover" at bounding box center [137, 486] width 226 height 28
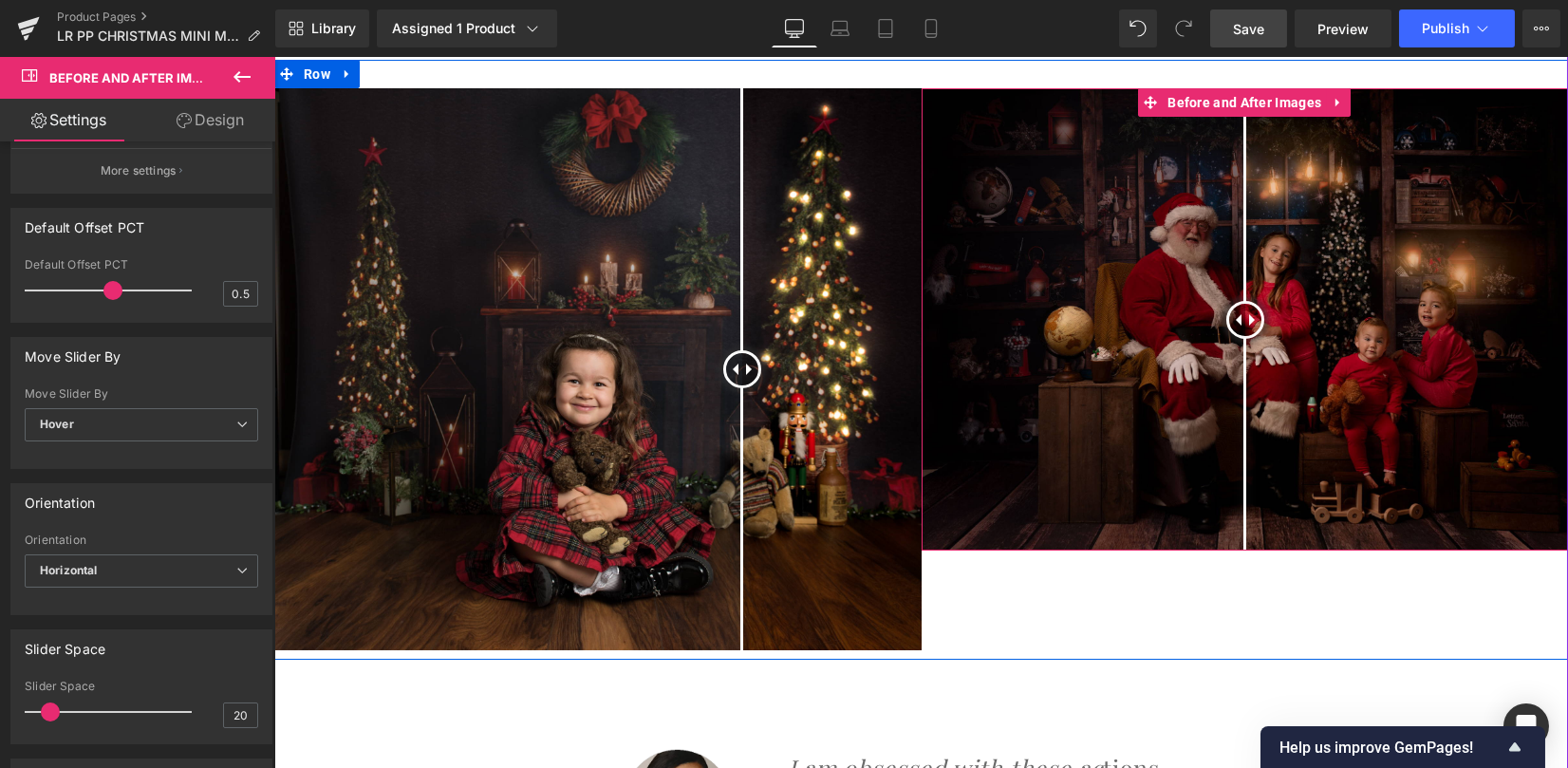
click at [1133, 278] on img at bounding box center [1245, 319] width 647 height 462
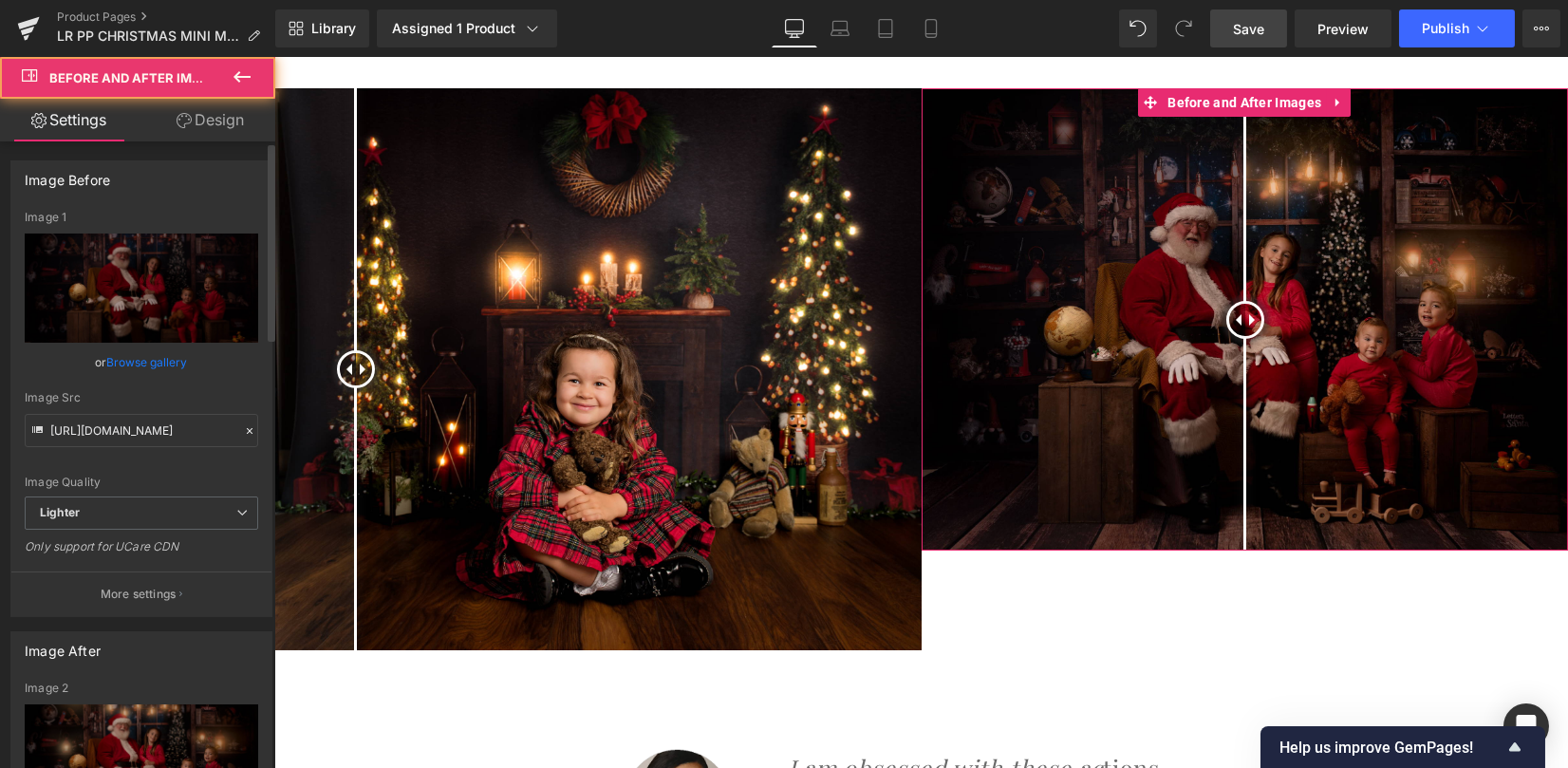
click at [144, 364] on link "Browse gallery" at bounding box center [147, 362] width 80 height 33
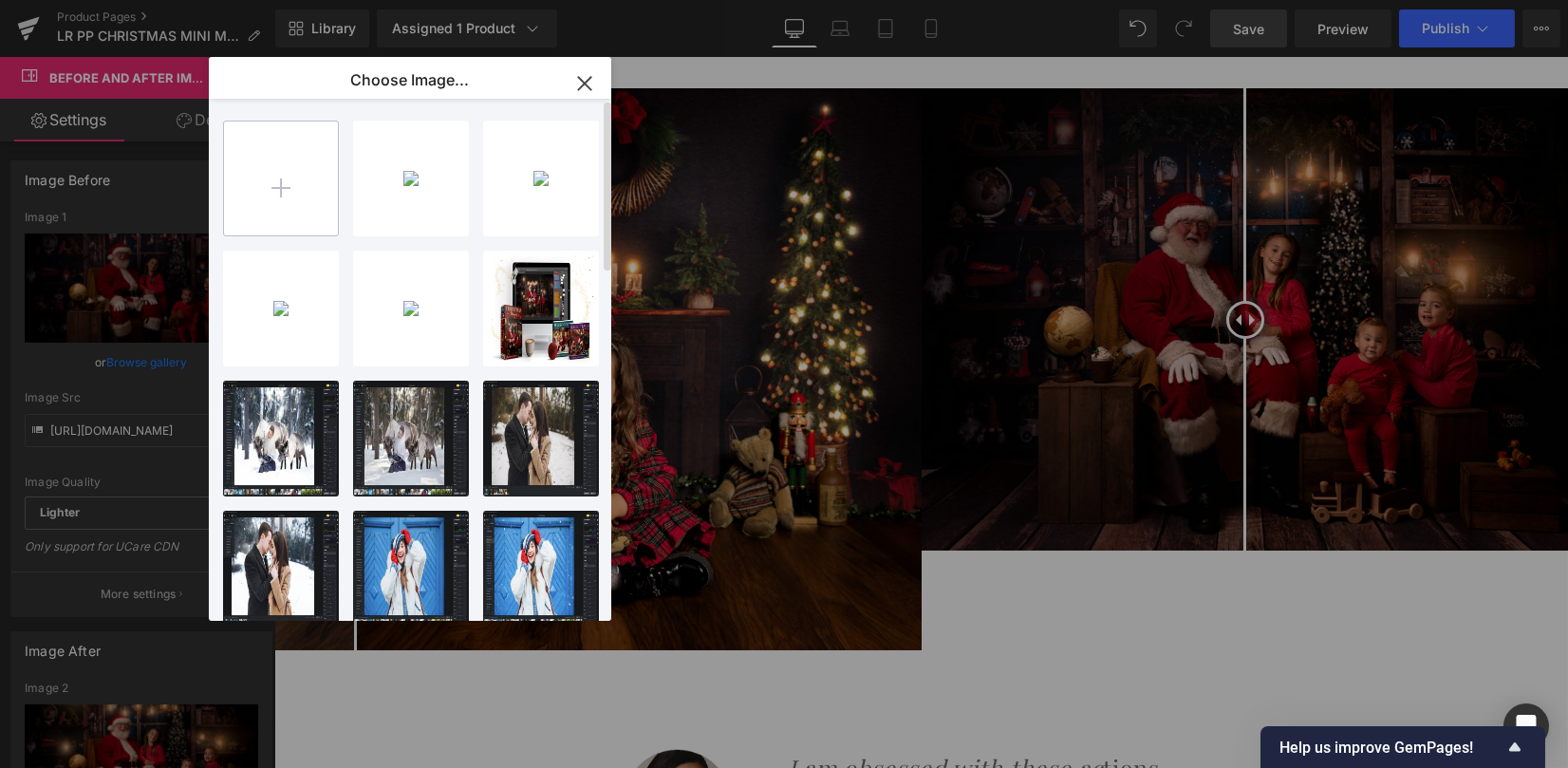
click at [329, 157] on input "file" at bounding box center [280, 179] width 114 height 114
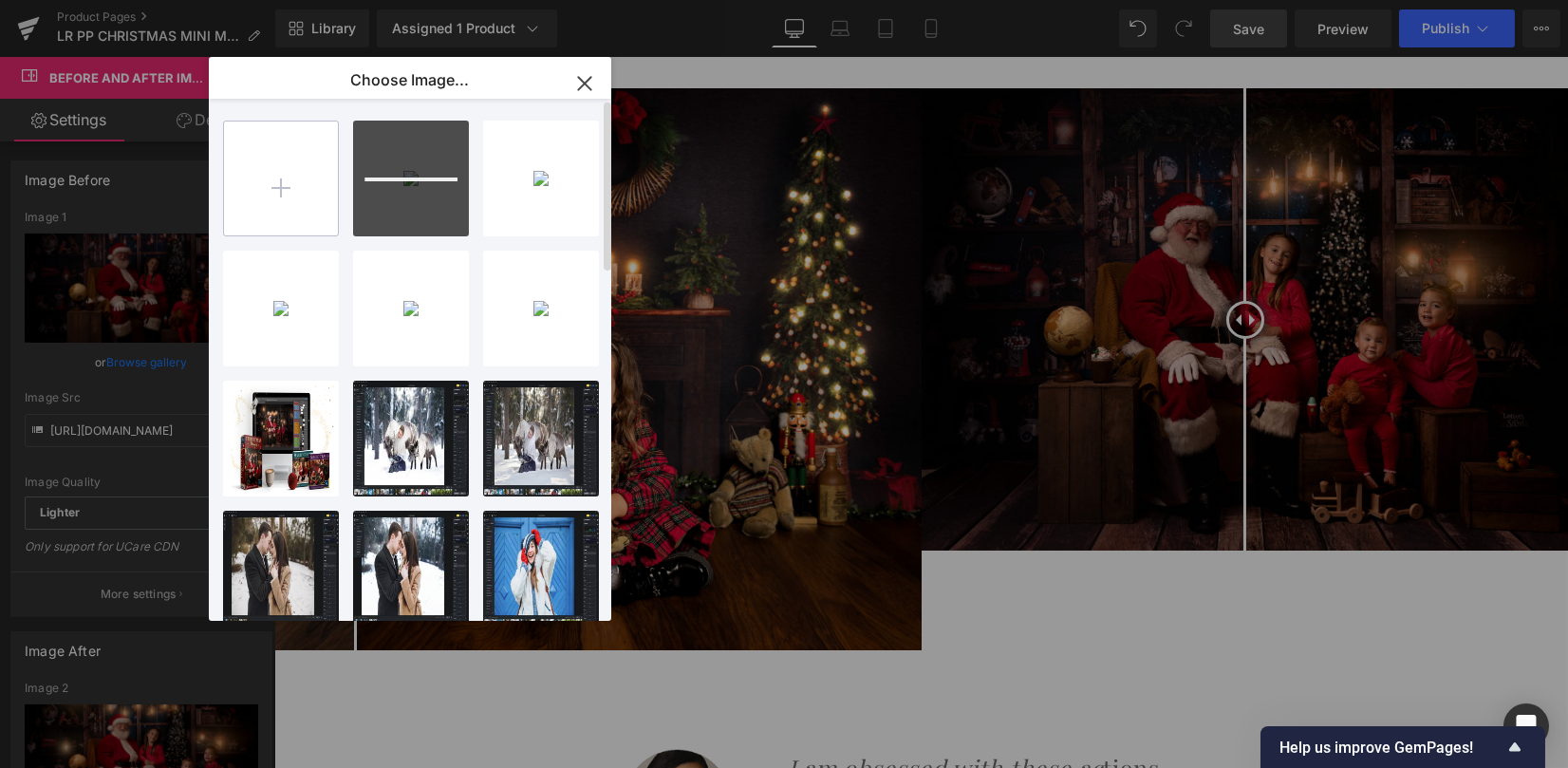
click at [269, 210] on input "file" at bounding box center [280, 179] width 114 height 114
type input "C:\fakepath\edit christmas lights lightroom acr presets-1.jpg"
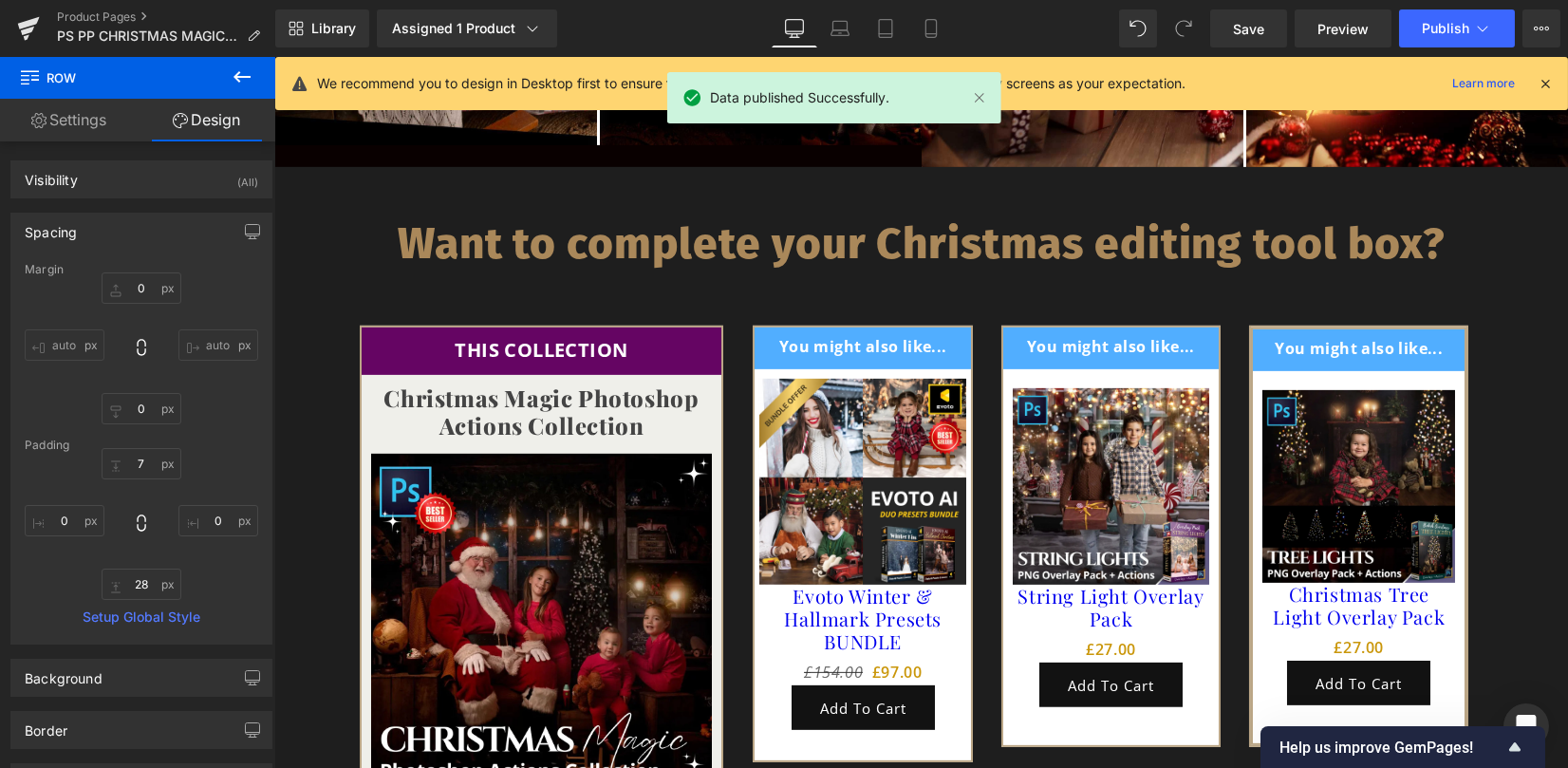
click at [315, 167] on div "Want to complete your Christmas editing tool box? Heading THIS COLLECTION Text …" at bounding box center [921, 717] width 1293 height 1101
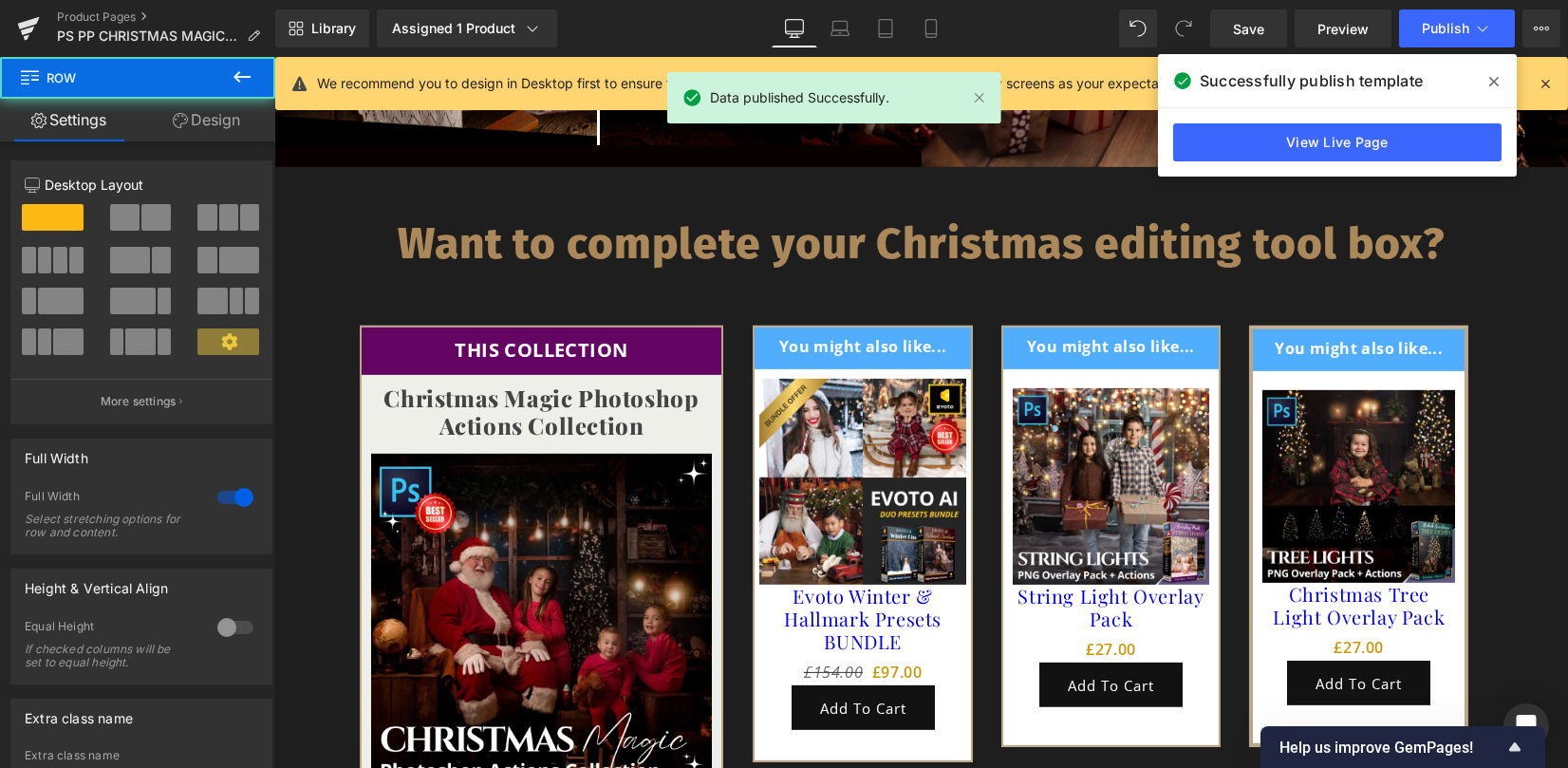
scroll to position [4704, 0]
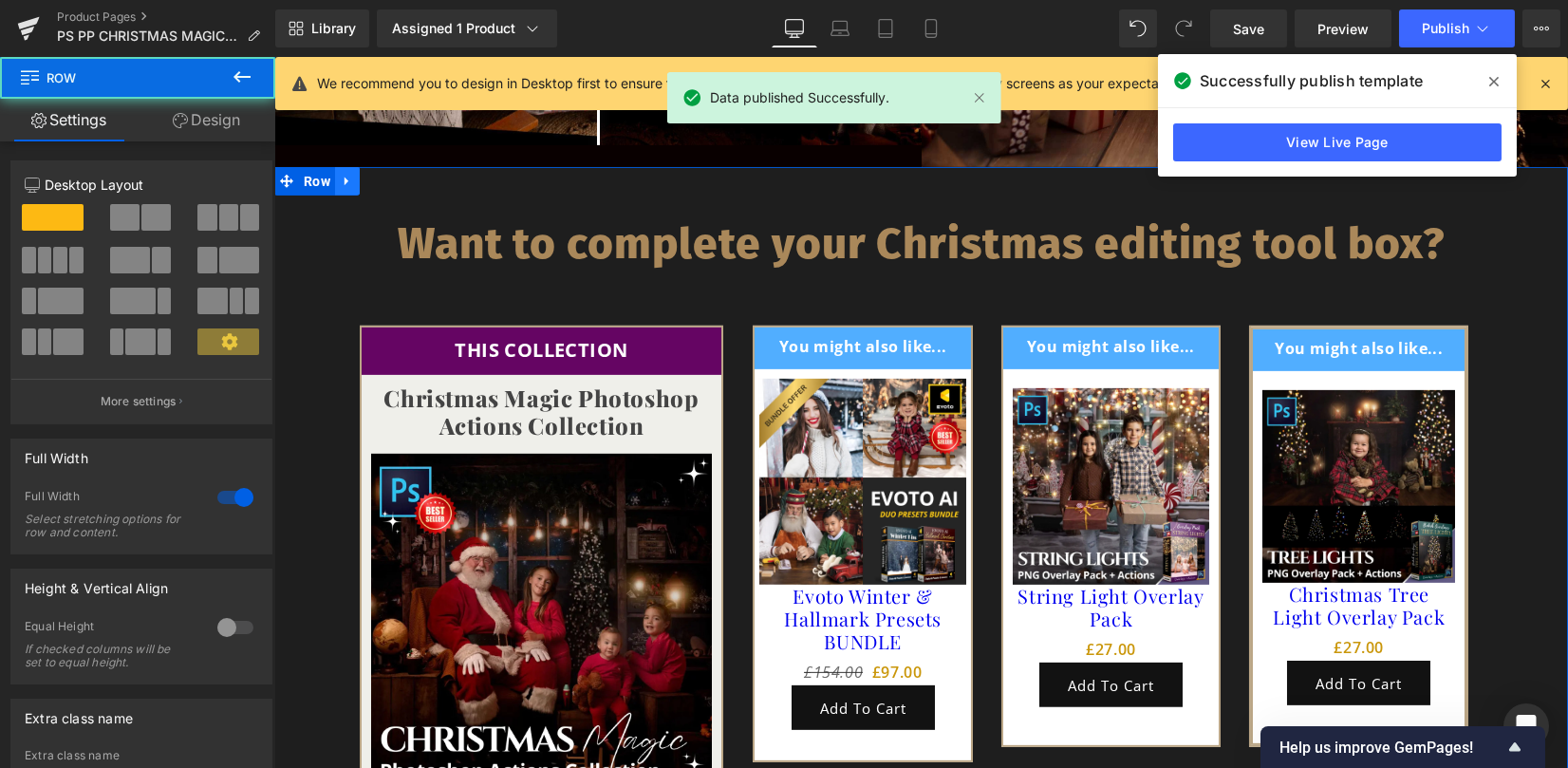
click at [344, 178] on icon at bounding box center [346, 181] width 4 height 9
click at [340, 175] on icon at bounding box center [347, 181] width 14 height 14
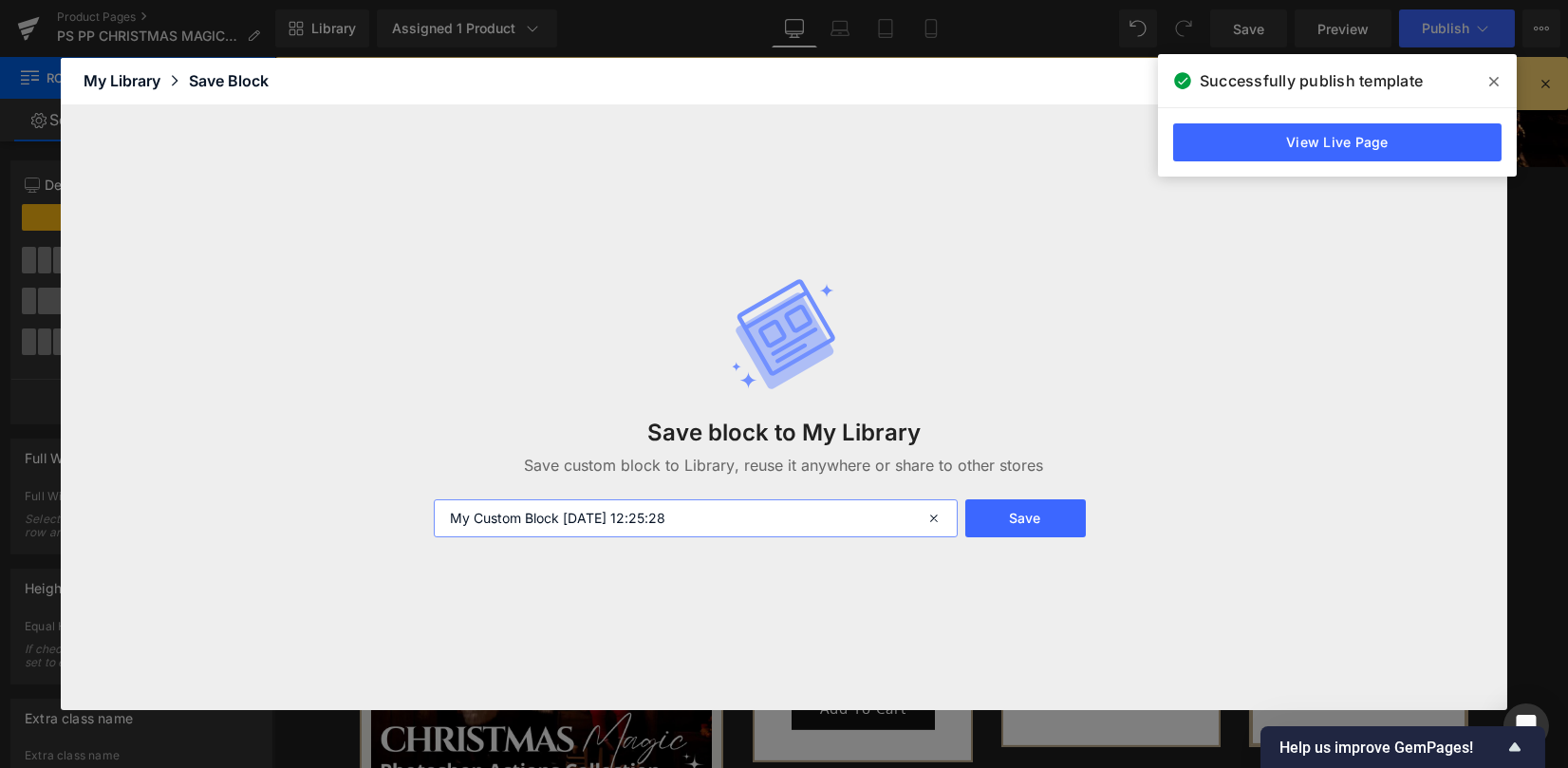
drag, startPoint x: 703, startPoint y: 517, endPoint x: 235, endPoint y: 492, distance: 468.7
click at [242, 493] on div "Save block to My Library Save custom block to Library, reuse it anywhere or sha…" at bounding box center [784, 407] width 1446 height 605
type input "h"
type input "christmas editing tool kit"
